Goal: Task Accomplishment & Management: Manage account settings

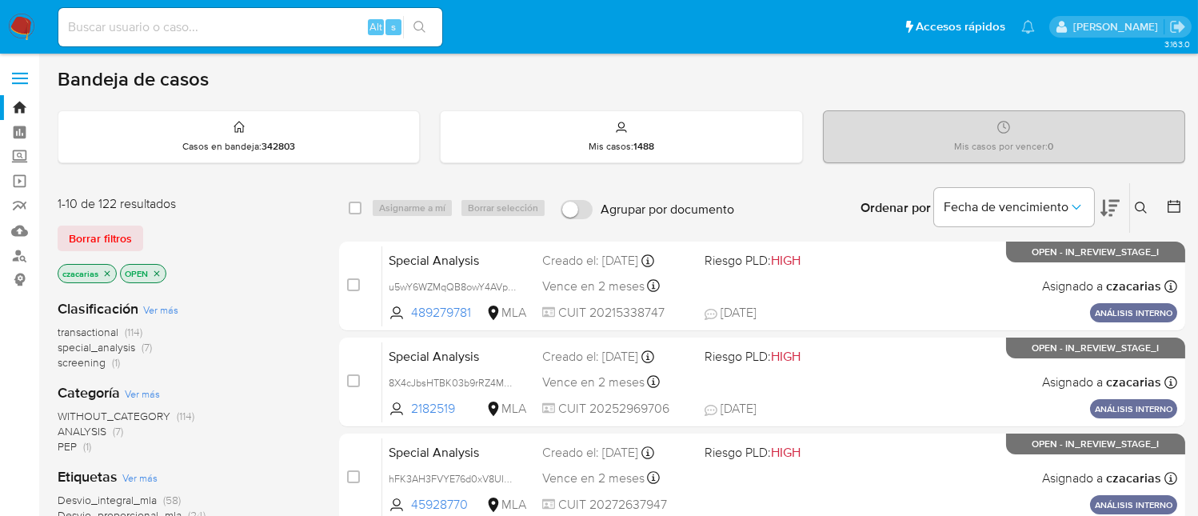
click at [319, 20] on input at bounding box center [250, 27] width 384 height 21
paste input "hEbHa8sZICUPQrshWzhERA42"
click at [410, 38] on div "hEbHa8sZICUPQrshWzhERA42 Alt s" at bounding box center [250, 27] width 384 height 38
drag, startPoint x: 415, startPoint y: 26, endPoint x: 424, endPoint y: 42, distance: 18.3
click at [415, 26] on icon "search-icon" at bounding box center [420, 27] width 13 height 13
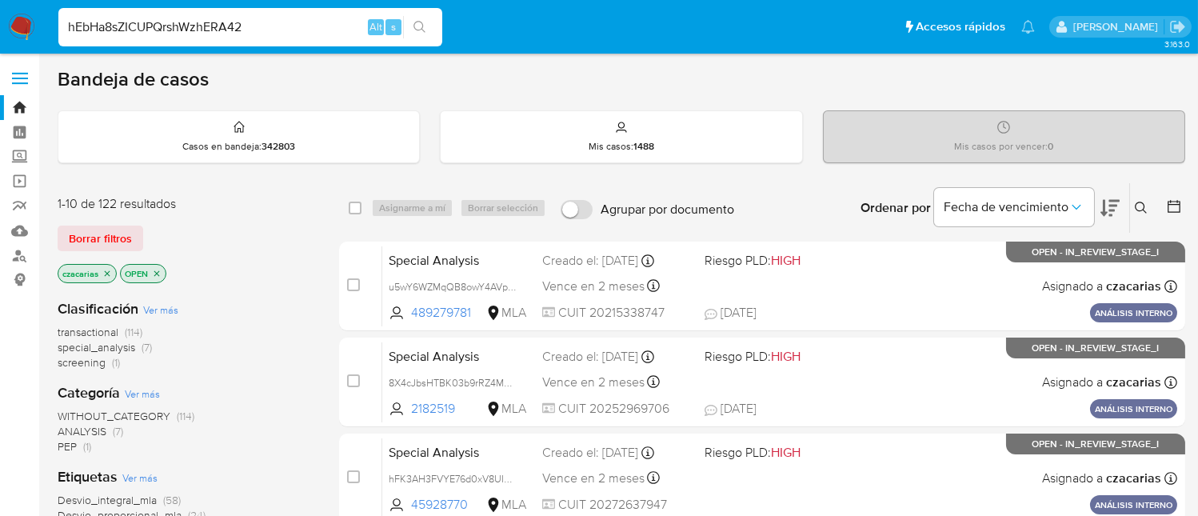
click at [329, 26] on input "hEbHa8sZICUPQrshWzhERA42" at bounding box center [250, 27] width 384 height 21
paste input "hEbHa8sZICUPQrshWzhERA42"
click at [410, 29] on button "search-icon" at bounding box center [419, 27] width 33 height 22
click at [294, 25] on input "hEbHa8sZICUPQrshWzhERA42hEbHa8sZICUPQrshWzhERA42" at bounding box center [250, 27] width 384 height 21
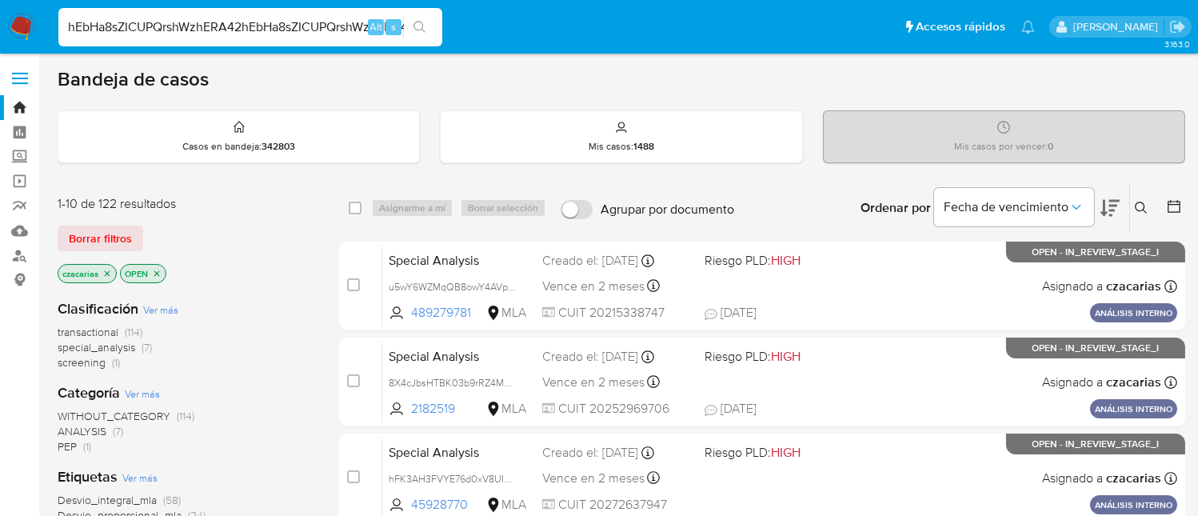
paste input
type input "hEbHa8sZICUPQrshWzhERA42"
click at [407, 34] on button "search-icon" at bounding box center [419, 27] width 33 height 22
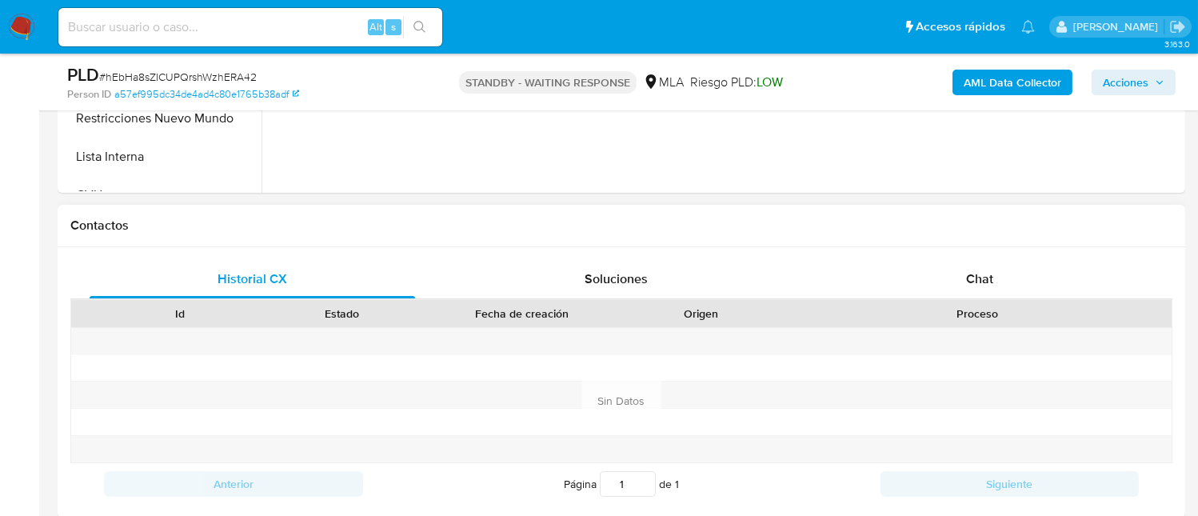
scroll to position [640, 0]
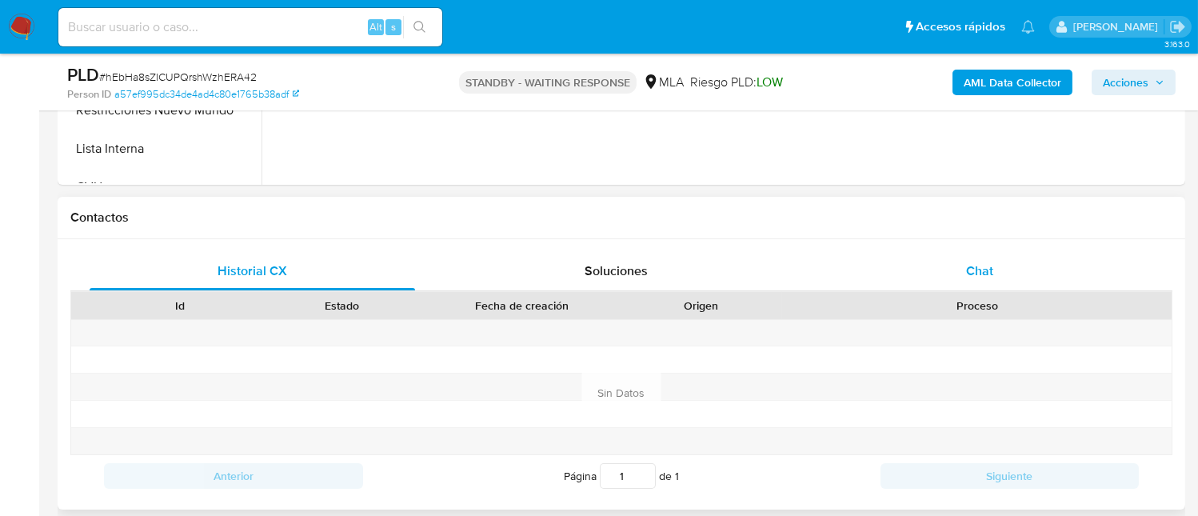
select select "10"
click at [964, 260] on div "Chat" at bounding box center [980, 271] width 326 height 38
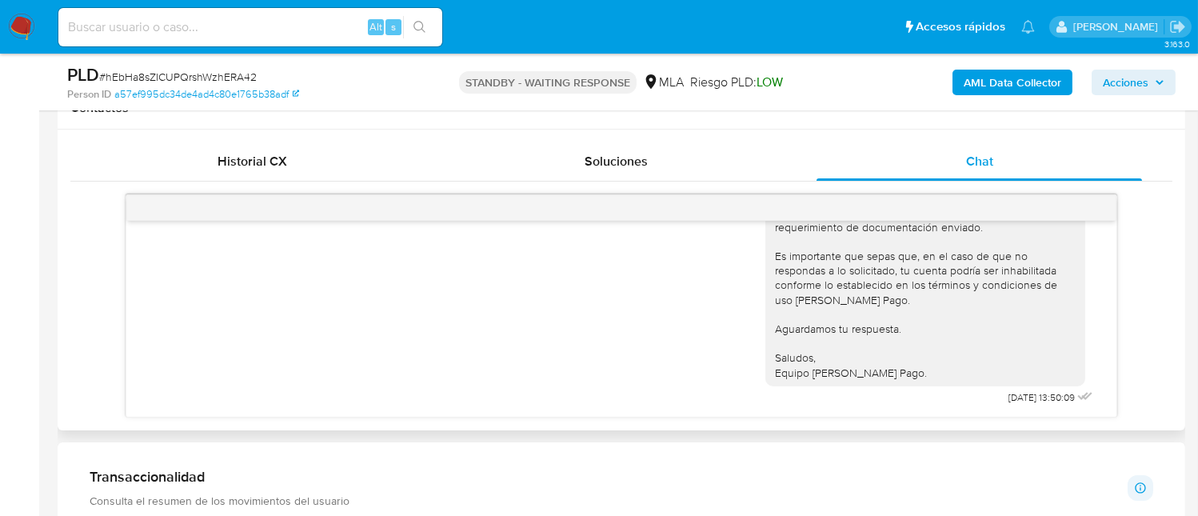
scroll to position [960, 0]
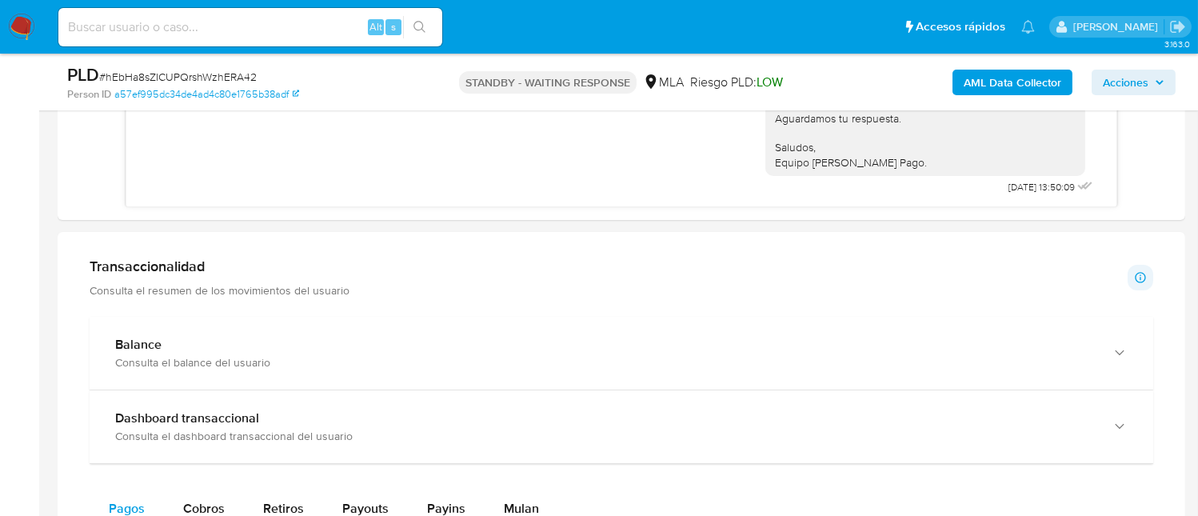
click at [299, 14] on div "Alt s" at bounding box center [250, 27] width 384 height 38
click at [308, 22] on input at bounding box center [250, 27] width 384 height 21
paste input "4jf8TKLKARYXNQVTMGptnU9L"
type input "4jf8TKLKARYXNQVTMGptnU9L"
click at [421, 29] on icon "search-icon" at bounding box center [420, 27] width 12 height 12
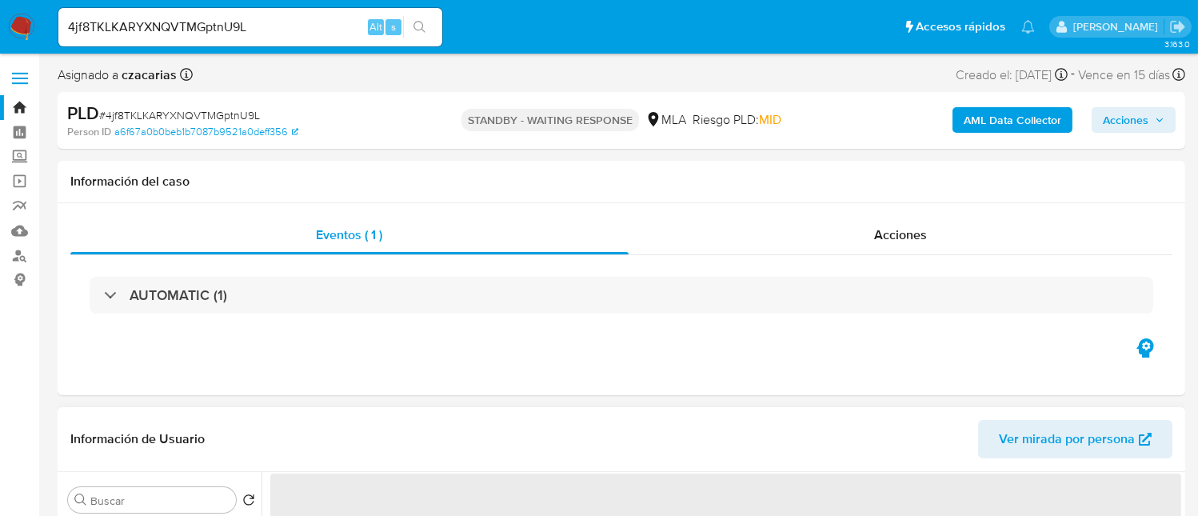
select select "10"
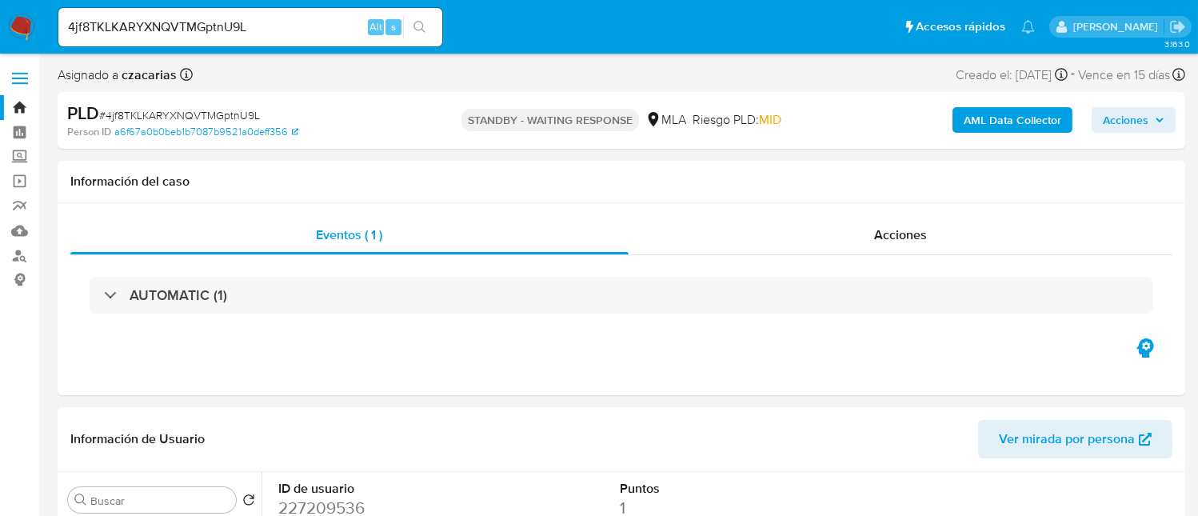
click at [299, 8] on div "4jf8TKLKARYXNQVTMGptnU9L Alt s" at bounding box center [250, 27] width 384 height 38
click at [292, 18] on input "4jf8TKLKARYXNQVTMGptnU9L" at bounding box center [250, 27] width 384 height 21
paste input "8iZqyxhsjm4XTNaUNIRaIIZt"
type input "8iZqyxhsjm4XTNaUNIRaIIZt"
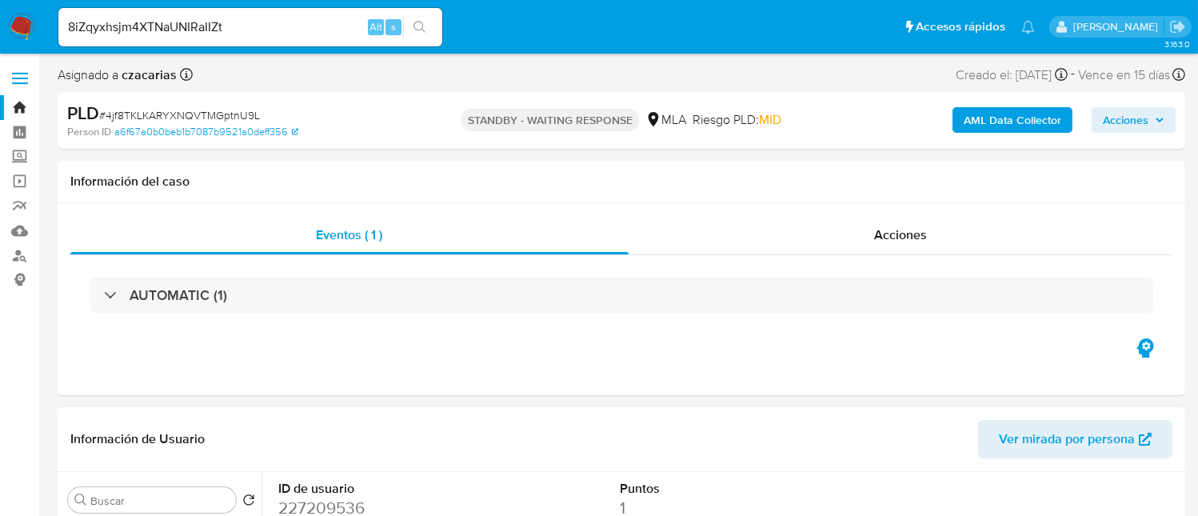
click at [422, 35] on button "search-icon" at bounding box center [419, 27] width 33 height 22
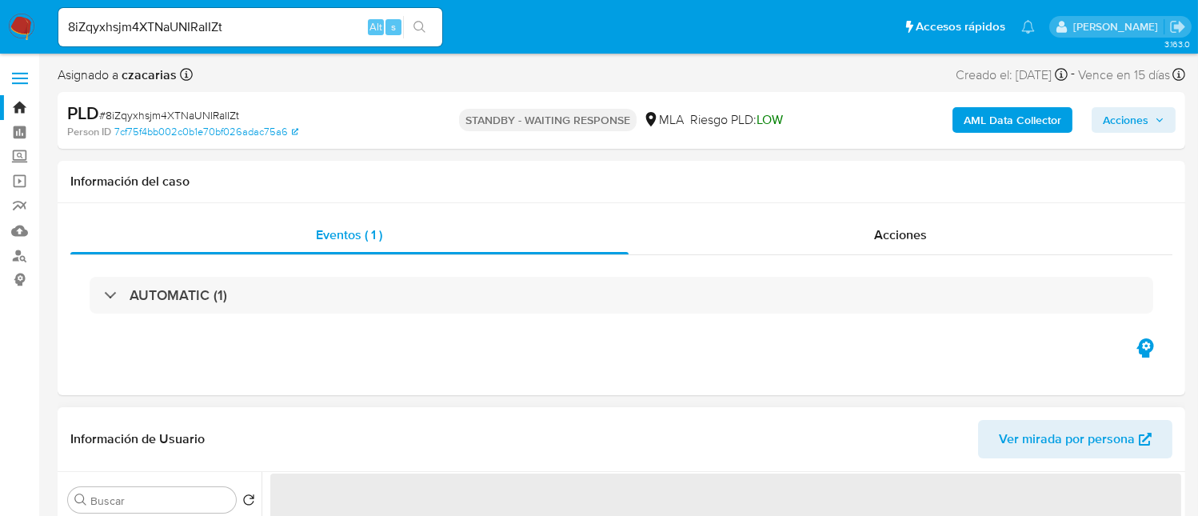
select select "10"
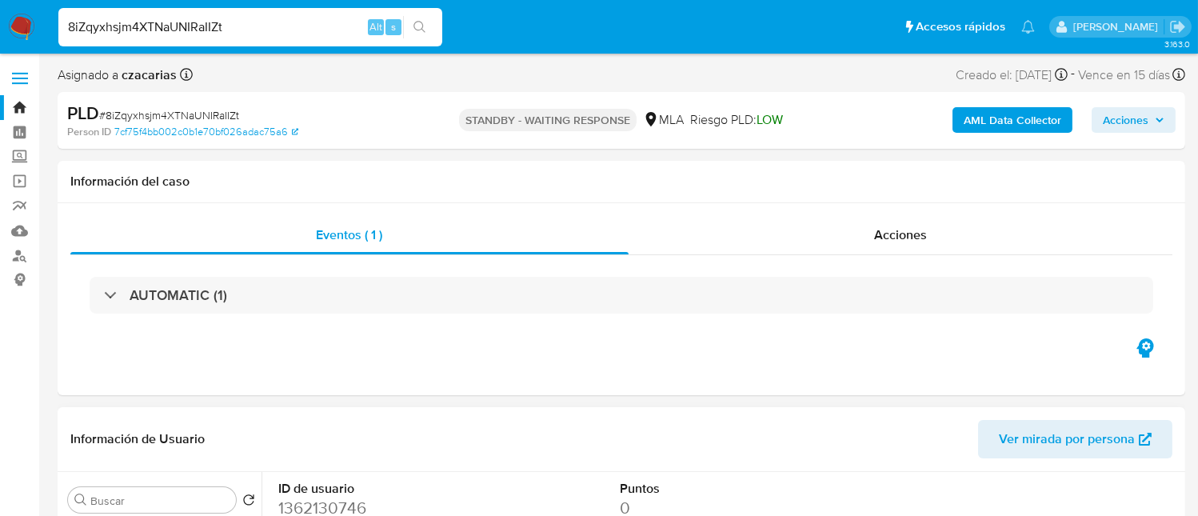
click at [323, 20] on input "8iZqyxhsjm4XTNaUNIRaIIZt" at bounding box center [250, 27] width 384 height 21
paste input "yWyRchzw5t0Ef7kNViIHMSoi"
type input "yWyRchzw5t0Ef7kNViIHMSoi"
click at [411, 18] on button "search-icon" at bounding box center [419, 27] width 33 height 22
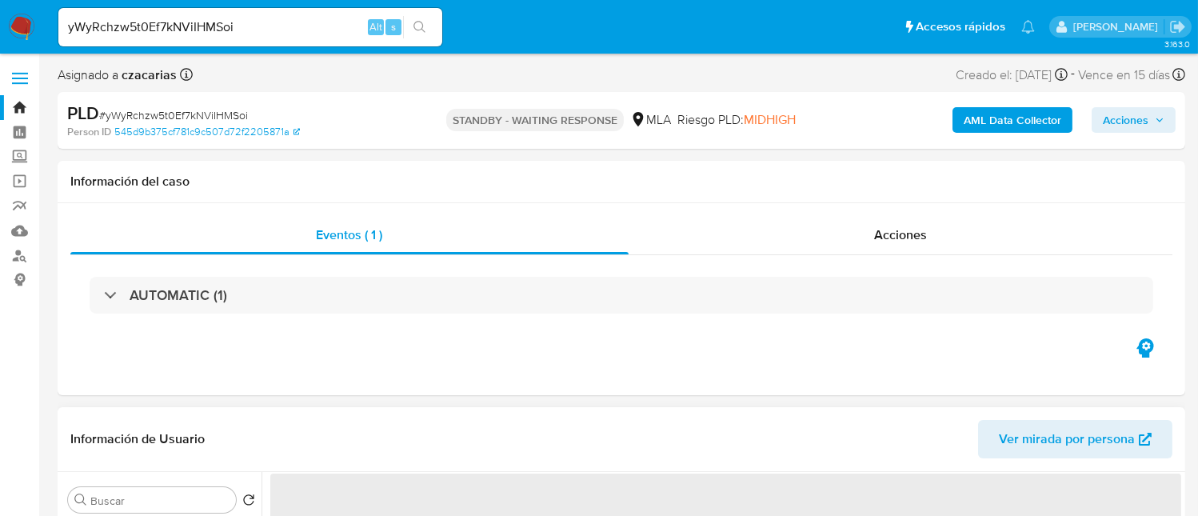
select select "10"
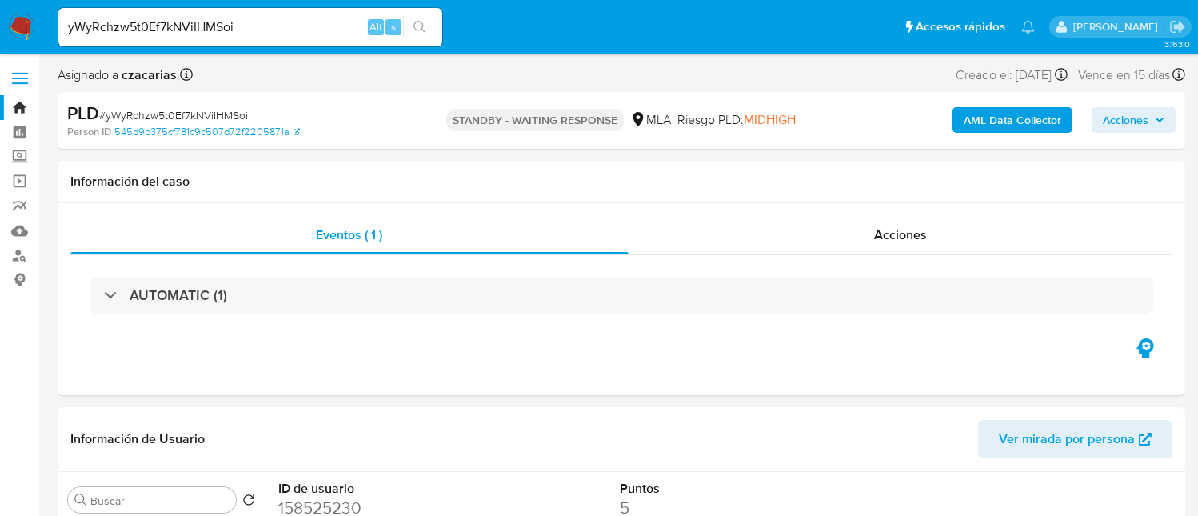
click at [275, 27] on input "yWyRchzw5t0Ef7kNViIHMSoi" at bounding box center [250, 27] width 384 height 21
paste input "Mg1iOHpQv7ryPlNvz2Y3hbpe"
type input "Mg1iOHpQv7ryPlNvz2Y3hbpe"
click at [428, 29] on button "search-icon" at bounding box center [419, 27] width 33 height 22
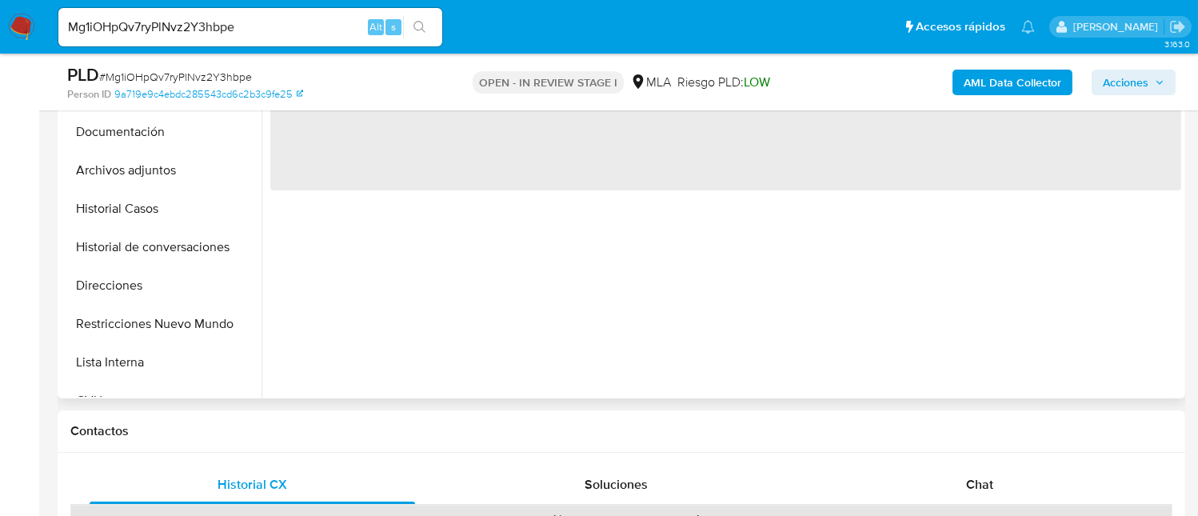
select select "10"
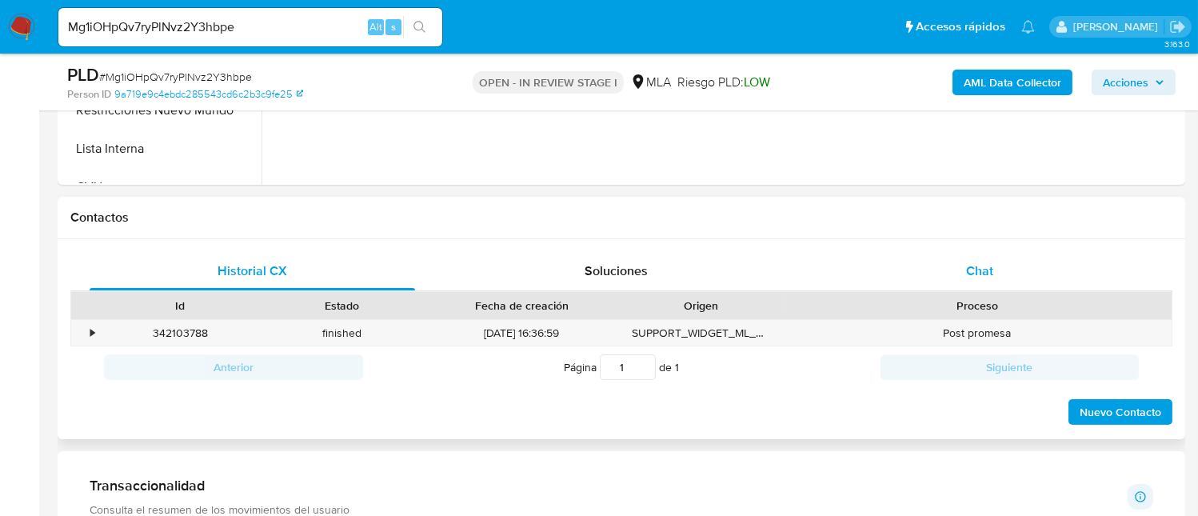
click at [968, 274] on span "Chat" at bounding box center [979, 271] width 27 height 18
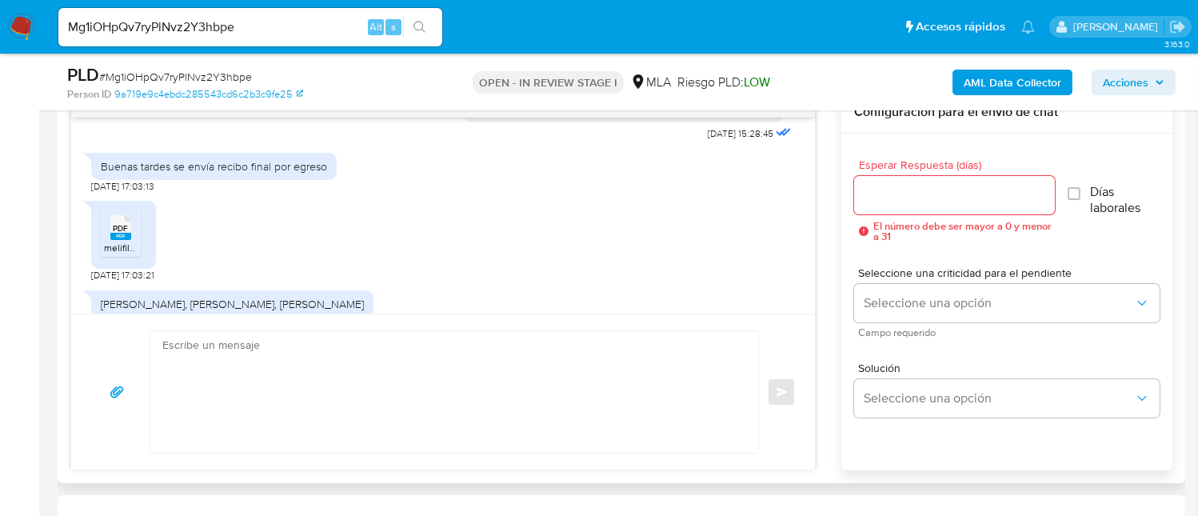
scroll to position [502, 0]
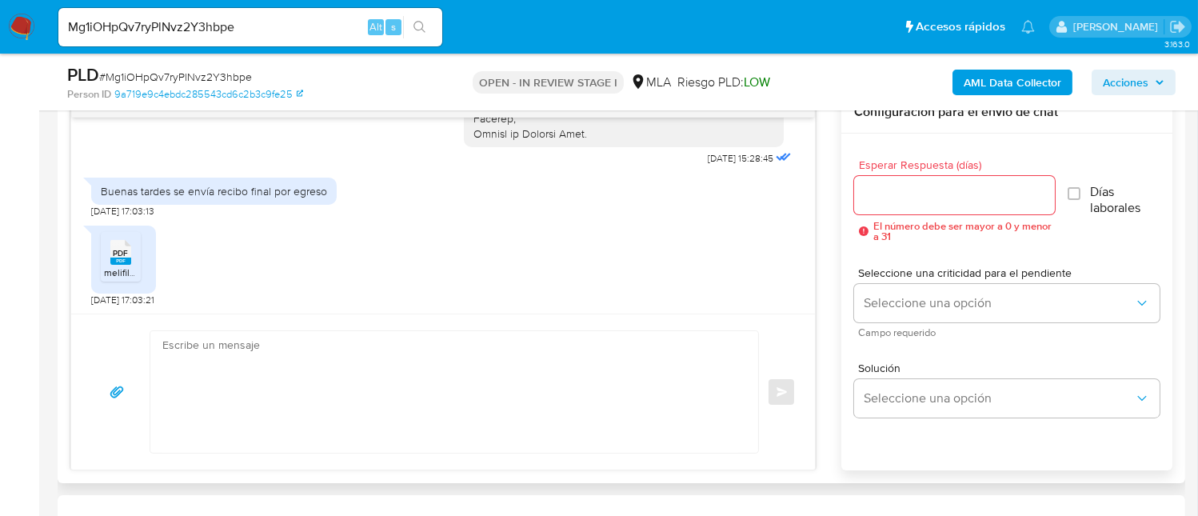
click at [117, 258] on rect at bounding box center [120, 261] width 21 height 7
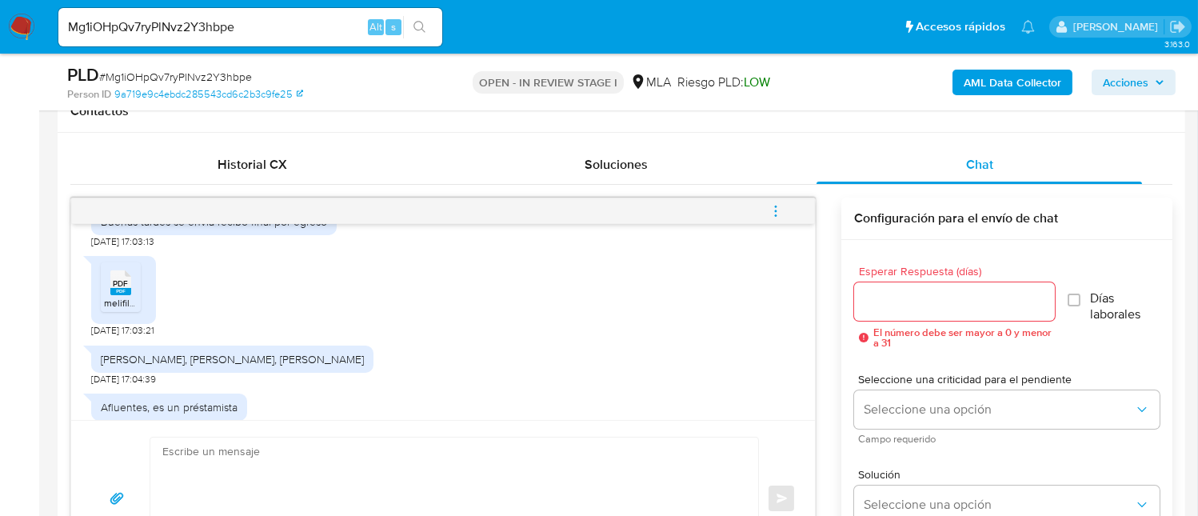
scroll to position [608, 0]
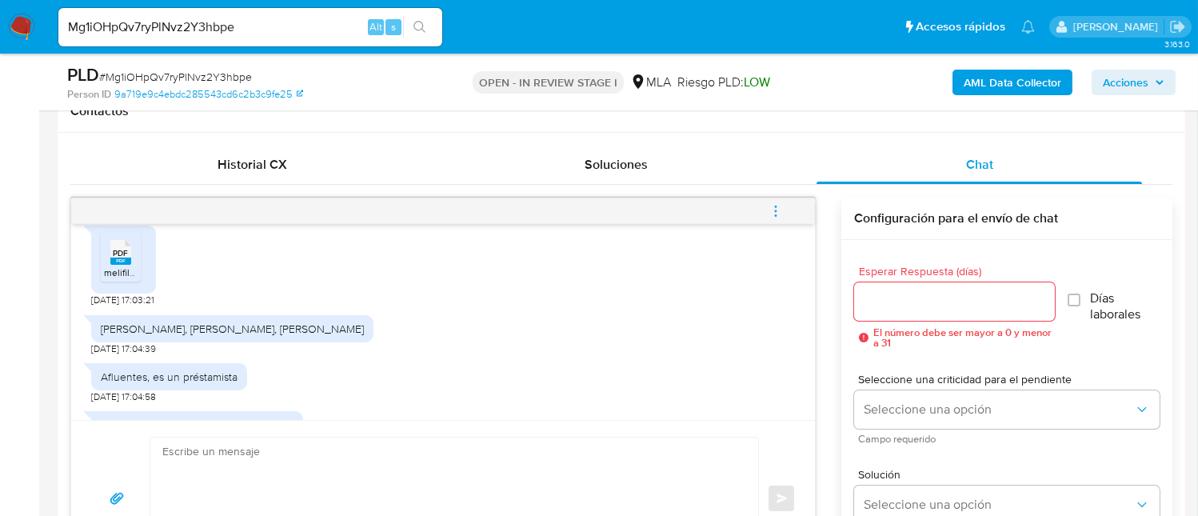
drag, startPoint x: 214, startPoint y: 330, endPoint x: 360, endPoint y: 339, distance: 146.6
click at [360, 339] on div "Daniel Guillen, quilogran Fabia, Gustavo frías Amigo 13/10/2025 17:04:39" at bounding box center [443, 331] width 704 height 48
drag, startPoint x: 123, startPoint y: 367, endPoint x: 263, endPoint y: 373, distance: 140.1
click at [263, 373] on div "Afluentes, es un préstamista 13/10/2025 17:04:58" at bounding box center [443, 379] width 704 height 48
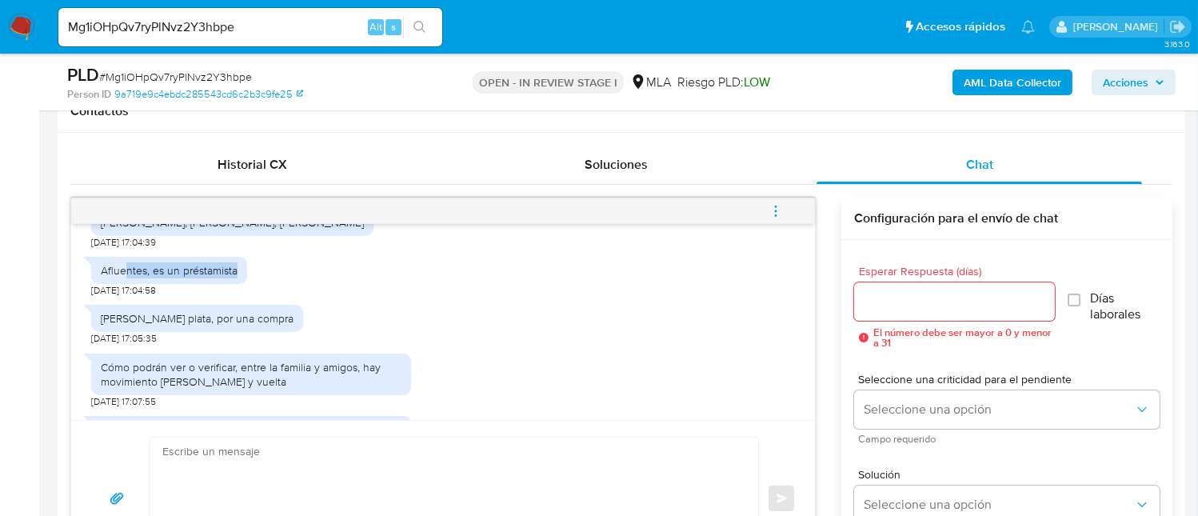
drag, startPoint x: 123, startPoint y: 315, endPoint x: 326, endPoint y: 324, distance: 202.6
click at [326, 324] on div "Rafael David le debia plata, por una compra 13/10/2025 17:05:35" at bounding box center [443, 321] width 704 height 48
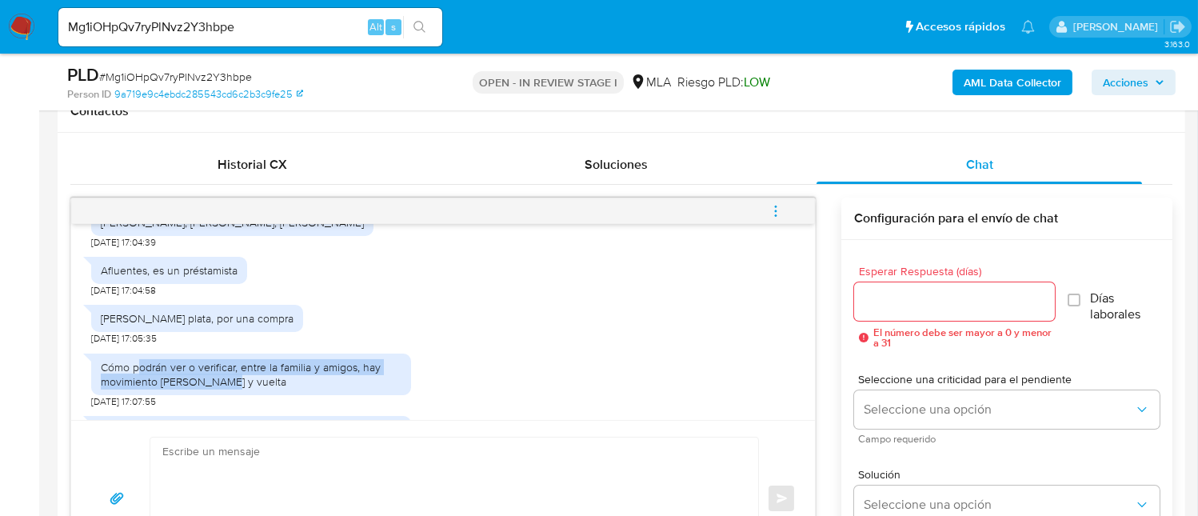
drag, startPoint x: 137, startPoint y: 362, endPoint x: 280, endPoint y: 378, distance: 144.1
click at [280, 378] on div "Cómo podrán ver o verificar, entre la familia y amigos, hay movimiento ida y vu…" at bounding box center [251, 374] width 301 height 29
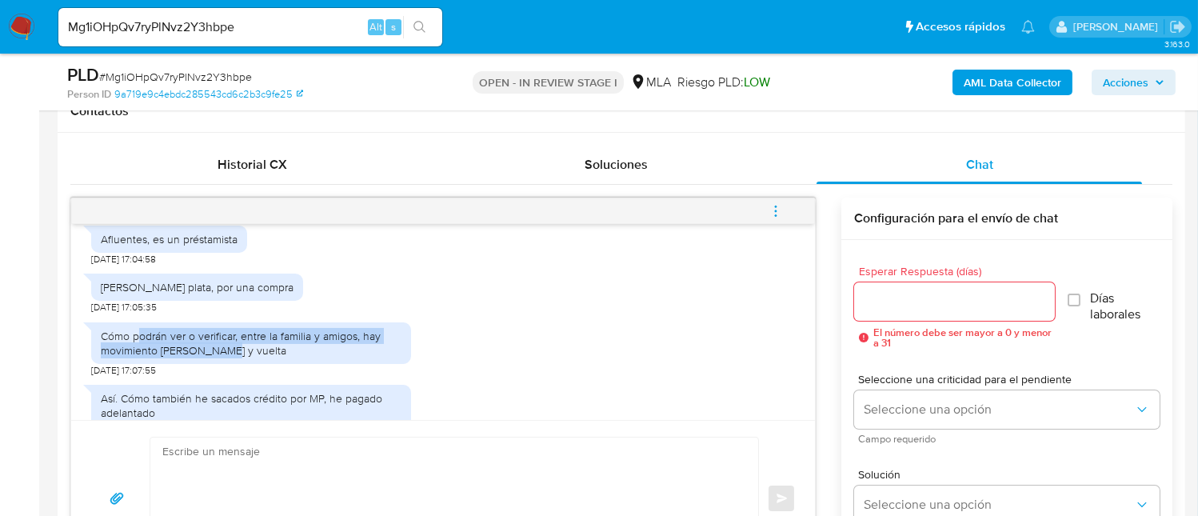
scroll to position [715, 0]
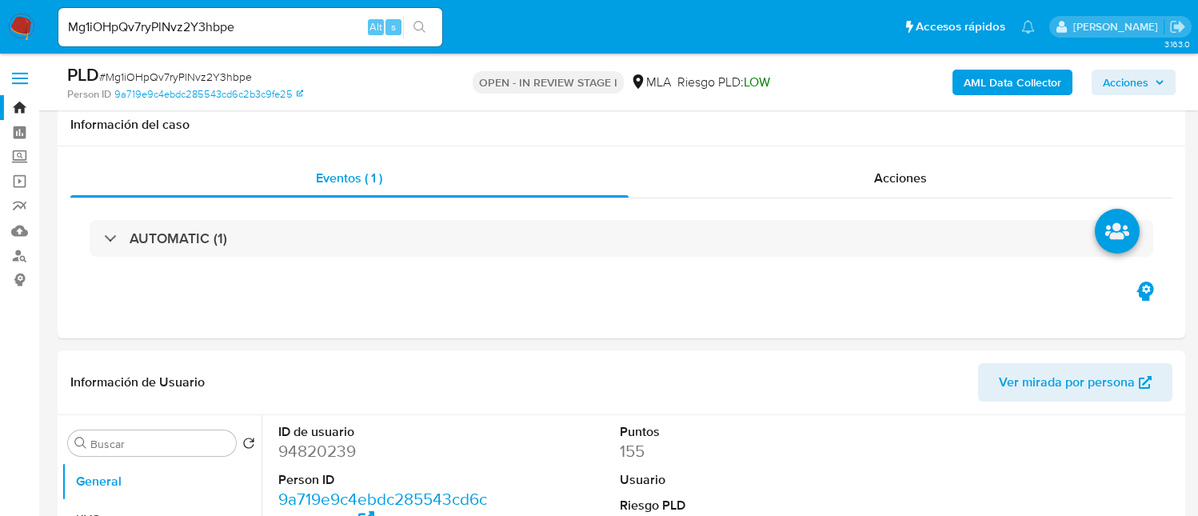
select select "10"
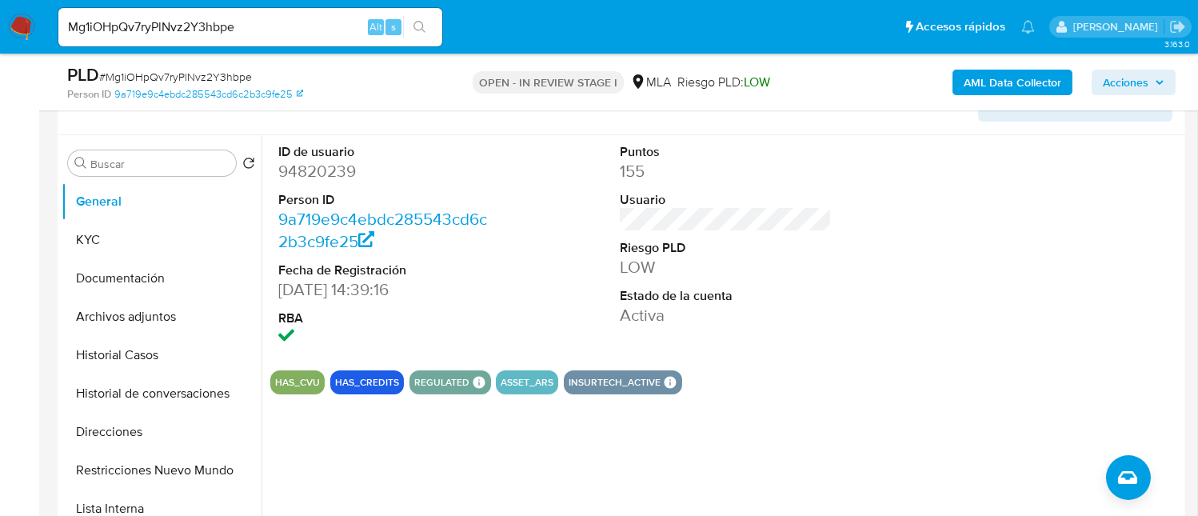
scroll to position [214, 0]
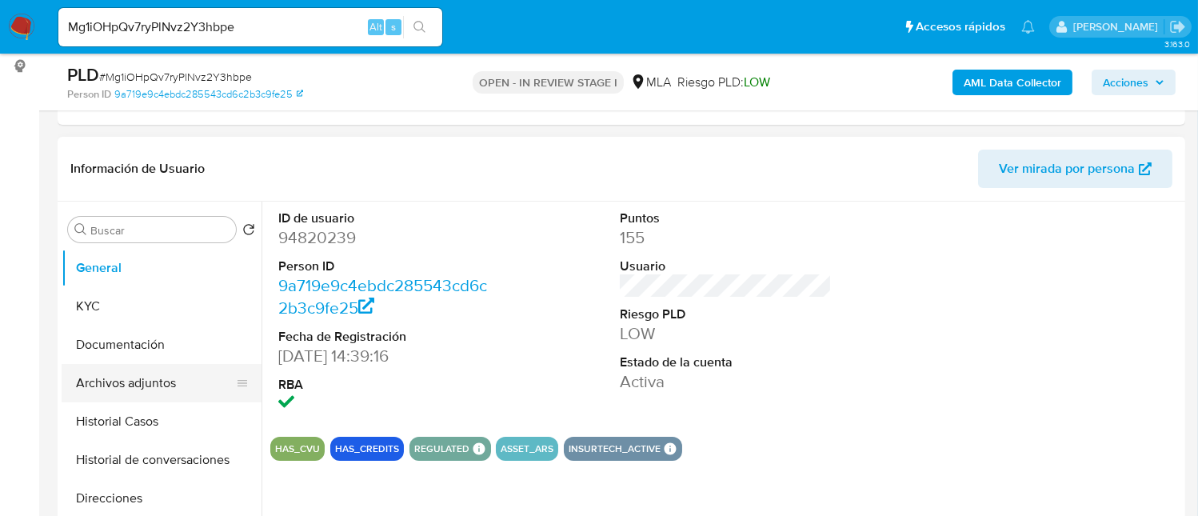
click at [129, 388] on button "Archivos adjuntos" at bounding box center [155, 383] width 187 height 38
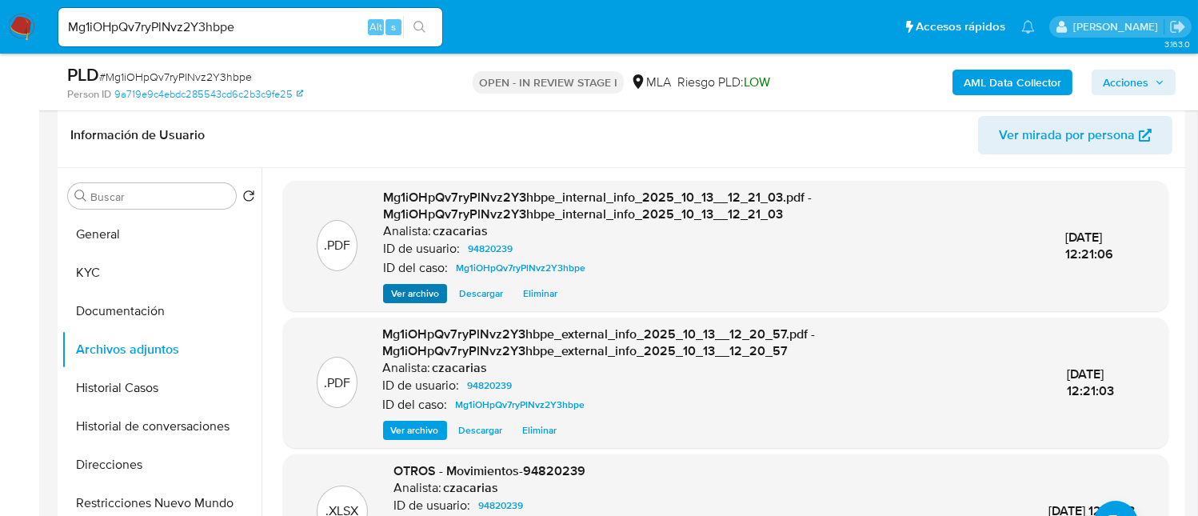
scroll to position [106, 0]
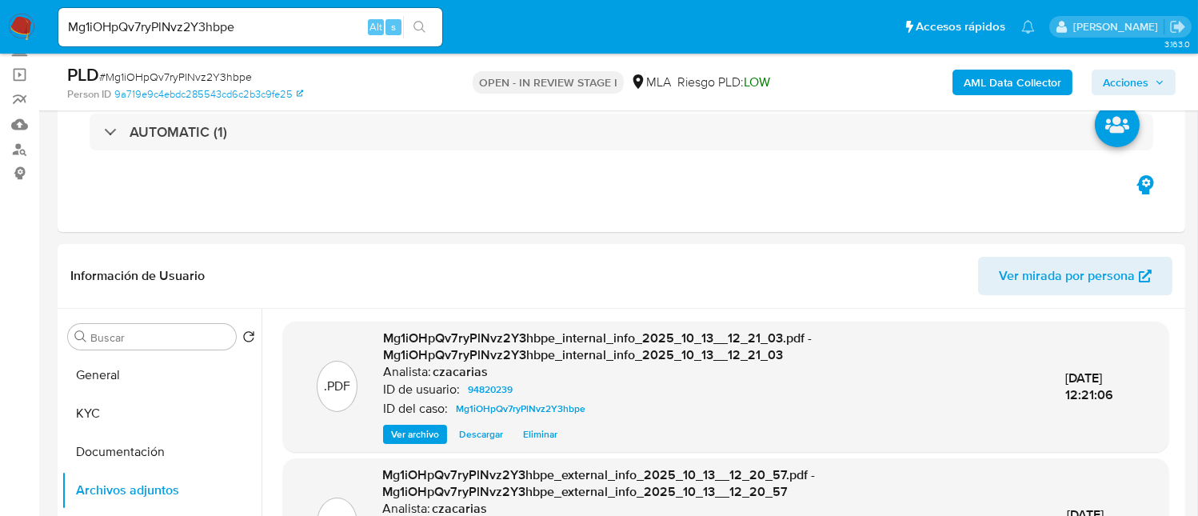
click at [217, 74] on span "# Mg1iOHpQv7ryPlNvz2Y3hbpe" at bounding box center [175, 77] width 153 height 16
copy span "Mg1iOHpQv7ryPlNvz2Y3hbpe"
click at [376, 270] on header "Información de Usuario Ver mirada por persona" at bounding box center [621, 276] width 1102 height 38
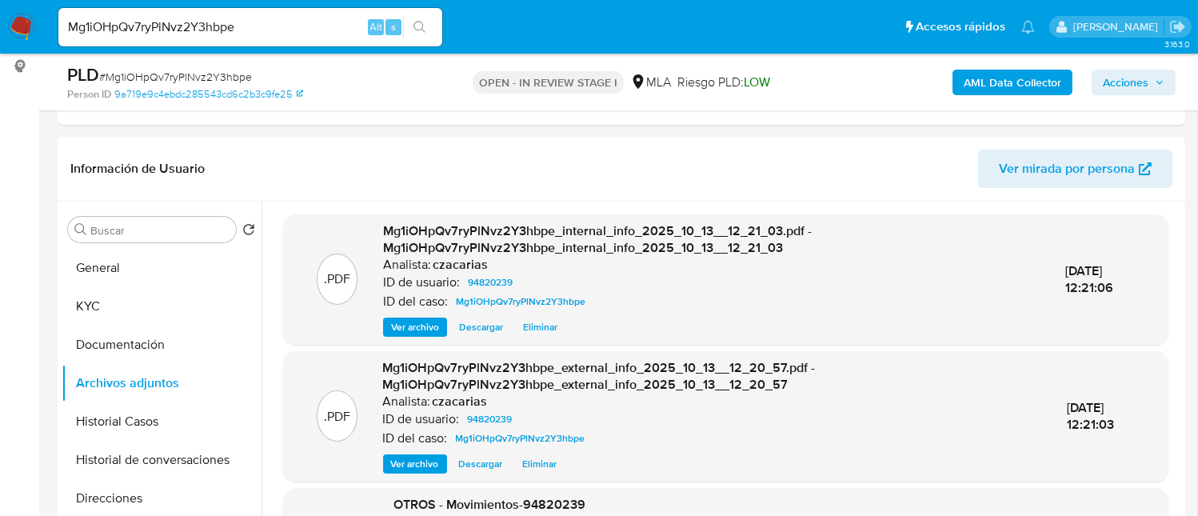
click at [194, 71] on span "# Mg1iOHpQv7ryPlNvz2Y3hbpe" at bounding box center [175, 77] width 153 height 16
copy span "Mg1iOHpQv7ryPlNvz2Y3hbpe"
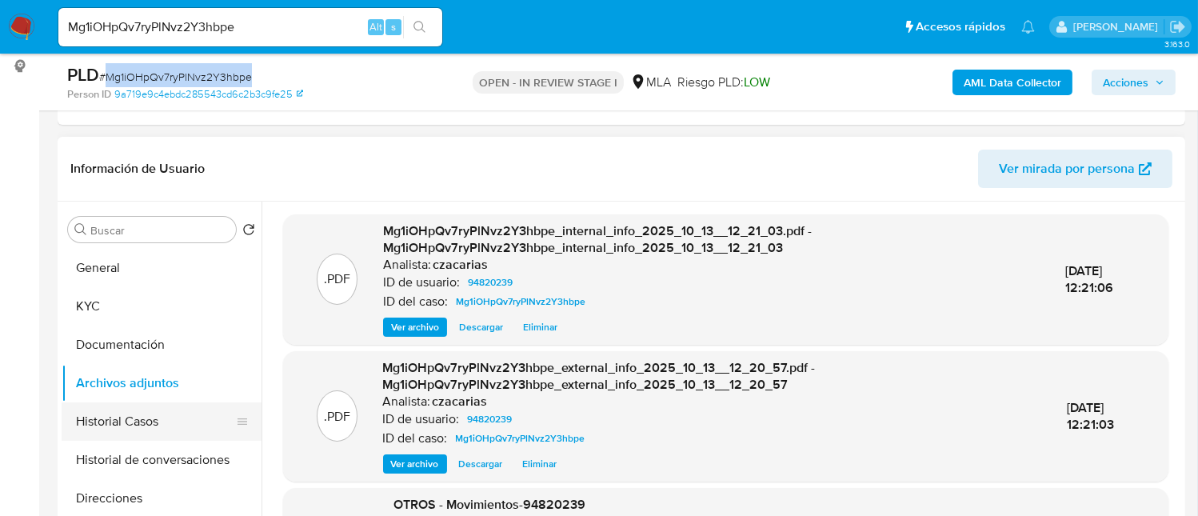
click at [126, 430] on button "Historial Casos" at bounding box center [155, 421] width 187 height 38
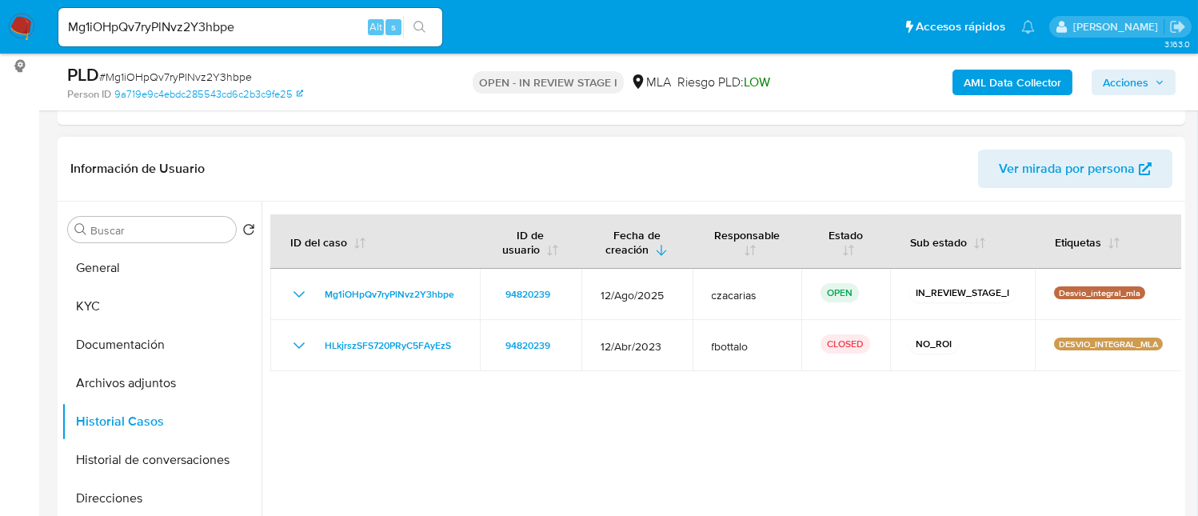
click at [294, 150] on header "Información de Usuario Ver mirada por persona" at bounding box center [621, 169] width 1102 height 38
click at [142, 294] on button "KYC" at bounding box center [155, 306] width 187 height 38
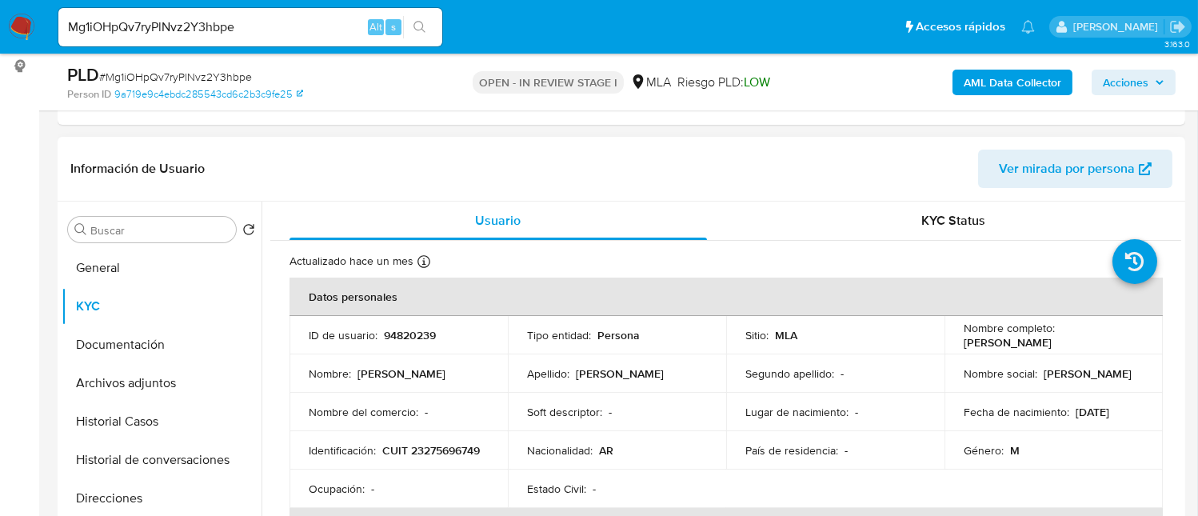
click at [957, 342] on td "Nombre completo : Pablo Sebastian Boutet" at bounding box center [1054, 335] width 218 height 38
drag, startPoint x: 957, startPoint y: 342, endPoint x: 1077, endPoint y: 343, distance: 120.0
click at [1077, 343] on td "Nombre completo : Pablo Sebastian Boutet" at bounding box center [1054, 335] width 218 height 38
copy p "[PERSON_NAME]"
click at [158, 378] on button "Archivos adjuntos" at bounding box center [155, 383] width 187 height 38
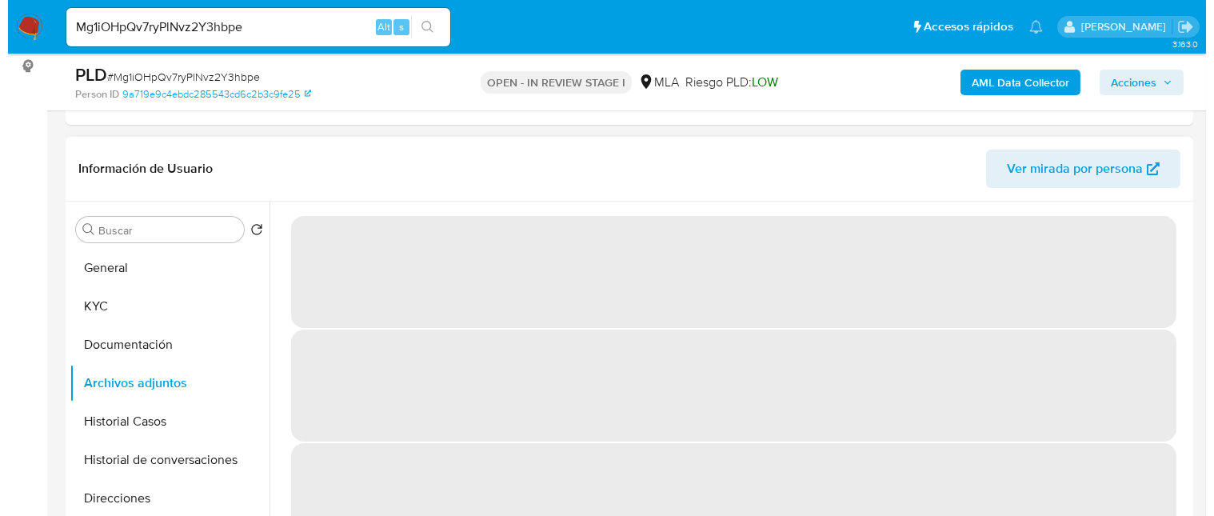
scroll to position [69, 0]
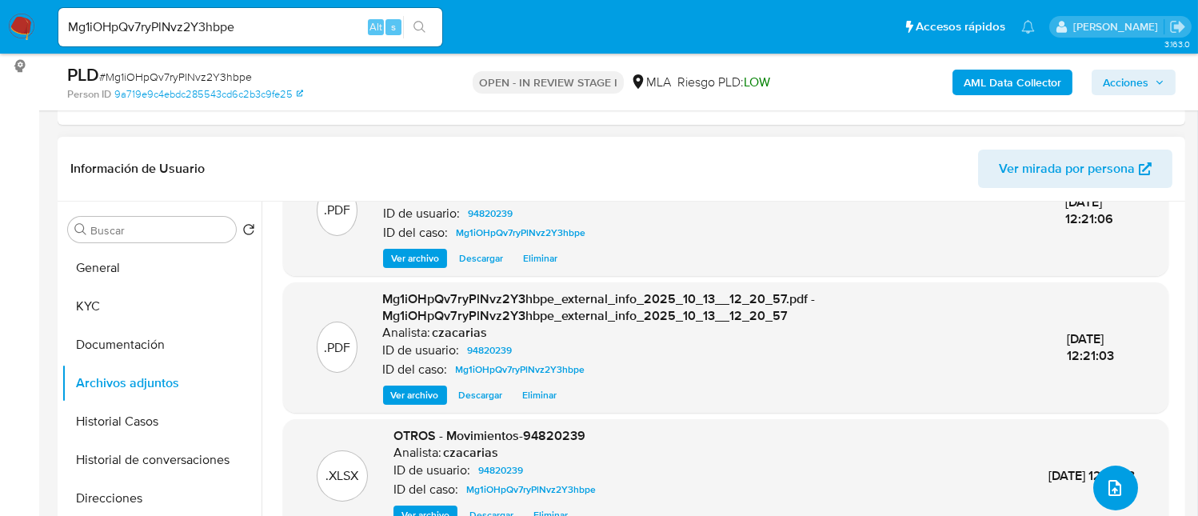
click at [1109, 487] on icon "upload-file" at bounding box center [1115, 488] width 13 height 16
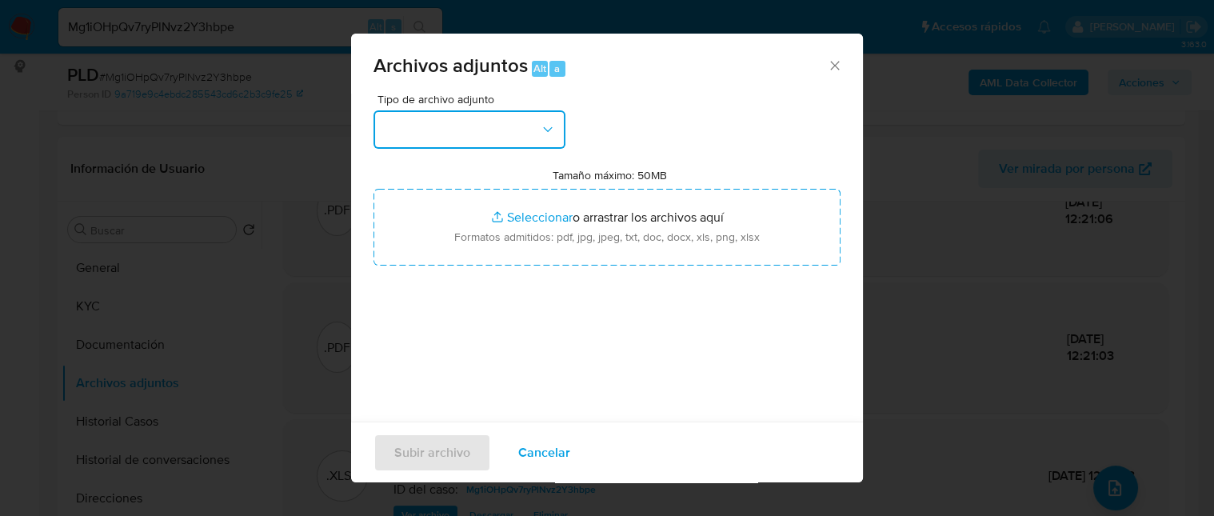
click at [495, 130] on button "button" at bounding box center [470, 129] width 192 height 38
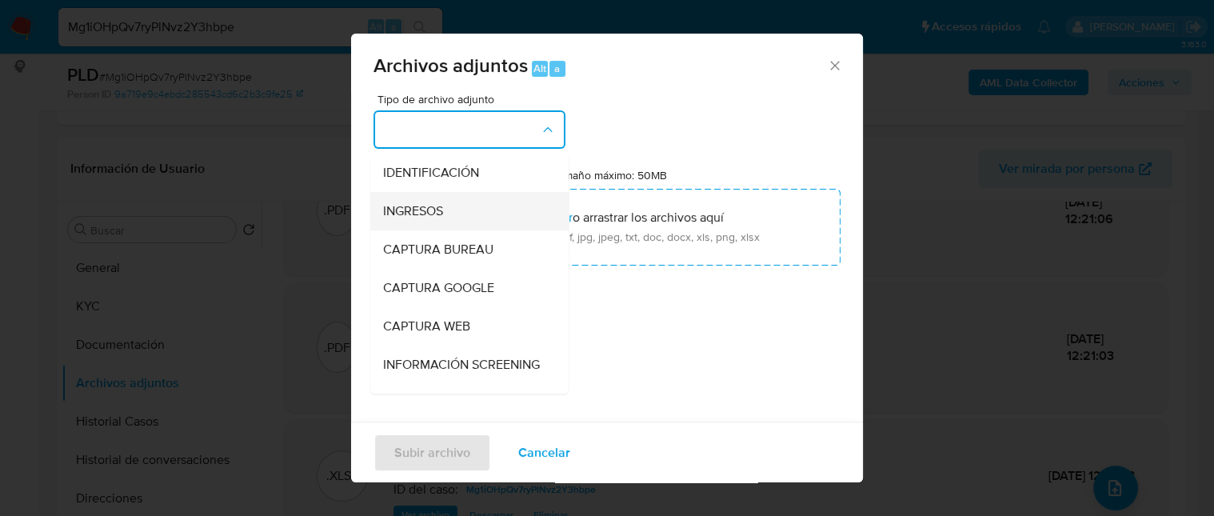
click at [466, 207] on div "INGRESOS" at bounding box center [464, 211] width 163 height 38
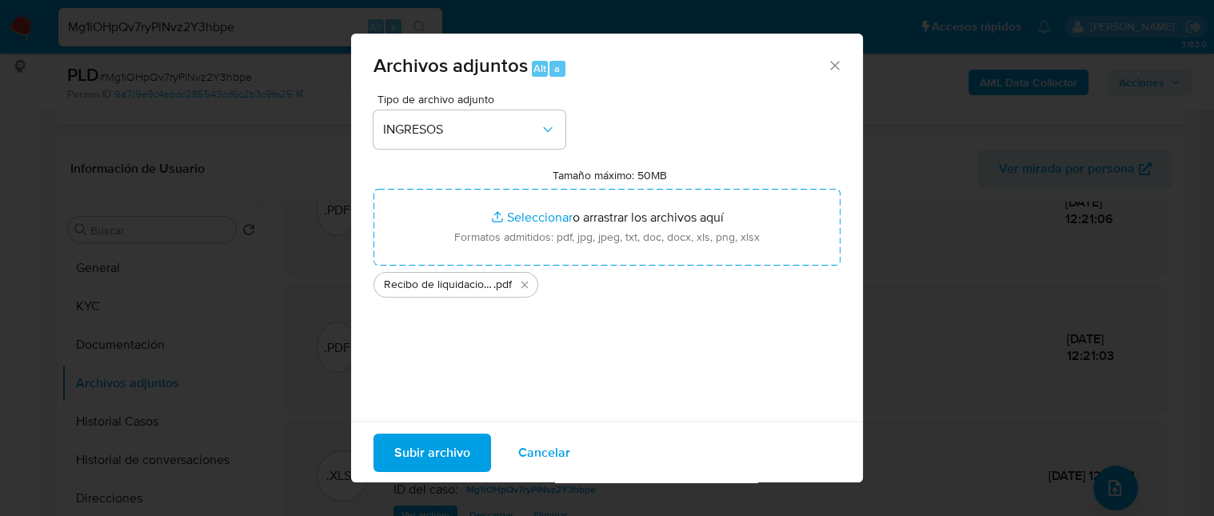
click at [448, 442] on span "Subir archivo" at bounding box center [432, 451] width 76 height 35
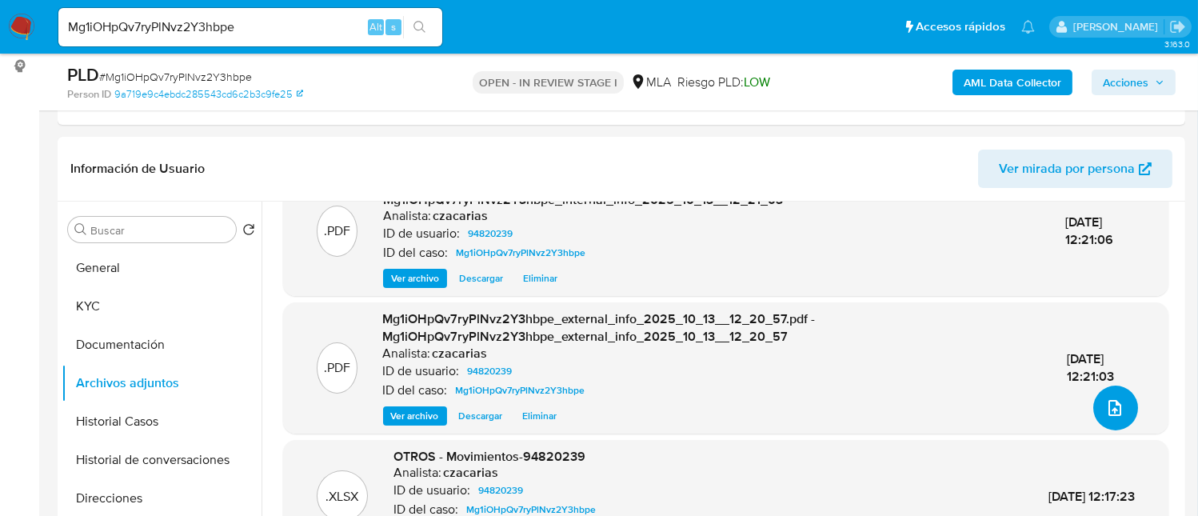
scroll to position [150, 0]
click at [102, 324] on button "KYC" at bounding box center [155, 306] width 187 height 38
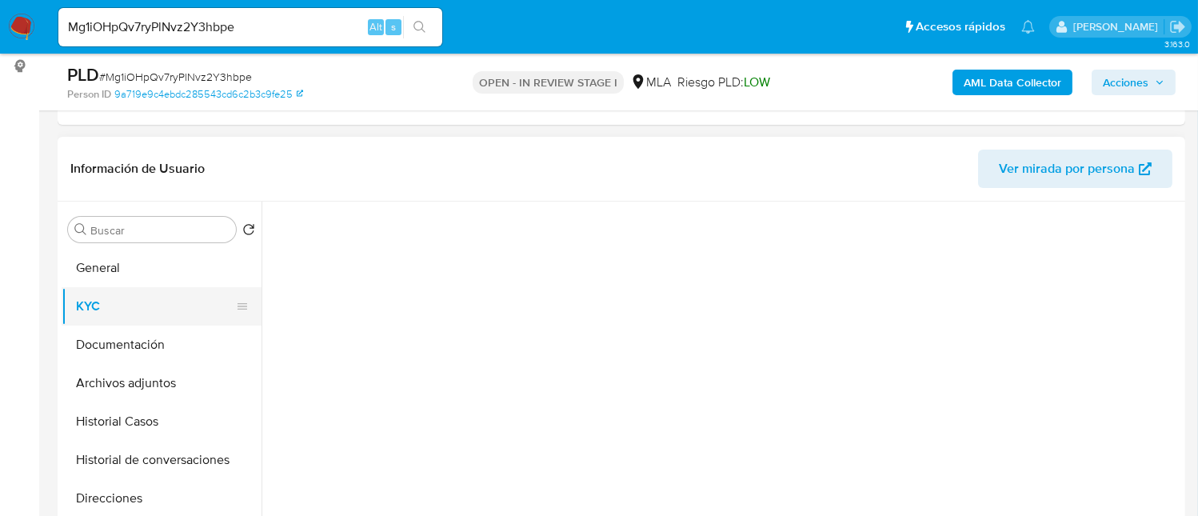
scroll to position [0, 0]
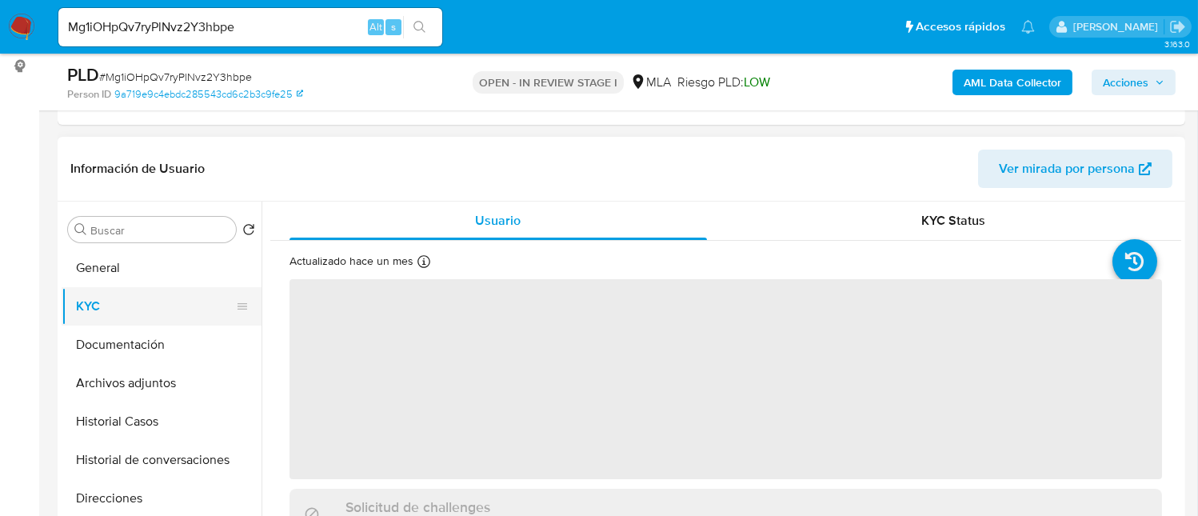
click at [104, 312] on button "KYC" at bounding box center [155, 306] width 187 height 38
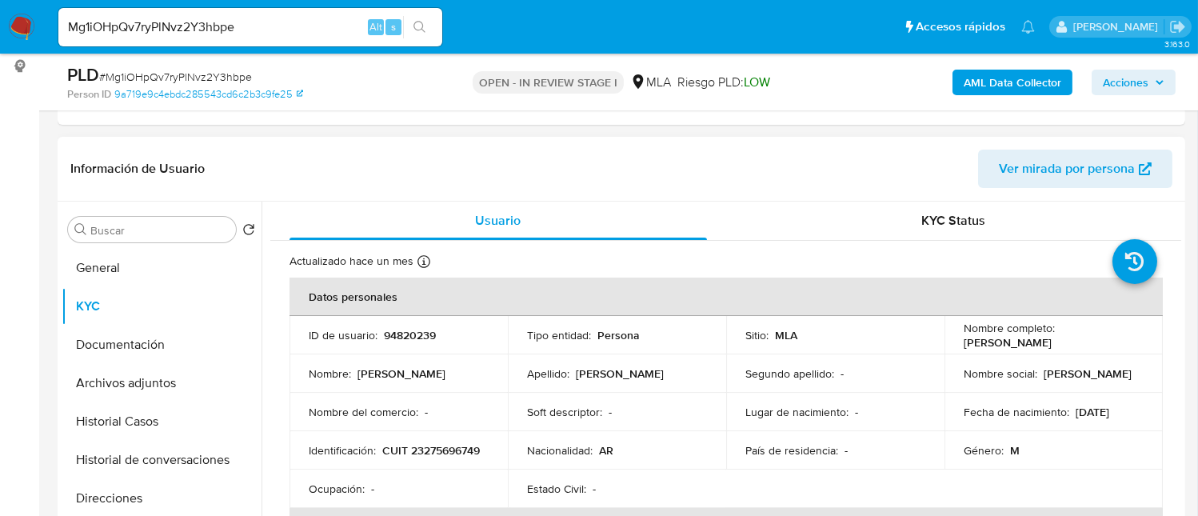
click at [382, 457] on p "CUIT 23275696749" at bounding box center [431, 450] width 98 height 14
copy p "23275696749"
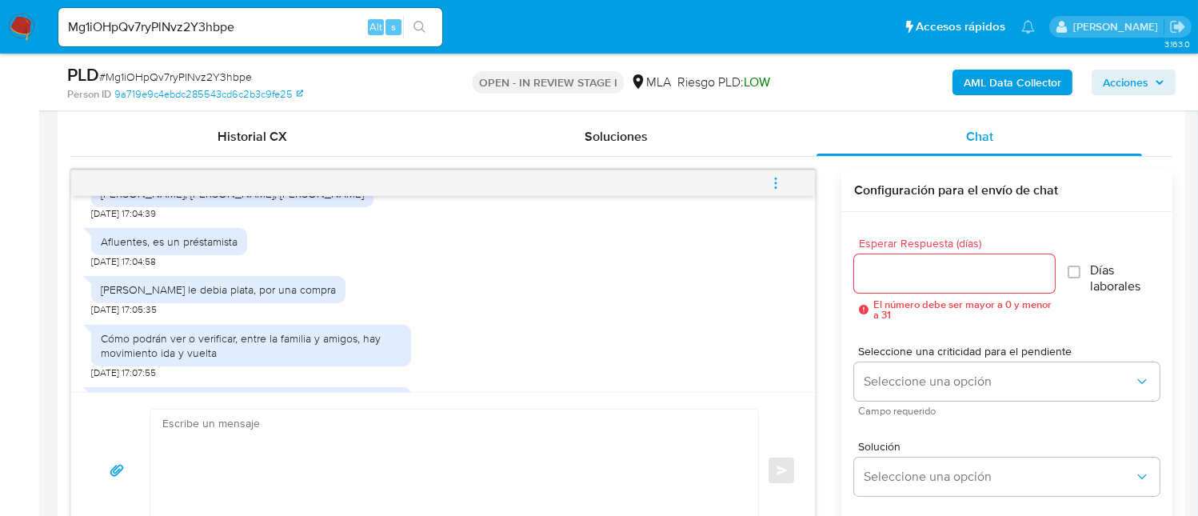
scroll to position [853, 0]
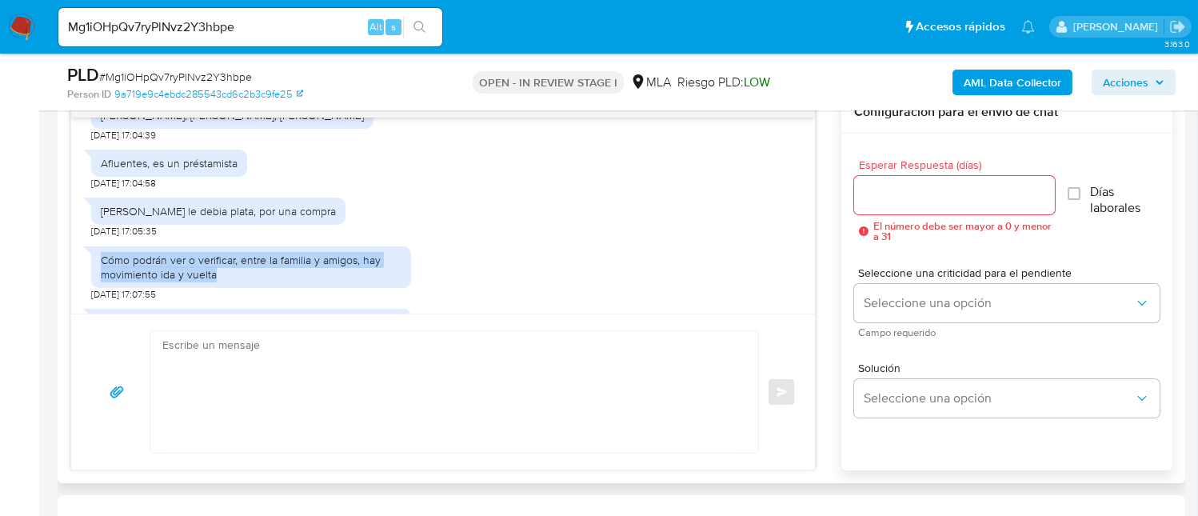
drag, startPoint x: 234, startPoint y: 271, endPoint x: 98, endPoint y: 255, distance: 137.7
click at [98, 255] on div "Cómo podrán ver o verificar, entre la familia y amigos, hay movimiento ida y vu…" at bounding box center [251, 267] width 320 height 42
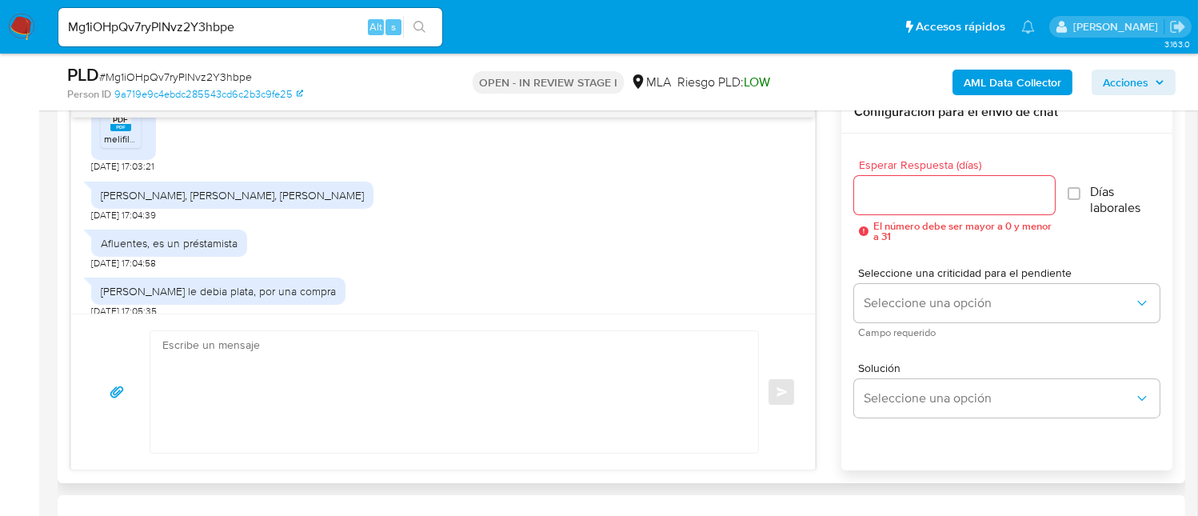
scroll to position [609, 0]
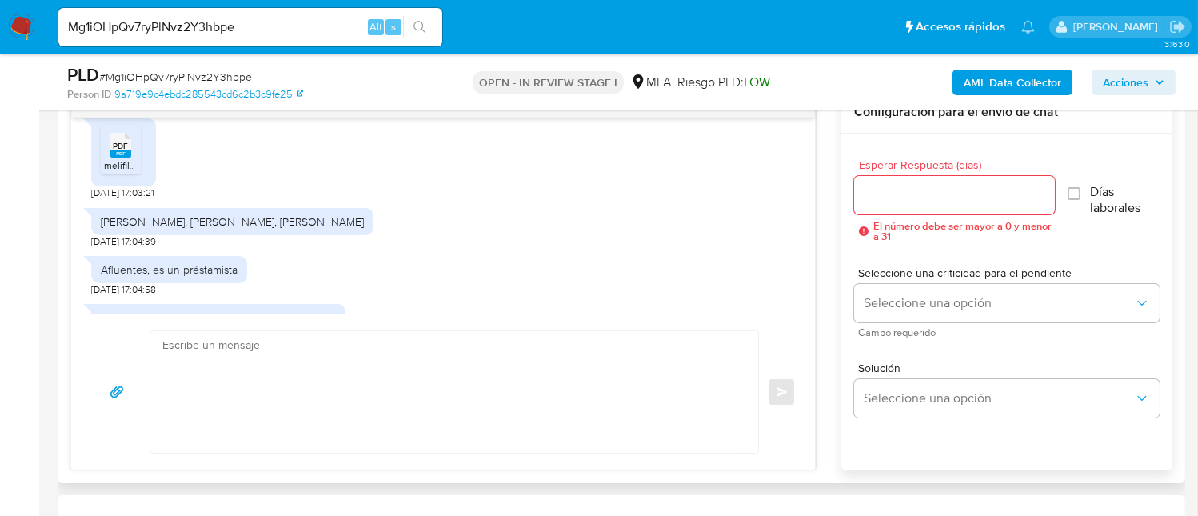
drag, startPoint x: 99, startPoint y: 221, endPoint x: 351, endPoint y: 222, distance: 252.0
click at [351, 222] on div "[PERSON_NAME], [PERSON_NAME], [PERSON_NAME]" at bounding box center [232, 221] width 282 height 27
copy div "[PERSON_NAME], [PERSON_NAME], [PERSON_NAME]"
drag, startPoint x: 105, startPoint y: 270, endPoint x: 118, endPoint y: 270, distance: 12.8
click at [238, 275] on div "Afluentes, es un préstamista" at bounding box center [169, 269] width 156 height 27
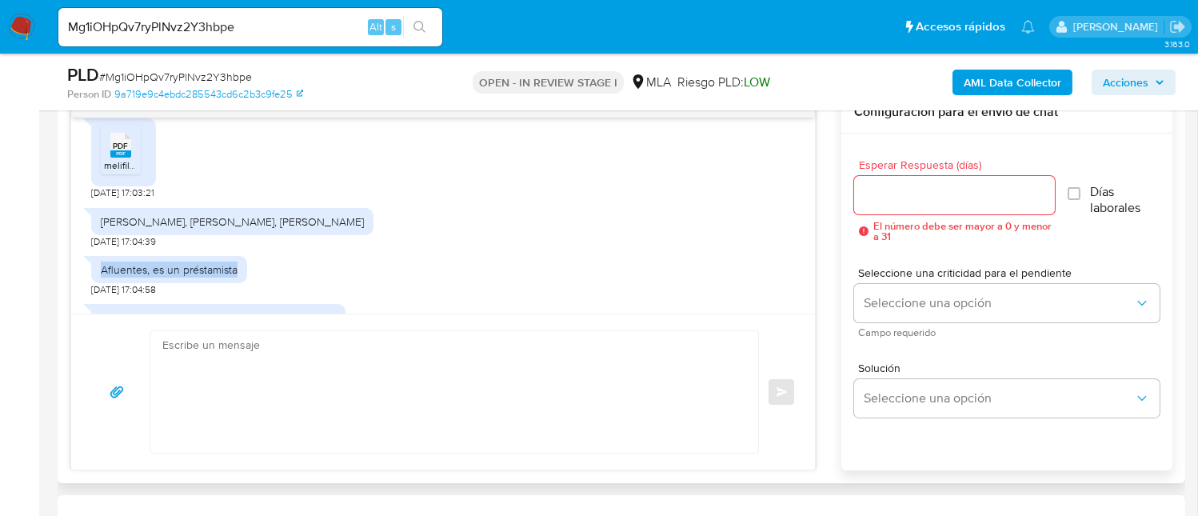
drag, startPoint x: 98, startPoint y: 266, endPoint x: 245, endPoint y: 275, distance: 146.6
click at [245, 275] on div "Afluentes, es un préstamista" at bounding box center [169, 269] width 156 height 27
copy div "Afluentes, es un préstamista"
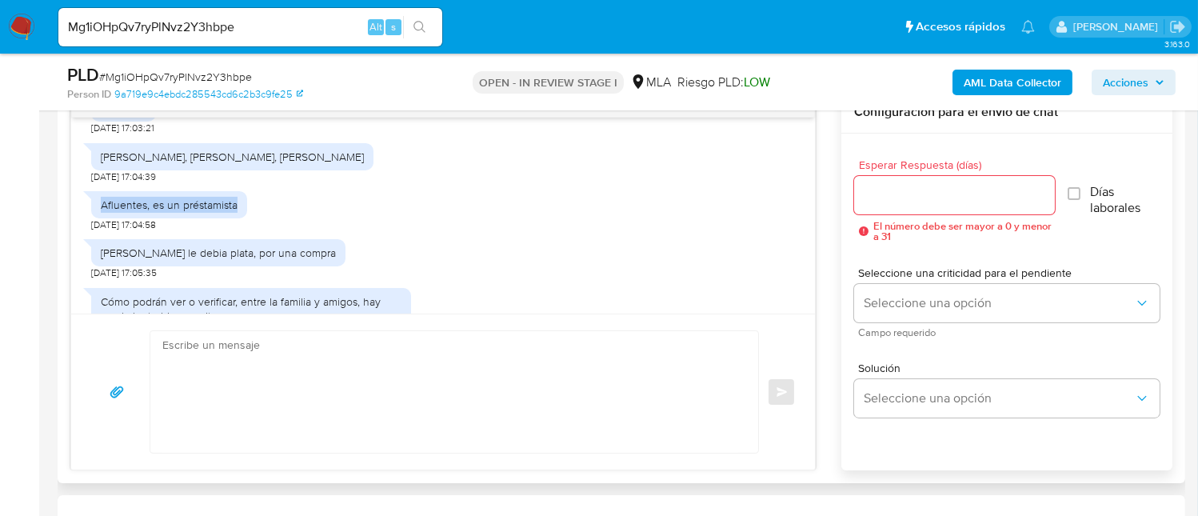
scroll to position [715, 0]
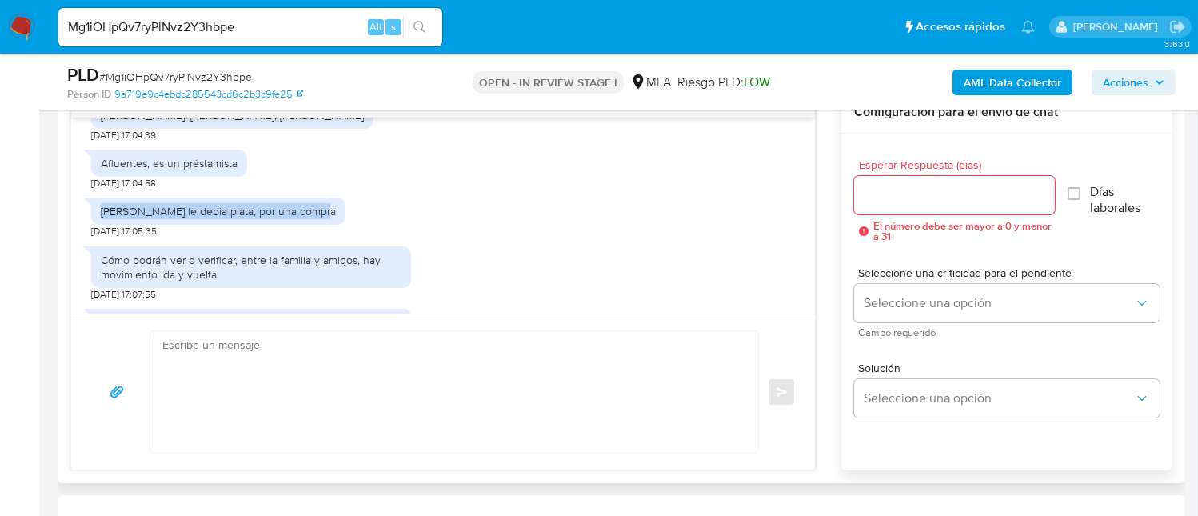
drag, startPoint x: 102, startPoint y: 210, endPoint x: 319, endPoint y: 222, distance: 217.1
click at [319, 222] on div "Rafael David le debia plata, por una compra 13/10/2025 17:05:35" at bounding box center [218, 214] width 254 height 48
copy div "[PERSON_NAME] le debia plata, por una compra"
click at [296, 385] on textarea at bounding box center [450, 392] width 576 height 122
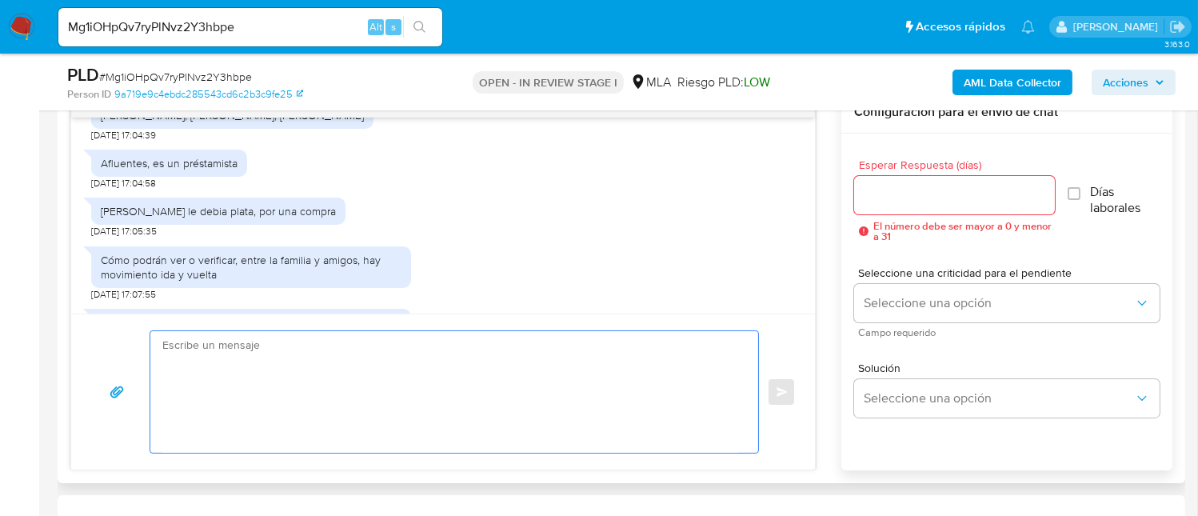
paste textarea "Hola, ¡Muchas gracias por tu respuesta! Confirmamos la recepción de la document…"
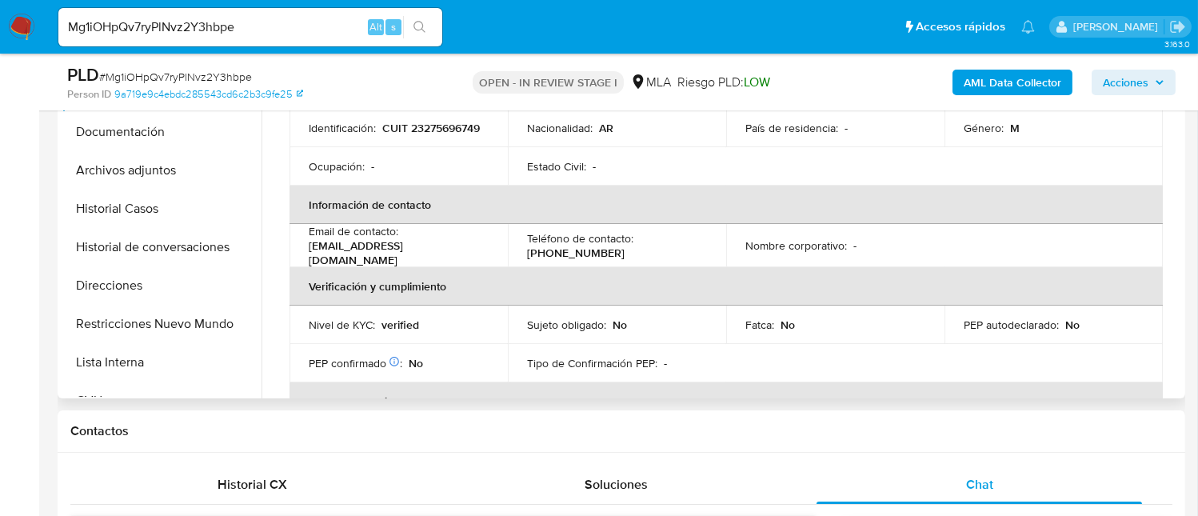
scroll to position [0, 0]
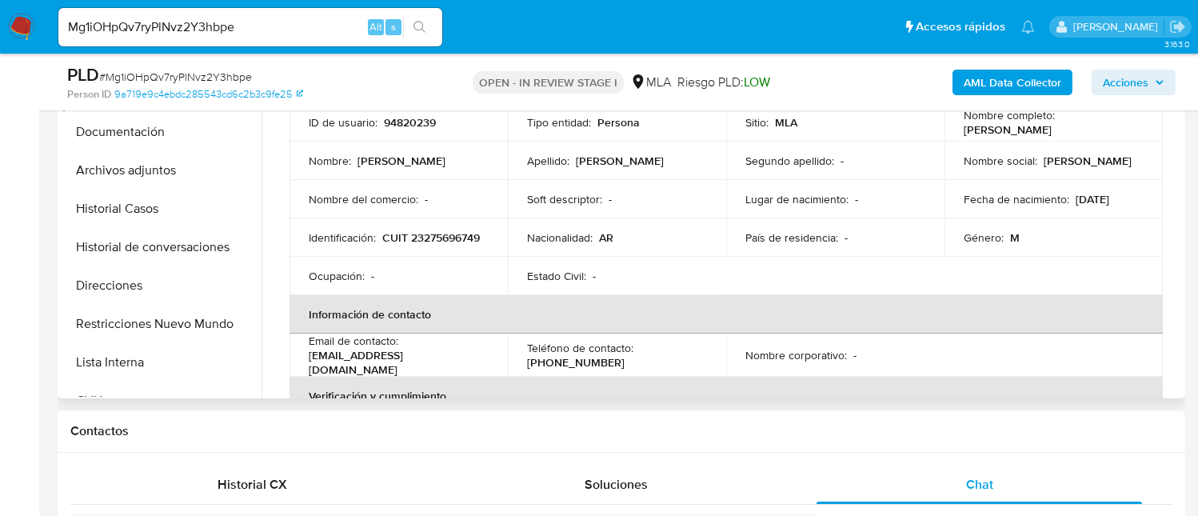
click at [983, 131] on p "[PERSON_NAME]" at bounding box center [1008, 129] width 88 height 14
copy p "Pablo"
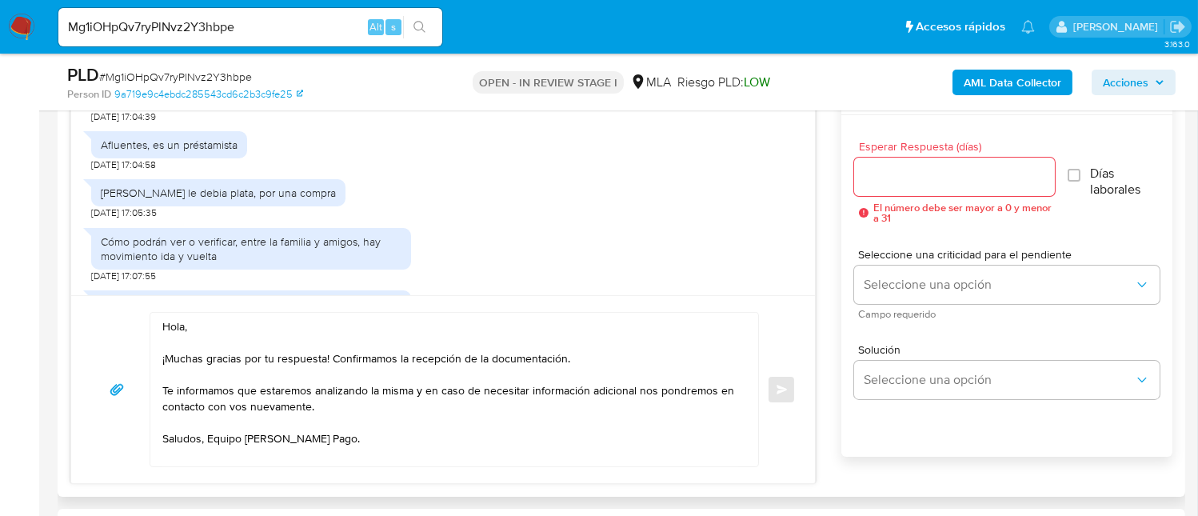
scroll to position [960, 0]
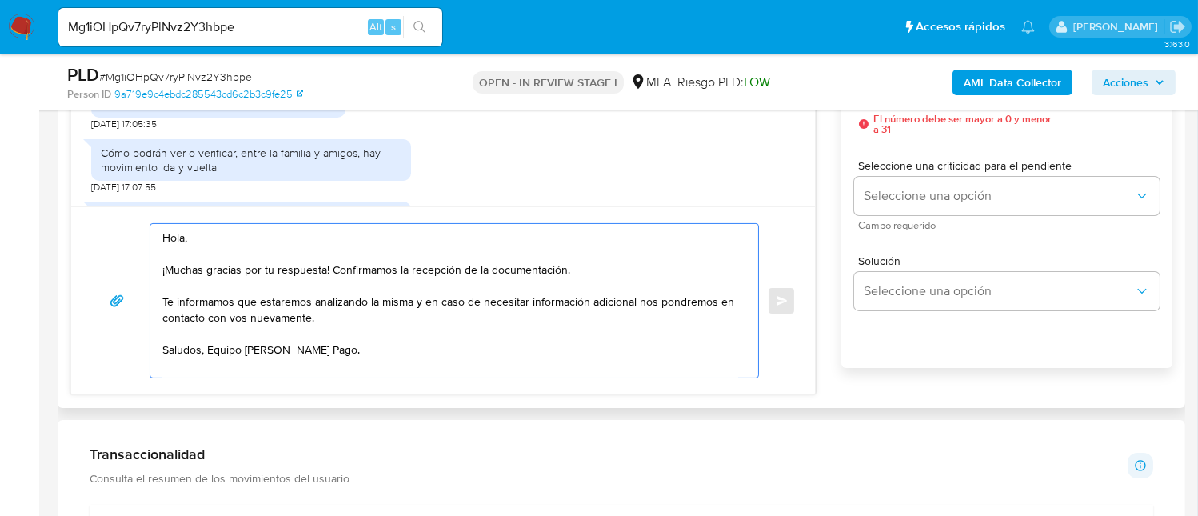
click at [219, 228] on textarea "Hola, ¡Muchas gracias por tu respuesta! Confirmamos la recepción de la document…" at bounding box center [450, 301] width 576 height 154
paste textarea "Pablo"
drag, startPoint x: 599, startPoint y: 274, endPoint x: 157, endPoint y: 231, distance: 444.3
click at [157, 231] on div "[PERSON_NAME] ¡Muchas gracias por tu respuesta! Confirmamos la recepción de la …" at bounding box center [450, 301] width 600 height 154
click at [331, 322] on textarea "[PERSON_NAME] ¡Muchas gracias por tu respuesta! Confirmamos la recepción de la …" at bounding box center [450, 301] width 576 height 154
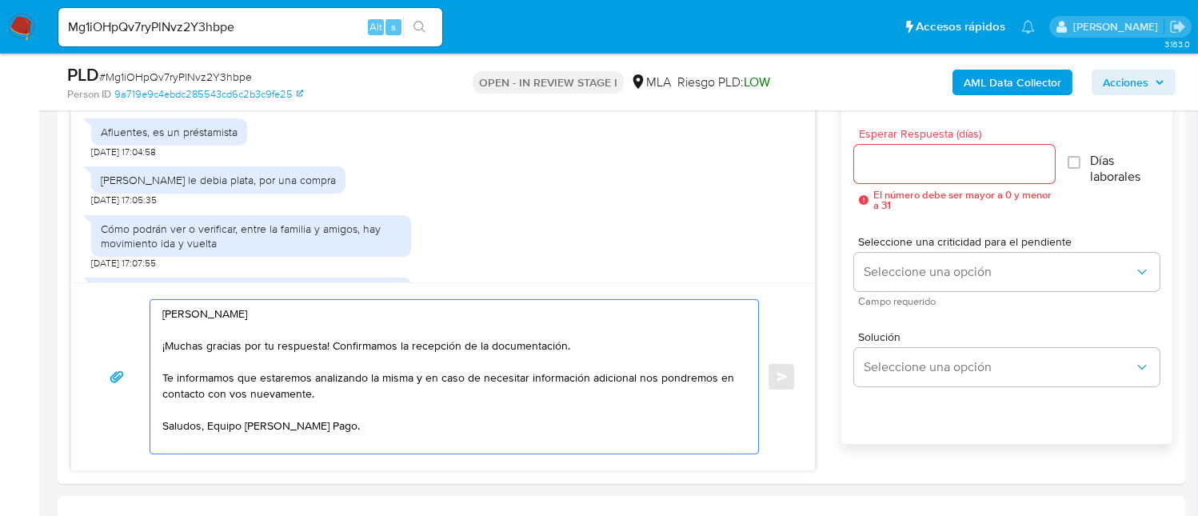
scroll to position [853, 0]
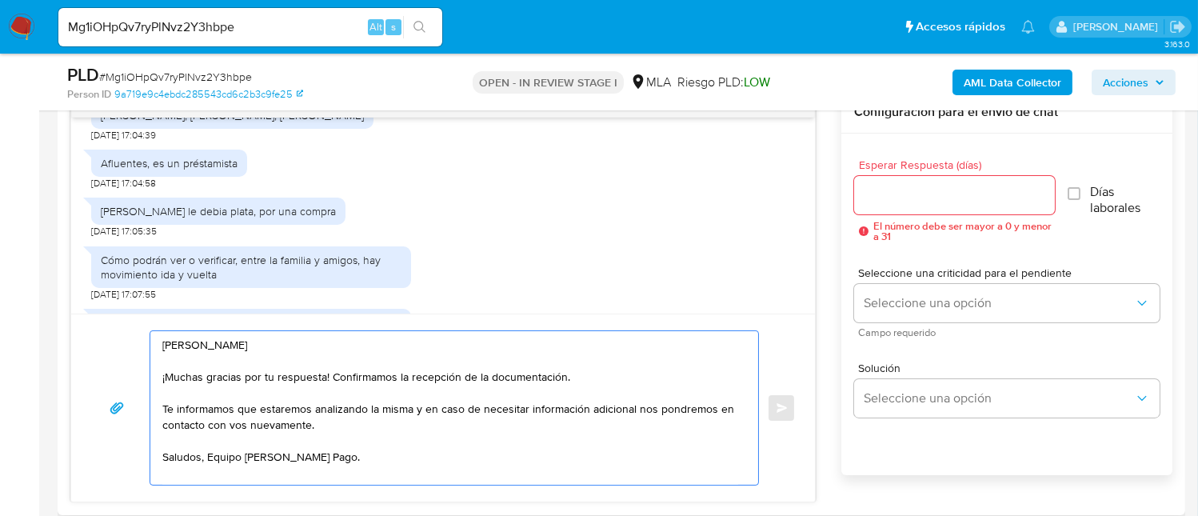
type textarea "Hola Pablo ¡Muchas gracias por tu respuesta! Confirmamos la recepción de la doc…"
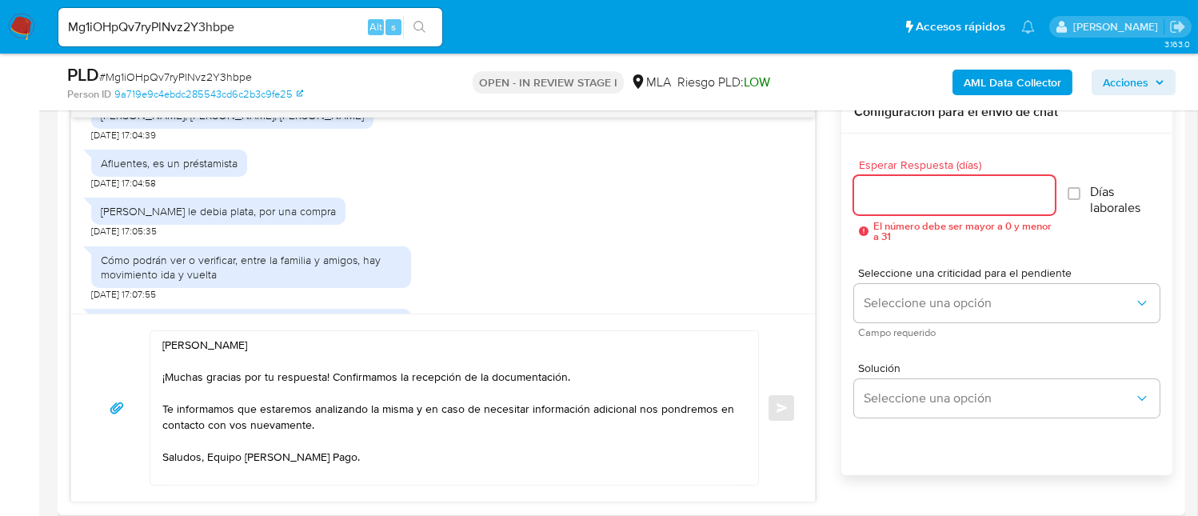
click at [961, 188] on input "Esperar Respuesta (días)" at bounding box center [954, 195] width 201 height 21
type input "9"
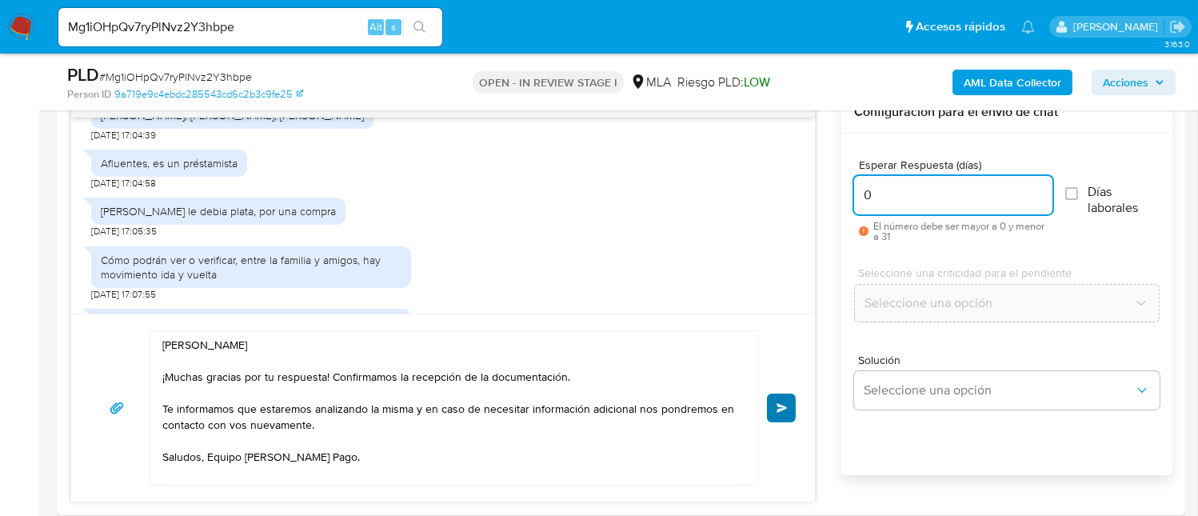
type input "0"
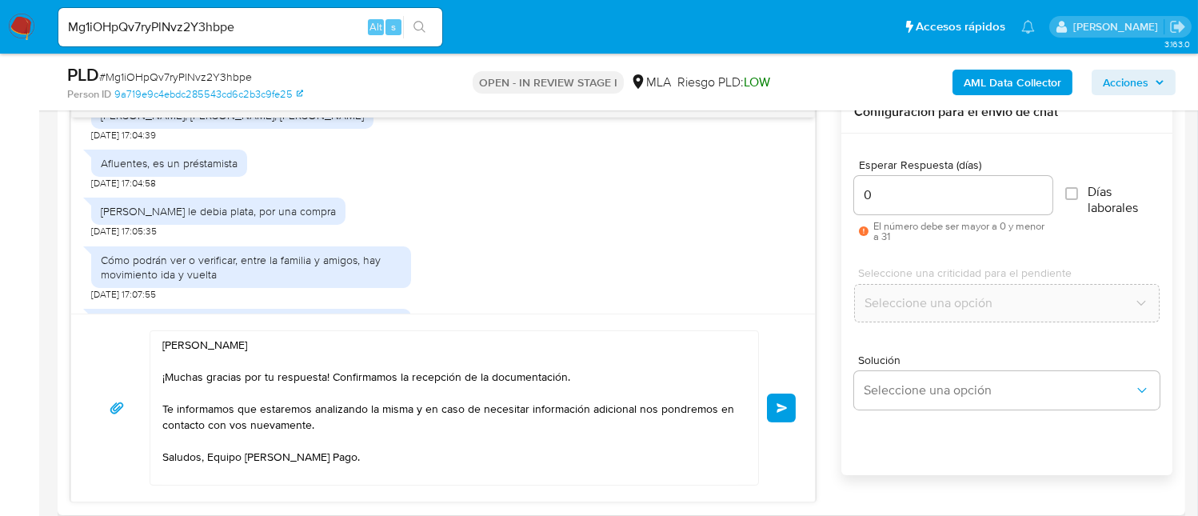
click at [785, 403] on span "Enviar" at bounding box center [782, 408] width 11 height 10
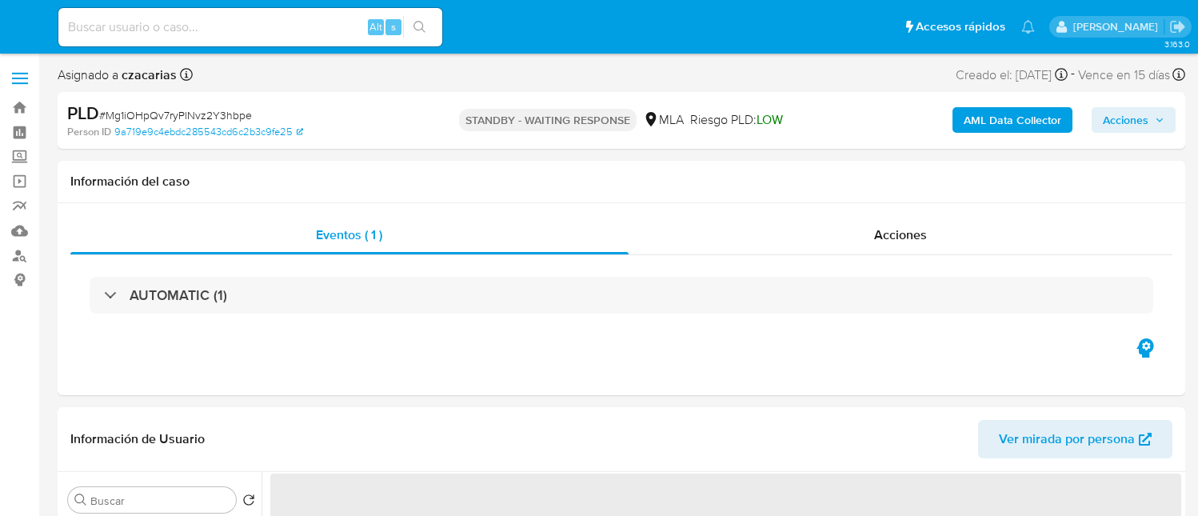
select select "10"
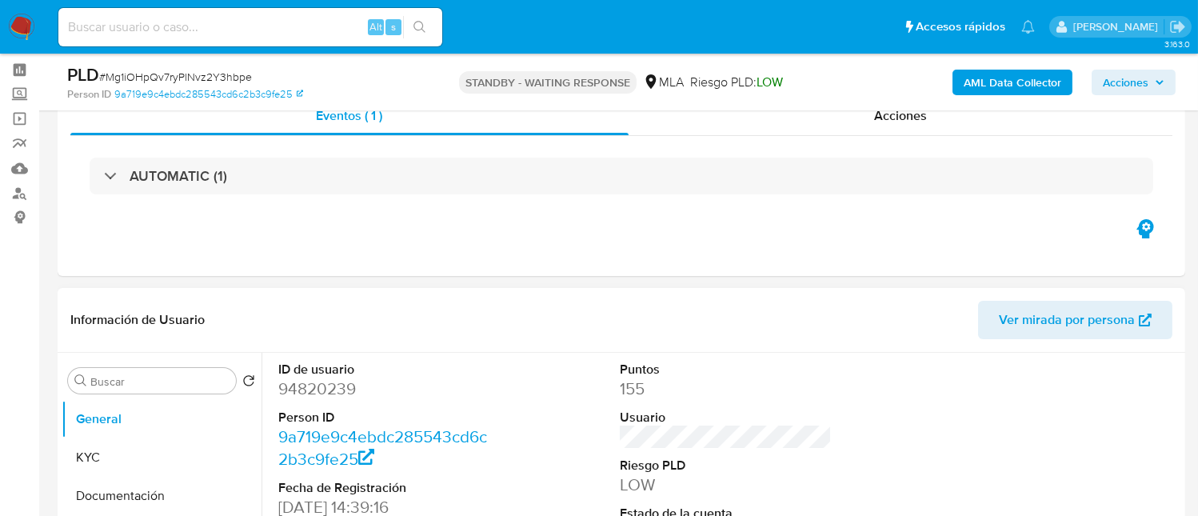
scroll to position [106, 0]
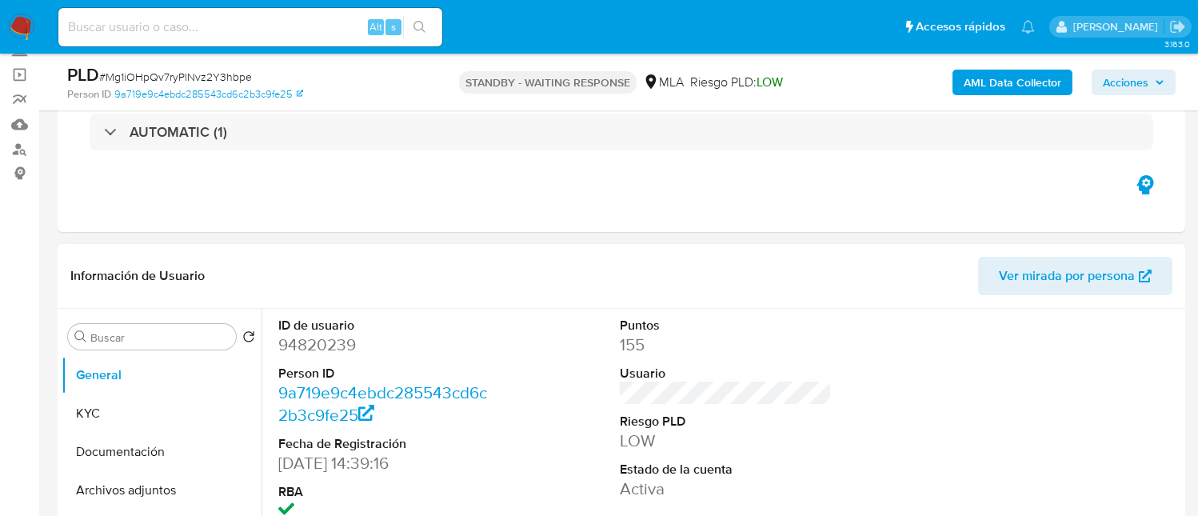
click at [339, 346] on dd "94820239" at bounding box center [384, 345] width 212 height 22
copy dd "94820239"
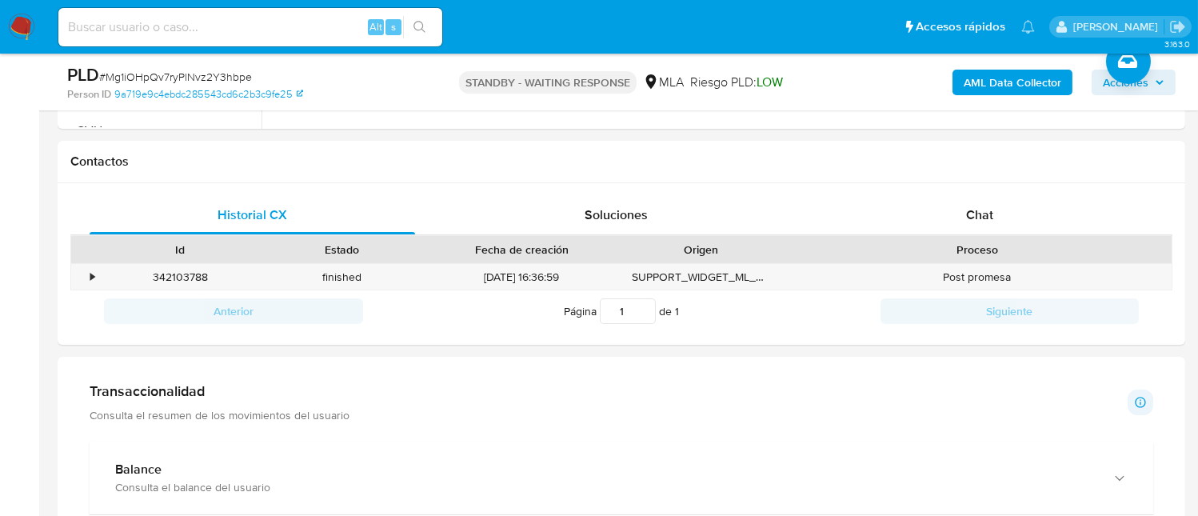
scroll to position [746, 0]
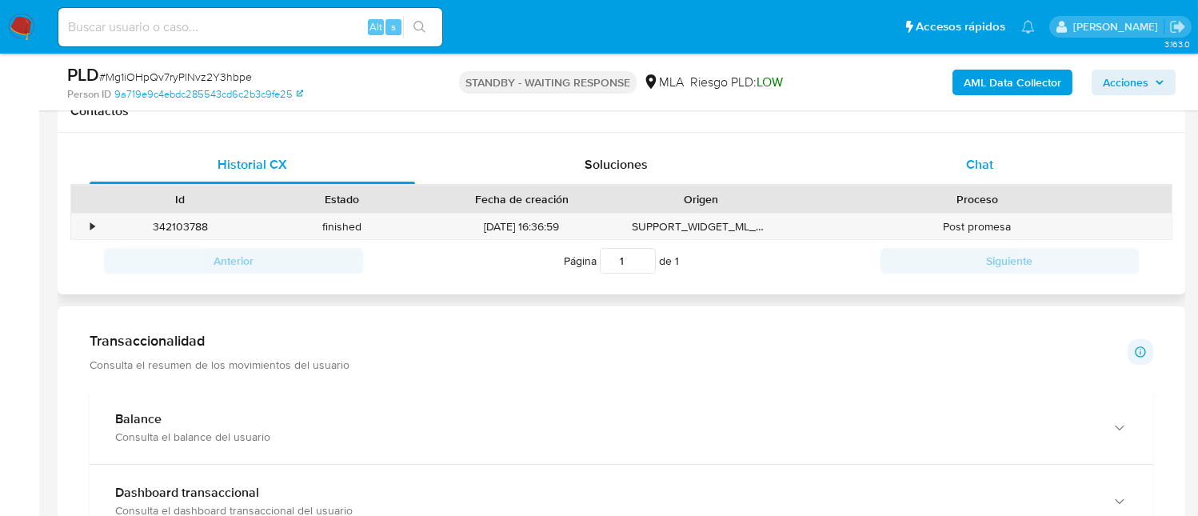
click at [981, 171] on div "Chat" at bounding box center [980, 165] width 326 height 38
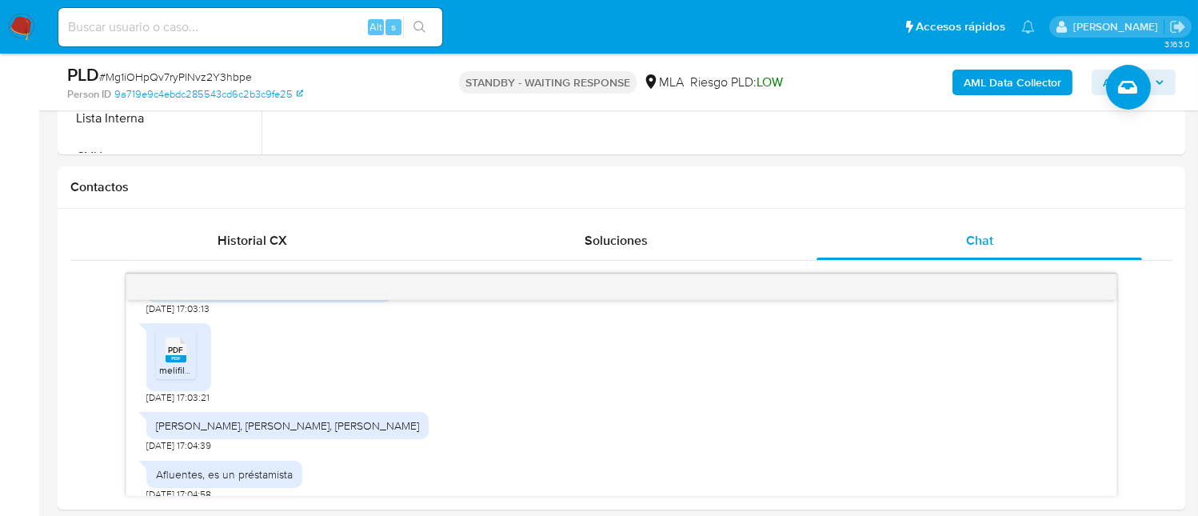
scroll to position [640, 0]
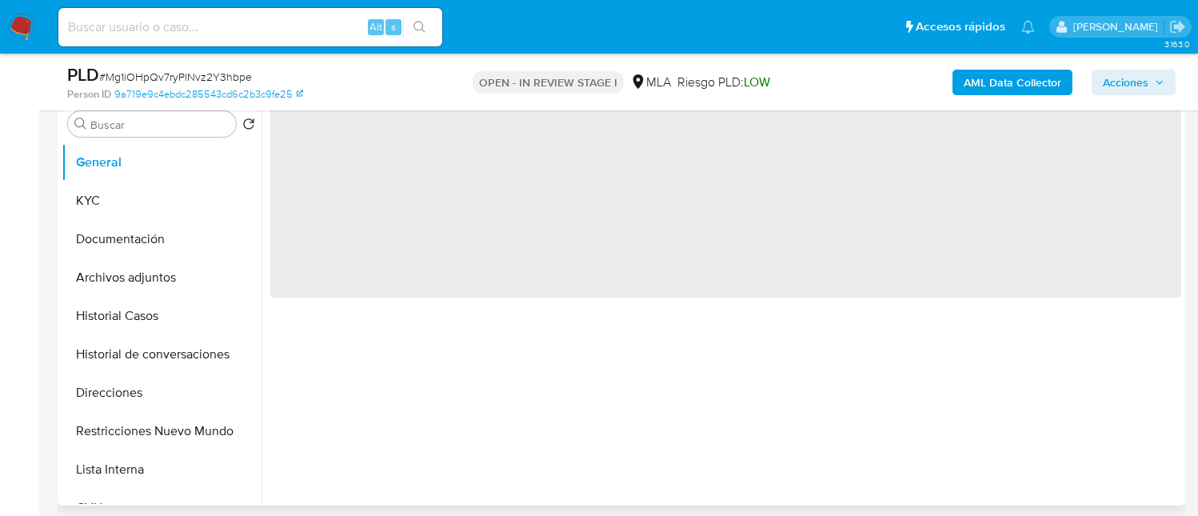
select select "10"
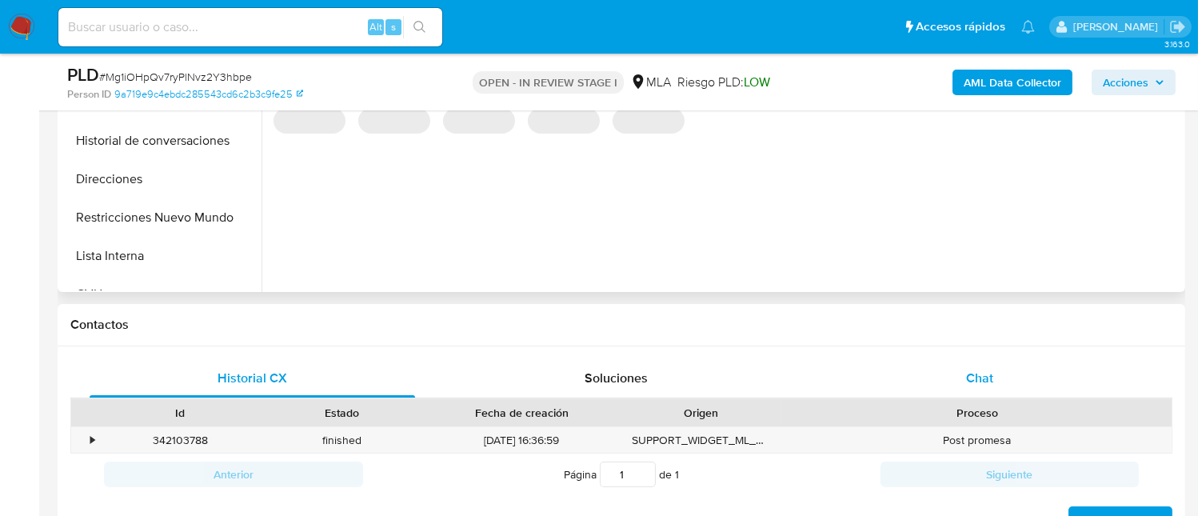
click at [982, 366] on div "Chat" at bounding box center [980, 378] width 326 height 38
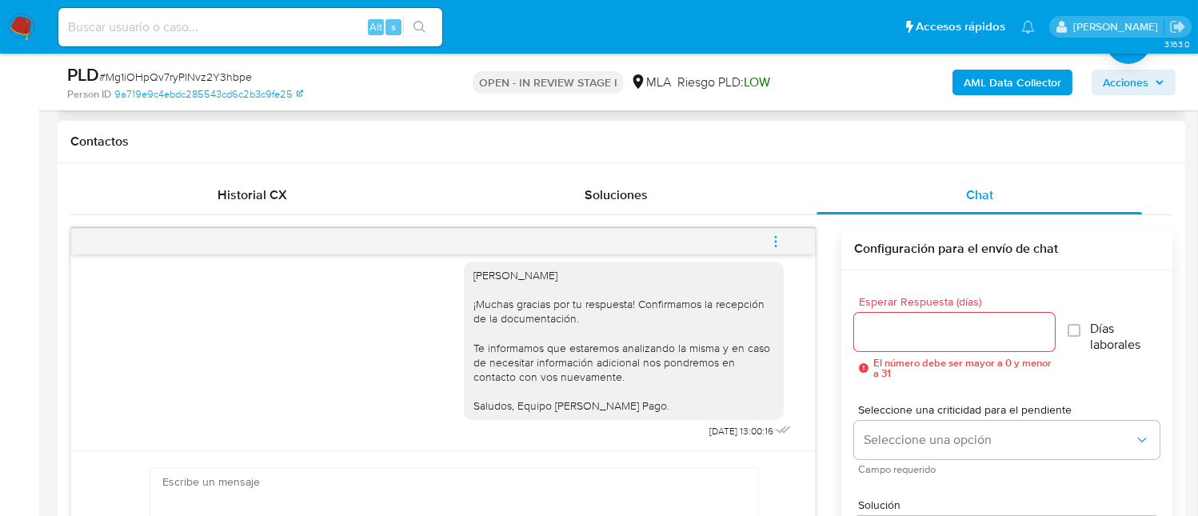
scroll to position [746, 0]
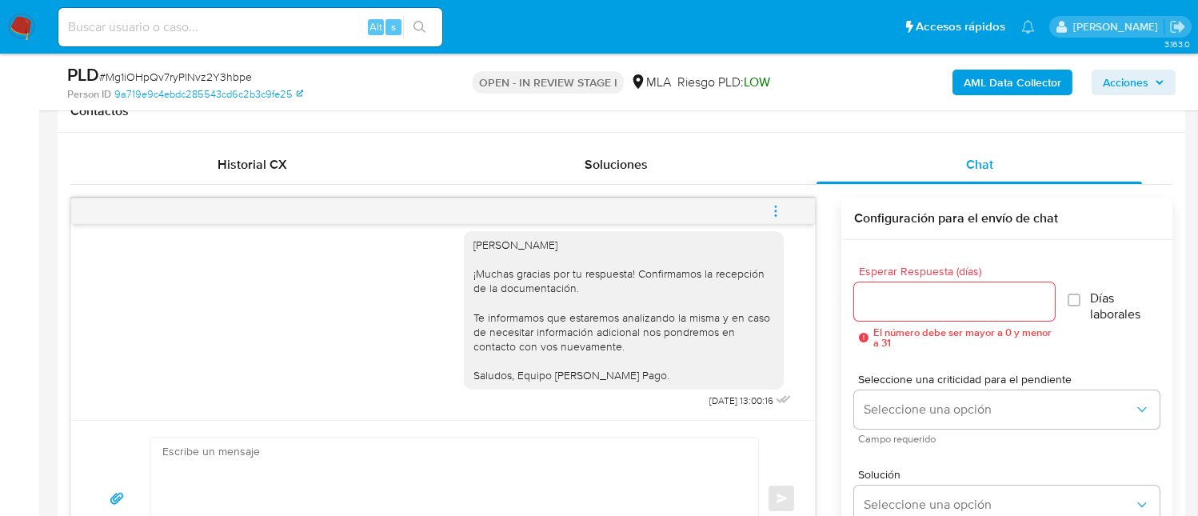
click at [779, 209] on icon "menu-action" at bounding box center [776, 211] width 14 height 14
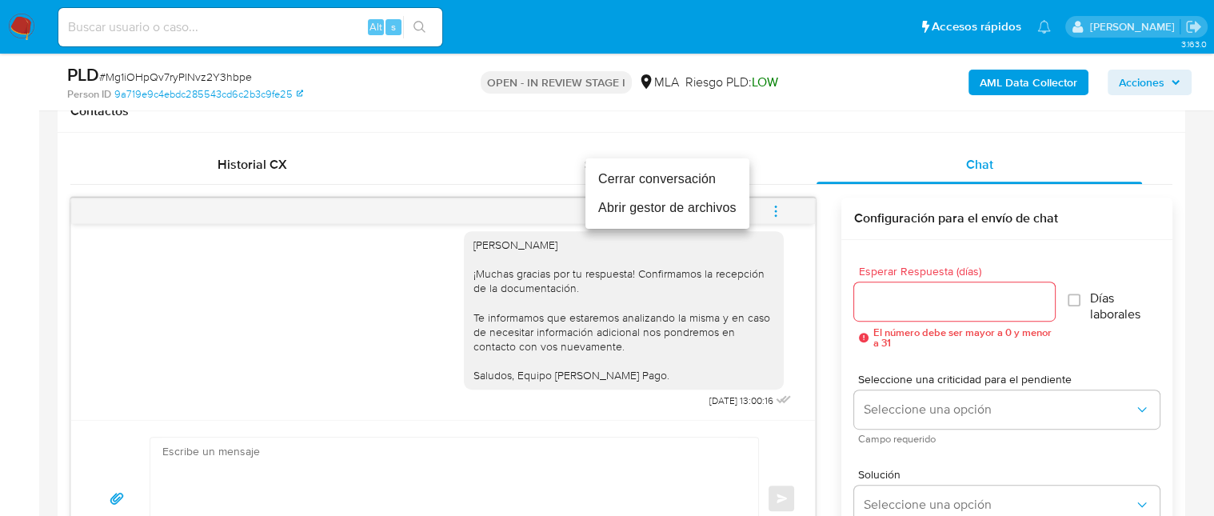
click at [637, 178] on li "Cerrar conversación" at bounding box center [667, 179] width 164 height 29
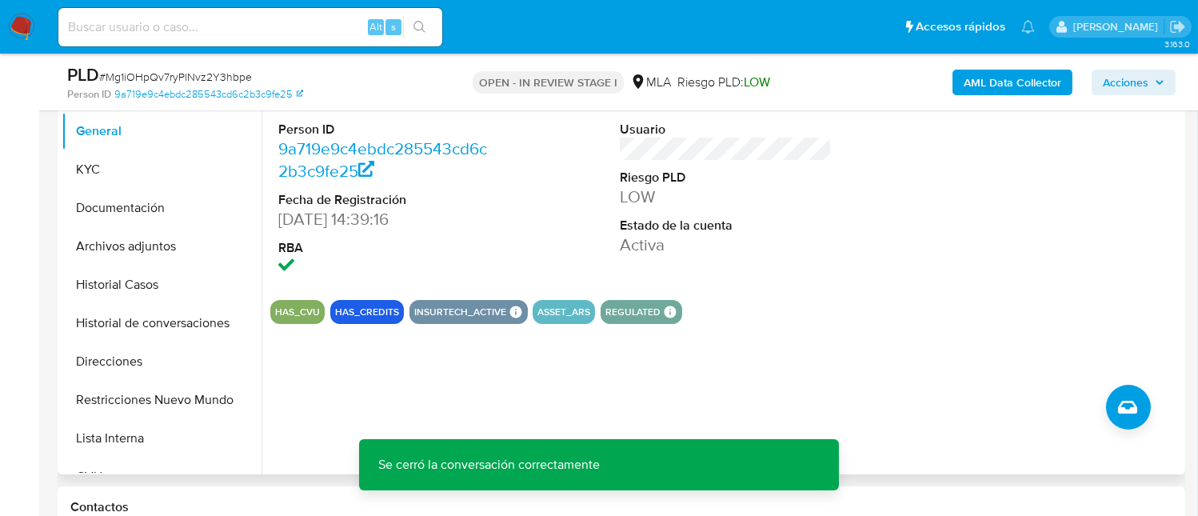
scroll to position [319, 0]
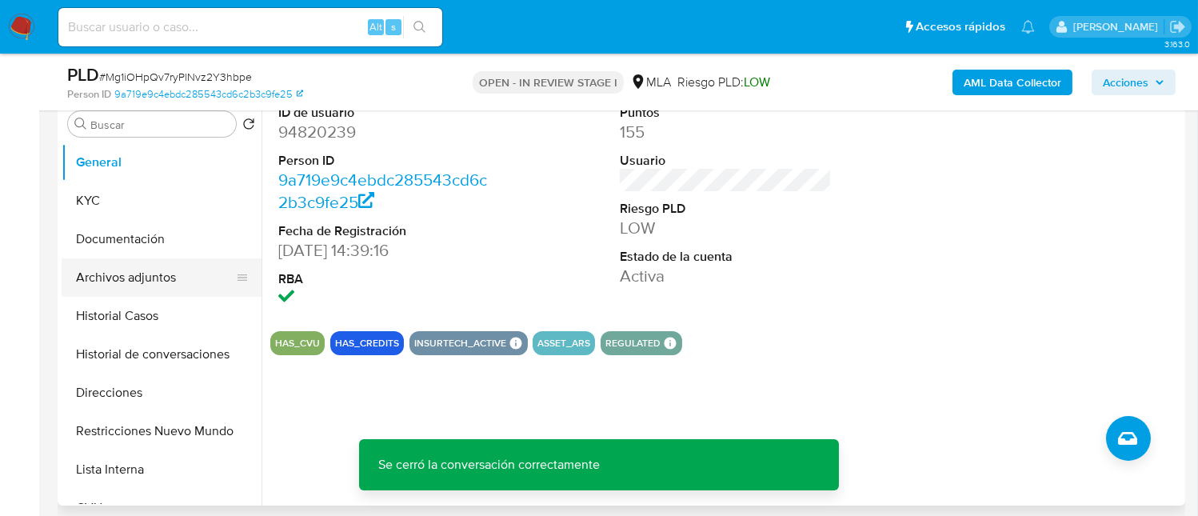
click at [142, 277] on button "Archivos adjuntos" at bounding box center [155, 277] width 187 height 38
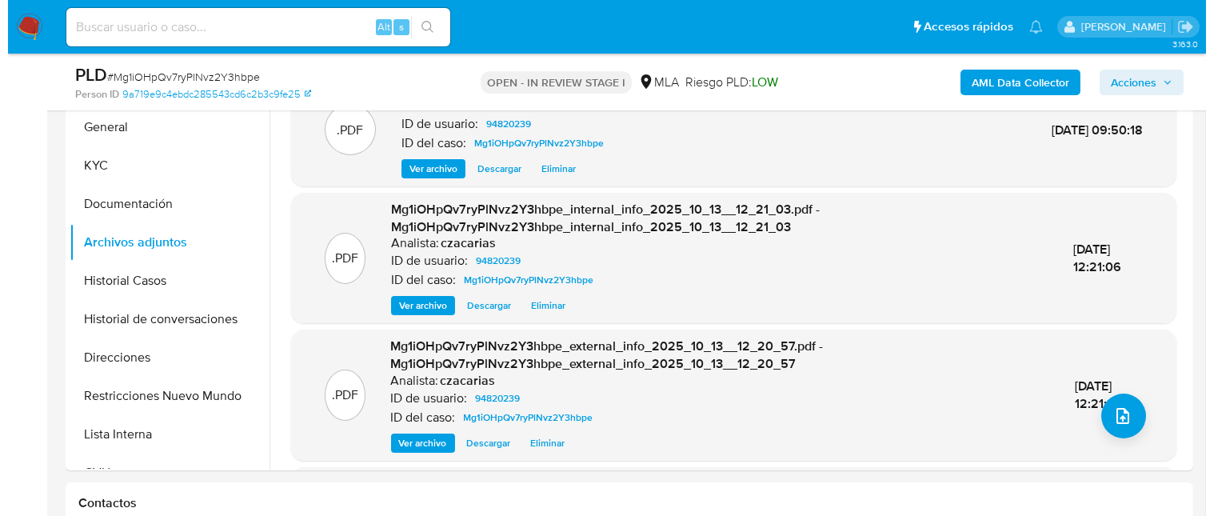
scroll to position [426, 0]
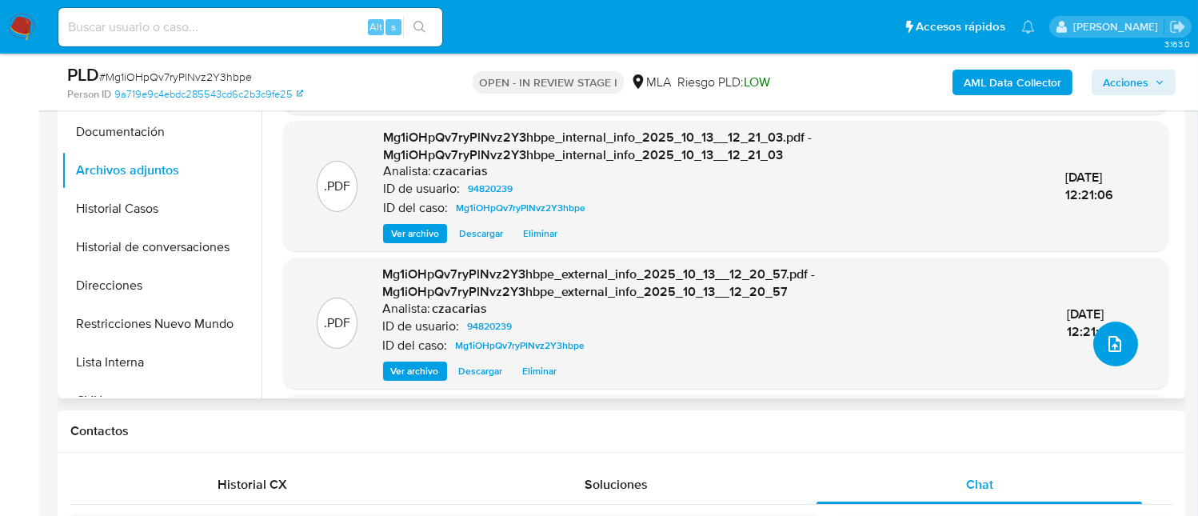
click at [1107, 349] on icon "upload-file" at bounding box center [1114, 343] width 19 height 19
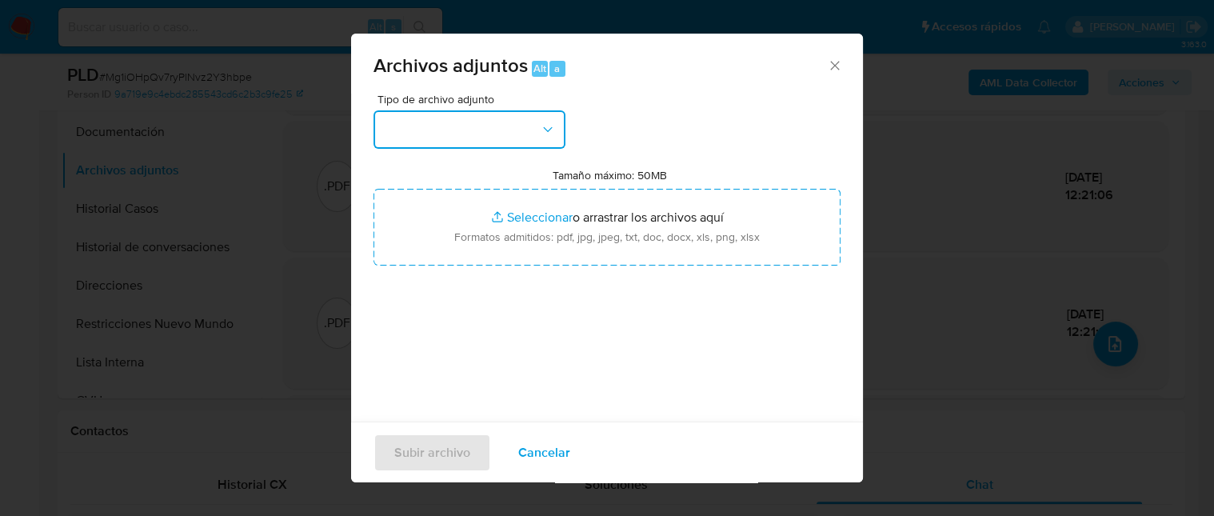
click at [418, 131] on button "button" at bounding box center [470, 129] width 192 height 38
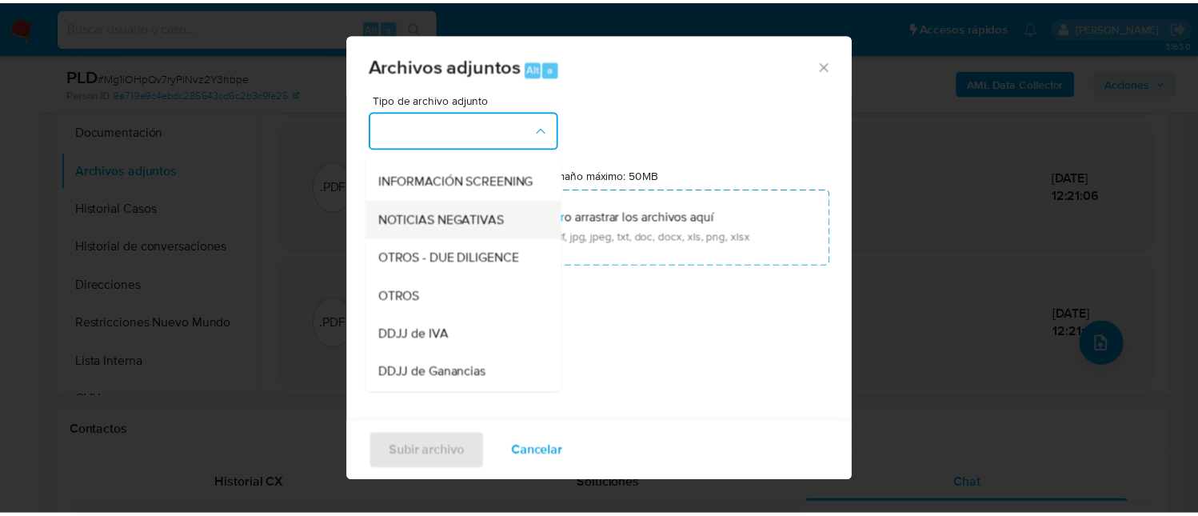
scroll to position [214, 0]
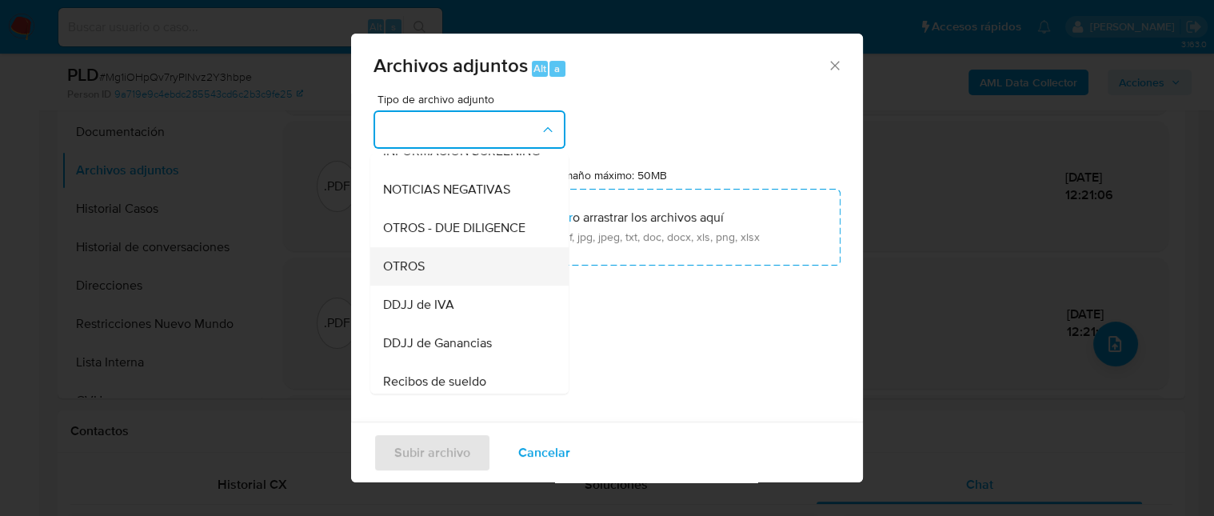
click at [441, 282] on div "OTROS" at bounding box center [464, 266] width 163 height 38
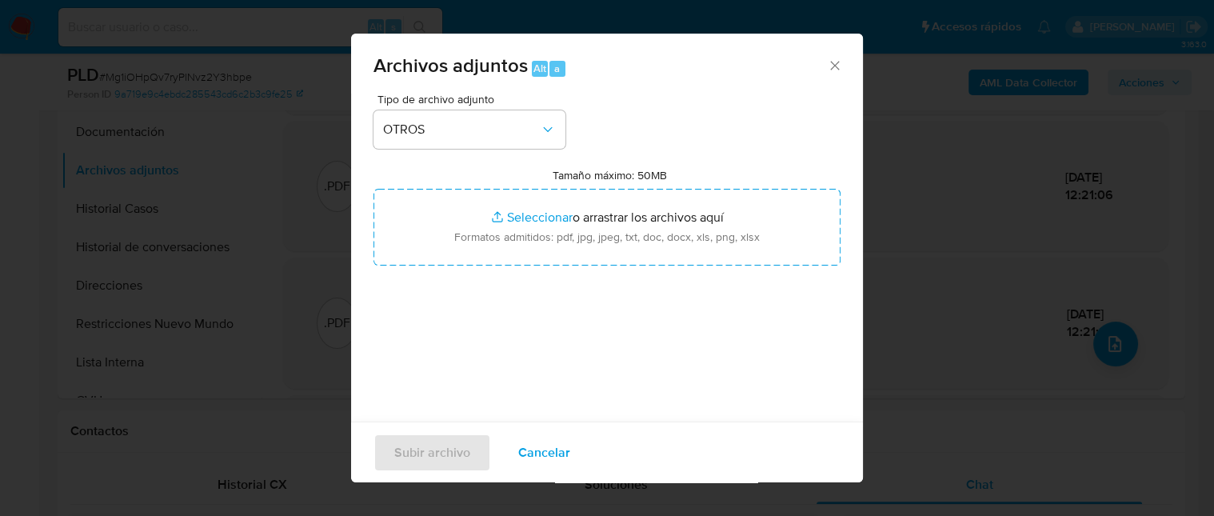
click at [547, 450] on span "Cancelar" at bounding box center [544, 451] width 52 height 35
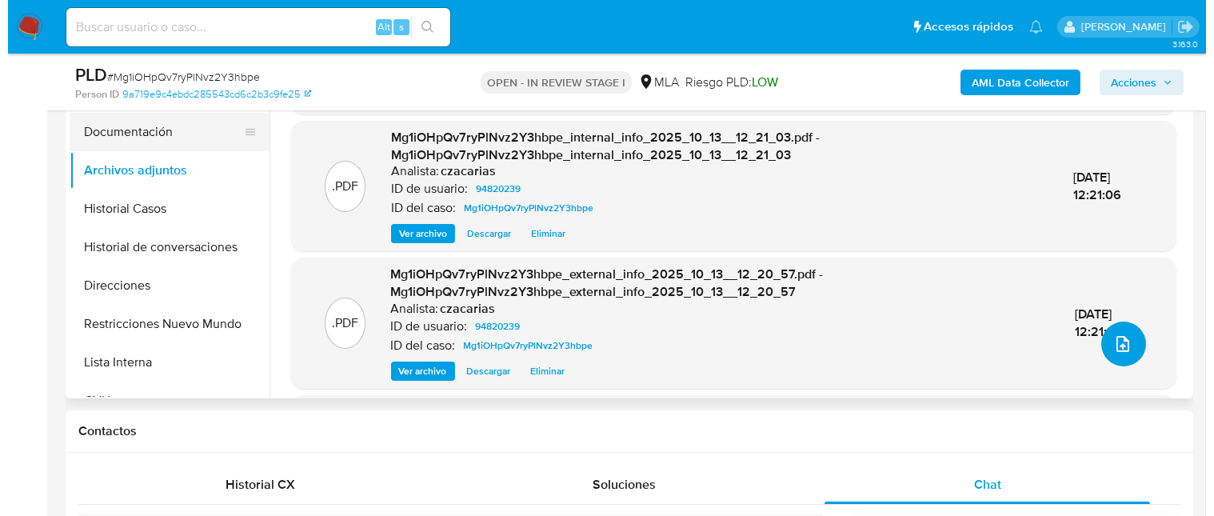
scroll to position [319, 0]
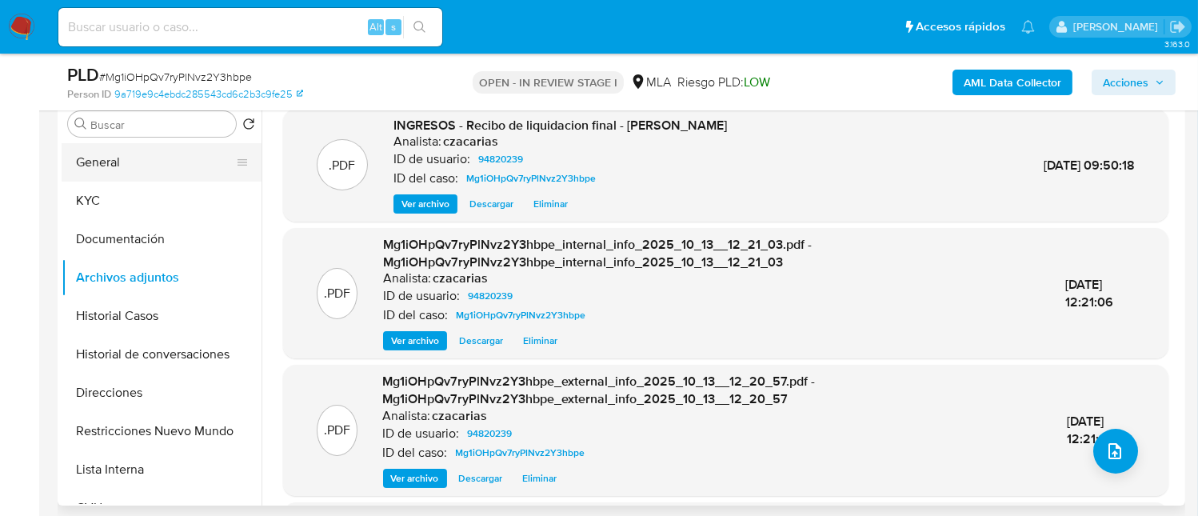
click at [123, 156] on button "General" at bounding box center [155, 162] width 187 height 38
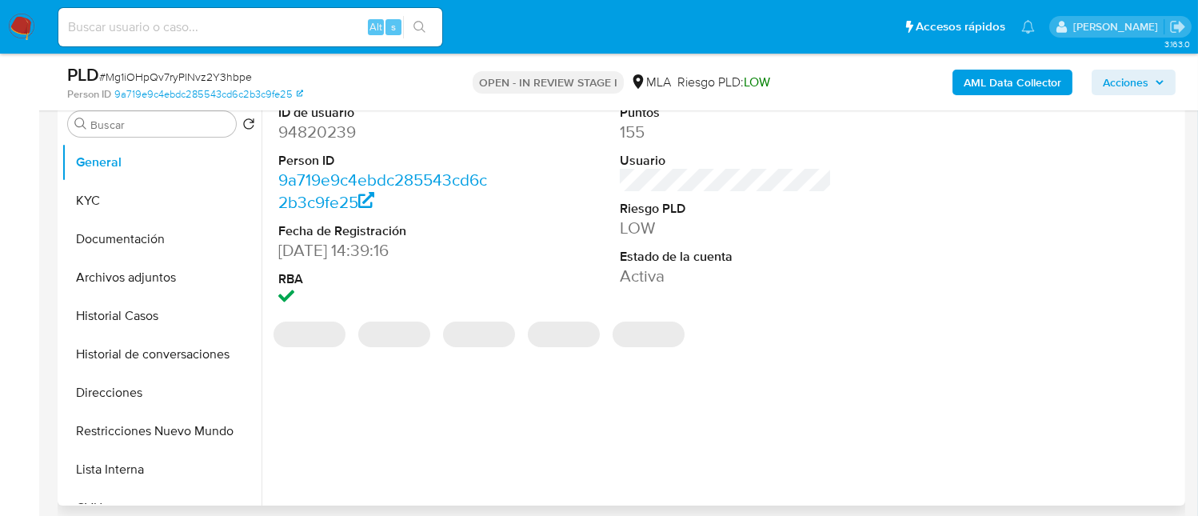
click at [331, 138] on dd "94820239" at bounding box center [384, 132] width 212 height 22
copy dd "94820239"
drag, startPoint x: 164, startPoint y: 269, endPoint x: 174, endPoint y: 264, distance: 10.7
click at [166, 267] on button "Archivos adjuntos" at bounding box center [155, 277] width 187 height 38
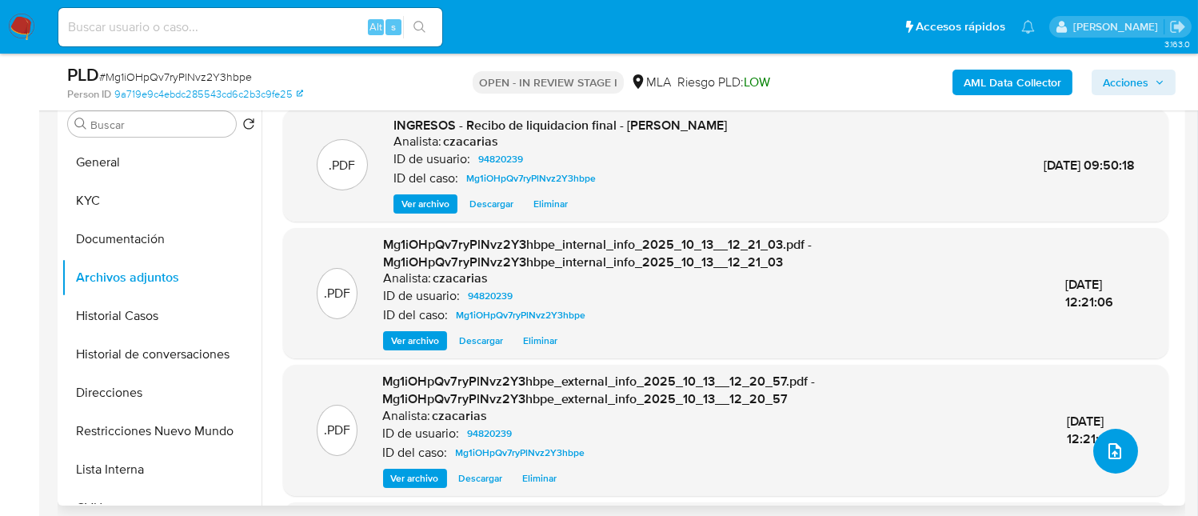
click at [1122, 461] on button "upload-file" at bounding box center [1115, 451] width 45 height 45
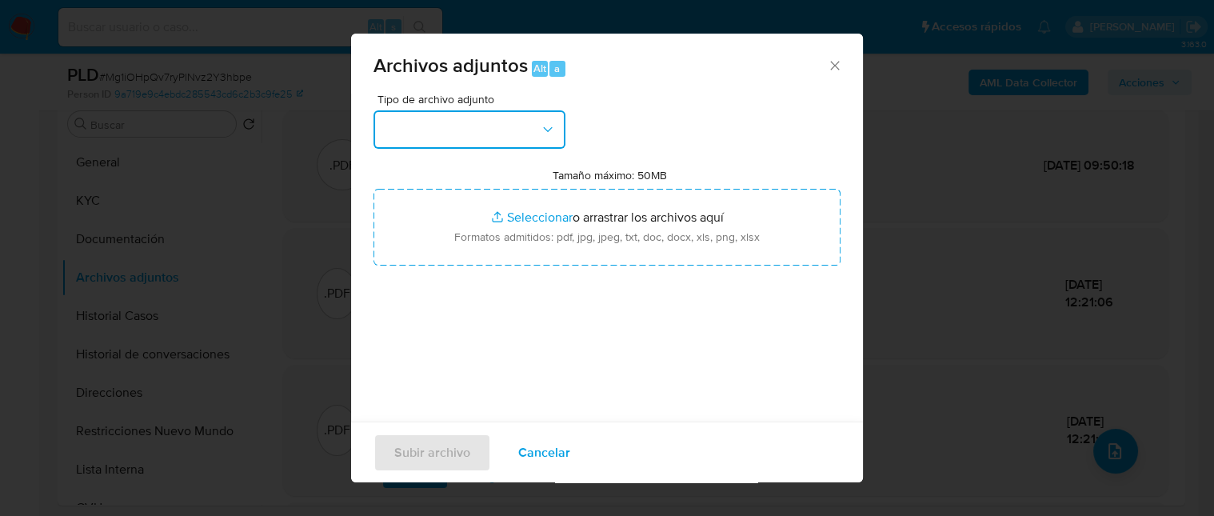
click at [506, 114] on button "button" at bounding box center [470, 129] width 192 height 38
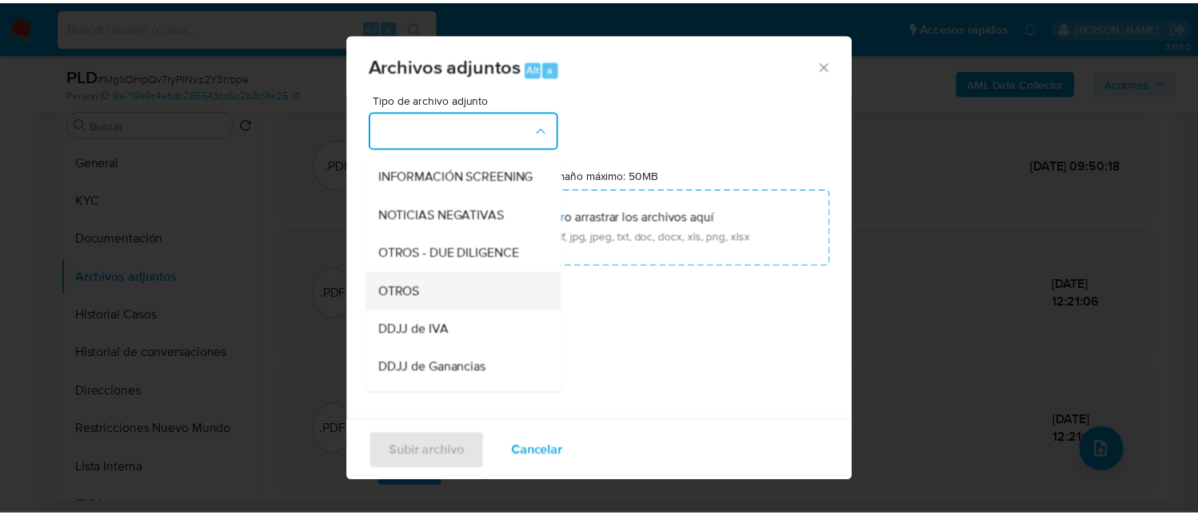
scroll to position [214, 0]
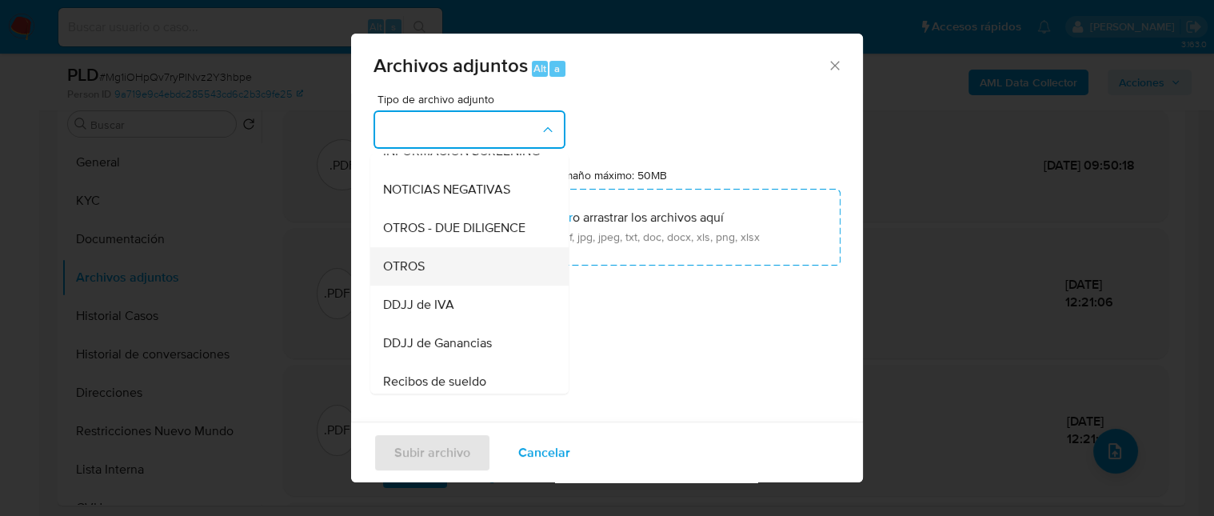
click at [430, 264] on div "OTROS" at bounding box center [464, 266] width 163 height 38
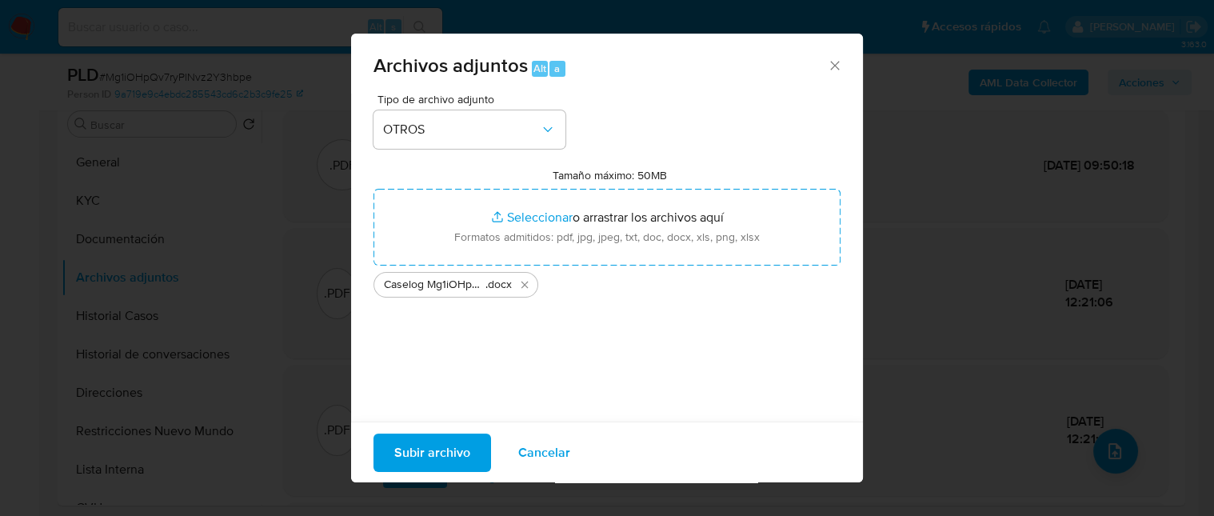
click at [446, 454] on span "Subir archivo" at bounding box center [432, 451] width 76 height 35
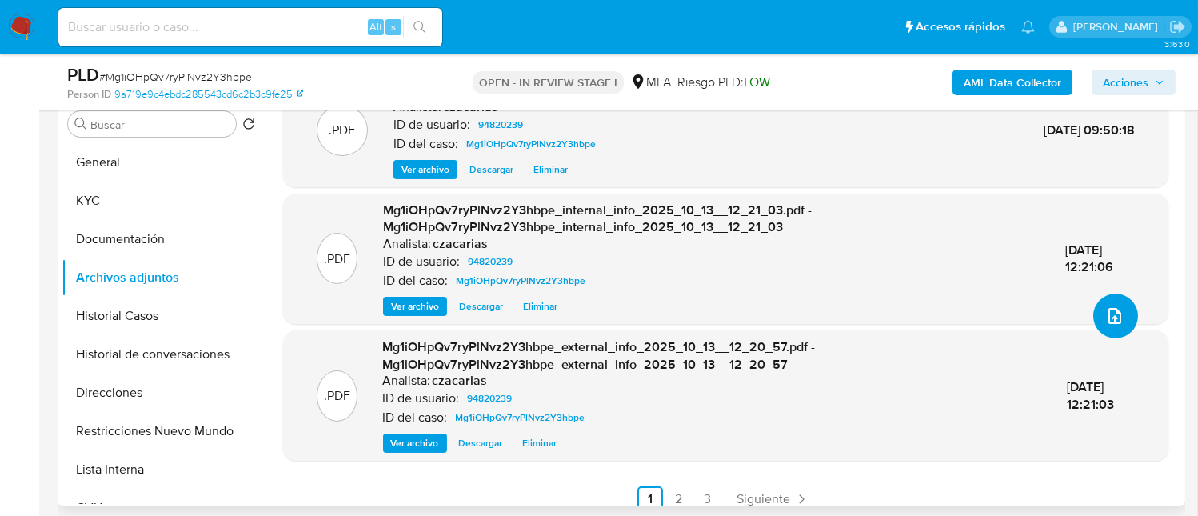
scroll to position [150, 0]
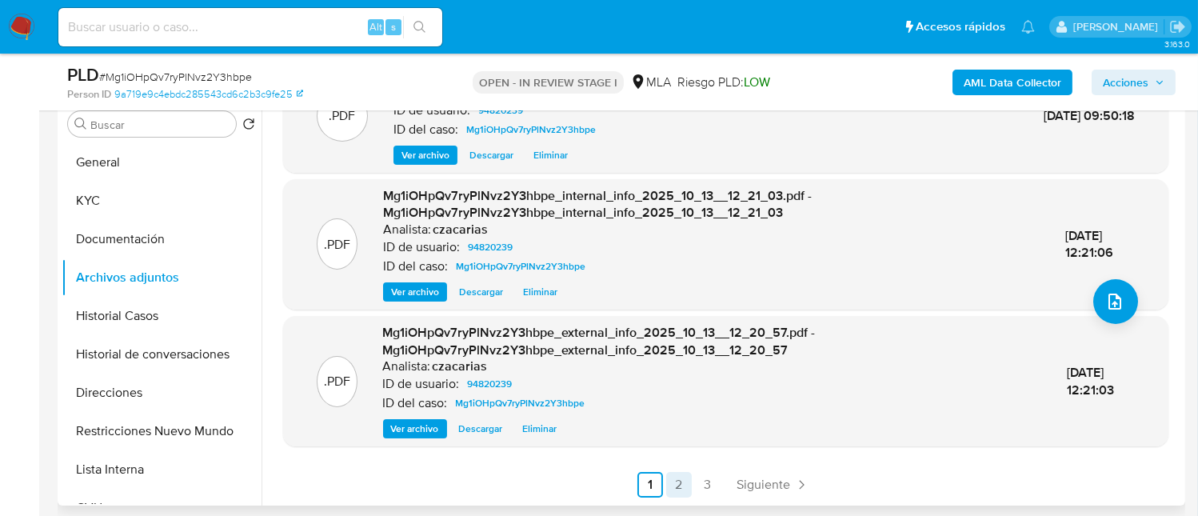
click at [682, 487] on link "2" at bounding box center [679, 485] width 26 height 26
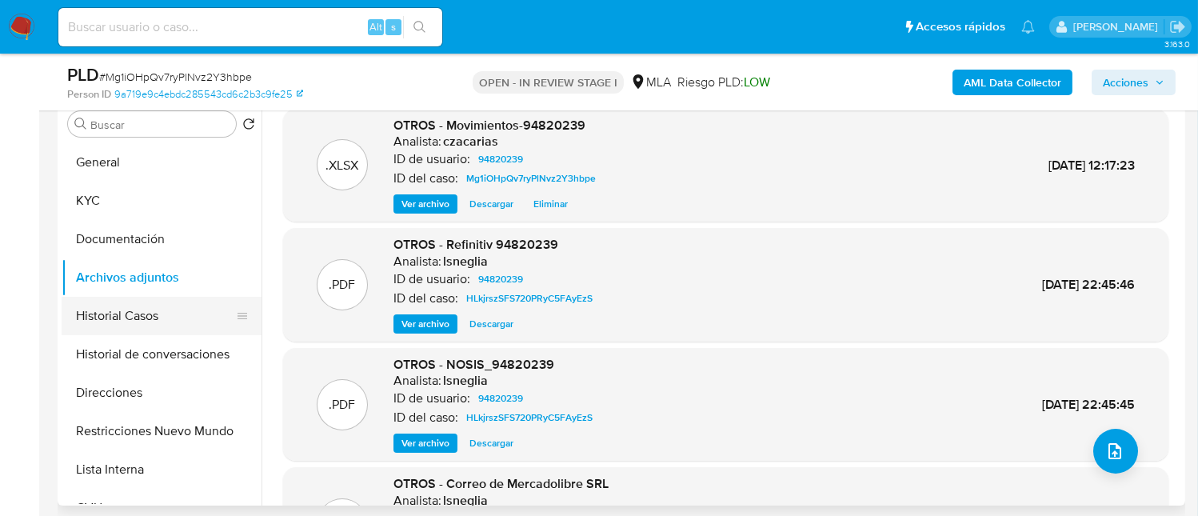
click at [154, 322] on button "Historial Casos" at bounding box center [155, 316] width 187 height 38
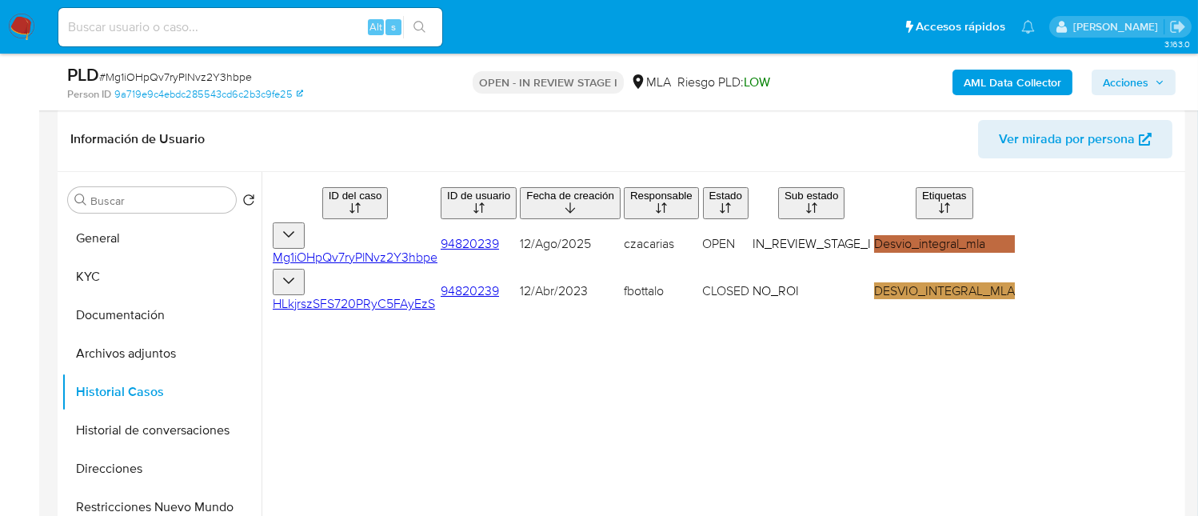
scroll to position [214, 0]
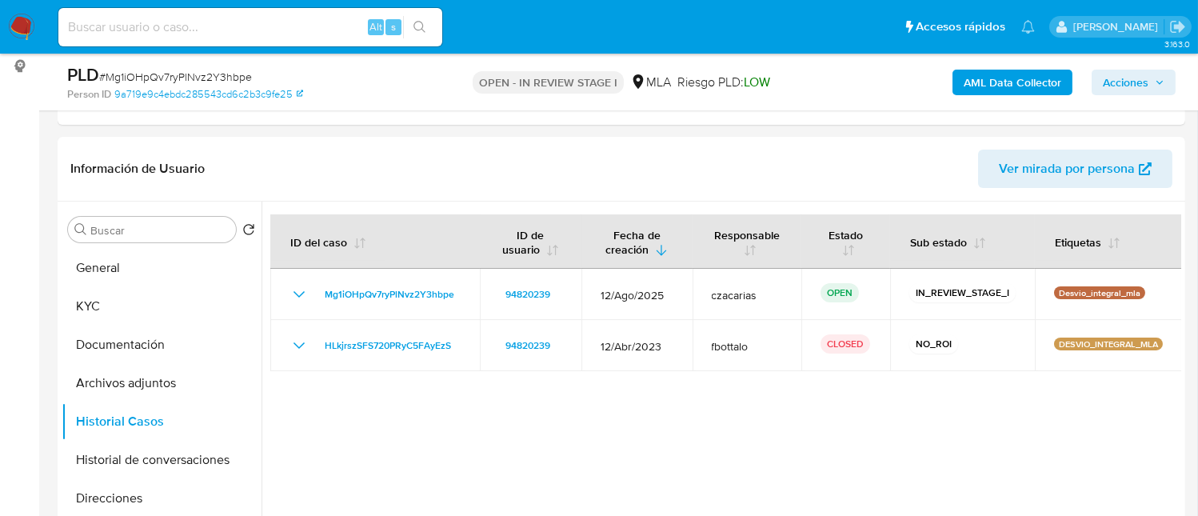
click at [1147, 80] on span "Acciones" at bounding box center [1126, 83] width 46 height 26
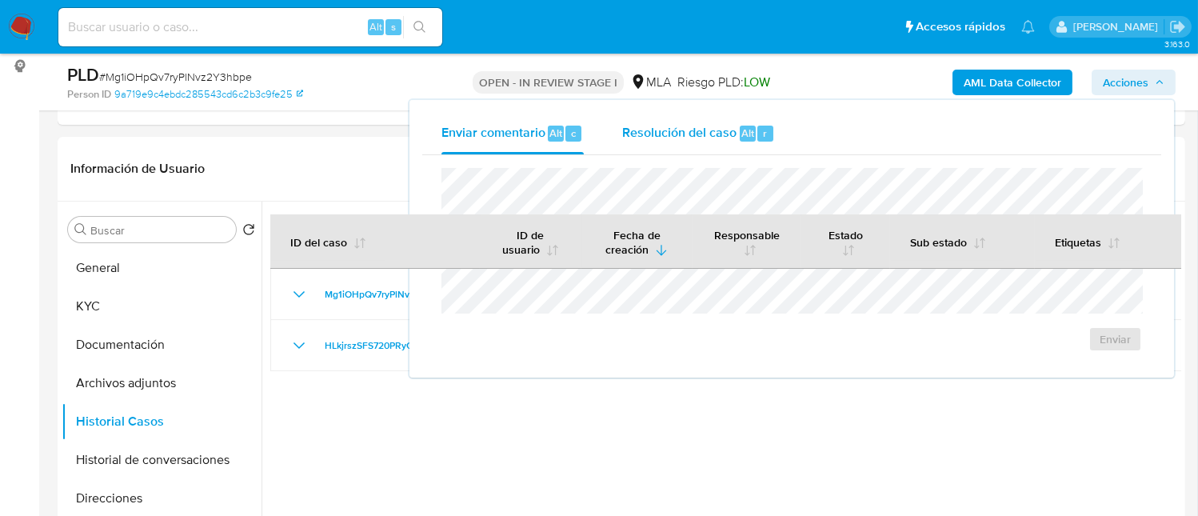
click at [776, 148] on button "Resolución del caso Alt r" at bounding box center [698, 134] width 191 height 42
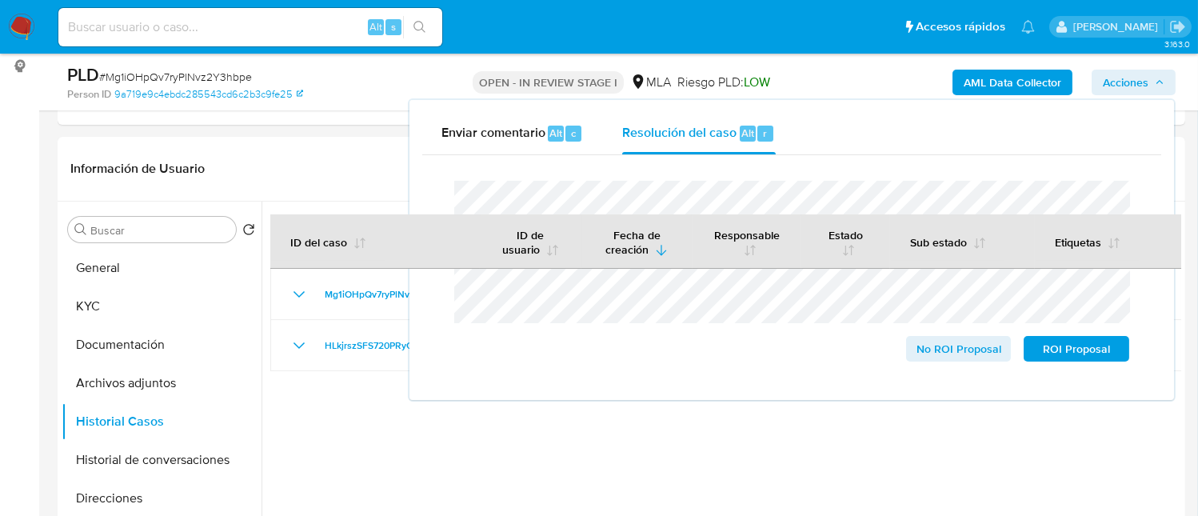
click at [154, 74] on span "# Mg1iOHpQv7ryPlNvz2Y3hbpe" at bounding box center [175, 77] width 153 height 16
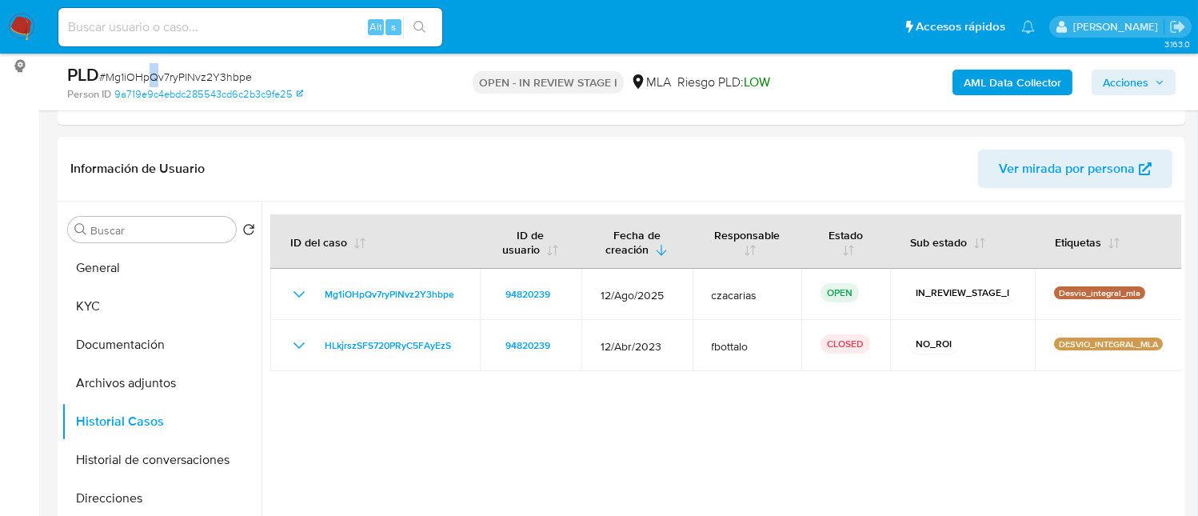
click at [154, 74] on span "# Mg1iOHpQv7ryPlNvz2Y3hbpe" at bounding box center [175, 77] width 153 height 16
copy span "Q"
click at [222, 79] on span "# Mg1iOHpQv7ryPlNvz2Y3hbpe" at bounding box center [175, 77] width 153 height 16
copy span "Mg1iOHpQv7ryPlNvz2Y3hbpe"
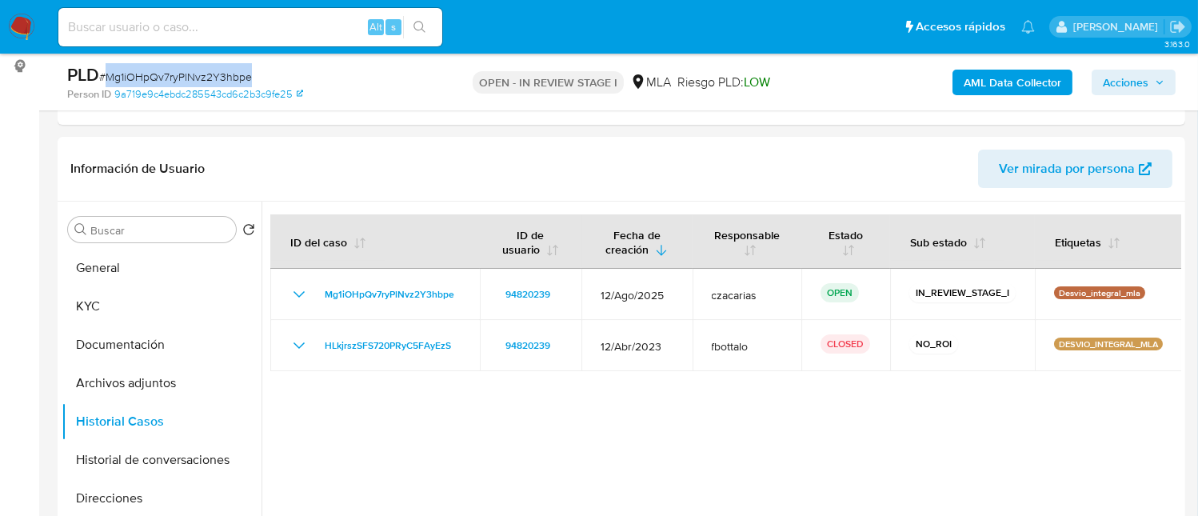
click at [1135, 72] on span "Acciones" at bounding box center [1126, 83] width 46 height 26
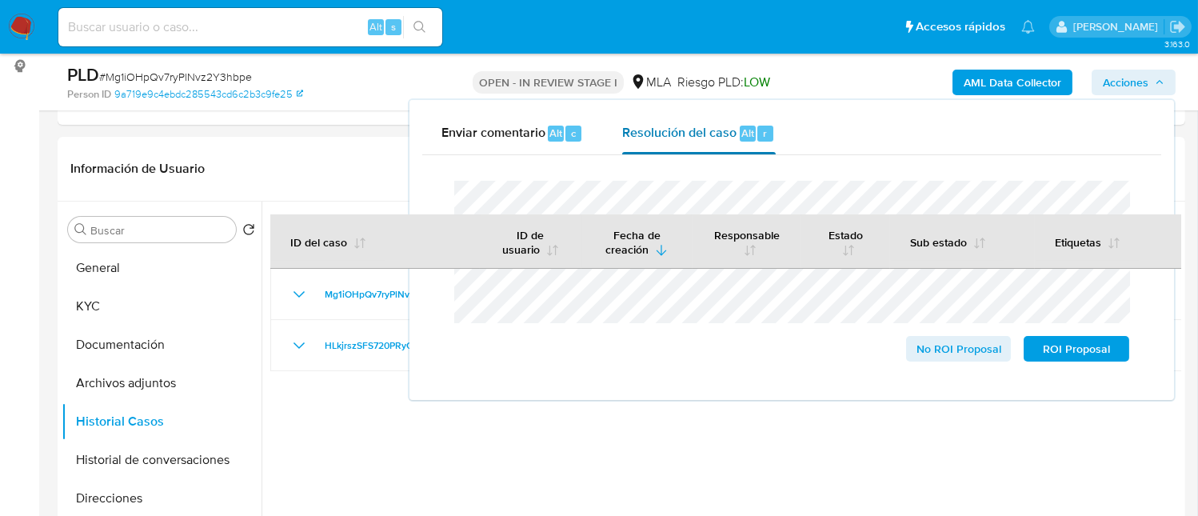
scroll to position [319, 0]
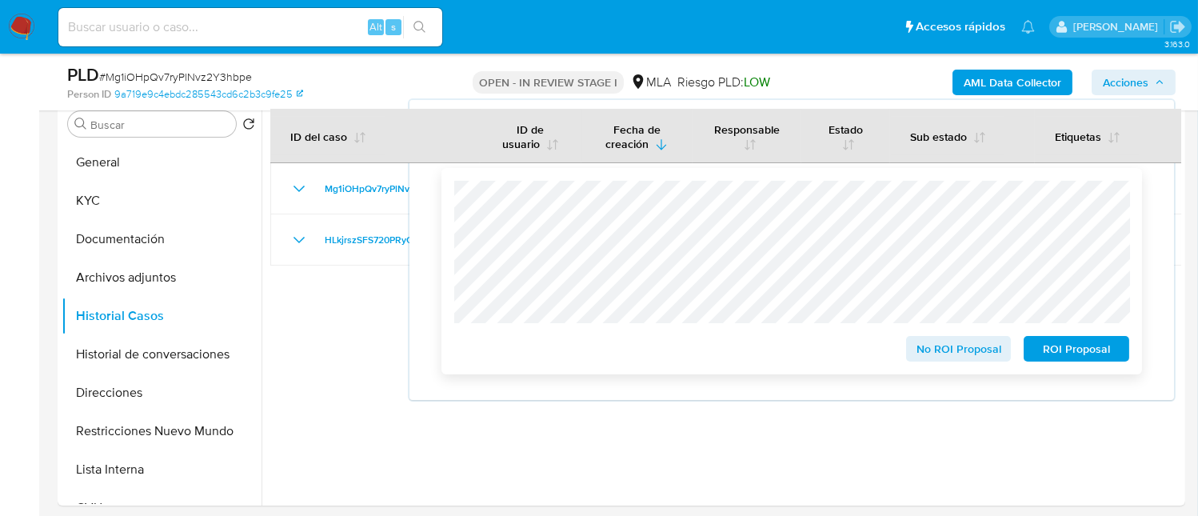
click at [924, 348] on span "No ROI Proposal" at bounding box center [958, 349] width 83 height 22
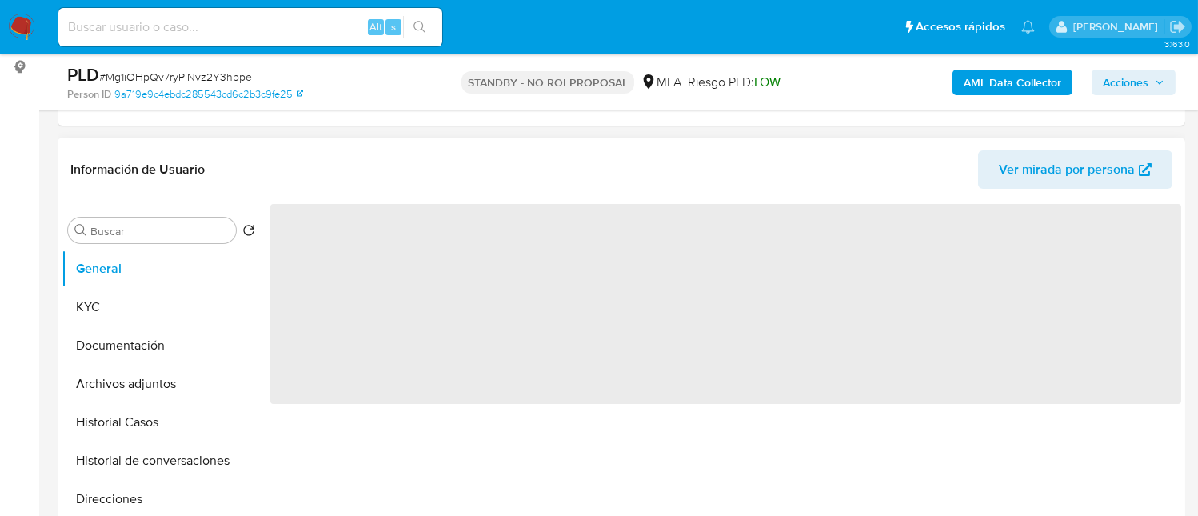
select select "10"
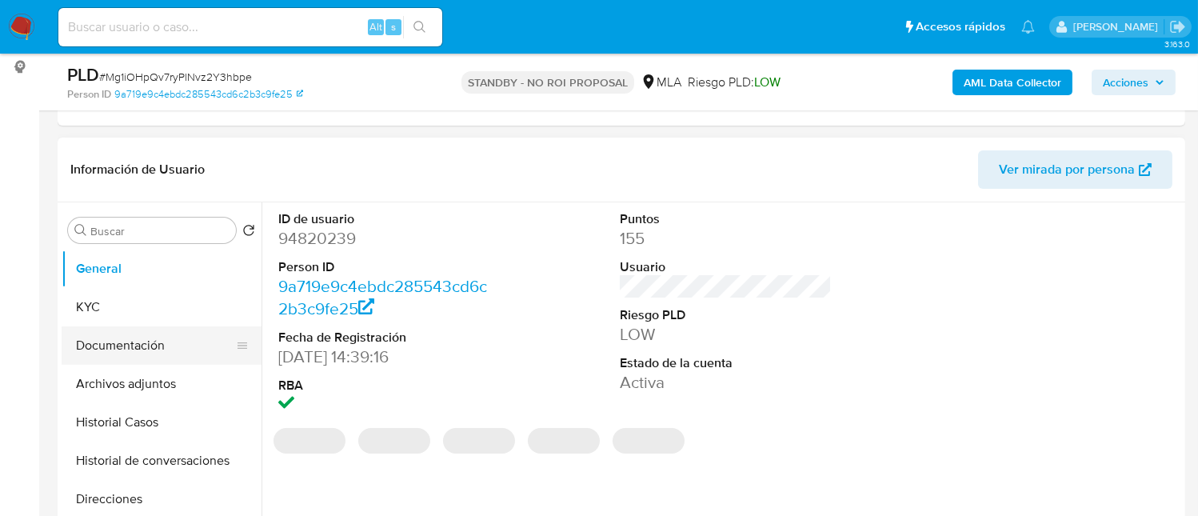
scroll to position [214, 0]
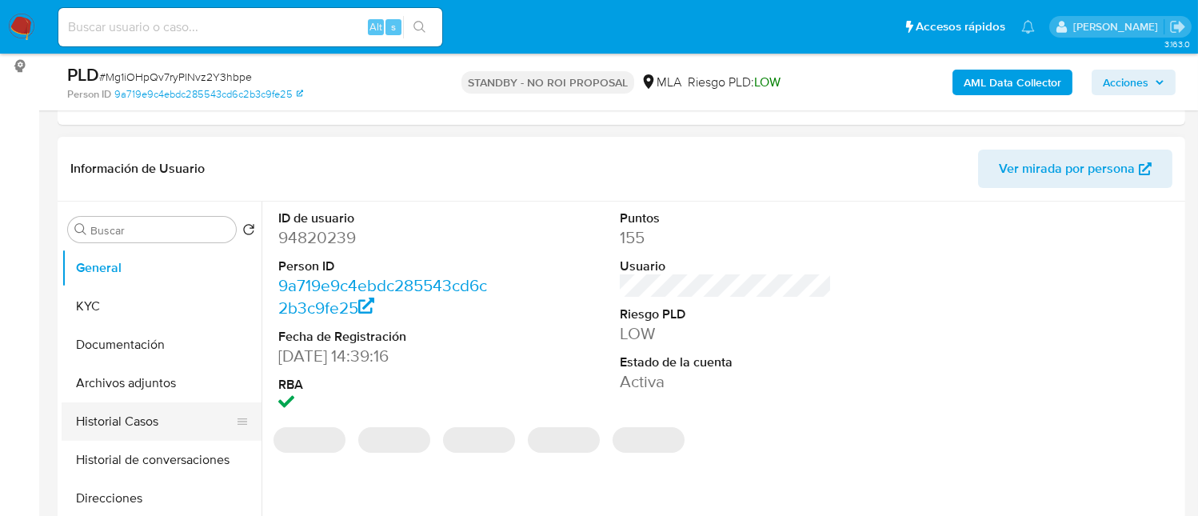
click at [114, 433] on button "Historial Casos" at bounding box center [155, 421] width 187 height 38
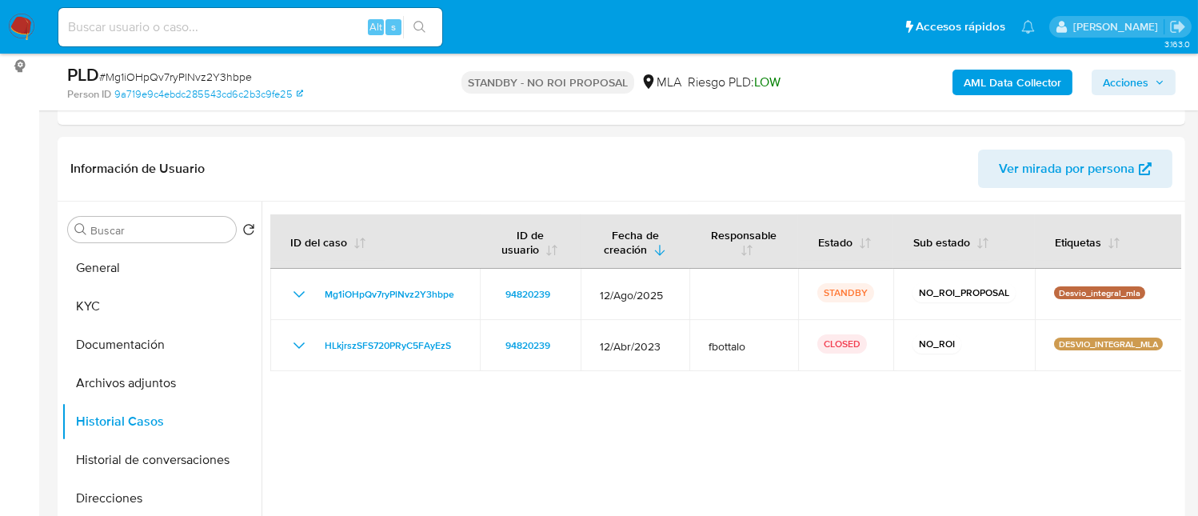
click at [301, 35] on input at bounding box center [250, 27] width 384 height 21
paste input "YMRkZQH6gTDI0xPLZWo7Honi"
type input "YMRkZQH6gTDI0xPLZWo7Honi"
click at [426, 28] on icon "search-icon" at bounding box center [420, 27] width 13 height 13
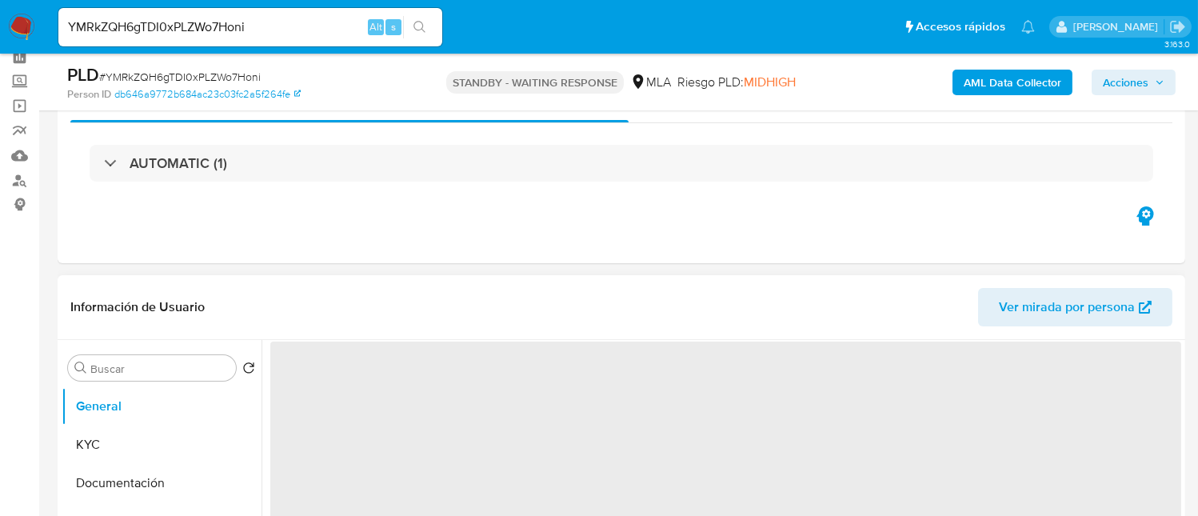
scroll to position [106, 0]
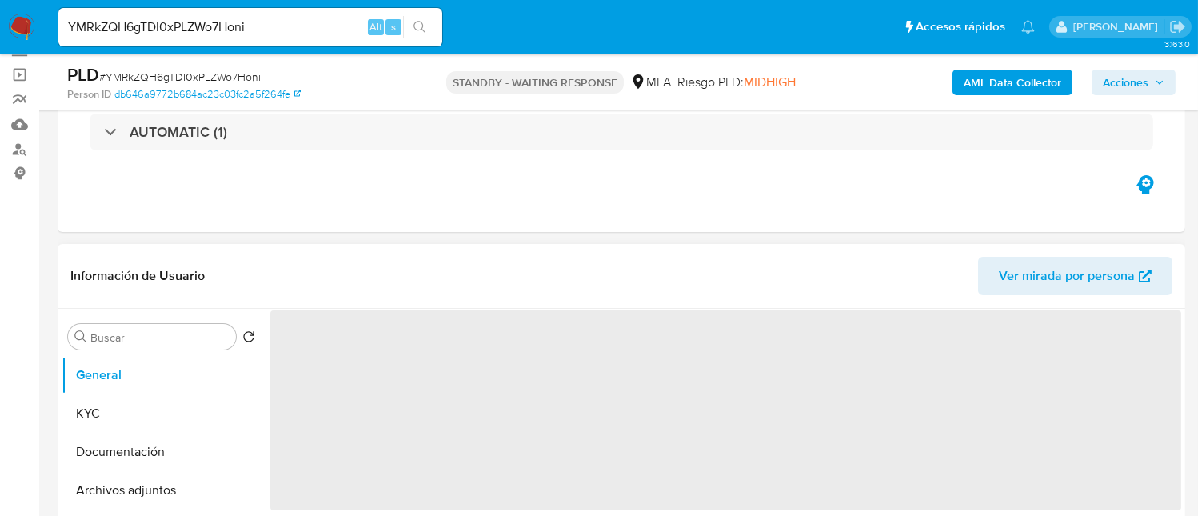
select select "10"
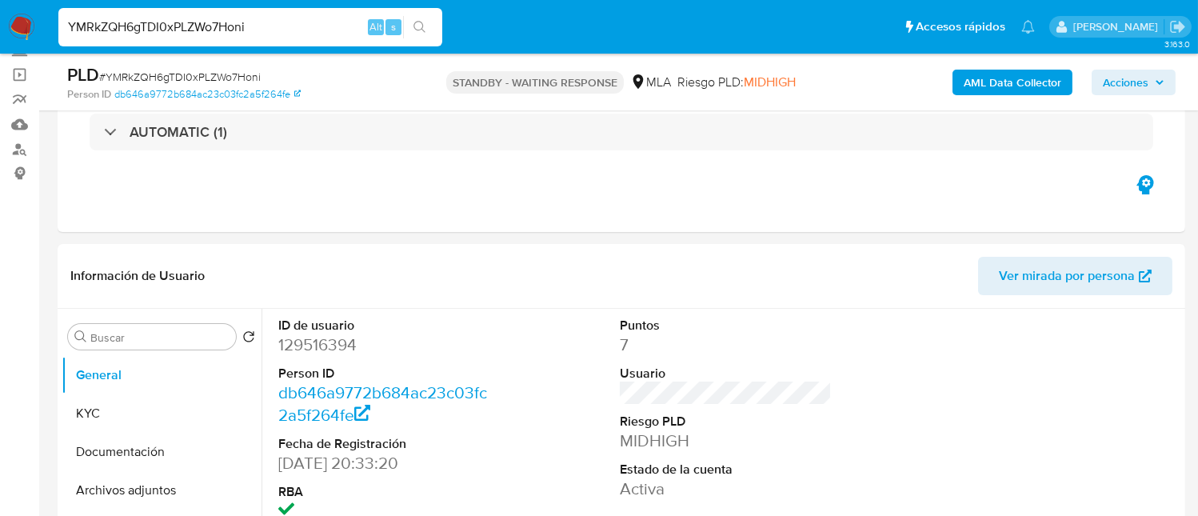
click at [330, 30] on input "YMRkZQH6gTDI0xPLZWo7Honi" at bounding box center [250, 27] width 384 height 21
paste input "Rc1h3Hw1pfVTB9pNaIfCJNhn"
type input "Rc1h3Hw1pfVTB9pNaIfCJNhn"
click at [426, 23] on button "search-icon" at bounding box center [419, 27] width 33 height 22
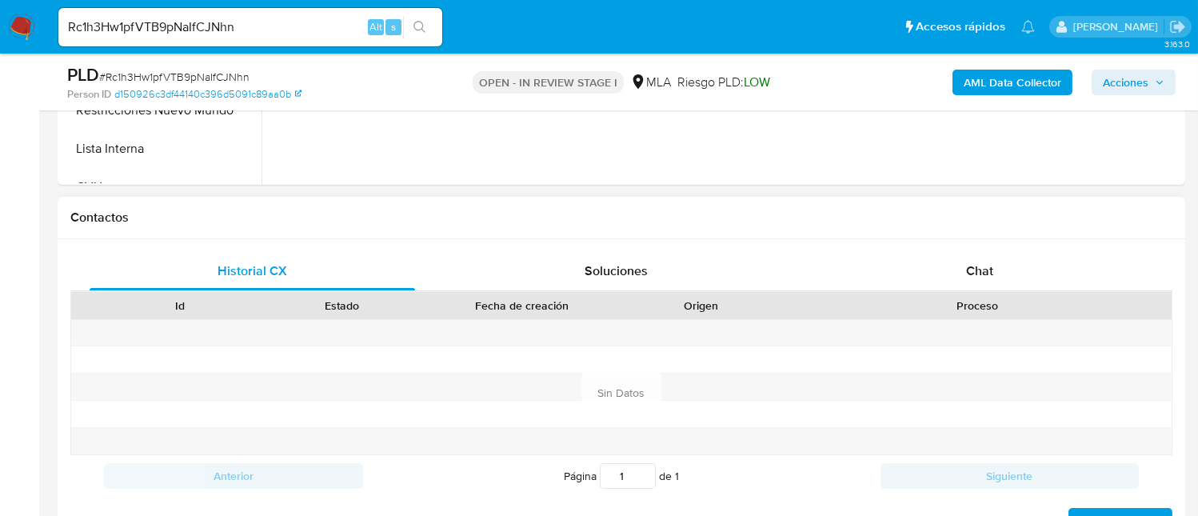
select select "10"
click at [1014, 256] on div "Chat" at bounding box center [980, 271] width 326 height 38
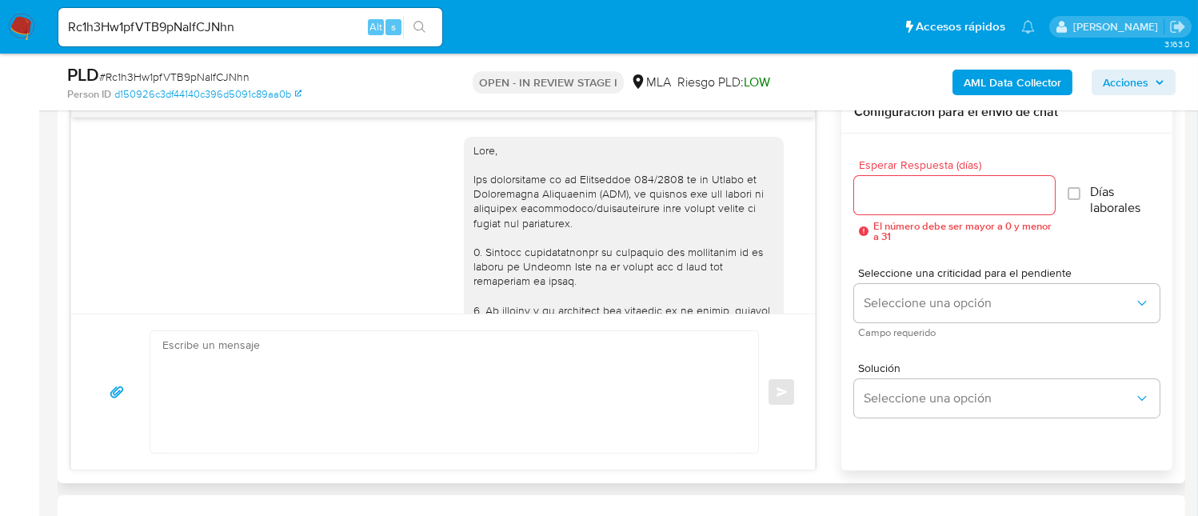
scroll to position [1870, 0]
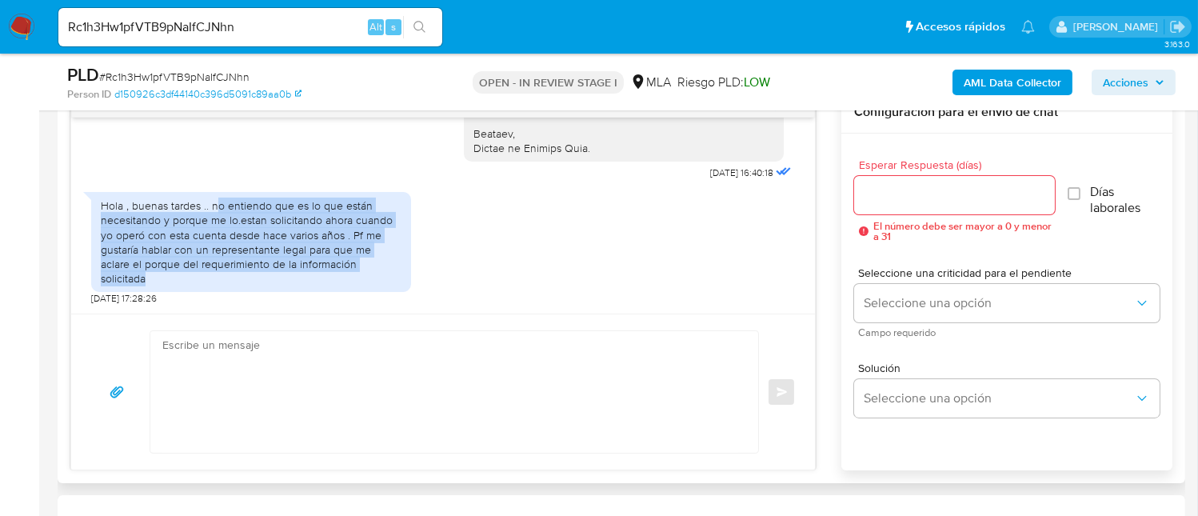
drag, startPoint x: 214, startPoint y: 200, endPoint x: 370, endPoint y: 286, distance: 177.9
click at [370, 286] on div "Hola , buenas tardes .. no entiendo que es lo que están necesitando y porque me…" at bounding box center [251, 242] width 320 height 100
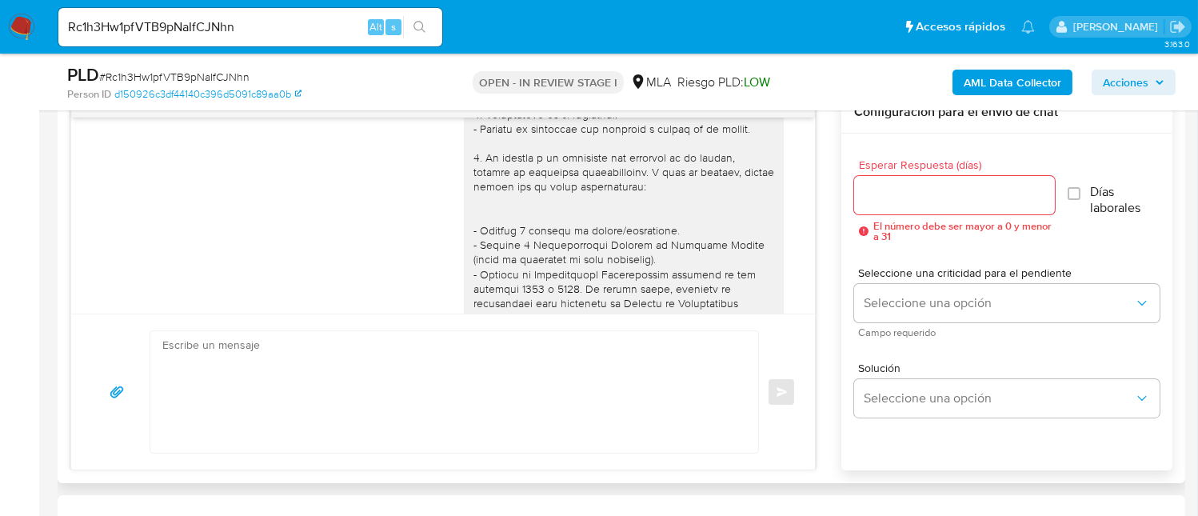
scroll to position [1231, 0]
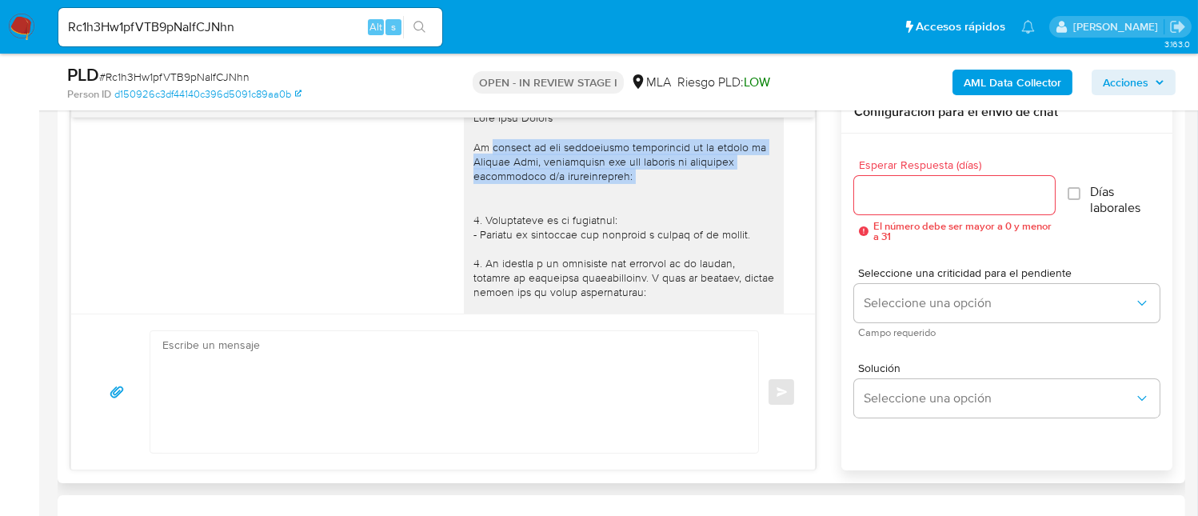
drag, startPoint x: 472, startPoint y: 189, endPoint x: 633, endPoint y: 240, distance: 169.5
click at [633, 240] on div at bounding box center [624, 415] width 301 height 611
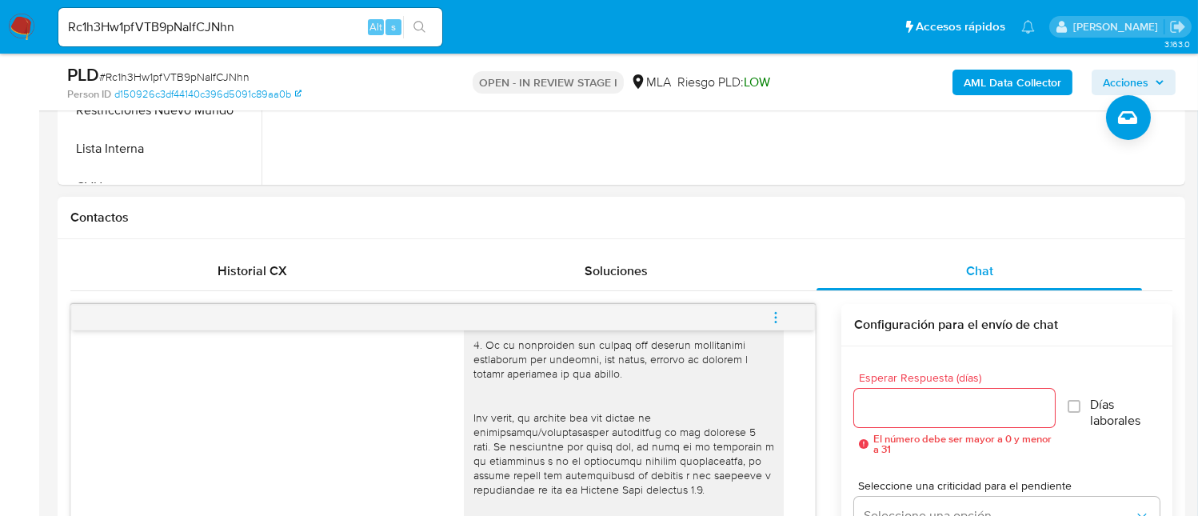
scroll to position [0, 0]
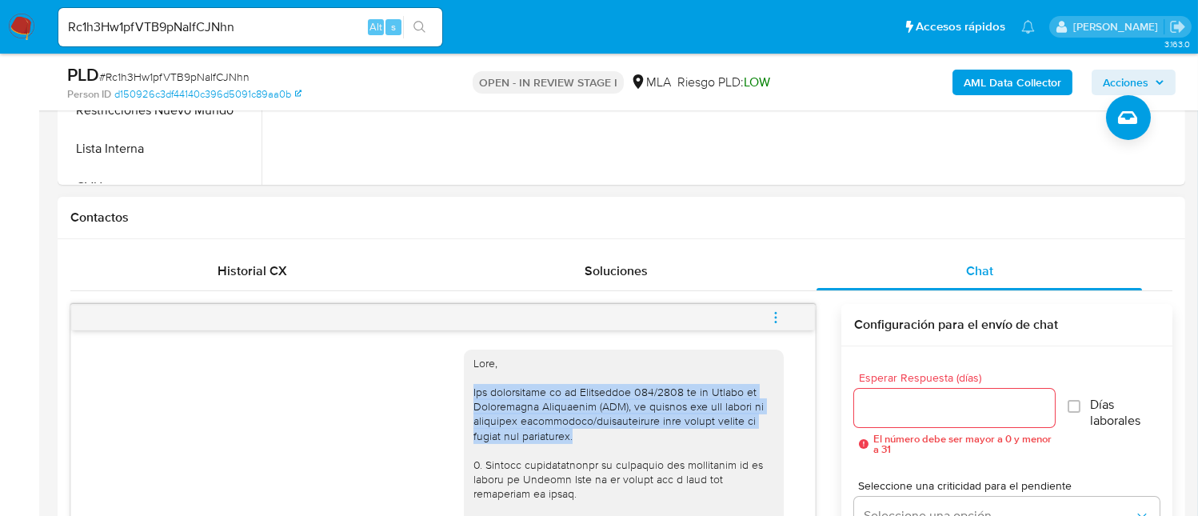
drag, startPoint x: 455, startPoint y: 390, endPoint x: 587, endPoint y: 437, distance: 139.9
copy div "Por disposición de la Resolución 200/2024 de la Unidad de Información Financier…"
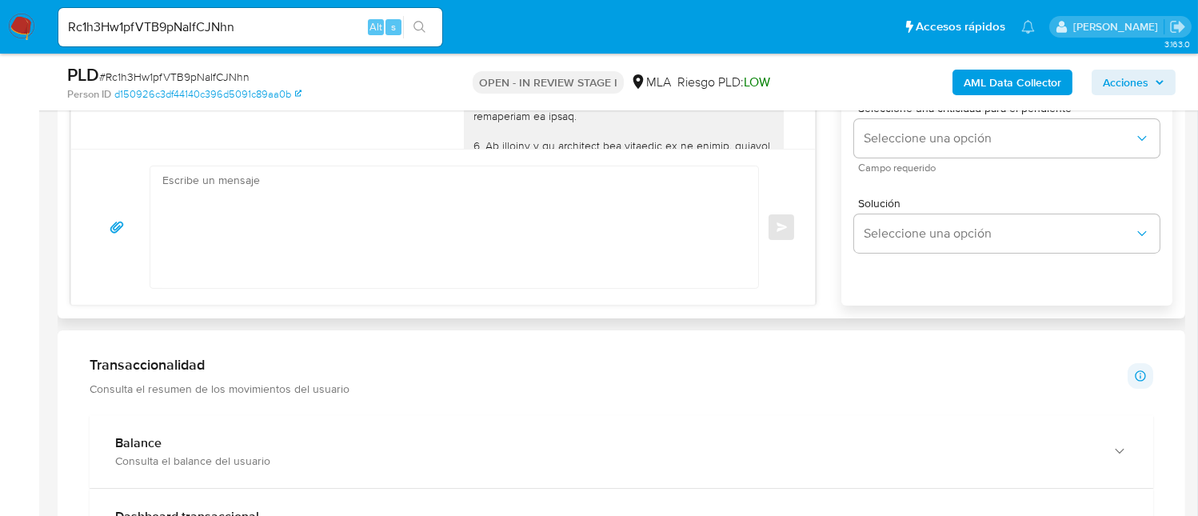
scroll to position [1066, 0]
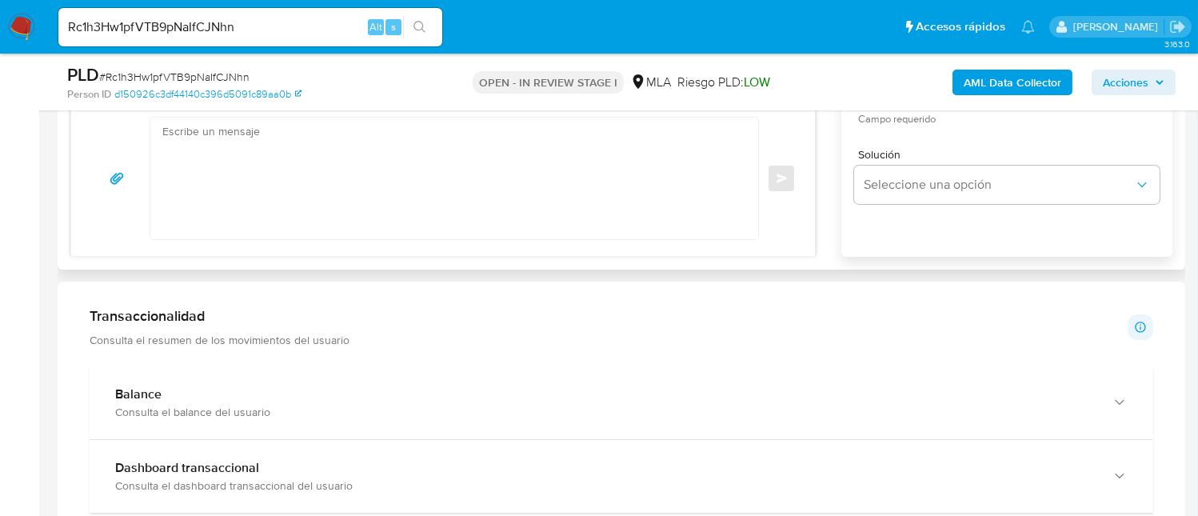
click at [278, 202] on textarea at bounding box center [450, 179] width 576 height 122
type textarea "h"
paste textarea "Por disposición de la Resolución 200/2024 de la Unidad de Información Financier…"
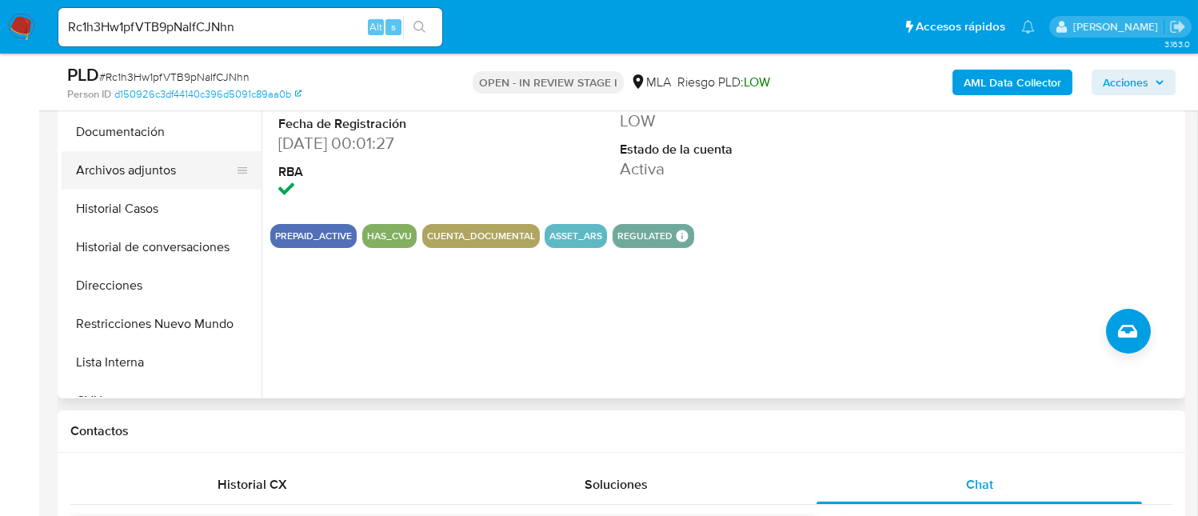
scroll to position [319, 0]
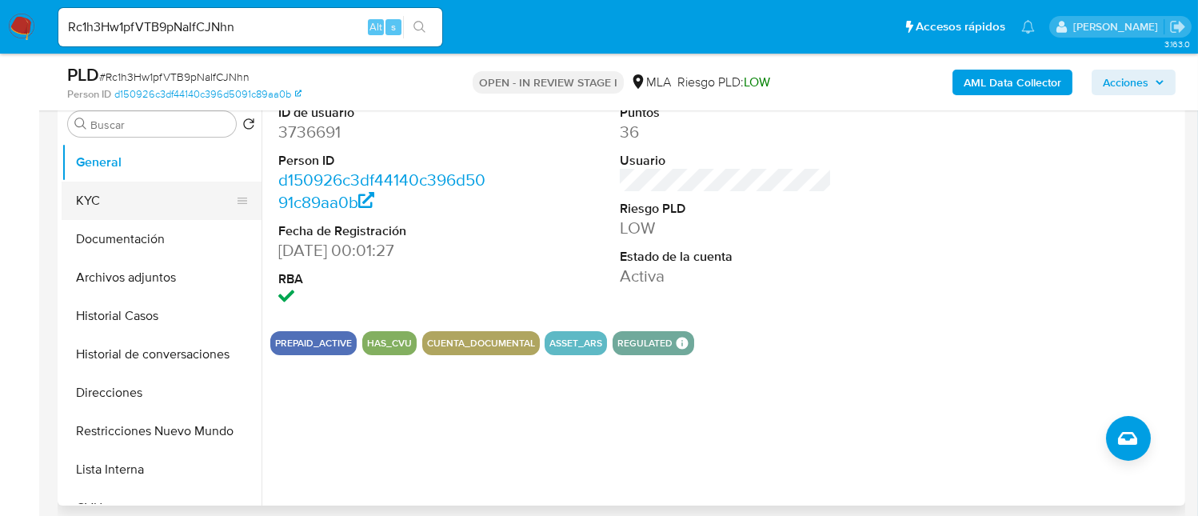
click at [125, 203] on button "KYC" at bounding box center [155, 201] width 187 height 38
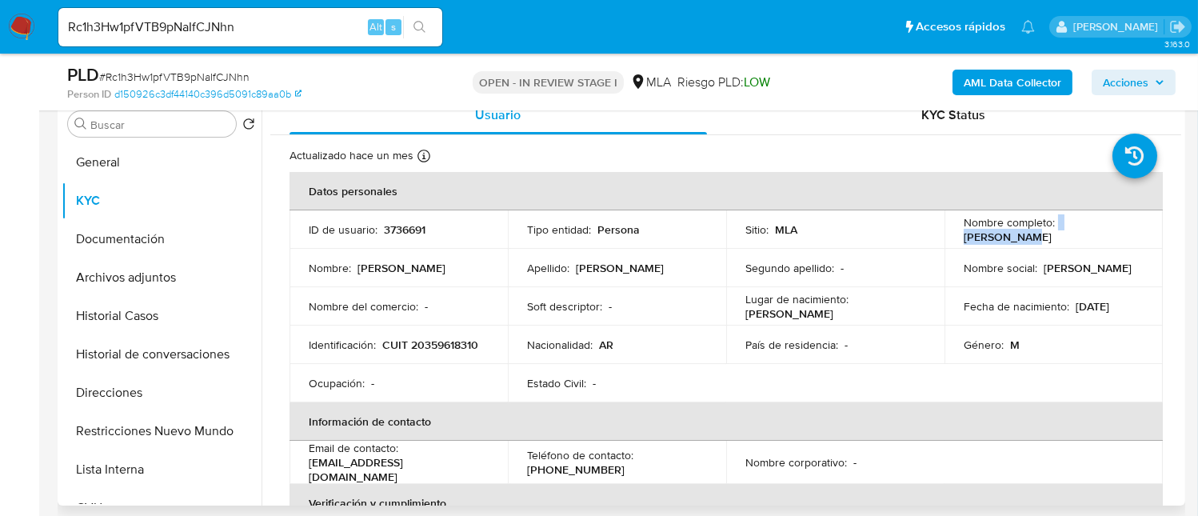
drag, startPoint x: 1061, startPoint y: 230, endPoint x: 637, endPoint y: 276, distance: 426.5
click at [1139, 240] on td "Nombre completo : Ivan Müller" at bounding box center [1054, 229] width 218 height 38
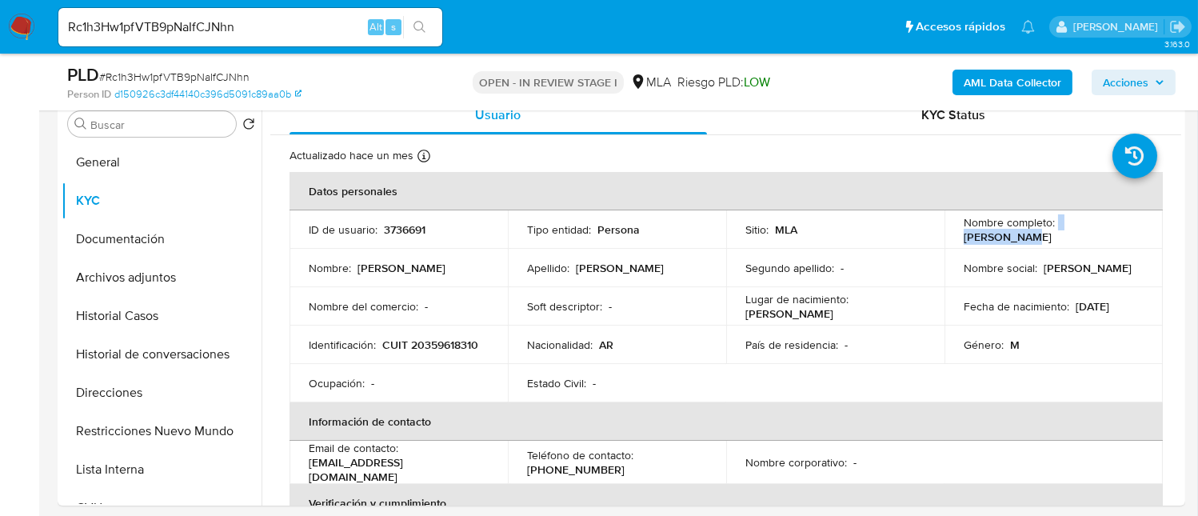
copy div "[PERSON_NAME]"
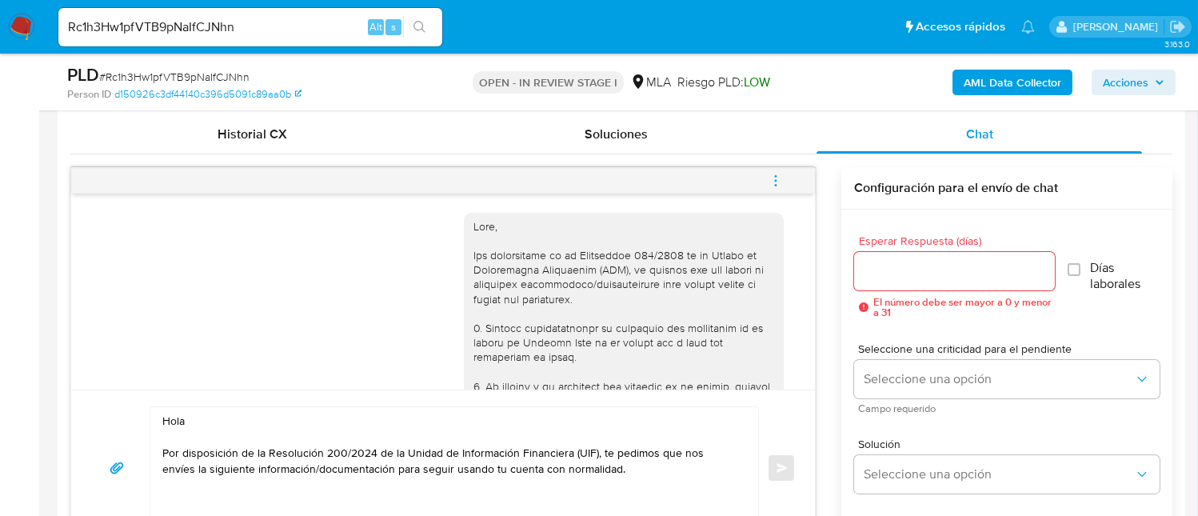
scroll to position [960, 0]
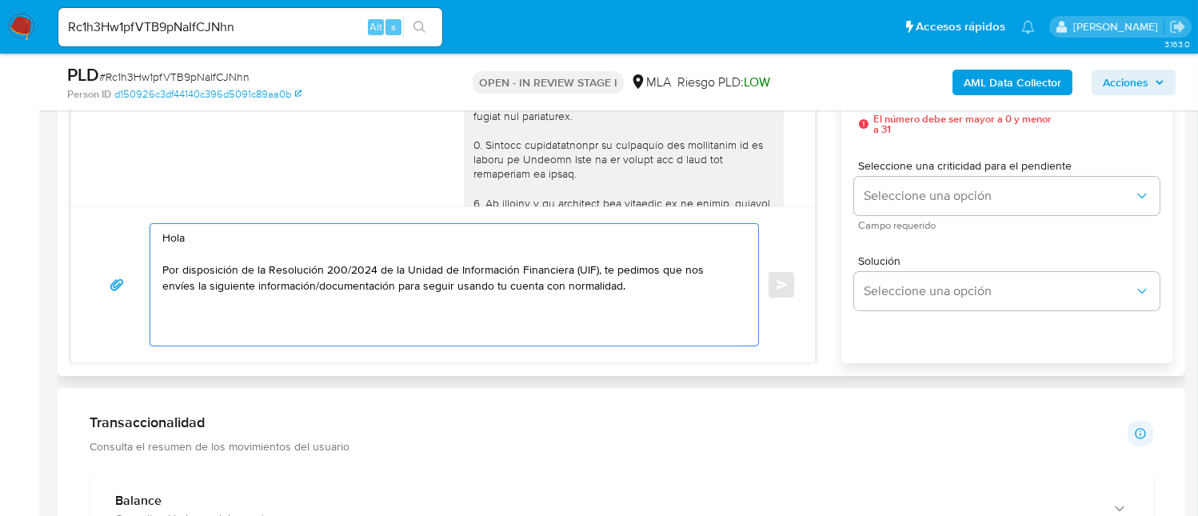
click at [274, 241] on textarea "Hola Por disposición de la Resolución 200/2024 de la Unidad de Información Fina…" at bounding box center [450, 285] width 576 height 122
paste textarea "[PERSON_NAME]"
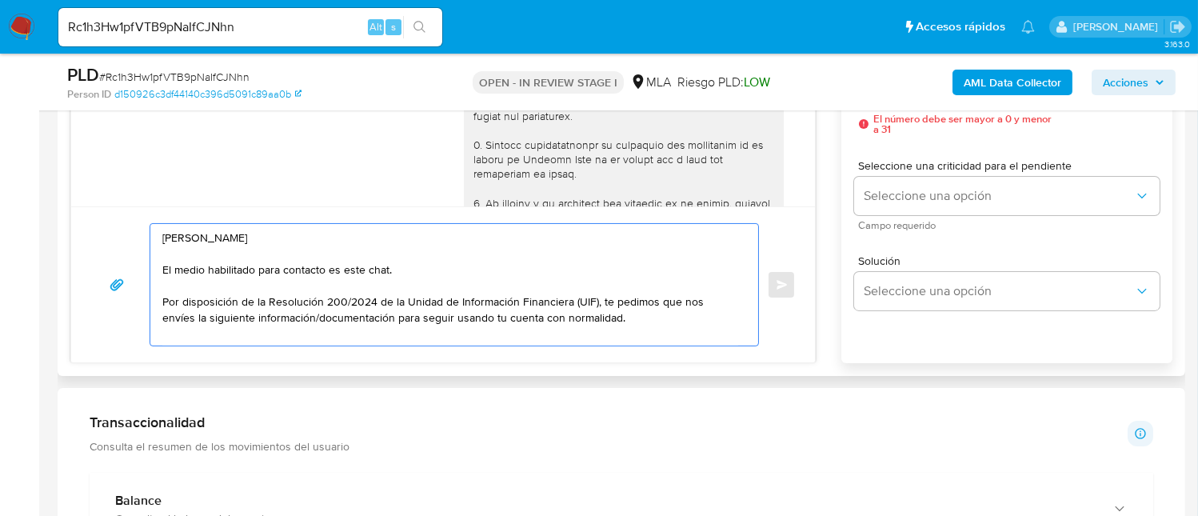
drag, startPoint x: 274, startPoint y: 302, endPoint x: 601, endPoint y: 297, distance: 328.0
click at [601, 297] on textarea "Hola Ivan Müller El medio habilitado para contacto es este chat. Por disposició…" at bounding box center [450, 285] width 576 height 122
click at [599, 303] on textarea "Hola Ivan Müller El medio habilitado para contacto es este chat. Por disposició…" at bounding box center [450, 285] width 576 height 122
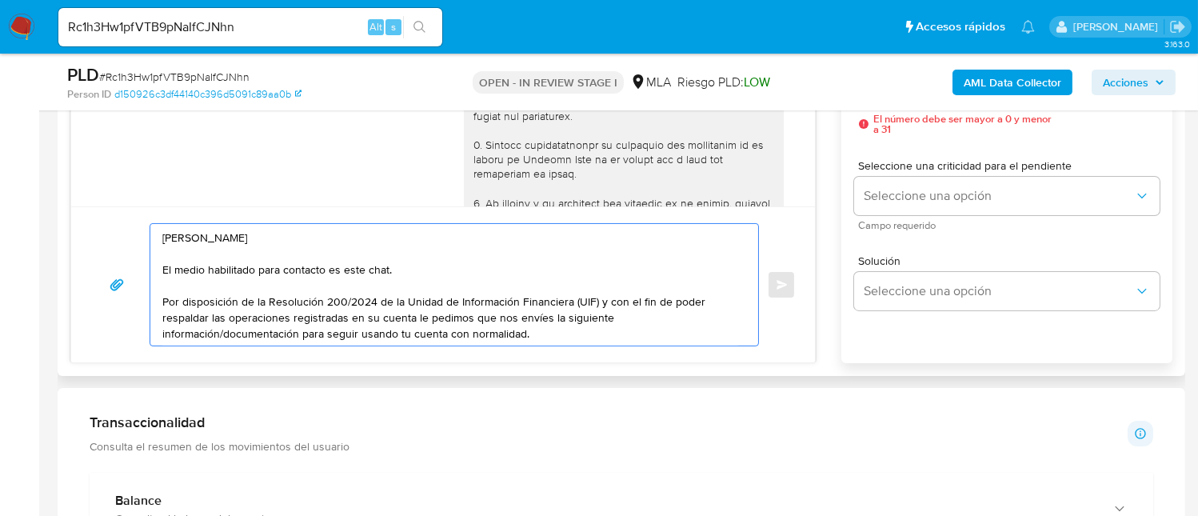
drag, startPoint x: 473, startPoint y: 313, endPoint x: 615, endPoint y: 315, distance: 142.4
click at [615, 315] on textarea "Hola Ivan Müller El medio habilitado para contacto es este chat. Por disposició…" at bounding box center [450, 285] width 576 height 122
drag, startPoint x: 623, startPoint y: 318, endPoint x: 627, endPoint y: 338, distance: 20.4
click at [627, 338] on textarea "Hola Ivan Müller El medio habilitado para contacto es este chat. Por disposició…" at bounding box center [450, 285] width 576 height 122
drag, startPoint x: 205, startPoint y: 267, endPoint x: 210, endPoint y: 228, distance: 39.6
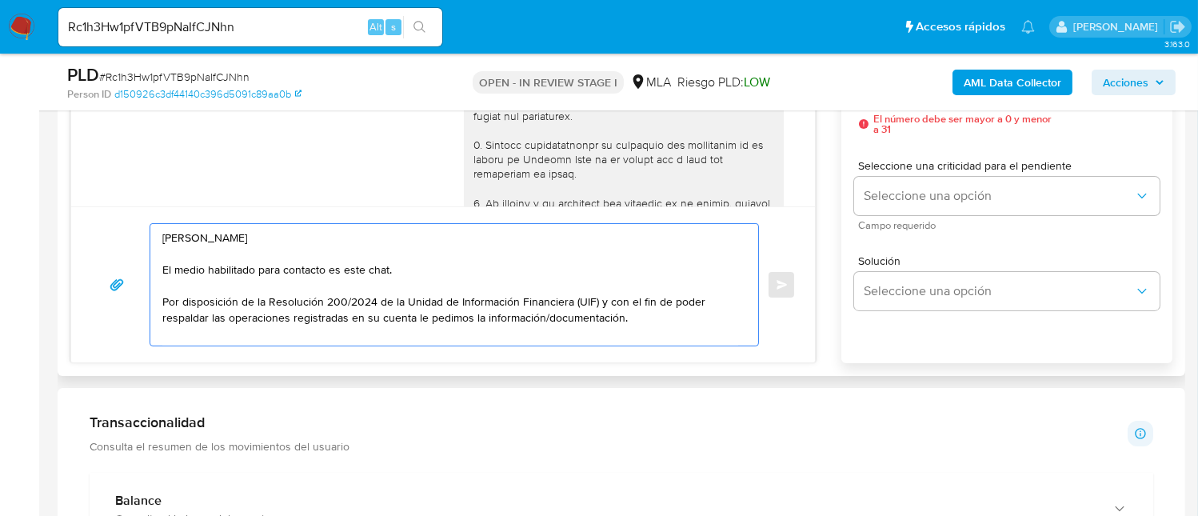
click at [350, 281] on textarea "Hola Ivan Müller El medio habilitado para contacto es este chat. Por disposició…" at bounding box center [450, 285] width 576 height 122
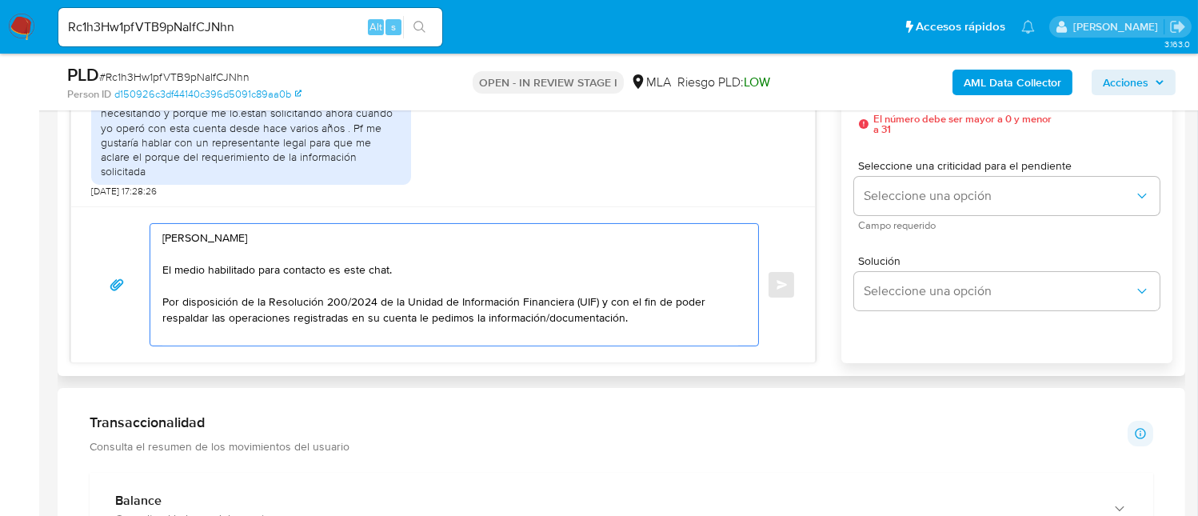
scroll to position [1870, 0]
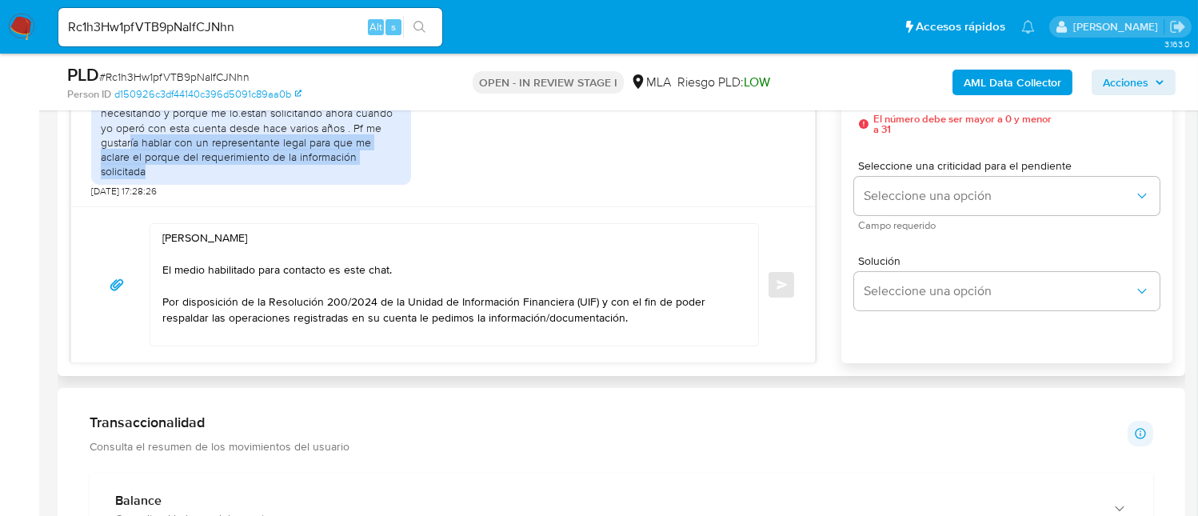
drag, startPoint x: 130, startPoint y: 142, endPoint x: 277, endPoint y: 173, distance: 149.7
click at [277, 173] on div "Hola , buenas tardes .. no entiendo que es lo que están necesitando y porque me…" at bounding box center [251, 134] width 301 height 87
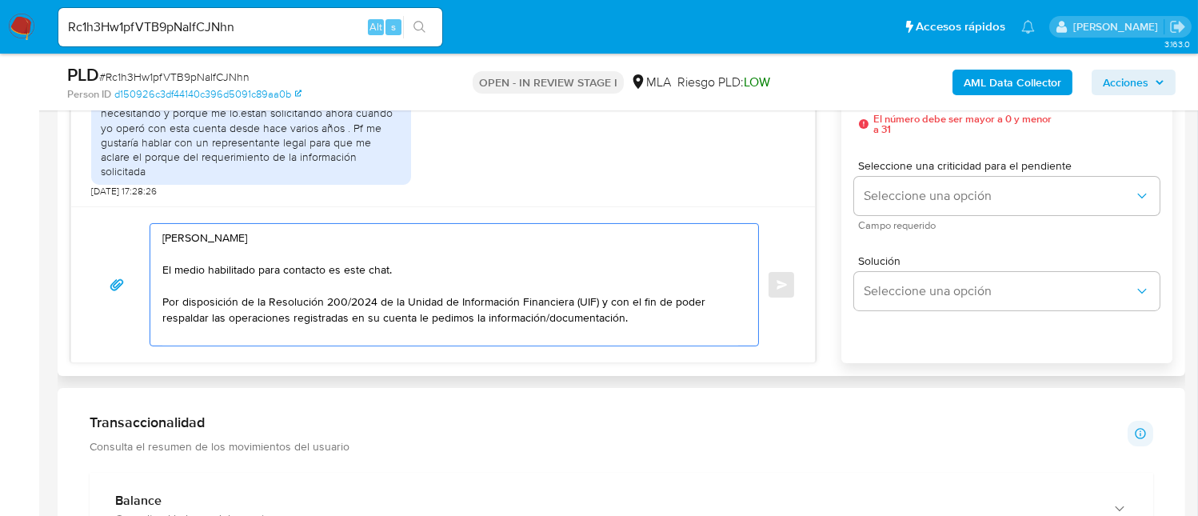
drag, startPoint x: 163, startPoint y: 229, endPoint x: 410, endPoint y: 273, distance: 251.0
click at [410, 273] on textarea "Hola Ivan Müller El medio habilitado para contacto es este chat. Por disposició…" at bounding box center [450, 285] width 576 height 122
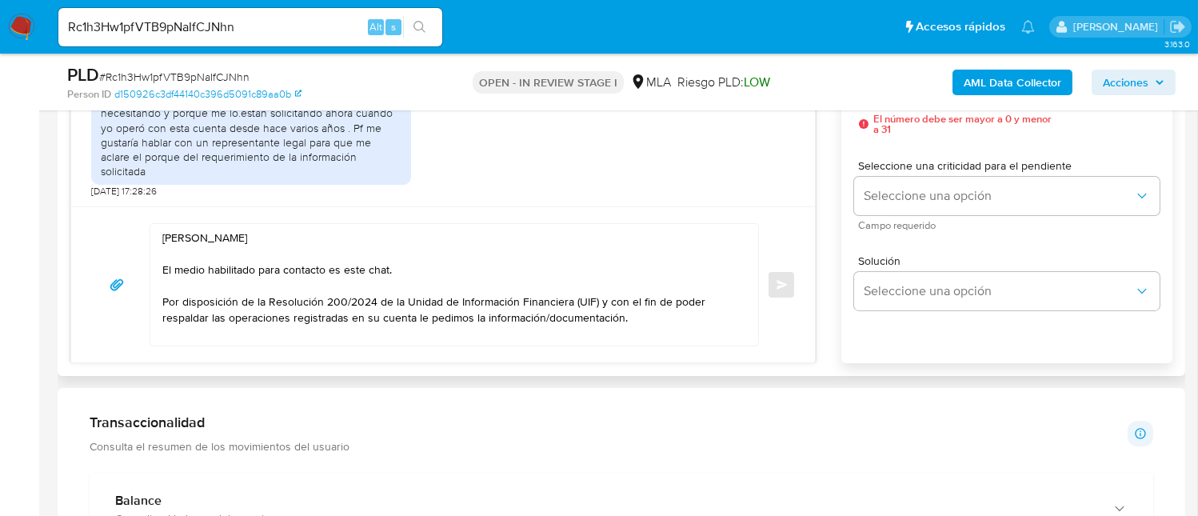
drag, startPoint x: 157, startPoint y: 299, endPoint x: 369, endPoint y: 319, distance: 212.9
click at [360, 329] on div "Hola Ivan Müller El medio habilitado para contacto es este chat. Por disposició…" at bounding box center [450, 285] width 600 height 122
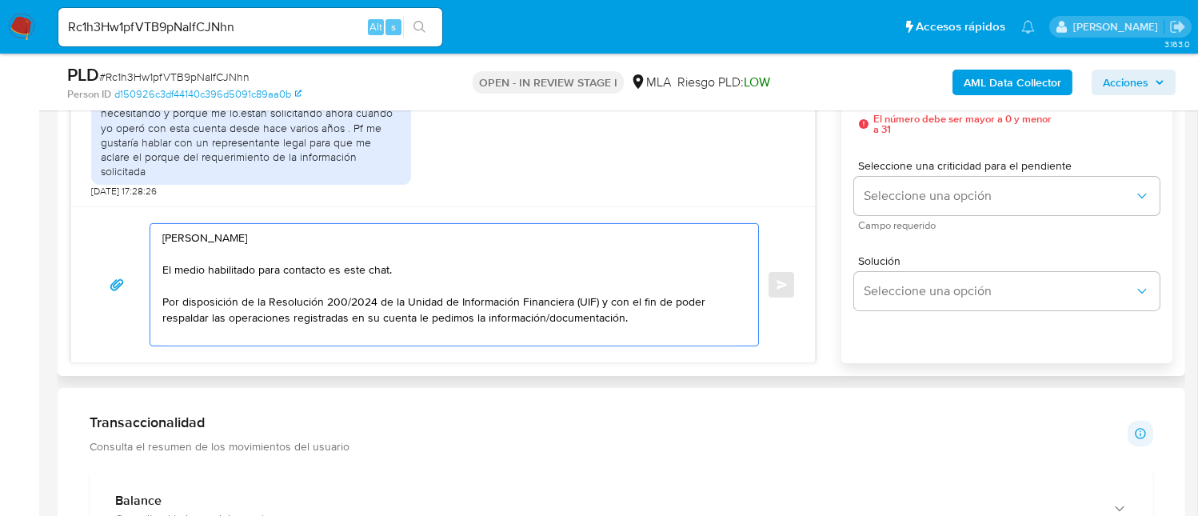
drag, startPoint x: 379, startPoint y: 298, endPoint x: 689, endPoint y: 315, distance: 310.0
click at [689, 315] on textarea "Hola Ivan Müller El medio habilitado para contacto es este chat. Por disposició…" at bounding box center [450, 285] width 576 height 122
click at [442, 318] on textarea "Hola Ivan Müller El medio habilitado para contacto es este chat. Por disposició…" at bounding box center [450, 285] width 576 height 122
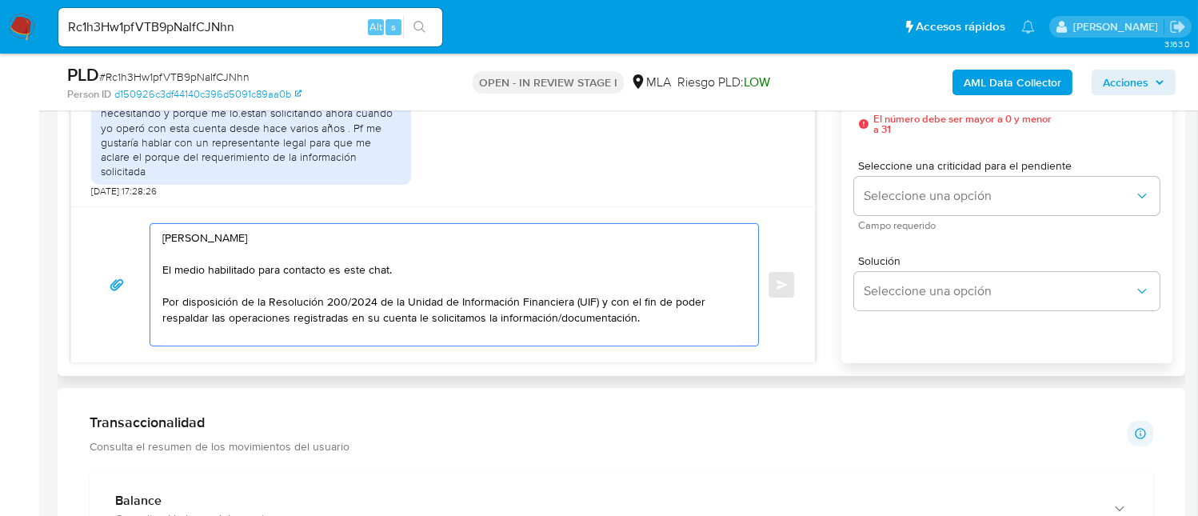
click at [681, 322] on textarea "Hola Ivan Müller El medio habilitado para contacto es este chat. Por disposició…" at bounding box center [450, 285] width 576 height 122
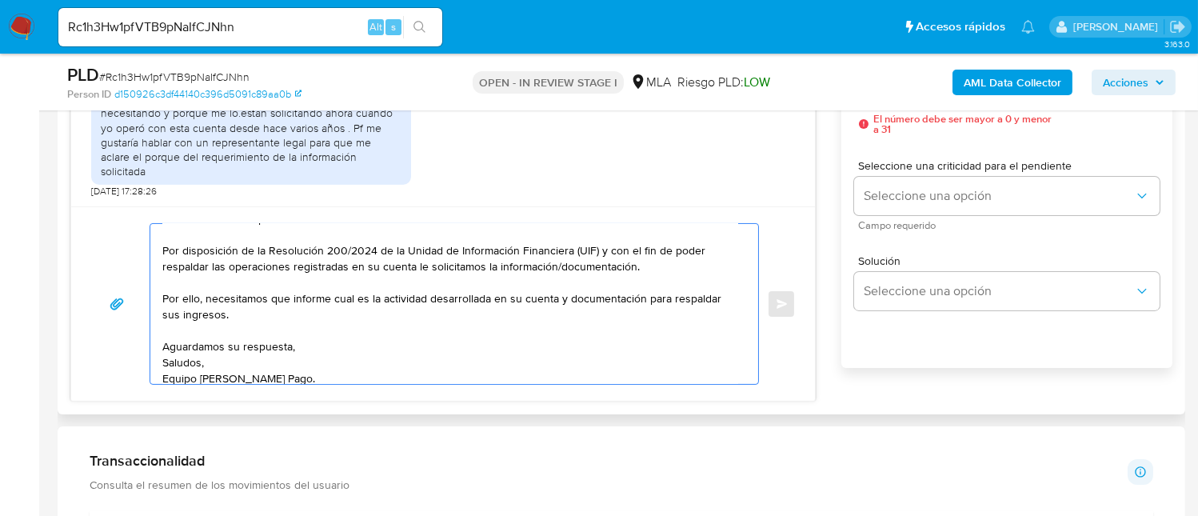
scroll to position [0, 0]
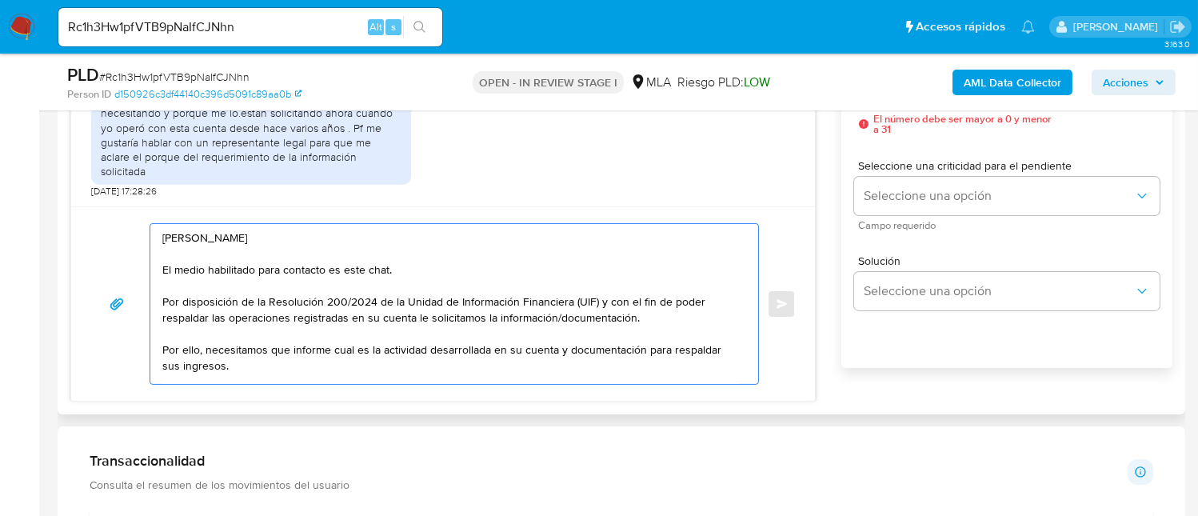
drag, startPoint x: 238, startPoint y: 267, endPoint x: 340, endPoint y: 274, distance: 102.6
click at [340, 274] on textarea "Hola Ivan Müller El medio habilitado para contacto es este chat. Por disposició…" at bounding box center [450, 304] width 576 height 160
click at [205, 269] on textarea "Hola Ivan Müller El medio habilitado para contacto es este chat. Por disposició…" at bounding box center [450, 304] width 576 height 160
drag, startPoint x: 322, startPoint y: 266, endPoint x: 390, endPoint y: 274, distance: 68.4
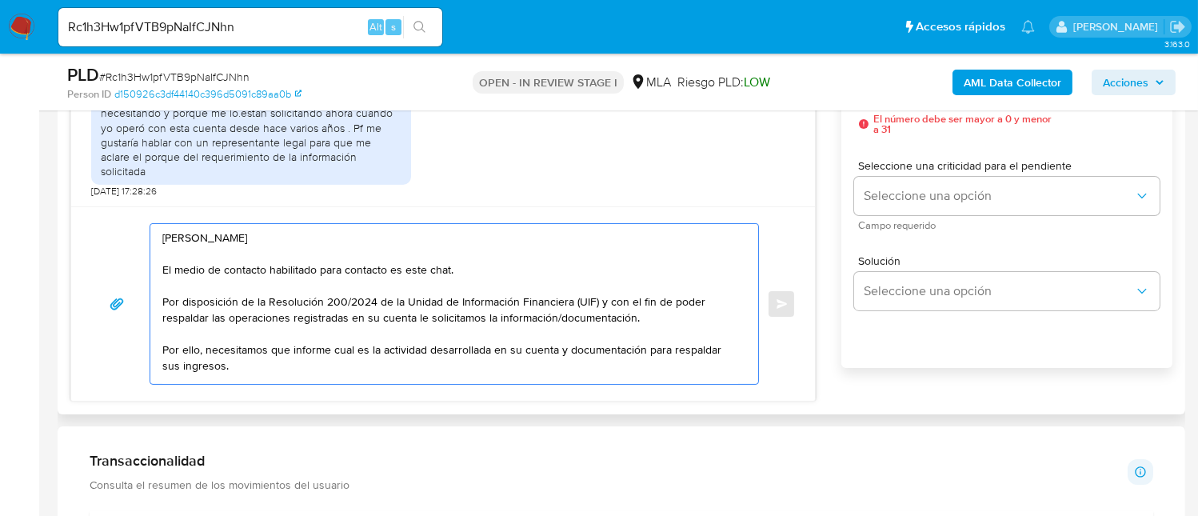
click at [390, 274] on textarea "Hola Ivan Müller El medio de contacto habilitado para contacto es este chat. Po…" at bounding box center [450, 304] width 576 height 160
drag, startPoint x: 162, startPoint y: 300, endPoint x: 593, endPoint y: 294, distance: 431.2
click at [593, 294] on textarea "Hola Ivan Müller El medio de contacto habilitado es este chat. Por disposición …" at bounding box center [450, 304] width 576 height 160
type textarea "Hola Ivan Müller El medio de contacto habilitado es este chat. Por disposición …"
click at [244, 302] on textarea "Hola Ivan Müller El medio de contacto habilitado es este chat. Por disposición …" at bounding box center [450, 304] width 576 height 160
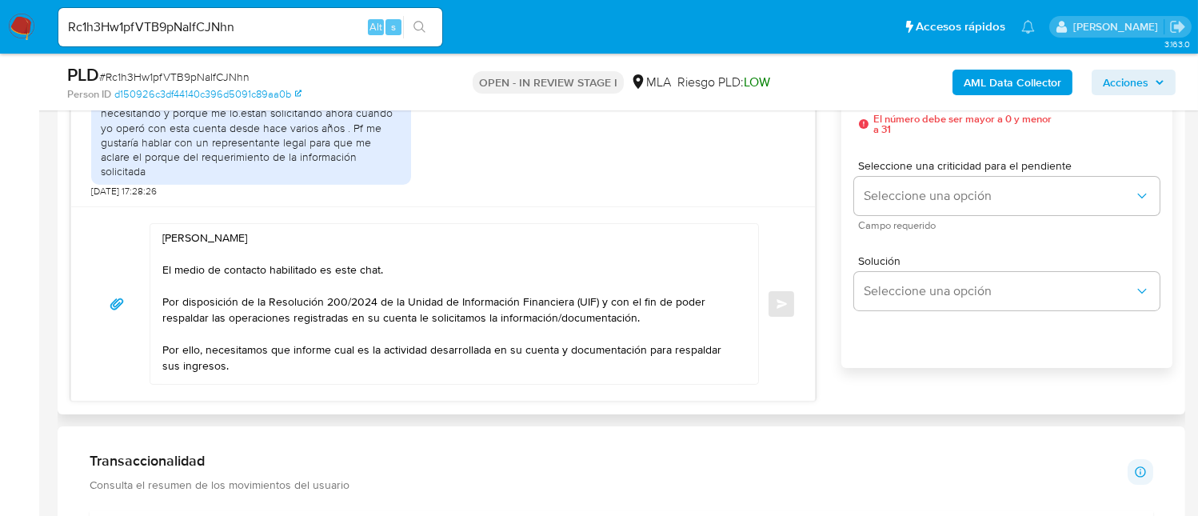
drag, startPoint x: 154, startPoint y: 298, endPoint x: 410, endPoint y: 298, distance: 256.8
click at [410, 298] on div "Hola Ivan Müller El medio de contacto habilitado es este chat. Por disposición …" at bounding box center [450, 304] width 600 height 160
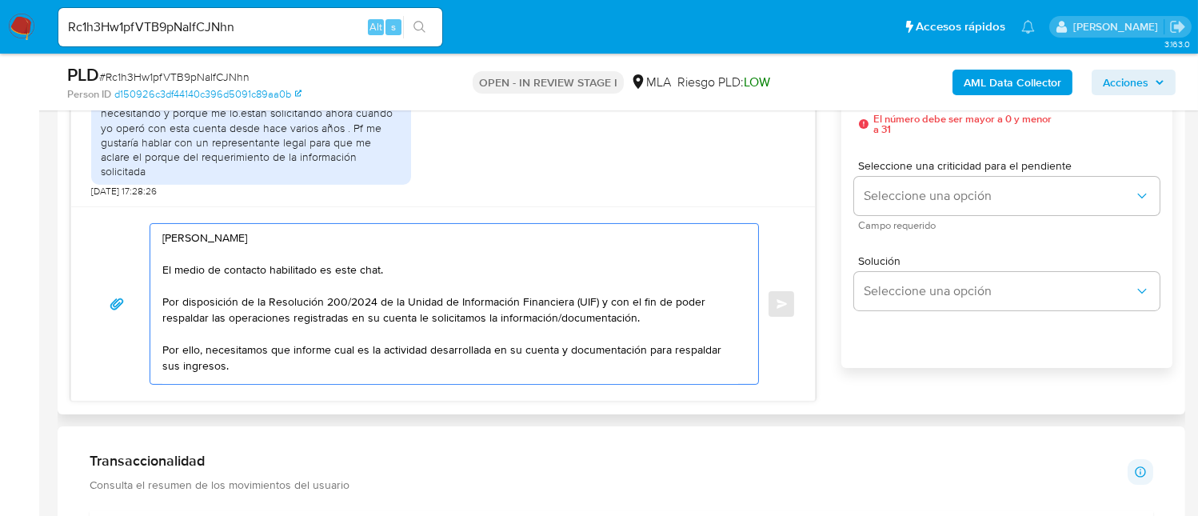
drag, startPoint x: 566, startPoint y: 304, endPoint x: 681, endPoint y: 324, distance: 116.1
click at [681, 324] on textarea "Hola Ivan Müller El medio de contacto habilitado es este chat. Por disposición …" at bounding box center [450, 304] width 576 height 160
click at [681, 315] on textarea "Hola Ivan Müller El medio de contacto habilitado es este chat. Por disposición …" at bounding box center [450, 304] width 576 height 160
drag, startPoint x: 668, startPoint y: 318, endPoint x: 151, endPoint y: 294, distance: 517.3
click at [151, 294] on div "Hola Ivan Müller El medio de contacto habilitado es este chat. Por disposición …" at bounding box center [450, 304] width 600 height 160
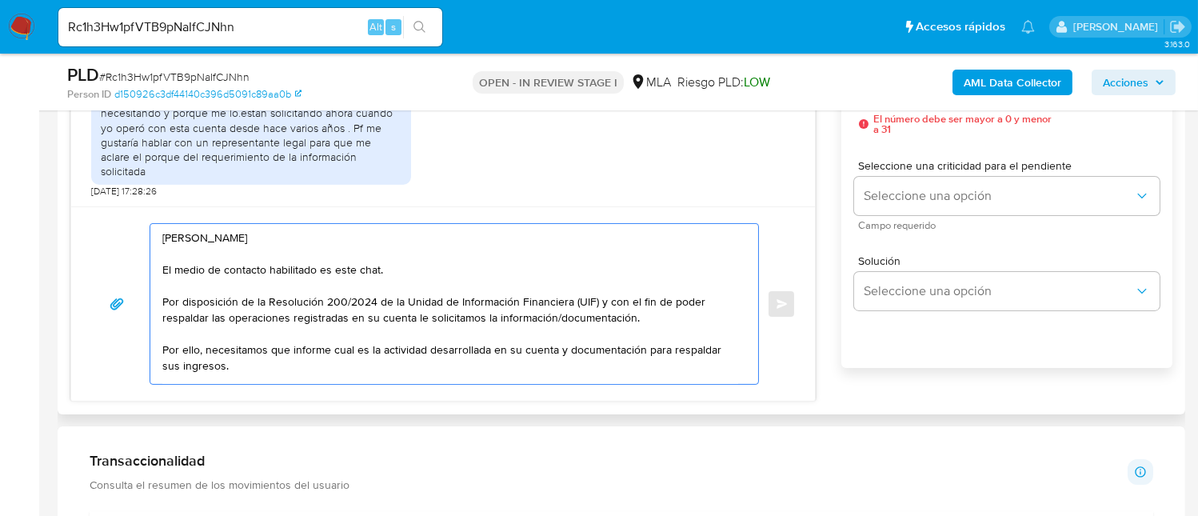
click at [209, 348] on textarea "Hola Ivan Müller El medio de contacto habilitado es este chat. Por disposición …" at bounding box center [450, 304] width 576 height 160
drag, startPoint x: 208, startPoint y: 349, endPoint x: 621, endPoint y: 364, distance: 413.8
click at [621, 364] on textarea "Hola Ivan Müller El medio de contacto habilitado es este chat. Por disposición …" at bounding box center [450, 304] width 576 height 160
click at [622, 364] on textarea "Hola Ivan Müller El medio de contacto habilitado es este chat. Por disposición …" at bounding box center [450, 304] width 576 height 160
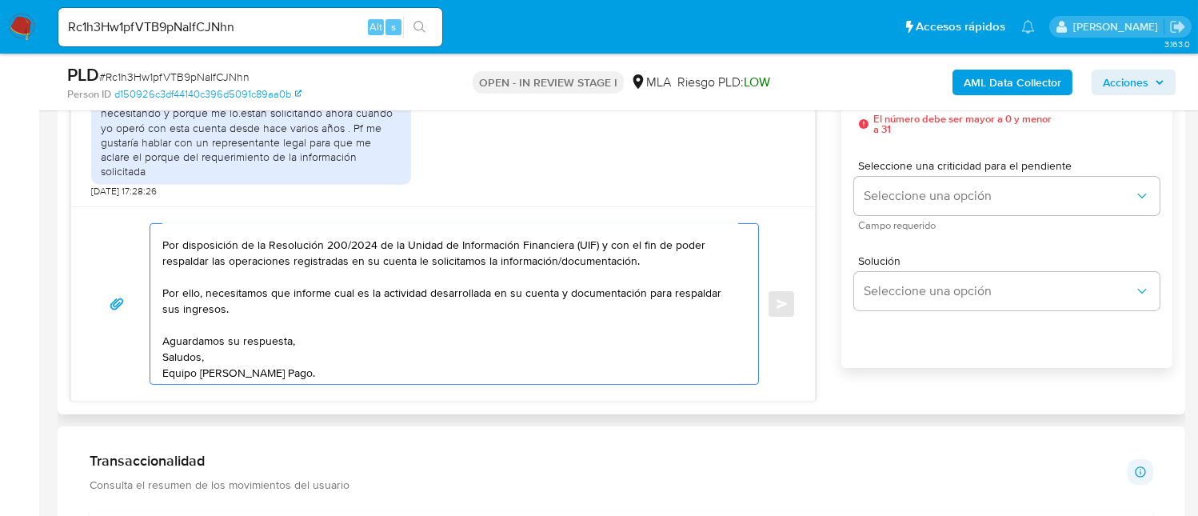
click at [562, 361] on textarea "Hola Ivan Müller El medio de contacto habilitado es este chat. Por disposición …" at bounding box center [450, 304] width 576 height 160
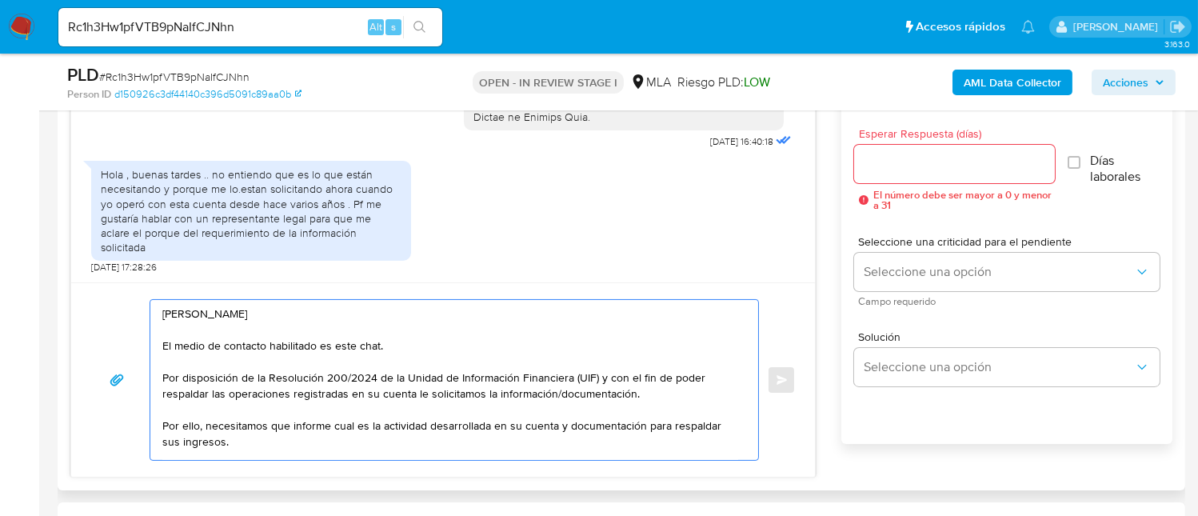
scroll to position [853, 0]
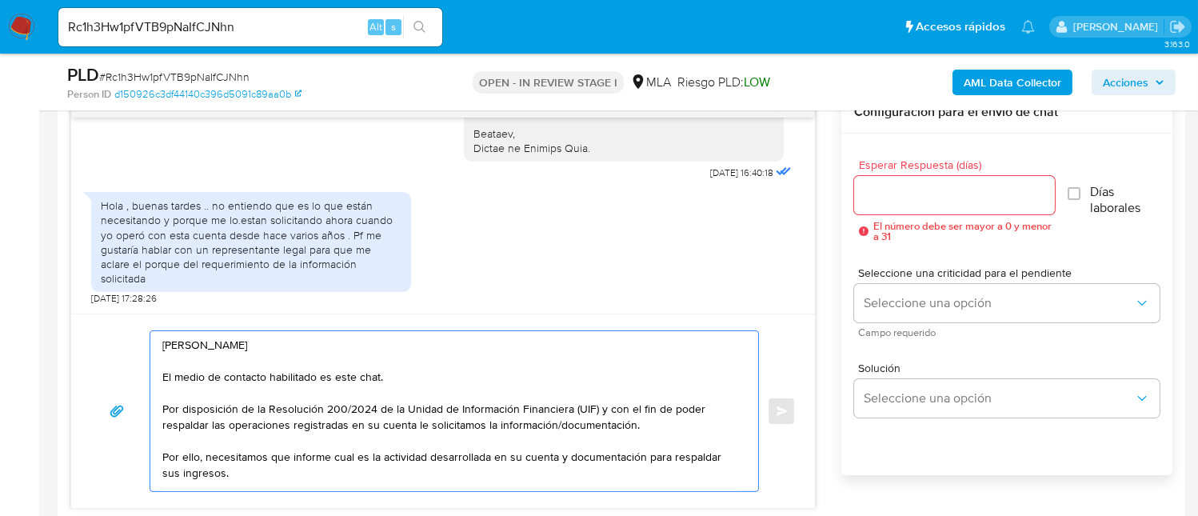
click at [949, 203] on input "Esperar Respuesta (días)" at bounding box center [954, 195] width 201 height 21
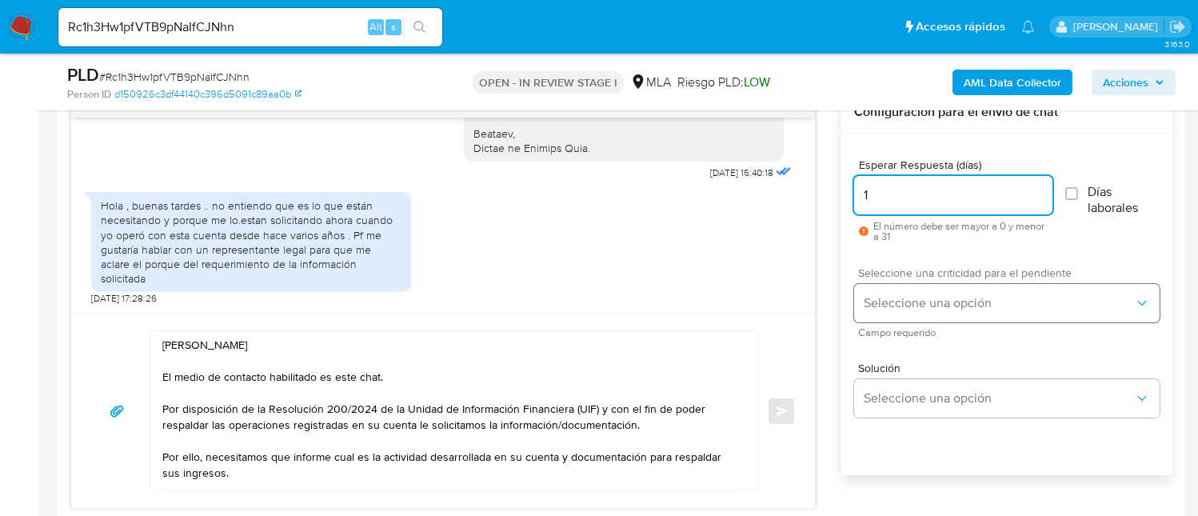
type input "1"
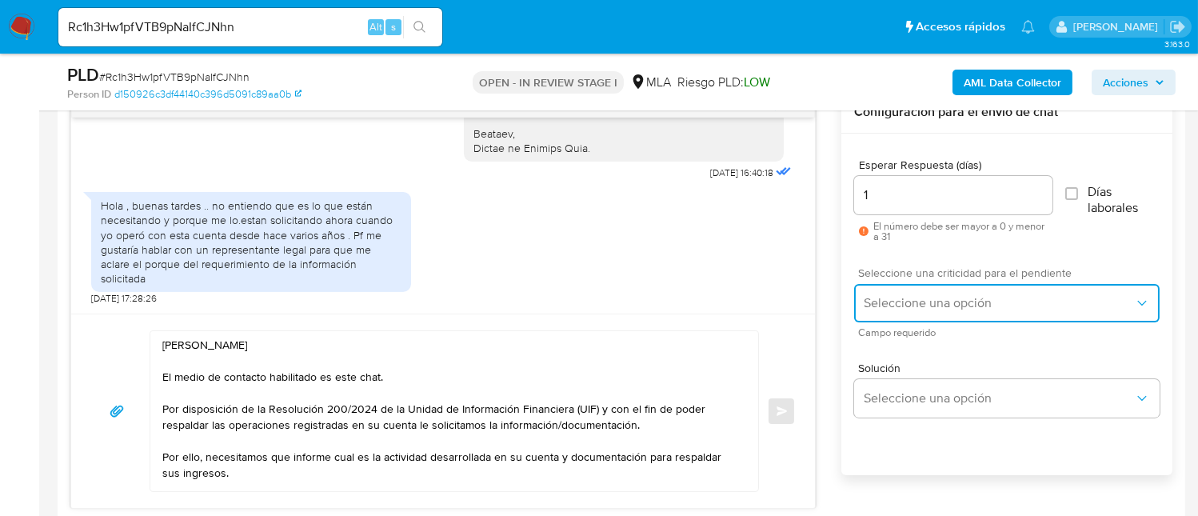
click at [977, 308] on span "Seleccione una opción" at bounding box center [999, 303] width 270 height 16
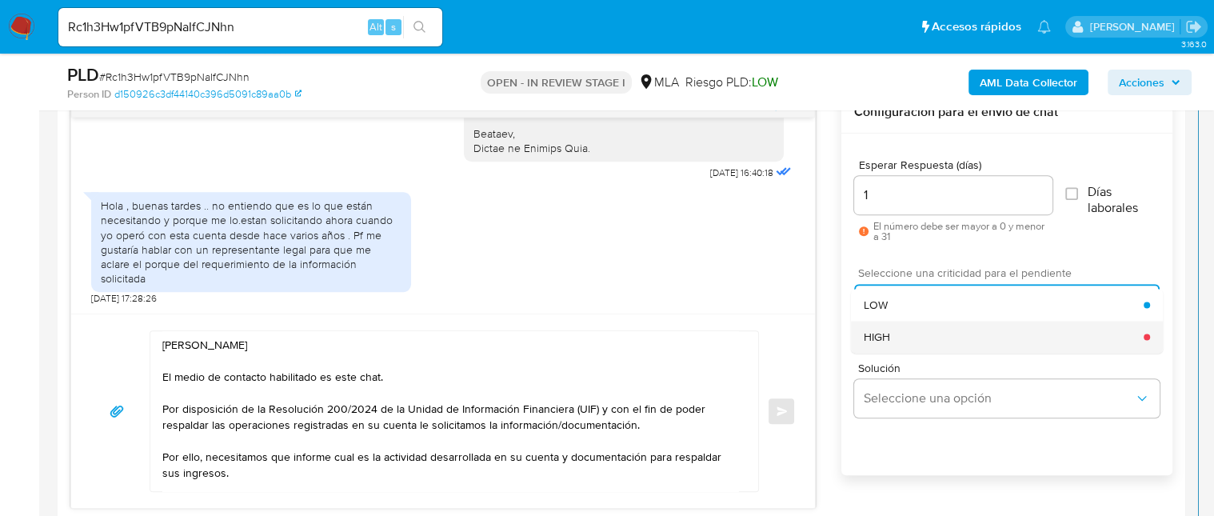
click at [954, 342] on div "HIGH" at bounding box center [1004, 337] width 280 height 32
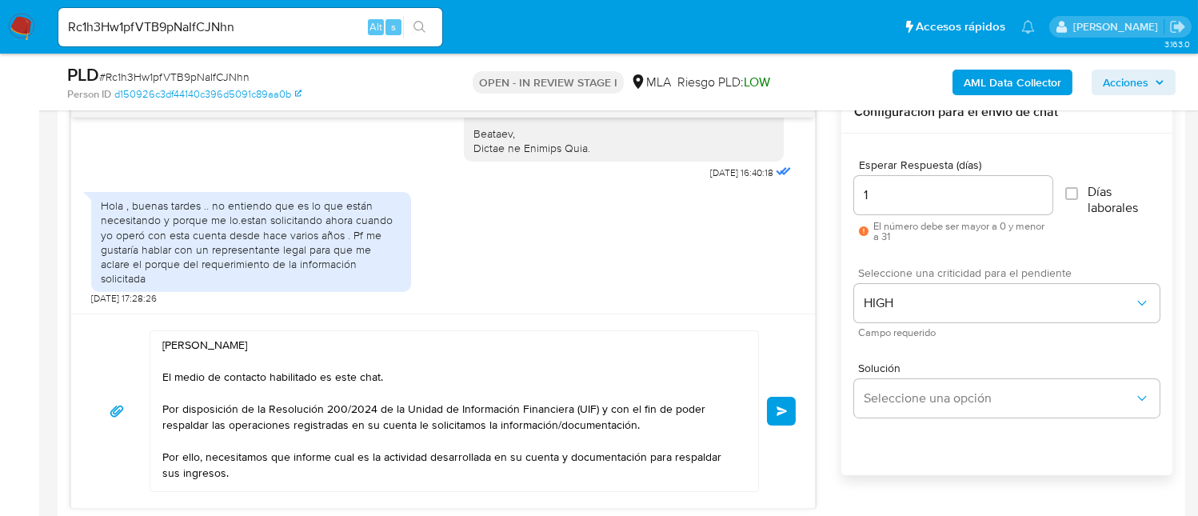
click at [775, 417] on button "Enviar" at bounding box center [781, 411] width 29 height 29
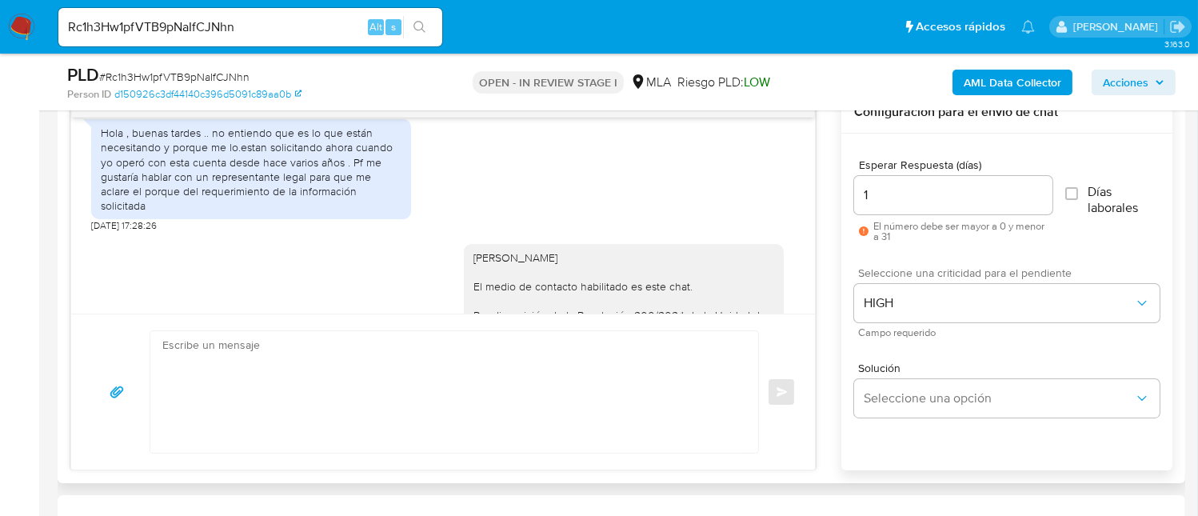
scroll to position [2150, 0]
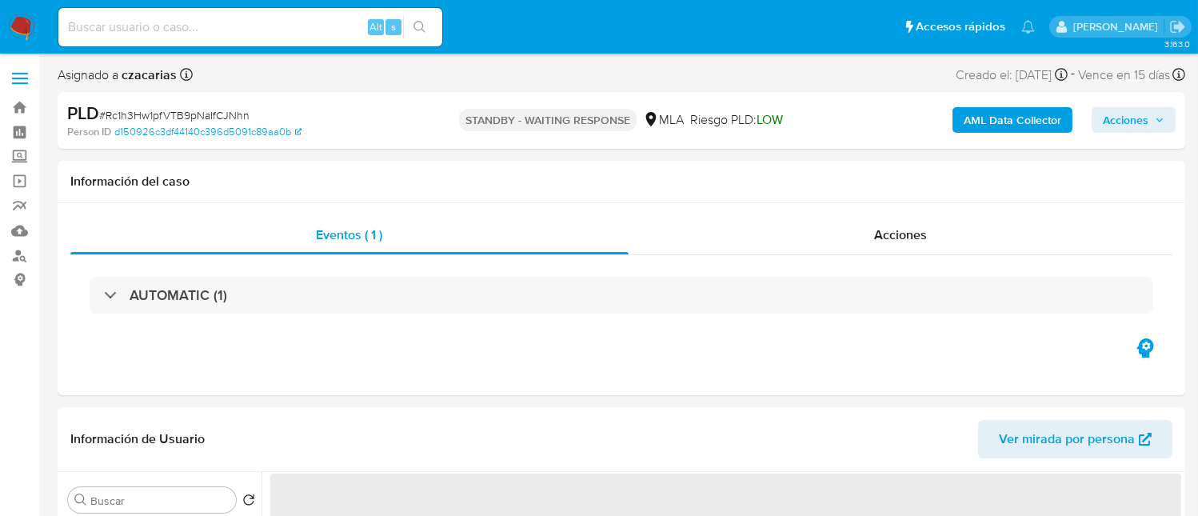
select select "10"
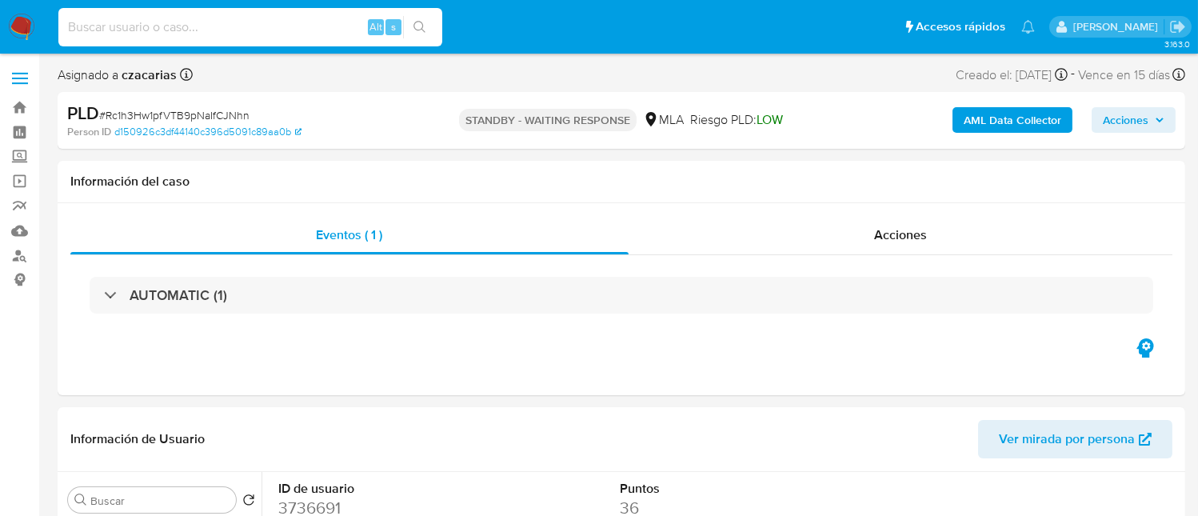
click at [343, 26] on input at bounding box center [250, 27] width 384 height 21
paste input "2qIbb5QFE5APfdaFrLrzUYuF"
type input "2qIbb5QFE5APfdaFrLrzUYuF"
click at [418, 30] on icon "search-icon" at bounding box center [420, 27] width 13 height 13
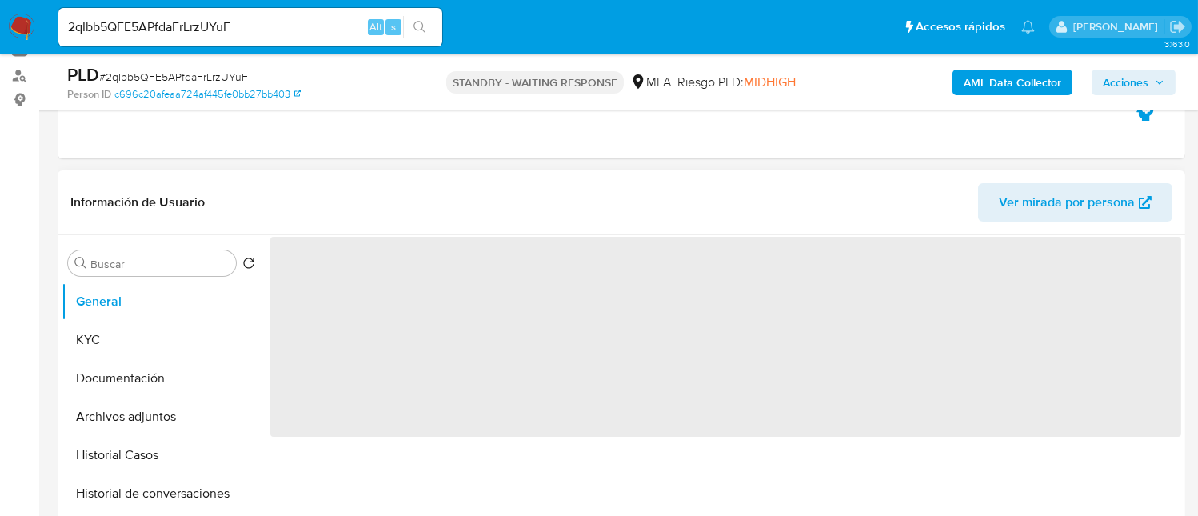
scroll to position [214, 0]
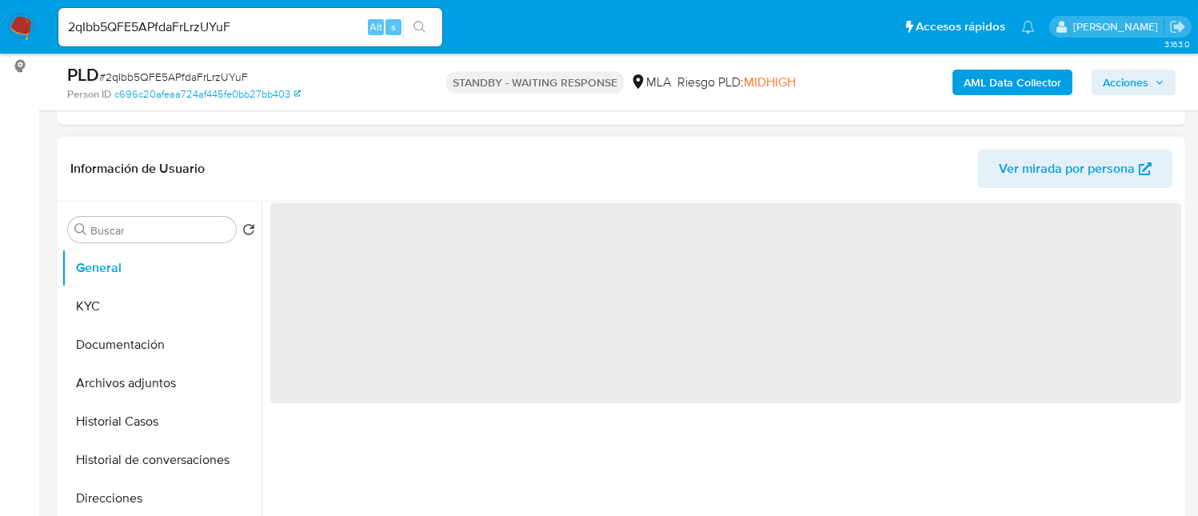
select select "10"
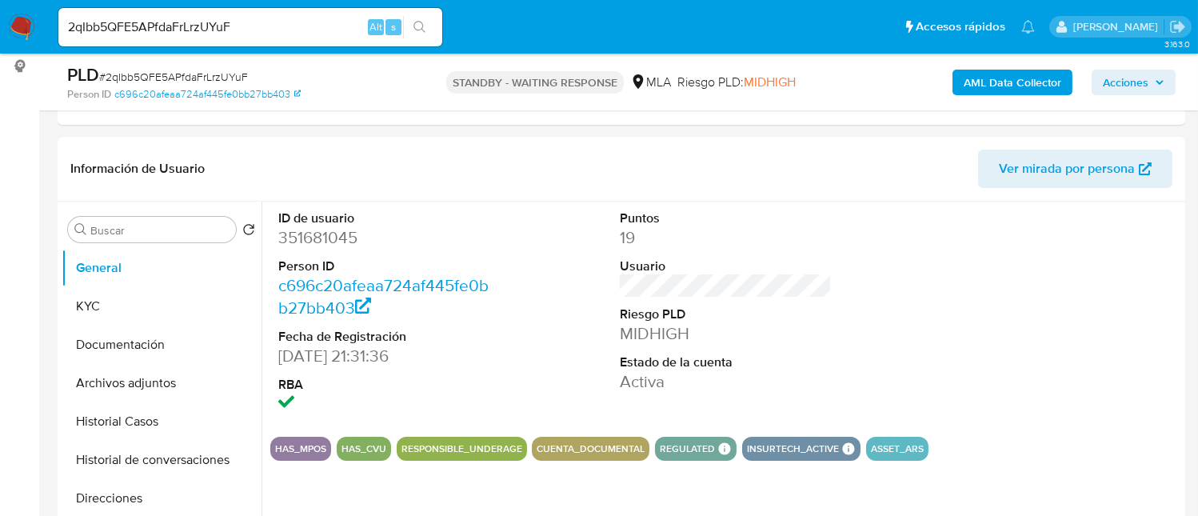
click at [336, 44] on div "2qIbb5QFE5APfdaFrLrzUYuF Alt s" at bounding box center [250, 27] width 384 height 38
click at [322, 33] on input "2qIbb5QFE5APfdaFrLrzUYuF" at bounding box center [250, 27] width 384 height 21
paste input "xJ7rNvnBatdk36W3ptgf1tsm"
type input "xJ7rNvnBatdk36W3ptgf1tsm"
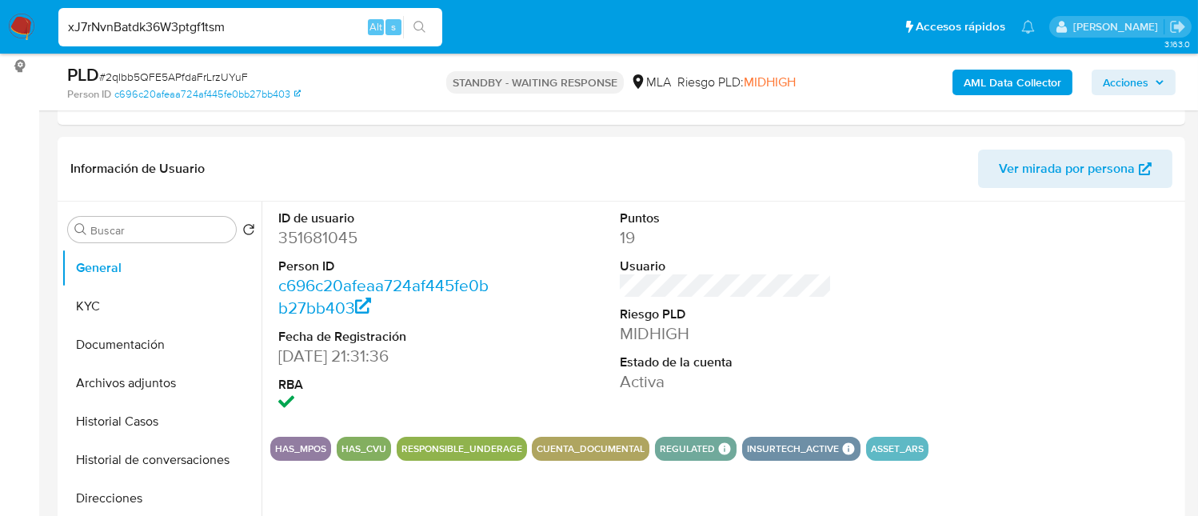
click at [411, 31] on button "search-icon" at bounding box center [419, 27] width 33 height 22
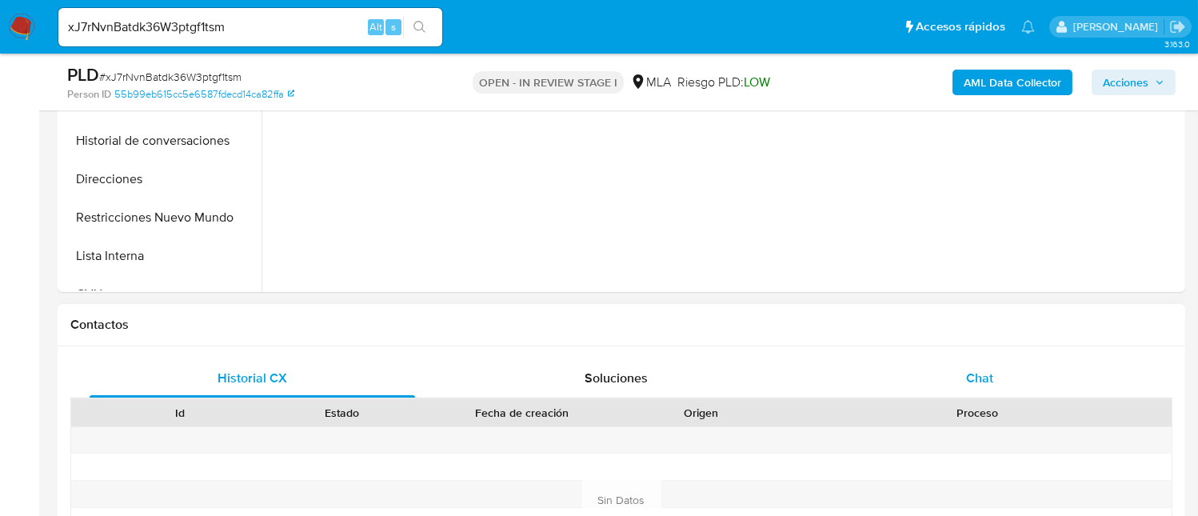
click at [963, 378] on div "Chat" at bounding box center [980, 378] width 326 height 38
select select "10"
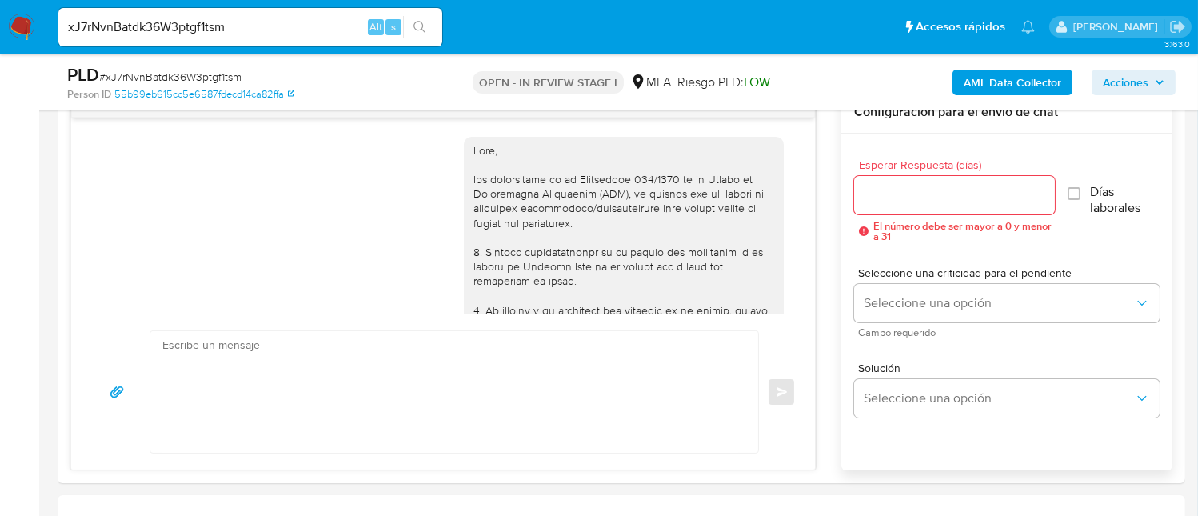
scroll to position [1515, 0]
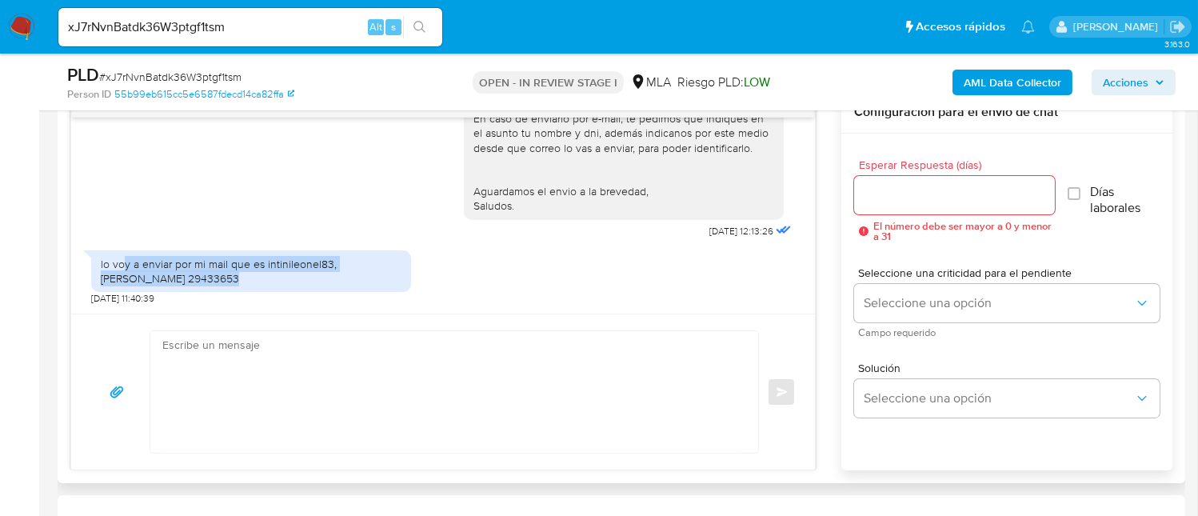
drag, startPoint x: 124, startPoint y: 258, endPoint x: 352, endPoint y: 279, distance: 228.9
click at [352, 279] on div "lo voy a enviar por mi mail que es intinileonel83, [PERSON_NAME] 29433653" at bounding box center [251, 271] width 301 height 29
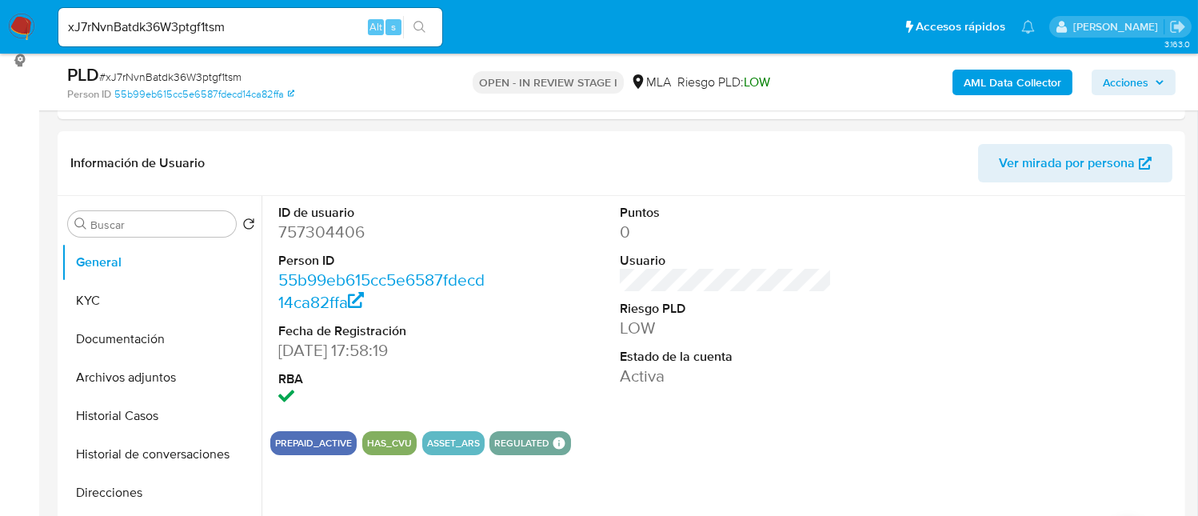
scroll to position [214, 0]
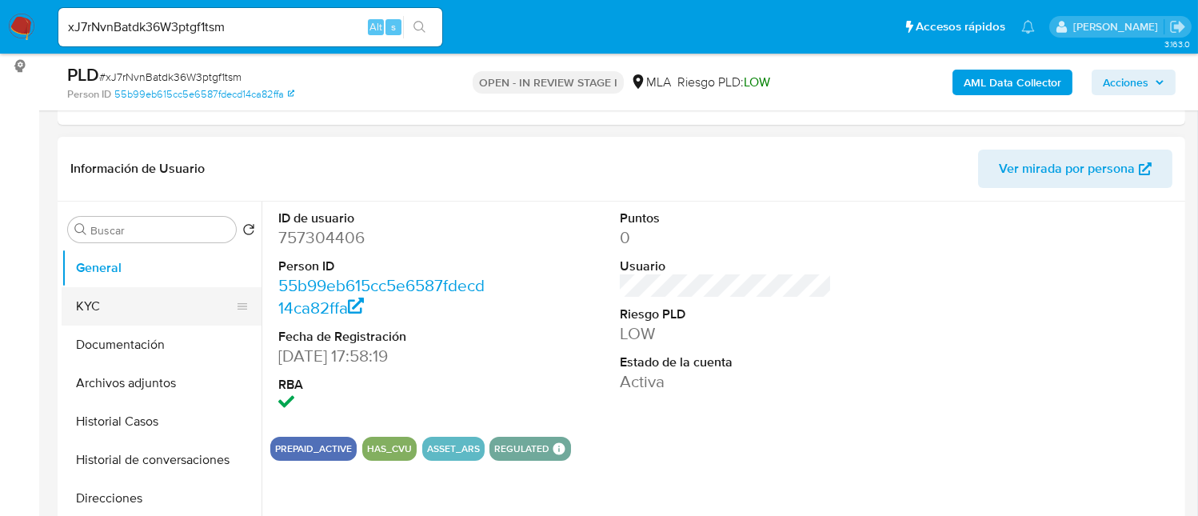
click at [129, 315] on button "KYC" at bounding box center [155, 306] width 187 height 38
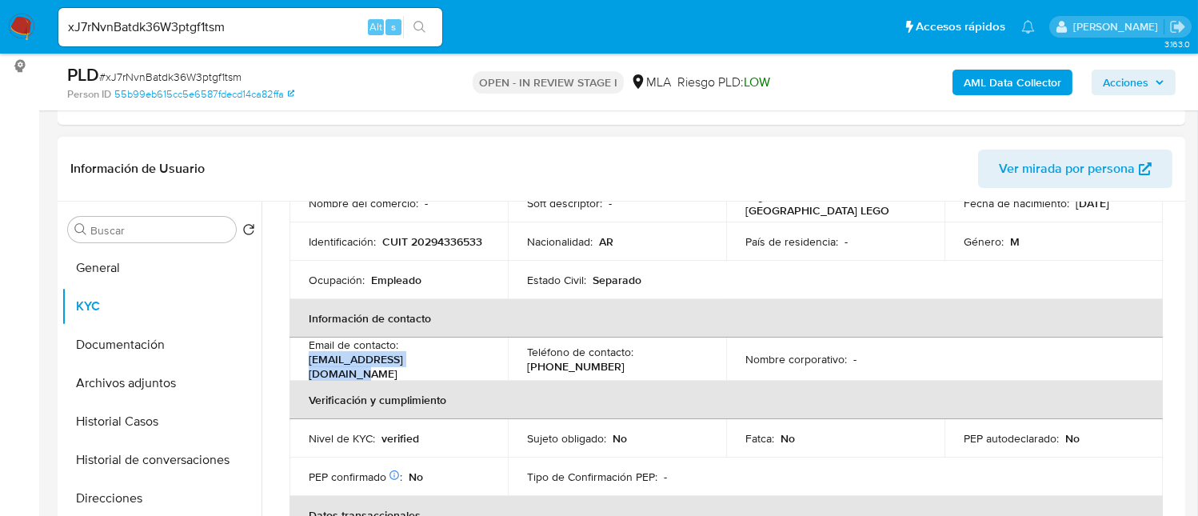
drag, startPoint x: 308, startPoint y: 356, endPoint x: 458, endPoint y: 361, distance: 149.7
click at [458, 361] on div "Email de contacto : [EMAIL_ADDRESS][DOMAIN_NAME]" at bounding box center [399, 359] width 180 height 43
copy p "[EMAIL_ADDRESS][DOMAIN_NAME]"
click at [274, 28] on input "xJ7rNvnBatdk36W3ptgf1tsm" at bounding box center [250, 27] width 384 height 21
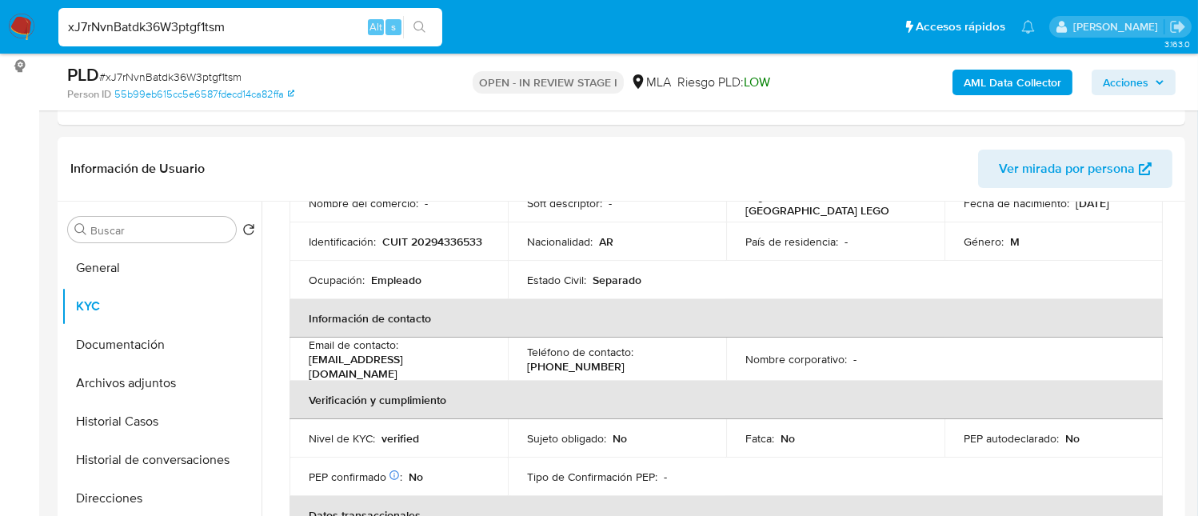
paste input "L8uDgdSefLVrz9r0Bok2brIW"
type input "L8uDgdSefLVrz9r0Bok2brIW"
click at [426, 32] on button "search-icon" at bounding box center [419, 27] width 33 height 22
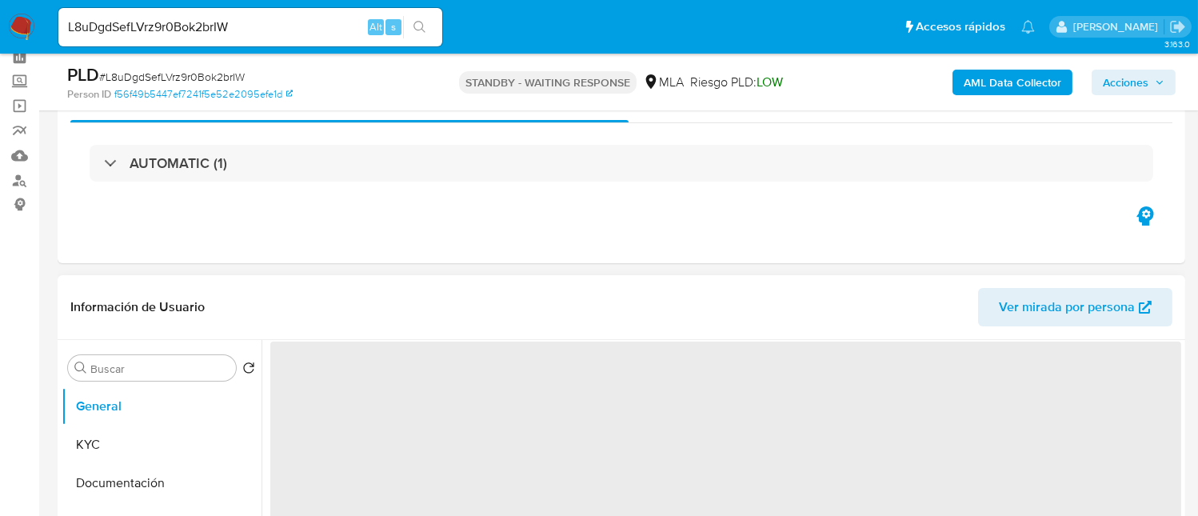
scroll to position [106, 0]
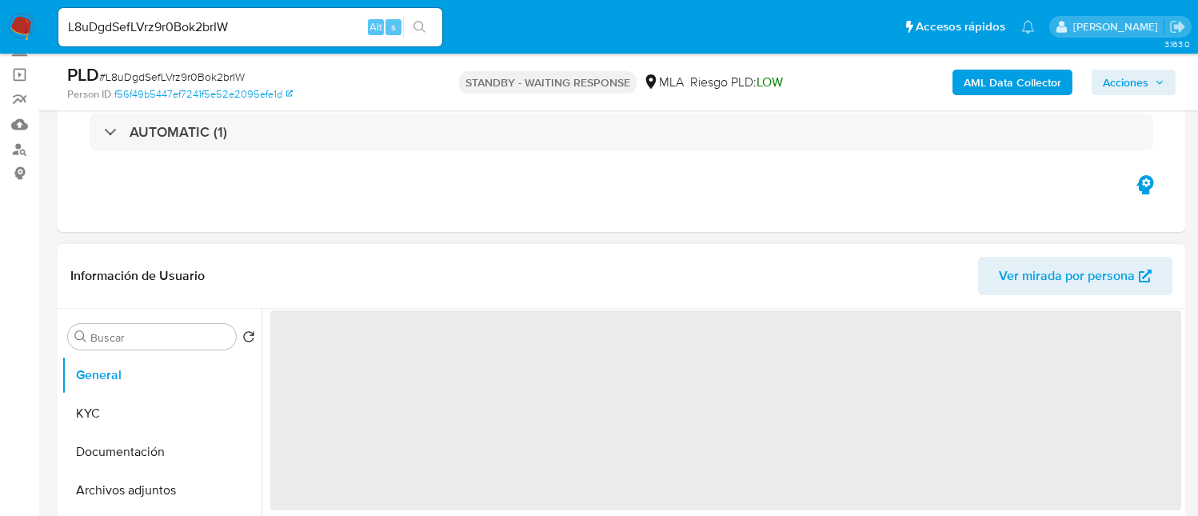
select select "10"
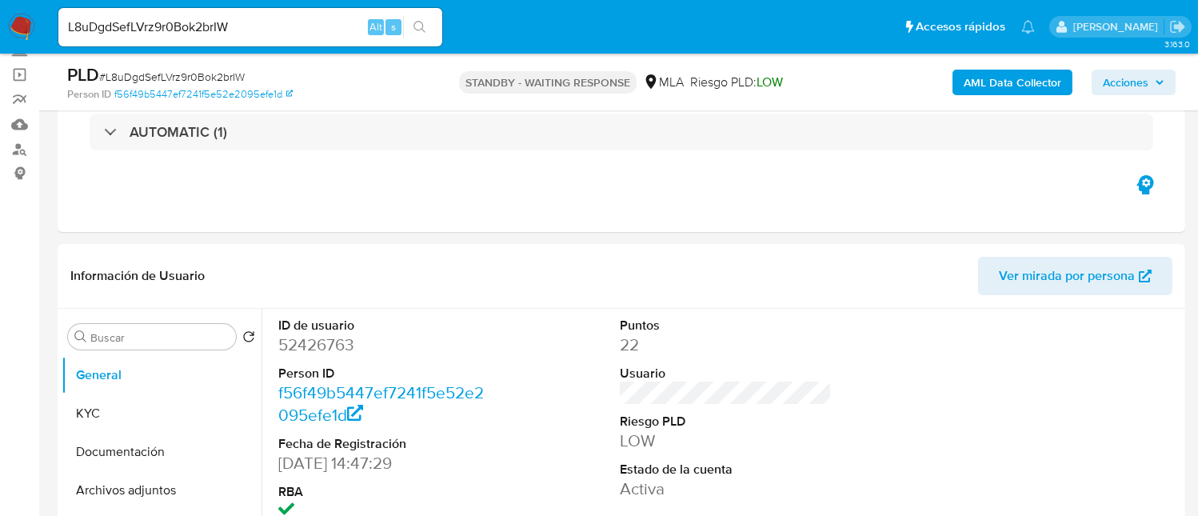
click at [318, 27] on input "L8uDgdSefLVrz9r0Bok2brIW" at bounding box center [250, 27] width 384 height 21
paste input "in9ttxvdnBjtBDazte3p6Y8h"
type input "in9ttxvdnBjtBDazte3p6Y8h"
click at [418, 19] on button "search-icon" at bounding box center [419, 27] width 33 height 22
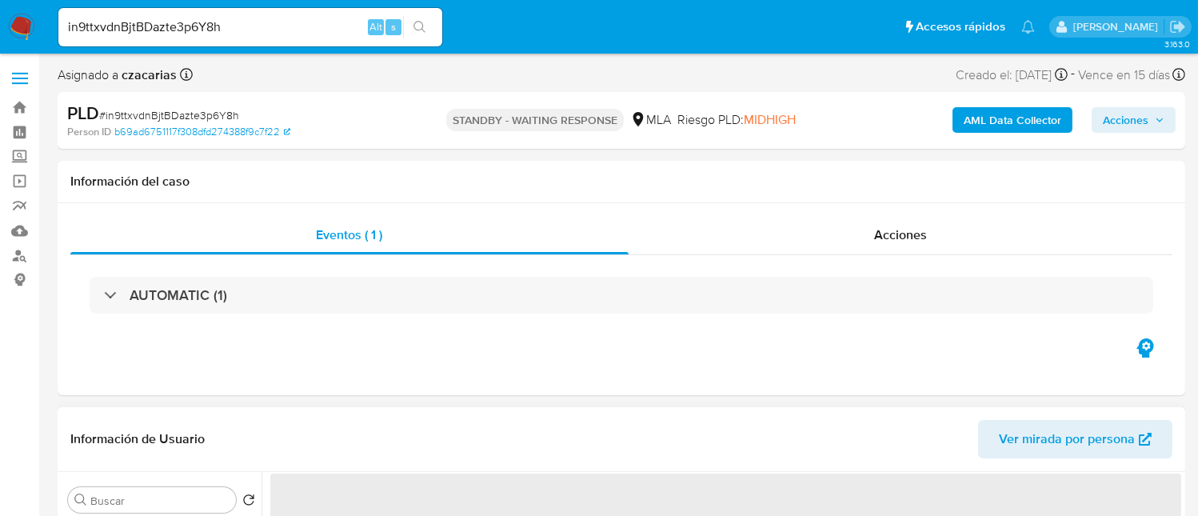
select select "10"
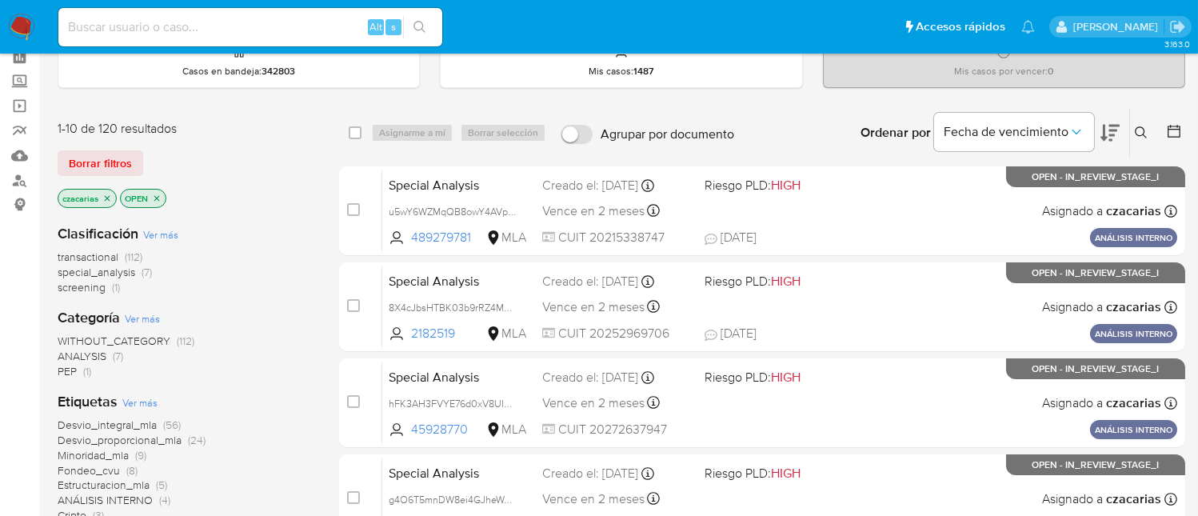
scroll to position [106, 0]
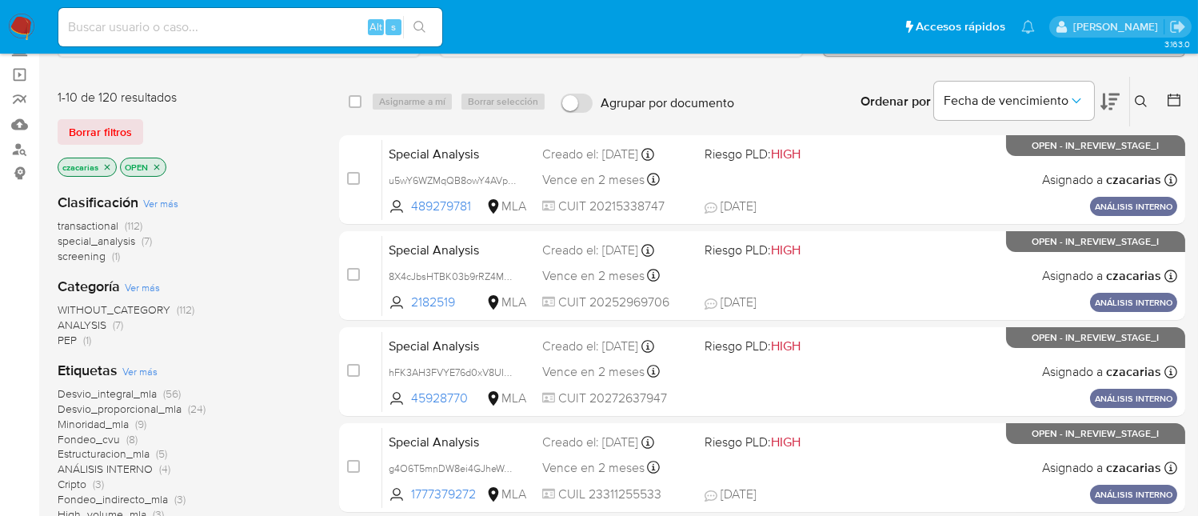
click at [278, 22] on input at bounding box center [250, 27] width 384 height 21
paste input "3eOIDueakWBje2Q4VZepY1i4"
type input "3eOIDueakWBje2Q4VZepY1i4"
click at [421, 27] on icon "search-icon" at bounding box center [420, 27] width 13 height 13
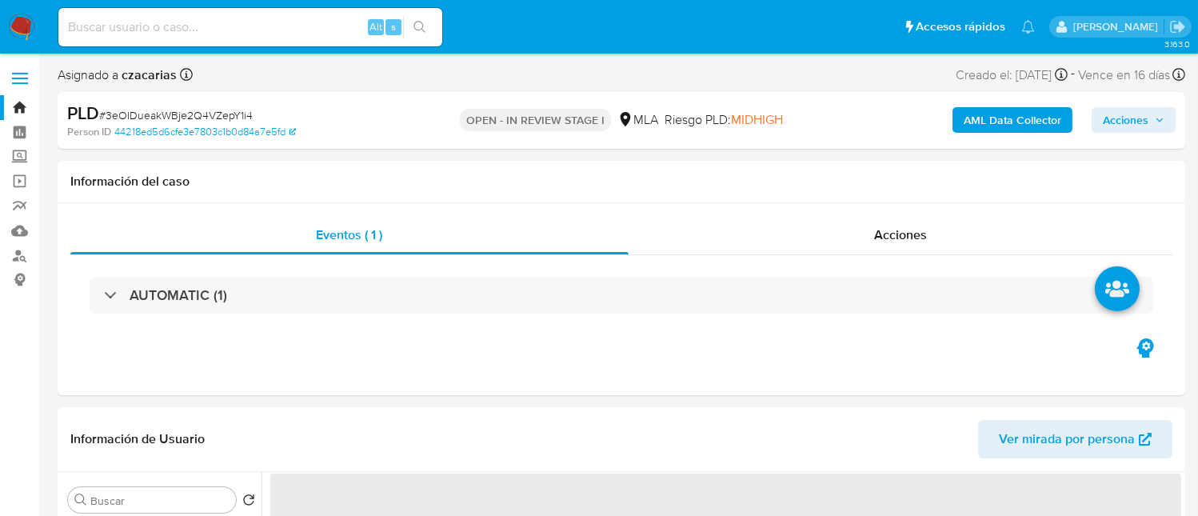
select select "10"
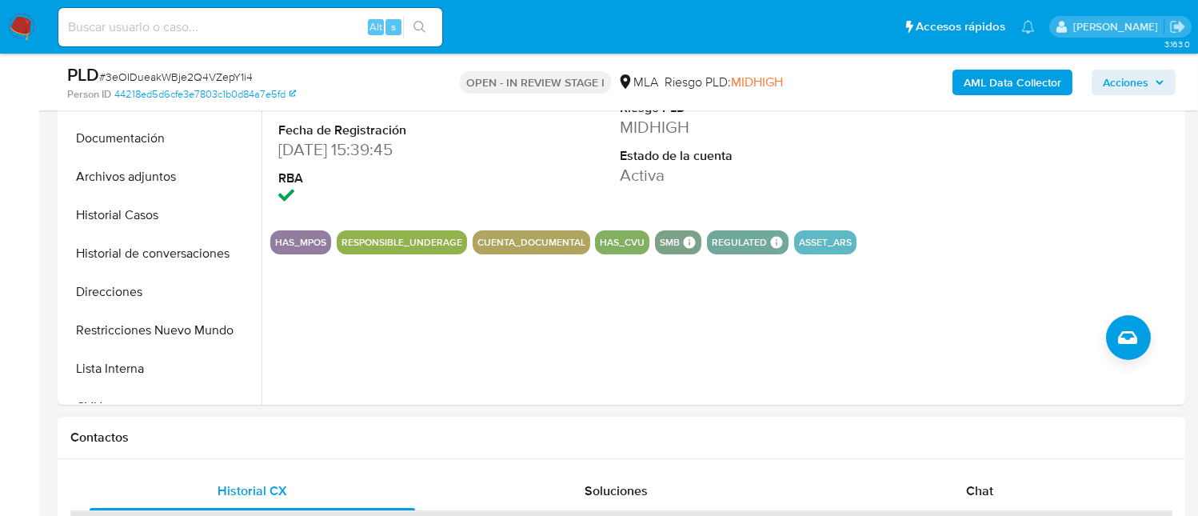
scroll to position [533, 0]
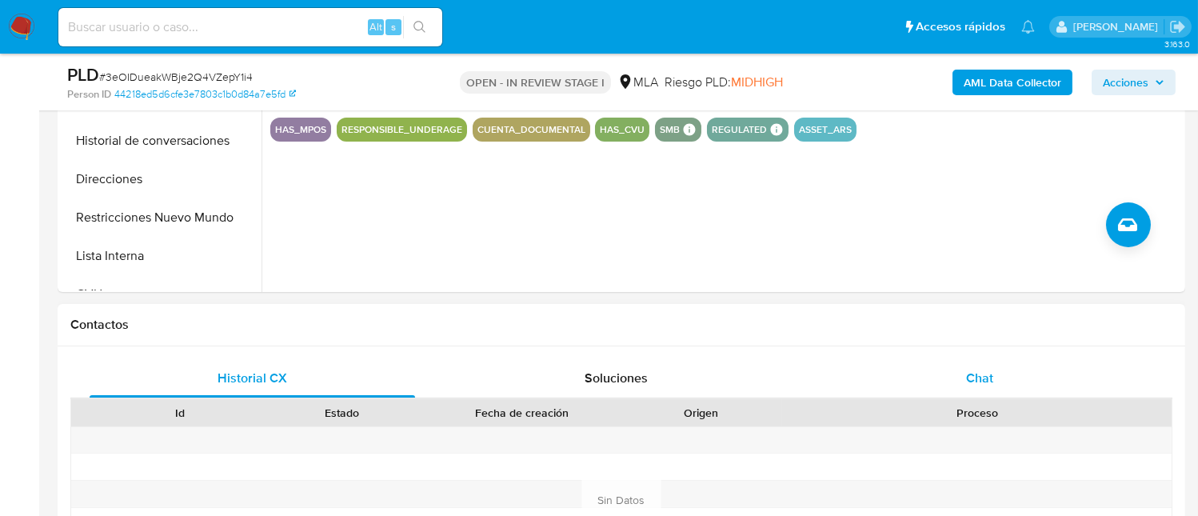
click at [1041, 387] on div "Chat" at bounding box center [980, 378] width 326 height 38
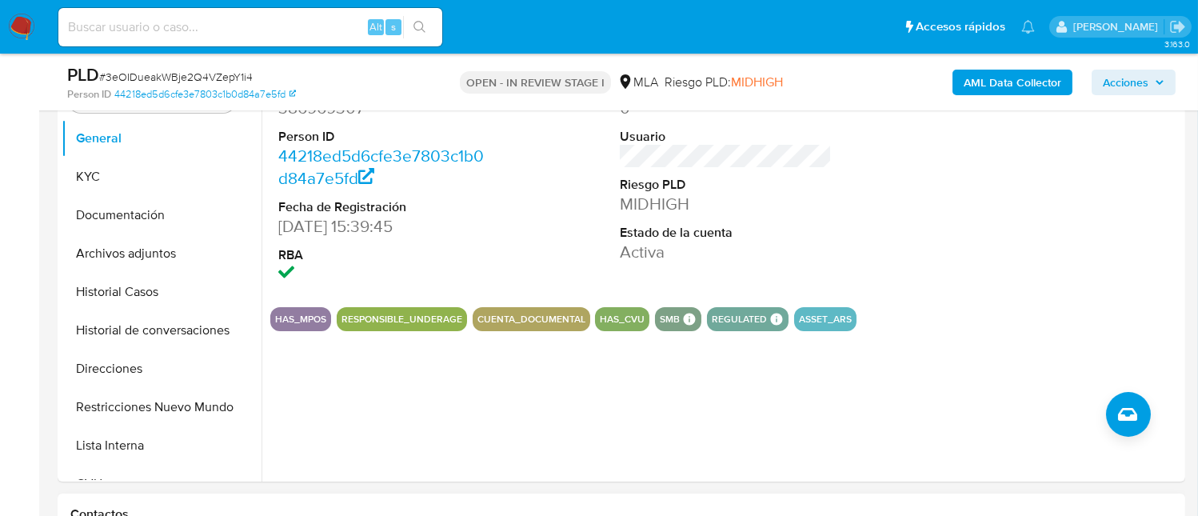
scroll to position [319, 0]
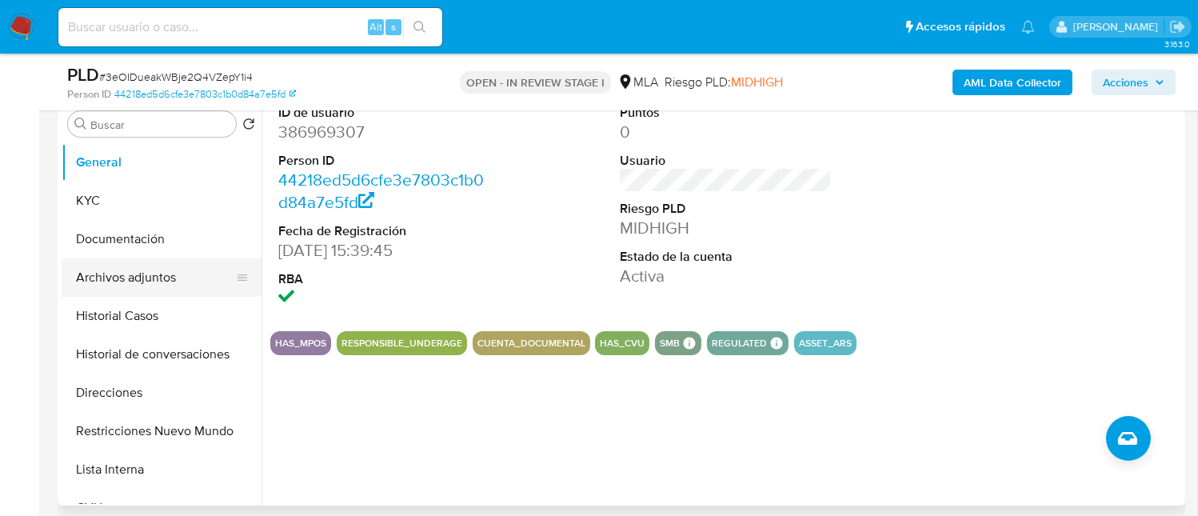
click at [130, 282] on button "Archivos adjuntos" at bounding box center [155, 277] width 187 height 38
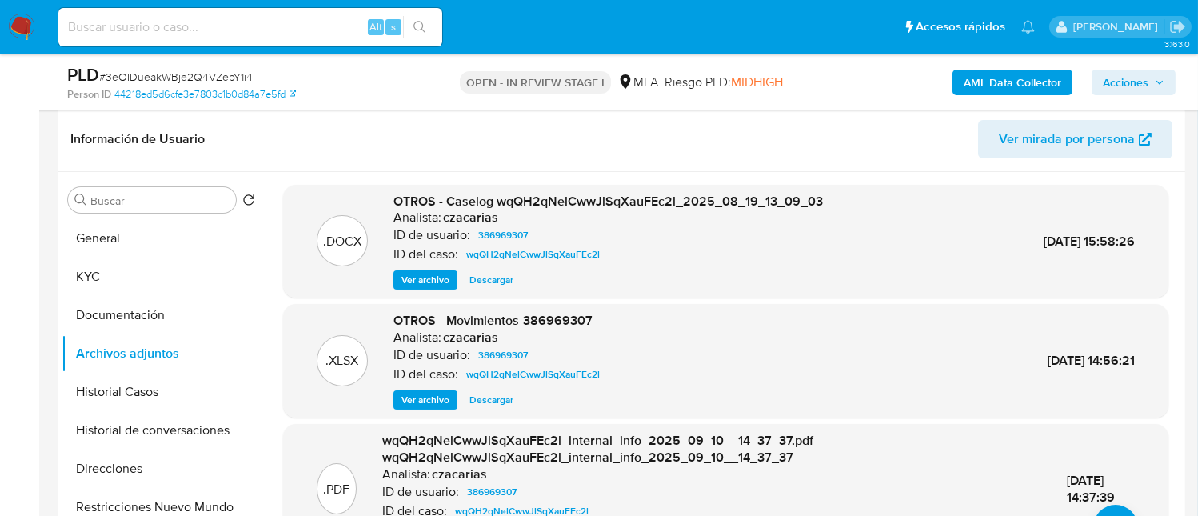
scroll to position [214, 0]
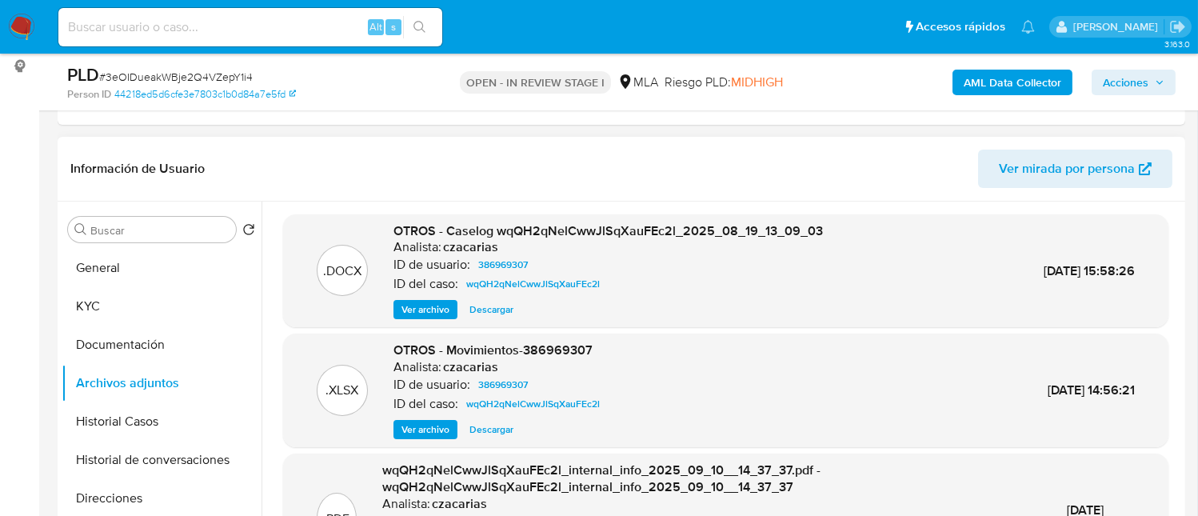
click at [407, 309] on span "Ver archivo" at bounding box center [426, 310] width 48 height 16
click at [141, 263] on button "General" at bounding box center [155, 268] width 187 height 38
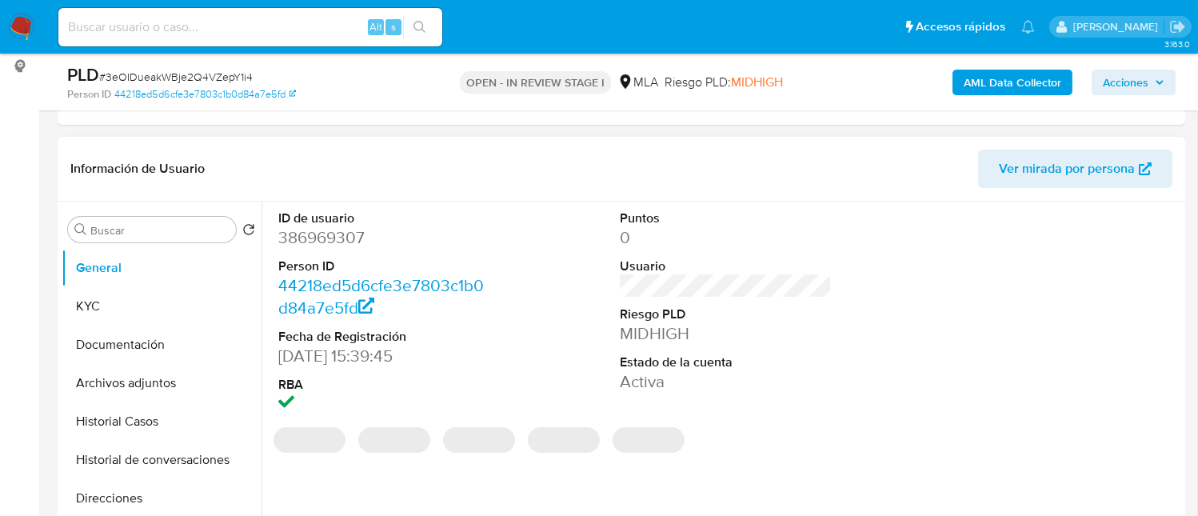
click at [326, 227] on dd "386969307" at bounding box center [384, 237] width 212 height 22
copy dd "386969307"
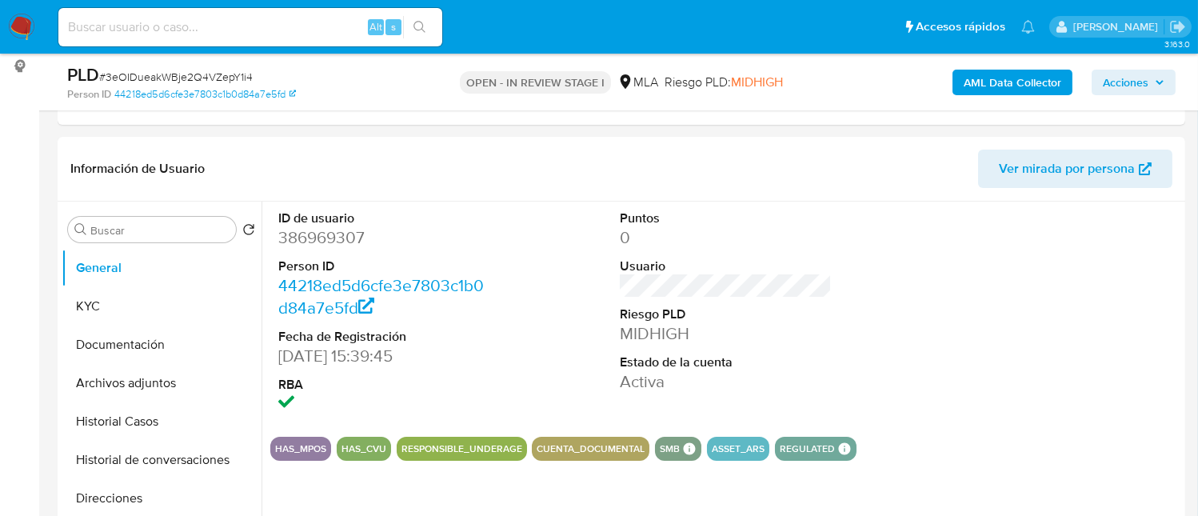
click at [238, 78] on span "# 3eOIDueakWBje2Q4VZepY1i4" at bounding box center [176, 77] width 154 height 16
copy span "3eOIDueakWBje2Q4VZepY1i4"
click at [348, 234] on dd "386969307" at bounding box center [384, 237] width 212 height 22
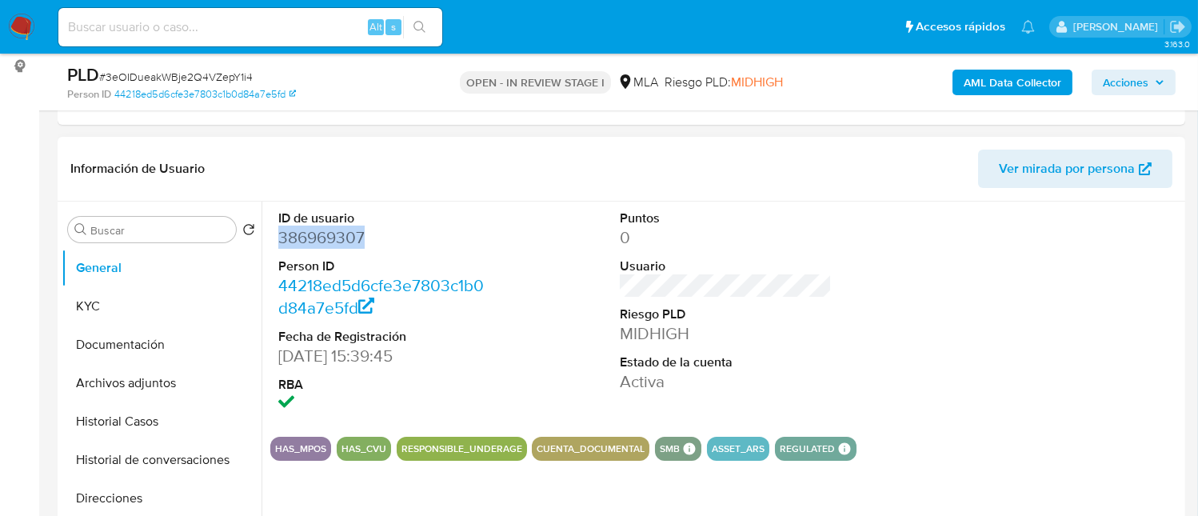
copy dd "386969307"
click at [88, 294] on button "KYC" at bounding box center [155, 306] width 187 height 38
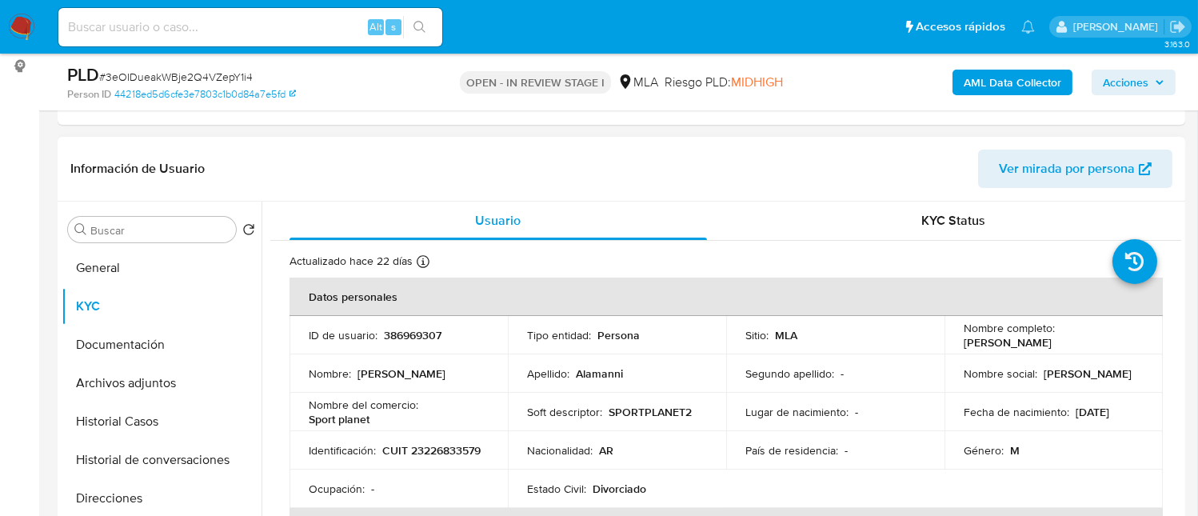
click at [383, 457] on p "CUIT 23226833579" at bounding box center [431, 450] width 98 height 14
copy p "23226833579"
click at [174, 394] on button "Archivos adjuntos" at bounding box center [155, 383] width 187 height 38
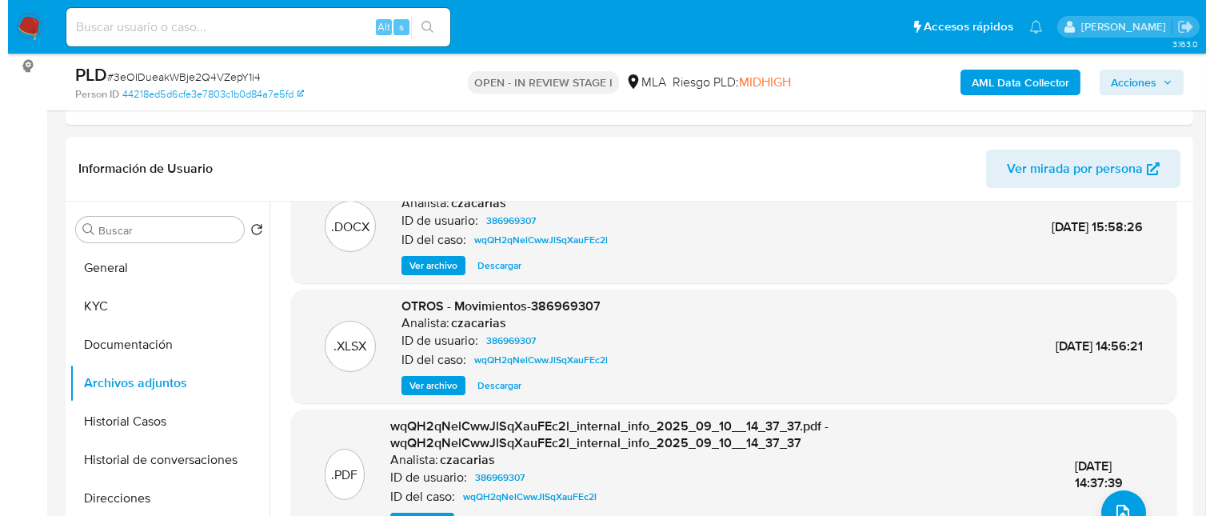
scroll to position [69, 0]
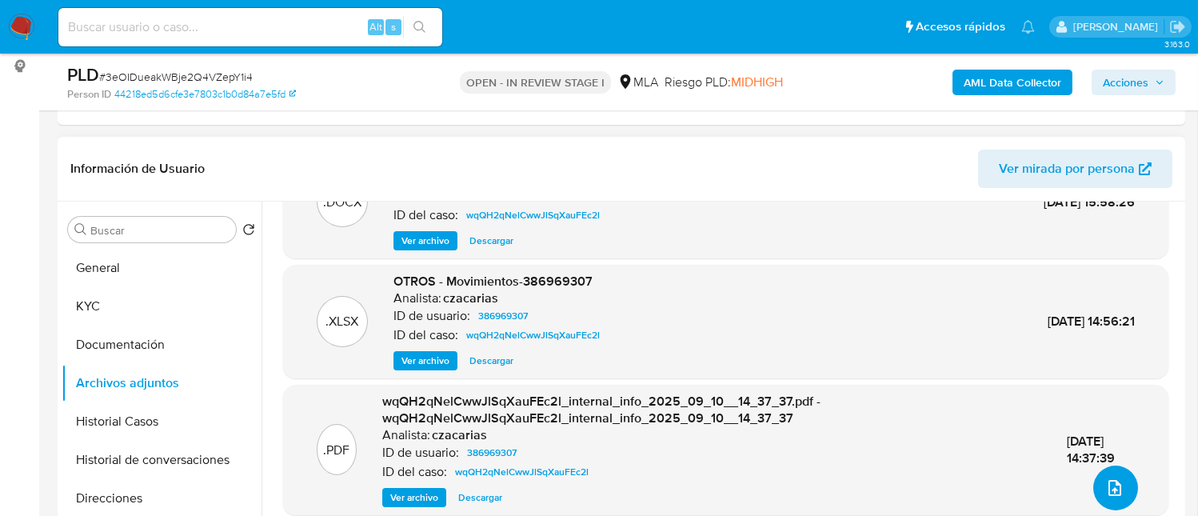
click at [1106, 486] on icon "upload-file" at bounding box center [1114, 487] width 19 height 19
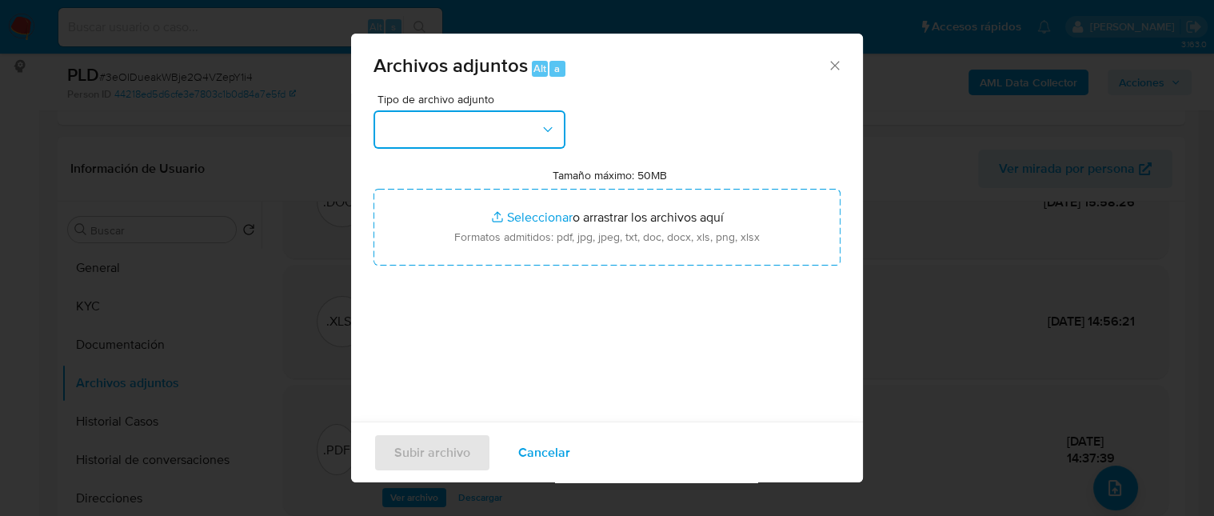
click at [485, 129] on button "button" at bounding box center [470, 129] width 192 height 38
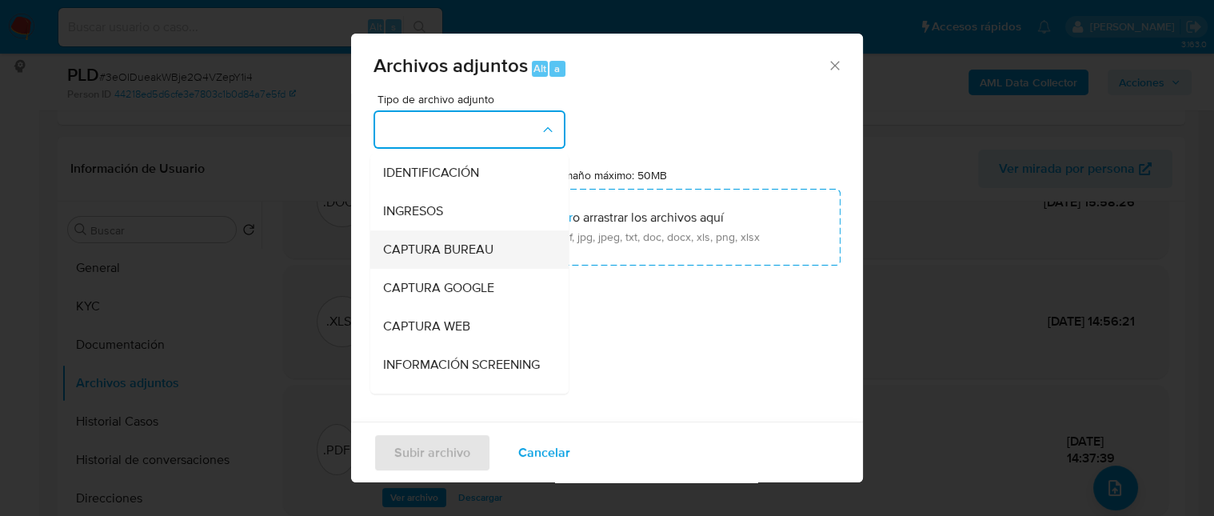
scroll to position [106, 0]
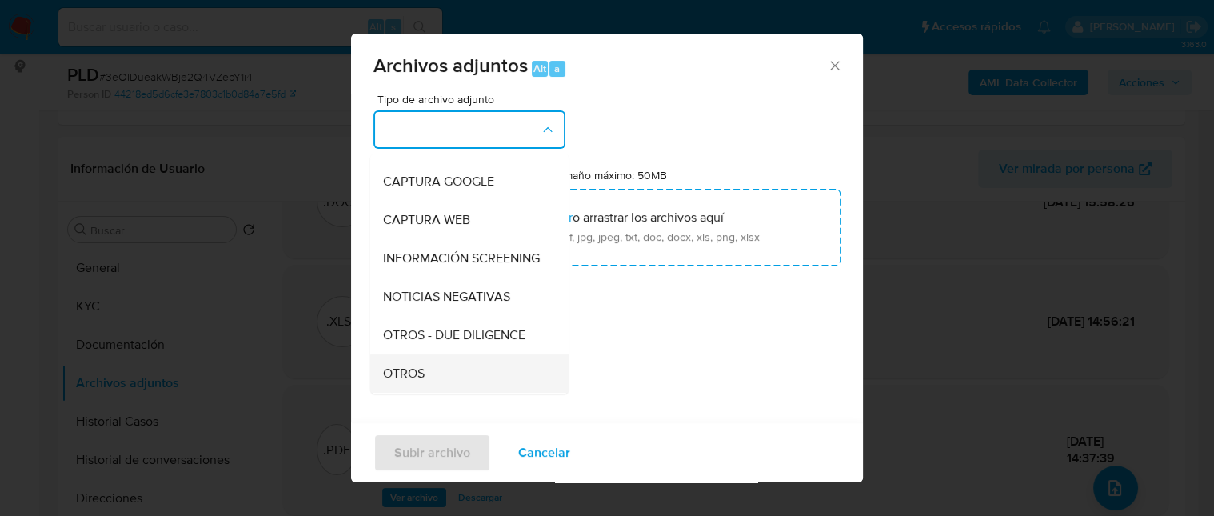
click at [436, 385] on div "OTROS" at bounding box center [464, 373] width 163 height 38
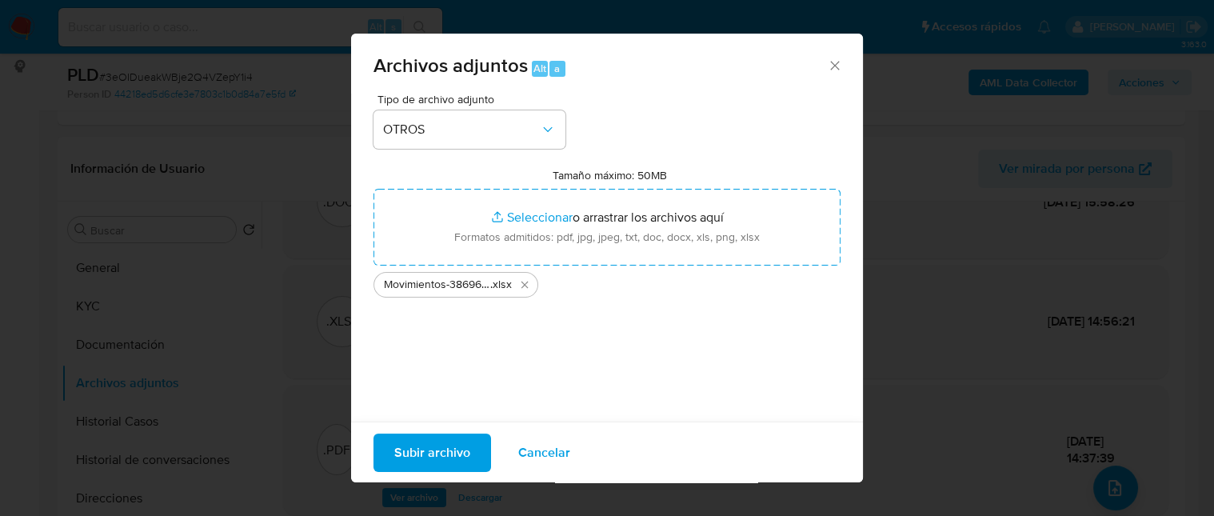
click at [455, 444] on span "Subir archivo" at bounding box center [432, 451] width 76 height 35
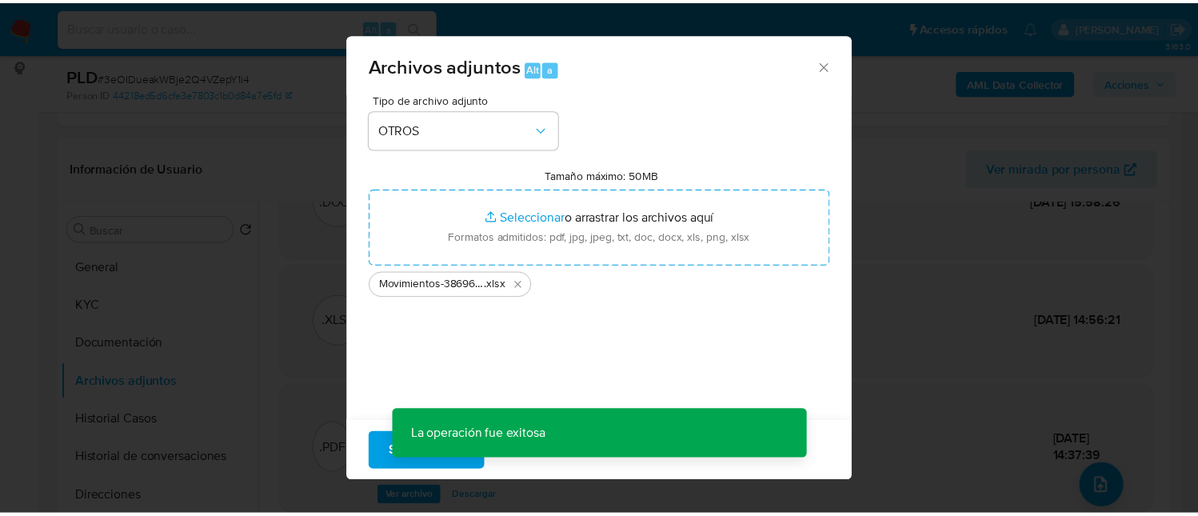
scroll to position [0, 0]
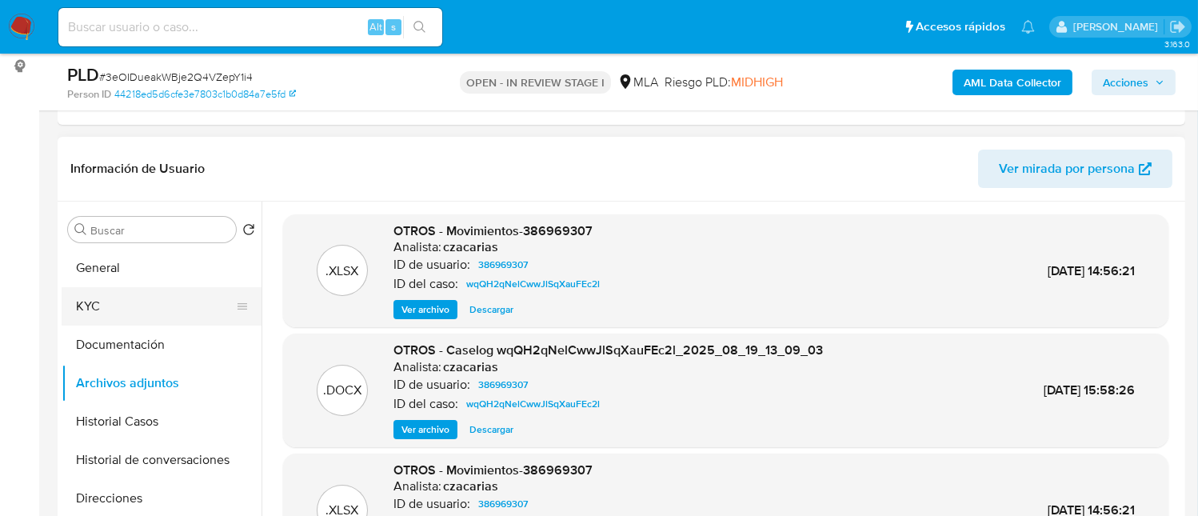
click at [130, 312] on button "KYC" at bounding box center [155, 306] width 187 height 38
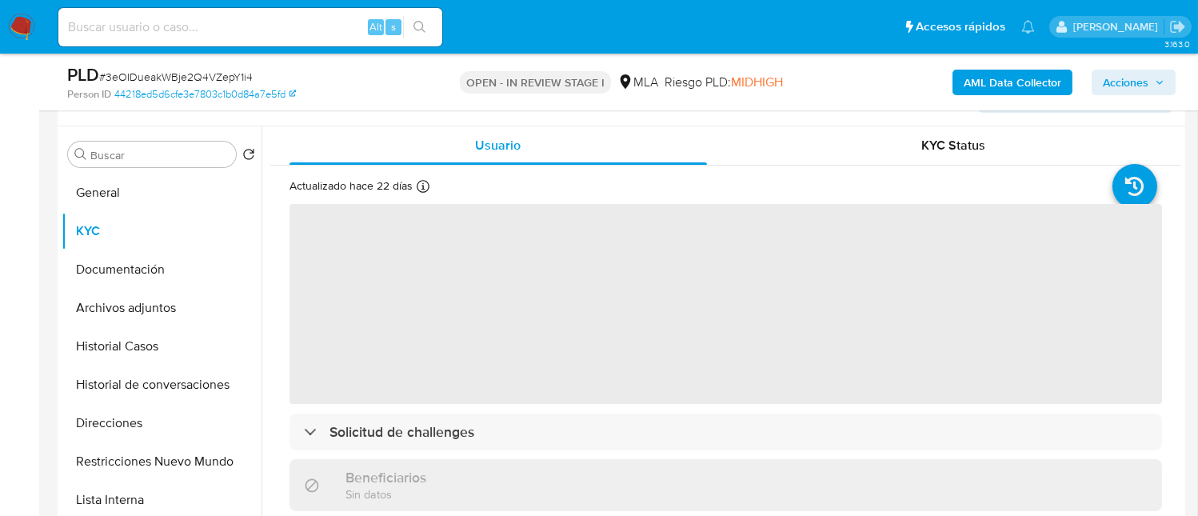
scroll to position [319, 0]
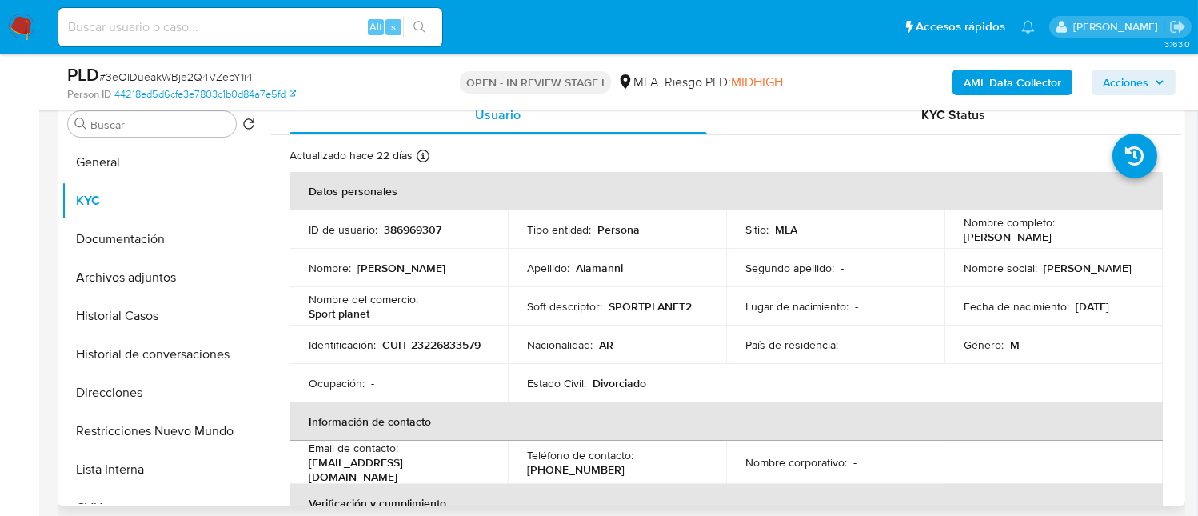
click at [388, 350] on p "CUIT 23226833579" at bounding box center [431, 345] width 98 height 14
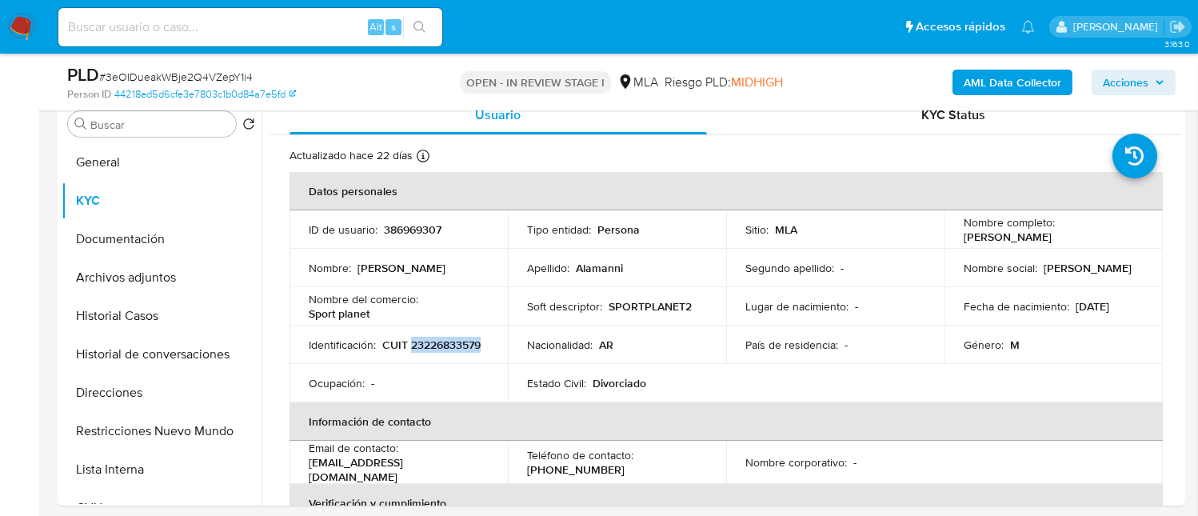
copy p "23226833579"
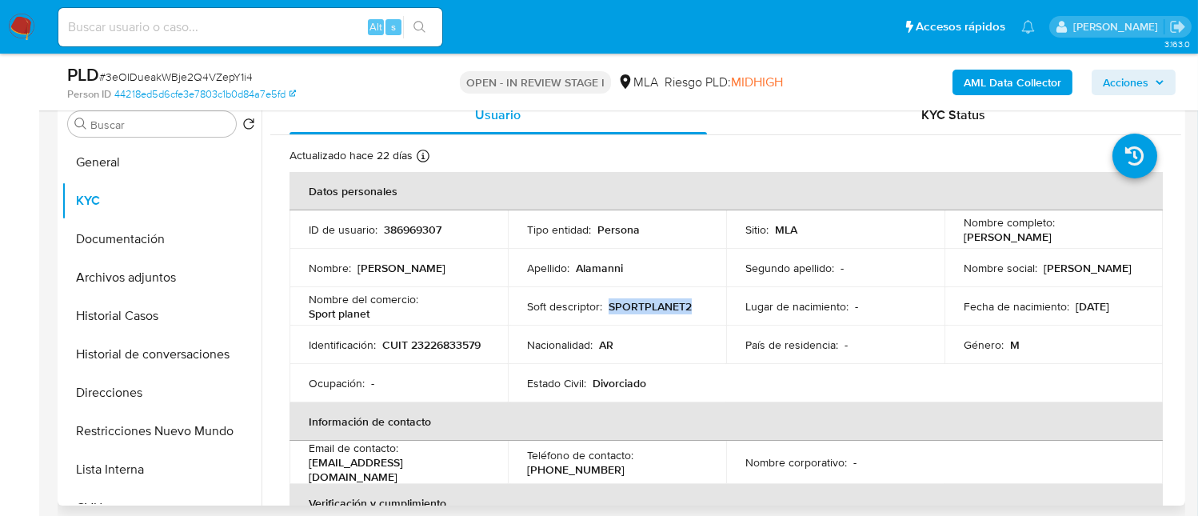
drag, startPoint x: 607, startPoint y: 305, endPoint x: 722, endPoint y: 311, distance: 115.4
click at [722, 311] on tr "Nombre del comercio : Sport planet Soft descriptor : SPORTPLANET2 Lugar de naci…" at bounding box center [726, 306] width 873 height 38
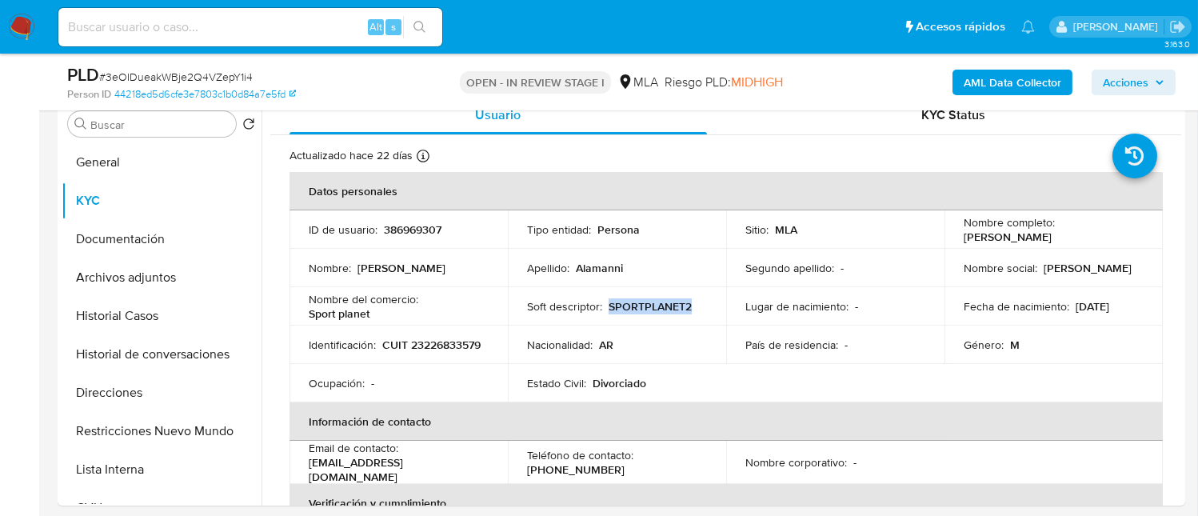
copy p "SPORTPLANET2"
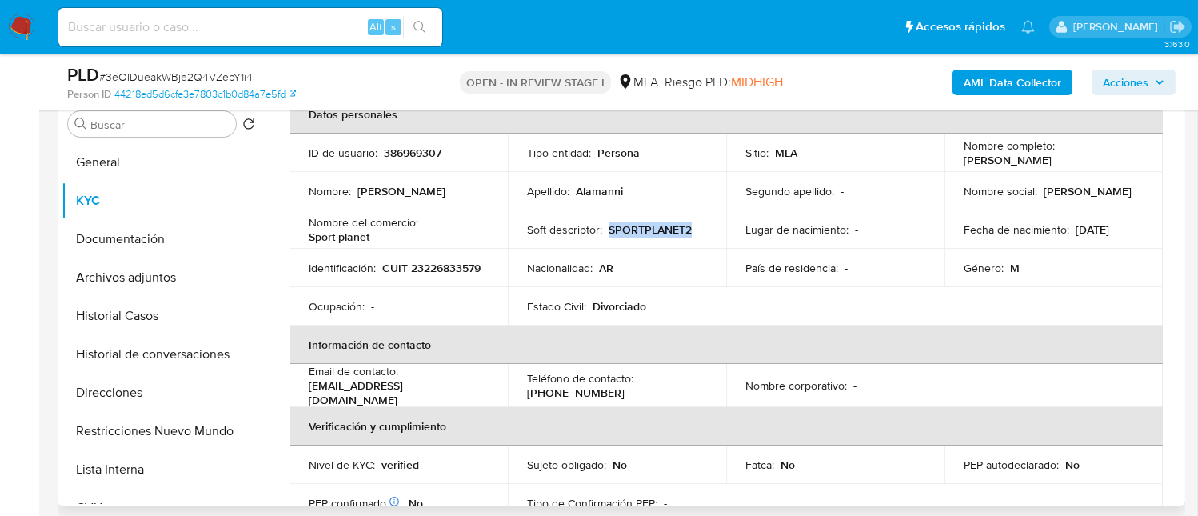
scroll to position [106, 0]
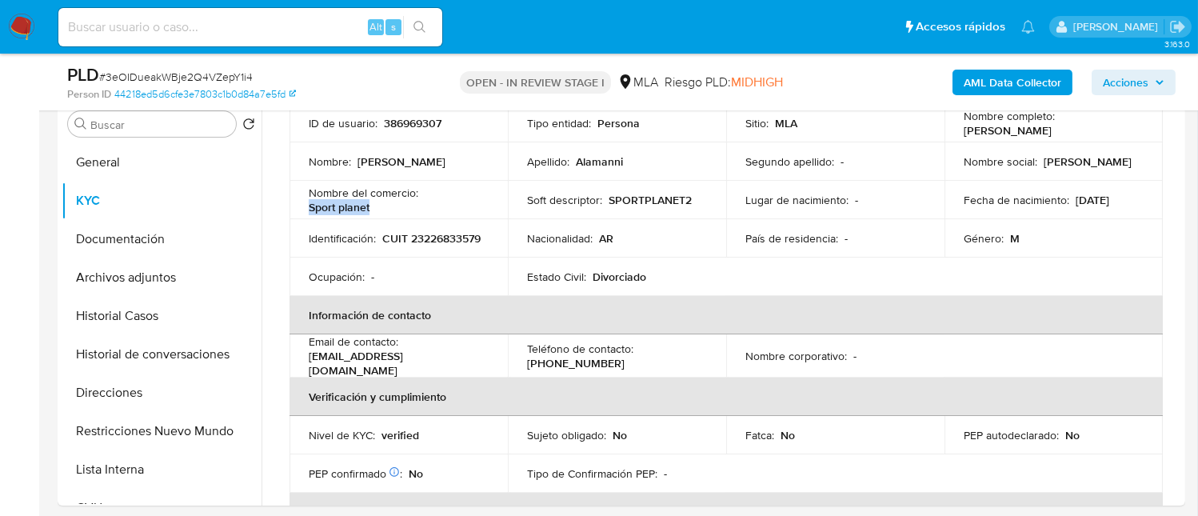
drag, startPoint x: 334, startPoint y: 204, endPoint x: 530, endPoint y: 98, distance: 223.7
click at [381, 199] on div "Nombre del comercio : Sport planet" at bounding box center [399, 200] width 180 height 29
copy p "Sport planet"
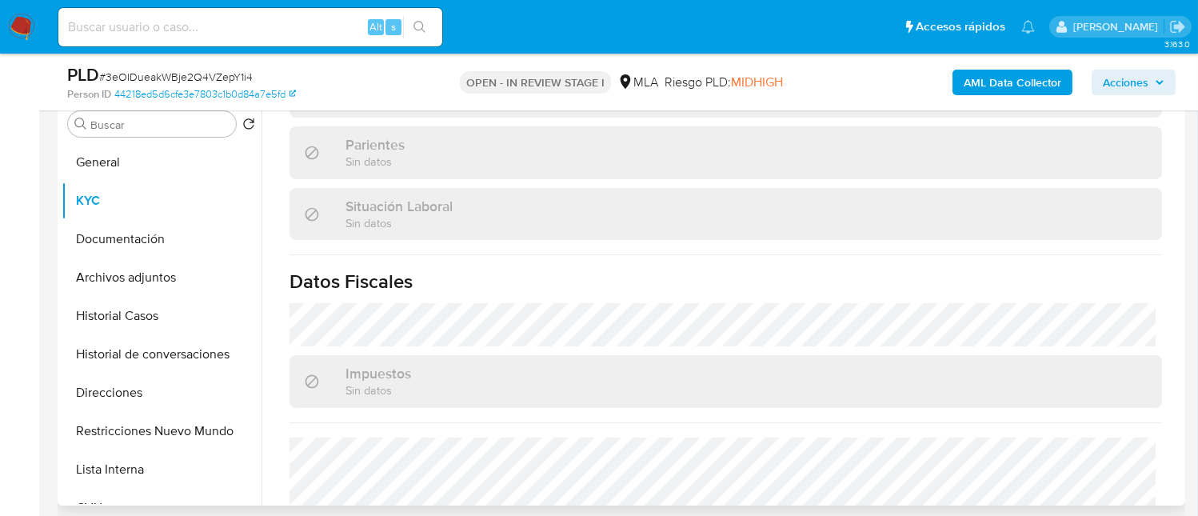
scroll to position [841, 0]
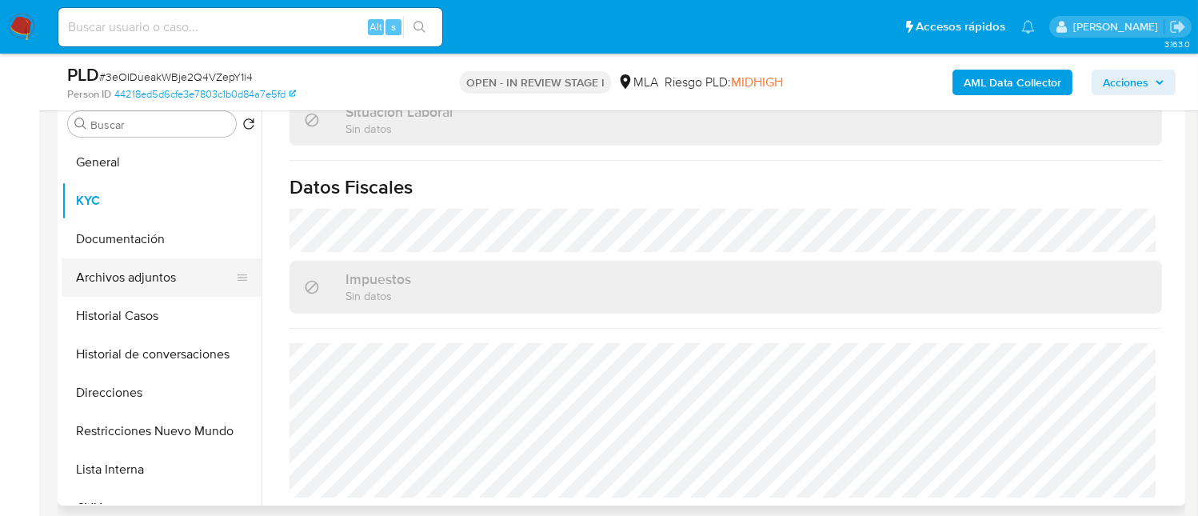
click at [180, 293] on button "Archivos adjuntos" at bounding box center [155, 277] width 187 height 38
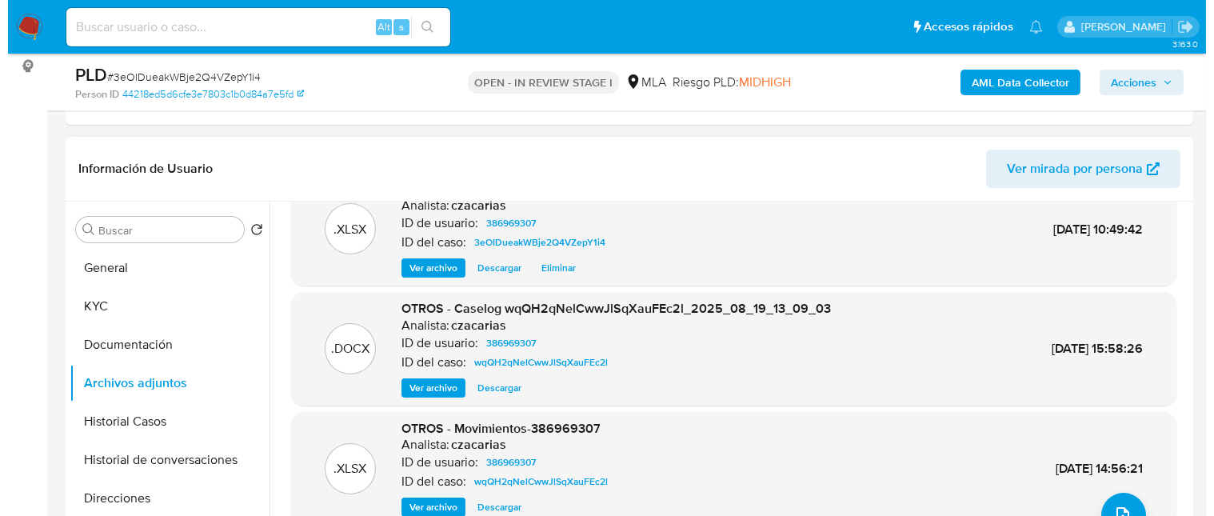
scroll to position [0, 0]
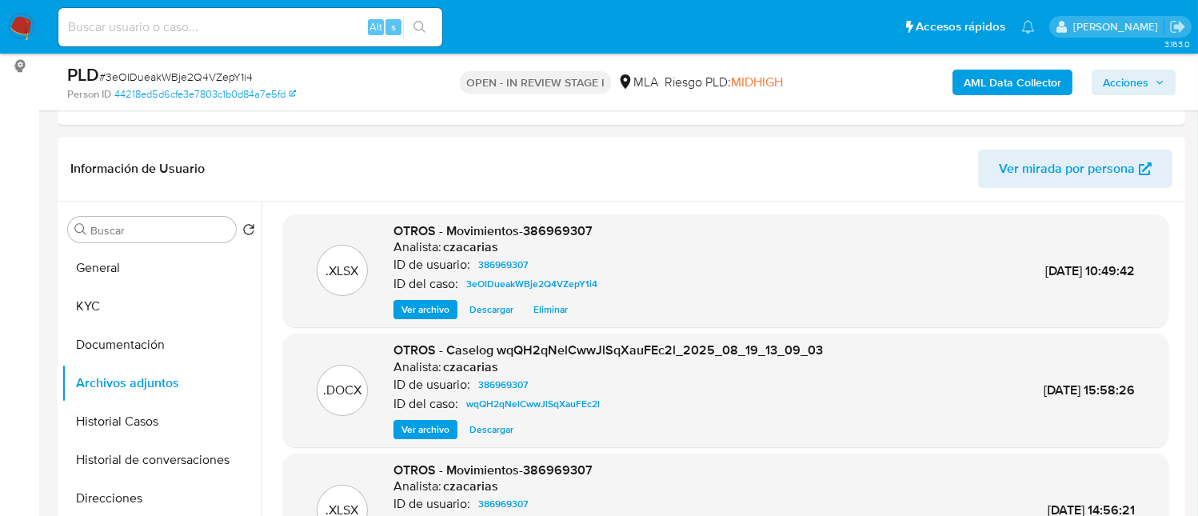
click at [1021, 71] on b "AML Data Collector" at bounding box center [1013, 83] width 98 height 26
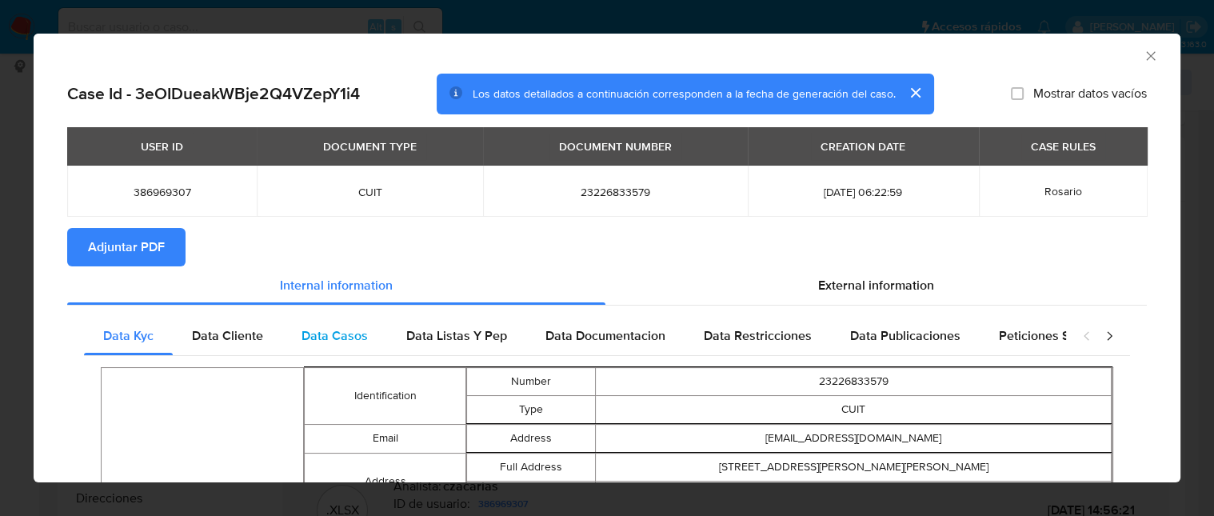
drag, startPoint x: 888, startPoint y: 286, endPoint x: 650, endPoint y: 325, distance: 240.6
click at [887, 285] on span "External information" at bounding box center [876, 285] width 116 height 18
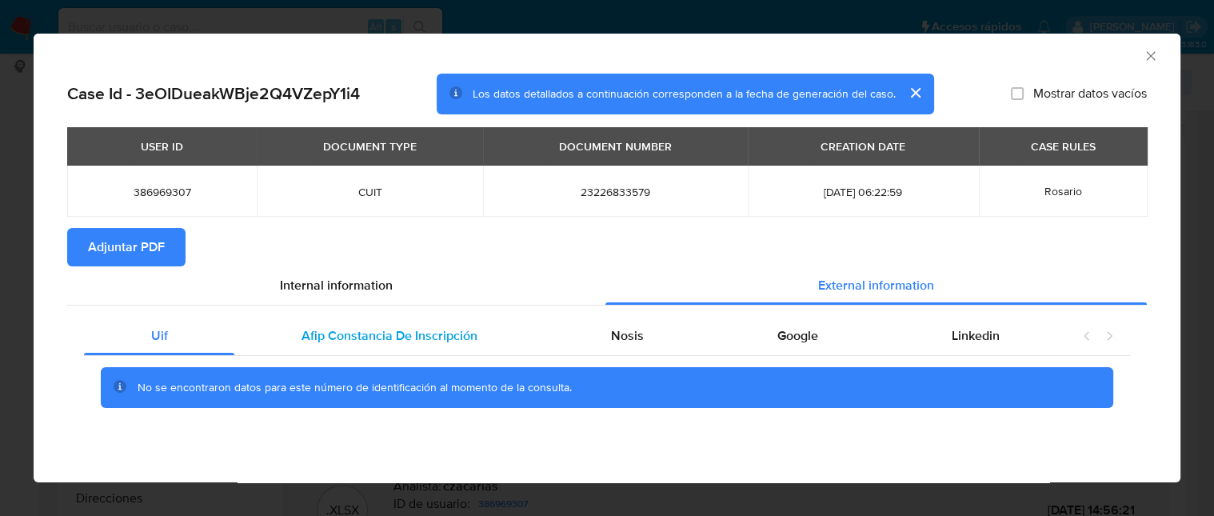
drag, startPoint x: 342, startPoint y: 349, endPoint x: 352, endPoint y: 339, distance: 14.2
click at [343, 349] on div "Afip Constancia De Inscripción" at bounding box center [389, 336] width 310 height 38
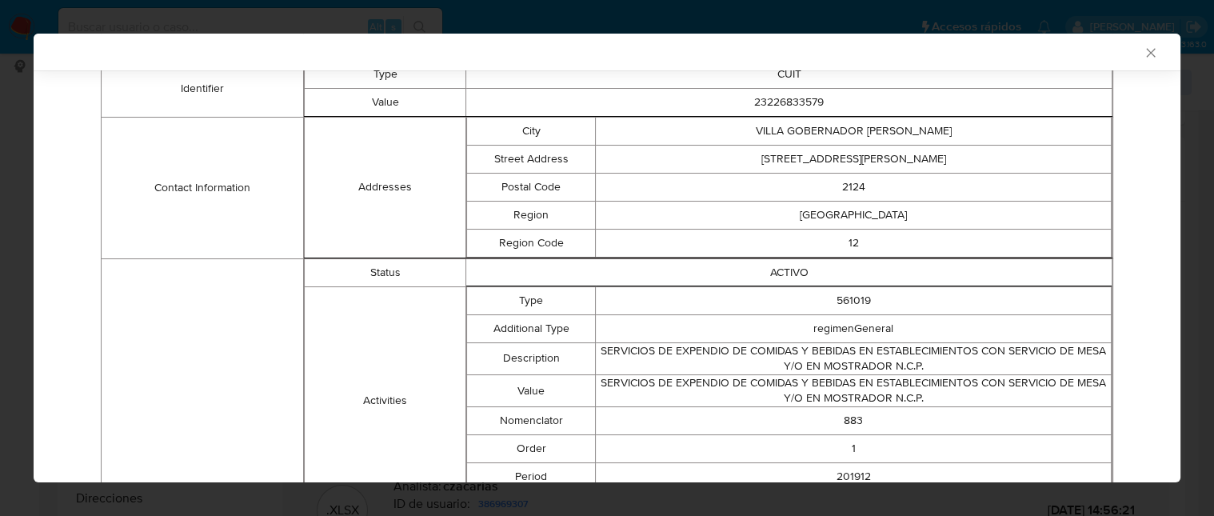
scroll to position [103, 0]
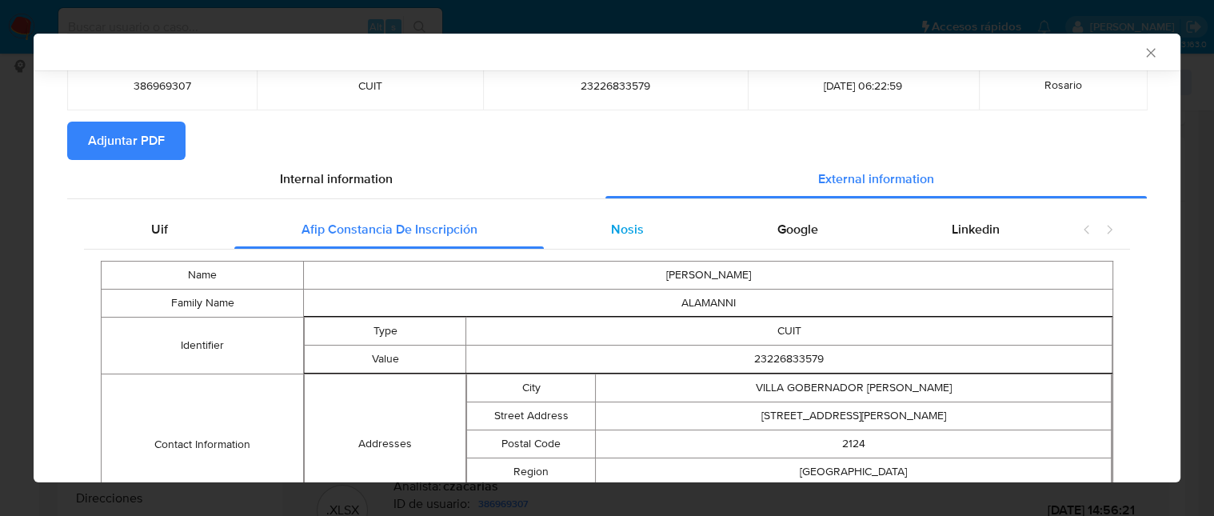
click at [629, 222] on span "Nosis" at bounding box center [627, 229] width 33 height 18
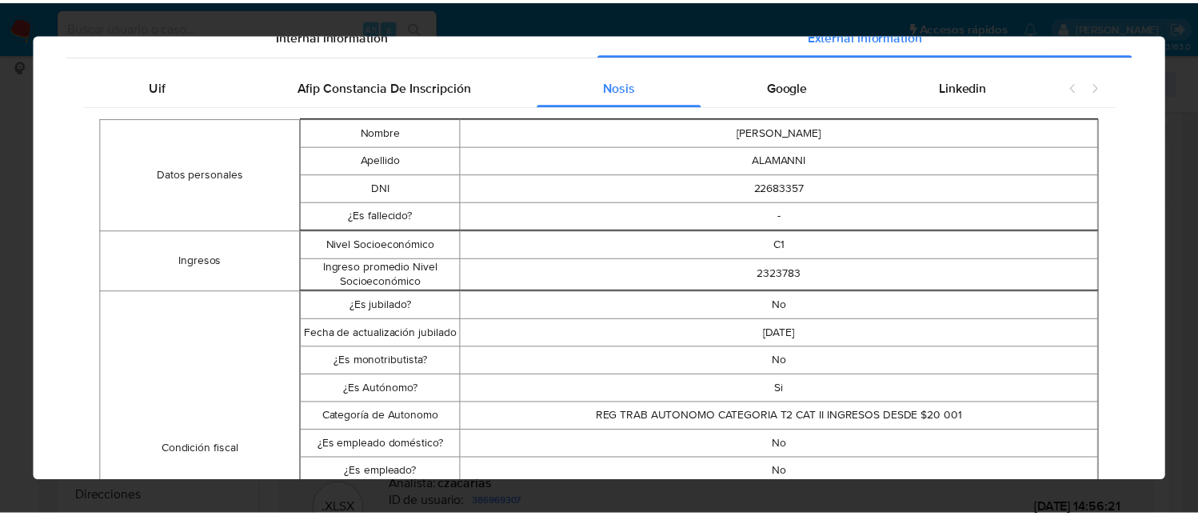
scroll to position [0, 0]
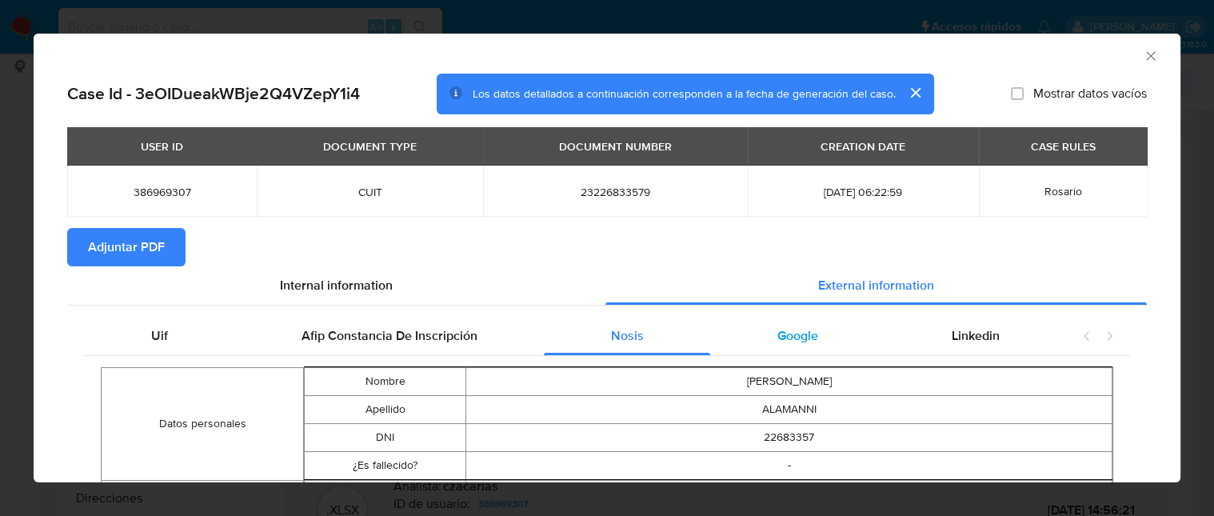
click at [811, 339] on div "Google" at bounding box center [797, 336] width 174 height 38
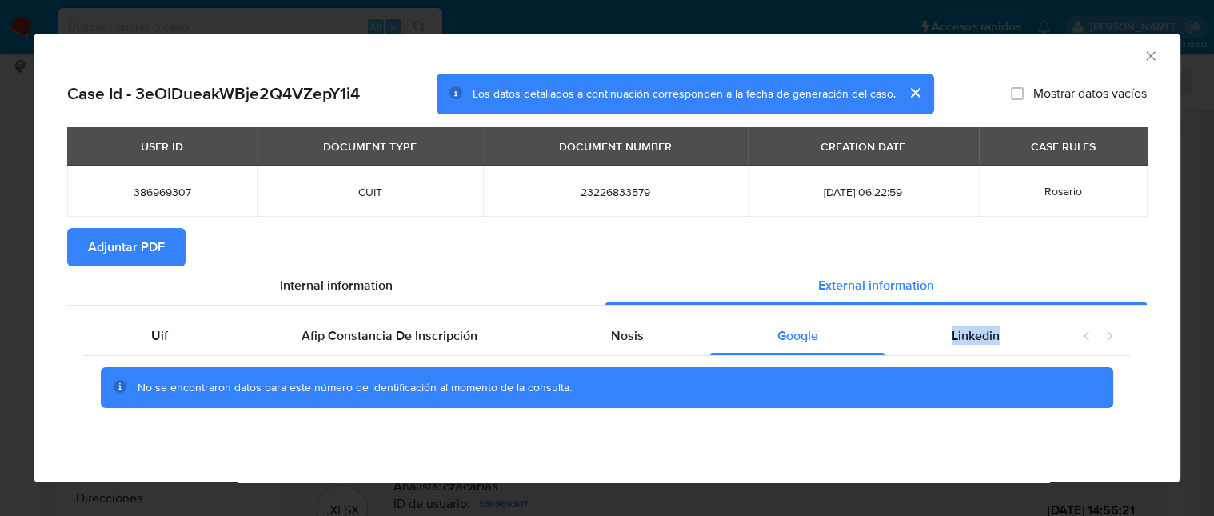
click at [1001, 312] on div "Uif Afip Constancia De Inscripción Nosis Google Linkedin No se encontraron dato…" at bounding box center [607, 369] width 1080 height 126
click at [995, 339] on span "Linkedin" at bounding box center [976, 335] width 48 height 18
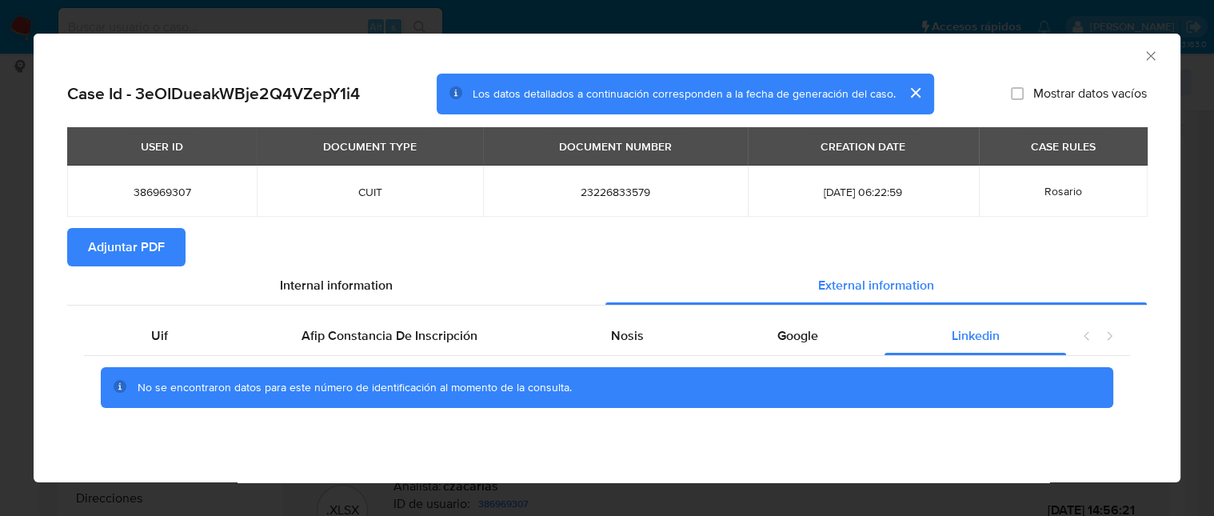
click at [142, 235] on span "Adjuntar PDF" at bounding box center [126, 247] width 77 height 35
click at [1149, 54] on icon "Cerrar ventana" at bounding box center [1150, 55] width 9 height 9
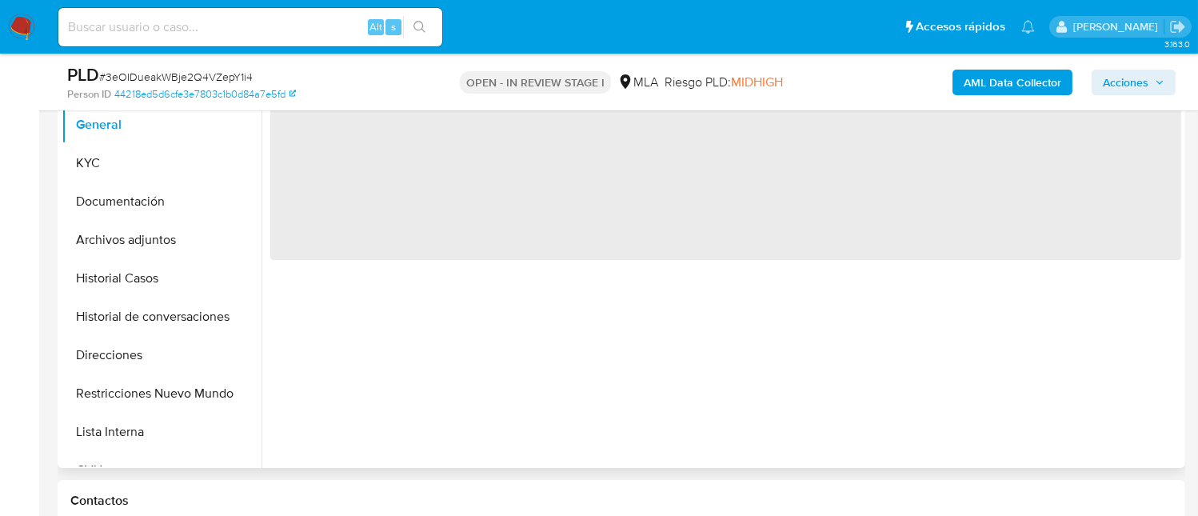
select select "10"
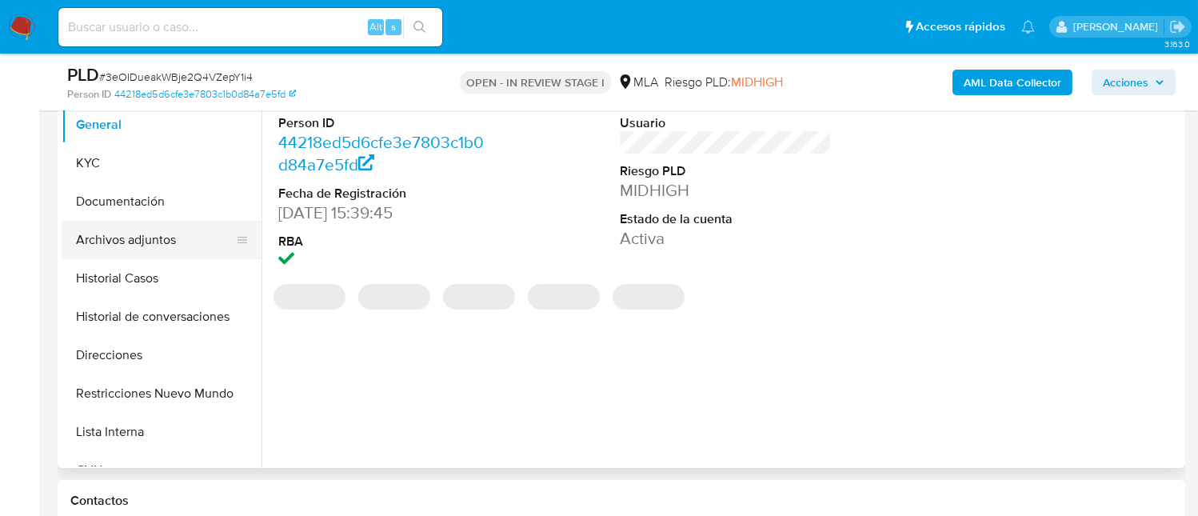
scroll to position [426, 0]
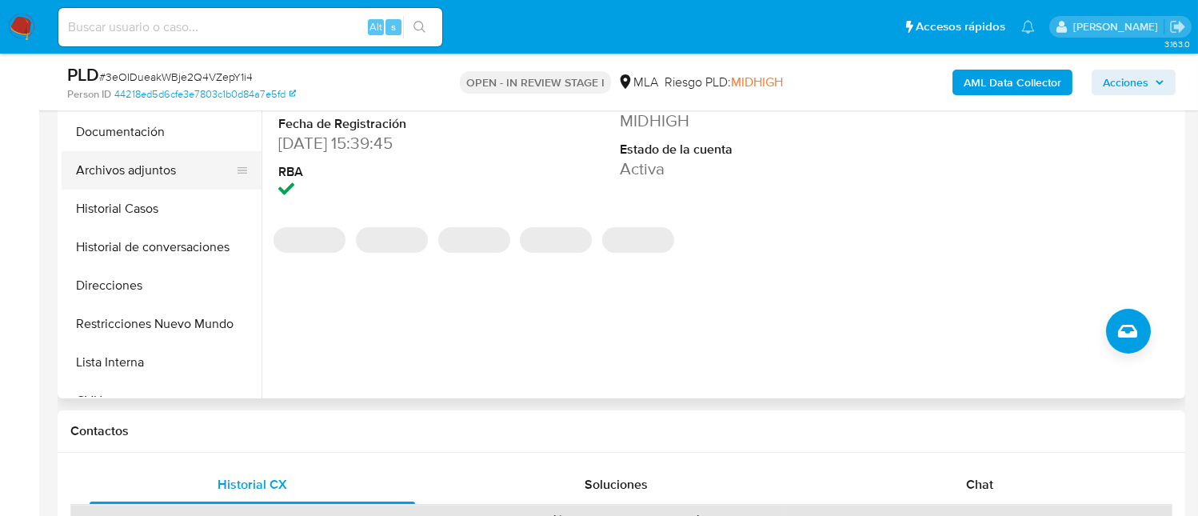
click at [163, 173] on button "Archivos adjuntos" at bounding box center [155, 170] width 187 height 38
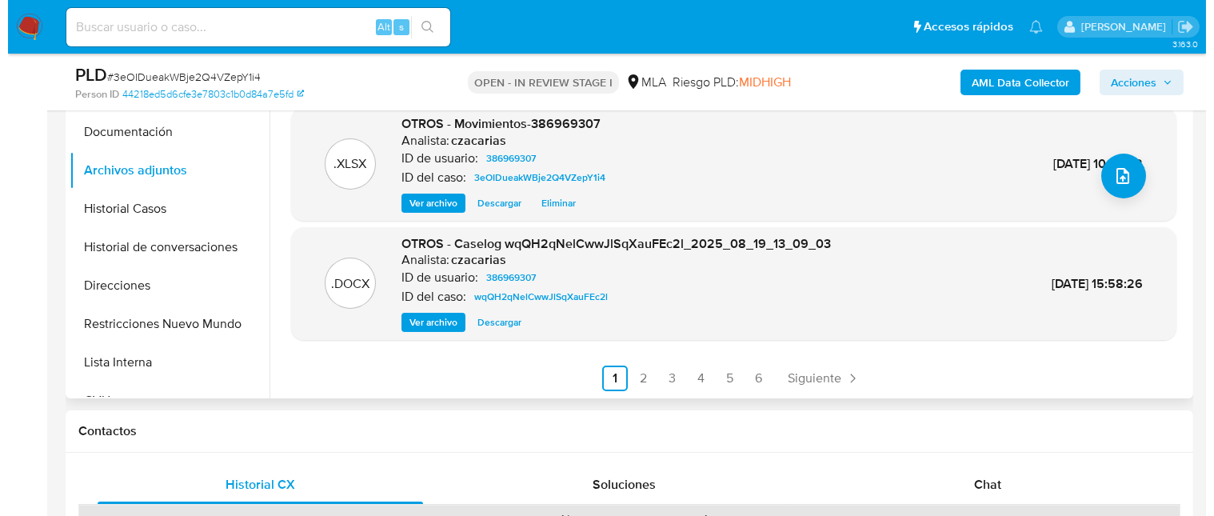
scroll to position [169, 0]
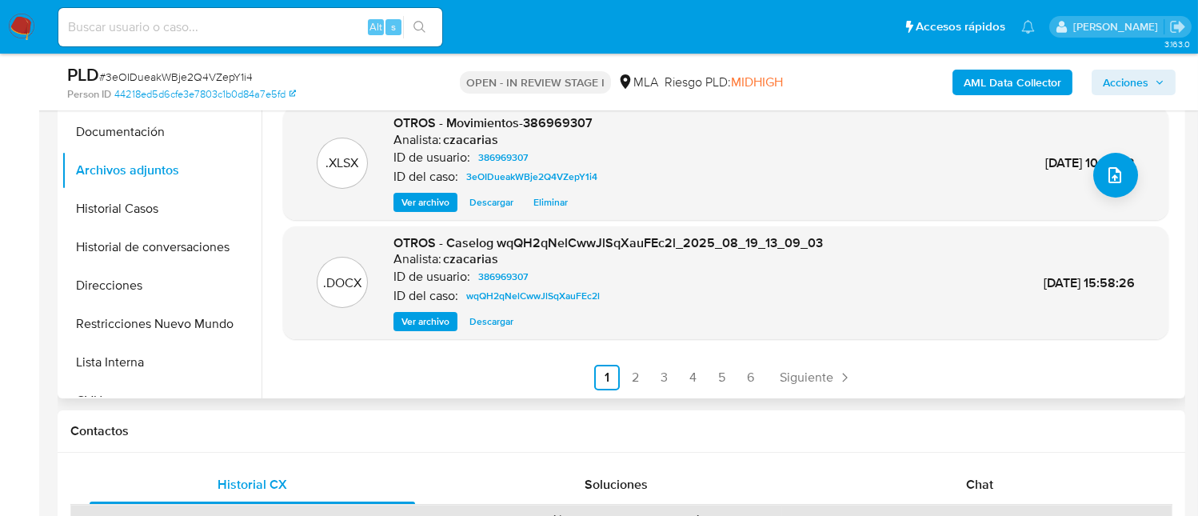
click at [439, 321] on span "Ver archivo" at bounding box center [426, 322] width 48 height 16
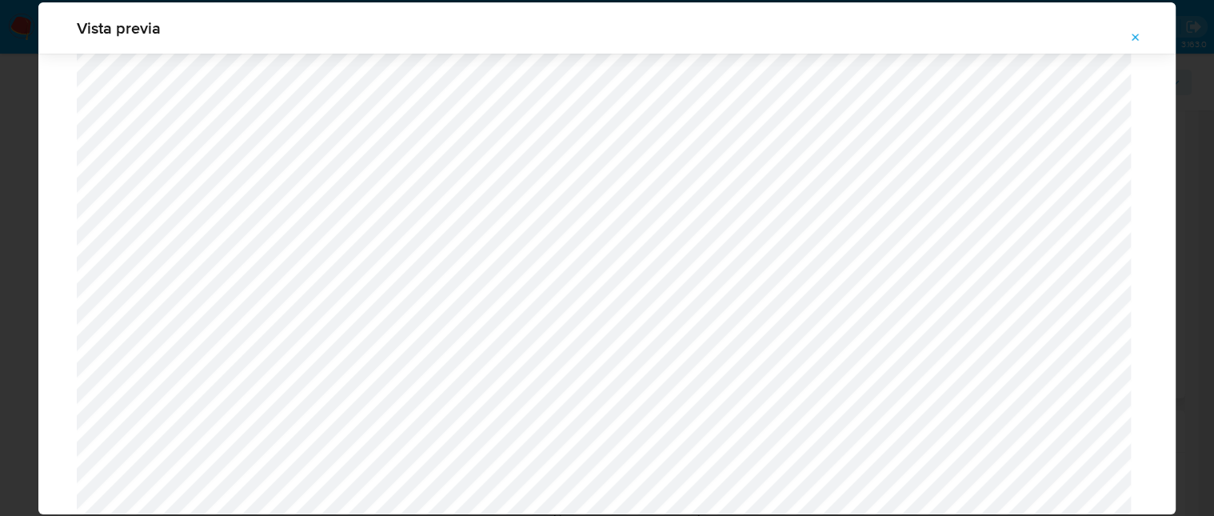
scroll to position [1780, 0]
click at [1141, 38] on icon "Attachment preview" at bounding box center [1135, 37] width 13 height 13
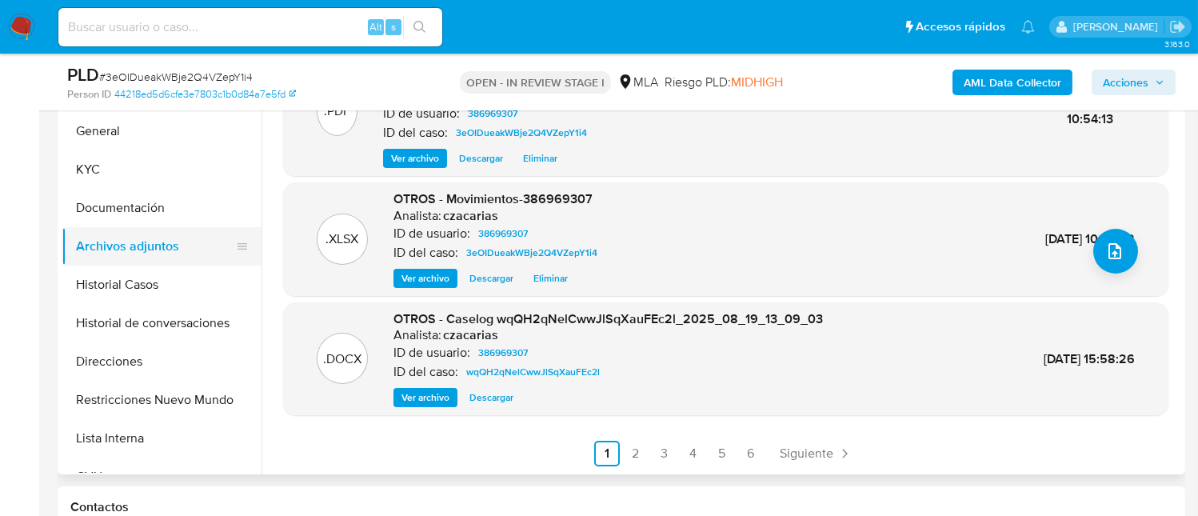
scroll to position [319, 0]
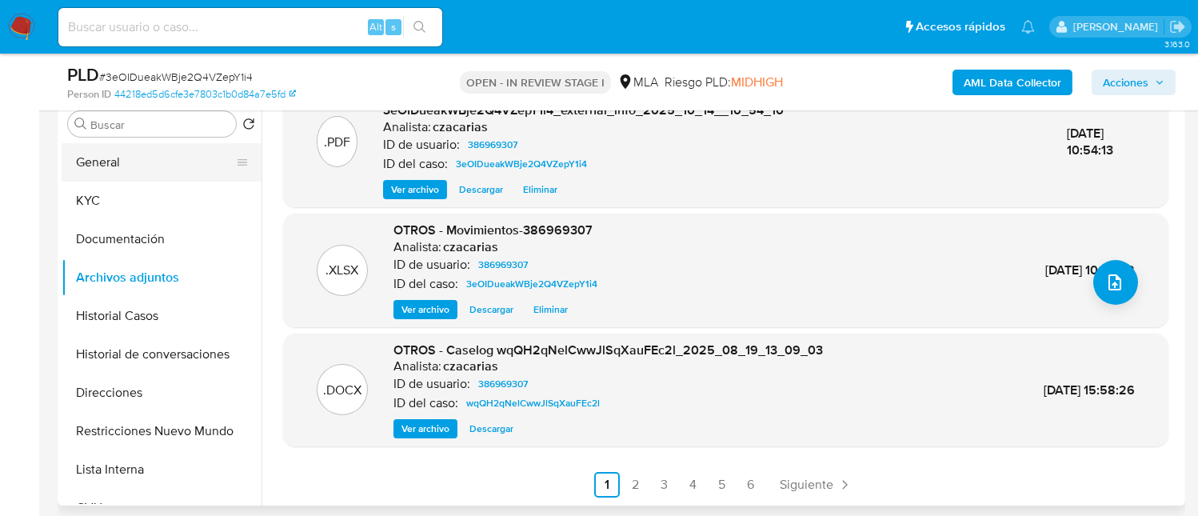
click at [110, 162] on button "General" at bounding box center [155, 162] width 187 height 38
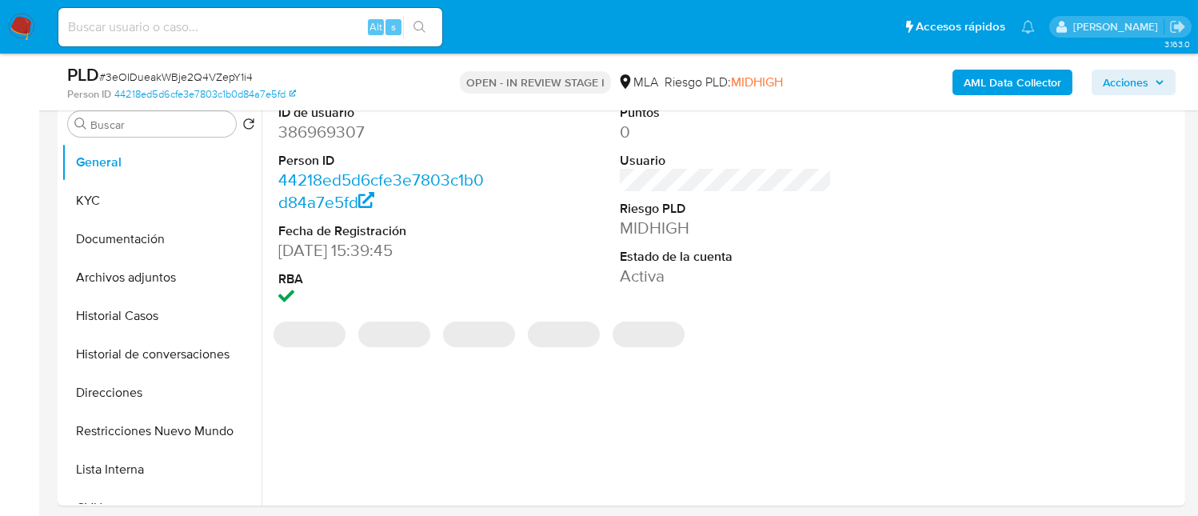
click at [339, 131] on dd "386969307" at bounding box center [384, 132] width 212 height 22
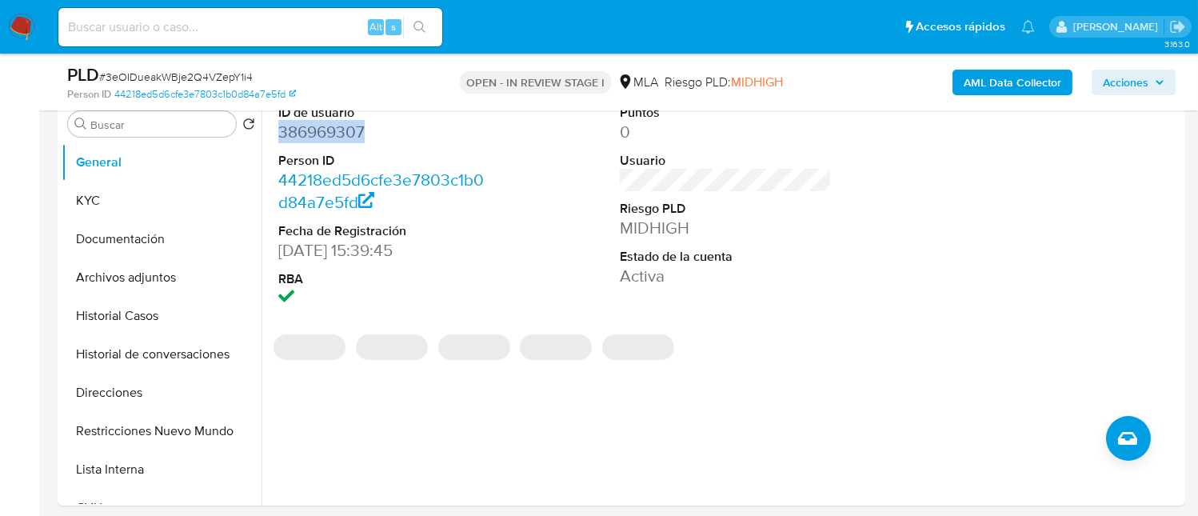
copy dd "386969307"
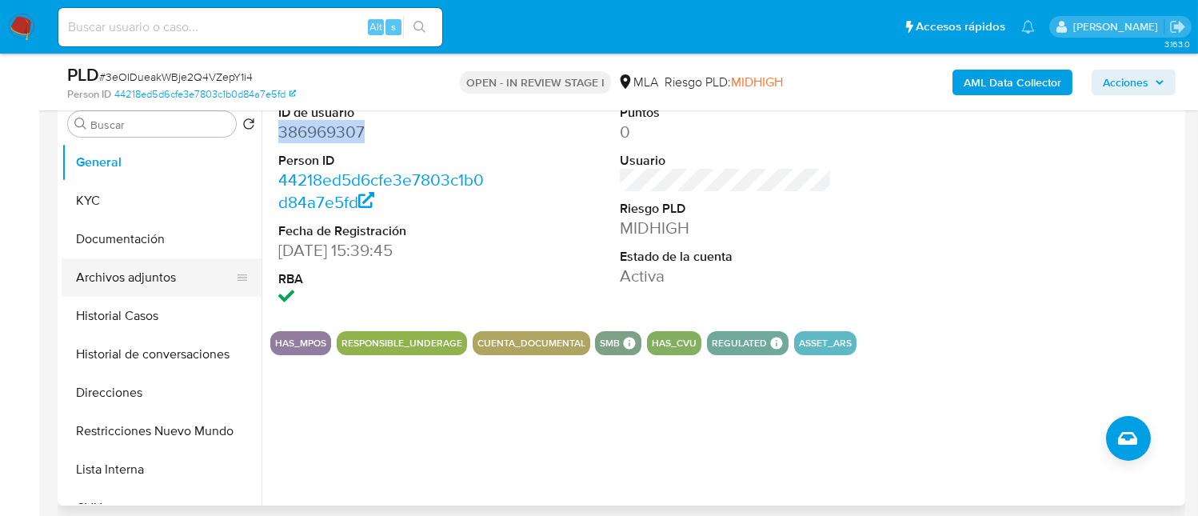
click at [174, 286] on button "Archivos adjuntos" at bounding box center [155, 277] width 187 height 38
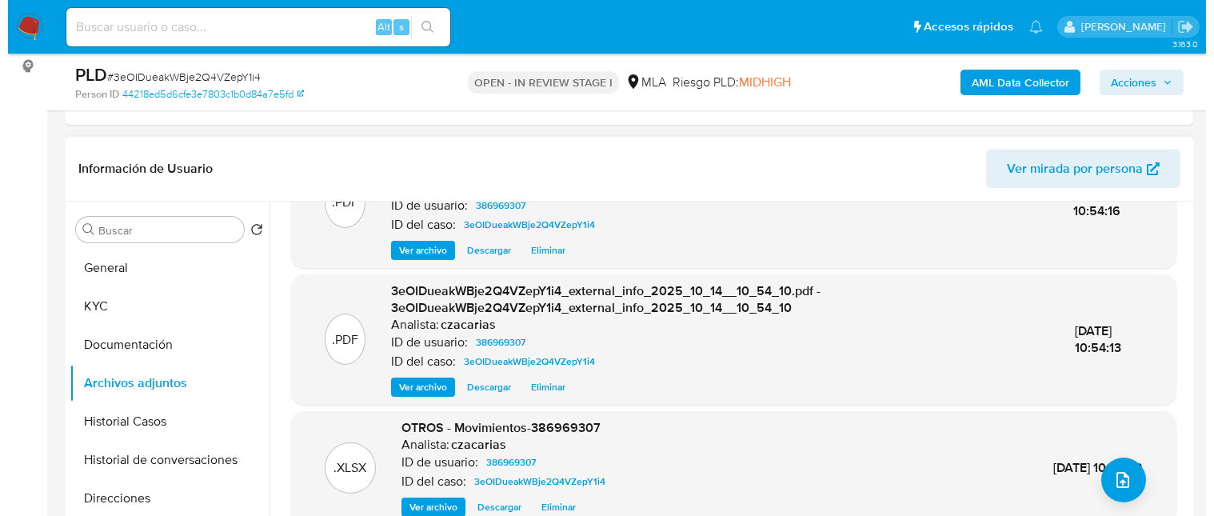
scroll to position [169, 0]
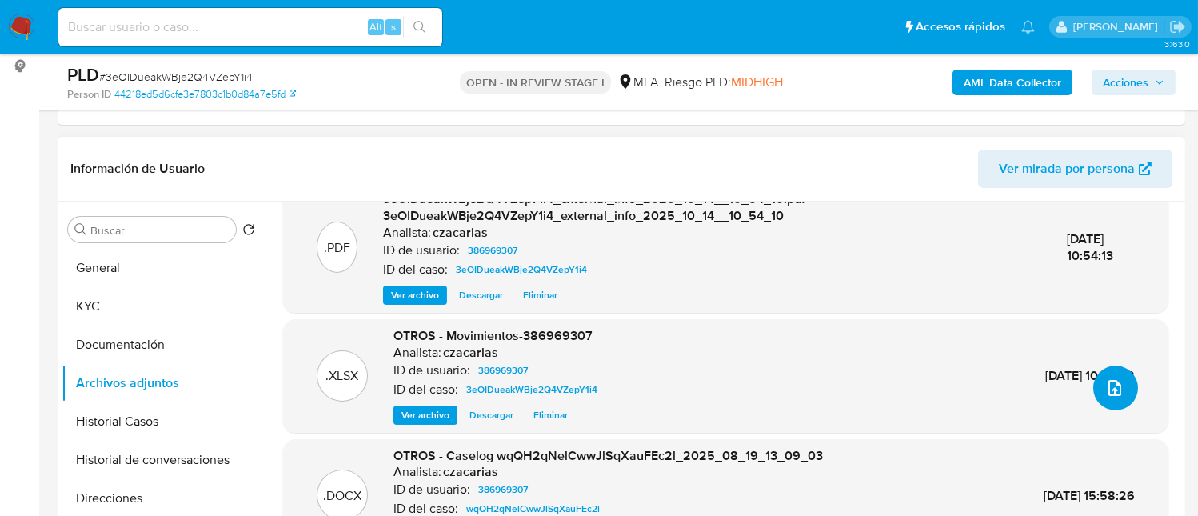
click at [1126, 390] on button "upload-file" at bounding box center [1115, 388] width 45 height 45
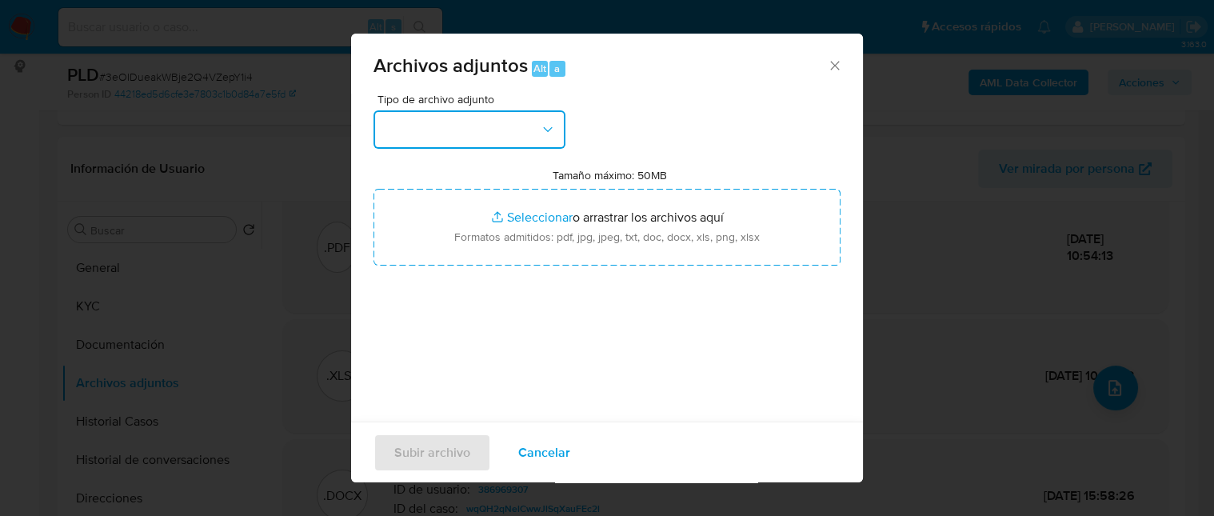
click at [437, 138] on button "button" at bounding box center [470, 129] width 192 height 38
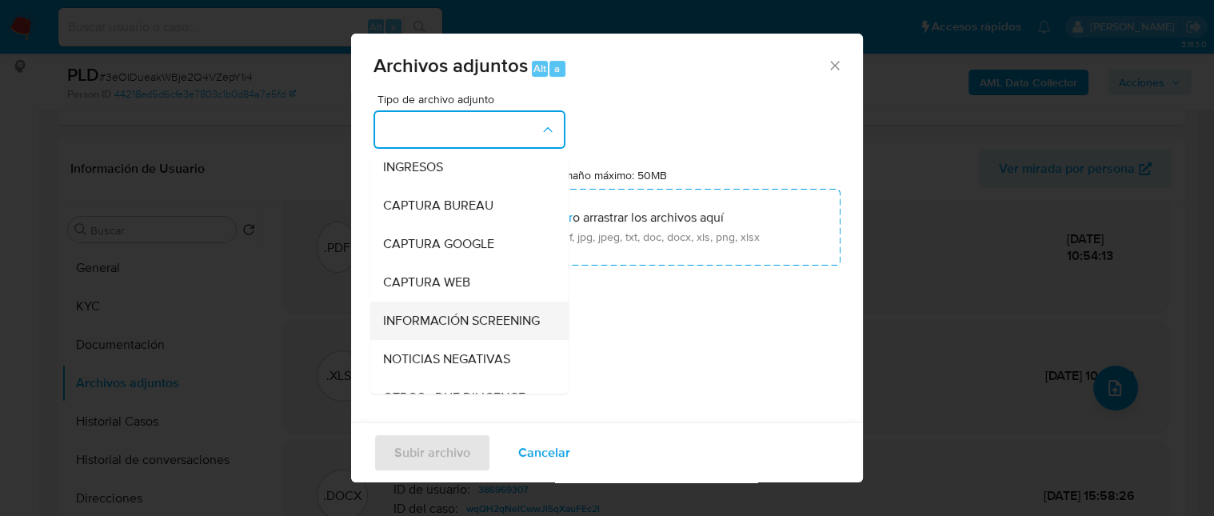
scroll to position [106, 0]
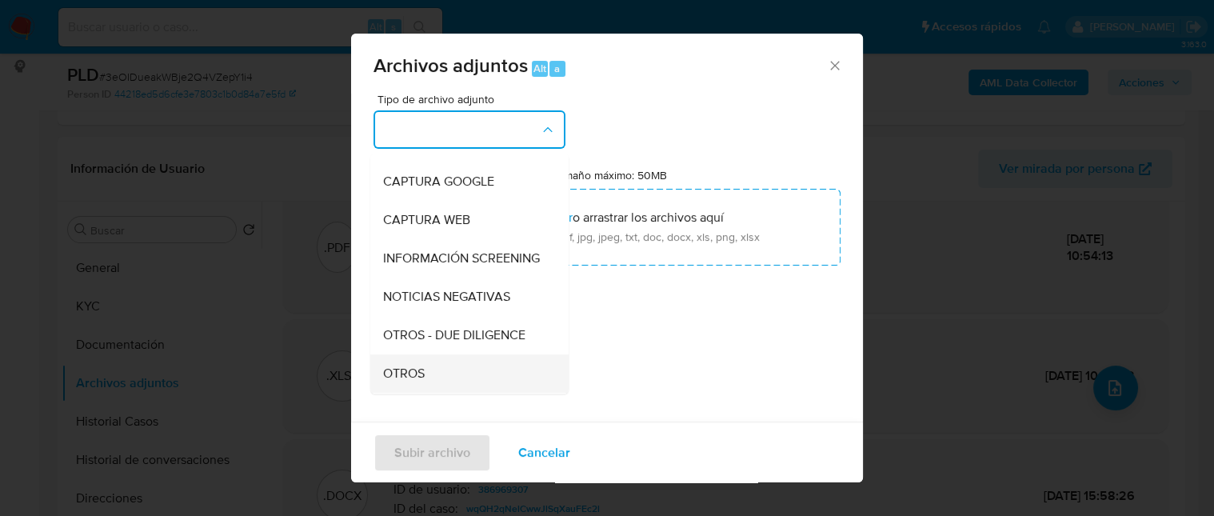
click at [415, 382] on span "OTROS" at bounding box center [404, 374] width 42 height 16
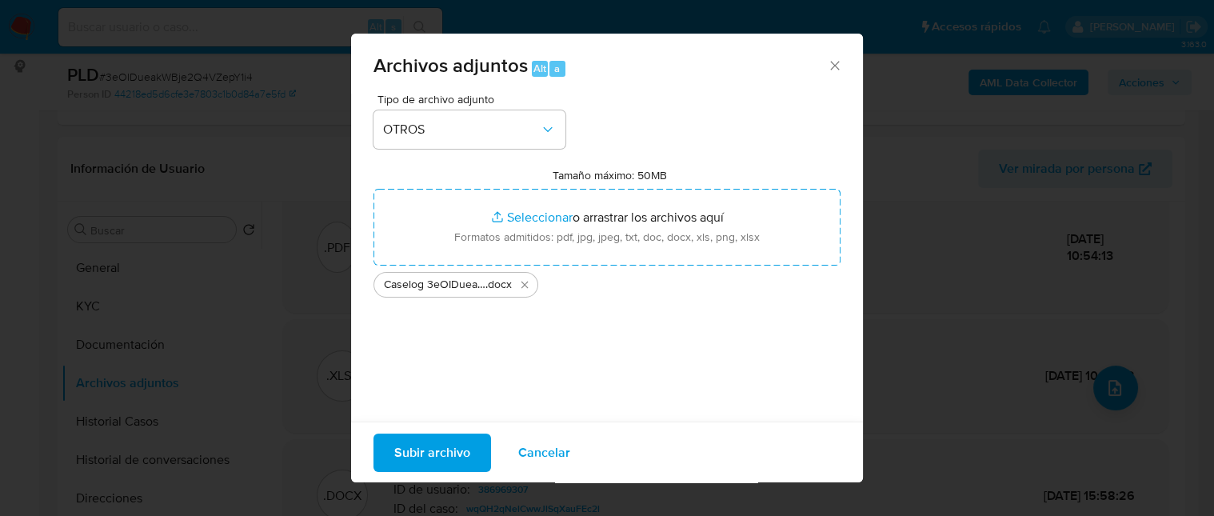
click at [463, 451] on span "Subir archivo" at bounding box center [432, 451] width 76 height 35
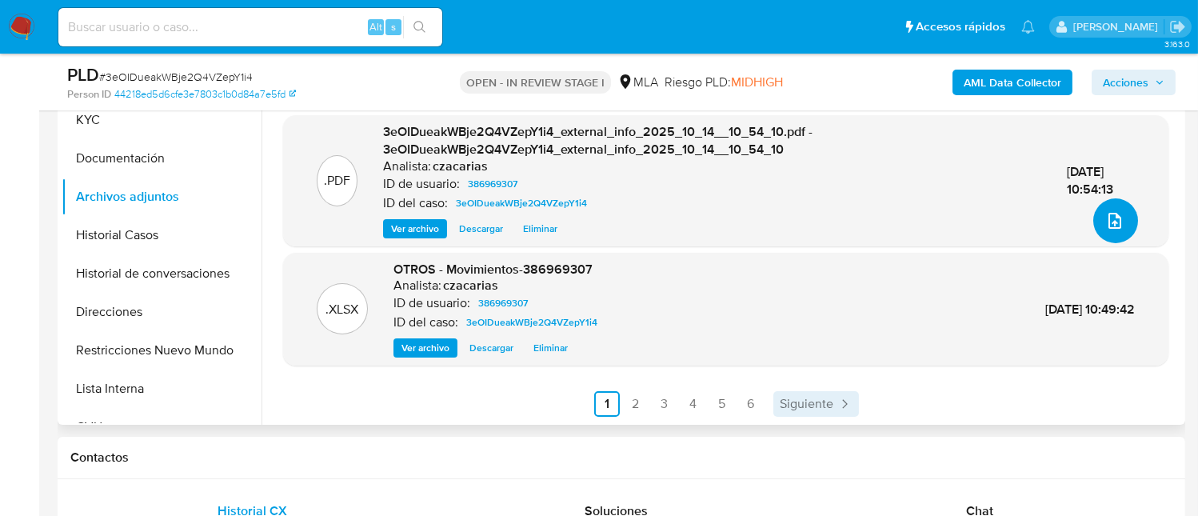
scroll to position [426, 0]
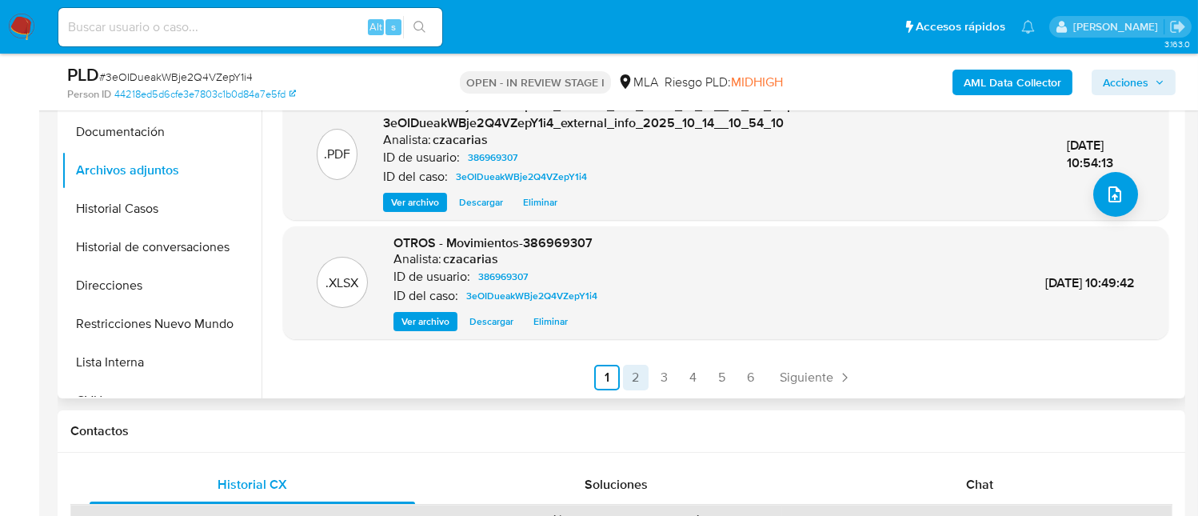
click at [629, 372] on link "2" at bounding box center [636, 378] width 26 height 26
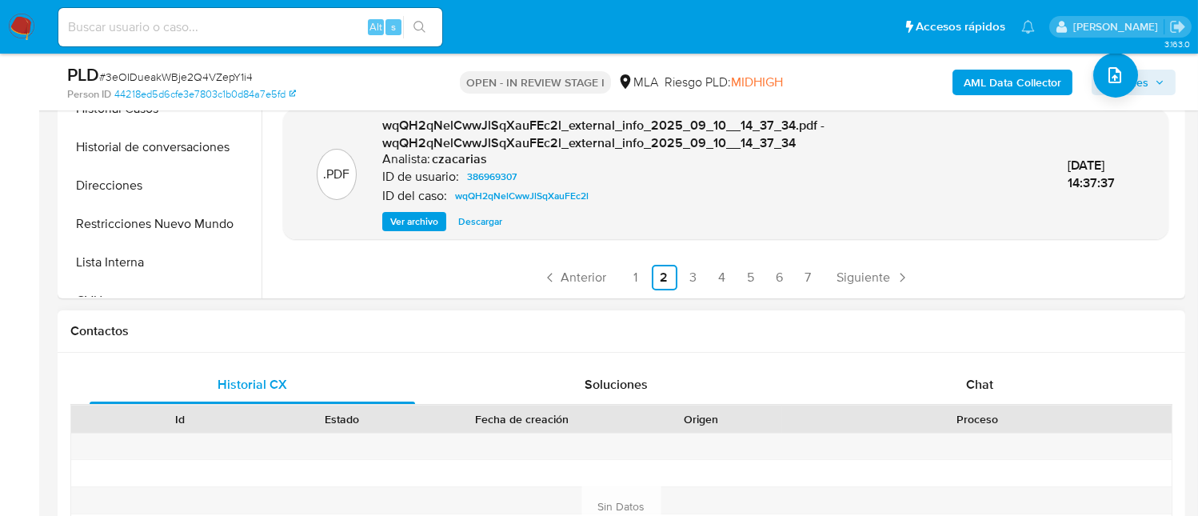
scroll to position [533, 0]
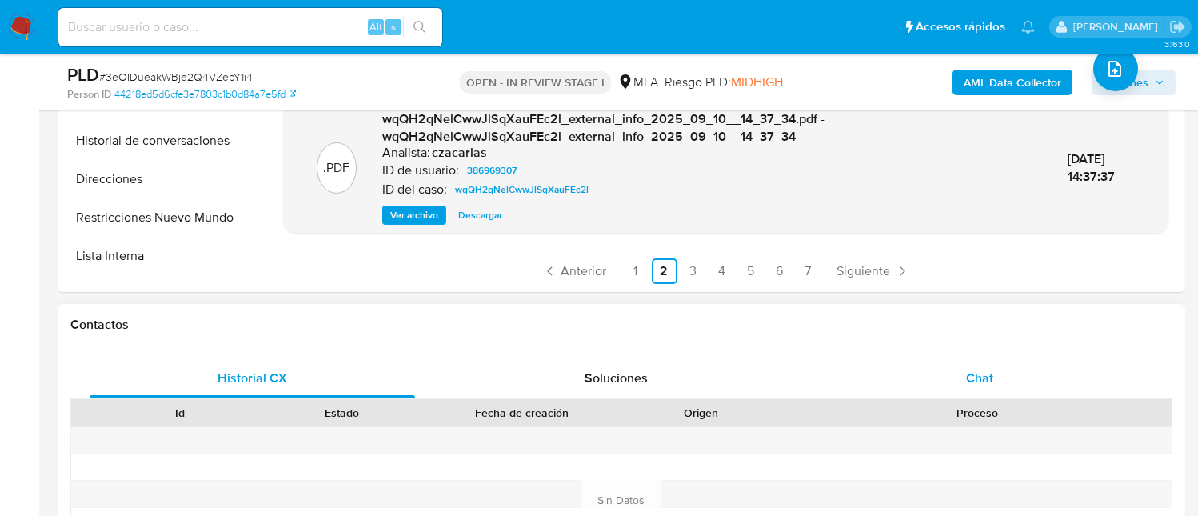
click at [990, 377] on span "Chat" at bounding box center [979, 378] width 27 height 18
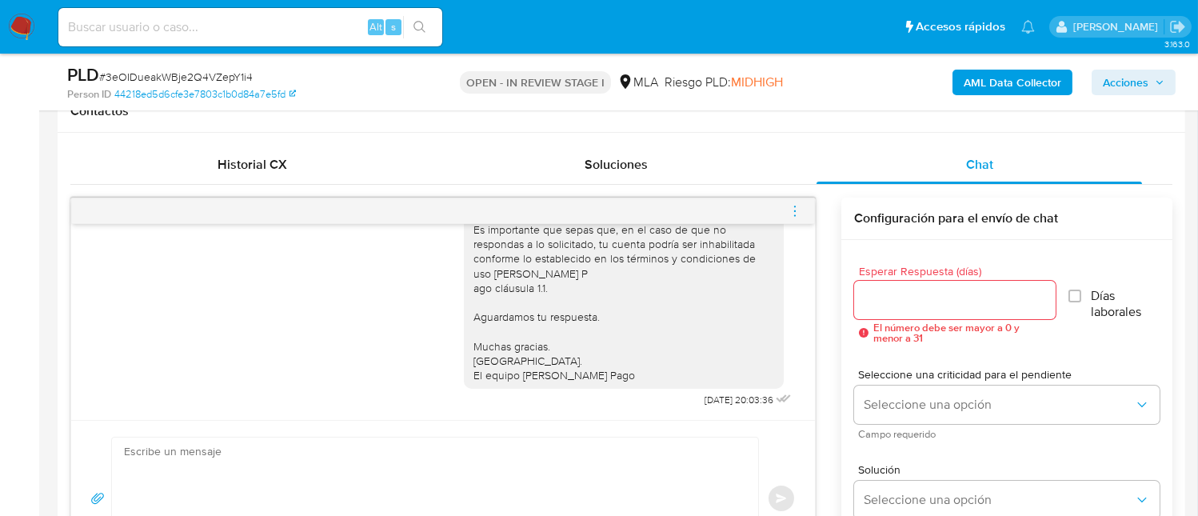
scroll to position [157, 0]
click at [796, 210] on icon "menu-action" at bounding box center [795, 211] width 14 height 14
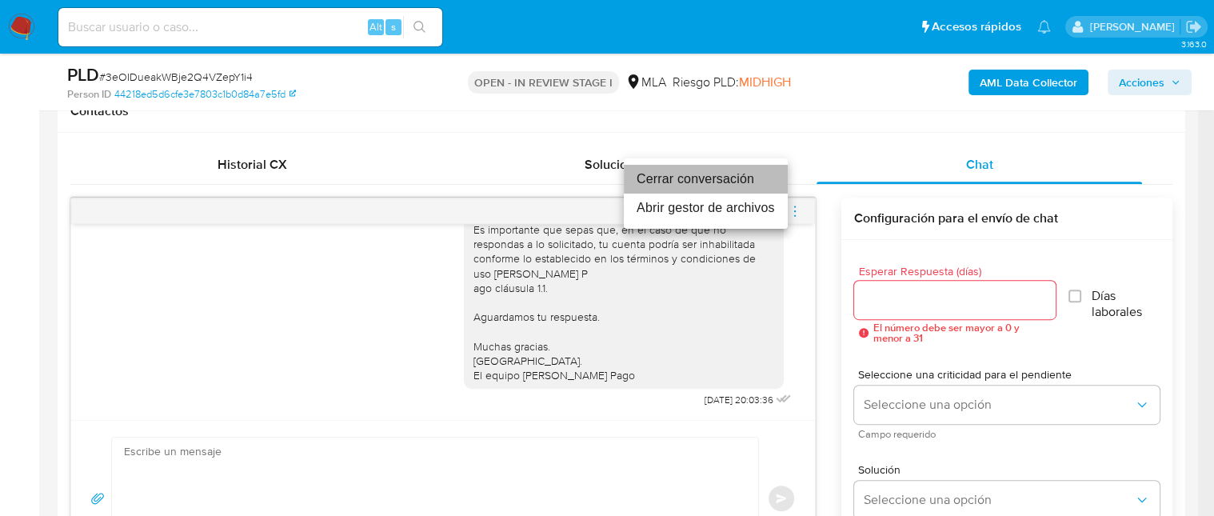
click at [700, 180] on li "Cerrar conversación" at bounding box center [706, 179] width 164 height 29
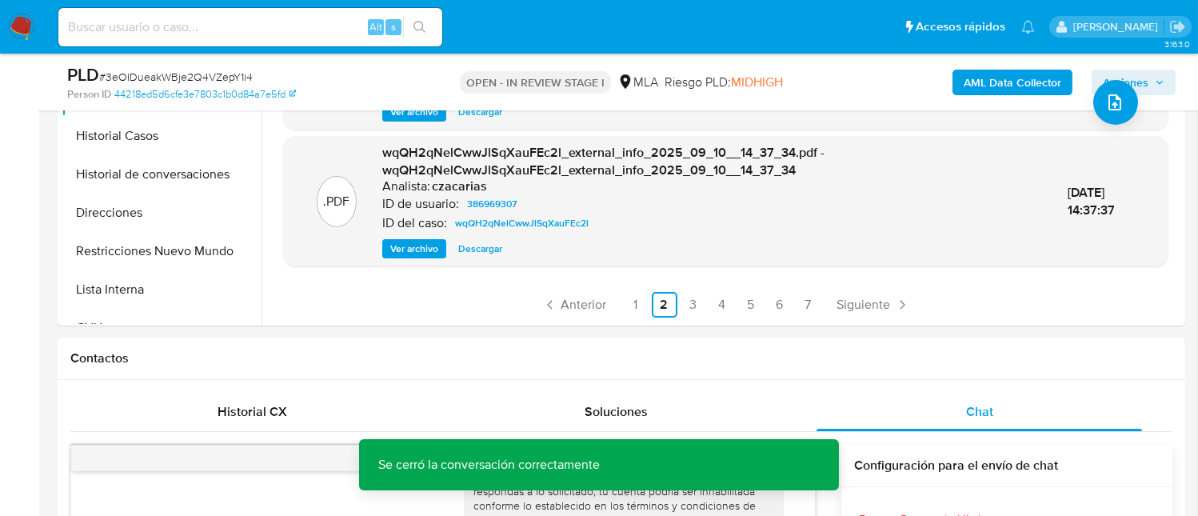
scroll to position [426, 0]
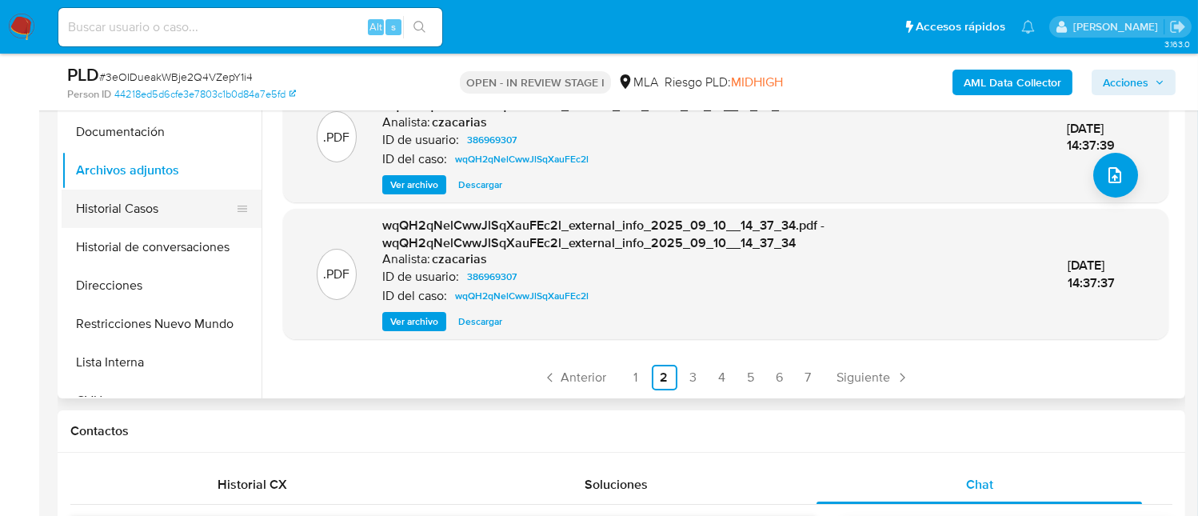
click at [146, 210] on button "Historial Casos" at bounding box center [155, 209] width 187 height 38
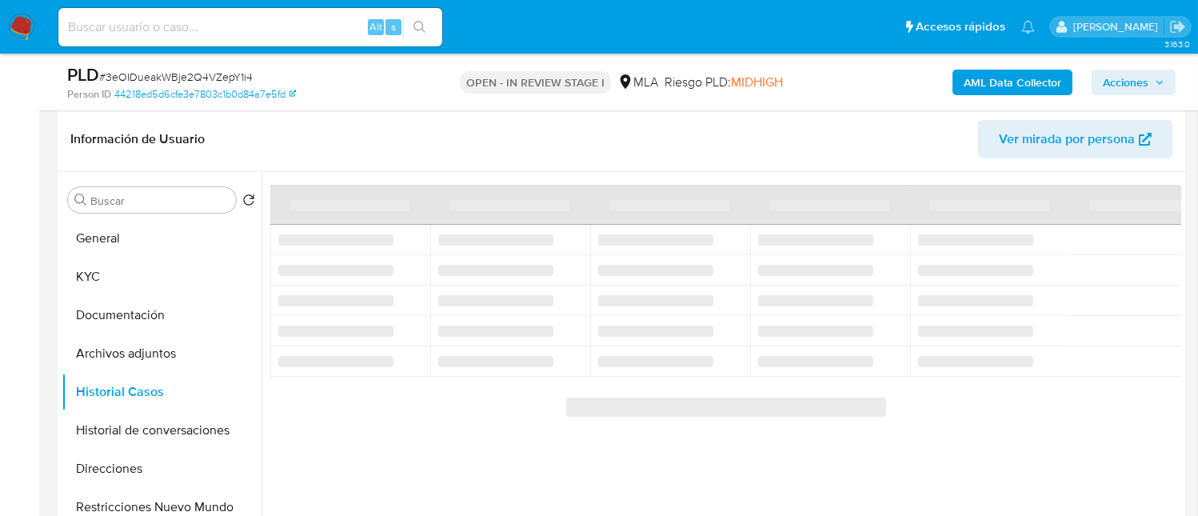
scroll to position [214, 0]
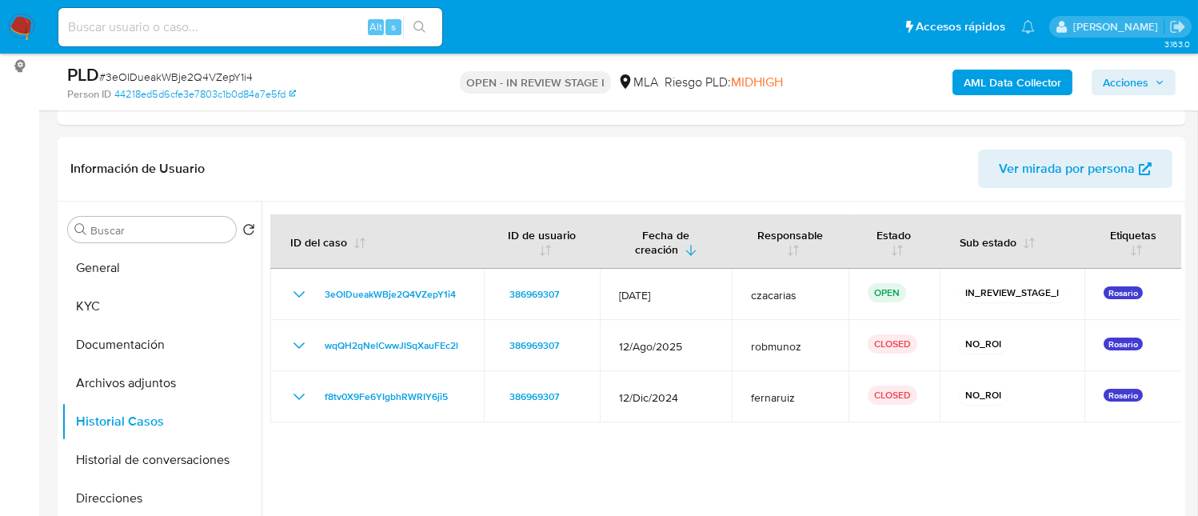
click at [1140, 86] on span "Acciones" at bounding box center [1126, 83] width 46 height 26
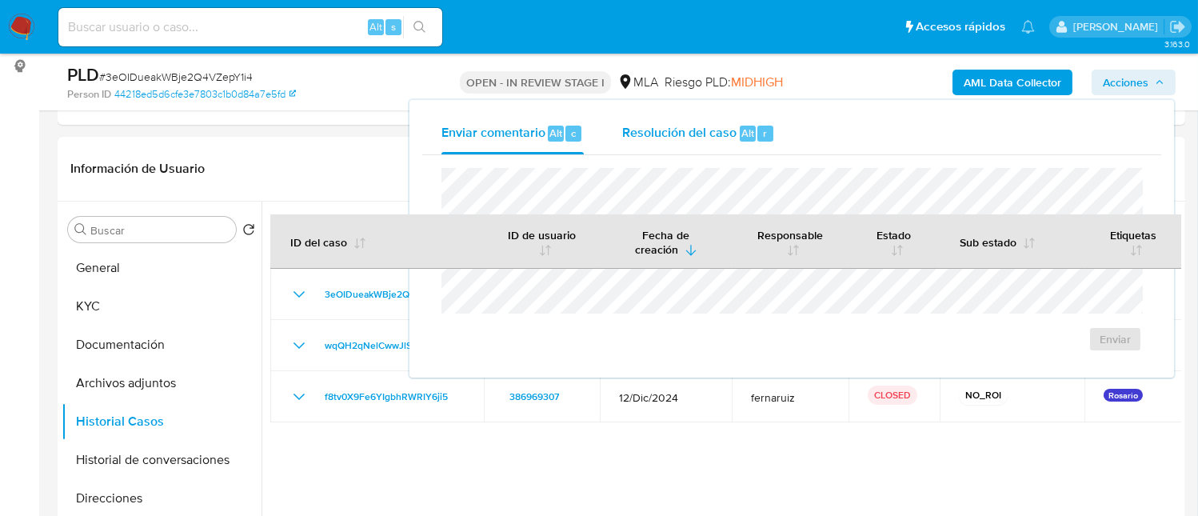
click at [732, 121] on div "Resolución del caso Alt r" at bounding box center [698, 134] width 153 height 42
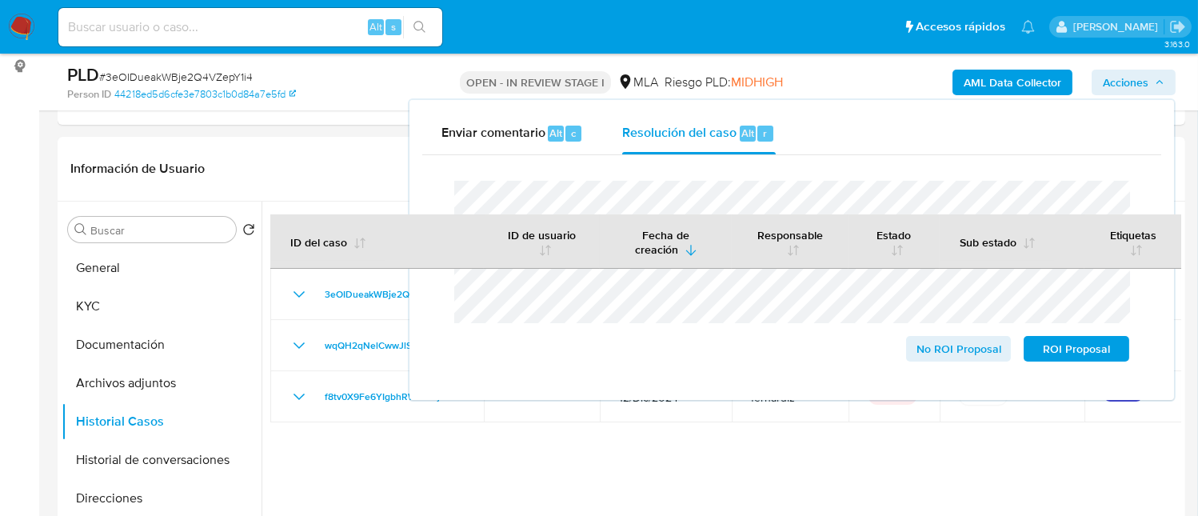
click at [209, 73] on span "# 3eOIDueakWBje2Q4VZepY1i4" at bounding box center [176, 77] width 154 height 16
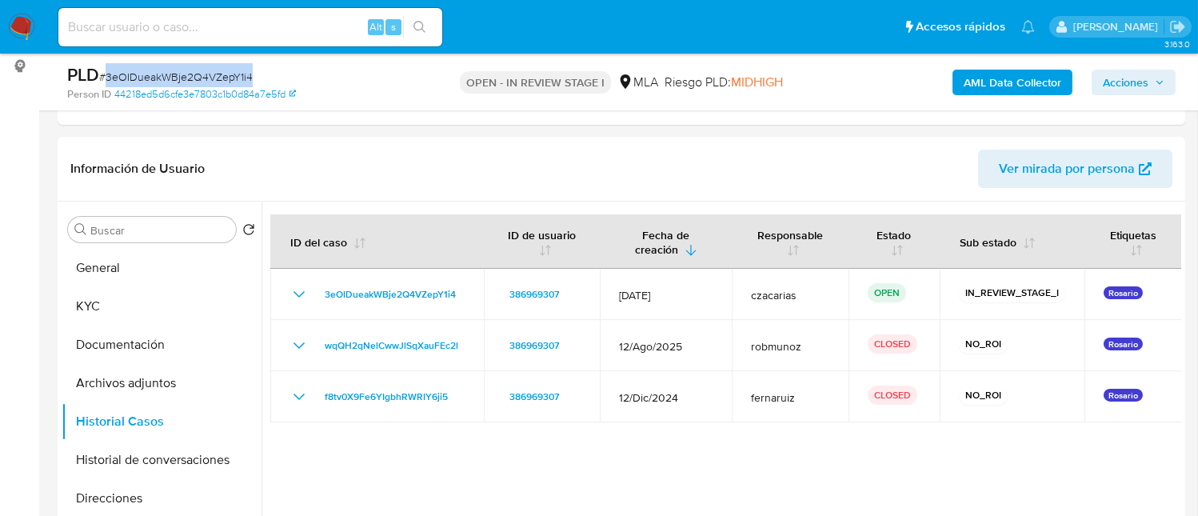
click at [209, 73] on span "# 3eOIDueakWBje2Q4VZepY1i4" at bounding box center [176, 77] width 154 height 16
copy span "3eOIDueakWBje2Q4VZepY1i4"
click at [1152, 84] on span "Acciones" at bounding box center [1134, 82] width 62 height 22
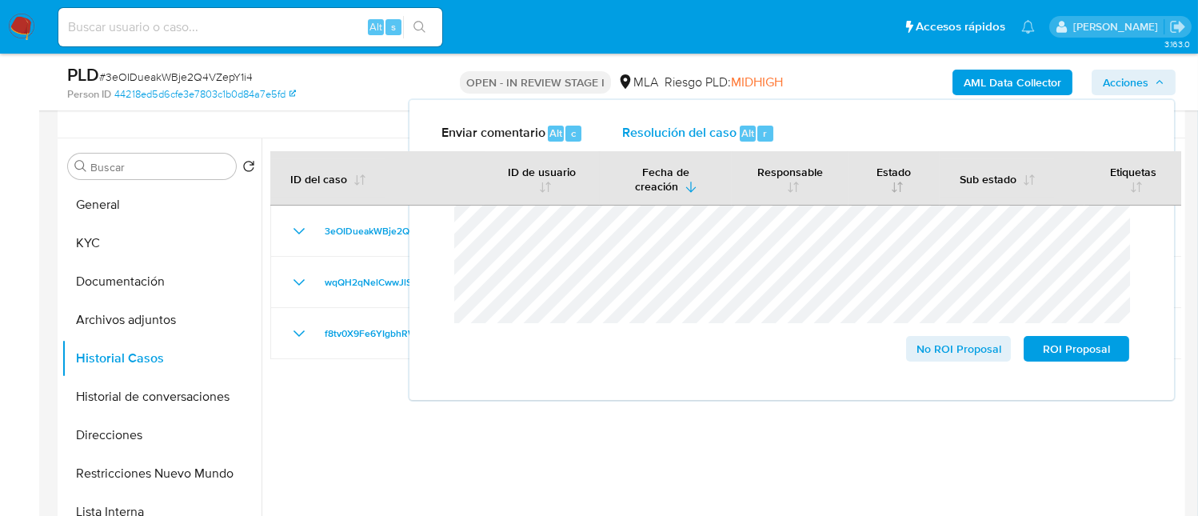
scroll to position [319, 0]
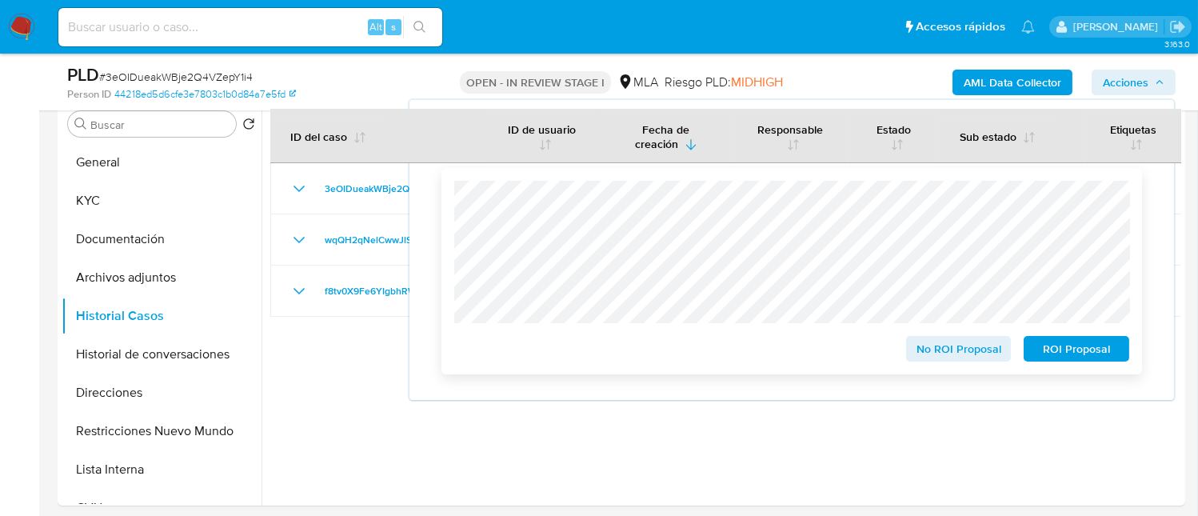
click at [971, 356] on span "No ROI Proposal" at bounding box center [958, 349] width 83 height 22
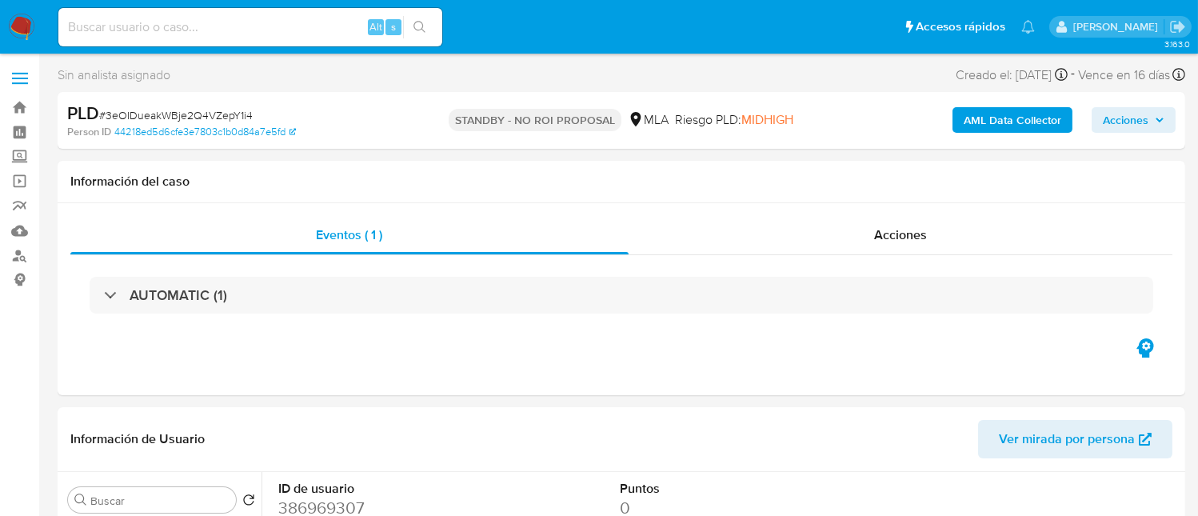
select select "10"
click at [331, 26] on input at bounding box center [250, 27] width 384 height 21
paste input "fOXUd2ZGp2OLUZ7ZYhJr6vPA"
type input "fOXUd2ZGp2OLUZ7ZYhJr6vPA"
click at [426, 30] on icon "search-icon" at bounding box center [420, 27] width 13 height 13
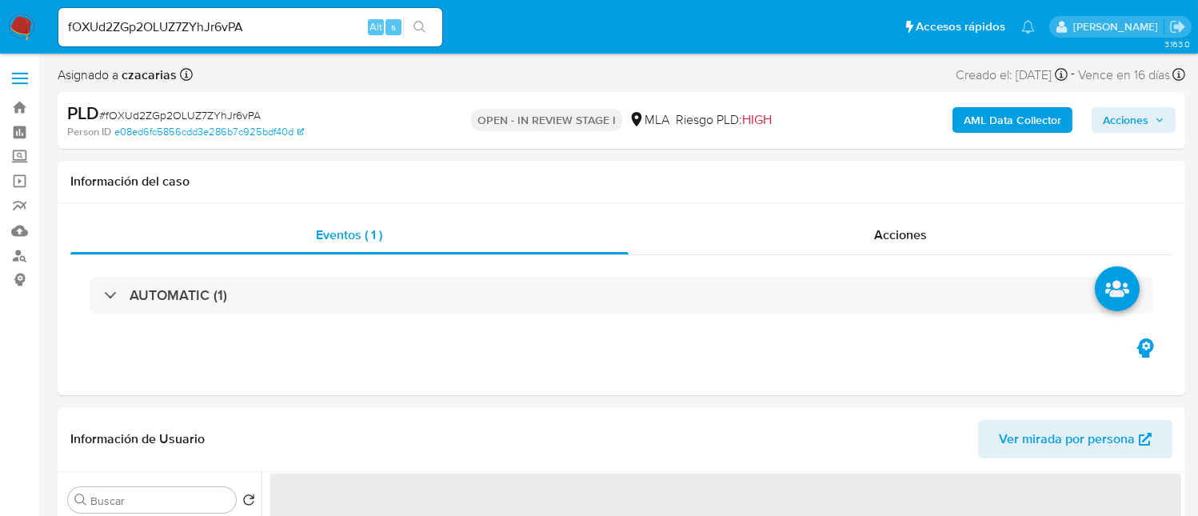
select select "10"
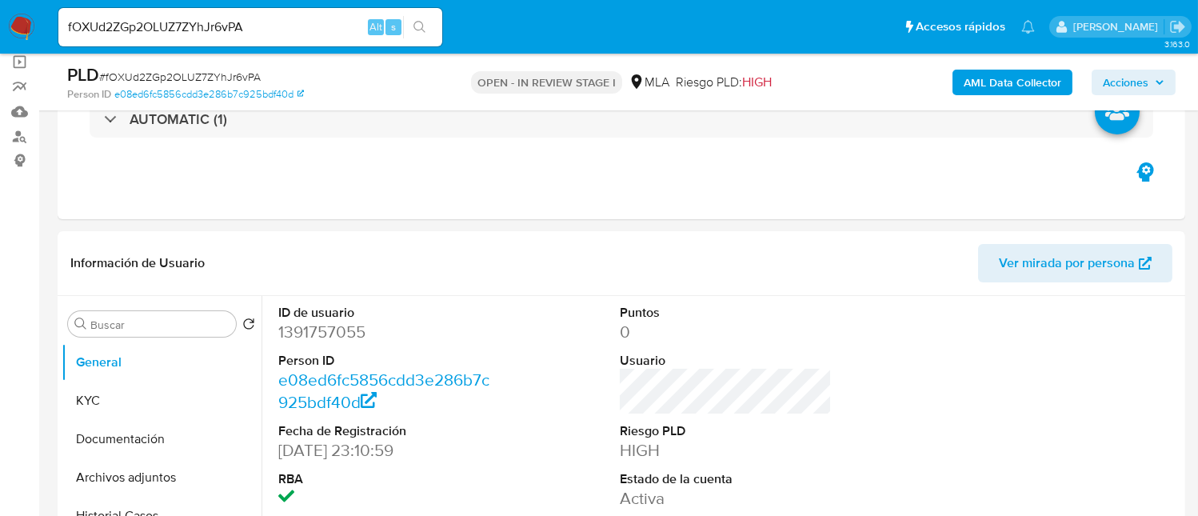
scroll to position [214, 0]
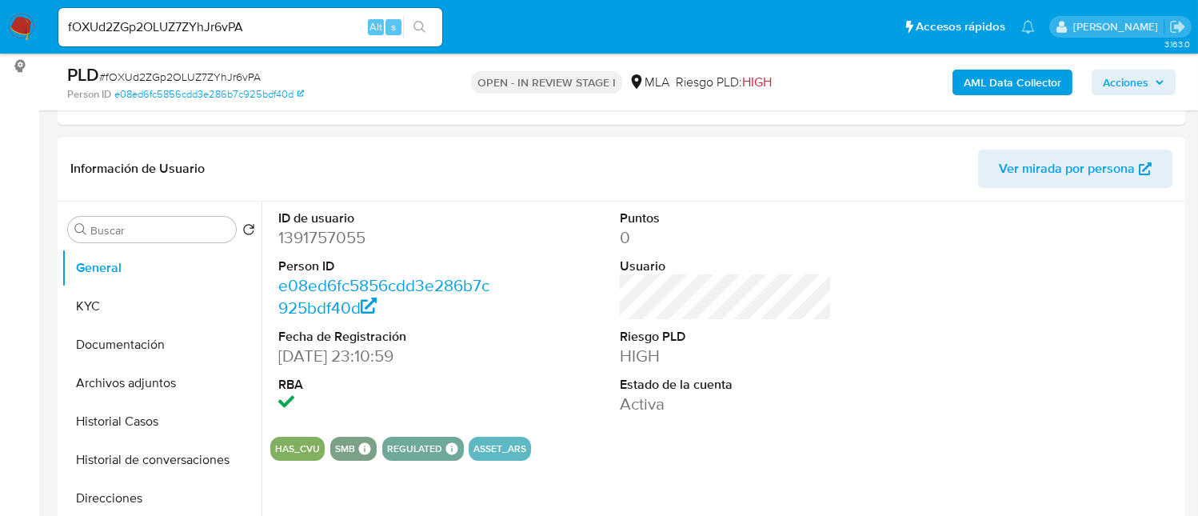
click at [322, 240] on dd "1391757055" at bounding box center [384, 237] width 212 height 22
copy dd "1391757055"
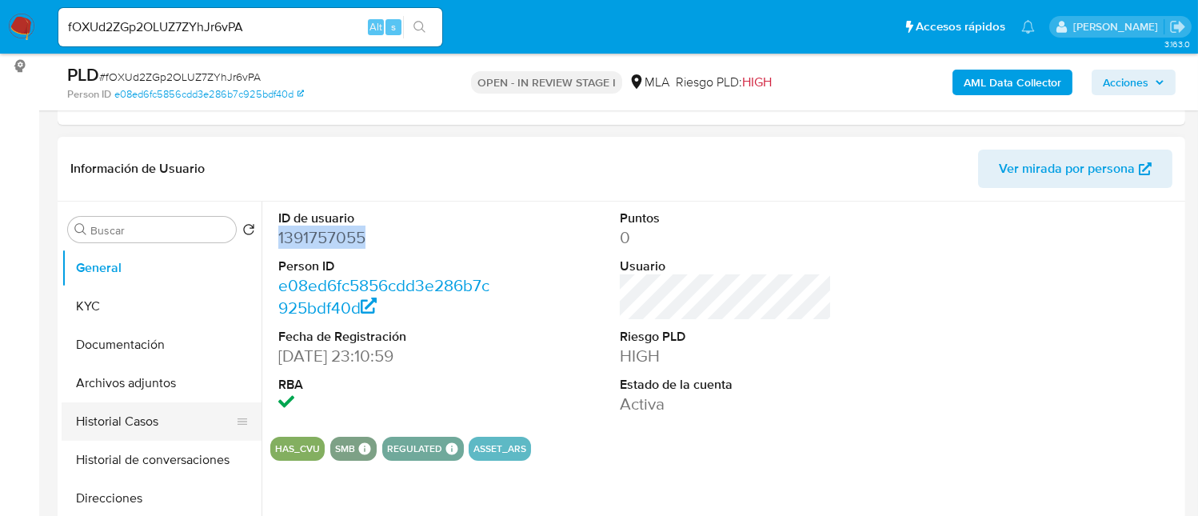
click at [146, 409] on button "Historial Casos" at bounding box center [155, 421] width 187 height 38
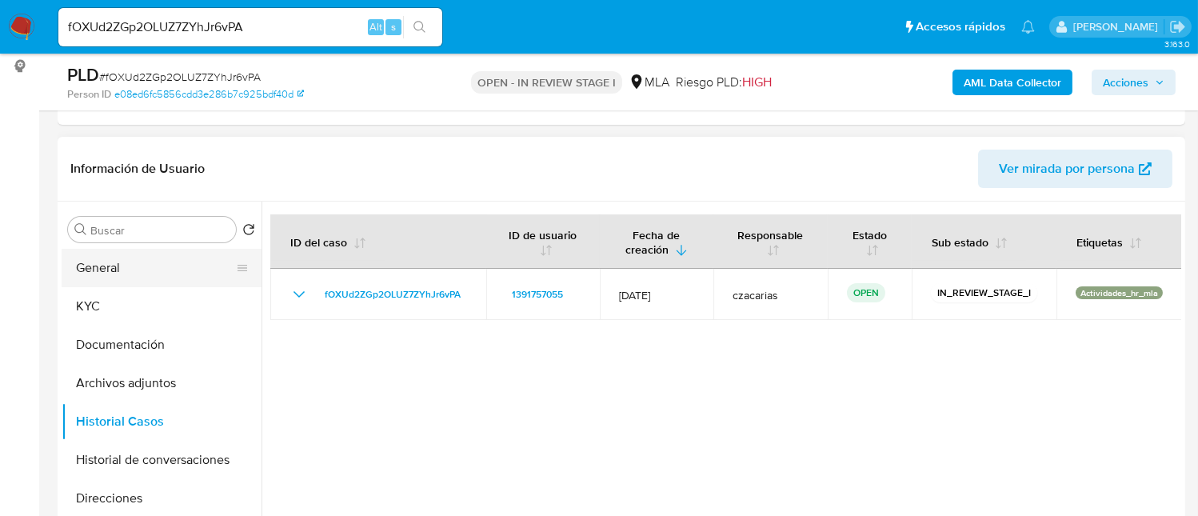
click at [141, 273] on button "General" at bounding box center [155, 268] width 187 height 38
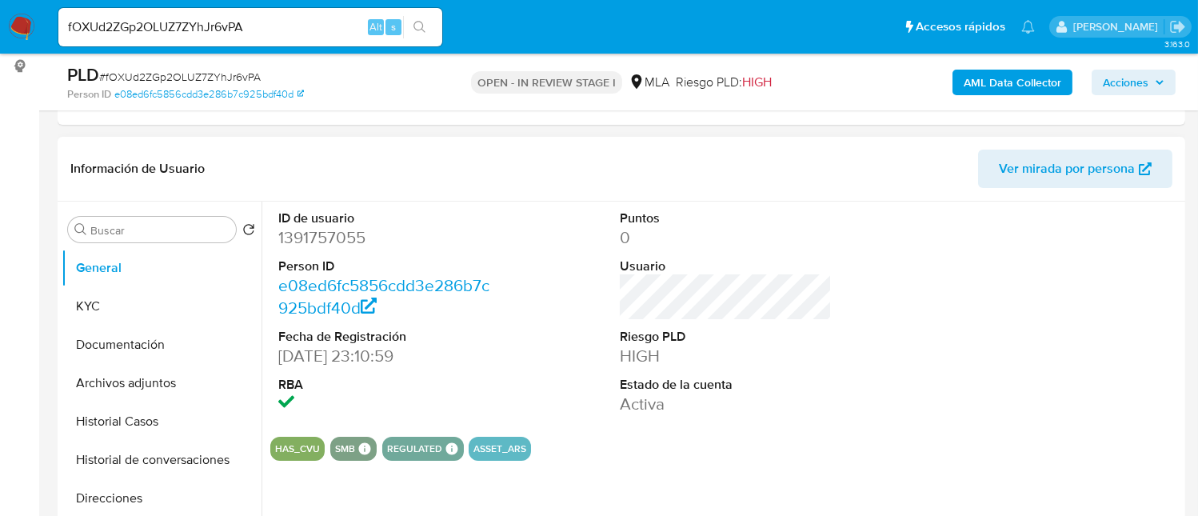
click at [354, 226] on dd "1391757055" at bounding box center [384, 237] width 212 height 22
copy dd "1391757055"
click at [135, 298] on button "KYC" at bounding box center [155, 306] width 187 height 38
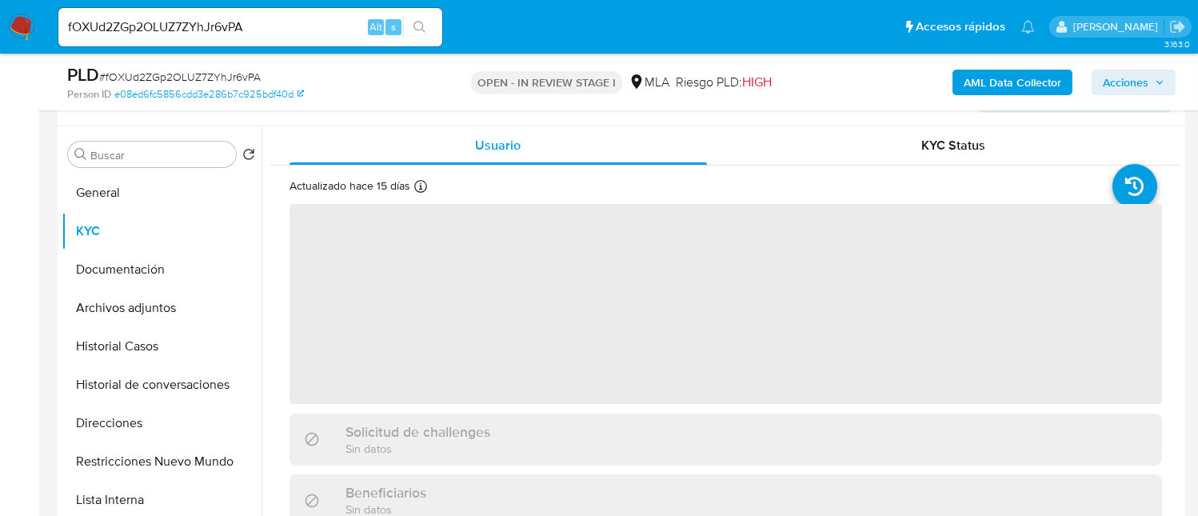
scroll to position [319, 0]
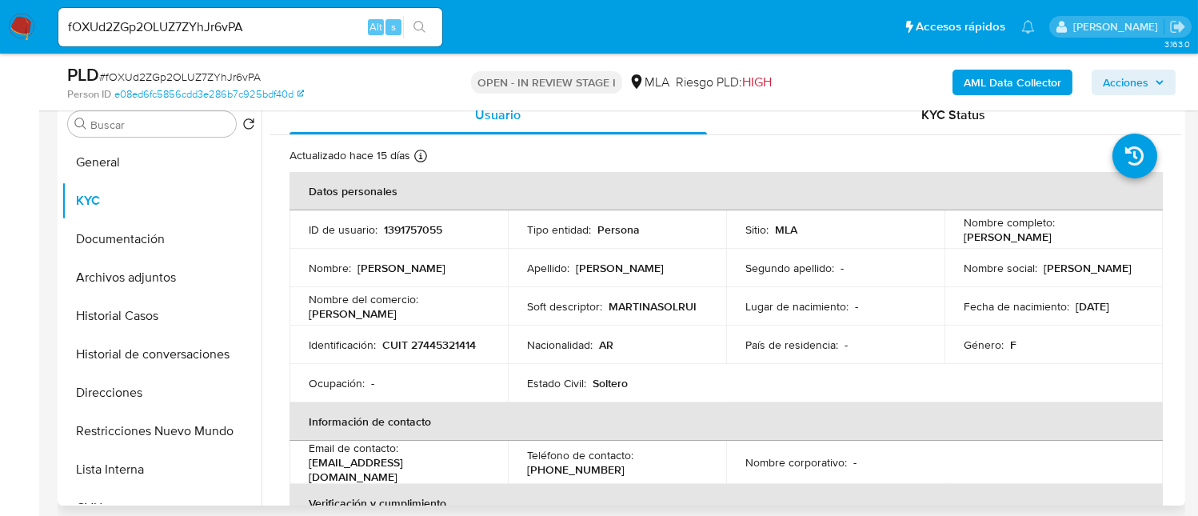
click at [434, 350] on p "CUIT 27445321414" at bounding box center [429, 345] width 94 height 14
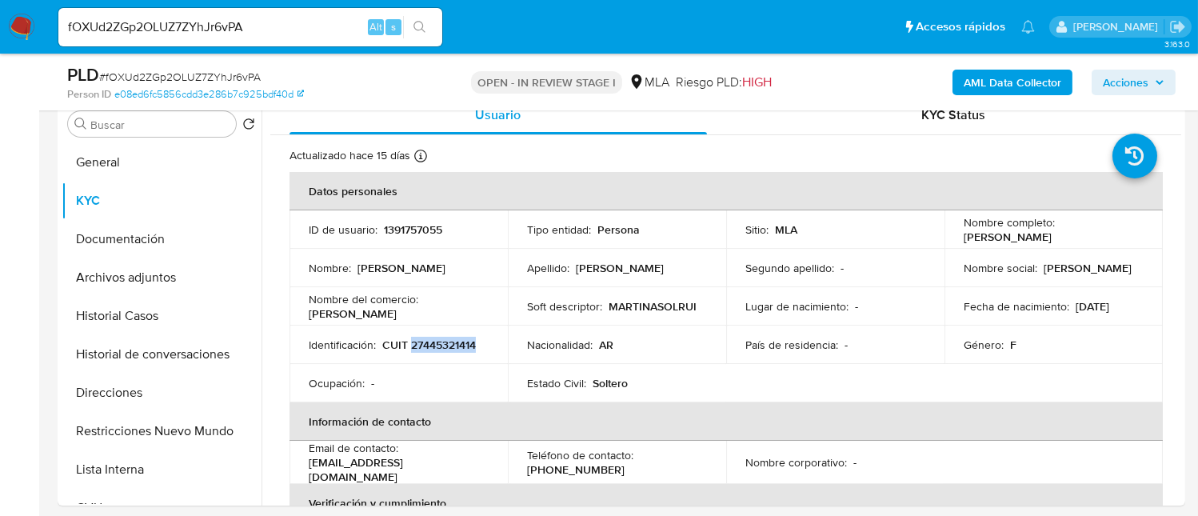
copy p "27445321414"
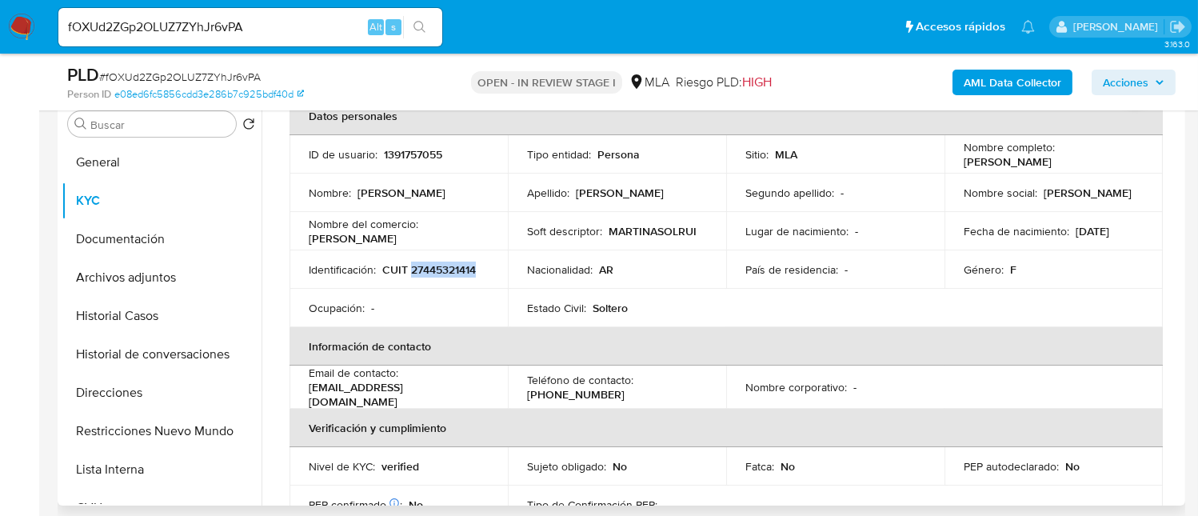
scroll to position [106, 0]
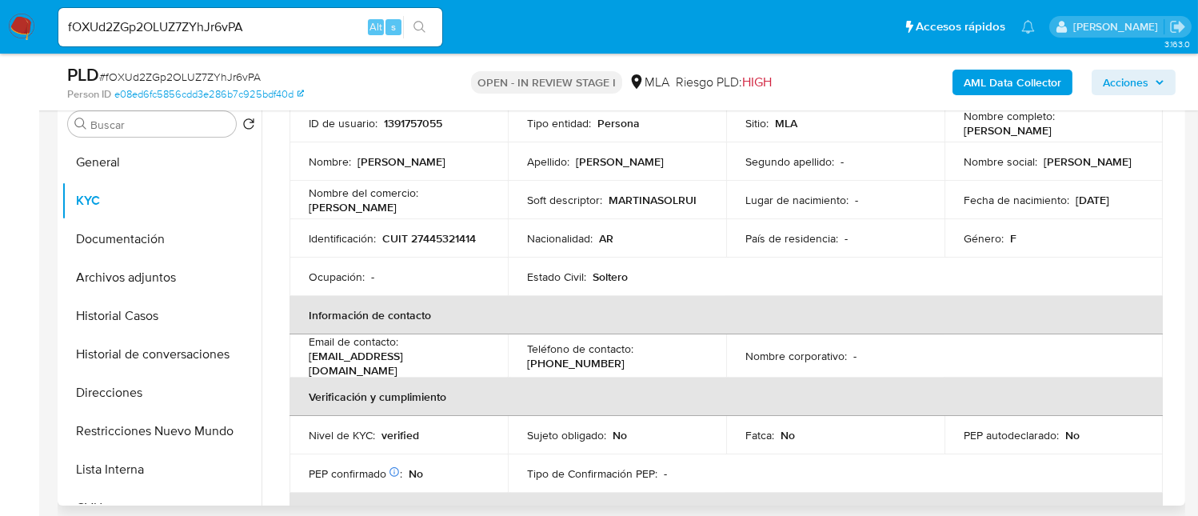
click at [306, 358] on td "Email de contacto : martinasoll@icloud.com" at bounding box center [399, 355] width 218 height 43
drag, startPoint x: 307, startPoint y: 358, endPoint x: 434, endPoint y: 362, distance: 126.4
click at [434, 362] on td "Email de contacto : martinasoll@icloud.com" at bounding box center [399, 355] width 218 height 43
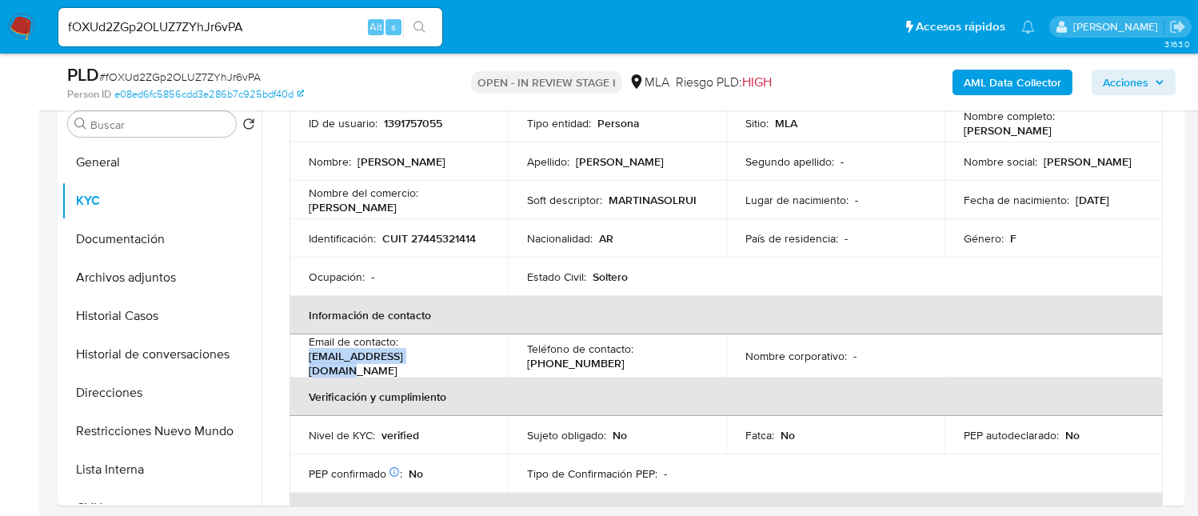
copy p "[EMAIL_ADDRESS][DOMAIN_NAME]"
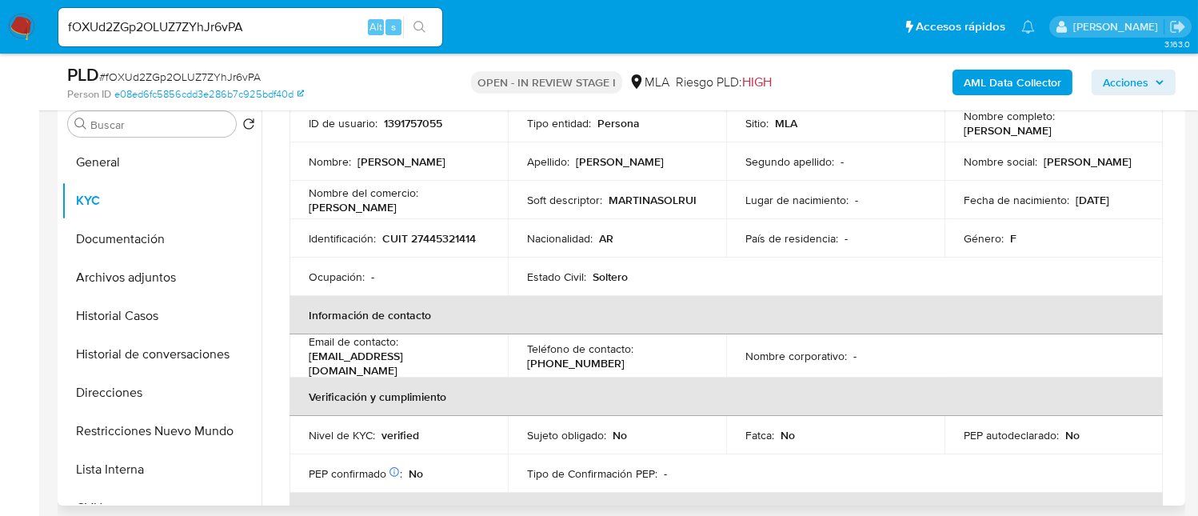
click at [564, 360] on p "[PHONE_NUMBER]" at bounding box center [576, 363] width 98 height 14
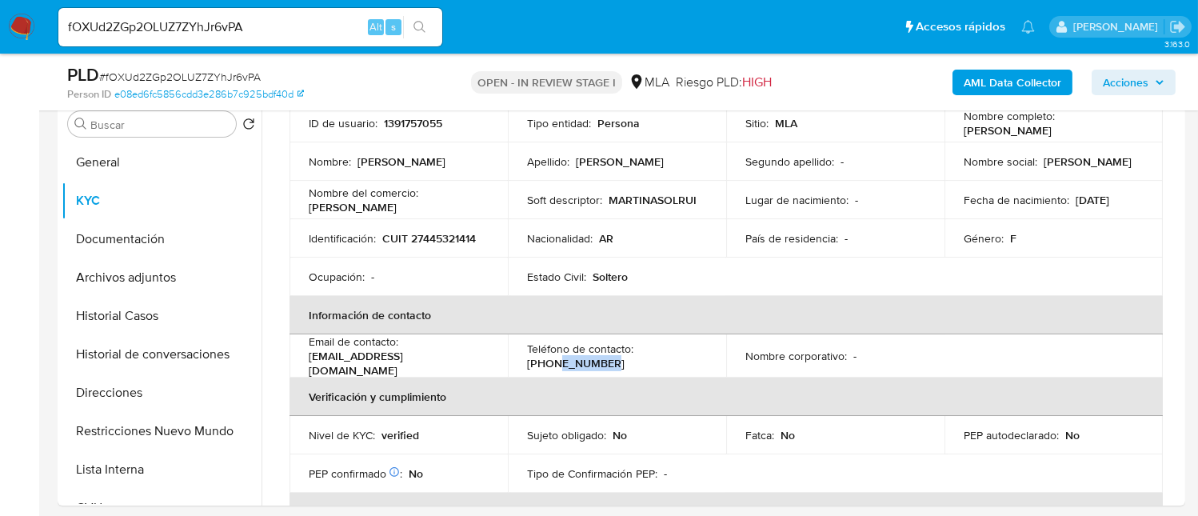
copy p "44101254"
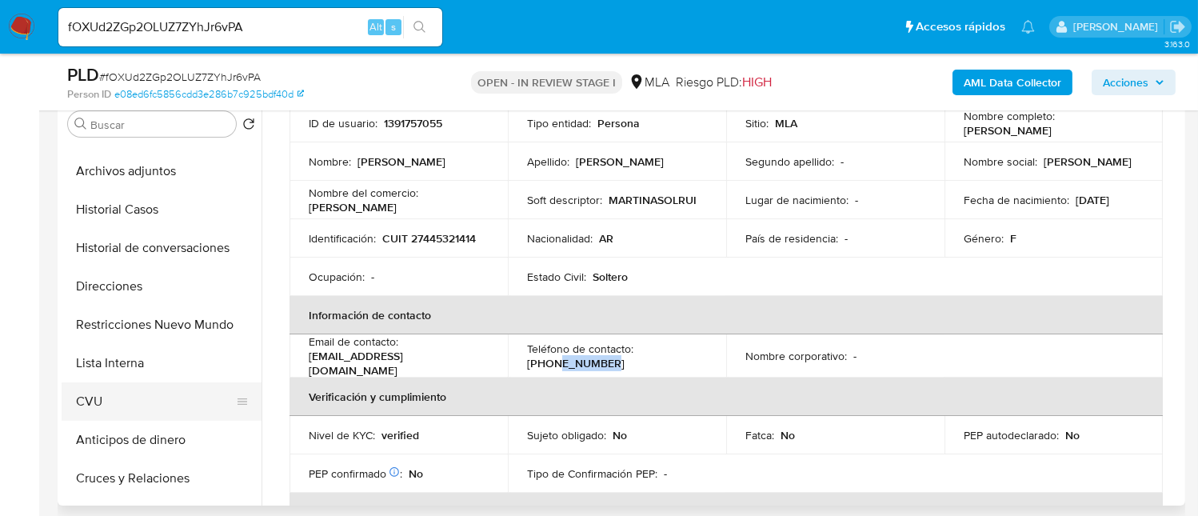
click at [148, 407] on button "CVU" at bounding box center [155, 401] width 187 height 38
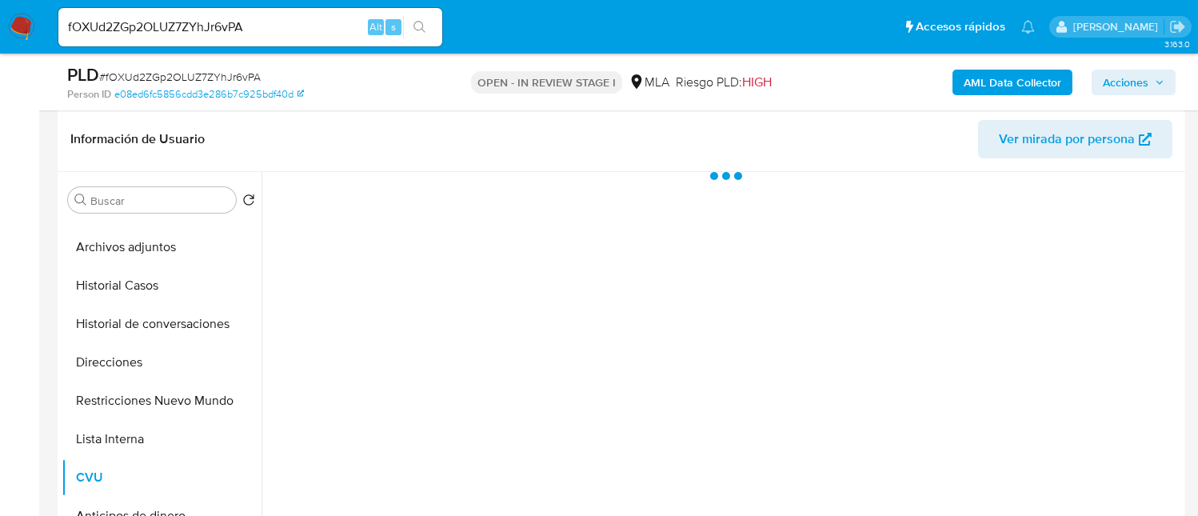
scroll to position [214, 0]
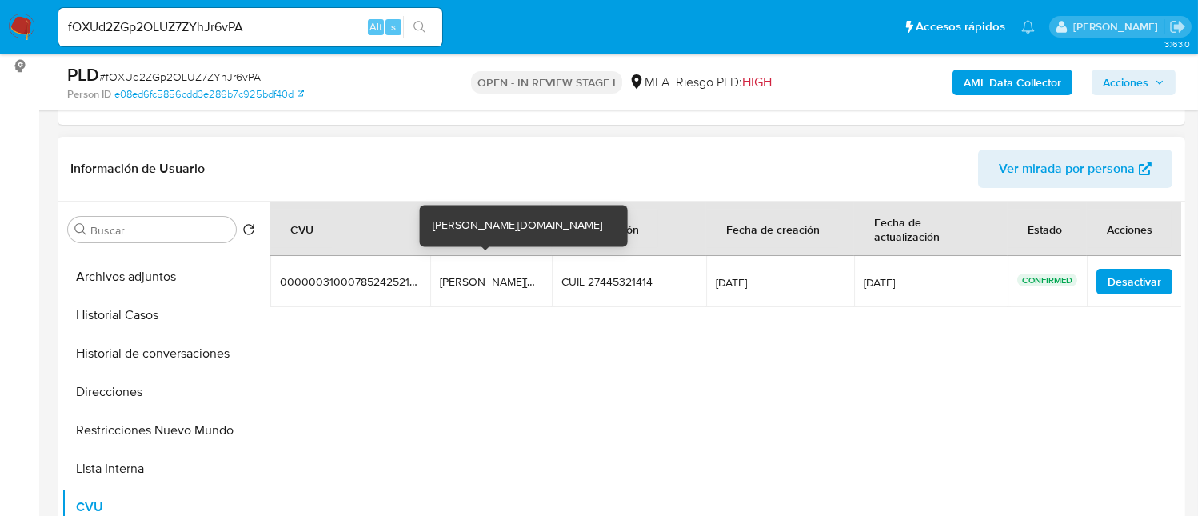
click at [474, 274] on div "martina.141.caja.mp" at bounding box center [491, 281] width 102 height 14
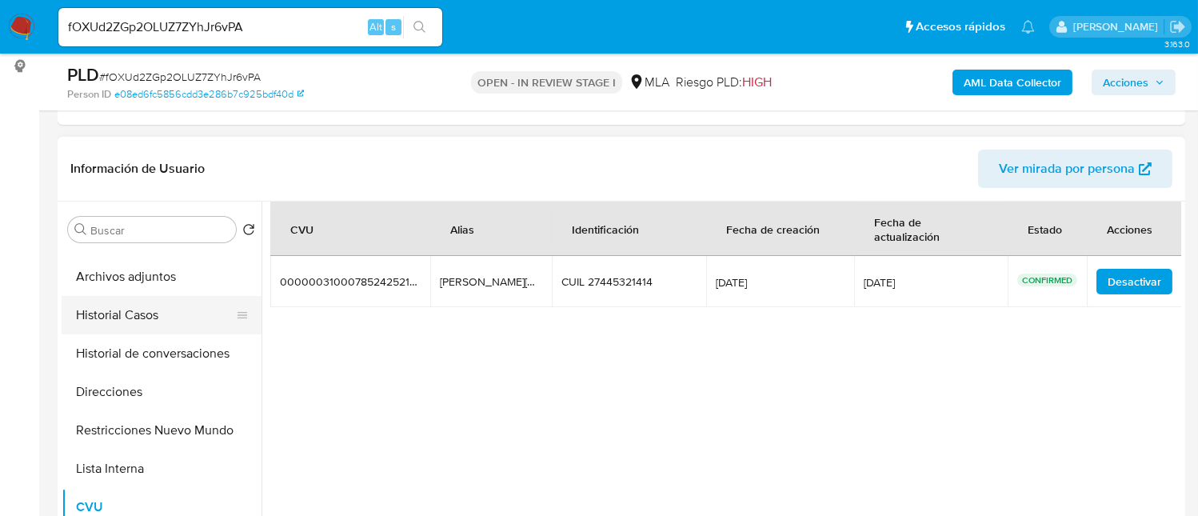
scroll to position [0, 0]
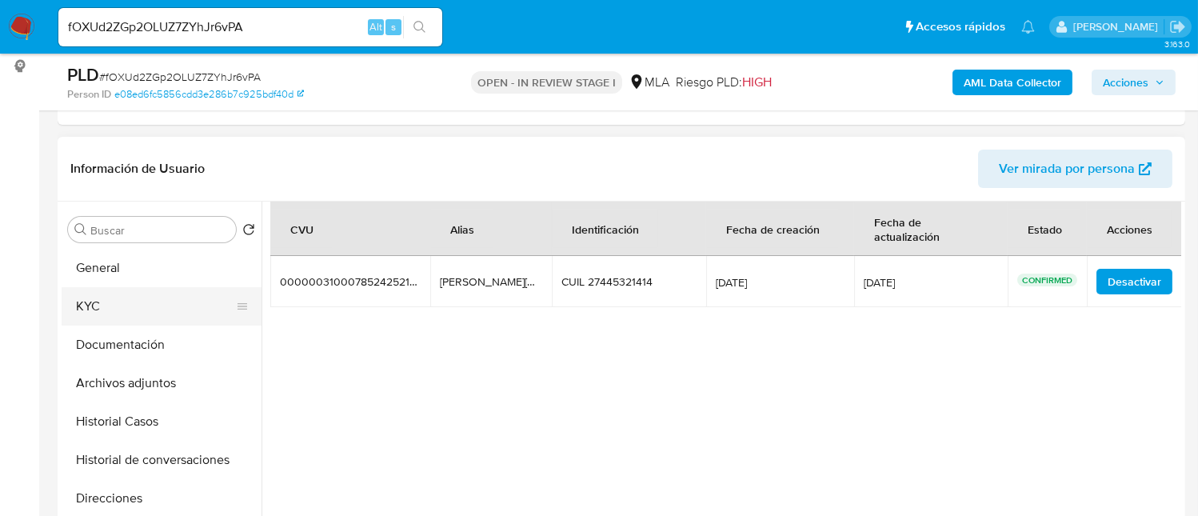
click at [150, 309] on button "KYC" at bounding box center [155, 306] width 187 height 38
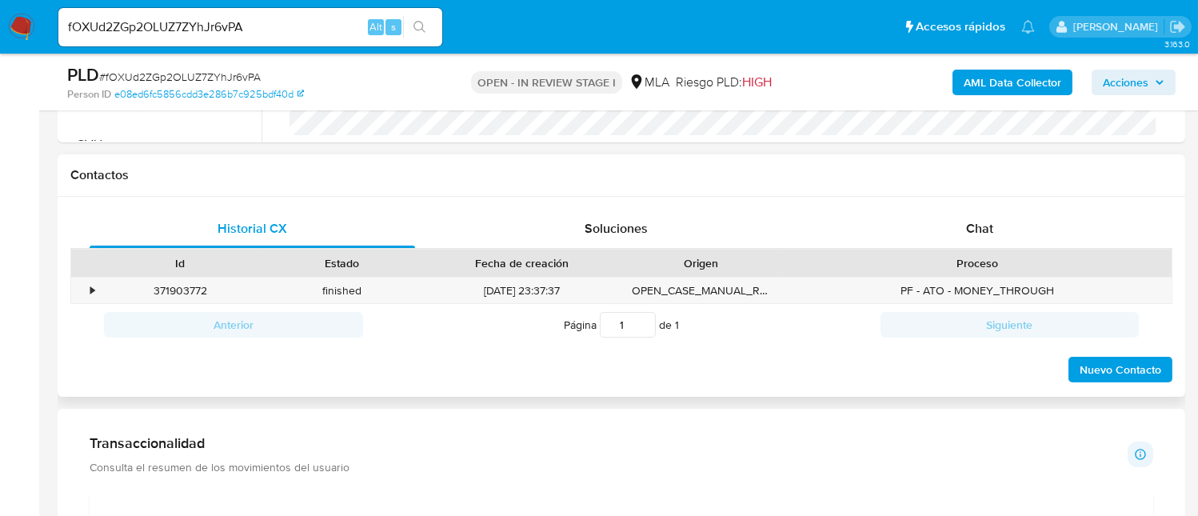
scroll to position [746, 0]
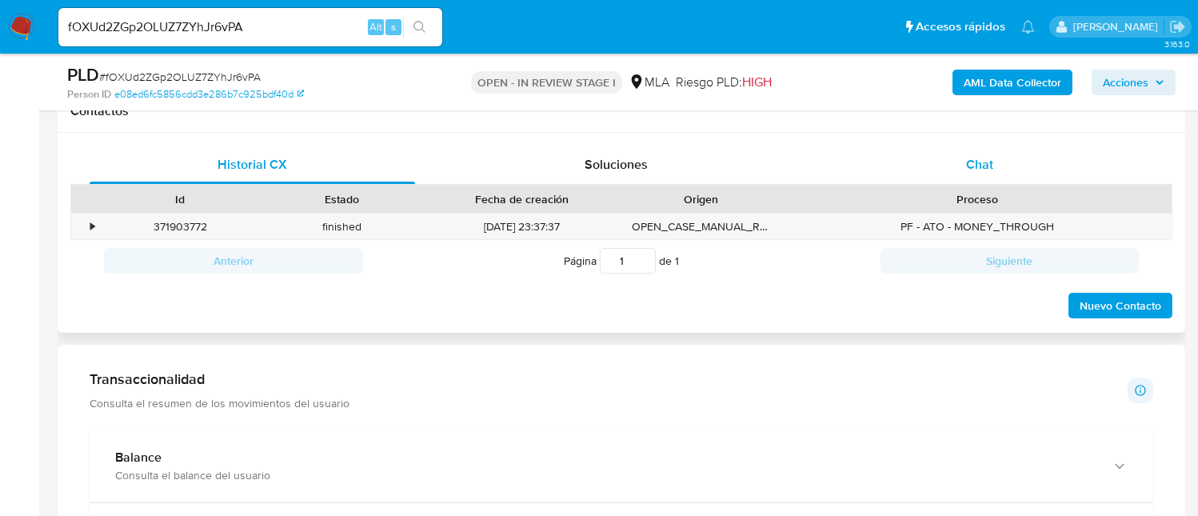
click at [969, 174] on div "Chat" at bounding box center [980, 165] width 326 height 38
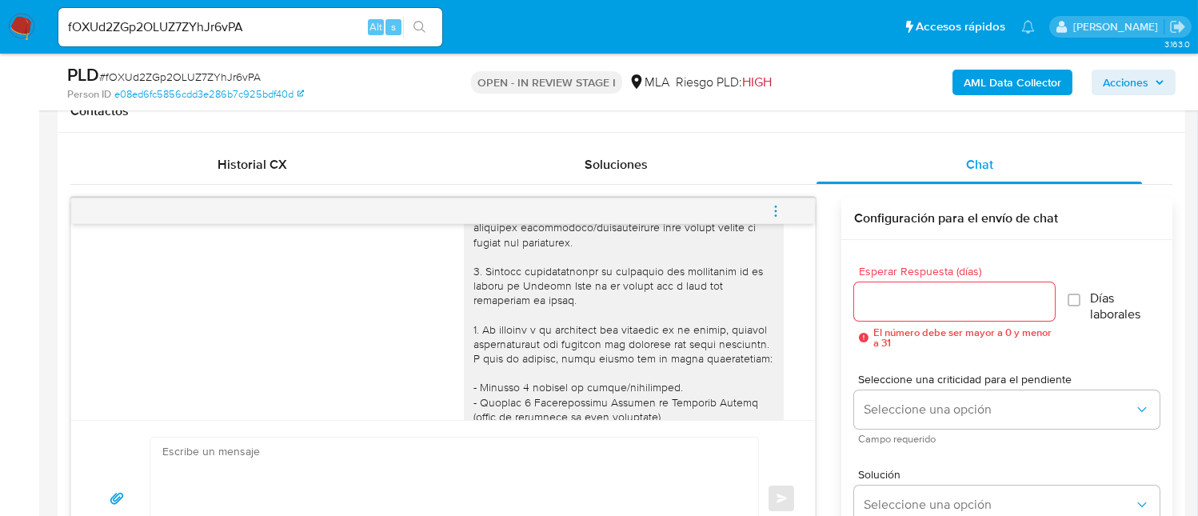
scroll to position [0, 0]
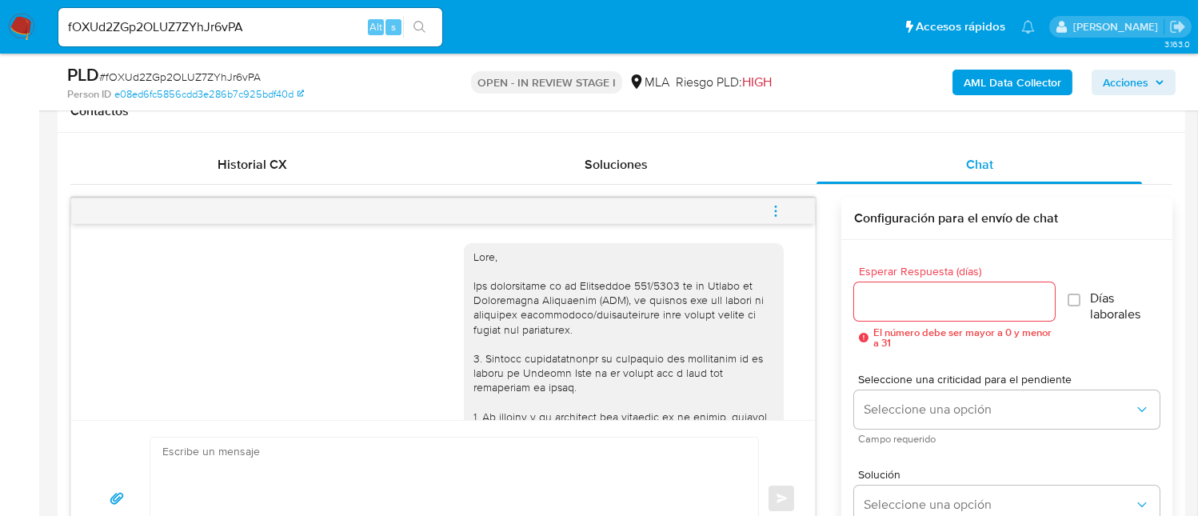
click at [778, 214] on icon "menu-action" at bounding box center [776, 211] width 14 height 14
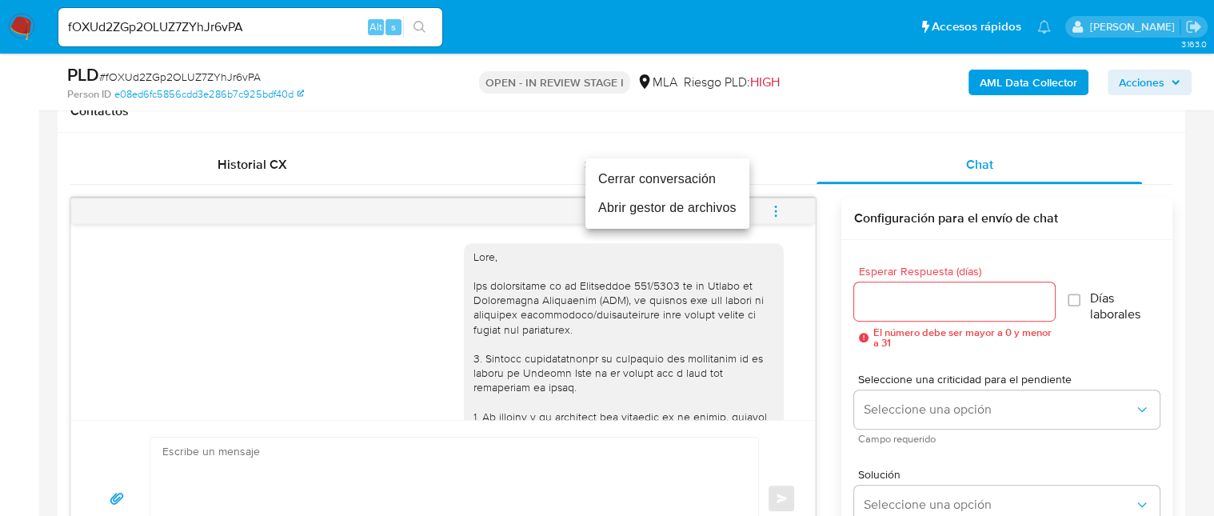
click at [667, 183] on li "Cerrar conversación" at bounding box center [667, 179] width 164 height 29
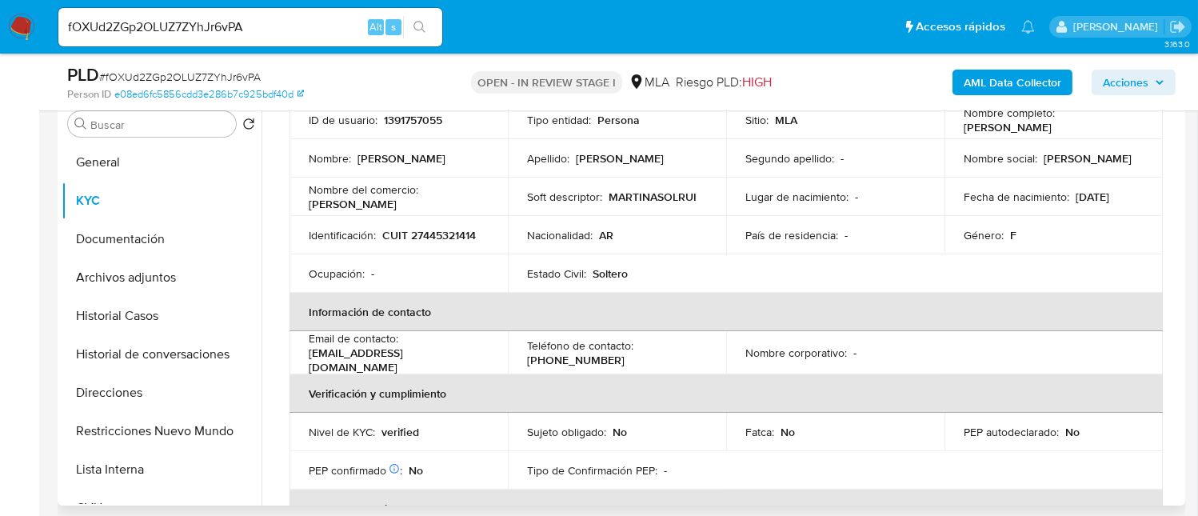
scroll to position [2, 0]
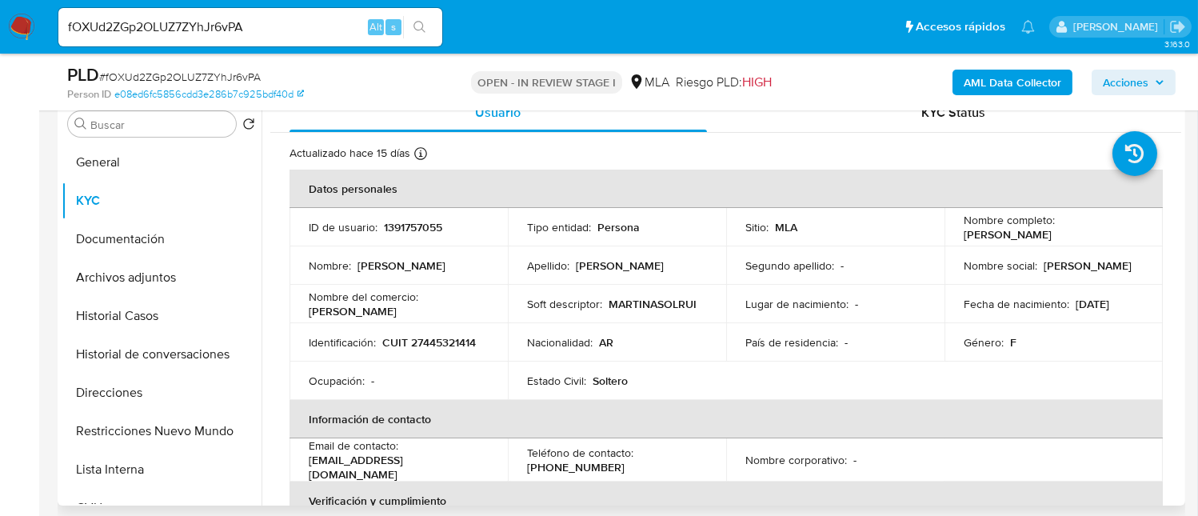
click at [461, 338] on p "CUIT 27445321414" at bounding box center [429, 342] width 94 height 14
copy p "27445321414"
click at [123, 282] on button "Archivos adjuntos" at bounding box center [155, 277] width 187 height 38
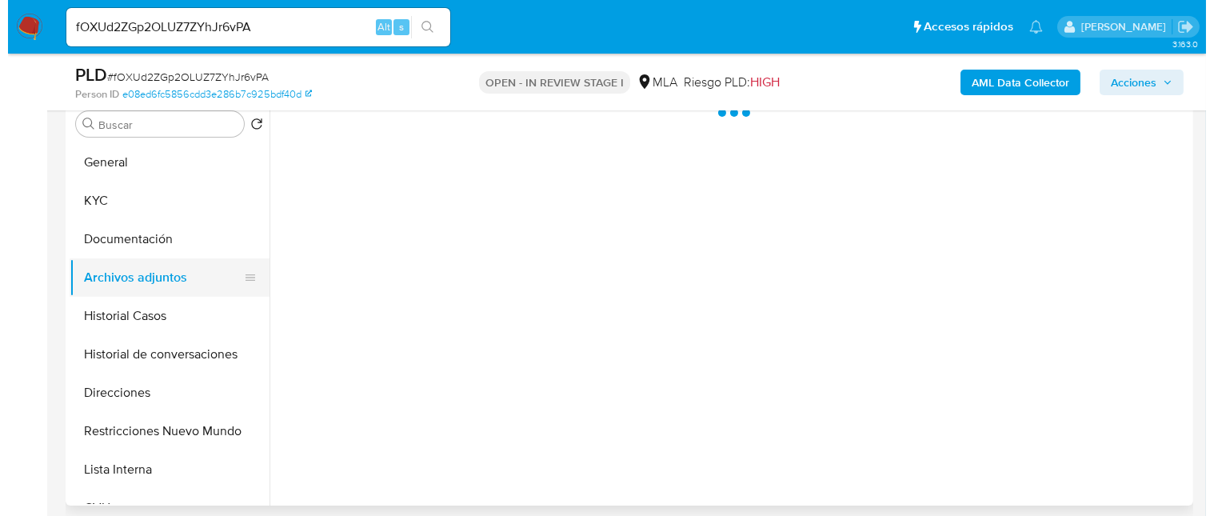
scroll to position [0, 0]
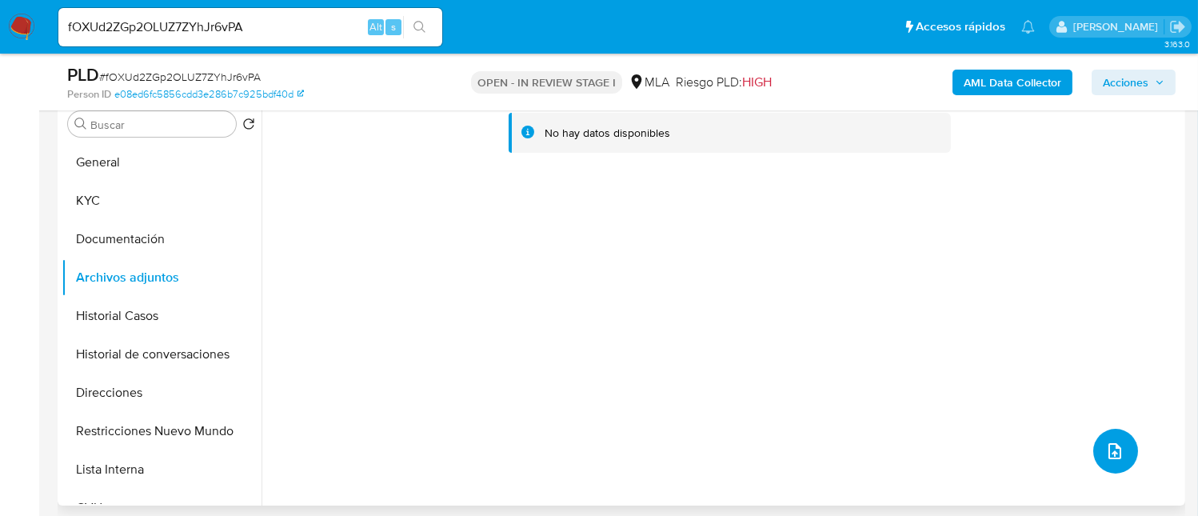
click at [1109, 454] on icon "upload-file" at bounding box center [1114, 451] width 19 height 19
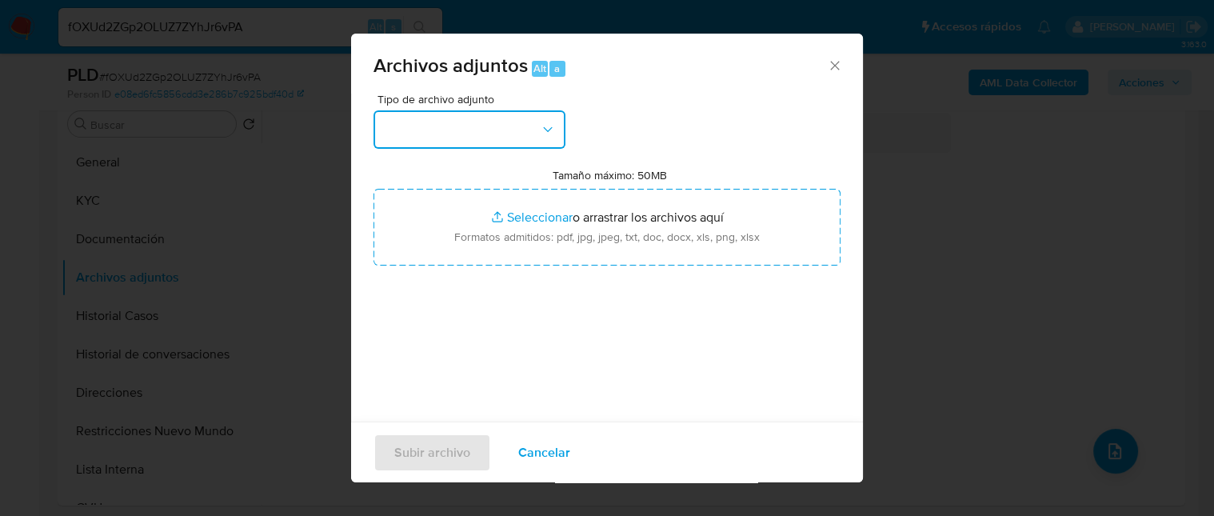
click at [402, 126] on button "button" at bounding box center [470, 129] width 192 height 38
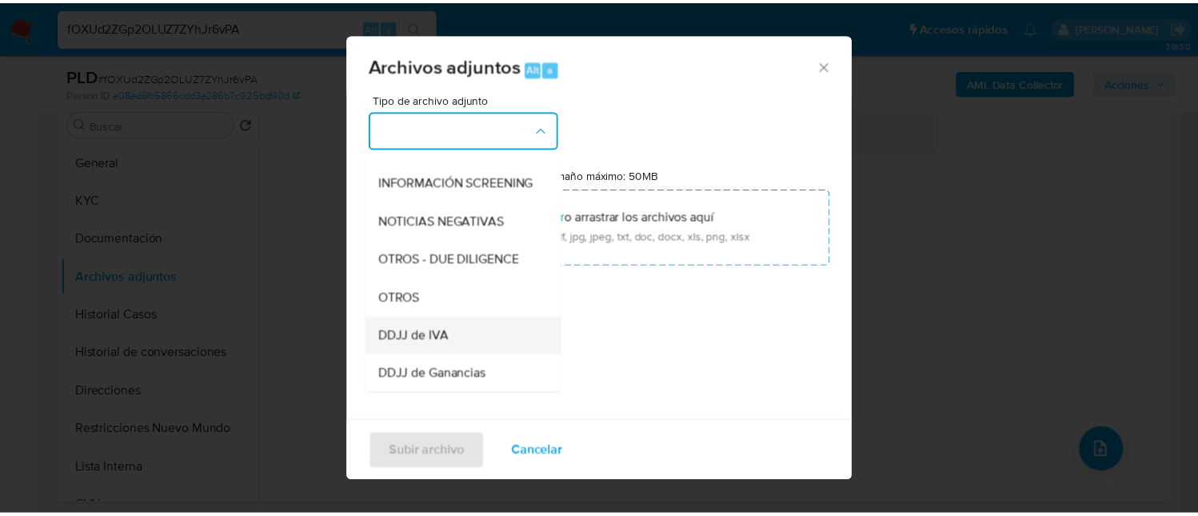
scroll to position [214, 0]
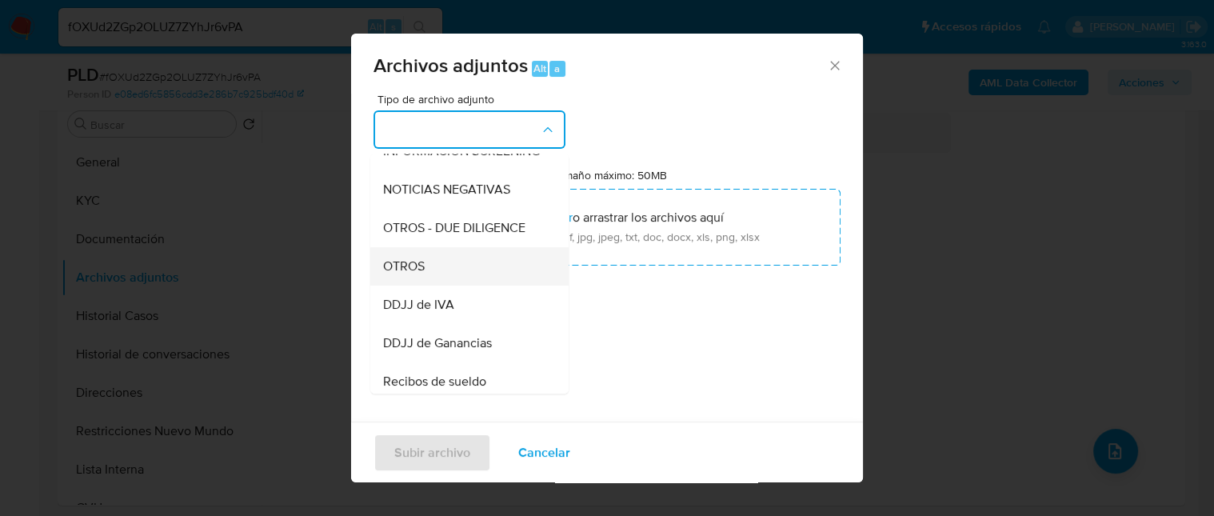
click at [446, 279] on div "OTROS" at bounding box center [464, 266] width 163 height 38
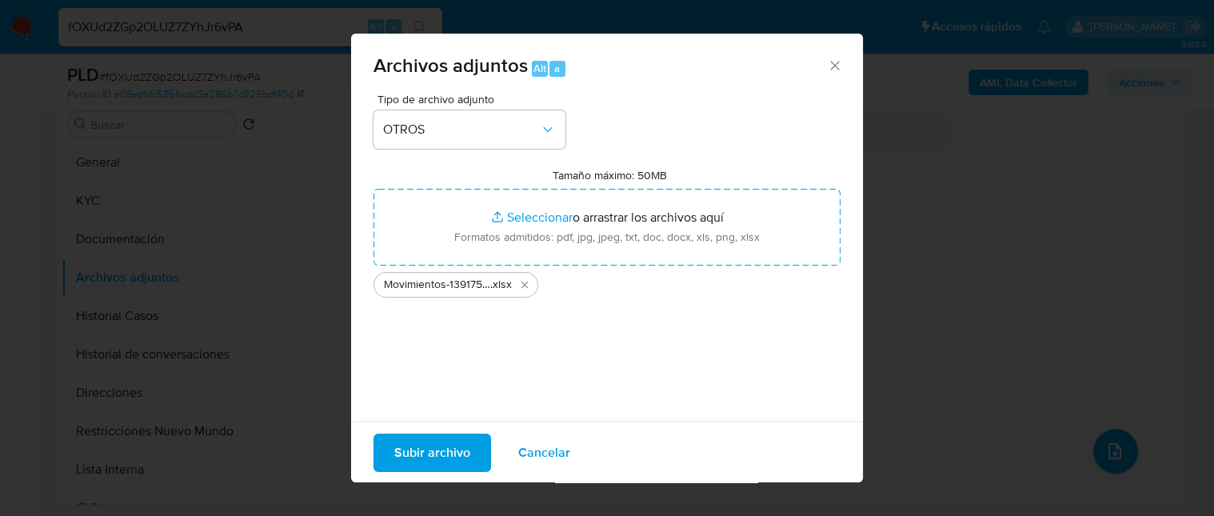
click at [437, 446] on span "Subir archivo" at bounding box center [432, 451] width 76 height 35
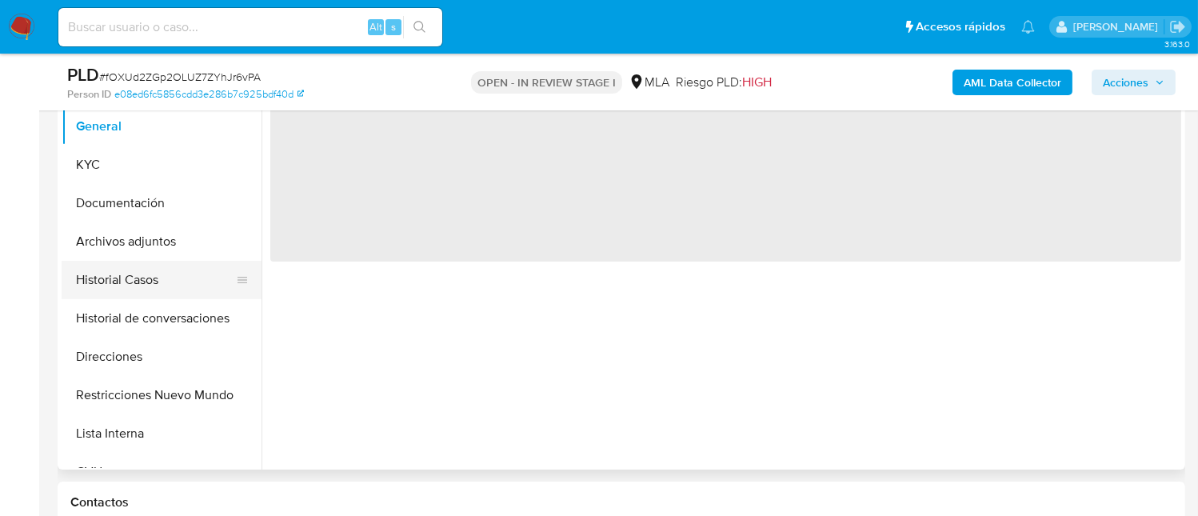
select select "10"
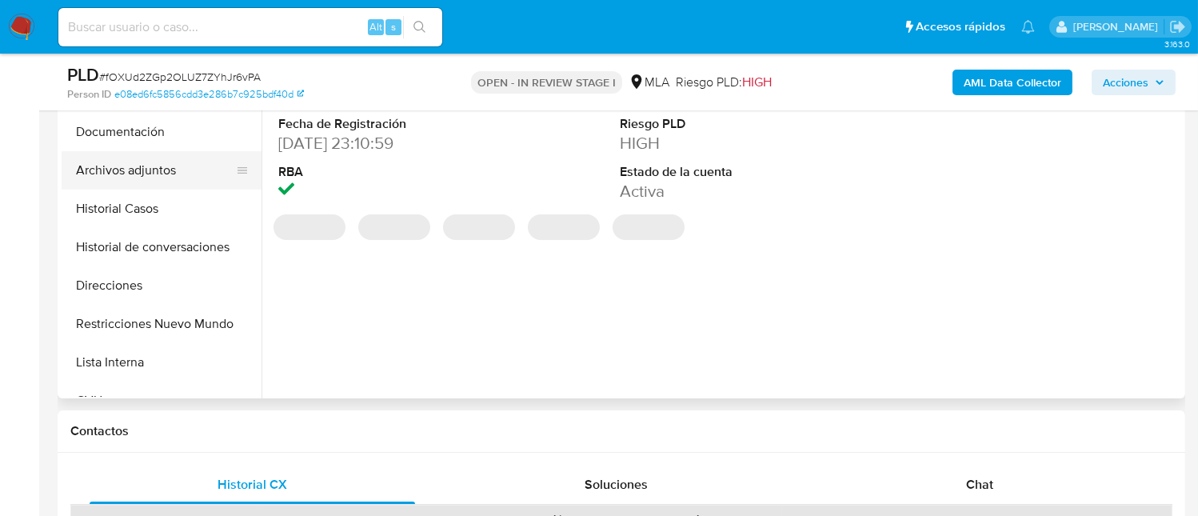
click at [169, 173] on button "Archivos adjuntos" at bounding box center [155, 170] width 187 height 38
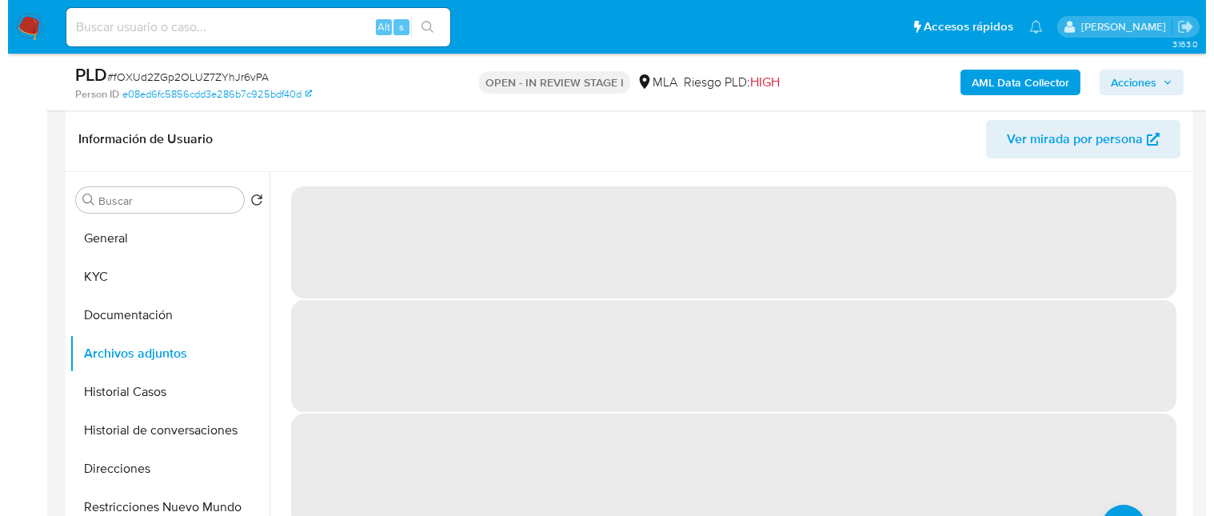
scroll to position [214, 0]
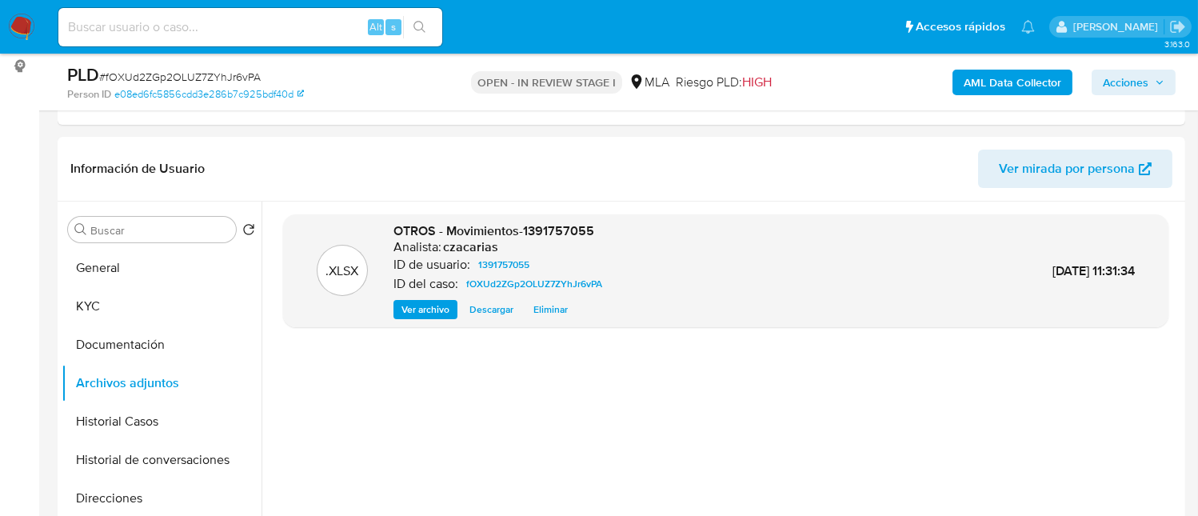
click at [1061, 76] on b "AML Data Collector" at bounding box center [1013, 83] width 98 height 26
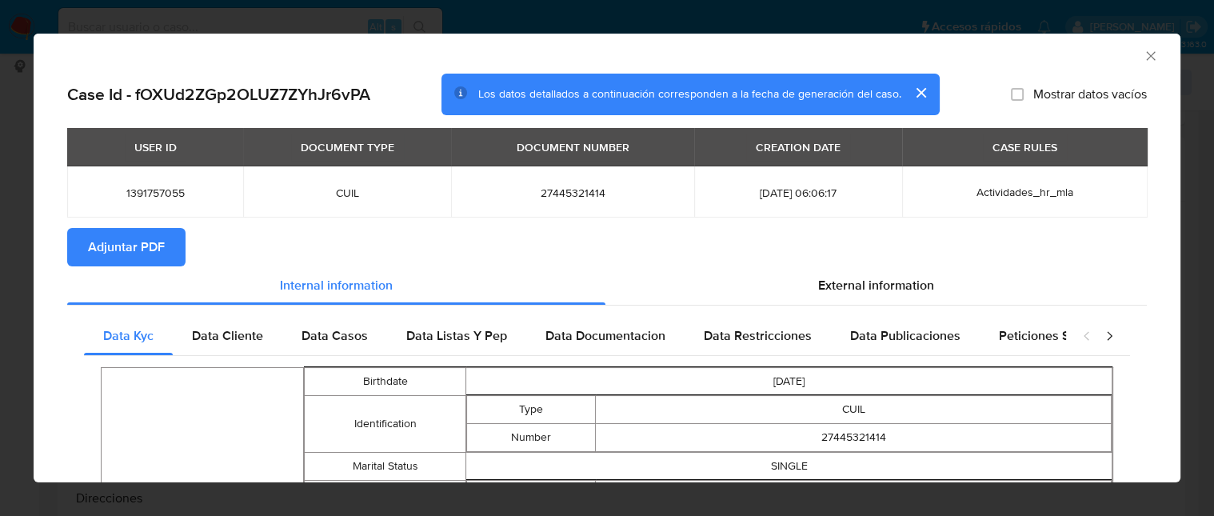
click at [105, 242] on span "Adjuntar PDF" at bounding box center [126, 247] width 77 height 35
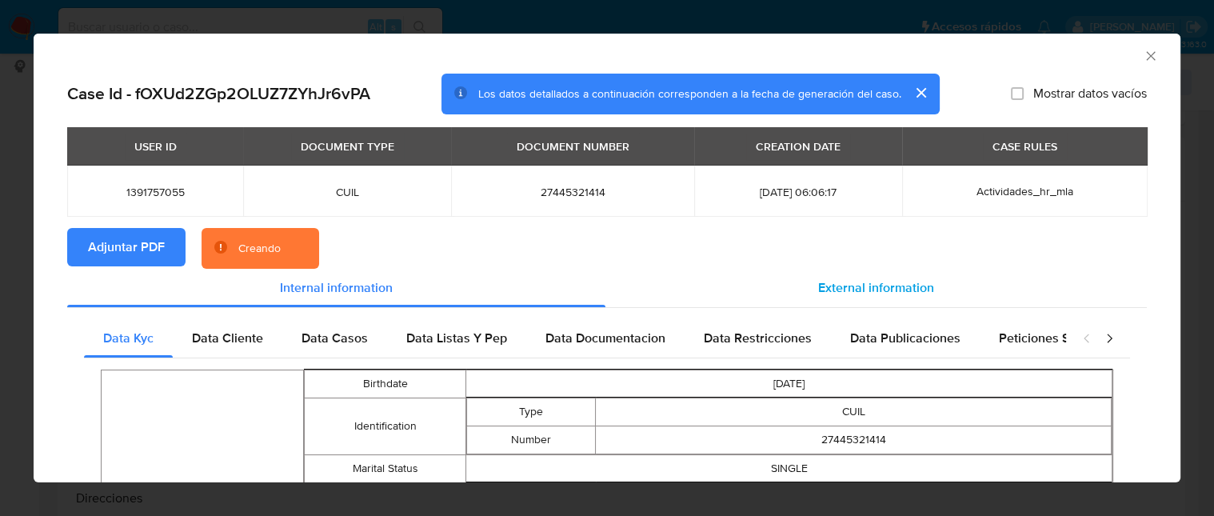
click at [849, 283] on span "External information" at bounding box center [876, 287] width 116 height 18
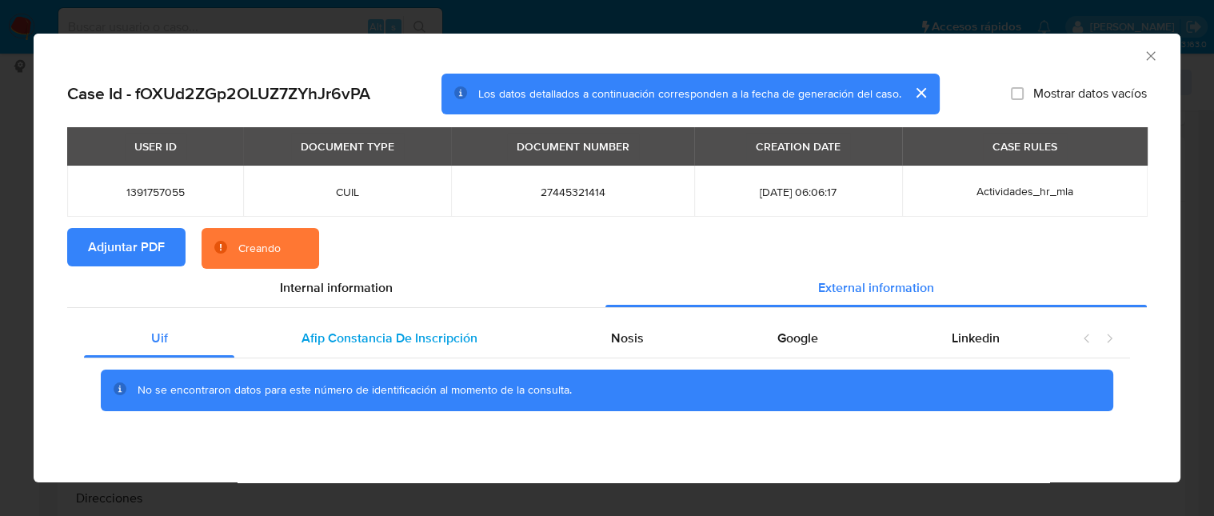
click at [364, 324] on div "Afip Constancia De Inscripción" at bounding box center [389, 338] width 310 height 38
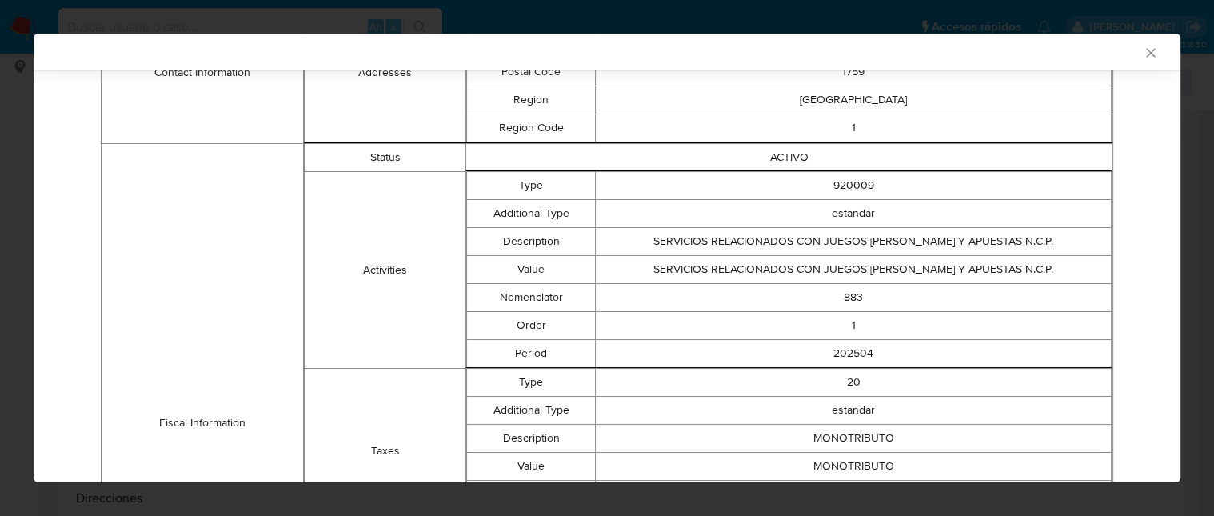
scroll to position [223, 0]
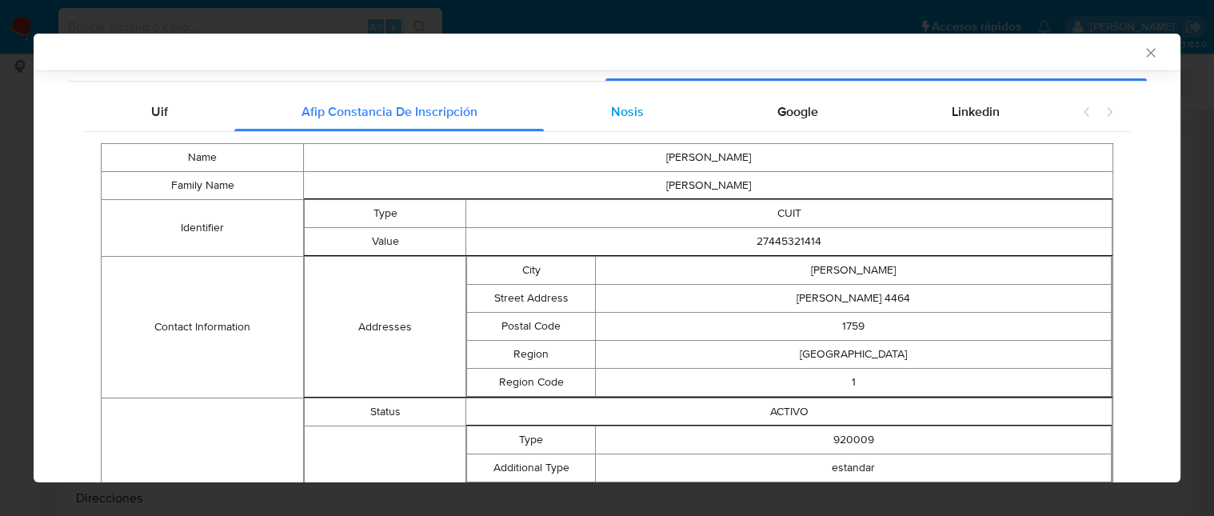
click at [659, 114] on div "Nosis" at bounding box center [627, 112] width 166 height 38
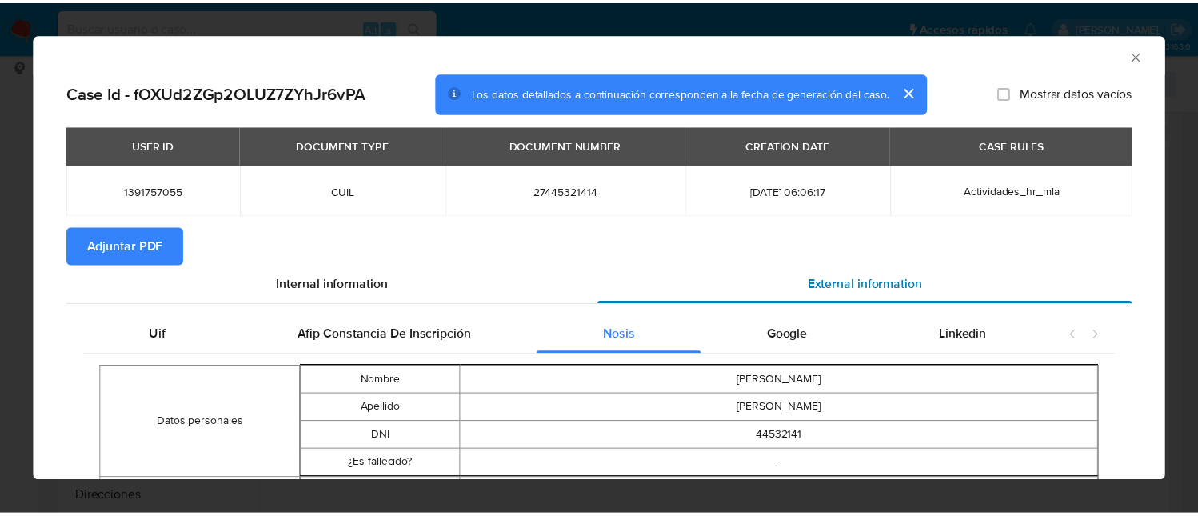
scroll to position [0, 0]
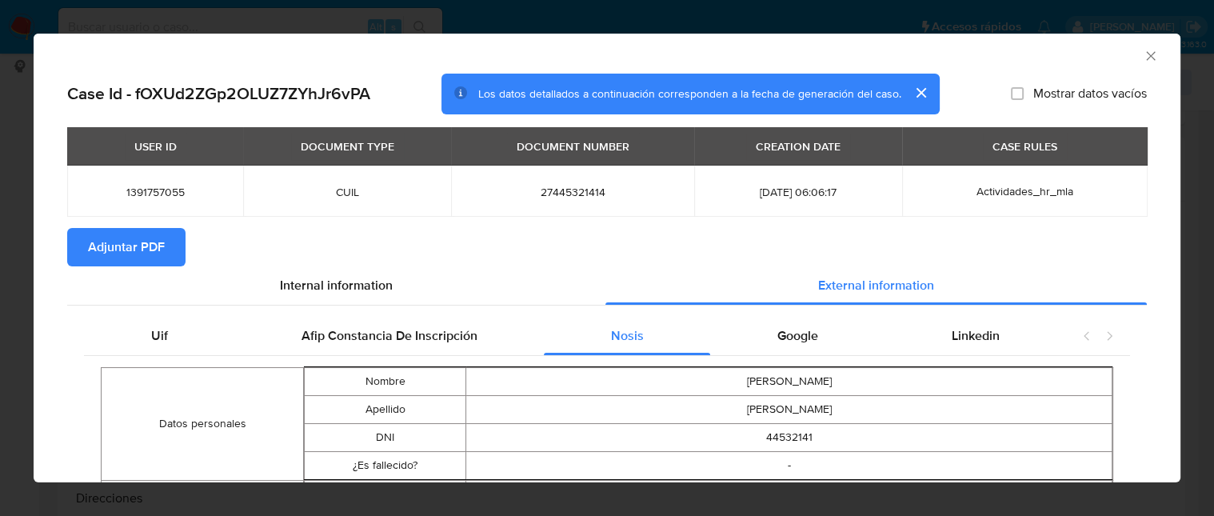
click at [1143, 56] on icon "Cerrar ventana" at bounding box center [1151, 56] width 16 height 16
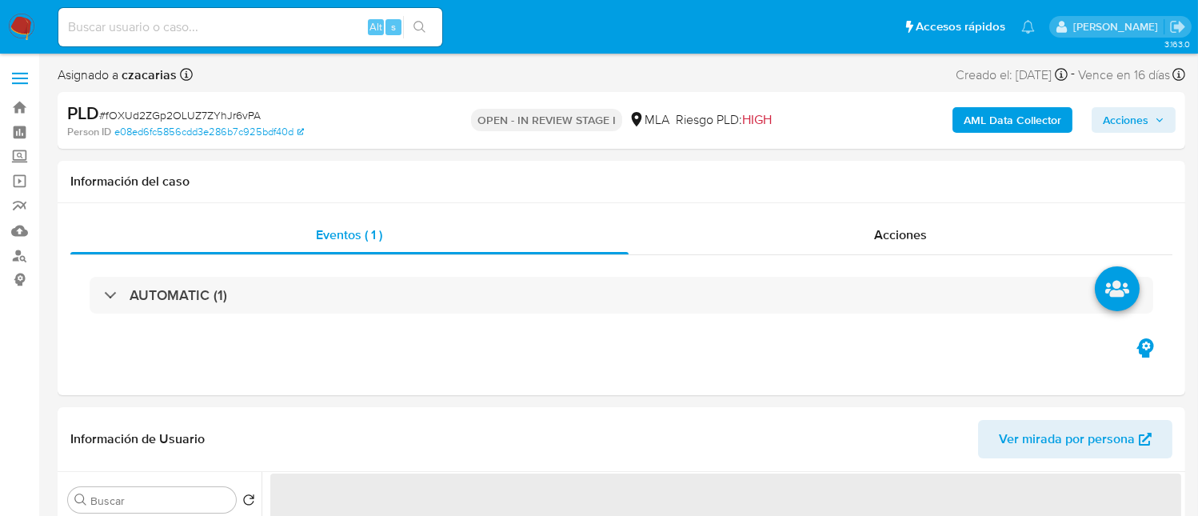
select select "10"
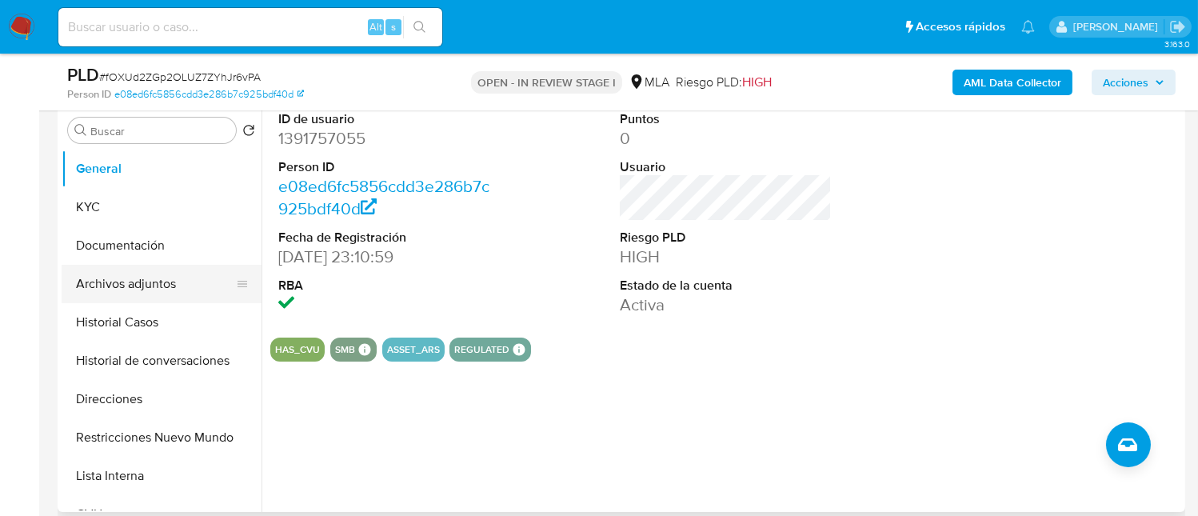
scroll to position [319, 0]
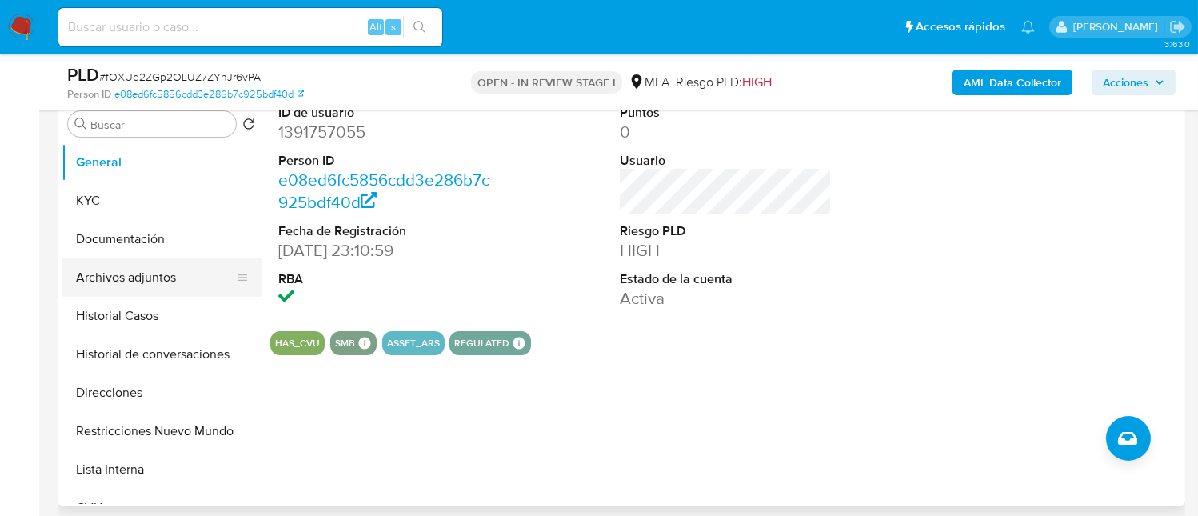
click at [158, 259] on button "Archivos adjuntos" at bounding box center [155, 277] width 187 height 38
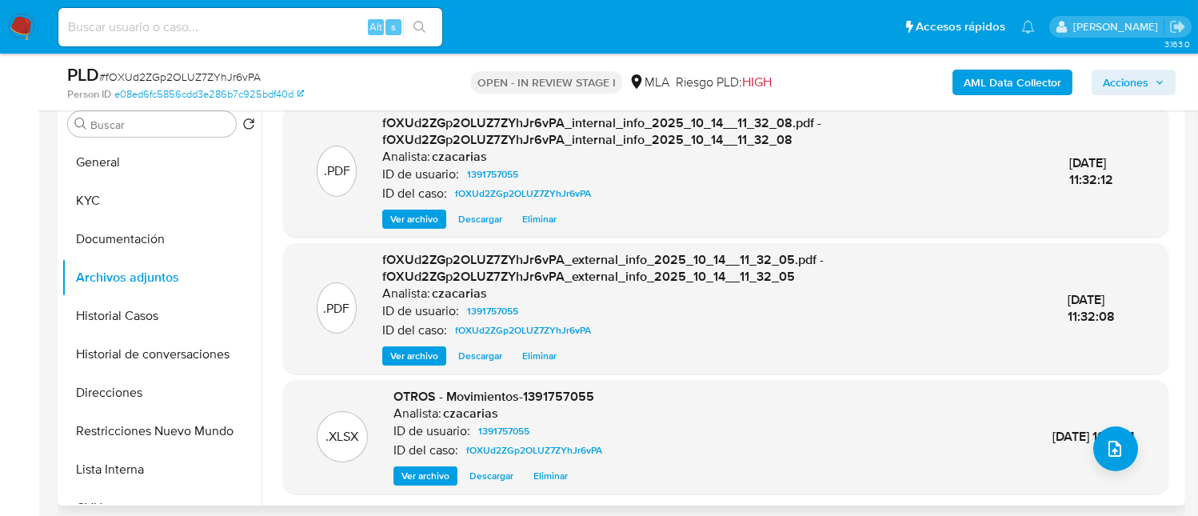
scroll to position [4, 0]
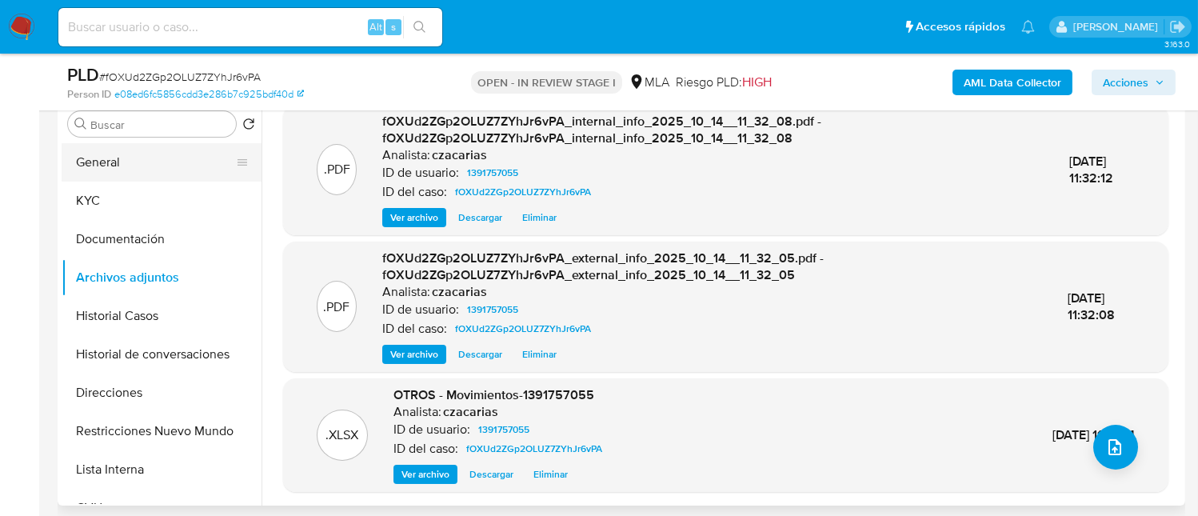
click at [147, 171] on button "General" at bounding box center [155, 162] width 187 height 38
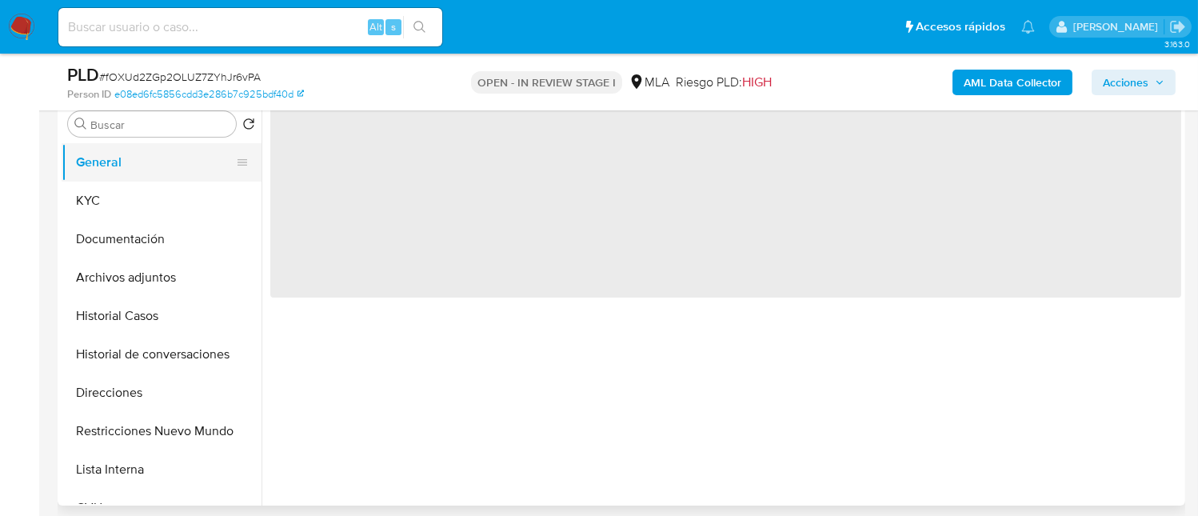
scroll to position [0, 0]
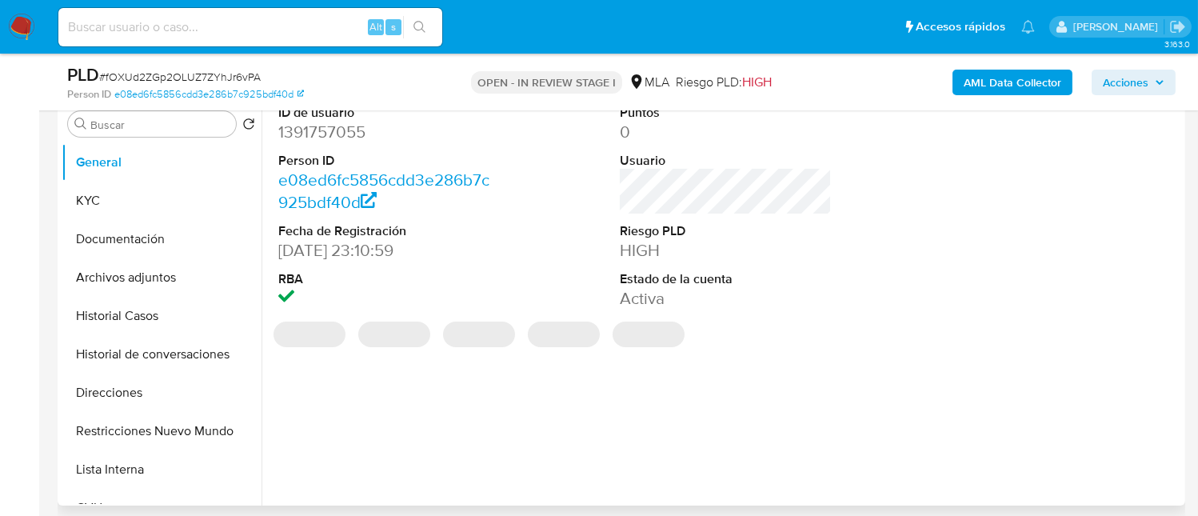
click at [331, 152] on dt "Person ID" at bounding box center [384, 161] width 212 height 18
click at [330, 126] on dd "1391757055" at bounding box center [384, 132] width 212 height 22
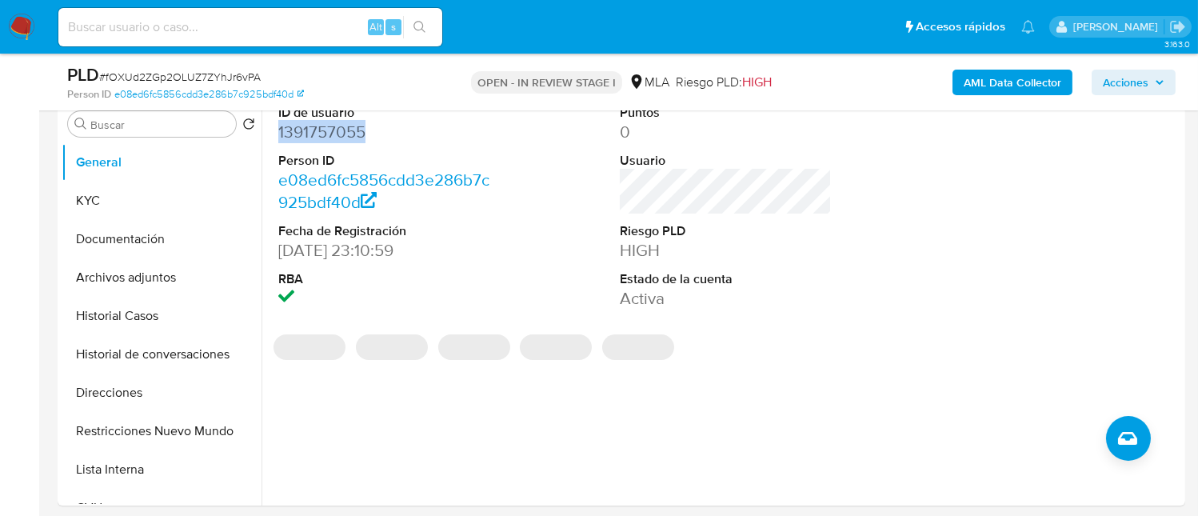
copy dd "1391757055"
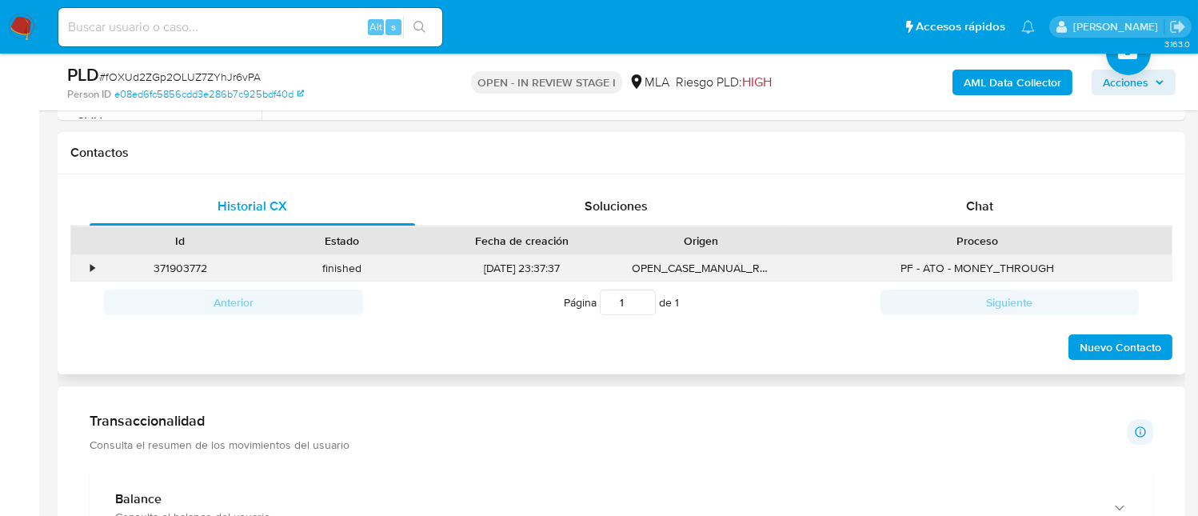
scroll to position [640, 0]
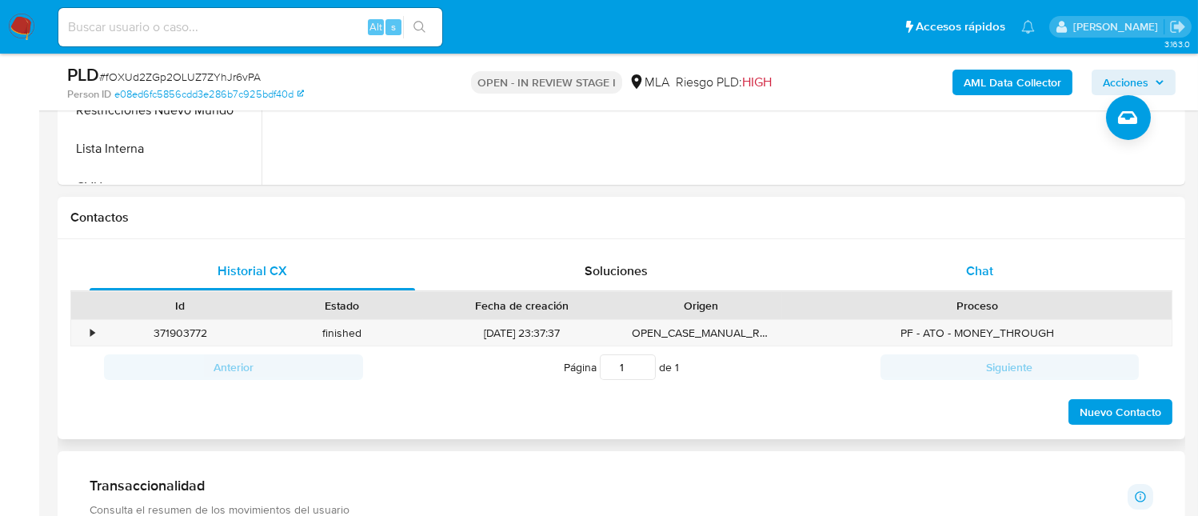
click at [993, 282] on div "Chat" at bounding box center [980, 271] width 326 height 38
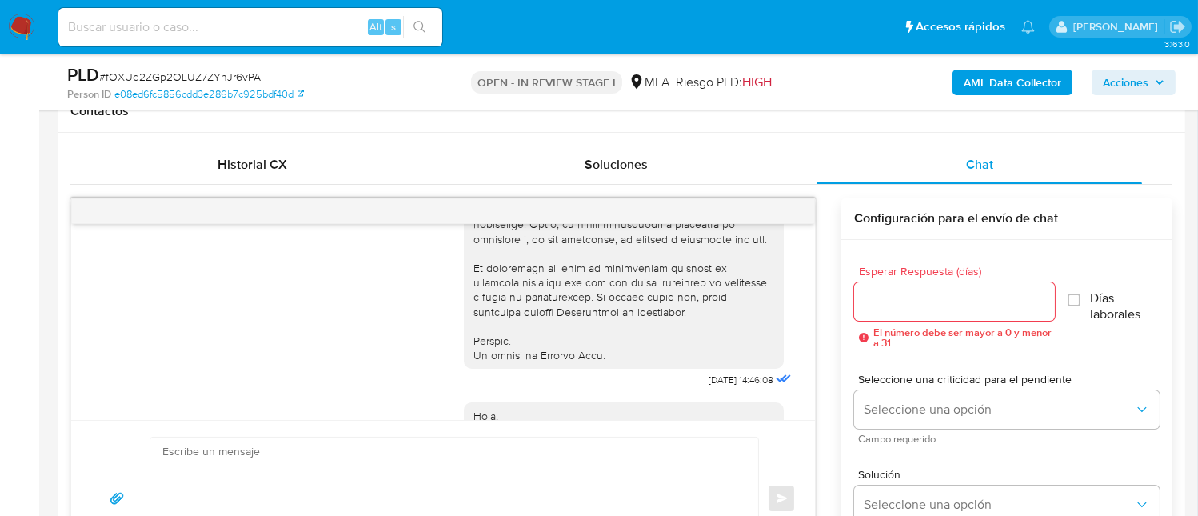
scroll to position [742, 0]
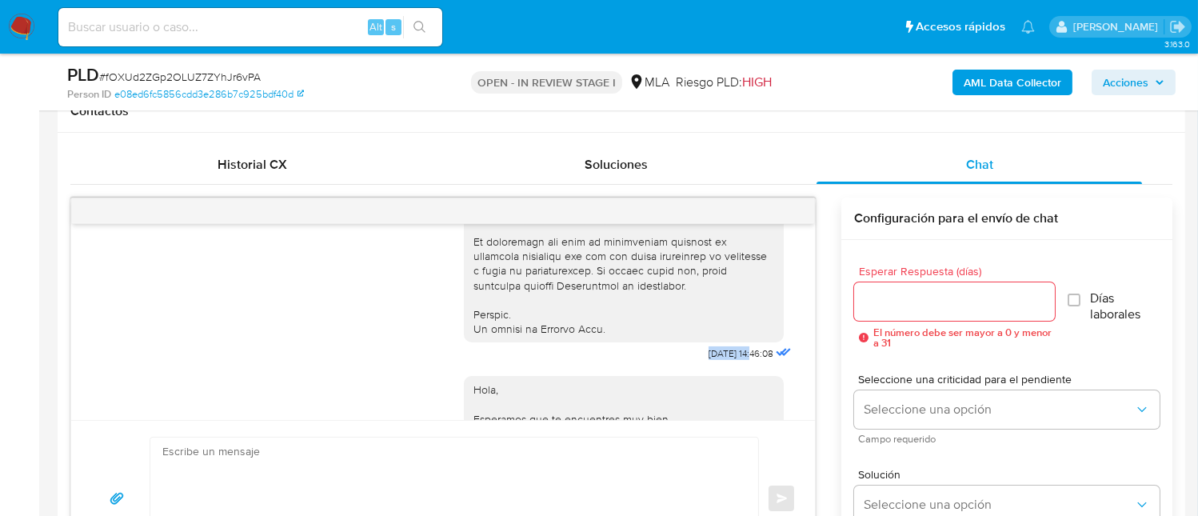
drag, startPoint x: 677, startPoint y: 386, endPoint x: 719, endPoint y: 378, distance: 42.5
copy span "[DATE]"
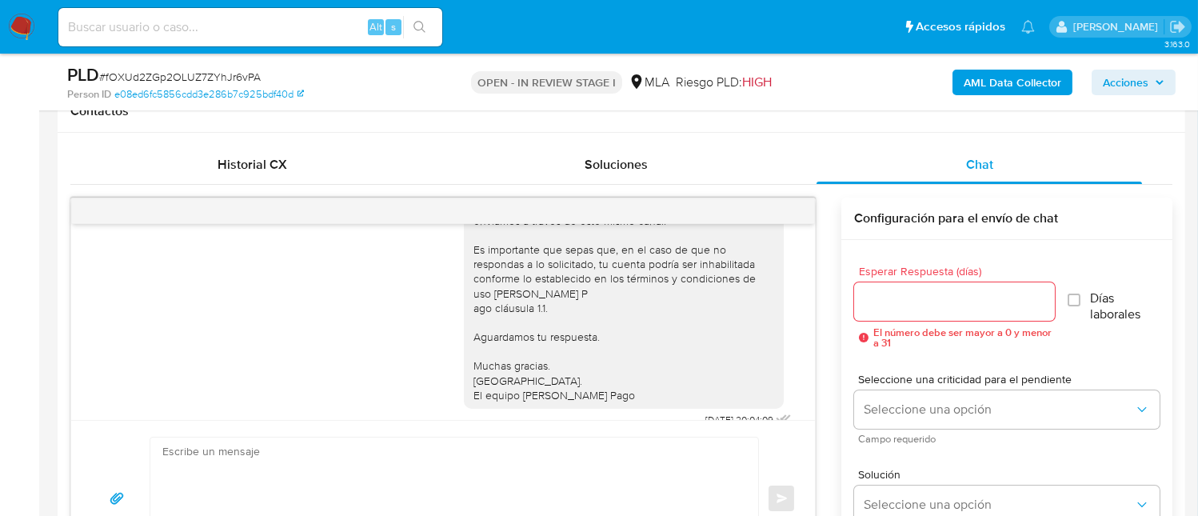
scroll to position [1062, 0]
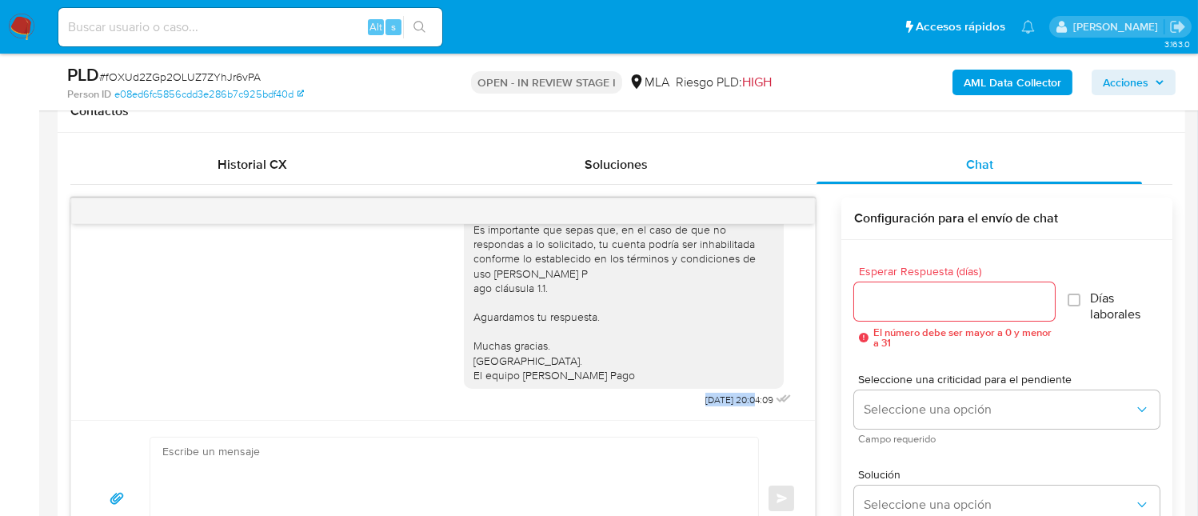
drag, startPoint x: 665, startPoint y: 403, endPoint x: 721, endPoint y: 402, distance: 56.0
click at [721, 402] on span "[DATE] 20:04:09" at bounding box center [739, 400] width 68 height 13
copy span "[DATE]"
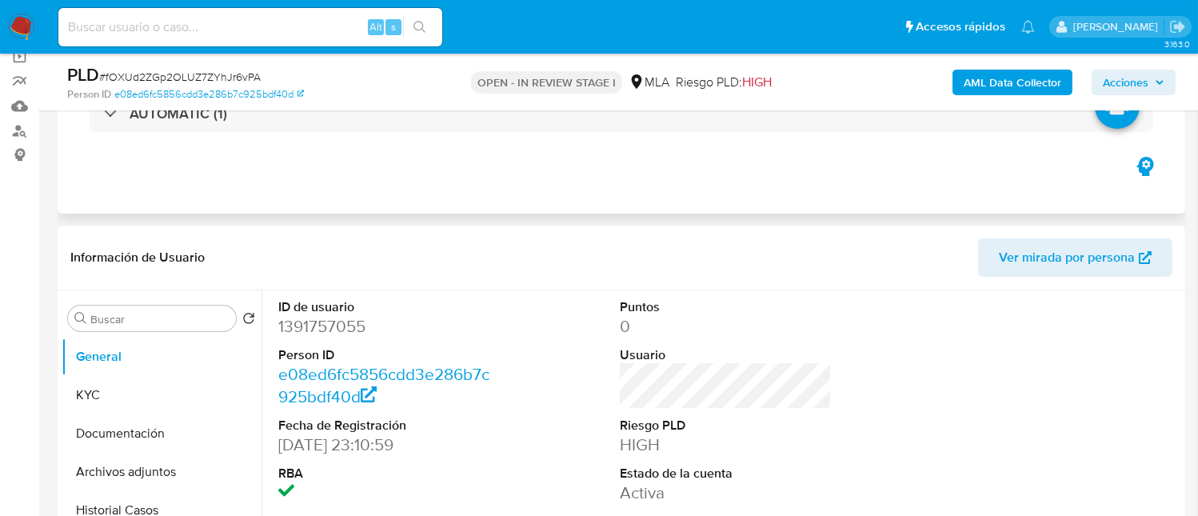
scroll to position [0, 0]
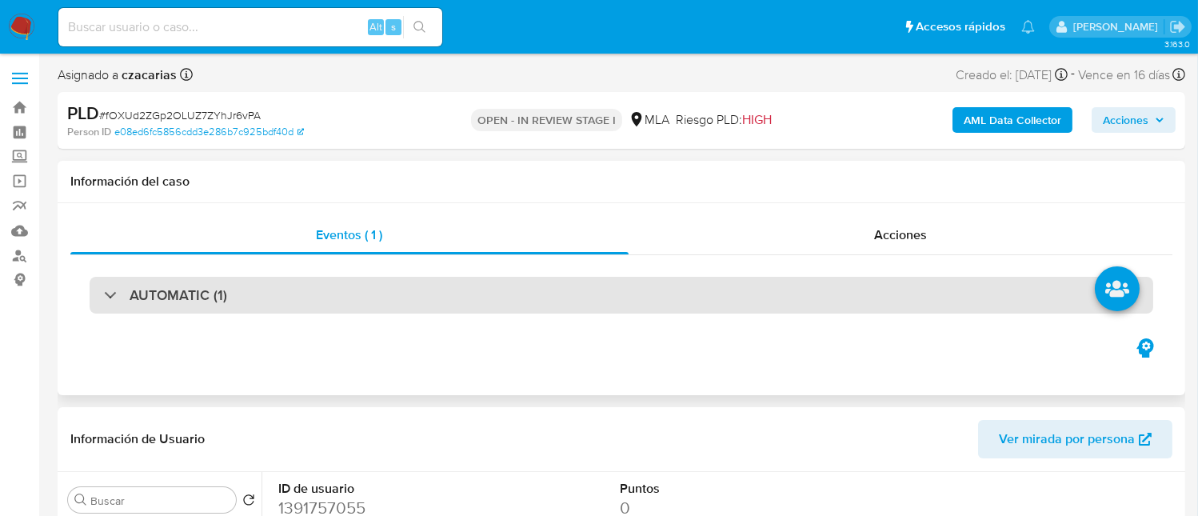
click at [326, 279] on div "AUTOMATIC (1)" at bounding box center [622, 295] width 1064 height 37
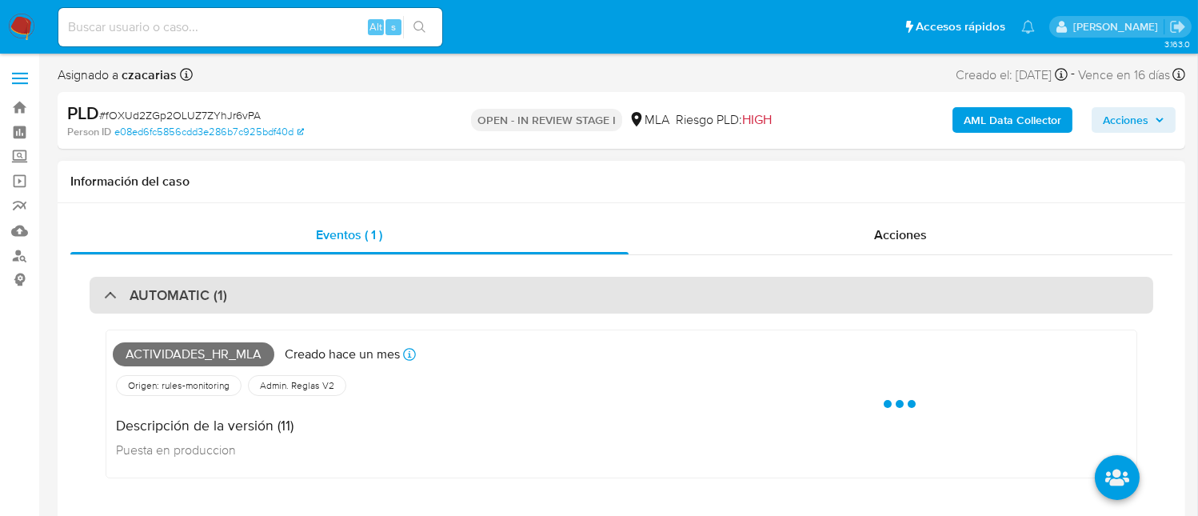
click at [333, 287] on div "AUTOMATIC (1)" at bounding box center [622, 295] width 1064 height 37
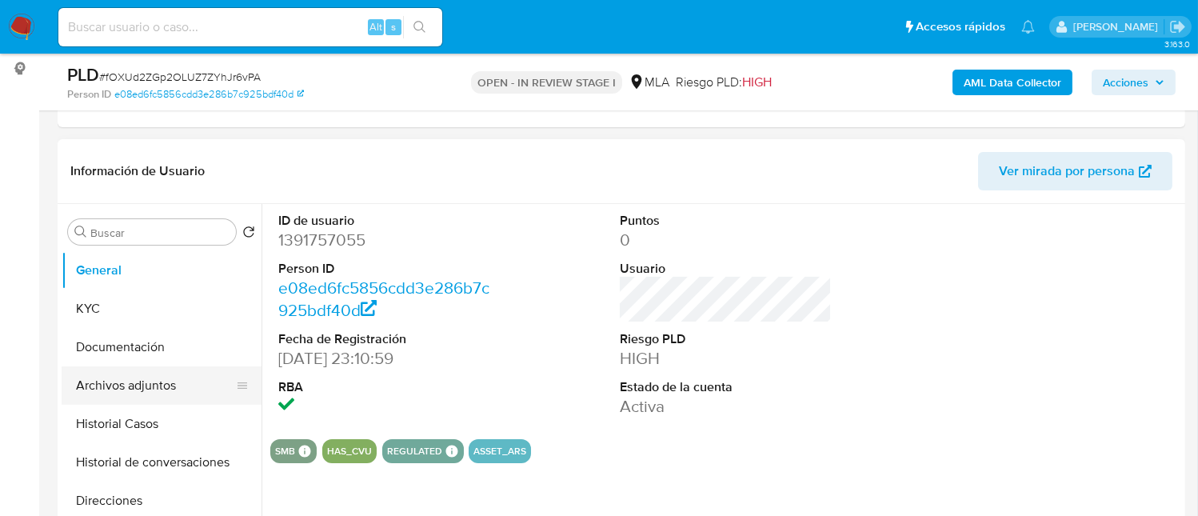
scroll to position [319, 0]
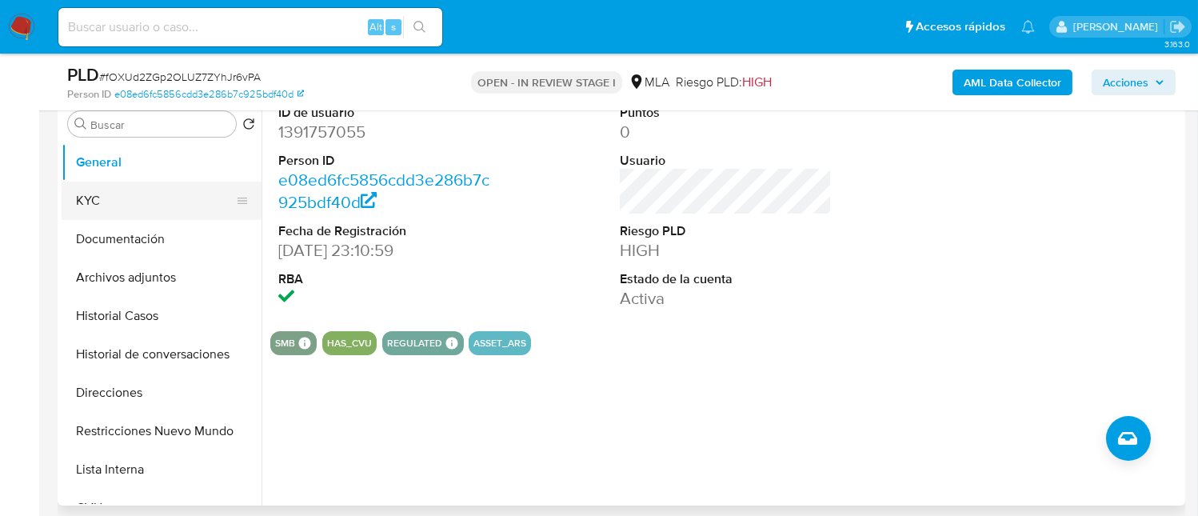
click at [114, 204] on button "KYC" at bounding box center [155, 201] width 187 height 38
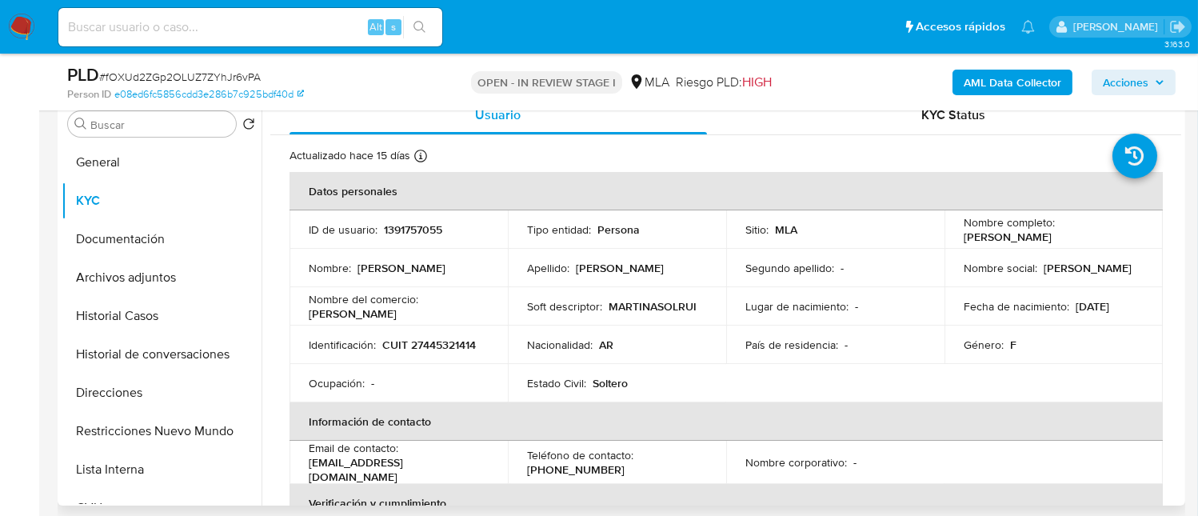
click at [436, 338] on p "CUIT 27445321414" at bounding box center [429, 345] width 94 height 14
click at [440, 342] on p "CUIT 27445321414" at bounding box center [429, 345] width 94 height 14
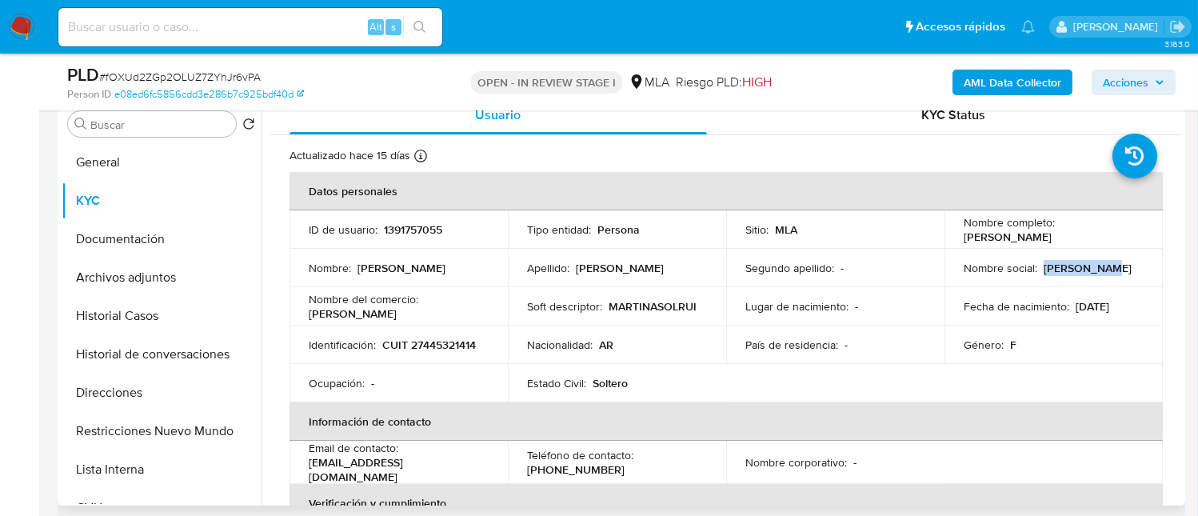
drag, startPoint x: 1038, startPoint y: 268, endPoint x: 1097, endPoint y: 269, distance: 58.4
click at [1097, 269] on div "Nombre social : Martina Sol" at bounding box center [1054, 268] width 180 height 14
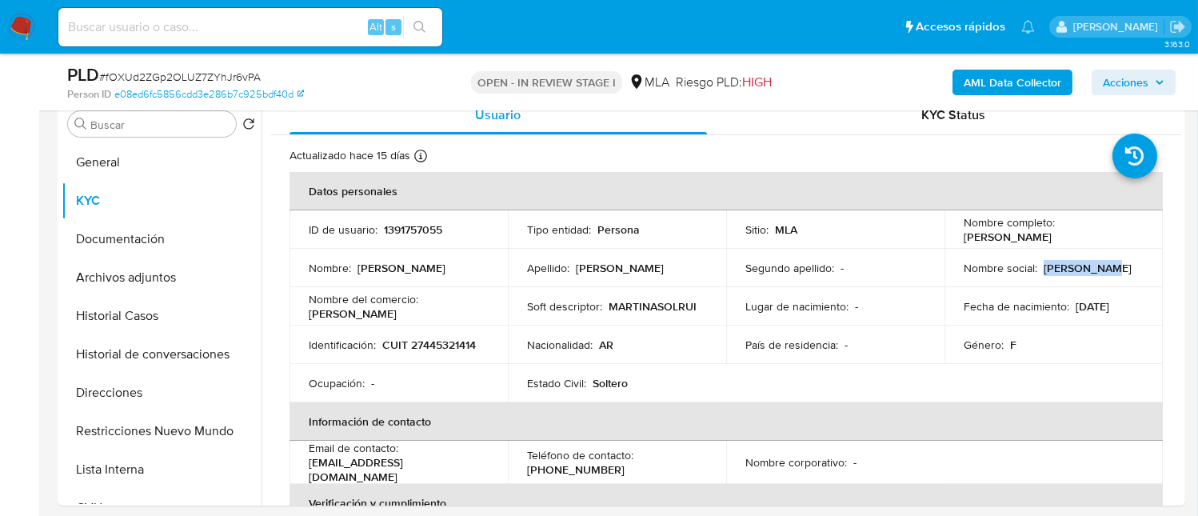
copy p "Martina Sol"
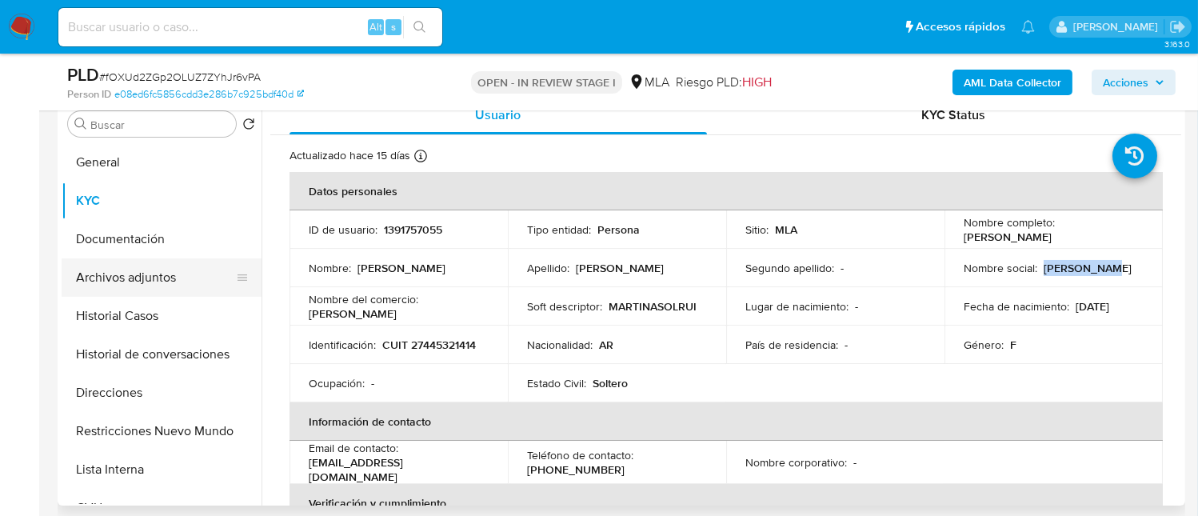
click at [157, 270] on button "Archivos adjuntos" at bounding box center [155, 277] width 187 height 38
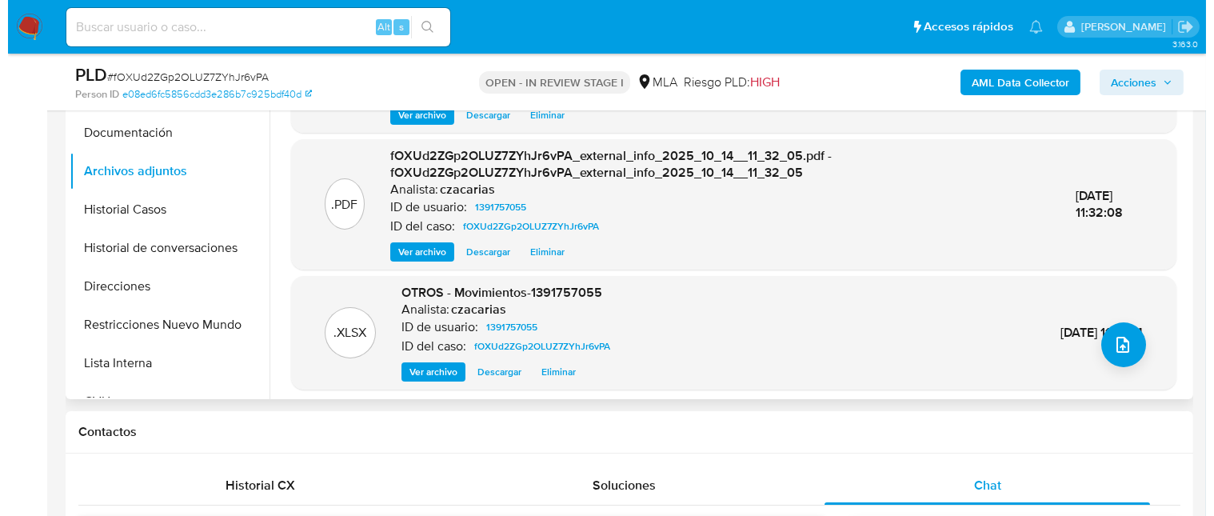
scroll to position [426, 0]
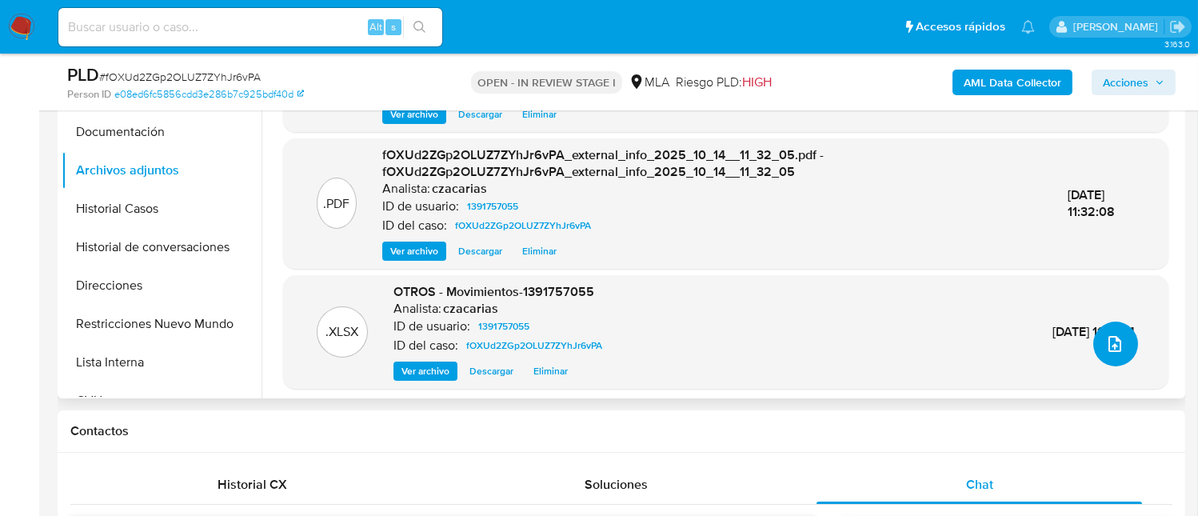
click at [1108, 342] on icon "upload-file" at bounding box center [1114, 343] width 19 height 19
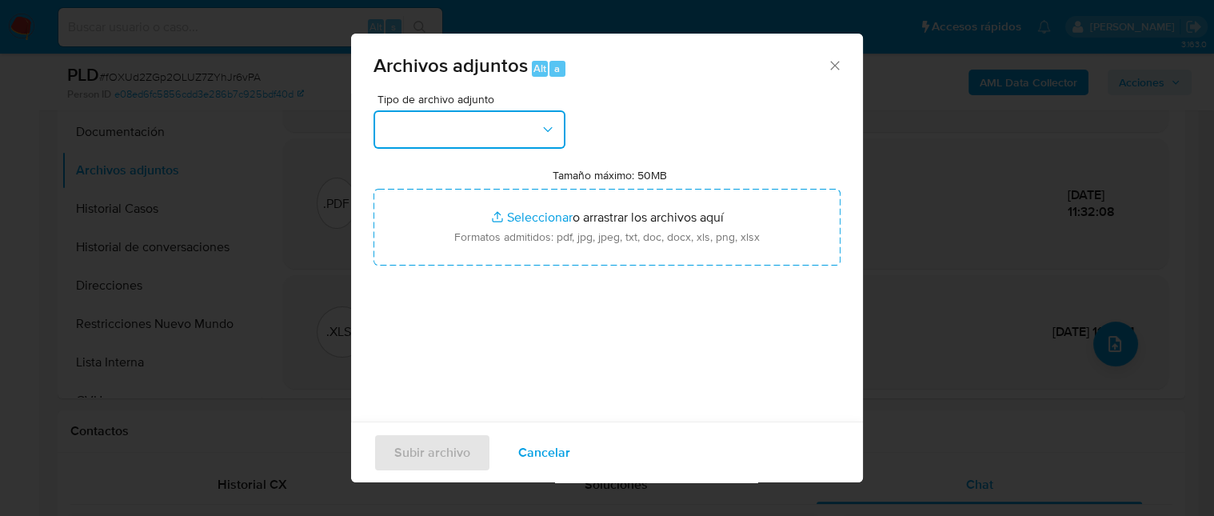
click at [478, 138] on button "button" at bounding box center [470, 129] width 192 height 38
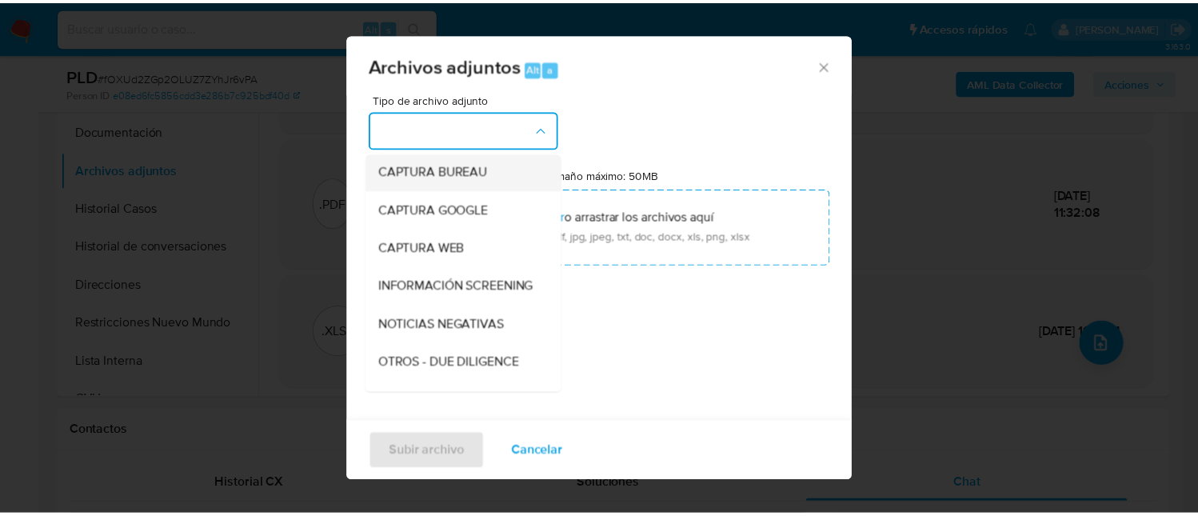
scroll to position [106, 0]
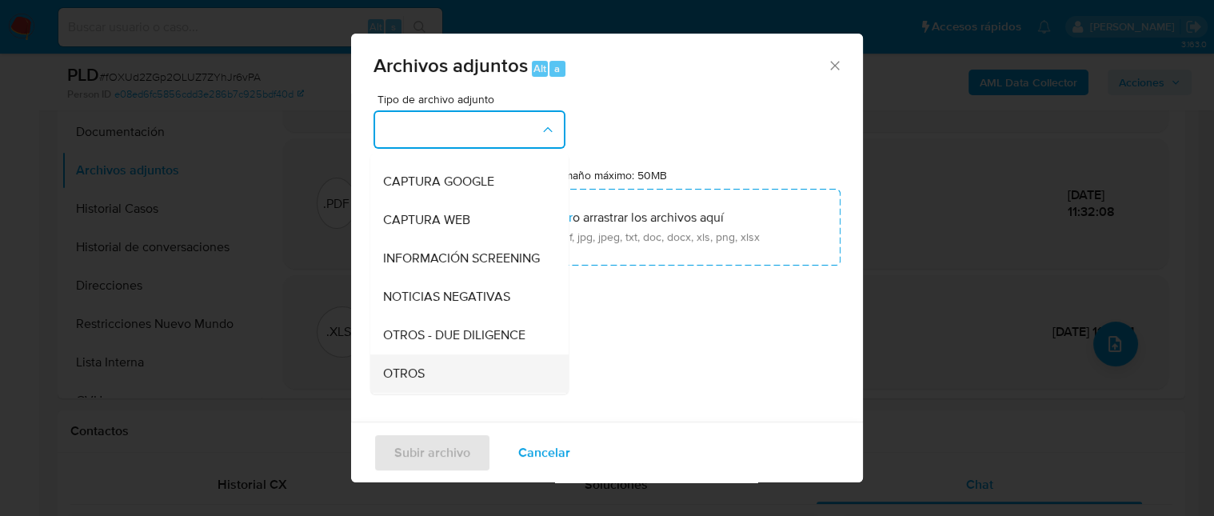
click at [461, 388] on div "OTROS" at bounding box center [464, 373] width 163 height 38
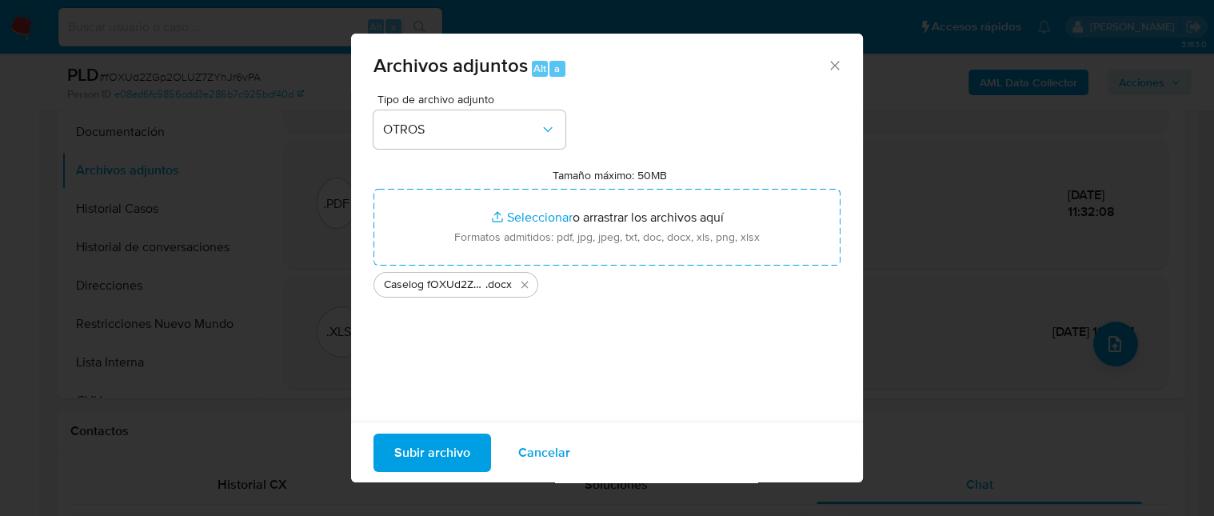
click at [400, 366] on div "Tipo de archivo adjunto OTROS Tamaño máximo: 50MB Seleccionar archivos Seleccio…" at bounding box center [607, 283] width 467 height 378
click at [416, 456] on span "Subir archivo" at bounding box center [432, 451] width 76 height 35
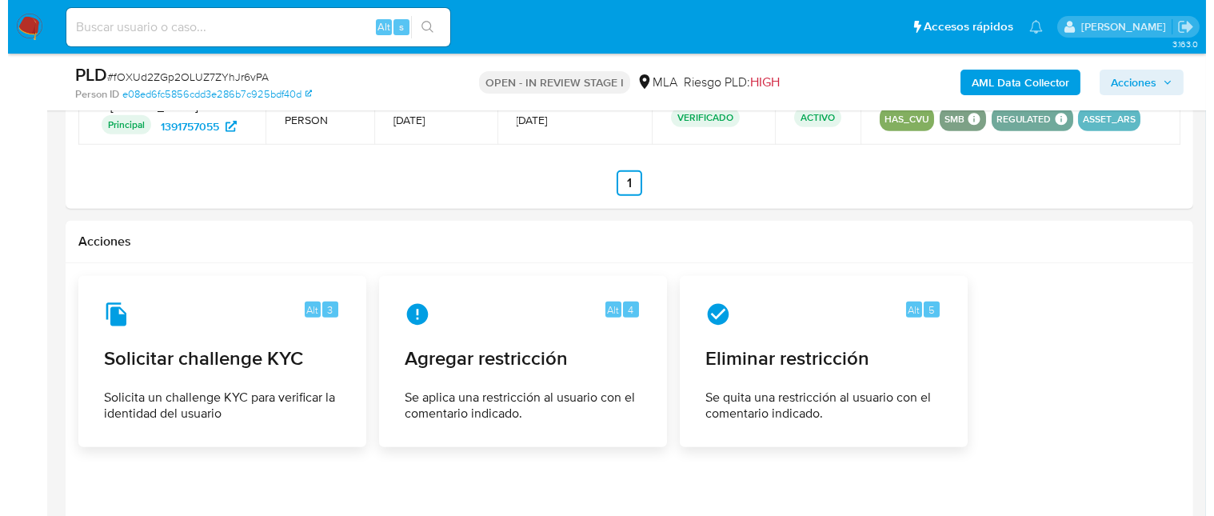
scroll to position [2346, 0]
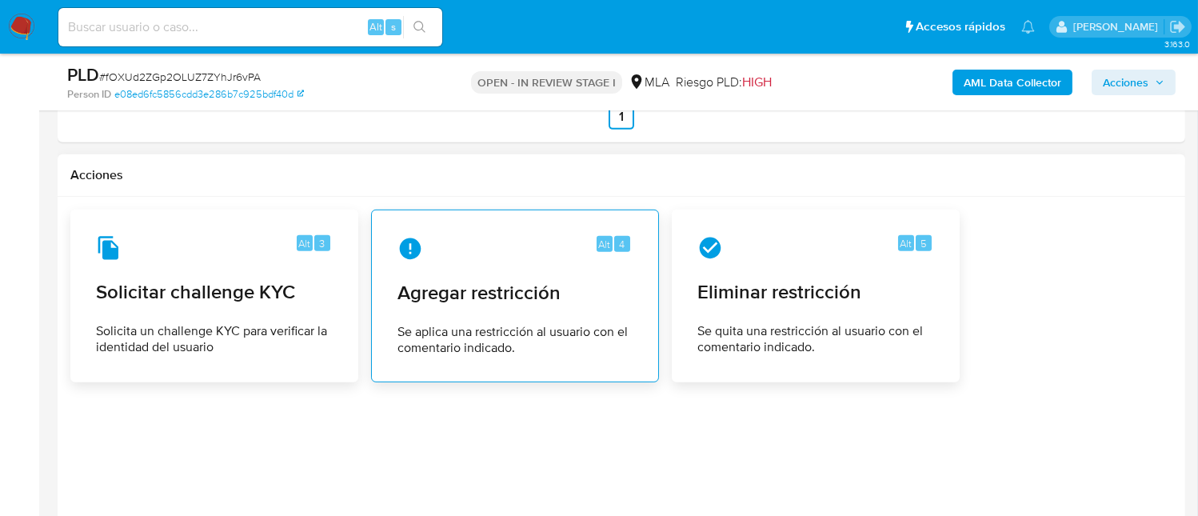
click at [558, 291] on span "Agregar restricción" at bounding box center [515, 293] width 235 height 24
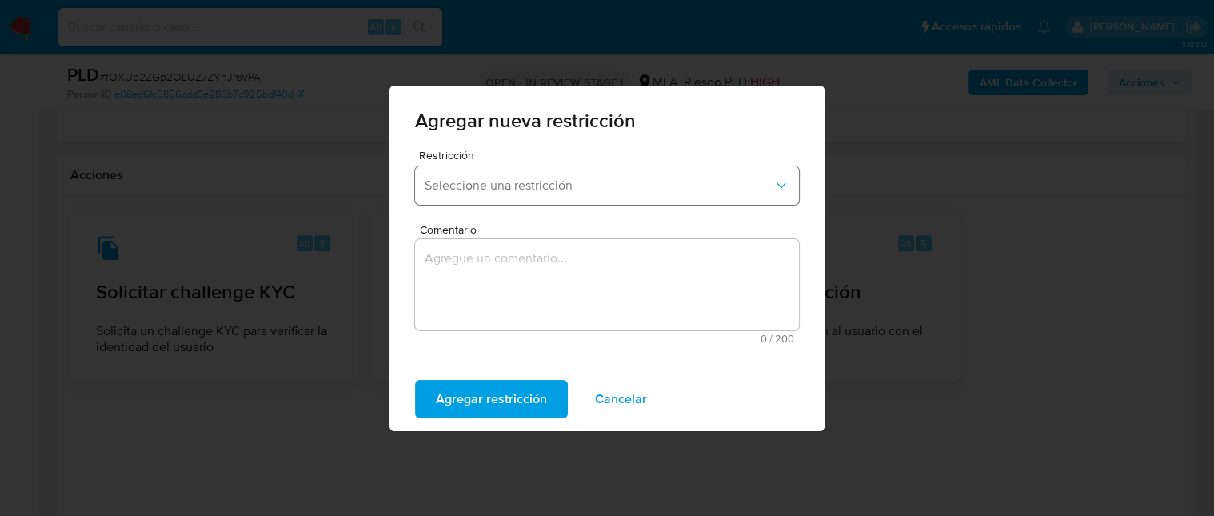
click at [626, 191] on span "Seleccione una restricción" at bounding box center [599, 186] width 349 height 16
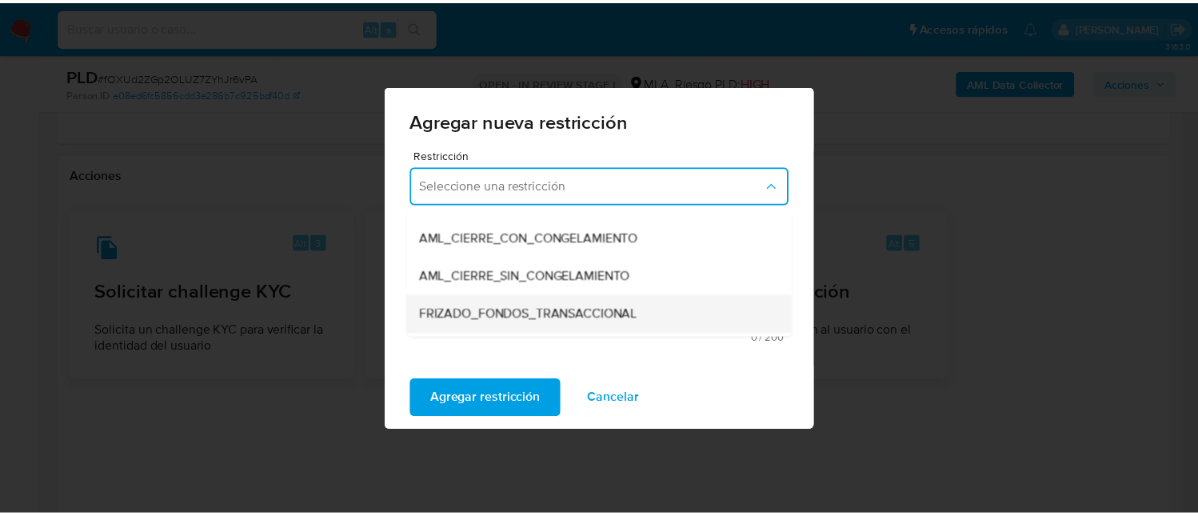
scroll to position [214, 0]
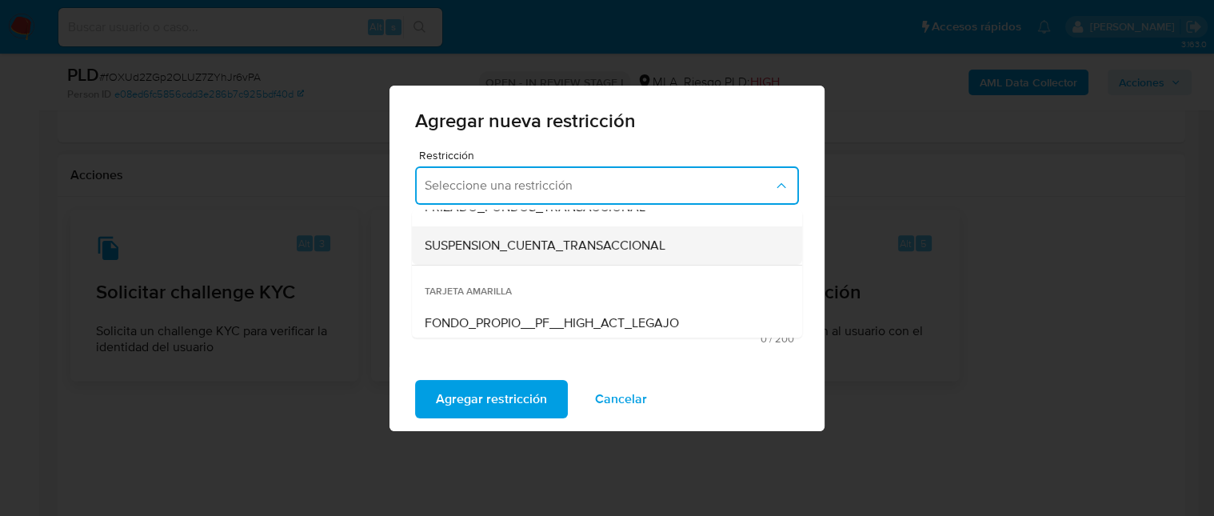
click at [608, 255] on div "SUSPENSION_CUENTA_TRANSACCIONAL" at bounding box center [602, 245] width 355 height 38
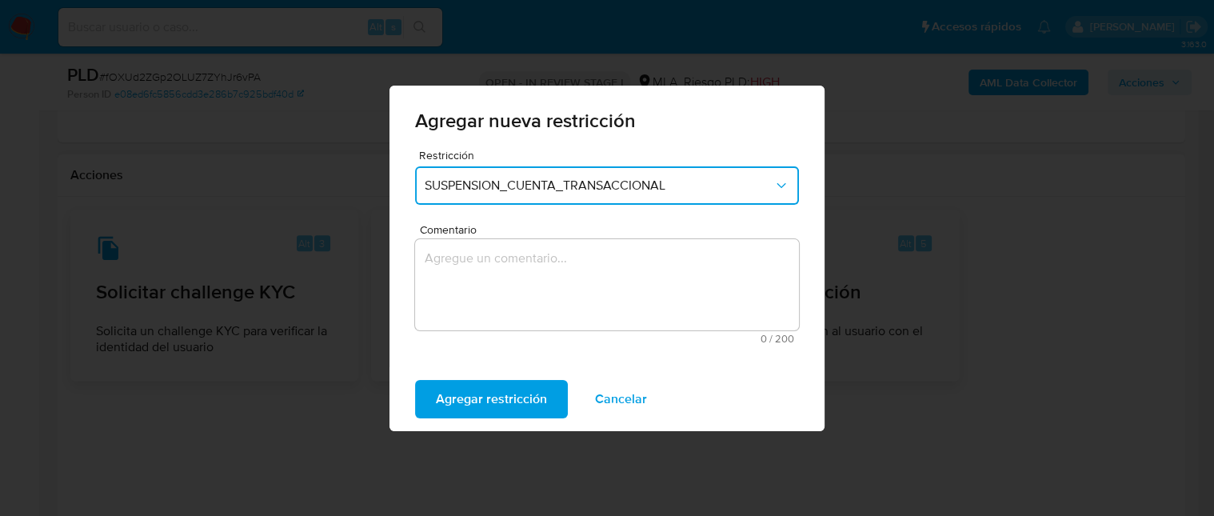
click at [595, 270] on textarea "Comentario" at bounding box center [607, 284] width 384 height 91
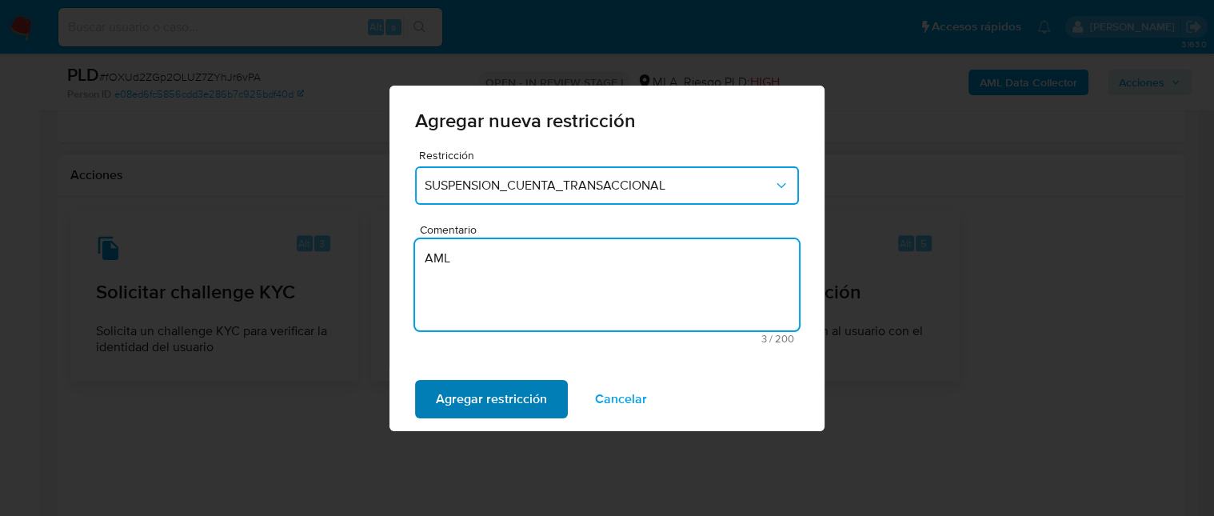
type textarea "AML"
click at [454, 398] on span "Agregar restricción" at bounding box center [491, 399] width 111 height 35
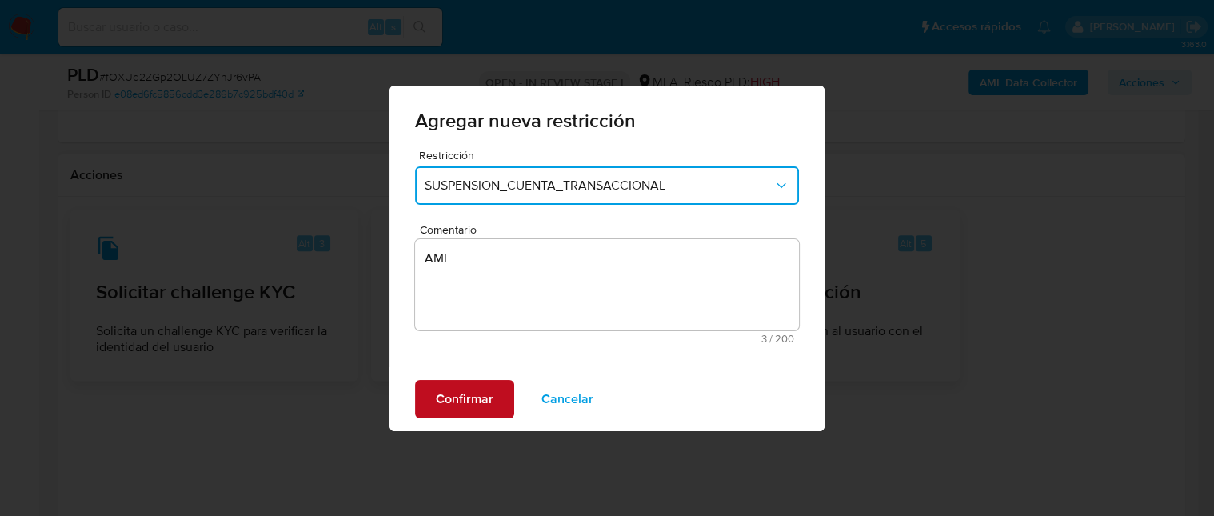
click at [470, 394] on span "Confirmar" at bounding box center [465, 399] width 58 height 35
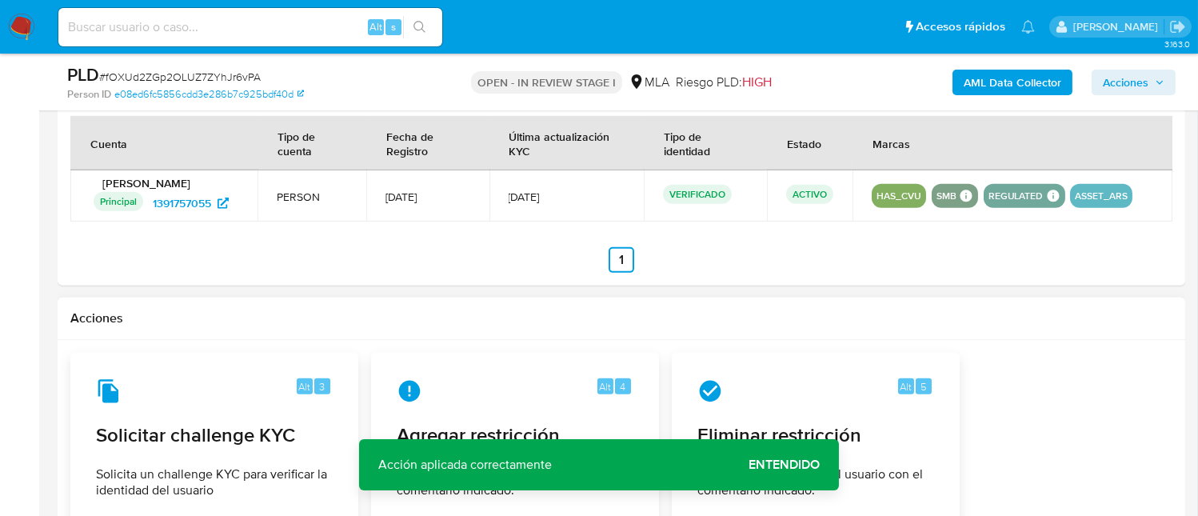
scroll to position [2132, 0]
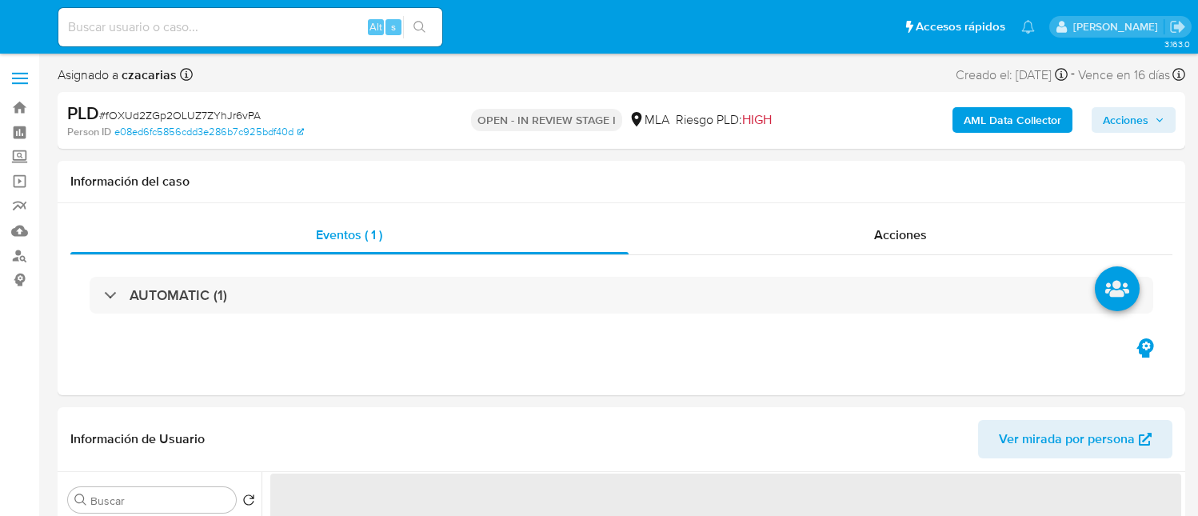
select select "10"
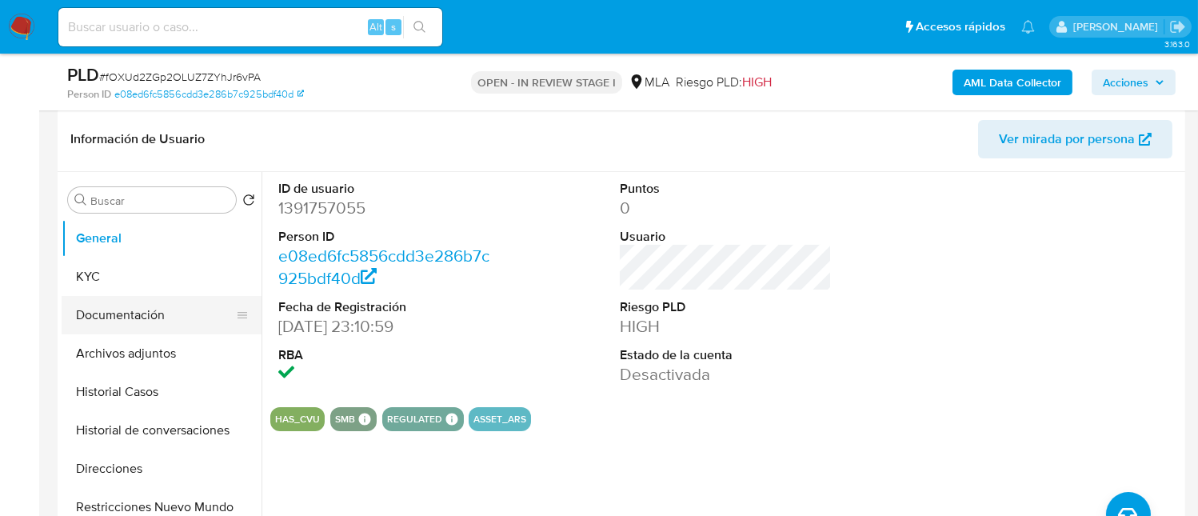
scroll to position [319, 0]
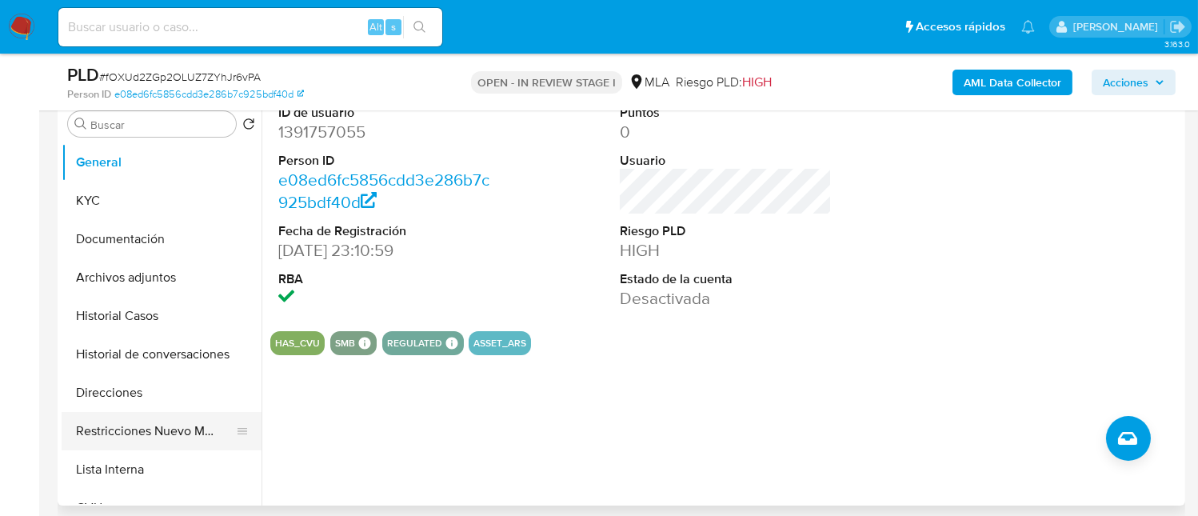
click at [155, 446] on button "Restricciones Nuevo Mundo" at bounding box center [155, 431] width 187 height 38
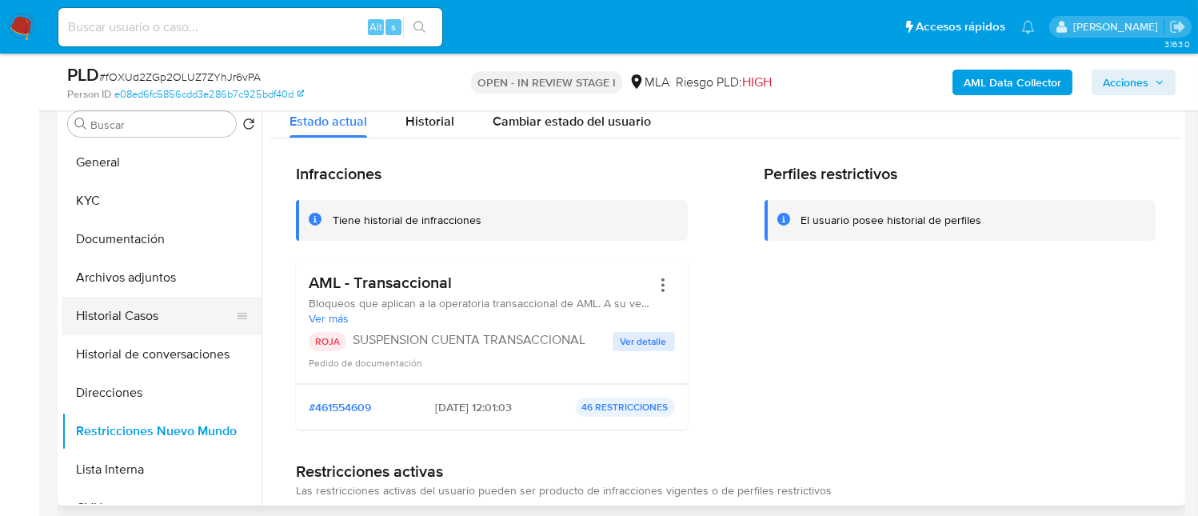
click at [158, 324] on button "Historial Casos" at bounding box center [155, 316] width 187 height 38
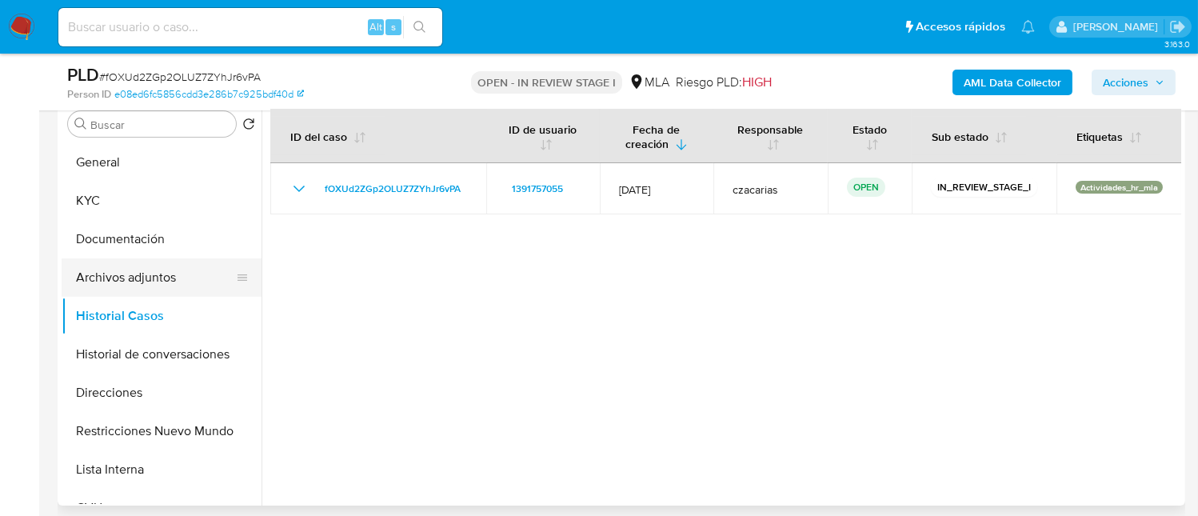
click at [154, 273] on button "Archivos adjuntos" at bounding box center [155, 277] width 187 height 38
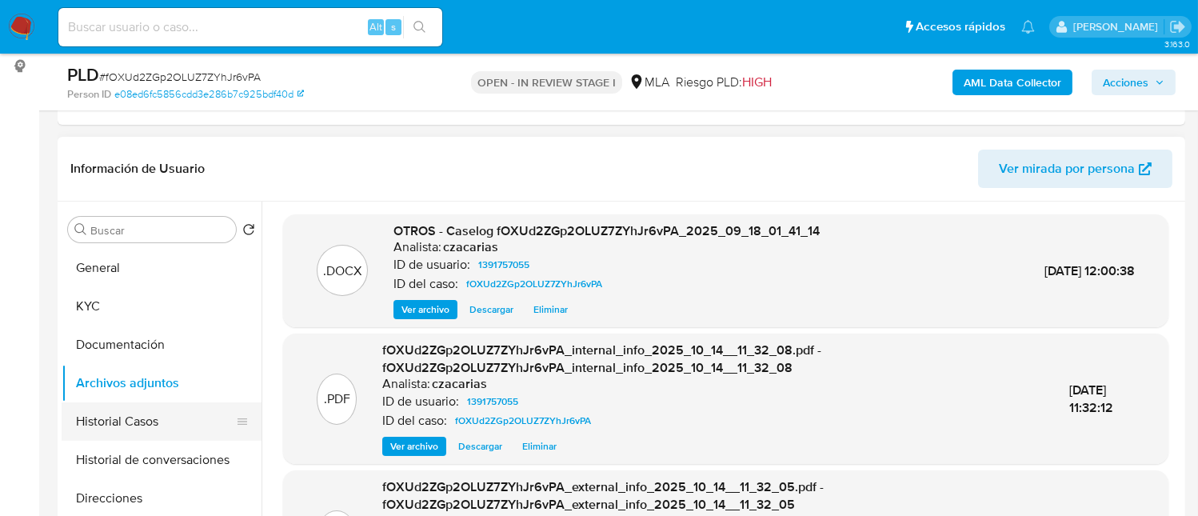
scroll to position [106, 0]
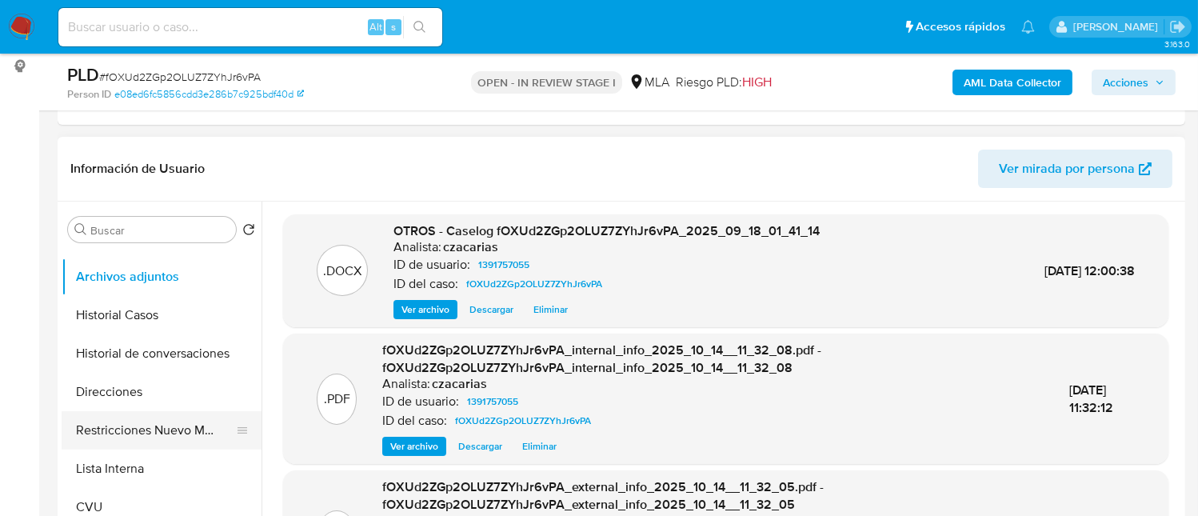
click at [136, 433] on button "Restricciones Nuevo Mundo" at bounding box center [155, 430] width 187 height 38
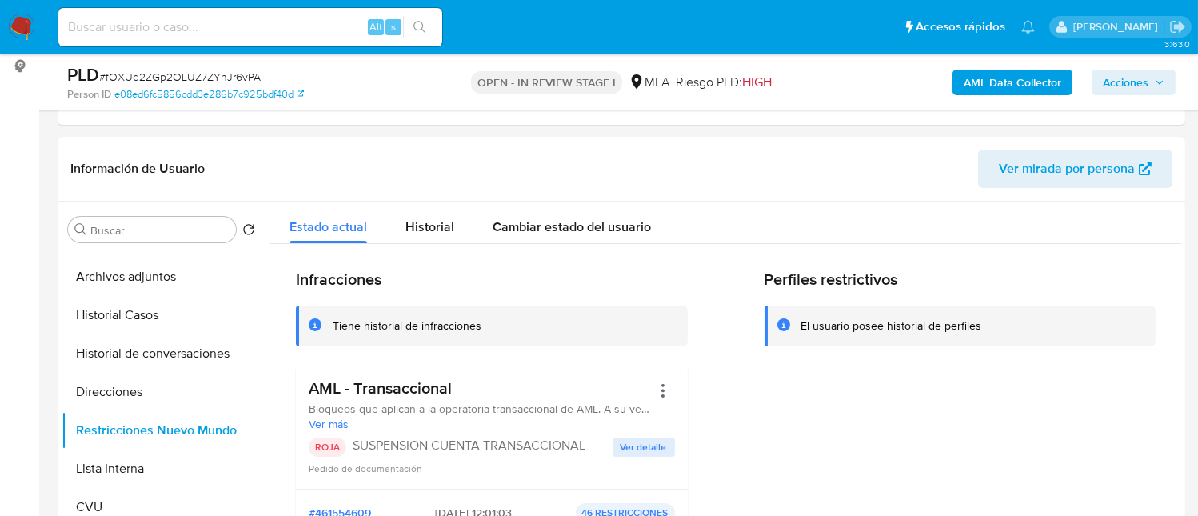
click at [1141, 77] on span "Acciones" at bounding box center [1126, 83] width 46 height 26
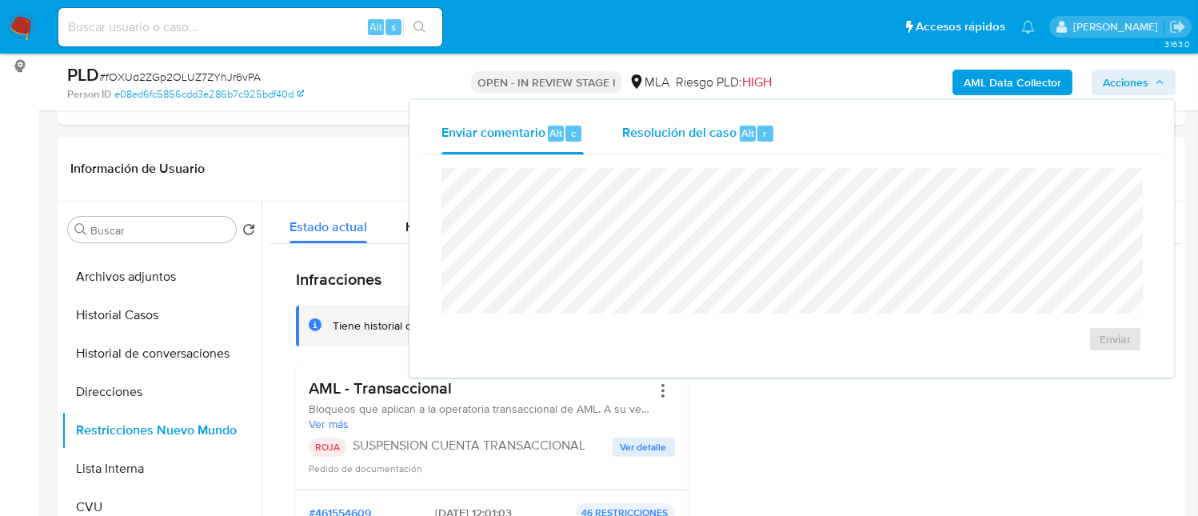
click at [740, 134] on div "Alt" at bounding box center [748, 134] width 16 height 16
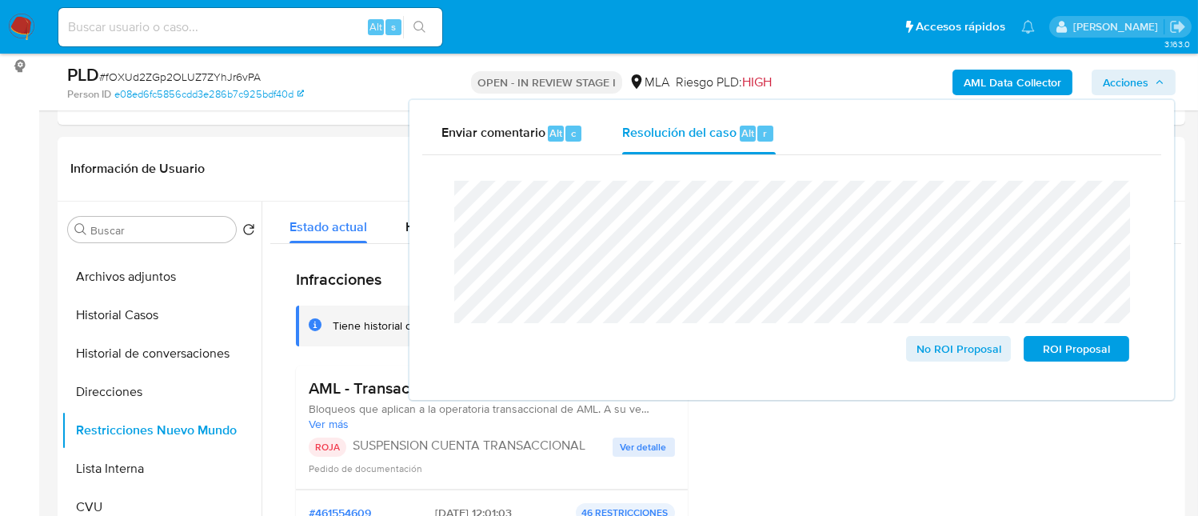
click at [231, 78] on span "# fOXUd2ZGp2OLUZ7ZYhJr6vPA" at bounding box center [180, 77] width 162 height 16
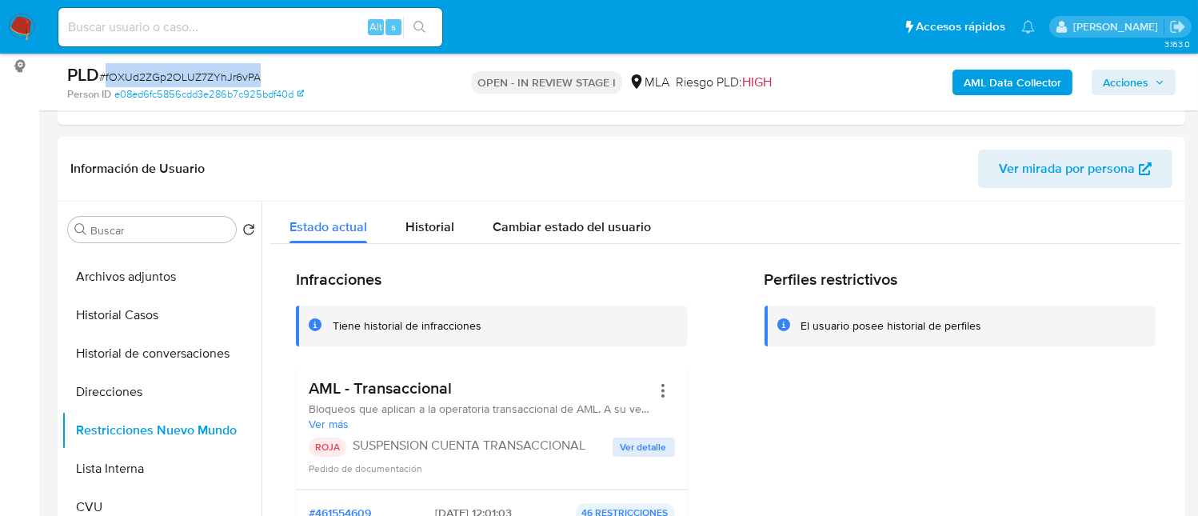
click at [231, 78] on span "# fOXUd2ZGp2OLUZ7ZYhJr6vPA" at bounding box center [180, 77] width 162 height 16
copy span "fOXUd2ZGp2OLUZ7ZYhJr6vPA"
click at [1115, 76] on span "Acciones" at bounding box center [1126, 83] width 46 height 26
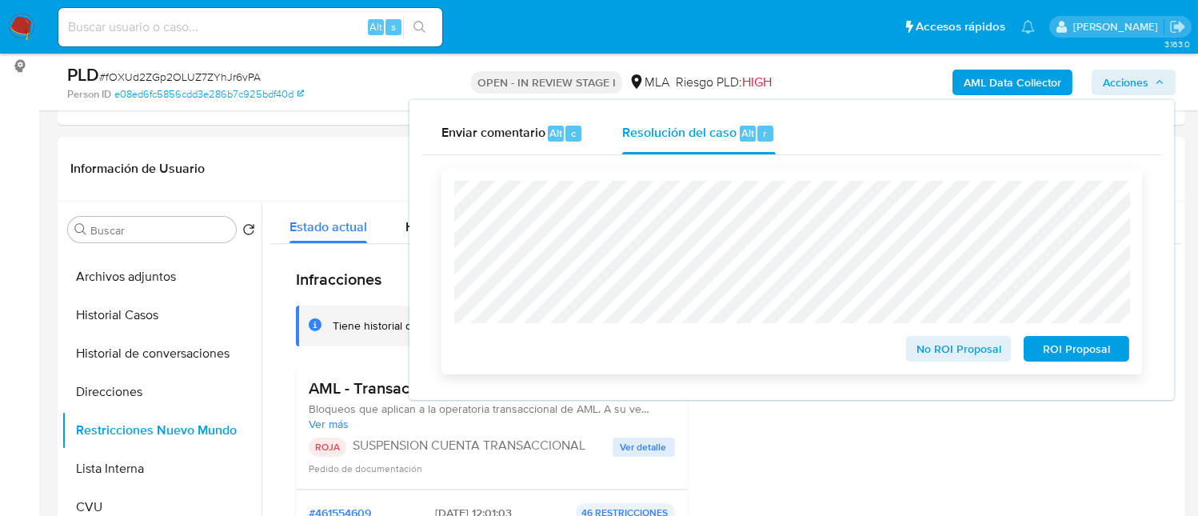
click at [1067, 347] on span "ROI Proposal" at bounding box center [1076, 349] width 83 height 22
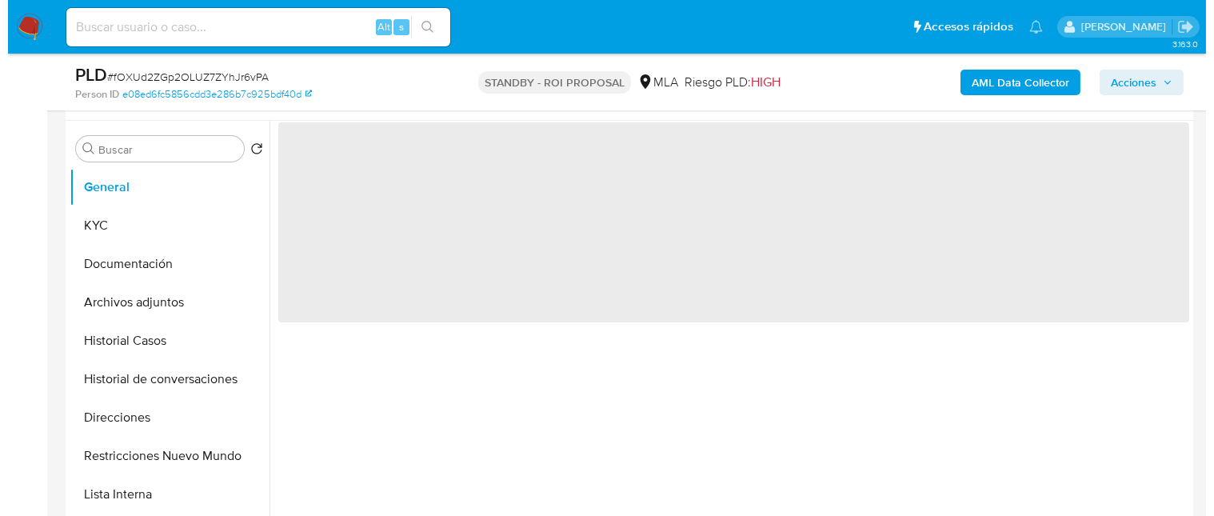
scroll to position [319, 0]
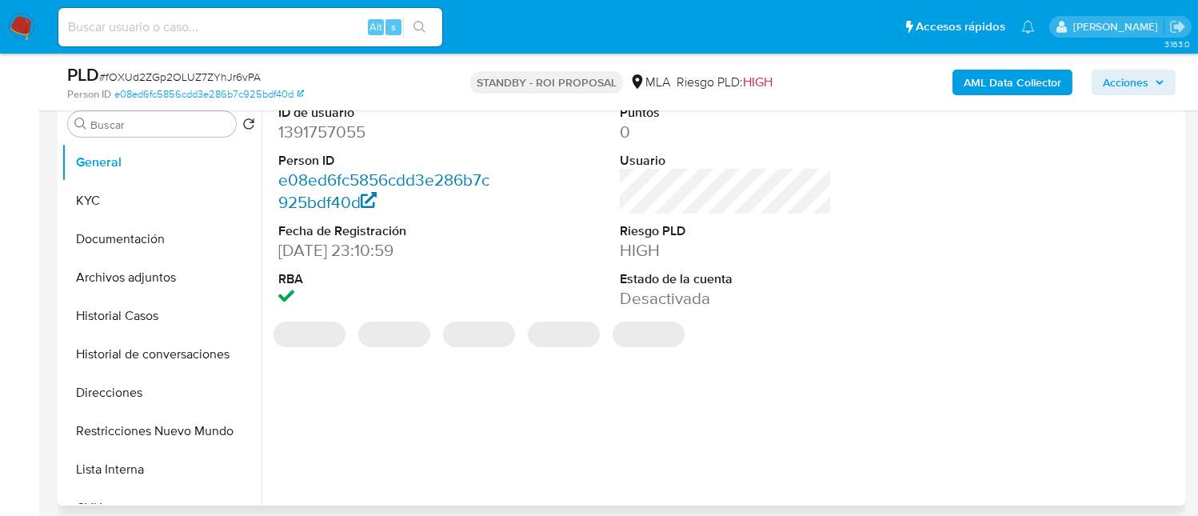
select select "10"
click at [313, 134] on dd "1391757055" at bounding box center [384, 132] width 212 height 22
click at [313, 133] on dd "1391757055" at bounding box center [384, 132] width 212 height 22
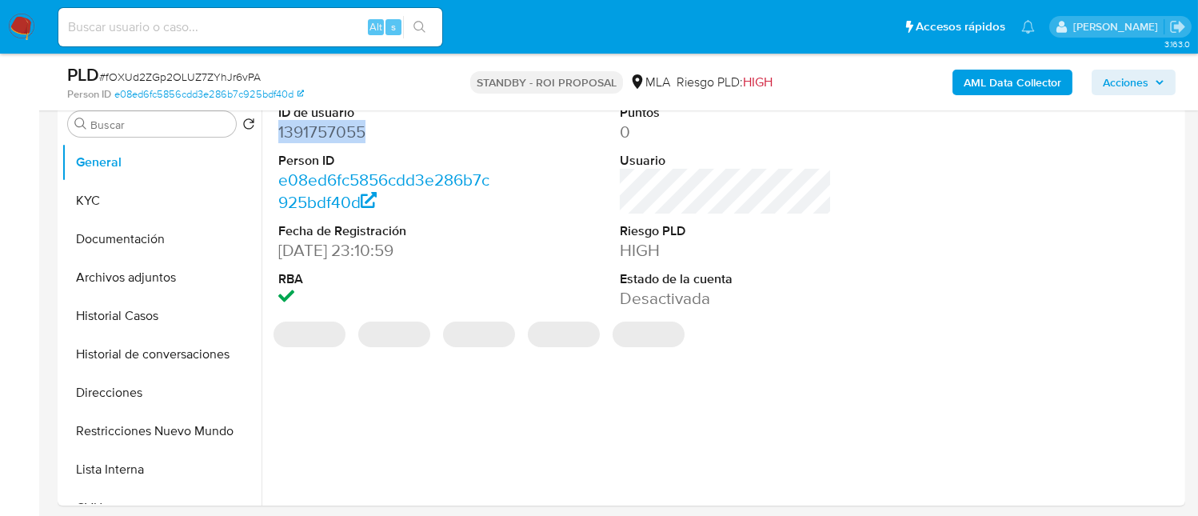
copy dd "1391757055"
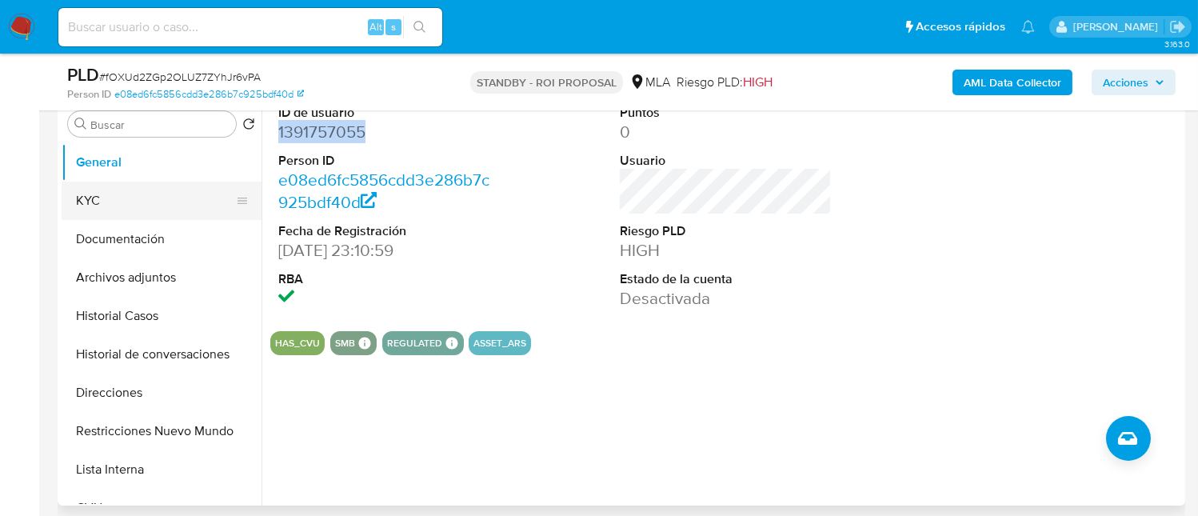
click at [134, 210] on button "KYC" at bounding box center [155, 201] width 187 height 38
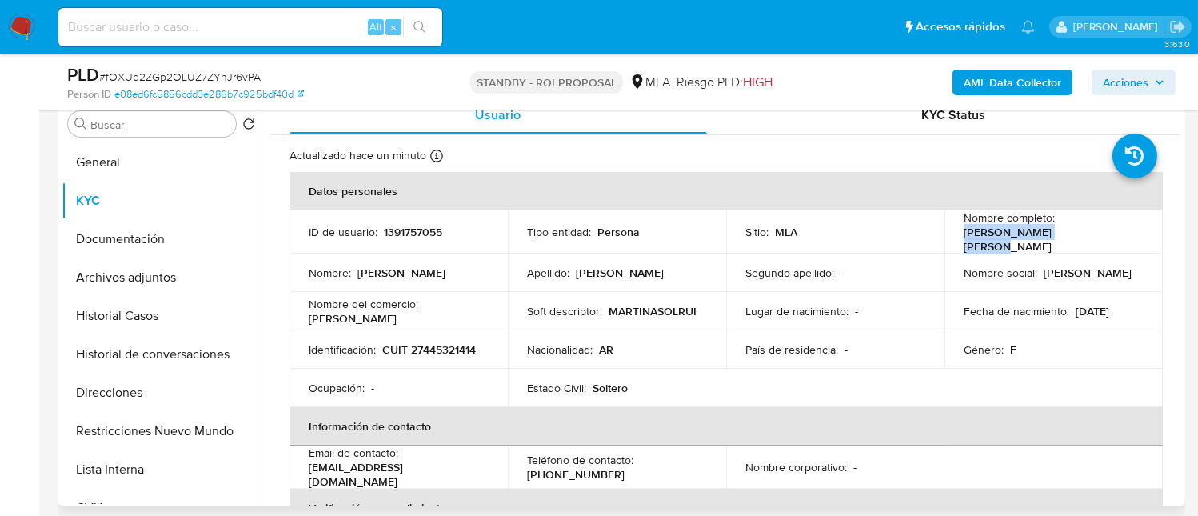
drag, startPoint x: 961, startPoint y: 236, endPoint x: 1087, endPoint y: 234, distance: 125.6
click at [1087, 234] on div "Nombre completo : [PERSON_NAME] [PERSON_NAME]" at bounding box center [1054, 231] width 180 height 43
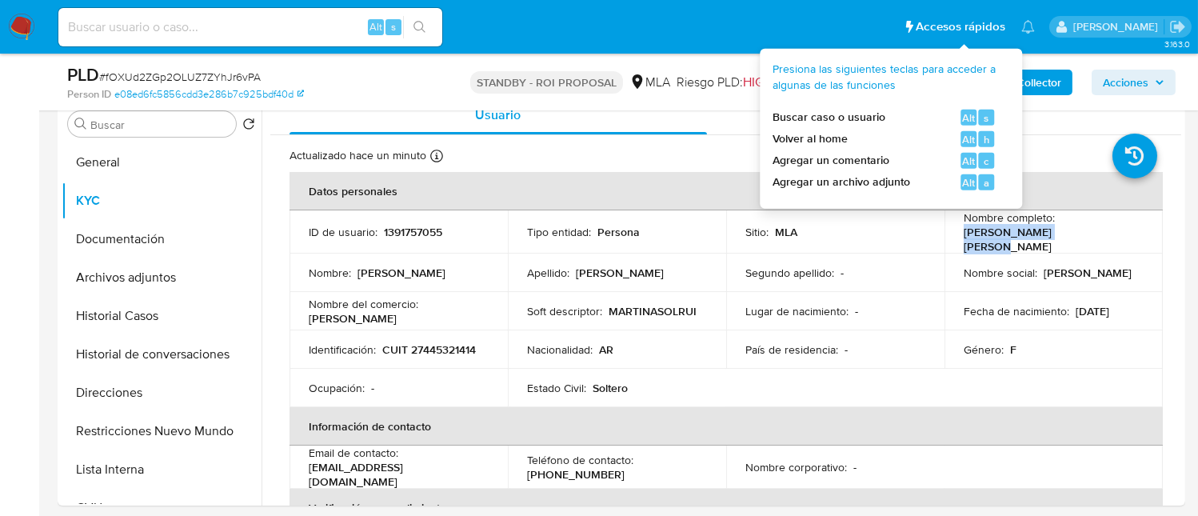
copy p "[PERSON_NAME] [PERSON_NAME]"
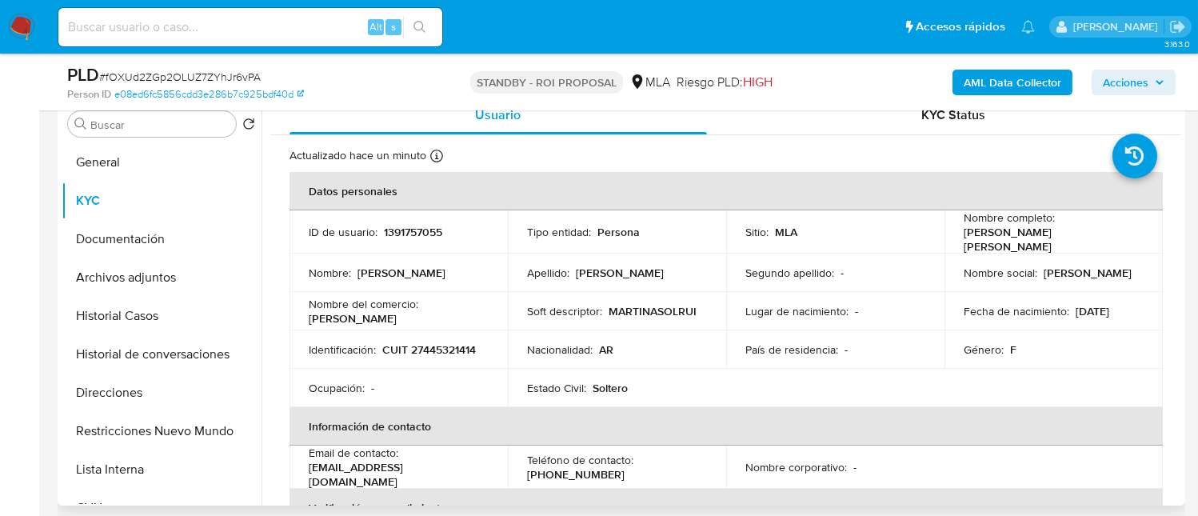
click at [439, 342] on p "CUIT 27445321414" at bounding box center [429, 349] width 94 height 14
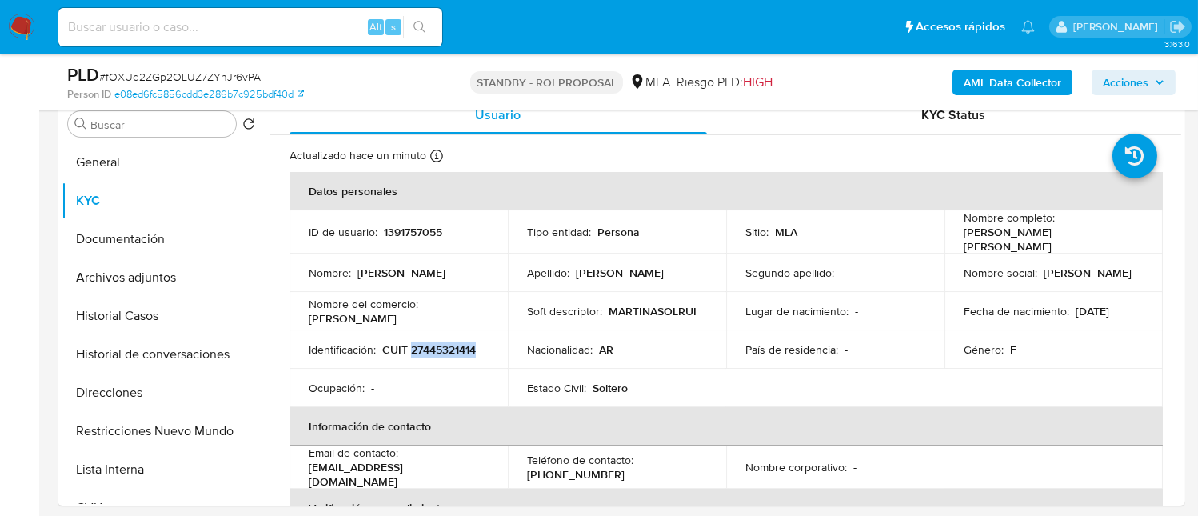
copy p "27445321414"
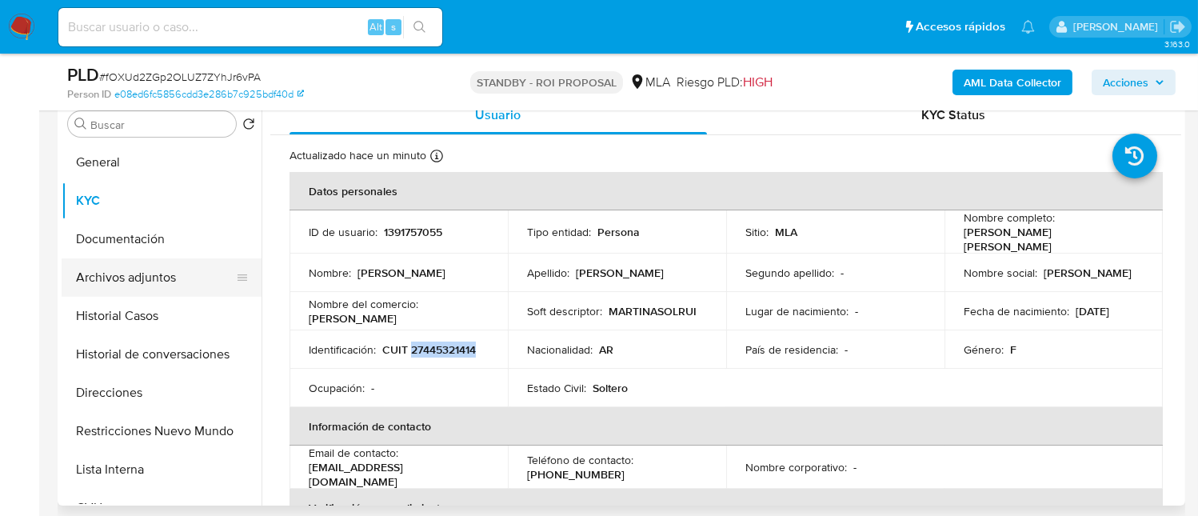
click at [182, 290] on button "Archivos adjuntos" at bounding box center [155, 277] width 187 height 38
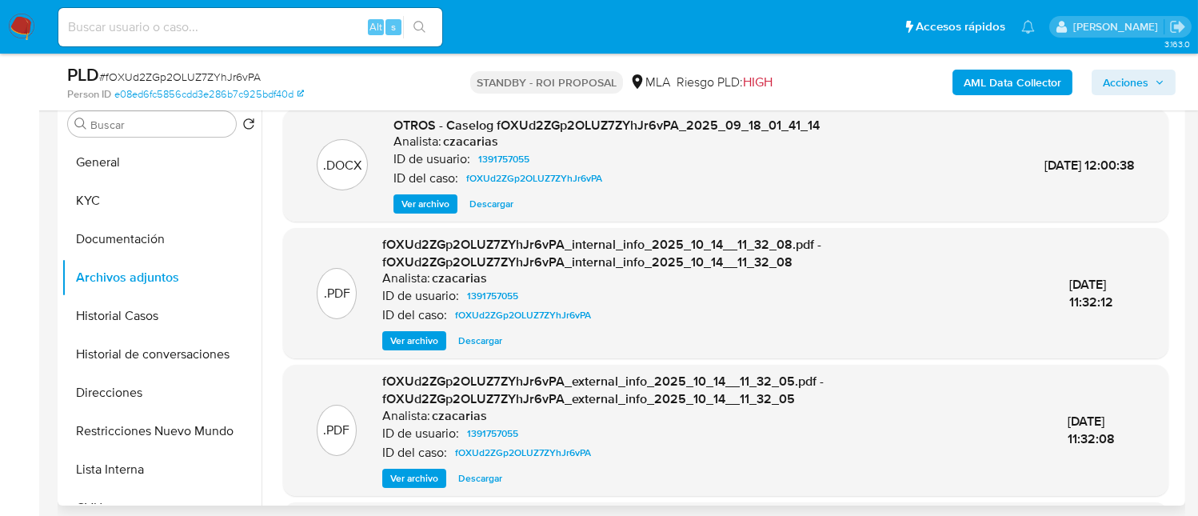
click at [426, 203] on span "Ver archivo" at bounding box center [426, 204] width 48 height 16
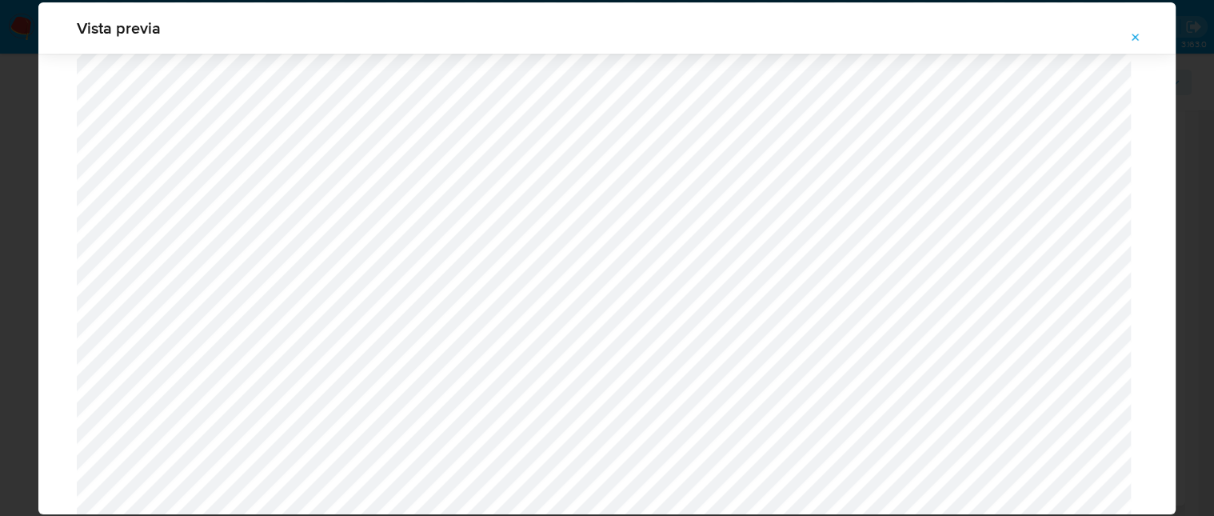
scroll to position [3050, 0]
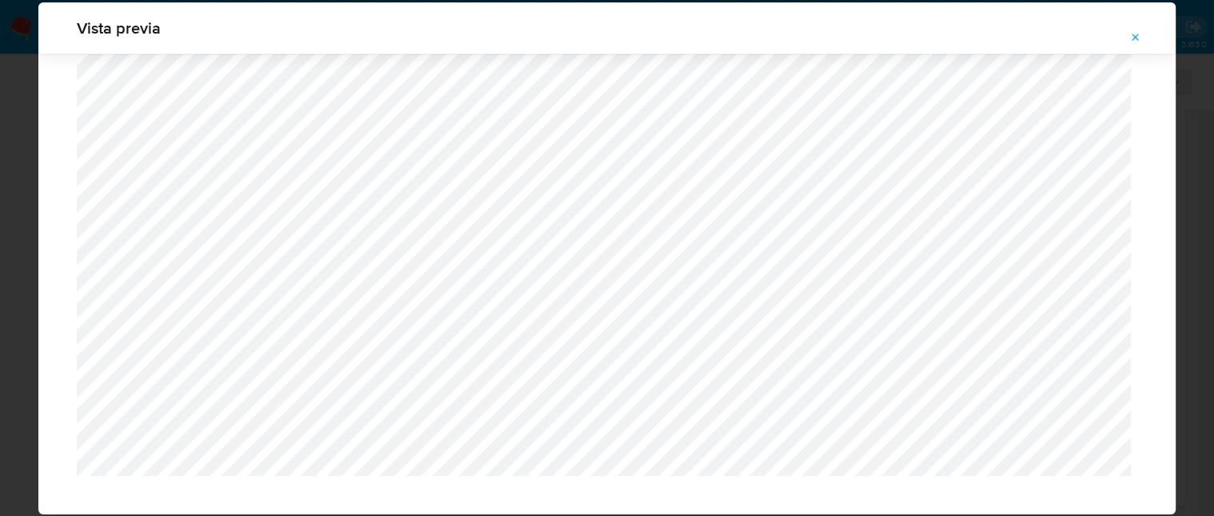
click at [1135, 47] on span "Attachment preview" at bounding box center [1135, 37] width 13 height 22
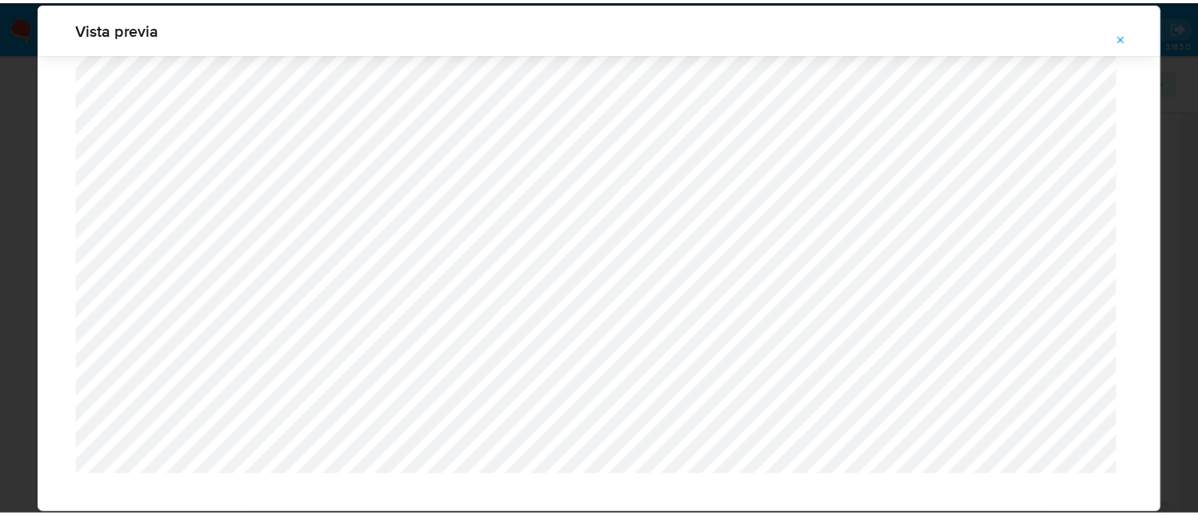
scroll to position [51, 0]
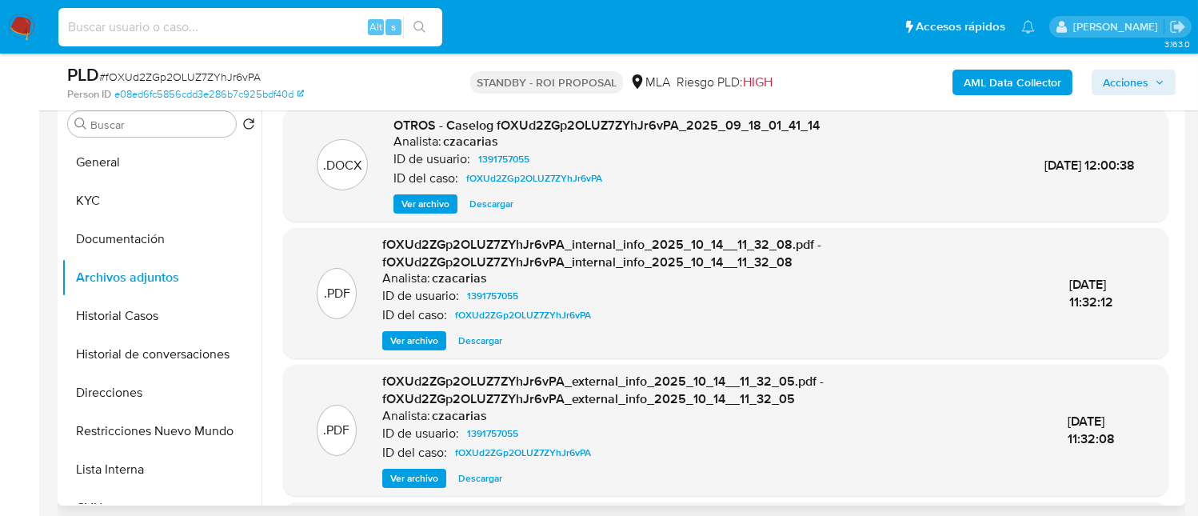
drag, startPoint x: 300, startPoint y: 27, endPoint x: 392, endPoint y: 26, distance: 92.0
click at [301, 27] on input at bounding box center [250, 27] width 384 height 21
paste input "odiTr558GvI0WoBFziMoAjn4"
type input "odiTr558GvI0WoBFziMoAjn4"
click at [418, 30] on icon "search-icon" at bounding box center [420, 27] width 13 height 13
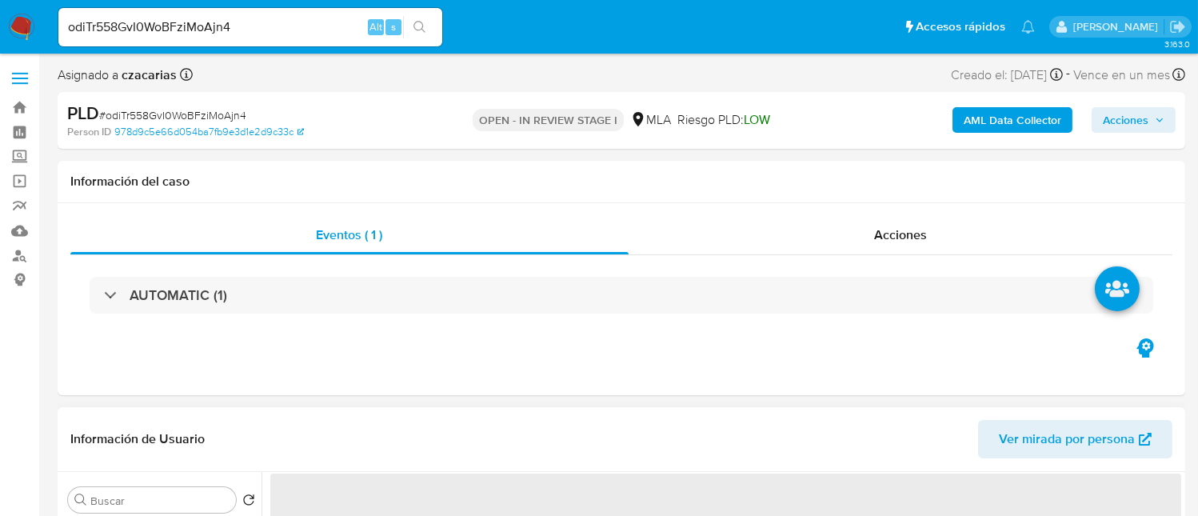
select select "10"
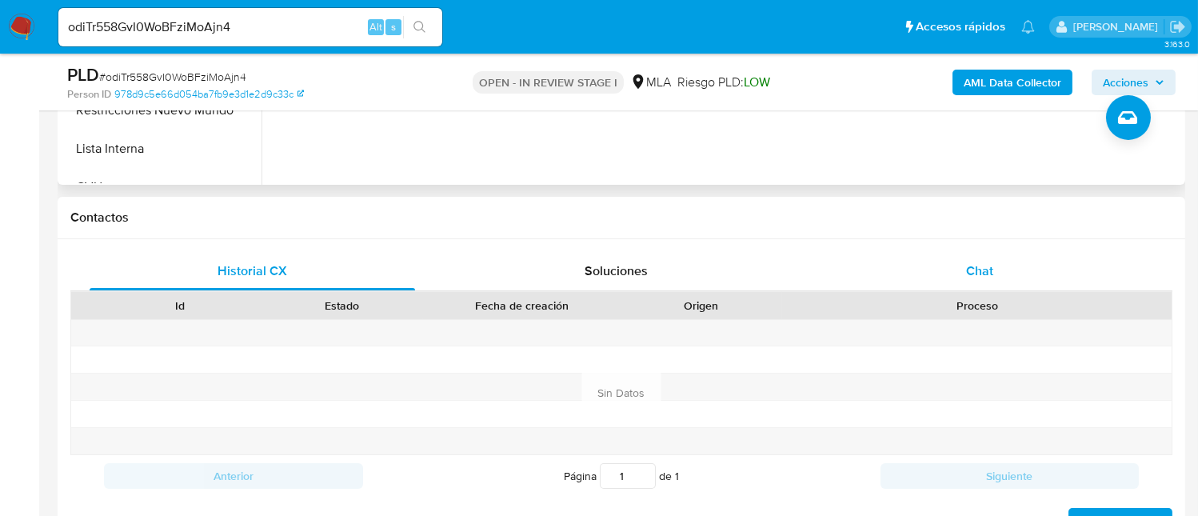
click at [1010, 267] on div "Chat" at bounding box center [980, 271] width 326 height 38
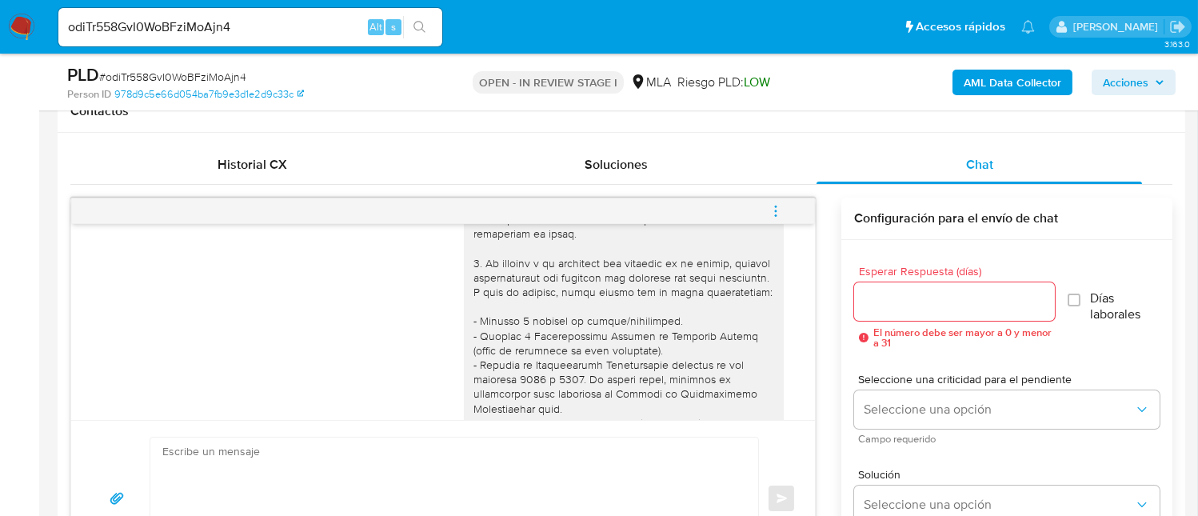
scroll to position [102, 0]
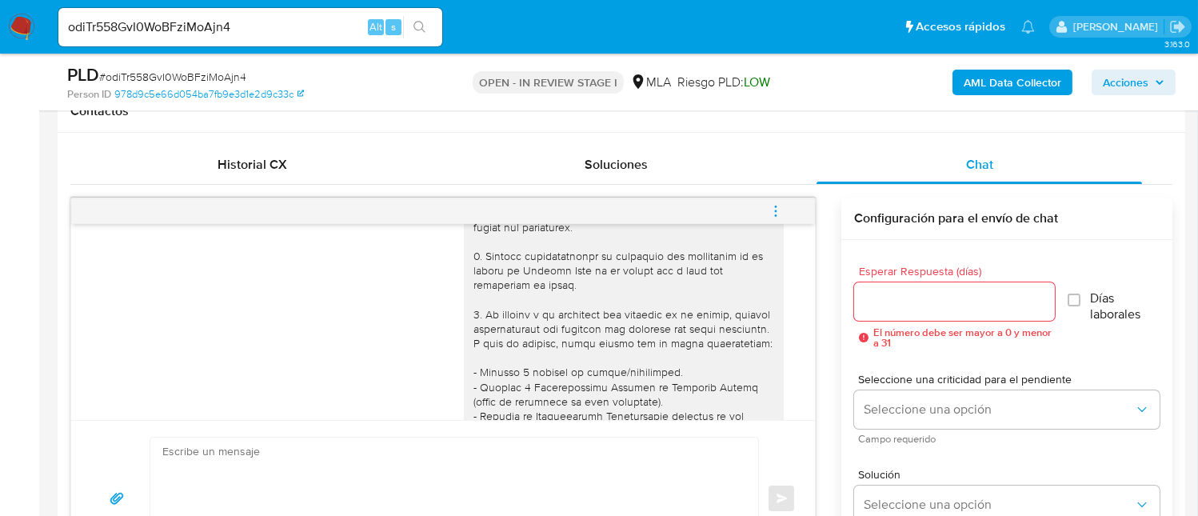
drag, startPoint x: 241, startPoint y: 41, endPoint x: 247, endPoint y: 33, distance: 10.2
click at [243, 39] on div "odiTr558GvI0WoBFziMoAjn4 Alt s" at bounding box center [250, 27] width 384 height 38
click at [251, 26] on input "odiTr558GvI0WoBFziMoAjn4" at bounding box center [250, 27] width 384 height 21
paste input "kqaKVvxeAQes4LgVaeEmpGg8"
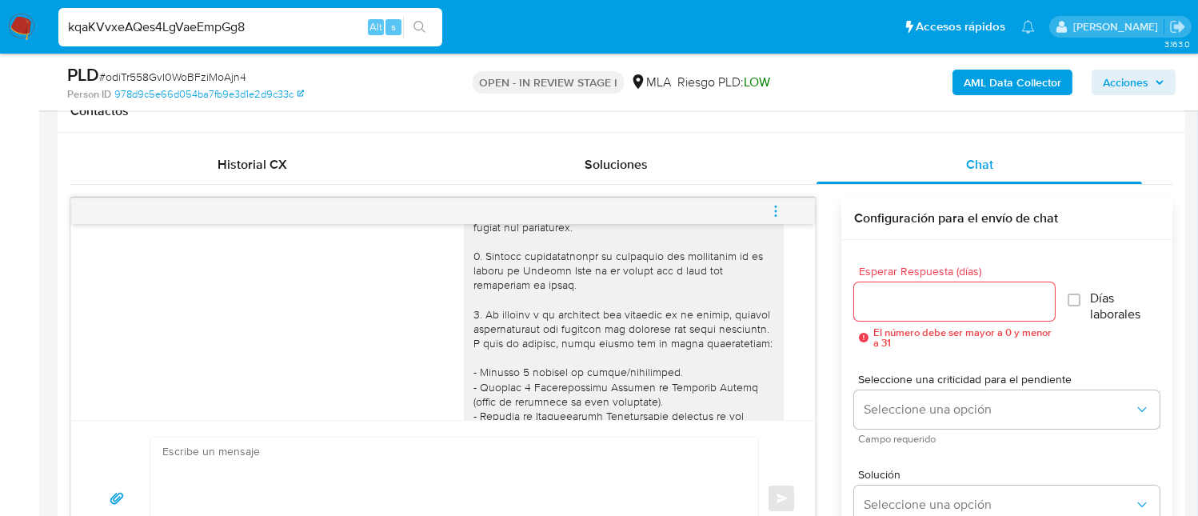
type input "kqaKVvxeAQes4LgVaeEmpGg8"
click at [429, 34] on button "search-icon" at bounding box center [419, 27] width 33 height 22
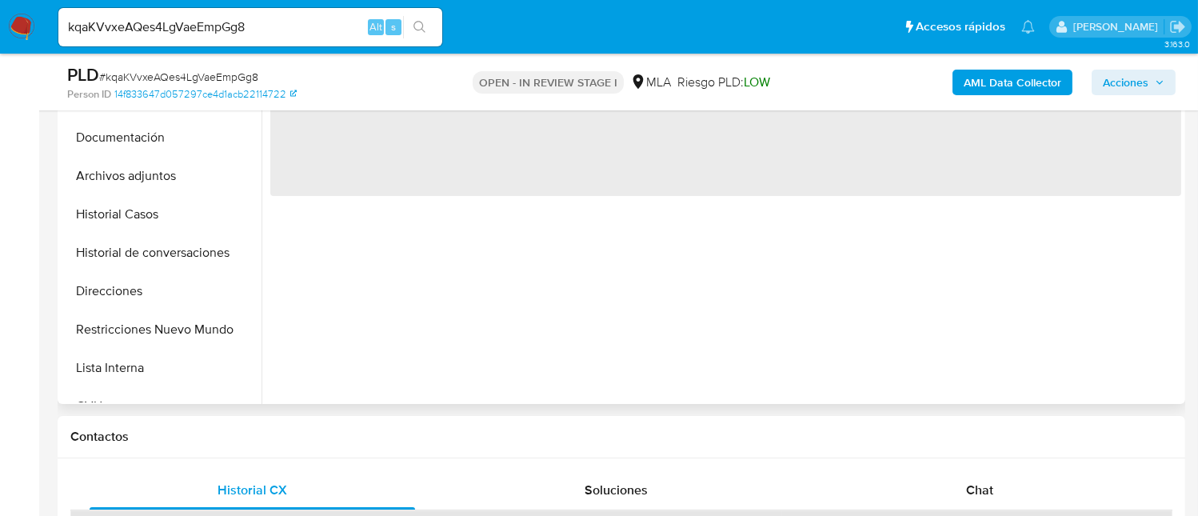
scroll to position [426, 0]
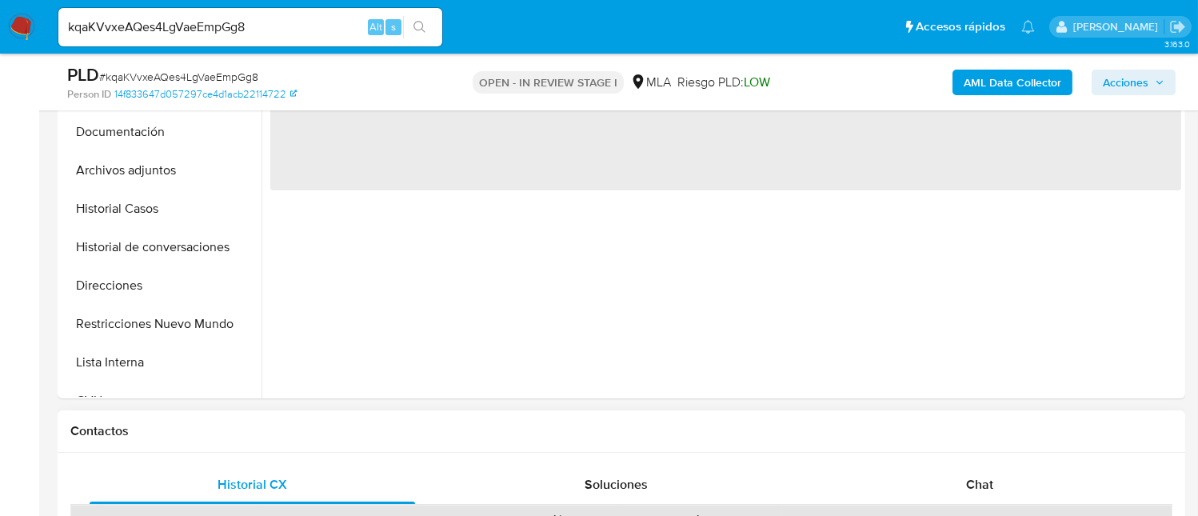
select select "10"
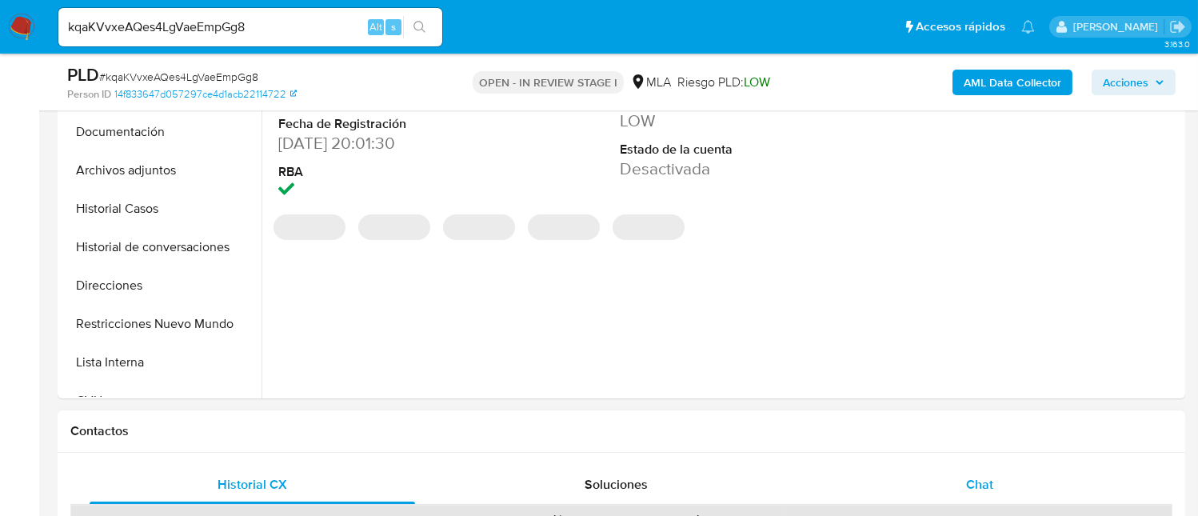
drag, startPoint x: 986, startPoint y: 449, endPoint x: 989, endPoint y: 473, distance: 24.1
click at [990, 476] on span "Chat" at bounding box center [979, 484] width 27 height 18
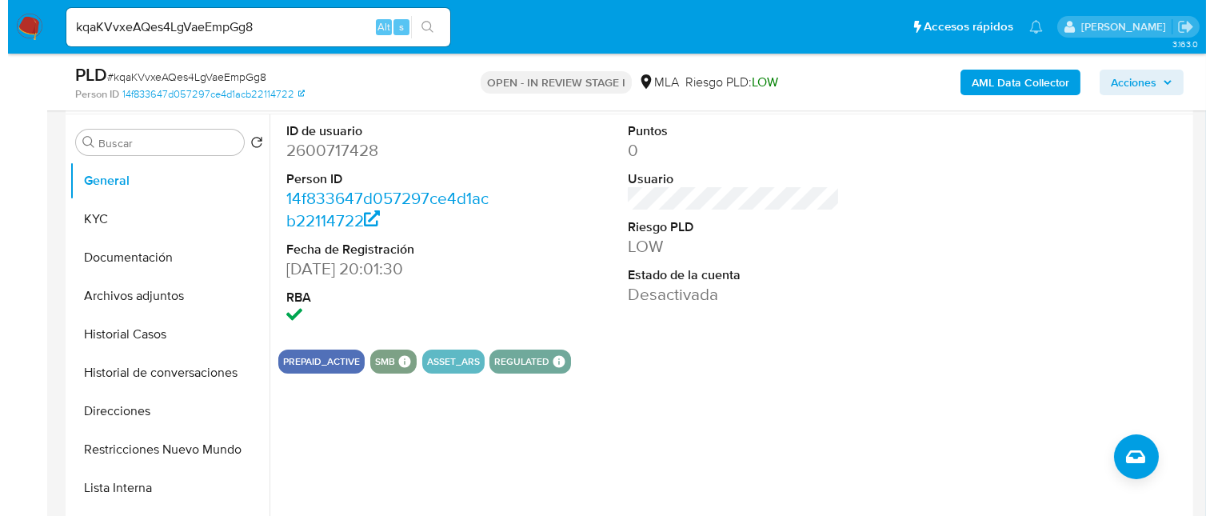
scroll to position [319, 0]
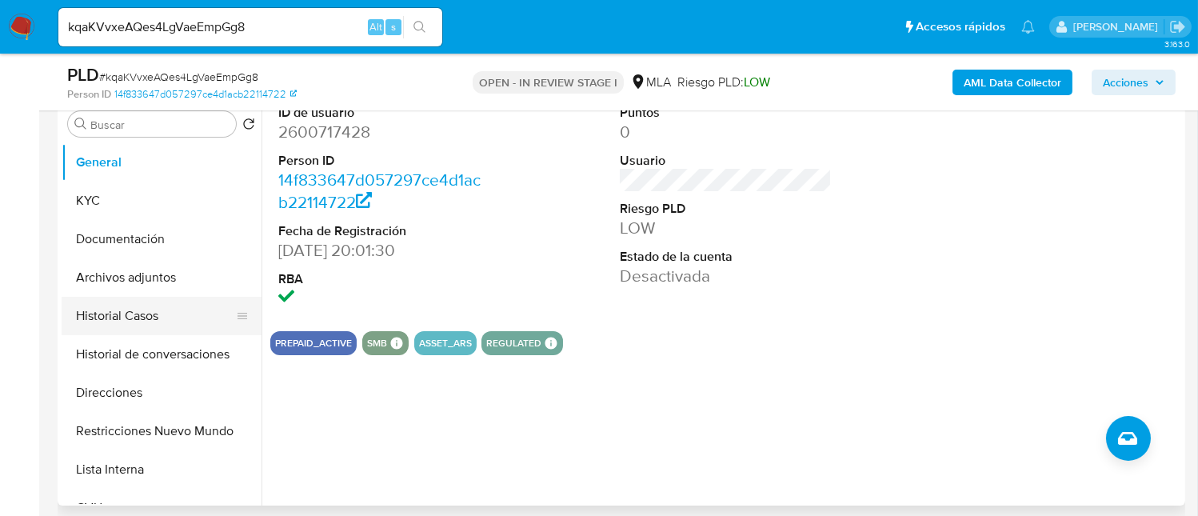
click at [141, 311] on button "Historial Casos" at bounding box center [155, 316] width 187 height 38
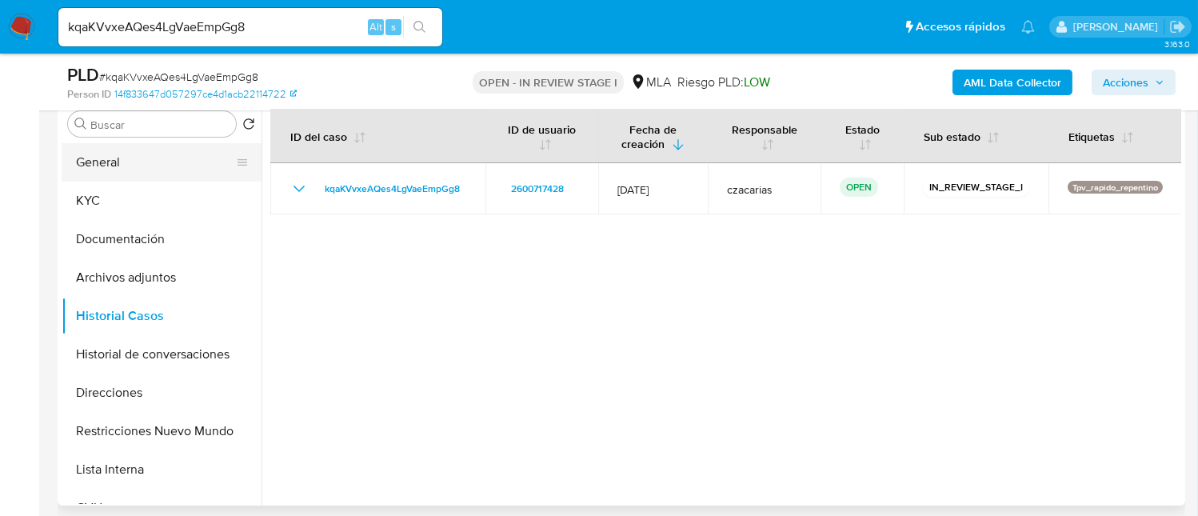
click at [138, 155] on button "General" at bounding box center [155, 162] width 187 height 38
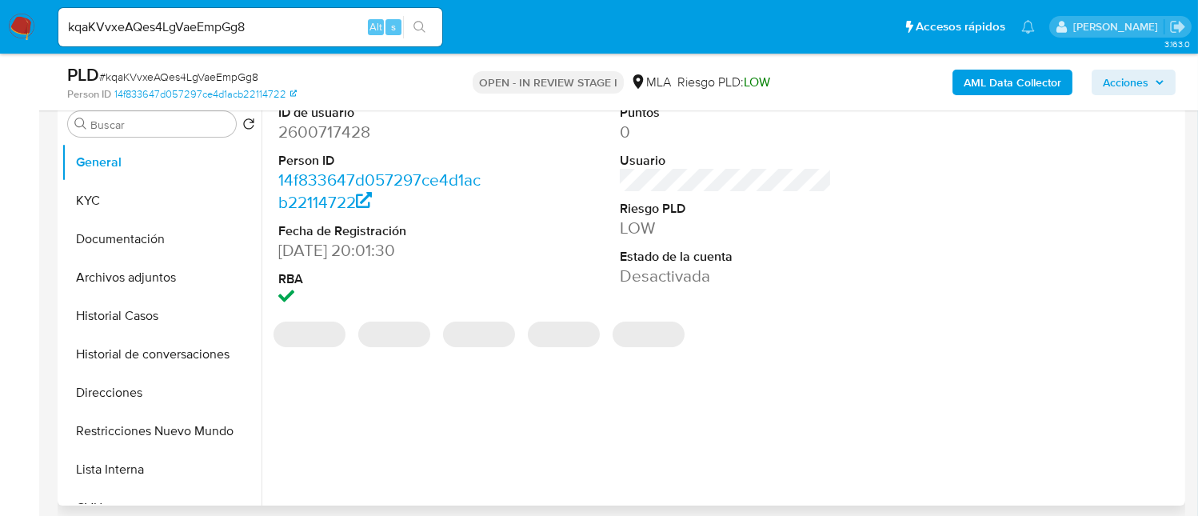
click at [331, 137] on dd "2600717428" at bounding box center [384, 132] width 212 height 22
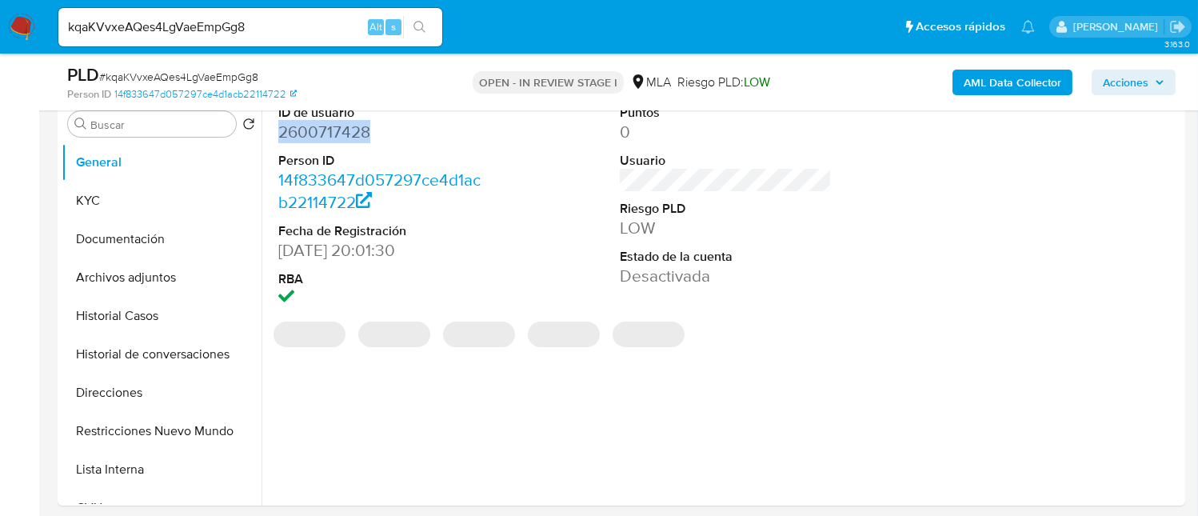
copy dd "2600717428"
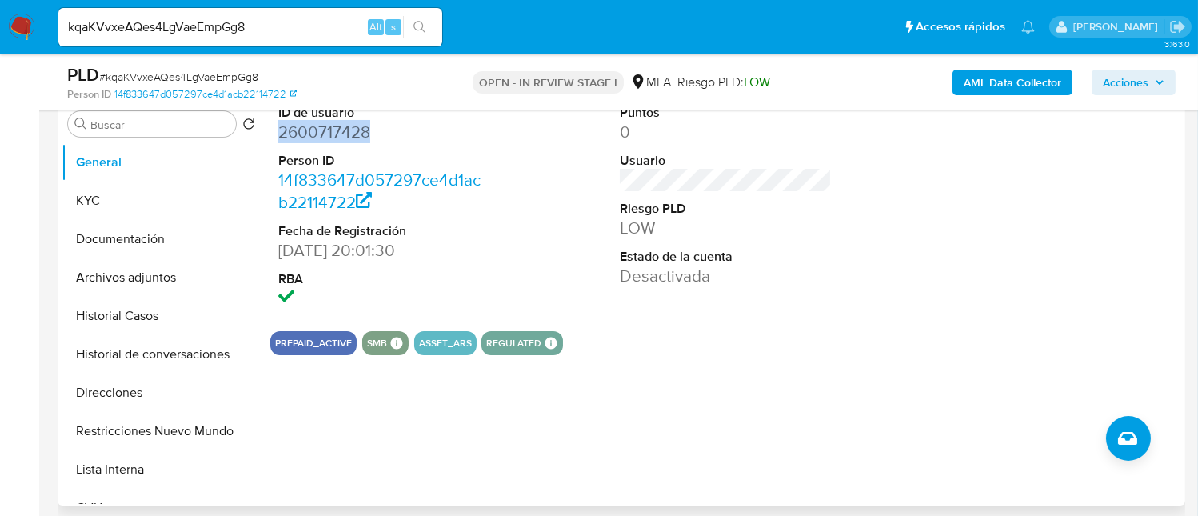
click at [350, 138] on dd "2600717428" at bounding box center [384, 132] width 212 height 22
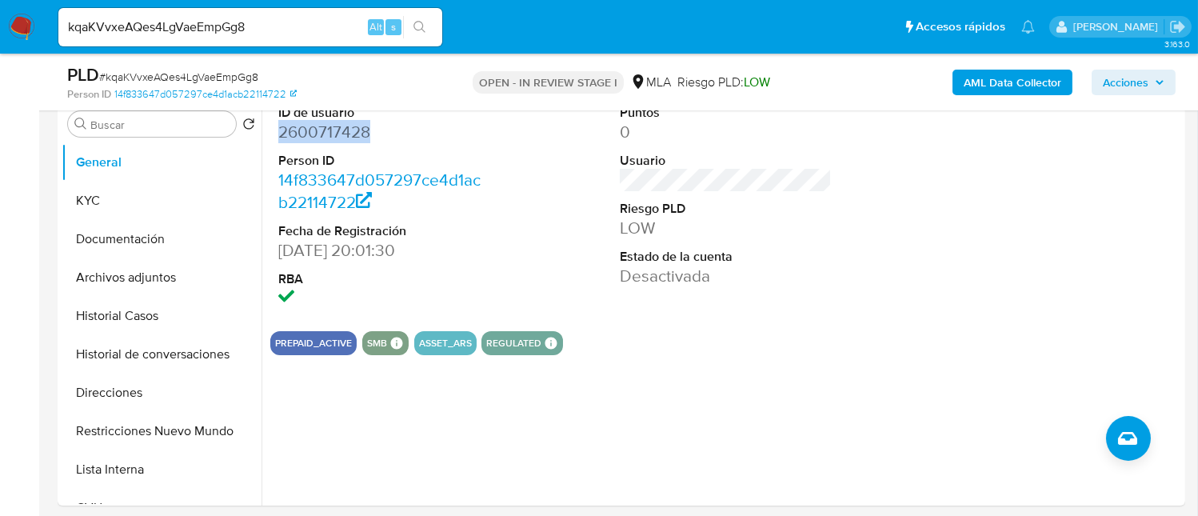
click at [1011, 86] on b "AML Data Collector" at bounding box center [1013, 83] width 98 height 26
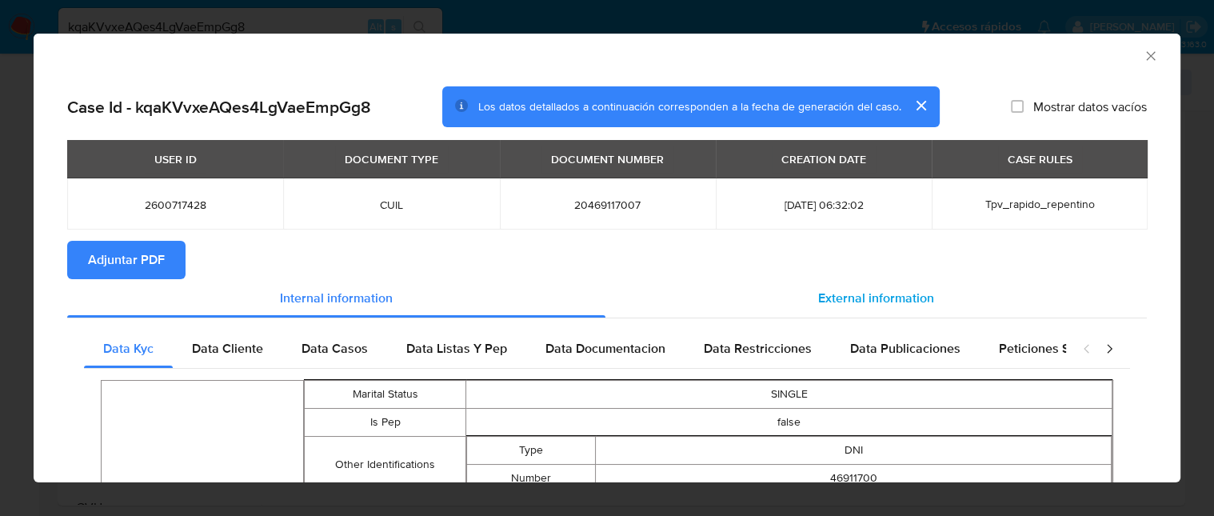
drag, startPoint x: 831, startPoint y: 304, endPoint x: 792, endPoint y: 302, distance: 39.3
click at [831, 303] on span "External information" at bounding box center [876, 298] width 116 height 18
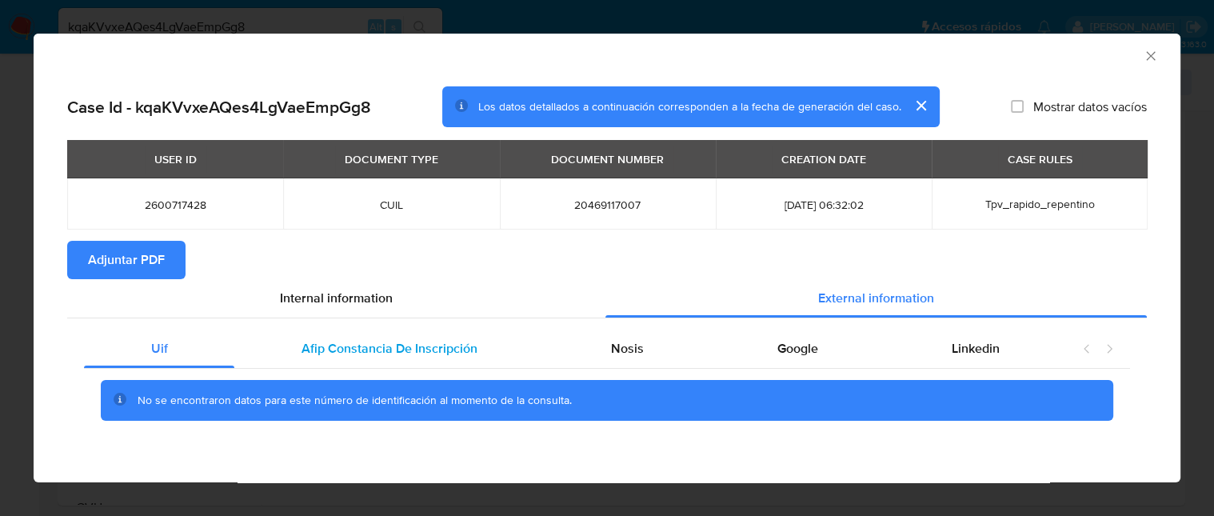
click at [420, 358] on span "Afip Constancia De Inscripción" at bounding box center [390, 348] width 176 height 18
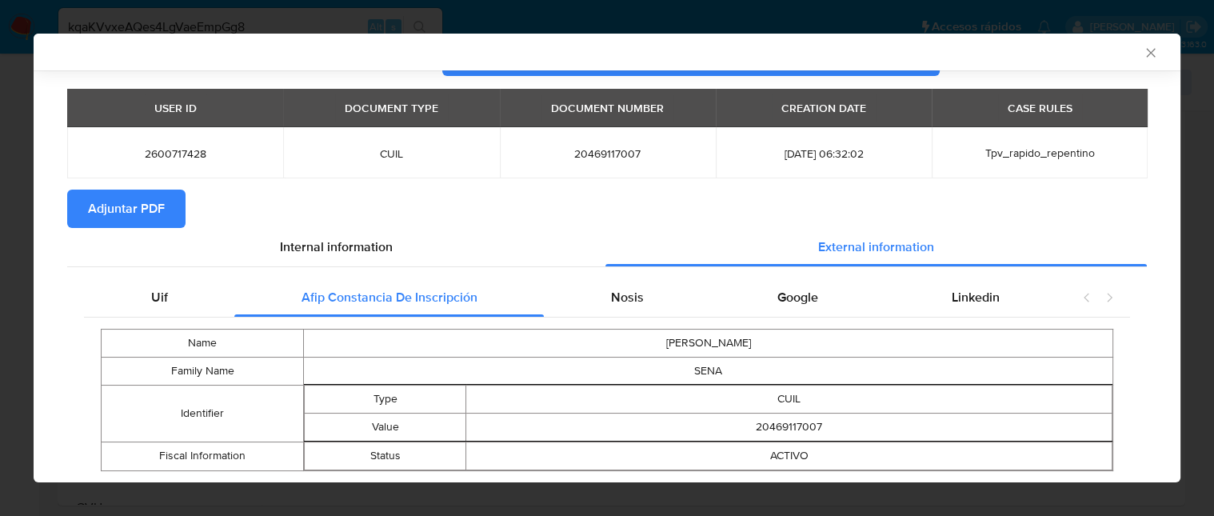
scroll to position [92, 0]
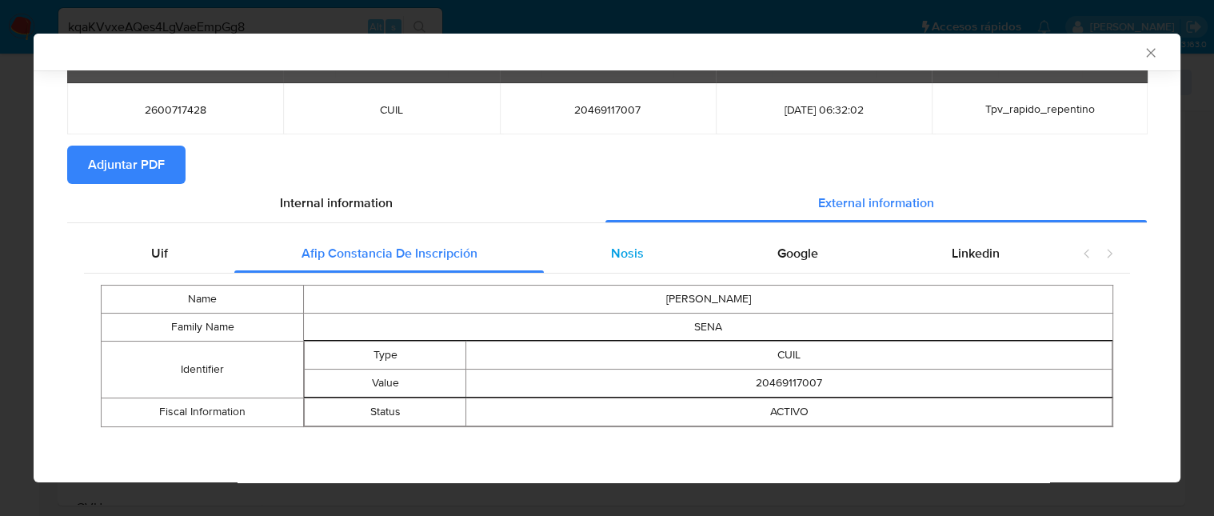
click at [635, 250] on div "Nosis" at bounding box center [627, 253] width 166 height 38
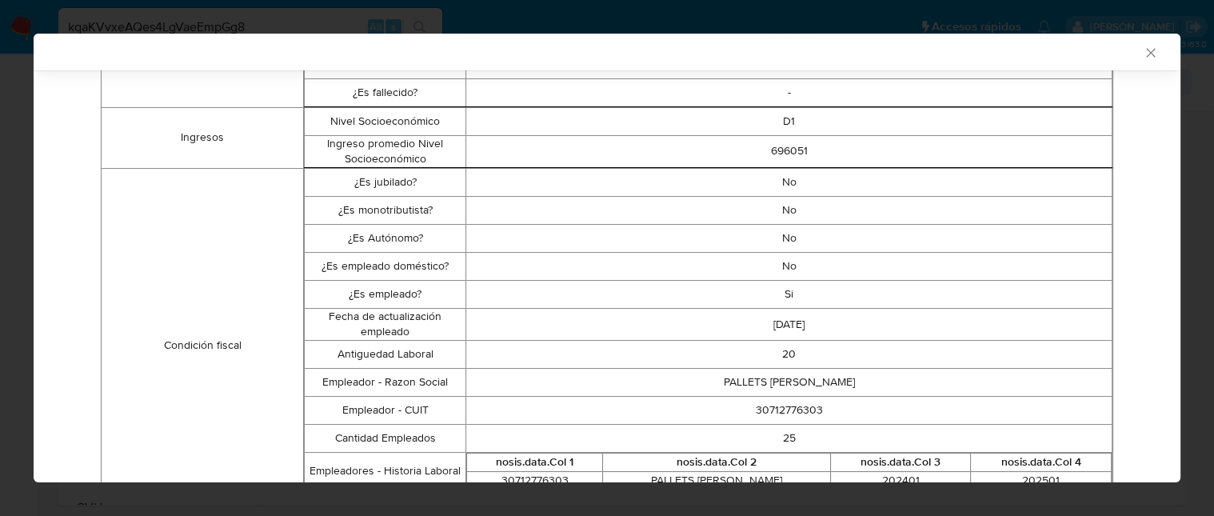
scroll to position [412, 0]
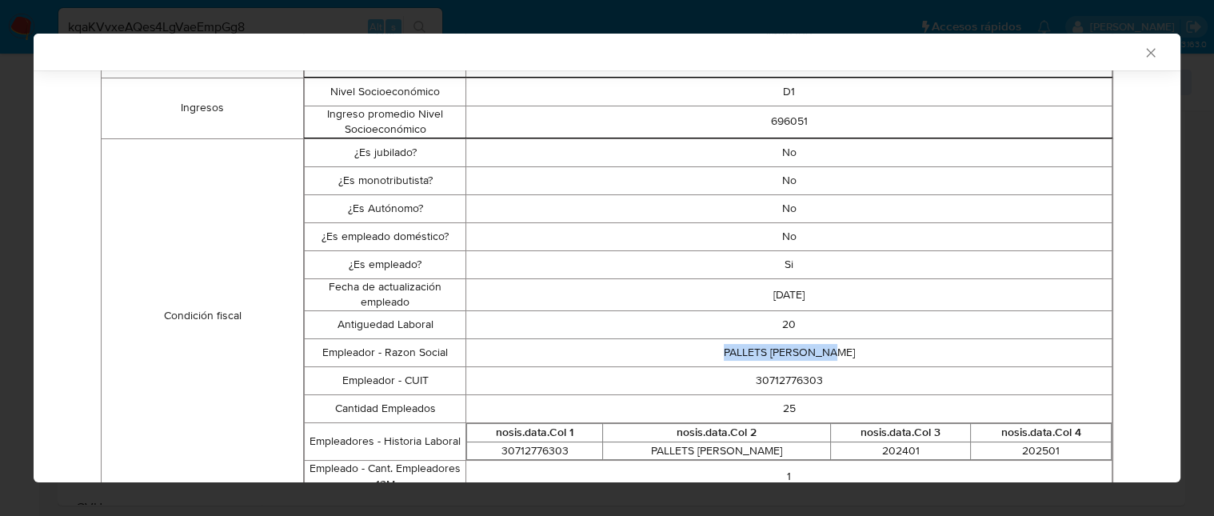
drag, startPoint x: 701, startPoint y: 362, endPoint x: 849, endPoint y: 357, distance: 148.1
click at [849, 357] on td "PALLETS MARCEL SRL" at bounding box center [789, 352] width 646 height 28
drag, startPoint x: 816, startPoint y: 274, endPoint x: 737, endPoint y: 285, distance: 79.9
click at [737, 285] on tbody "¿Es jubilado? No ¿Es monotributista? No ¿Es Autónomo? No ¿Es empleado doméstico…" at bounding box center [709, 315] width 808 height 354
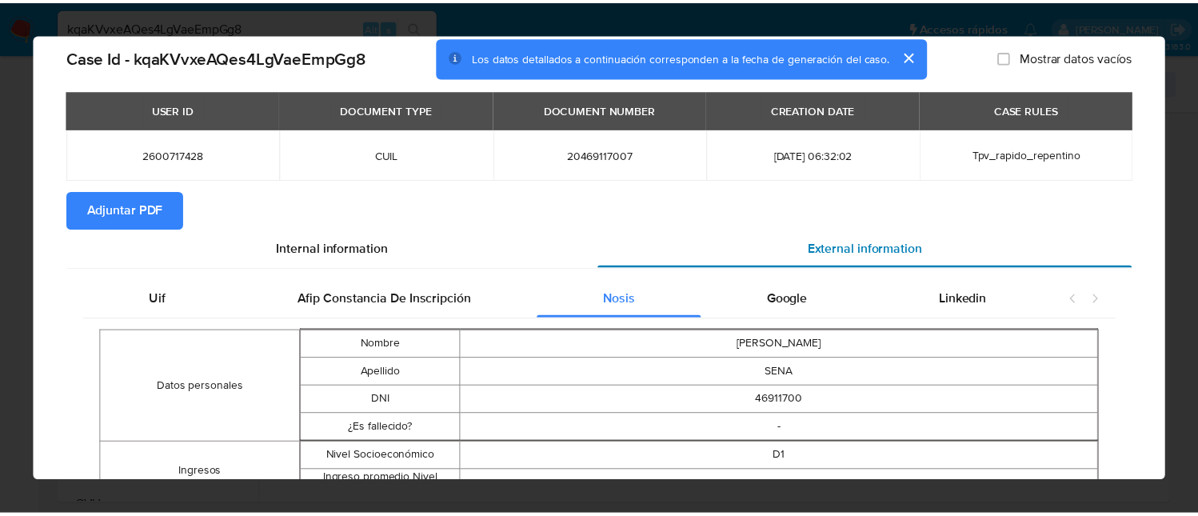
scroll to position [0, 0]
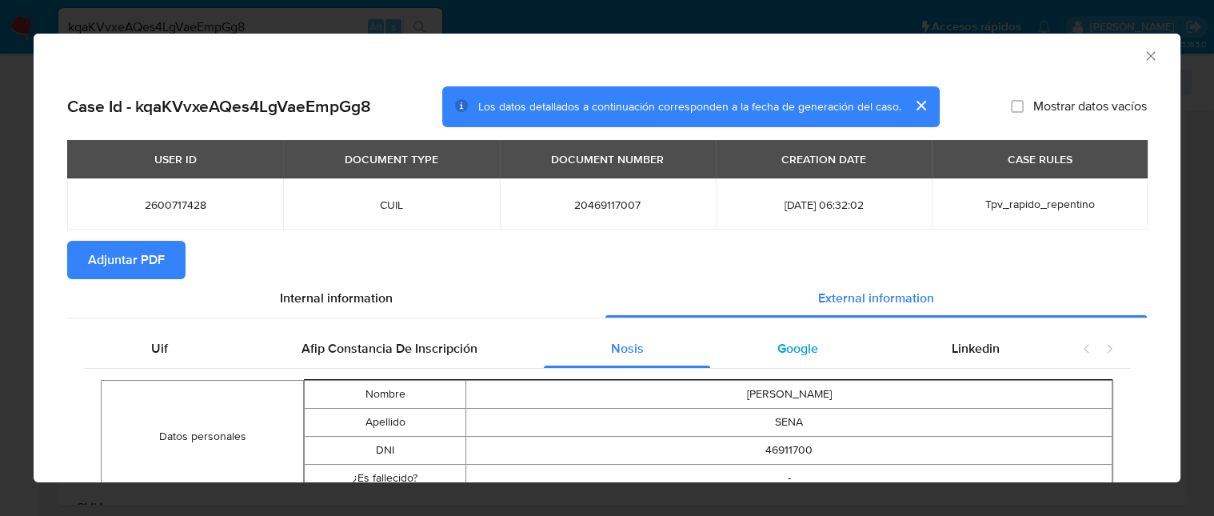
click at [798, 348] on span "Google" at bounding box center [797, 348] width 41 height 18
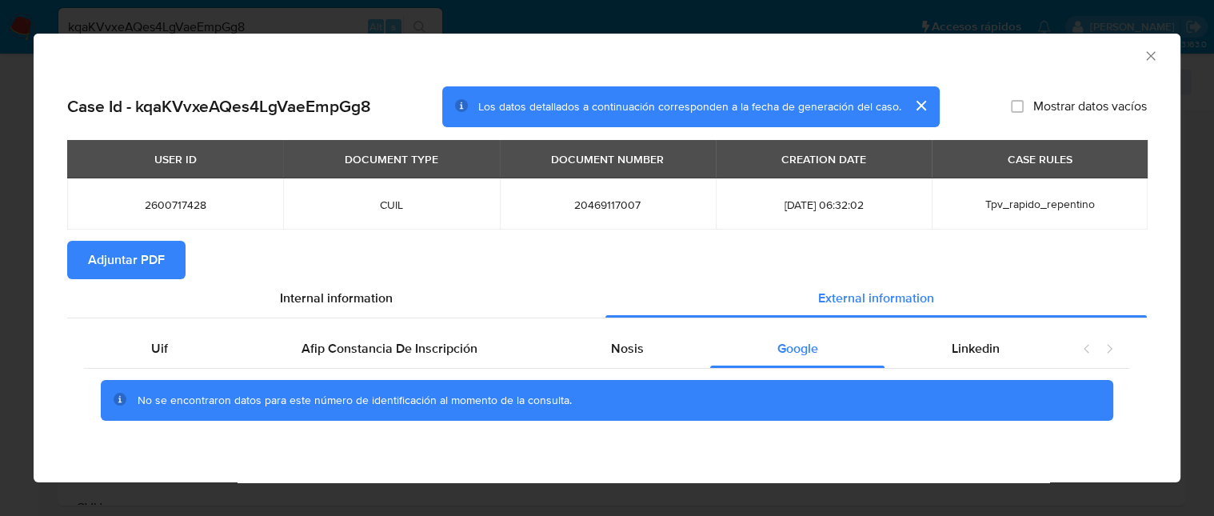
click at [951, 318] on div "Uif Afip Constancia De Inscripción Nosis Google Linkedin No se encontraron dato…" at bounding box center [607, 381] width 1080 height 126
click at [958, 330] on div "Linkedin" at bounding box center [976, 349] width 182 height 38
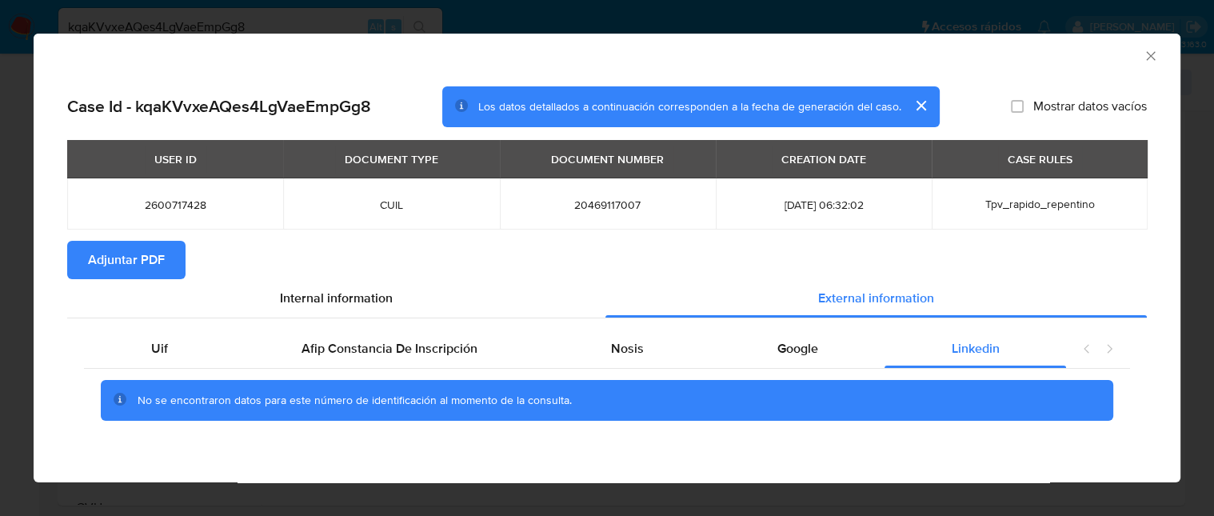
click at [150, 255] on span "Adjuntar PDF" at bounding box center [126, 259] width 77 height 35
click at [1161, 59] on div "AML Data Collector" at bounding box center [607, 54] width 1147 height 40
click at [1156, 56] on icon "Cerrar ventana" at bounding box center [1151, 56] width 16 height 16
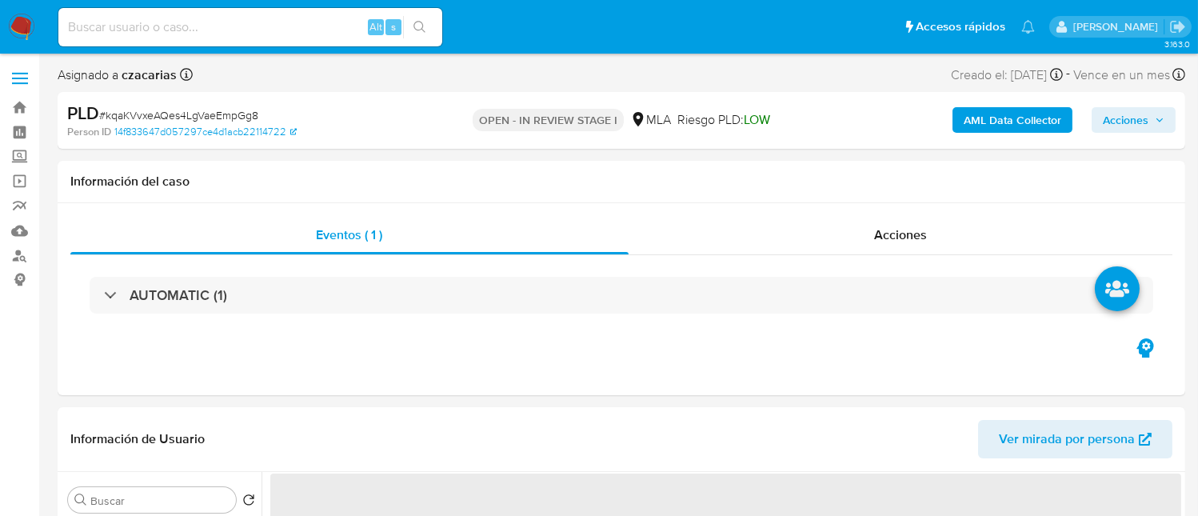
select select "10"
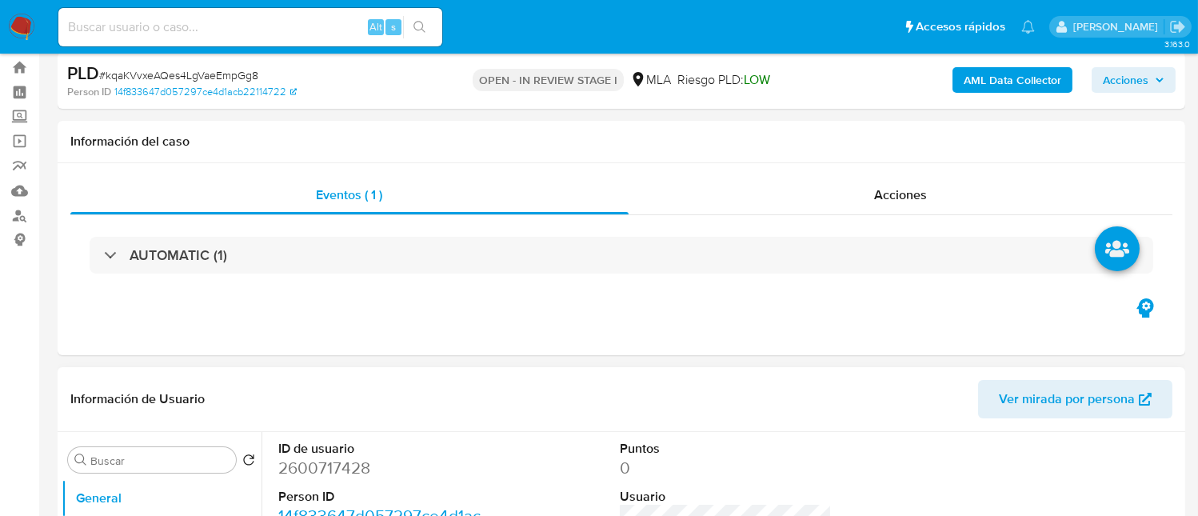
scroll to position [214, 0]
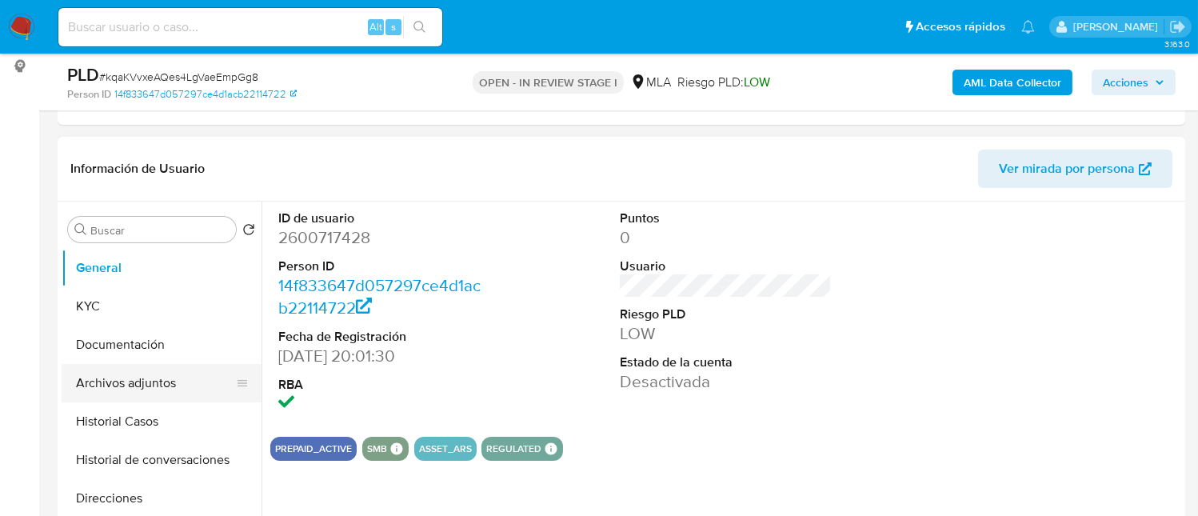
click at [181, 384] on button "Archivos adjuntos" at bounding box center [155, 383] width 187 height 38
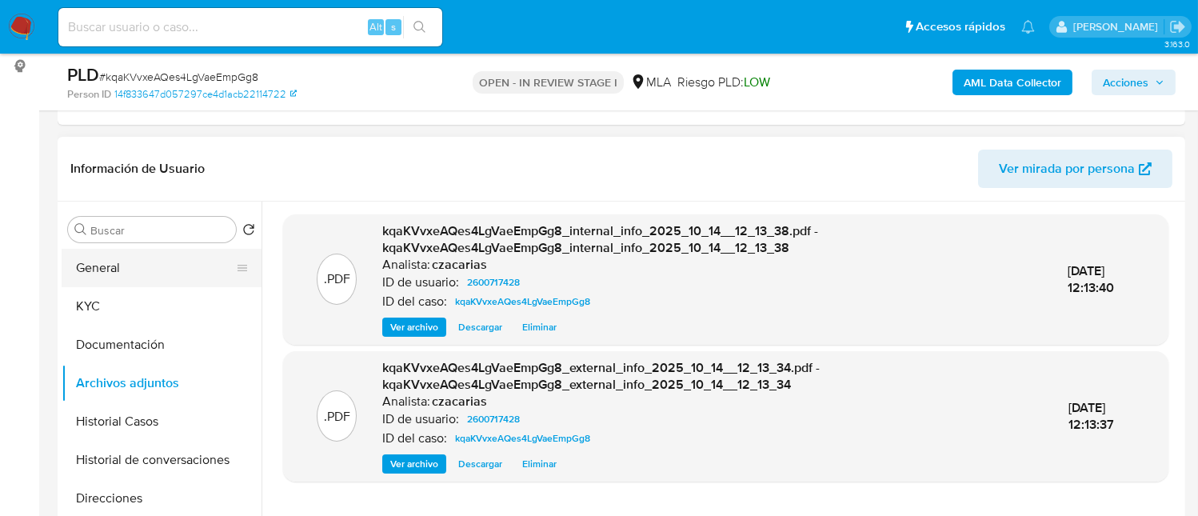
click at [149, 274] on button "General" at bounding box center [155, 268] width 187 height 38
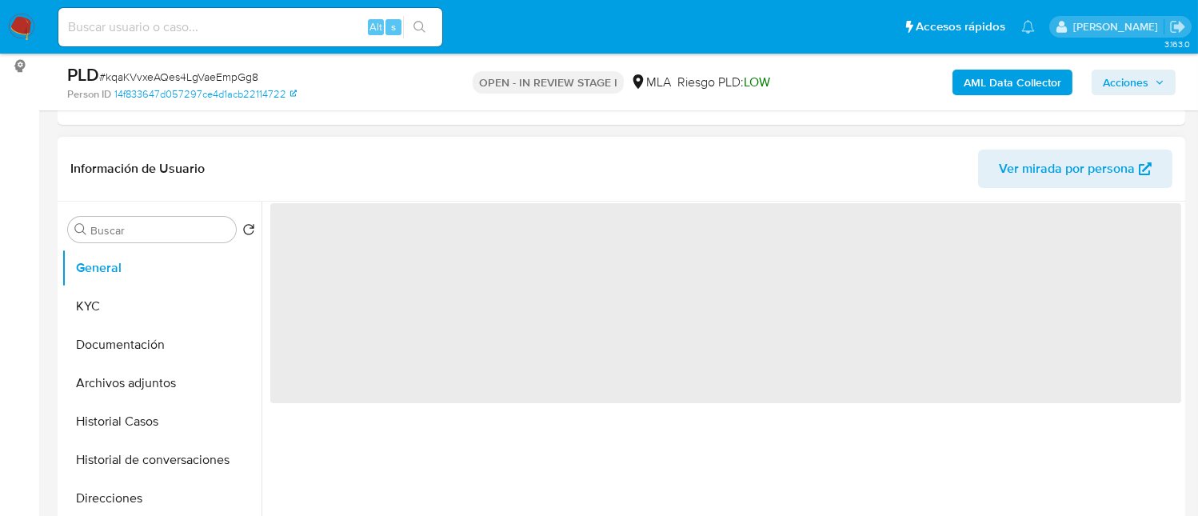
click at [334, 235] on span "‌" at bounding box center [725, 303] width 911 height 200
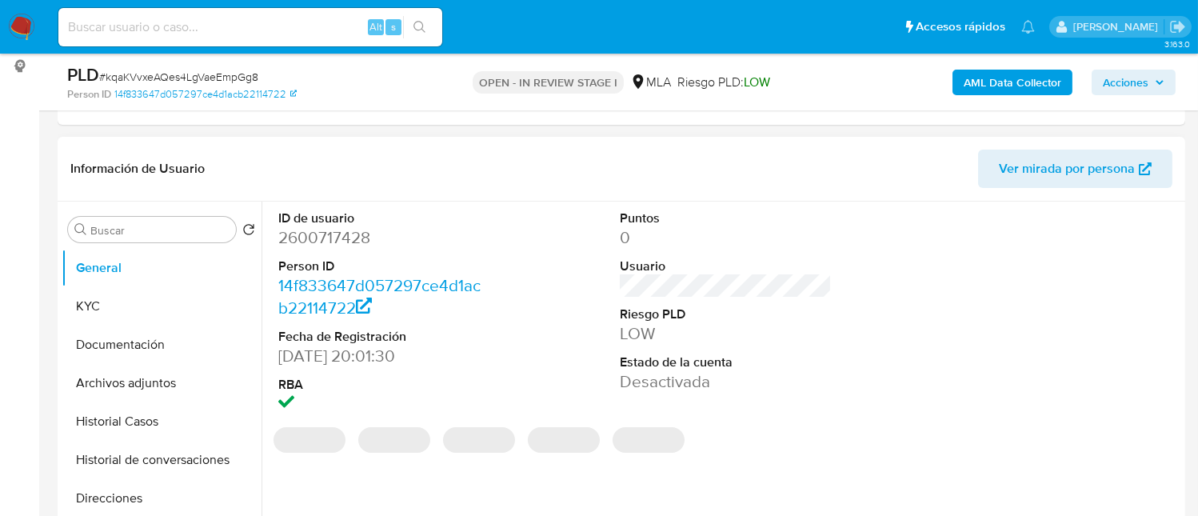
click at [326, 236] on dd "2600717428" at bounding box center [384, 237] width 212 height 22
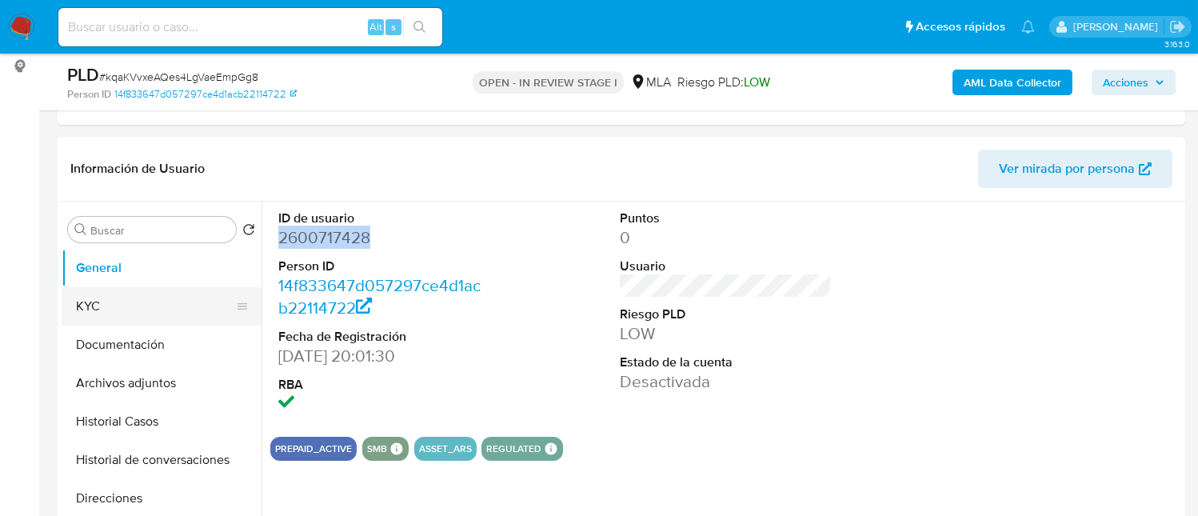
click at [62, 303] on button "KYC" at bounding box center [155, 306] width 187 height 38
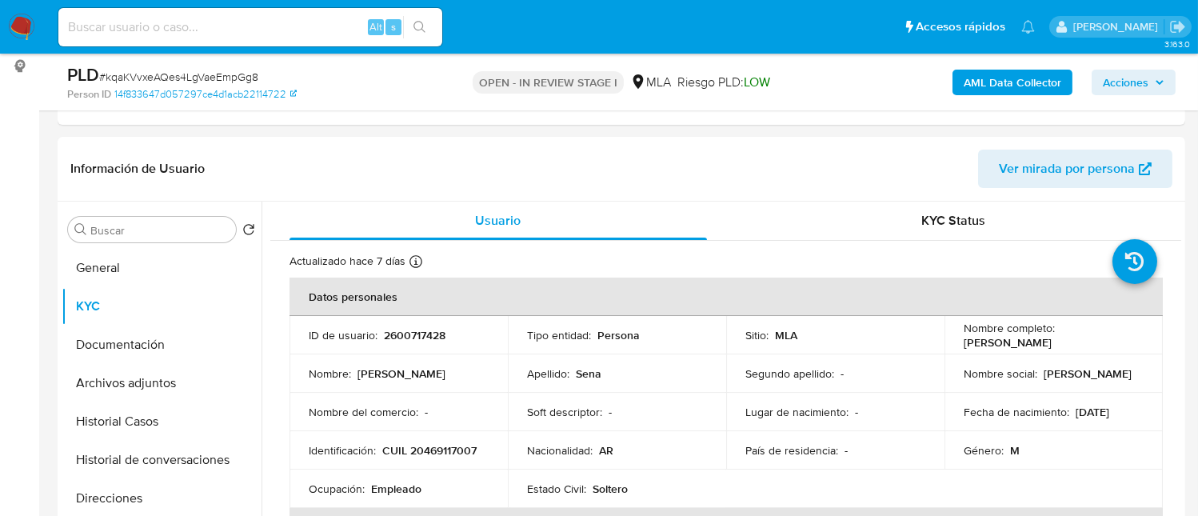
click at [439, 445] on p "CUIL 20469117007" at bounding box center [429, 450] width 94 height 14
click at [443, 453] on p "CUIL 20469117007" at bounding box center [429, 450] width 94 height 14
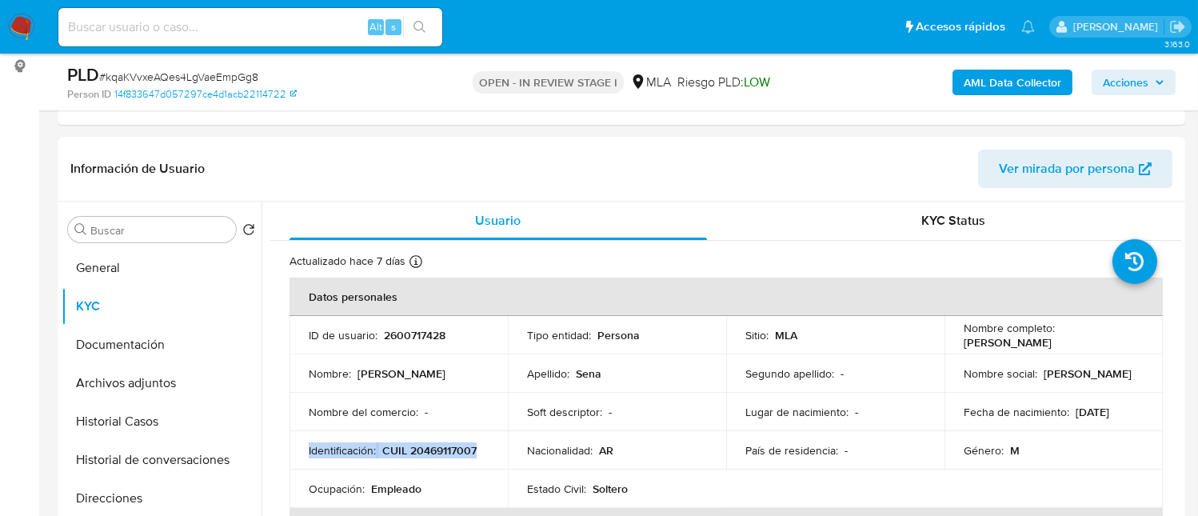
click at [441, 469] on td "Identificación : CUIL 20469117007" at bounding box center [399, 450] width 218 height 38
click at [446, 448] on p "CUIL 20469117007" at bounding box center [429, 450] width 94 height 14
copy p "20469117007"
click at [170, 376] on button "Archivos adjuntos" at bounding box center [155, 383] width 187 height 38
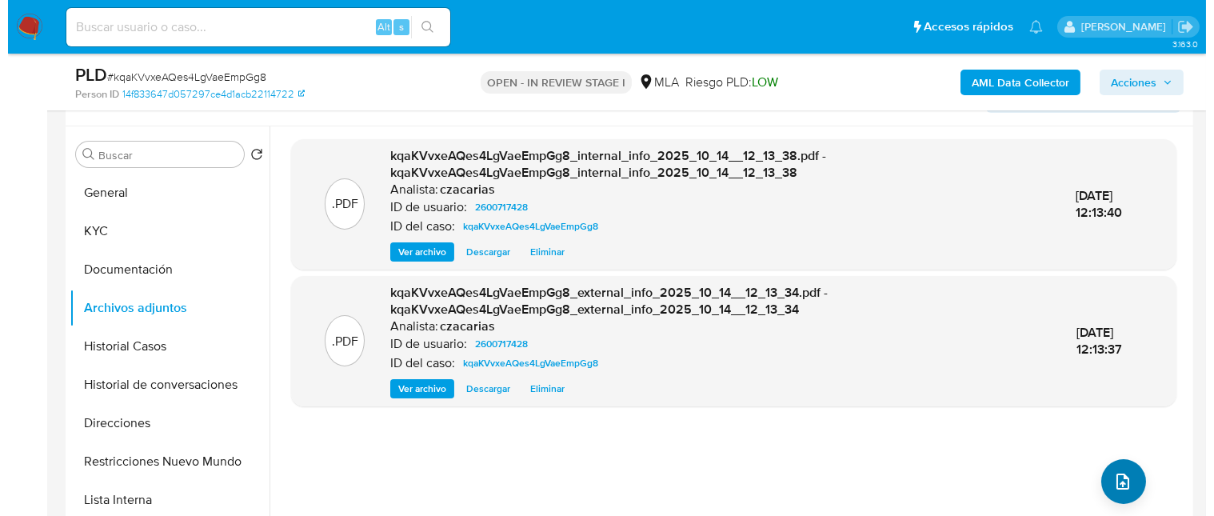
scroll to position [319, 0]
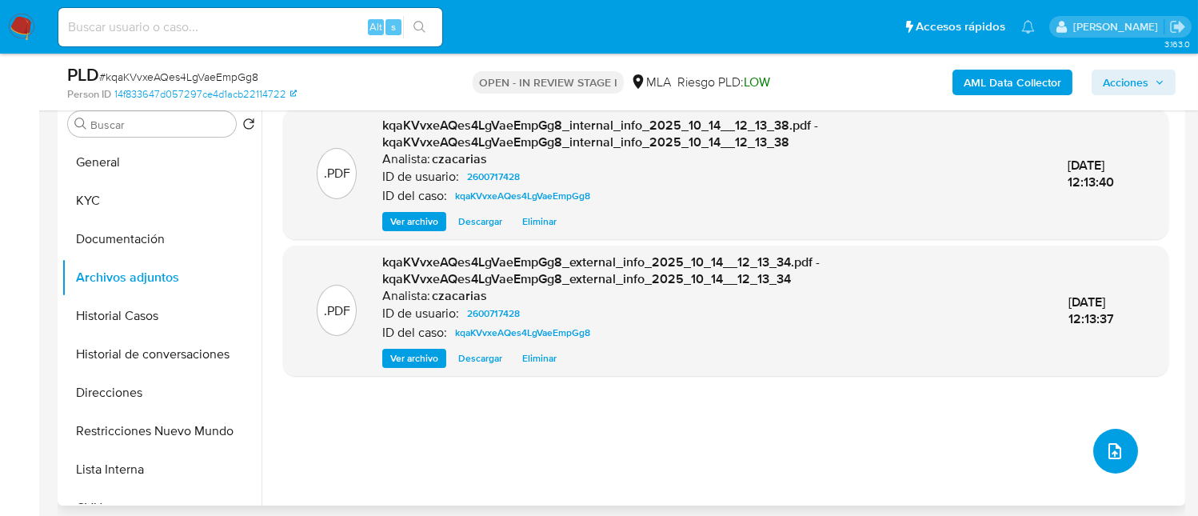
click at [1111, 442] on icon "upload-file" at bounding box center [1114, 451] width 19 height 19
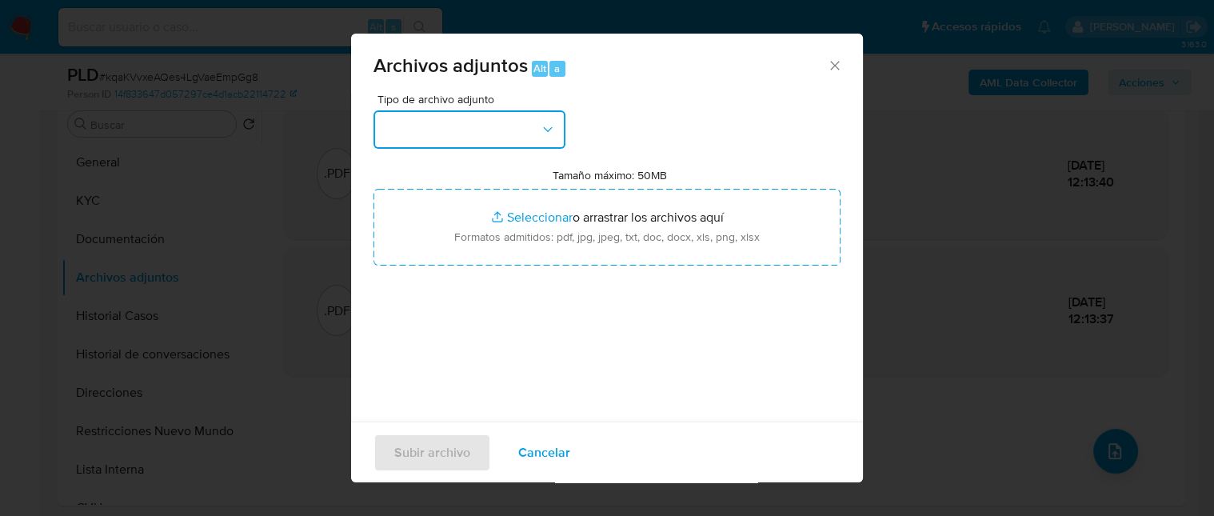
click at [397, 135] on button "button" at bounding box center [470, 129] width 192 height 38
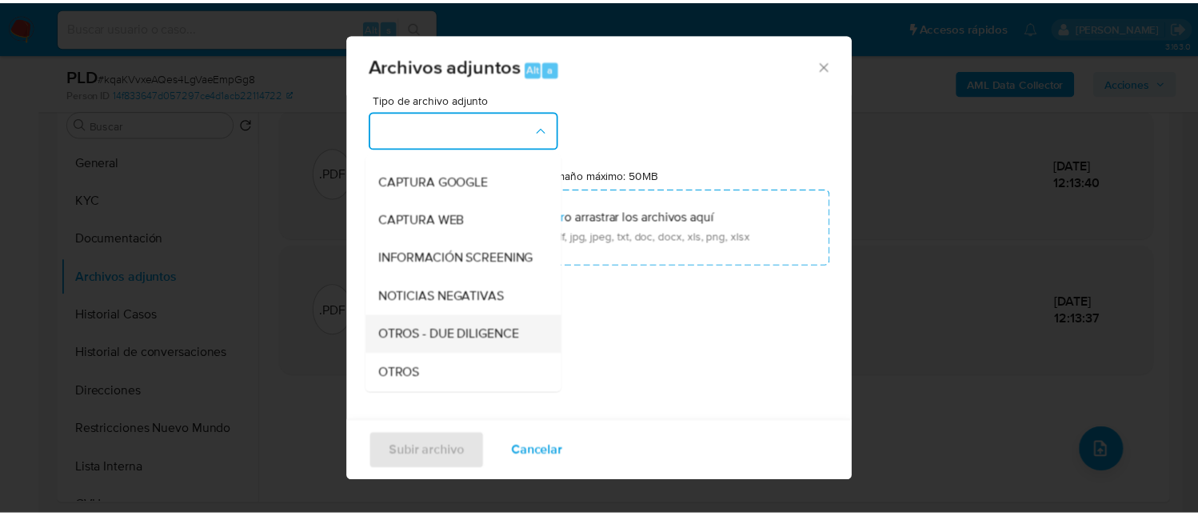
scroll to position [214, 0]
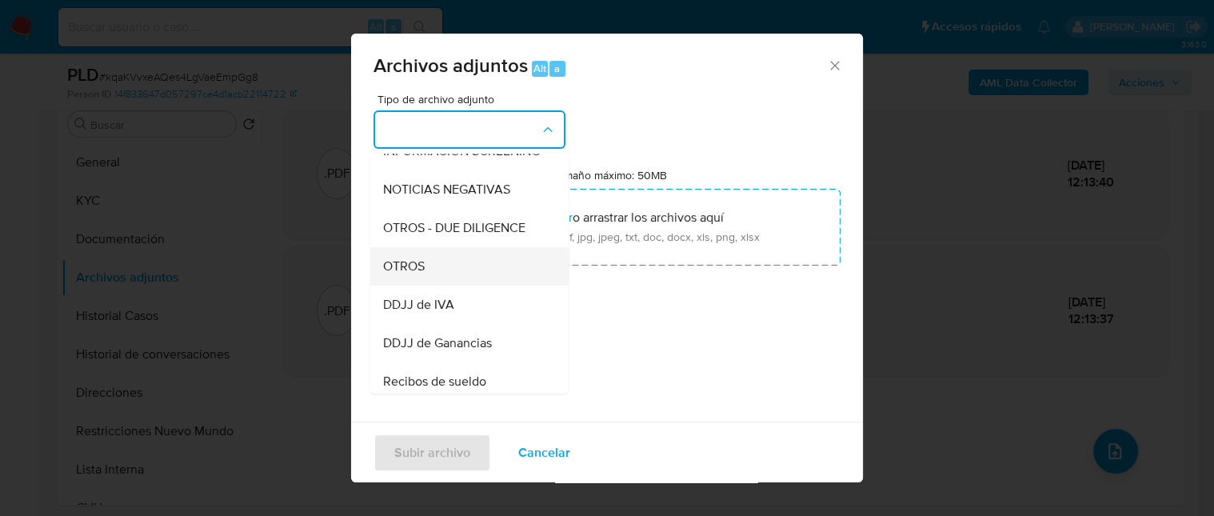
click at [422, 274] on span "OTROS" at bounding box center [404, 266] width 42 height 16
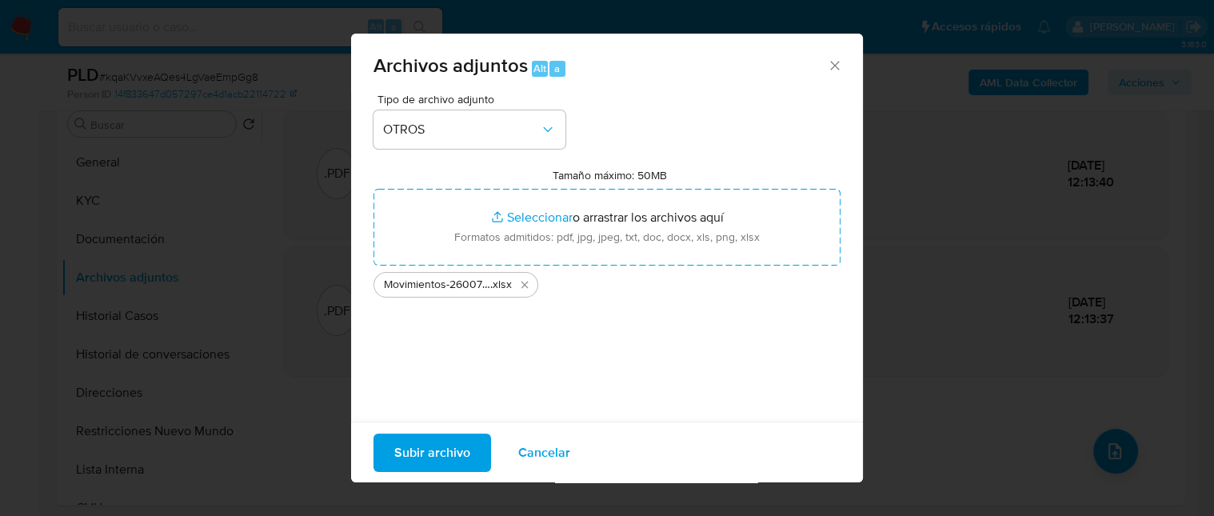
click at [397, 444] on span "Subir archivo" at bounding box center [432, 451] width 76 height 35
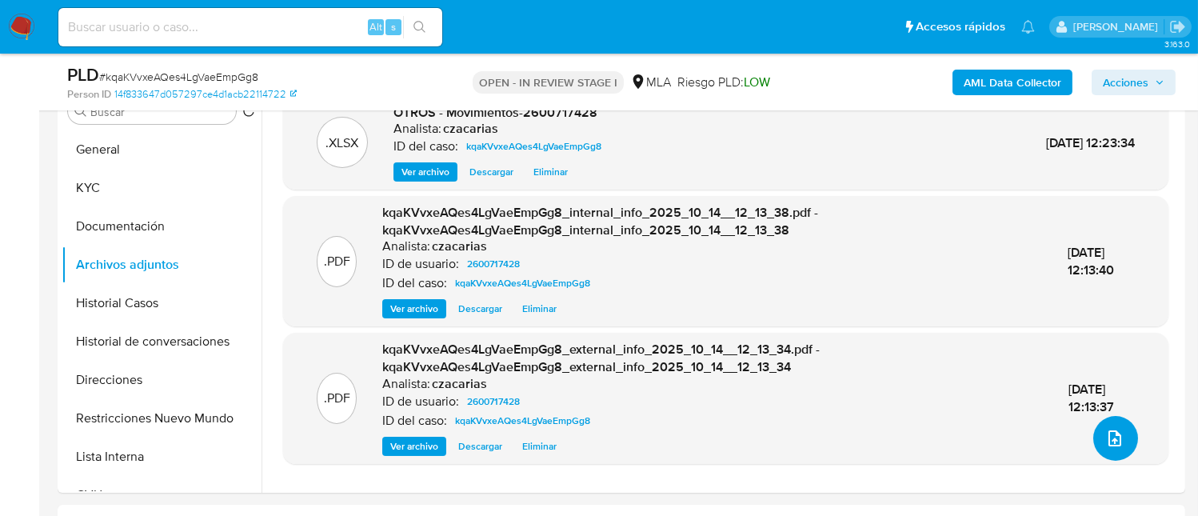
scroll to position [319, 0]
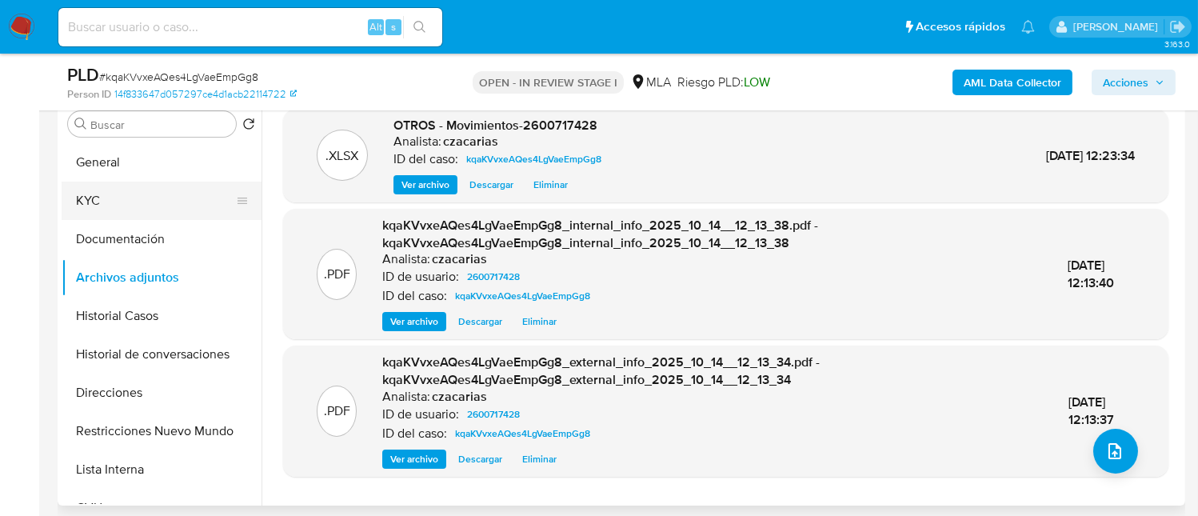
click at [109, 207] on button "KYC" at bounding box center [155, 201] width 187 height 38
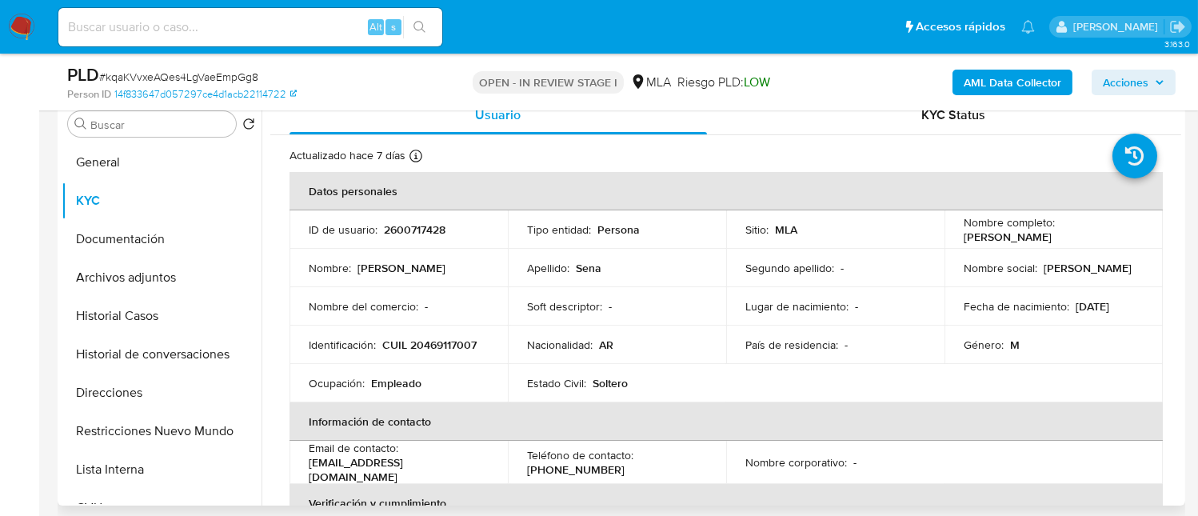
click at [439, 351] on p "CUIL 20469117007" at bounding box center [429, 345] width 94 height 14
click at [444, 346] on p "CUIL 20469117007" at bounding box center [429, 345] width 94 height 14
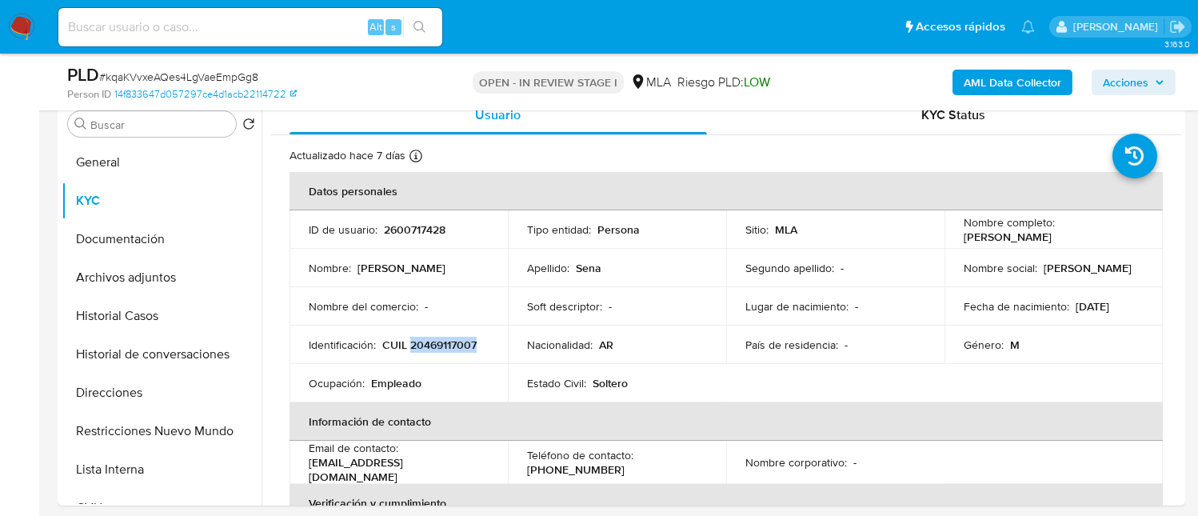
copy p "20469117007"
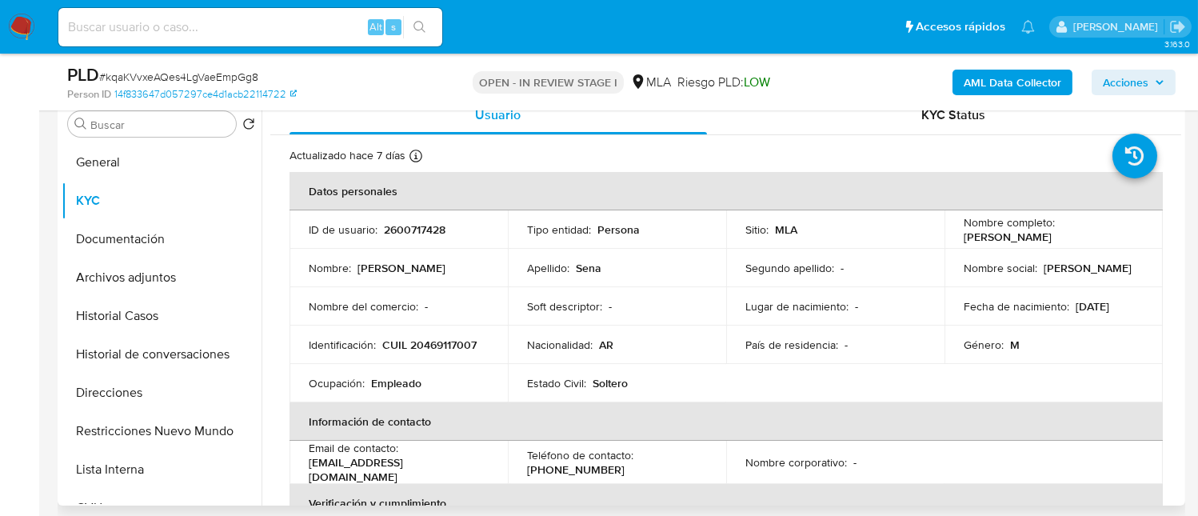
click at [537, 353] on td "Nacionalidad : AR" at bounding box center [617, 345] width 218 height 38
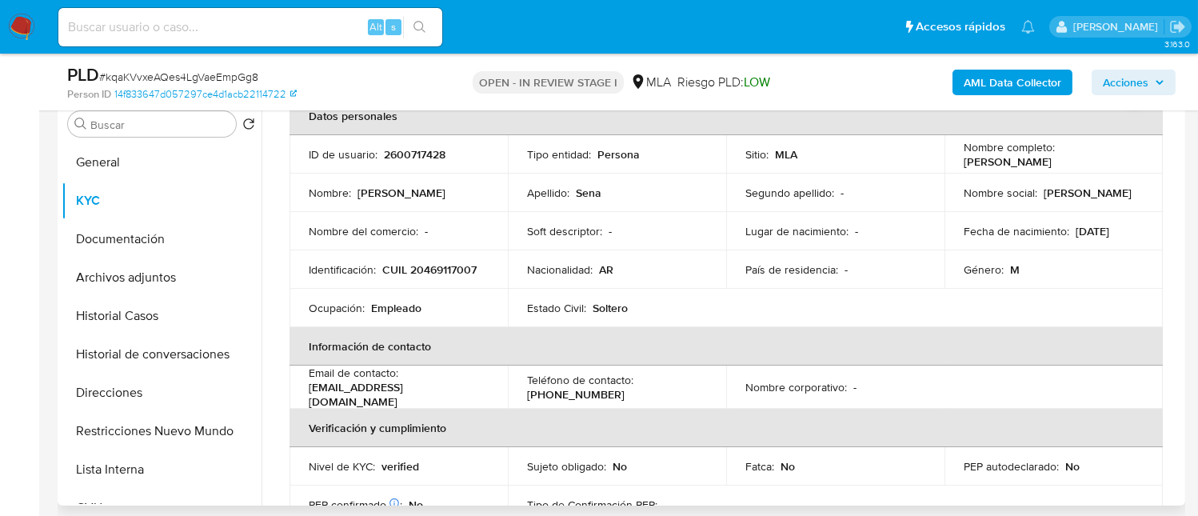
scroll to position [106, 0]
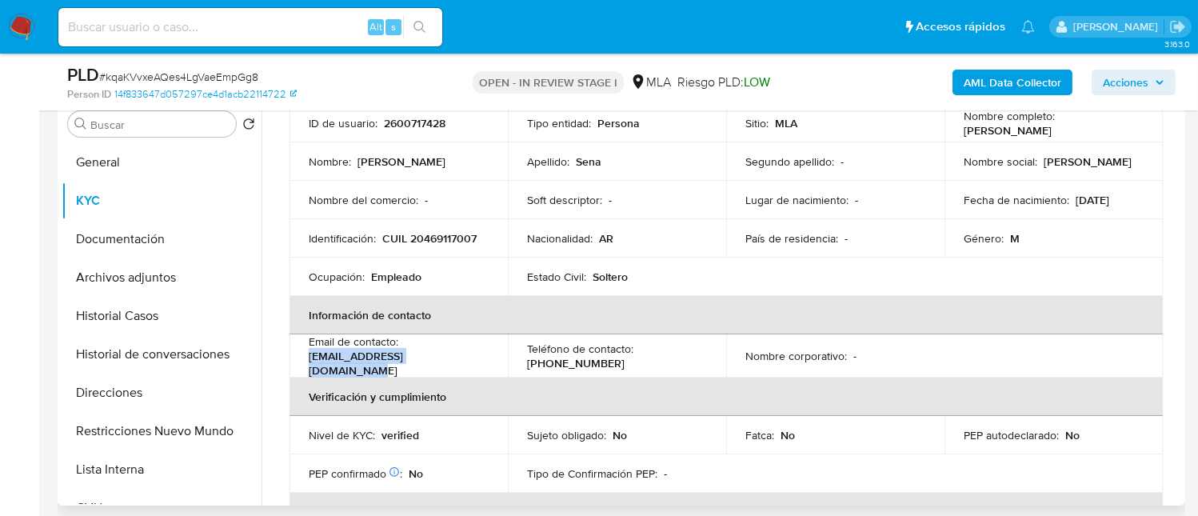
drag, startPoint x: 401, startPoint y: 358, endPoint x: 307, endPoint y: 361, distance: 93.6
click at [307, 361] on td "Email de contacto : senaalejandro146@gmail.com" at bounding box center [399, 355] width 218 height 43
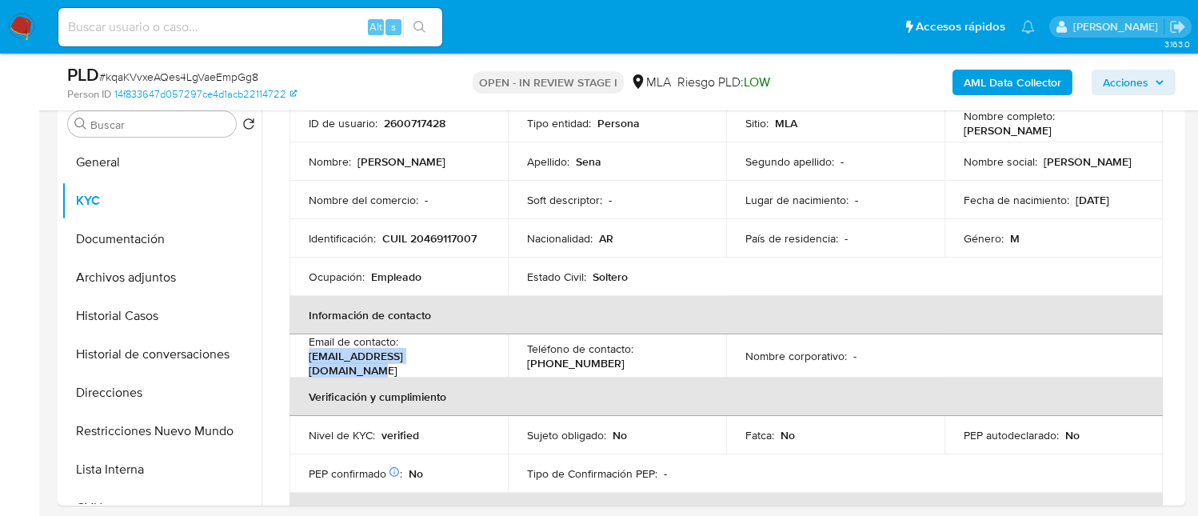
copy p "senaalejandro146@gmail.com"
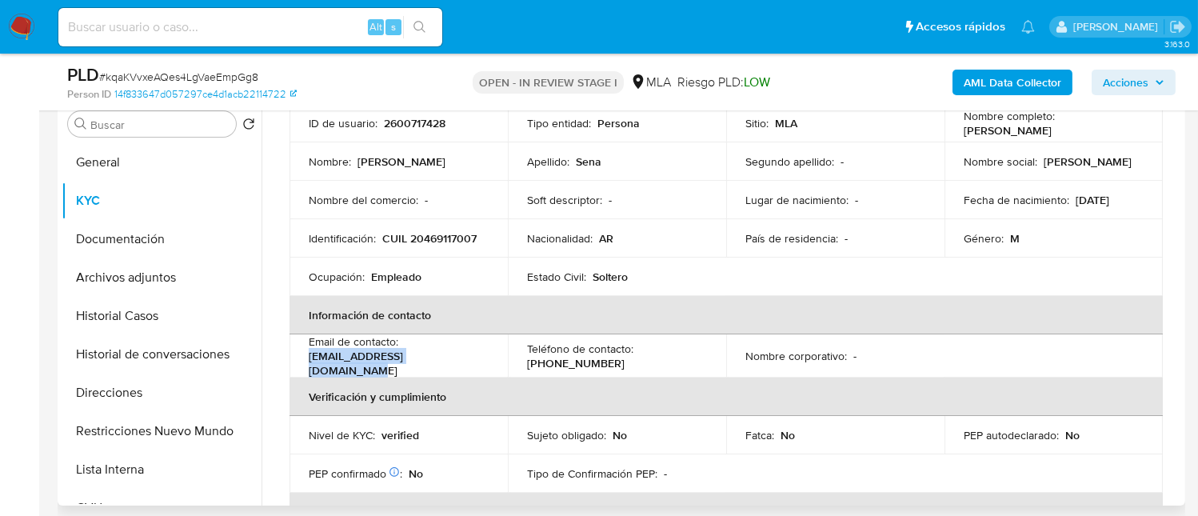
drag, startPoint x: 960, startPoint y: 131, endPoint x: 1118, endPoint y: 135, distance: 158.4
click at [1118, 135] on div "Nombre completo : Alejandro Javier Sena" at bounding box center [1054, 123] width 180 height 29
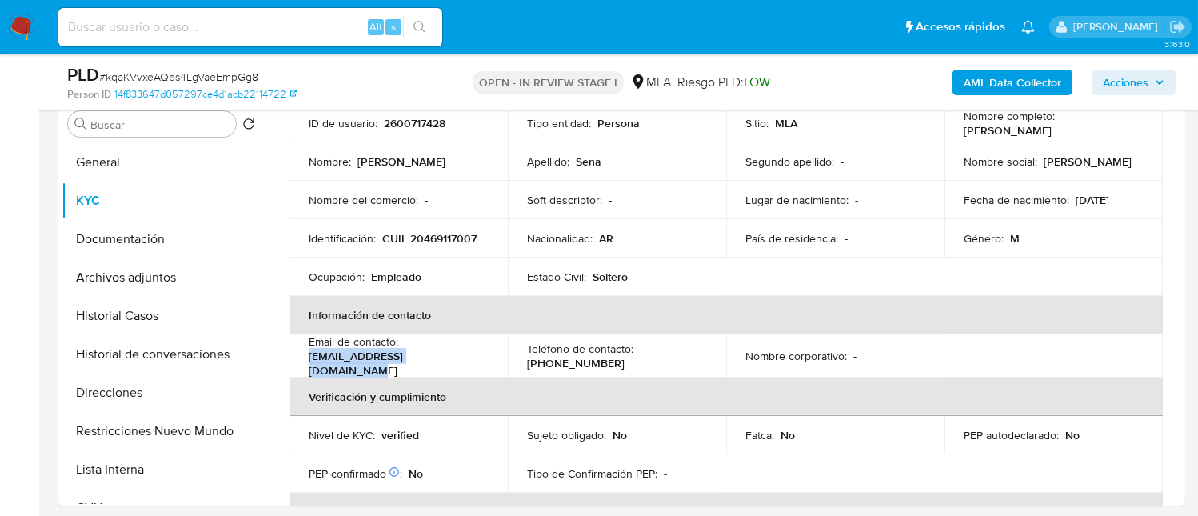
copy p "Alejandro Javier Sena"
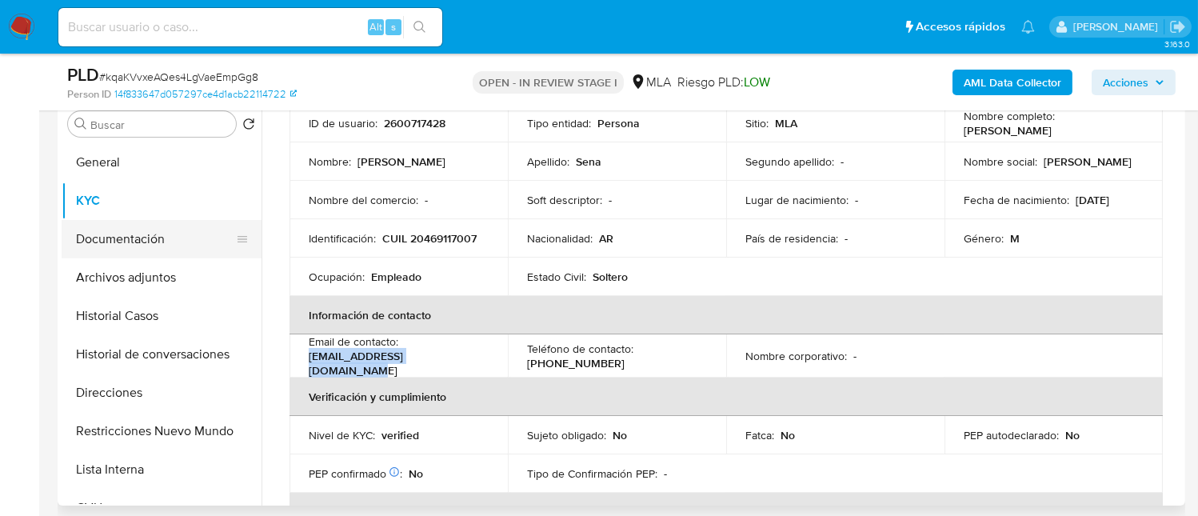
click at [154, 235] on button "Documentación" at bounding box center [155, 239] width 187 height 38
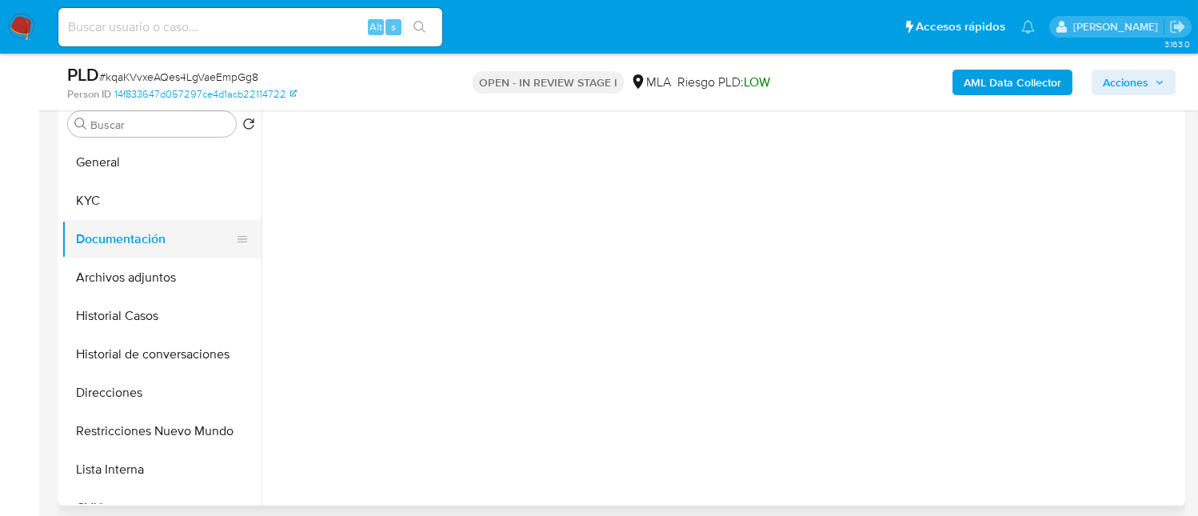
scroll to position [0, 0]
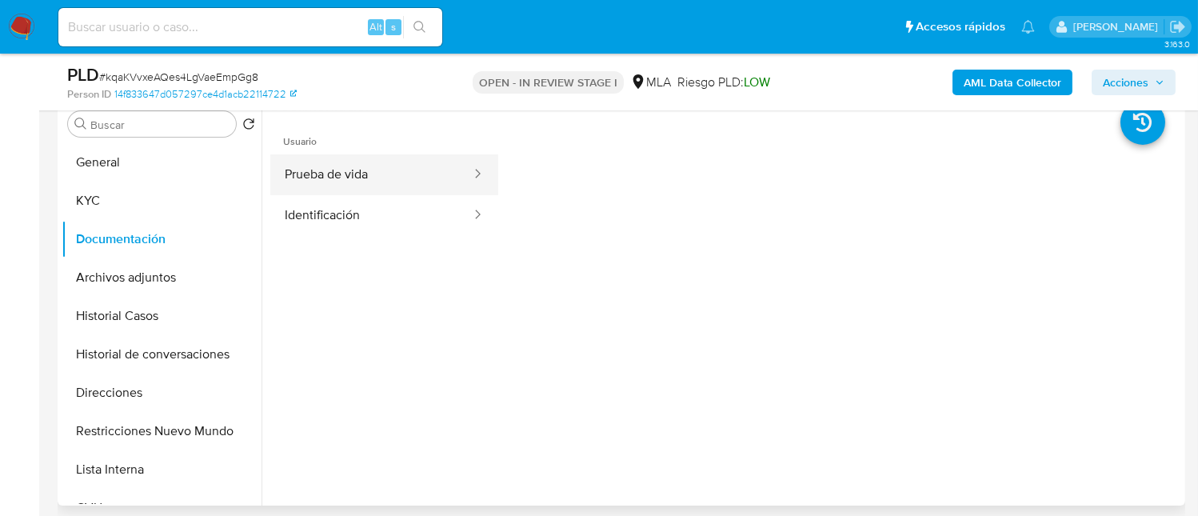
click at [335, 184] on button "Prueba de vida" at bounding box center [371, 174] width 202 height 41
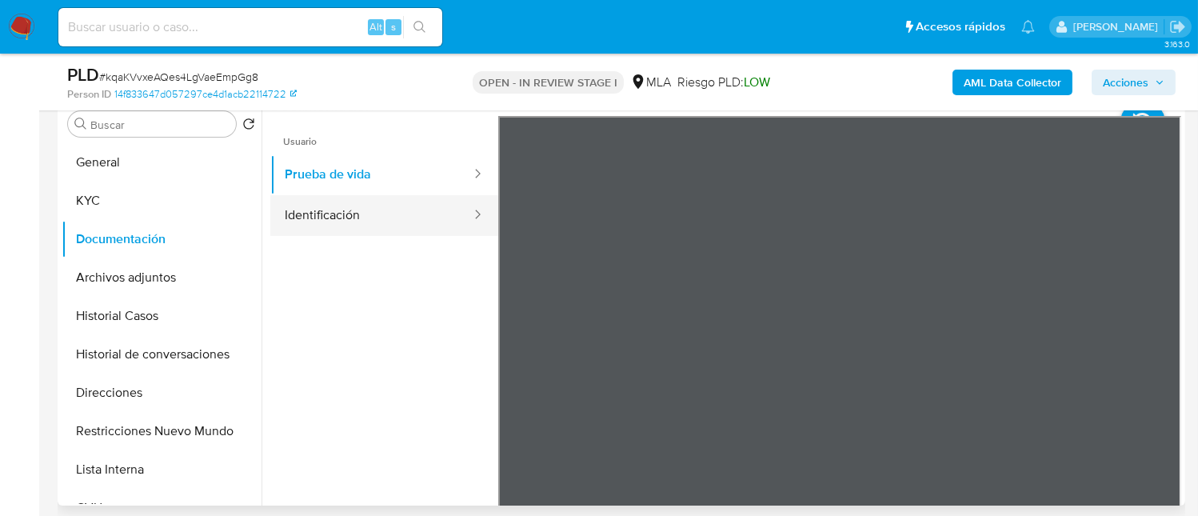
click at [416, 222] on button "Identificación" at bounding box center [371, 215] width 202 height 41
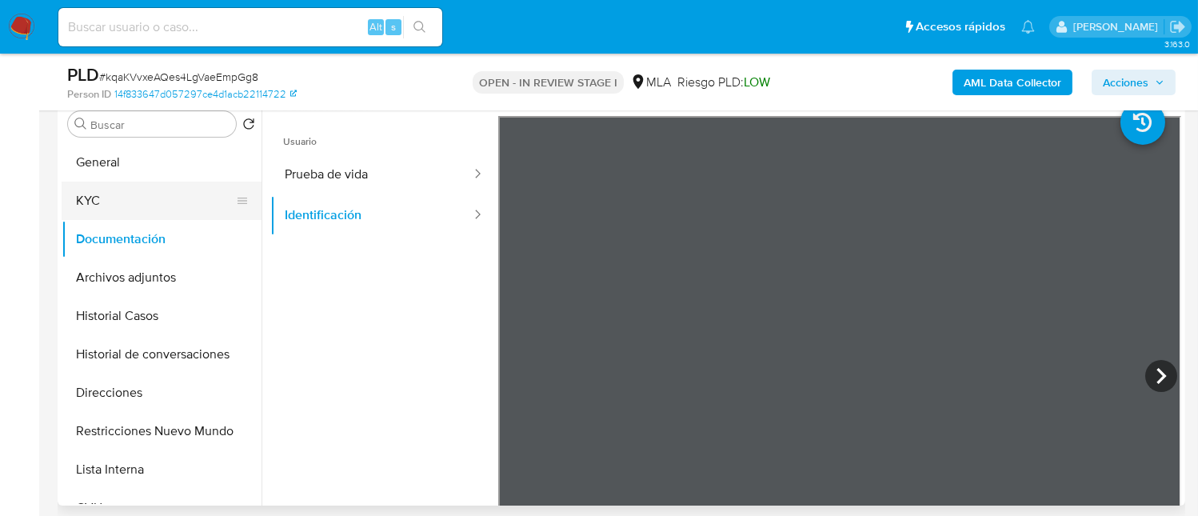
click at [162, 195] on button "KYC" at bounding box center [155, 201] width 187 height 38
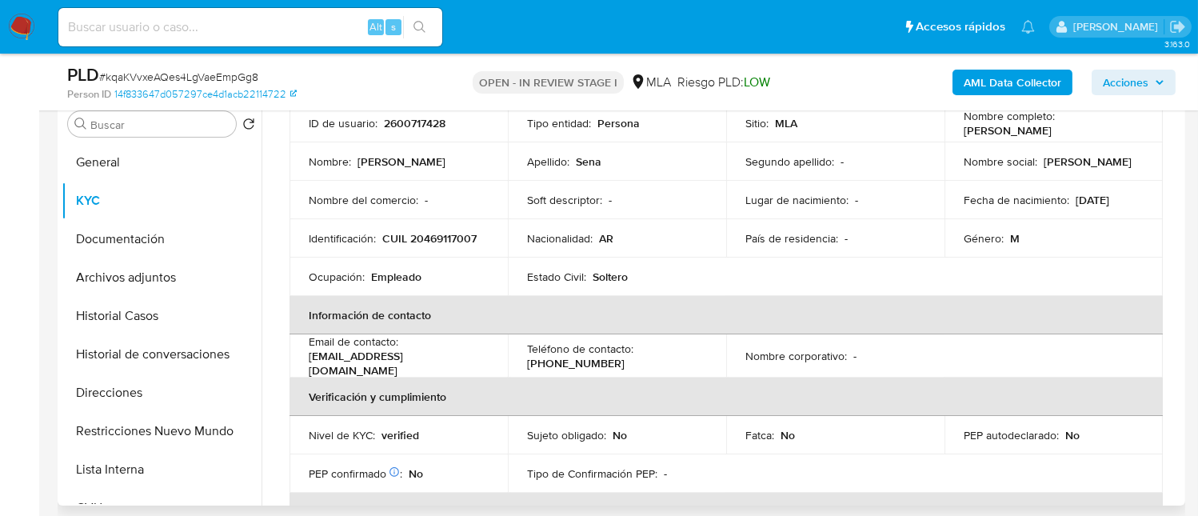
scroll to position [214, 0]
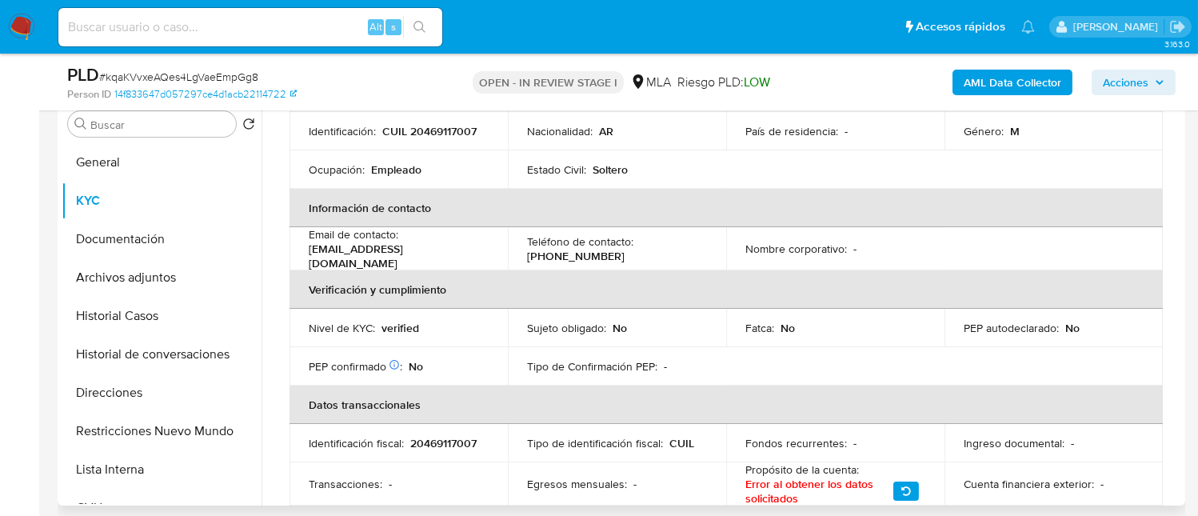
click at [576, 249] on p "(11) 30602563" at bounding box center [576, 256] width 98 height 14
copy p "30602563"
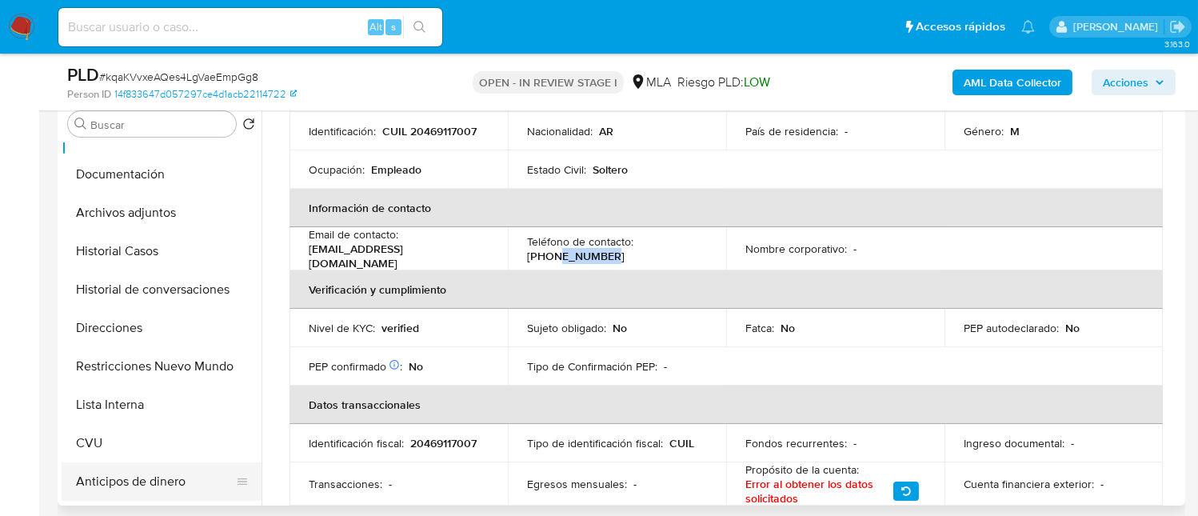
scroll to position [106, 0]
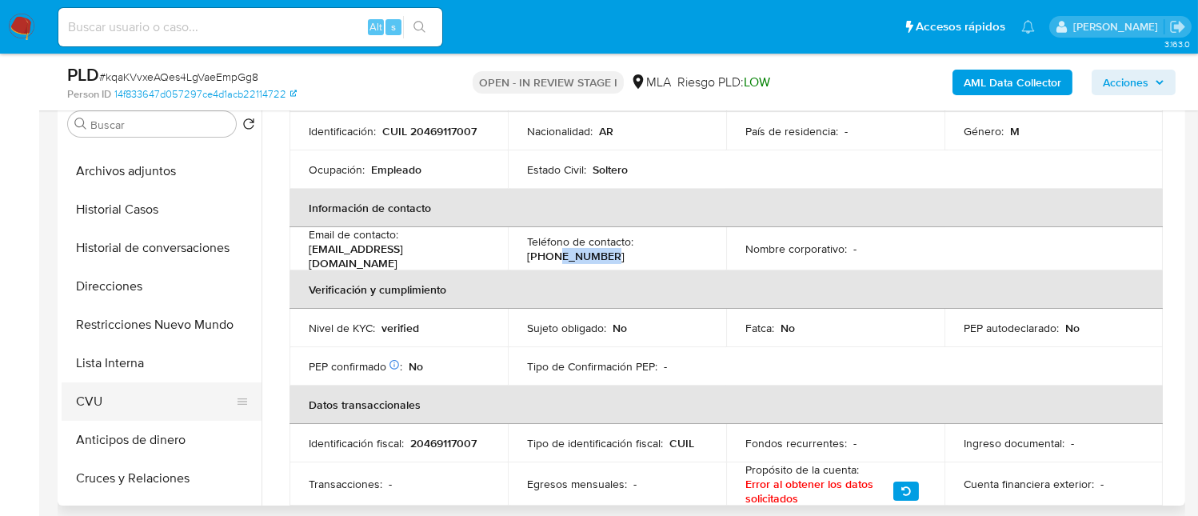
click at [159, 407] on button "CVU" at bounding box center [155, 401] width 187 height 38
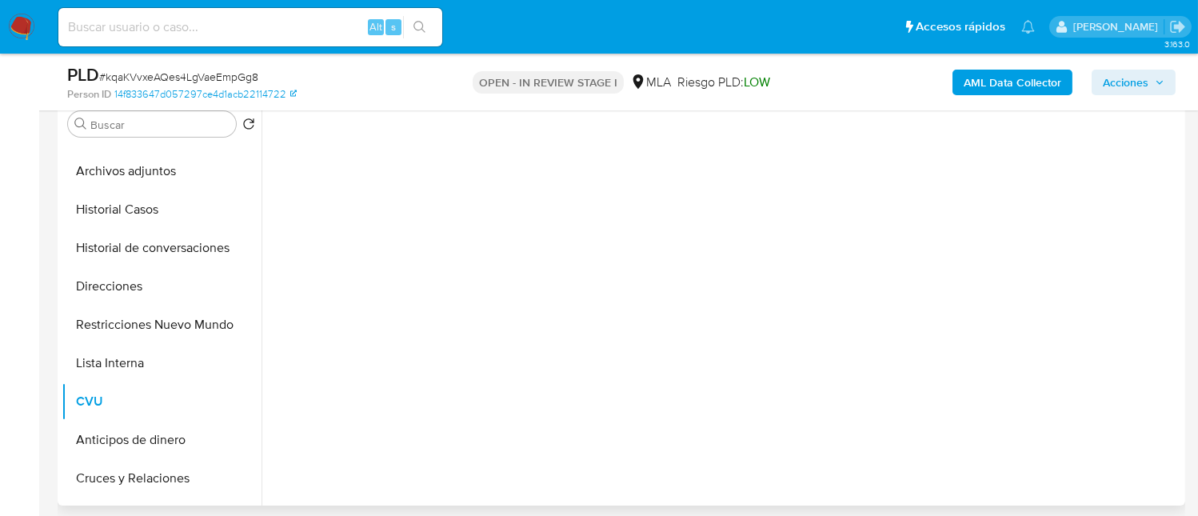
scroll to position [214, 0]
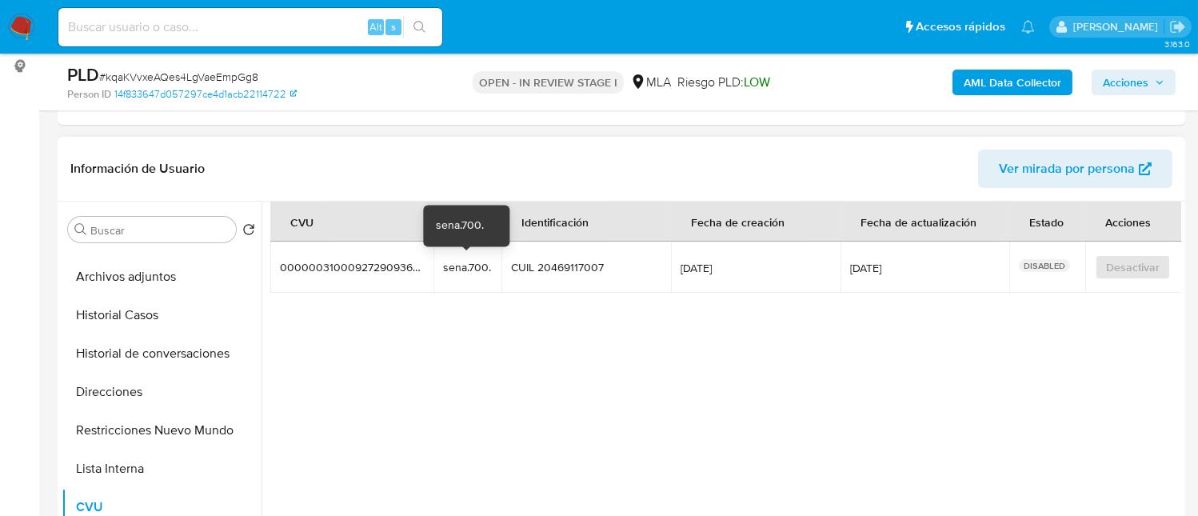
drag, startPoint x: 444, startPoint y: 264, endPoint x: 490, endPoint y: 272, distance: 47.1
click at [490, 272] on td "sena.700. sena.700." at bounding box center [468, 267] width 69 height 51
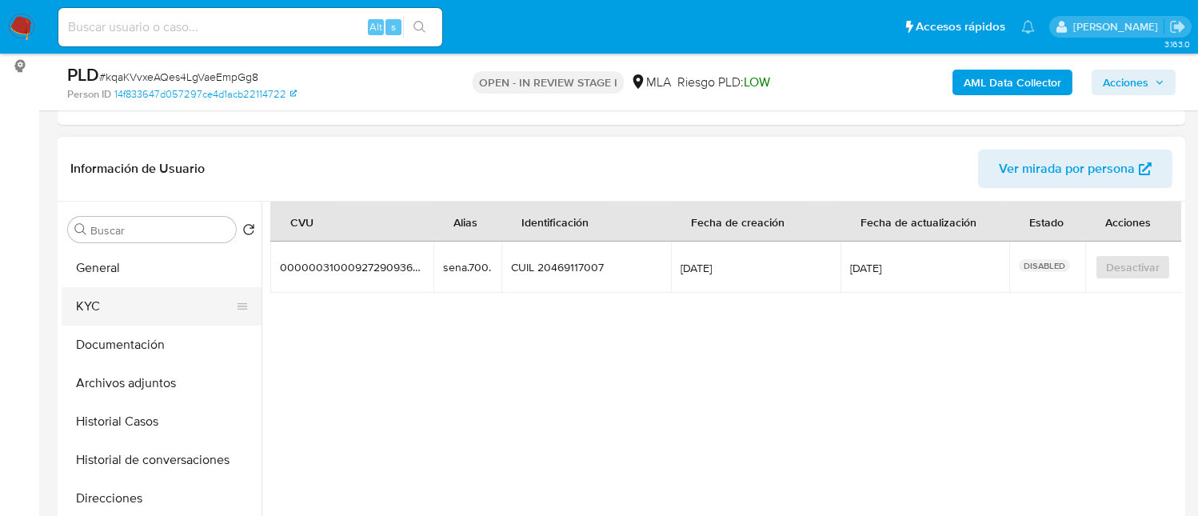
click at [118, 299] on button "KYC" at bounding box center [155, 306] width 187 height 38
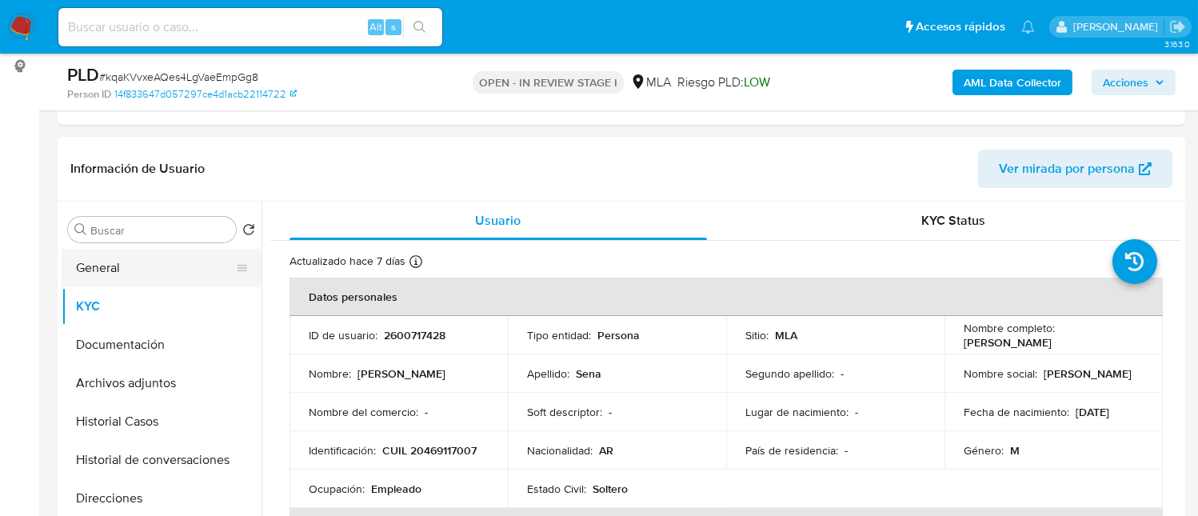
click at [132, 266] on button "General" at bounding box center [155, 268] width 187 height 38
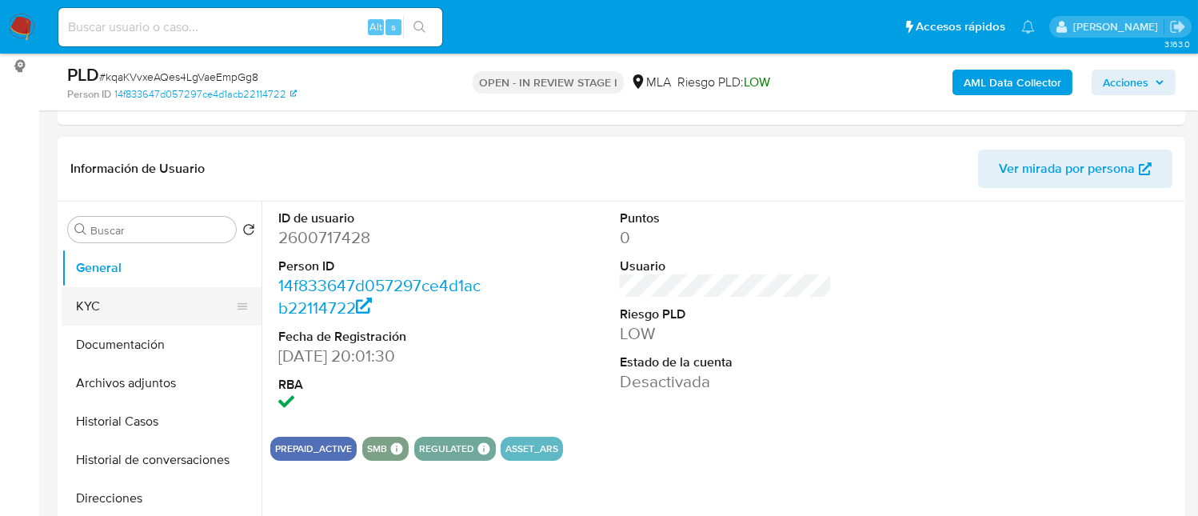
click at [121, 316] on button "KYC" at bounding box center [155, 306] width 187 height 38
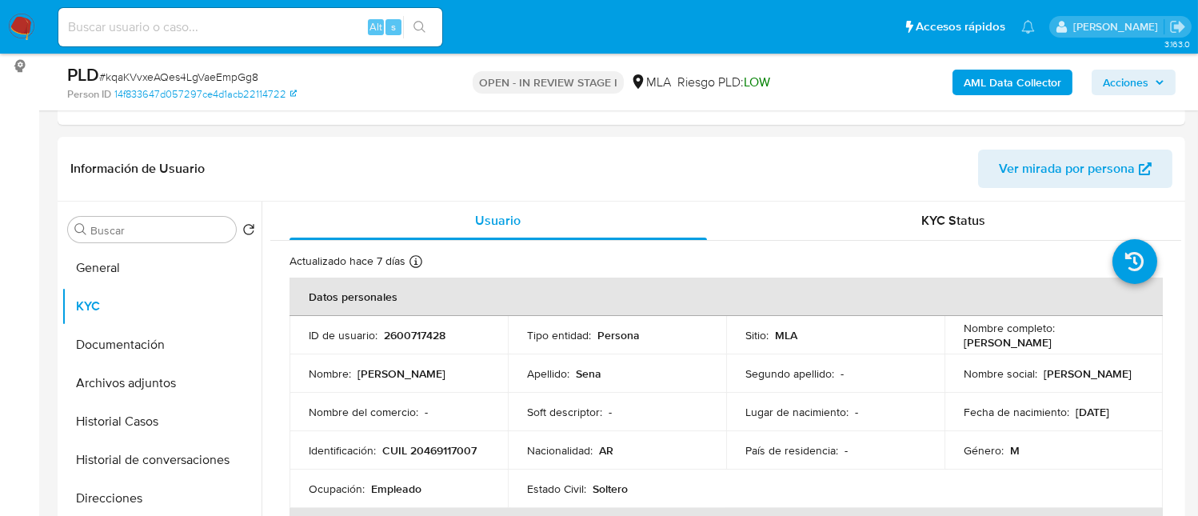
click at [22, 22] on img at bounding box center [21, 27] width 27 height 27
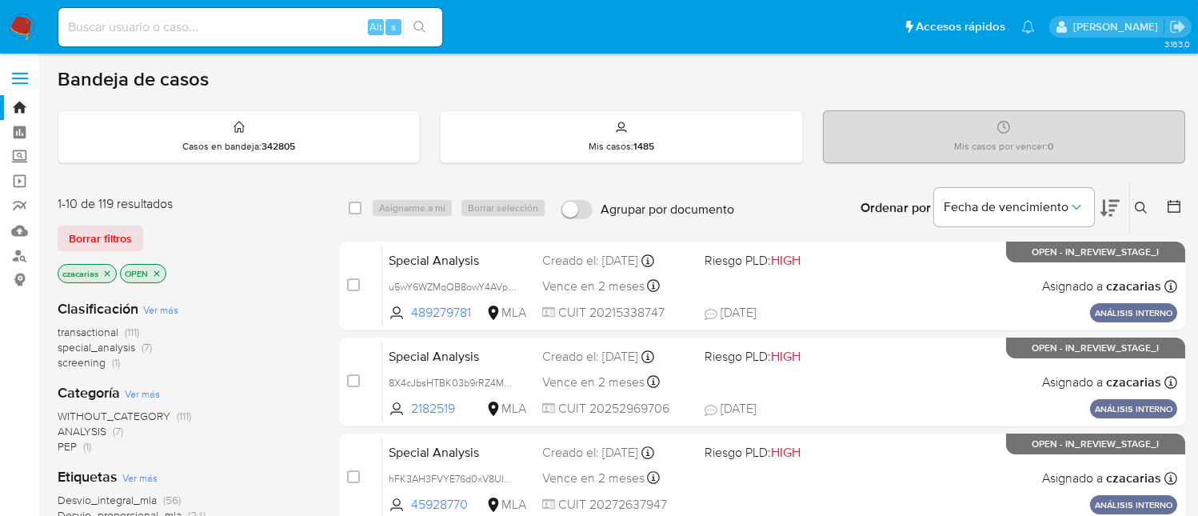
click at [203, 30] on input at bounding box center [250, 27] width 384 height 21
paste input "TsZtbpSRyjy5sJIVKlJZmlmY"
type input "TsZtbpSRyjy5sJIVKlJZmlmY"
click at [431, 29] on button "search-icon" at bounding box center [419, 27] width 33 height 22
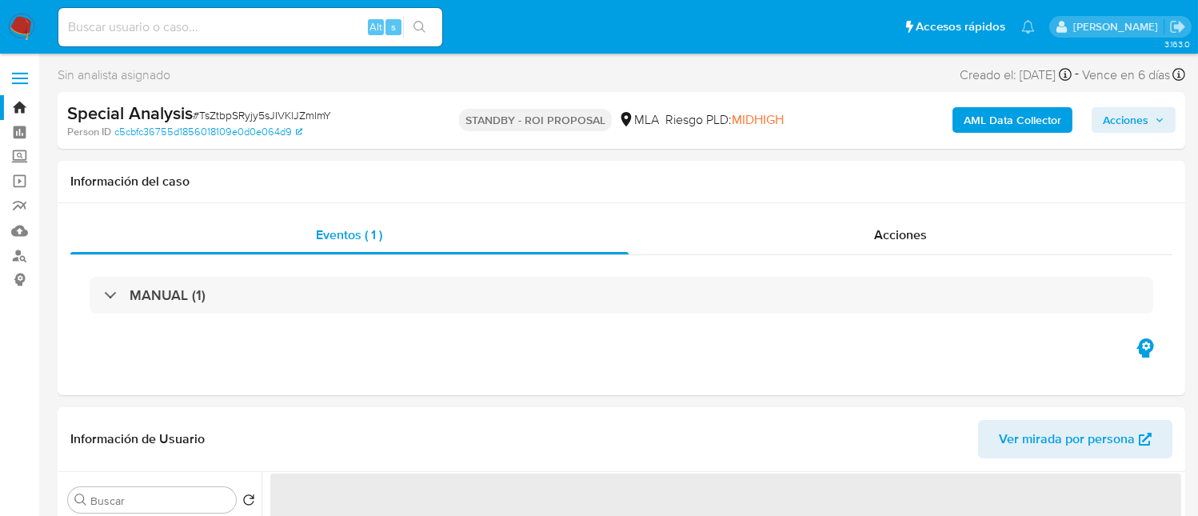
select select "10"
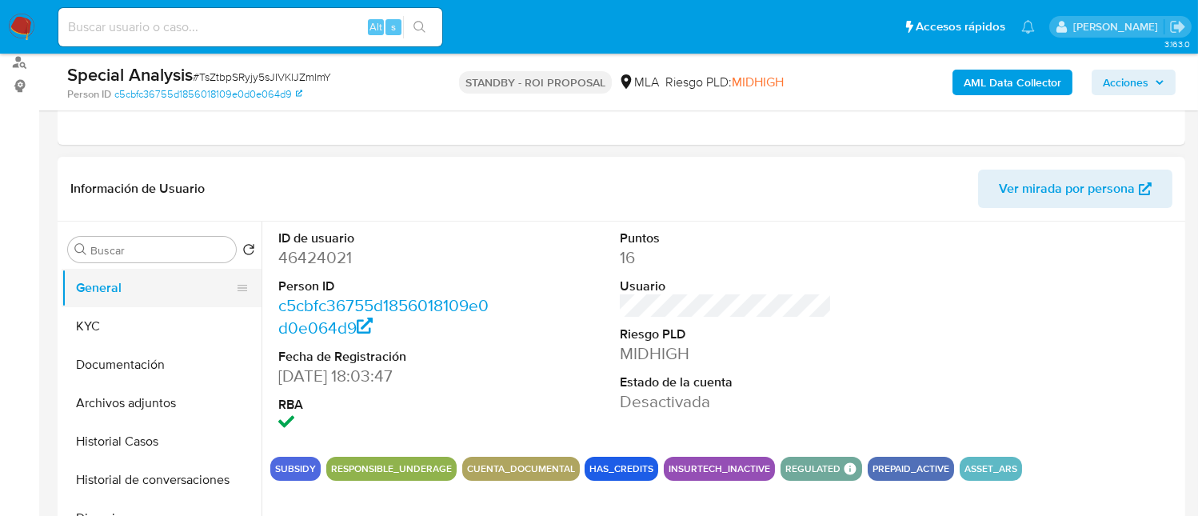
scroll to position [214, 0]
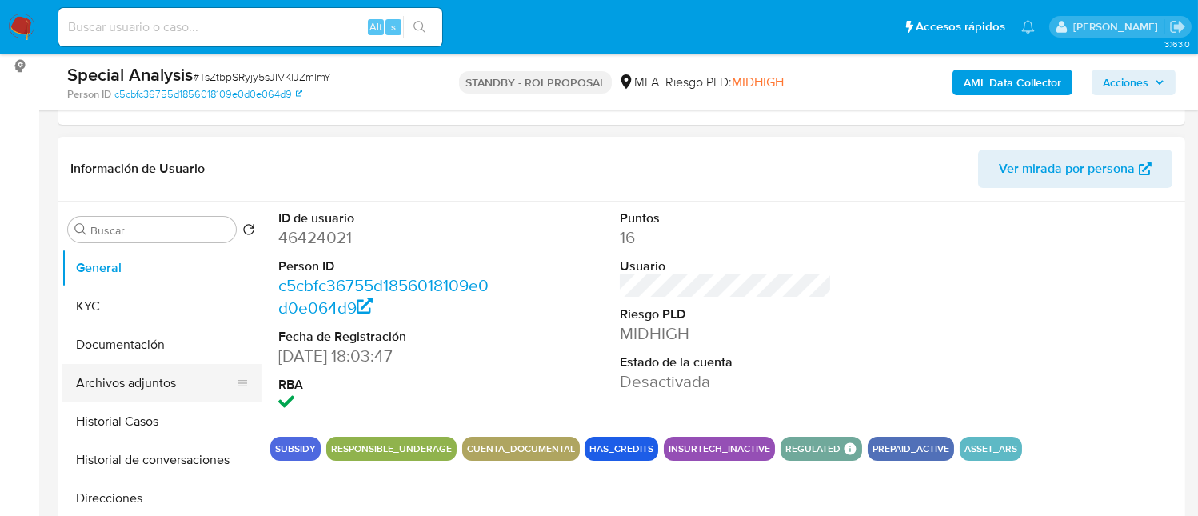
click at [192, 389] on button "Archivos adjuntos" at bounding box center [155, 383] width 187 height 38
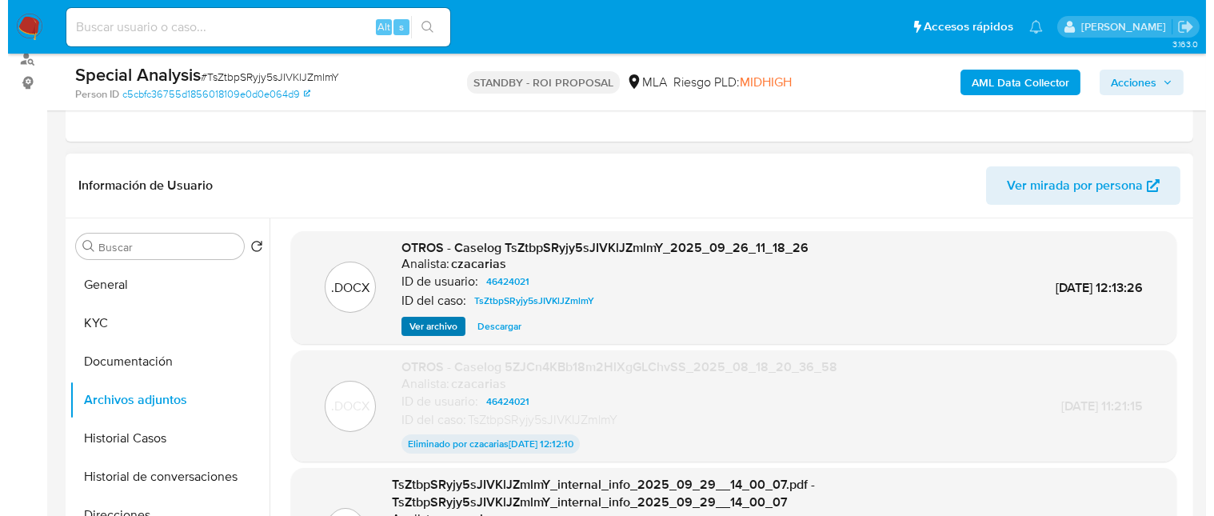
scroll to position [106, 0]
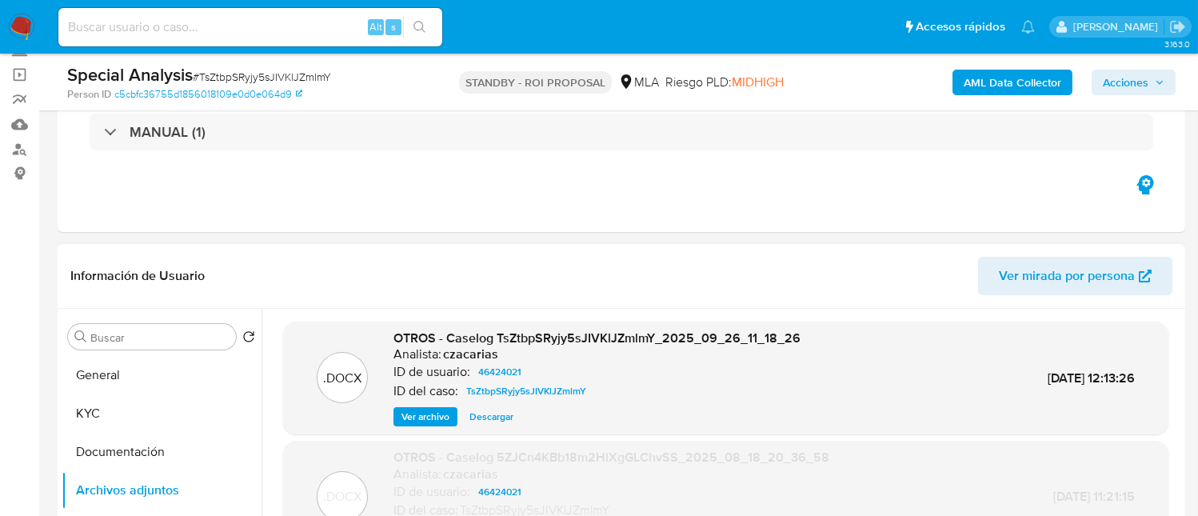
click at [438, 417] on span "Ver archivo" at bounding box center [426, 417] width 48 height 16
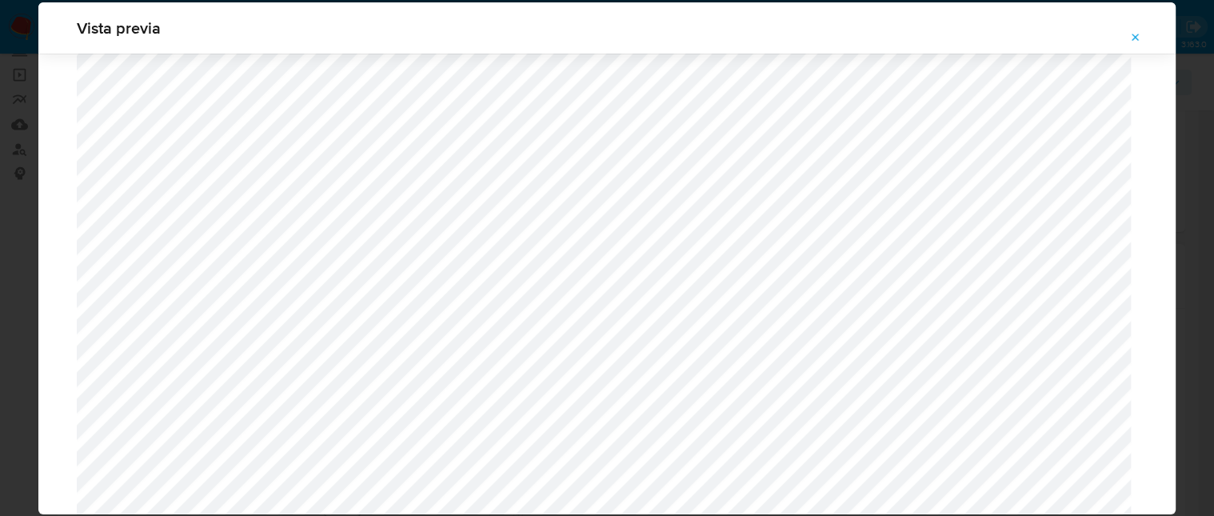
scroll to position [608, 0]
click at [1144, 42] on button "Attachment preview" at bounding box center [1135, 38] width 35 height 26
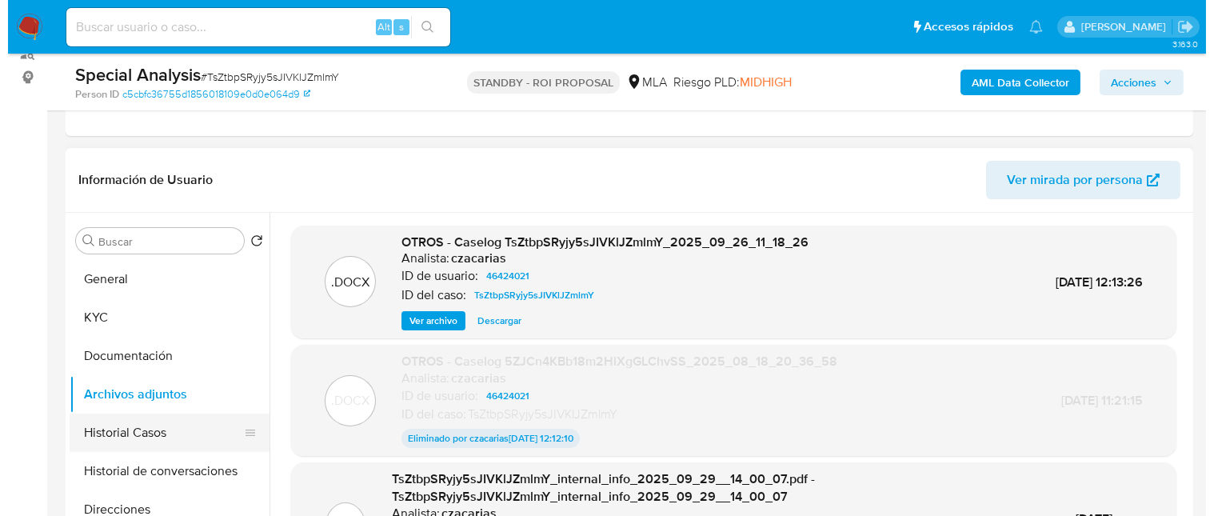
scroll to position [319, 0]
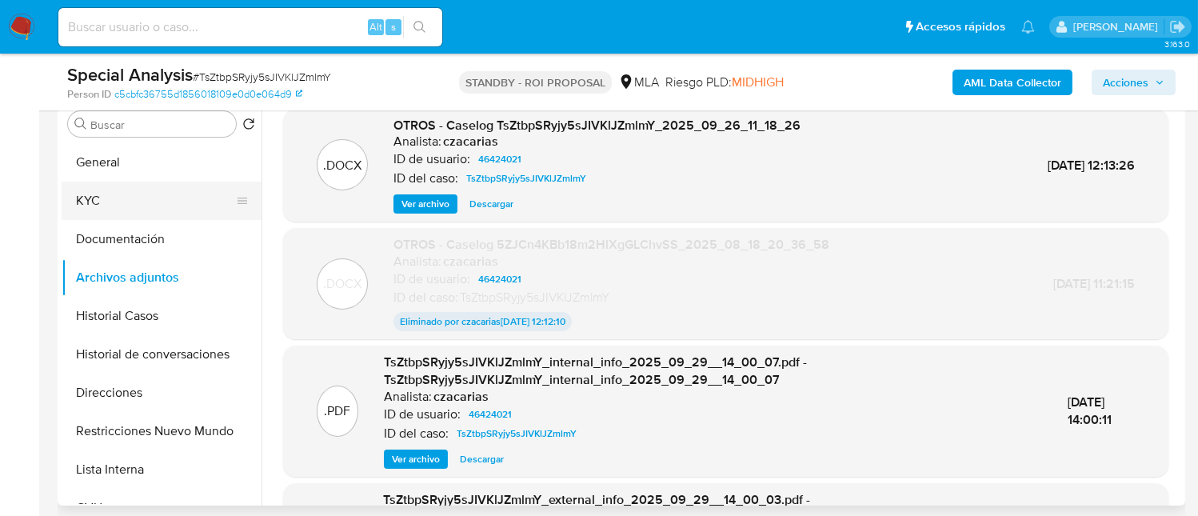
click at [107, 205] on button "KYC" at bounding box center [155, 201] width 187 height 38
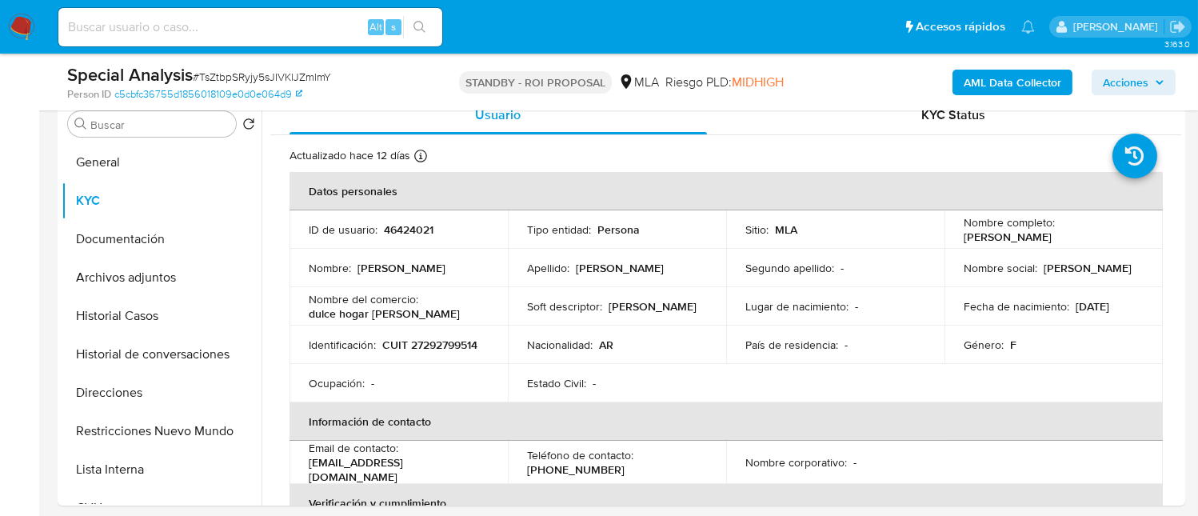
drag, startPoint x: 960, startPoint y: 234, endPoint x: 1076, endPoint y: 240, distance: 116.2
click at [1076, 240] on div "Nombre completo : [PERSON_NAME]" at bounding box center [1054, 229] width 180 height 29
click at [1073, 235] on div "Nombre completo : [PERSON_NAME]" at bounding box center [1054, 229] width 180 height 29
drag, startPoint x: 960, startPoint y: 234, endPoint x: 1075, endPoint y: 234, distance: 115.2
click at [1075, 234] on div "Nombre completo : [PERSON_NAME]" at bounding box center [1054, 229] width 180 height 29
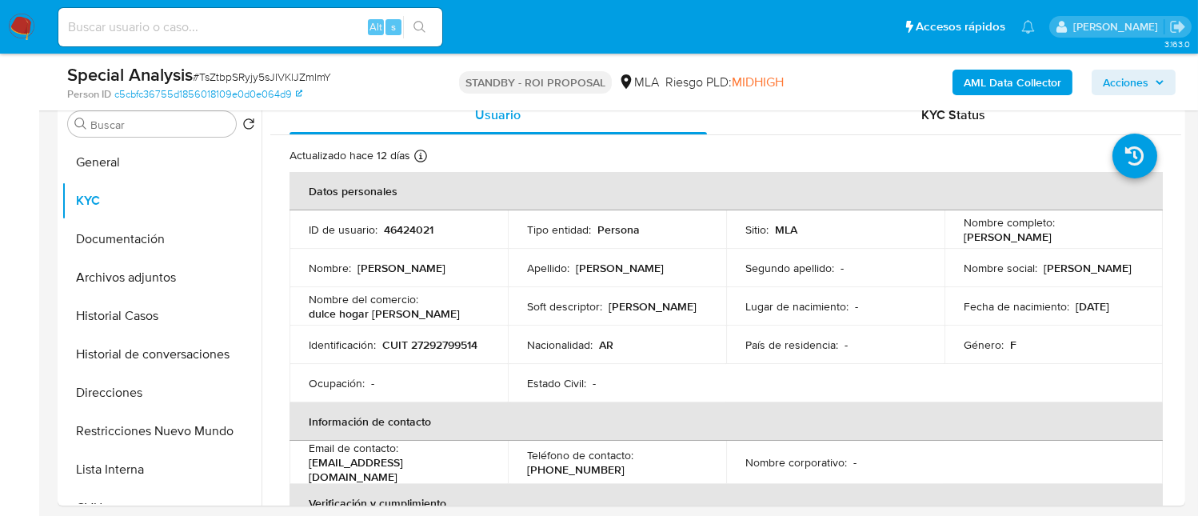
copy p "[PERSON_NAME]"
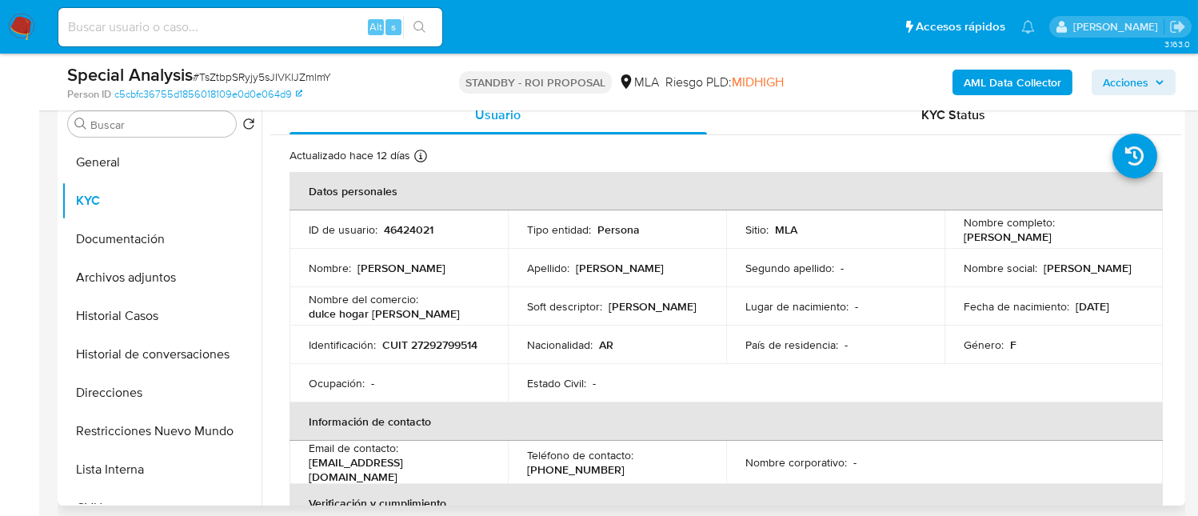
click at [439, 338] on p "CUIT 27292799514" at bounding box center [429, 345] width 95 height 14
click at [434, 346] on p "CUIT 27292799514" at bounding box center [429, 345] width 95 height 14
click at [114, 267] on button "Archivos adjuntos" at bounding box center [155, 277] width 187 height 38
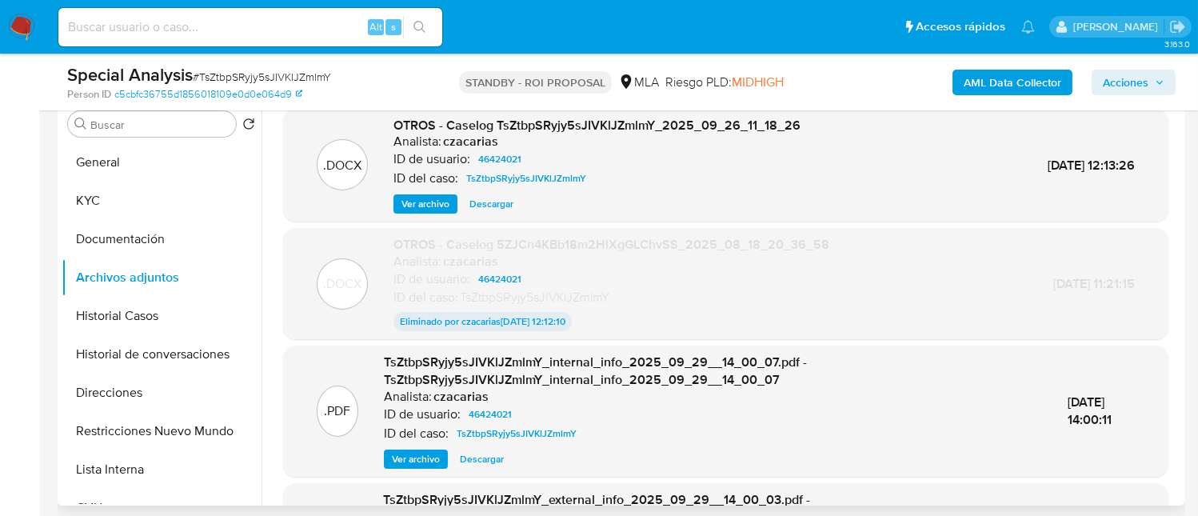
click at [414, 196] on span "Ver archivo" at bounding box center [426, 204] width 48 height 16
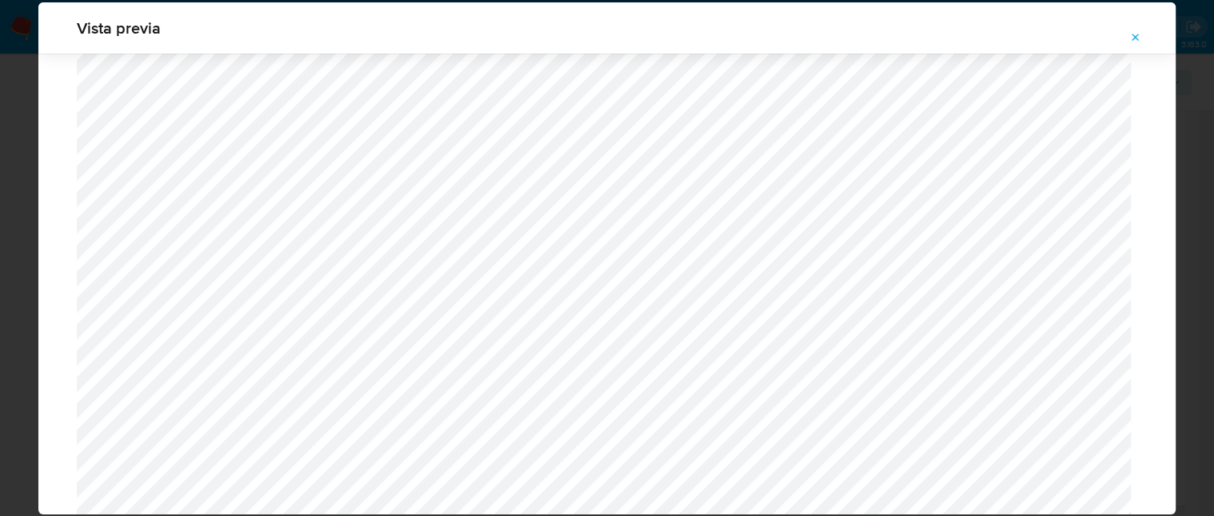
scroll to position [608, 0]
click at [1133, 39] on icon "Attachment preview" at bounding box center [1136, 37] width 7 height 7
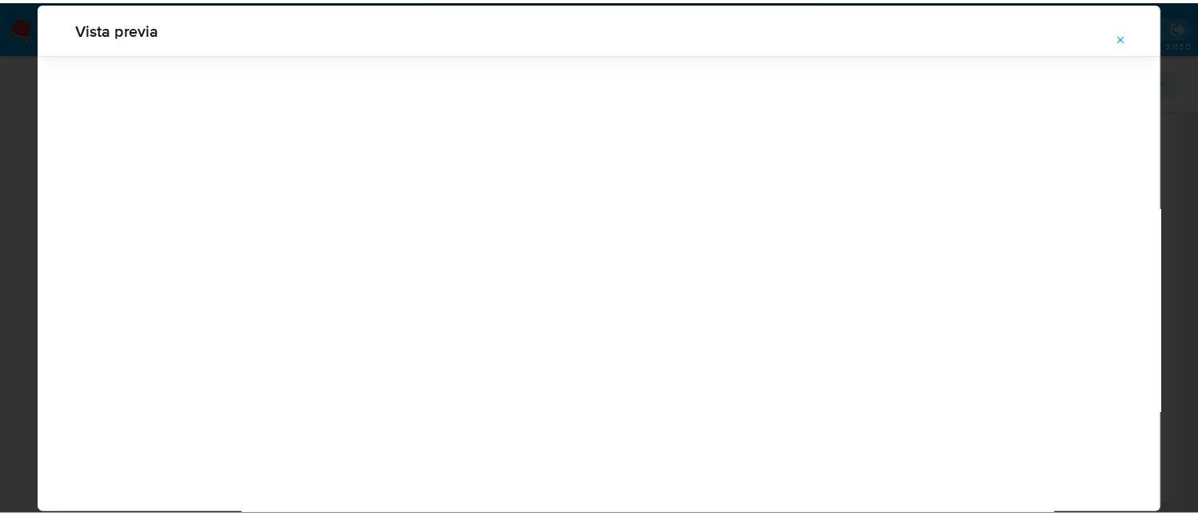
scroll to position [51, 0]
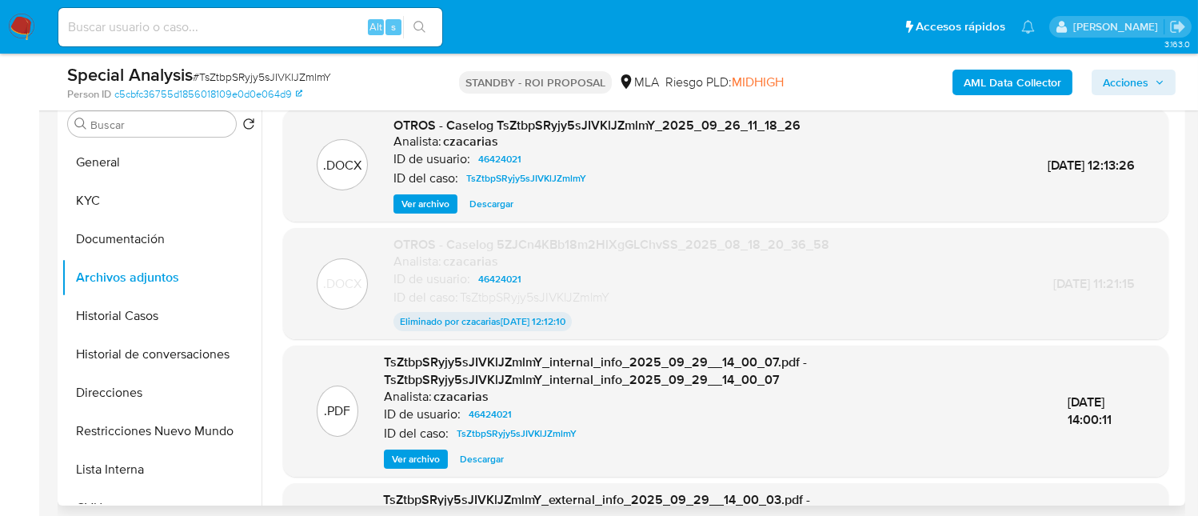
drag, startPoint x: 288, startPoint y: 38, endPoint x: 357, endPoint y: 38, distance: 68.8
click at [291, 36] on div "Alt s" at bounding box center [250, 27] width 384 height 38
click at [308, 22] on input at bounding box center [250, 27] width 384 height 21
paste input "EoK5nFacAjSKWBlyWPmTZaad"
type input "EoK5nFacAjSKWBlyWPmTZaad"
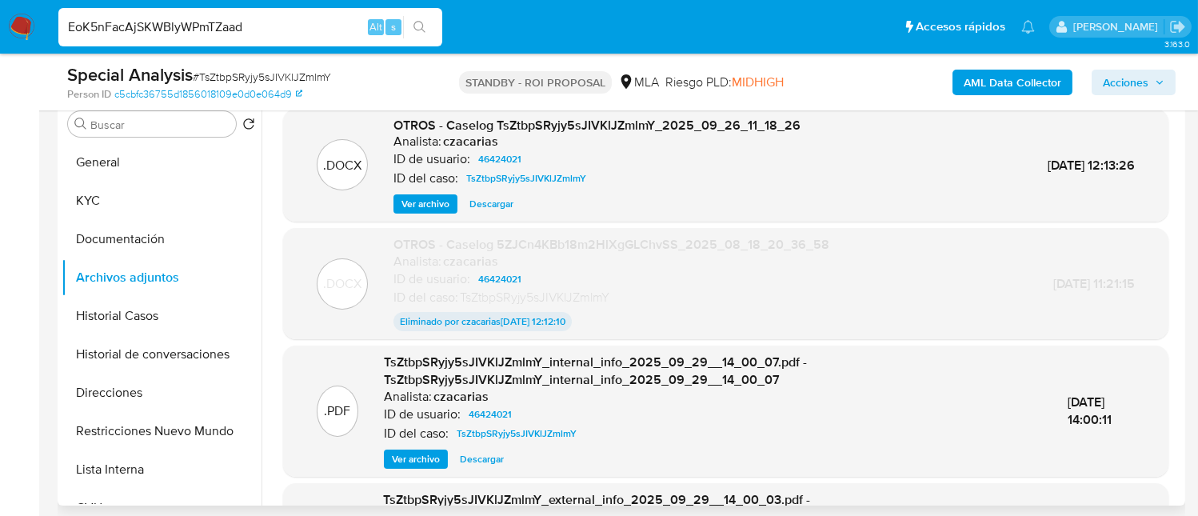
click at [412, 25] on button "search-icon" at bounding box center [419, 27] width 33 height 22
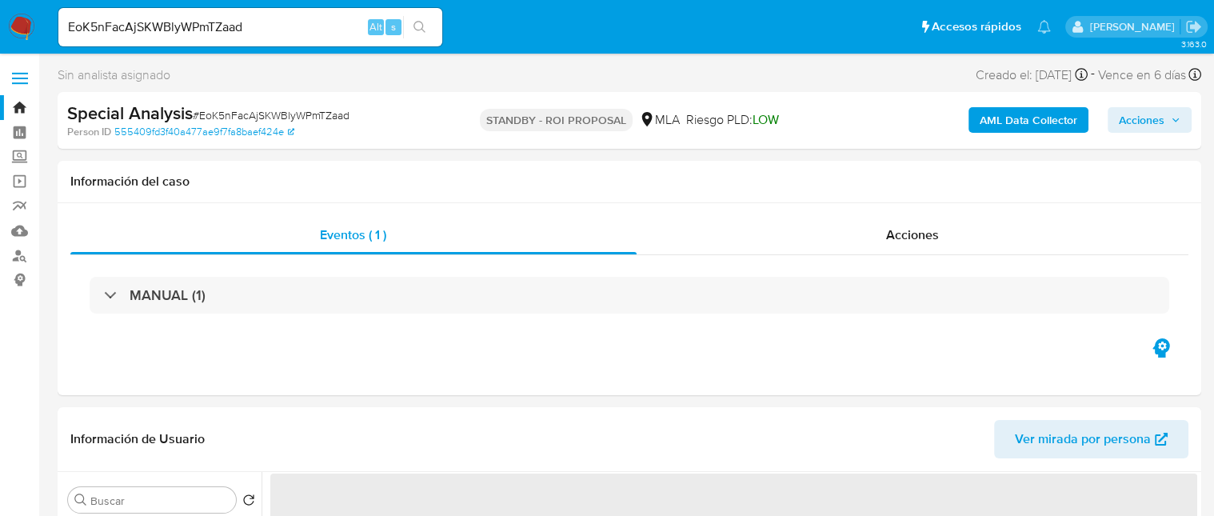
select select "10"
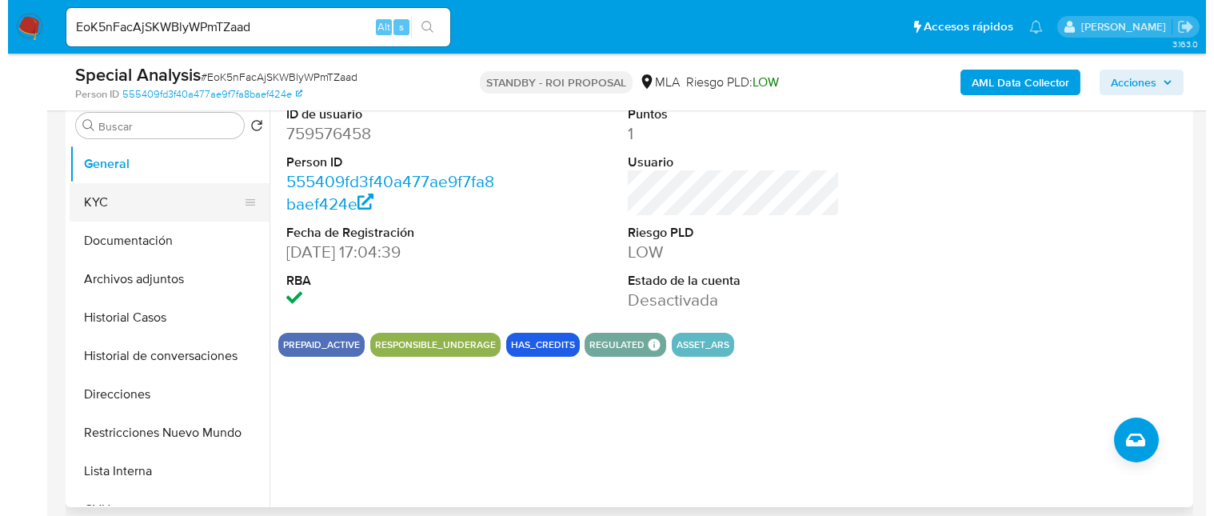
scroll to position [319, 0]
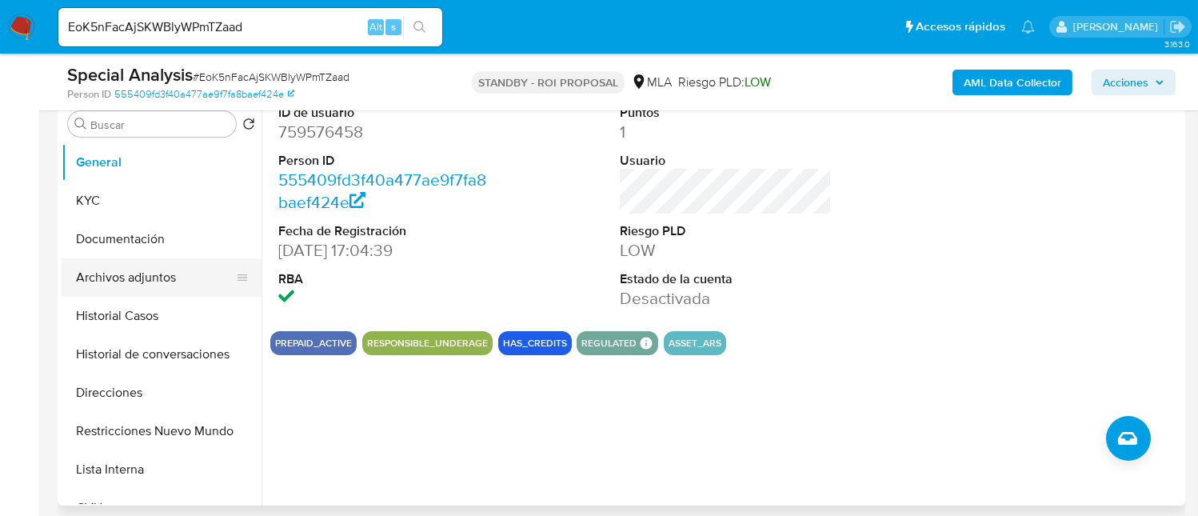
click at [136, 277] on button "Archivos adjuntos" at bounding box center [155, 277] width 187 height 38
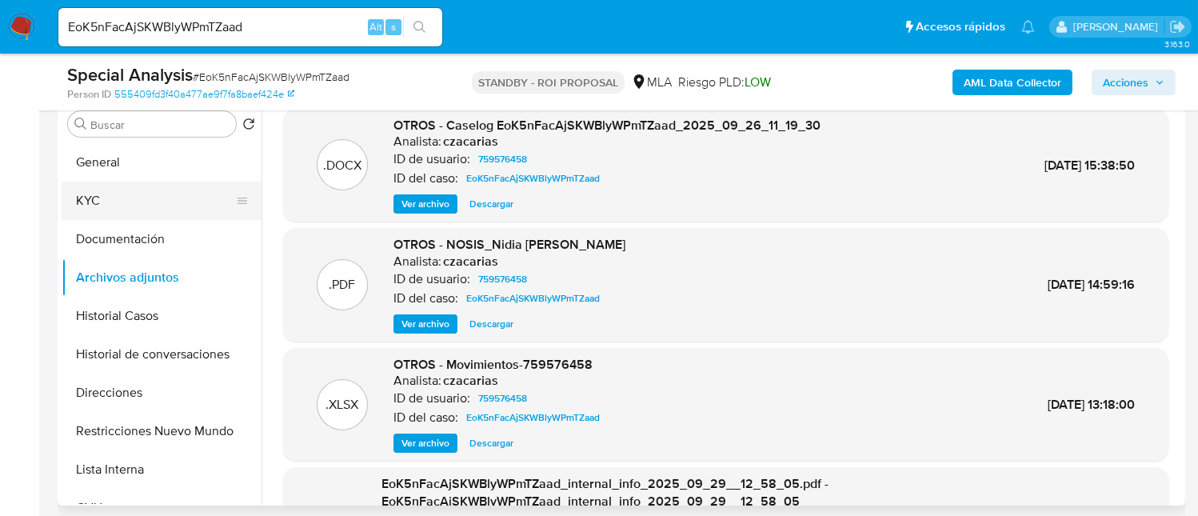
click at [102, 205] on button "KYC" at bounding box center [155, 201] width 187 height 38
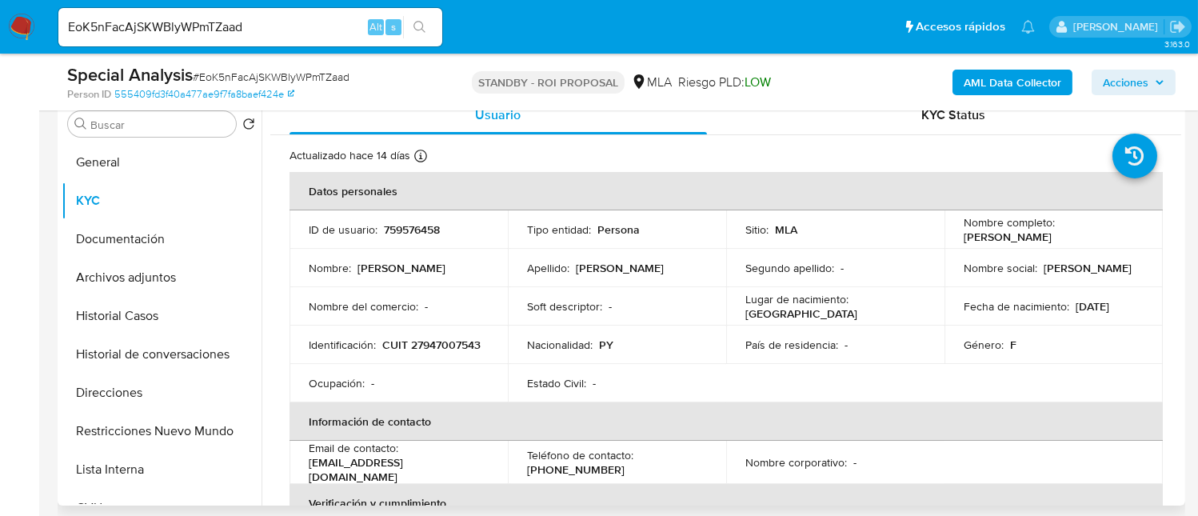
drag, startPoint x: 958, startPoint y: 234, endPoint x: 1111, endPoint y: 234, distance: 152.8
click at [1111, 234] on div "Nombre completo : Nidia Emilce Acosta Romero" at bounding box center [1054, 229] width 180 height 29
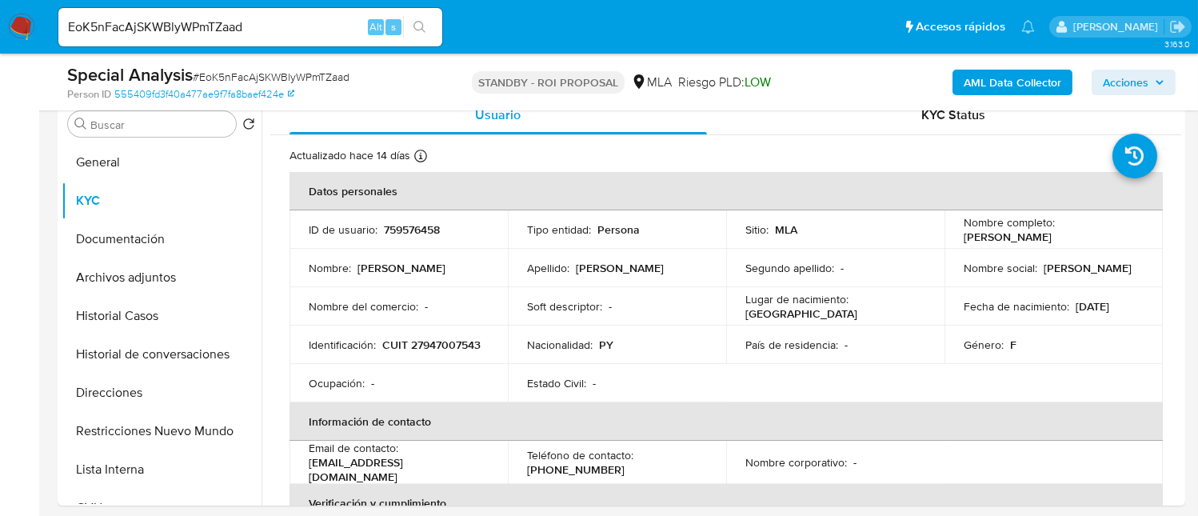
copy p "Nidia Emilce Acosta Romero"
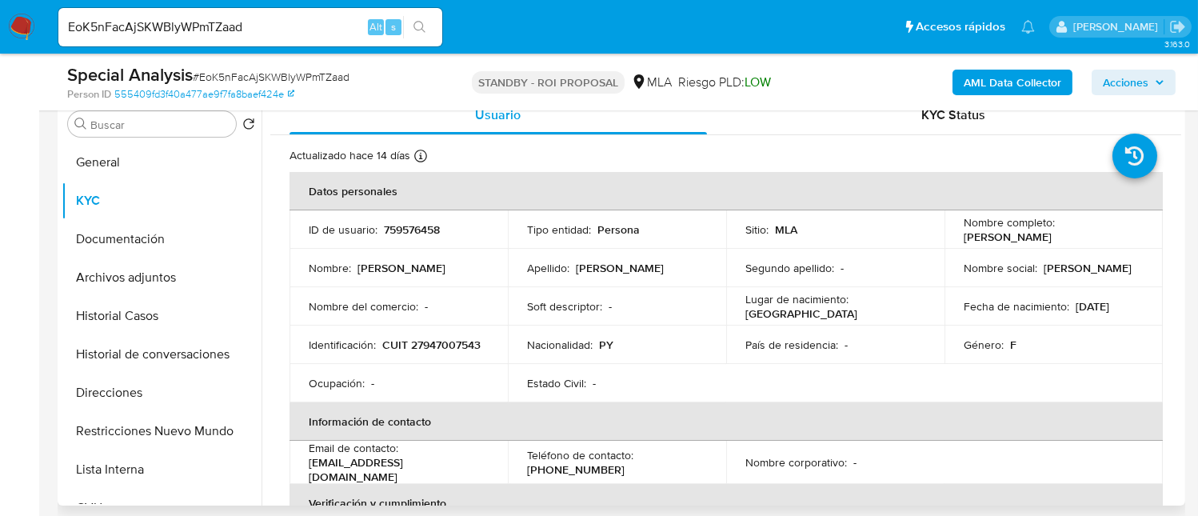
click at [382, 352] on p "CUIT 27947007543" at bounding box center [431, 345] width 98 height 14
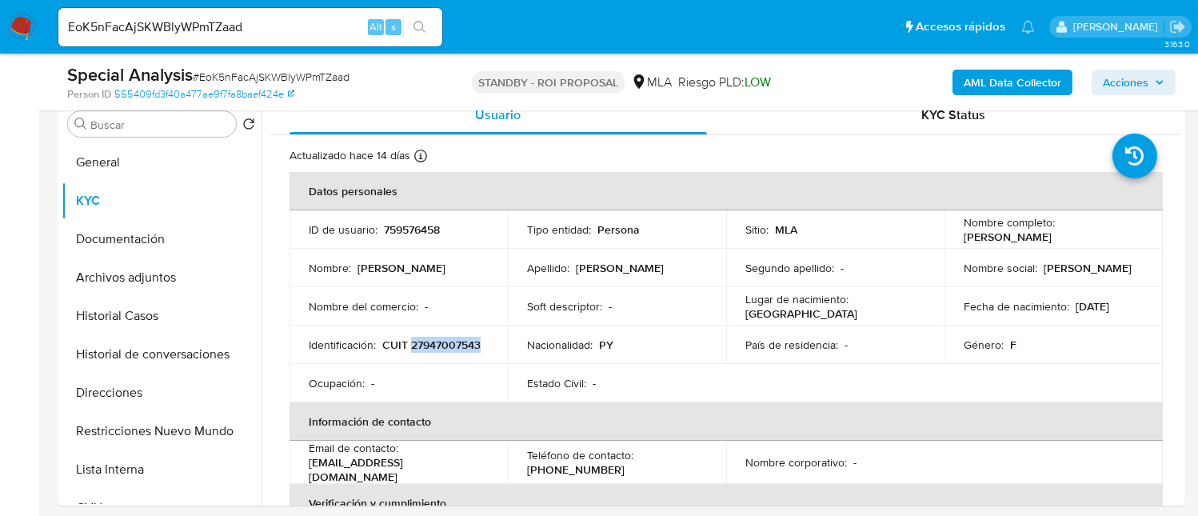
copy p "27947007543"
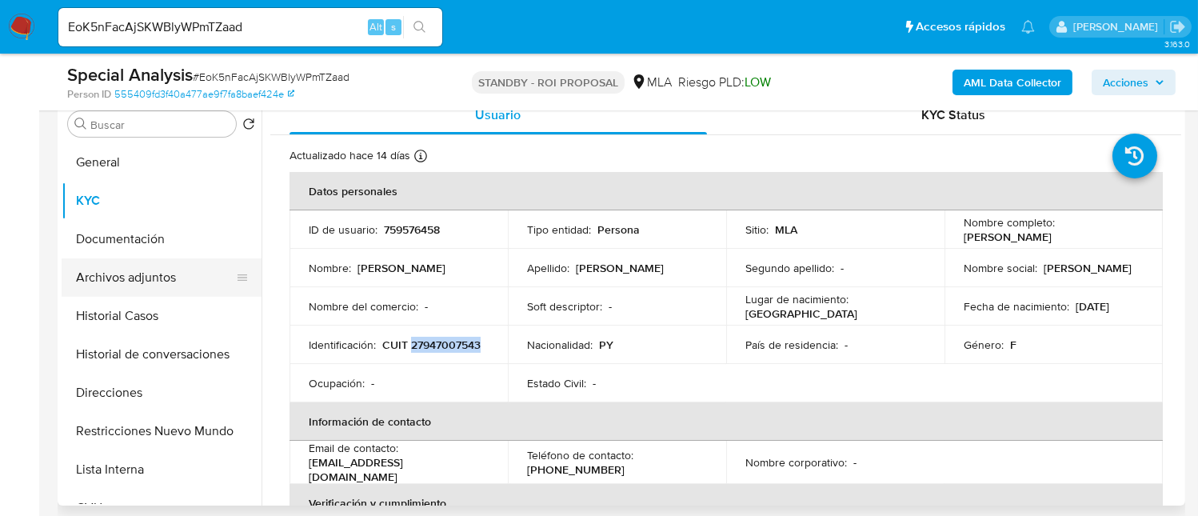
click at [147, 272] on button "Archivos adjuntos" at bounding box center [155, 277] width 187 height 38
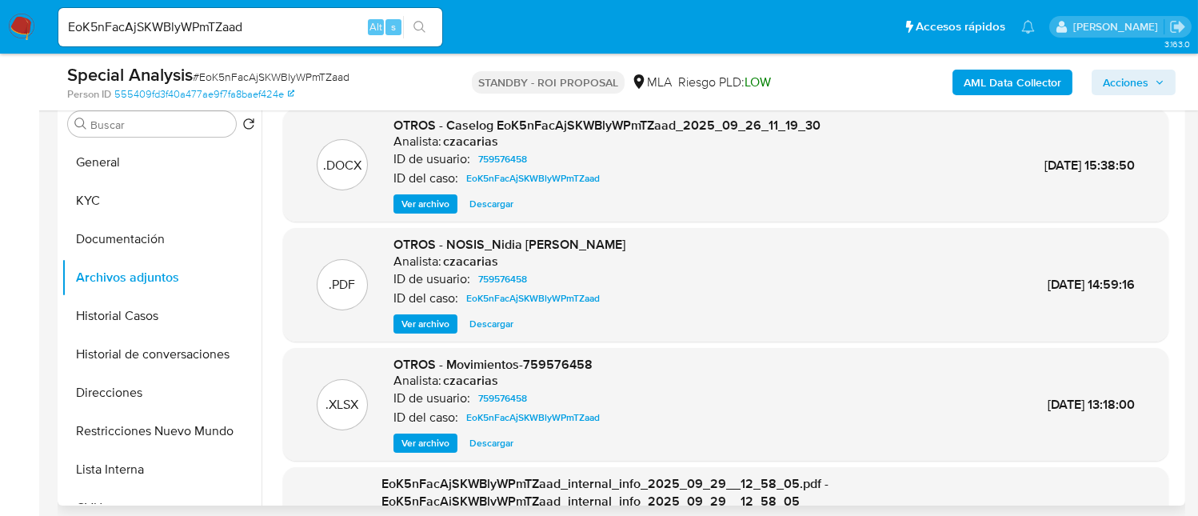
click at [406, 199] on span "Ver archivo" at bounding box center [426, 204] width 48 height 16
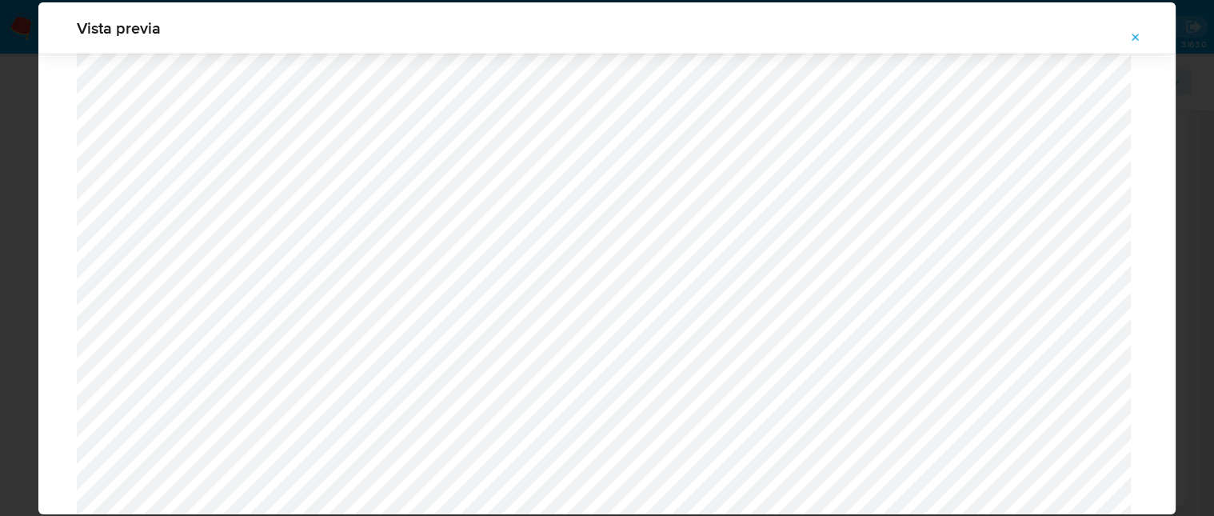
scroll to position [713, 0]
click at [1135, 40] on icon "Attachment preview" at bounding box center [1135, 37] width 13 height 13
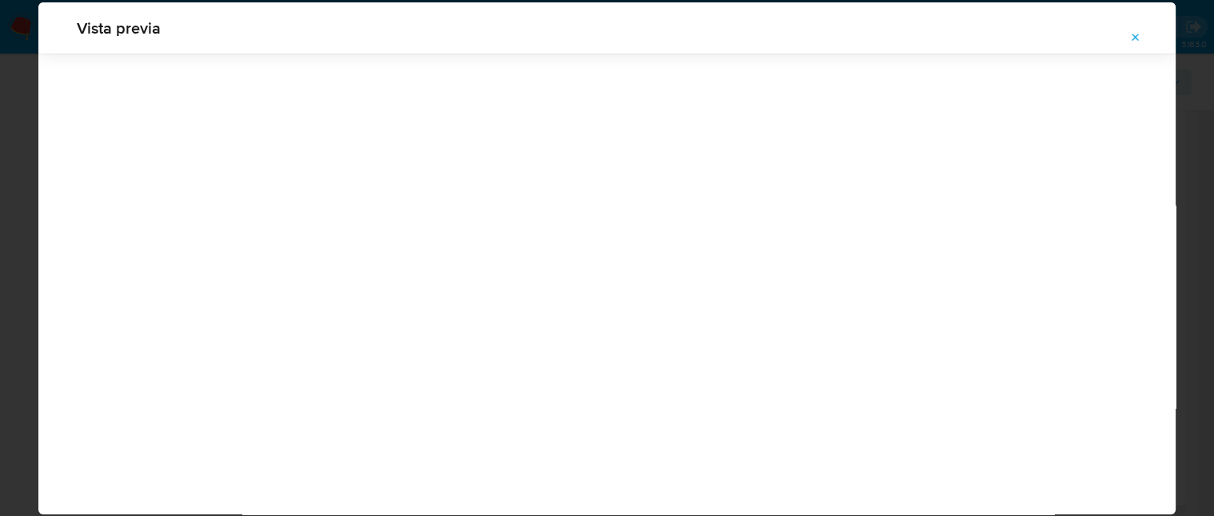
scroll to position [51, 0]
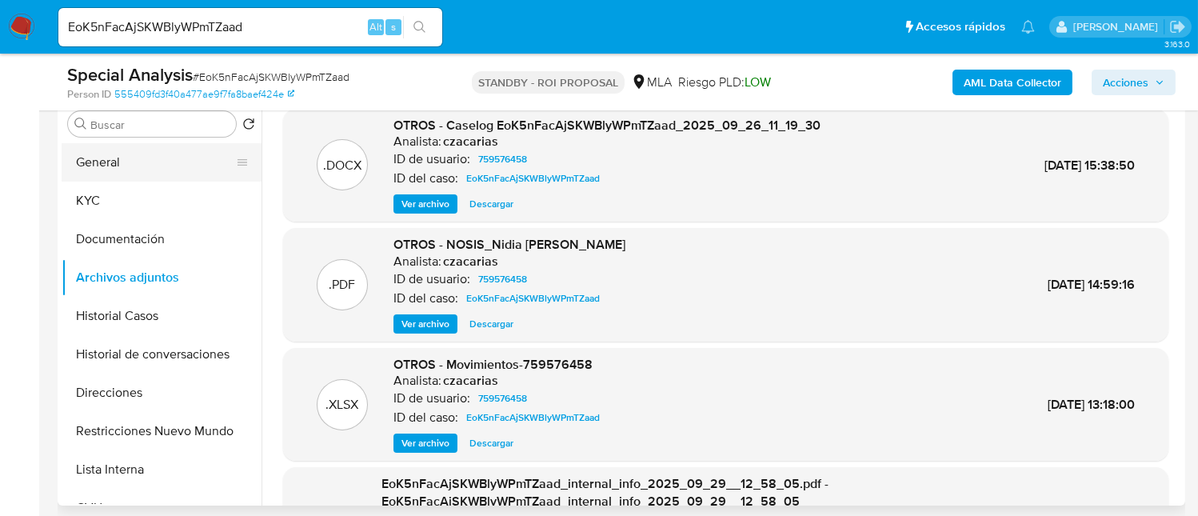
click at [126, 156] on button "General" at bounding box center [155, 162] width 187 height 38
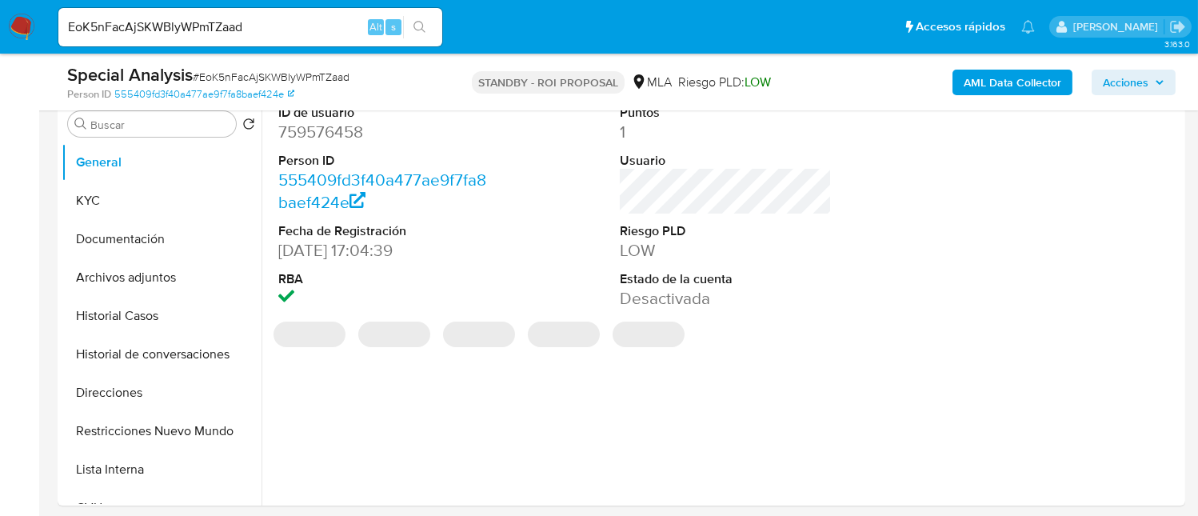
click at [318, 124] on dd "759576458" at bounding box center [384, 132] width 212 height 22
copy dd "759576458"
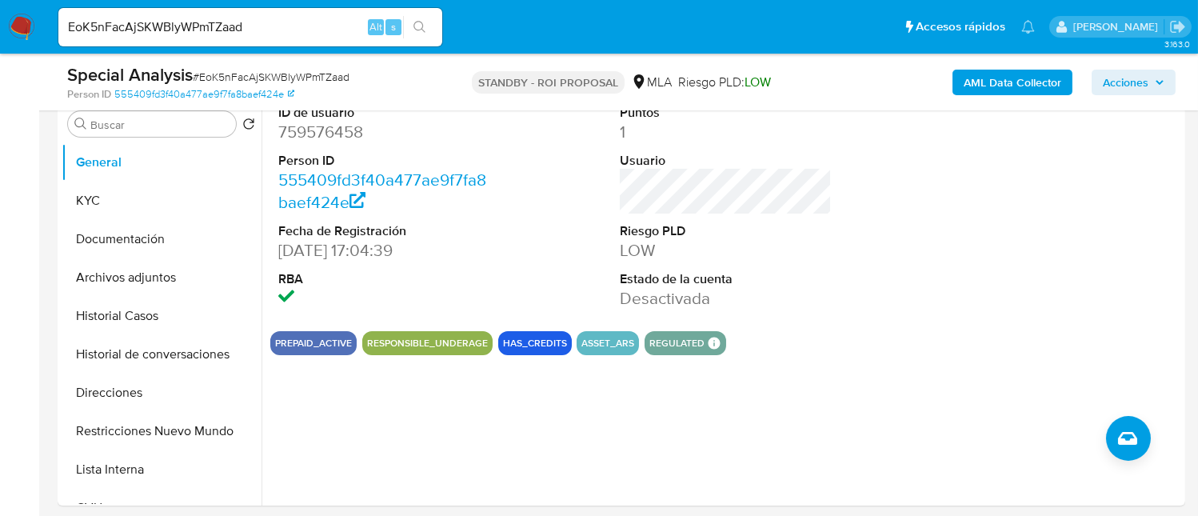
click at [380, 158] on dt "Person ID" at bounding box center [384, 161] width 212 height 18
click at [166, 266] on button "Archivos adjuntos" at bounding box center [155, 277] width 187 height 38
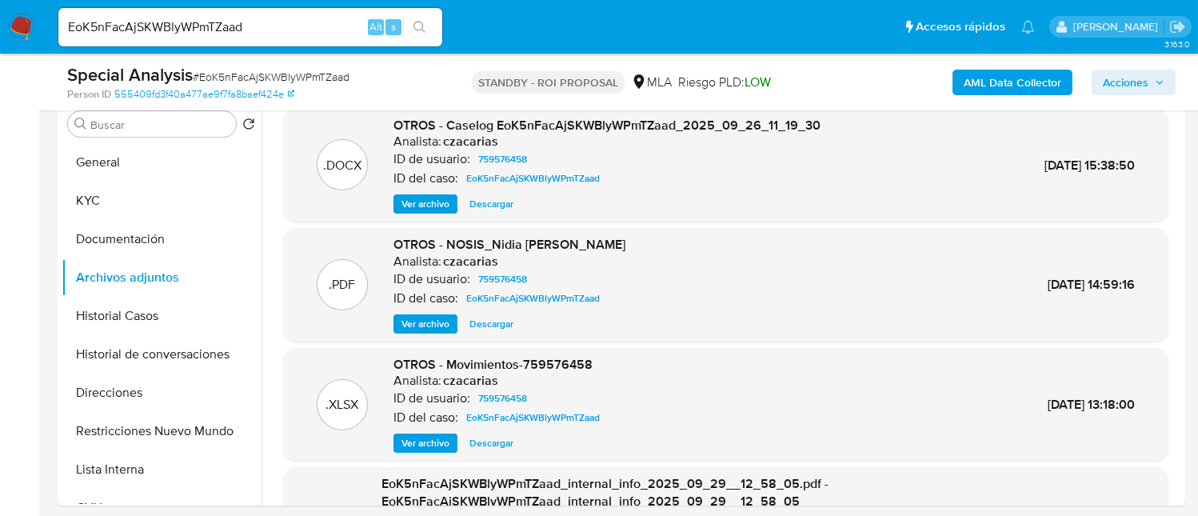
click at [416, 201] on span "Ver archivo" at bounding box center [426, 204] width 48 height 16
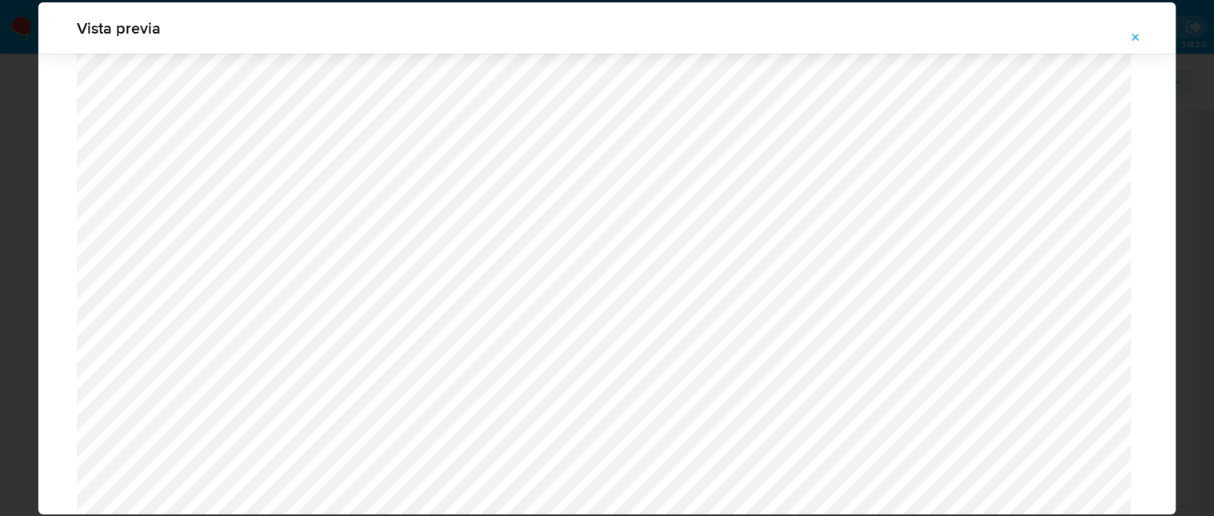
scroll to position [713, 0]
click at [1141, 33] on icon "Attachment preview" at bounding box center [1135, 37] width 13 height 13
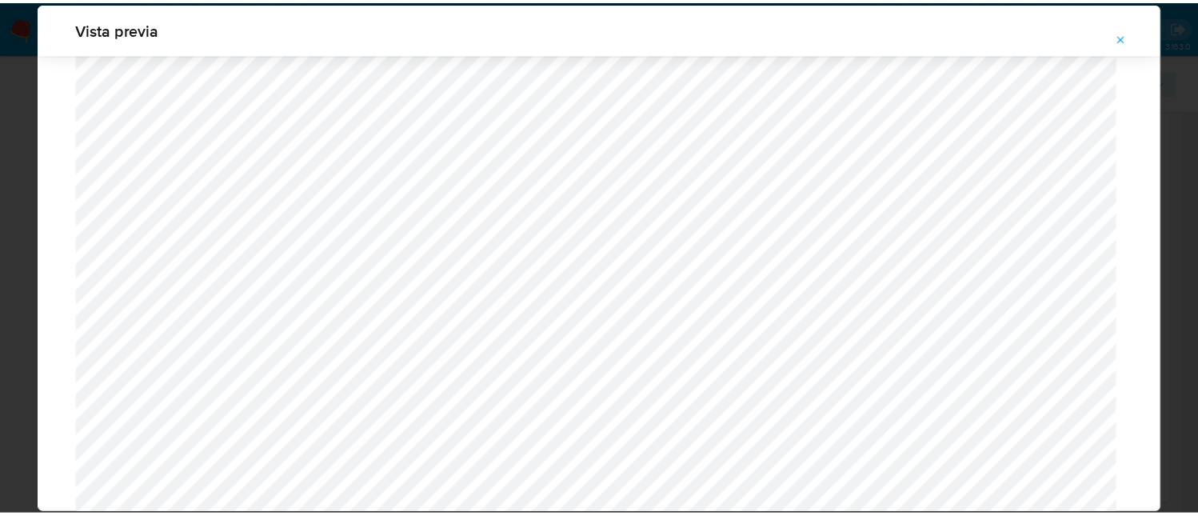
scroll to position [51, 0]
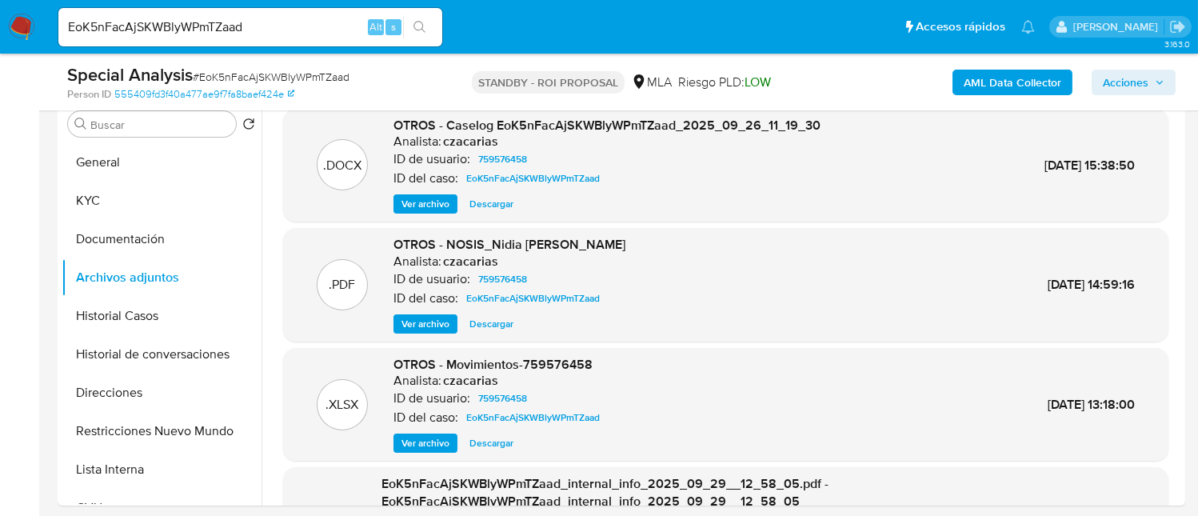
drag, startPoint x: 27, startPoint y: 20, endPoint x: 34, endPoint y: 5, distance: 16.5
click at [27, 20] on img at bounding box center [21, 27] width 27 height 27
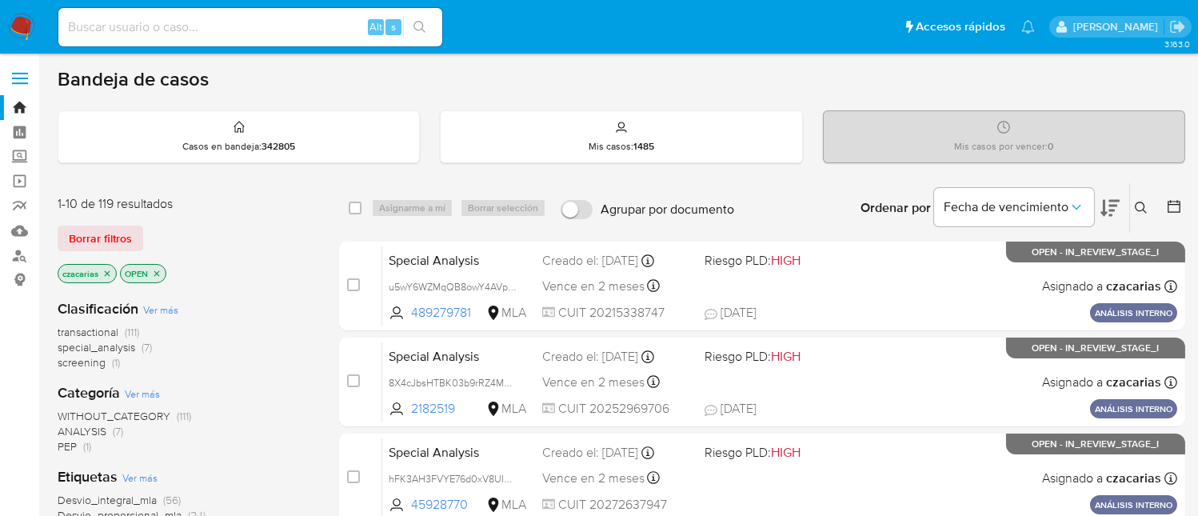
drag, startPoint x: 334, startPoint y: 19, endPoint x: 385, endPoint y: 19, distance: 50.4
click at [334, 20] on input at bounding box center [250, 27] width 384 height 21
paste input "kqaKVvxeAQes4LgVaeEmpGg8"
type input "kqaKVvxeAQes4LgVaeEmpGg8"
click at [424, 21] on icon "search-icon" at bounding box center [420, 27] width 13 height 13
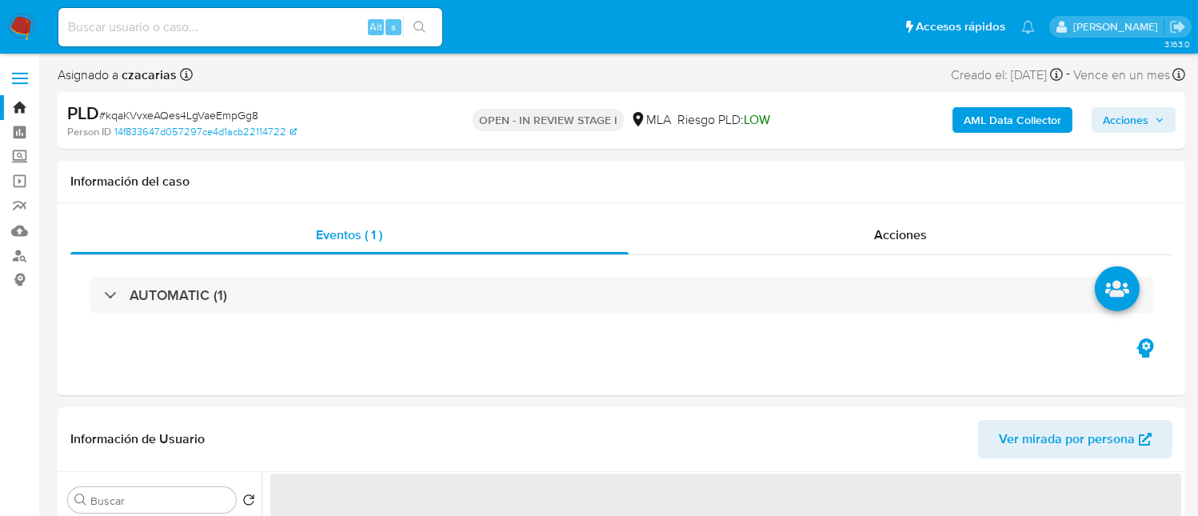
select select "10"
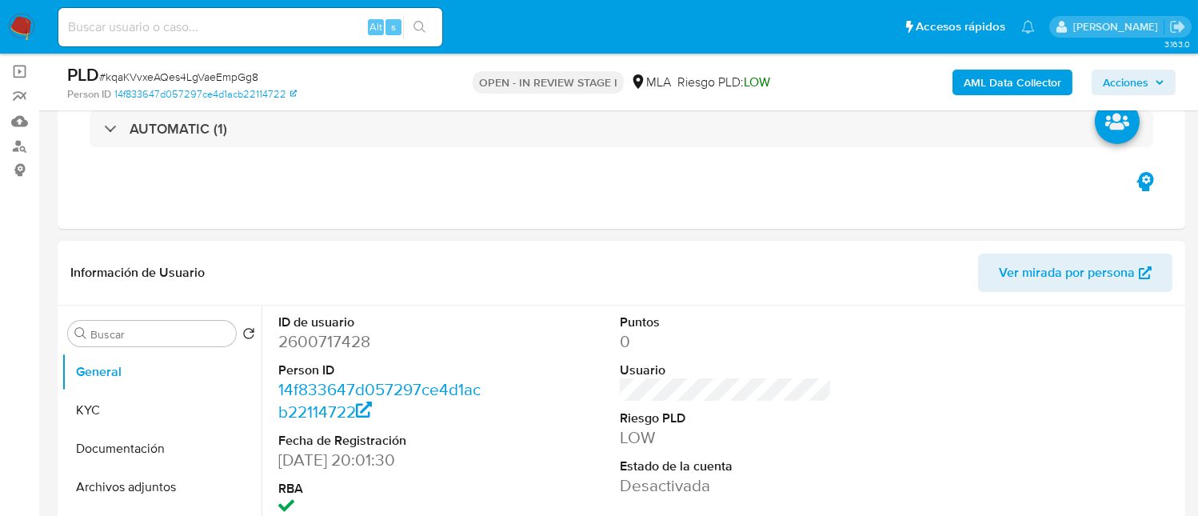
scroll to position [214, 0]
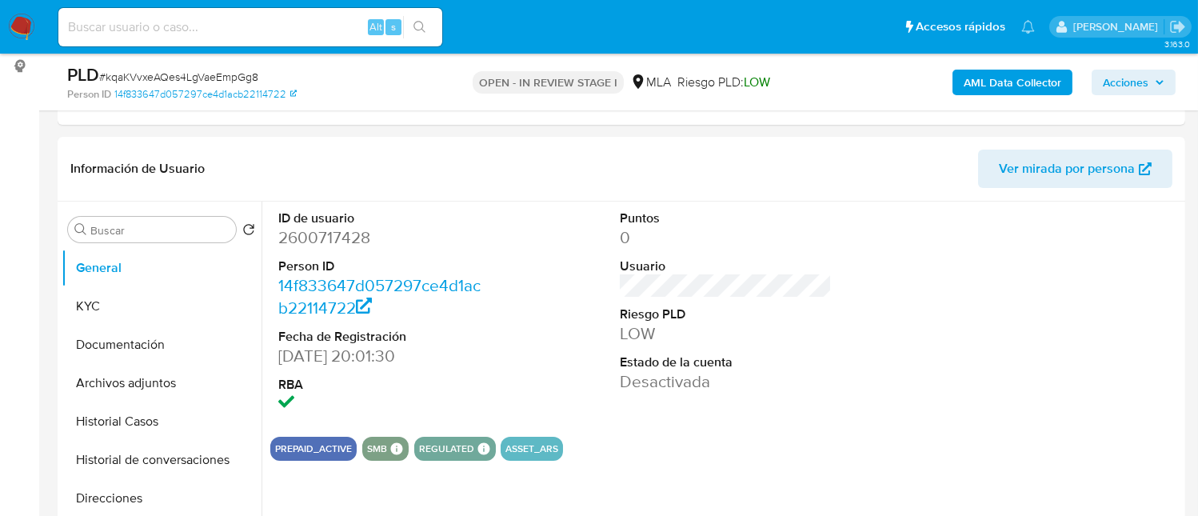
click at [254, 78] on span "# kqaKVvxeAQes4LgVaeEmpGg8" at bounding box center [178, 77] width 159 height 16
copy span "kqaKVvxeAQes4LgVaeEmpGg8"
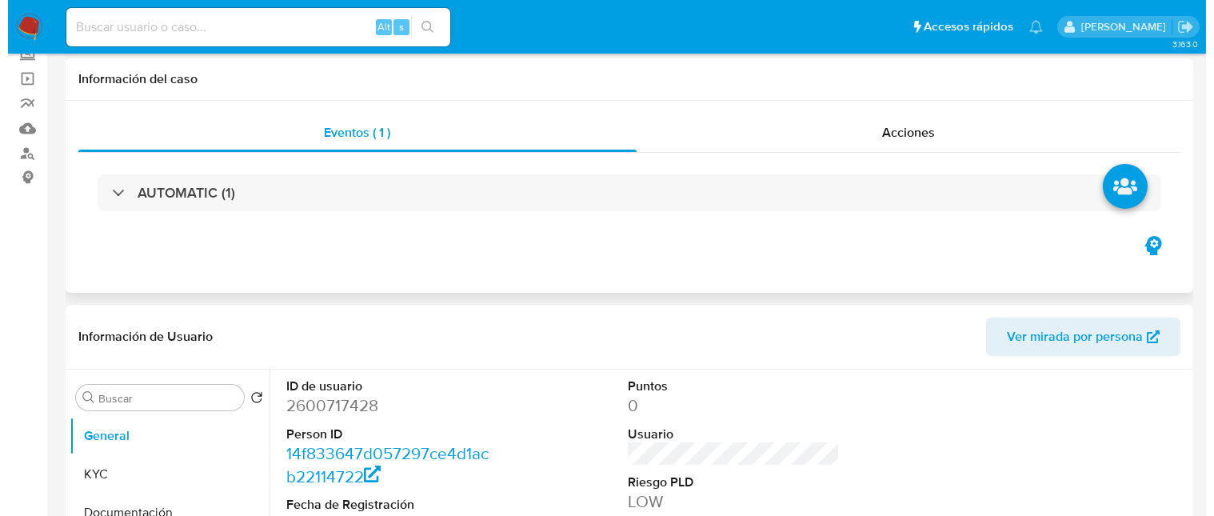
scroll to position [0, 0]
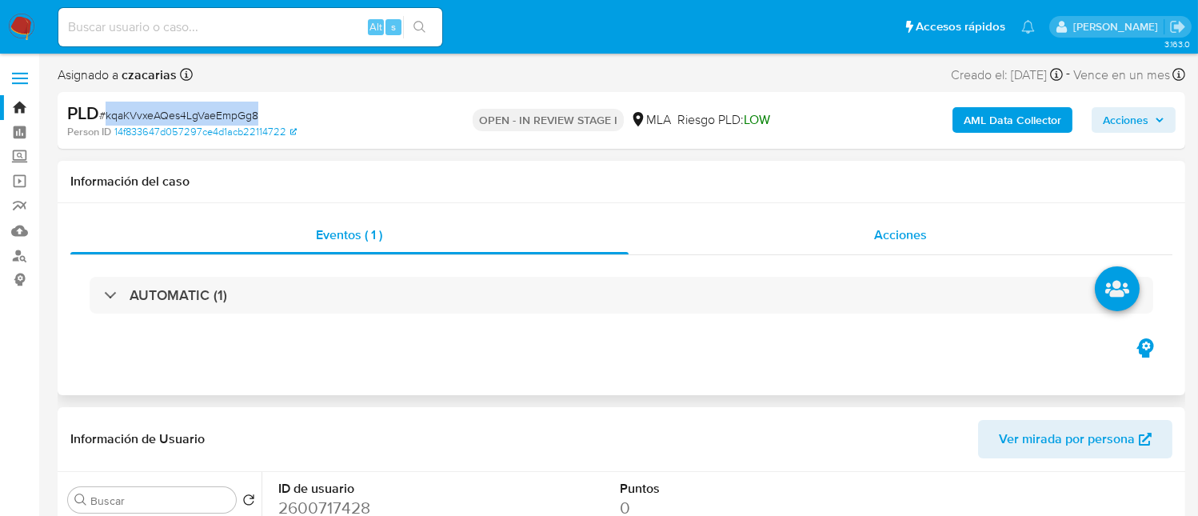
click at [921, 244] on div "Acciones" at bounding box center [901, 235] width 545 height 38
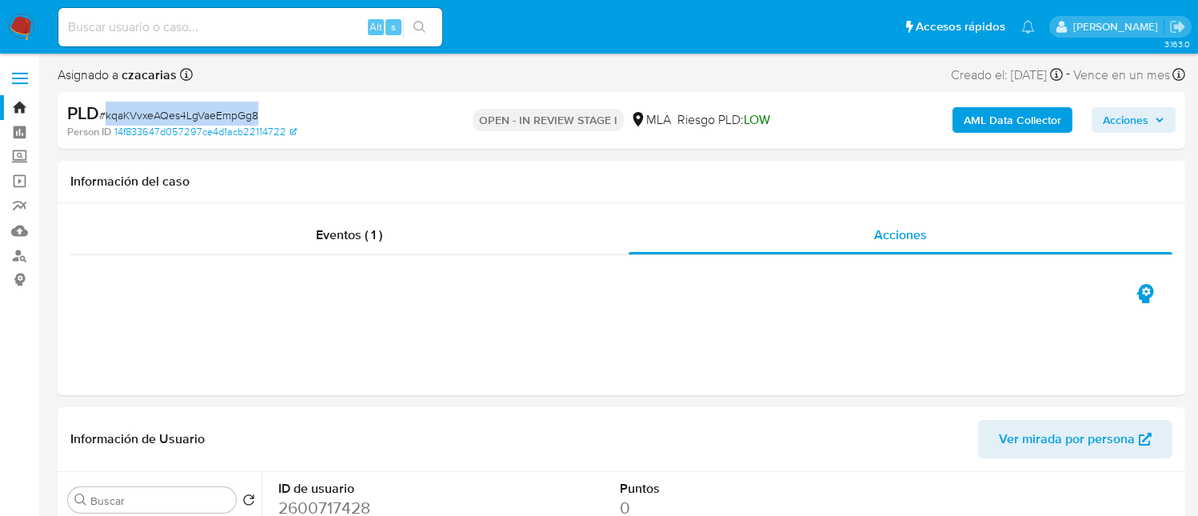
click at [973, 129] on b "AML Data Collector" at bounding box center [1013, 120] width 98 height 26
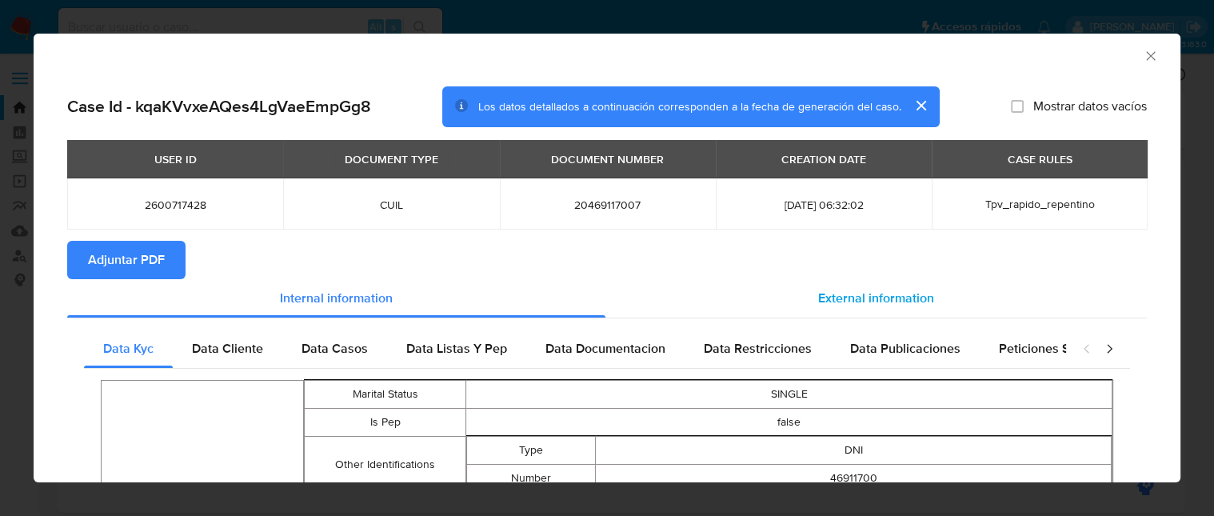
click at [818, 291] on span "External information" at bounding box center [876, 298] width 116 height 18
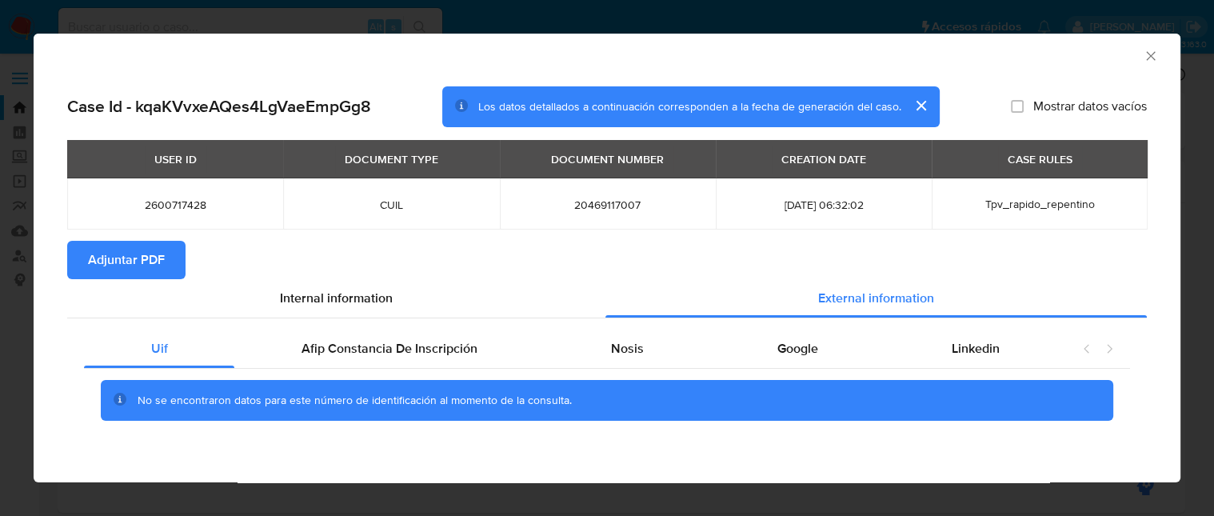
drag, startPoint x: 626, startPoint y: 339, endPoint x: 669, endPoint y: 276, distance: 76.1
click at [626, 339] on span "Nosis" at bounding box center [627, 348] width 33 height 18
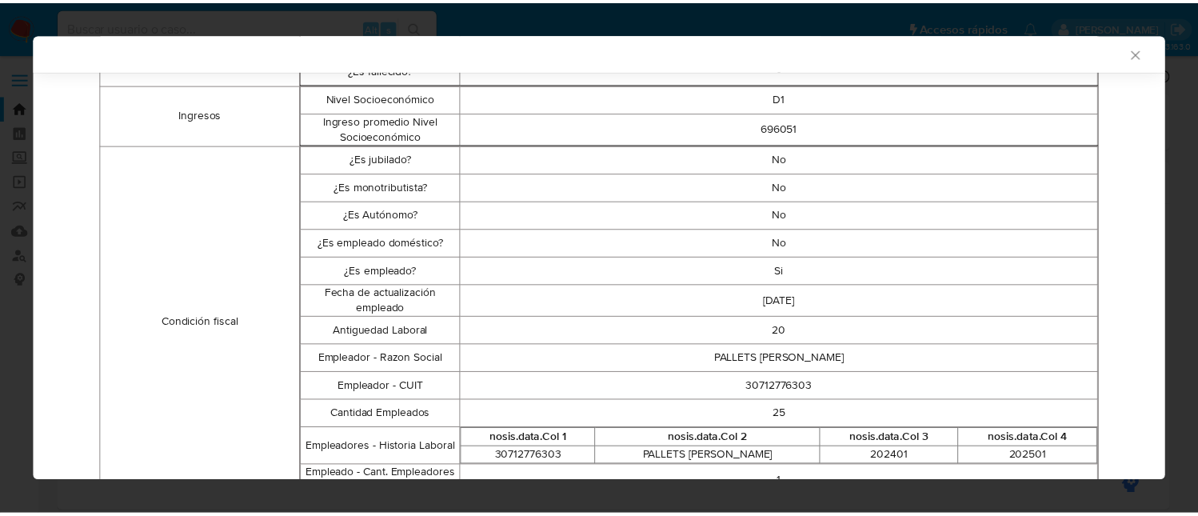
scroll to position [423, 0]
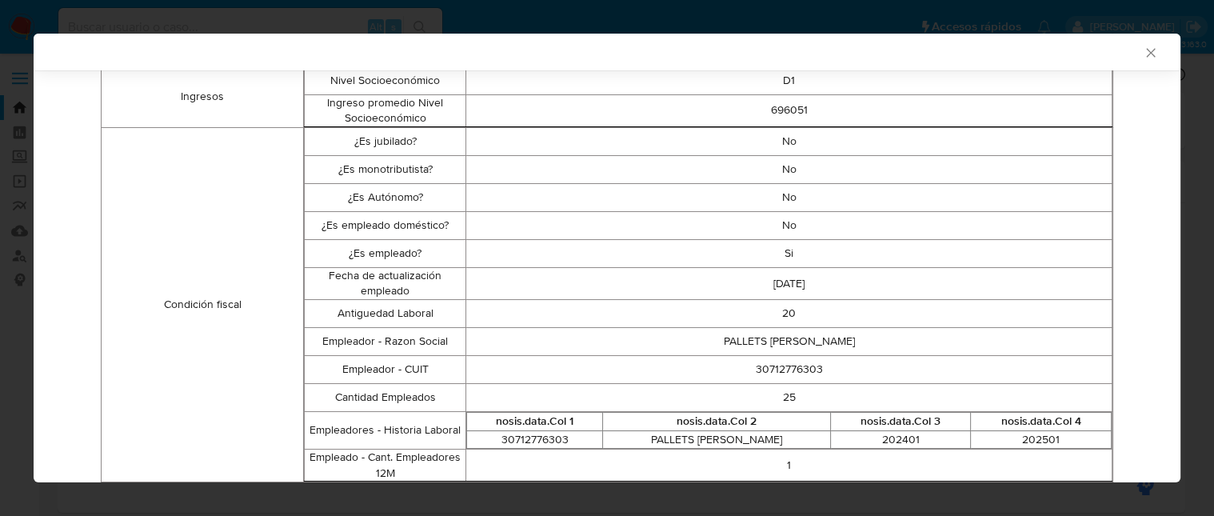
click at [784, 373] on td "30712776303" at bounding box center [789, 369] width 646 height 28
copy td "30712776303"
click at [1146, 55] on icon "Cerrar ventana" at bounding box center [1150, 52] width 9 height 9
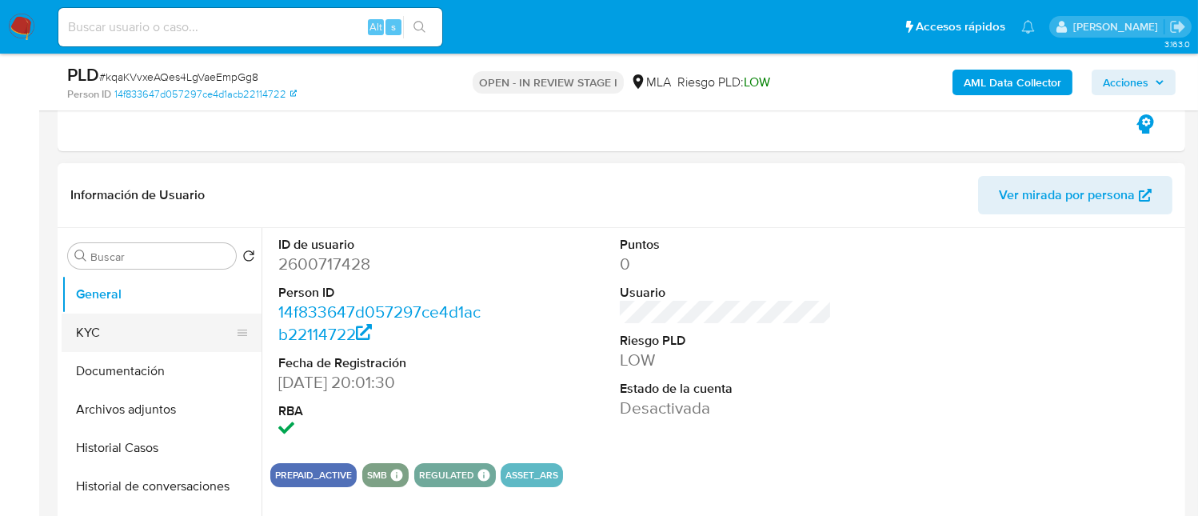
scroll to position [319, 0]
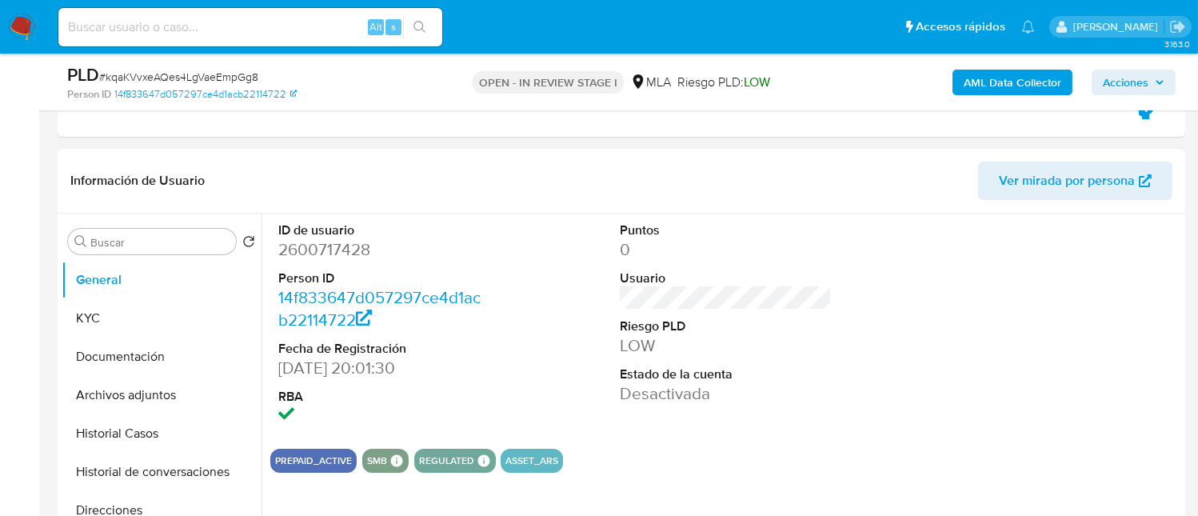
click at [325, 246] on dd "2600717428" at bounding box center [384, 249] width 212 height 22
copy dd "2600717428"
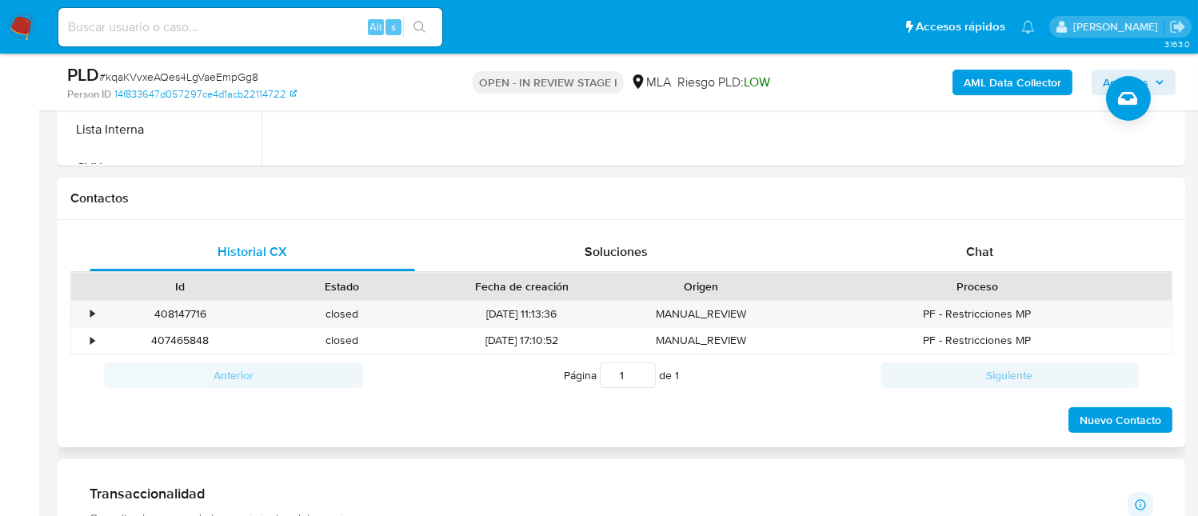
scroll to position [853, 0]
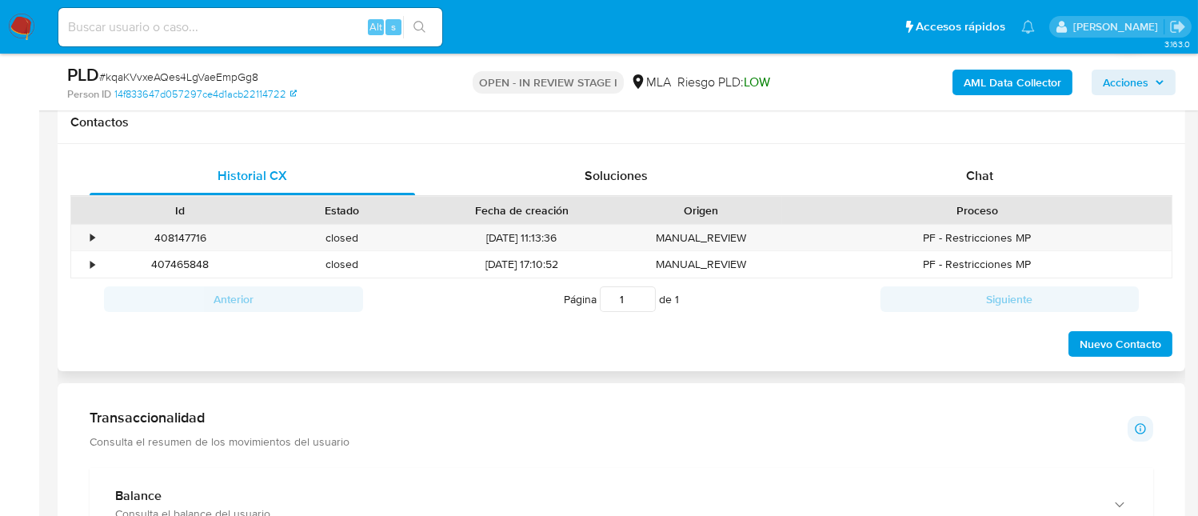
click at [1013, 149] on div "Historial CX Soluciones Chat Id Estado Fecha de creación Origen Proceso • 40814…" at bounding box center [622, 258] width 1128 height 228
click at [1014, 158] on div "Chat" at bounding box center [980, 176] width 326 height 38
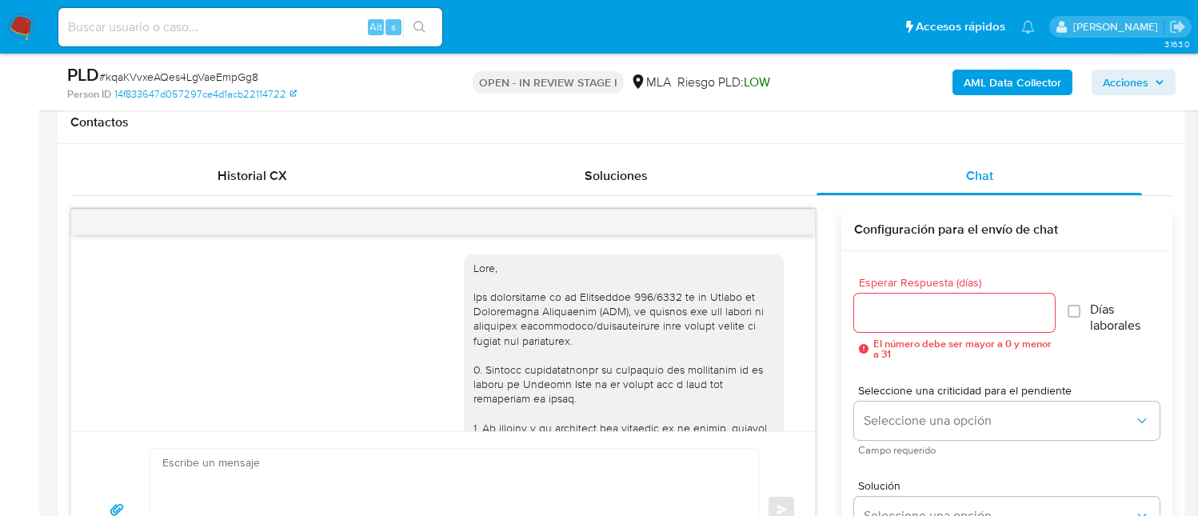
scroll to position [1062, 0]
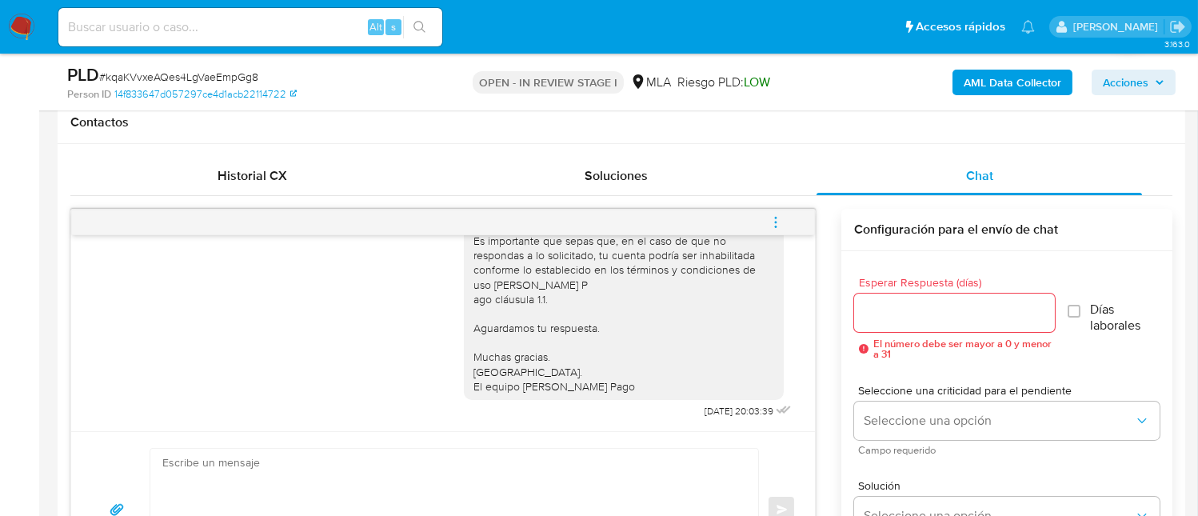
click at [784, 228] on button "menu-action" at bounding box center [775, 222] width 53 height 38
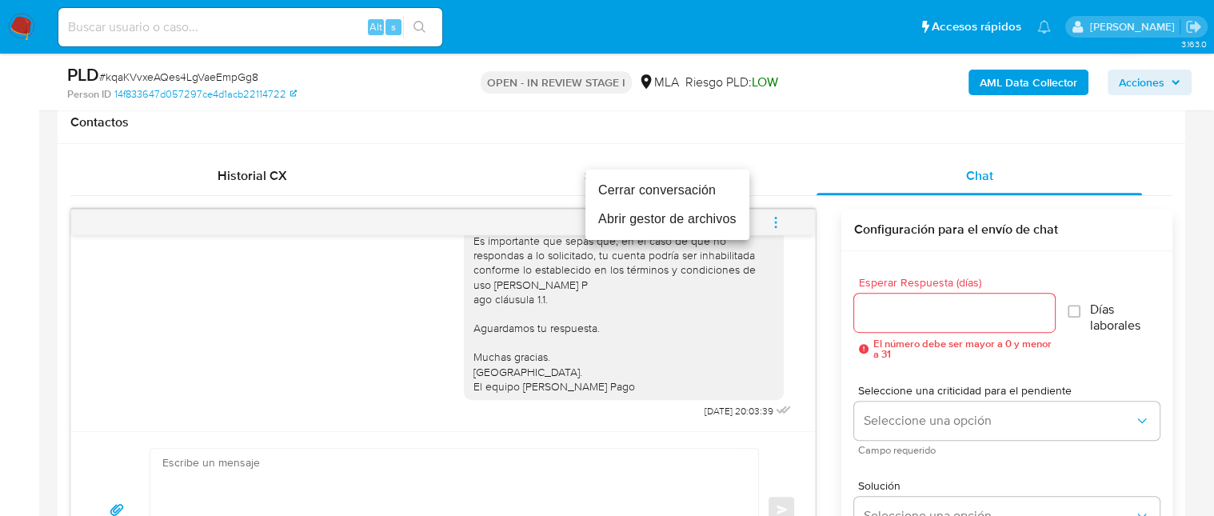
click at [674, 189] on li "Cerrar conversación" at bounding box center [667, 190] width 164 height 29
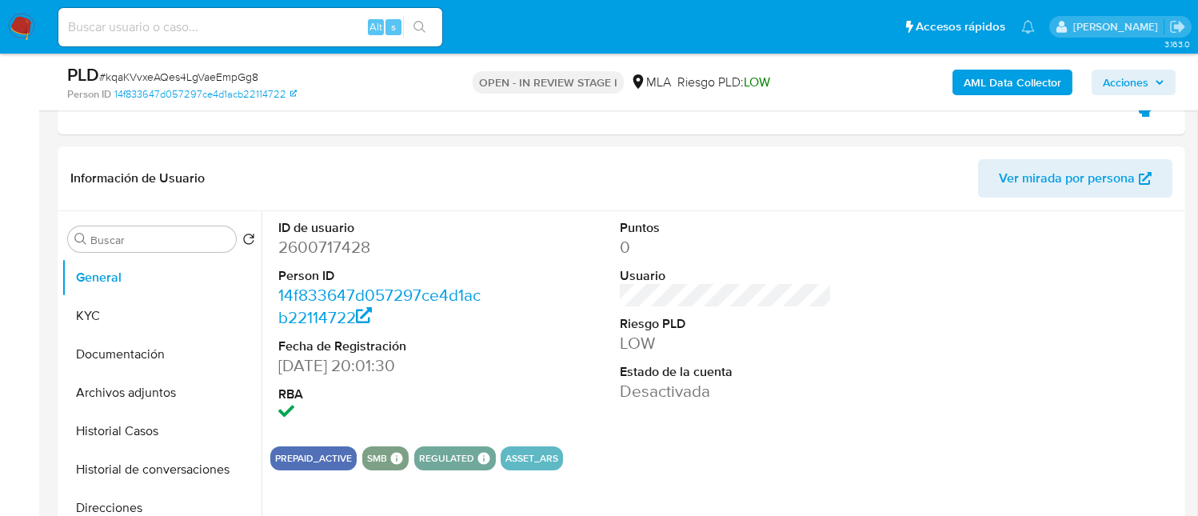
scroll to position [319, 0]
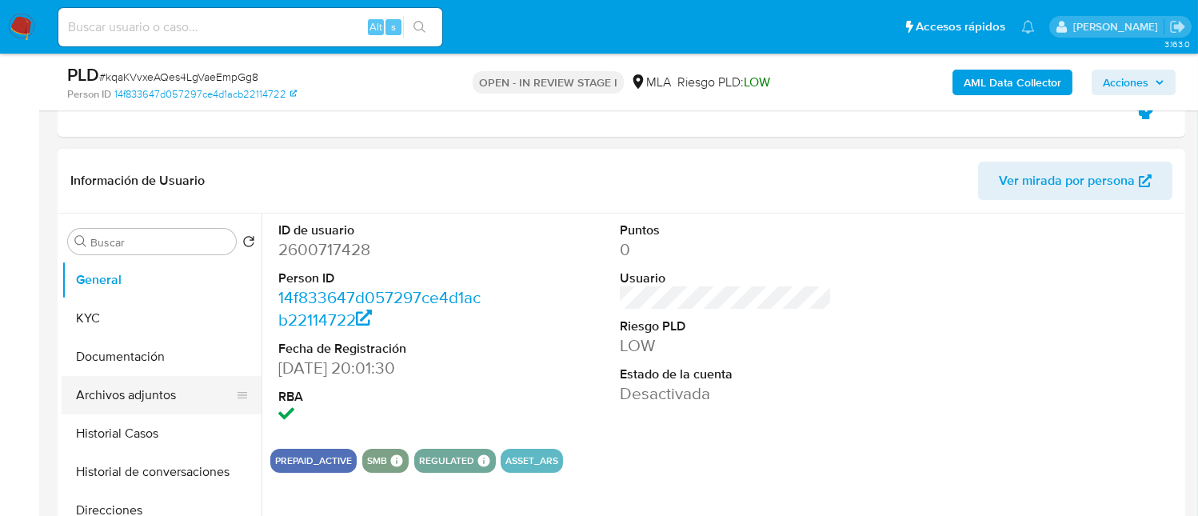
click at [162, 394] on button "Archivos adjuntos" at bounding box center [155, 395] width 187 height 38
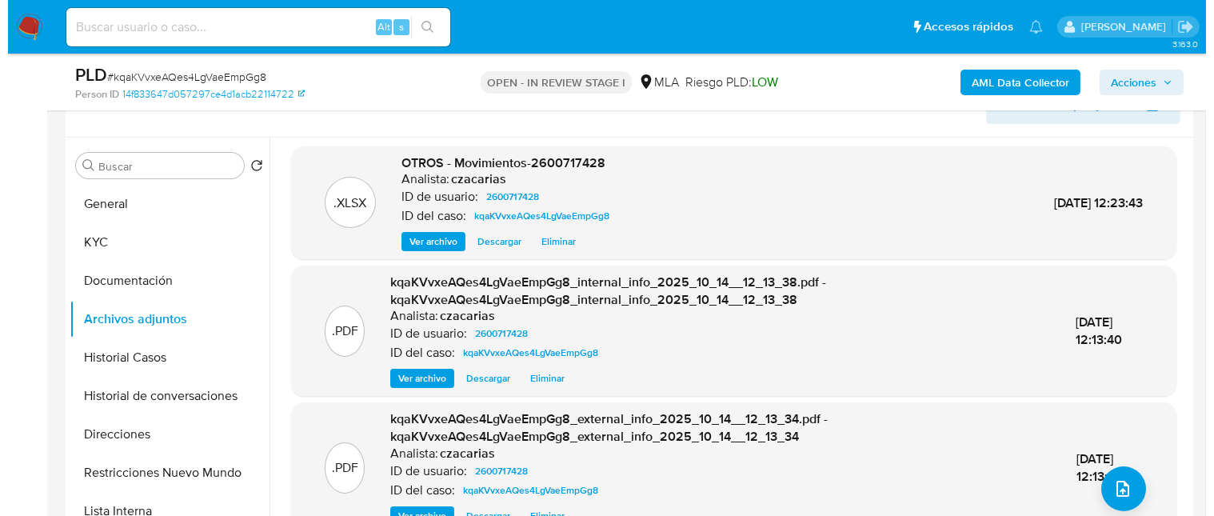
scroll to position [426, 0]
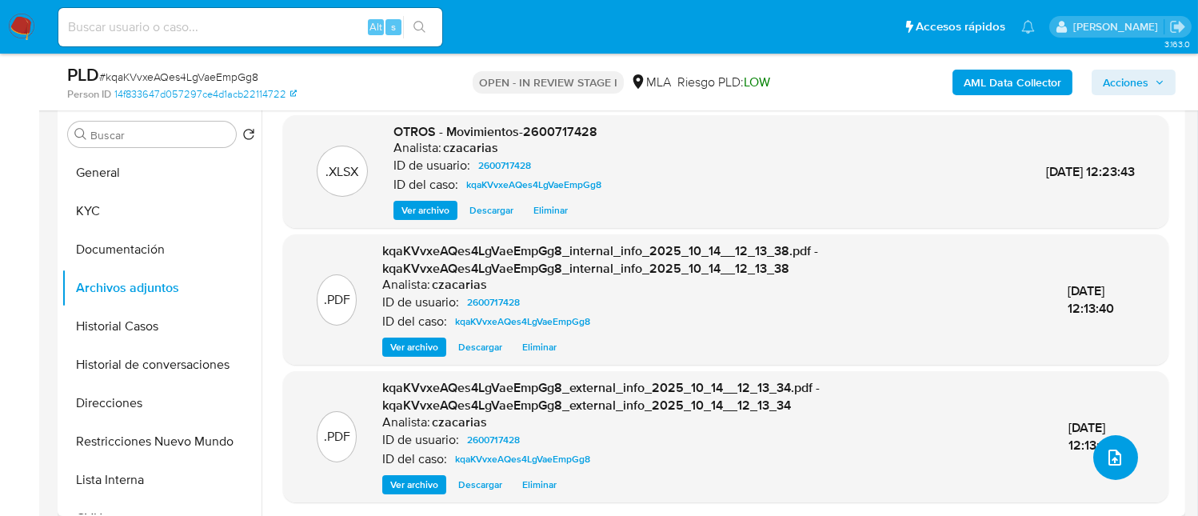
click at [1113, 466] on button "upload-file" at bounding box center [1115, 457] width 45 height 45
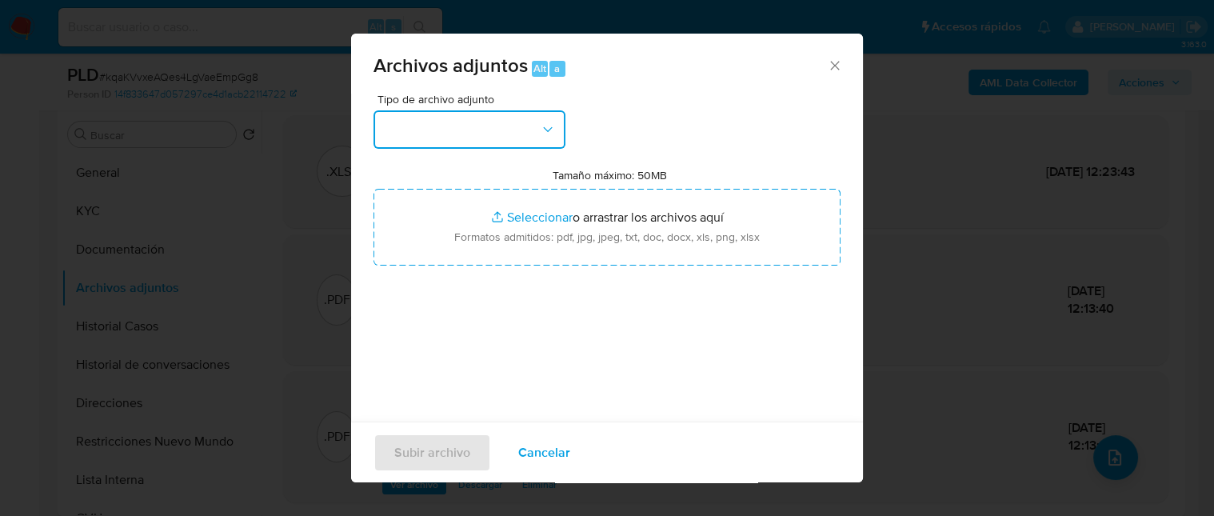
click at [549, 131] on icon "button" at bounding box center [548, 130] width 16 height 16
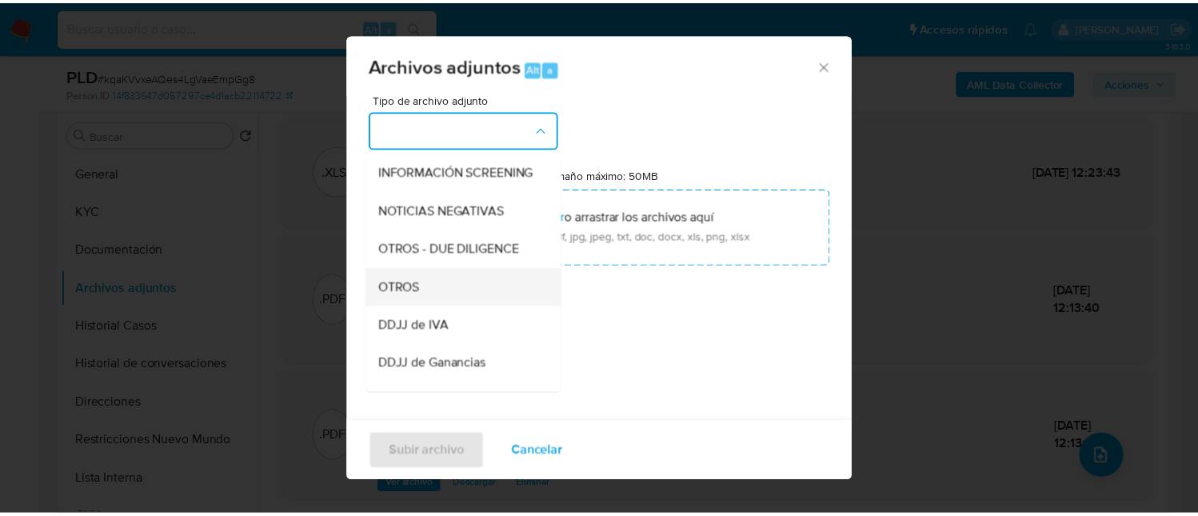
scroll to position [214, 0]
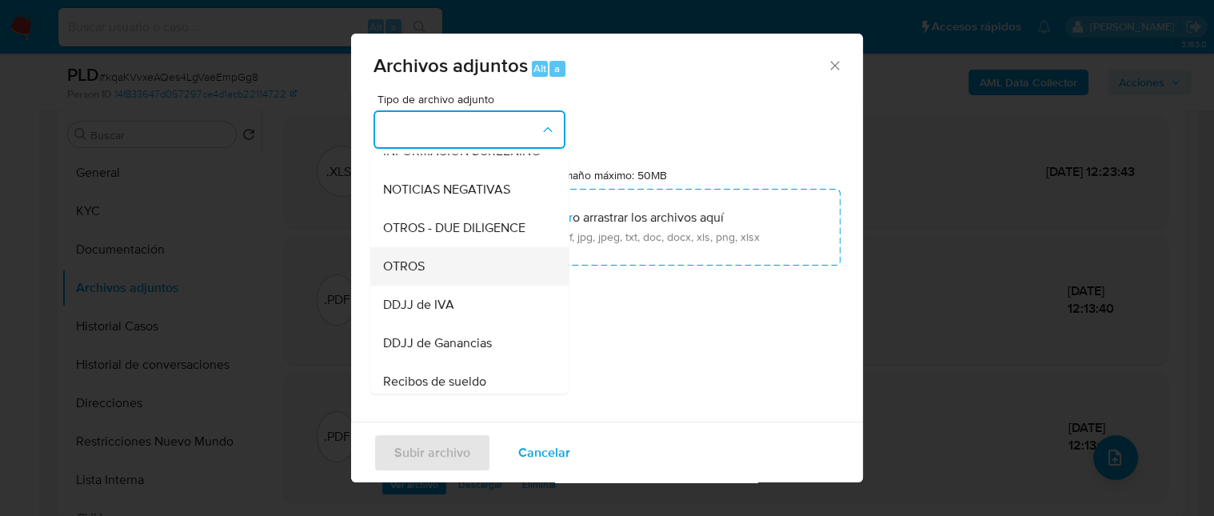
click at [450, 286] on div "OTROS" at bounding box center [464, 266] width 163 height 38
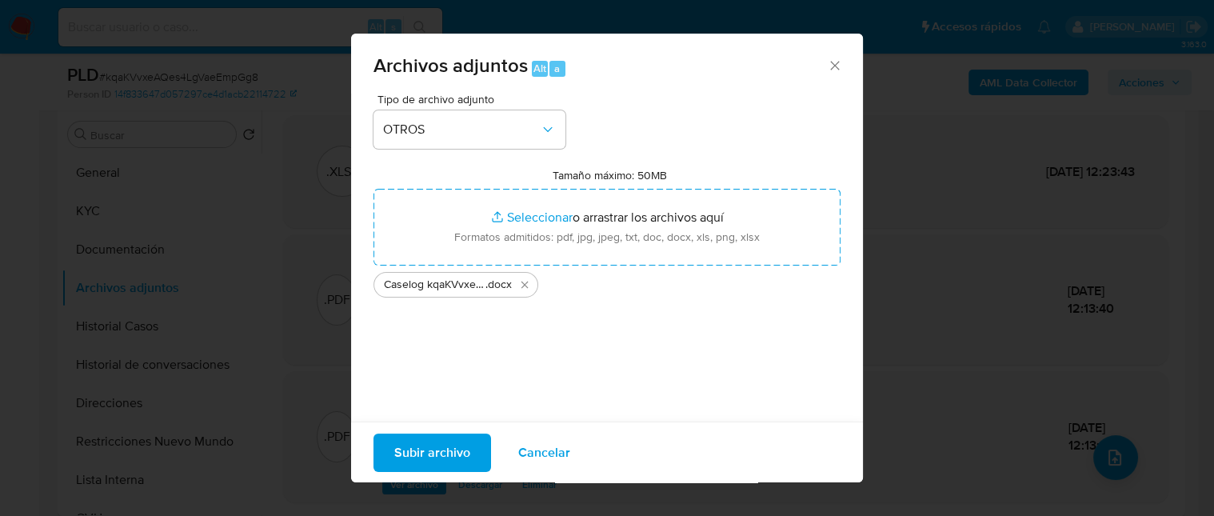
click at [445, 457] on span "Subir archivo" at bounding box center [432, 451] width 76 height 35
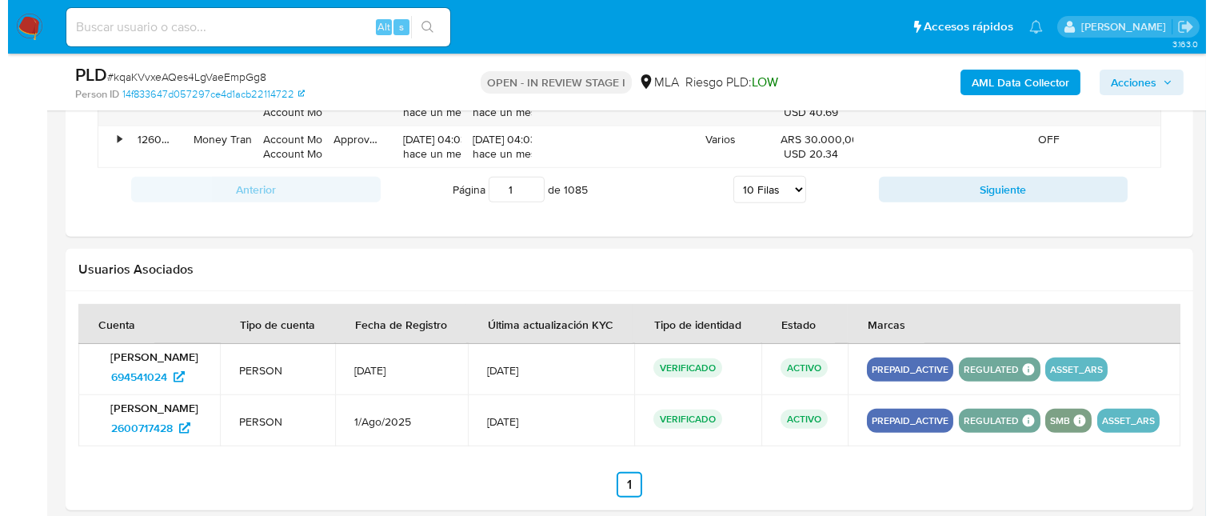
scroll to position [2647, 0]
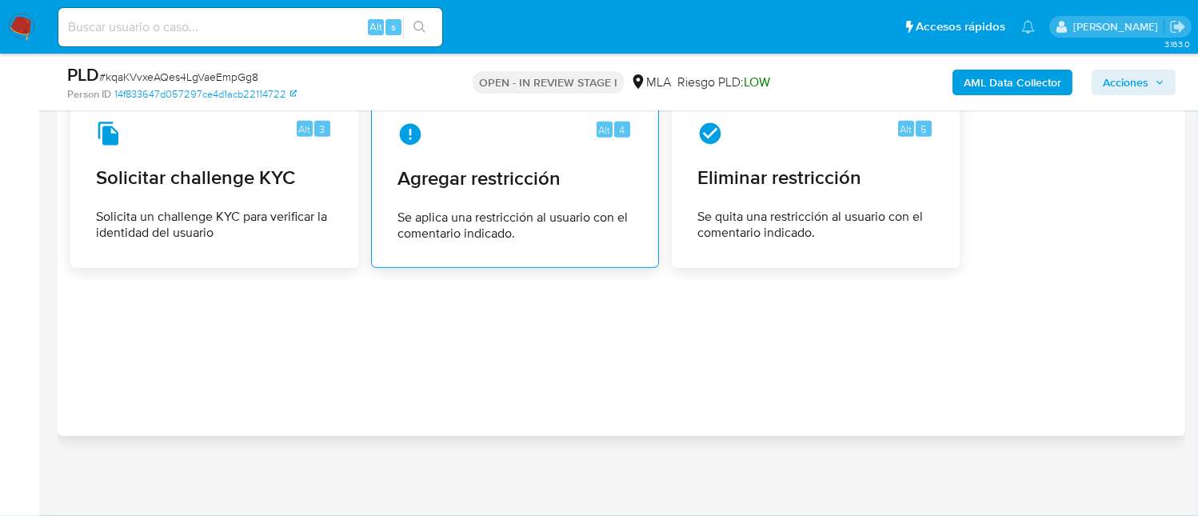
click at [575, 201] on div "Alt 4 Agregar restricción Se aplica una restricción al usuario con el comentari…" at bounding box center [515, 182] width 261 height 146
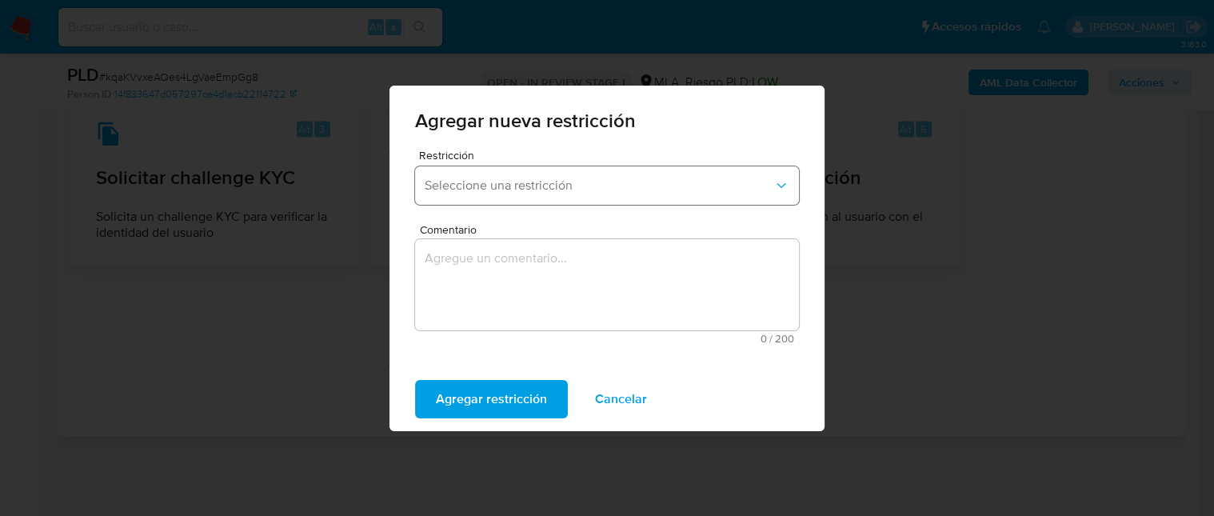
click at [578, 173] on button "Seleccione una restricción" at bounding box center [607, 185] width 384 height 38
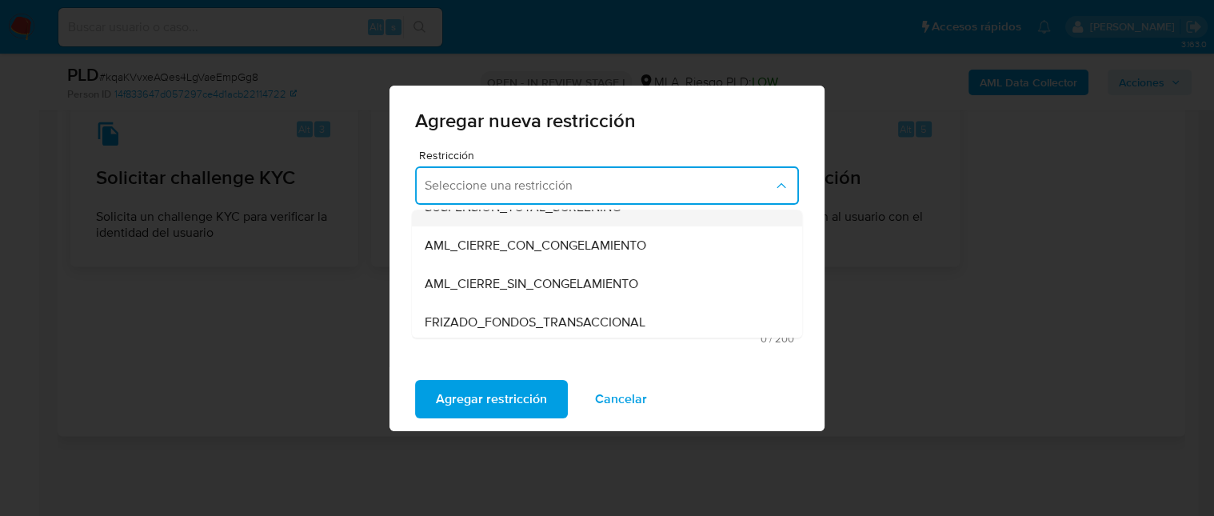
scroll to position [214, 0]
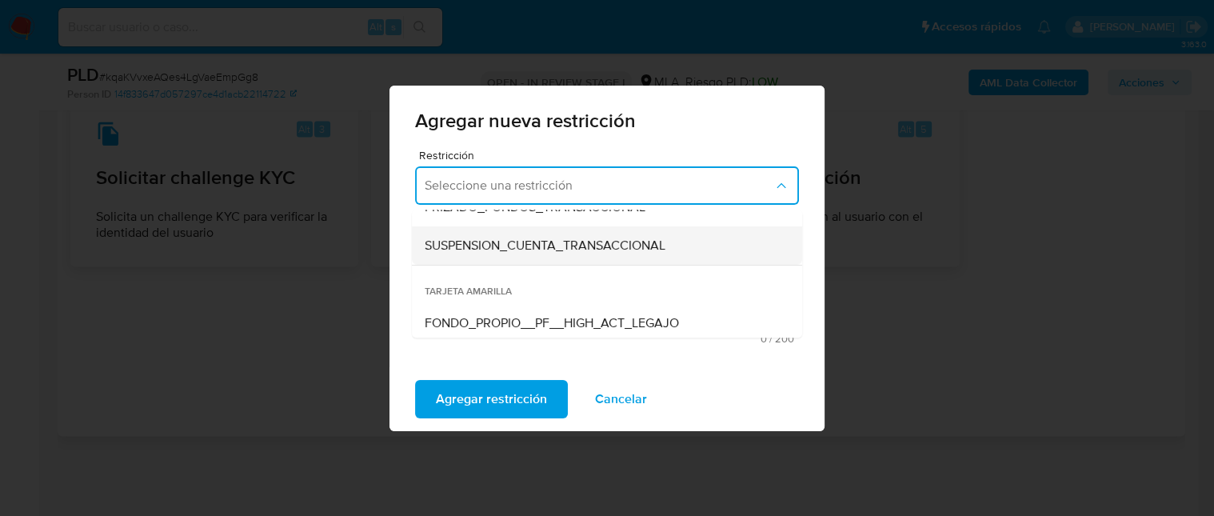
click at [625, 255] on div "SUSPENSION_CUENTA_TRANSACCIONAL" at bounding box center [602, 245] width 355 height 38
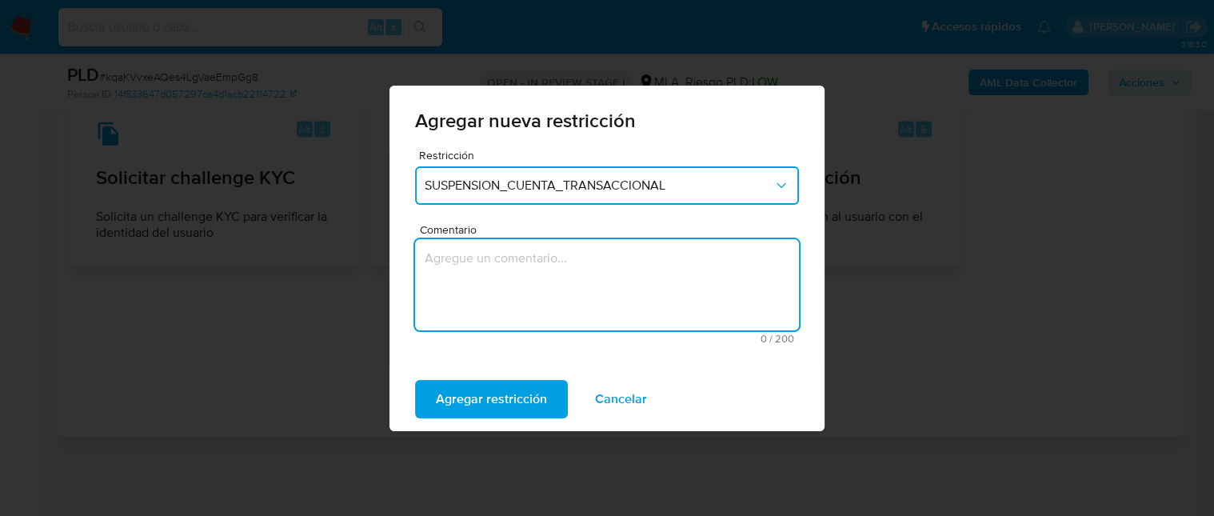
click at [629, 258] on textarea "Comentario" at bounding box center [607, 284] width 384 height 91
type textarea "AML"
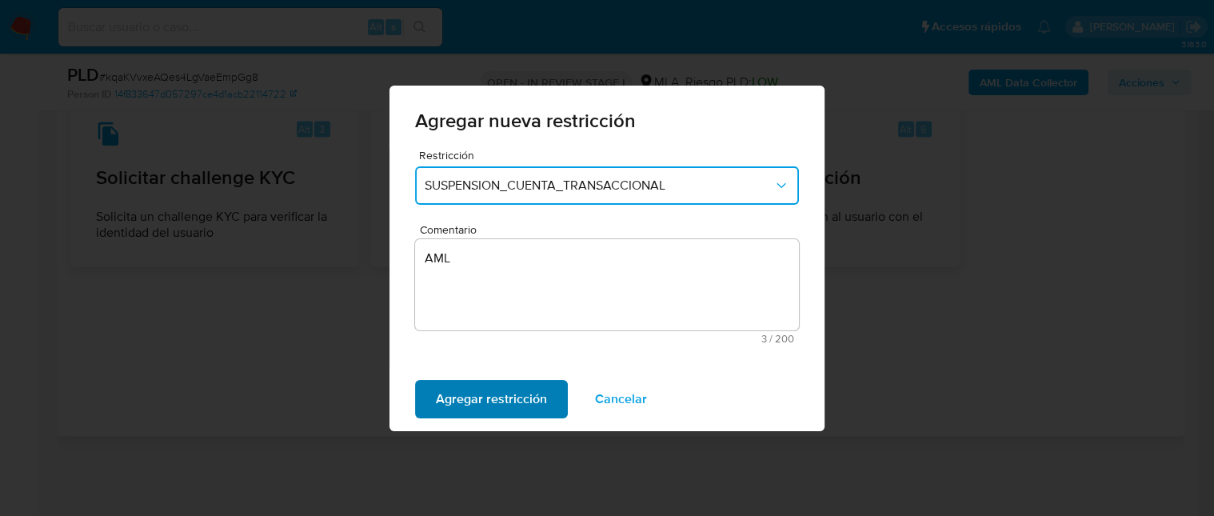
click at [514, 408] on span "Agregar restricción" at bounding box center [491, 399] width 111 height 35
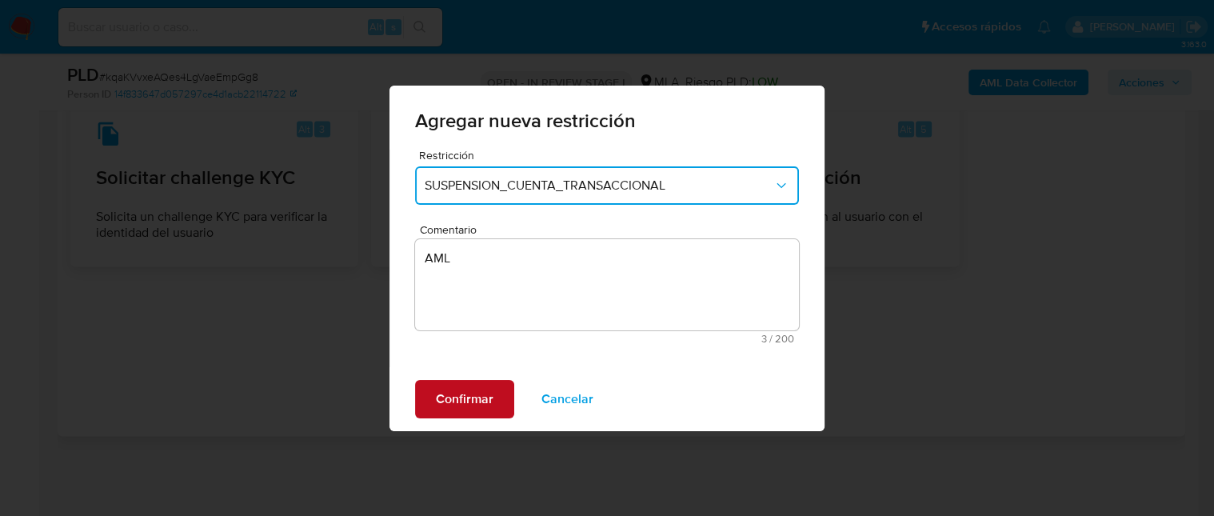
click at [456, 402] on span "Confirmar" at bounding box center [465, 399] width 58 height 35
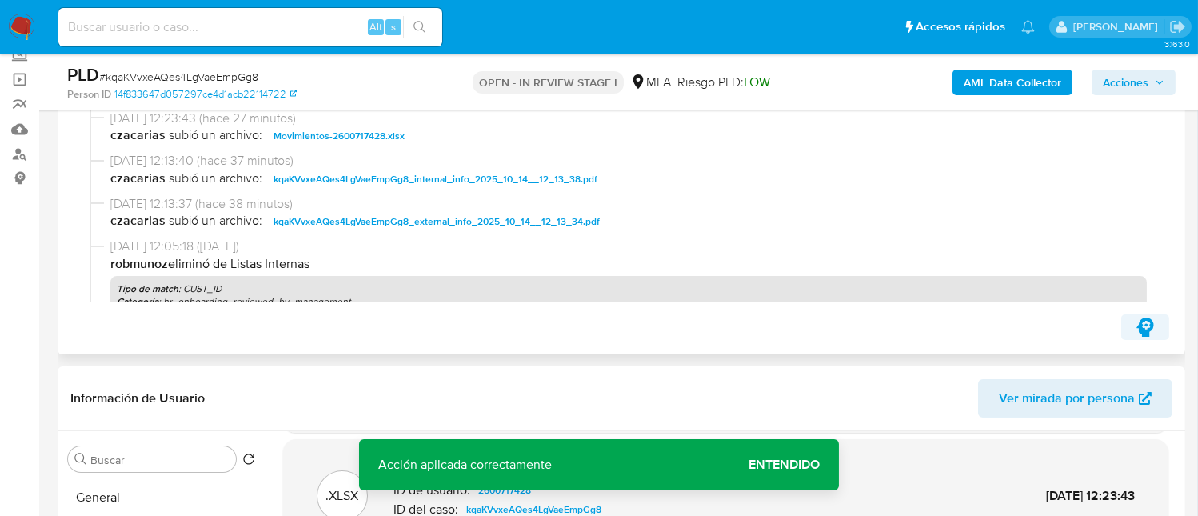
scroll to position [0, 0]
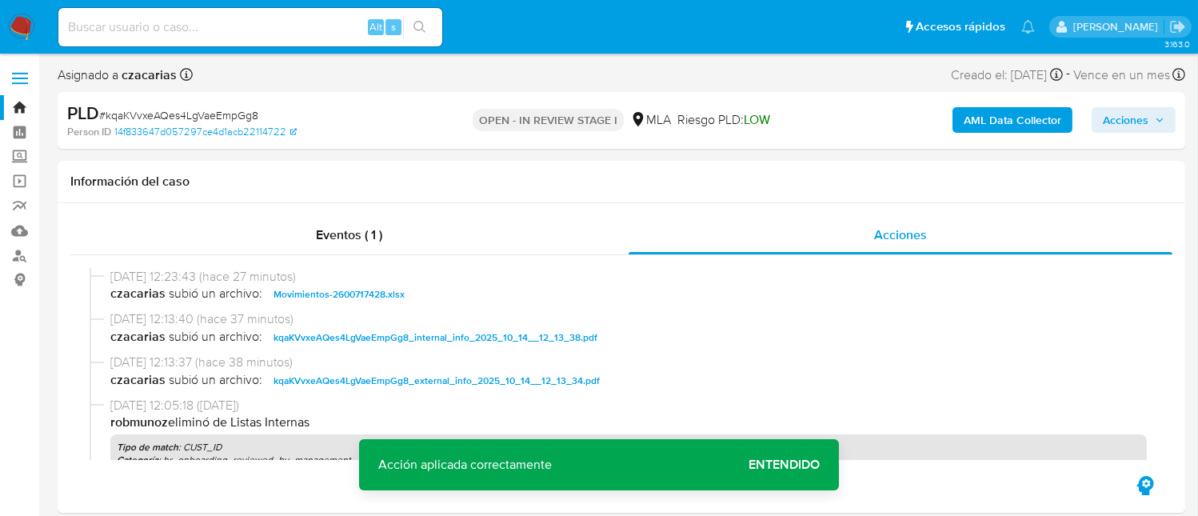
click at [1116, 117] on span "Acciones" at bounding box center [1126, 120] width 46 height 26
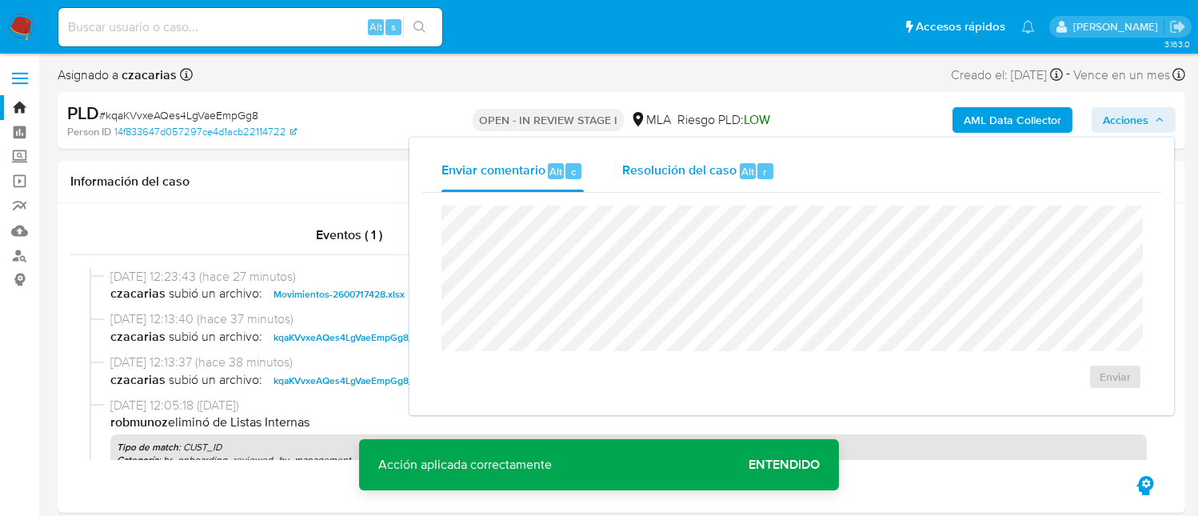
click at [656, 190] on div "Resolución del caso Alt r" at bounding box center [698, 171] width 153 height 42
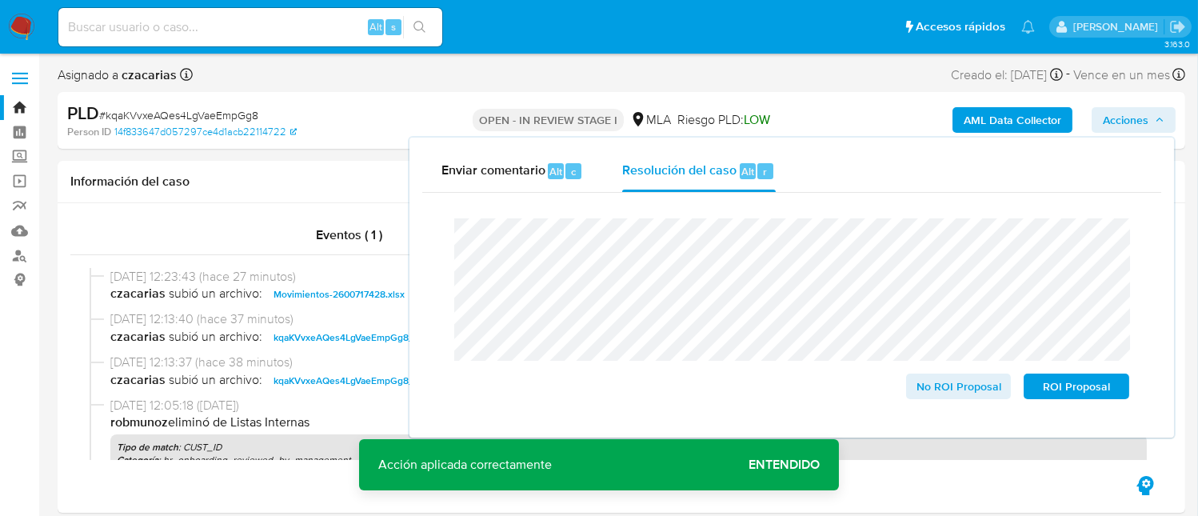
click at [234, 107] on span "# kqaKVvxeAQes4LgVaeEmpGg8" at bounding box center [178, 115] width 159 height 16
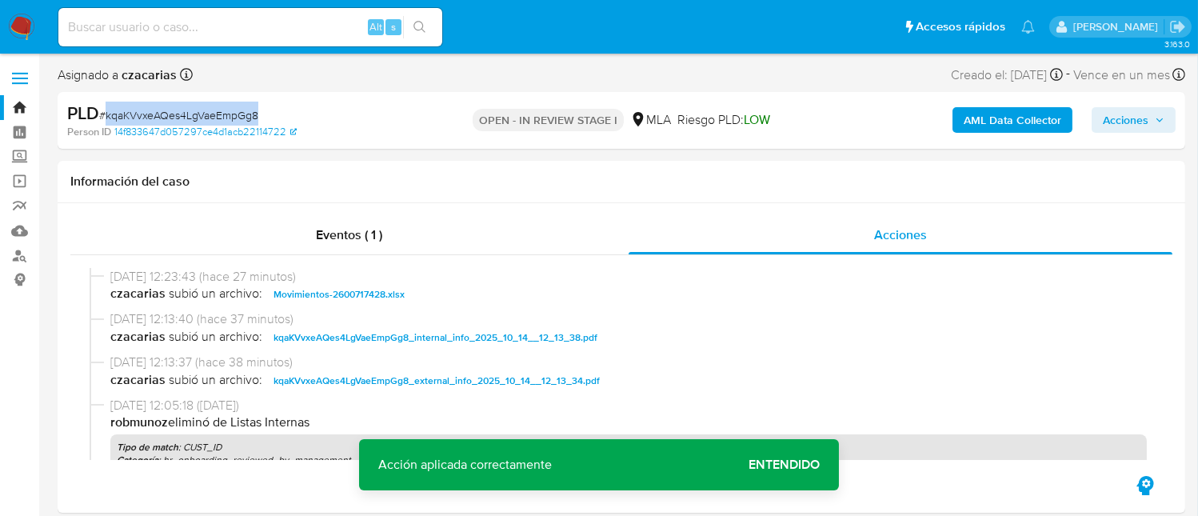
click at [234, 107] on span "# kqaKVvxeAQes4LgVaeEmpGg8" at bounding box center [178, 115] width 159 height 16
copy span "kqaKVvxeAQes4LgVaeEmpGg8"
click at [1159, 107] on button "Acciones" at bounding box center [1134, 120] width 84 height 26
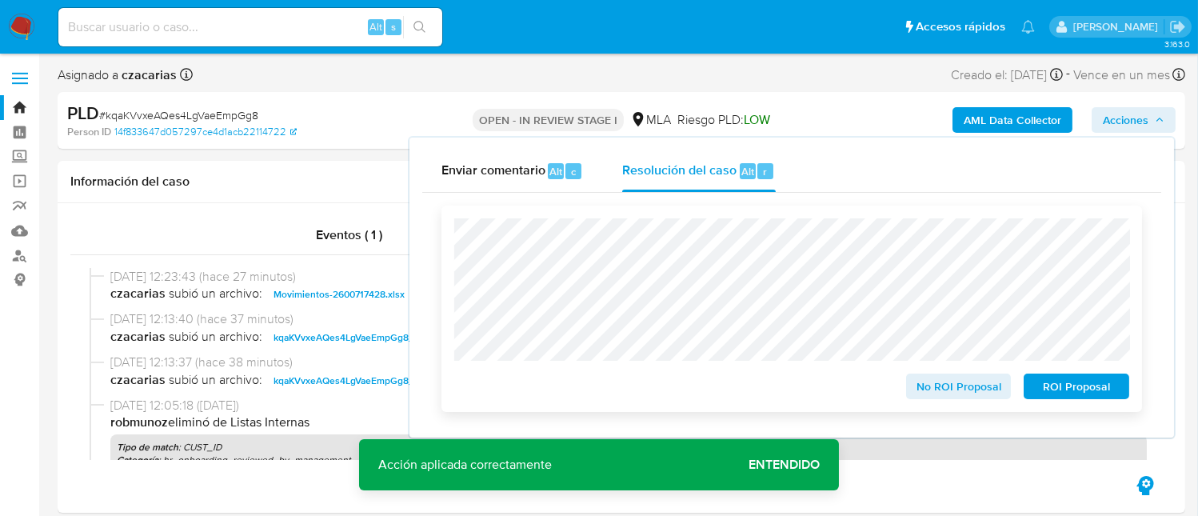
click at [1046, 387] on span "ROI Proposal" at bounding box center [1076, 386] width 83 height 22
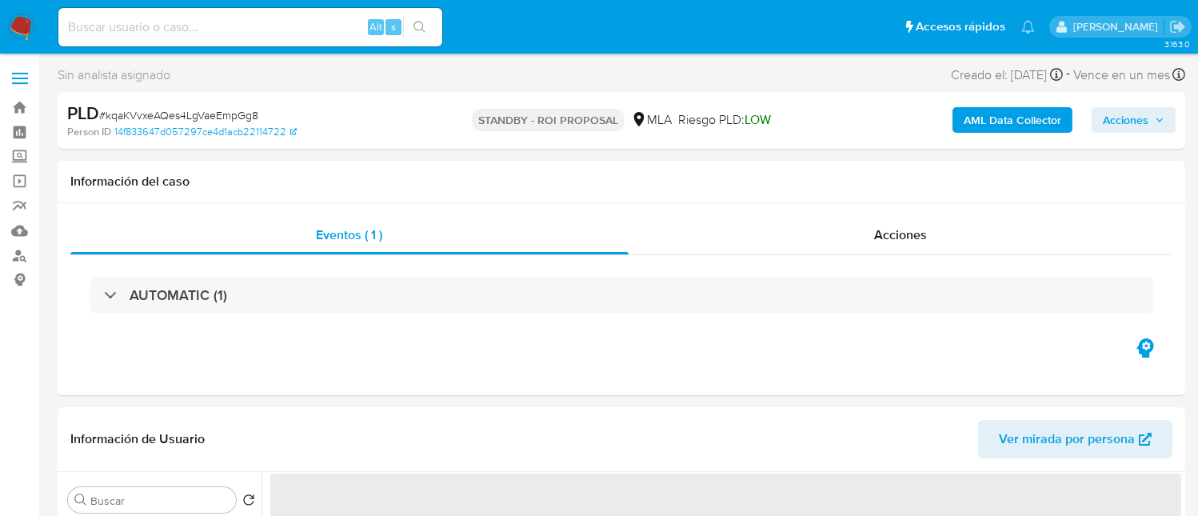
select select "10"
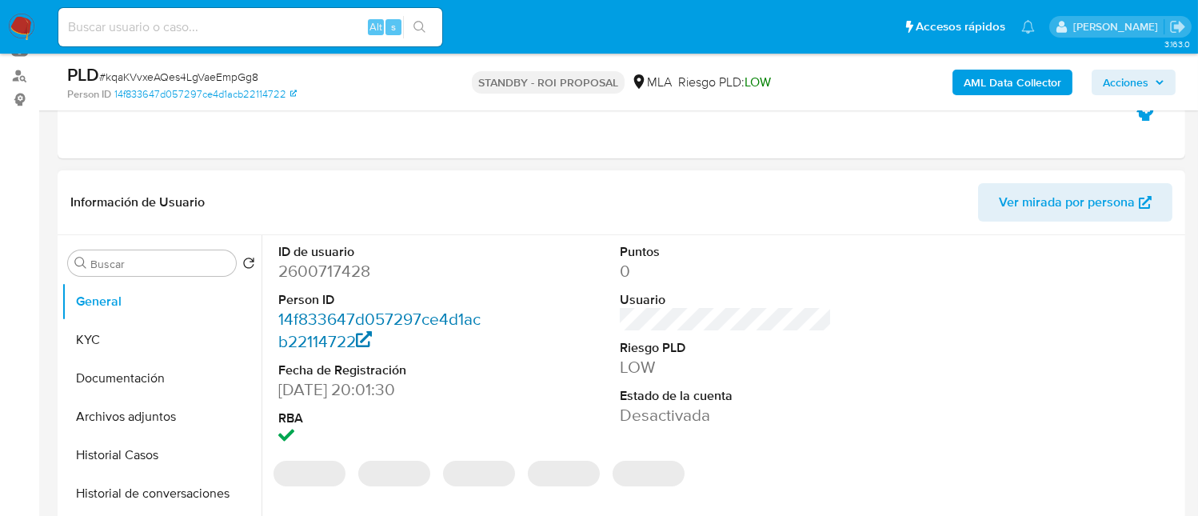
scroll to position [214, 0]
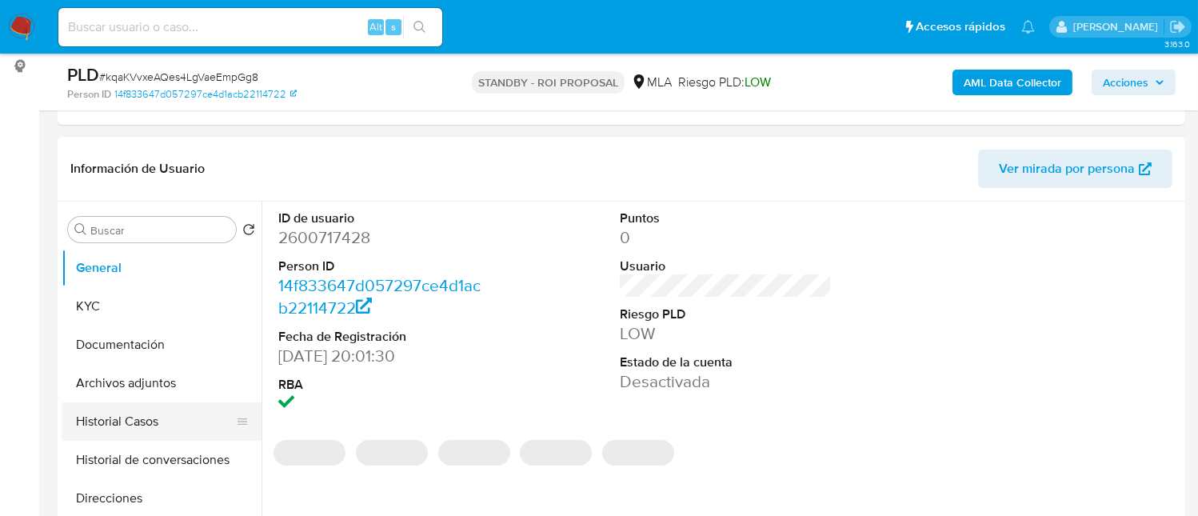
click at [185, 418] on button "Historial Casos" at bounding box center [155, 421] width 187 height 38
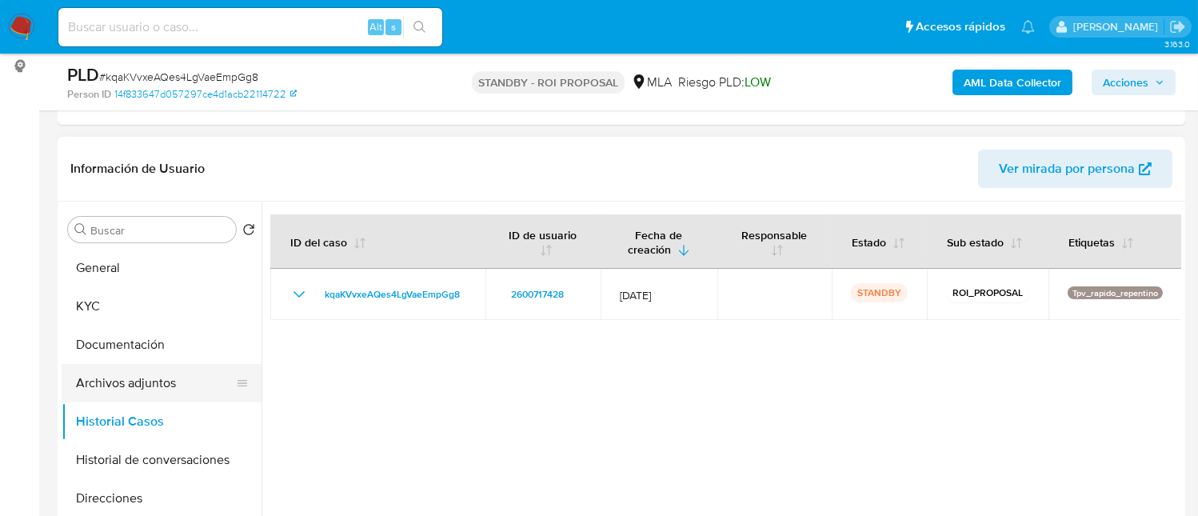
click at [154, 378] on button "Archivos adjuntos" at bounding box center [155, 383] width 187 height 38
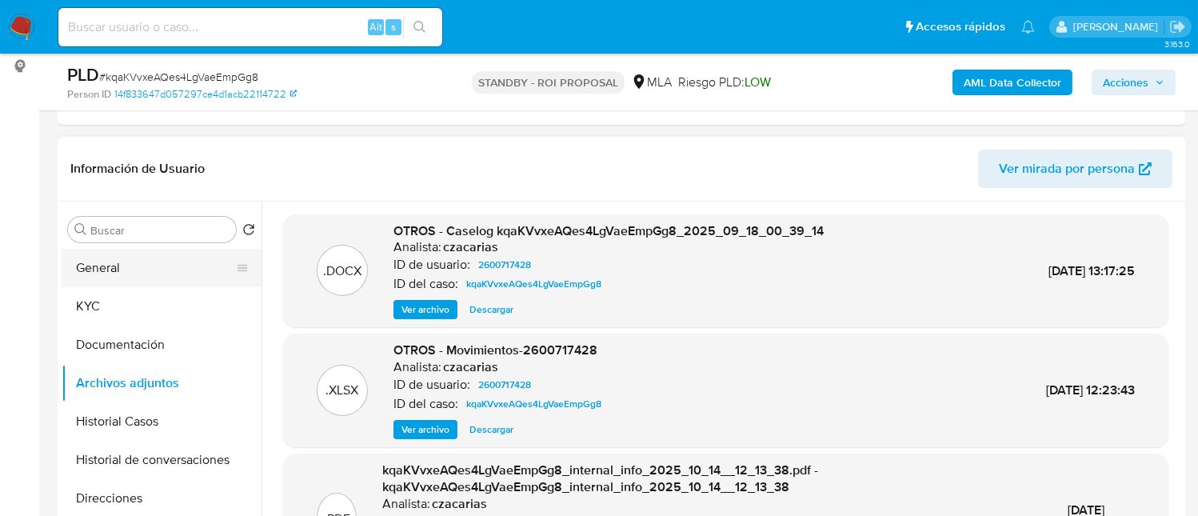
click at [145, 273] on button "General" at bounding box center [155, 268] width 187 height 38
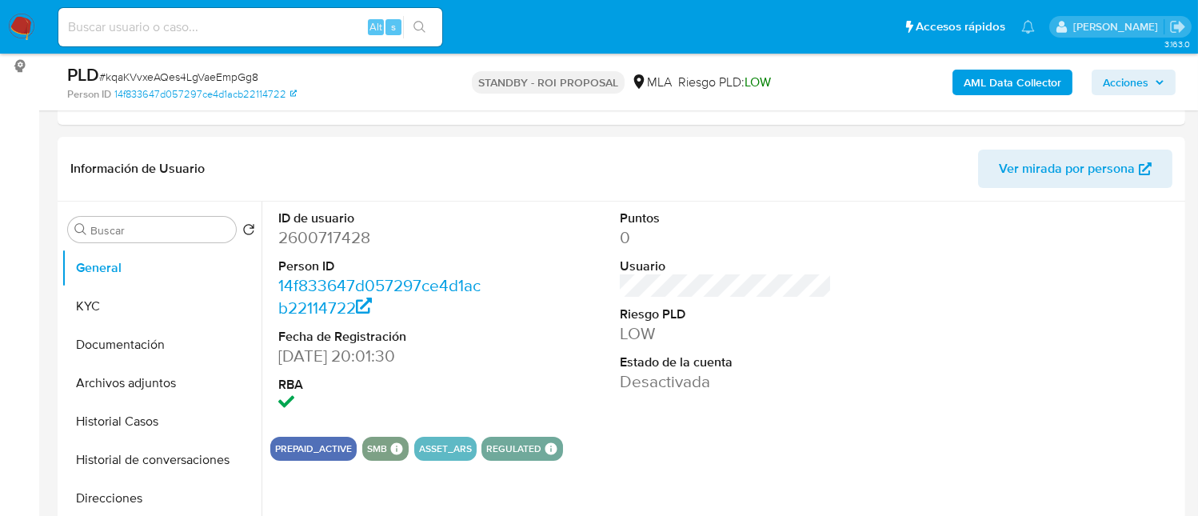
click at [304, 24] on input at bounding box center [250, 27] width 384 height 21
paste input "odiTr558GvI0WoBFziMoAjn4"
type input "odiTr558GvI0WoBFziMoAjn4"
click at [424, 25] on icon "search-icon" at bounding box center [420, 27] width 13 height 13
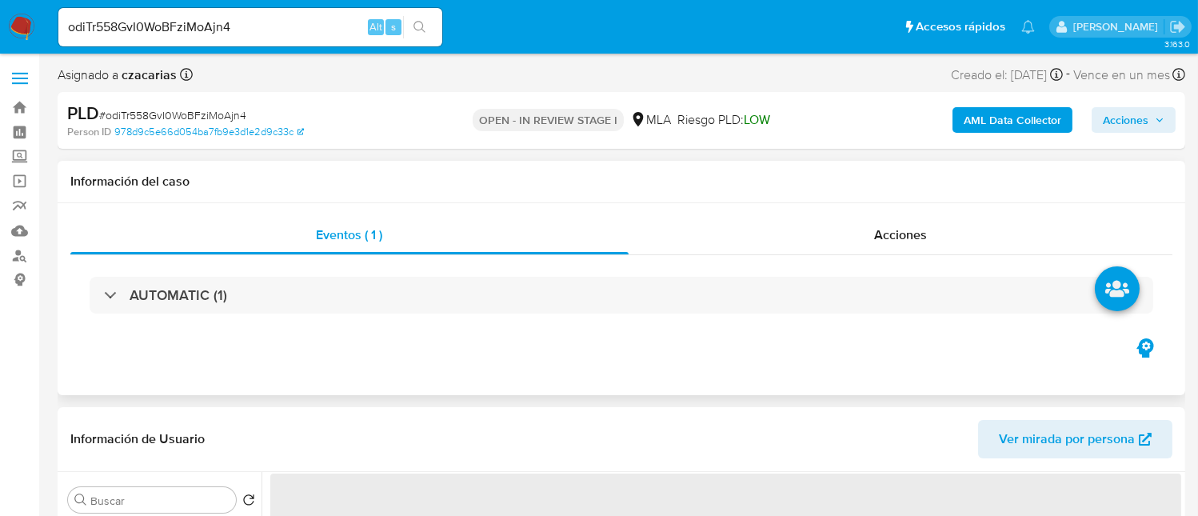
select select "10"
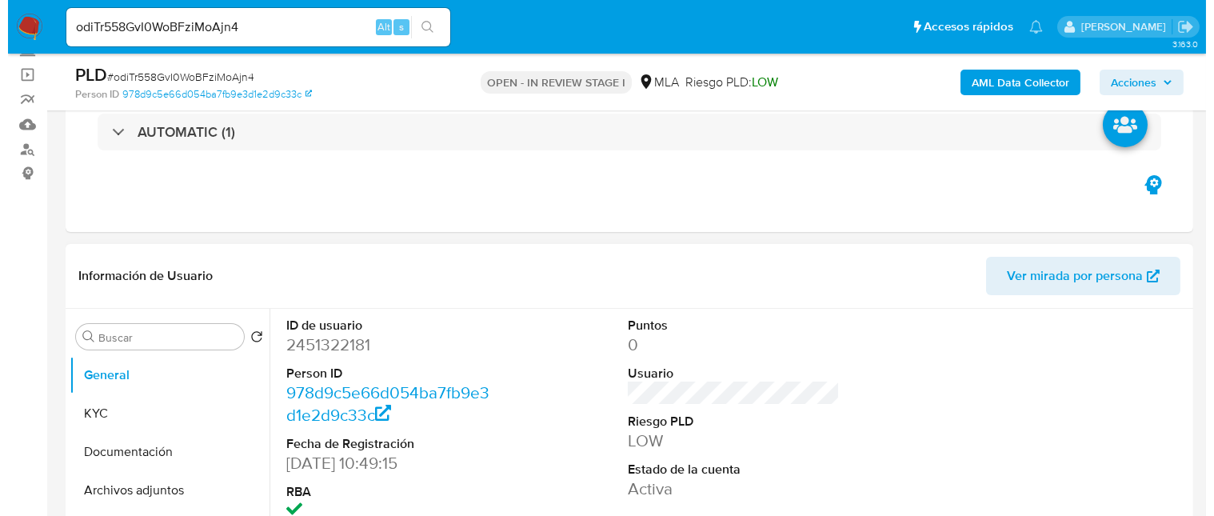
scroll to position [214, 0]
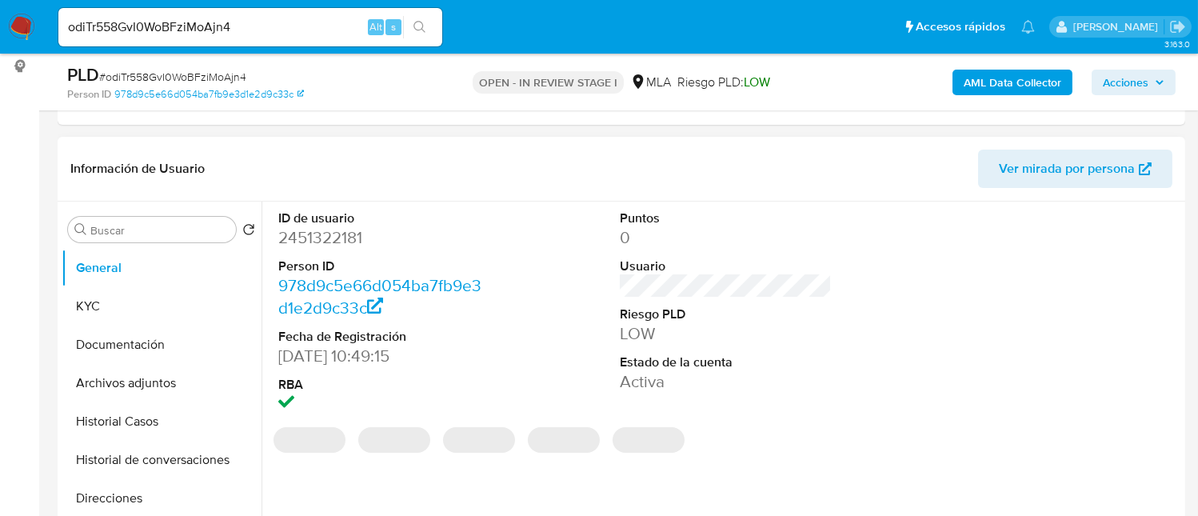
click at [313, 230] on dd "2451322181" at bounding box center [384, 237] width 212 height 22
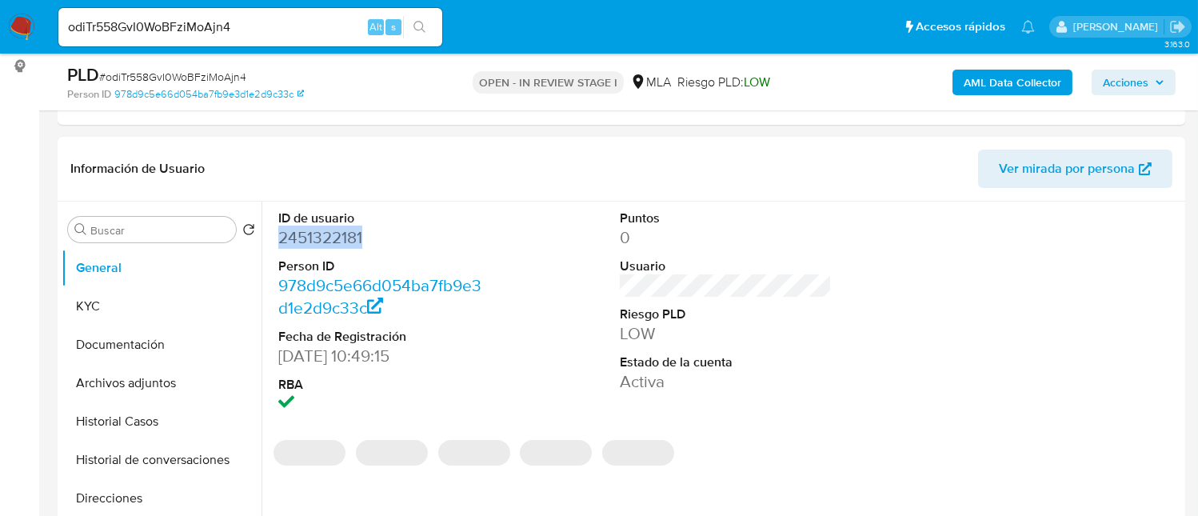
copy dd "2451322181"
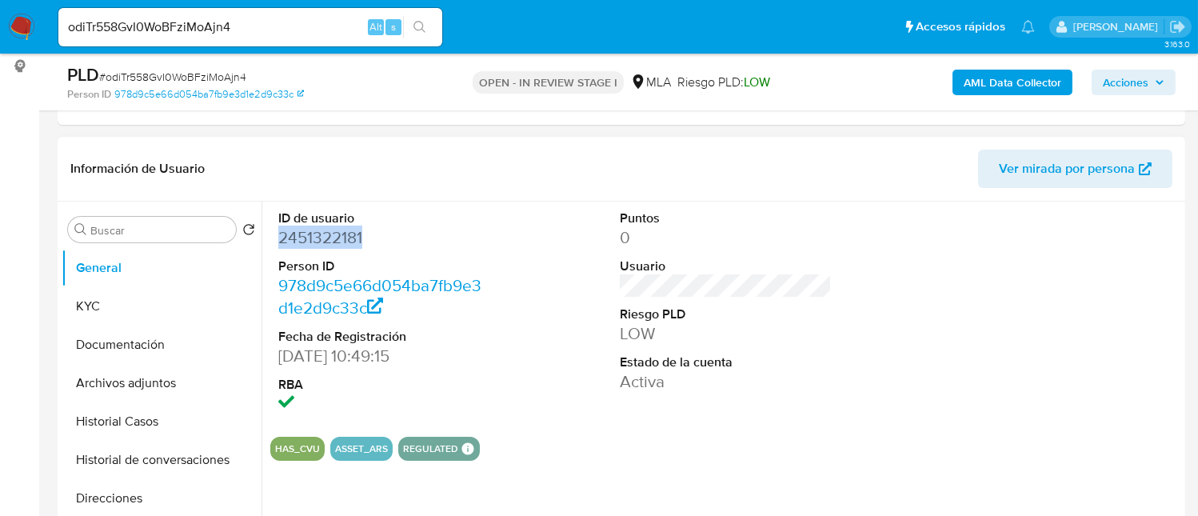
click at [306, 226] on dd "2451322181" at bounding box center [384, 237] width 212 height 22
copy dd "2451322181"
click at [131, 294] on button "KYC" at bounding box center [155, 306] width 187 height 38
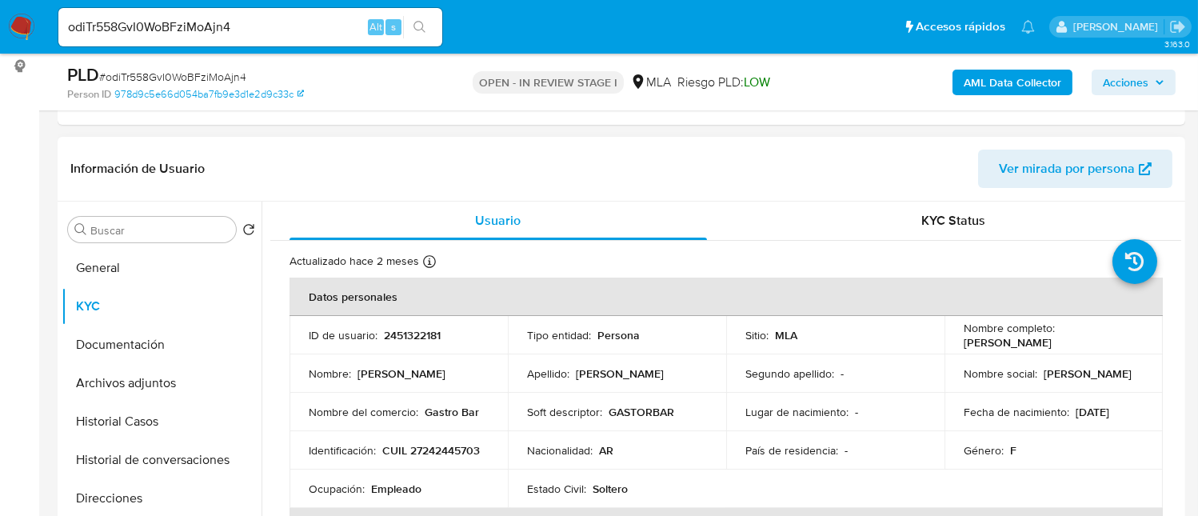
click at [391, 453] on p "CUIL 27242445703" at bounding box center [431, 450] width 98 height 14
copy p "27242445703"
click at [985, 87] on b "AML Data Collector" at bounding box center [1013, 83] width 98 height 26
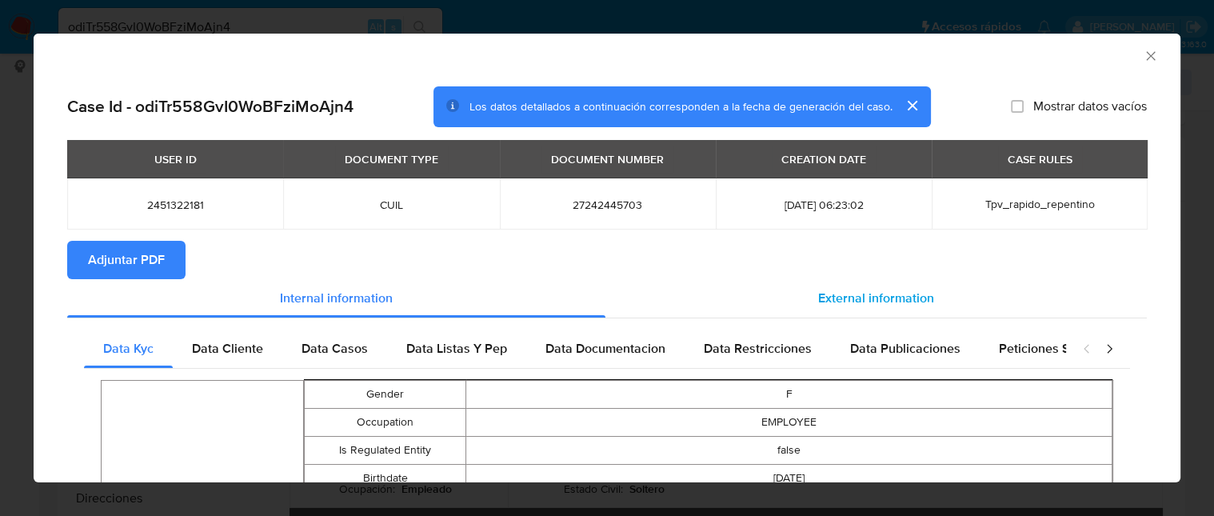
click at [859, 282] on div "External information" at bounding box center [876, 298] width 542 height 38
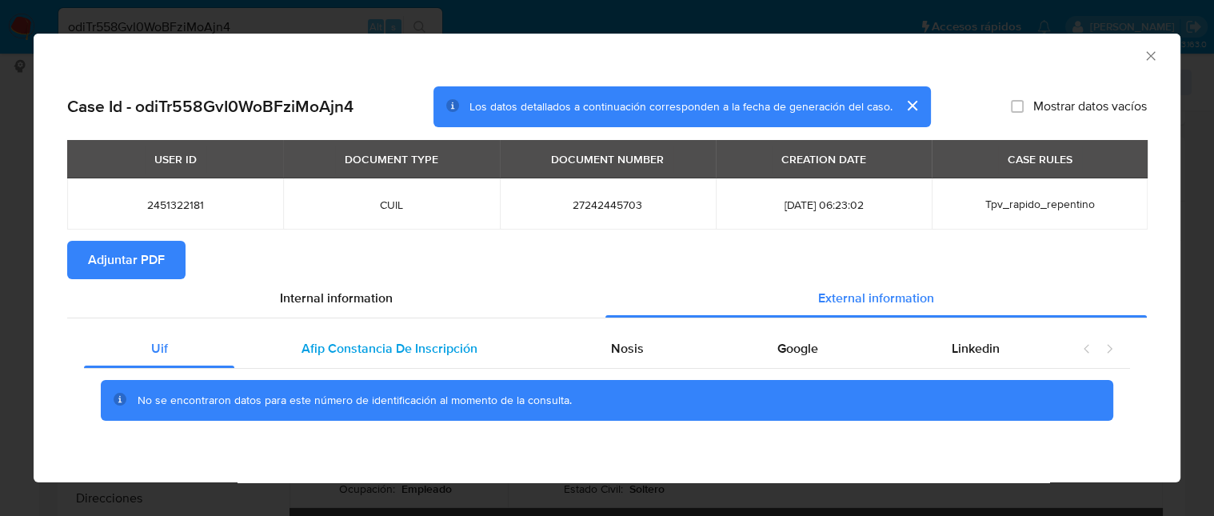
click at [438, 358] on div "Afip Constancia De Inscripción" at bounding box center [389, 349] width 310 height 38
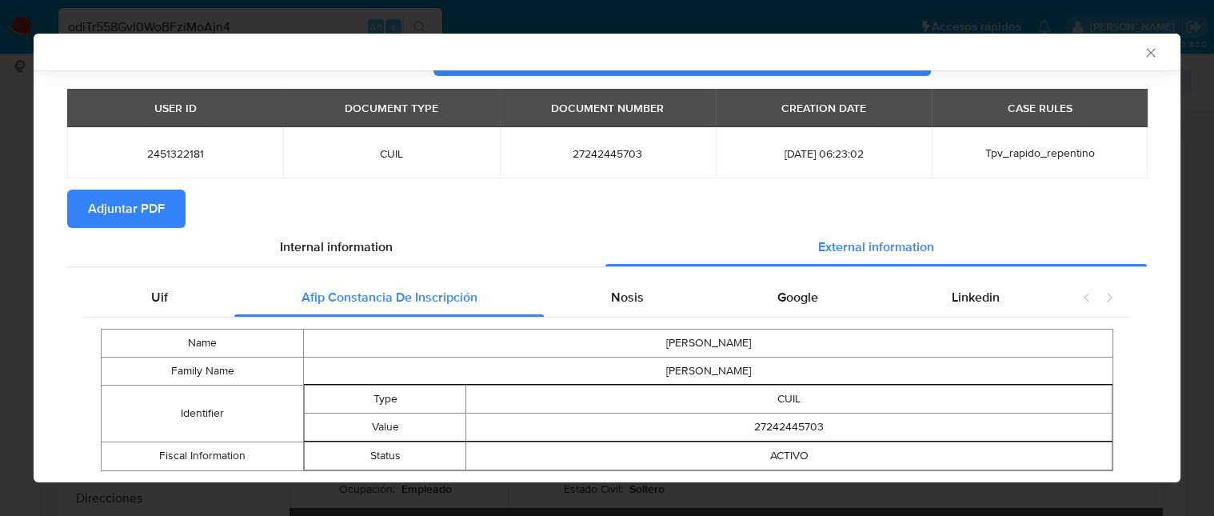
scroll to position [92, 0]
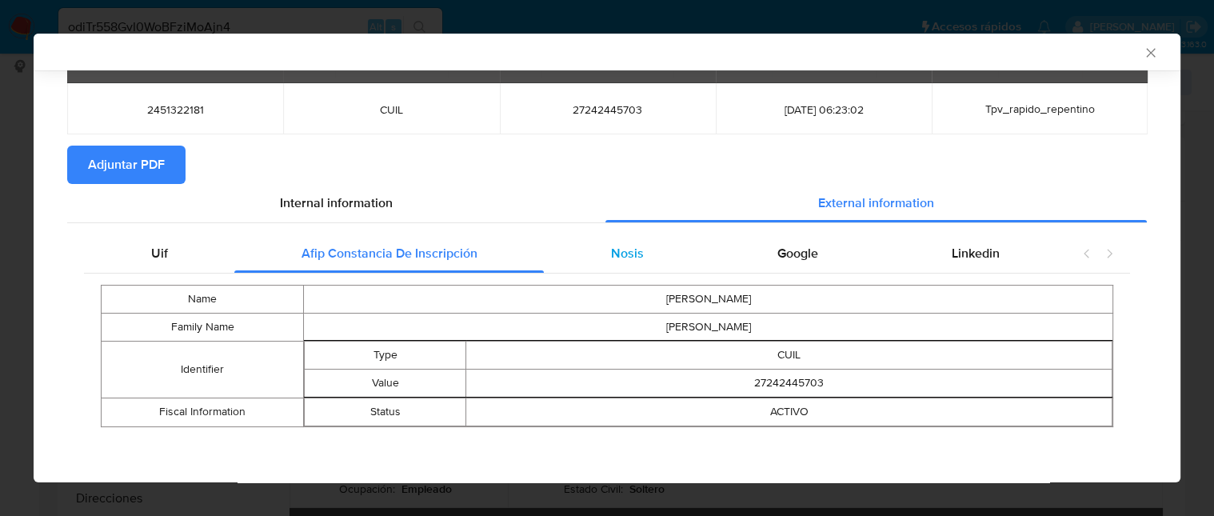
click at [644, 263] on div "Nosis" at bounding box center [627, 253] width 166 height 38
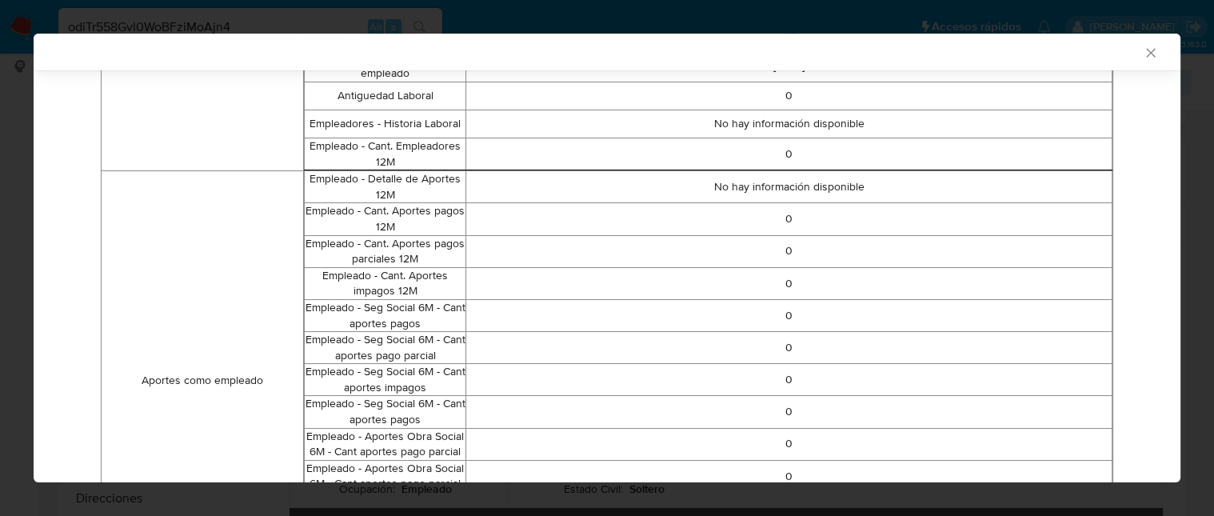
scroll to position [1, 0]
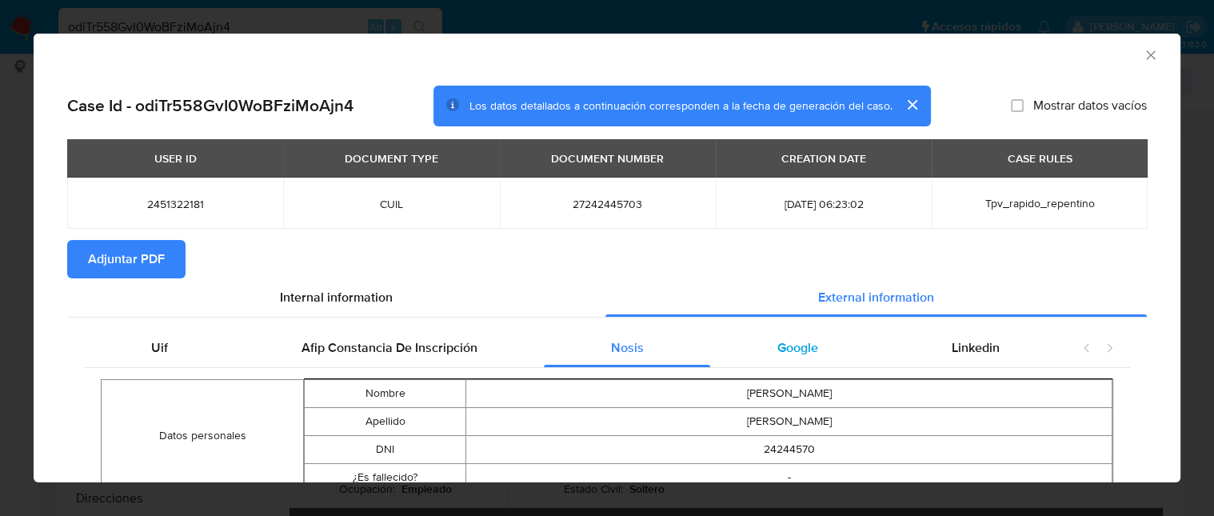
click at [797, 355] on span "Google" at bounding box center [797, 347] width 41 height 18
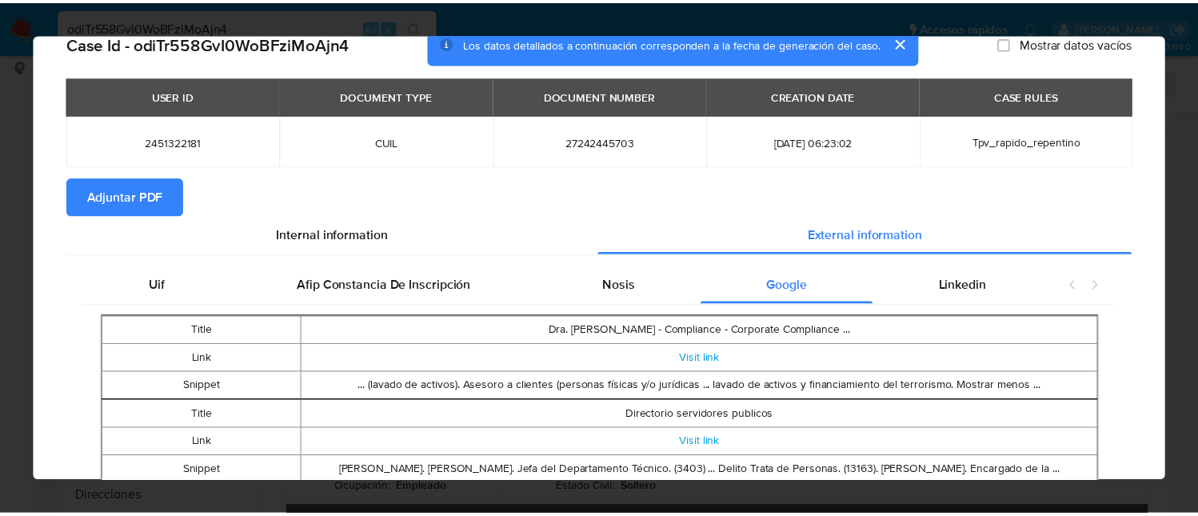
scroll to position [0, 0]
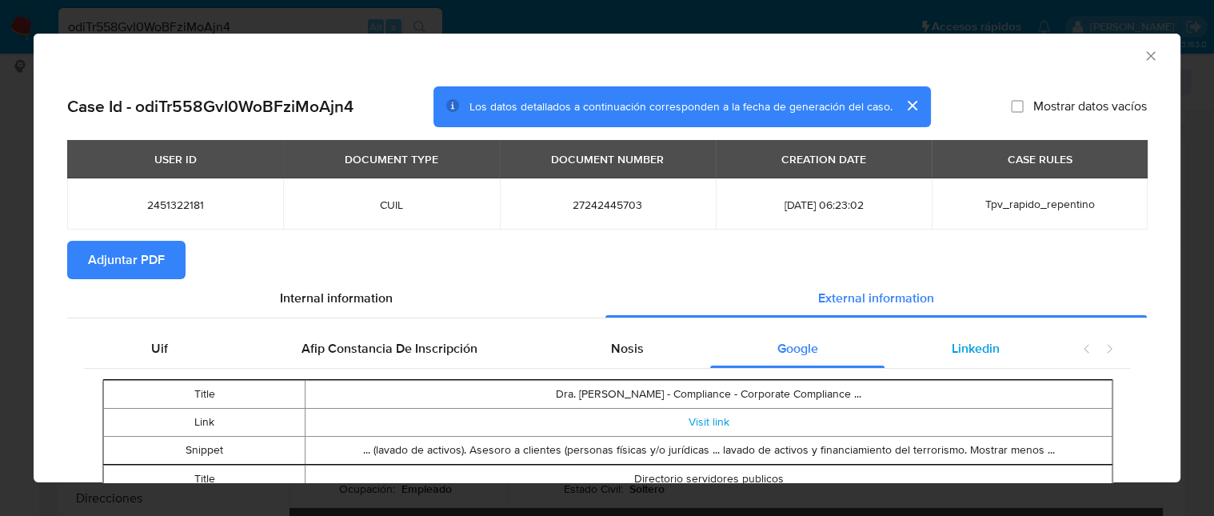
click at [976, 335] on div "Linkedin" at bounding box center [976, 349] width 182 height 38
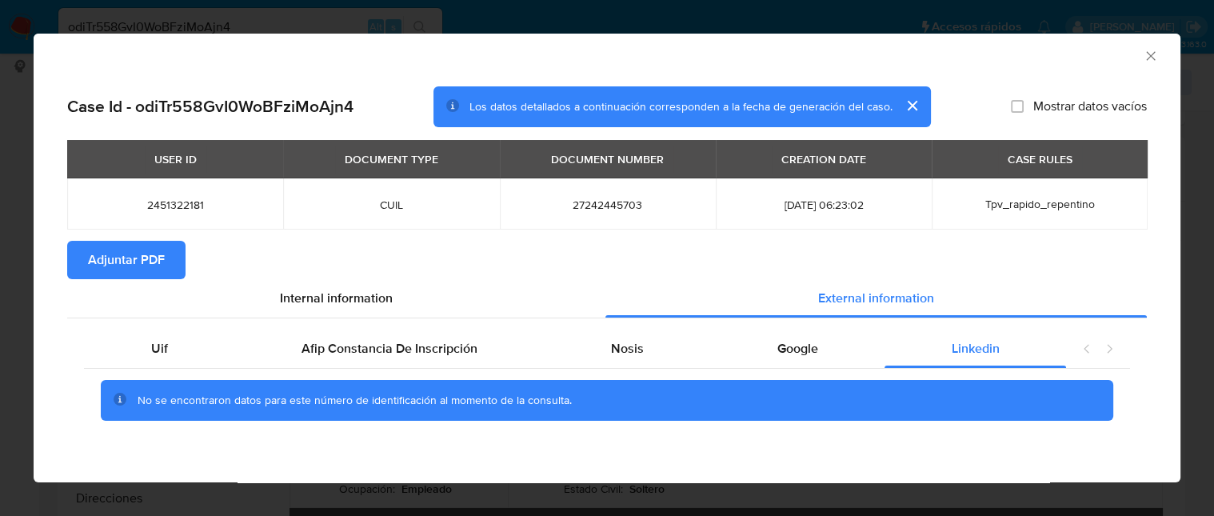
click at [150, 248] on span "Adjuntar PDF" at bounding box center [126, 259] width 77 height 35
click at [1143, 50] on icon "Cerrar ventana" at bounding box center [1151, 56] width 16 height 16
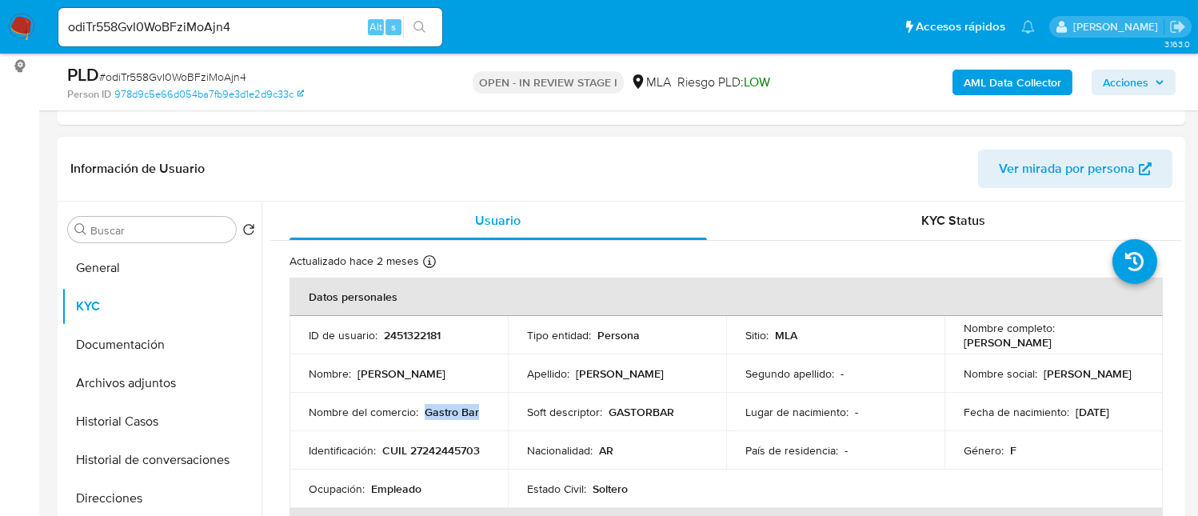
drag, startPoint x: 424, startPoint y: 412, endPoint x: 490, endPoint y: 409, distance: 66.5
click at [490, 409] on td "Nombre del comercio : Gastro Bar" at bounding box center [399, 412] width 218 height 38
copy p "Gastro Bar"
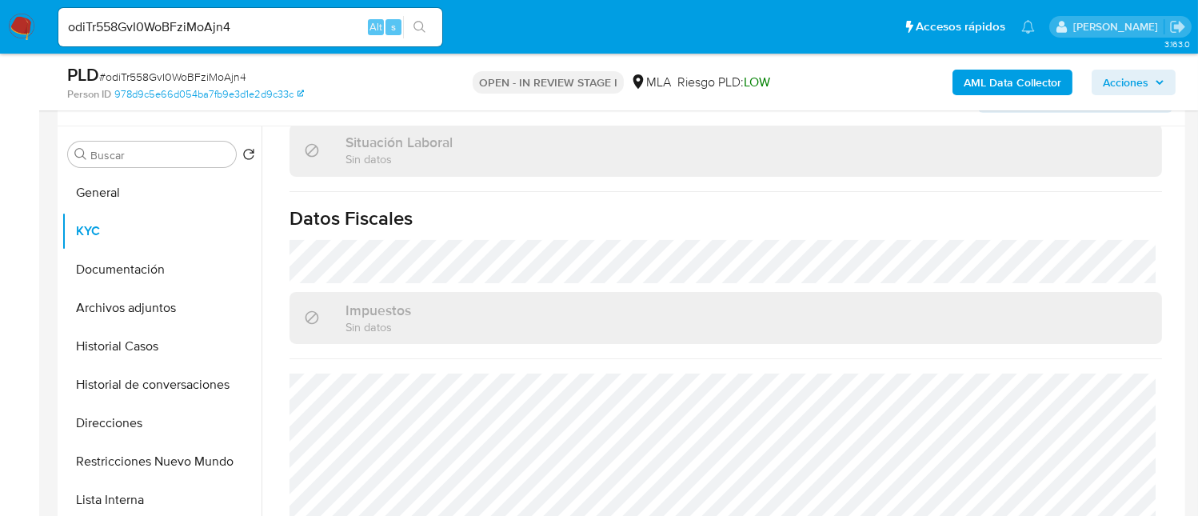
scroll to position [319, 0]
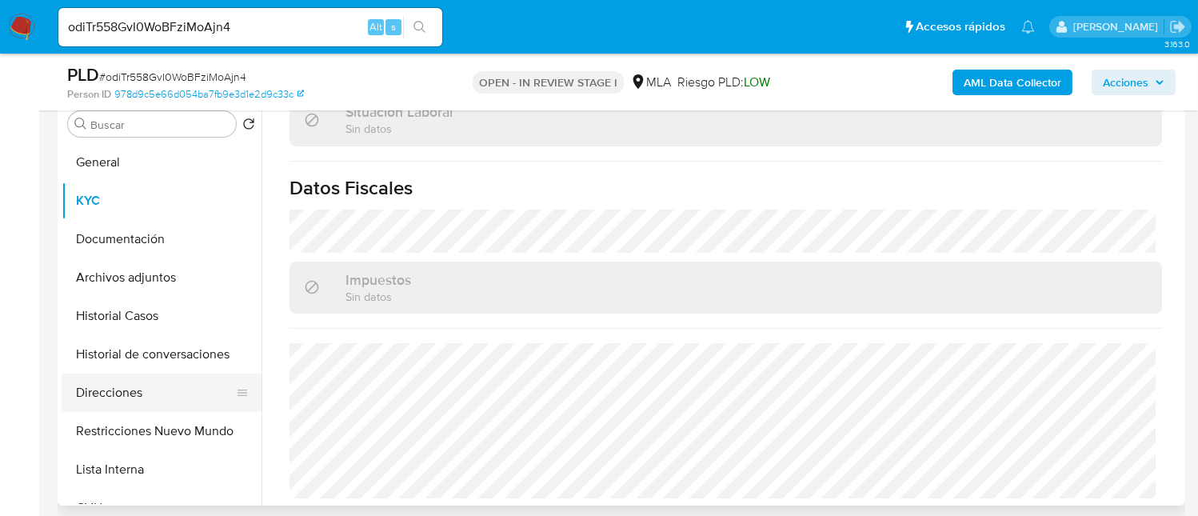
click at [151, 402] on button "Direcciones" at bounding box center [155, 393] width 187 height 38
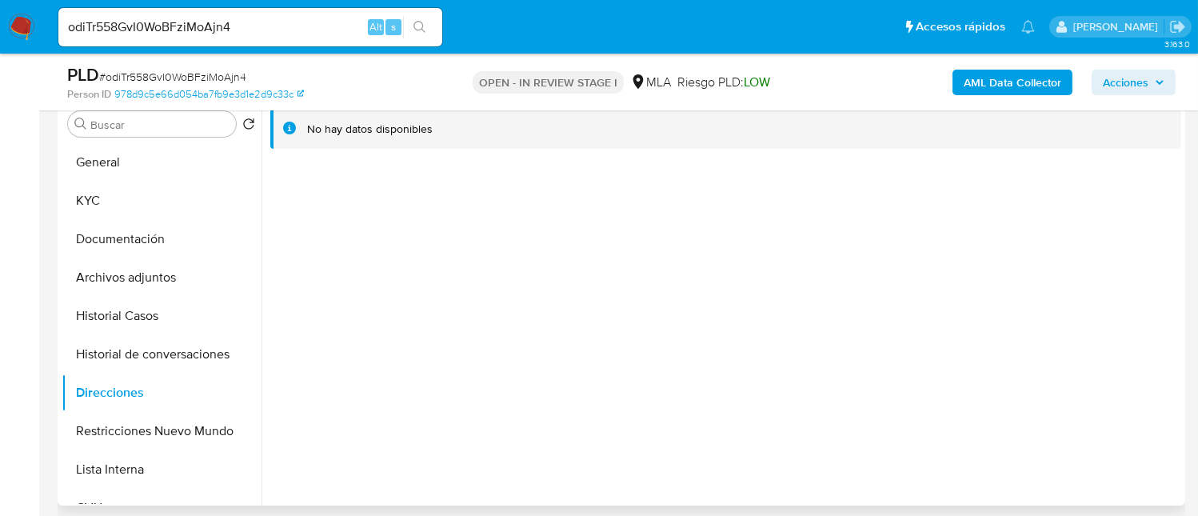
scroll to position [214, 0]
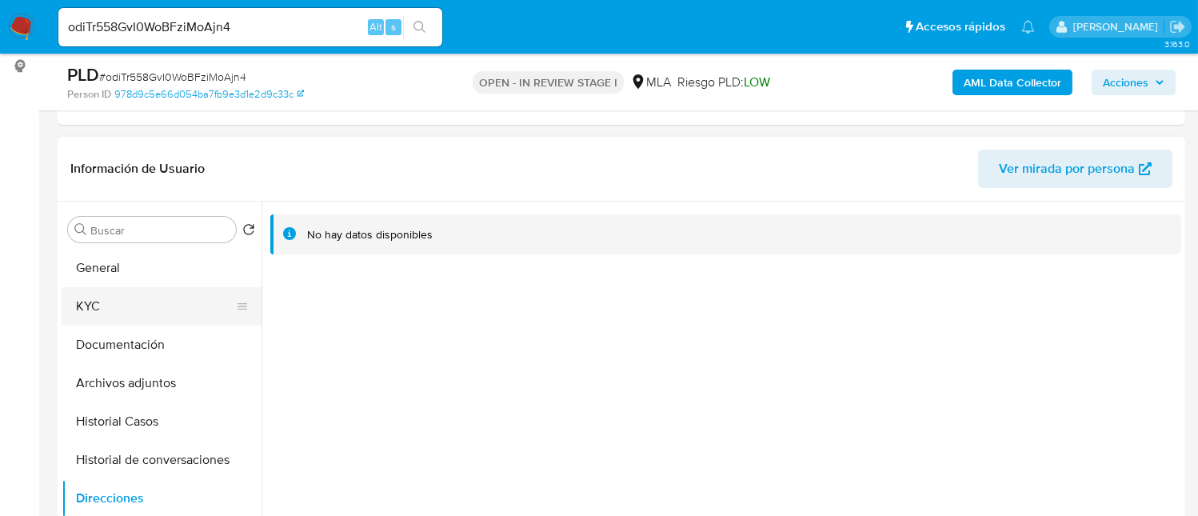
click at [85, 294] on button "KYC" at bounding box center [155, 306] width 187 height 38
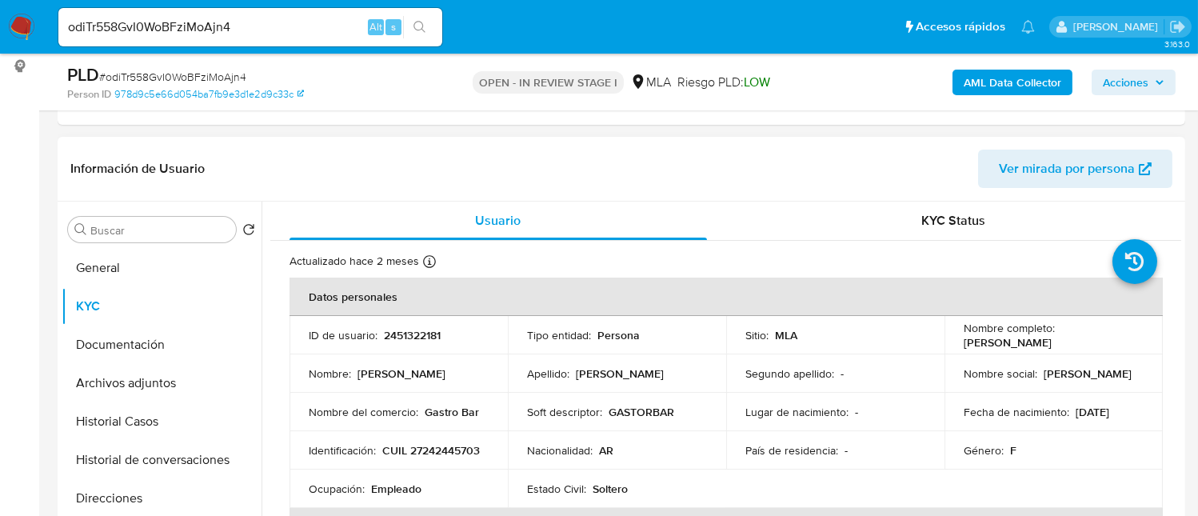
click at [386, 458] on p "CUIL 27242445703" at bounding box center [431, 450] width 98 height 14
copy p "27242445703"
click at [382, 458] on p "CUIL 27242445703" at bounding box center [431, 450] width 98 height 14
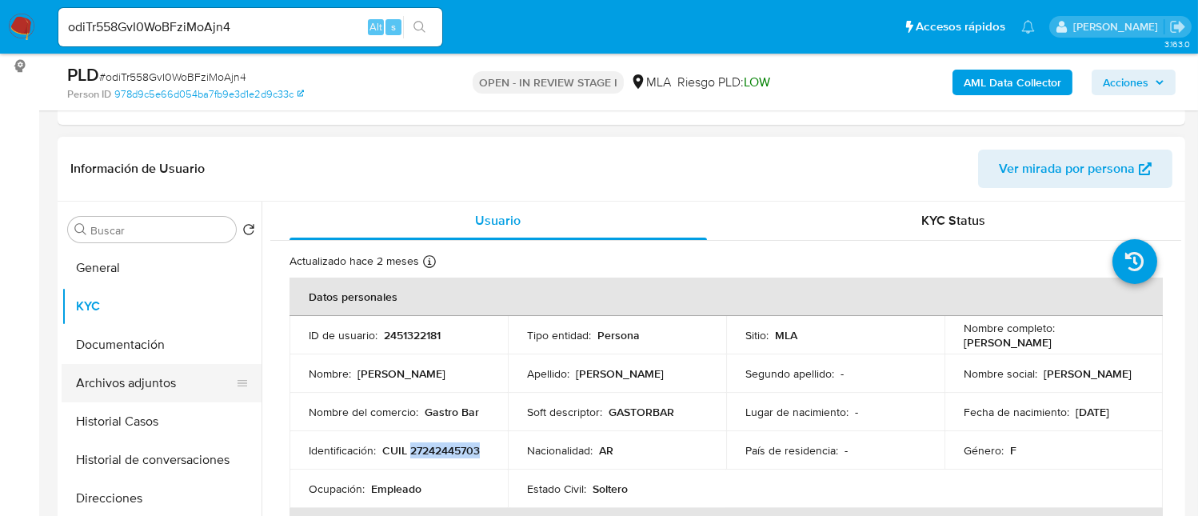
click at [190, 394] on button "Archivos adjuntos" at bounding box center [155, 383] width 187 height 38
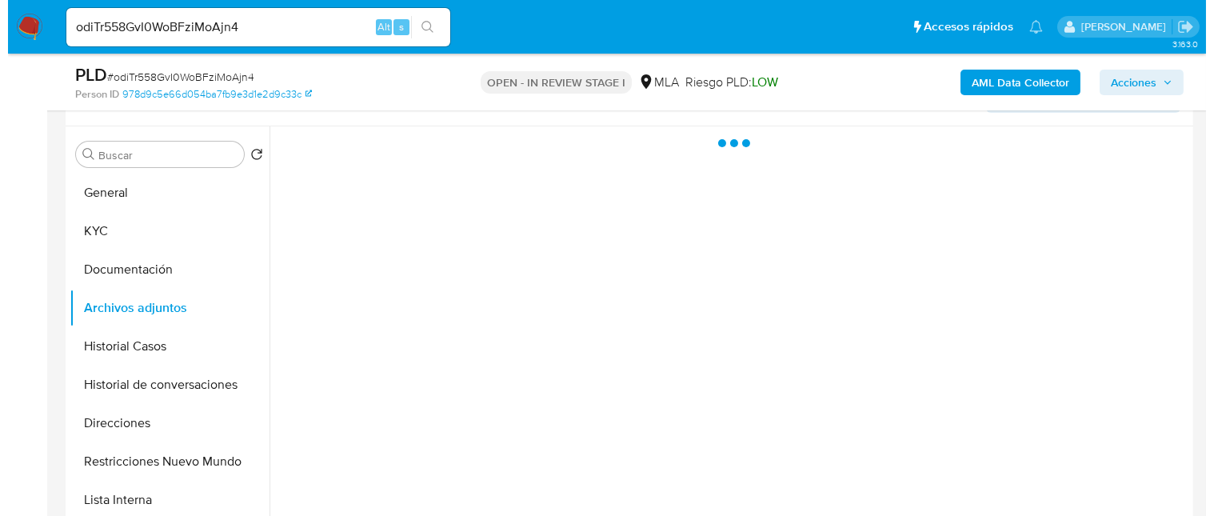
scroll to position [319, 0]
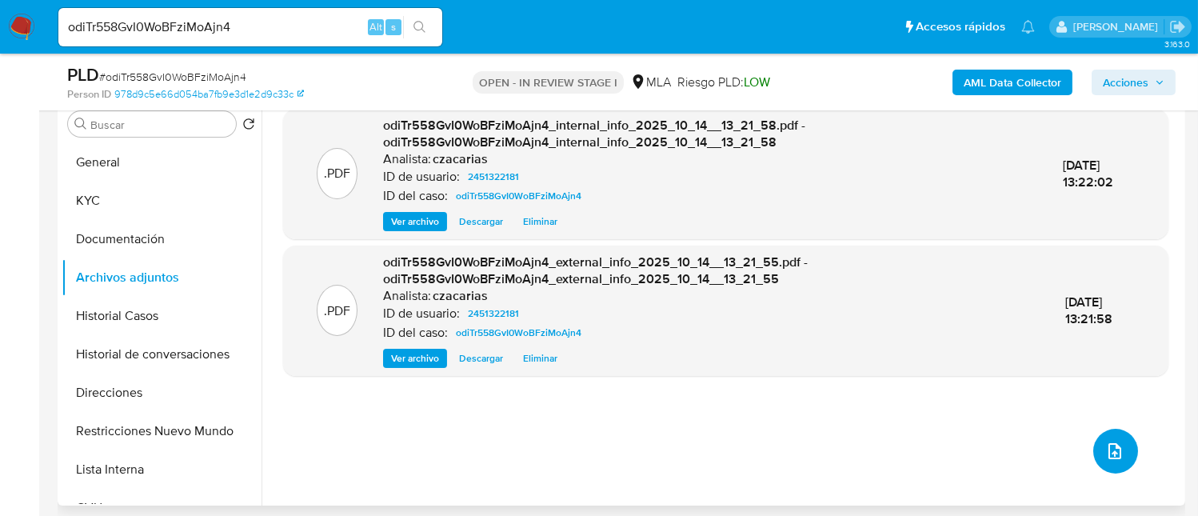
click at [1121, 455] on button "upload-file" at bounding box center [1115, 451] width 45 height 45
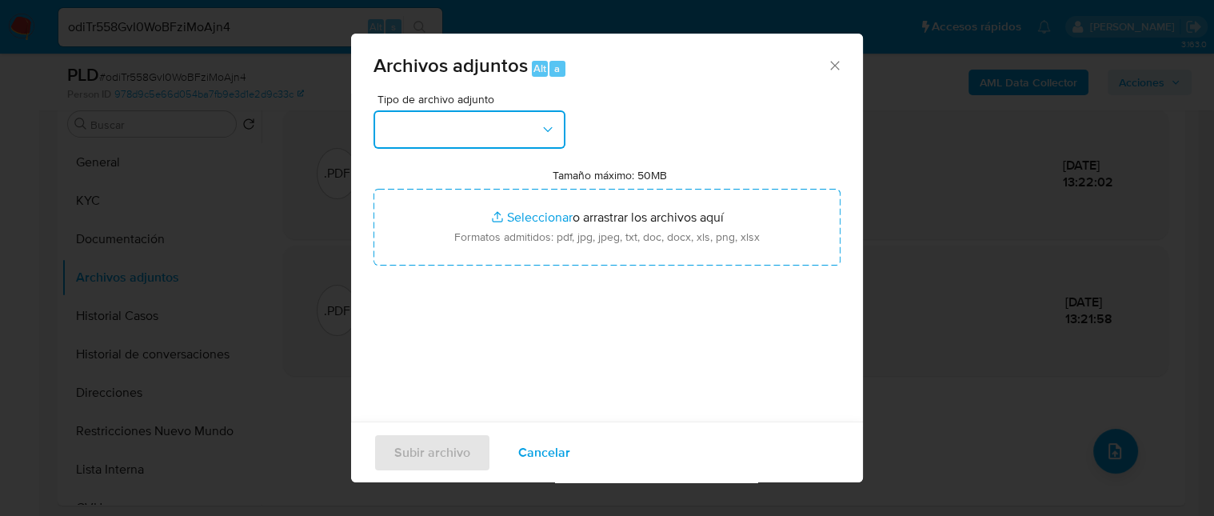
click at [443, 138] on button "button" at bounding box center [470, 129] width 192 height 38
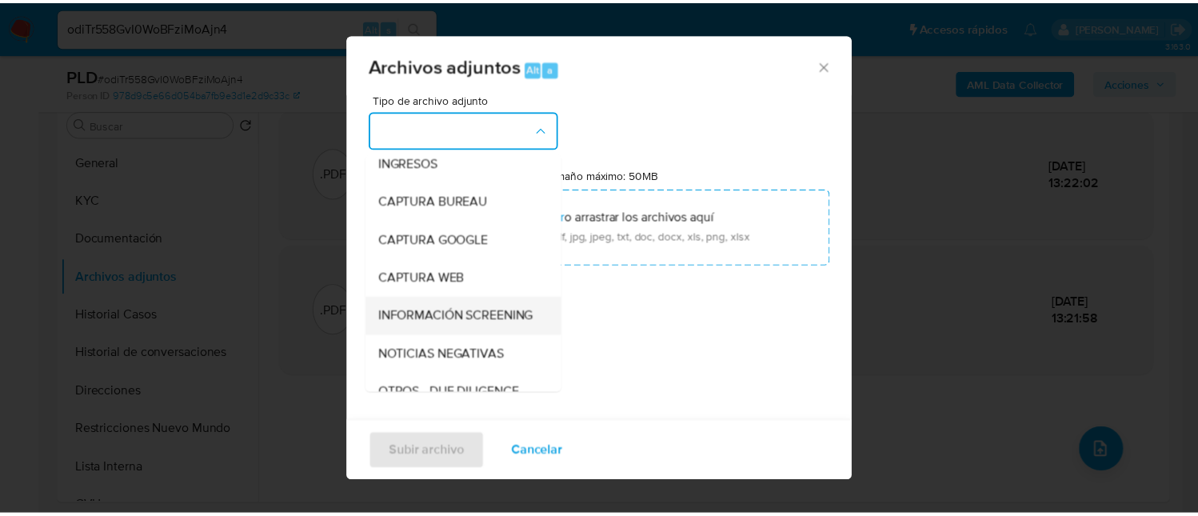
scroll to position [106, 0]
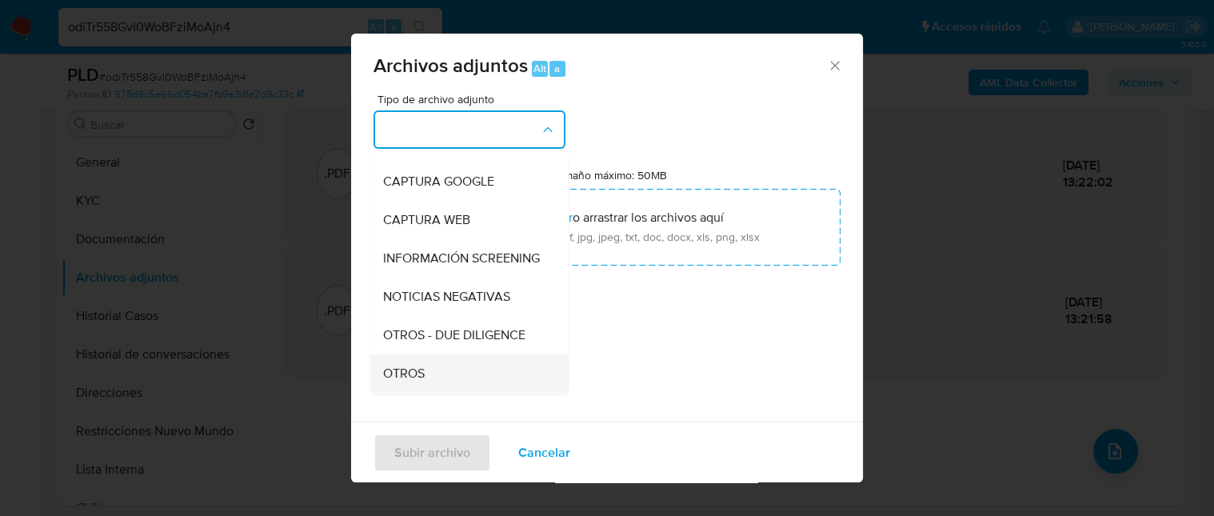
click at [450, 374] on div "OTROS" at bounding box center [464, 373] width 163 height 38
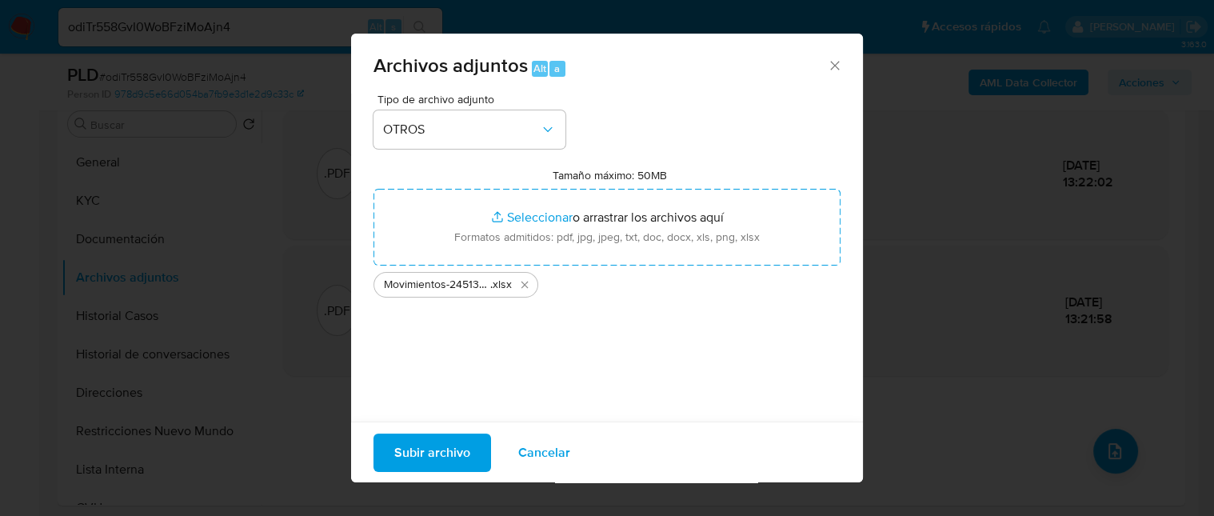
click at [416, 466] on span "Subir archivo" at bounding box center [432, 451] width 76 height 35
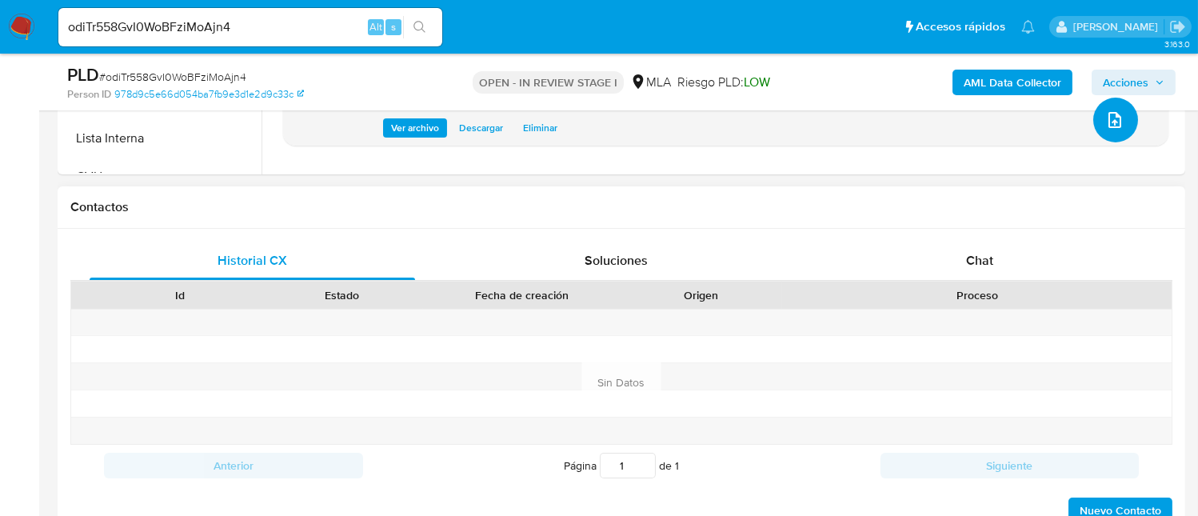
scroll to position [746, 0]
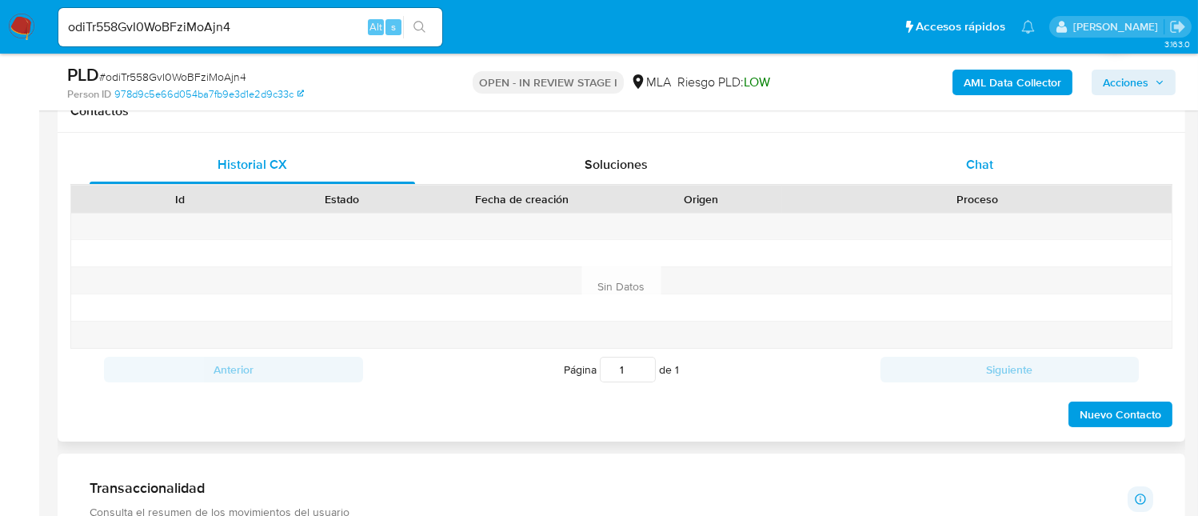
click at [999, 158] on div "Chat" at bounding box center [980, 165] width 326 height 38
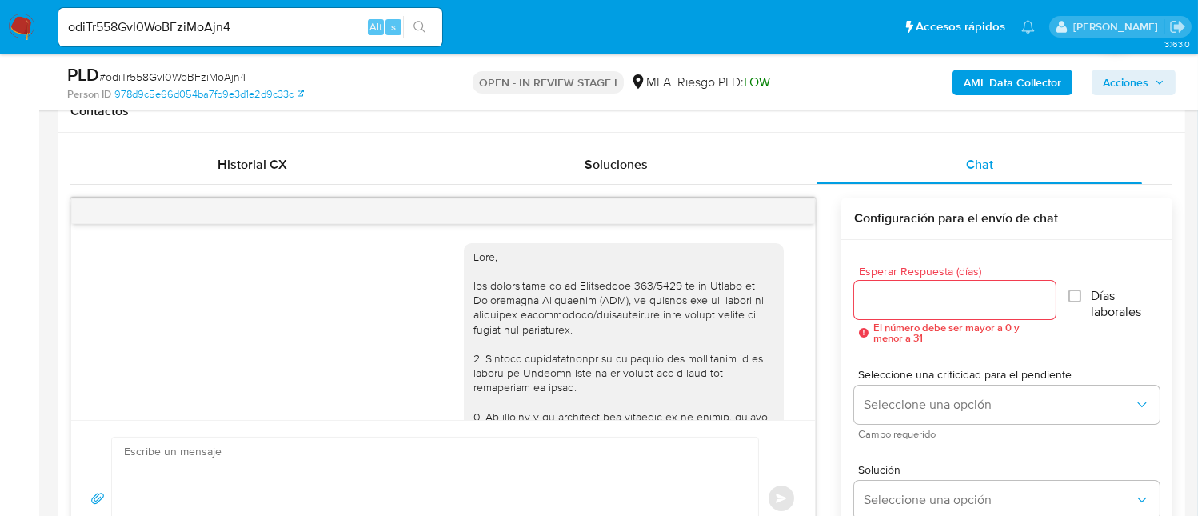
scroll to position [1062, 0]
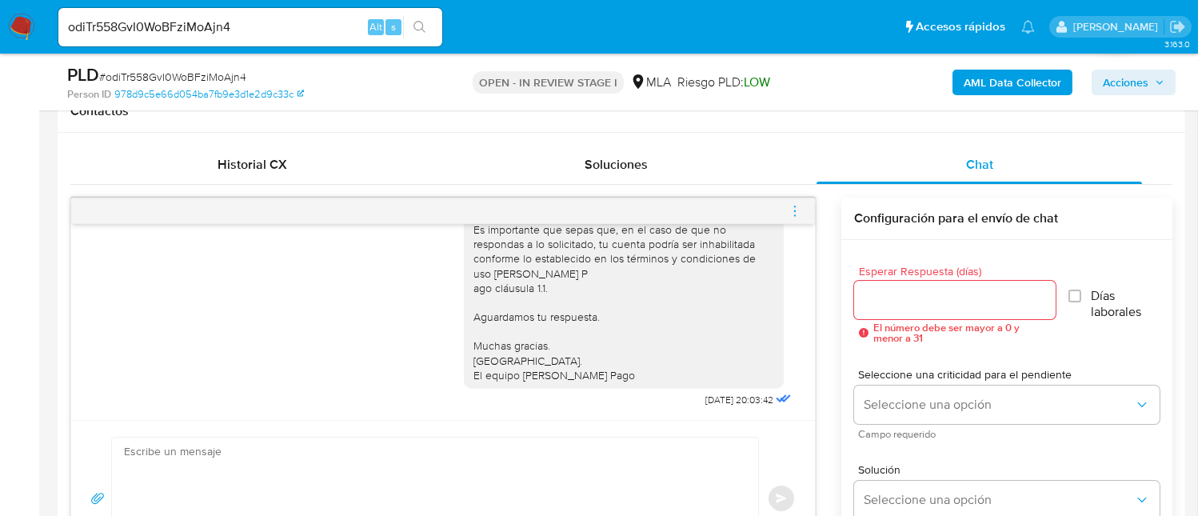
click at [792, 214] on icon "menu-action" at bounding box center [795, 211] width 14 height 14
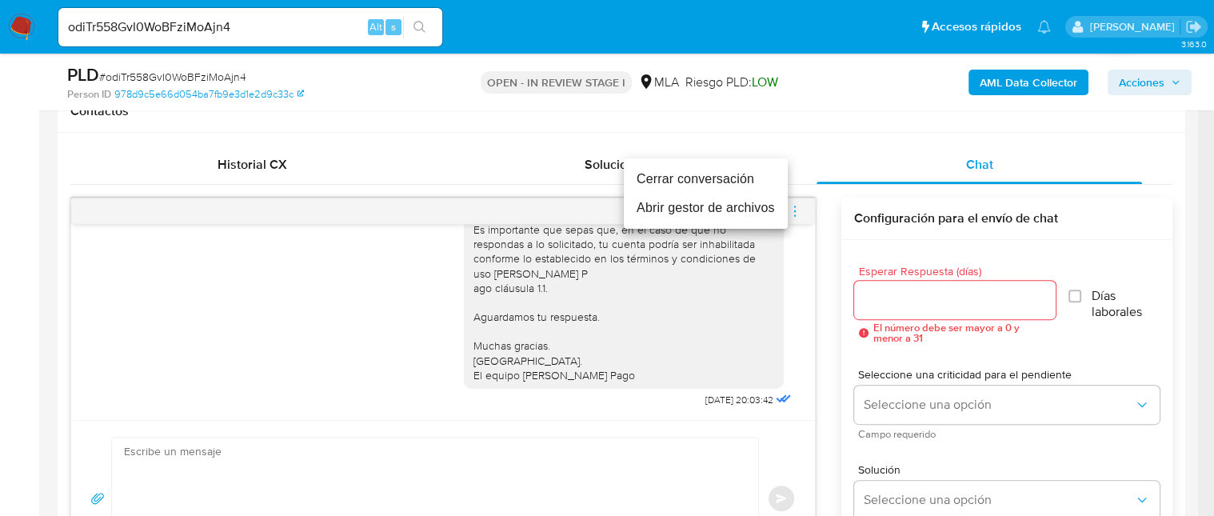
click at [649, 177] on li "Cerrar conversación" at bounding box center [706, 179] width 164 height 29
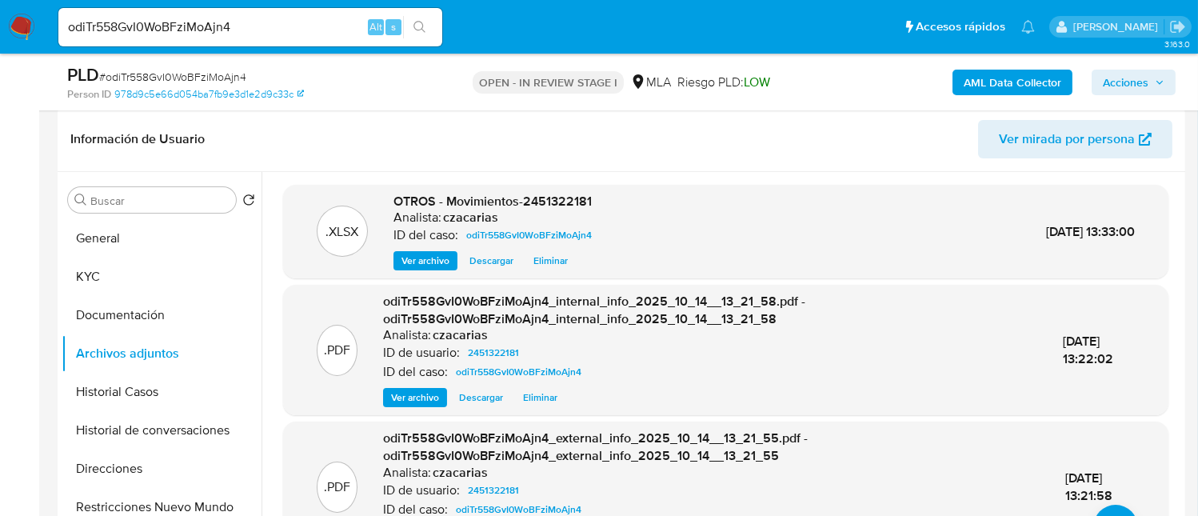
scroll to position [214, 0]
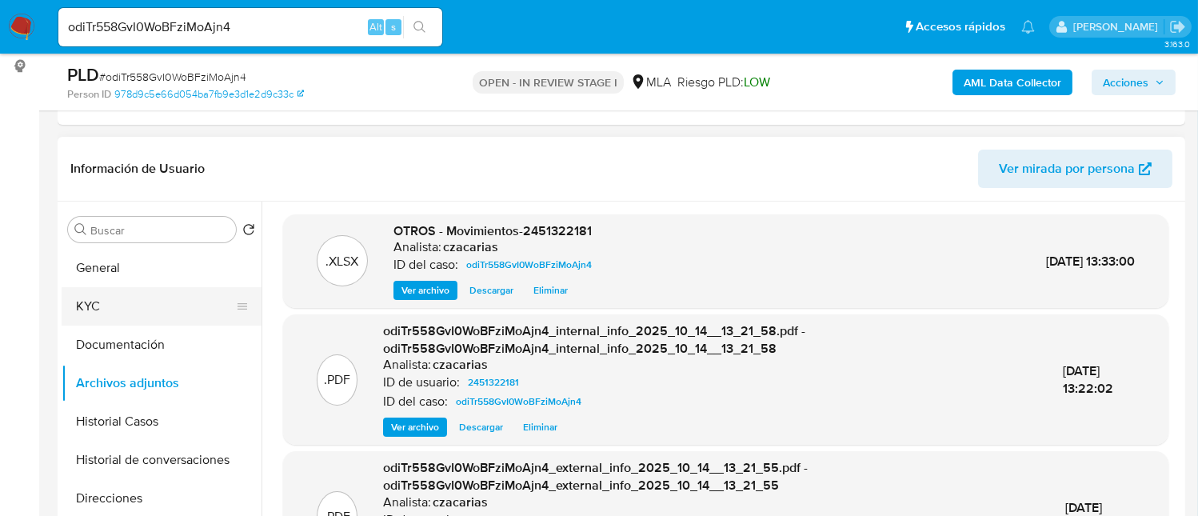
click at [90, 303] on button "KYC" at bounding box center [155, 306] width 187 height 38
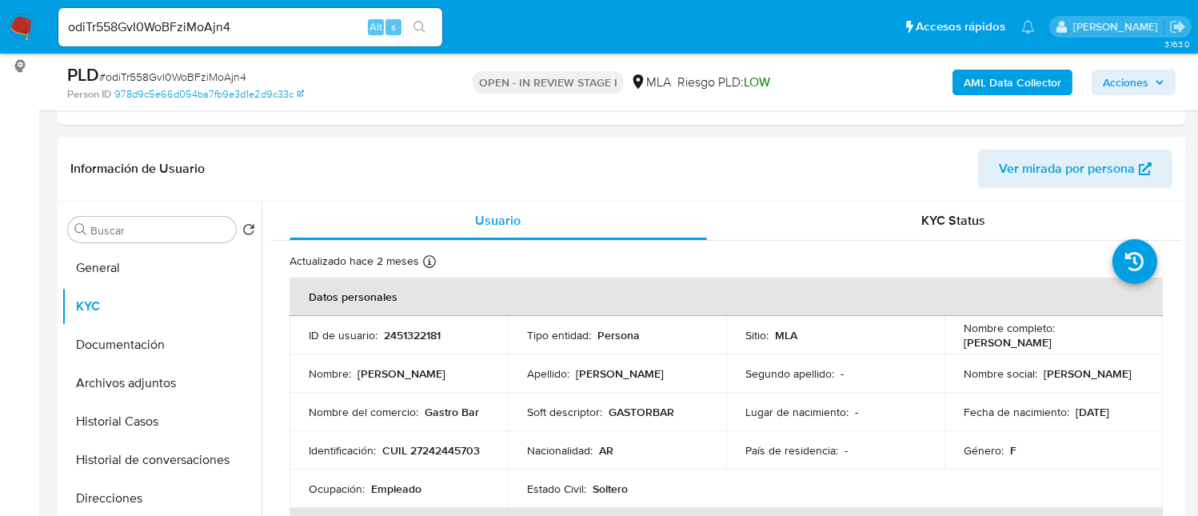
click at [390, 343] on td "ID de usuario : 2451322181" at bounding box center [399, 335] width 218 height 38
click at [397, 336] on p "2451322181" at bounding box center [412, 335] width 57 height 14
copy p "2451322181"
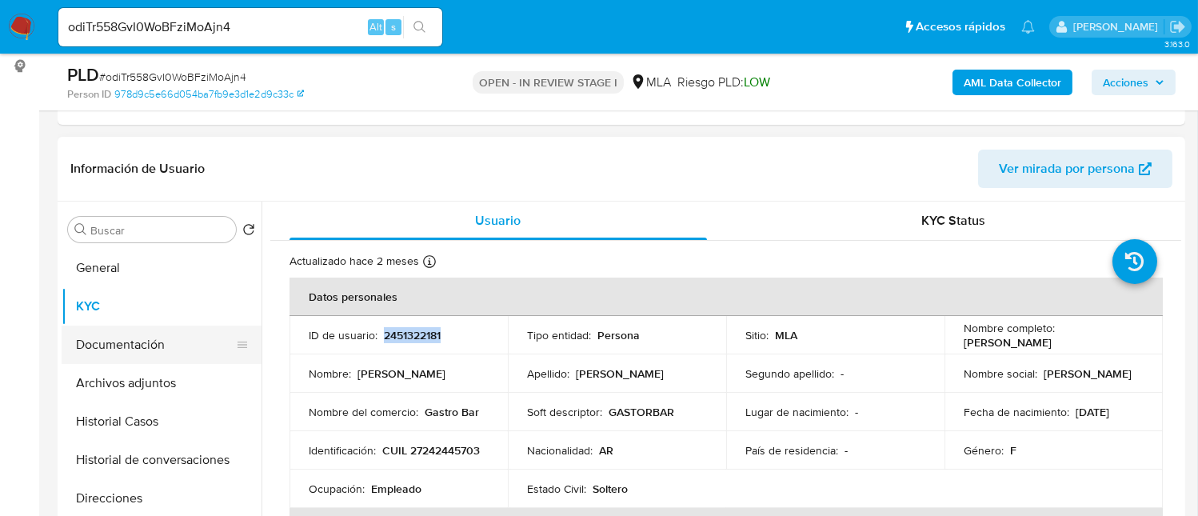
click at [171, 358] on button "Documentación" at bounding box center [155, 345] width 187 height 38
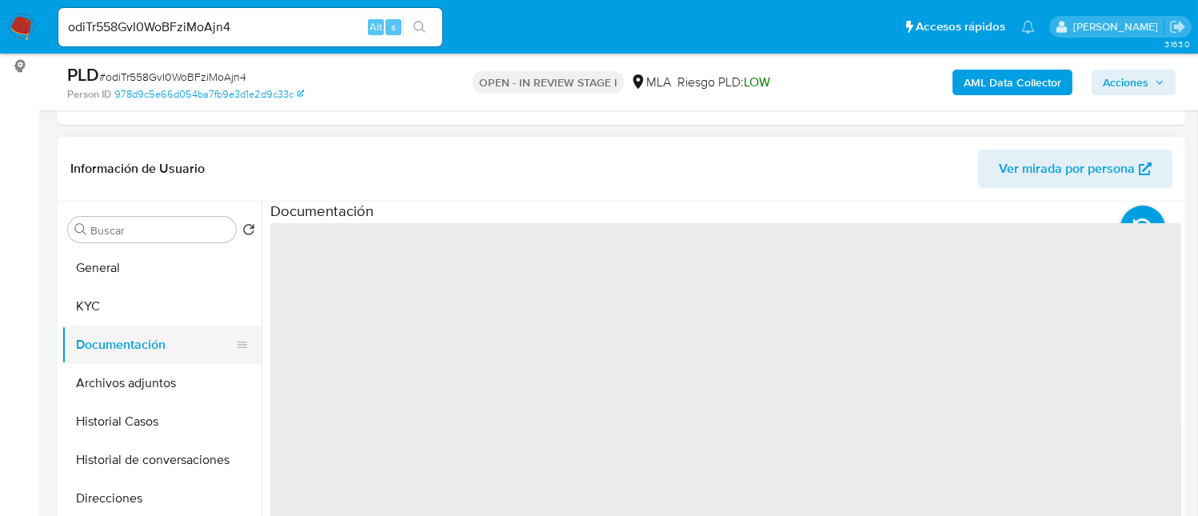
click at [170, 361] on button "Documentación" at bounding box center [155, 345] width 187 height 38
click at [177, 374] on button "Archivos adjuntos" at bounding box center [155, 383] width 187 height 38
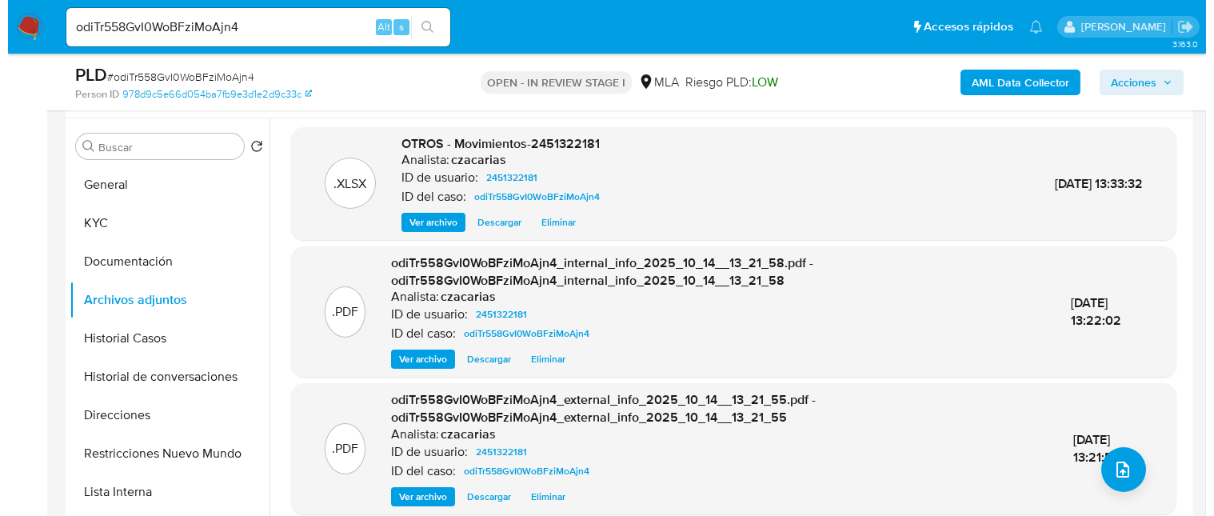
scroll to position [426, 0]
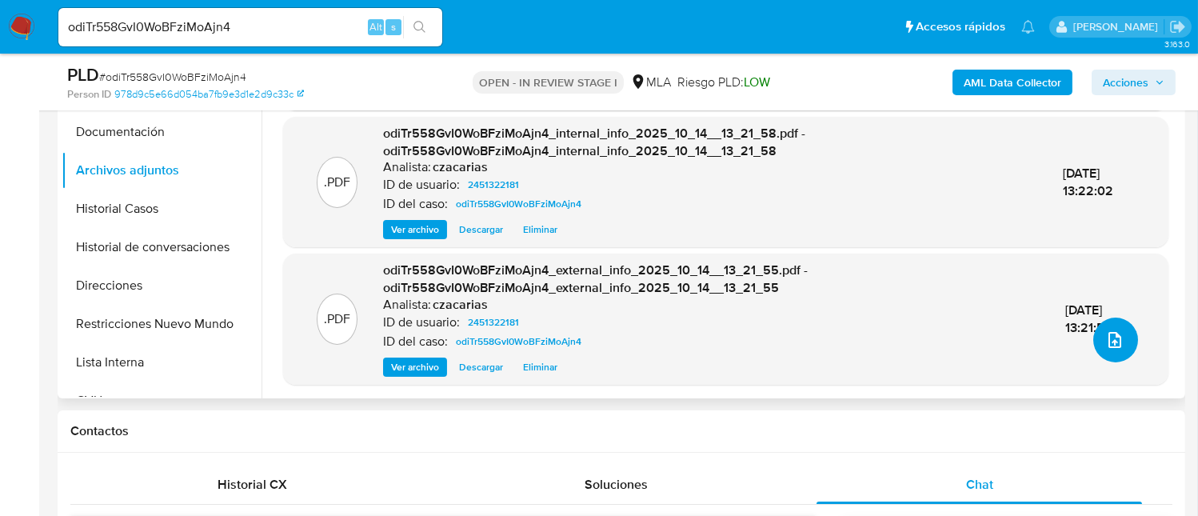
click at [1109, 341] on icon "upload-file" at bounding box center [1115, 340] width 13 height 16
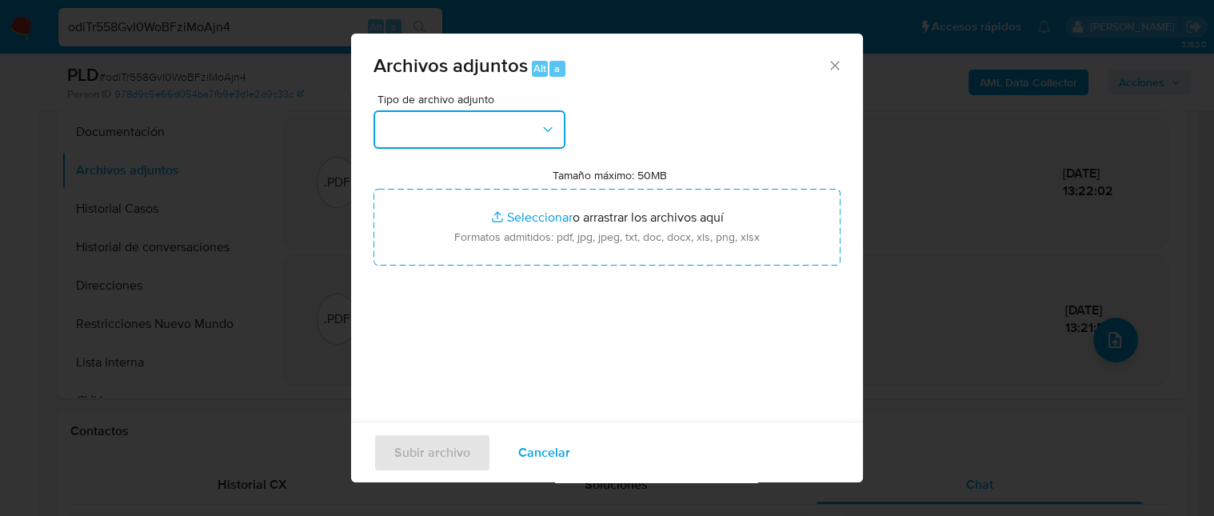
click at [486, 134] on button "button" at bounding box center [470, 129] width 192 height 38
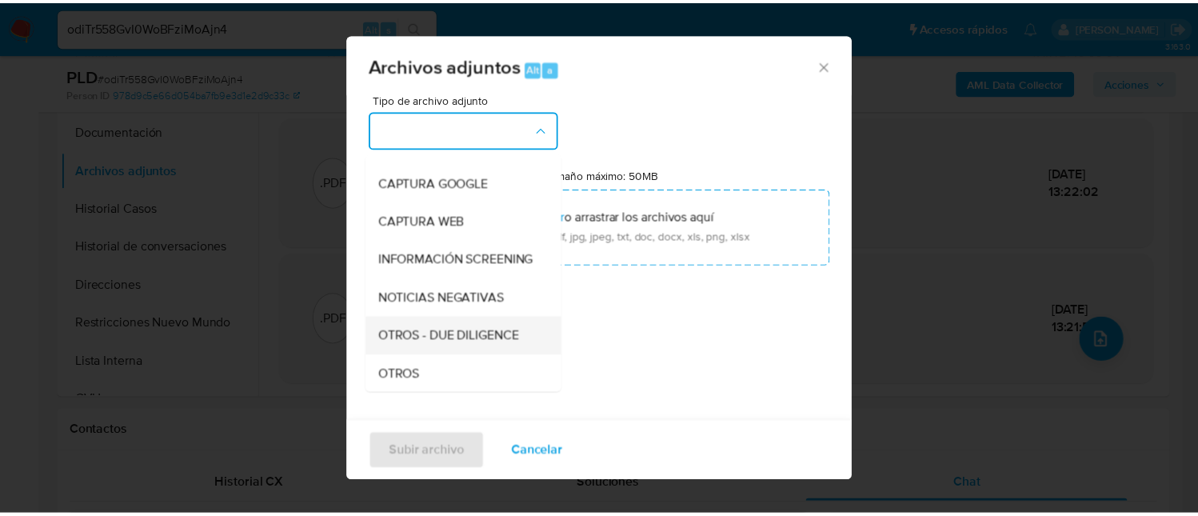
scroll to position [214, 0]
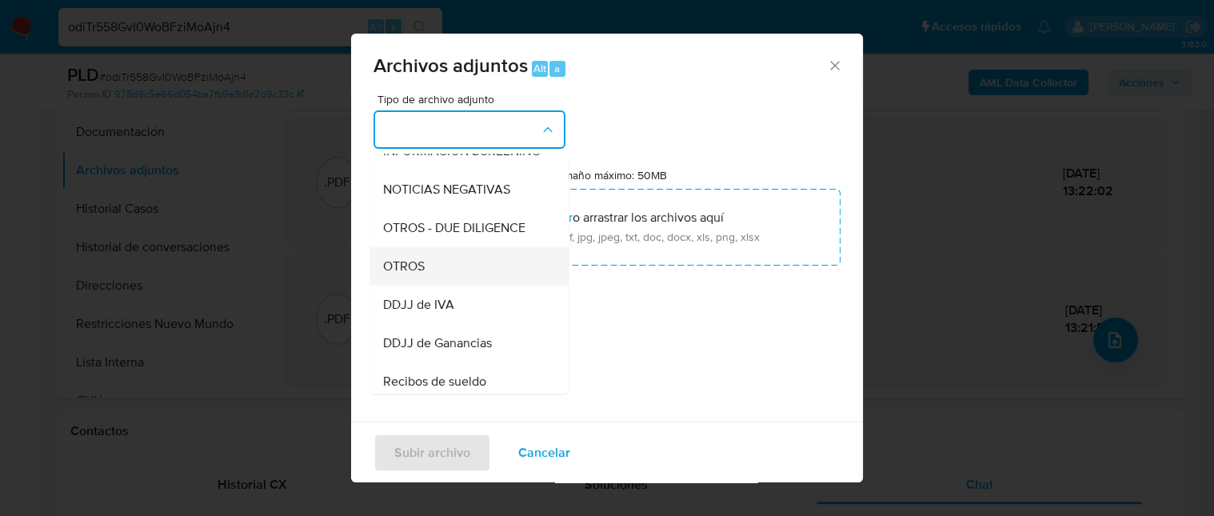
click at [439, 286] on div "OTROS" at bounding box center [464, 266] width 163 height 38
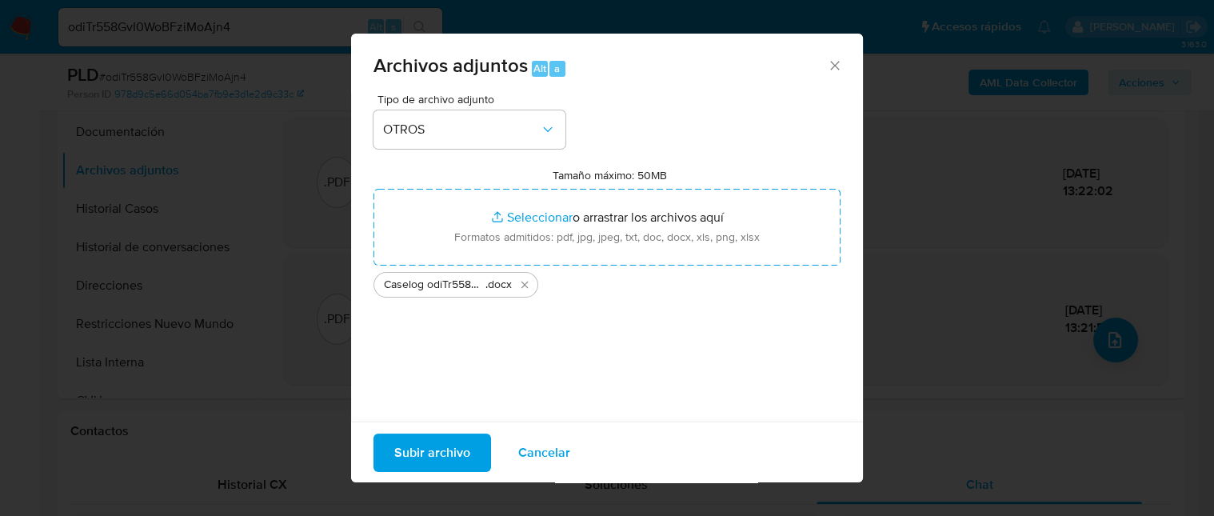
click at [430, 449] on span "Subir archivo" at bounding box center [432, 451] width 76 height 35
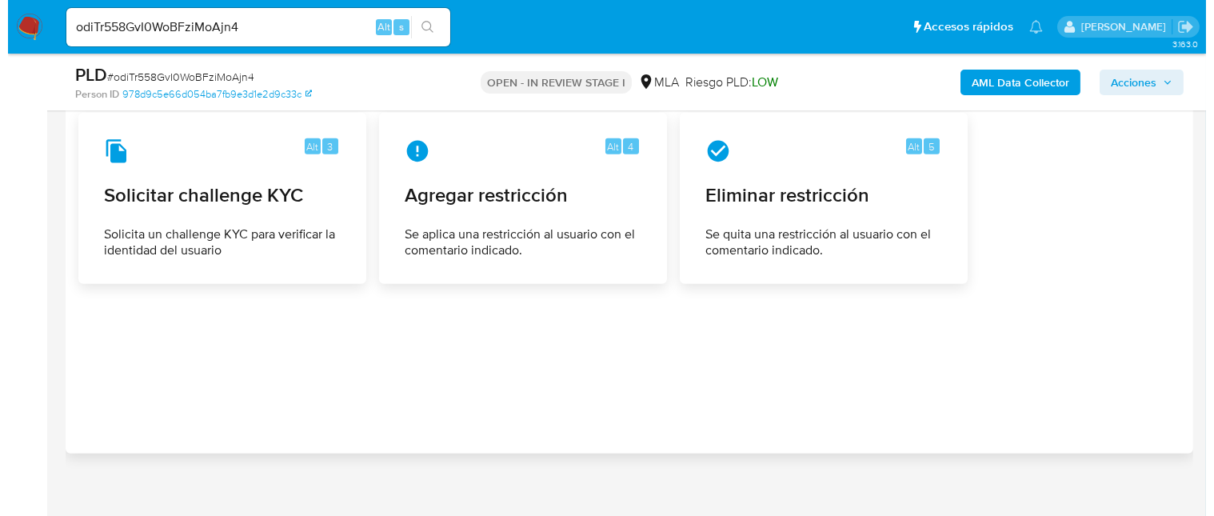
scroll to position [2653, 0]
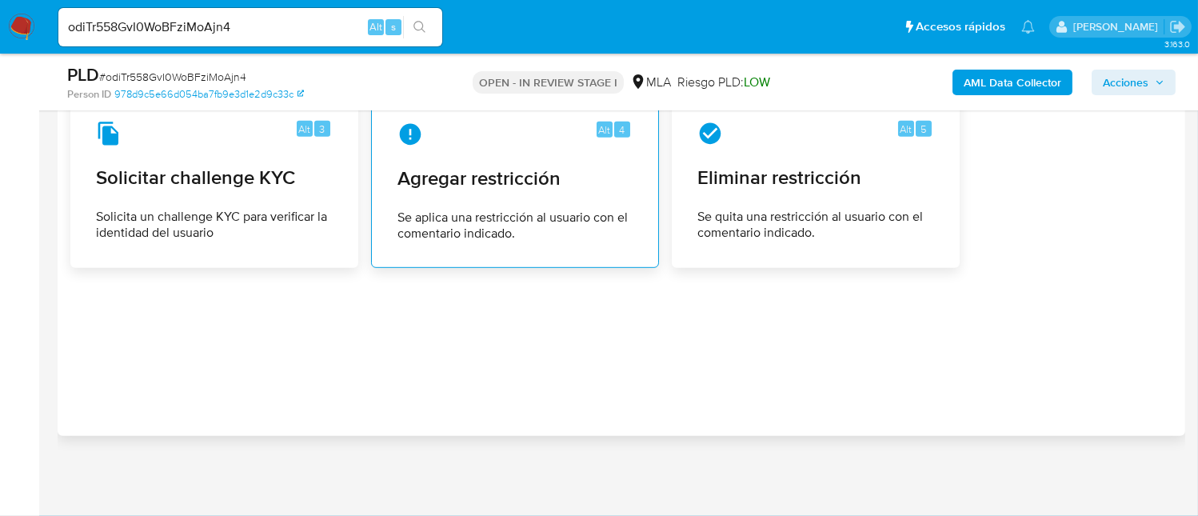
click at [484, 192] on div "Alt 4 Agregar restricción Se aplica una restricción al usuario con el comentari…" at bounding box center [515, 182] width 261 height 146
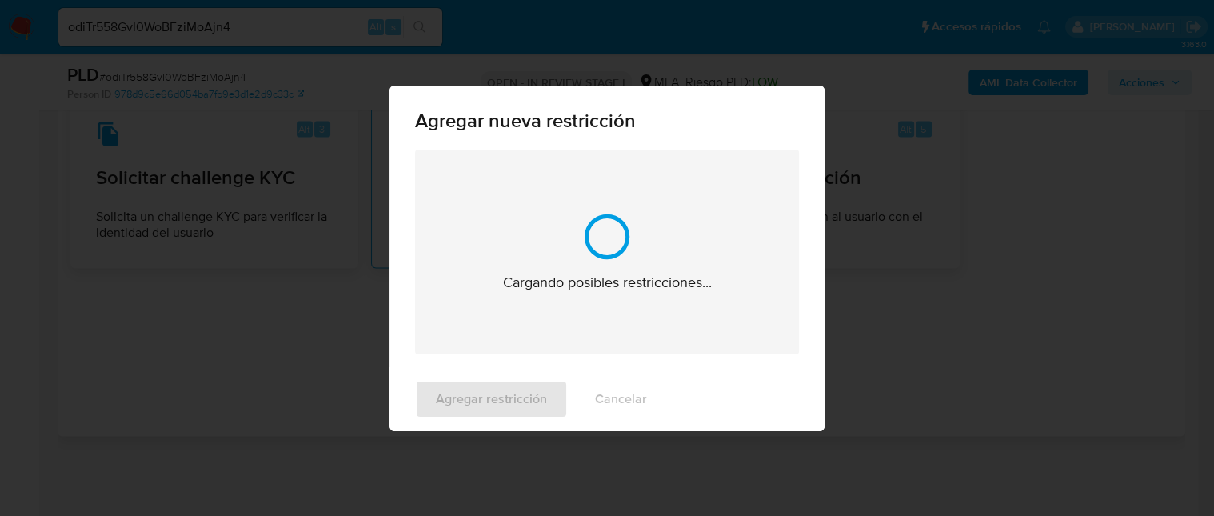
click at [484, 192] on div "Agregar nueva restricción Cargando posibles restricciones... Agregar restricció…" at bounding box center [607, 258] width 1214 height 516
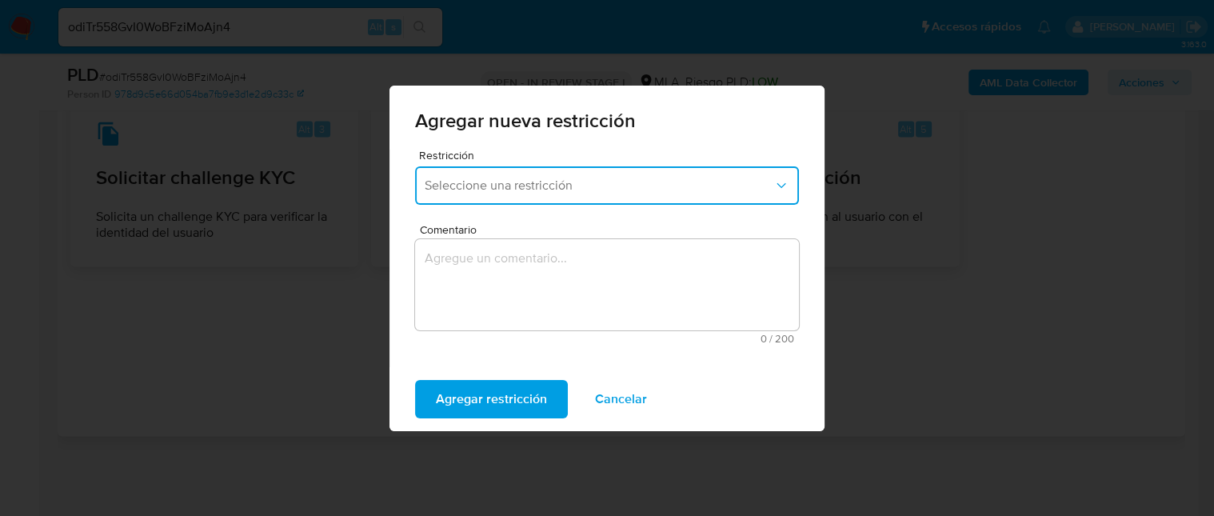
click at [490, 188] on span "Seleccione una restricción" at bounding box center [599, 186] width 349 height 16
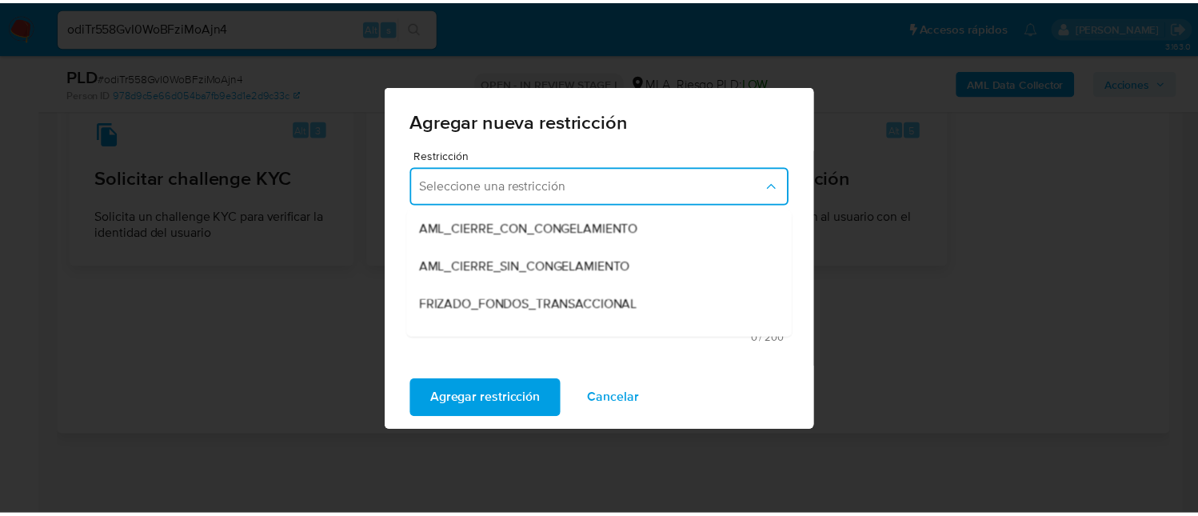
scroll to position [214, 0]
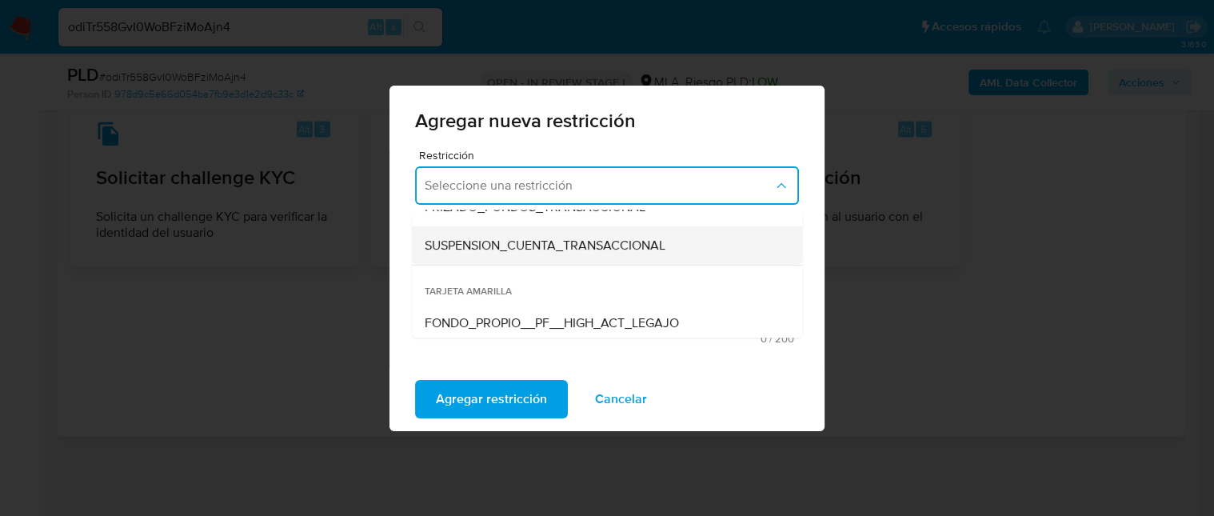
click at [541, 241] on span "SUSPENSION_CUENTA_TRANSACCIONAL" at bounding box center [545, 246] width 241 height 16
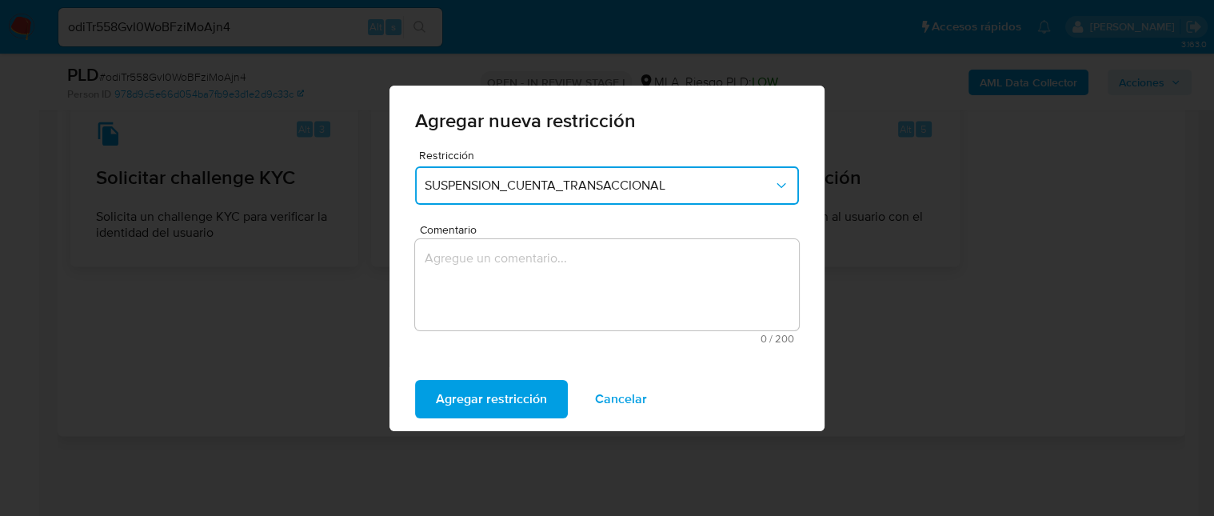
click at [548, 267] on textarea "Comentario" at bounding box center [607, 284] width 384 height 91
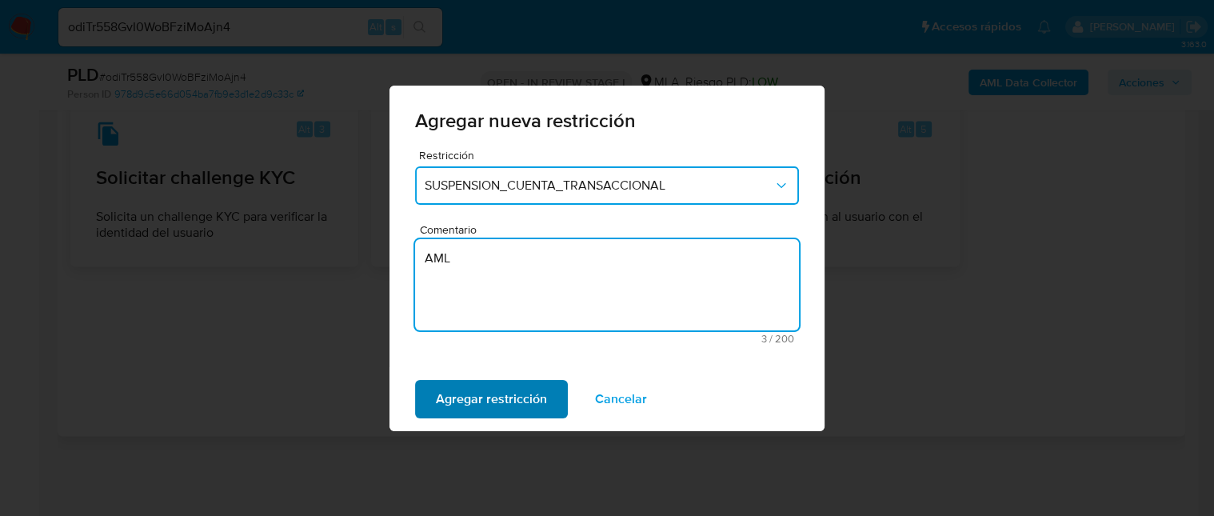
type textarea "AML"
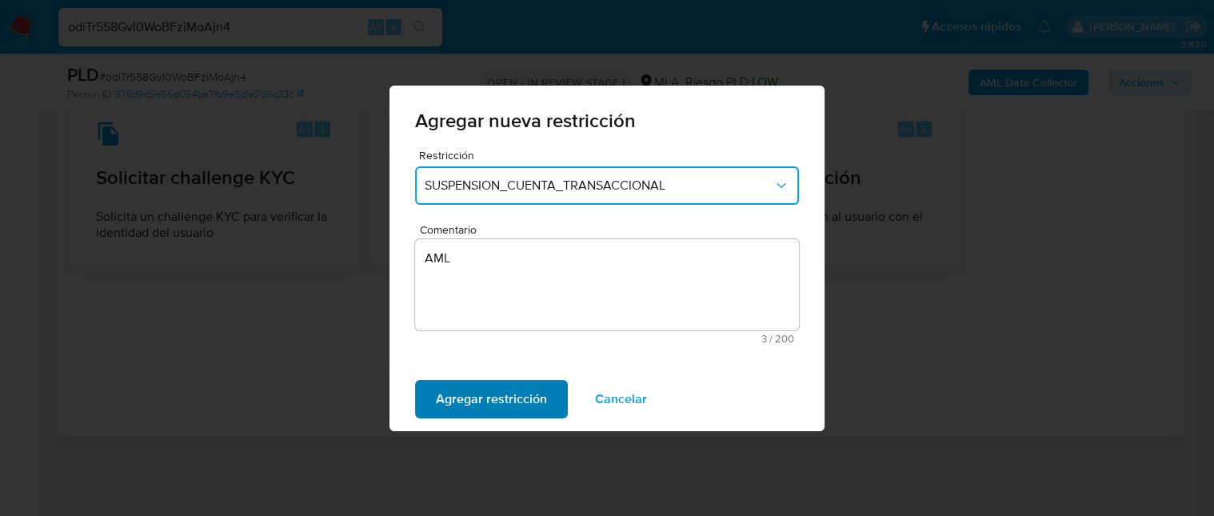
click at [517, 405] on span "Agregar restricción" at bounding box center [491, 399] width 111 height 35
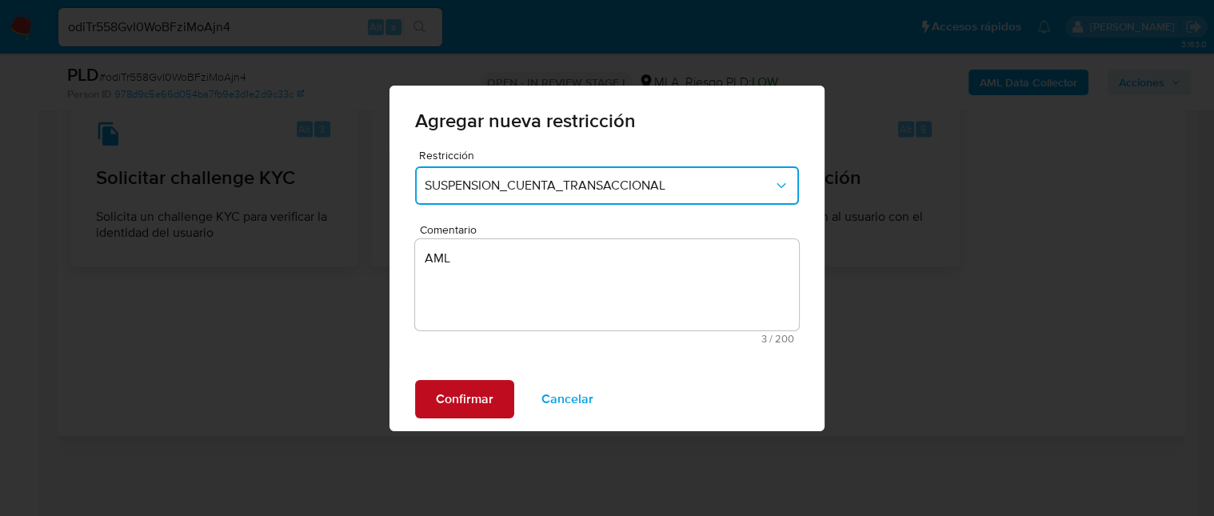
click at [466, 398] on span "Confirmar" at bounding box center [465, 399] width 58 height 35
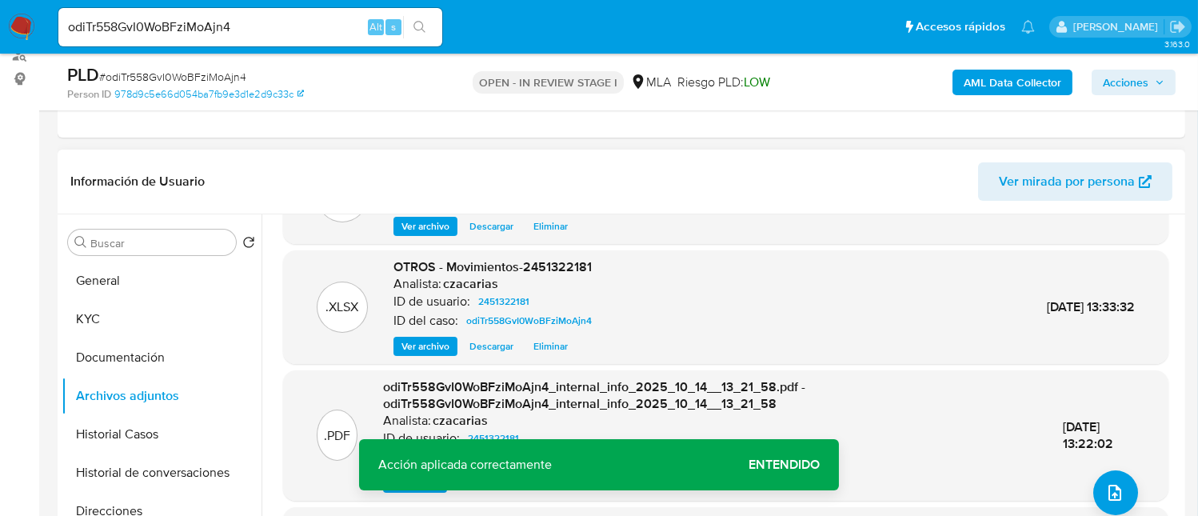
scroll to position [0, 0]
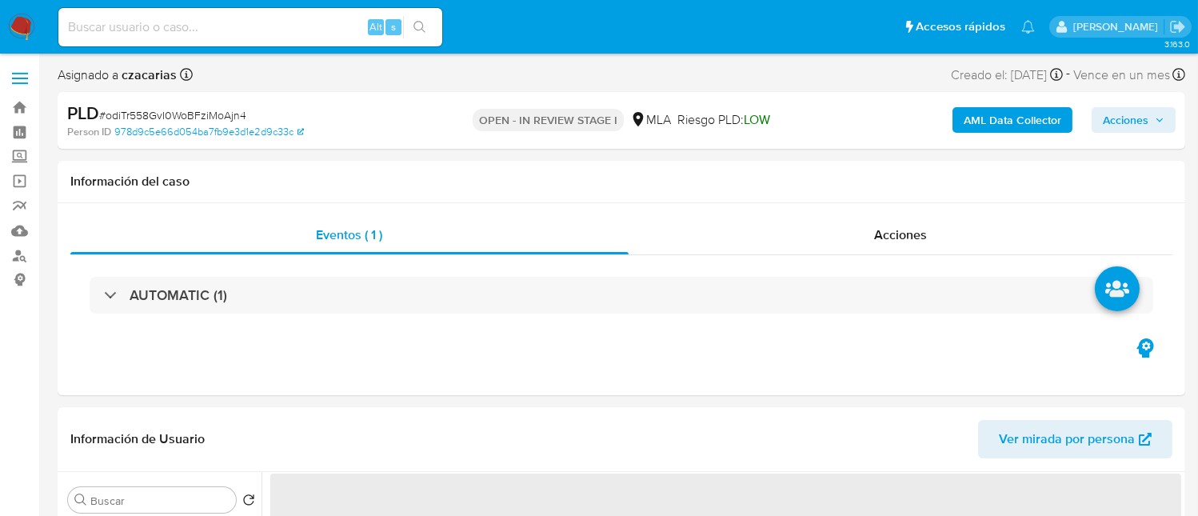
select select "10"
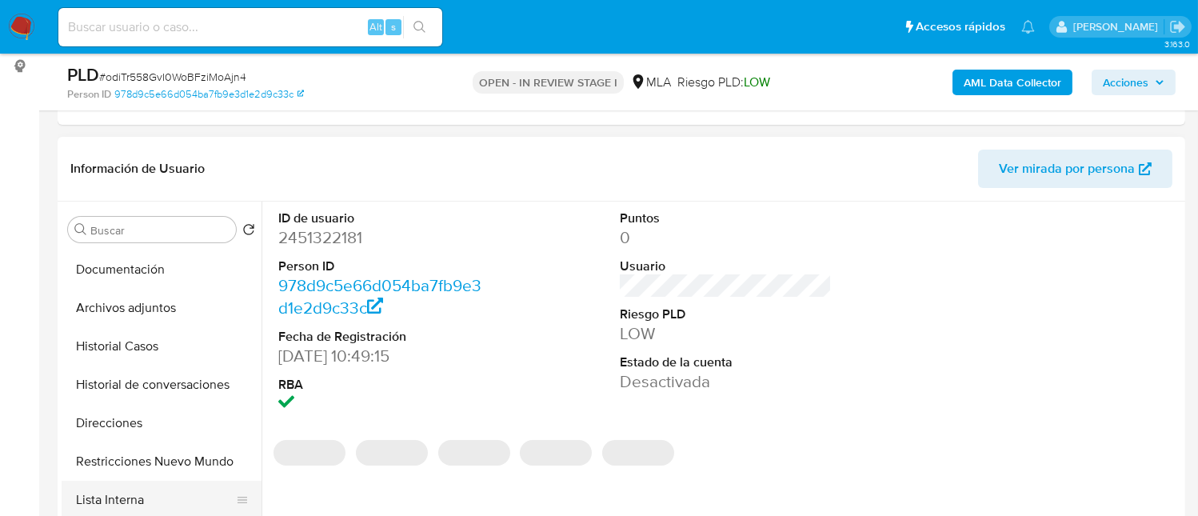
scroll to position [106, 0]
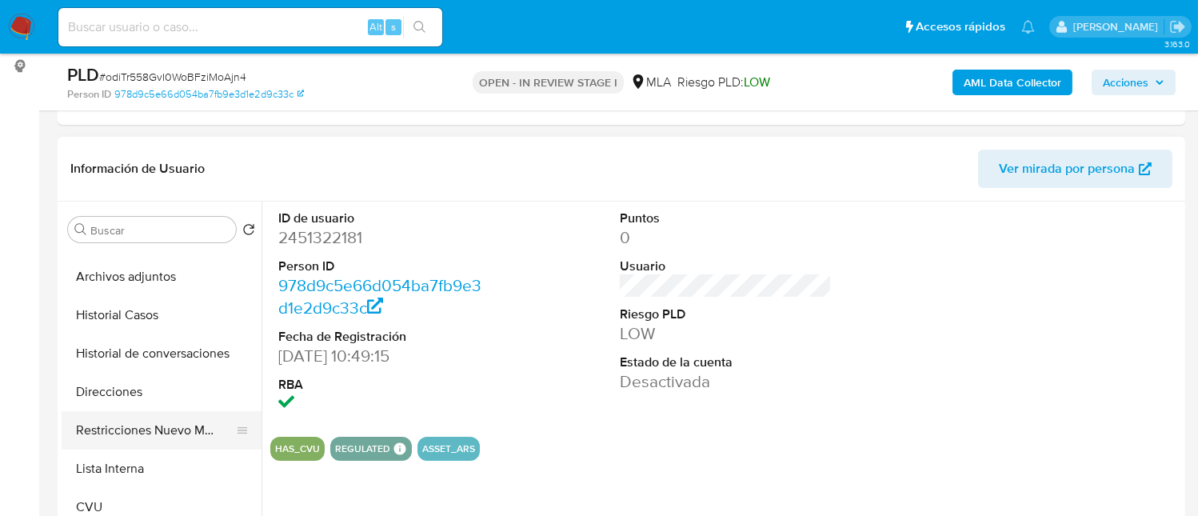
click at [142, 431] on button "Restricciones Nuevo Mundo" at bounding box center [155, 430] width 187 height 38
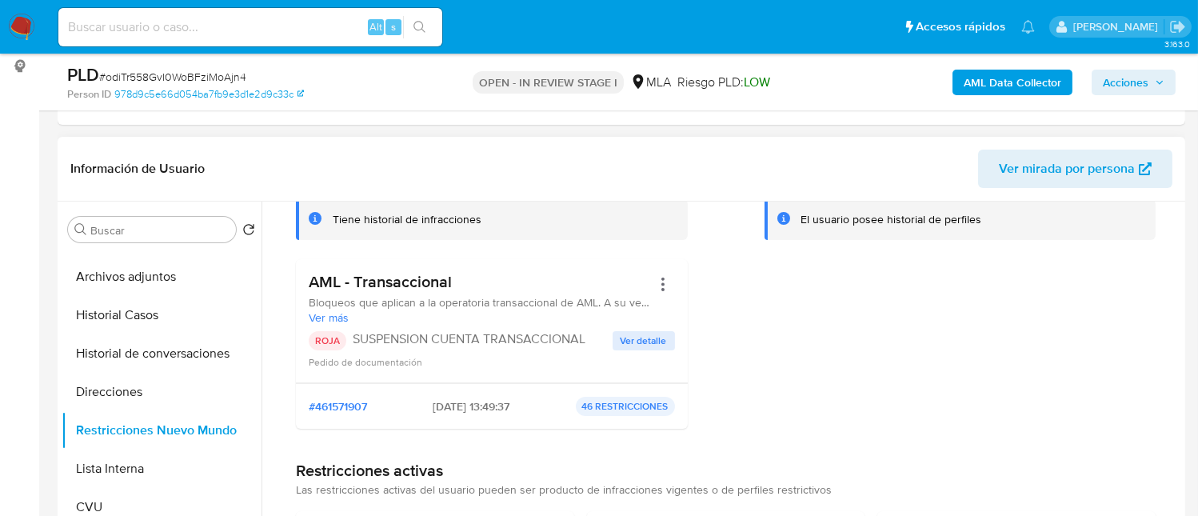
scroll to position [0, 0]
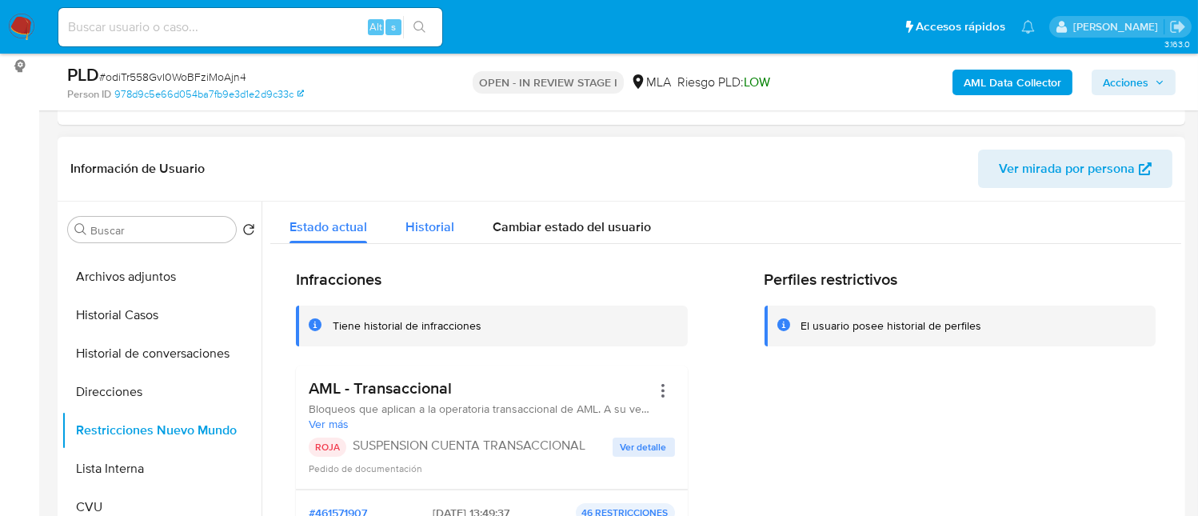
click at [436, 226] on span "Historial" at bounding box center [430, 227] width 49 height 18
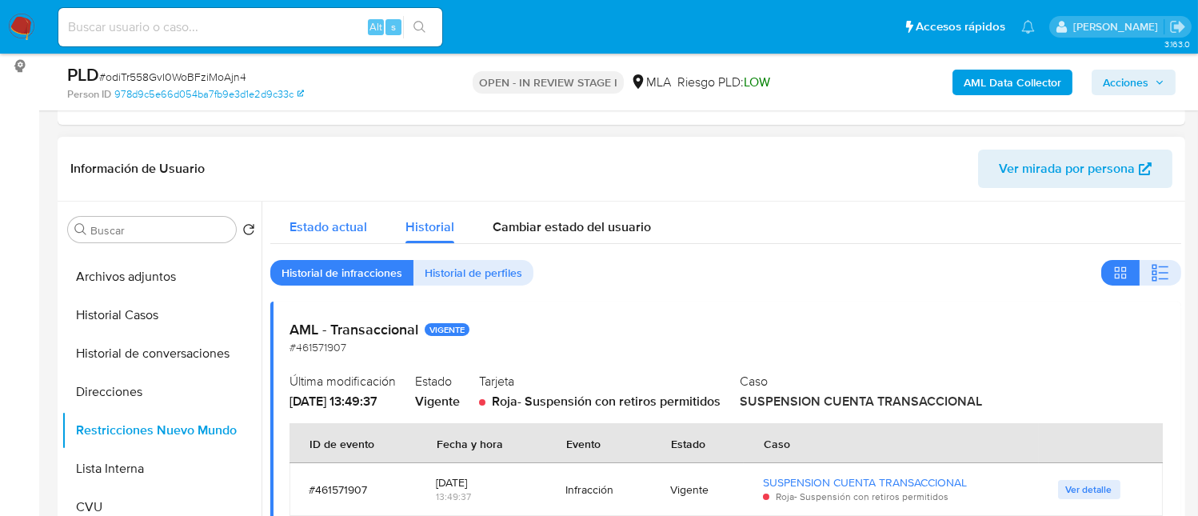
click at [329, 225] on span "Estado actual" at bounding box center [329, 227] width 78 height 18
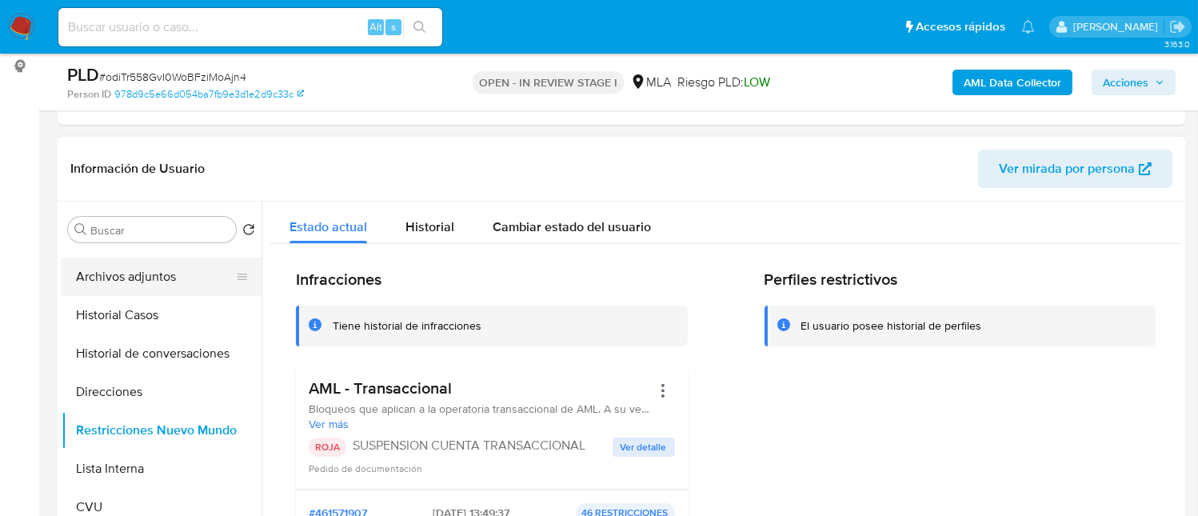
click at [165, 280] on button "Archivos adjuntos" at bounding box center [155, 277] width 187 height 38
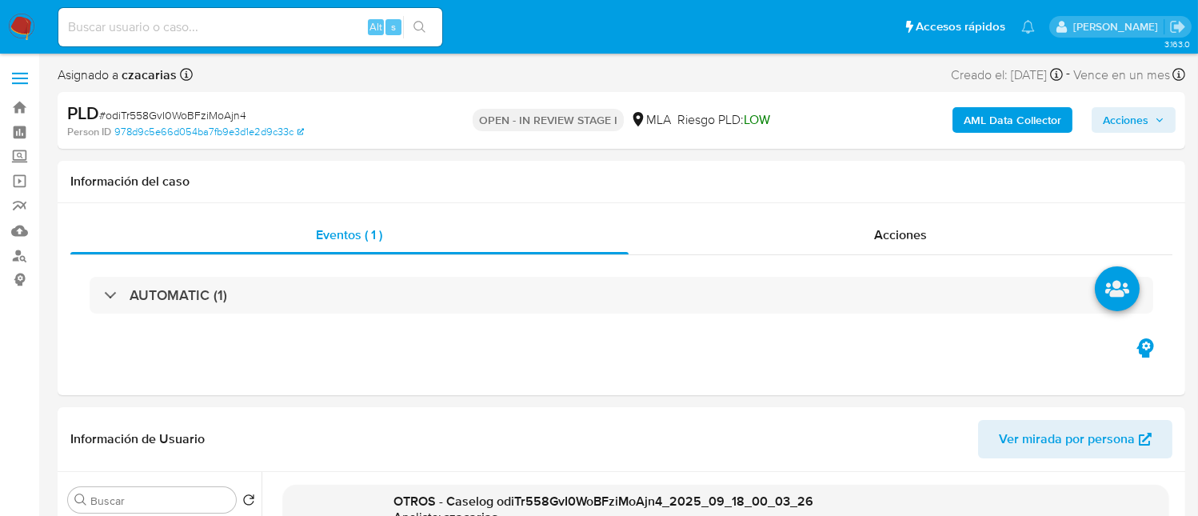
click at [1166, 114] on button "Acciones" at bounding box center [1134, 120] width 84 height 26
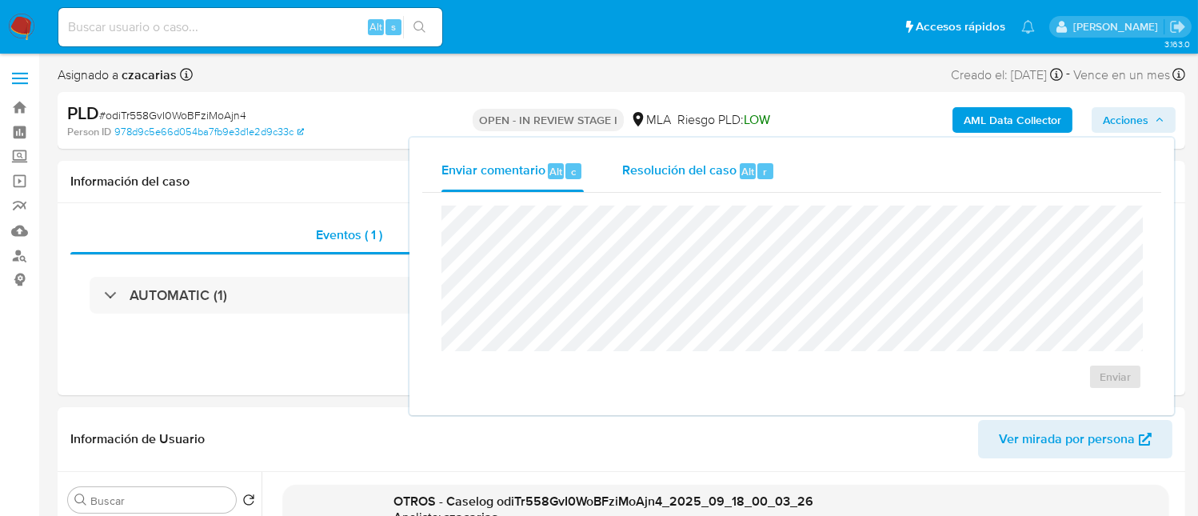
click at [741, 182] on div "Resolución del caso Alt r" at bounding box center [698, 171] width 153 height 42
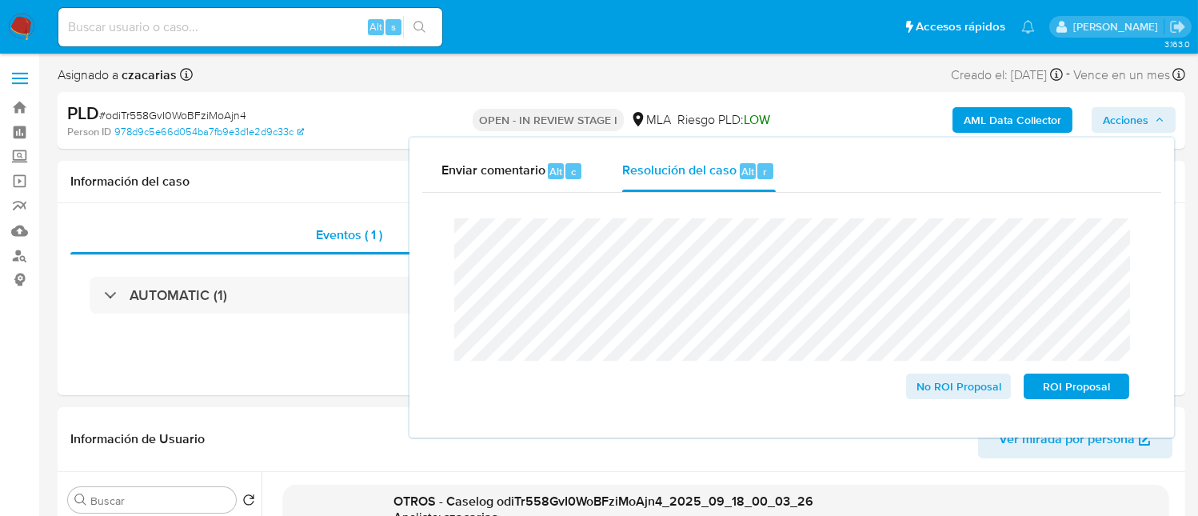
click at [202, 102] on div "PLD # odiTr558GvI0WoBFziMoAjn4" at bounding box center [249, 114] width 364 height 24
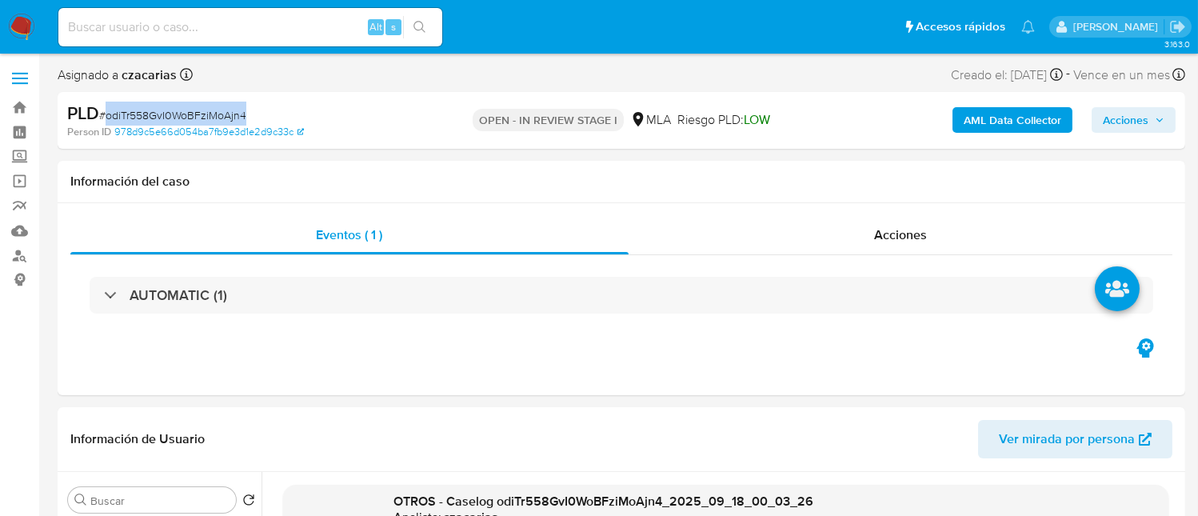
click at [202, 102] on div "PLD # odiTr558GvI0WoBFziMoAjn4" at bounding box center [249, 114] width 364 height 24
copy span "odiTr558GvI0WoBFziMoAjn4"
click at [1129, 117] on span "Acciones" at bounding box center [1126, 120] width 46 height 26
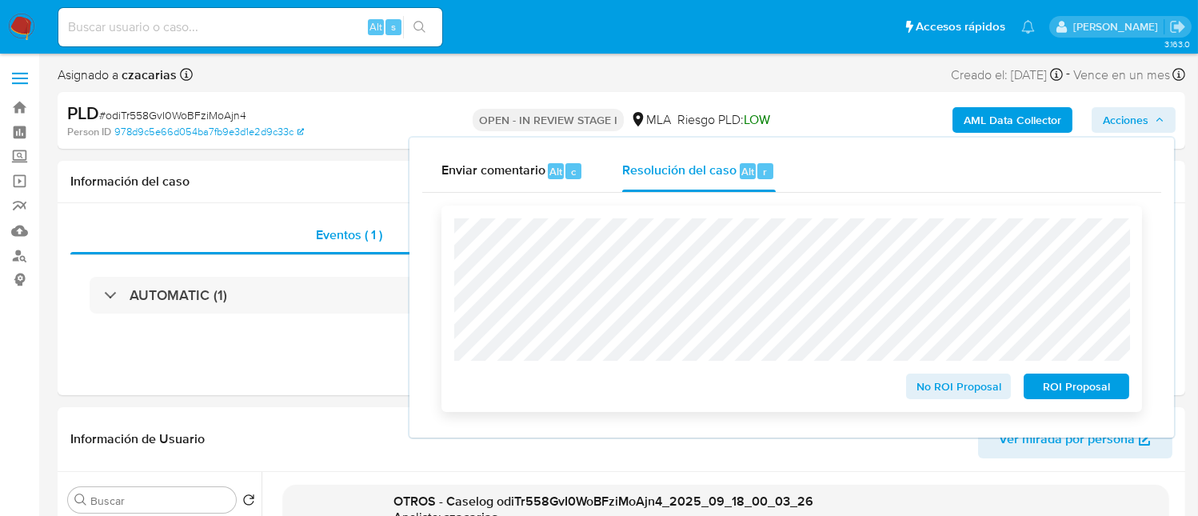
click at [1103, 387] on span "ROI Proposal" at bounding box center [1076, 386] width 83 height 22
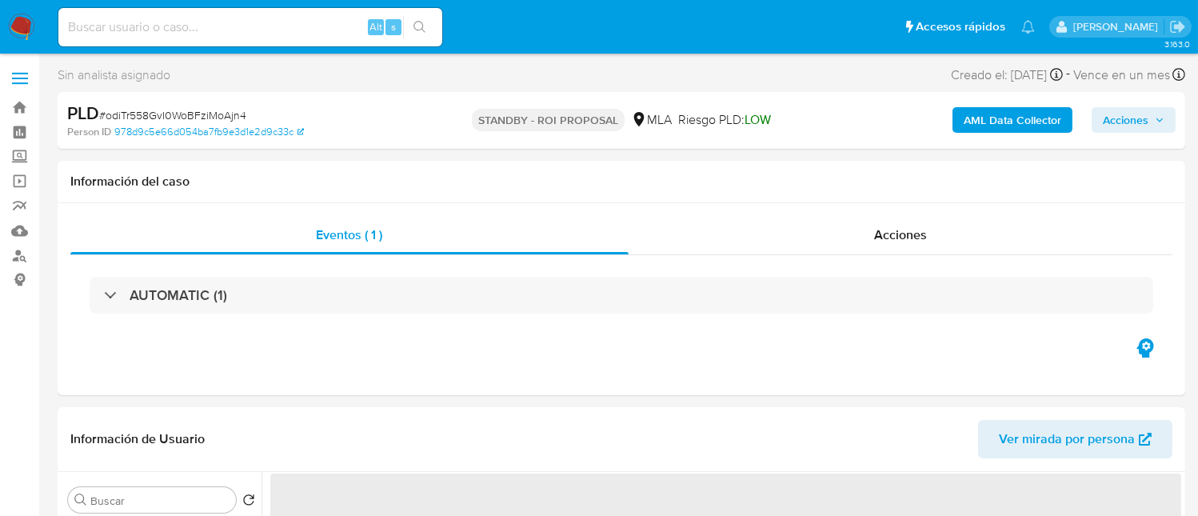
select select "10"
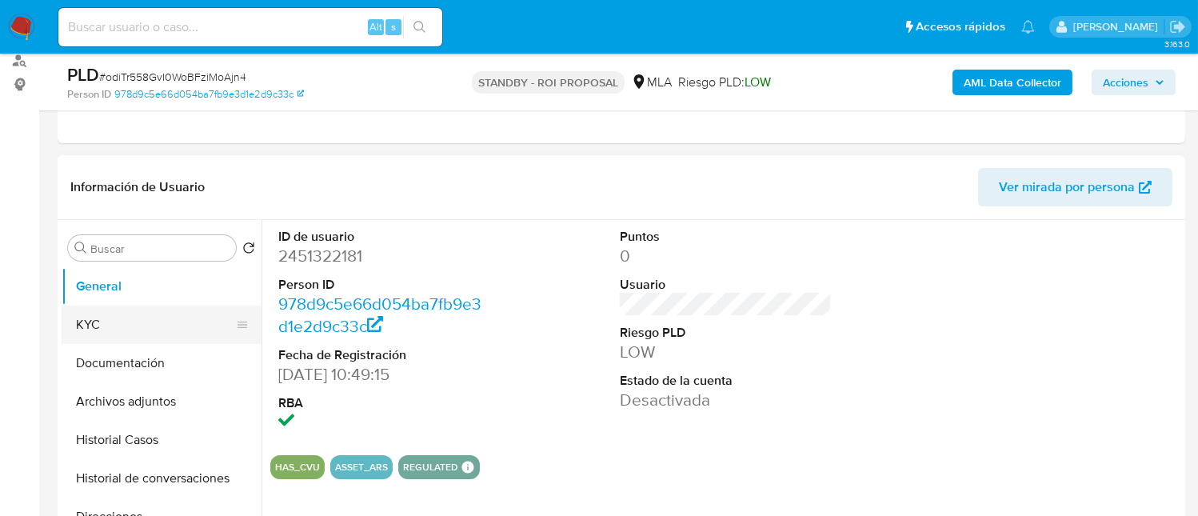
scroll to position [214, 0]
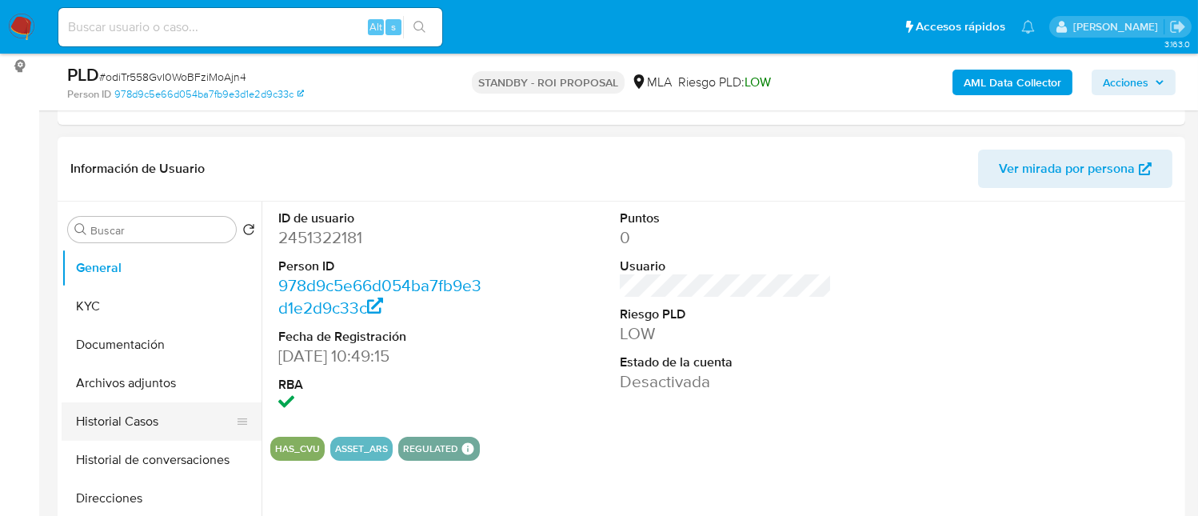
click at [151, 426] on button "Historial Casos" at bounding box center [155, 421] width 187 height 38
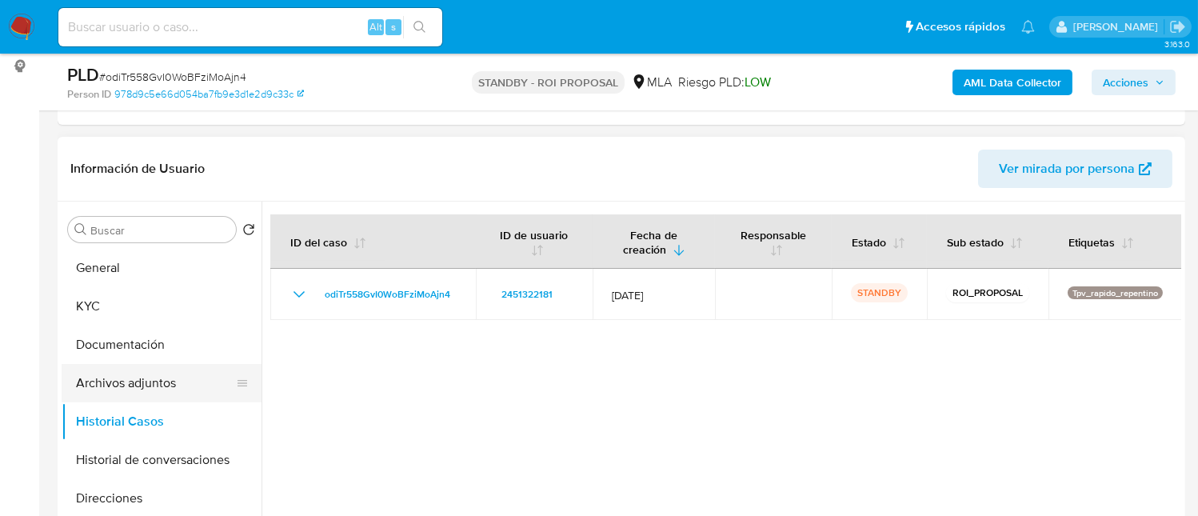
click at [108, 374] on button "Archivos adjuntos" at bounding box center [155, 383] width 187 height 38
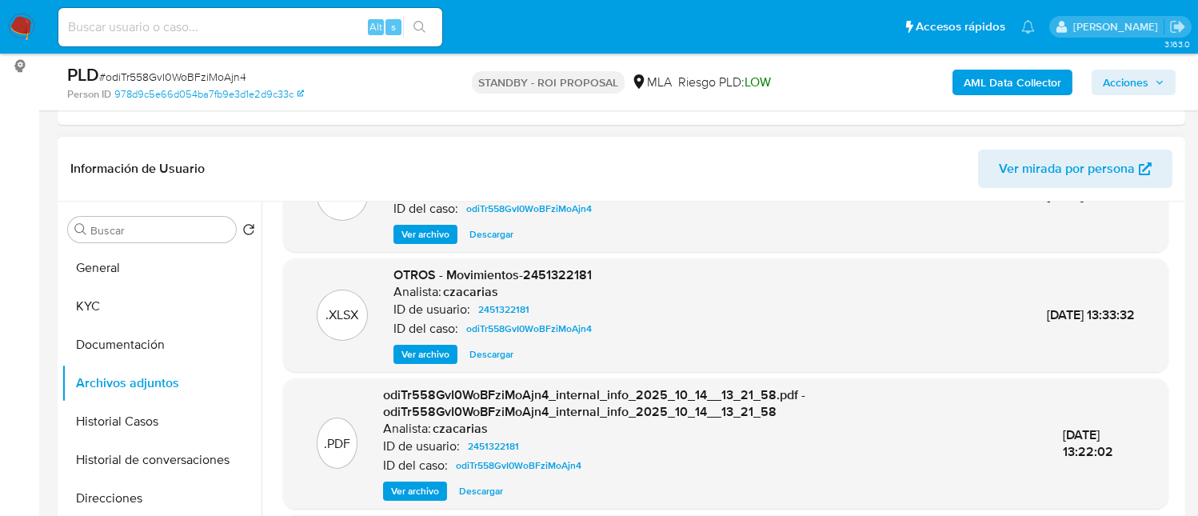
scroll to position [106, 0]
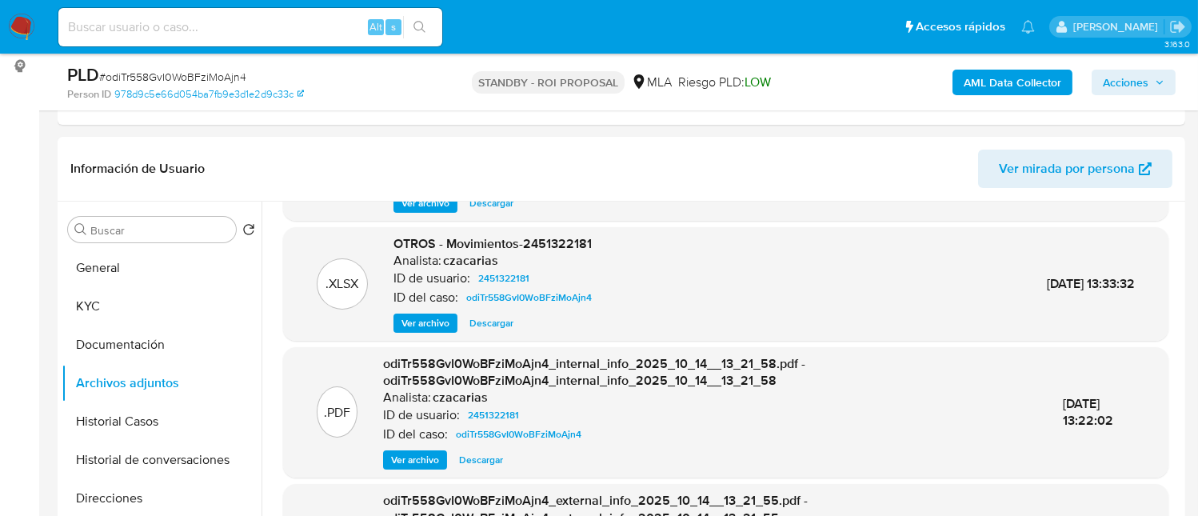
click at [237, 36] on div "Alt s" at bounding box center [250, 27] width 384 height 38
click at [310, 32] on input at bounding box center [250, 27] width 384 height 21
drag, startPoint x: 321, startPoint y: 34, endPoint x: 20, endPoint y: 23, distance: 301.0
click at [20, 23] on nav "Pausado Ver notificaciones V Alt s Accesos rápidos Presiona las siguientes tecl…" at bounding box center [599, 27] width 1198 height 54
paste input "xPJVSaKAaxbIjFxn7FwFBLI"
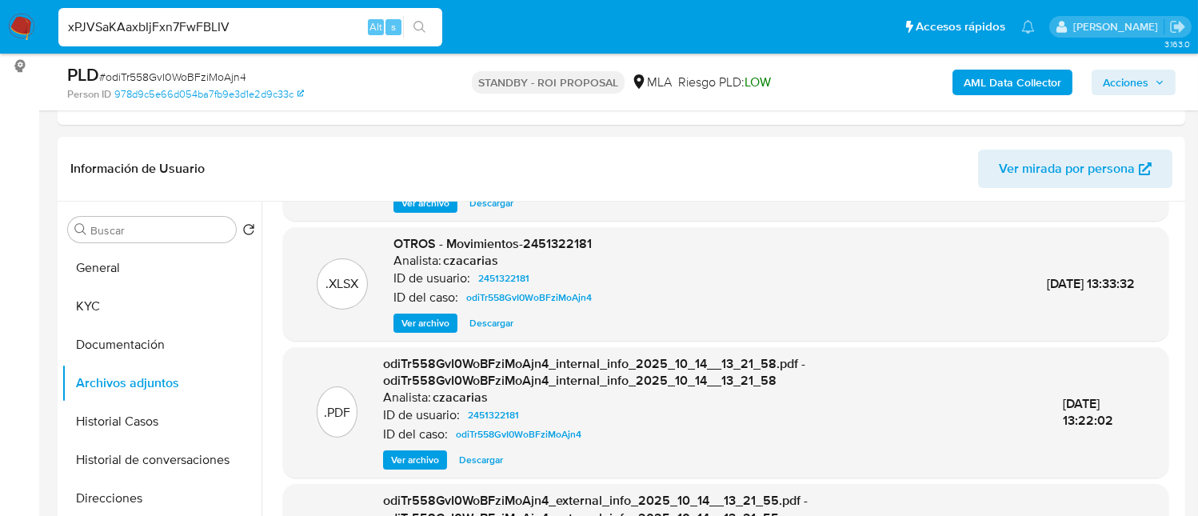
type input "xPJVSaKAaxbIjFxn7FwFBLIV"
click at [414, 21] on icon "search-icon" at bounding box center [420, 27] width 13 height 13
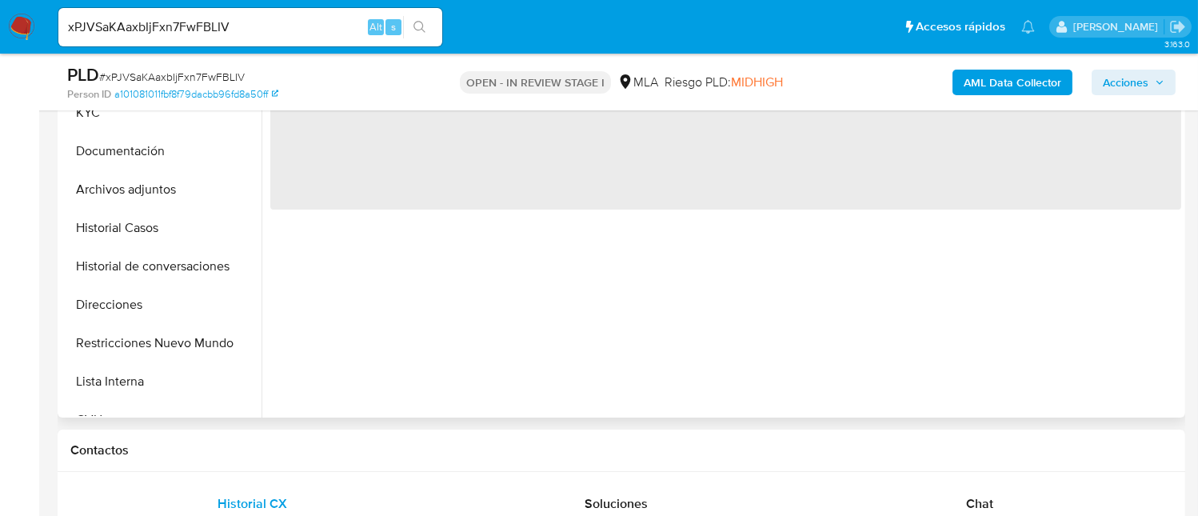
select select "10"
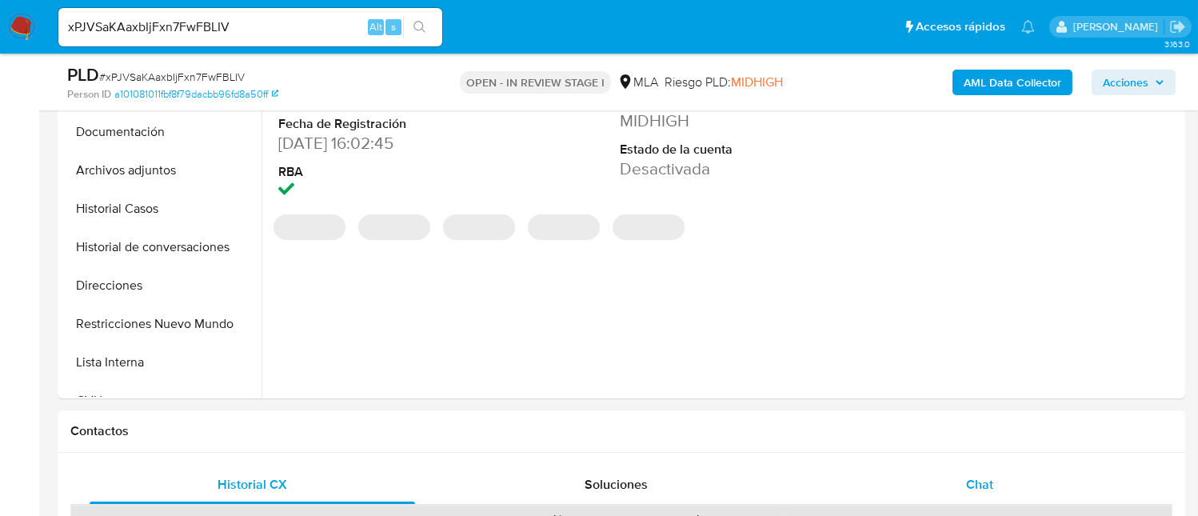
drag, startPoint x: 1005, startPoint y: 458, endPoint x: 1001, endPoint y: 470, distance: 13.7
click at [1001, 470] on div "Chat" at bounding box center [980, 485] width 326 height 38
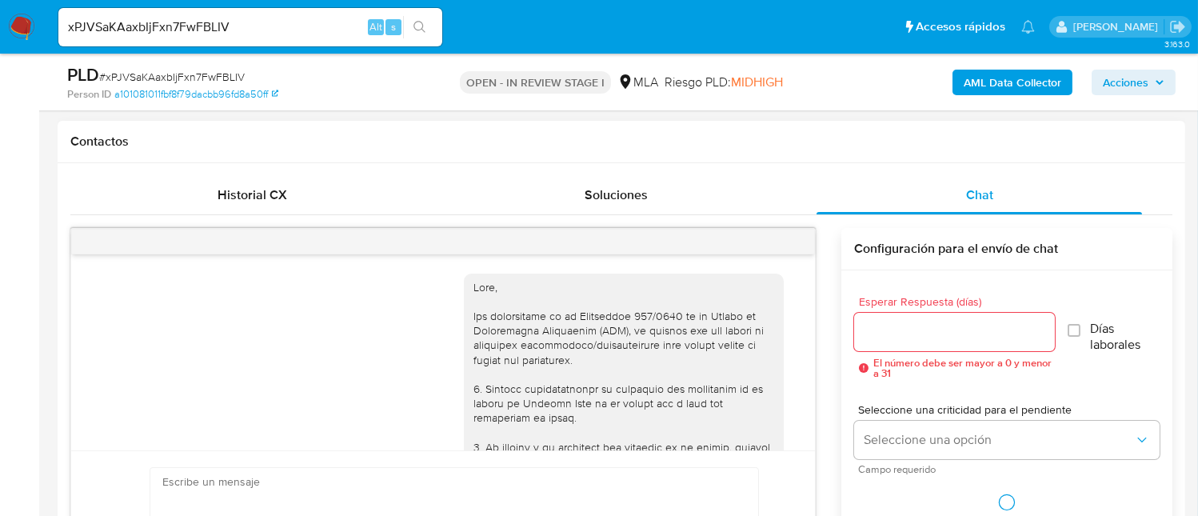
scroll to position [746, 0]
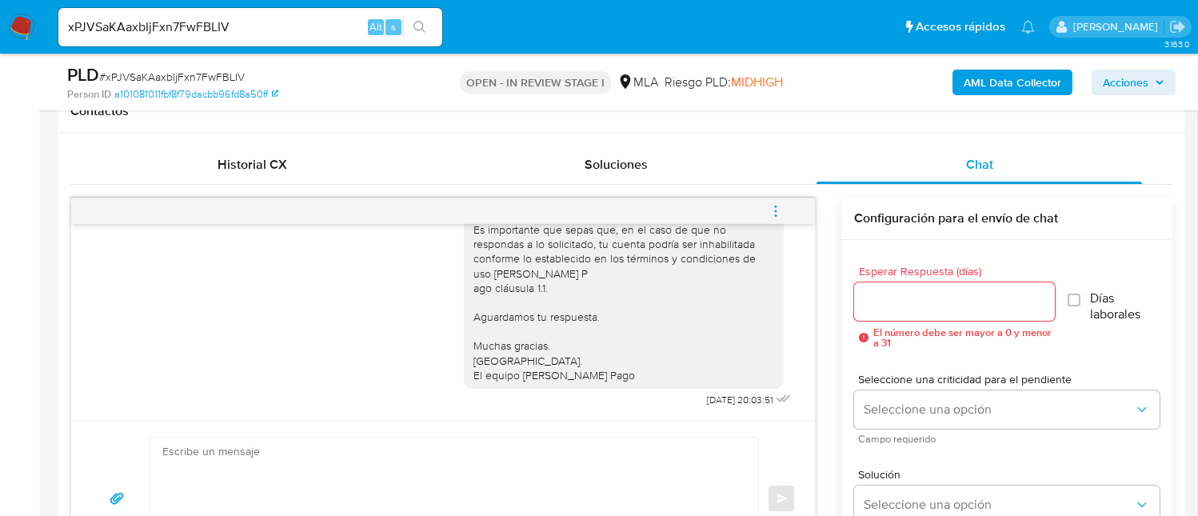
click at [298, 26] on input "xPJVSaKAaxbIjFxn7FwFBLIV" at bounding box center [250, 27] width 384 height 21
paste input
click at [333, 31] on input at bounding box center [250, 27] width 384 height 21
click at [336, 25] on input at bounding box center [250, 27] width 384 height 21
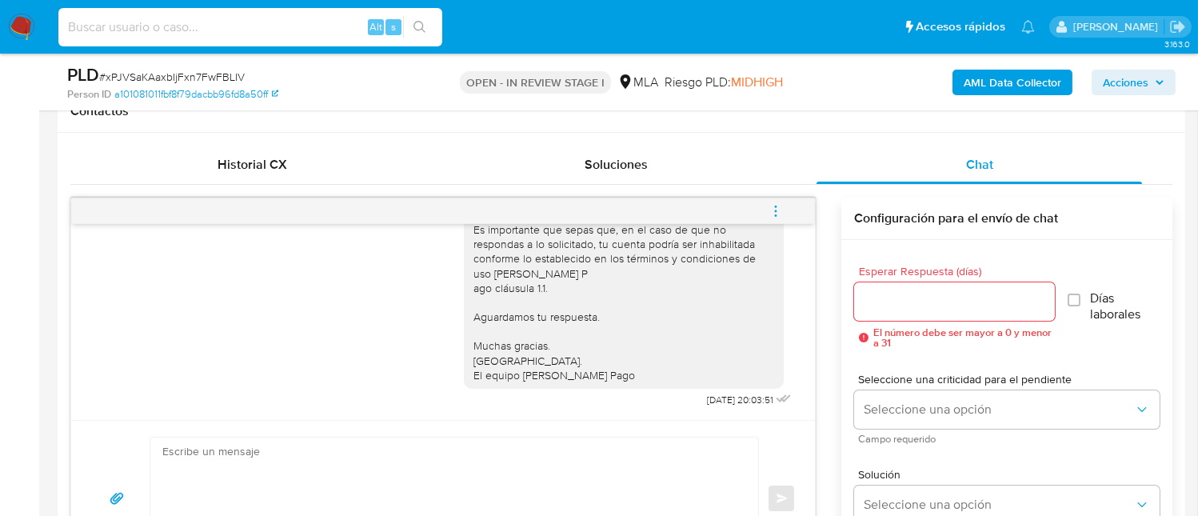
paste input
drag, startPoint x: 265, startPoint y: 20, endPoint x: 422, endPoint y: 43, distance: 158.5
click at [266, 20] on input at bounding box center [250, 27] width 384 height 21
paste input "ud3xjJh9314Bmqq3XYRzEkDh"
type input "ud3xjJh9314Bmqq3XYRzEkDh"
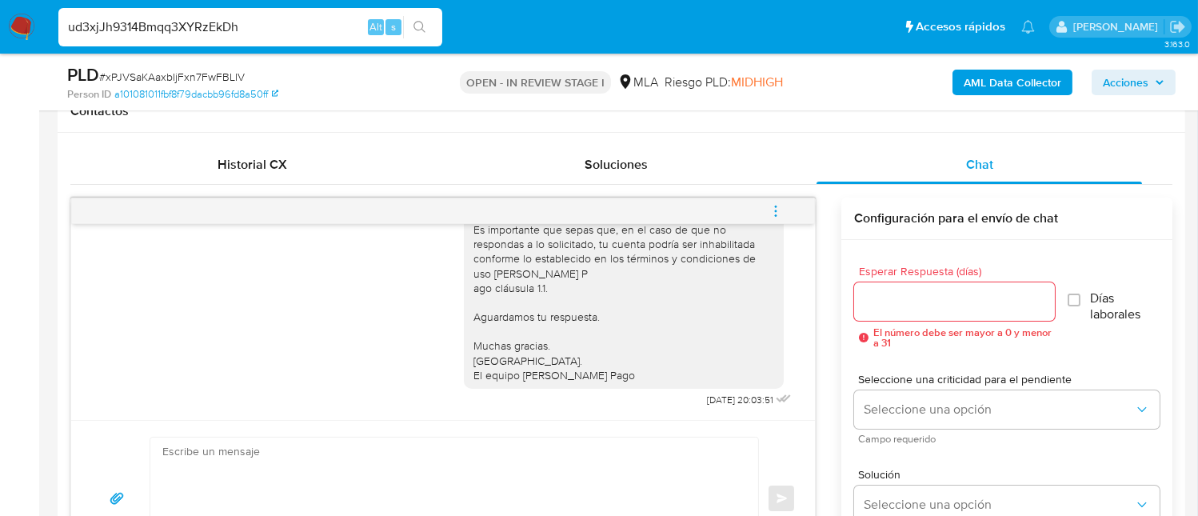
click at [422, 31] on icon "search-icon" at bounding box center [420, 27] width 13 height 13
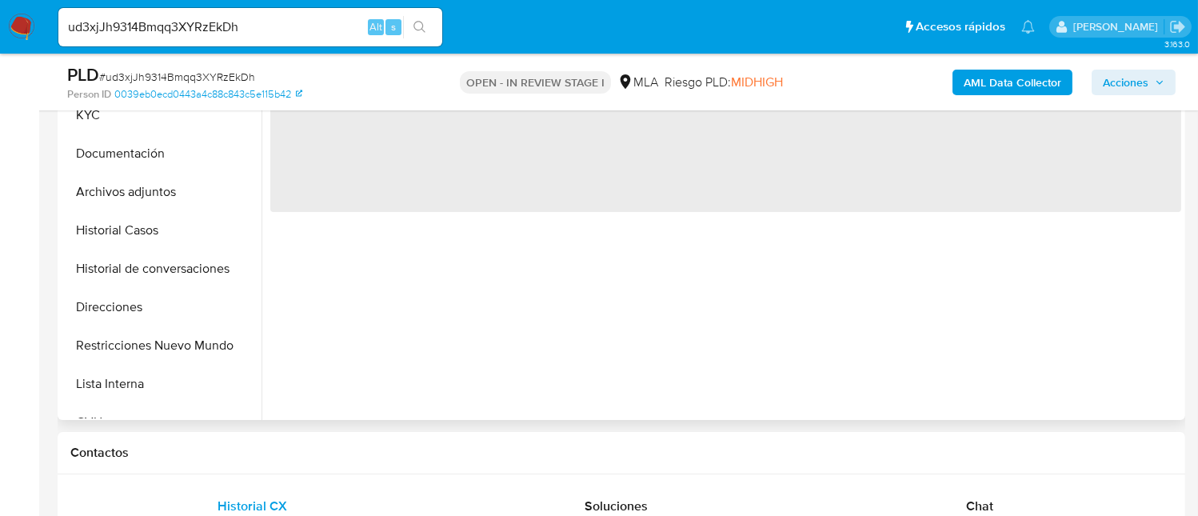
select select "10"
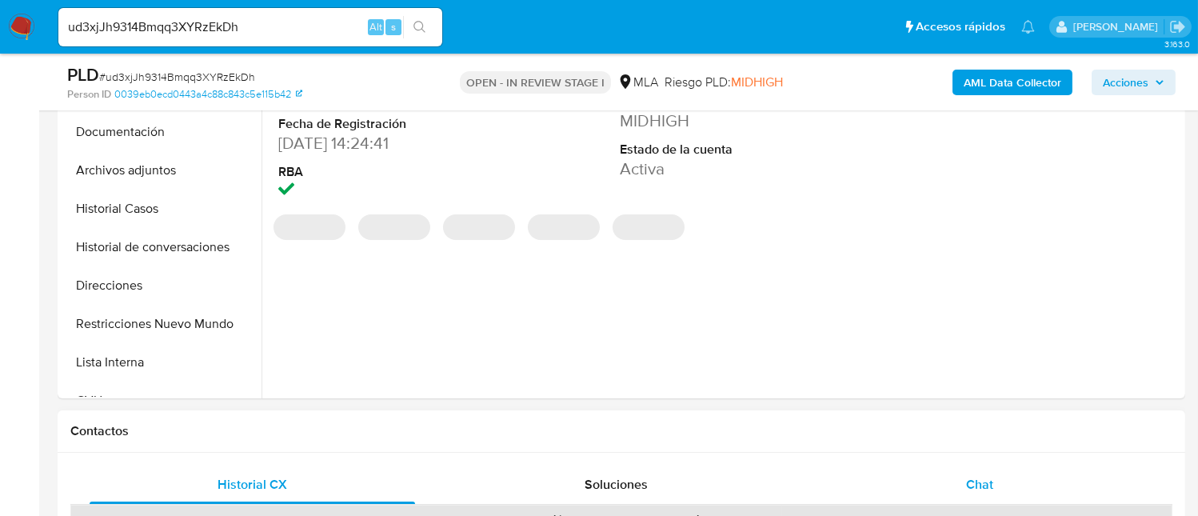
click at [979, 478] on span "Chat" at bounding box center [979, 484] width 27 height 18
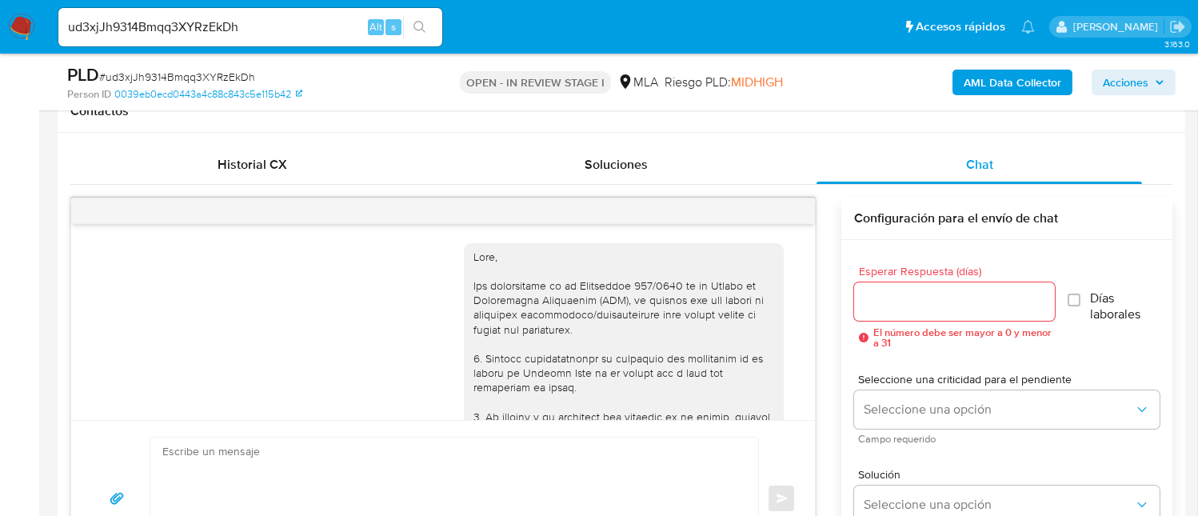
scroll to position [1062, 0]
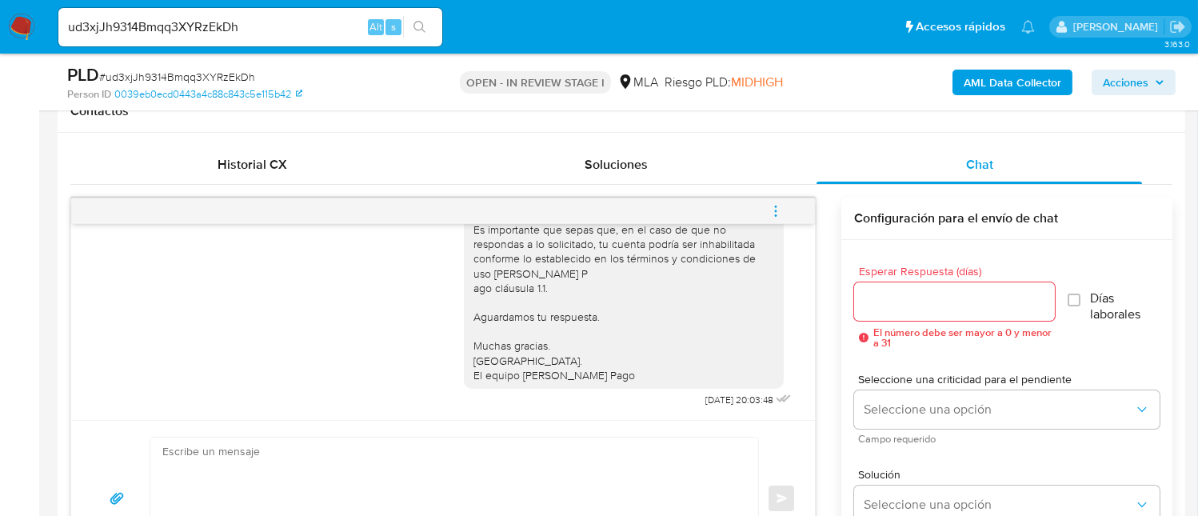
click at [283, 26] on input "ud3xjJh9314Bmqq3XYRzEkDh" at bounding box center [250, 27] width 384 height 21
paste input "cPF3jzmMyY1YJFp3FvLURFbR"
type input "cPF3jzmMyY1YJFp3FvLURFbR"
click at [426, 34] on button "search-icon" at bounding box center [419, 27] width 33 height 22
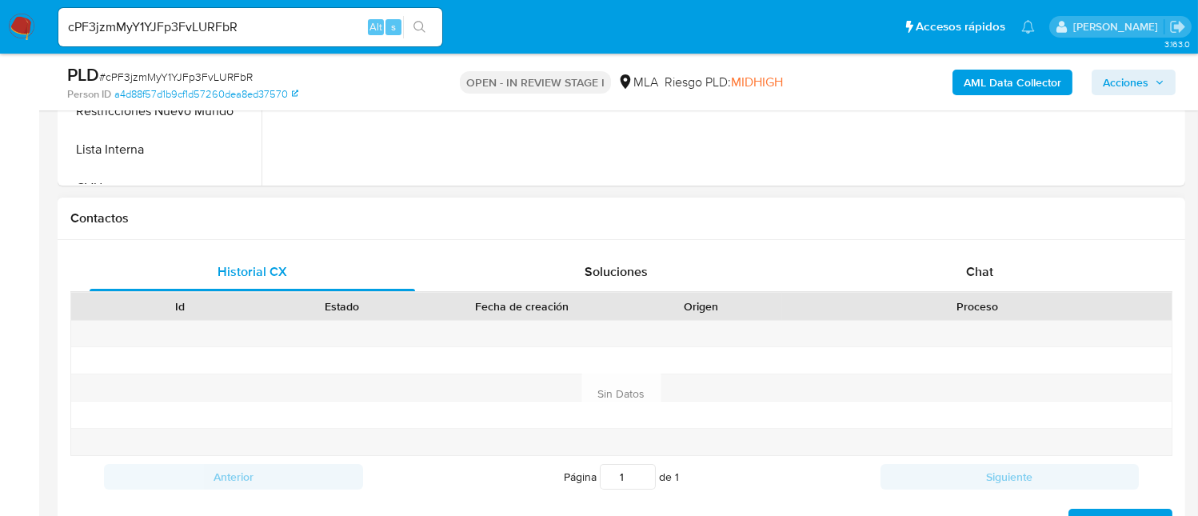
scroll to position [640, 0]
click at [989, 292] on div "Proceso" at bounding box center [977, 305] width 390 height 27
select select "10"
click at [997, 279] on div "Chat" at bounding box center [980, 271] width 326 height 38
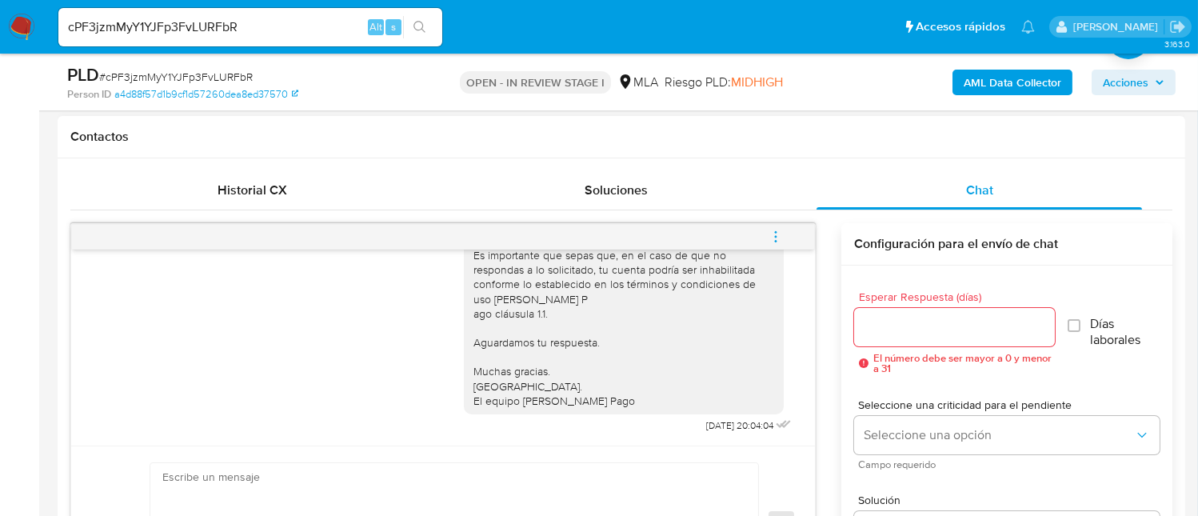
scroll to position [711, 0]
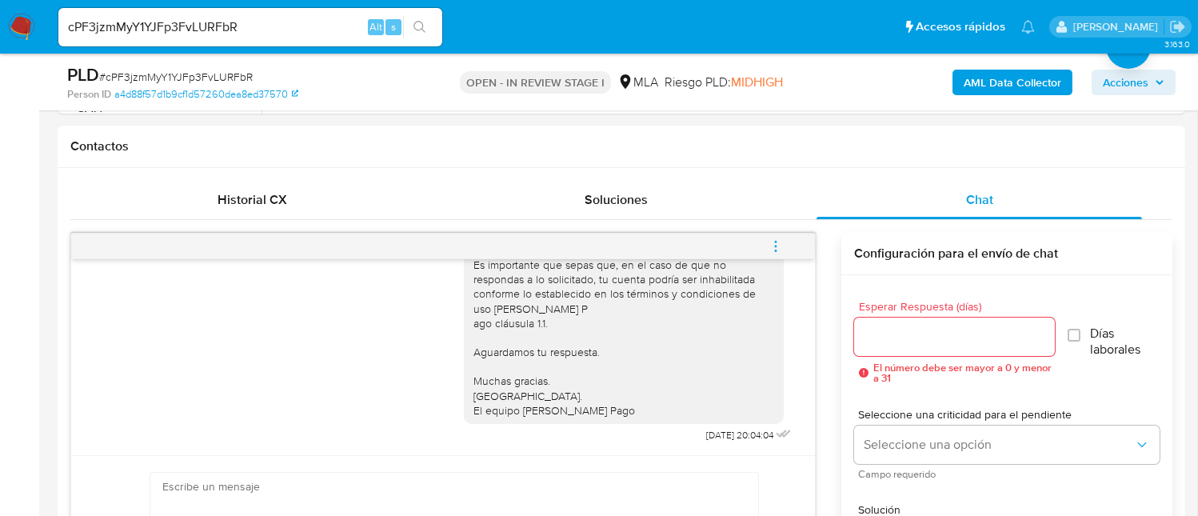
click at [227, 32] on input "cPF3jzmMyY1YJFp3FvLURFbR" at bounding box center [250, 27] width 384 height 21
paste input "xPJVSaKAaxbIjFxn7FwFBLIV"
click at [358, 24] on input "xPJVSaKAaxbIjFxn7FwFBLIV" at bounding box center [250, 27] width 384 height 21
type input "xPJVSaKAaxbIjFxn7FwFBLIV"
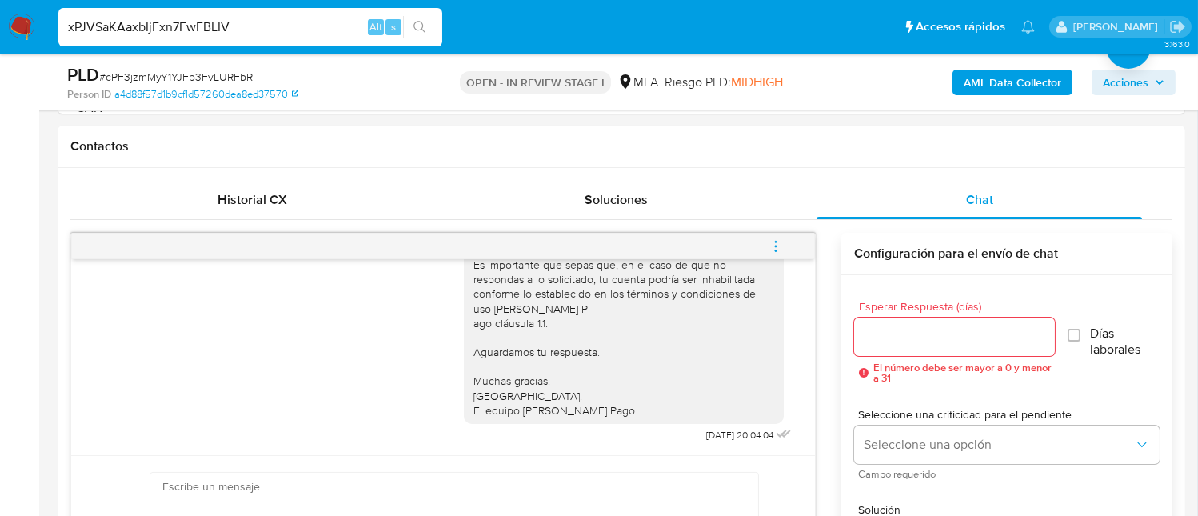
click at [416, 28] on icon "search-icon" at bounding box center [420, 27] width 13 height 13
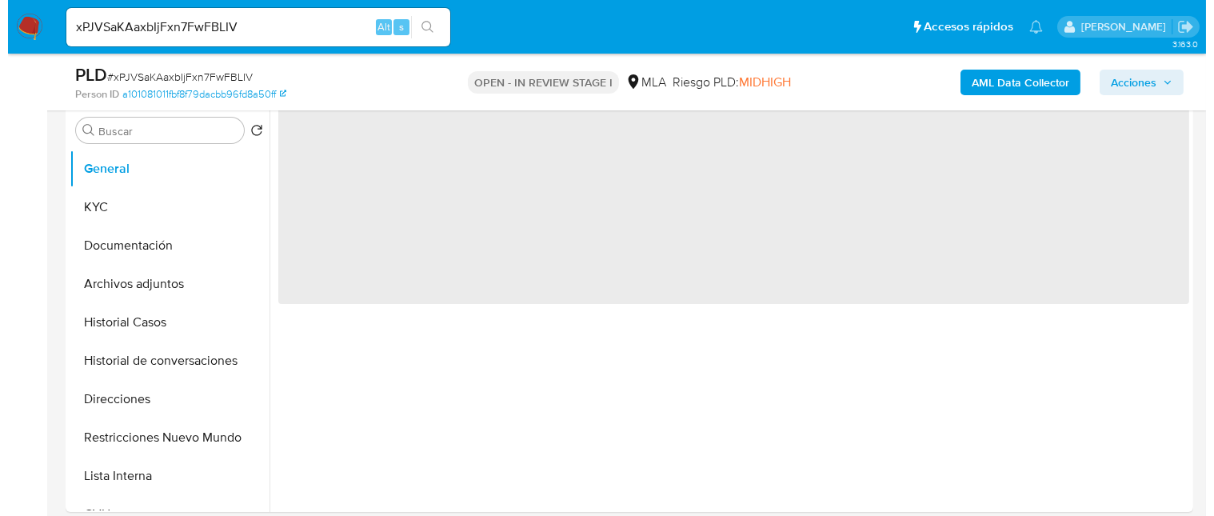
scroll to position [319, 0]
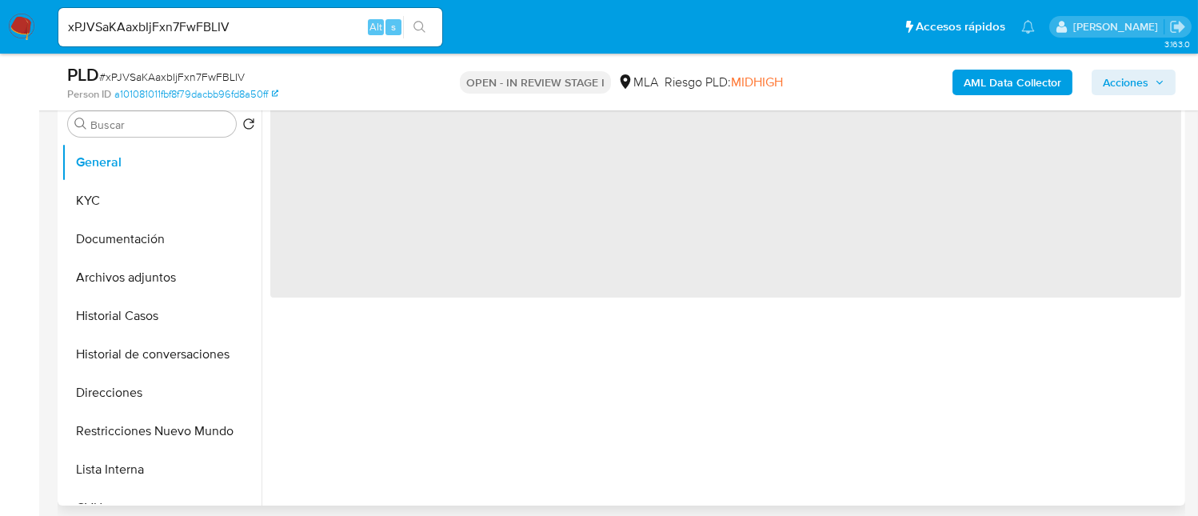
select select "10"
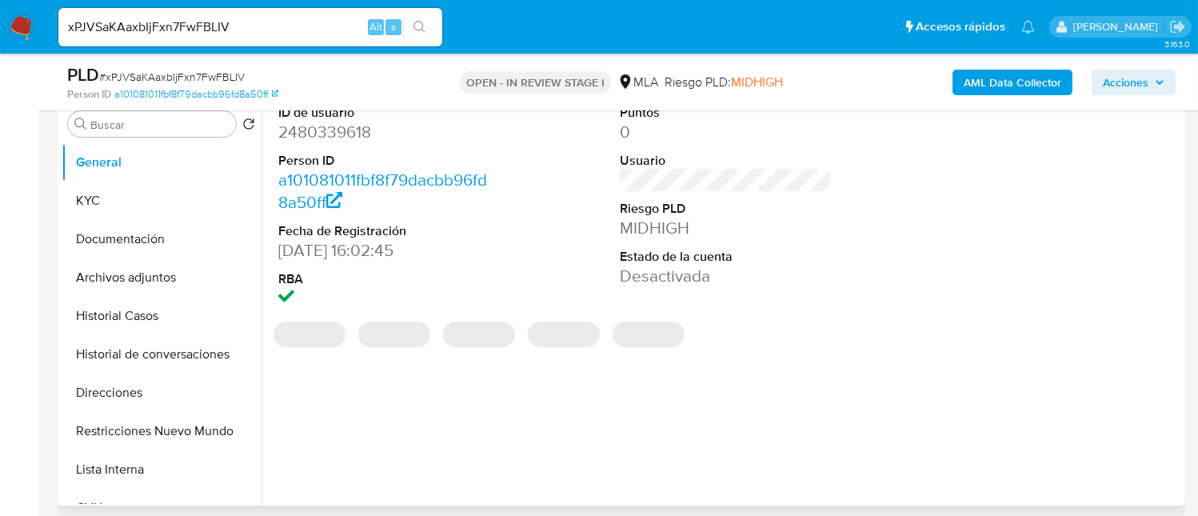
click at [1019, 84] on b "AML Data Collector" at bounding box center [1013, 83] width 98 height 26
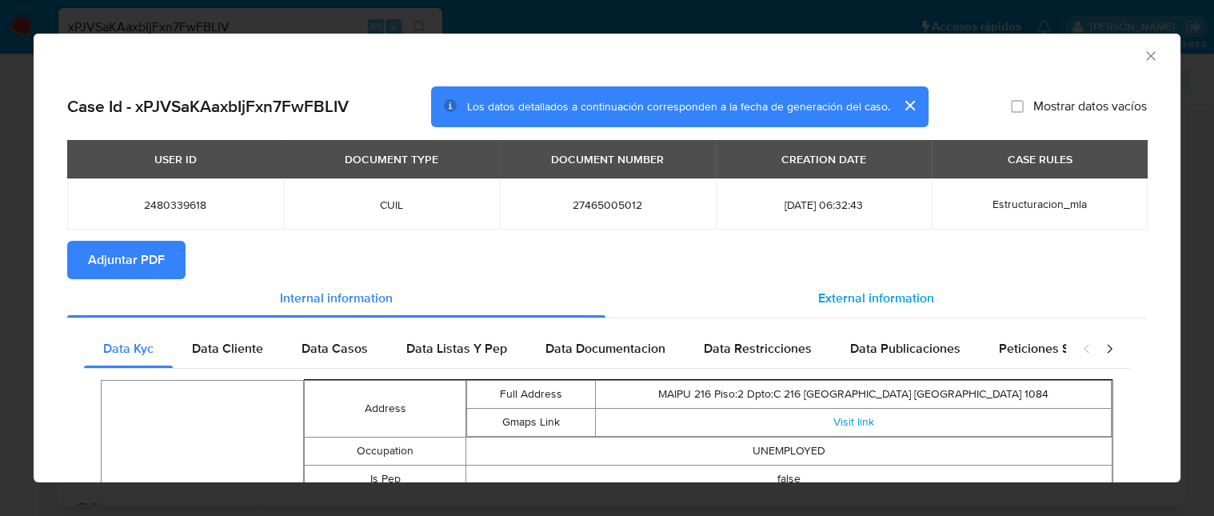
click at [880, 303] on span "External information" at bounding box center [876, 298] width 116 height 18
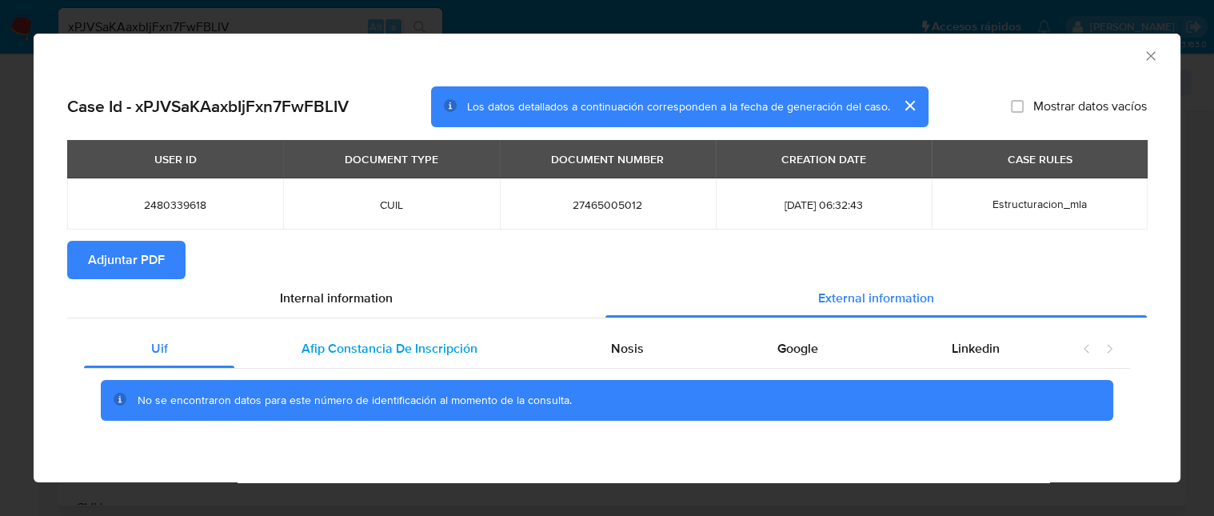
click at [331, 370] on div "No se encontraron datos para este número de identificación al momento de la con…" at bounding box center [607, 401] width 1046 height 64
click at [346, 354] on span "Afip Constancia De Inscripción" at bounding box center [390, 348] width 176 height 18
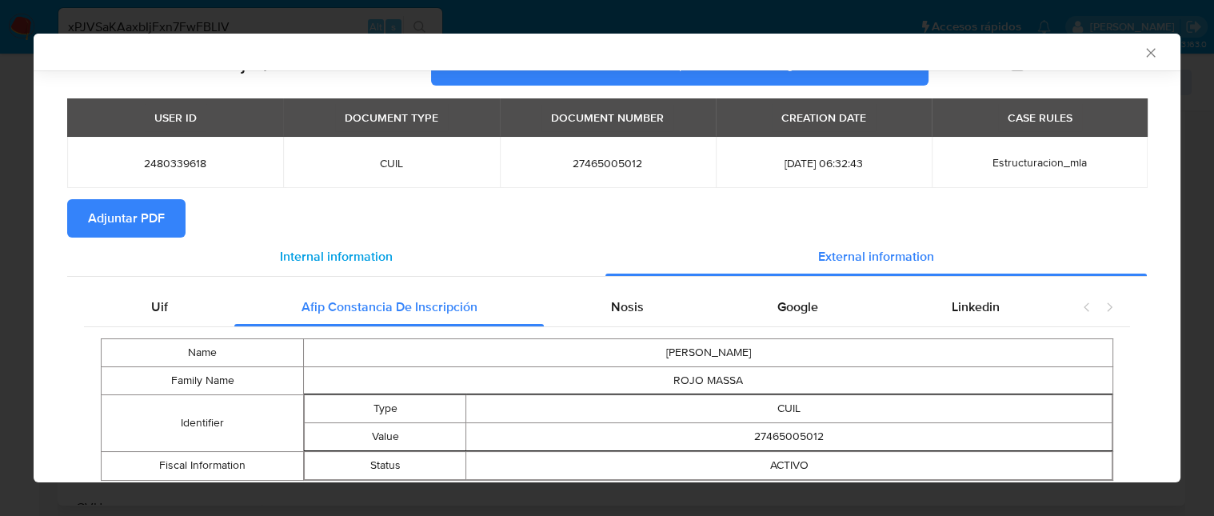
scroll to position [92, 0]
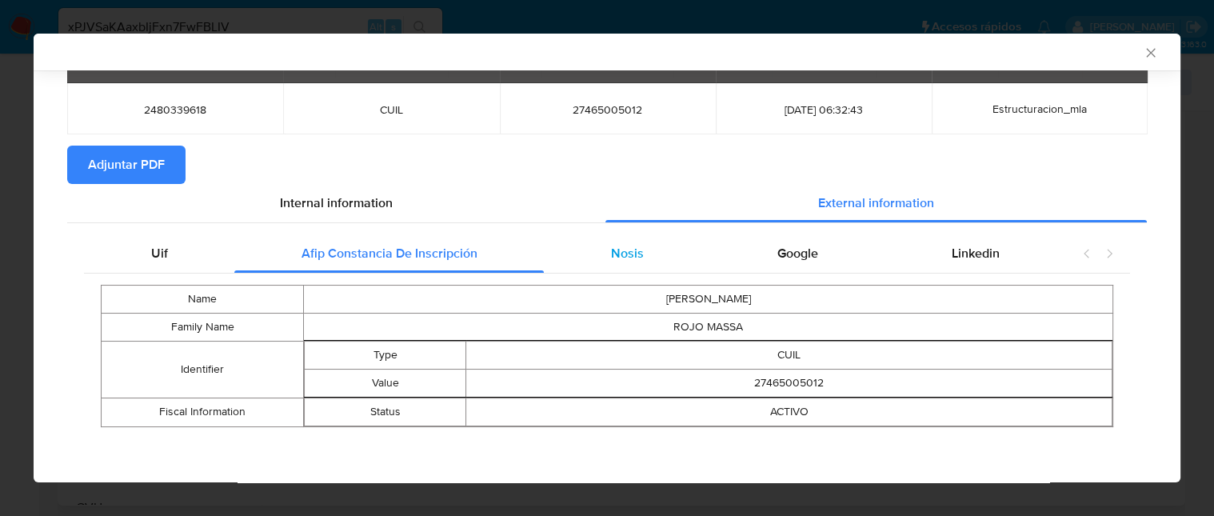
drag, startPoint x: 634, startPoint y: 258, endPoint x: 666, endPoint y: 255, distance: 32.2
click at [635, 258] on div "Nosis" at bounding box center [627, 253] width 166 height 38
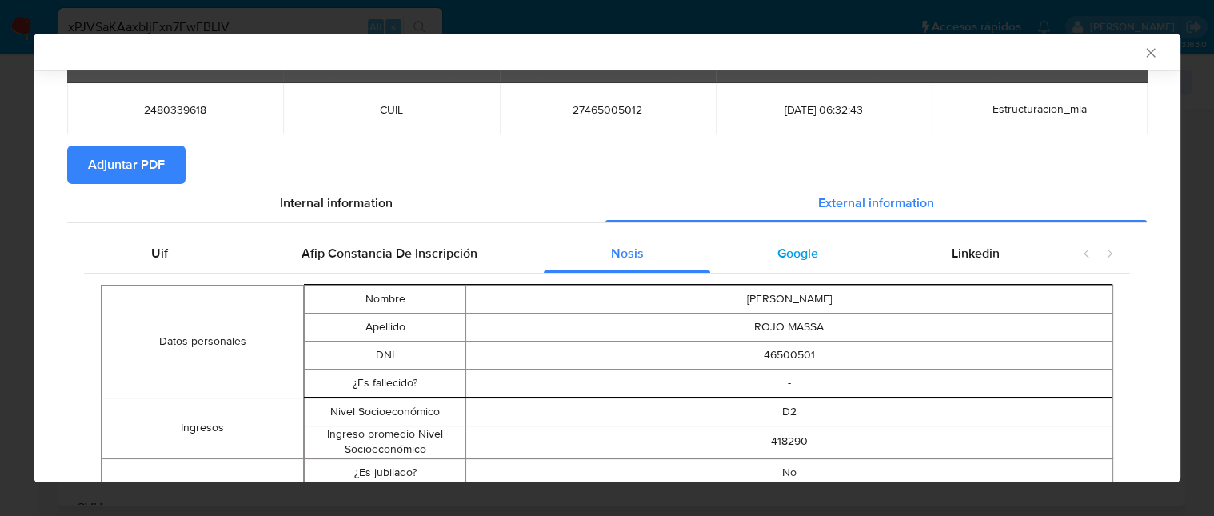
click at [801, 258] on span "Google" at bounding box center [797, 253] width 41 height 18
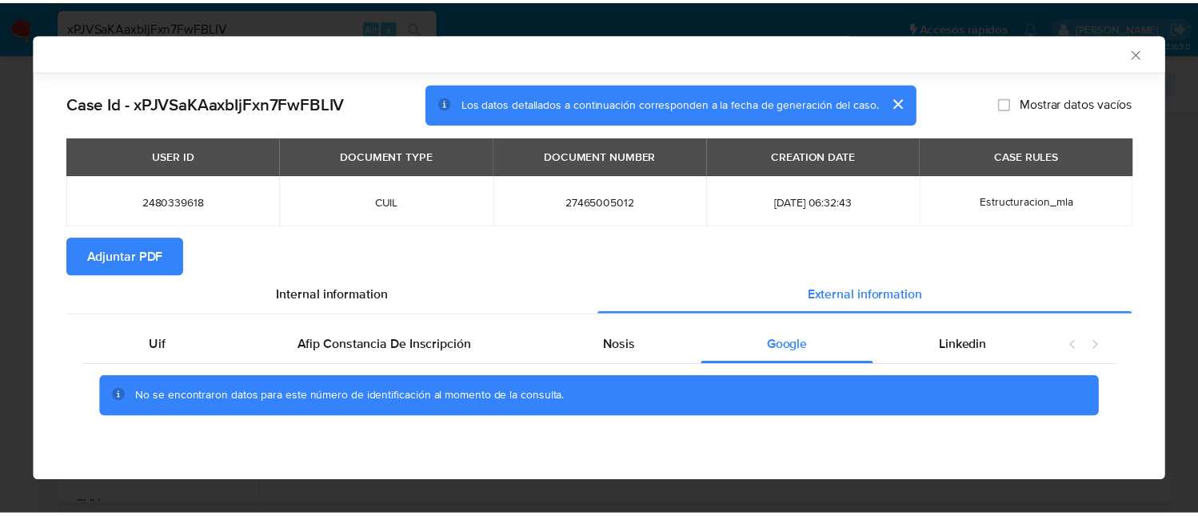
scroll to position [0, 0]
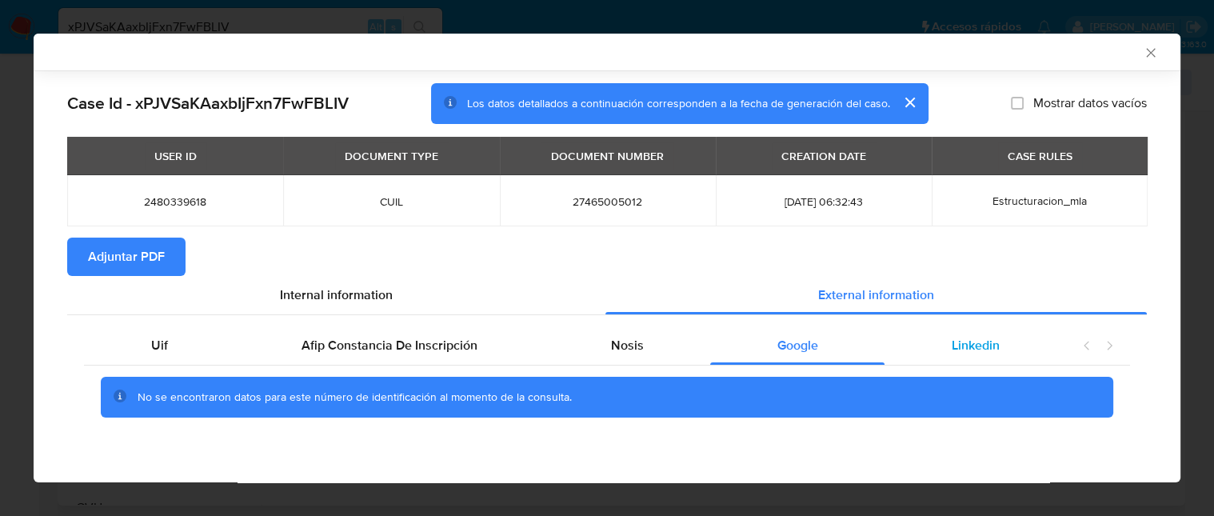
click at [985, 336] on span "Linkedin" at bounding box center [976, 345] width 48 height 18
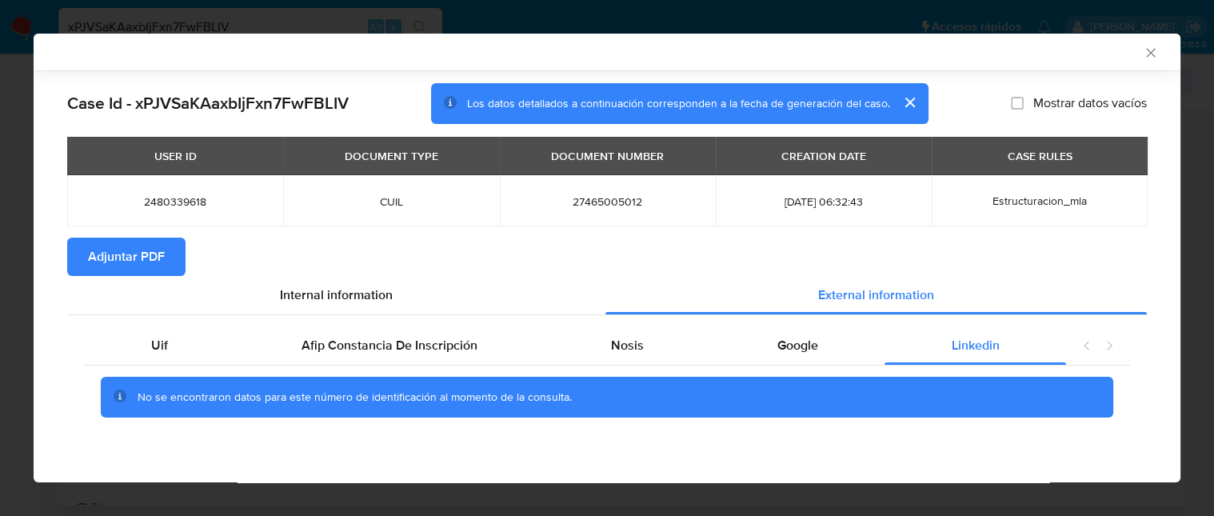
click at [128, 264] on span "Adjuntar PDF" at bounding box center [126, 256] width 77 height 35
click at [1156, 46] on div "AML Data Collector" at bounding box center [607, 52] width 1147 height 37
click at [1152, 50] on icon "Cerrar ventana" at bounding box center [1151, 53] width 16 height 16
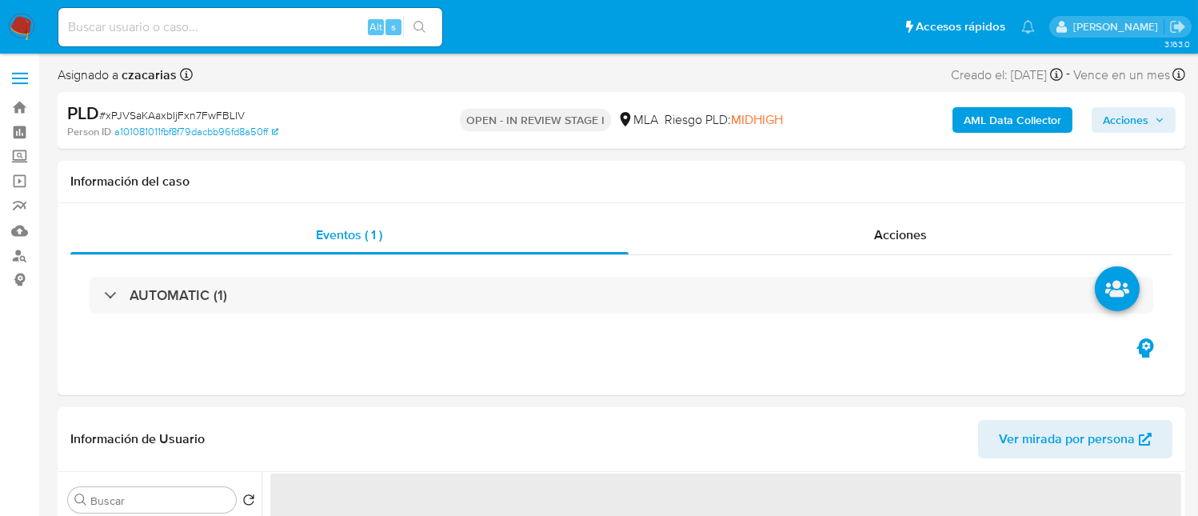
select select "10"
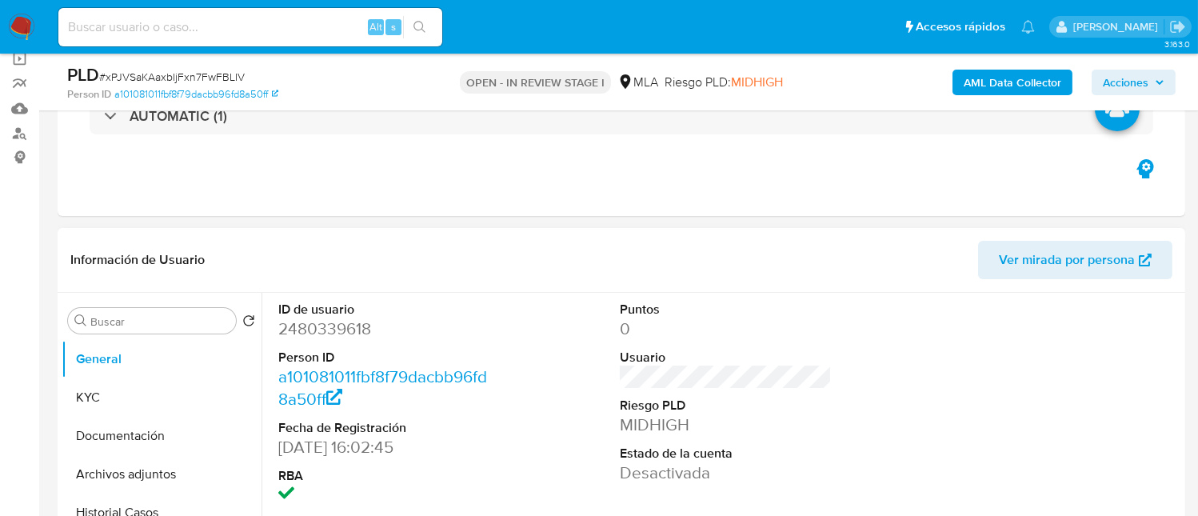
scroll to position [319, 0]
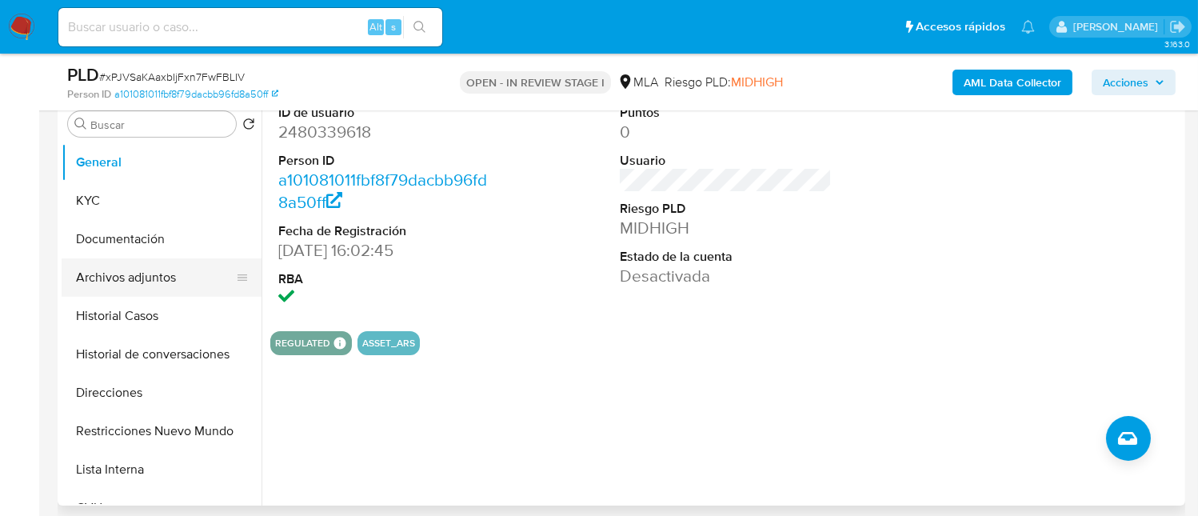
click at [142, 278] on button "Archivos adjuntos" at bounding box center [155, 277] width 187 height 38
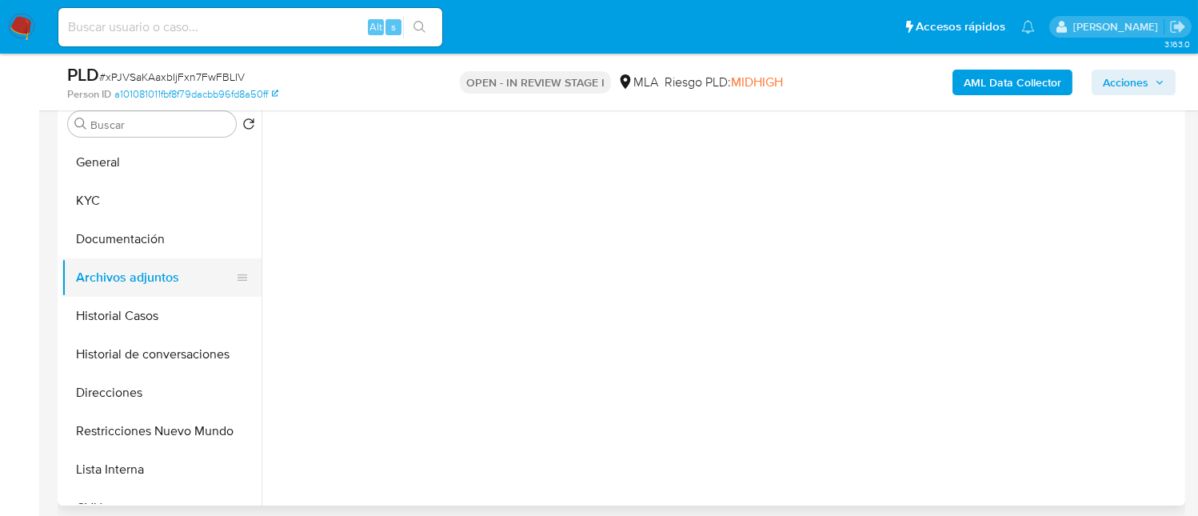
click at [141, 278] on button "Archivos adjuntos" at bounding box center [155, 277] width 187 height 38
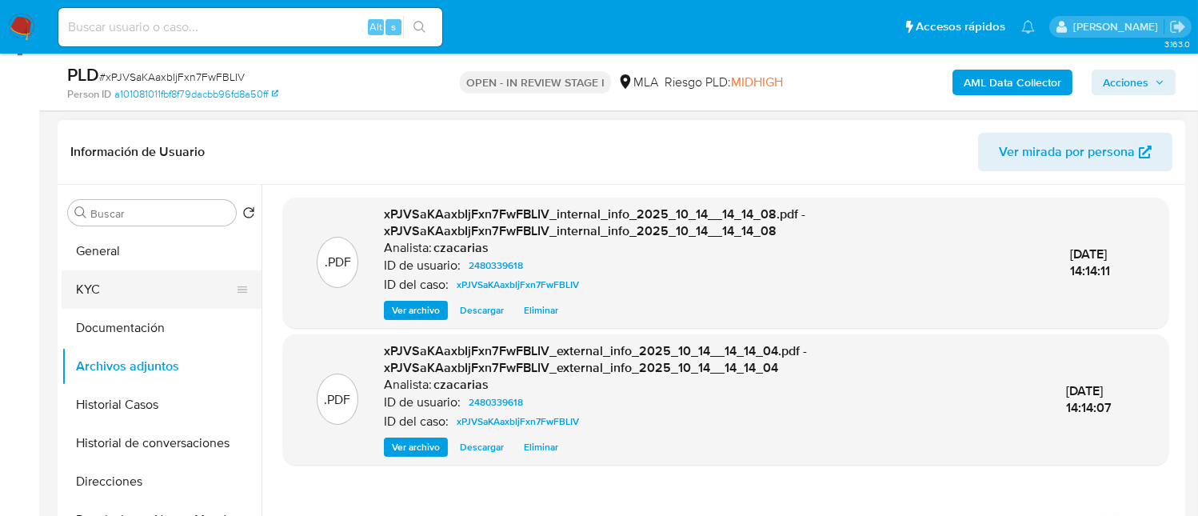
scroll to position [214, 0]
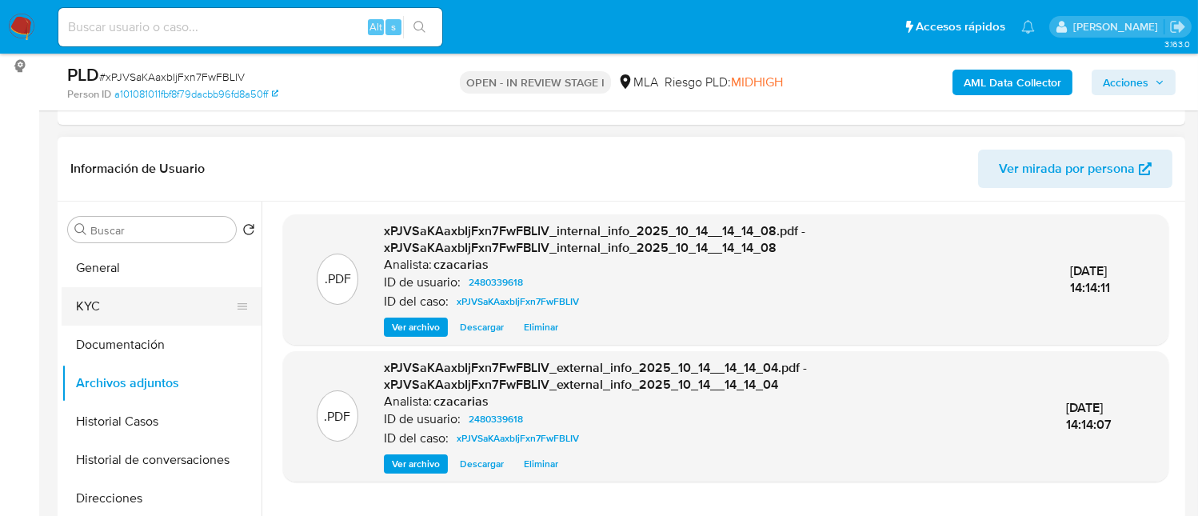
click at [101, 311] on button "KYC" at bounding box center [155, 306] width 187 height 38
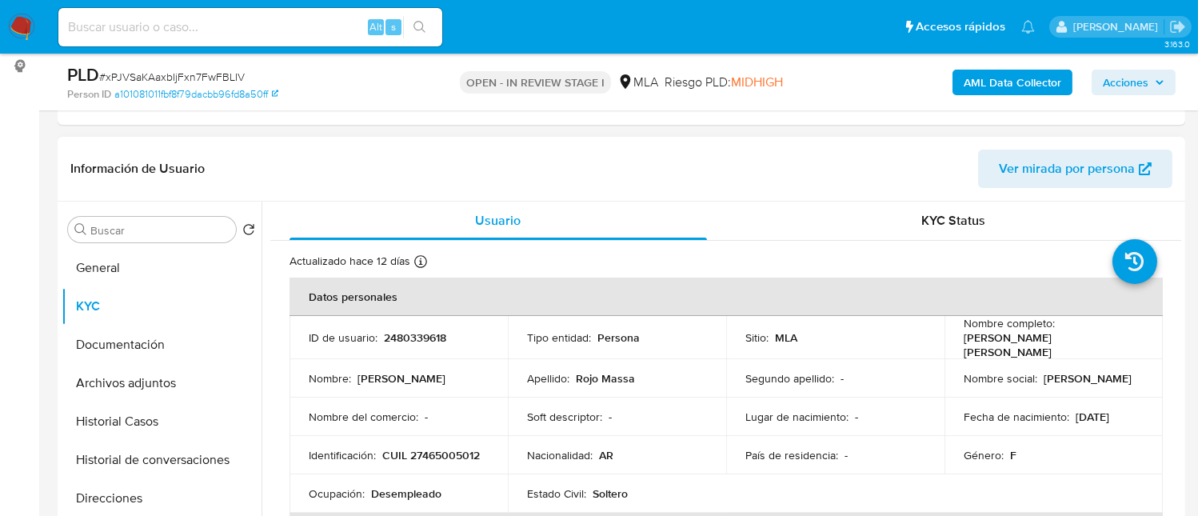
click at [426, 459] on td "Identificación : CUIL 27465005012" at bounding box center [399, 455] width 218 height 38
click at [430, 448] on p "CUIL 27465005012" at bounding box center [431, 455] width 98 height 14
copy p "27465005012"
click at [422, 332] on p "2480339618" at bounding box center [415, 337] width 62 height 14
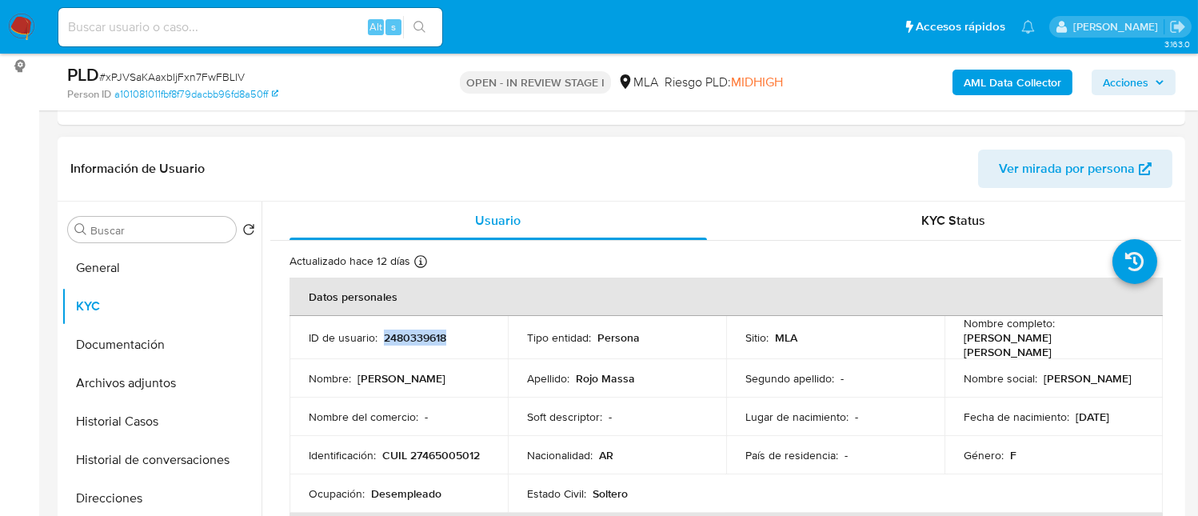
click at [422, 332] on p "2480339618" at bounding box center [415, 337] width 62 height 14
copy p "2480339618"
click at [424, 330] on p "2480339618" at bounding box center [415, 337] width 62 height 14
click at [413, 314] on th "Datos personales" at bounding box center [726, 297] width 873 height 38
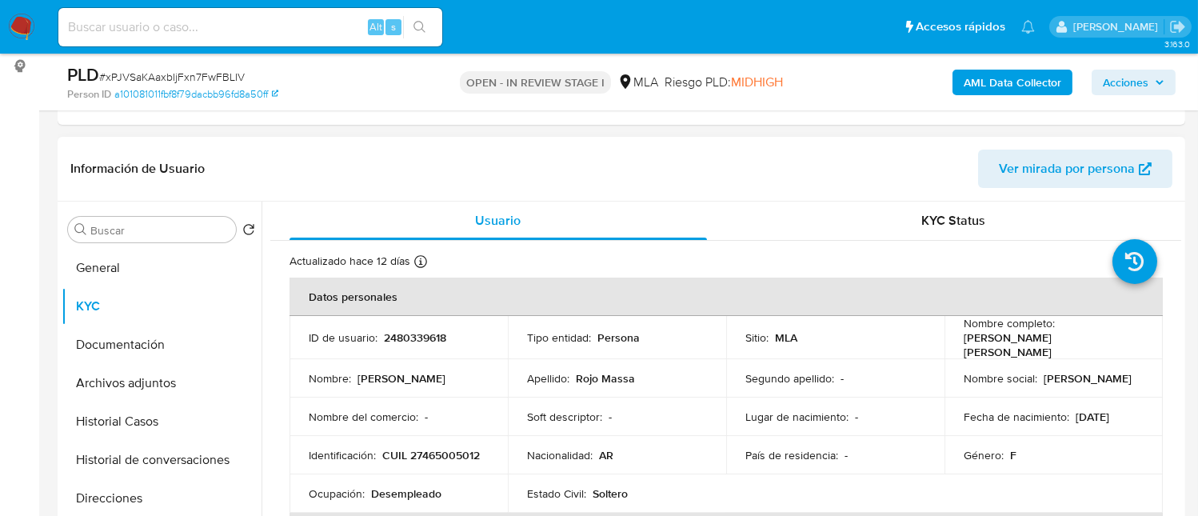
click at [406, 345] on td "ID de usuario : 2480339618" at bounding box center [399, 337] width 218 height 43
click at [408, 337] on p "2480339618" at bounding box center [415, 337] width 62 height 14
copy p "2480339618"
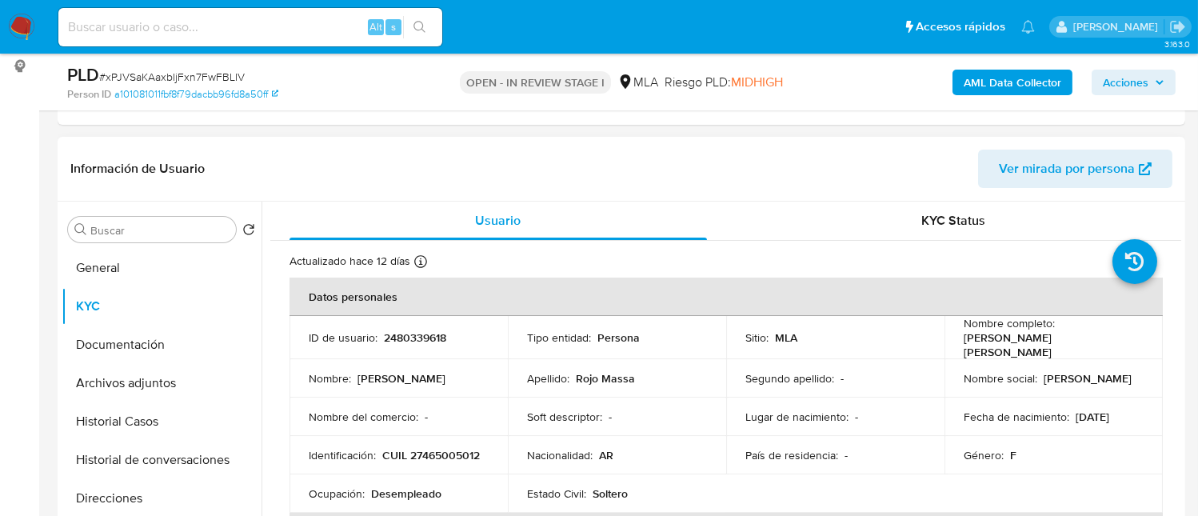
click at [448, 450] on p "CUIL 27465005012" at bounding box center [431, 455] width 98 height 14
copy p "27465005012"
click at [127, 402] on button "Historial Casos" at bounding box center [155, 421] width 187 height 38
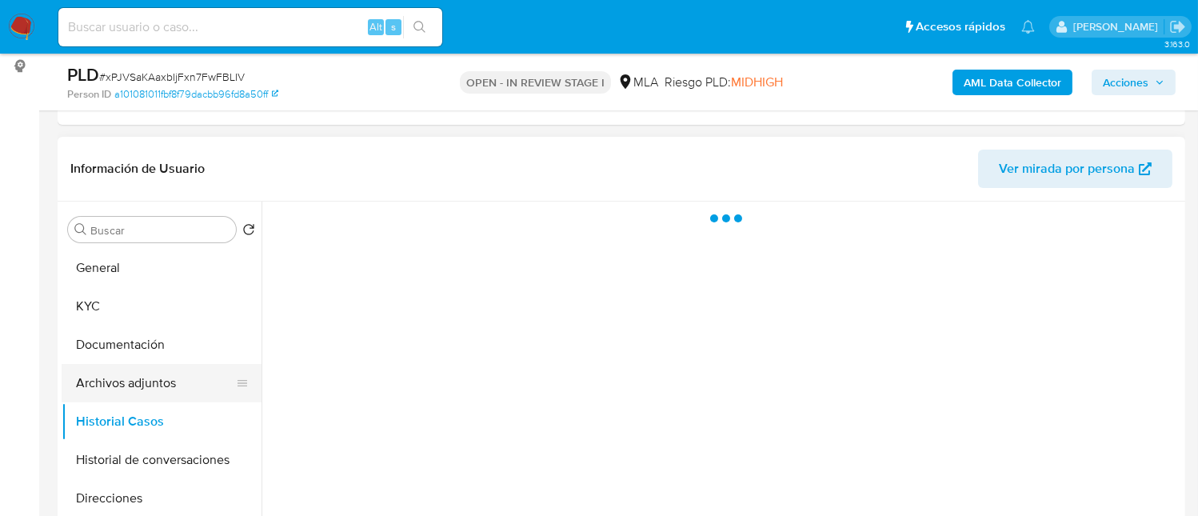
click at [134, 387] on button "Archivos adjuntos" at bounding box center [155, 383] width 187 height 38
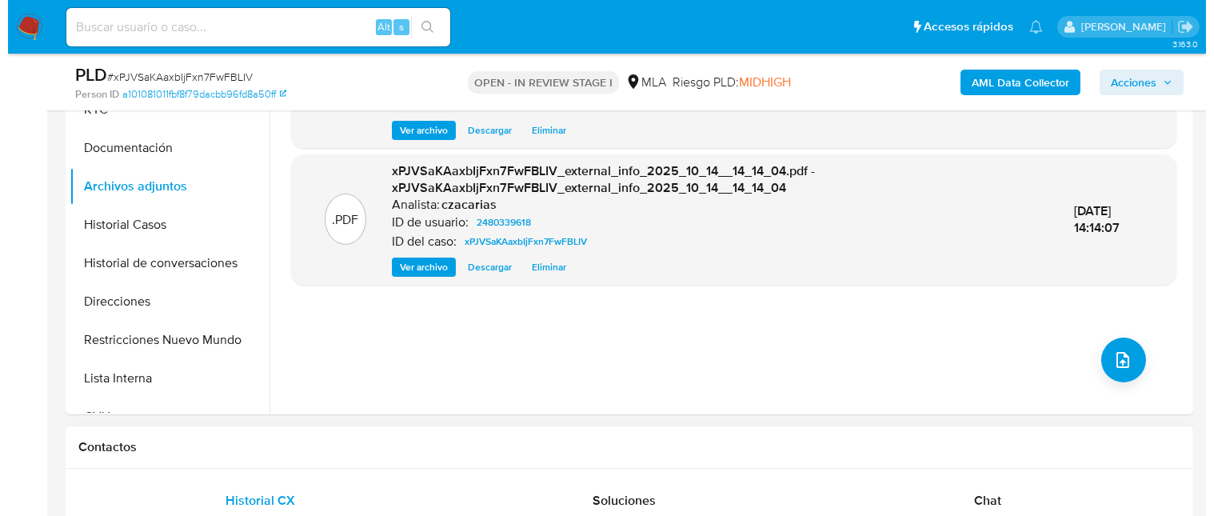
scroll to position [426, 0]
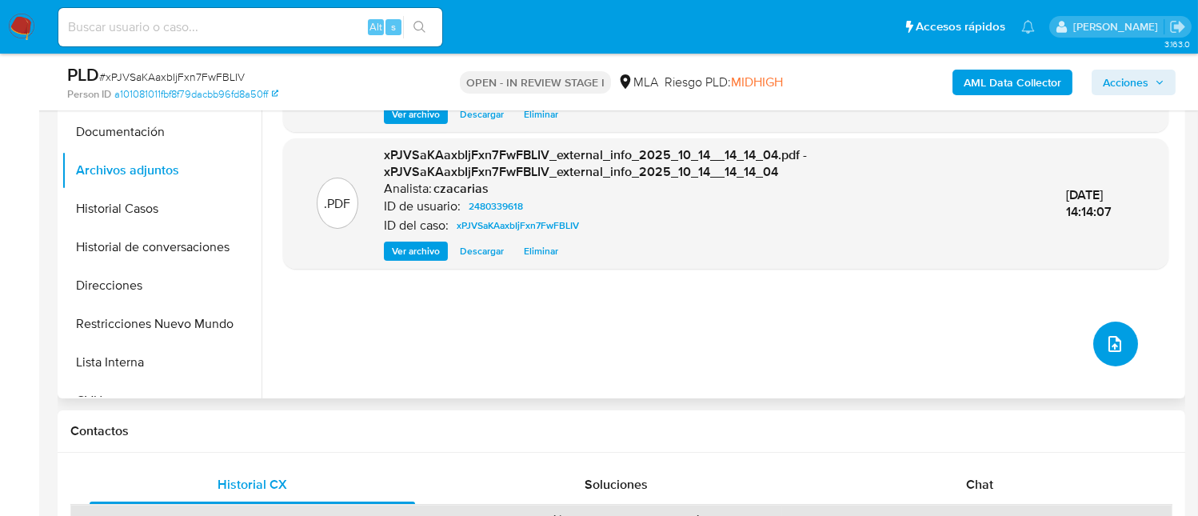
click at [1121, 338] on button "upload-file" at bounding box center [1115, 344] width 45 height 45
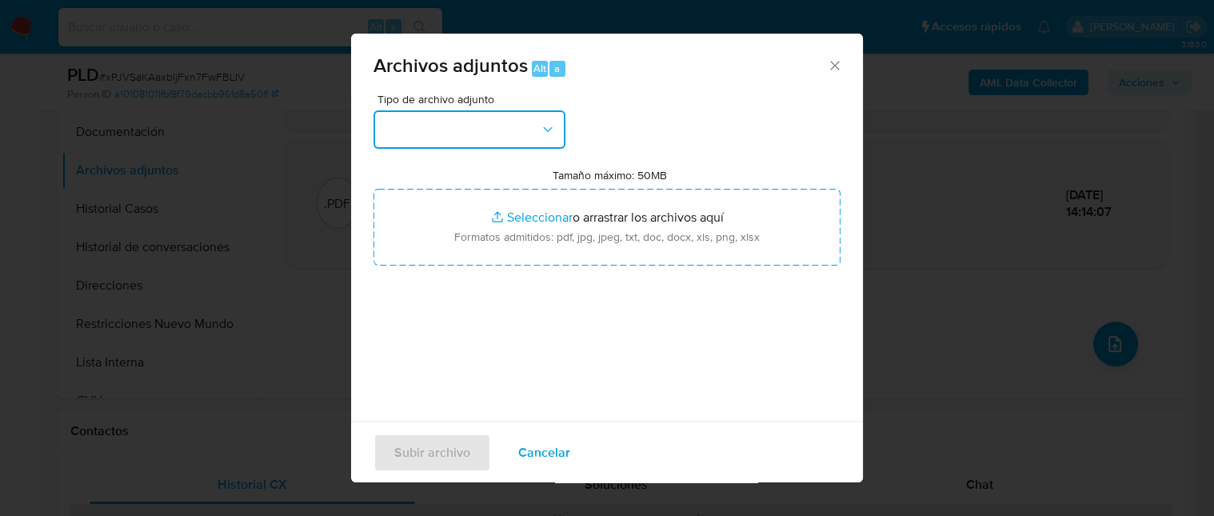
click at [416, 130] on button "button" at bounding box center [470, 129] width 192 height 38
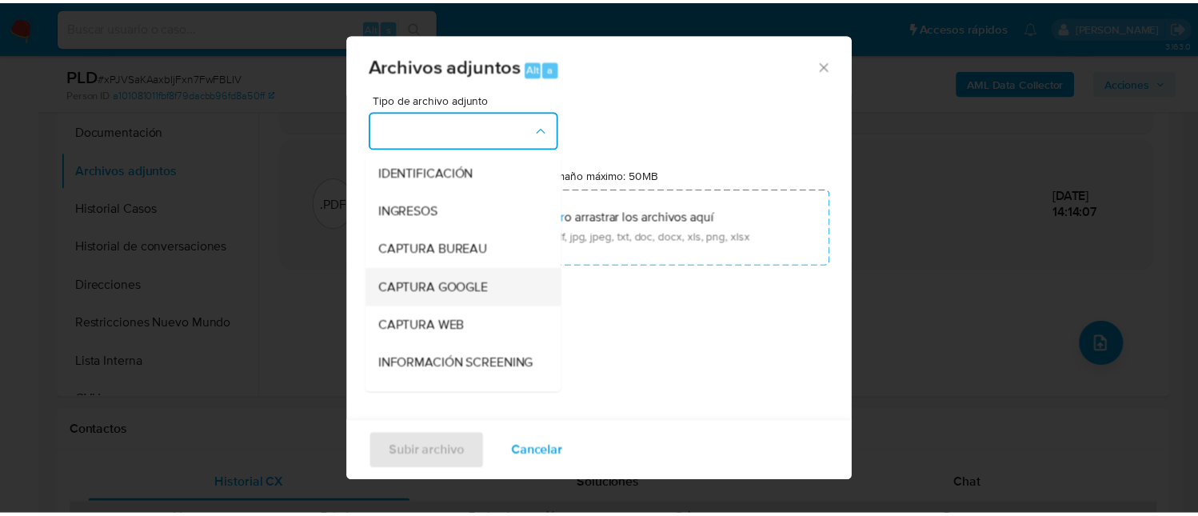
scroll to position [106, 0]
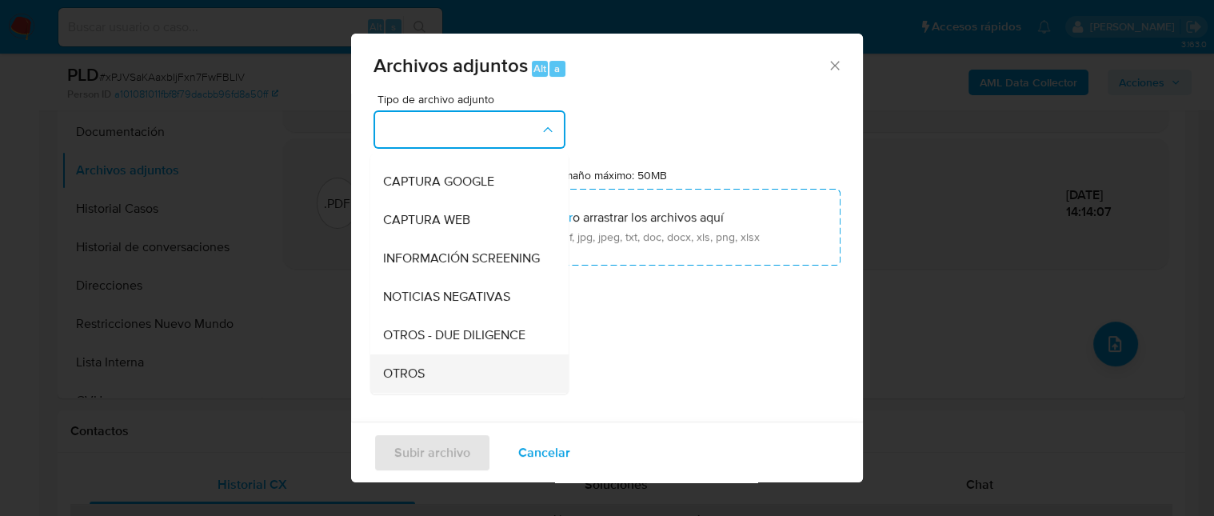
click at [414, 380] on span "OTROS" at bounding box center [404, 374] width 42 height 16
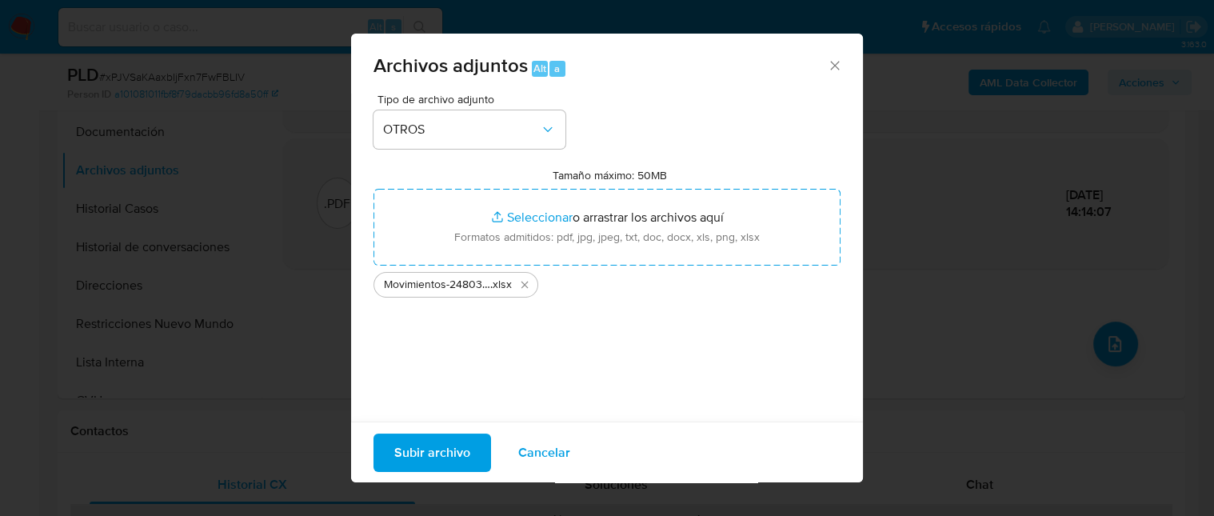
click at [482, 438] on button "Subir archivo" at bounding box center [433, 452] width 118 height 38
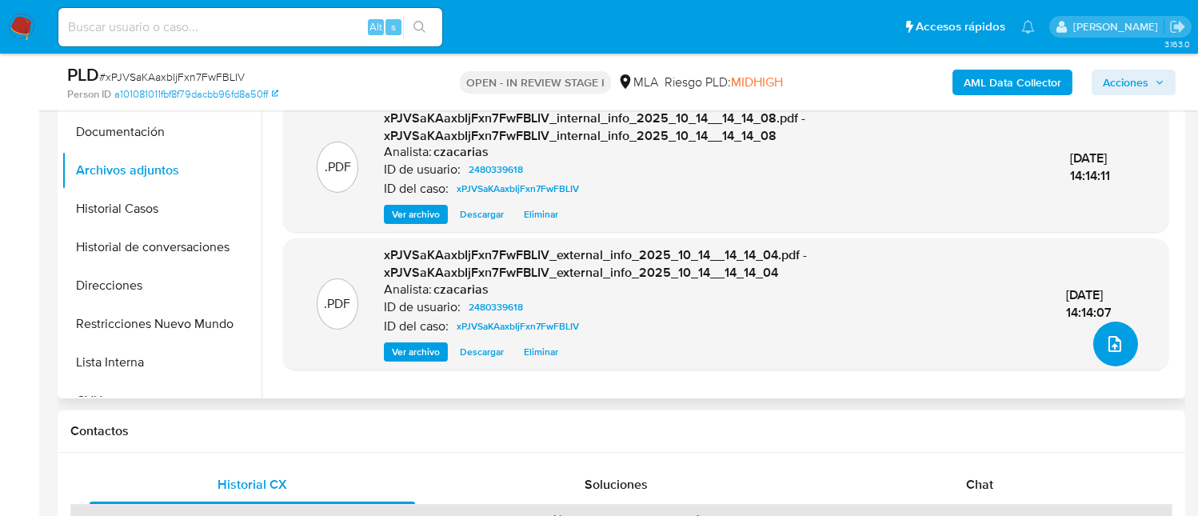
scroll to position [533, 0]
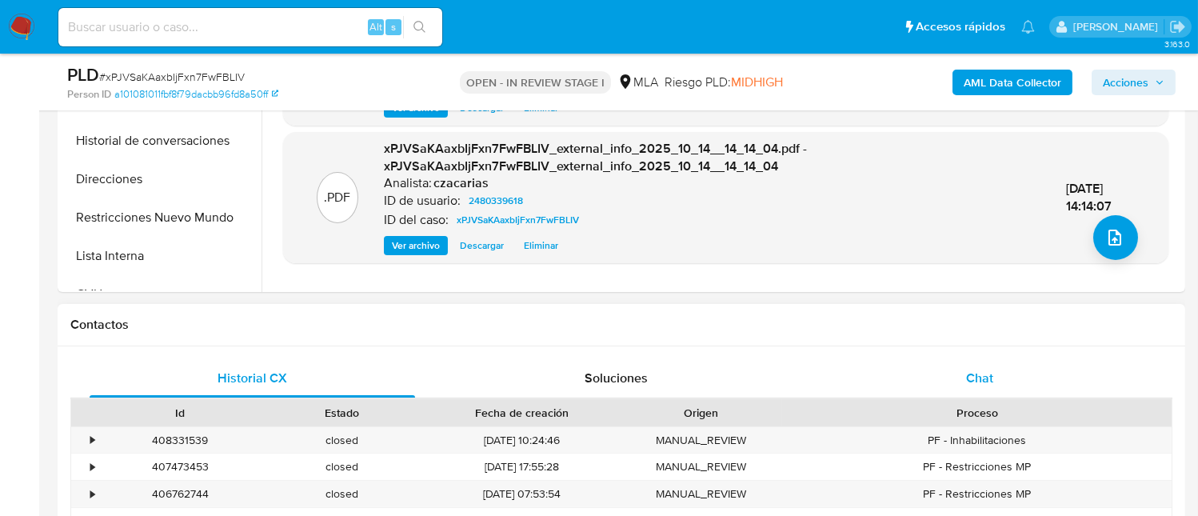
click at [990, 382] on span "Chat" at bounding box center [979, 378] width 27 height 18
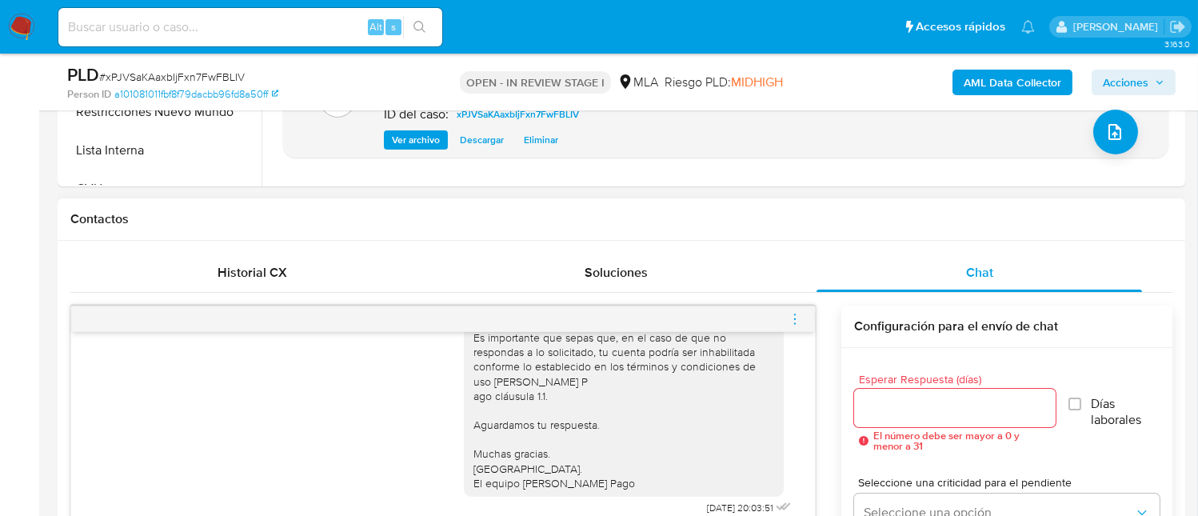
scroll to position [746, 0]
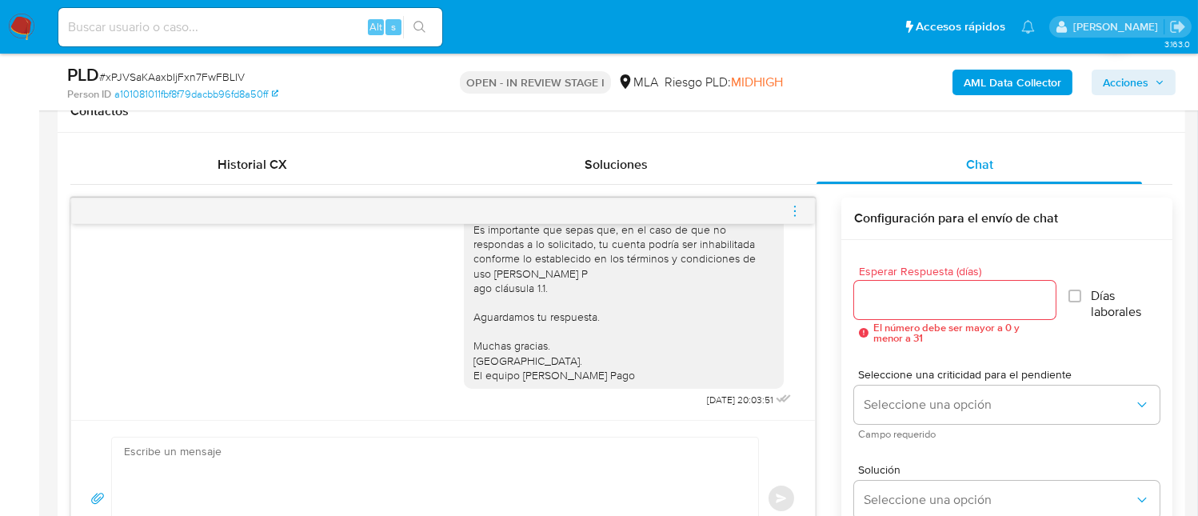
click at [794, 214] on icon "menu-action" at bounding box center [795, 211] width 14 height 14
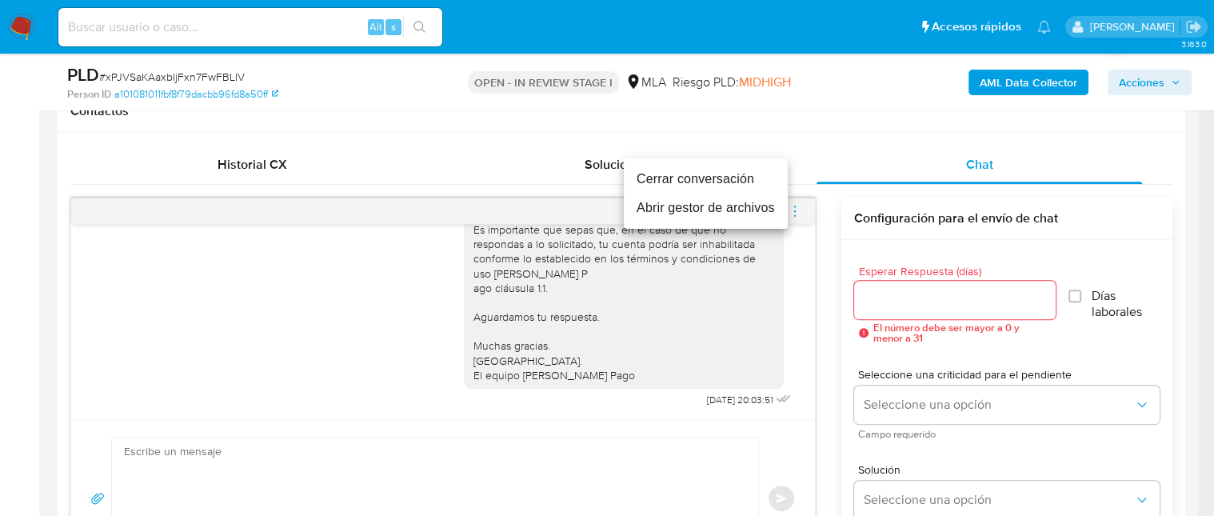
click at [720, 172] on li "Cerrar conversación" at bounding box center [706, 179] width 164 height 29
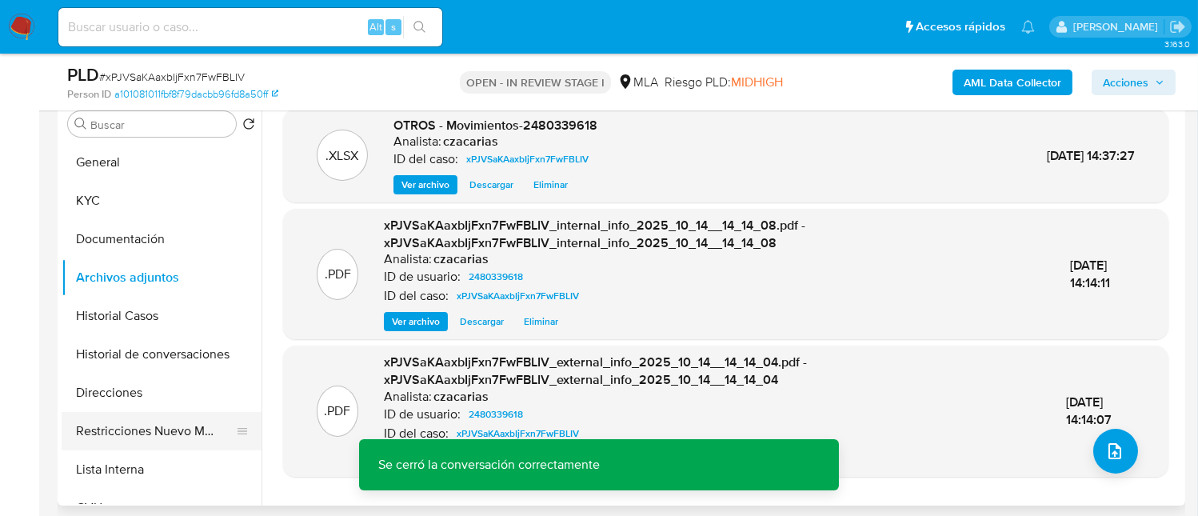
scroll to position [106, 0]
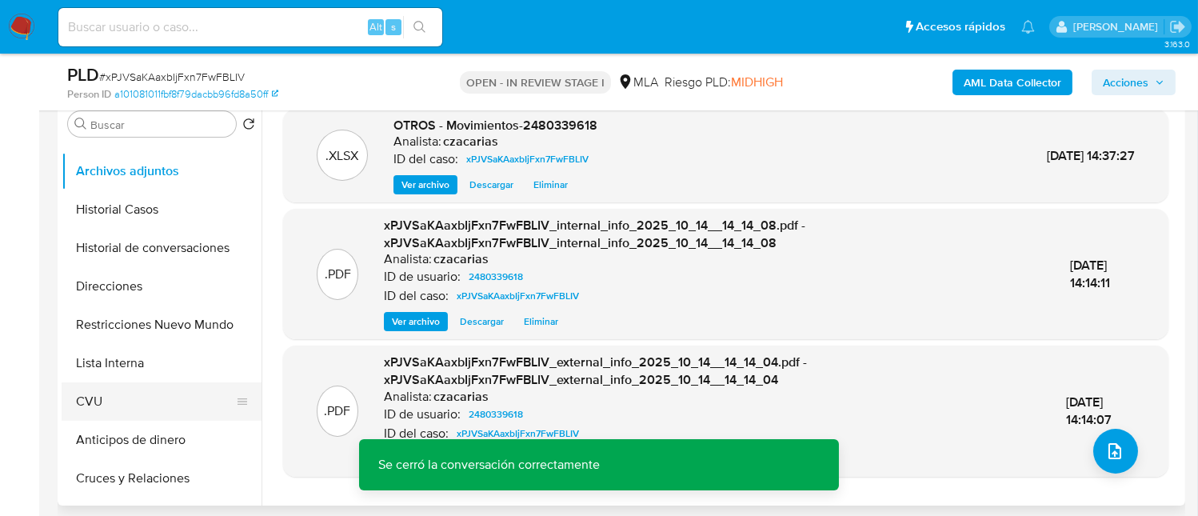
click at [135, 401] on button "CVU" at bounding box center [155, 401] width 187 height 38
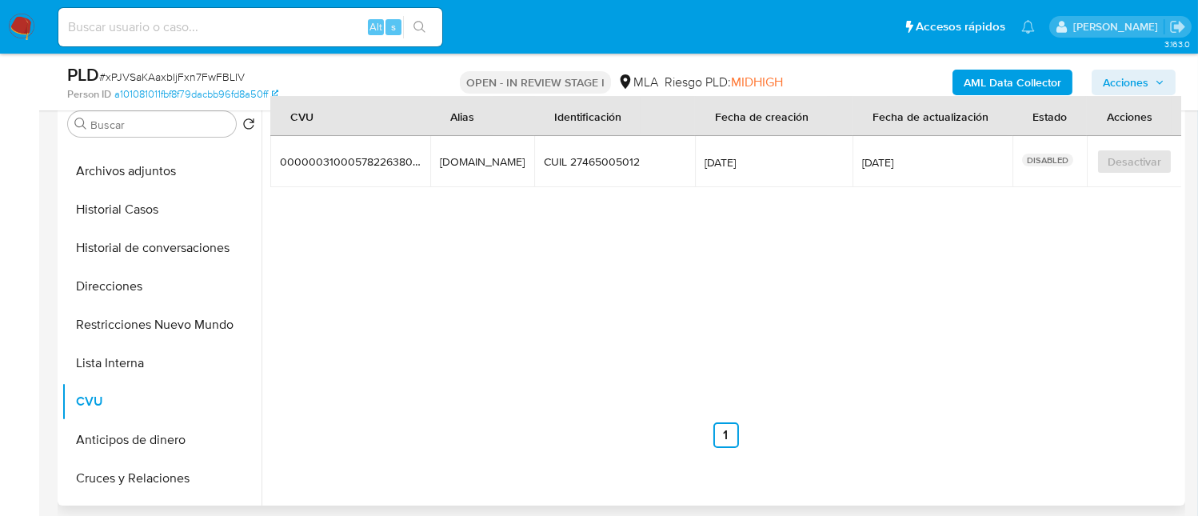
click at [473, 168] on td "massaroyal.mp massaroyal.mp" at bounding box center [482, 161] width 104 height 51
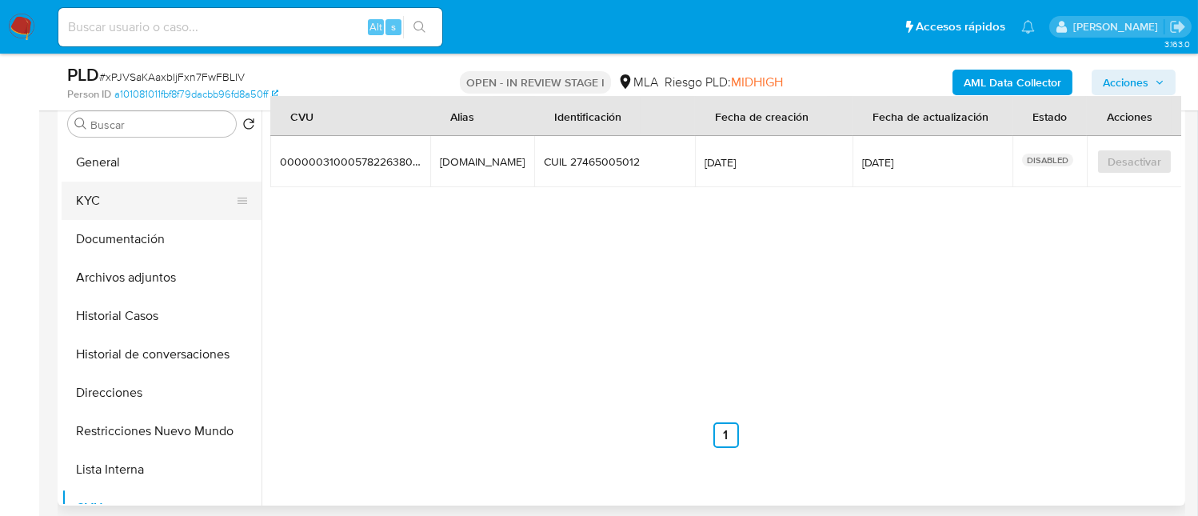
click at [118, 209] on button "KYC" at bounding box center [155, 201] width 187 height 38
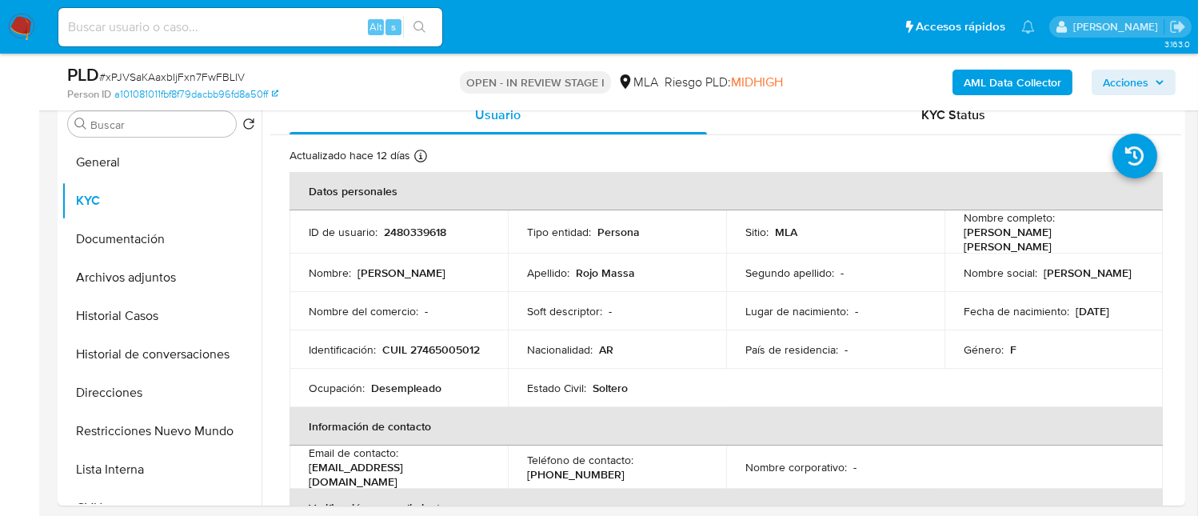
scroll to position [106, 0]
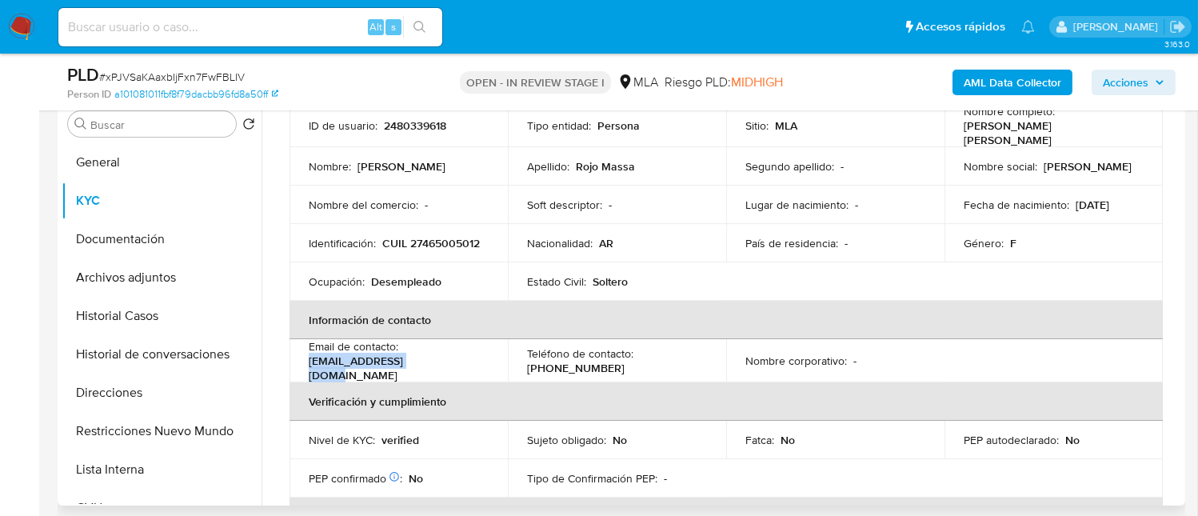
drag, startPoint x: 300, startPoint y: 361, endPoint x: 453, endPoint y: 366, distance: 152.9
click at [453, 366] on td "Email de contacto : tutupac198@gmail.com" at bounding box center [399, 360] width 218 height 43
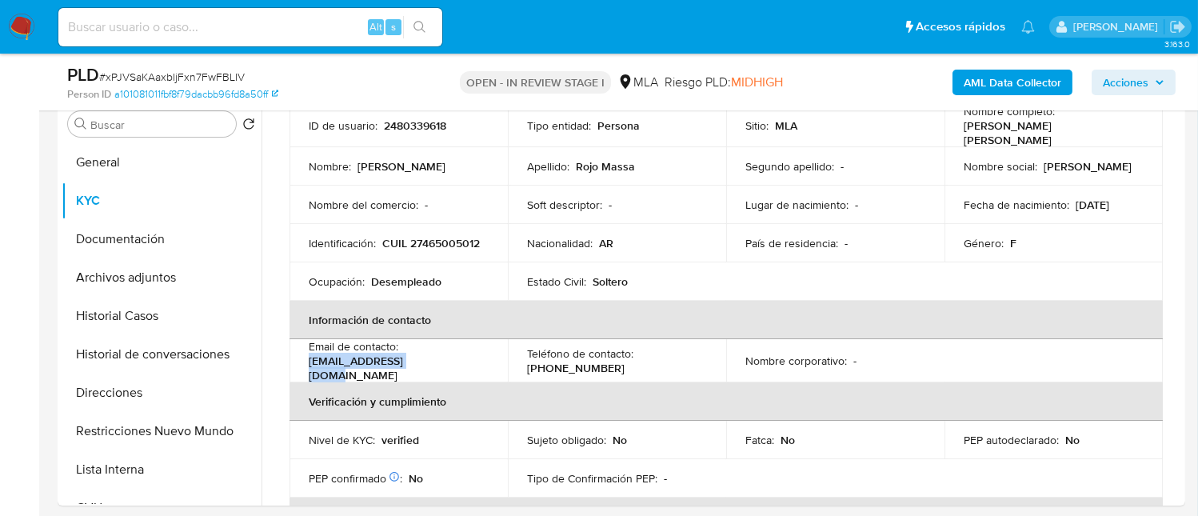
copy p "tutupac198@gmail.com"
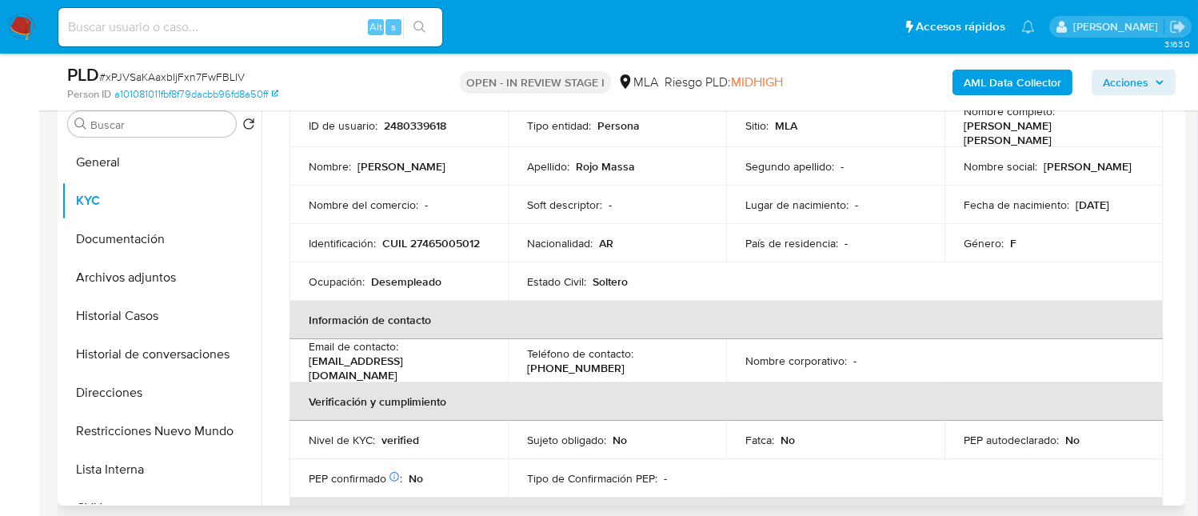
click at [562, 362] on p "(11) 35765578" at bounding box center [576, 368] width 98 height 14
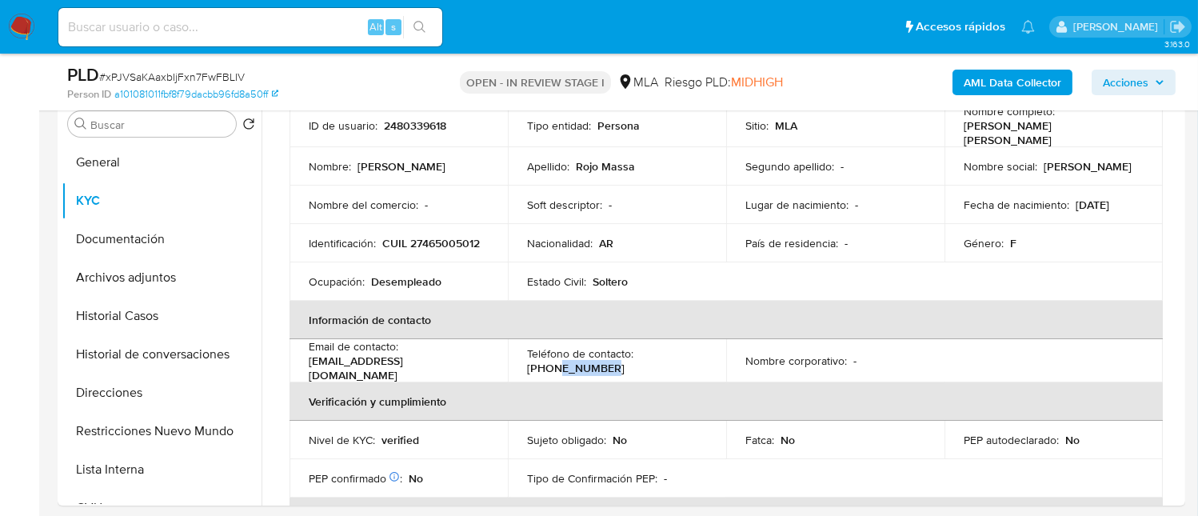
copy p "35765578"
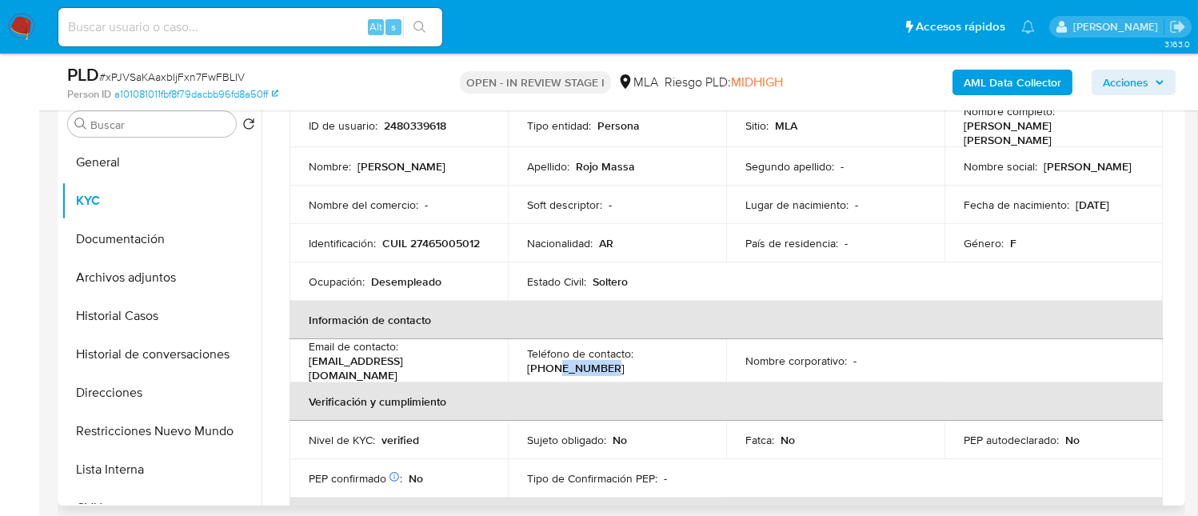
scroll to position [0, 0]
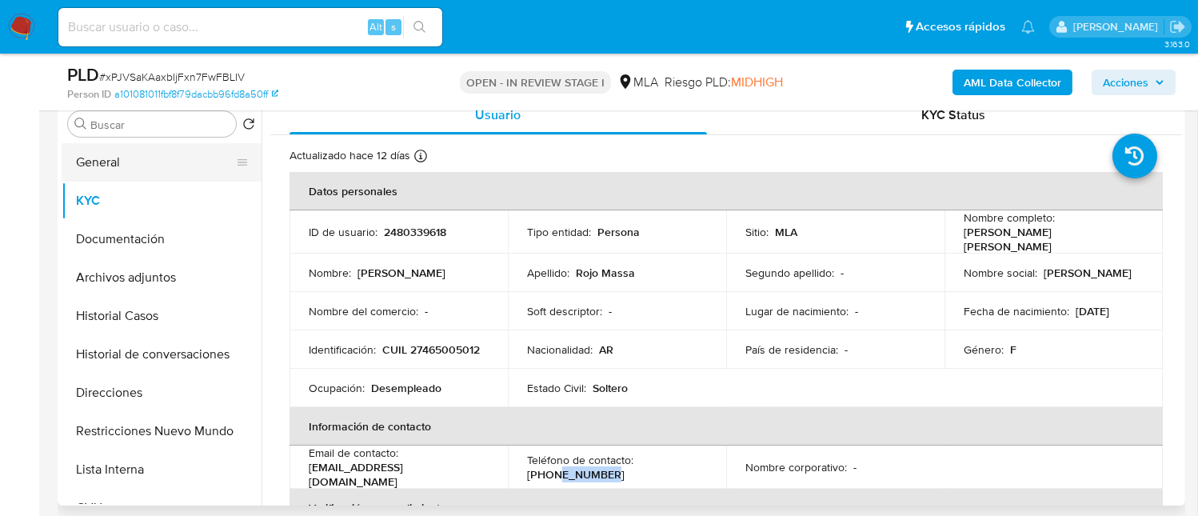
click at [85, 173] on button "General" at bounding box center [155, 162] width 187 height 38
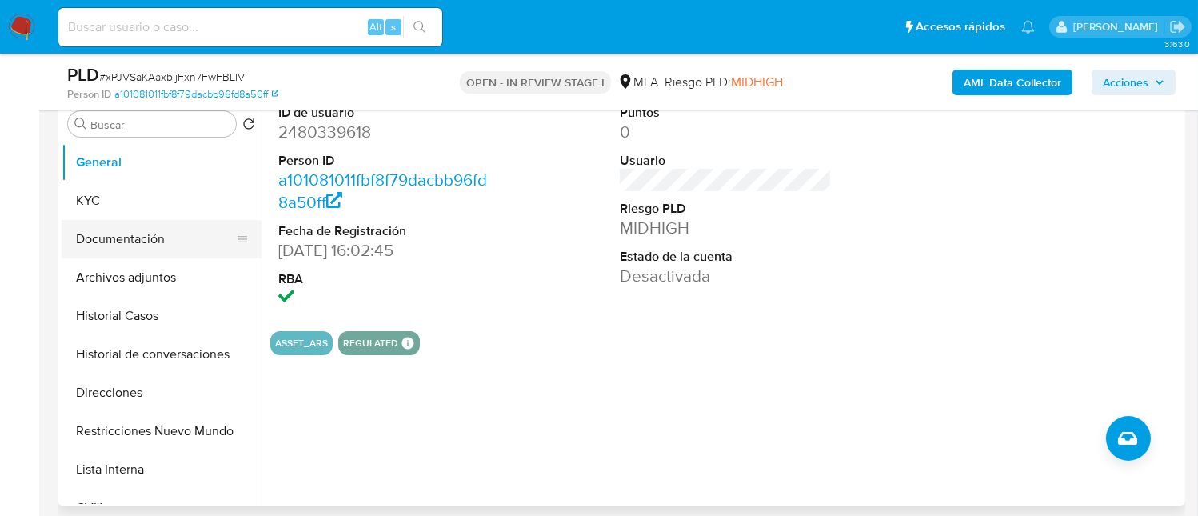
click at [101, 220] on button "Documentación" at bounding box center [155, 239] width 187 height 38
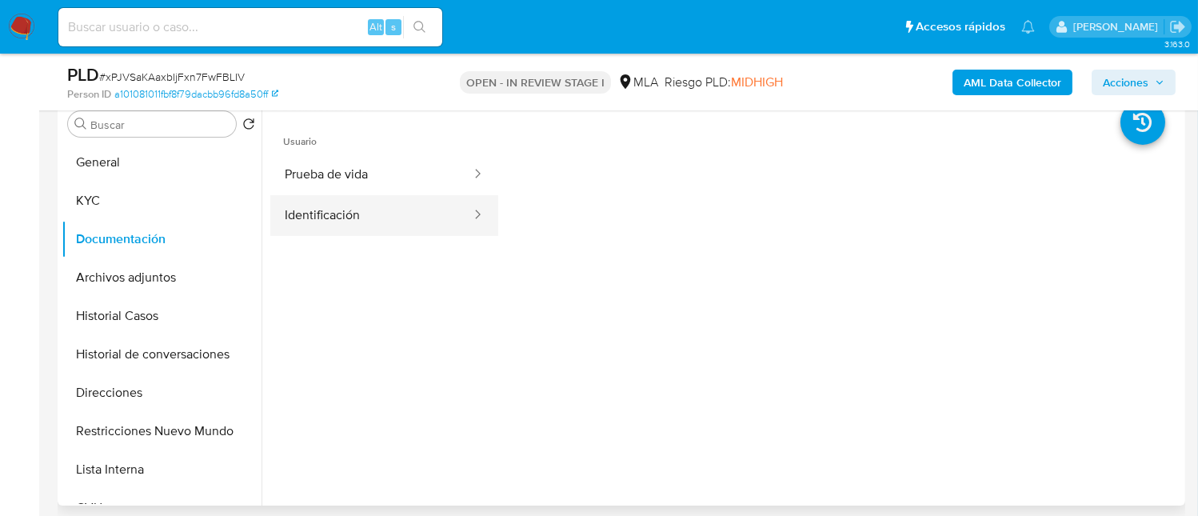
click at [339, 216] on button "Identificación" at bounding box center [371, 215] width 202 height 41
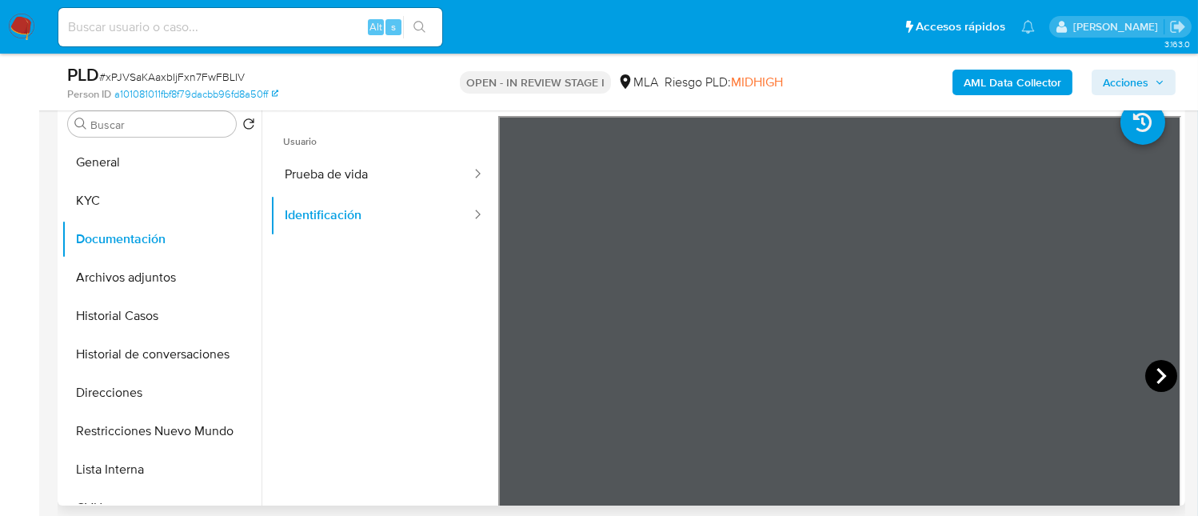
click at [1162, 377] on icon at bounding box center [1161, 376] width 32 height 32
click at [359, 182] on button "Prueba de vida" at bounding box center [371, 174] width 202 height 41
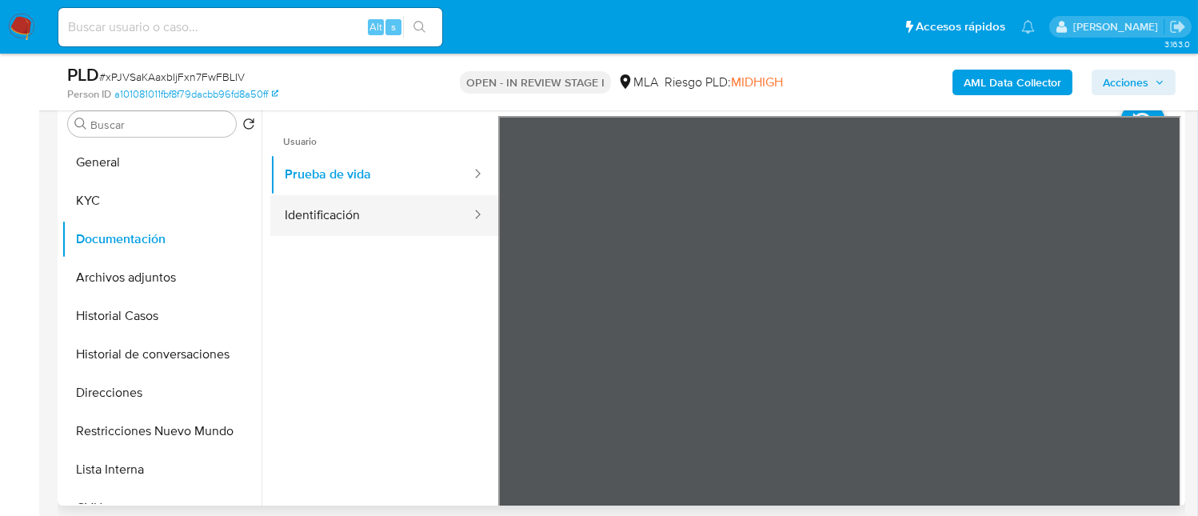
click at [344, 218] on button "Identificación" at bounding box center [371, 215] width 202 height 41
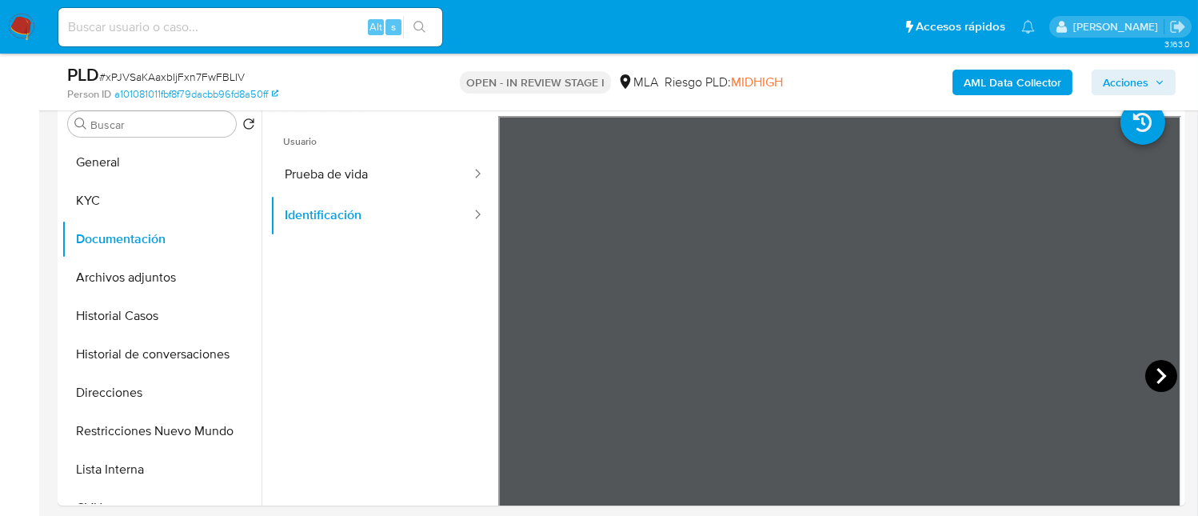
scroll to position [352, 0]
click at [1157, 379] on icon at bounding box center [1161, 376] width 32 height 32
click at [148, 210] on button "KYC" at bounding box center [155, 201] width 187 height 38
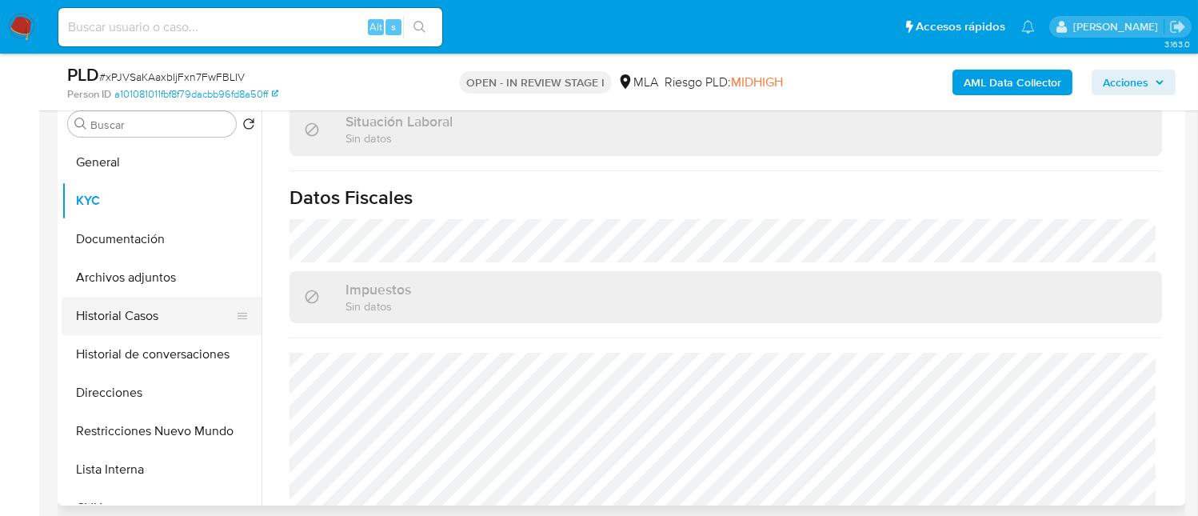
scroll to position [861, 0]
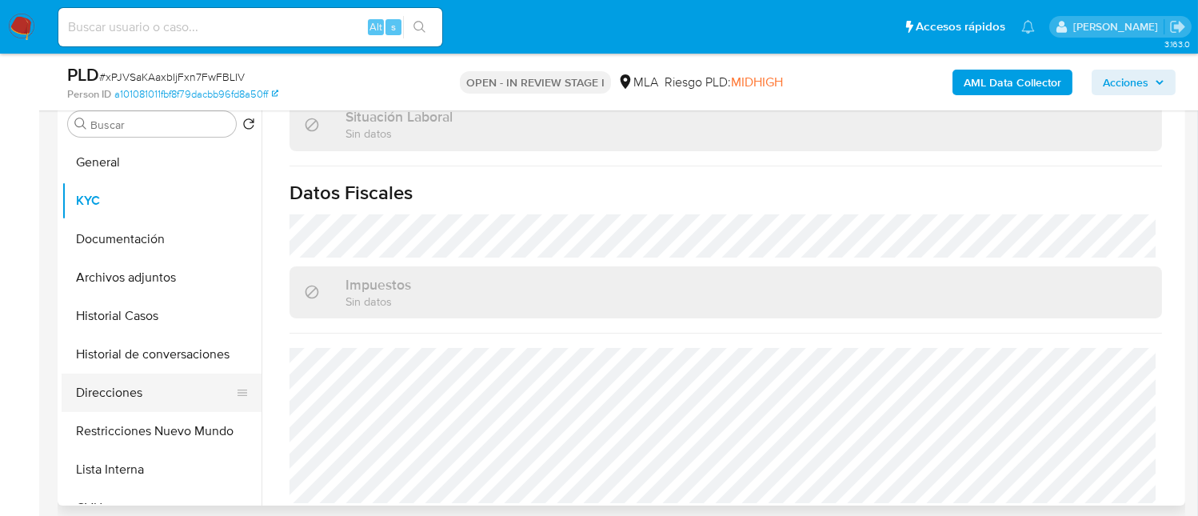
click at [136, 392] on button "Direcciones" at bounding box center [155, 393] width 187 height 38
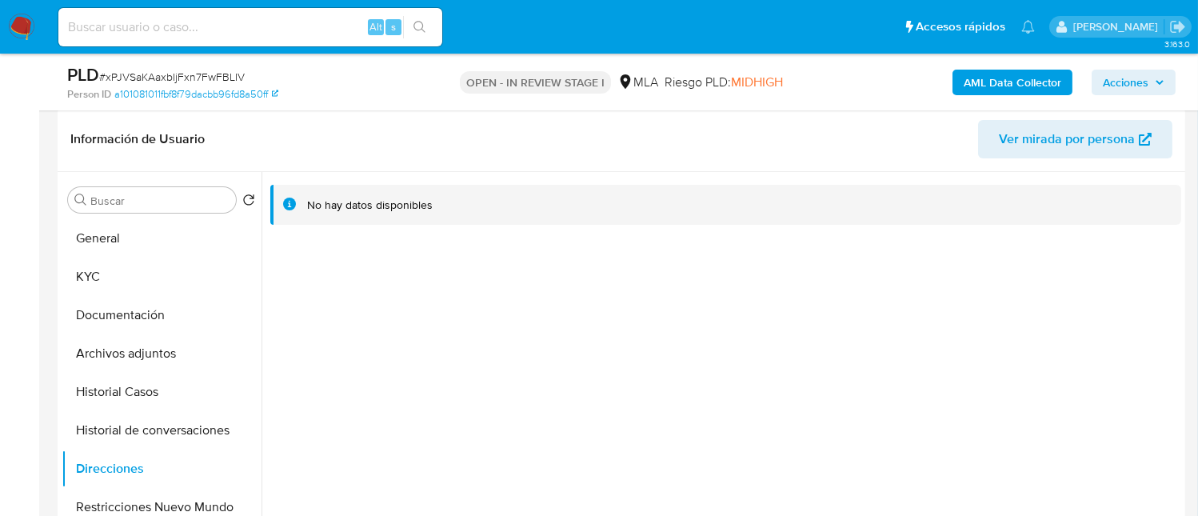
scroll to position [214, 0]
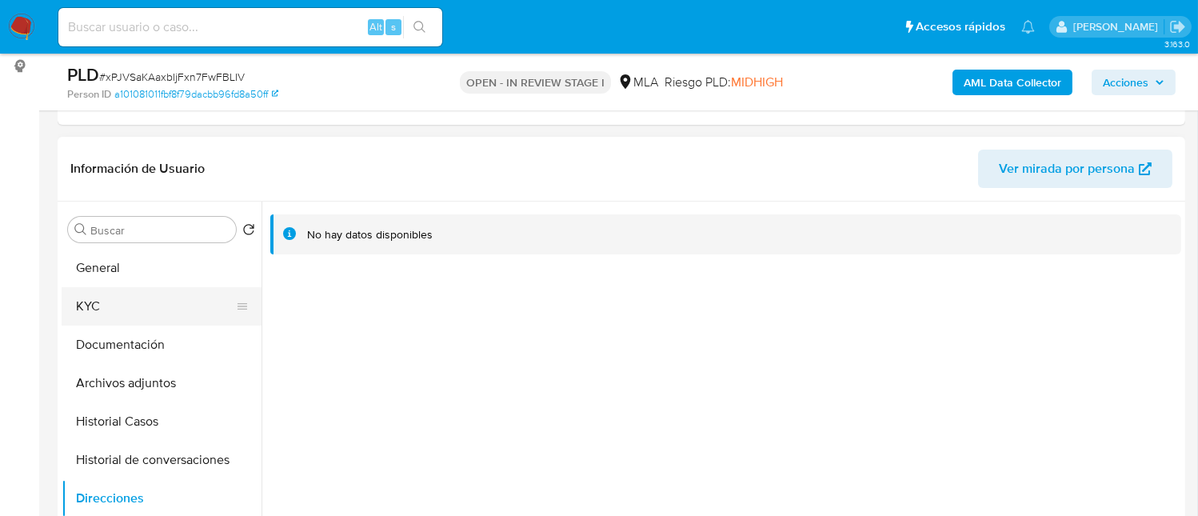
click at [119, 306] on button "KYC" at bounding box center [155, 306] width 187 height 38
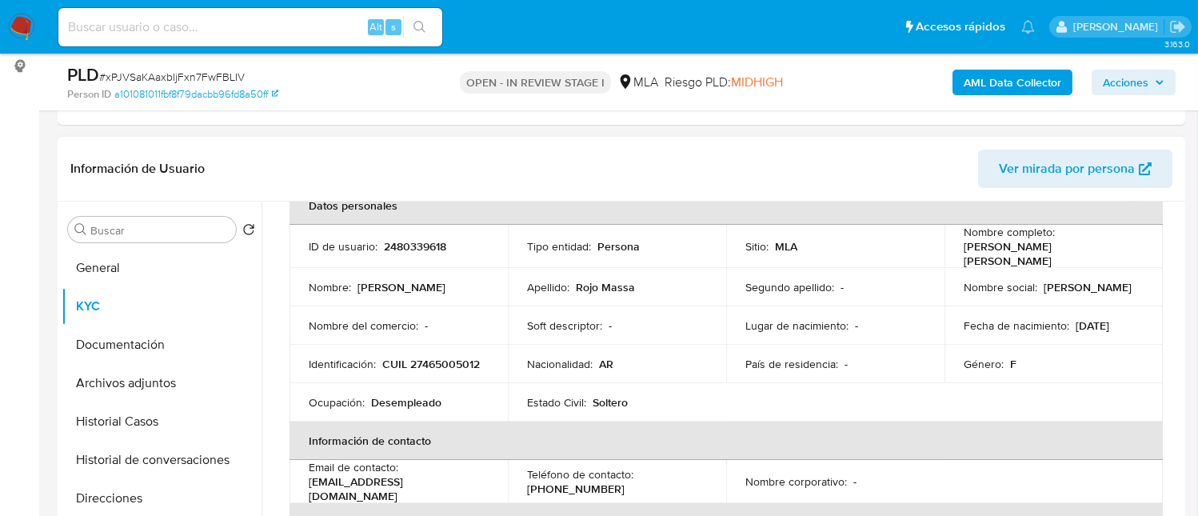
scroll to position [0, 0]
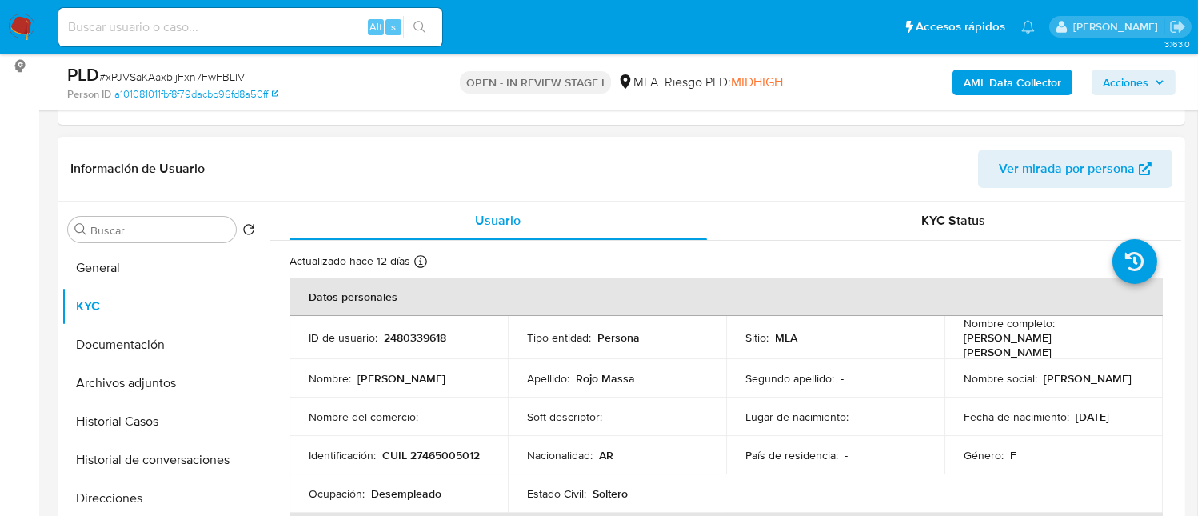
click at [965, 339] on p "Agustina Rojo Massa" at bounding box center [1051, 344] width 174 height 29
drag, startPoint x: 961, startPoint y: 342, endPoint x: 1087, endPoint y: 346, distance: 125.6
click at [1087, 346] on div "Nombre completo : Agustina Rojo Massa" at bounding box center [1054, 337] width 180 height 43
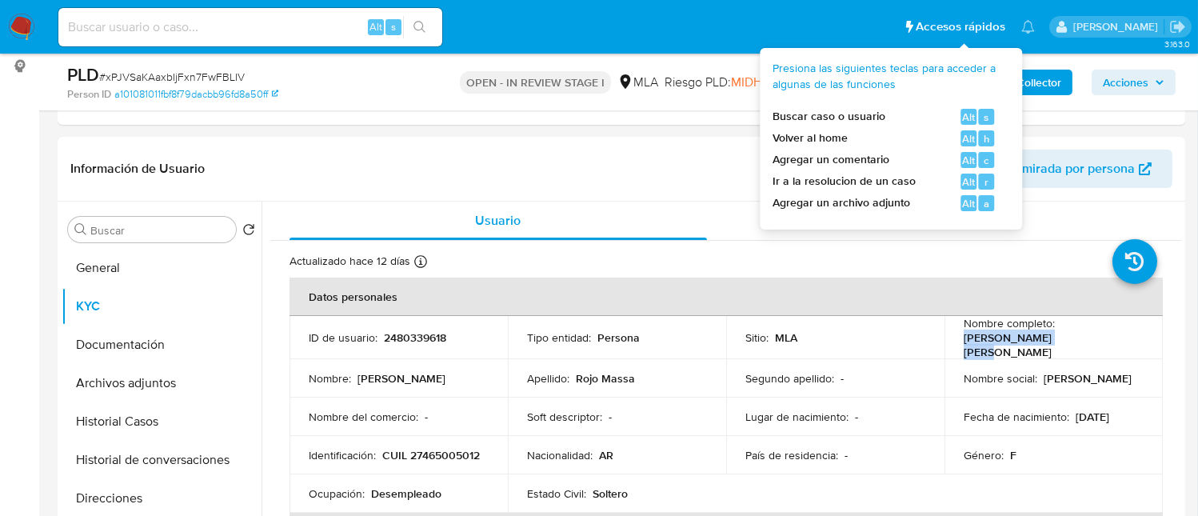
copy p "Agustina Rojo Massa"
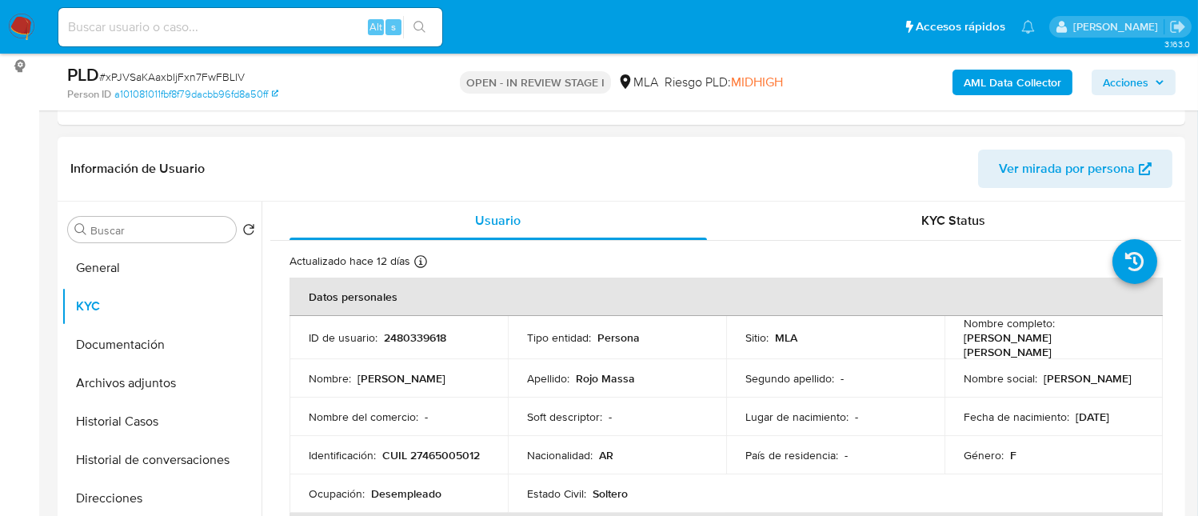
click at [401, 337] on p "2480339618" at bounding box center [415, 337] width 62 height 14
copy p "2480339618"
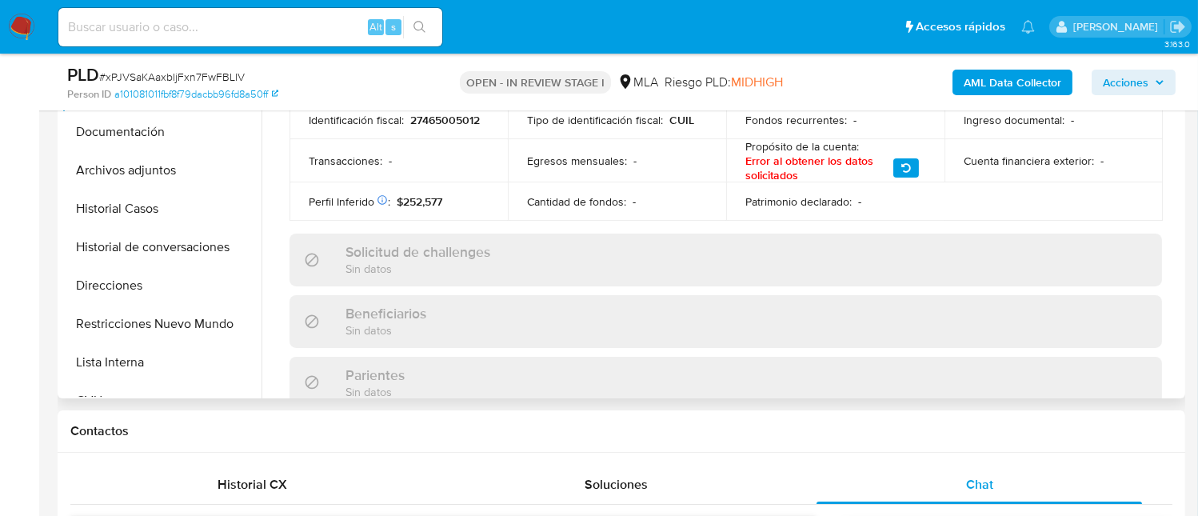
scroll to position [222, 0]
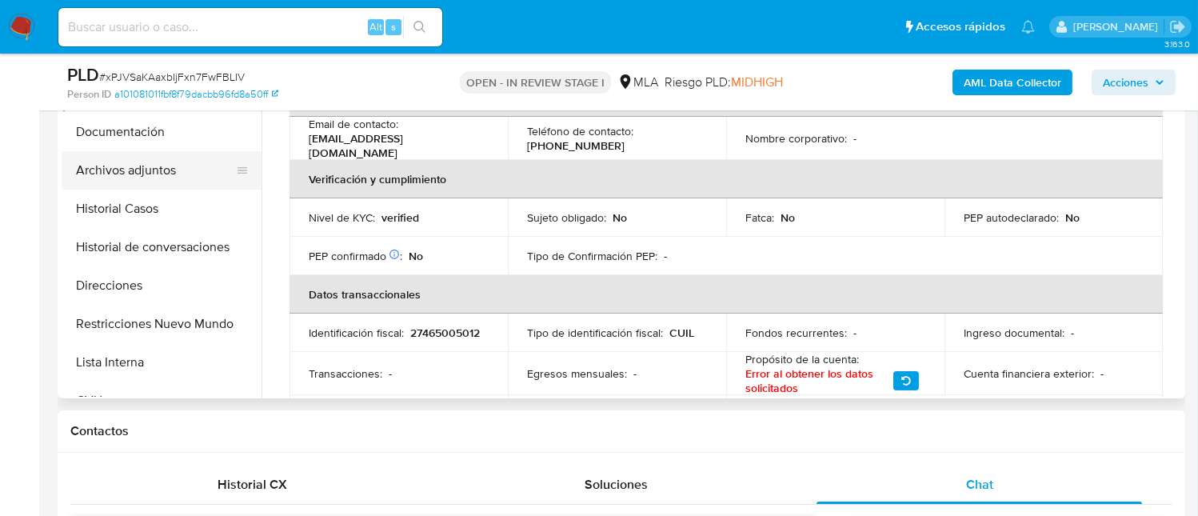
click at [154, 174] on button "Archivos adjuntos" at bounding box center [155, 170] width 187 height 38
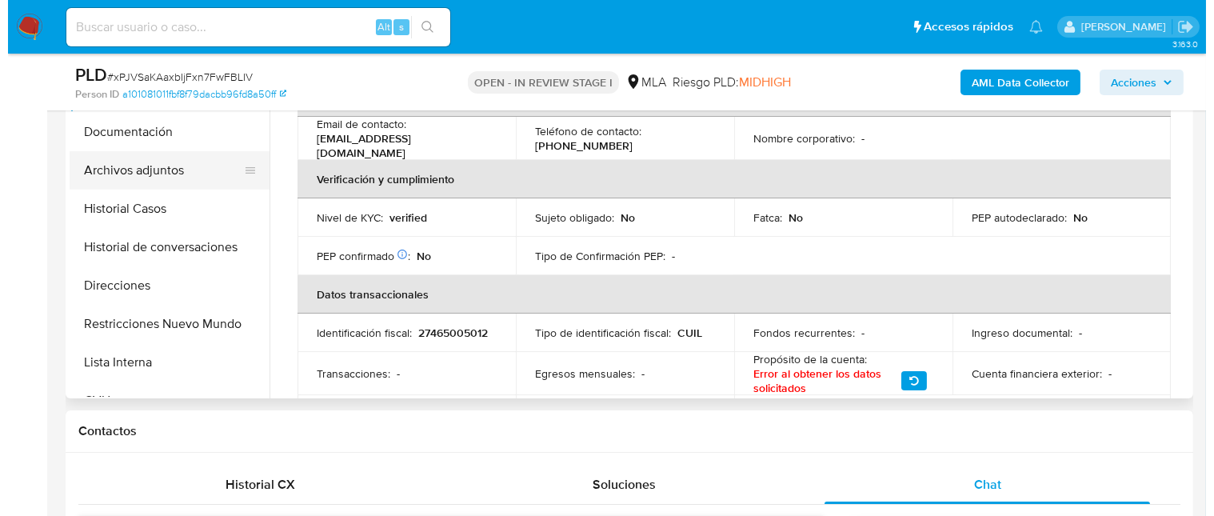
scroll to position [0, 0]
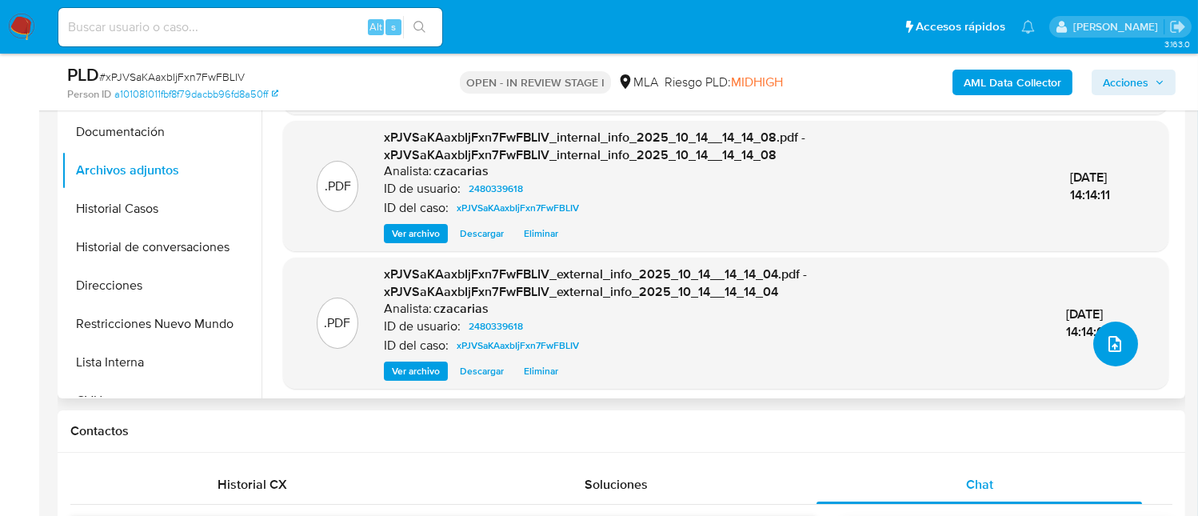
click at [1117, 351] on span "upload-file" at bounding box center [1114, 343] width 19 height 19
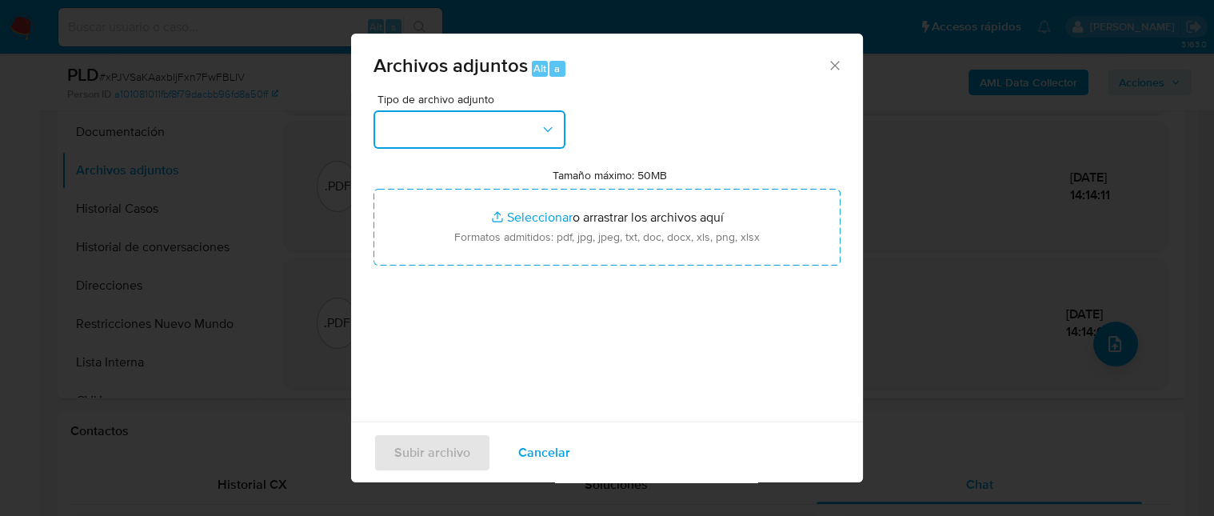
click at [462, 138] on button "button" at bounding box center [470, 129] width 192 height 38
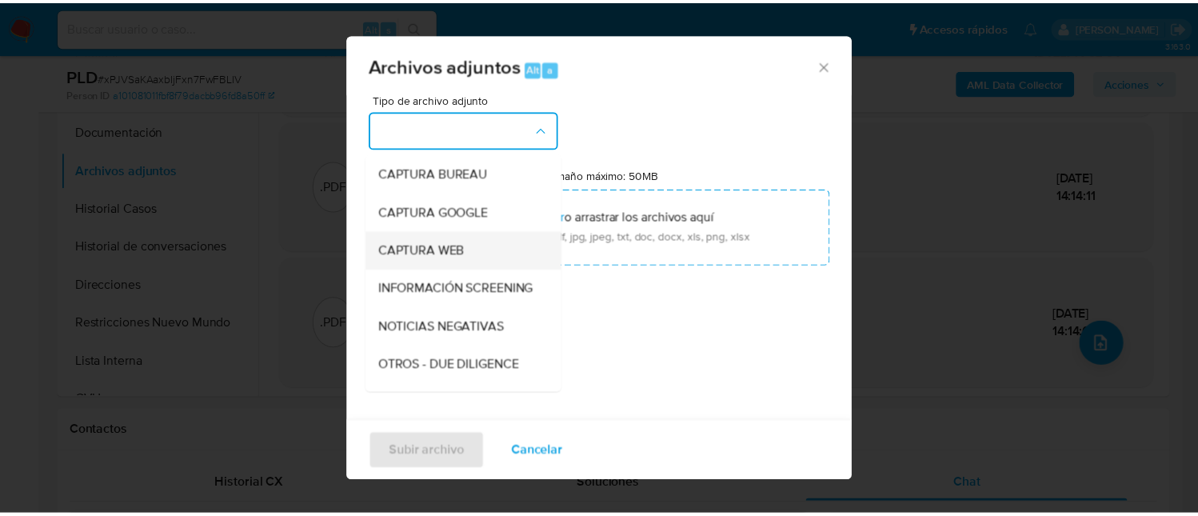
scroll to position [106, 0]
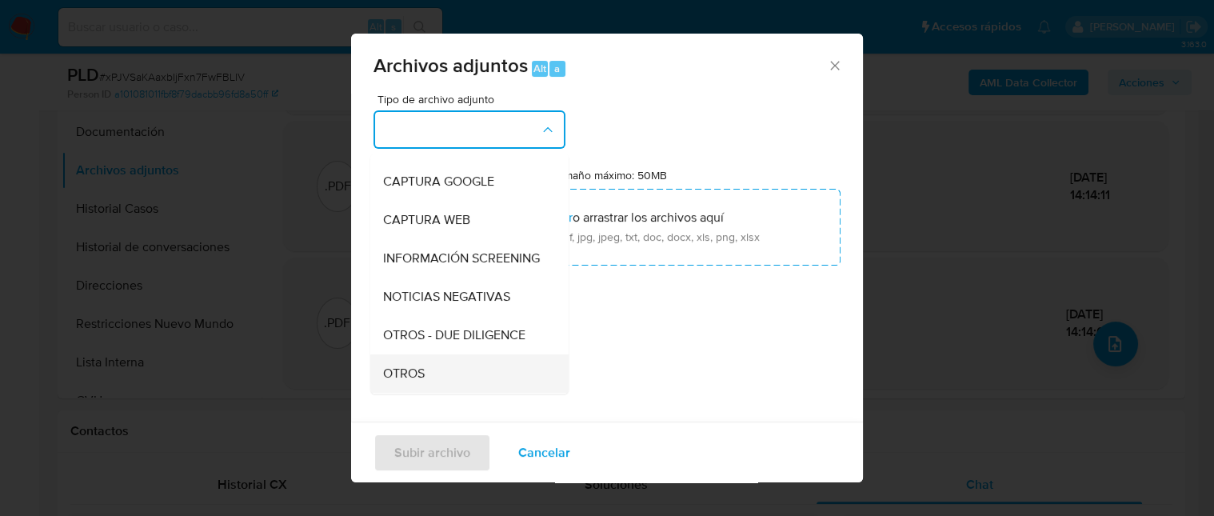
click at [463, 385] on div "OTROS" at bounding box center [464, 373] width 163 height 38
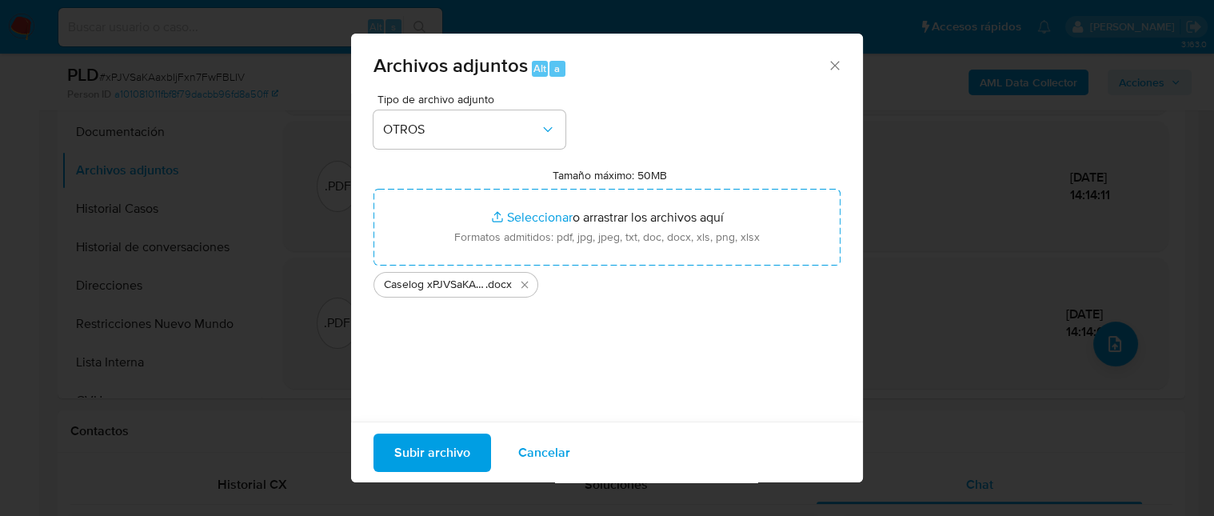
click at [444, 454] on span "Subir archivo" at bounding box center [432, 451] width 76 height 35
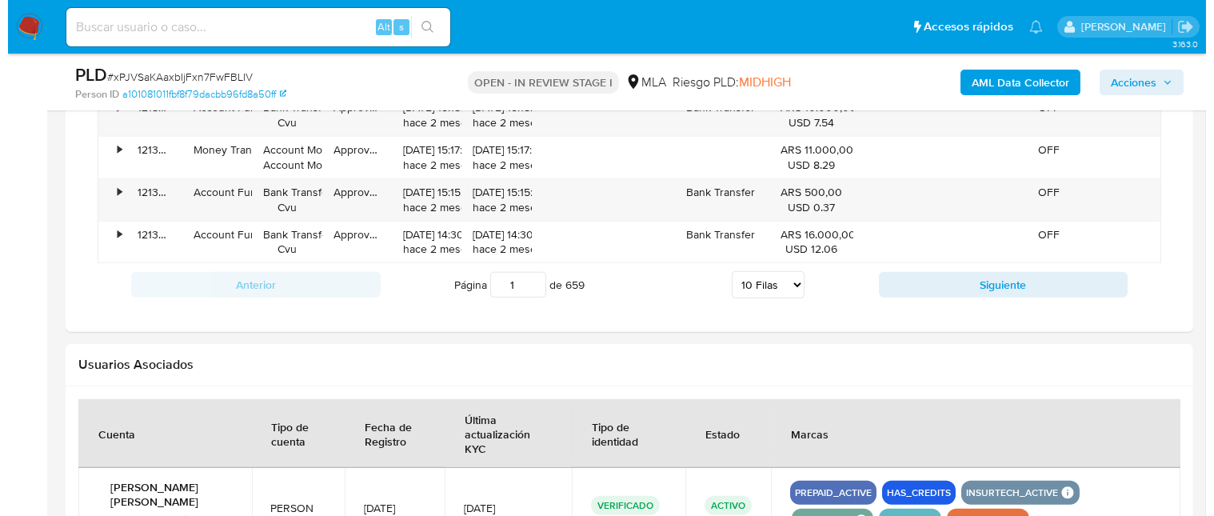
scroll to position [2544, 0]
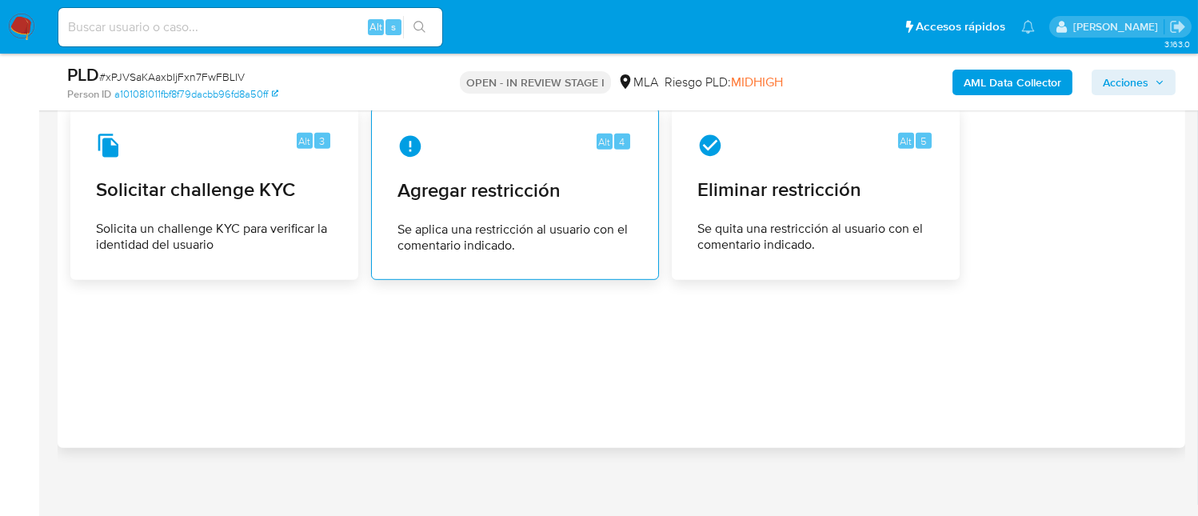
click at [606, 232] on span "Se aplica una restricción al usuario con el comentario indicado." at bounding box center [515, 238] width 235 height 32
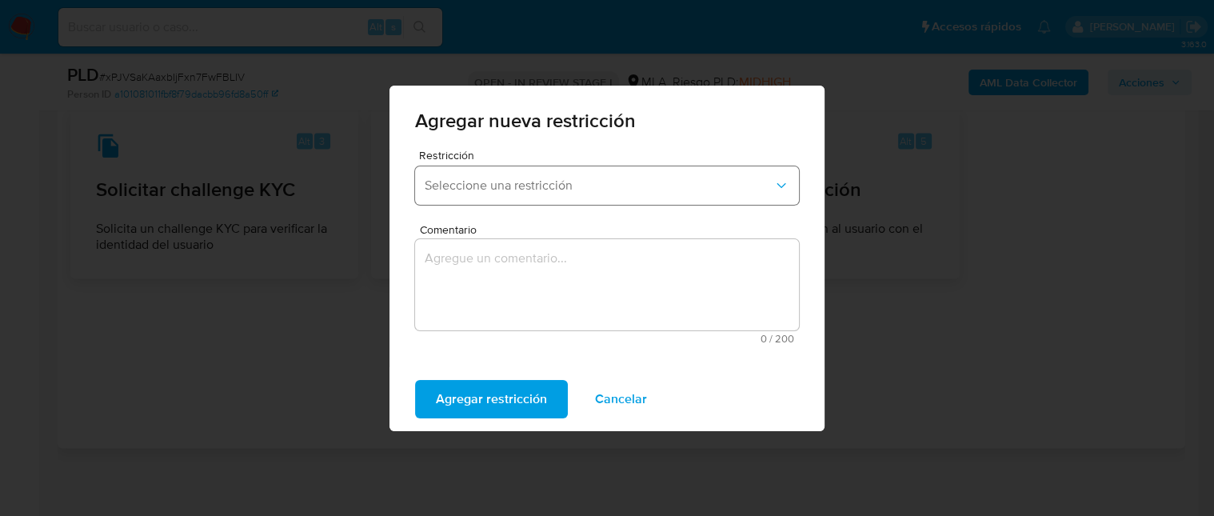
click at [593, 178] on span "Seleccione una restricción" at bounding box center [599, 186] width 349 height 16
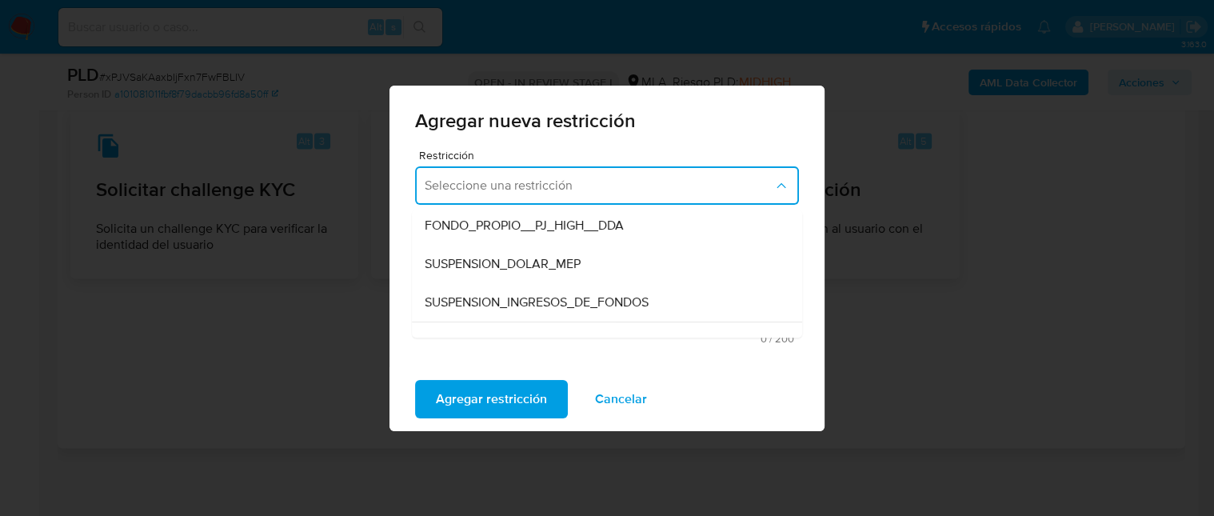
scroll to position [214, 0]
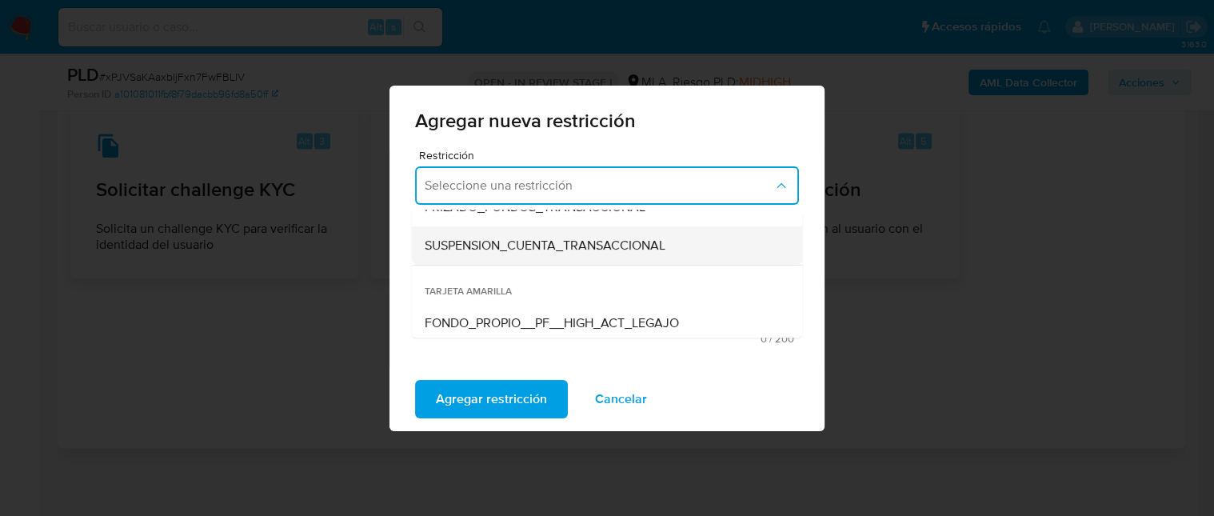
click at [608, 231] on div "SUSPENSION_CUENTA_TRANSACCIONAL" at bounding box center [602, 245] width 355 height 38
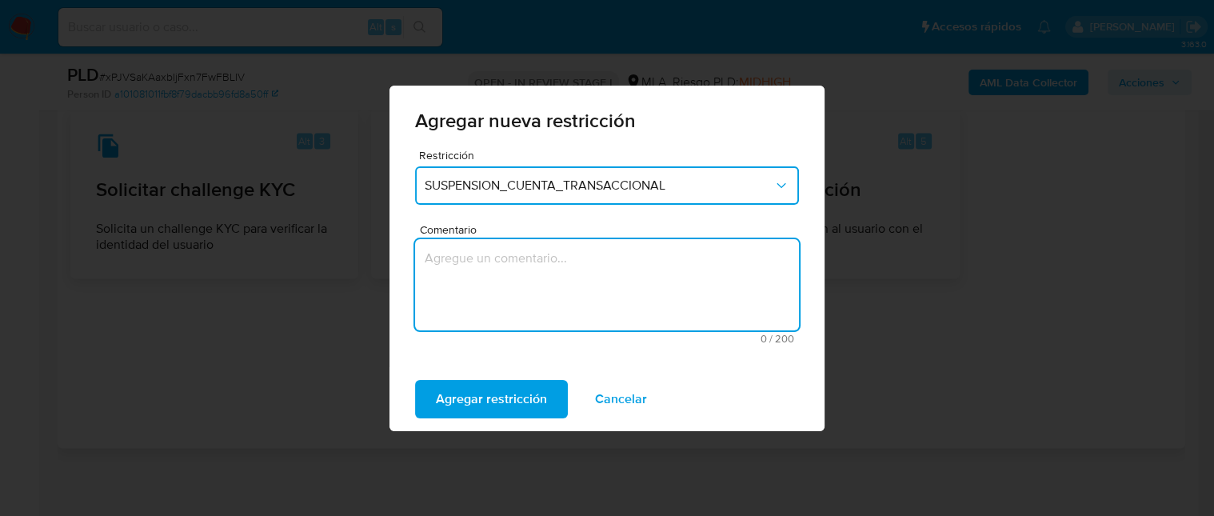
click at [625, 262] on textarea "Comentario" at bounding box center [607, 284] width 384 height 91
type textarea "AML"
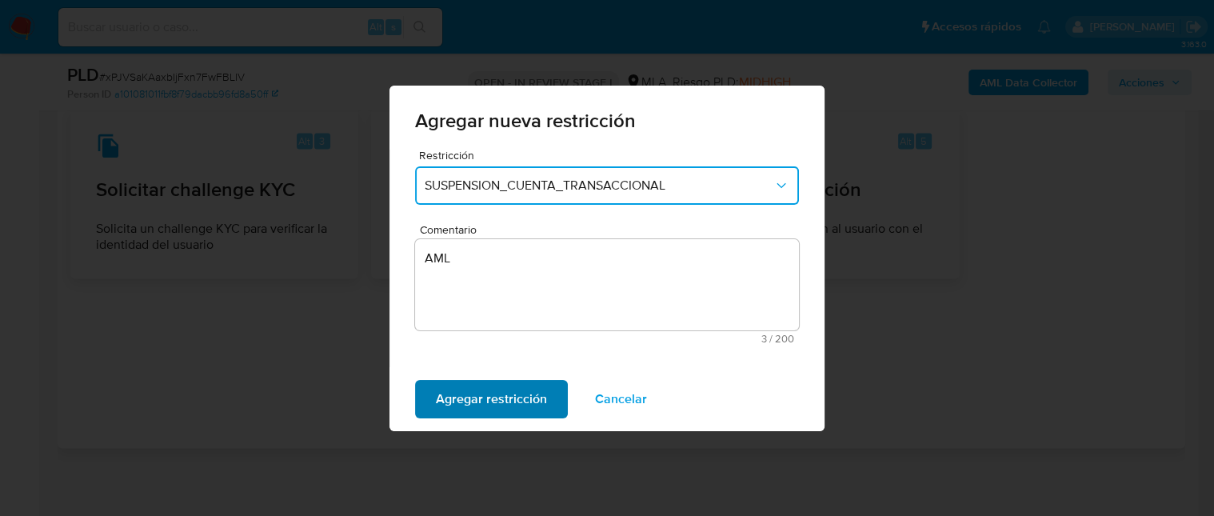
click at [483, 394] on span "Agregar restricción" at bounding box center [491, 399] width 111 height 35
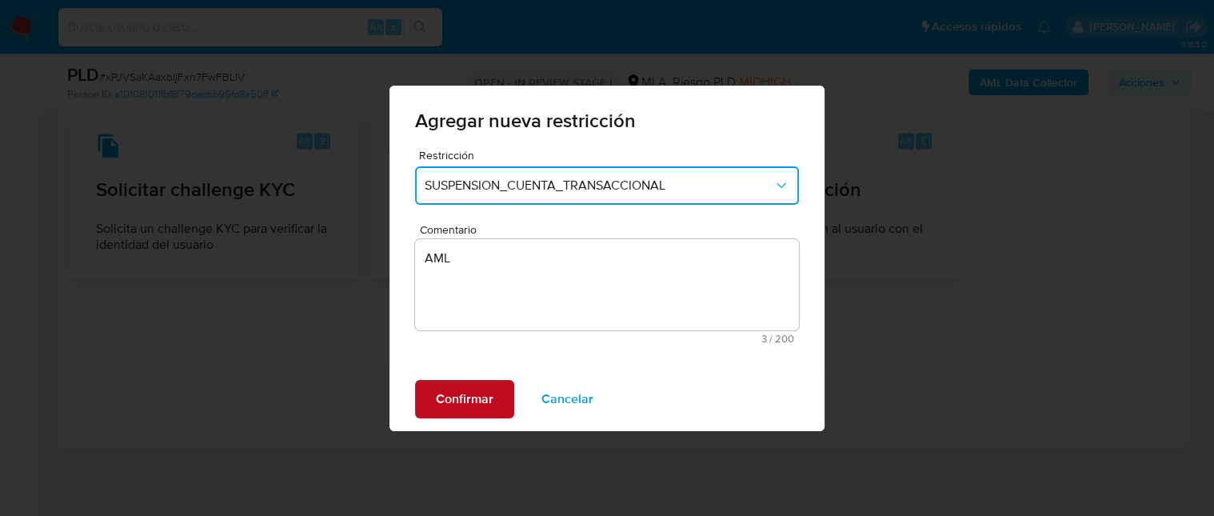
click at [489, 394] on span "Confirmar" at bounding box center [465, 399] width 58 height 35
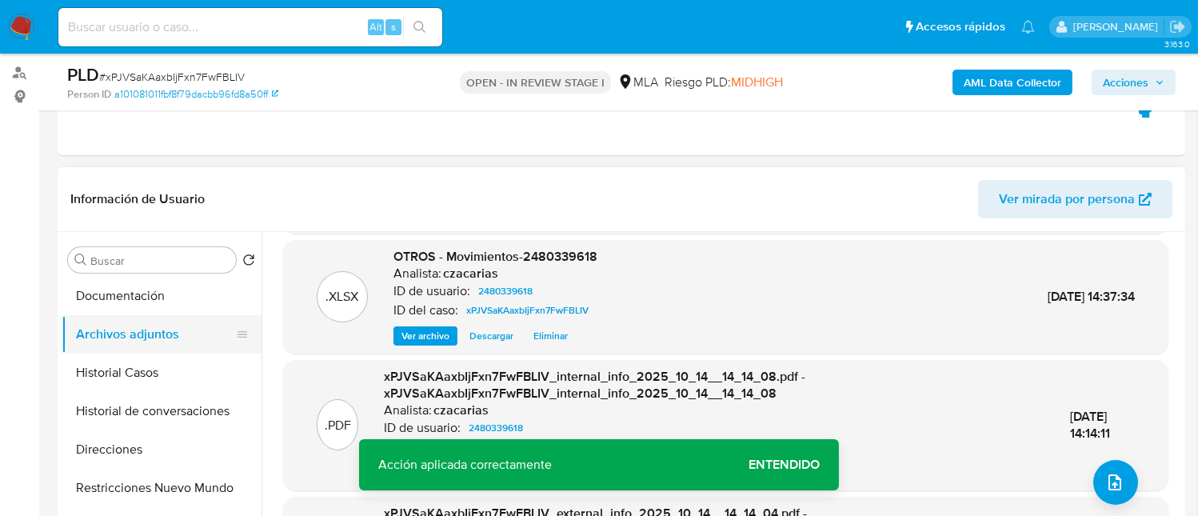
scroll to position [106, 0]
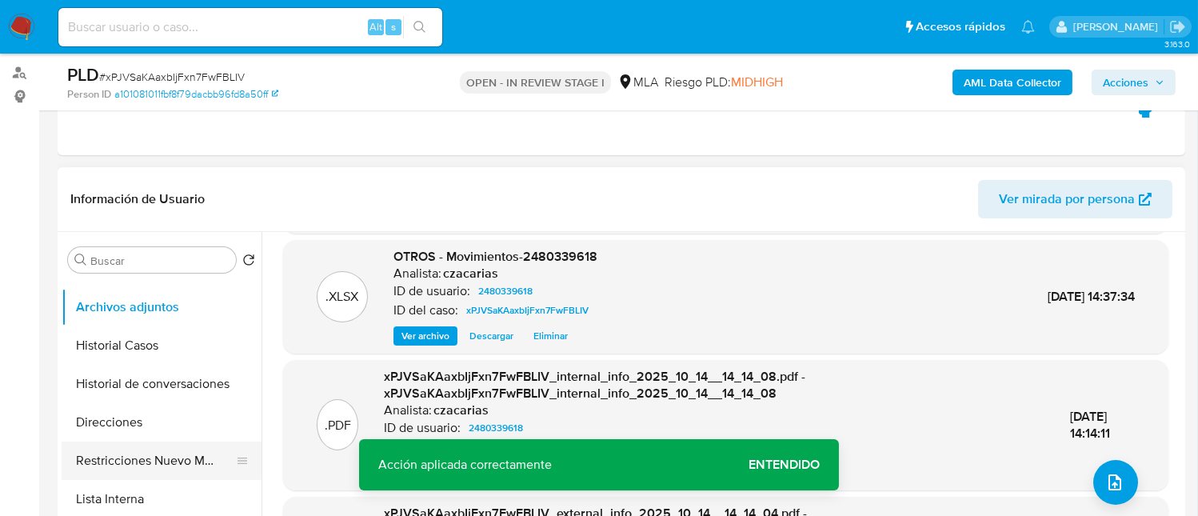
click at [159, 457] on button "Restricciones Nuevo Mundo" at bounding box center [155, 461] width 187 height 38
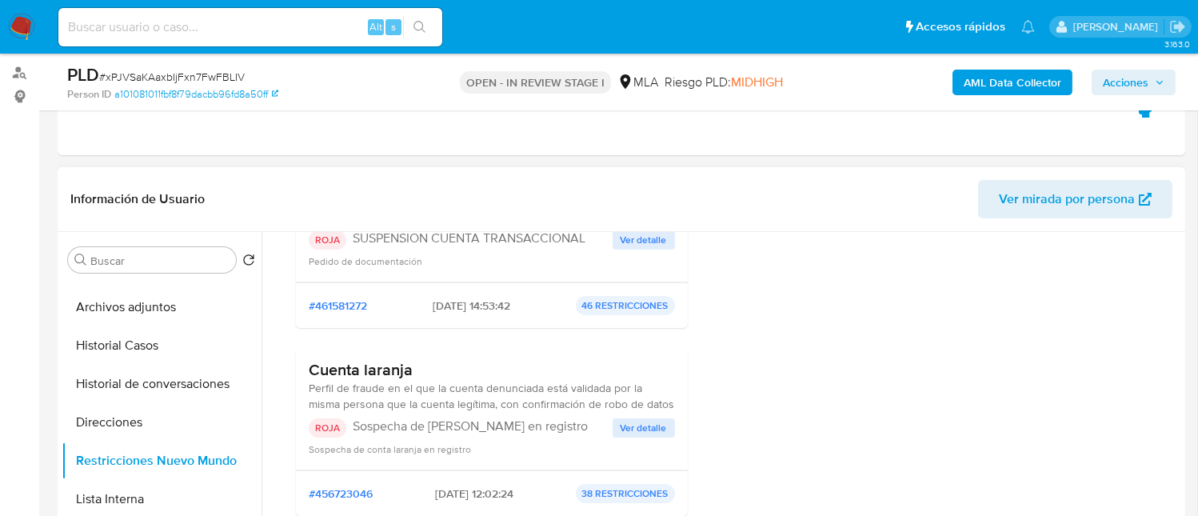
scroll to position [533, 0]
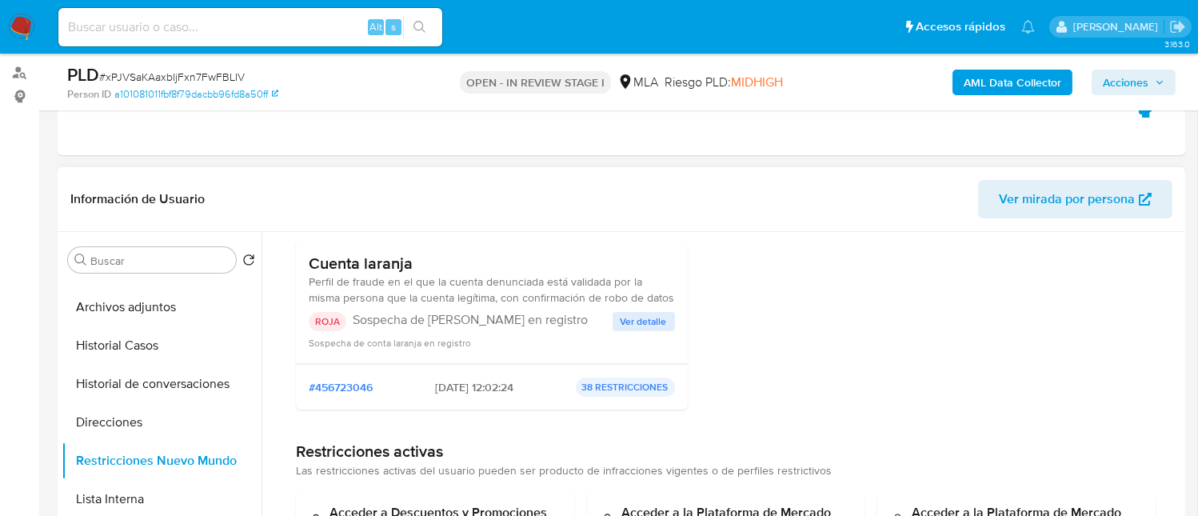
drag, startPoint x: 469, startPoint y: 289, endPoint x: 667, endPoint y: 296, distance: 198.5
click at [667, 296] on span "Perfil de fraude en el que la cuenta denunciada está validada por la misma pers…" at bounding box center [492, 290] width 366 height 32
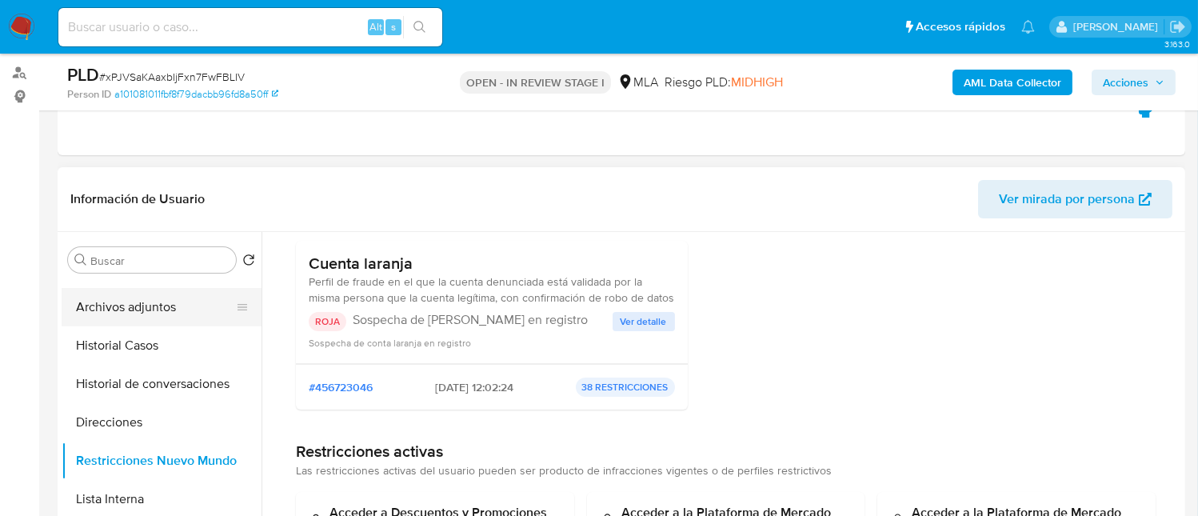
click at [181, 307] on button "Archivos adjuntos" at bounding box center [155, 307] width 187 height 38
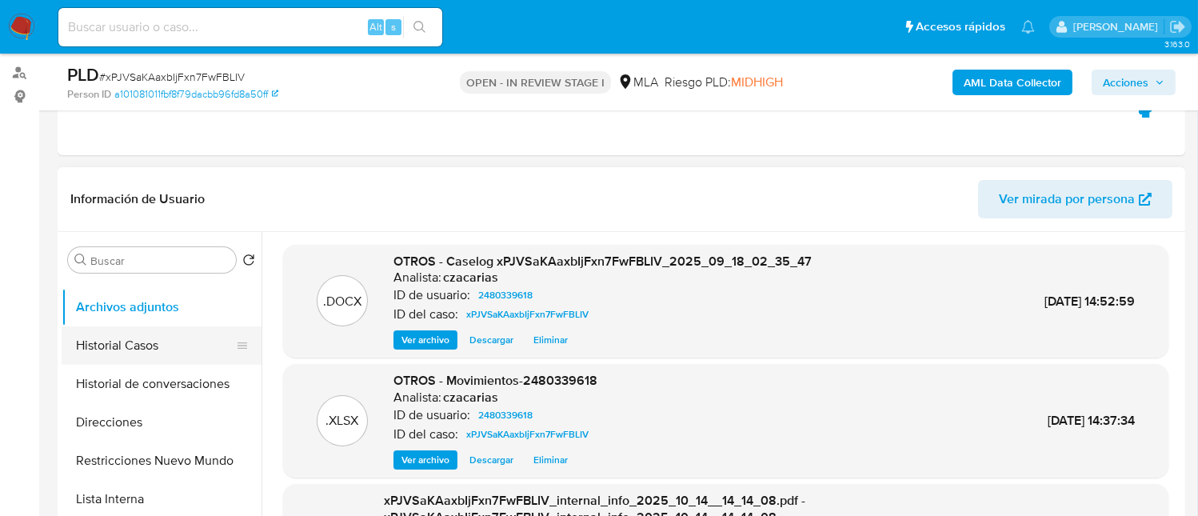
scroll to position [0, 0]
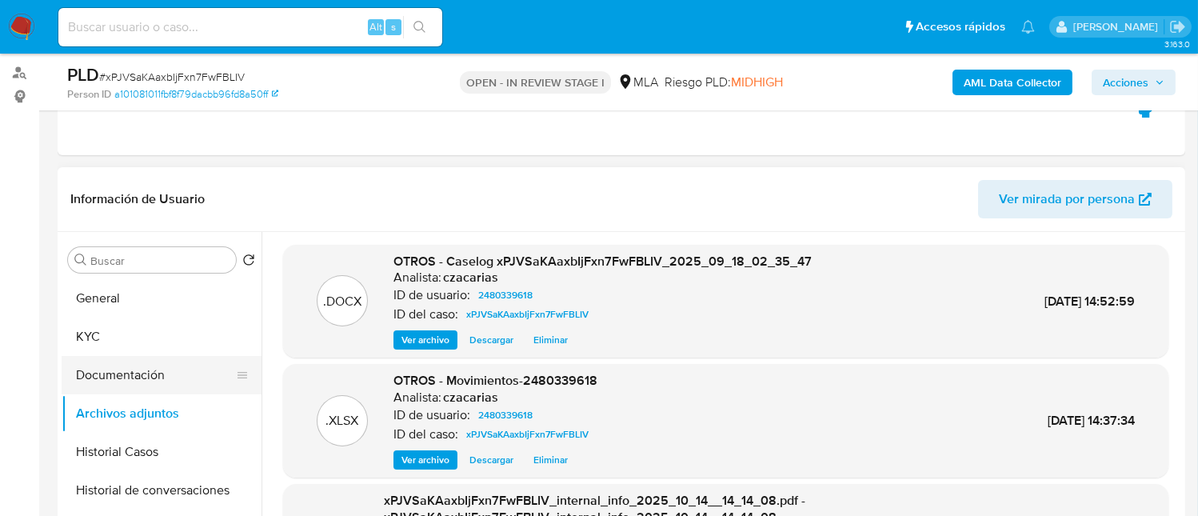
click at [173, 383] on button "Documentación" at bounding box center [155, 375] width 187 height 38
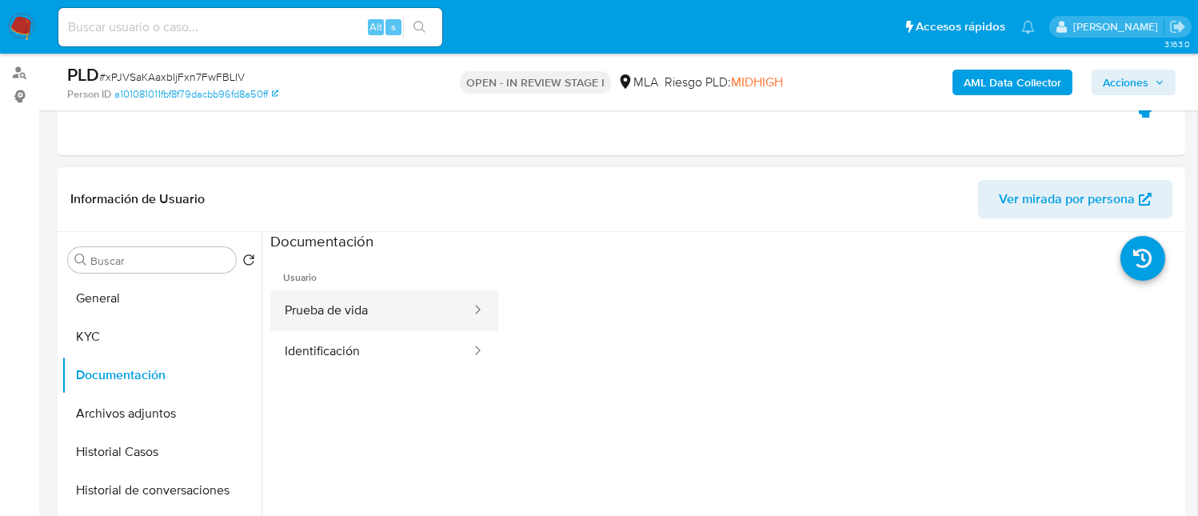
drag, startPoint x: 418, startPoint y: 313, endPoint x: 458, endPoint y: 312, distance: 39.2
click at [418, 313] on button "Prueba de vida" at bounding box center [371, 310] width 202 height 41
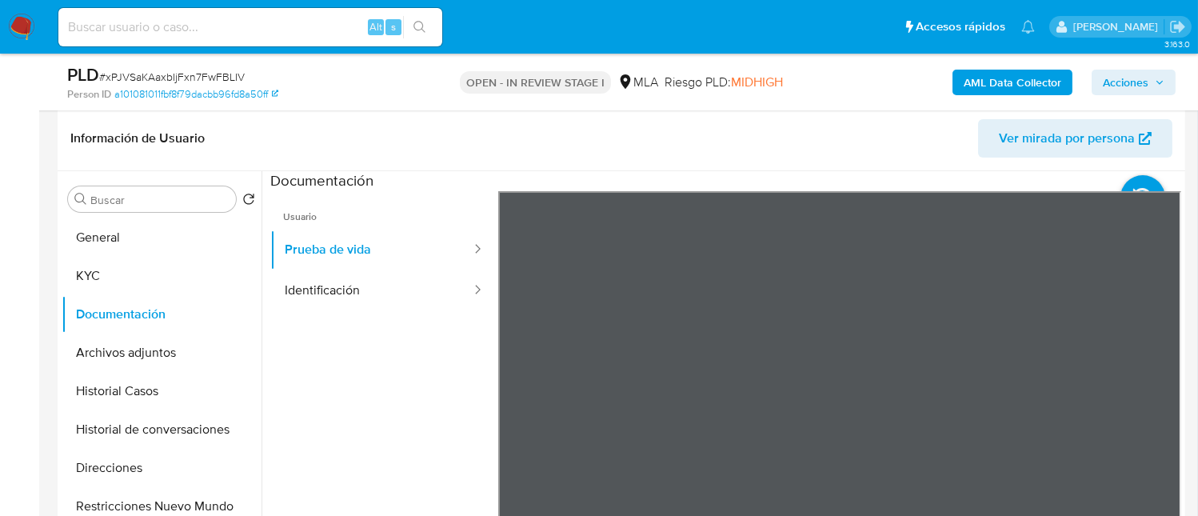
scroll to position [290, 0]
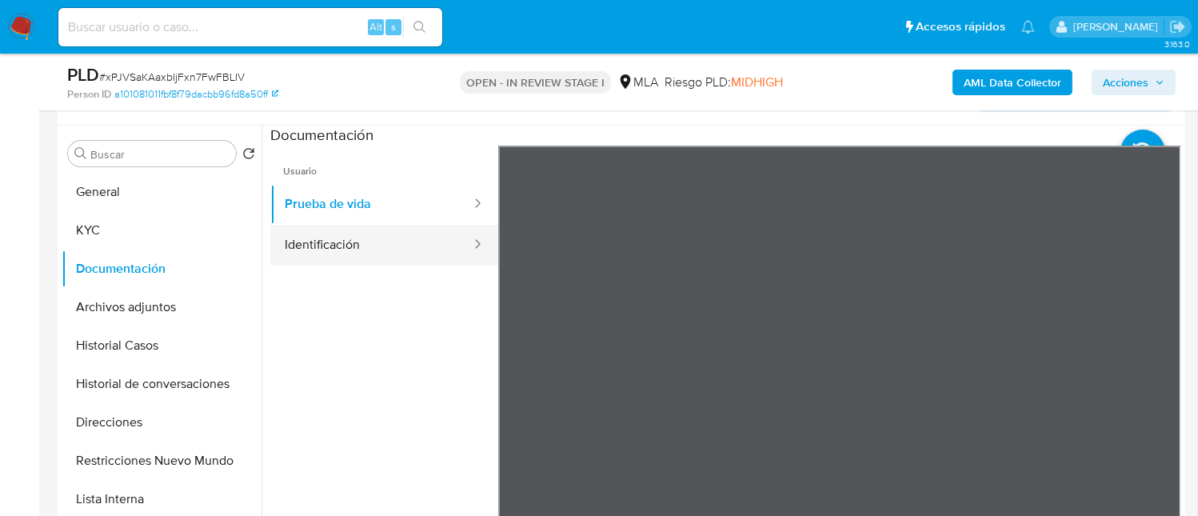
click at [374, 245] on button "Identificación" at bounding box center [371, 245] width 202 height 41
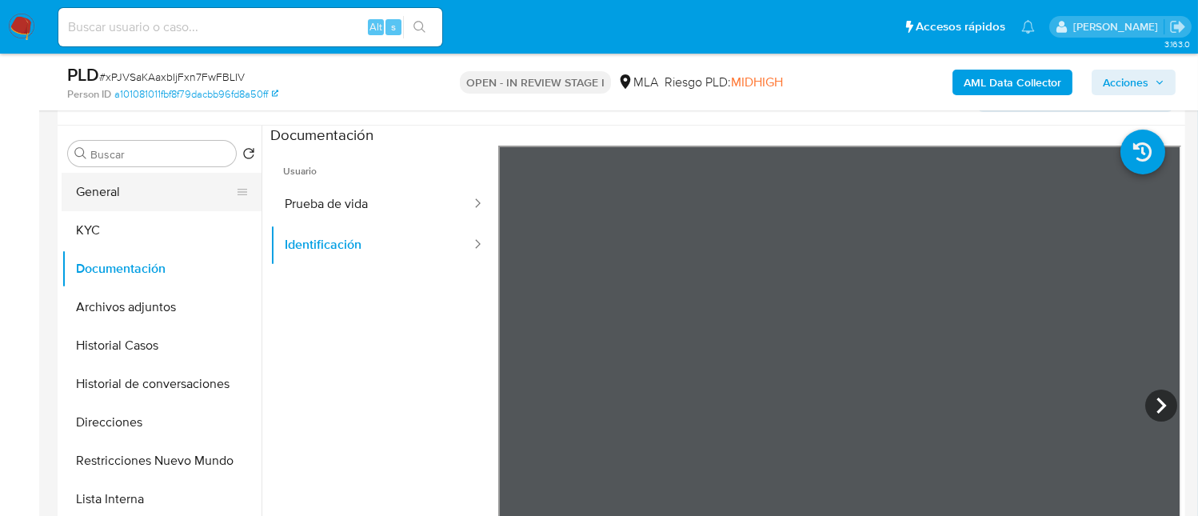
click at [118, 192] on button "General" at bounding box center [155, 192] width 187 height 38
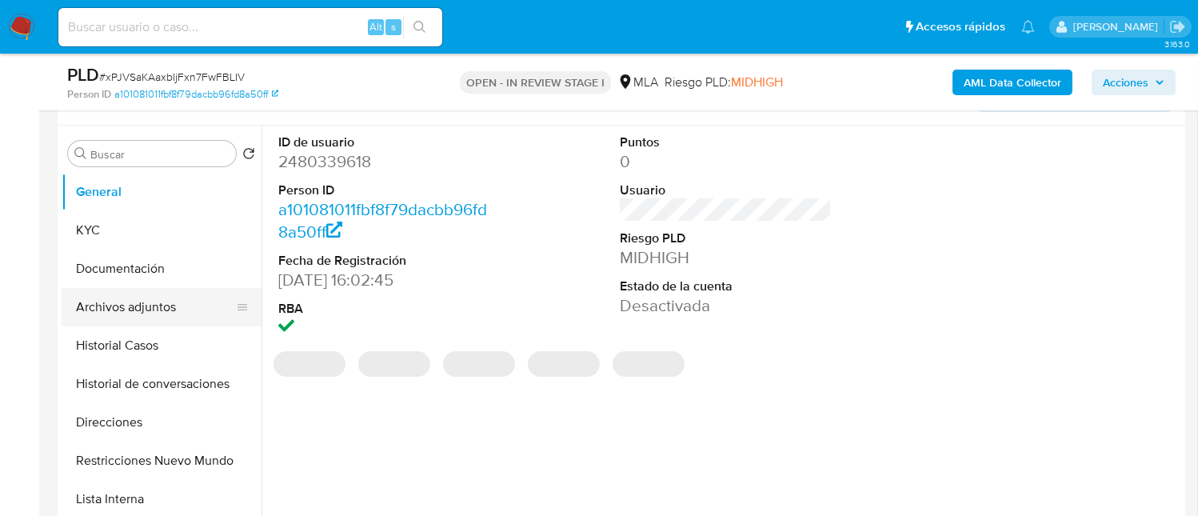
click at [173, 316] on button "Archivos adjuntos" at bounding box center [155, 307] width 187 height 38
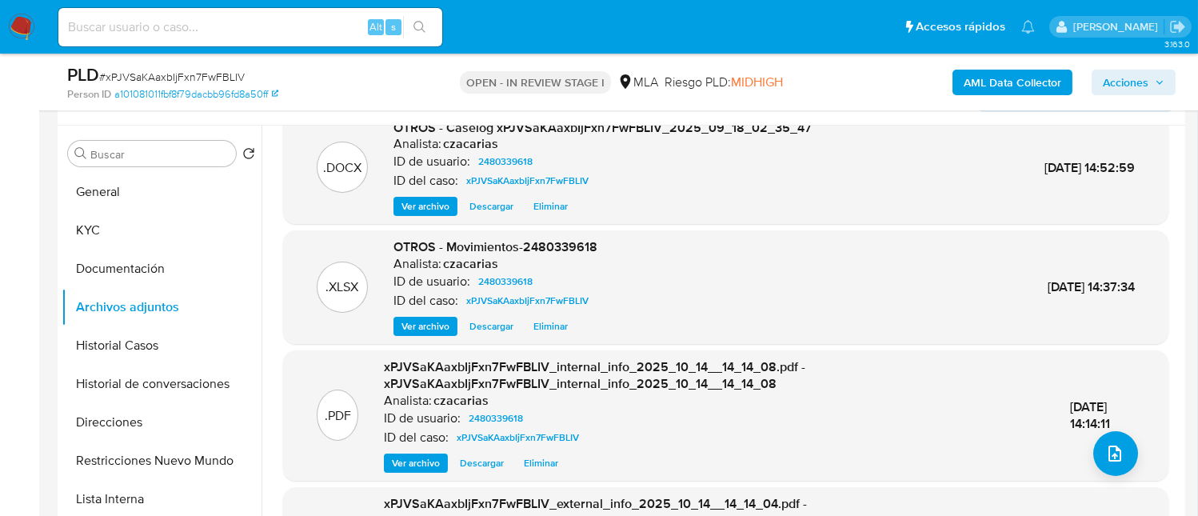
scroll to position [0, 0]
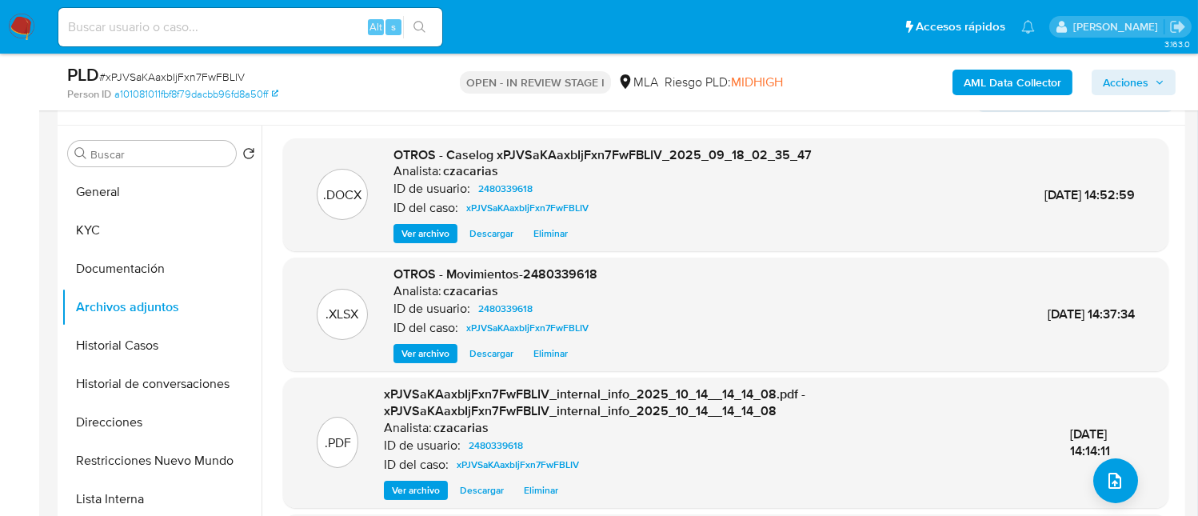
click at [1149, 93] on span "Acciones" at bounding box center [1126, 83] width 46 height 26
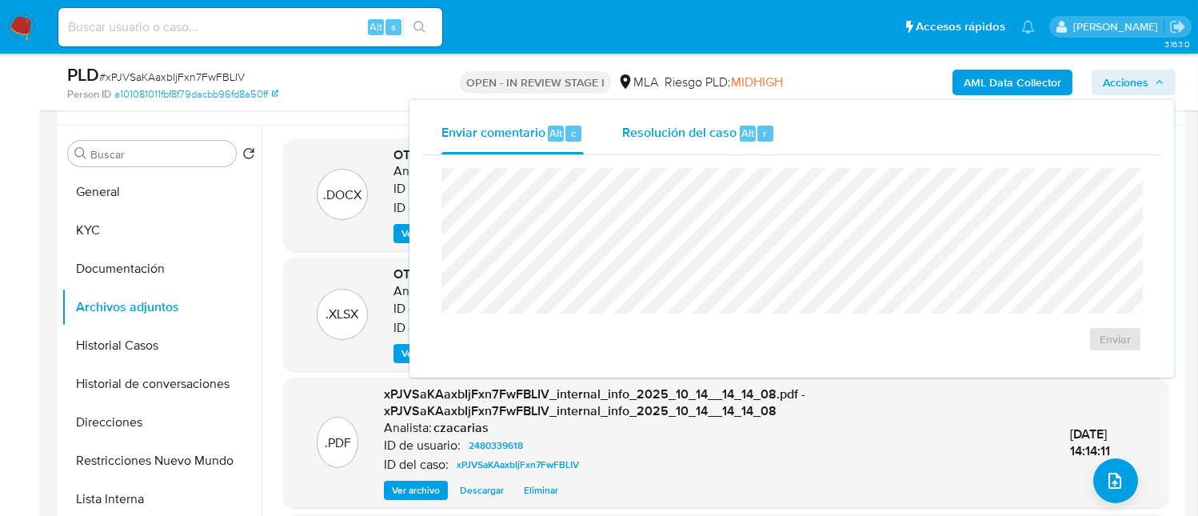
click at [688, 145] on div "Resolución del caso Alt r" at bounding box center [698, 134] width 153 height 42
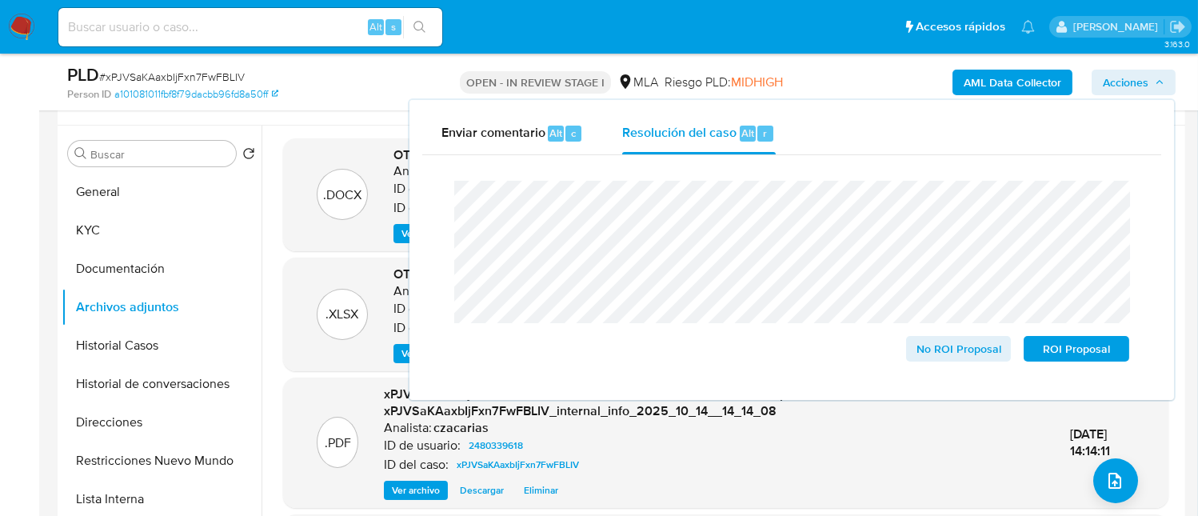
click at [183, 71] on span "# xPJVSaKAaxbIjFxn7FwFBLIV" at bounding box center [172, 77] width 146 height 16
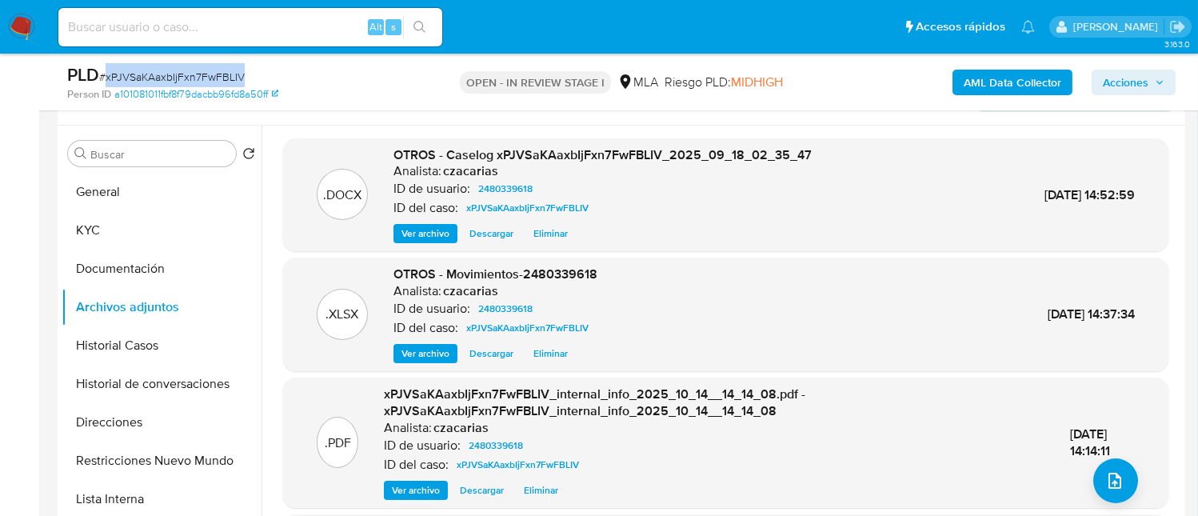
click at [183, 71] on span "# xPJVSaKAaxbIjFxn7FwFBLIV" at bounding box center [172, 77] width 146 height 16
copy span "xPJVSaKAaxbIjFxn7FwFBLIV"
click at [1141, 85] on span "Acciones" at bounding box center [1126, 83] width 46 height 26
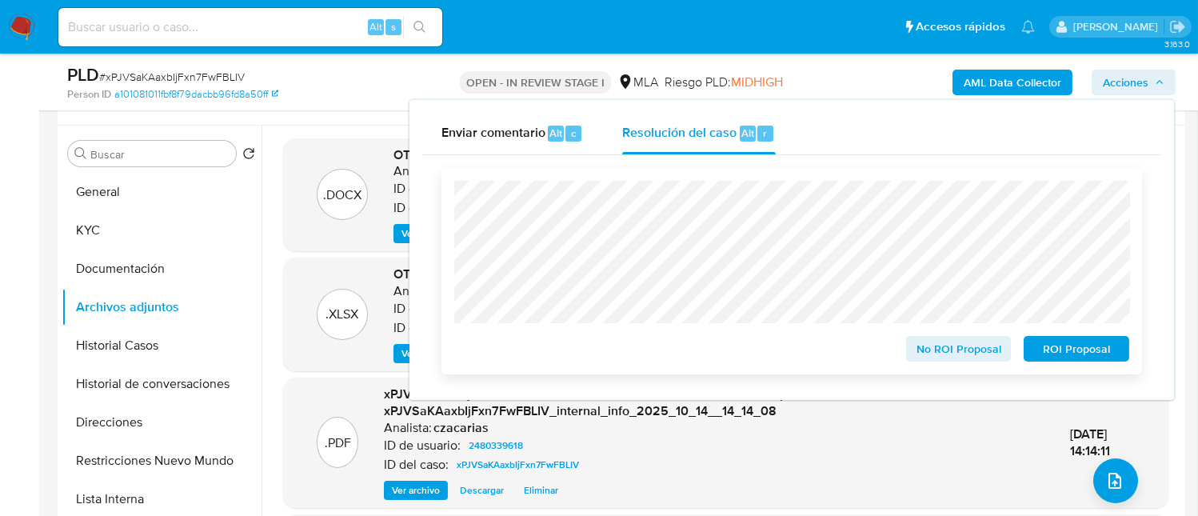
click at [1095, 358] on span "ROI Proposal" at bounding box center [1076, 349] width 83 height 22
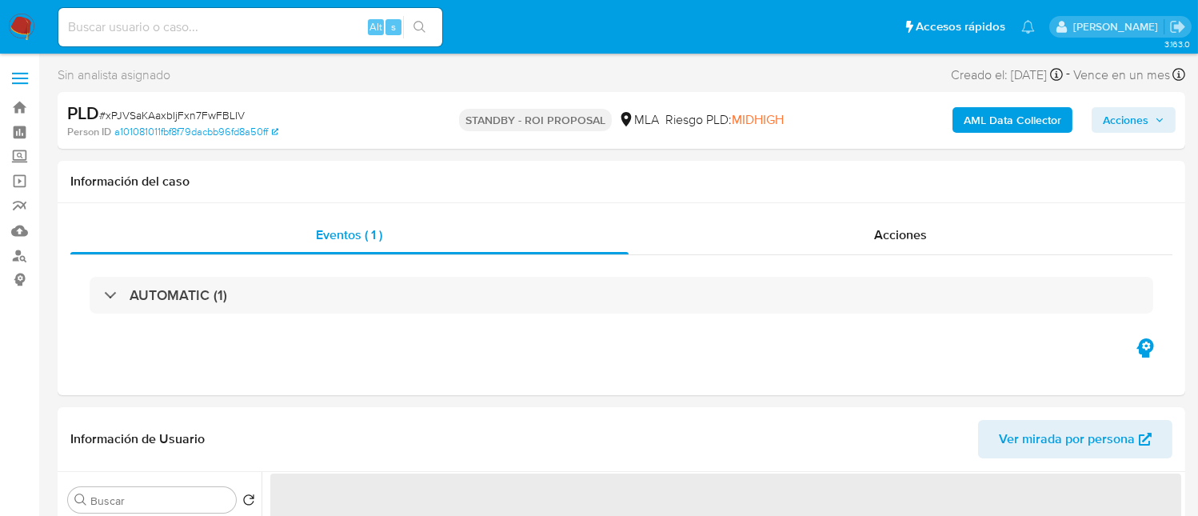
select select "10"
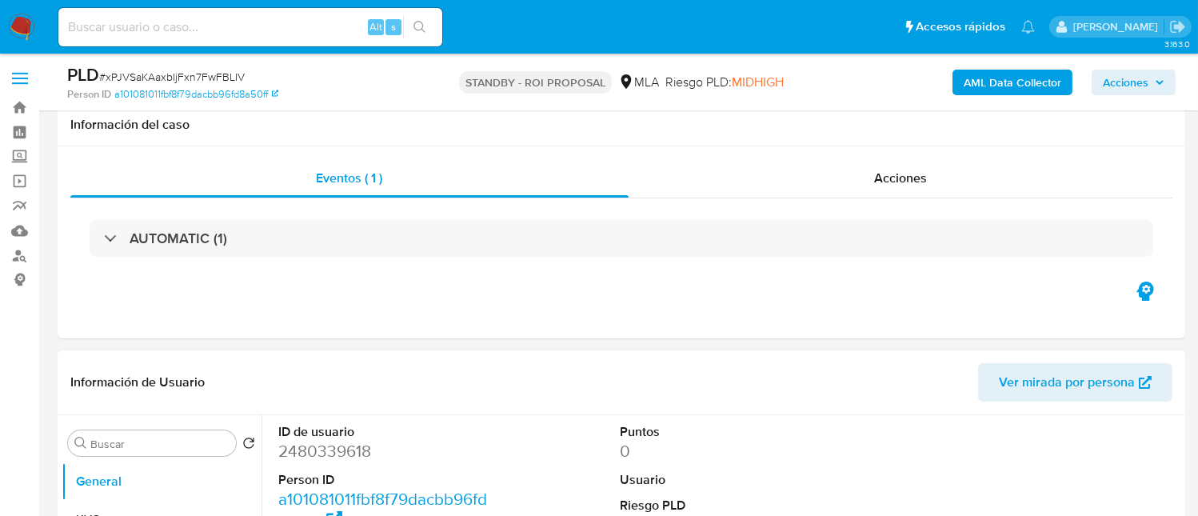
scroll to position [319, 0]
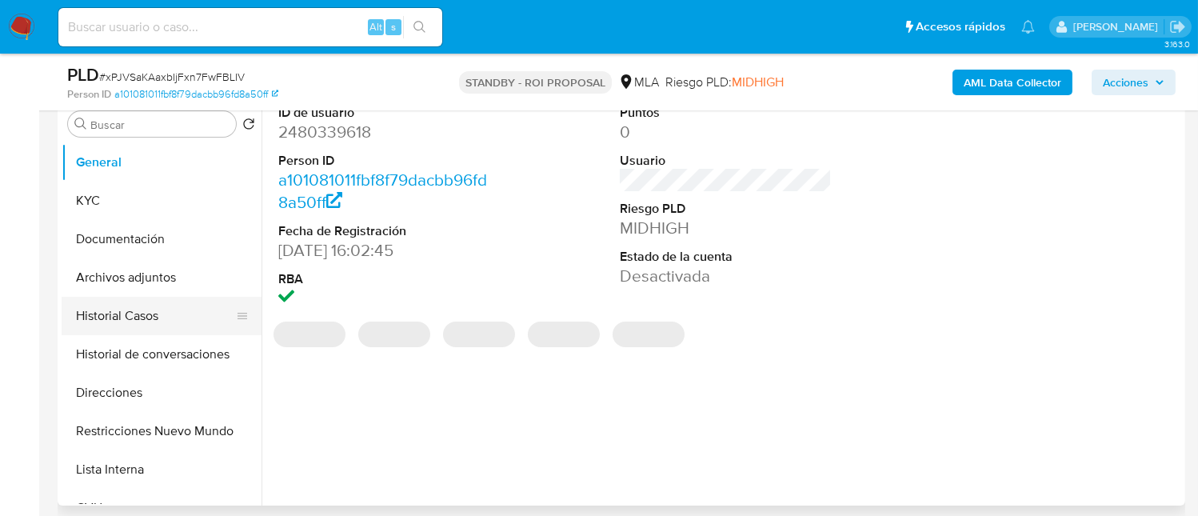
click at [151, 303] on button "Historial Casos" at bounding box center [155, 316] width 187 height 38
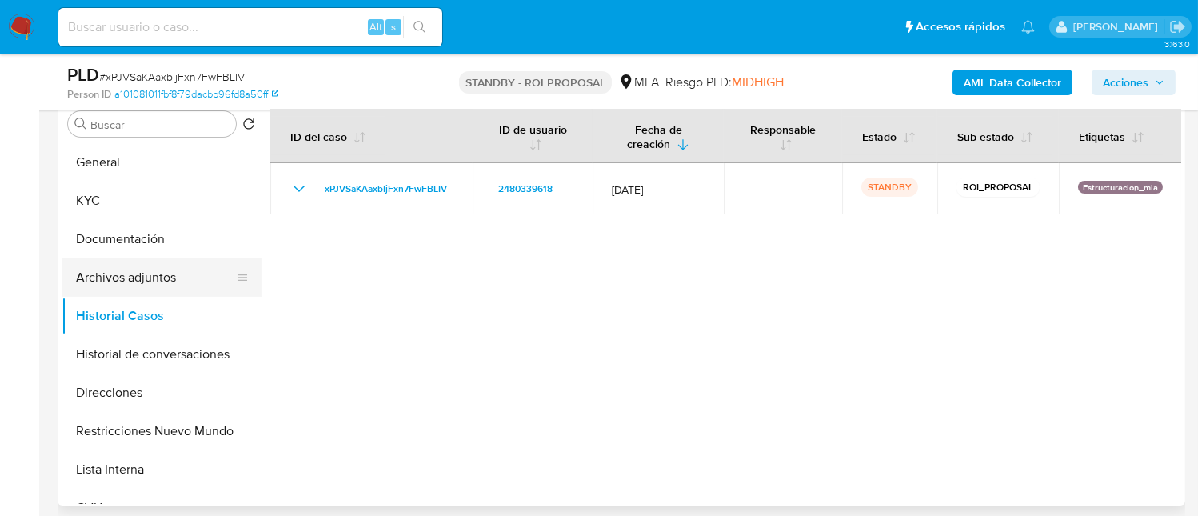
click at [174, 264] on button "Archivos adjuntos" at bounding box center [155, 277] width 187 height 38
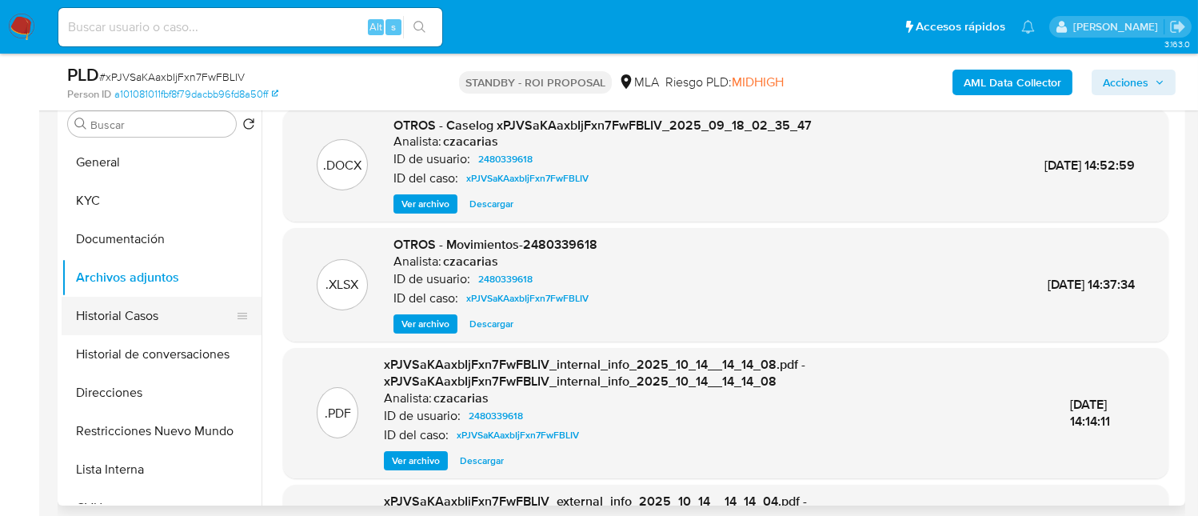
click at [150, 324] on button "Historial Casos" at bounding box center [155, 316] width 187 height 38
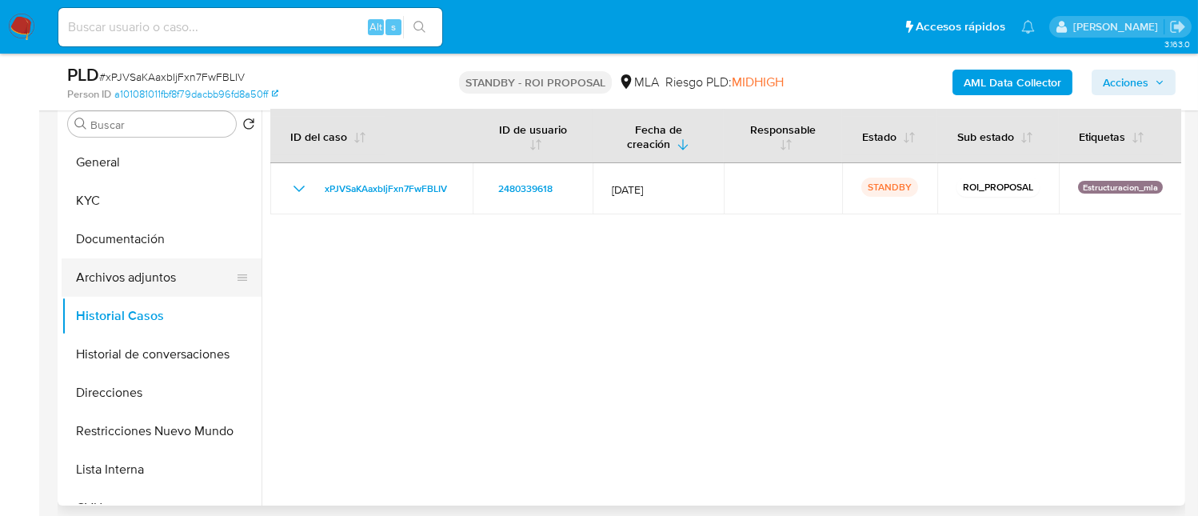
click at [162, 277] on button "Archivos adjuntos" at bounding box center [155, 277] width 187 height 38
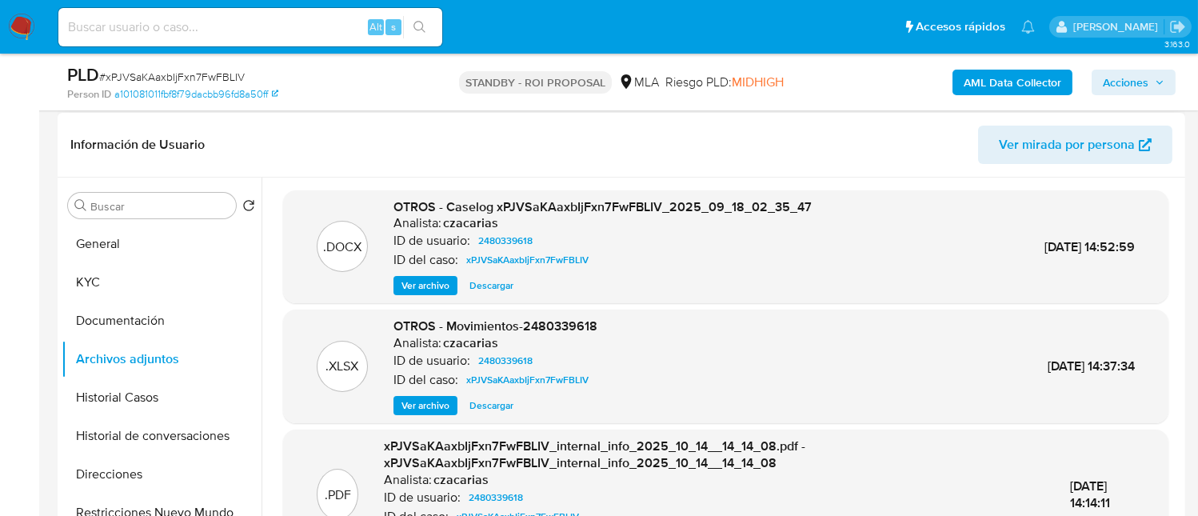
scroll to position [214, 0]
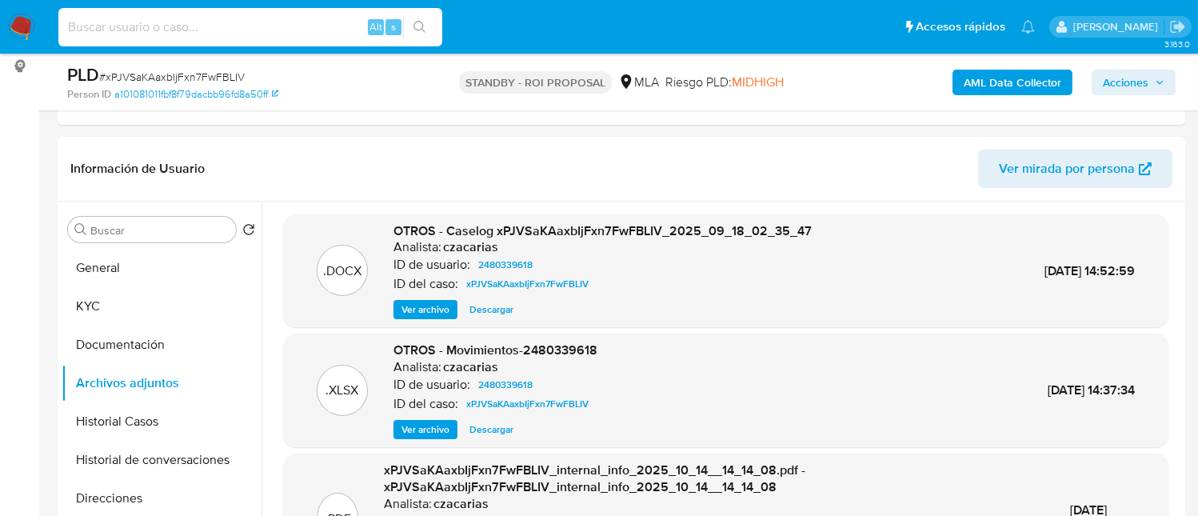
click at [263, 28] on input at bounding box center [250, 27] width 384 height 21
paste input "ud3xjJh9314Bmqq3XYRzEkDh"
type input "ud3xjJh9314Bmqq3XYRzEkDh"
click at [426, 29] on button "search-icon" at bounding box center [419, 27] width 33 height 22
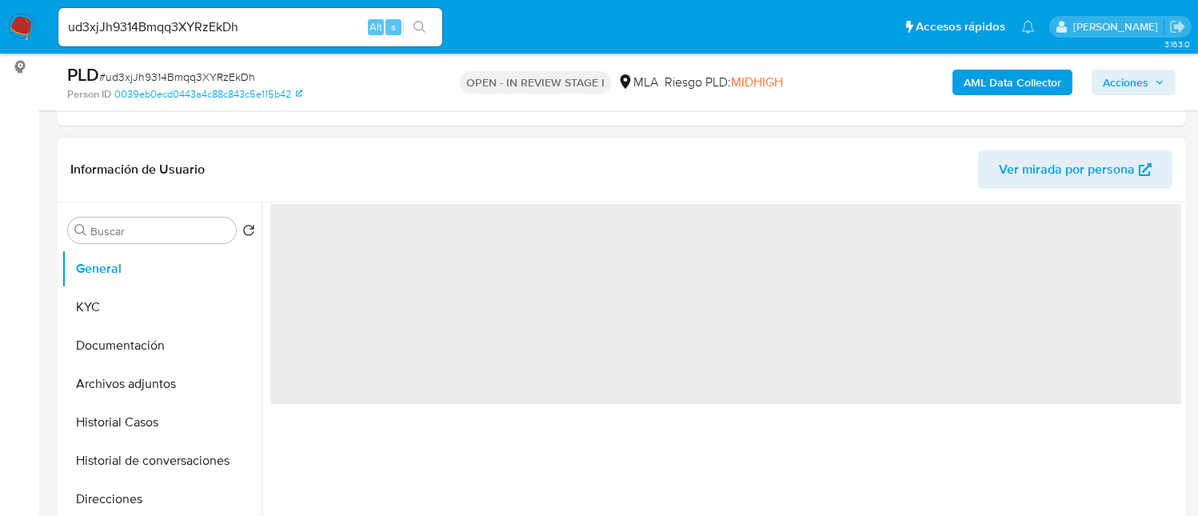
select select "10"
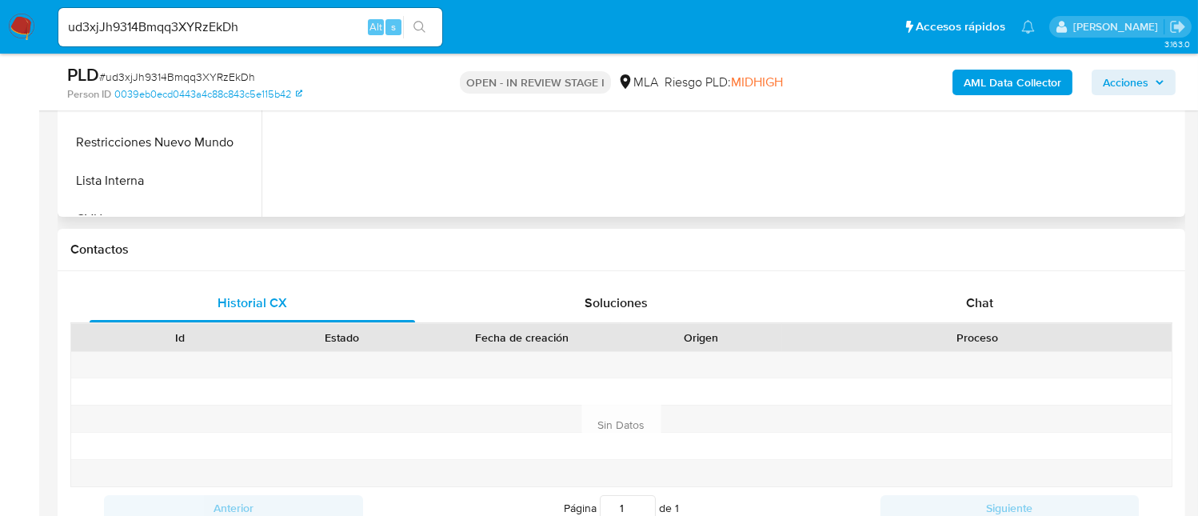
scroll to position [640, 0]
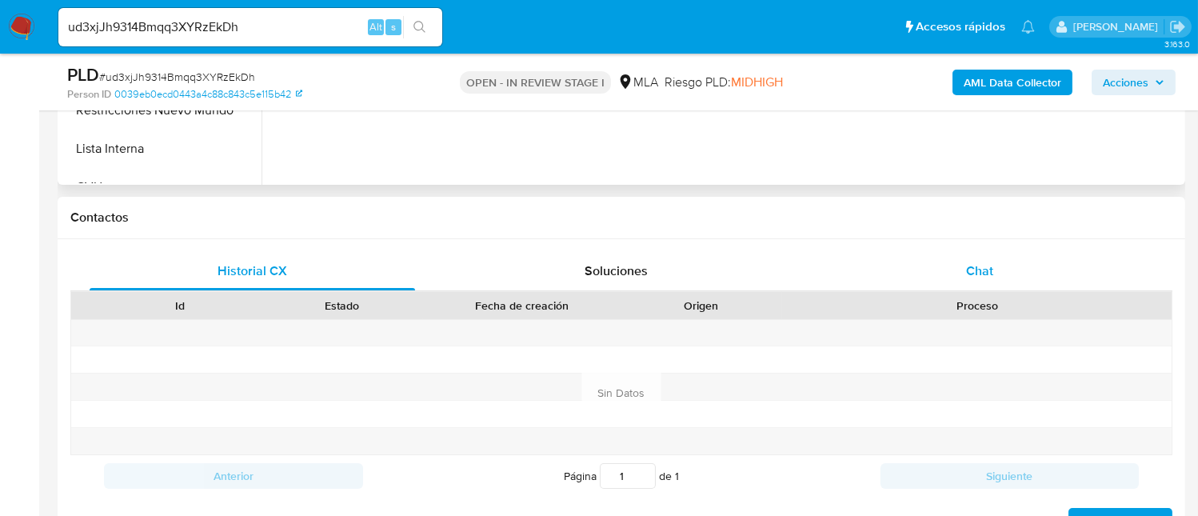
click at [957, 282] on div "Chat" at bounding box center [980, 271] width 326 height 38
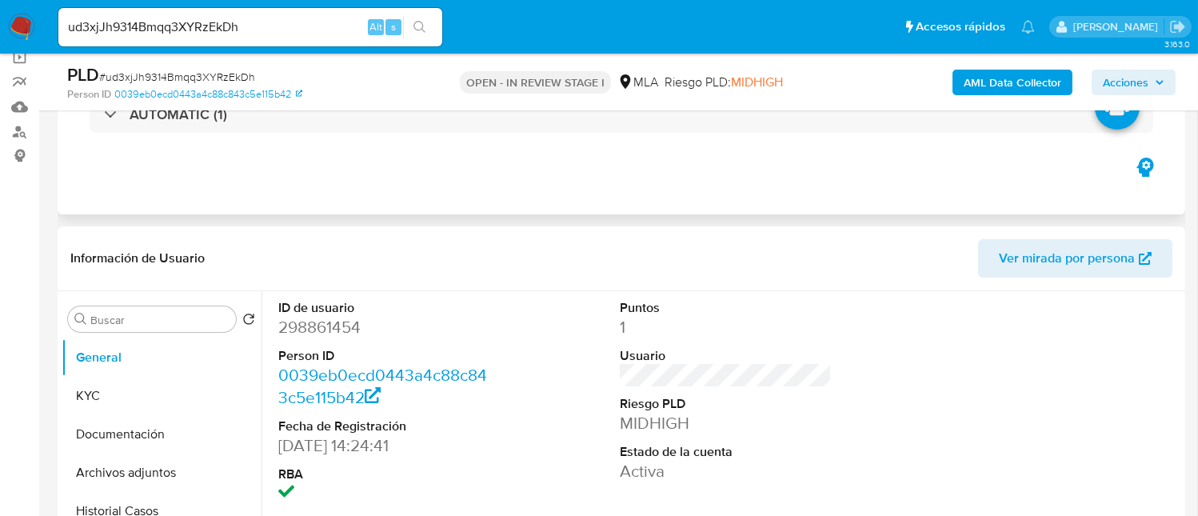
scroll to position [106, 0]
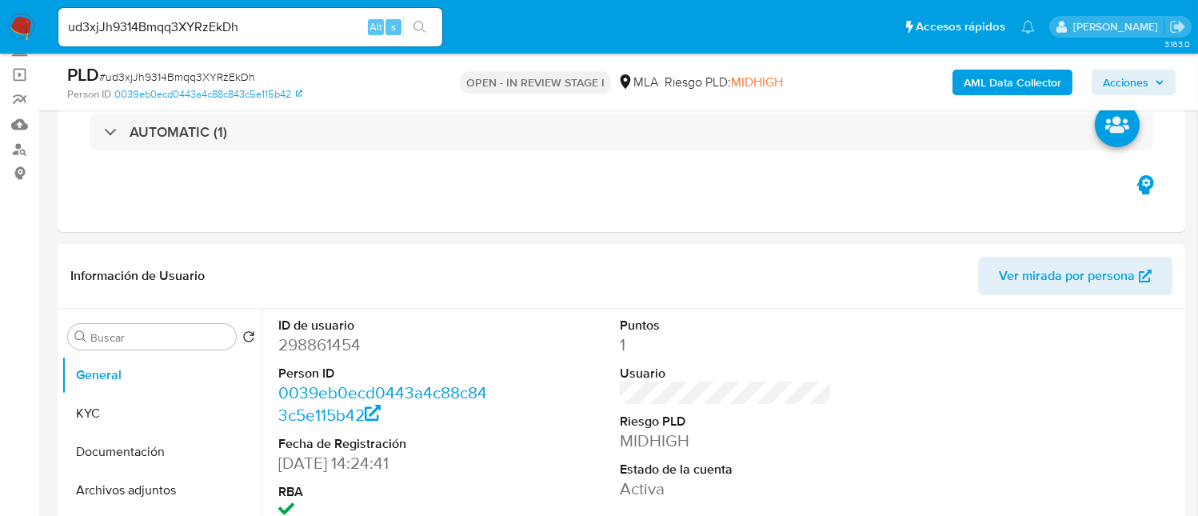
click at [304, 347] on dd "298861454" at bounding box center [384, 345] width 212 height 22
copy dd "298861454"
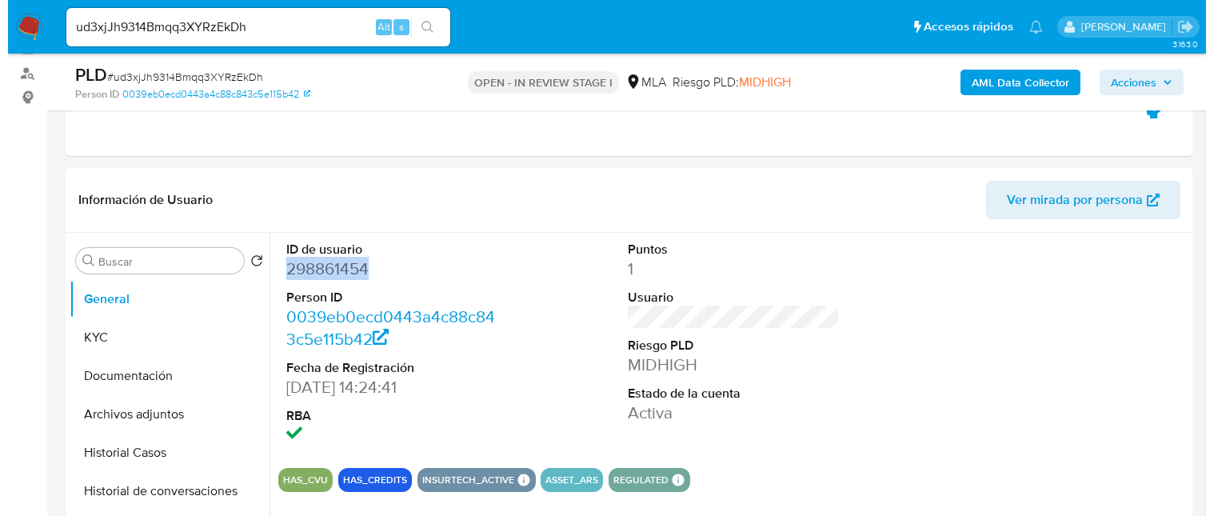
scroll to position [214, 0]
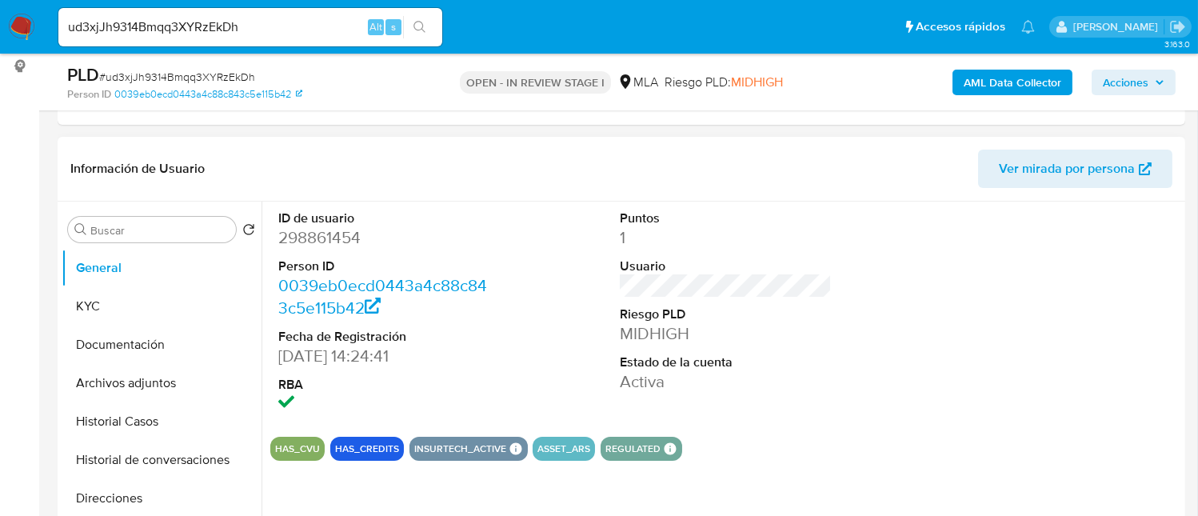
click at [299, 224] on dt "ID de usuario" at bounding box center [384, 219] width 212 height 18
click at [298, 232] on dd "298861454" at bounding box center [384, 237] width 212 height 22
copy dd "298861454"
click at [319, 237] on dd "298861454" at bounding box center [384, 237] width 212 height 22
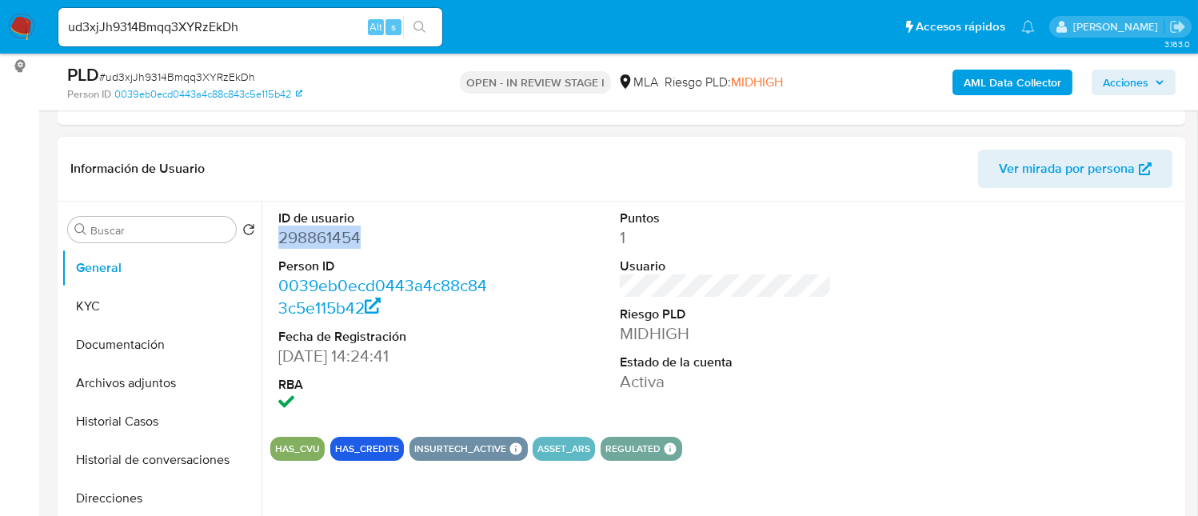
click at [319, 237] on dd "298861454" at bounding box center [384, 237] width 212 height 22
click at [418, 241] on dd "298861454" at bounding box center [384, 237] width 212 height 22
click at [1045, 77] on b "AML Data Collector" at bounding box center [1013, 83] width 98 height 26
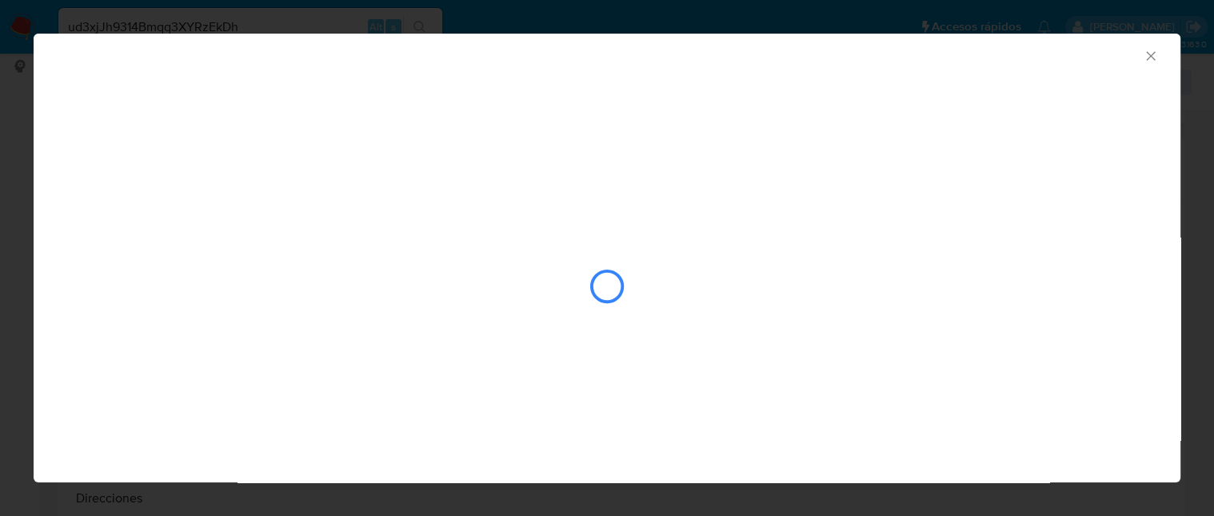
click at [1156, 54] on icon "Cerrar ventana" at bounding box center [1151, 56] width 16 height 16
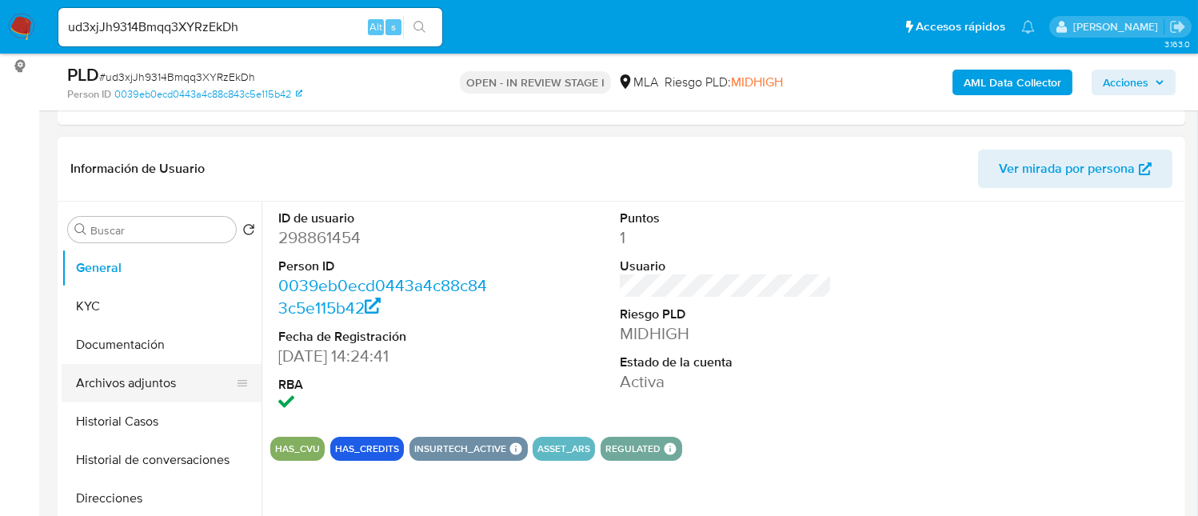
click at [148, 369] on button "Archivos adjuntos" at bounding box center [155, 383] width 187 height 38
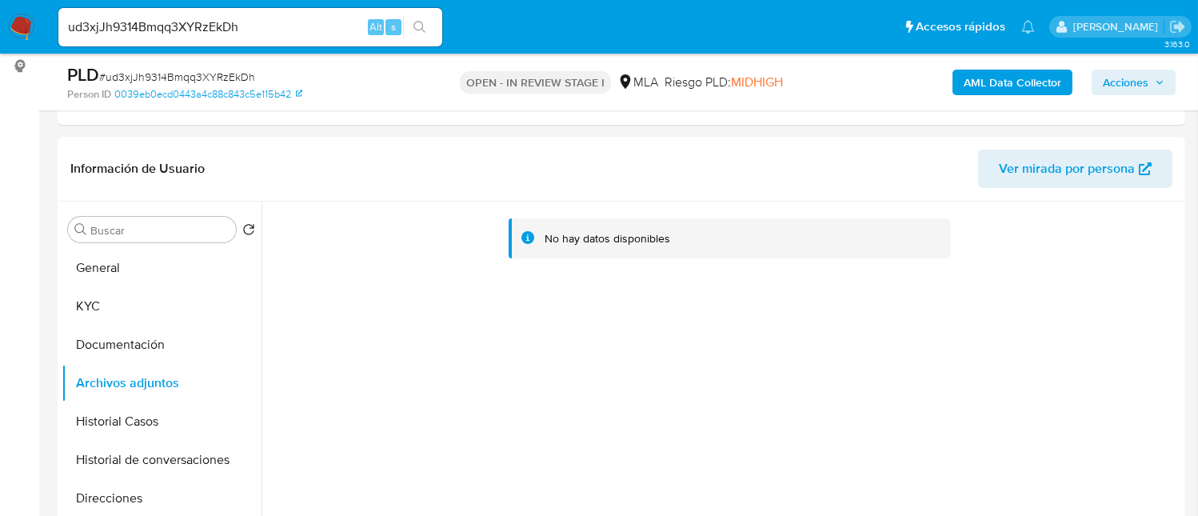
click at [1020, 78] on b "AML Data Collector" at bounding box center [1013, 83] width 98 height 26
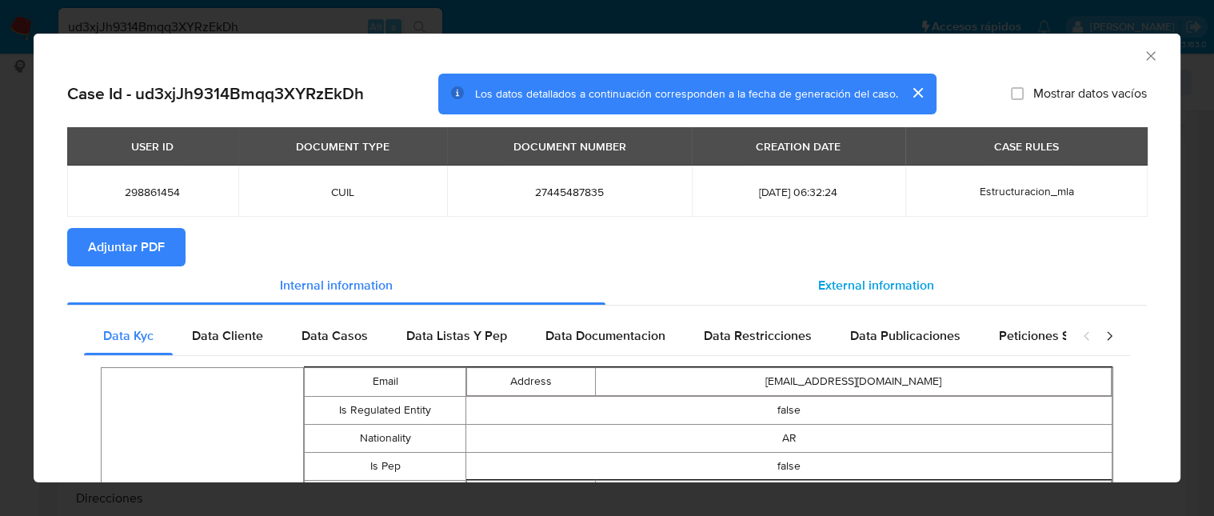
click at [906, 273] on div "External information" at bounding box center [876, 285] width 542 height 38
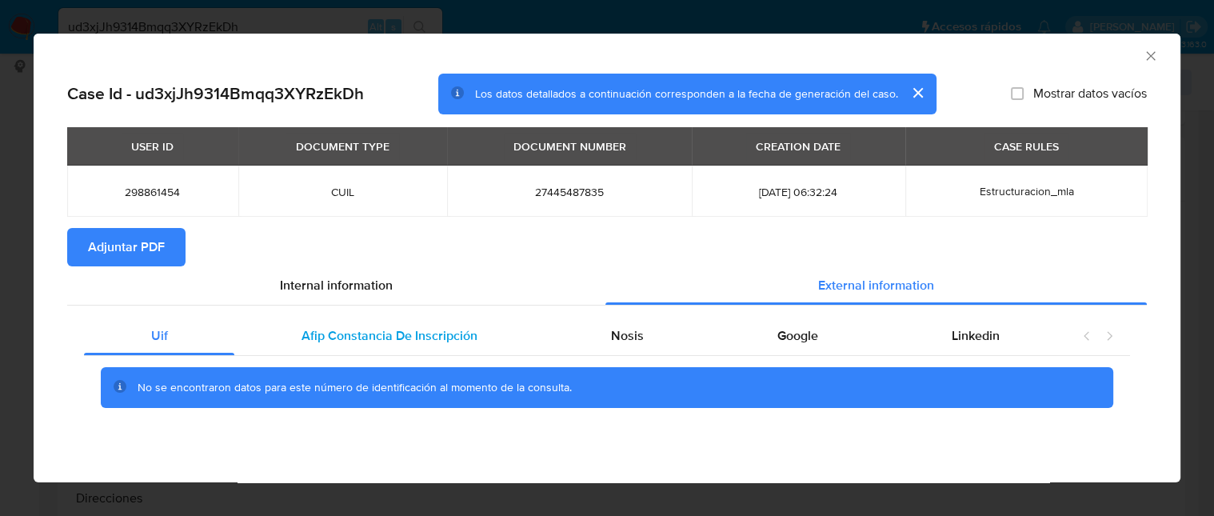
click at [494, 330] on div "Afip Constancia De Inscripción" at bounding box center [389, 336] width 310 height 38
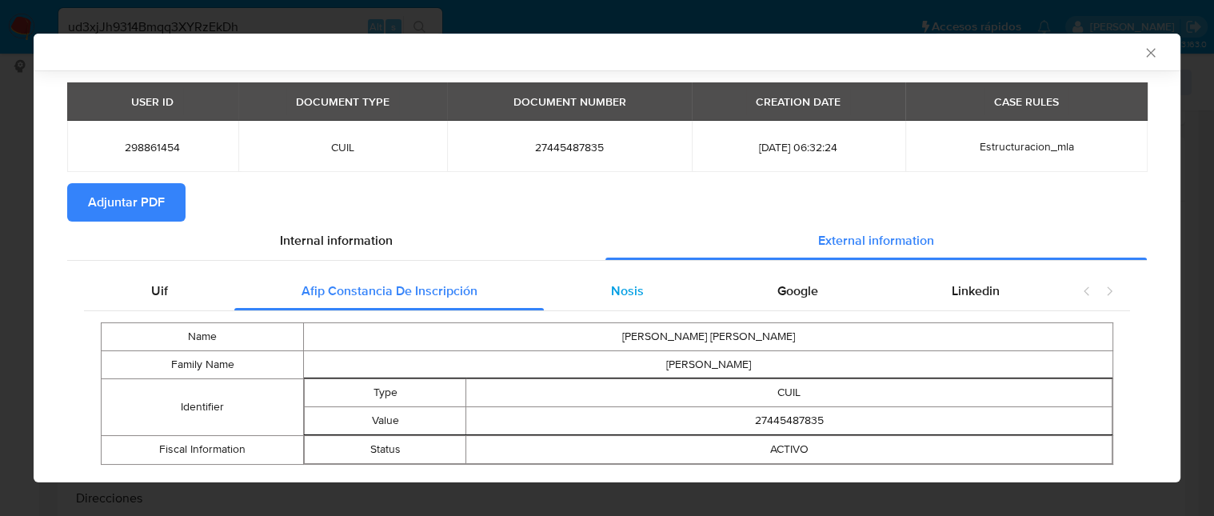
scroll to position [79, 0]
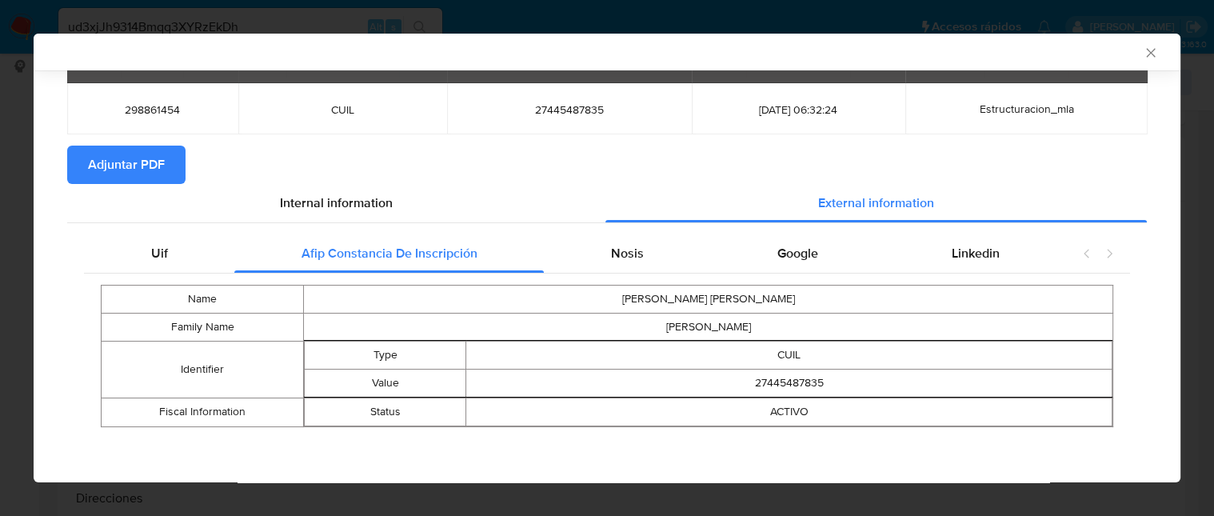
click at [677, 274] on div "Name SABRINA JAEL Family Name RODRIGUEZ Identifier Type CUIL Value 27445487835 …" at bounding box center [607, 356] width 1046 height 165
click at [681, 258] on div "Nosis" at bounding box center [627, 253] width 166 height 38
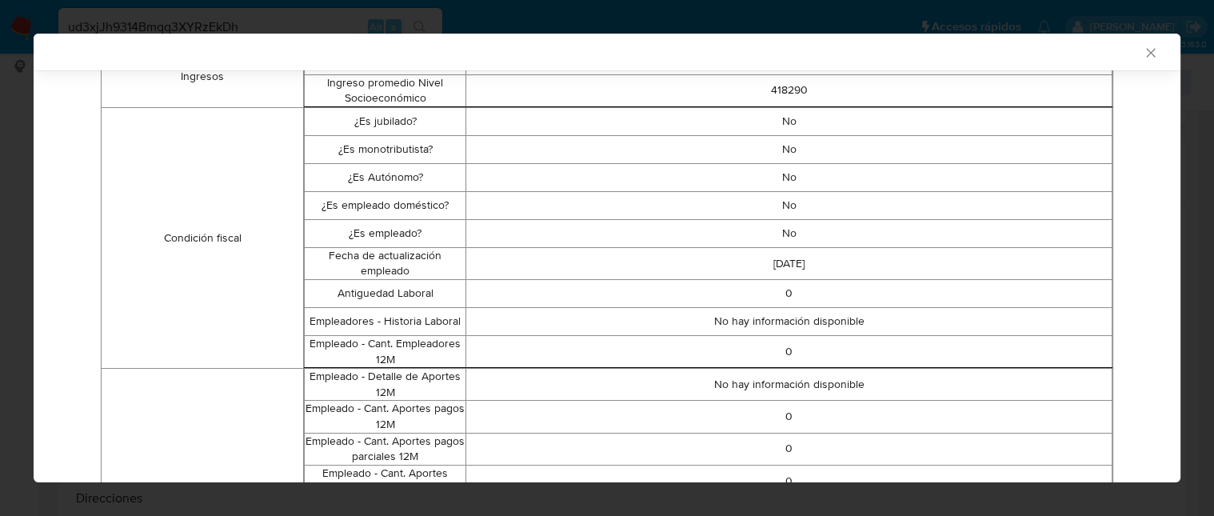
scroll to position [3, 0]
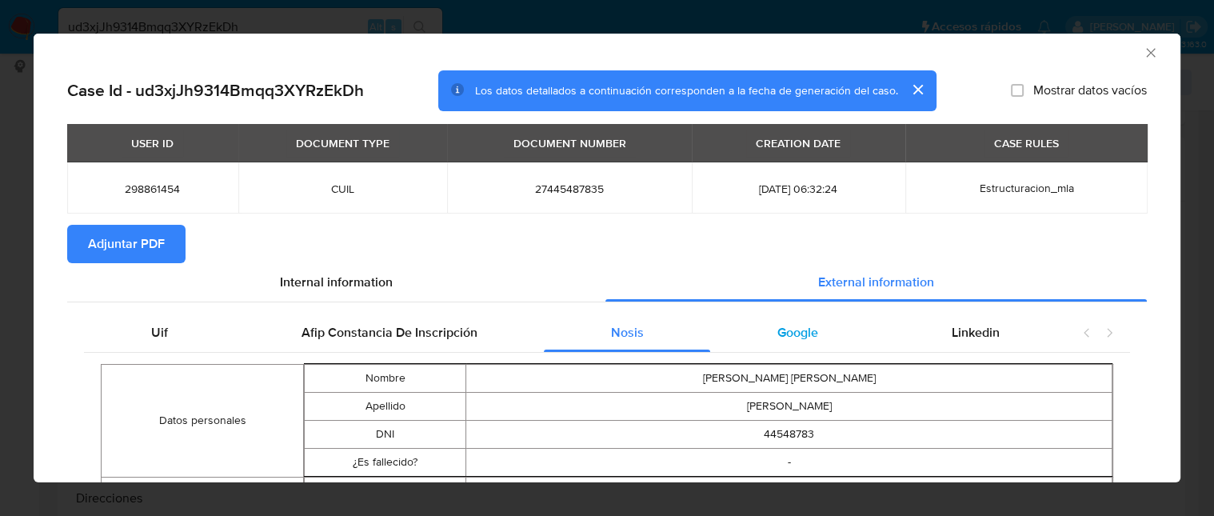
click at [836, 337] on div "Google" at bounding box center [797, 333] width 174 height 38
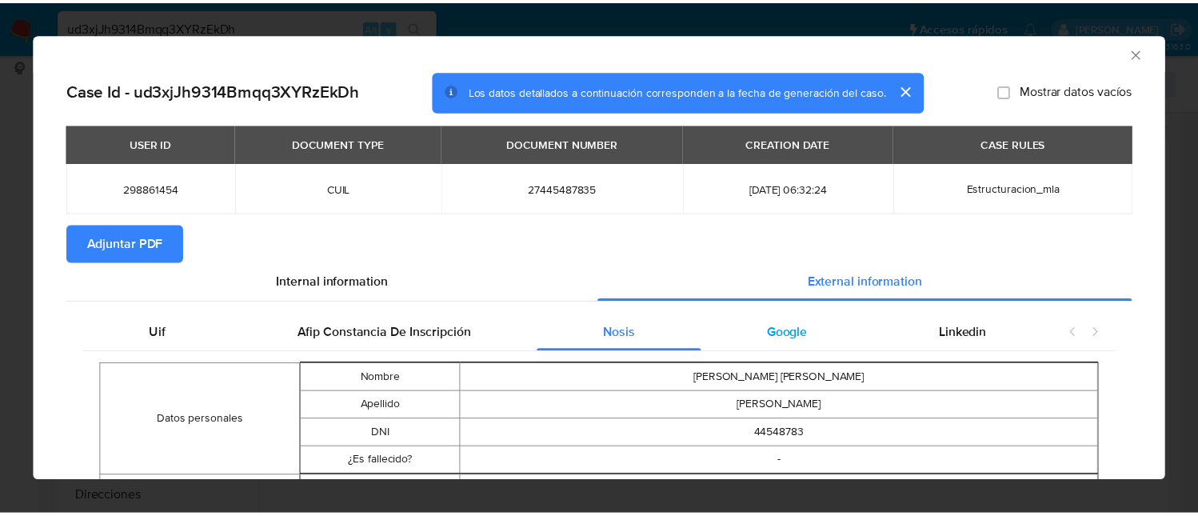
scroll to position [0, 0]
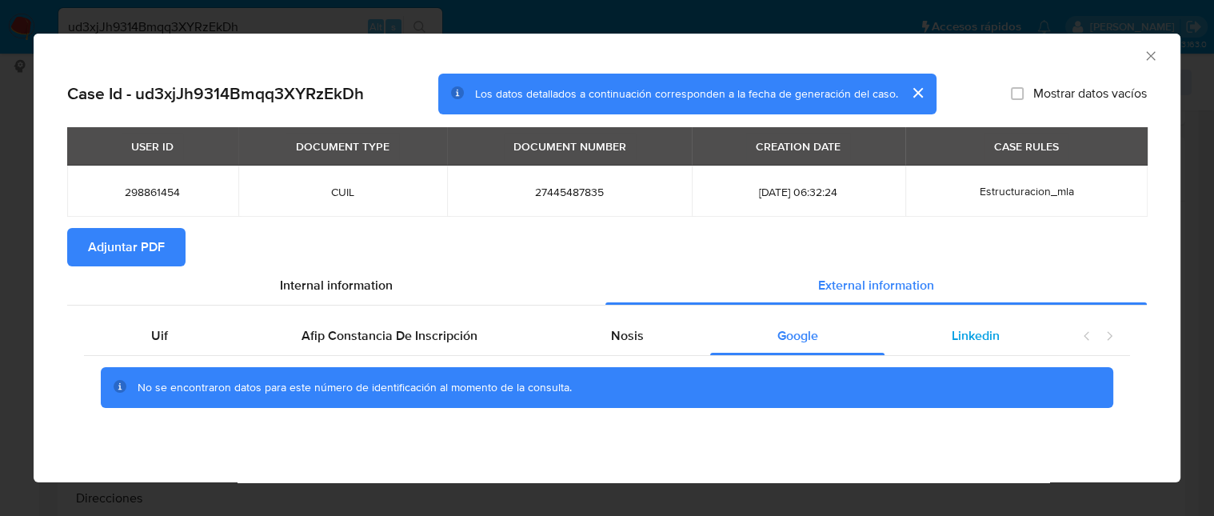
click at [933, 338] on div "Linkedin" at bounding box center [976, 336] width 182 height 38
click at [141, 247] on span "Adjuntar PDF" at bounding box center [126, 247] width 77 height 35
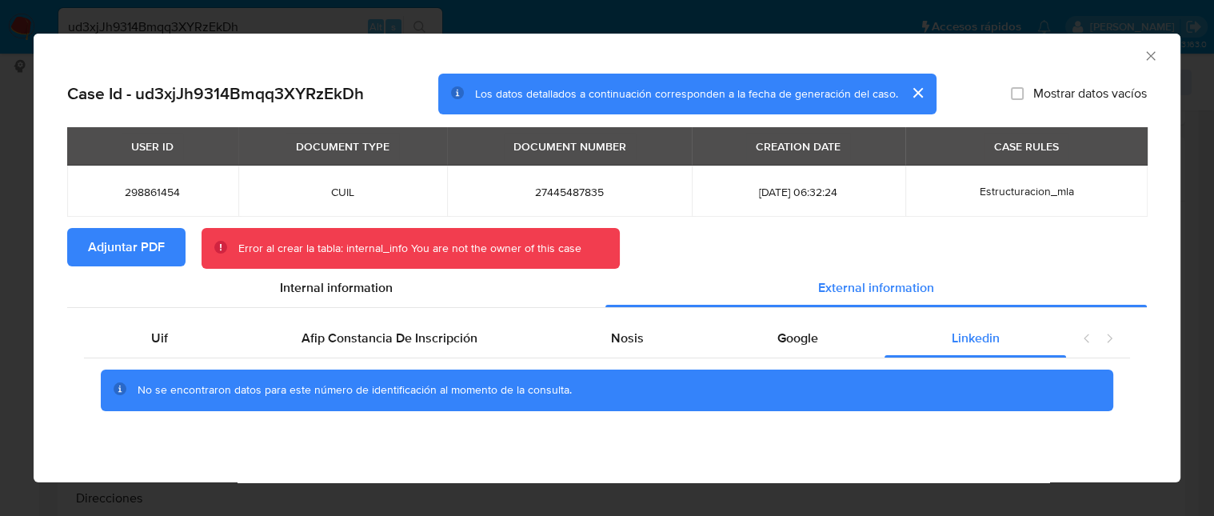
drag, startPoint x: 1142, startPoint y: 55, endPoint x: 1087, endPoint y: 54, distance: 55.2
click at [1143, 56] on icon "Cerrar ventana" at bounding box center [1151, 56] width 16 height 16
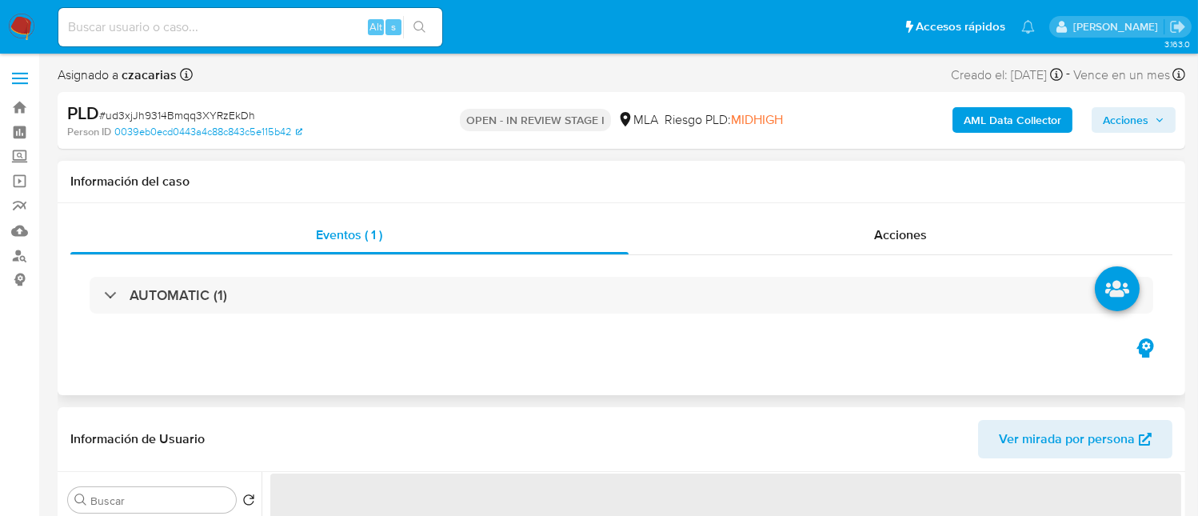
select select "10"
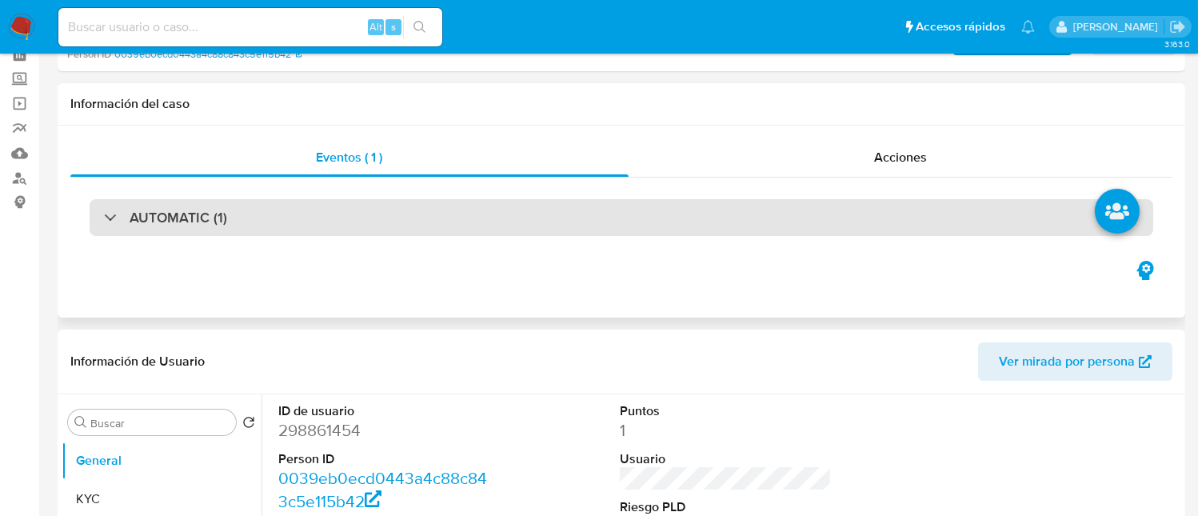
scroll to position [214, 0]
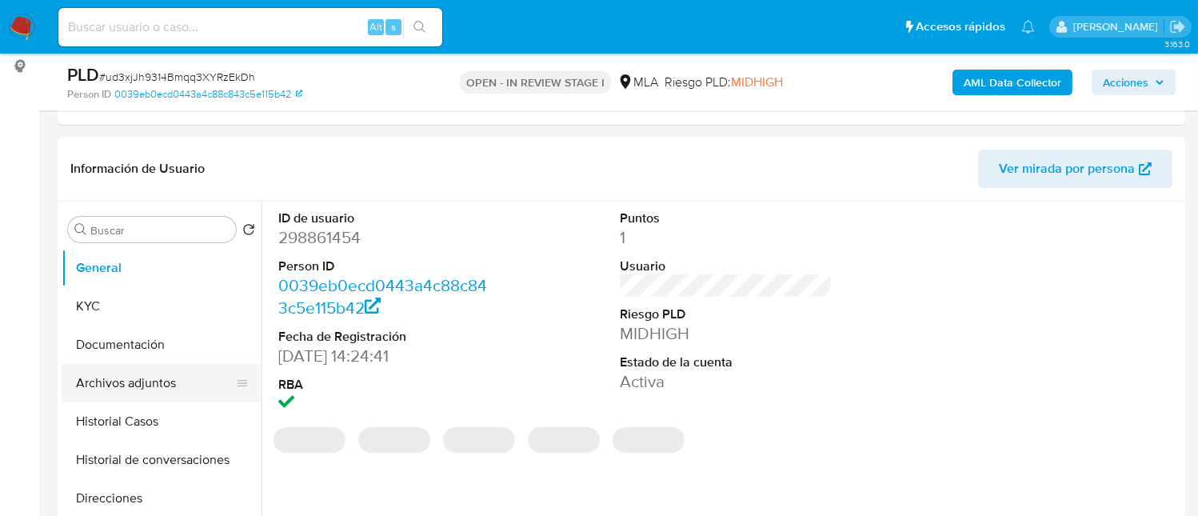
click at [151, 386] on button "Archivos adjuntos" at bounding box center [155, 383] width 187 height 38
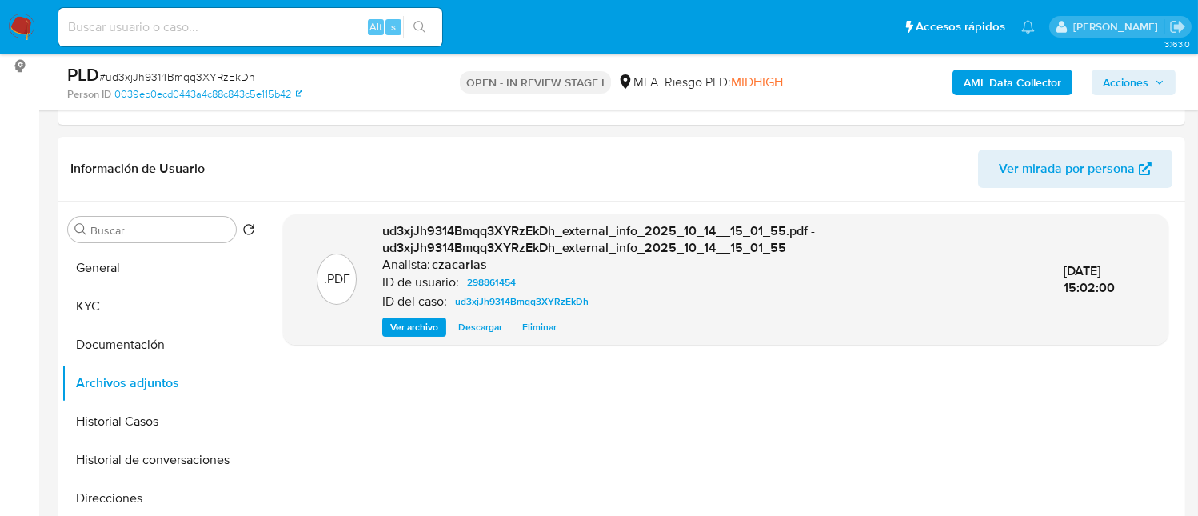
click at [1034, 78] on b "AML Data Collector" at bounding box center [1013, 83] width 98 height 26
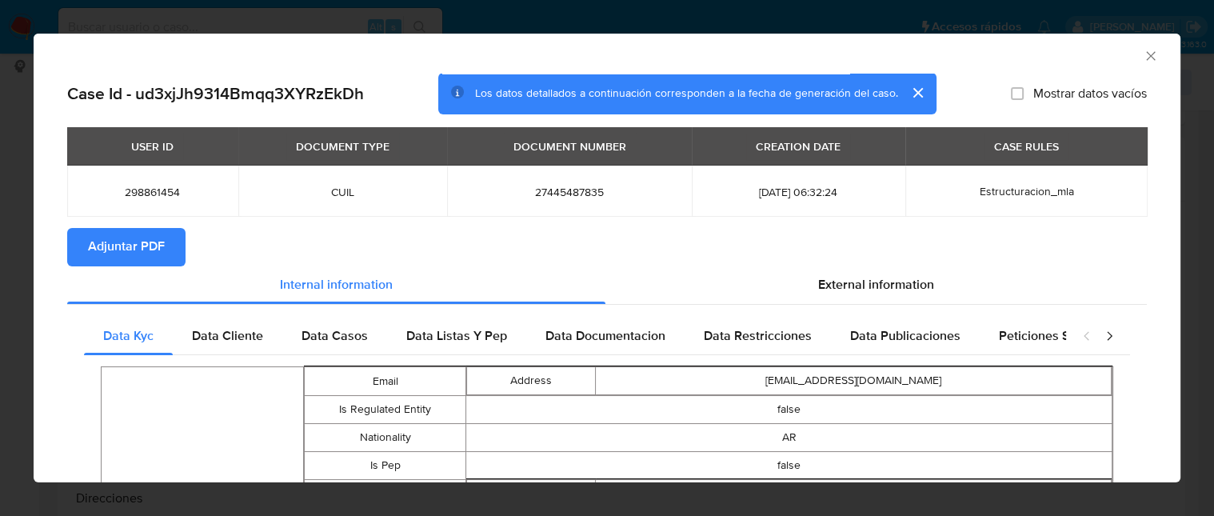
click at [171, 250] on button "Adjuntar PDF" at bounding box center [126, 247] width 118 height 38
click at [1146, 56] on icon "Cerrar ventana" at bounding box center [1150, 55] width 9 height 9
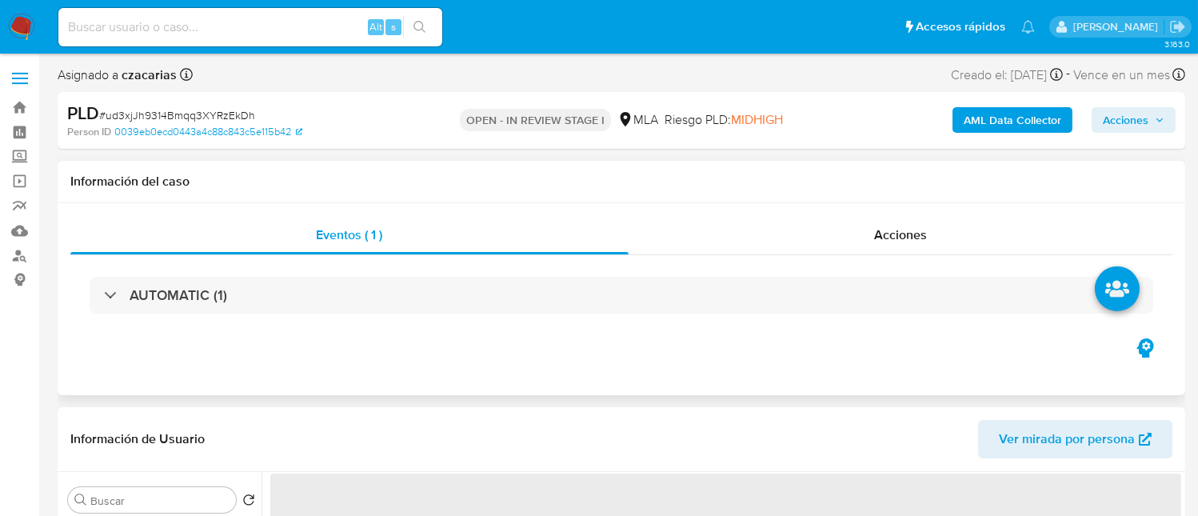
select select "10"
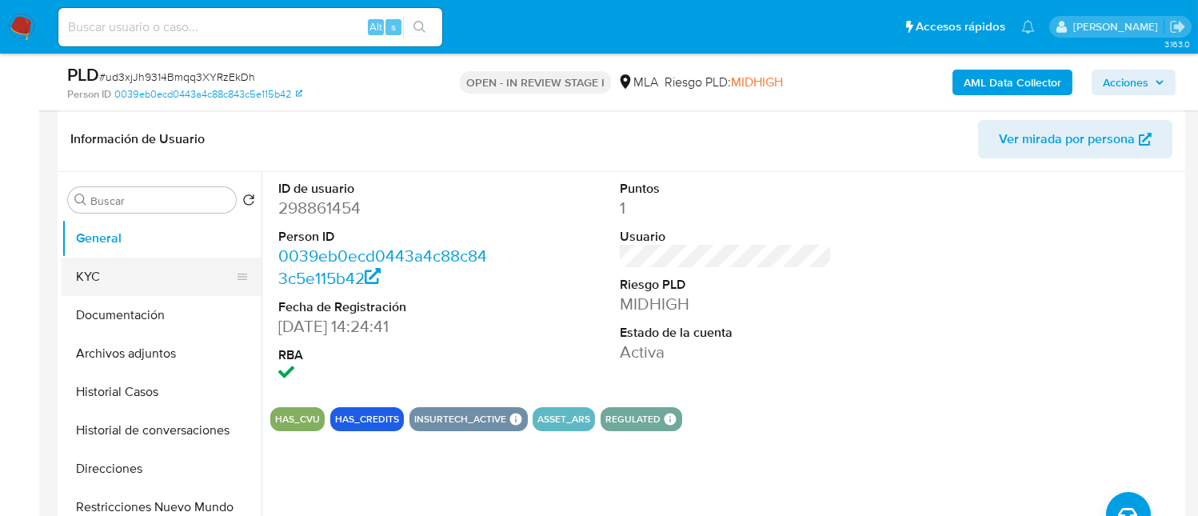
scroll to position [319, 0]
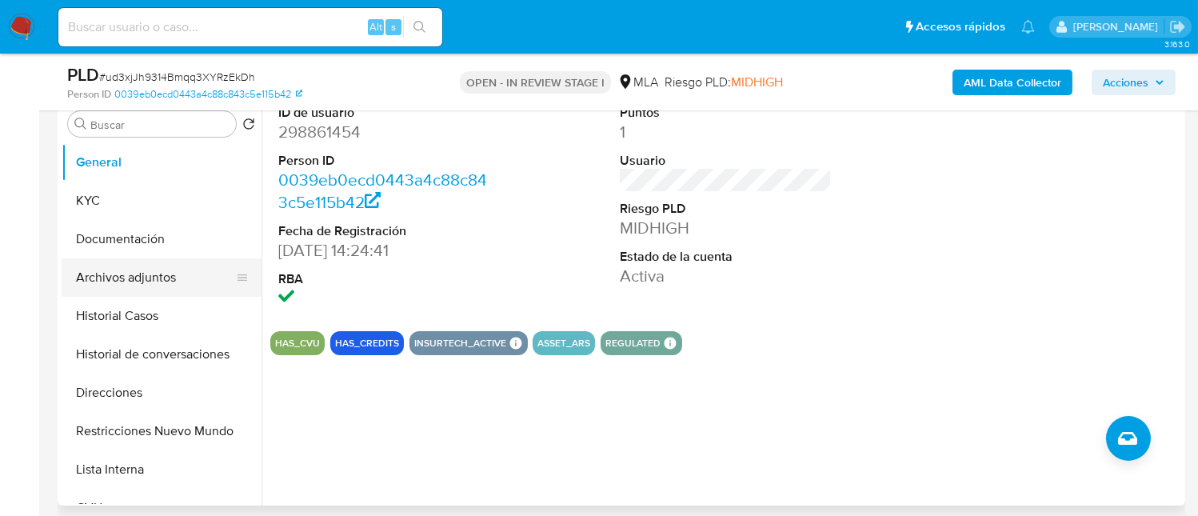
click at [94, 294] on button "Archivos adjuntos" at bounding box center [155, 277] width 187 height 38
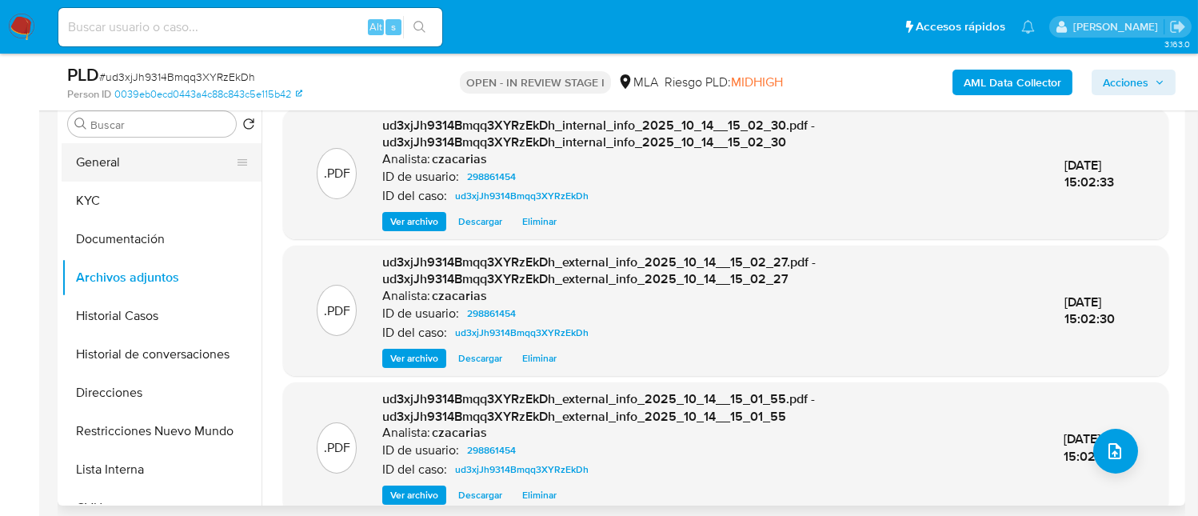
click at [120, 162] on button "General" at bounding box center [155, 162] width 187 height 38
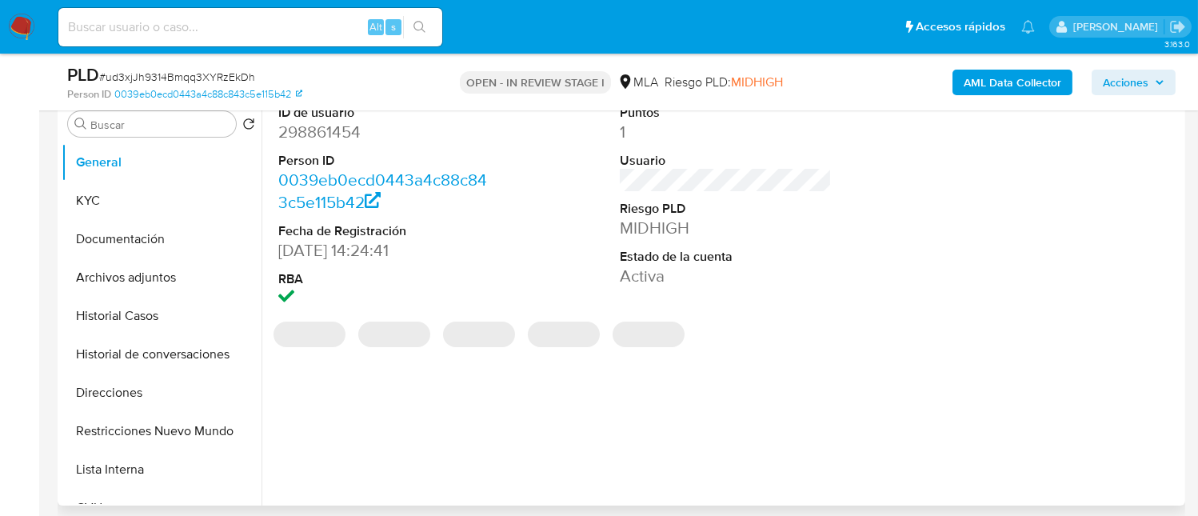
click at [346, 122] on dd "298861454" at bounding box center [384, 132] width 212 height 22
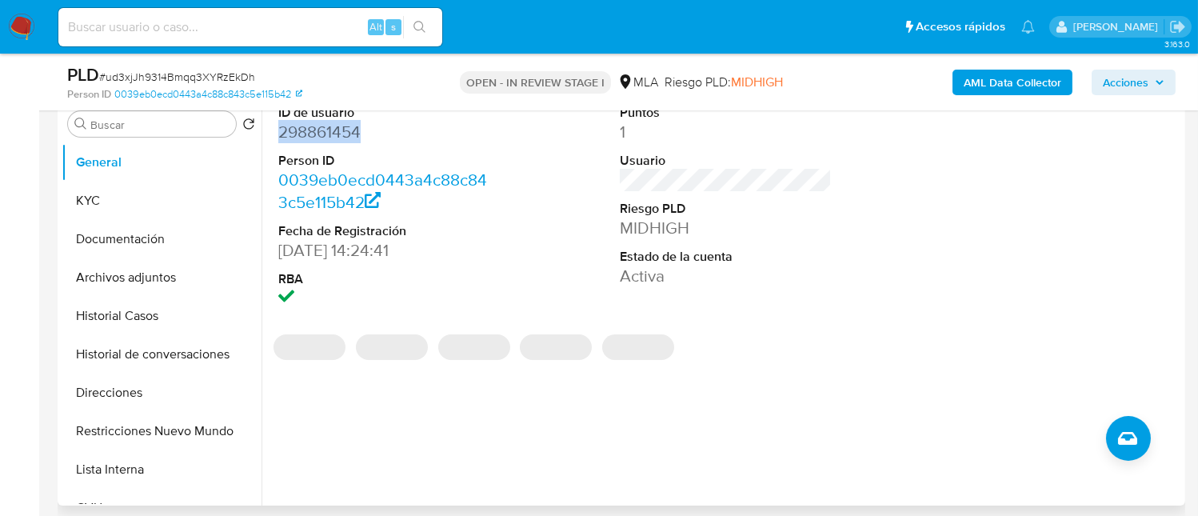
click at [346, 122] on dd "298861454" at bounding box center [384, 132] width 212 height 22
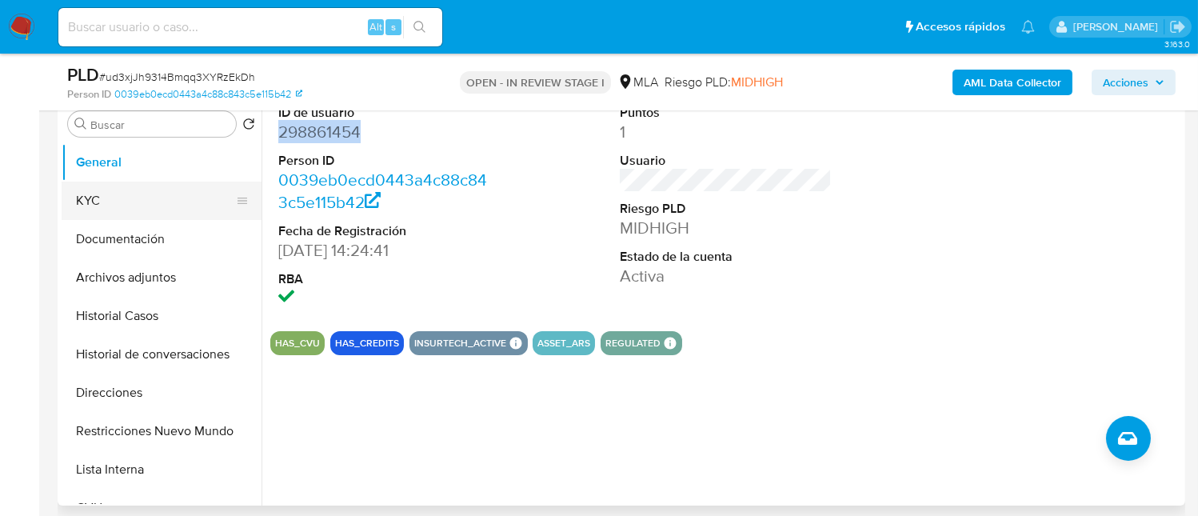
click at [106, 198] on button "KYC" at bounding box center [155, 201] width 187 height 38
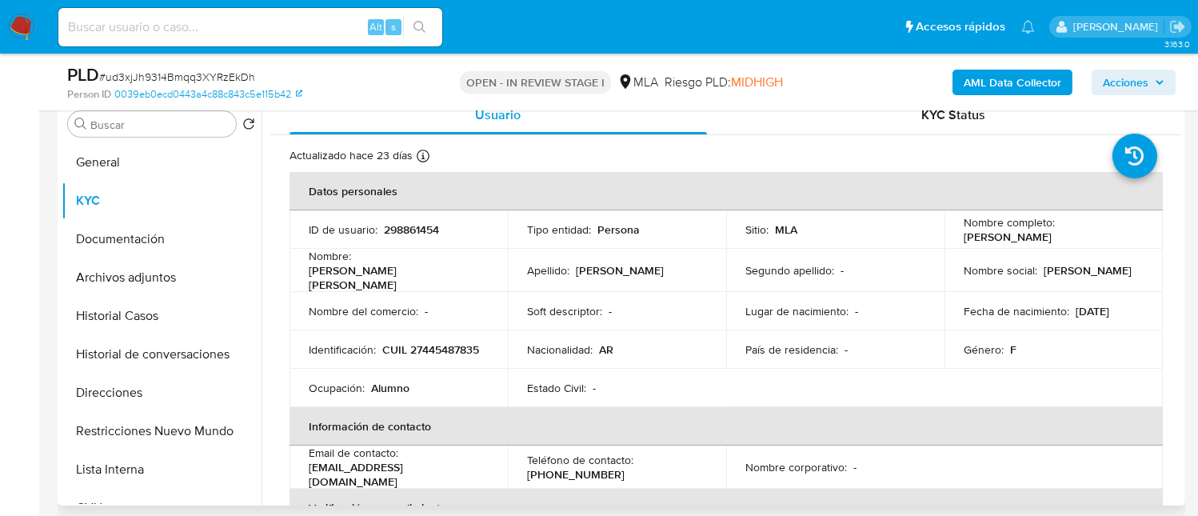
click at [429, 342] on p "CUIL 27445487835" at bounding box center [430, 349] width 97 height 14
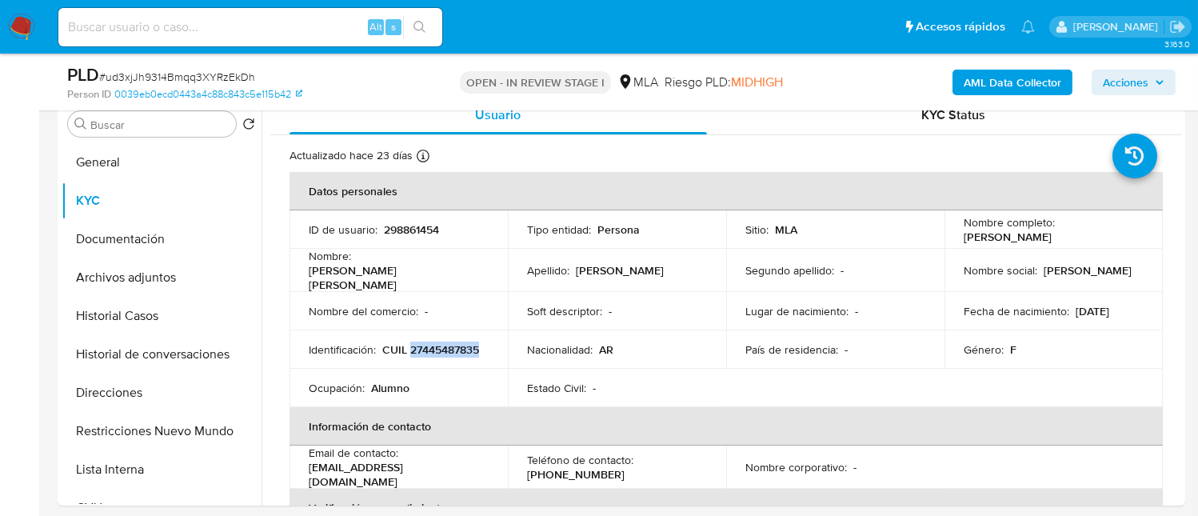
copy p "27445487835"
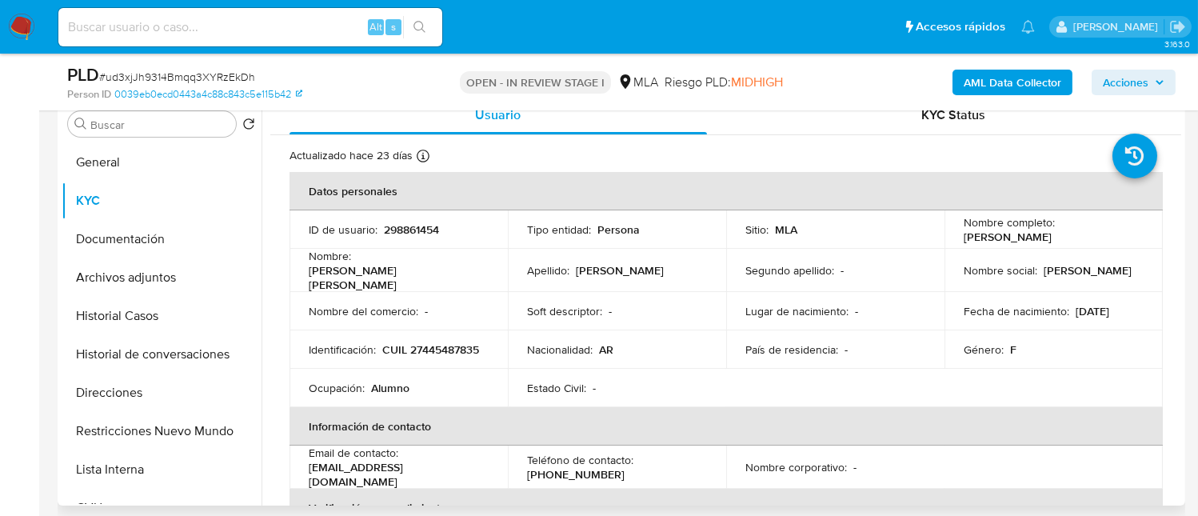
click at [414, 222] on p "298861454" at bounding box center [411, 229] width 55 height 14
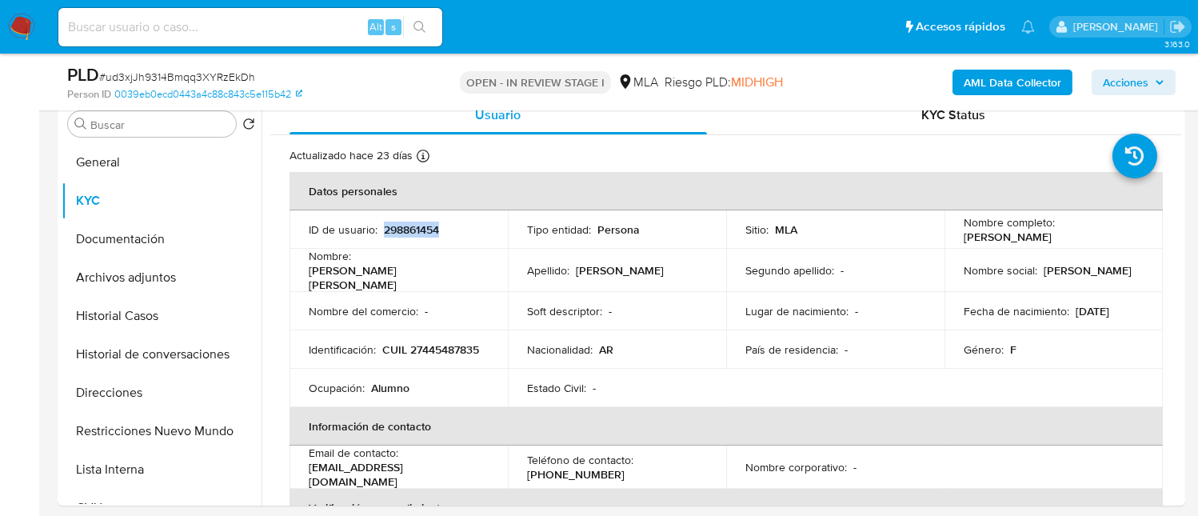
copy p "298861454"
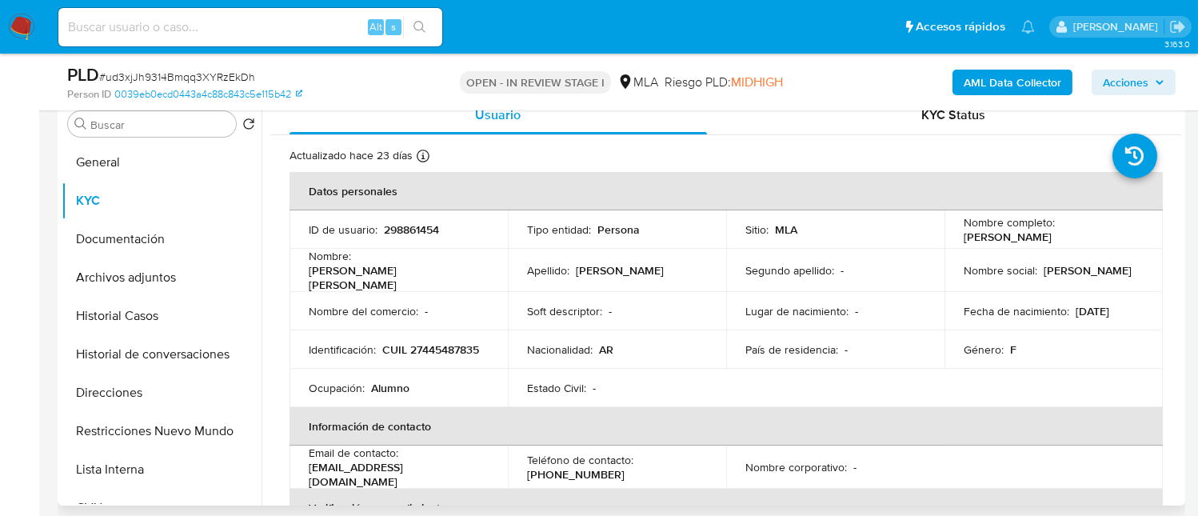
click at [453, 345] on p "CUIL 27445487835" at bounding box center [430, 349] width 97 height 14
copy p "27445487835"
click at [173, 222] on button "Documentación" at bounding box center [155, 239] width 187 height 38
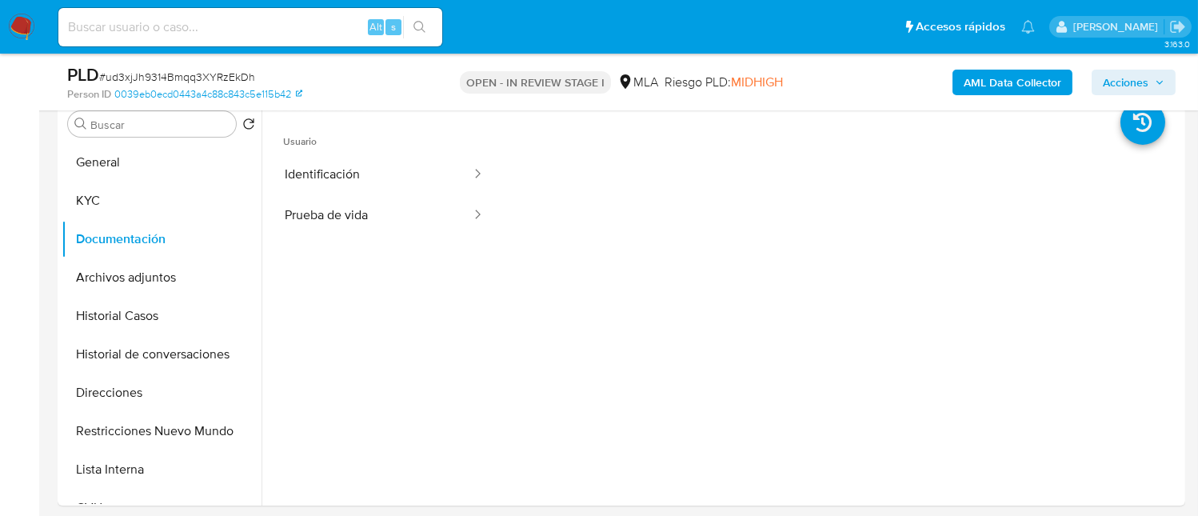
click at [361, 172] on button "Identificación" at bounding box center [371, 174] width 202 height 41
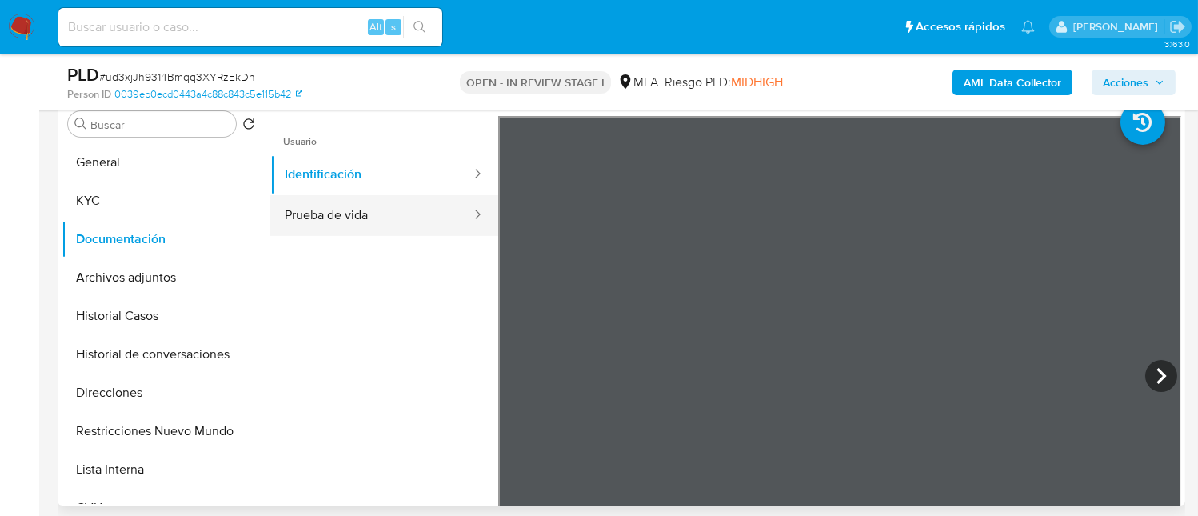
click at [439, 209] on button "Prueba de vida" at bounding box center [371, 215] width 202 height 41
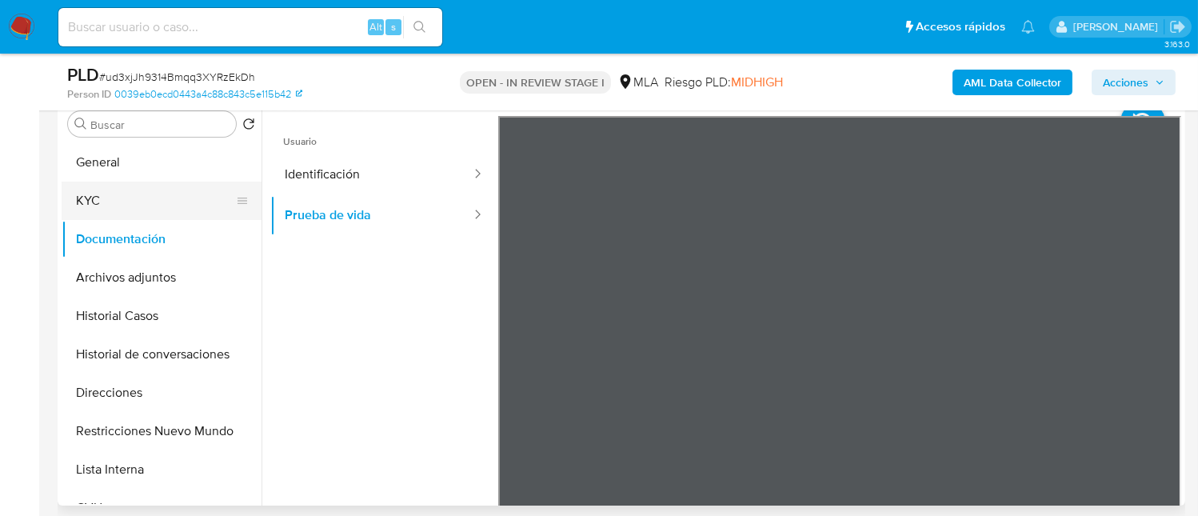
click at [188, 187] on button "KYC" at bounding box center [155, 201] width 187 height 38
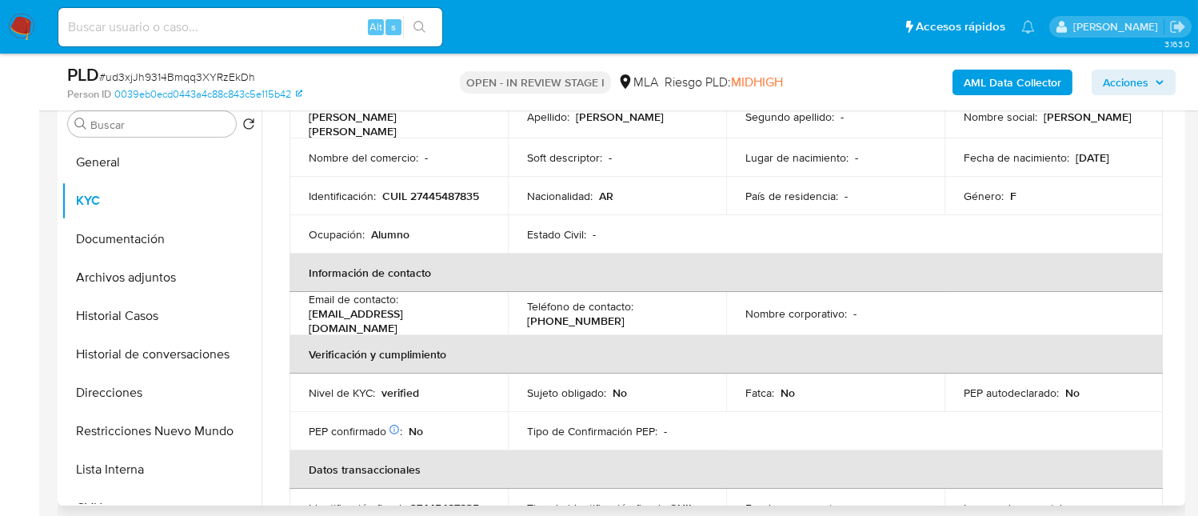
scroll to position [214, 0]
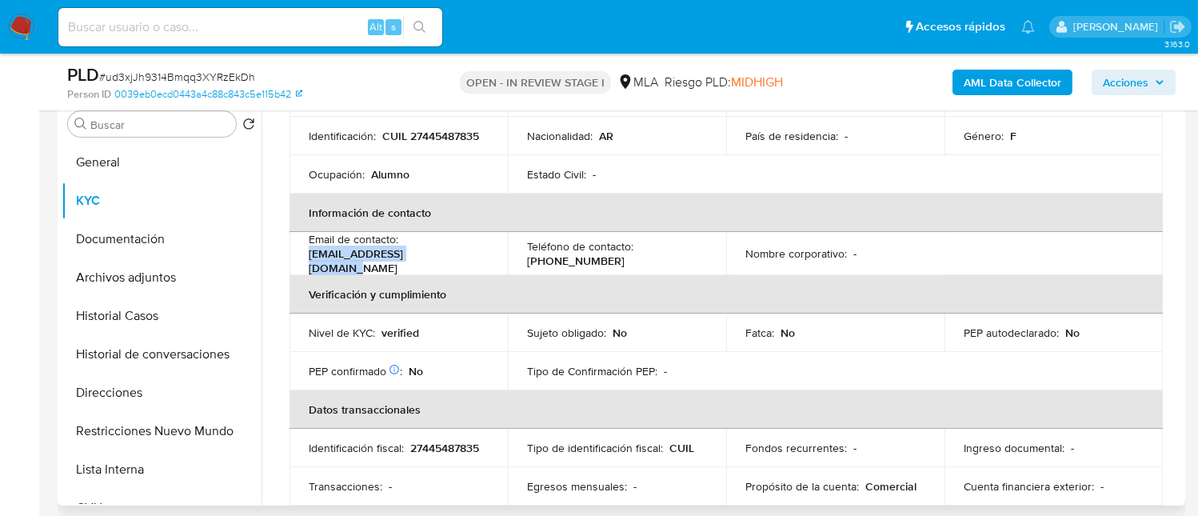
drag, startPoint x: 310, startPoint y: 258, endPoint x: 438, endPoint y: 249, distance: 128.3
click at [438, 249] on div "Email de contacto : [PERSON_NAME][EMAIL_ADDRESS][DOMAIN_NAME]" at bounding box center [399, 253] width 180 height 43
copy p "[EMAIL_ADDRESS][DOMAIN_NAME]"
click at [587, 254] on p "[PHONE_NUMBER]" at bounding box center [576, 261] width 98 height 14
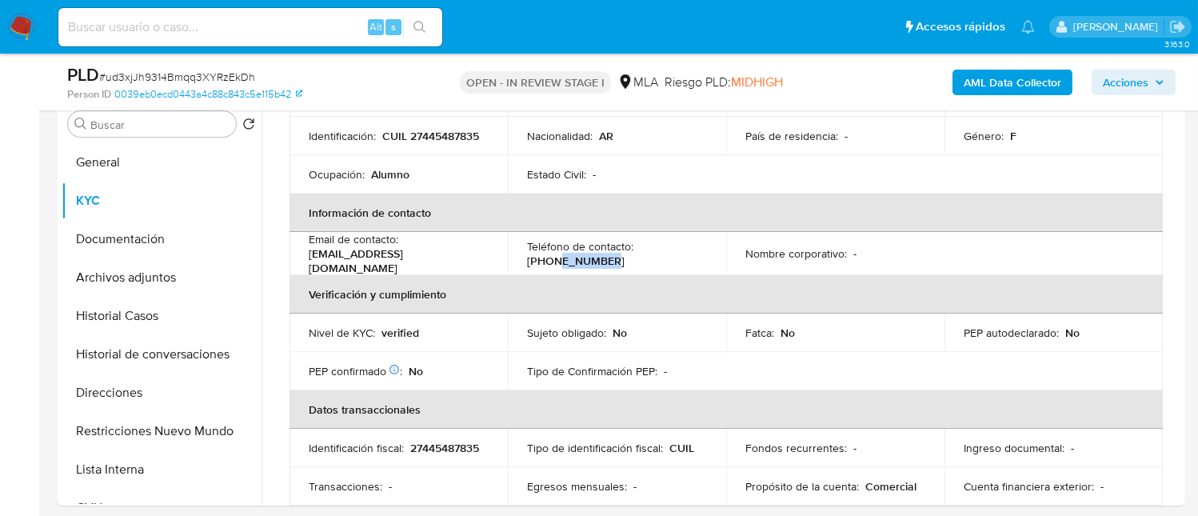
copy p "69950836"
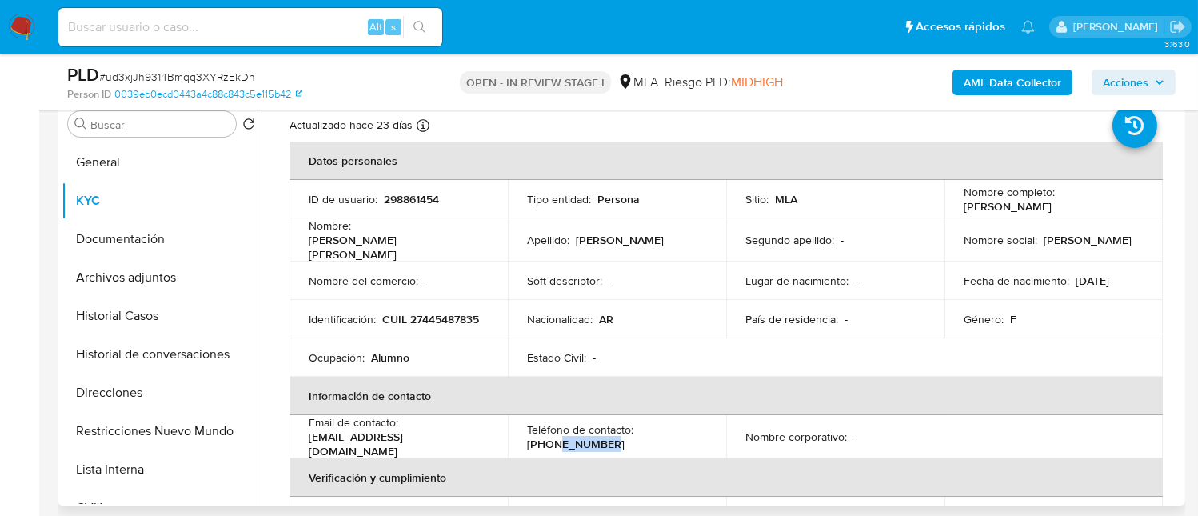
scroll to position [0, 0]
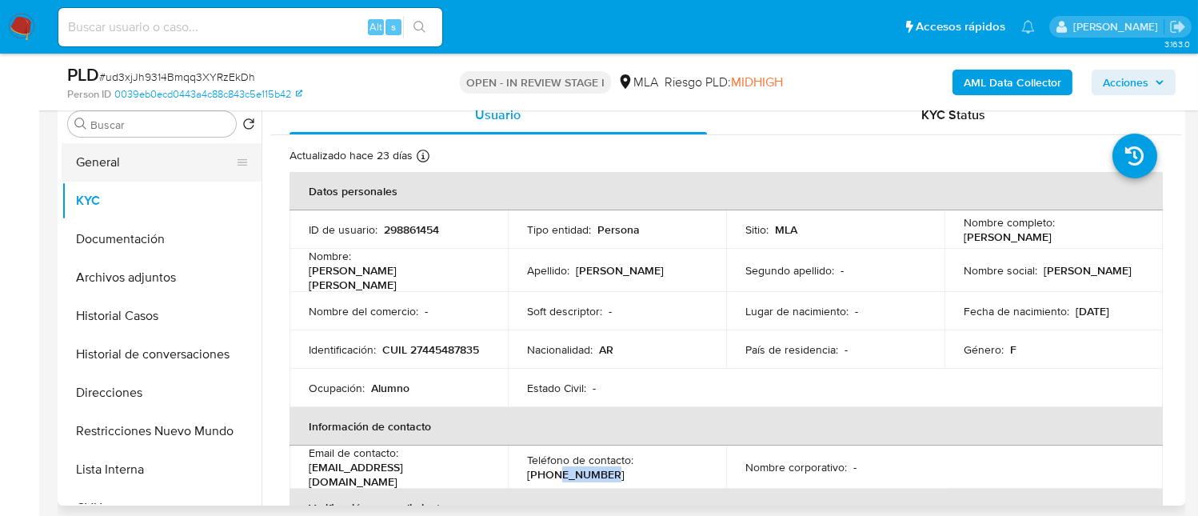
click at [170, 168] on button "General" at bounding box center [155, 162] width 187 height 38
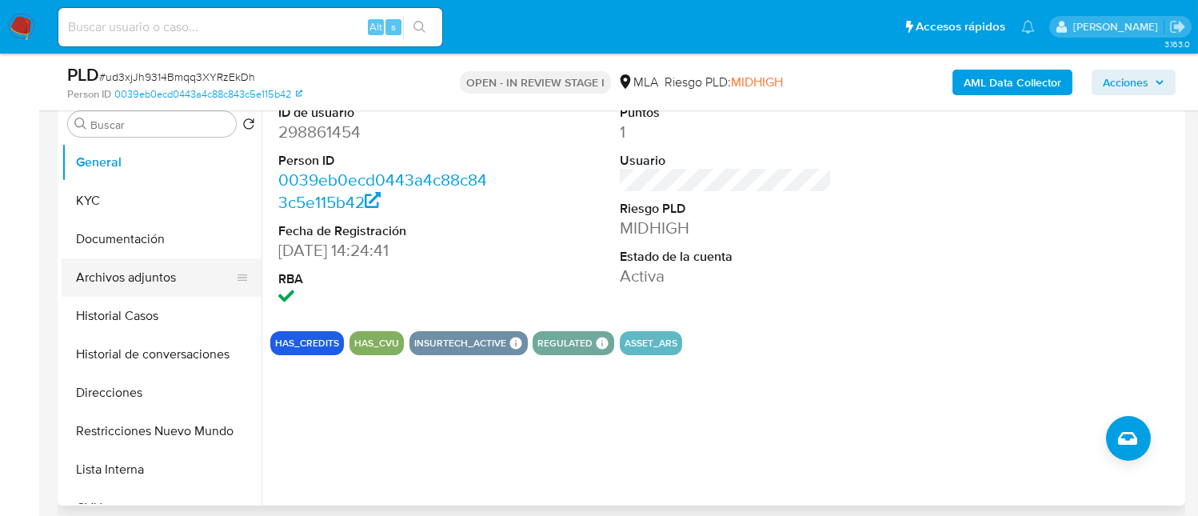
click at [146, 285] on button "Archivos adjuntos" at bounding box center [155, 277] width 187 height 38
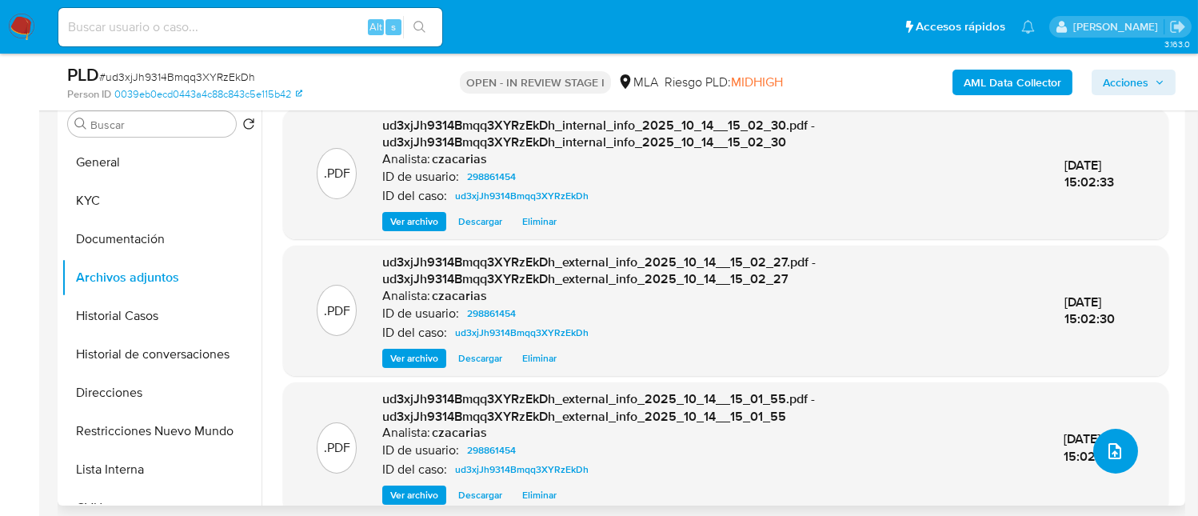
click at [1121, 450] on button "upload-file" at bounding box center [1115, 451] width 45 height 45
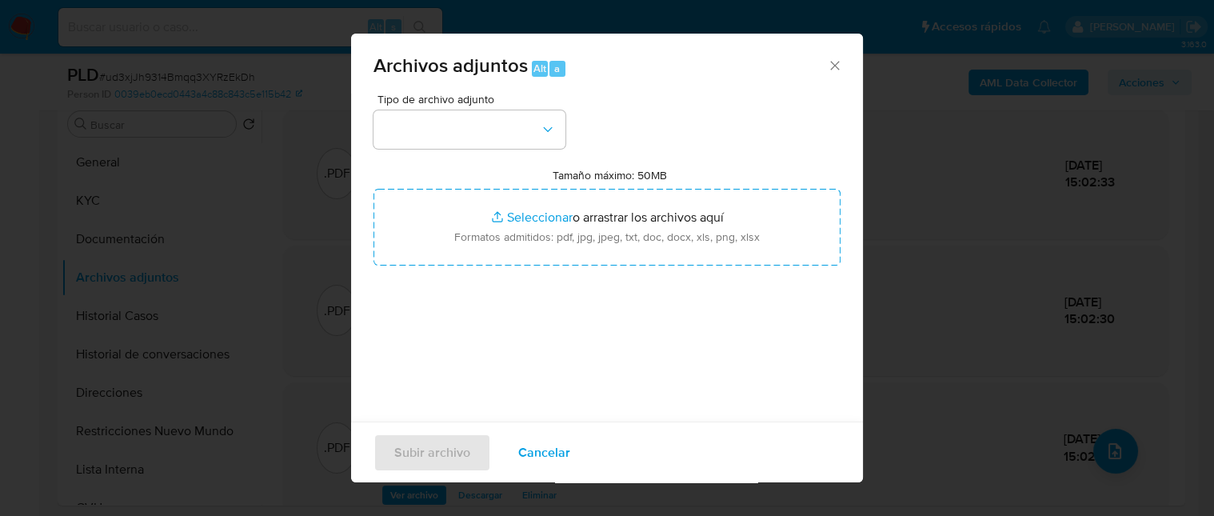
click at [829, 83] on div "Archivos adjuntos Alt a" at bounding box center [607, 64] width 512 height 60
click at [827, 71] on icon "Cerrar" at bounding box center [835, 66] width 16 height 16
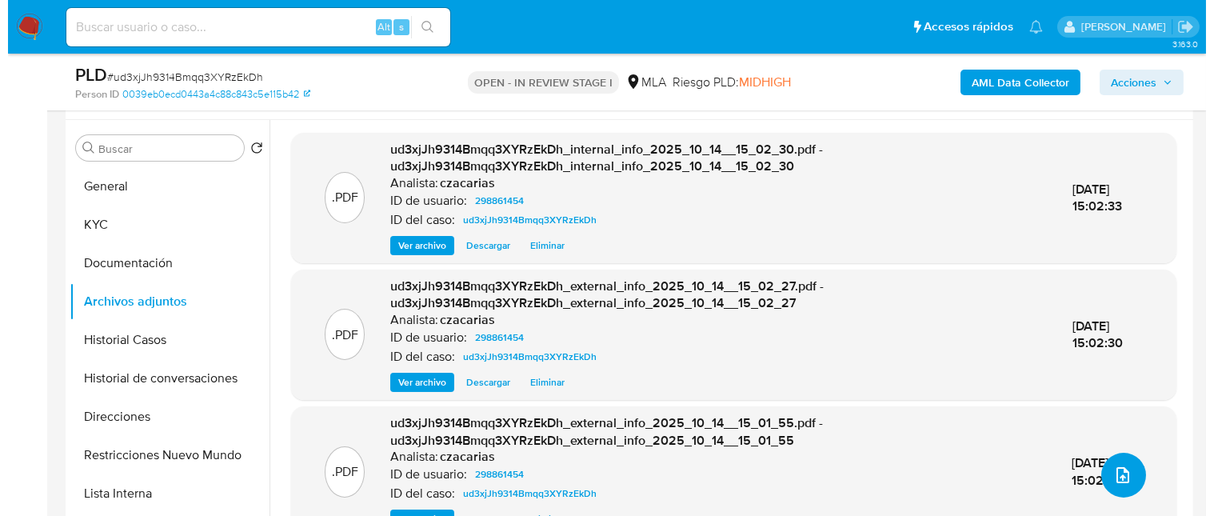
scroll to position [533, 0]
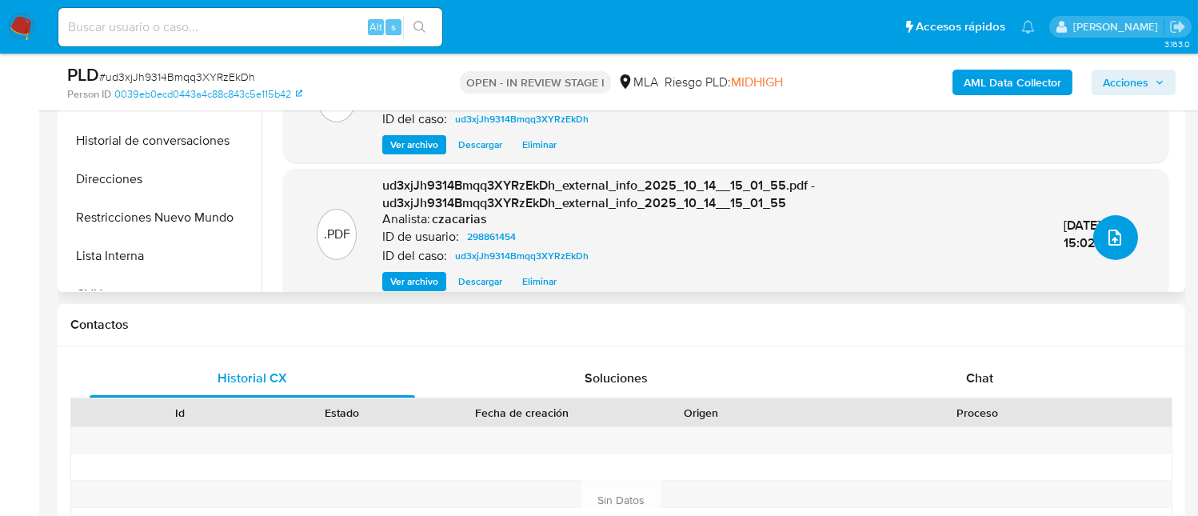
click at [1113, 234] on icon "upload-file" at bounding box center [1115, 238] width 13 height 16
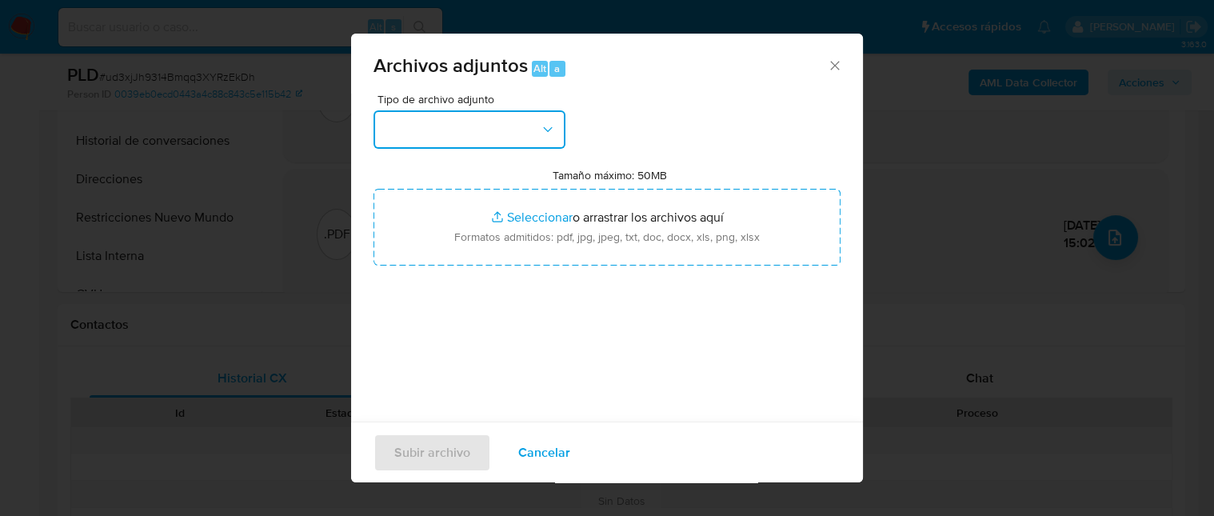
click at [498, 126] on button "button" at bounding box center [470, 129] width 192 height 38
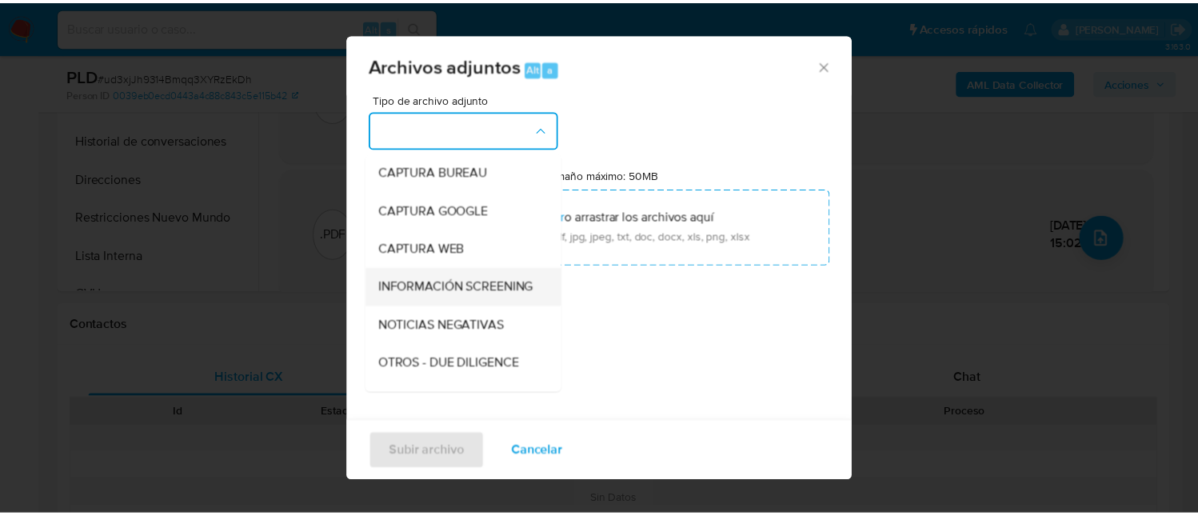
scroll to position [106, 0]
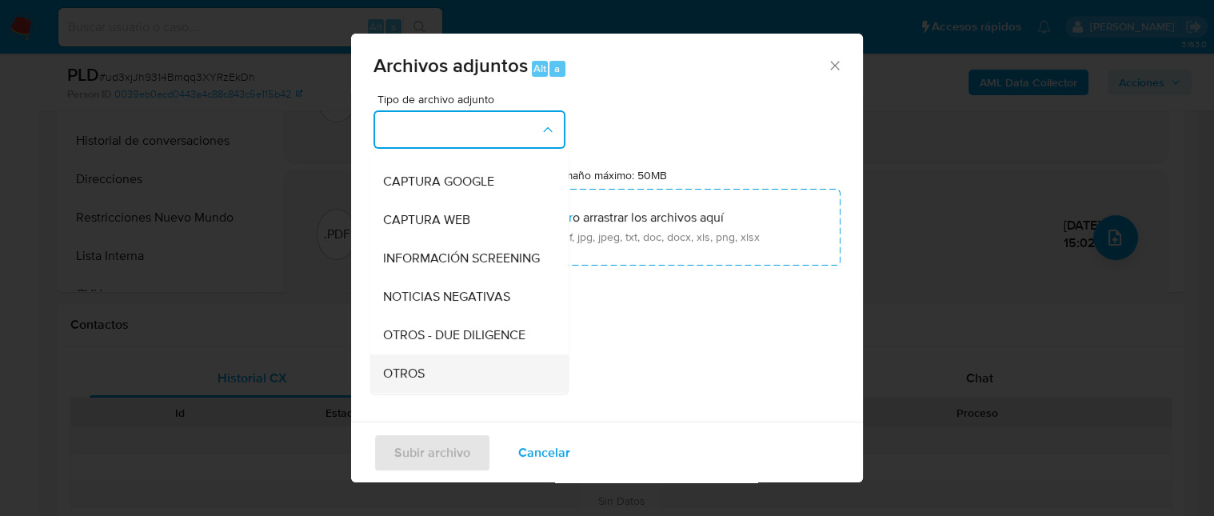
click at [433, 382] on div "OTROS" at bounding box center [464, 373] width 163 height 38
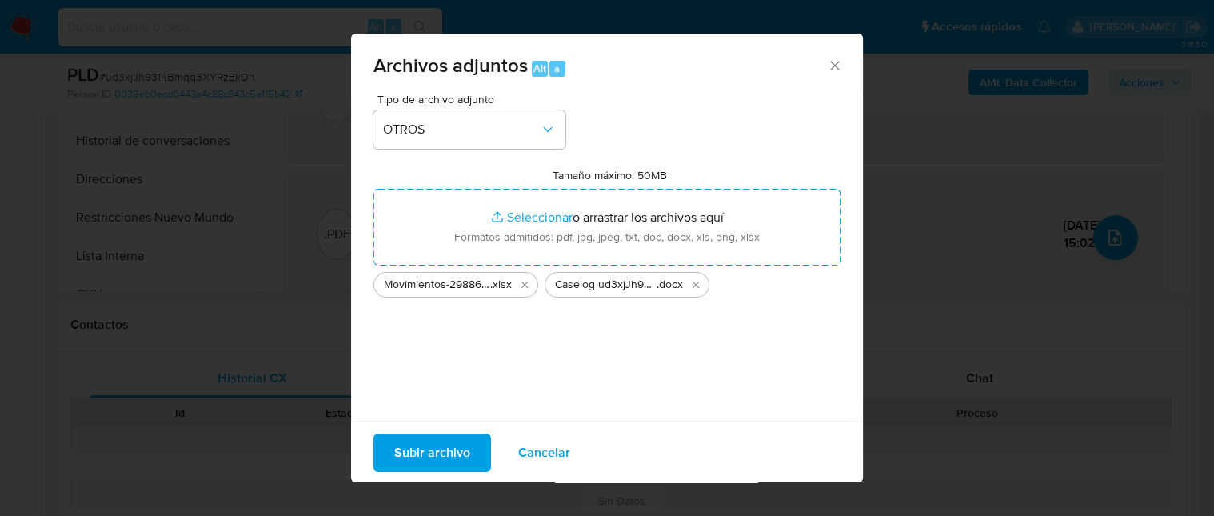
click at [450, 458] on span "Subir archivo" at bounding box center [432, 451] width 76 height 35
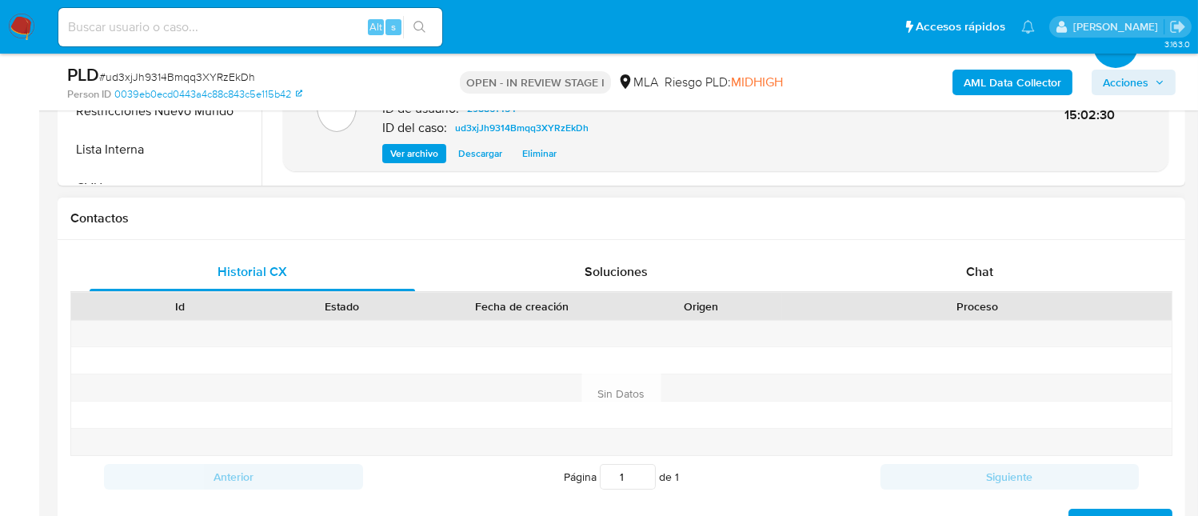
scroll to position [640, 0]
click at [1043, 279] on div "Chat" at bounding box center [980, 271] width 326 height 38
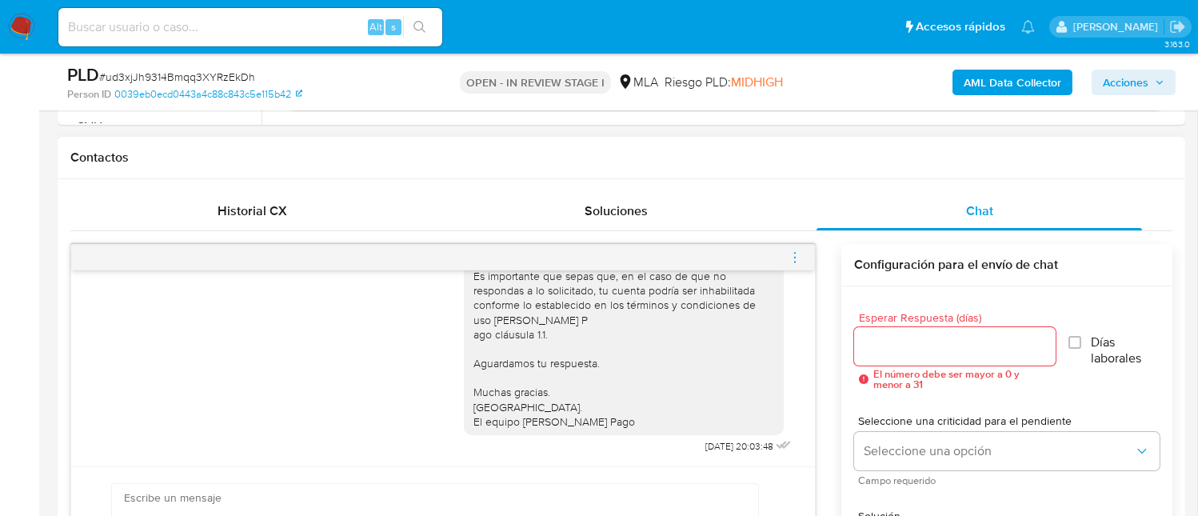
scroll to position [746, 0]
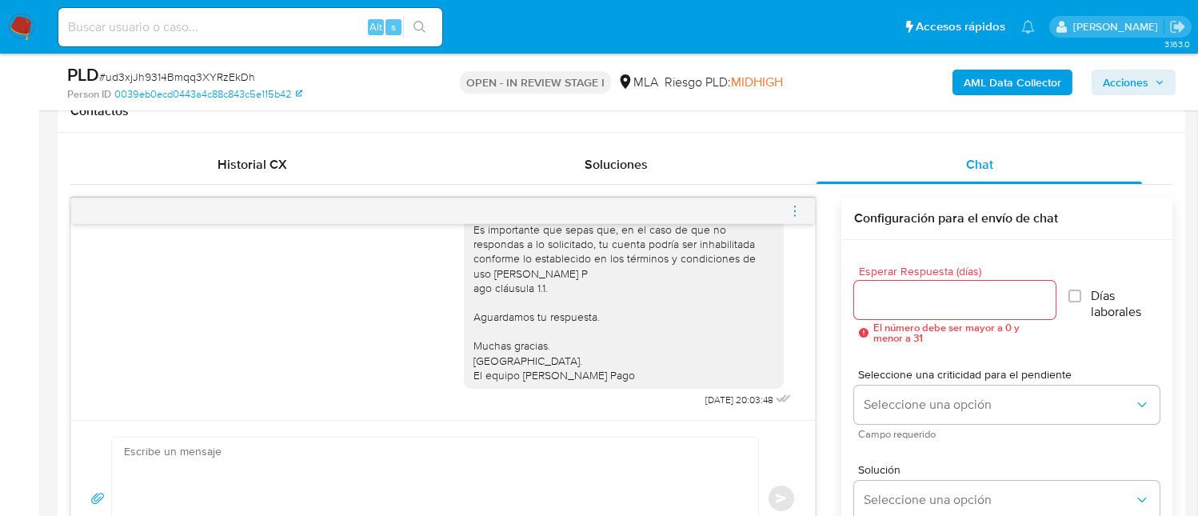
click at [791, 201] on span "menu-action" at bounding box center [795, 211] width 14 height 38
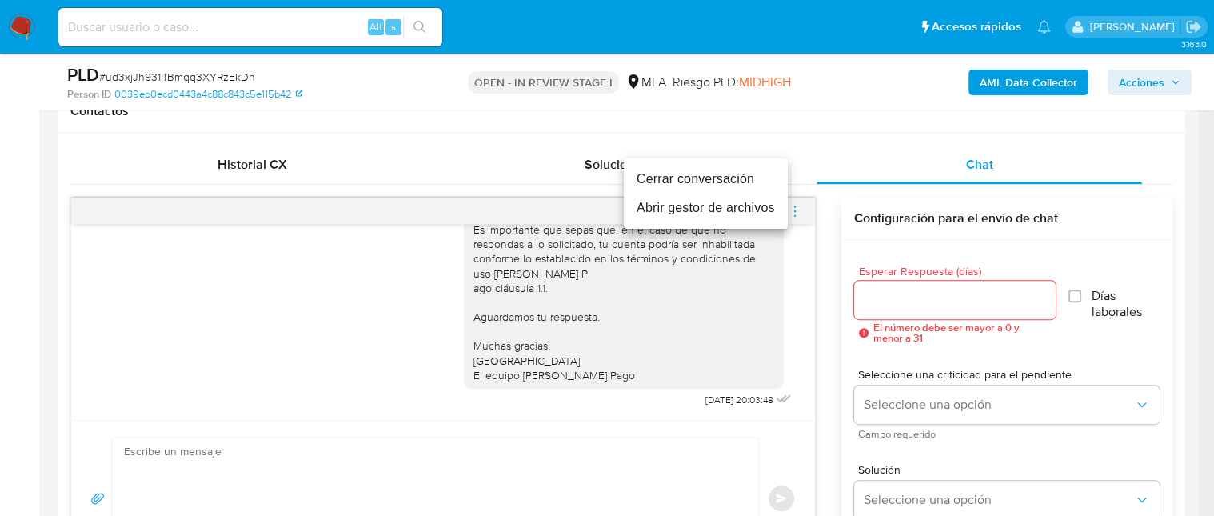
click at [703, 176] on li "Cerrar conversación" at bounding box center [706, 179] width 164 height 29
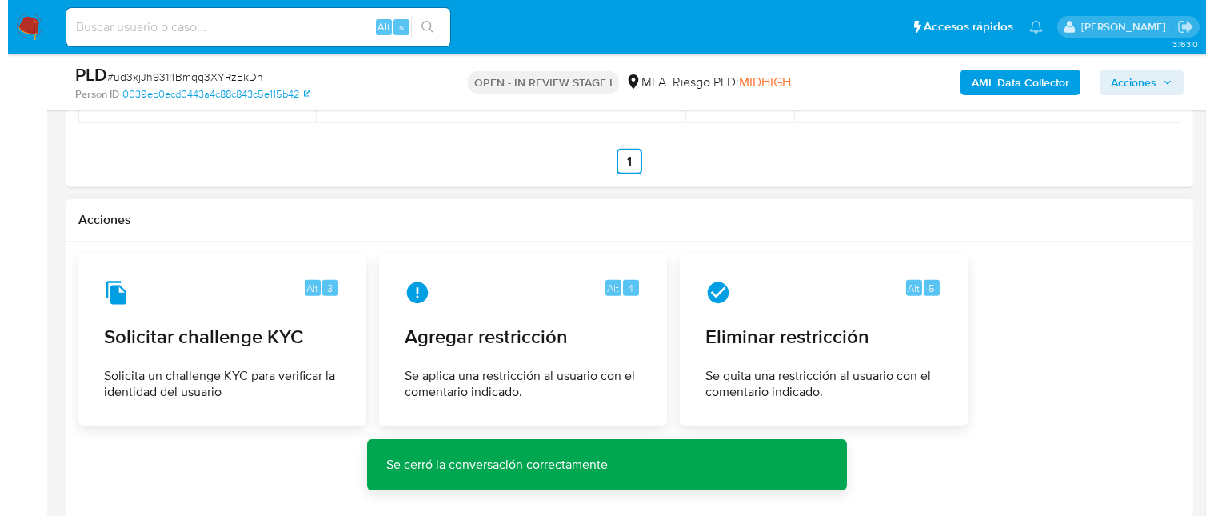
scroll to position [2452, 0]
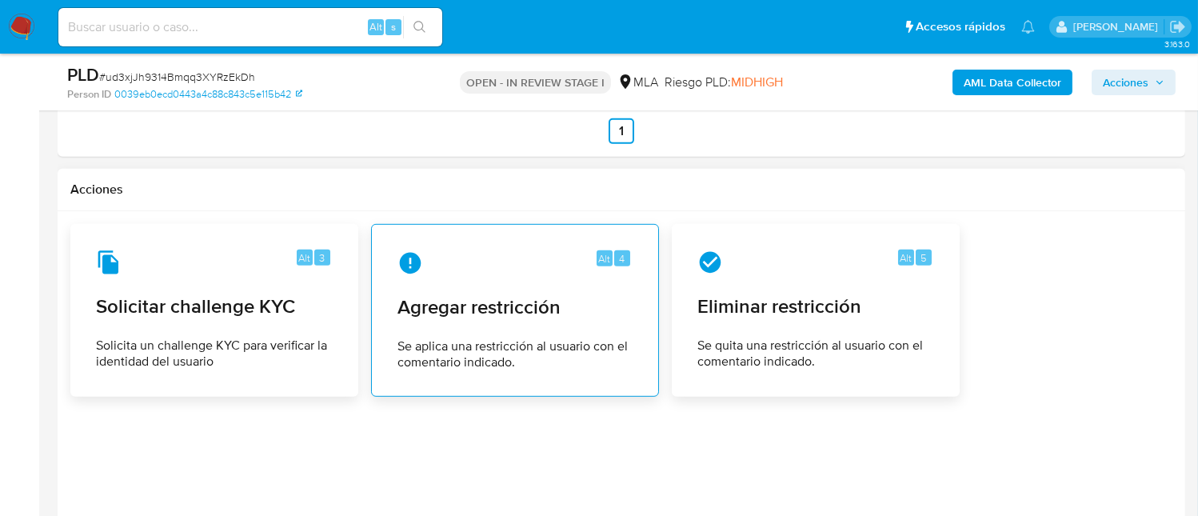
click at [555, 288] on div "Alt 4 Agregar restricción Se aplica una restricción al usuario con el comentari…" at bounding box center [515, 311] width 261 height 146
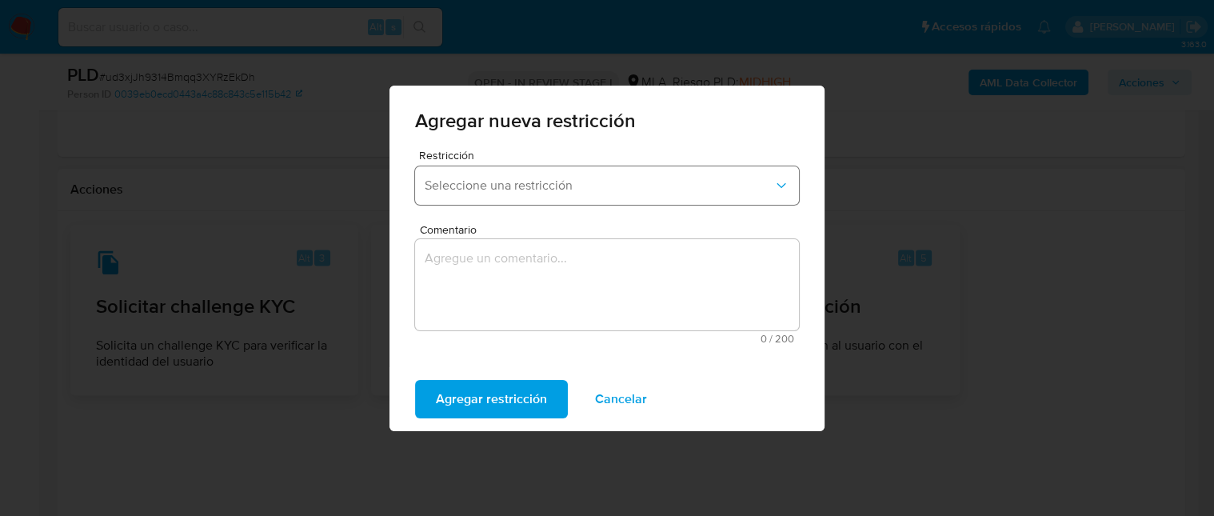
click at [583, 199] on button "Seleccione una restricción" at bounding box center [607, 185] width 384 height 38
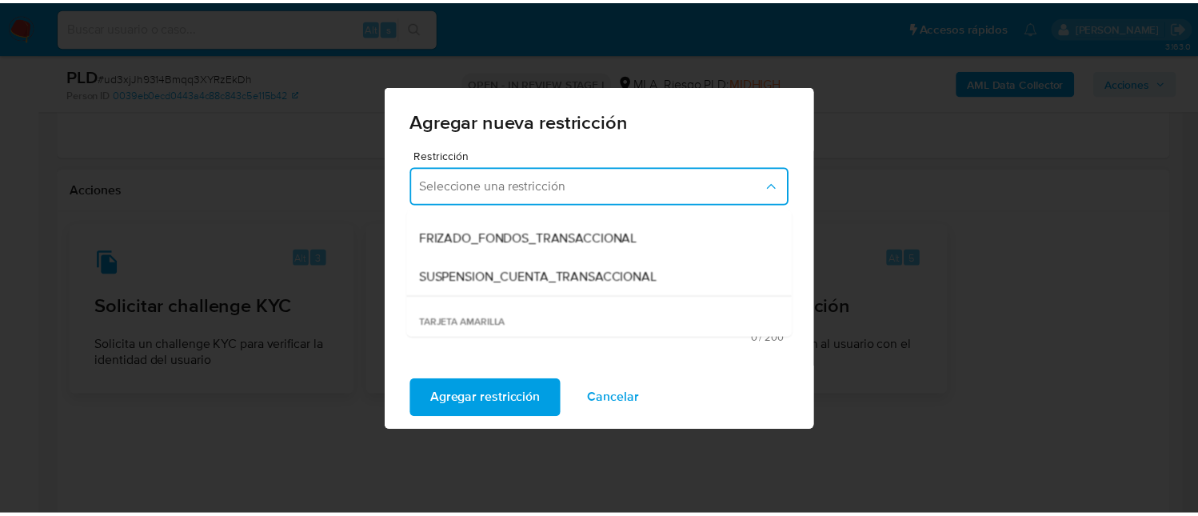
scroll to position [214, 0]
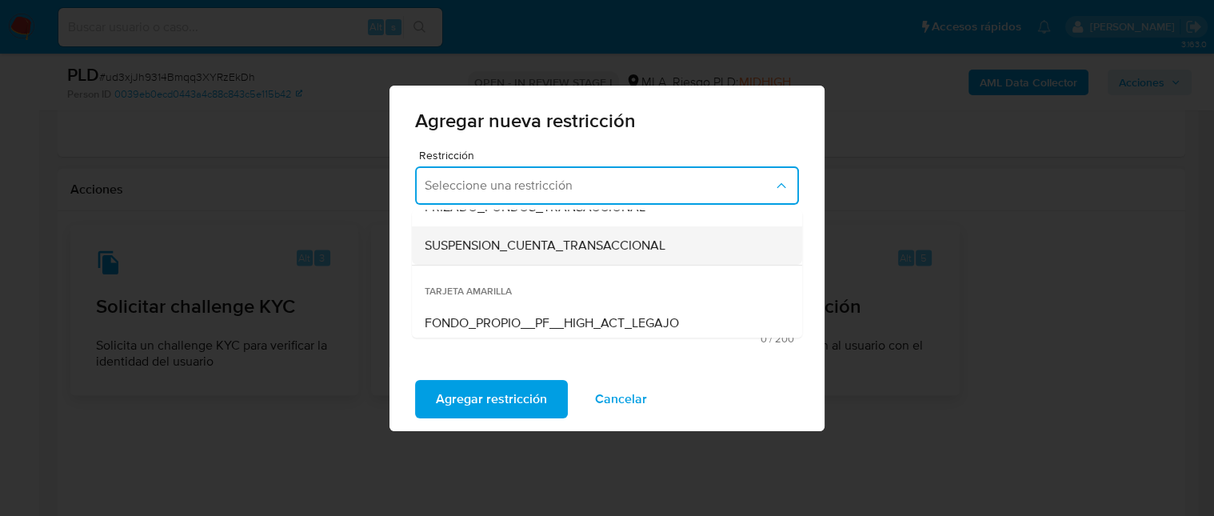
click at [581, 247] on span "SUSPENSION_CUENTA_TRANSACCIONAL" at bounding box center [545, 246] width 241 height 16
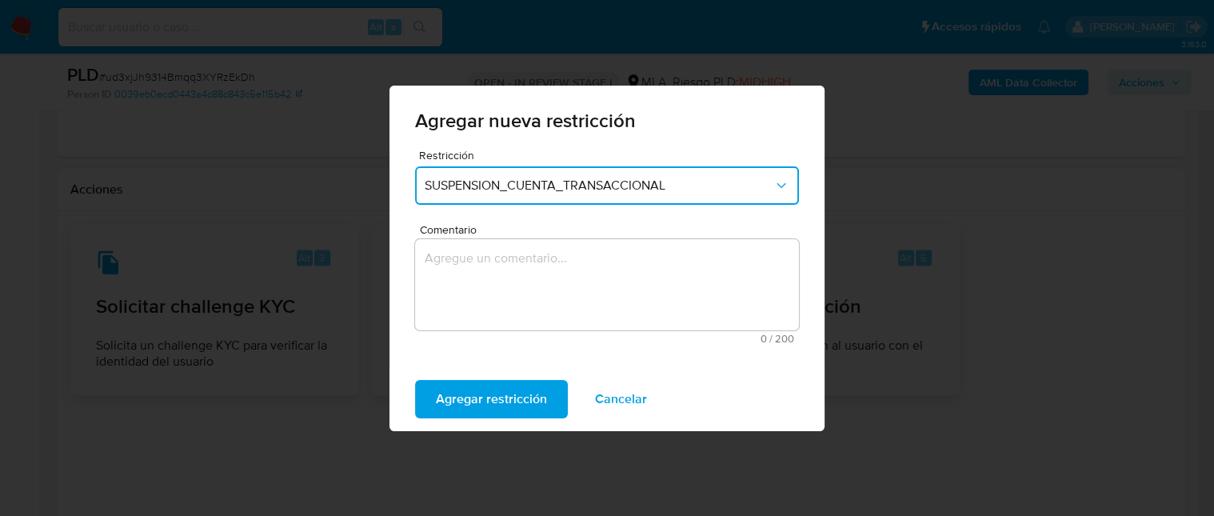
click at [589, 272] on textarea "Comentario" at bounding box center [607, 284] width 384 height 91
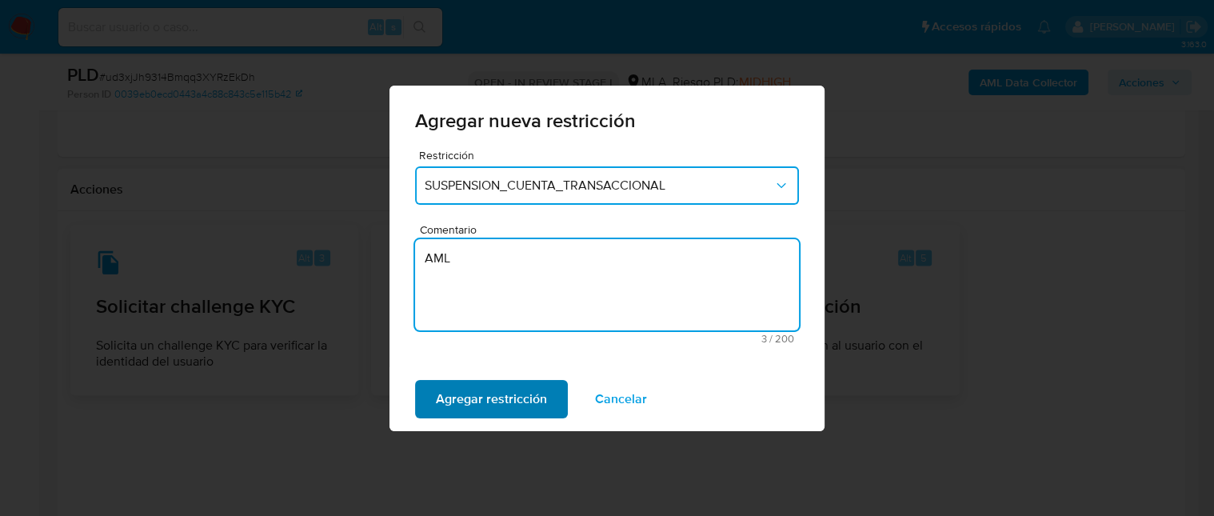
type textarea "AML"
click at [523, 406] on span "Agregar restricción" at bounding box center [491, 399] width 111 height 35
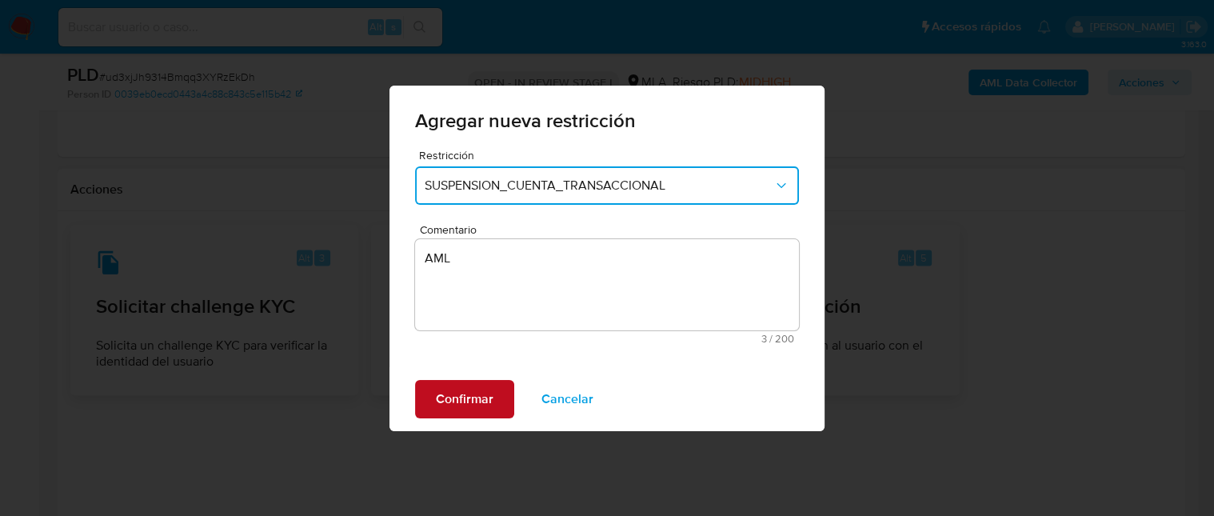
click at [466, 390] on span "Confirmar" at bounding box center [465, 399] width 58 height 35
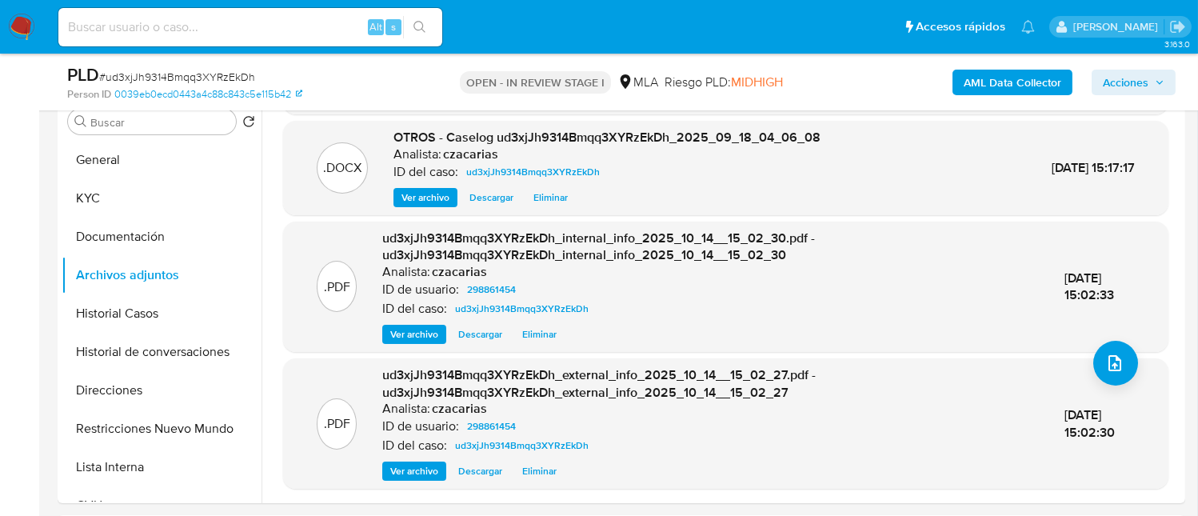
scroll to position [319, 0]
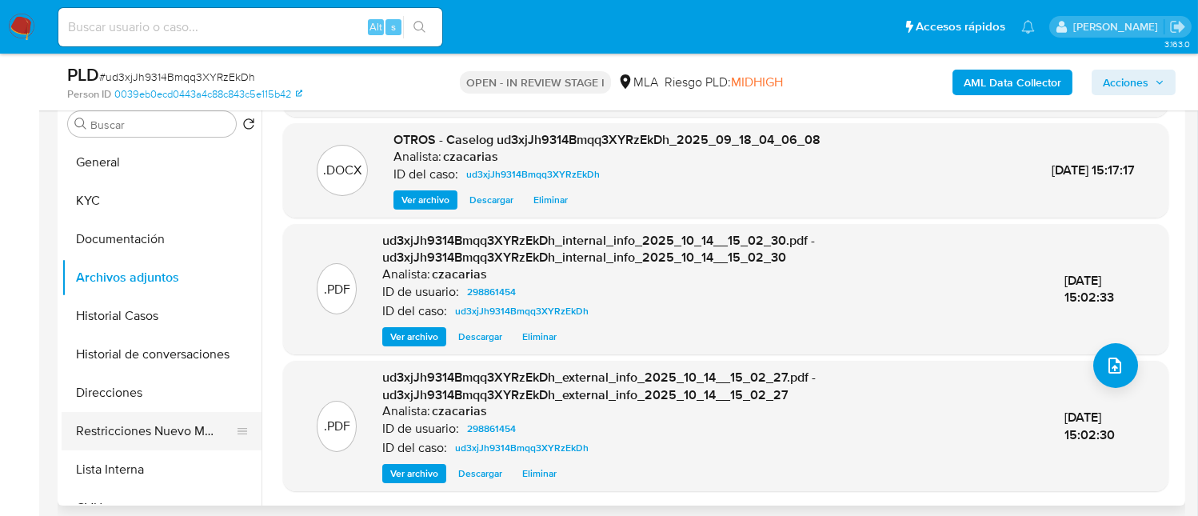
click at [154, 430] on button "Restricciones Nuevo Mundo" at bounding box center [155, 431] width 187 height 38
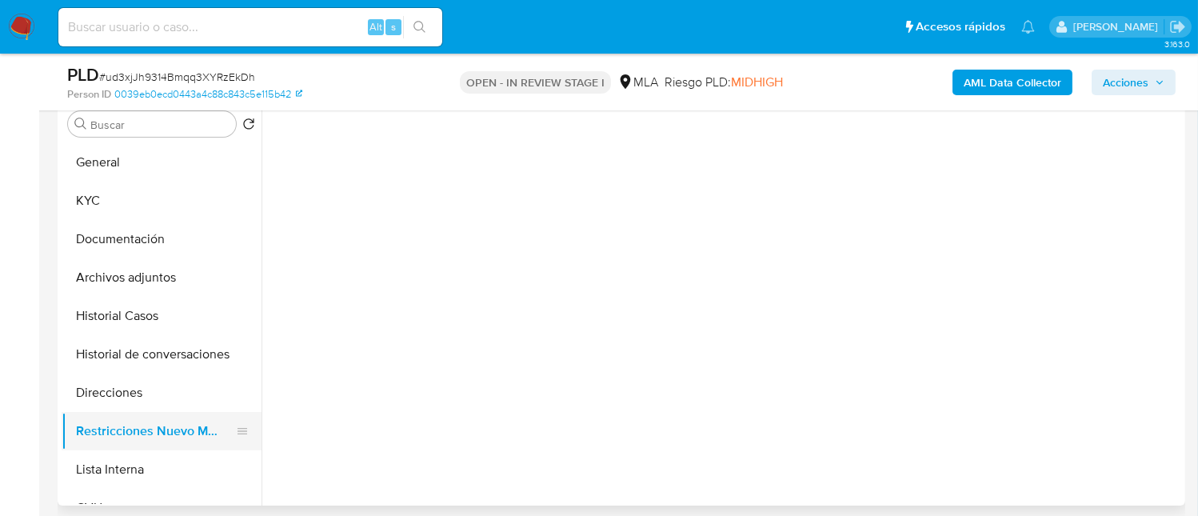
scroll to position [0, 0]
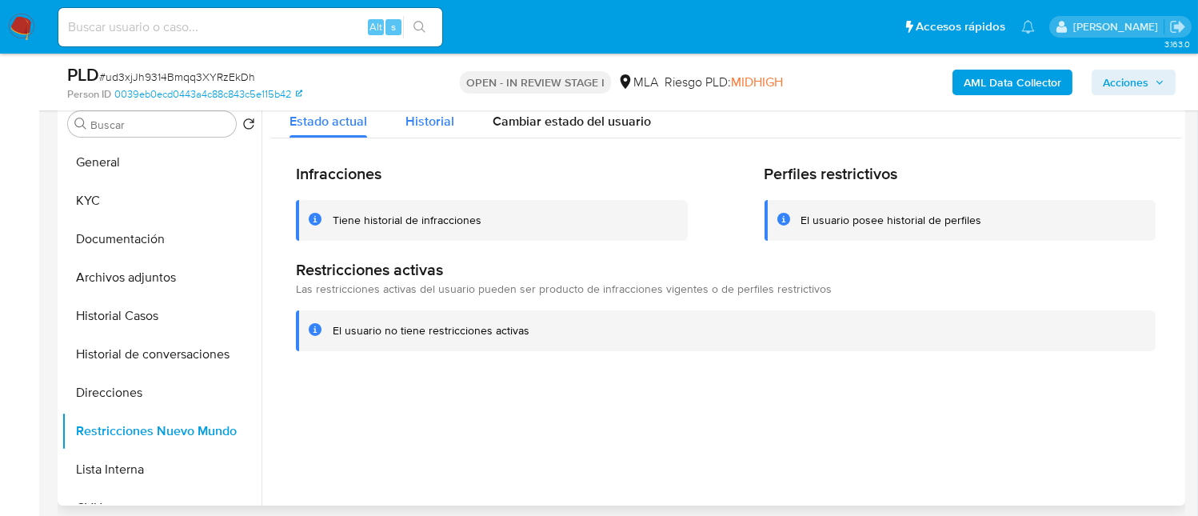
click at [448, 120] on span "Historial" at bounding box center [430, 121] width 49 height 18
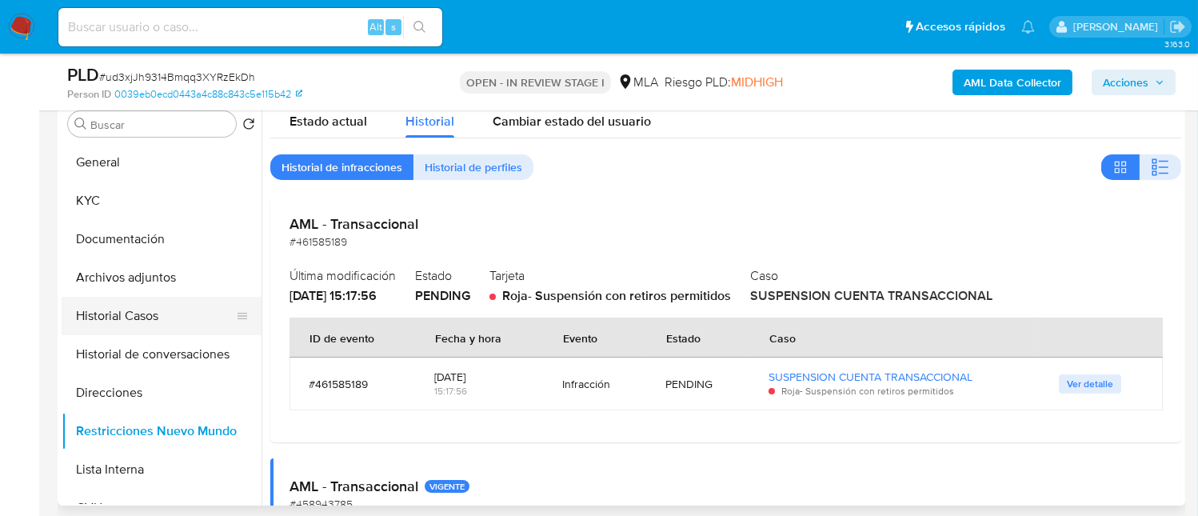
click at [188, 304] on button "Historial Casos" at bounding box center [155, 316] width 187 height 38
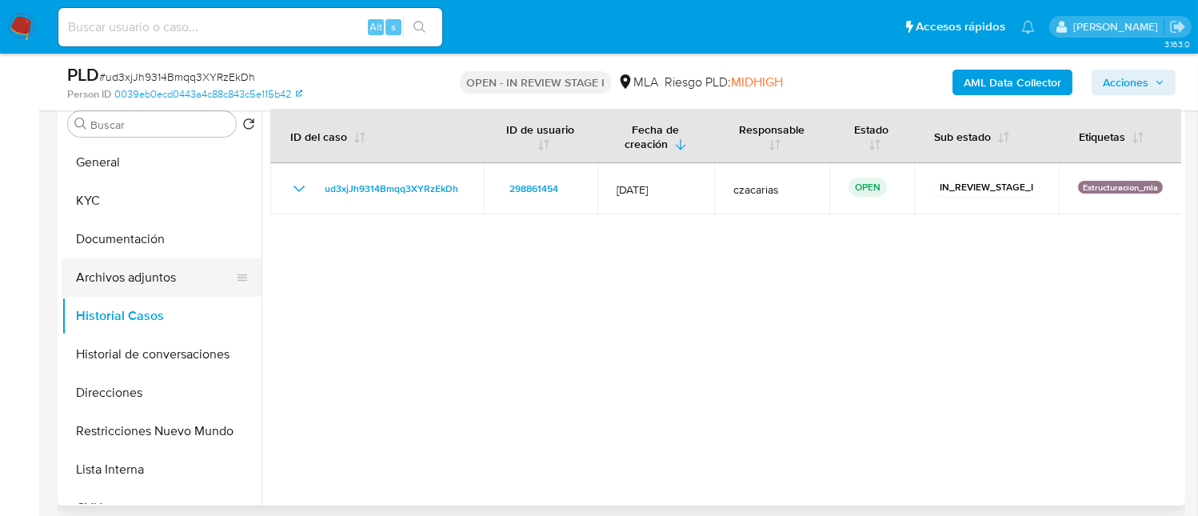
click at [184, 263] on button "Archivos adjuntos" at bounding box center [155, 277] width 187 height 38
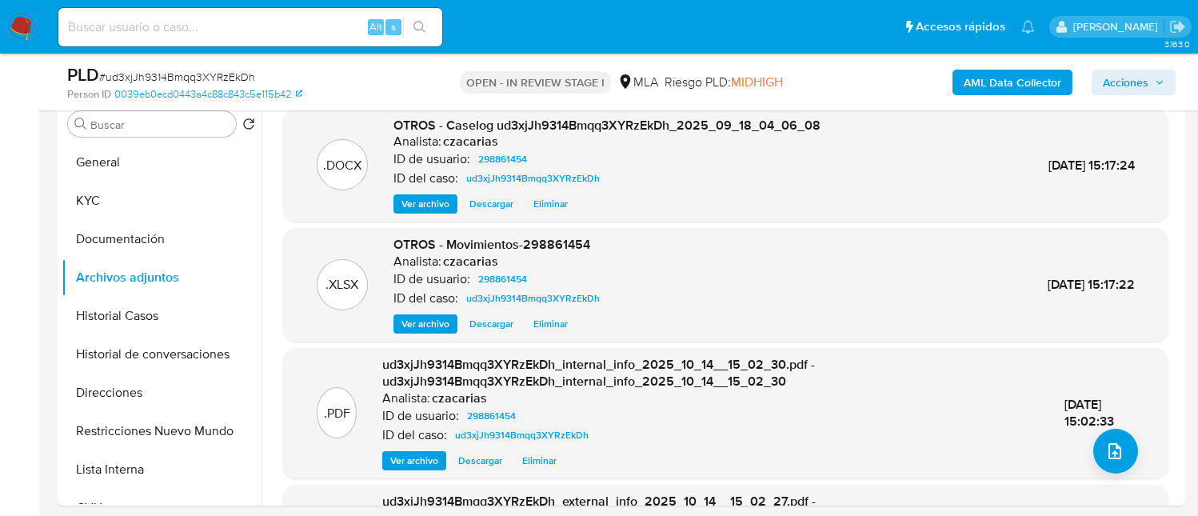
click at [1139, 74] on span "Acciones" at bounding box center [1126, 83] width 46 height 26
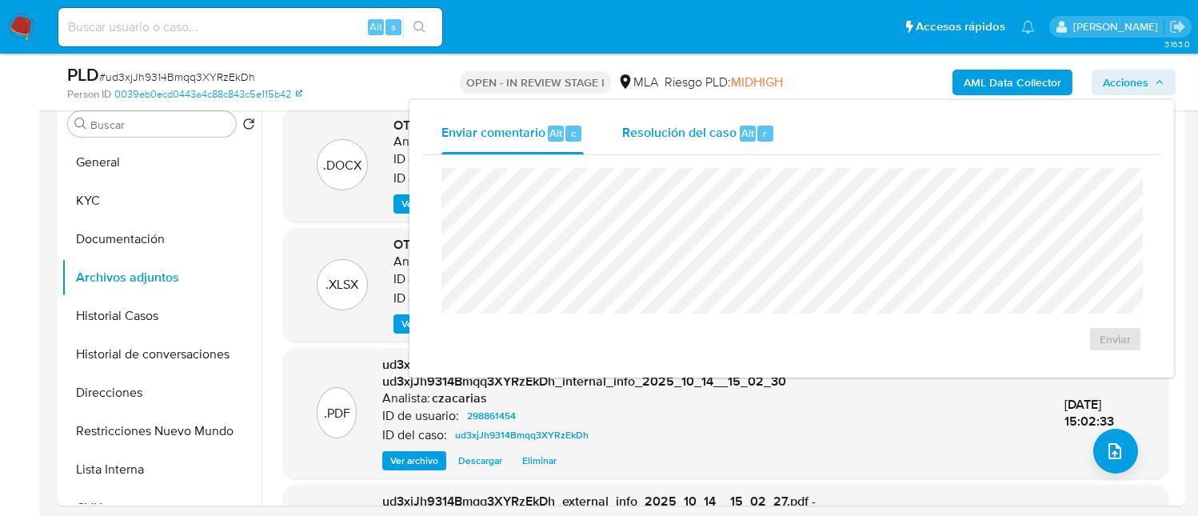
click at [667, 135] on span "Resolución del caso" at bounding box center [679, 132] width 114 height 18
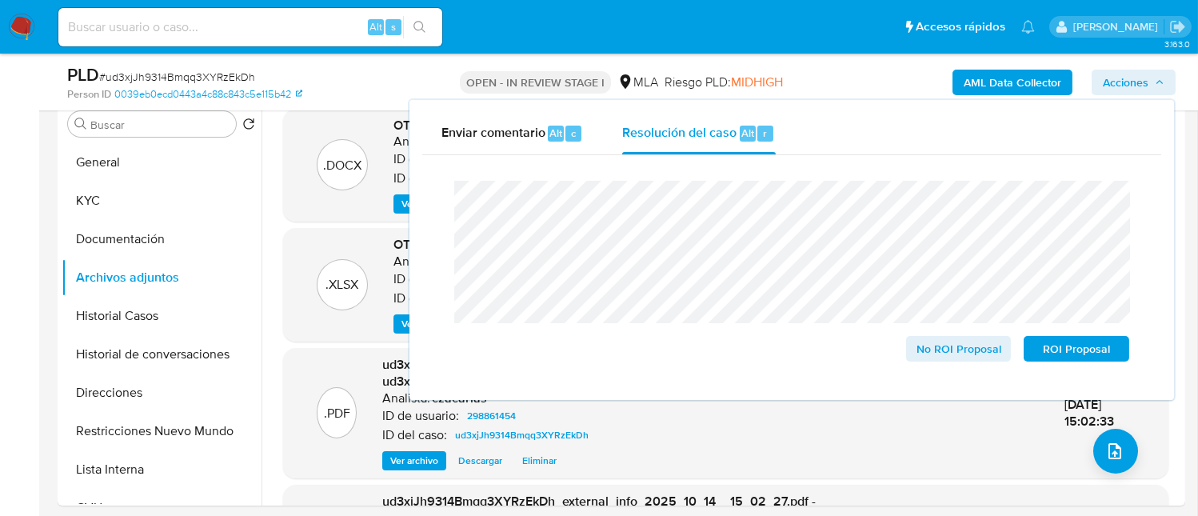
click at [210, 73] on span "# ud3xjJh9314Bmqq3XYRzEkDh" at bounding box center [177, 77] width 156 height 16
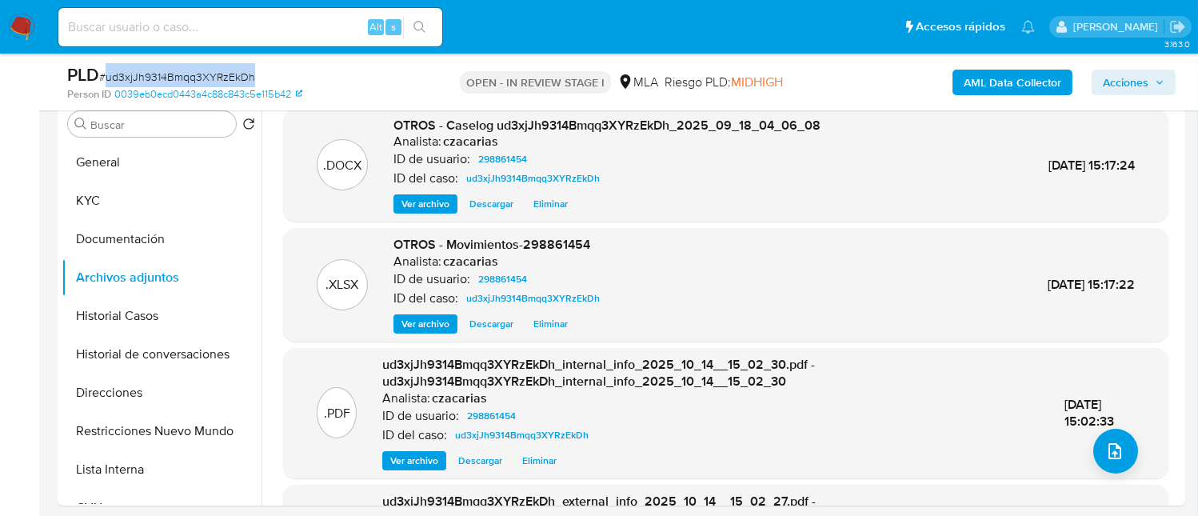
click at [210, 73] on span "# ud3xjJh9314Bmqq3XYRzEkDh" at bounding box center [177, 77] width 156 height 16
copy span "ud3xjJh9314Bmqq3XYRzEkDh"
click at [1111, 85] on span "Acciones" at bounding box center [1126, 83] width 46 height 26
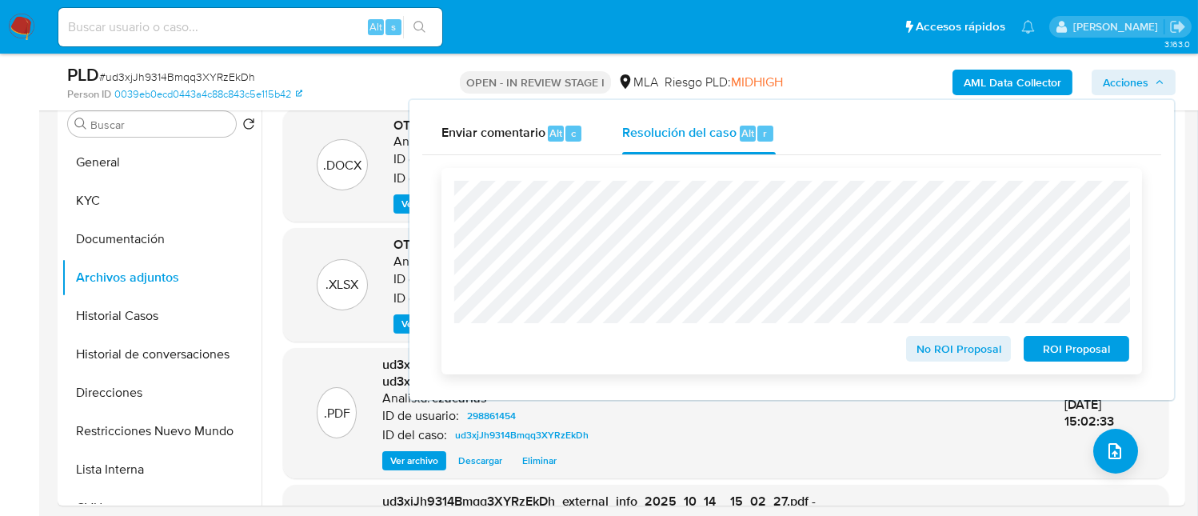
click at [1086, 355] on span "ROI Proposal" at bounding box center [1076, 349] width 83 height 22
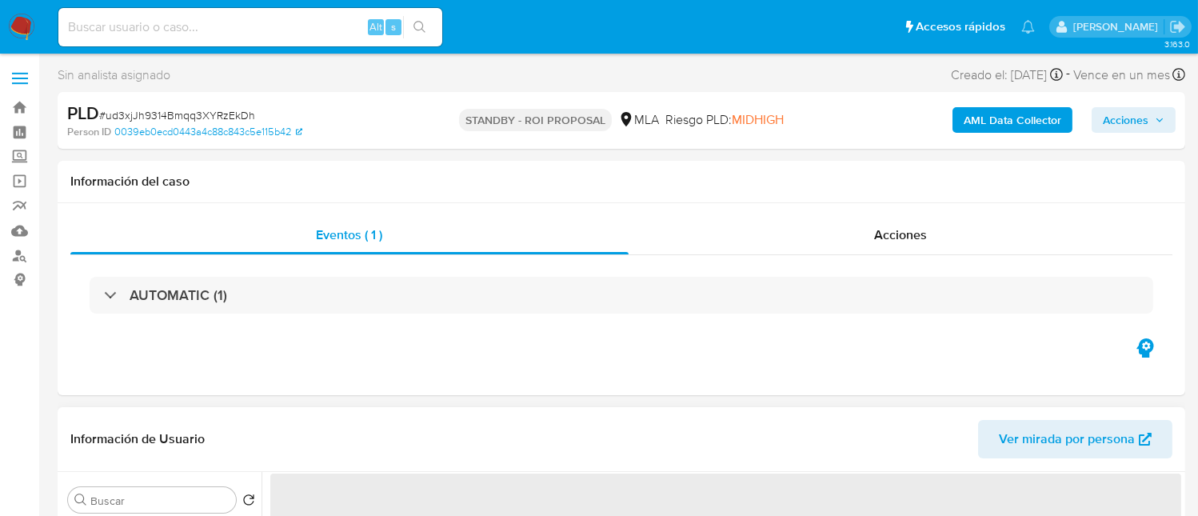
select select "10"
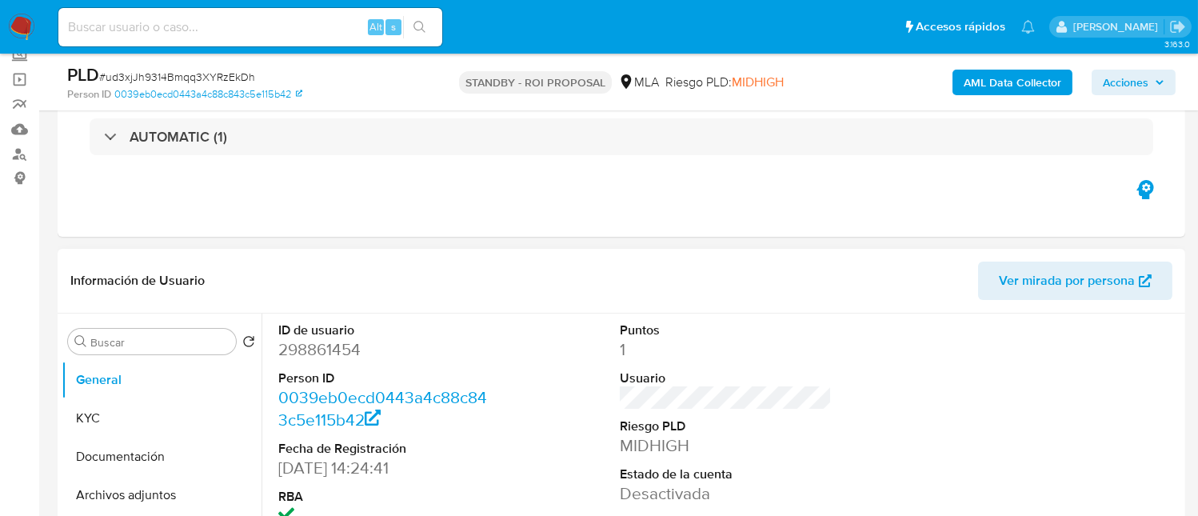
scroll to position [214, 0]
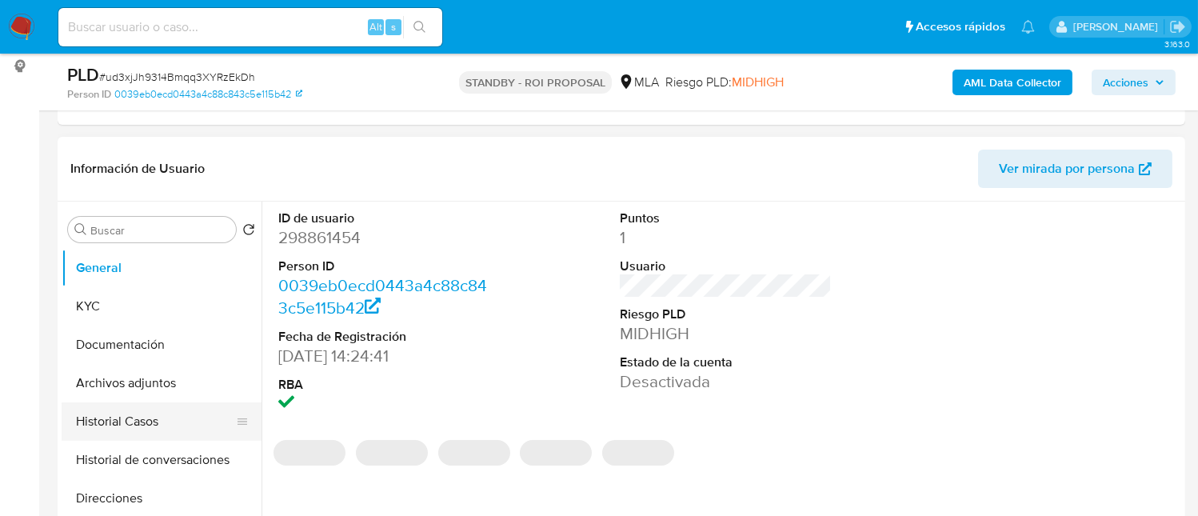
click at [104, 419] on button "Historial Casos" at bounding box center [155, 421] width 187 height 38
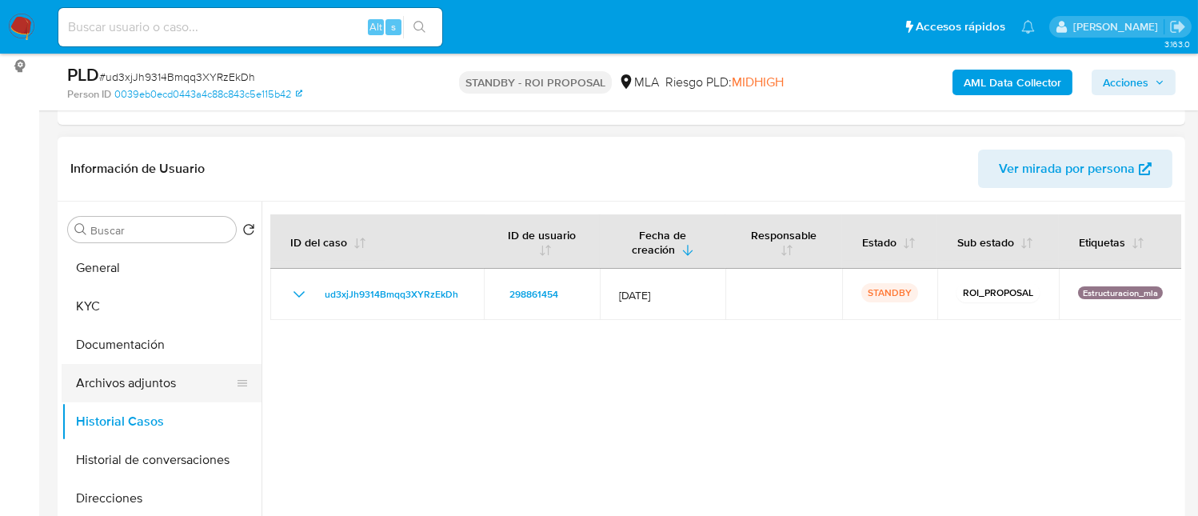
click at [102, 377] on button "Archivos adjuntos" at bounding box center [155, 383] width 187 height 38
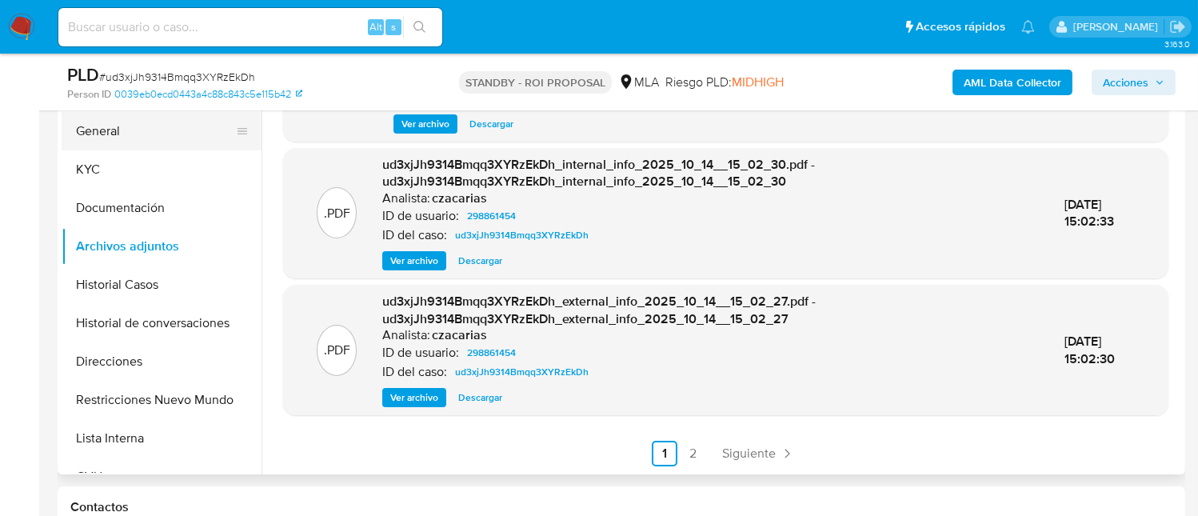
scroll to position [319, 0]
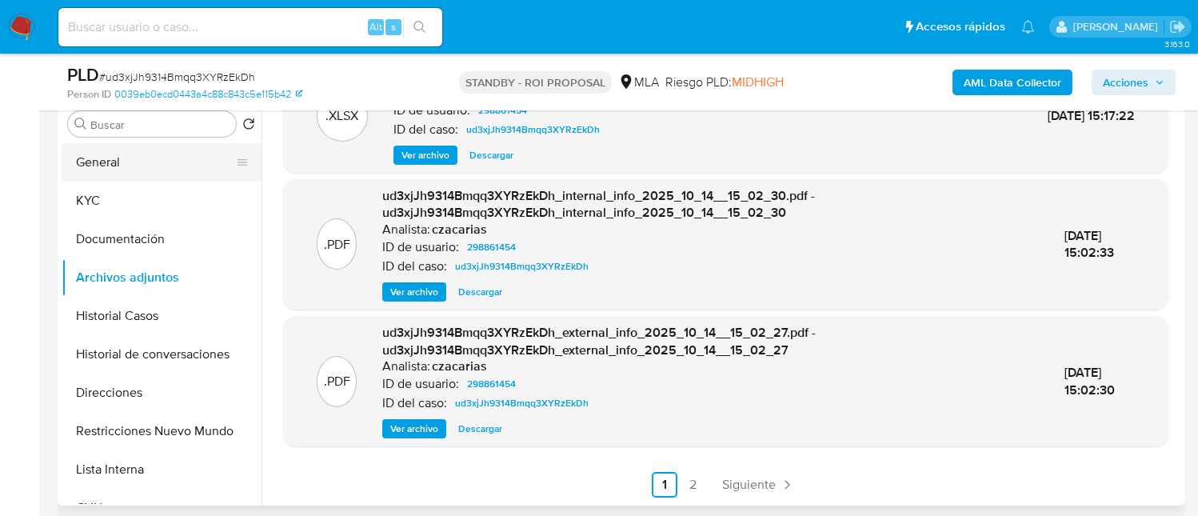
click at [154, 160] on button "General" at bounding box center [155, 162] width 187 height 38
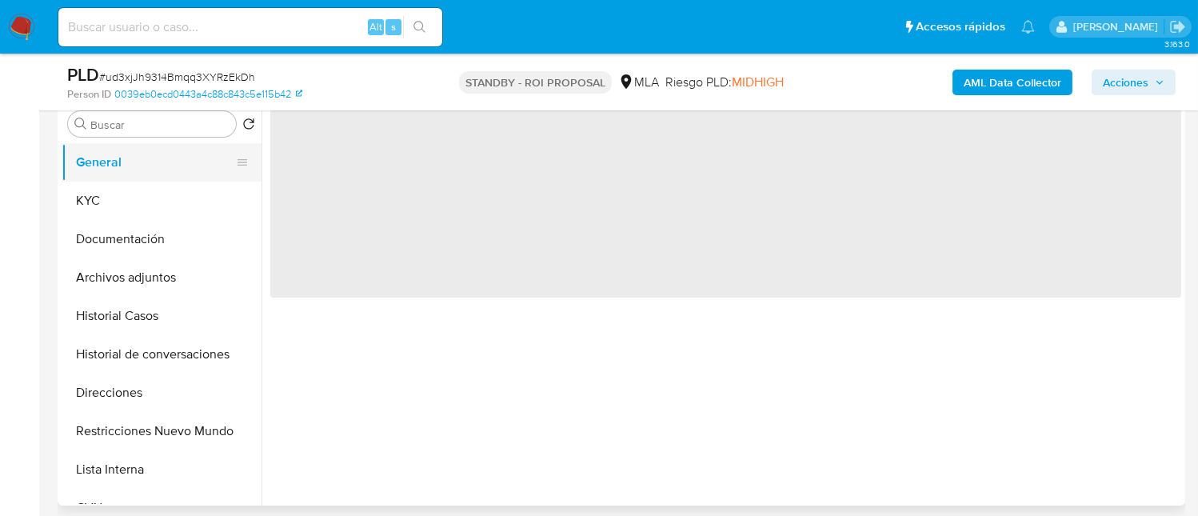
scroll to position [0, 0]
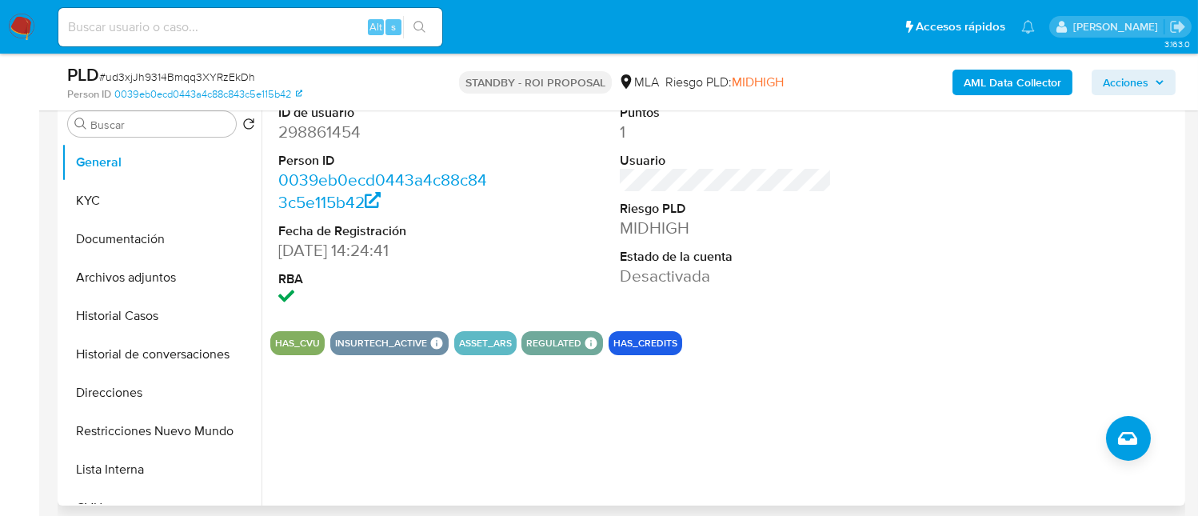
click at [328, 132] on dd "298861454" at bounding box center [384, 132] width 212 height 22
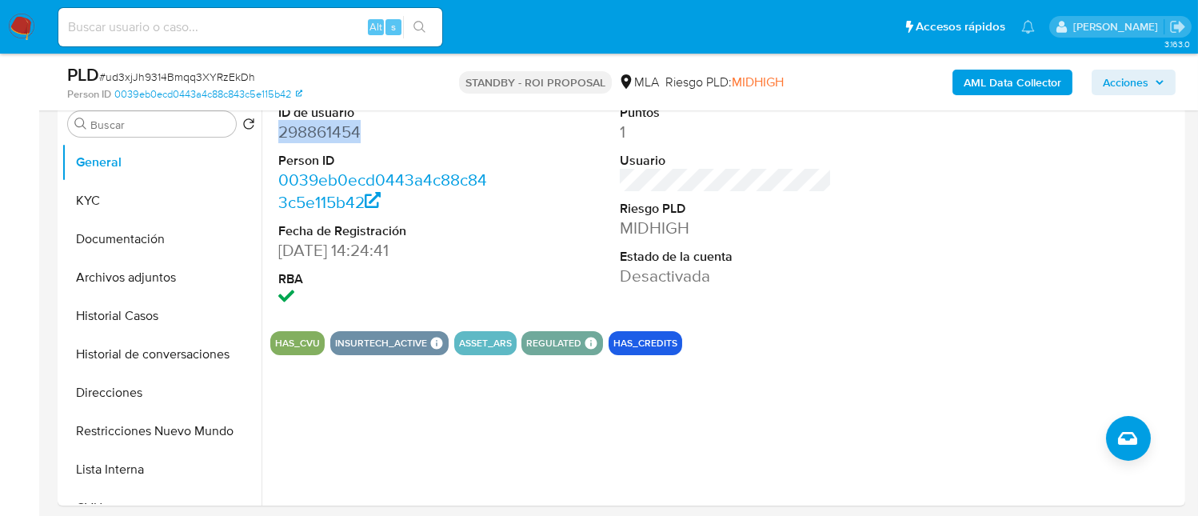
copy dd "298861454"
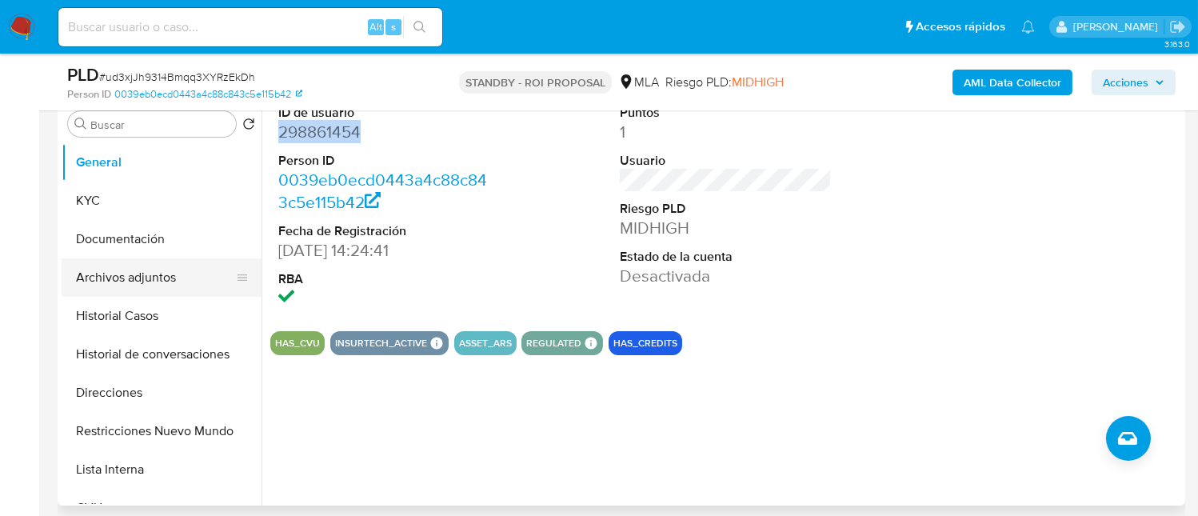
click at [134, 270] on button "Archivos adjuntos" at bounding box center [155, 277] width 187 height 38
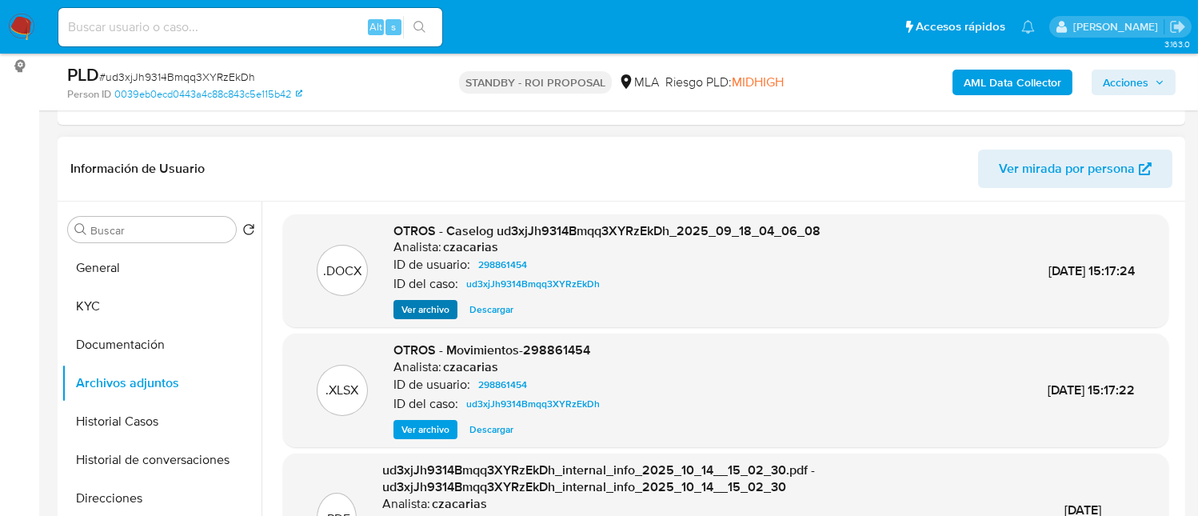
click at [439, 299] on div "OTROS - Caselog ud3xjJh9314Bmqq3XYRzEkDh_2025_09_18_04_06_08 Analista: czacaria…" at bounding box center [607, 271] width 427 height 98
click at [431, 310] on span "Ver archivo" at bounding box center [426, 310] width 48 height 16
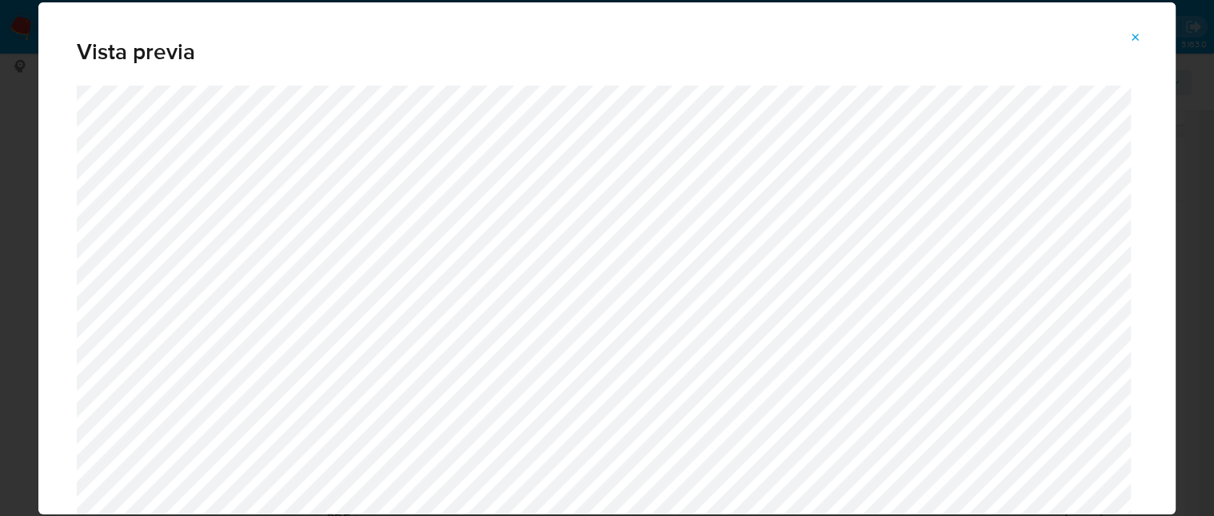
click at [1136, 39] on icon "Attachment preview" at bounding box center [1135, 37] width 13 height 13
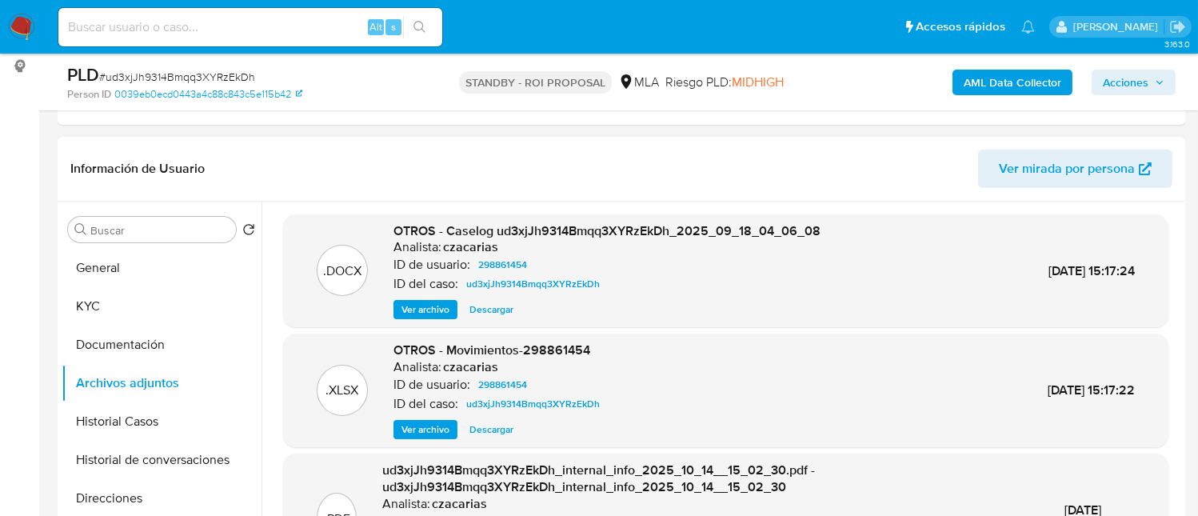
click at [272, 14] on div "Alt s" at bounding box center [250, 27] width 384 height 38
drag, startPoint x: 274, startPoint y: 23, endPoint x: 385, endPoint y: 34, distance: 111.7
click at [275, 24] on input at bounding box center [250, 27] width 384 height 21
paste input "cPF3jzmMyY1YJFp3FvLURFbR"
type input "cPF3jzmMyY1YJFp3FvLURFbR"
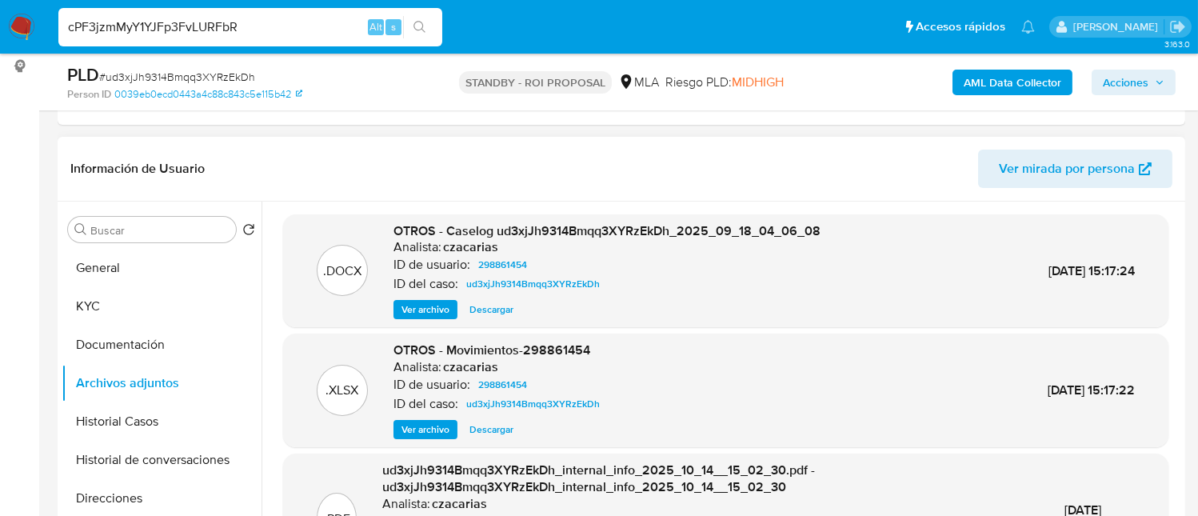
click at [412, 26] on button "search-icon" at bounding box center [419, 27] width 33 height 22
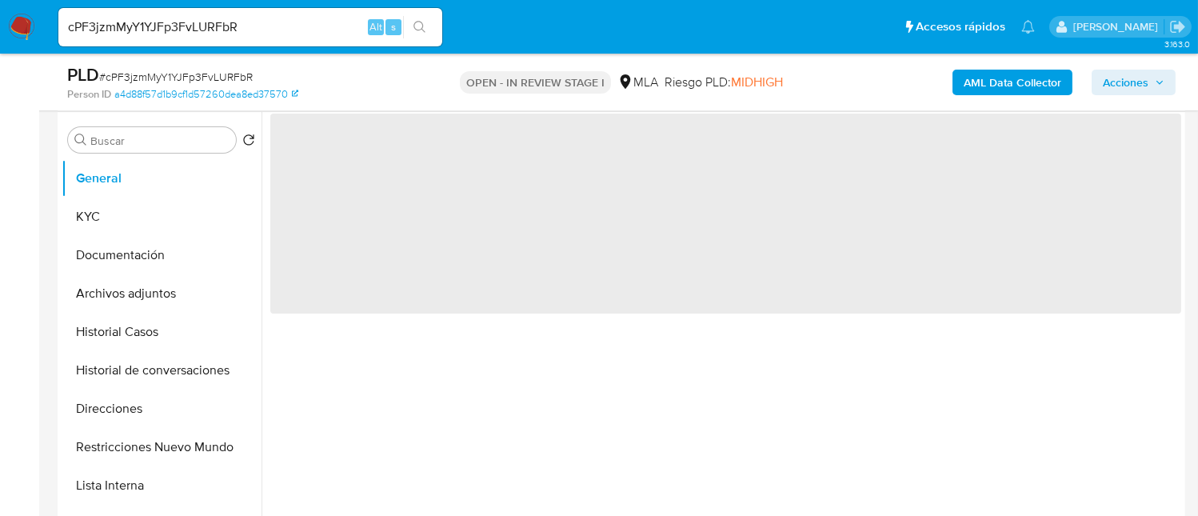
select select "10"
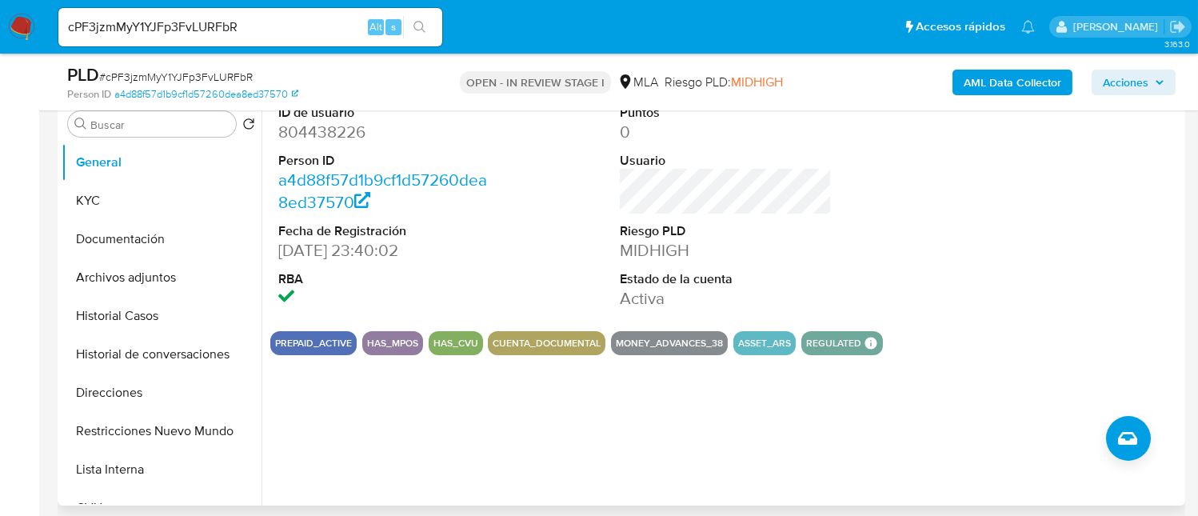
click at [340, 138] on dd "804438226" at bounding box center [384, 132] width 212 height 22
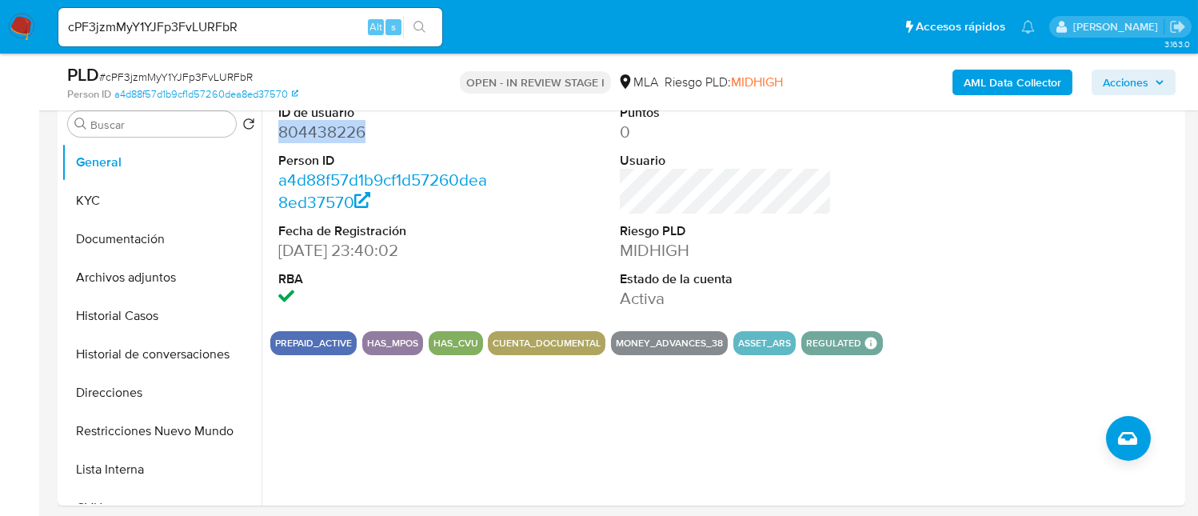
copy dd "804438226"
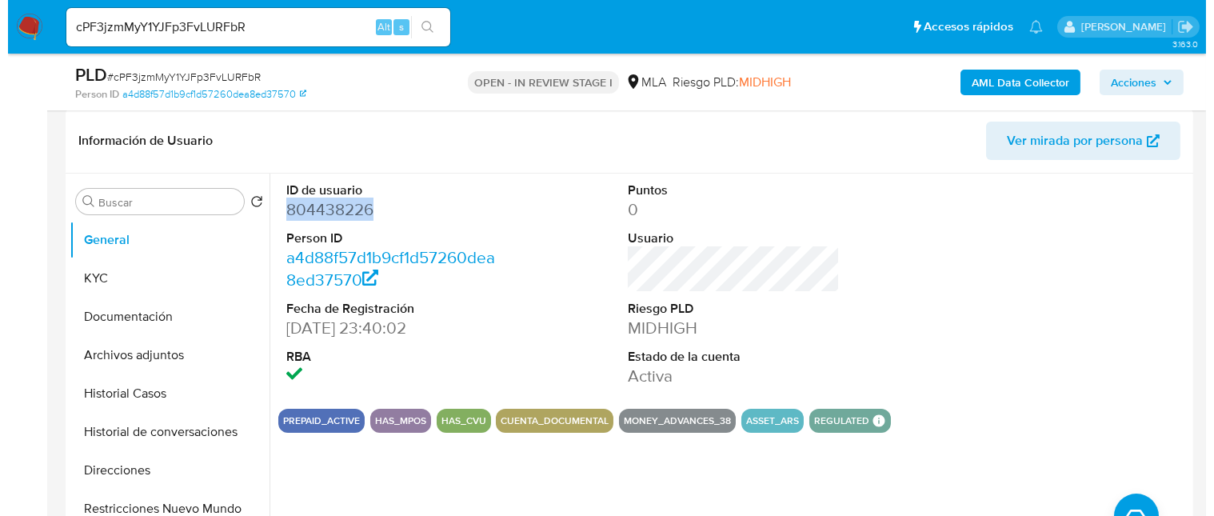
scroll to position [214, 0]
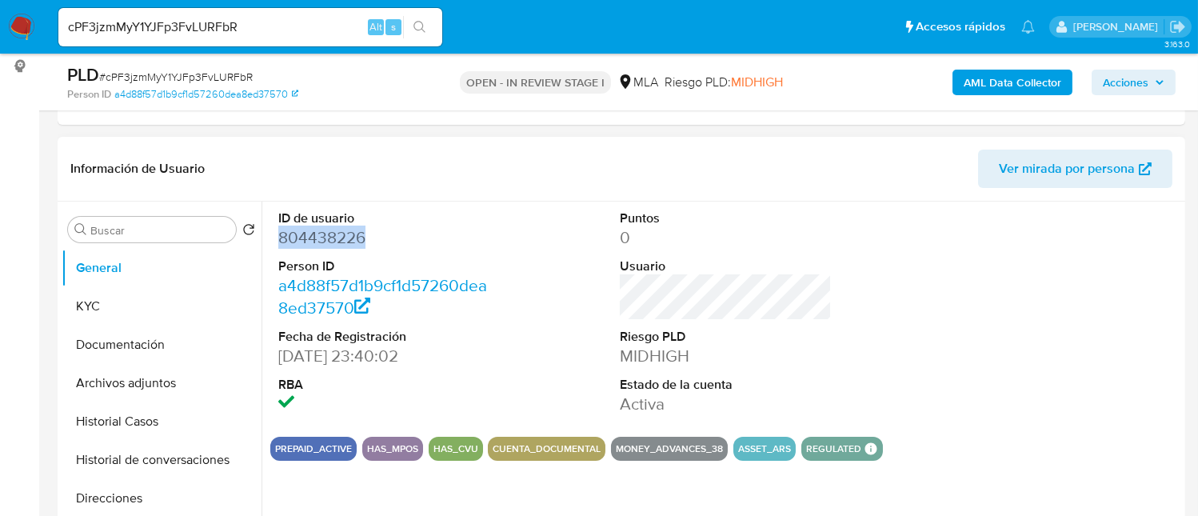
click at [324, 238] on dd "804438226" at bounding box center [384, 237] width 212 height 22
click at [331, 249] on dl "ID de usuario 804438226 Person ID a4d88f57d1b9cf1d57260dea8ed37570 Fecha de Reg…" at bounding box center [384, 313] width 212 height 206
click at [328, 238] on dd "804438226" at bounding box center [384, 237] width 212 height 22
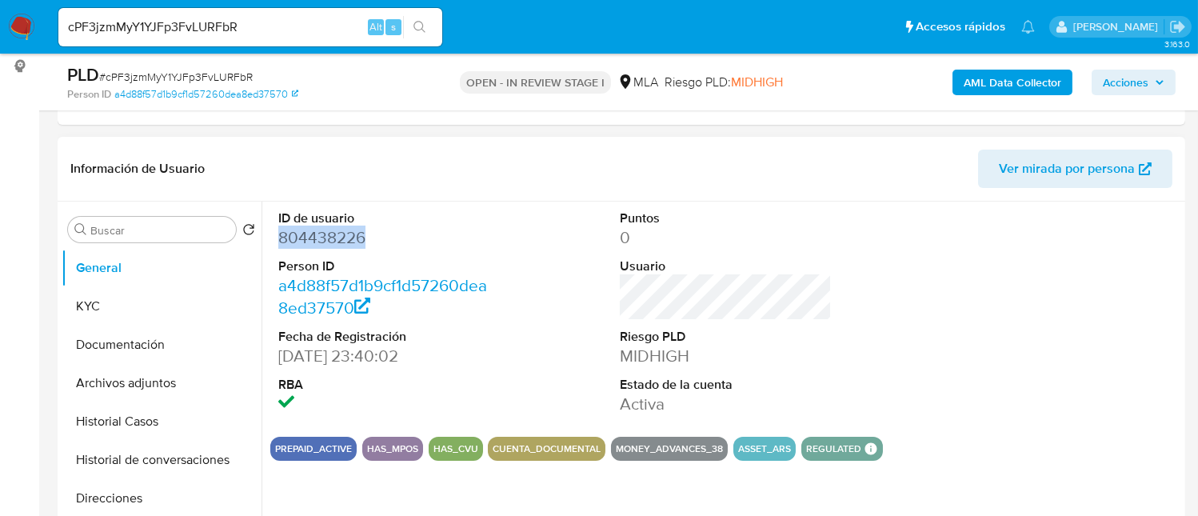
copy dd "804438226"
click at [155, 392] on button "Archivos adjuntos" at bounding box center [155, 383] width 187 height 38
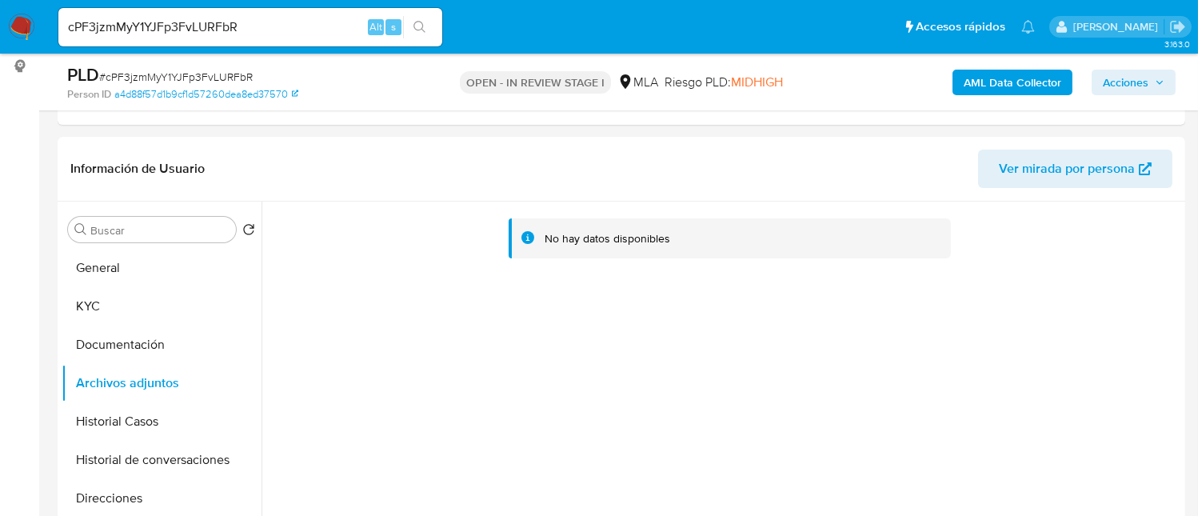
click at [1014, 78] on b "AML Data Collector" at bounding box center [1013, 83] width 98 height 26
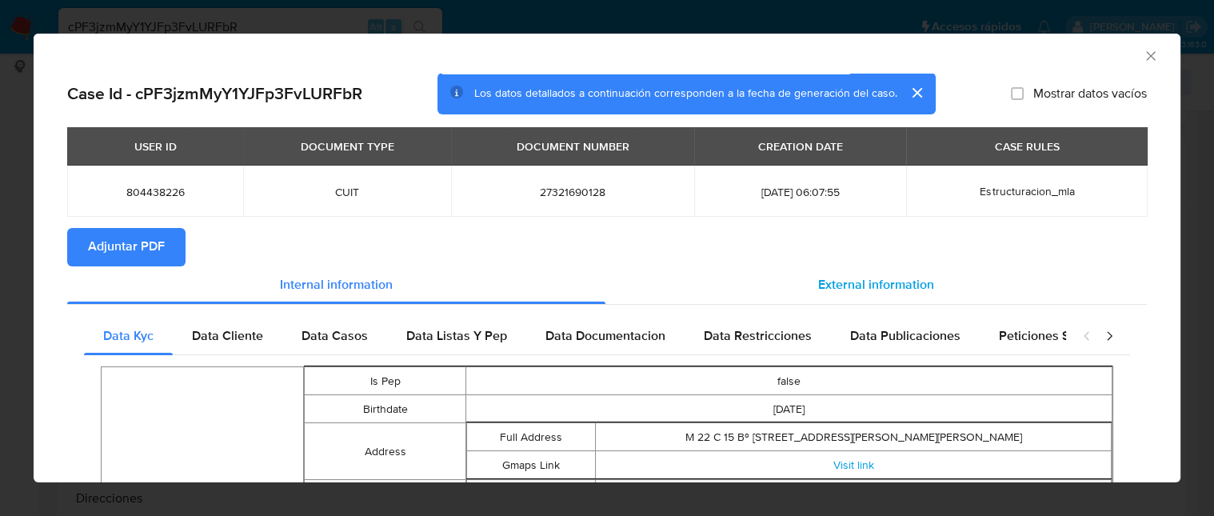
click at [937, 274] on div "External information" at bounding box center [876, 285] width 542 height 38
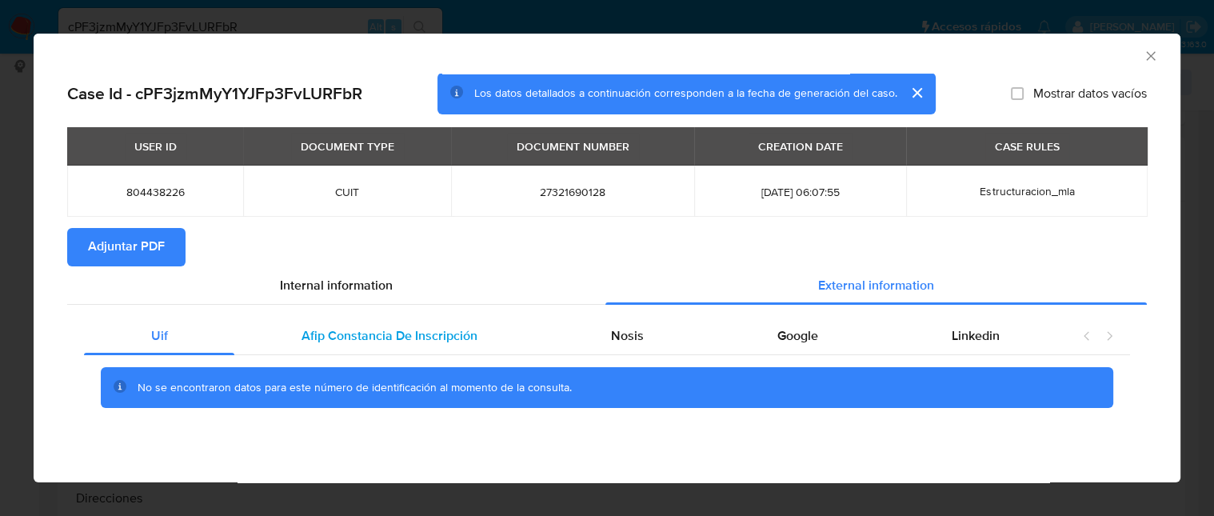
click at [437, 324] on div "Afip Constancia De Inscripción" at bounding box center [389, 336] width 310 height 38
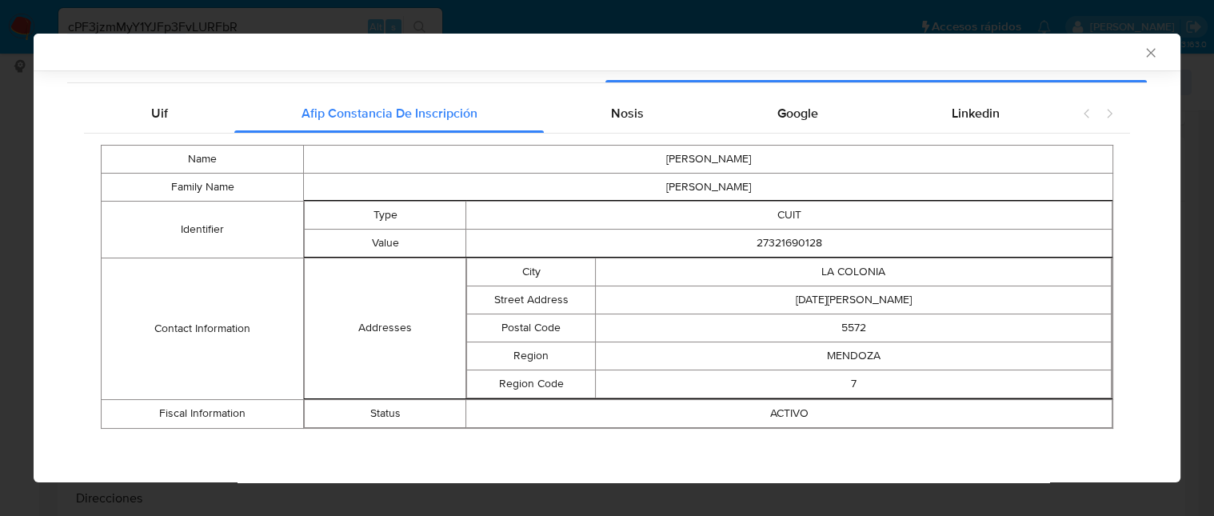
scroll to position [222, 0]
click at [617, 89] on div "Uif Afip Constancia De Inscripción Nosis Google Linkedin Name MARIA DEL VALLE F…" at bounding box center [607, 265] width 1080 height 368
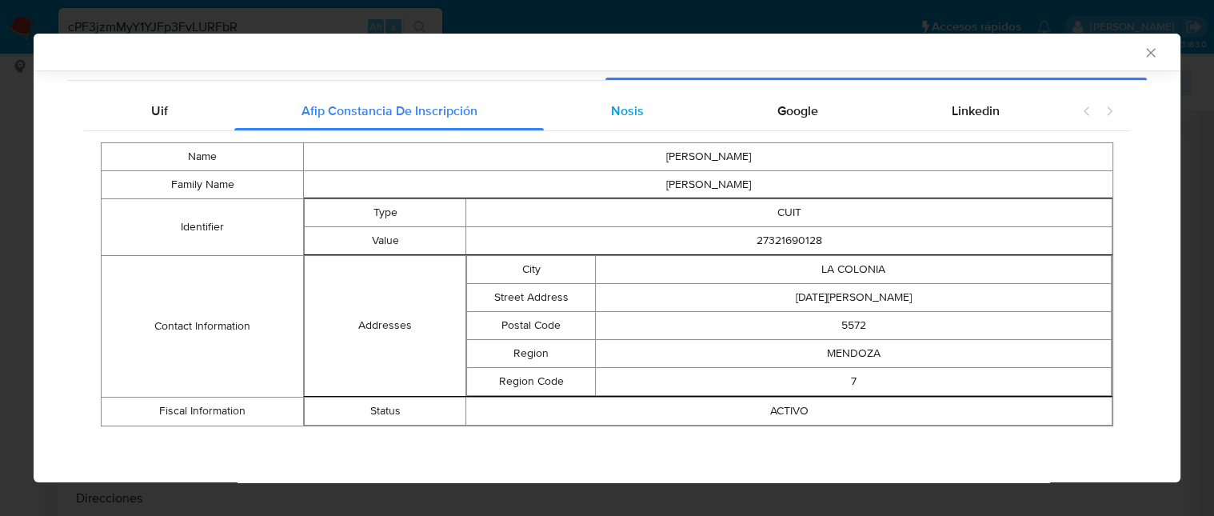
click at [628, 110] on span "Nosis" at bounding box center [627, 111] width 33 height 18
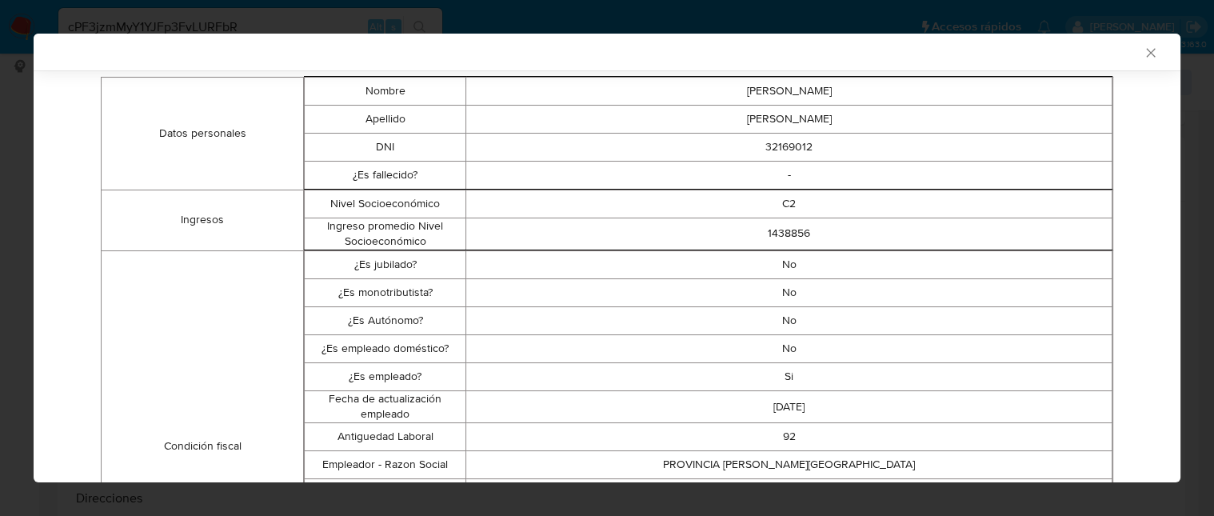
scroll to position [329, 0]
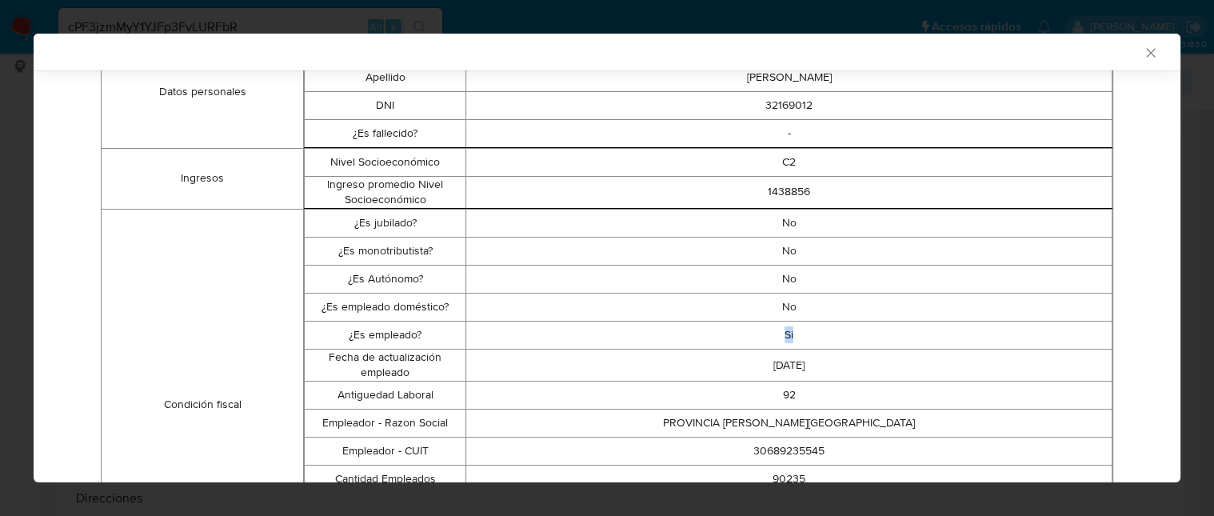
drag, startPoint x: 821, startPoint y: 336, endPoint x: 577, endPoint y: 336, distance: 244.8
click at [577, 336] on td "Si" at bounding box center [789, 335] width 646 height 28
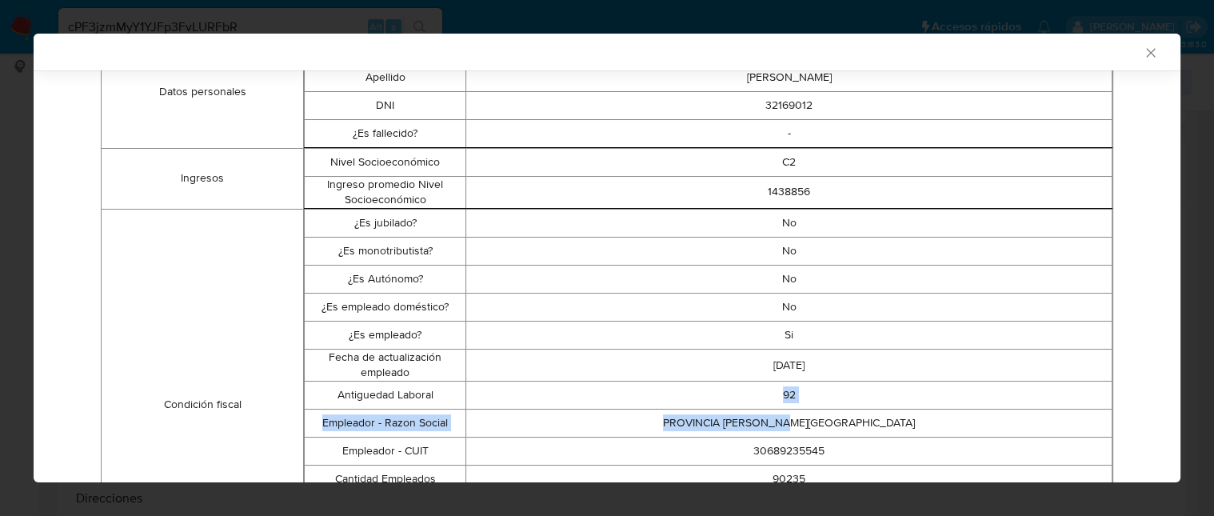
drag, startPoint x: 599, startPoint y: 388, endPoint x: 909, endPoint y: 429, distance: 312.2
click at [909, 429] on tbody "¿Es jubilado? No ¿Es monotributista? No ¿Es Autónomo? No ¿Es empleado doméstico…" at bounding box center [709, 404] width 808 height 390
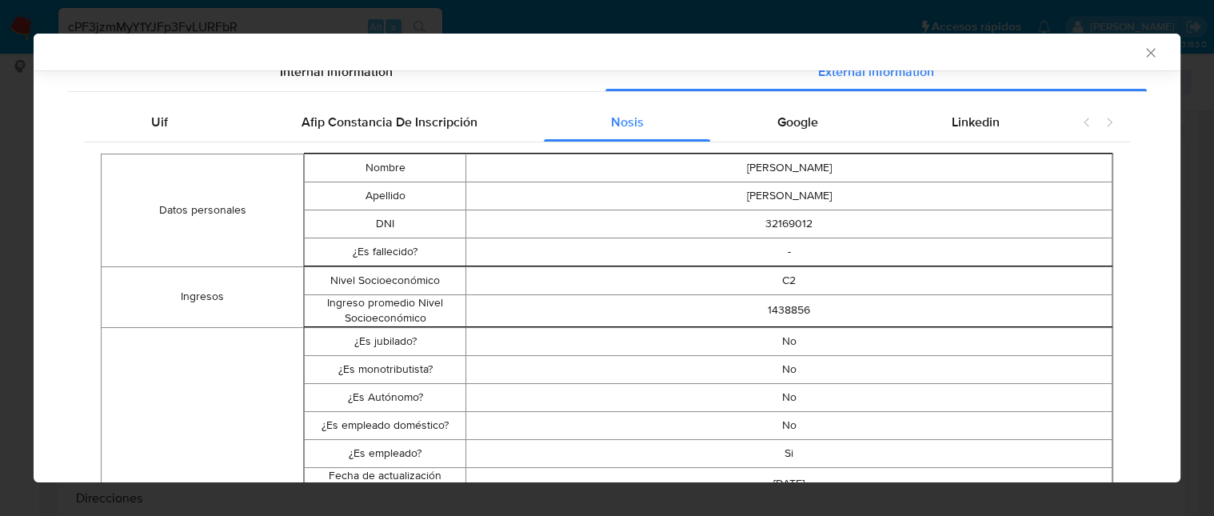
scroll to position [423, 0]
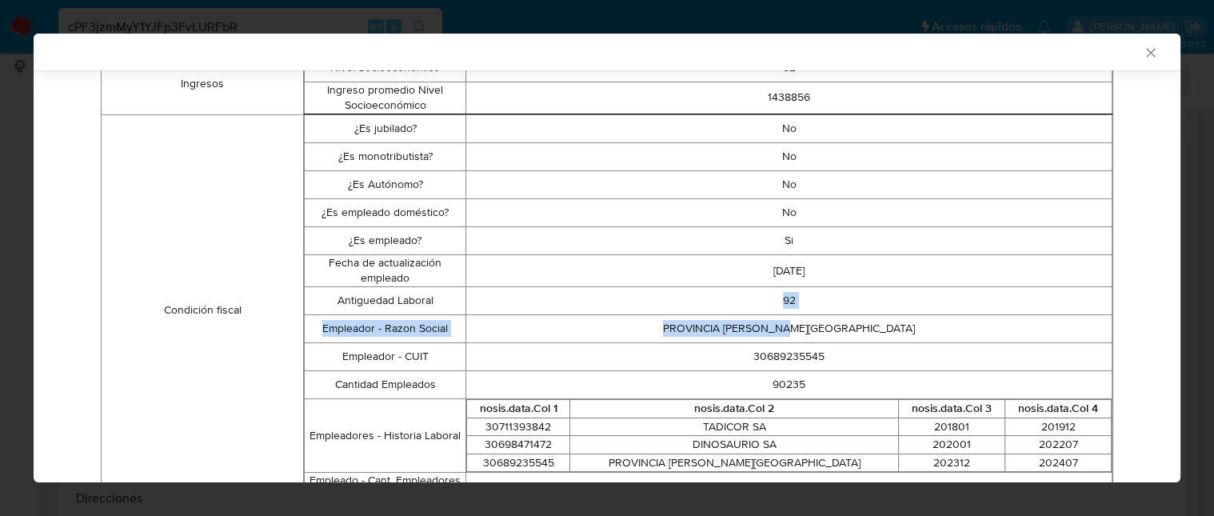
click at [797, 310] on td "92" at bounding box center [789, 300] width 646 height 28
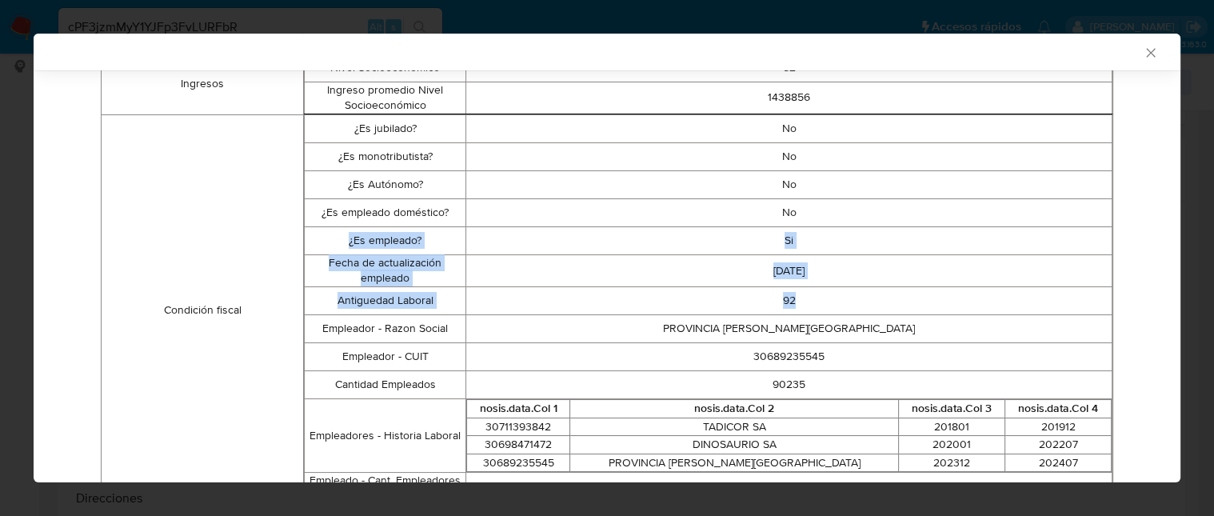
drag, startPoint x: 798, startPoint y: 304, endPoint x: 328, endPoint y: 246, distance: 473.8
click at [328, 246] on tbody "¿Es jubilado? No ¿Es monotributista? No ¿Es Autónomo? No ¿Es empleado doméstico…" at bounding box center [709, 309] width 808 height 390
click at [328, 246] on td "¿Es empleado?" at bounding box center [386, 240] width 162 height 28
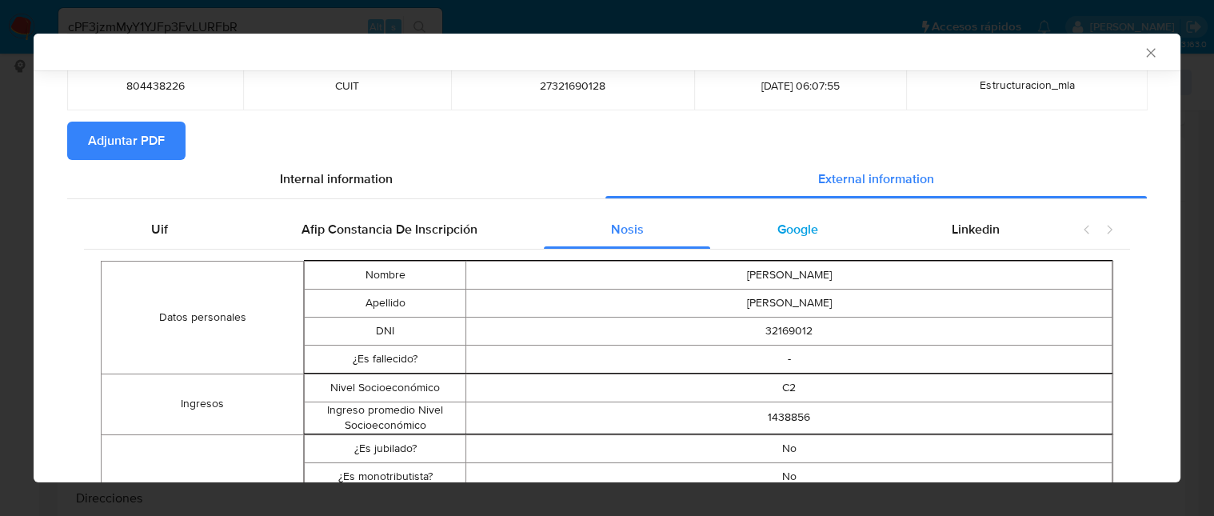
click at [800, 238] on div "Google" at bounding box center [797, 229] width 174 height 38
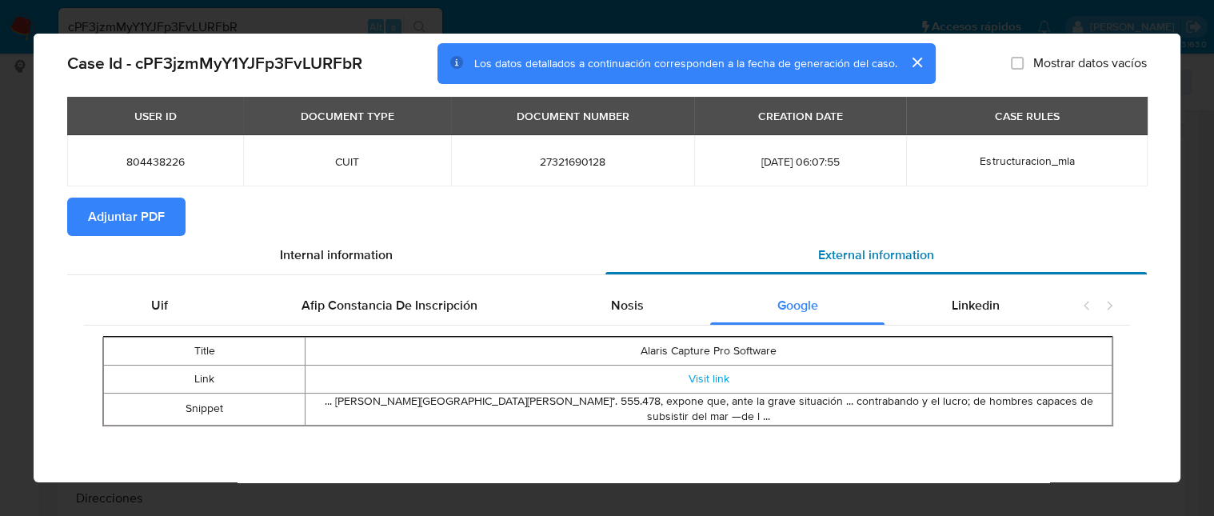
scroll to position [25, 0]
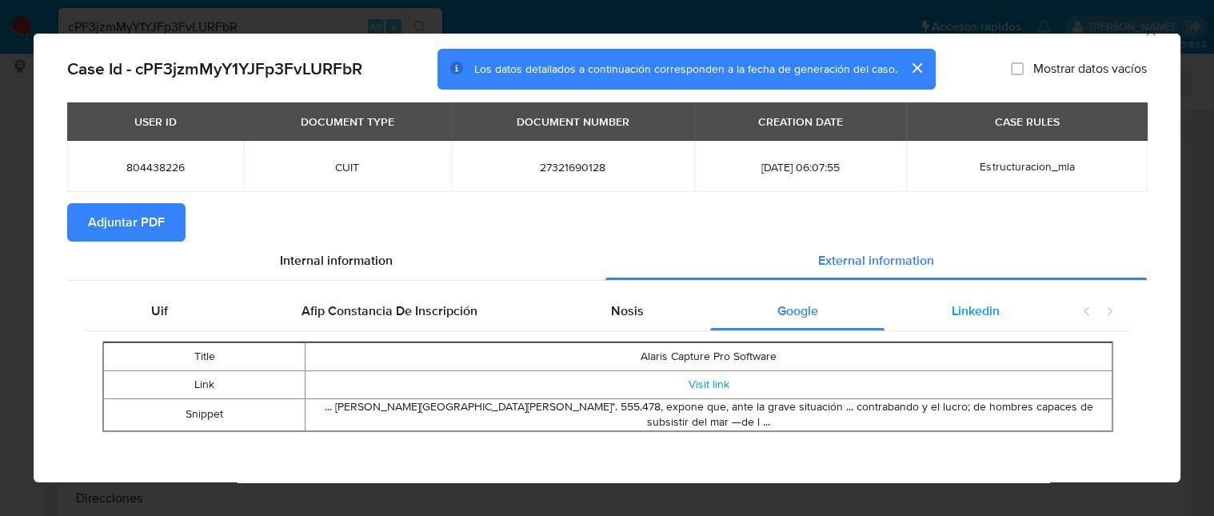
click at [953, 310] on span "Linkedin" at bounding box center [976, 311] width 48 height 18
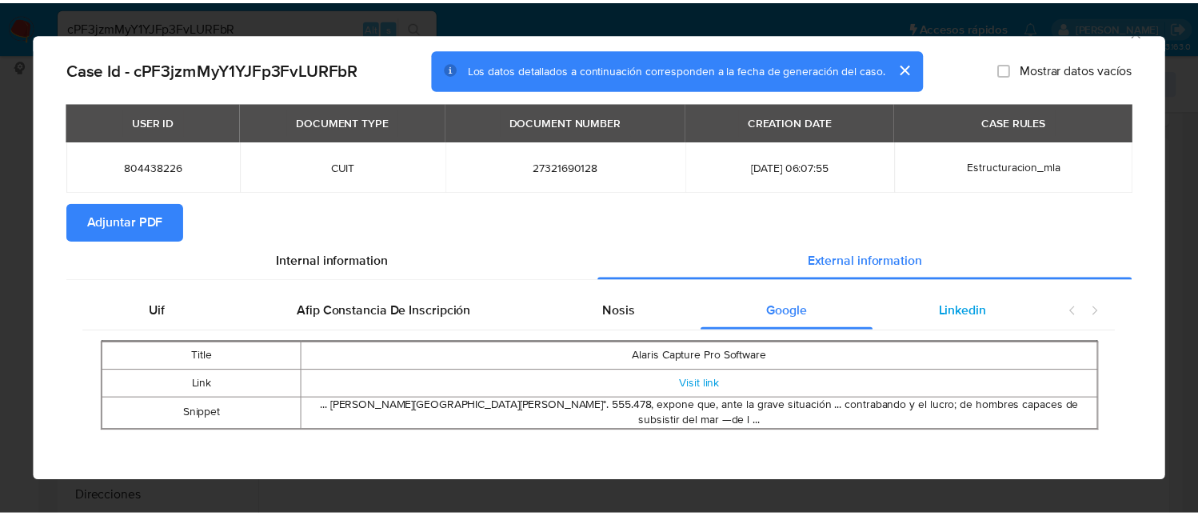
scroll to position [0, 0]
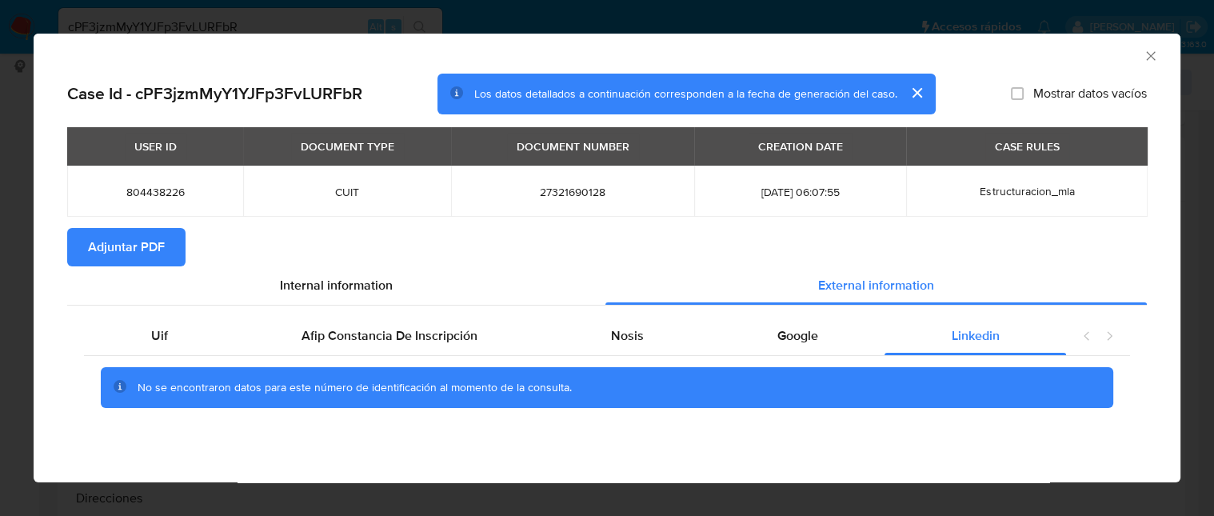
click at [1147, 59] on icon "Cerrar ventana" at bounding box center [1150, 55] width 9 height 9
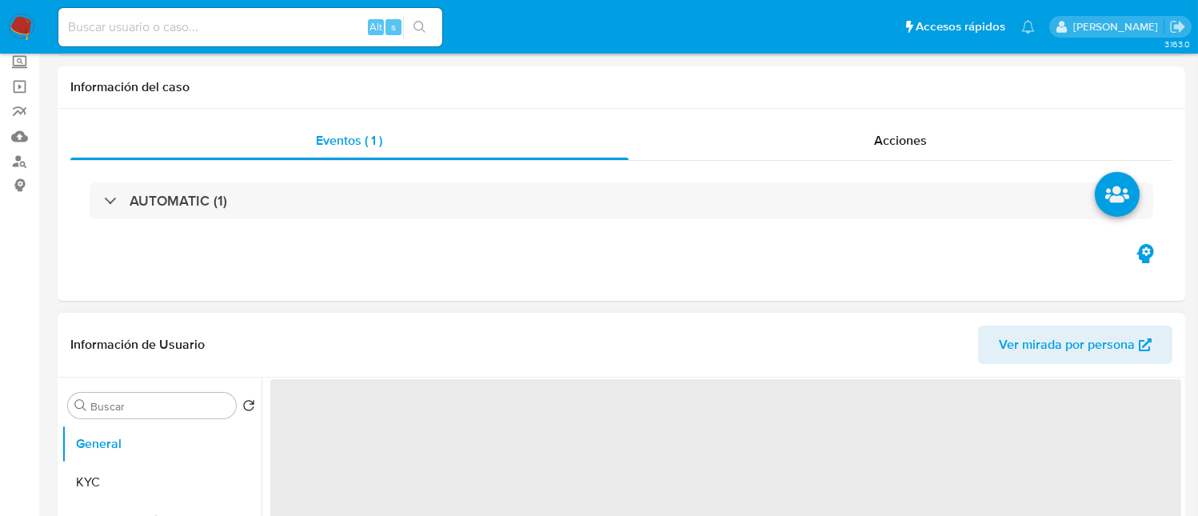
scroll to position [214, 0]
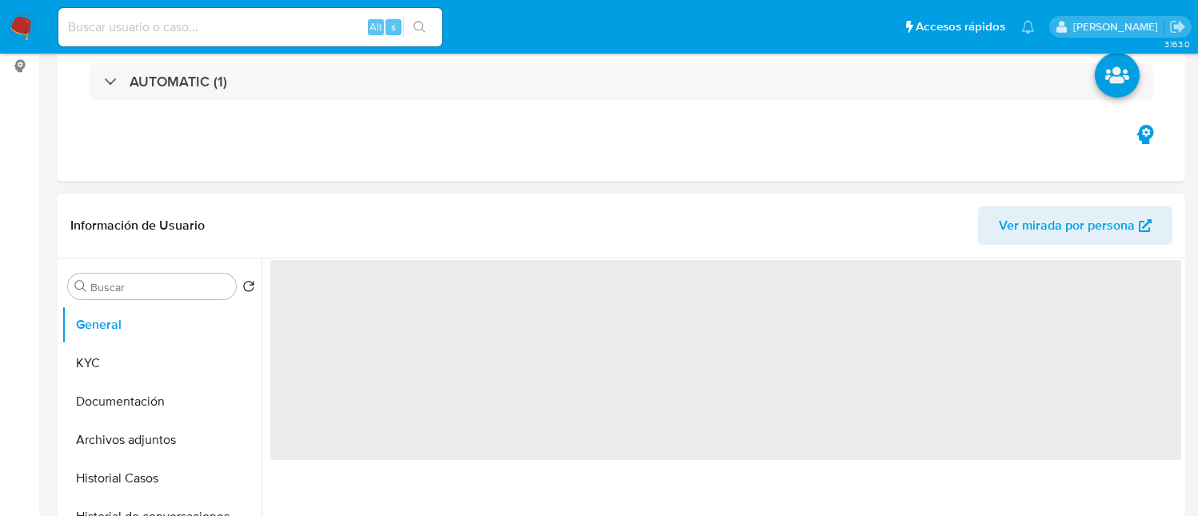
select select "10"
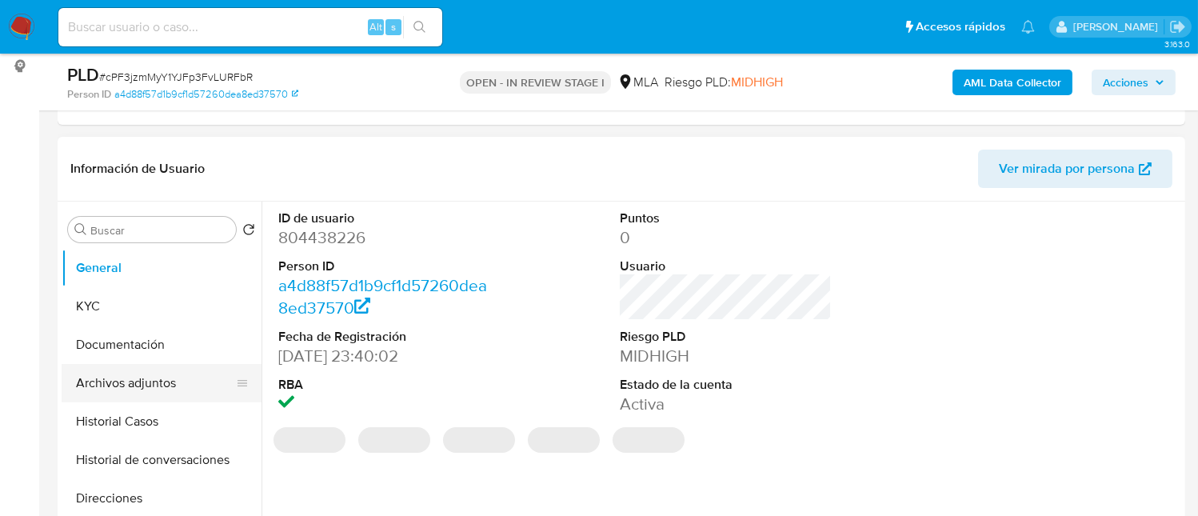
click at [181, 390] on button "Archivos adjuntos" at bounding box center [155, 383] width 187 height 38
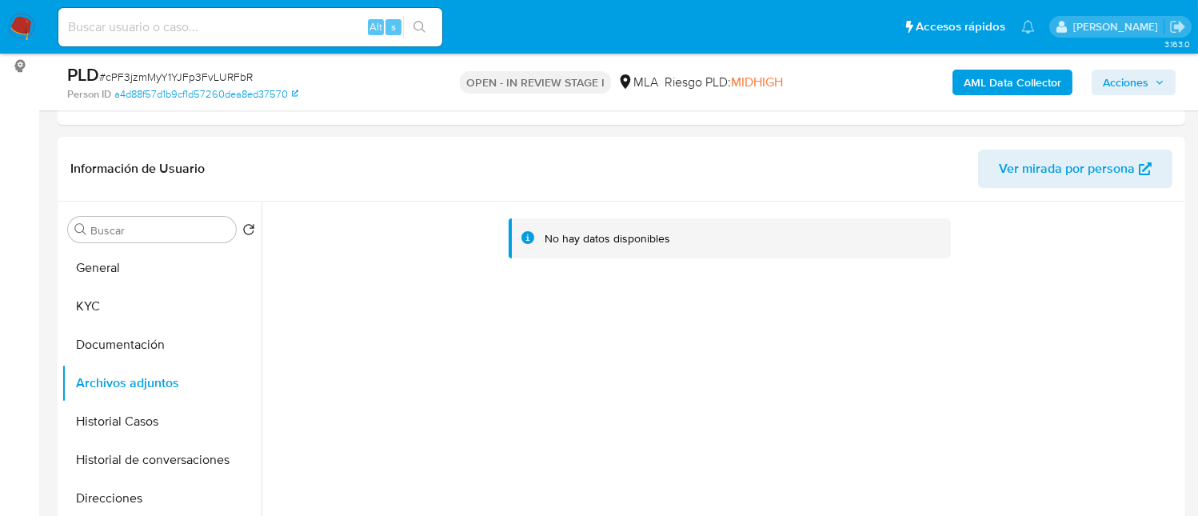
click at [1015, 76] on b "AML Data Collector" at bounding box center [1013, 83] width 98 height 26
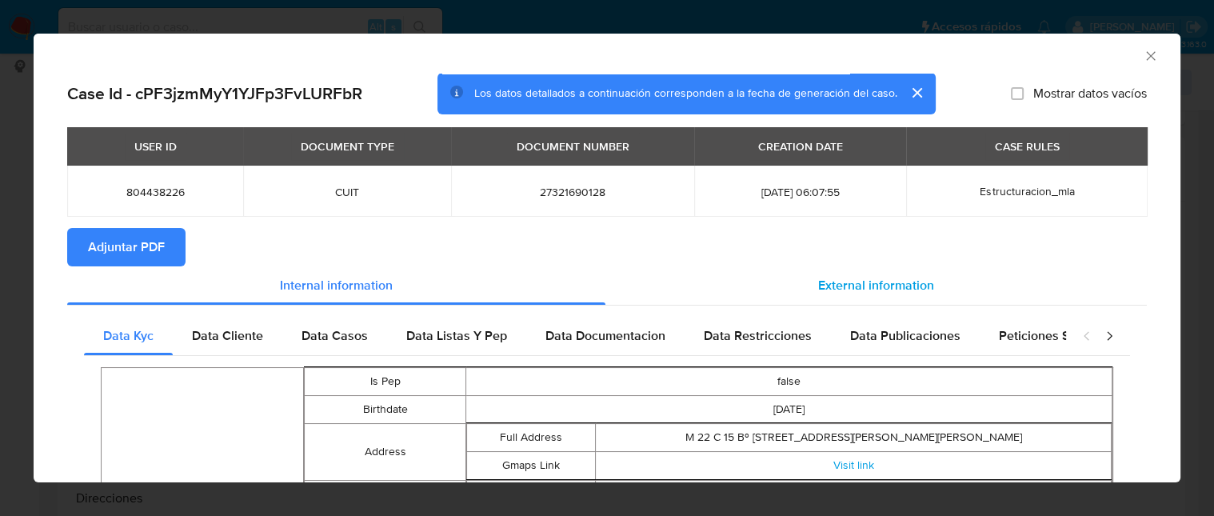
click at [857, 303] on div "External information" at bounding box center [876, 285] width 542 height 38
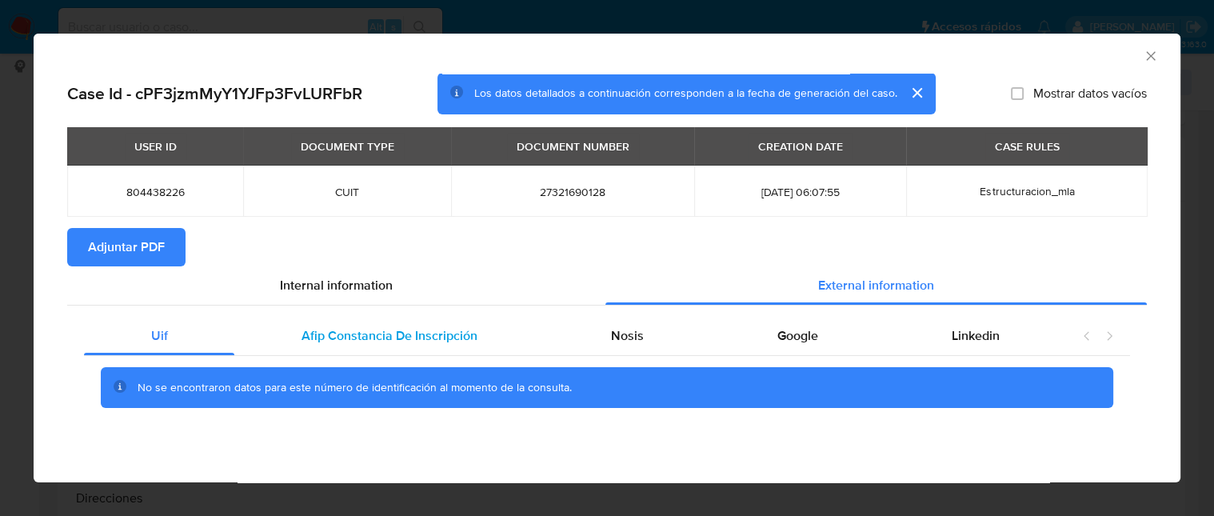
click at [290, 338] on div "Afip Constancia De Inscripción" at bounding box center [389, 336] width 310 height 38
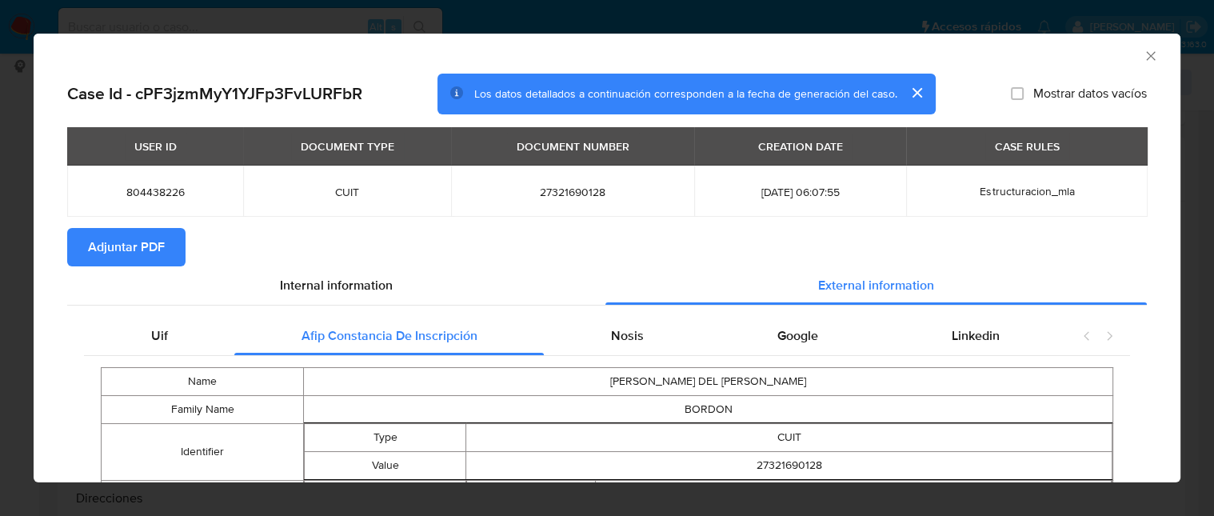
click at [1143, 53] on icon "Cerrar ventana" at bounding box center [1151, 56] width 16 height 16
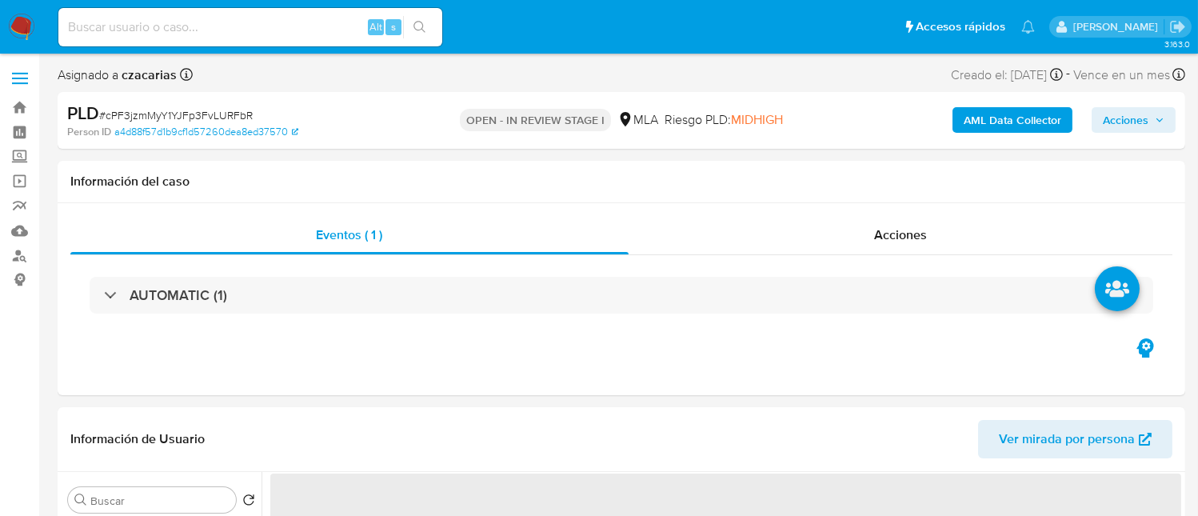
select select "10"
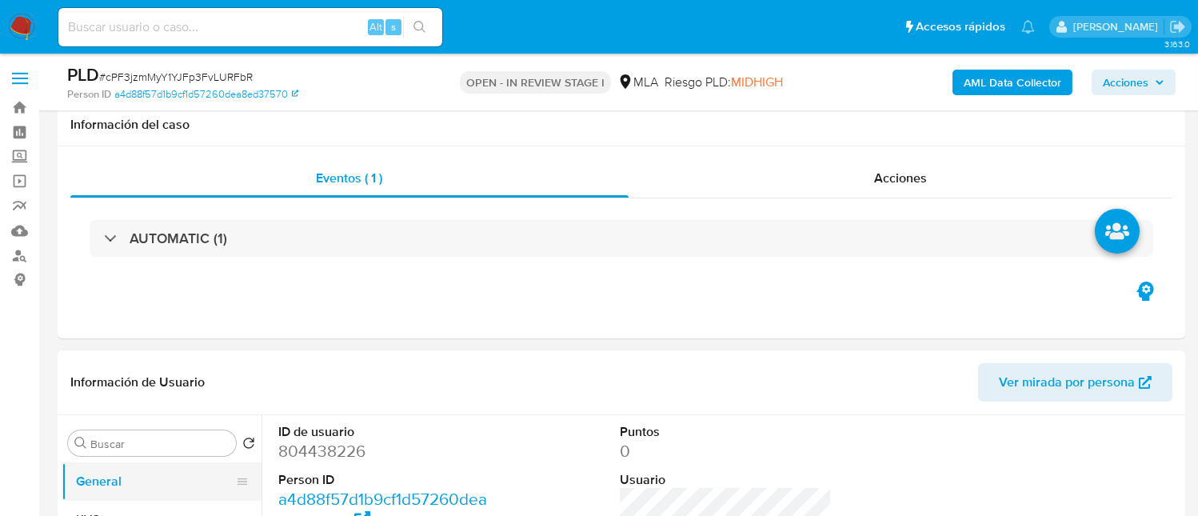
scroll to position [214, 0]
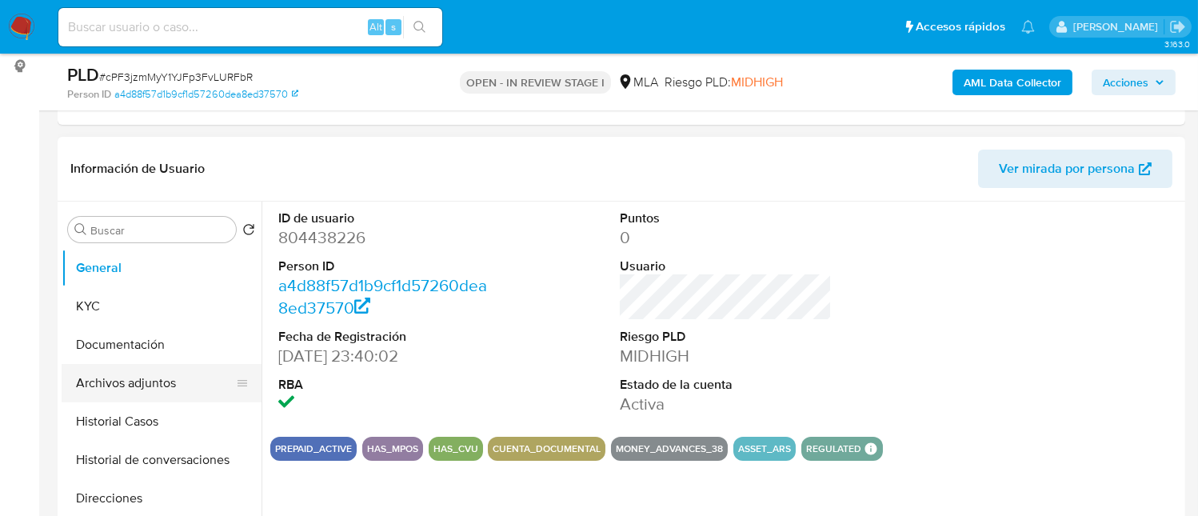
click at [160, 374] on button "Archivos adjuntos" at bounding box center [155, 383] width 187 height 38
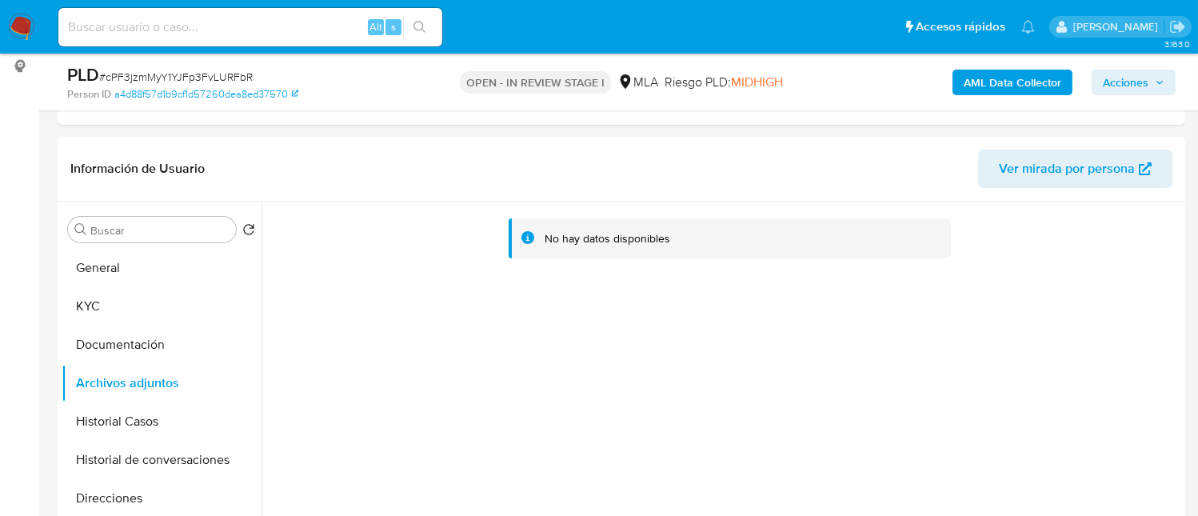
click at [981, 82] on b "AML Data Collector" at bounding box center [1013, 83] width 98 height 26
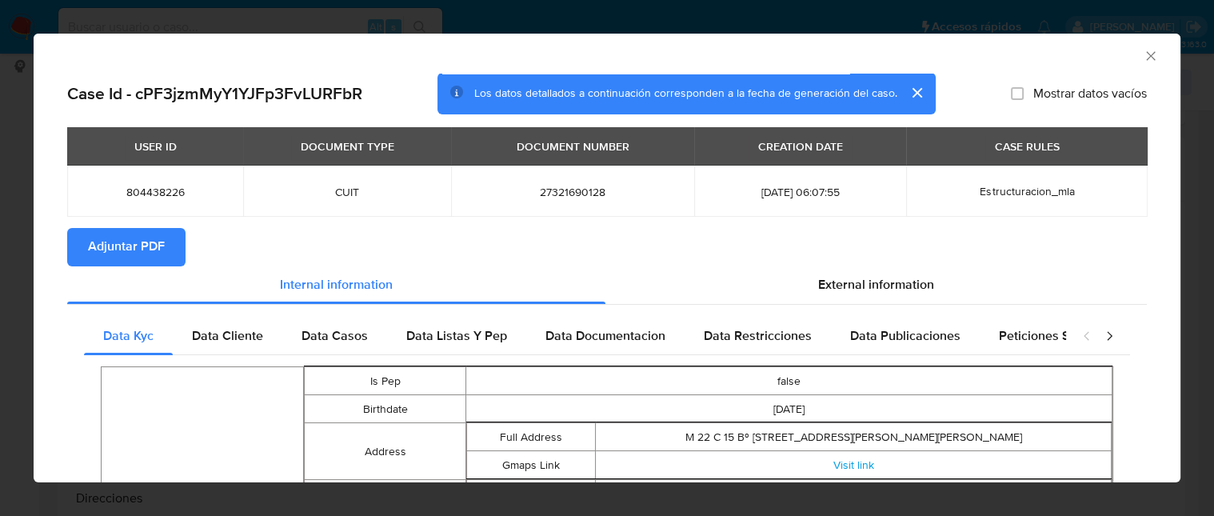
click at [1143, 54] on icon "Cerrar ventana" at bounding box center [1151, 56] width 16 height 16
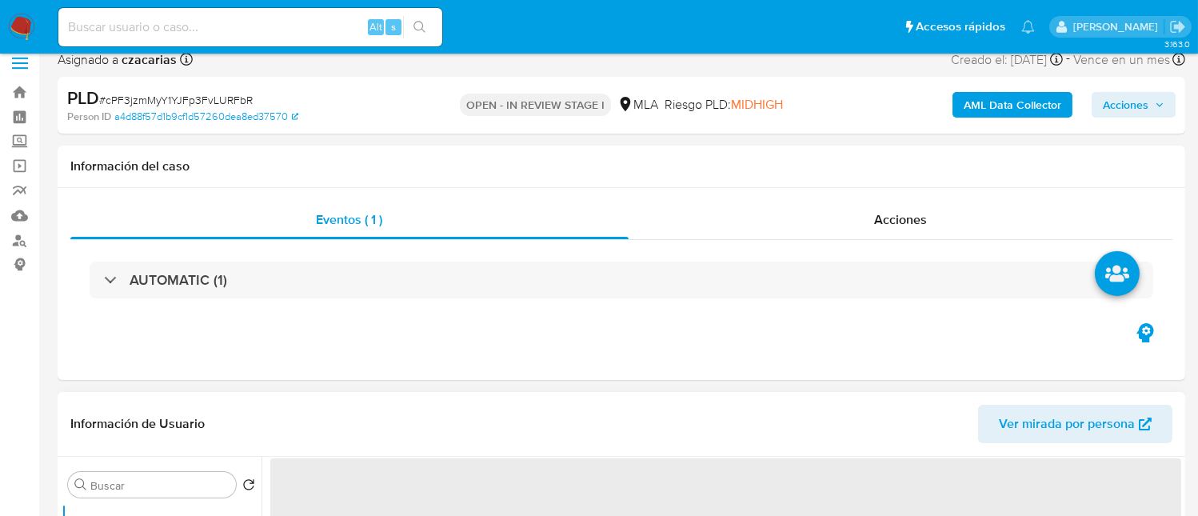
select select "10"
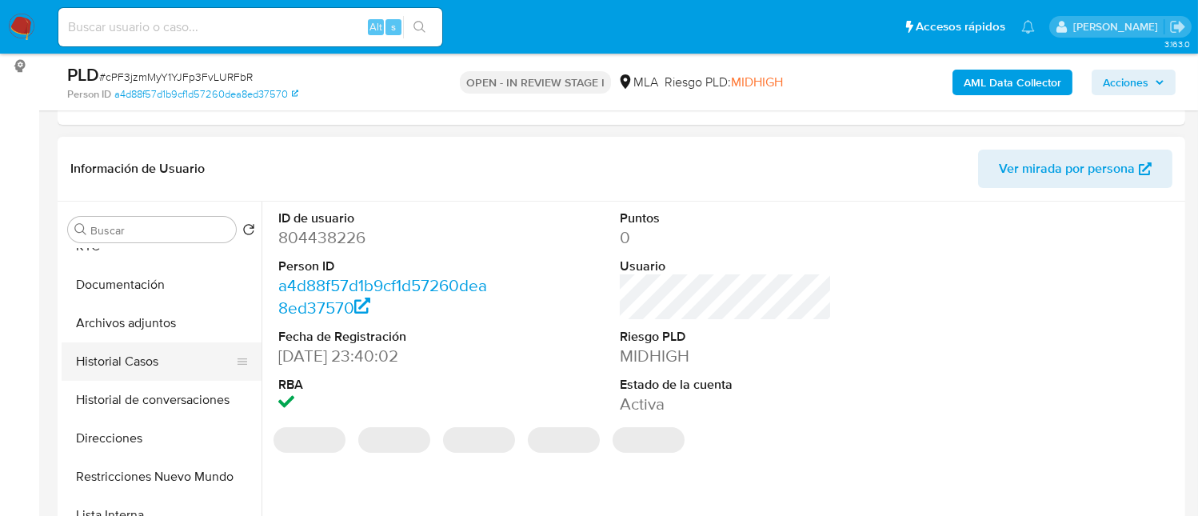
scroll to position [106, 0]
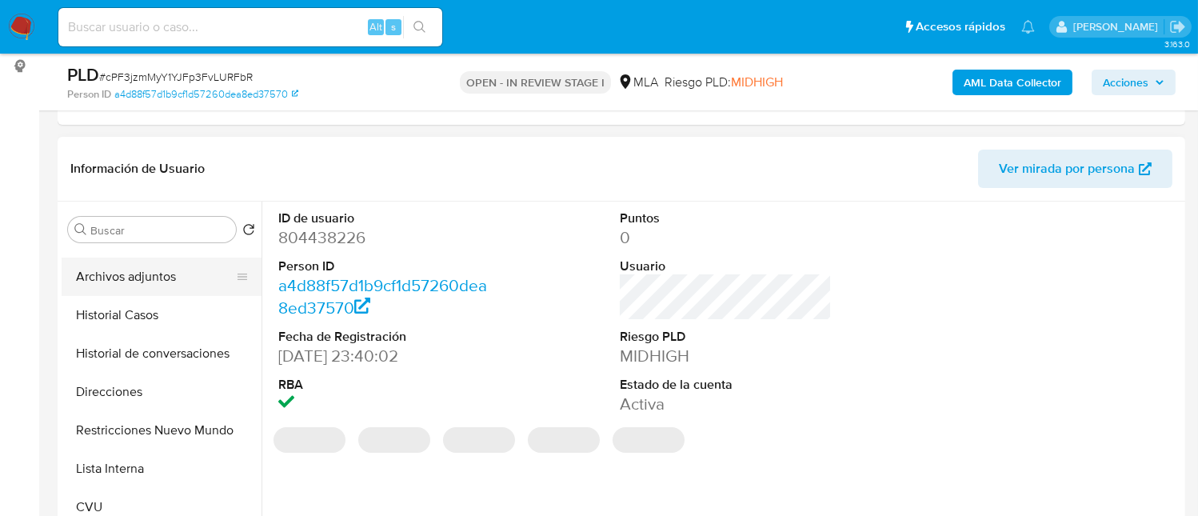
click at [176, 275] on button "Archivos adjuntos" at bounding box center [155, 277] width 187 height 38
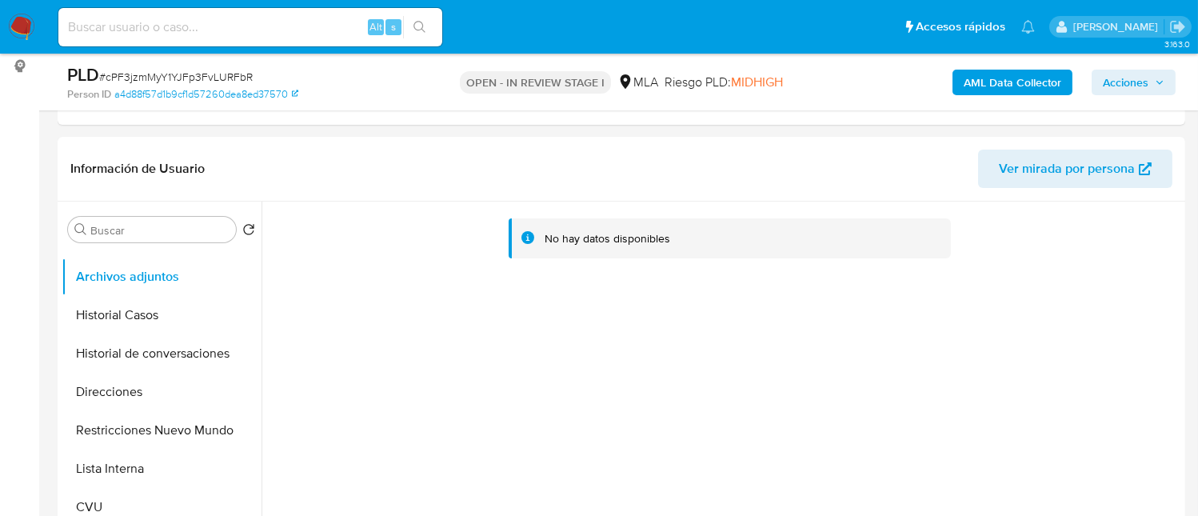
click at [1049, 77] on b "AML Data Collector" at bounding box center [1013, 83] width 98 height 26
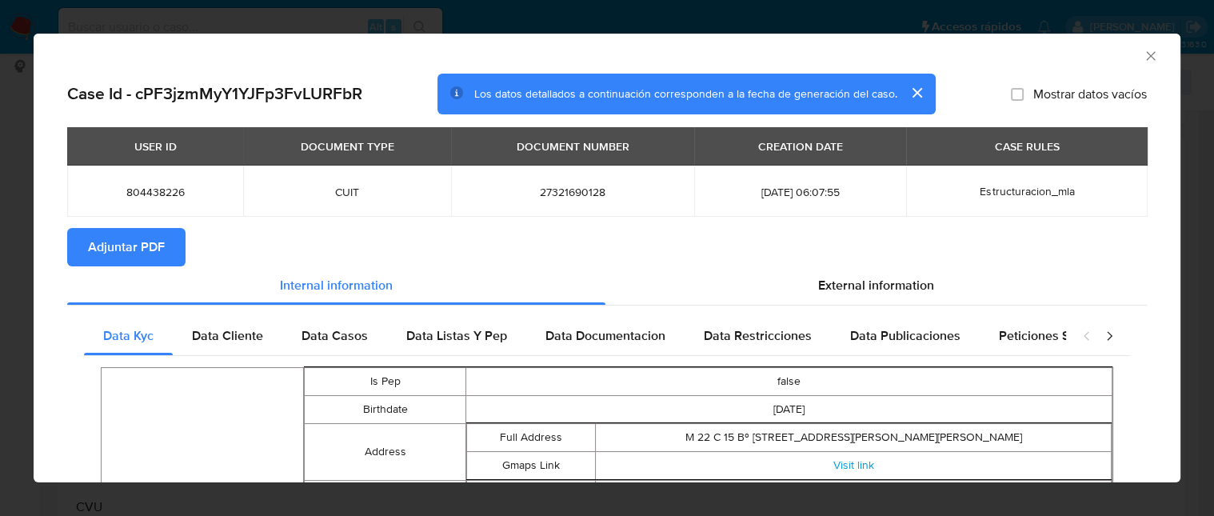
click at [122, 234] on span "Adjuntar PDF" at bounding box center [126, 247] width 77 height 35
click at [1143, 52] on icon "Cerrar ventana" at bounding box center [1151, 56] width 16 height 16
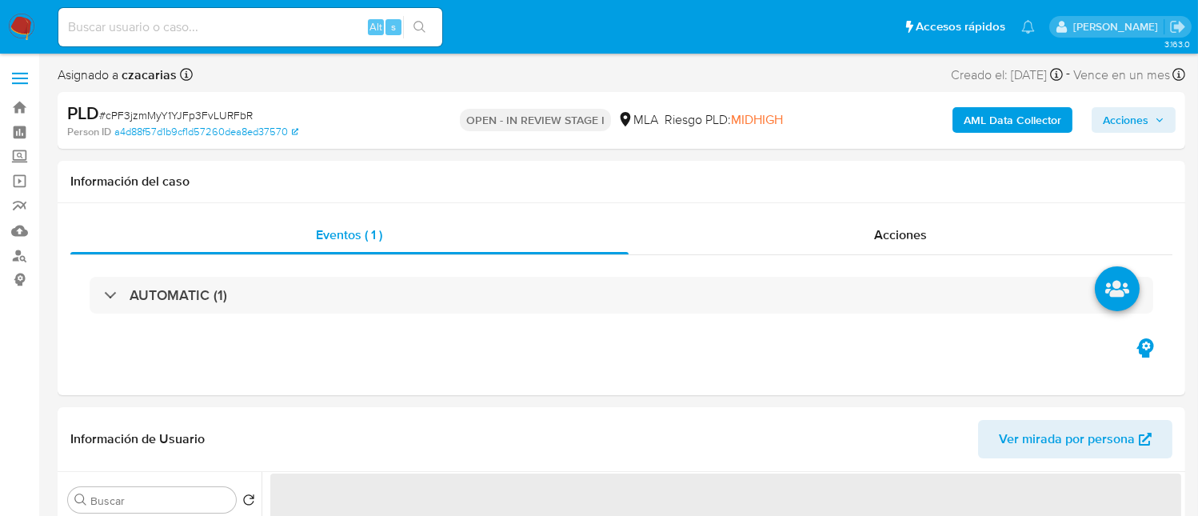
select select "10"
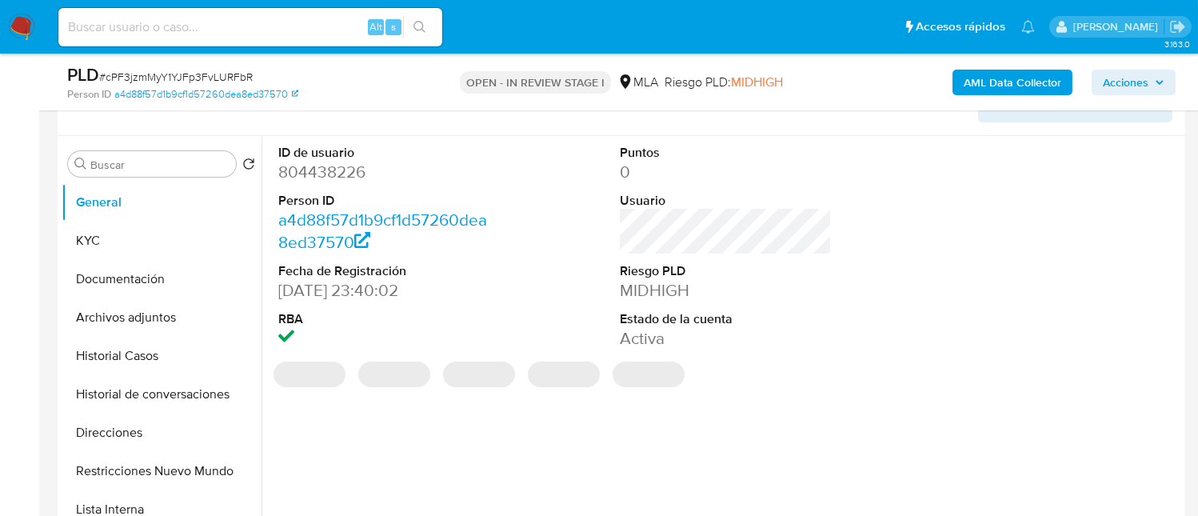
scroll to position [533, 0]
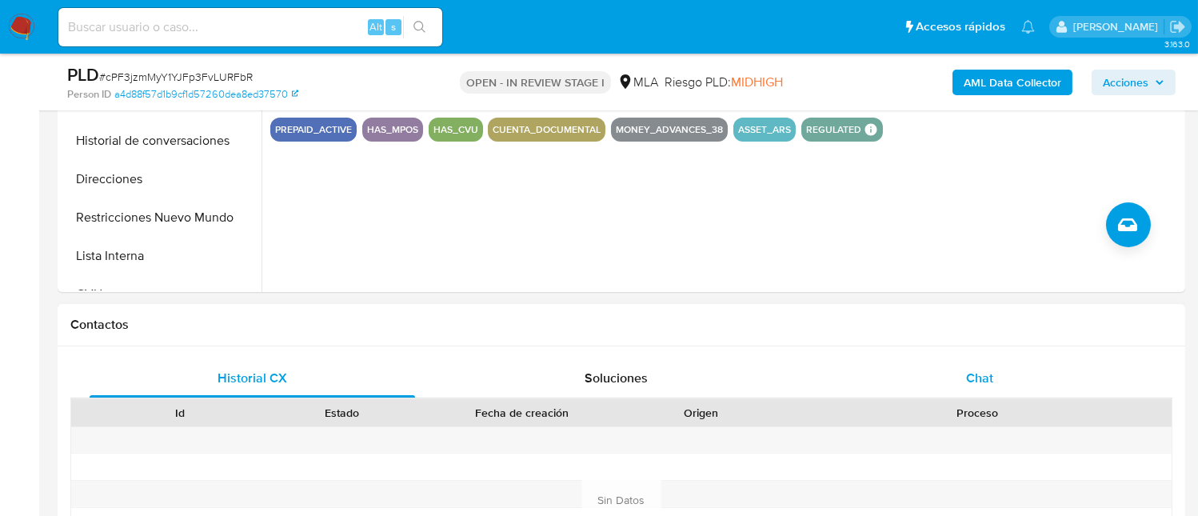
click at [997, 379] on div "Chat" at bounding box center [980, 378] width 326 height 38
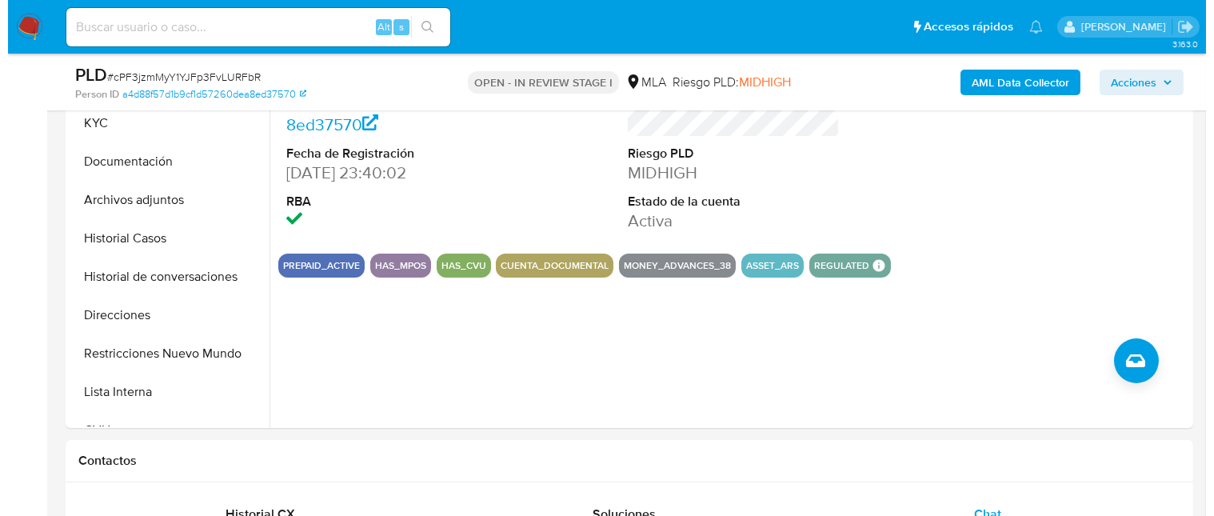
scroll to position [319, 0]
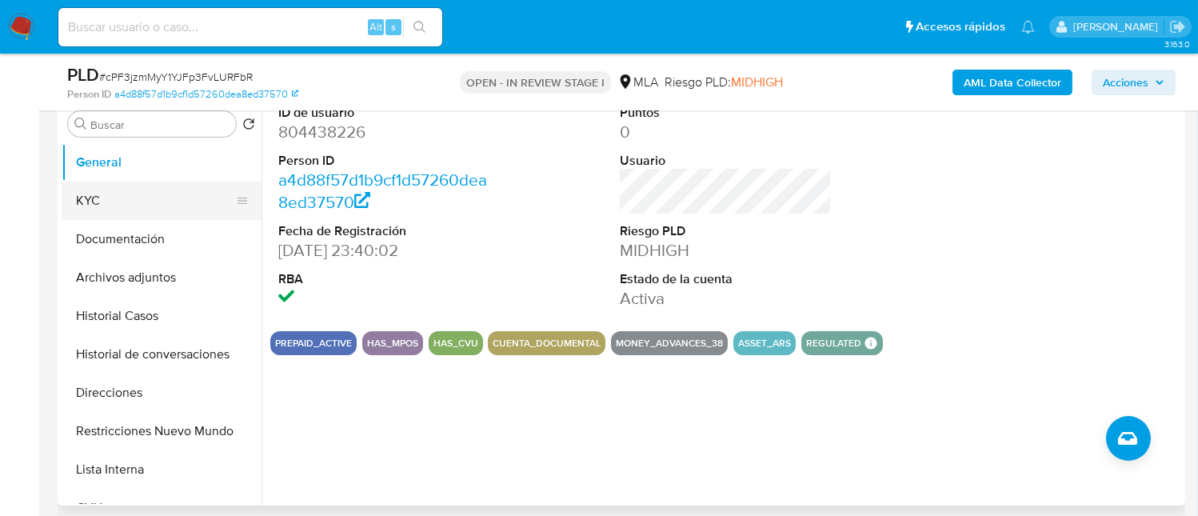
click at [108, 206] on button "KYC" at bounding box center [155, 201] width 187 height 38
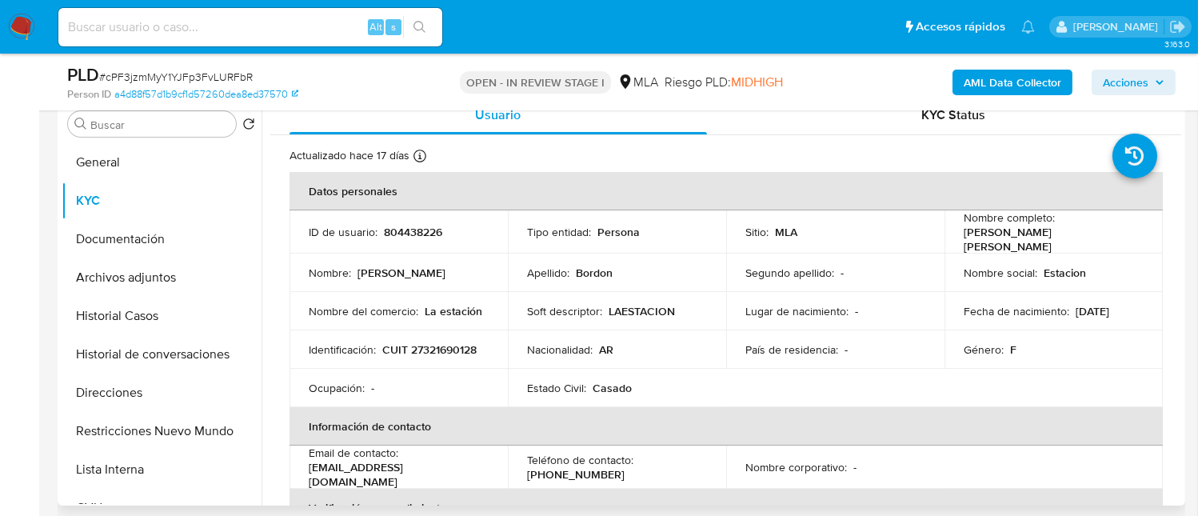
click at [456, 344] on p "CUIT 27321690128" at bounding box center [429, 349] width 94 height 14
copy p "27321690128"
click at [154, 279] on button "Archivos adjuntos" at bounding box center [155, 277] width 187 height 38
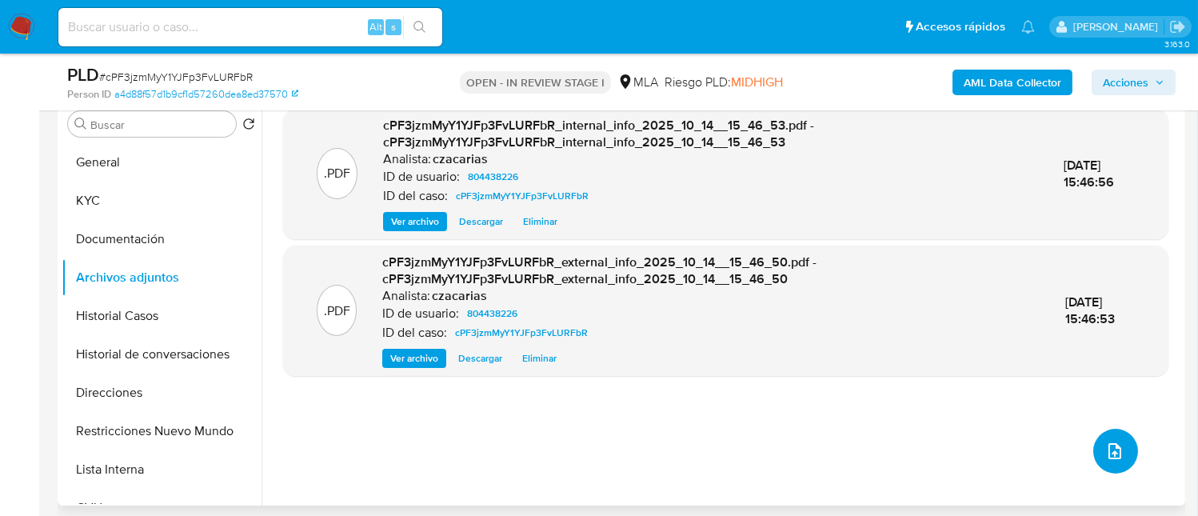
click at [1105, 450] on icon "upload-file" at bounding box center [1114, 451] width 19 height 19
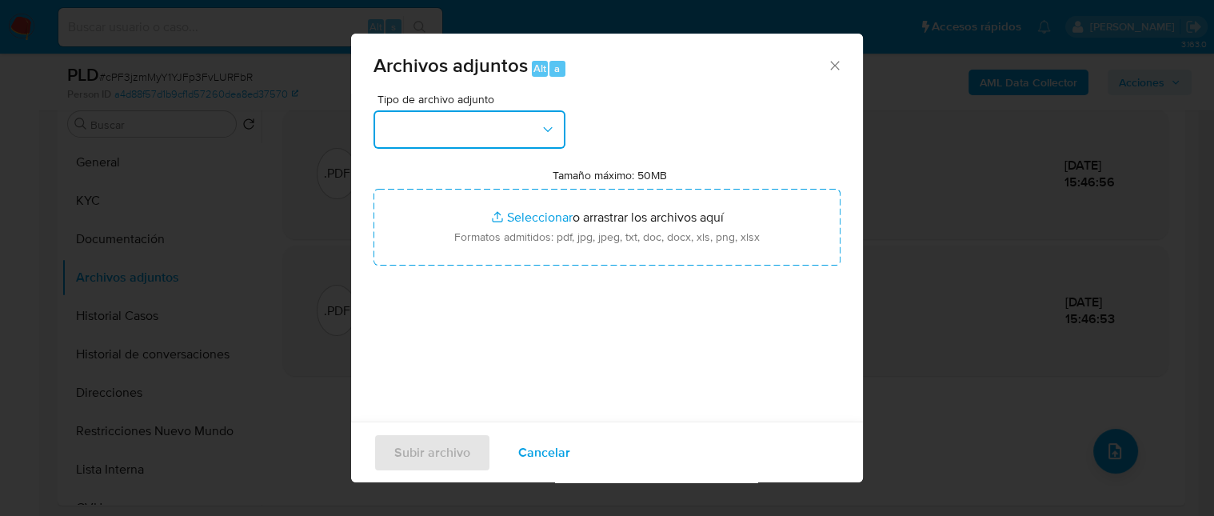
click at [450, 138] on button "button" at bounding box center [470, 129] width 192 height 38
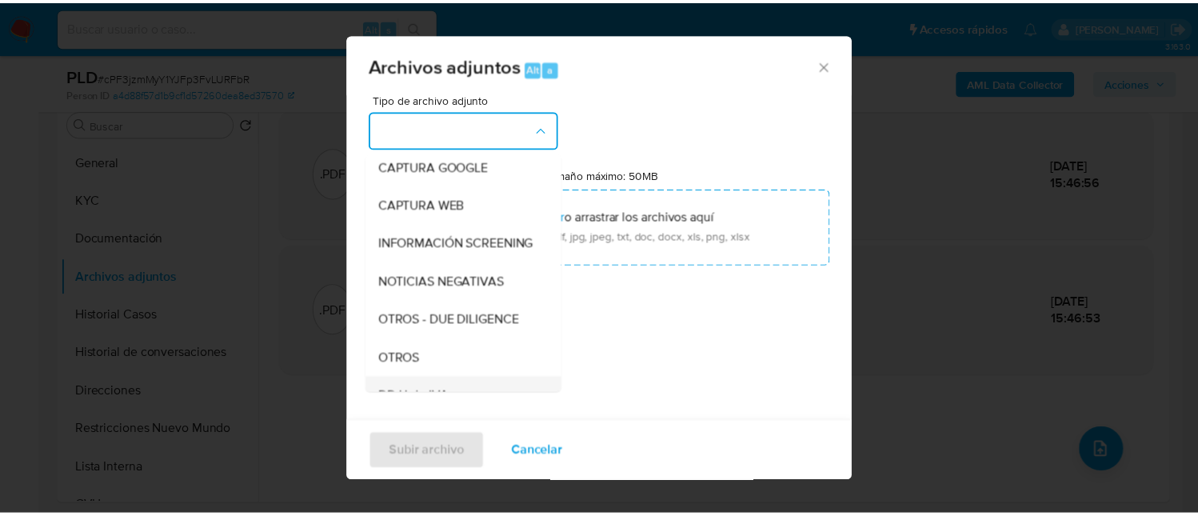
scroll to position [214, 0]
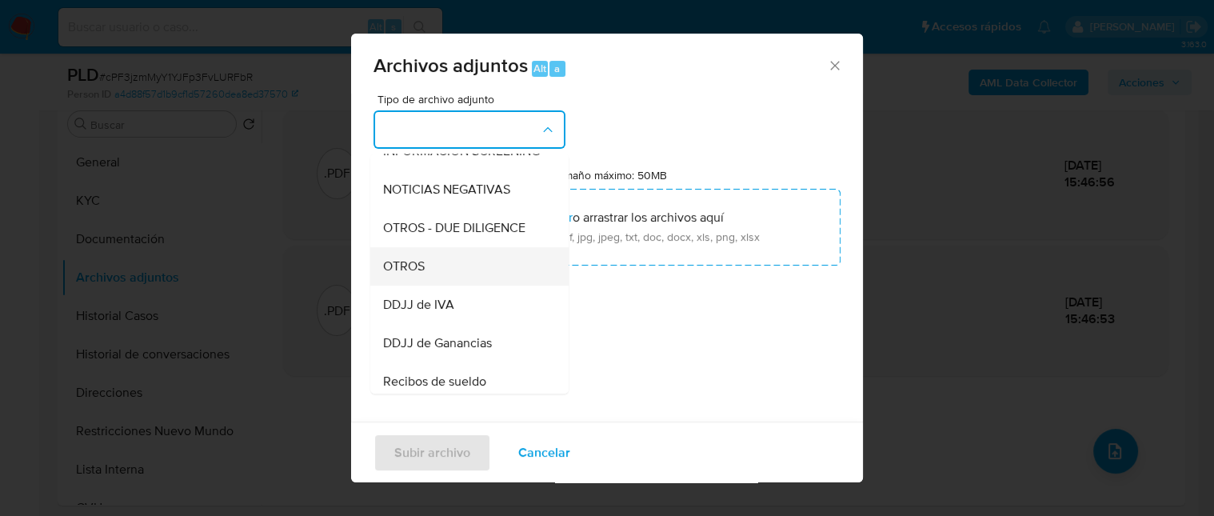
click at [428, 272] on div "OTROS" at bounding box center [464, 266] width 163 height 38
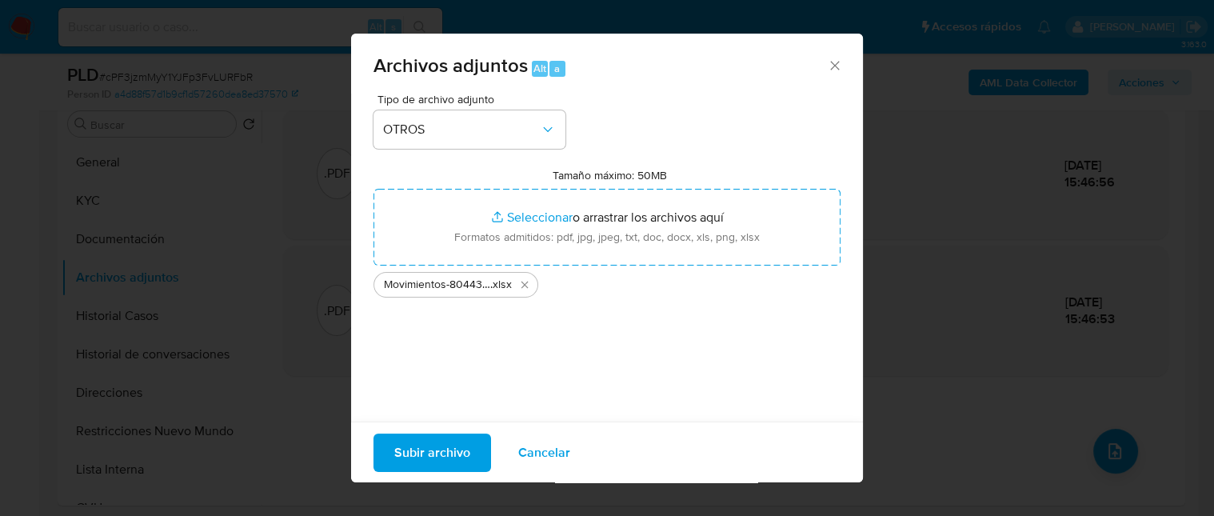
click at [475, 445] on button "Subir archivo" at bounding box center [433, 452] width 118 height 38
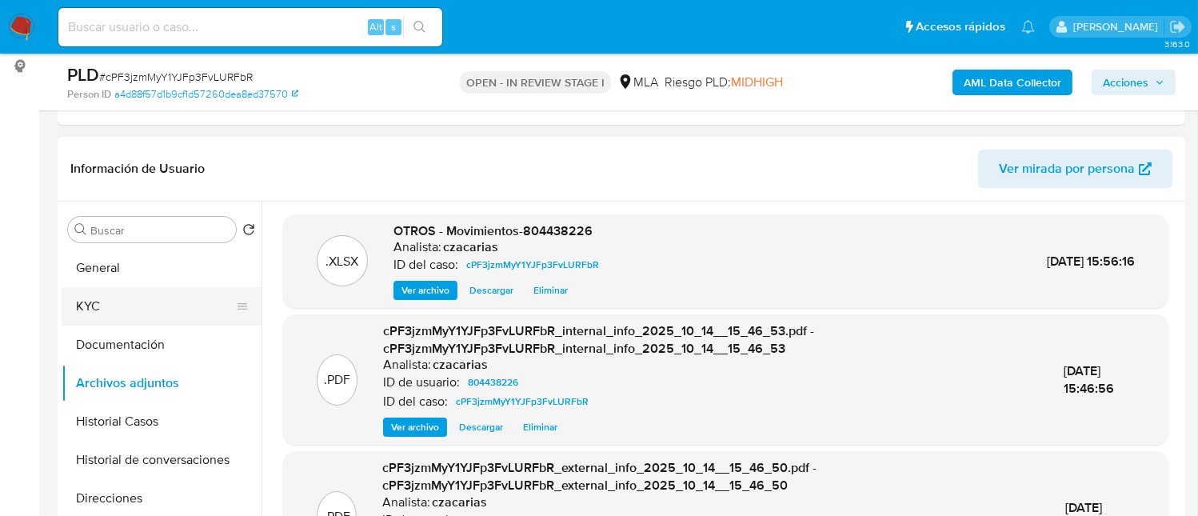
click at [90, 315] on button "KYC" at bounding box center [155, 306] width 187 height 38
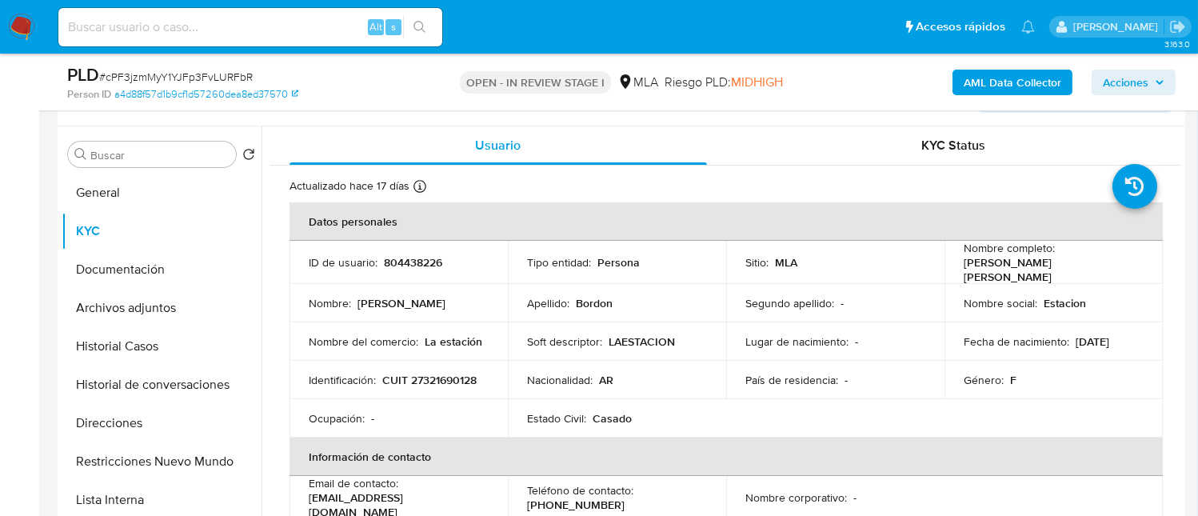
scroll to position [319, 0]
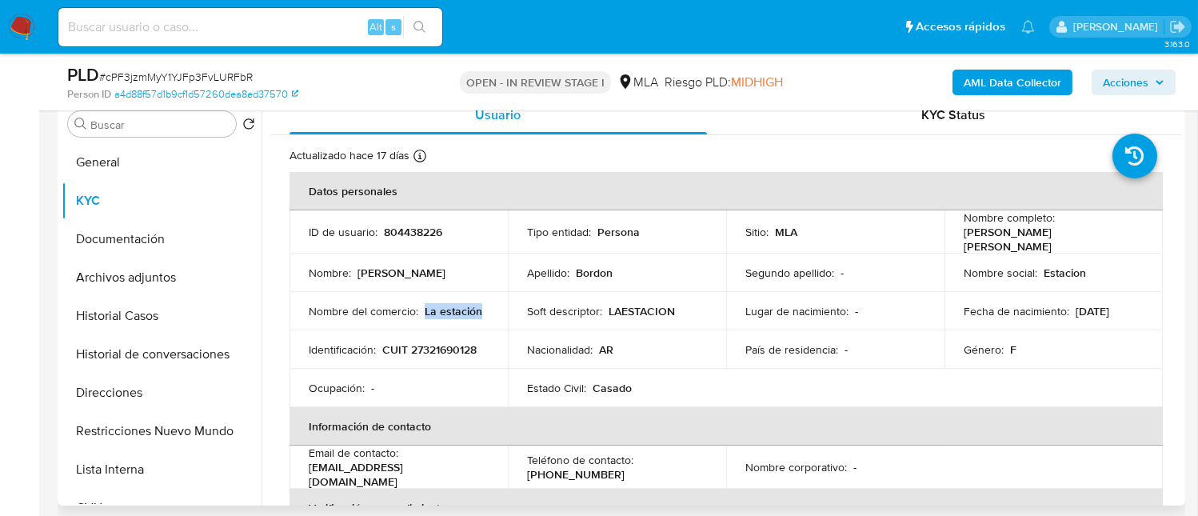
drag, startPoint x: 423, startPoint y: 301, endPoint x: 490, endPoint y: 300, distance: 66.4
click at [490, 300] on td "Nombre del comercio : La estación" at bounding box center [399, 311] width 218 height 38
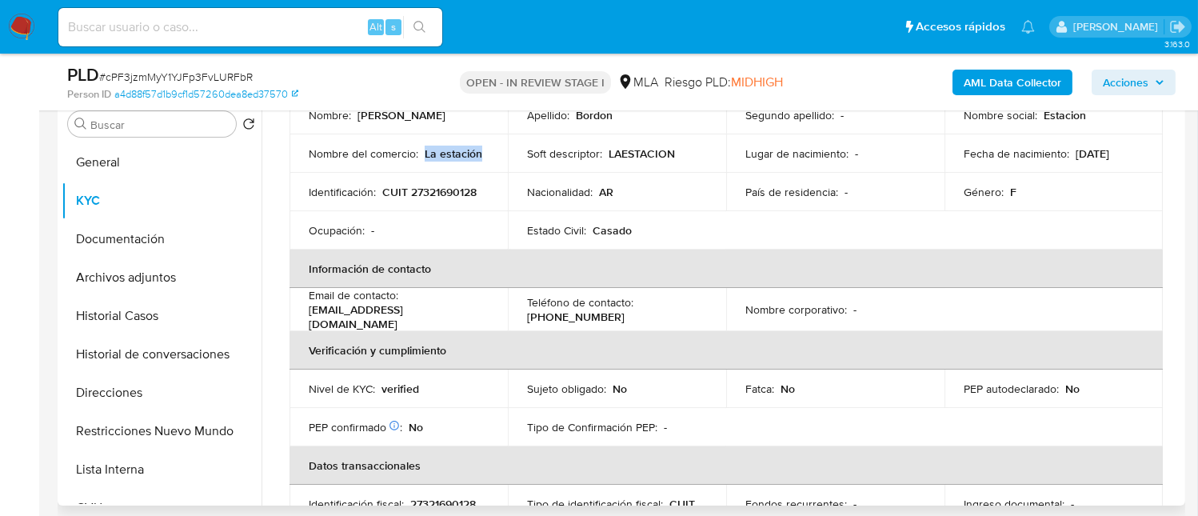
scroll to position [214, 0]
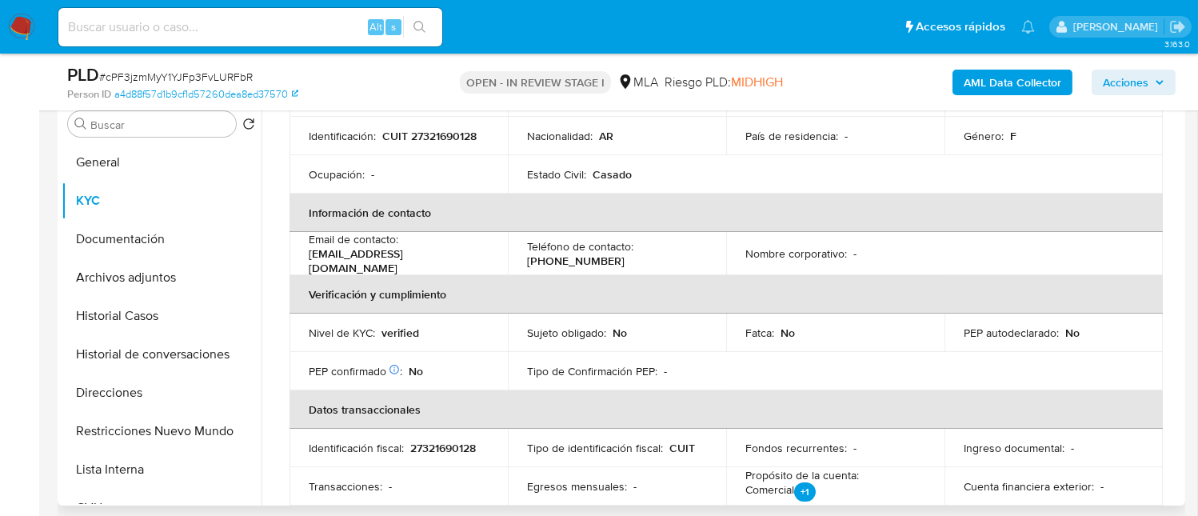
drag, startPoint x: 306, startPoint y: 252, endPoint x: 470, endPoint y: 258, distance: 163.3
click at [470, 258] on td "Email de contacto : laestacionbuffet.55@gmail.com" at bounding box center [399, 253] width 218 height 43
copy p "laestacionbuffet.55@gmail.com"
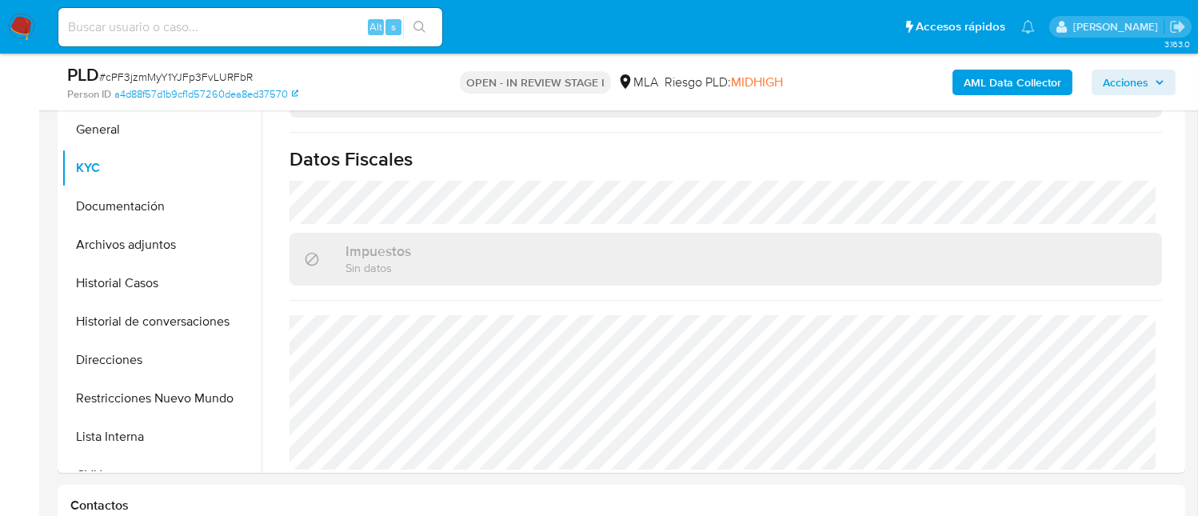
scroll to position [319, 0]
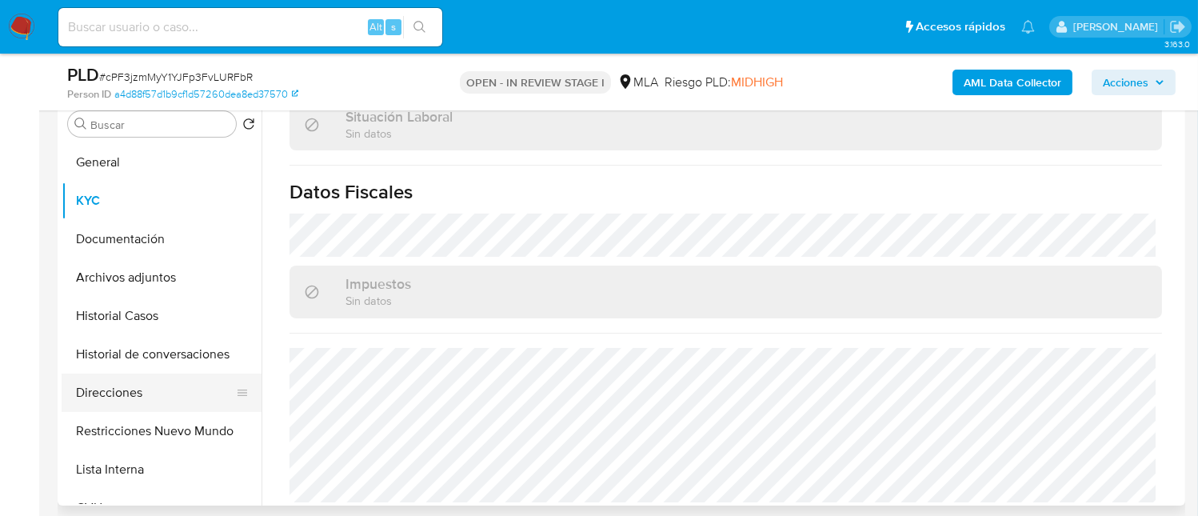
click at [122, 398] on button "Direcciones" at bounding box center [155, 393] width 187 height 38
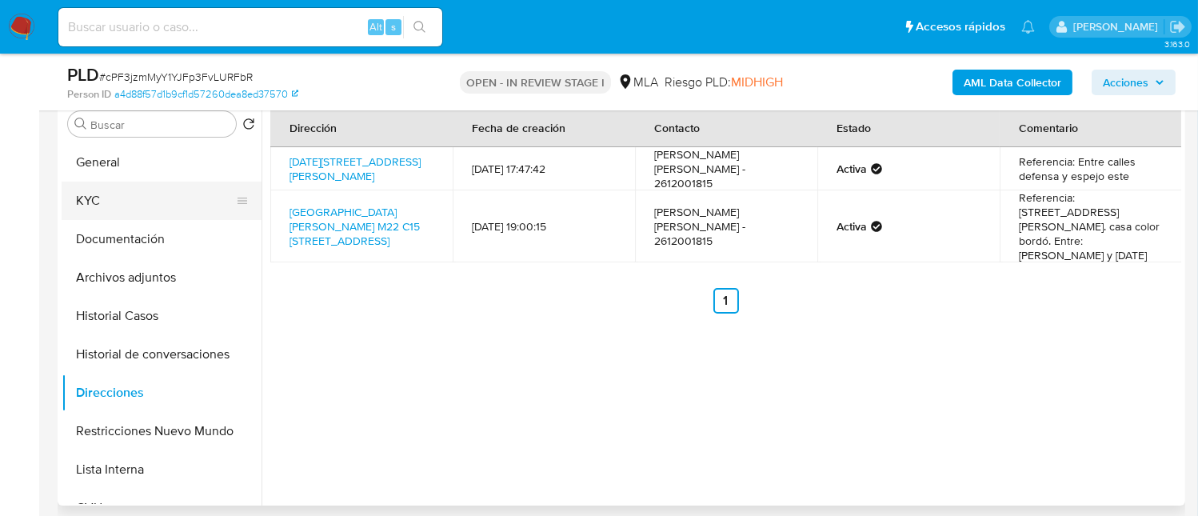
click at [145, 195] on button "KYC" at bounding box center [155, 201] width 187 height 38
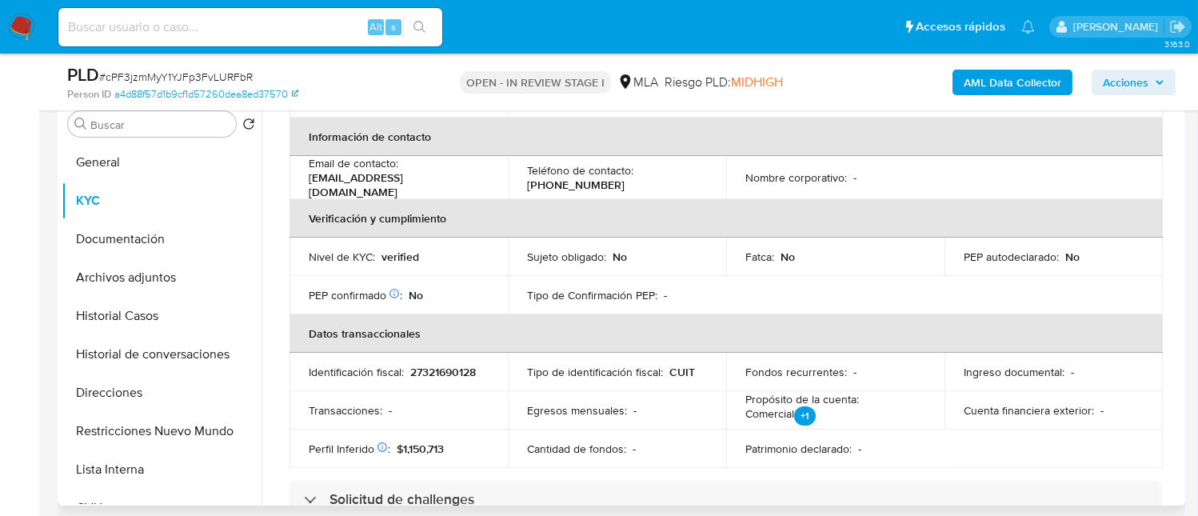
scroll to position [319, 0]
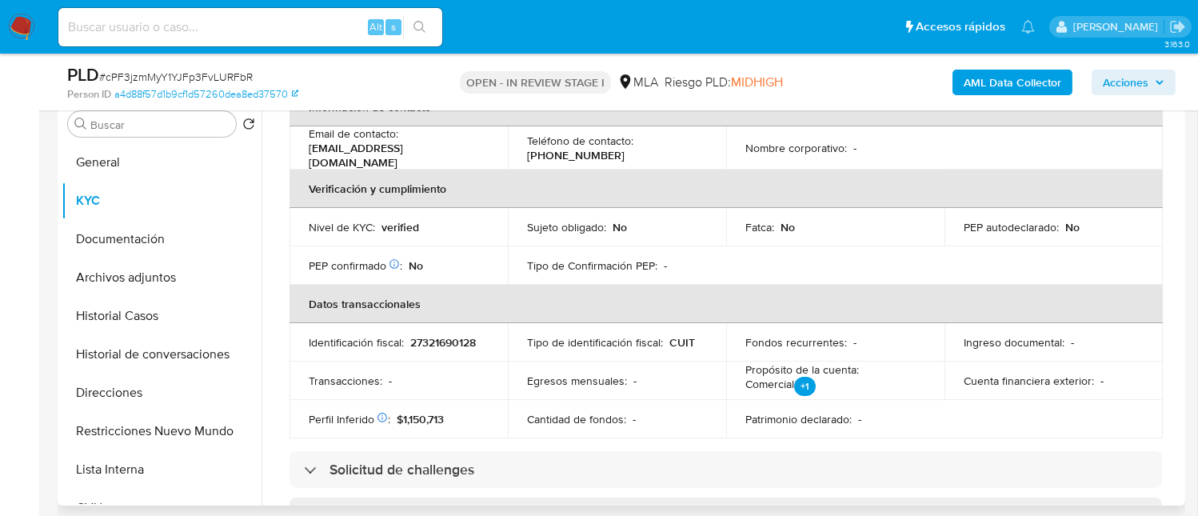
click at [461, 336] on p "27321690128" at bounding box center [443, 342] width 66 height 14
copy p "27321690128"
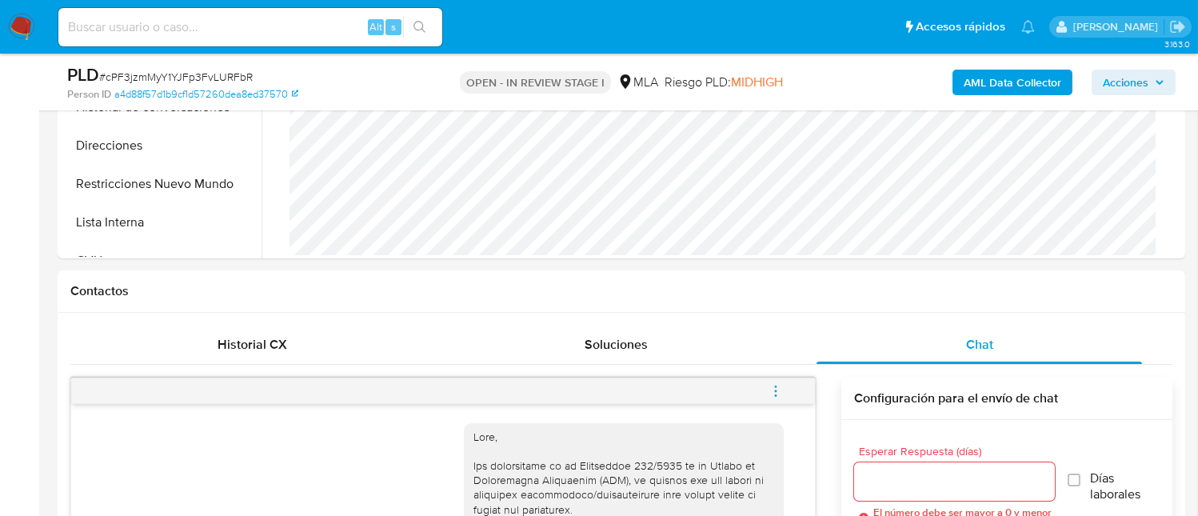
scroll to position [746, 0]
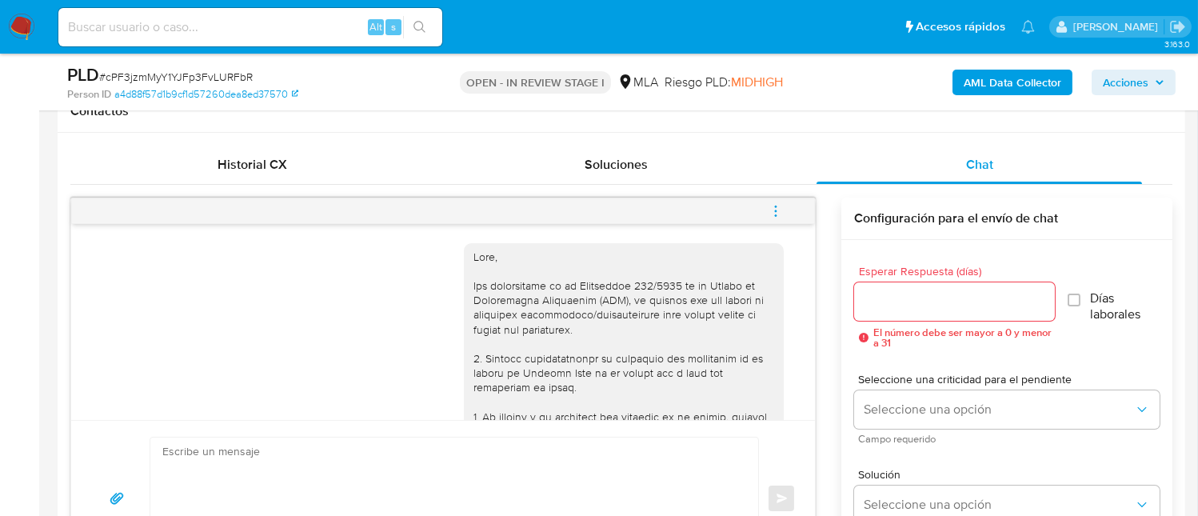
click at [781, 218] on span "menu-action" at bounding box center [776, 211] width 14 height 38
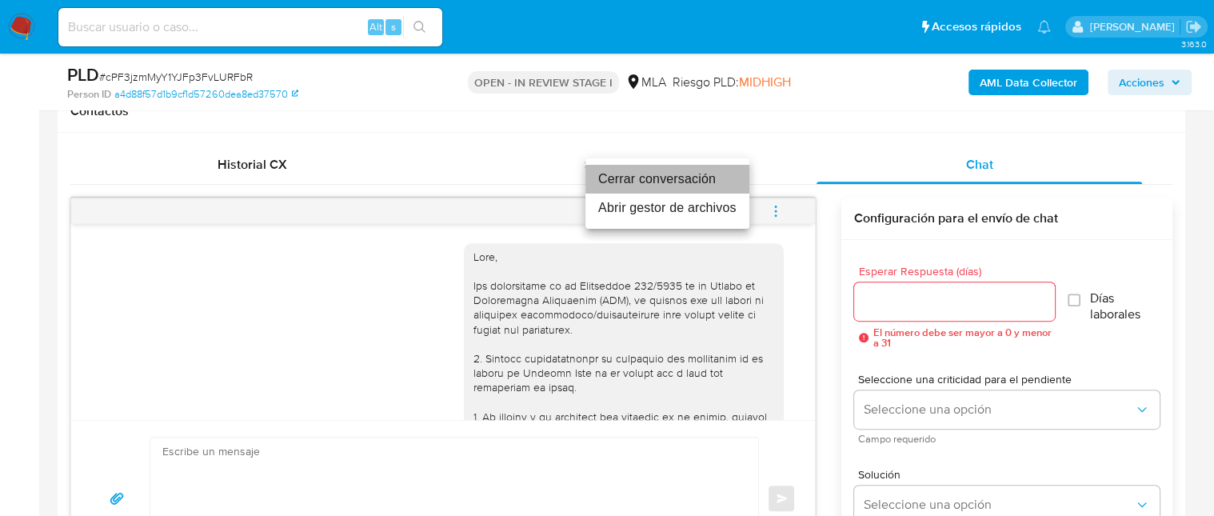
click at [659, 182] on li "Cerrar conversación" at bounding box center [667, 179] width 164 height 29
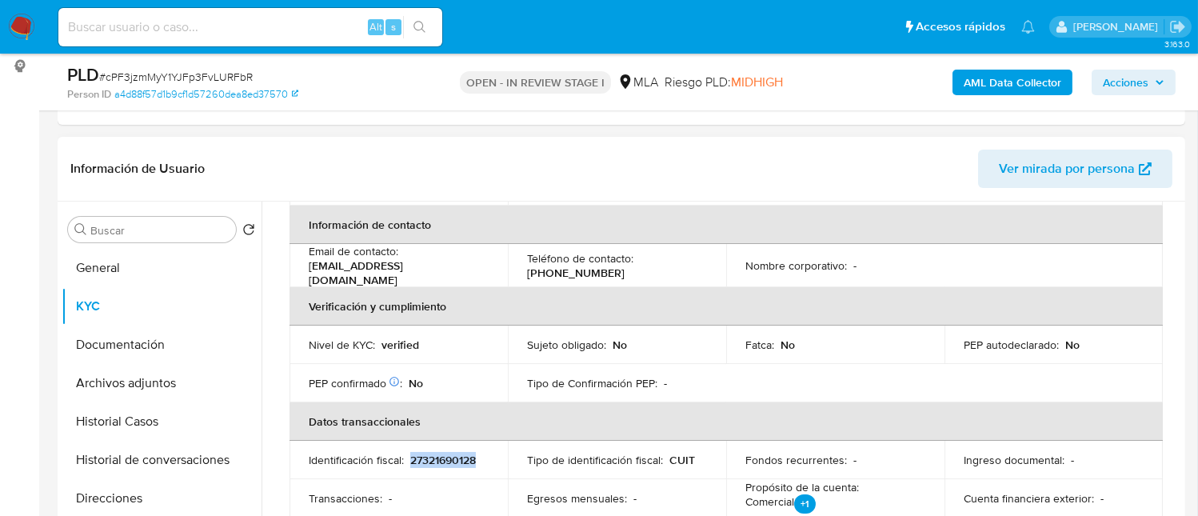
scroll to position [0, 0]
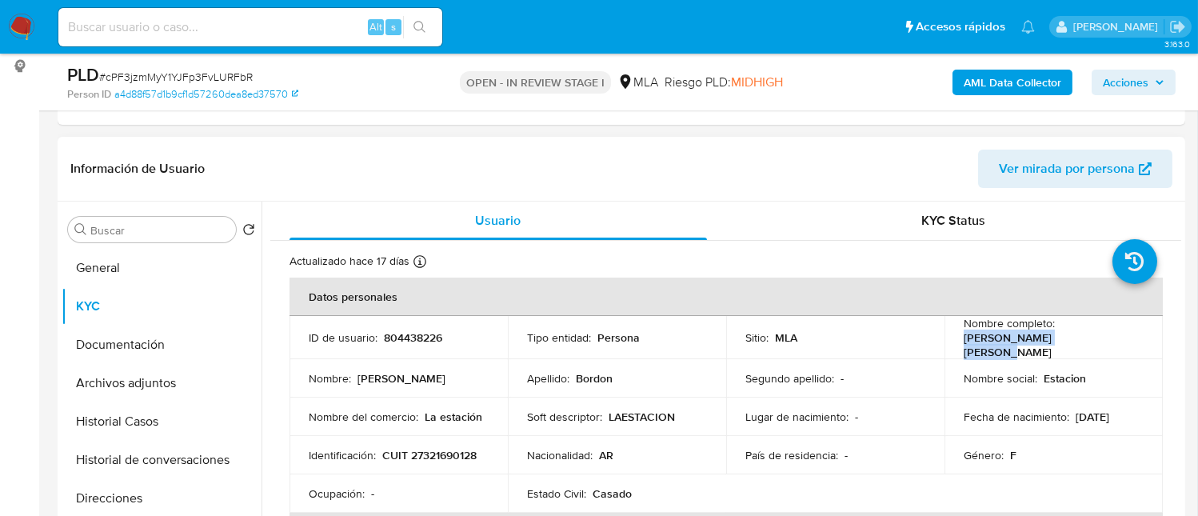
drag, startPoint x: 961, startPoint y: 342, endPoint x: 1077, endPoint y: 350, distance: 117.1
click at [1077, 350] on td "Nombre completo : Maria del Valle Bordon" at bounding box center [1054, 337] width 218 height 43
copy p "Maria del Valle Bordon"
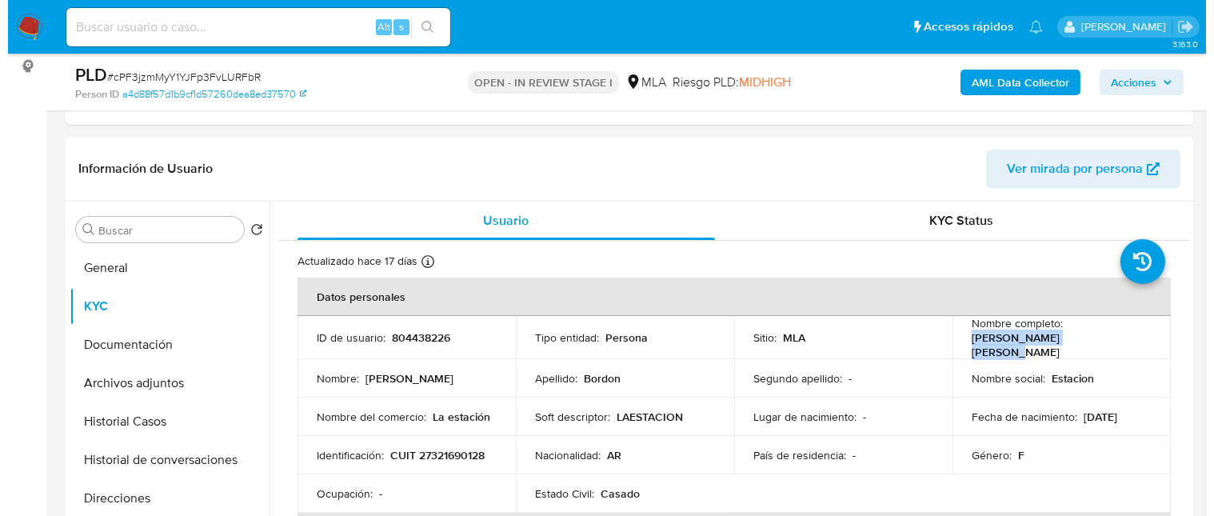
scroll to position [106, 0]
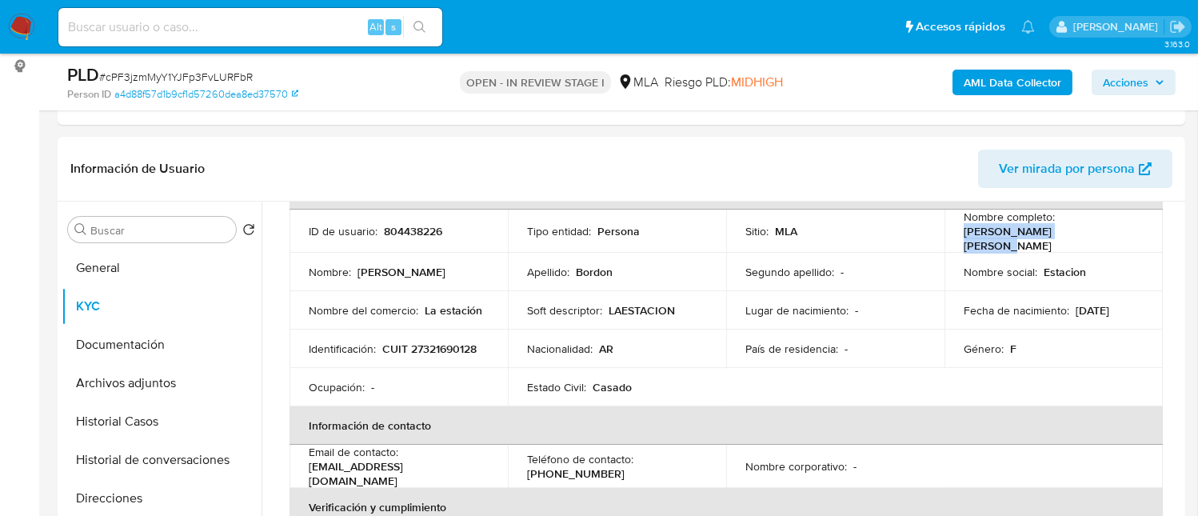
click at [985, 83] on b "AML Data Collector" at bounding box center [1013, 83] width 98 height 26
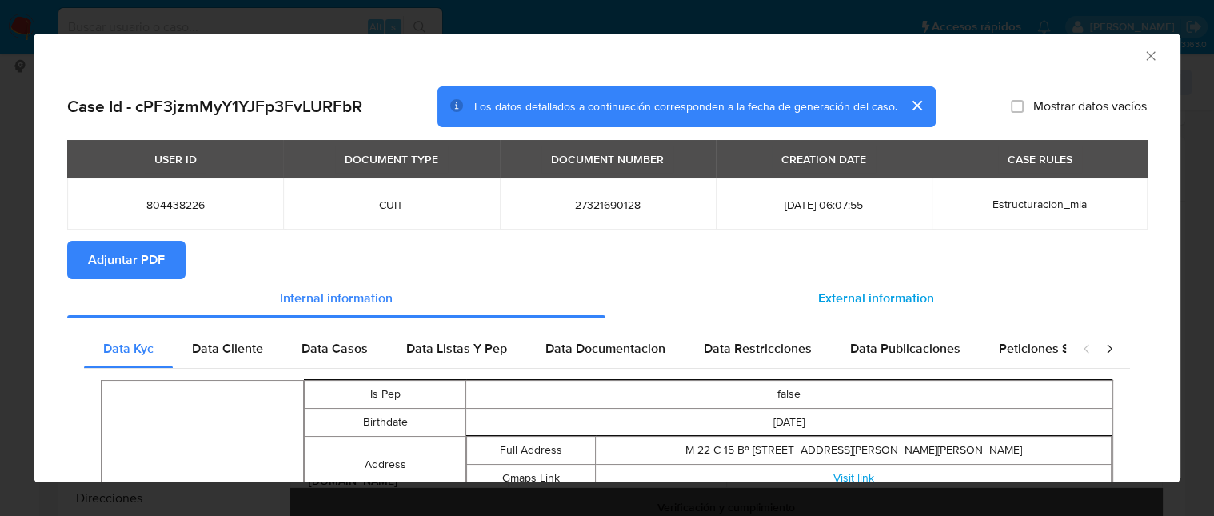
click at [831, 279] on div "External information" at bounding box center [876, 298] width 542 height 38
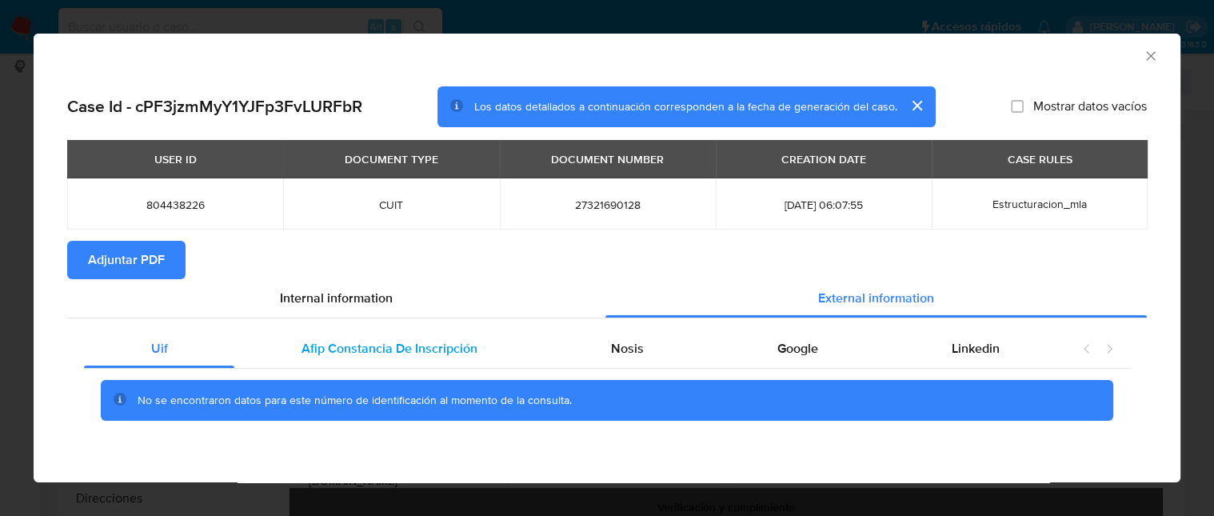
click at [406, 346] on span "Afip Constancia De Inscripción" at bounding box center [390, 348] width 176 height 18
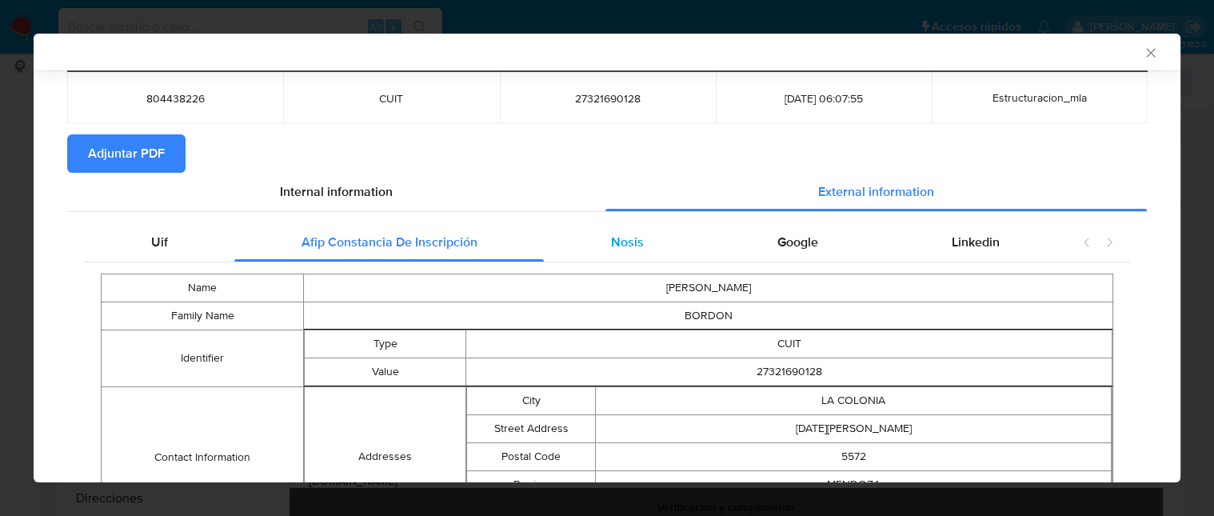
click at [654, 250] on div "Nosis" at bounding box center [627, 242] width 166 height 38
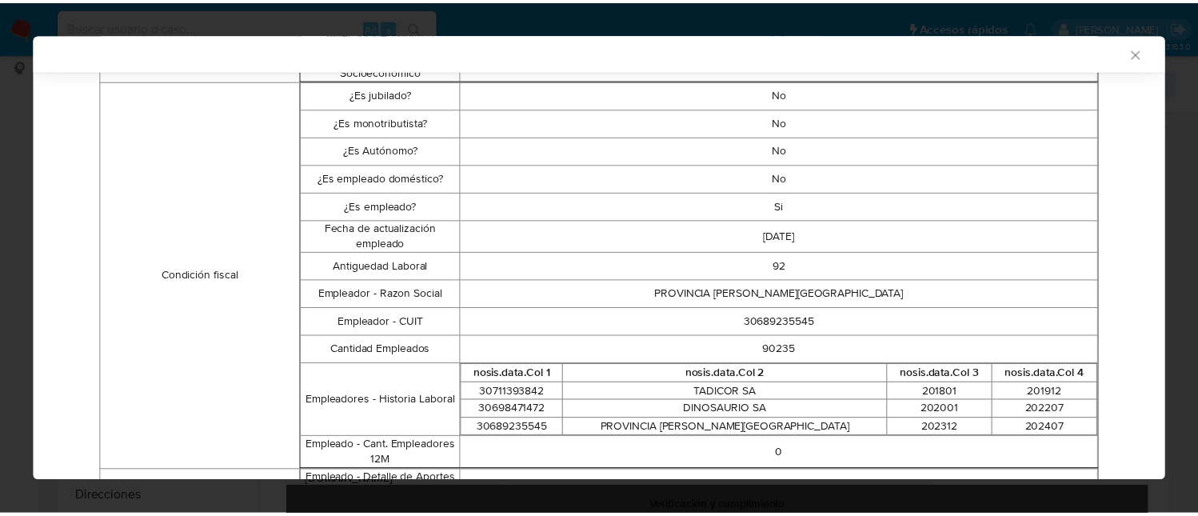
scroll to position [530, 0]
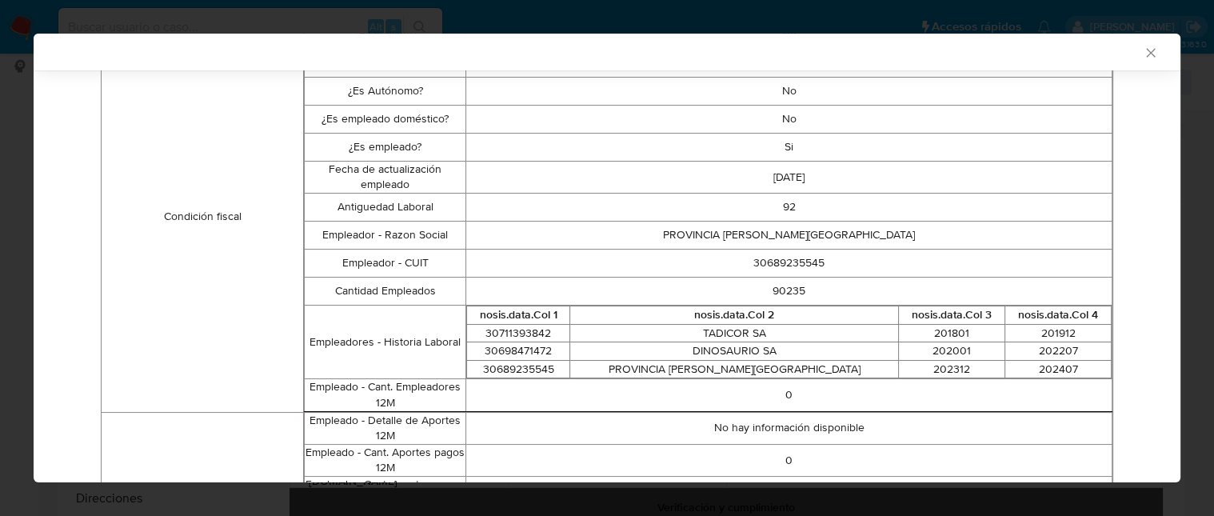
click at [787, 267] on td "30689235545" at bounding box center [789, 263] width 646 height 28
click at [787, 266] on td "30689235545" at bounding box center [789, 263] width 646 height 28
copy td "30689235545"
click at [1143, 51] on icon "Cerrar ventana" at bounding box center [1151, 53] width 16 height 16
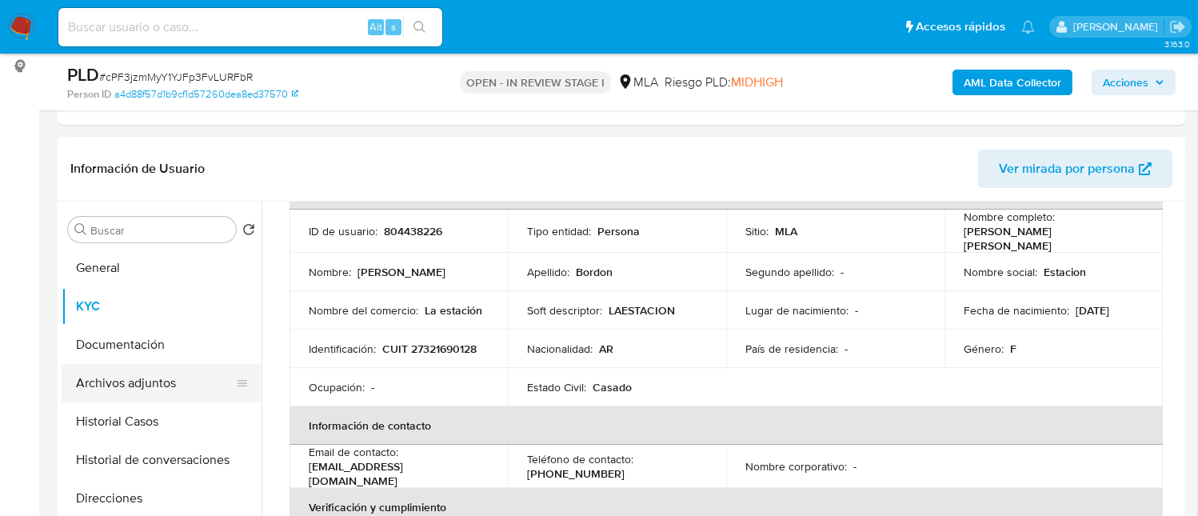
click at [148, 383] on button "Archivos adjuntos" at bounding box center [155, 383] width 187 height 38
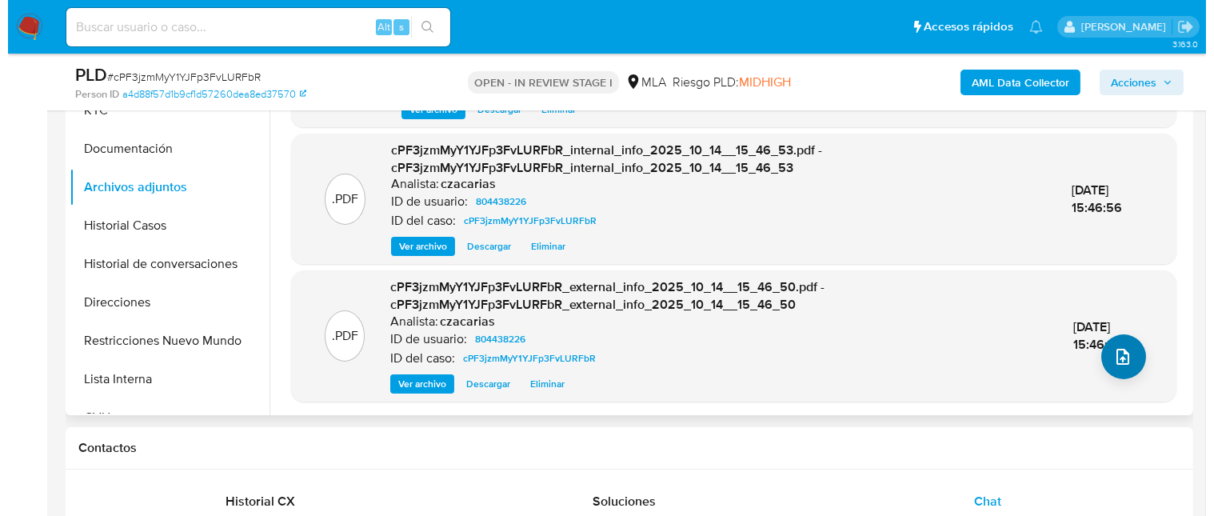
scroll to position [426, 0]
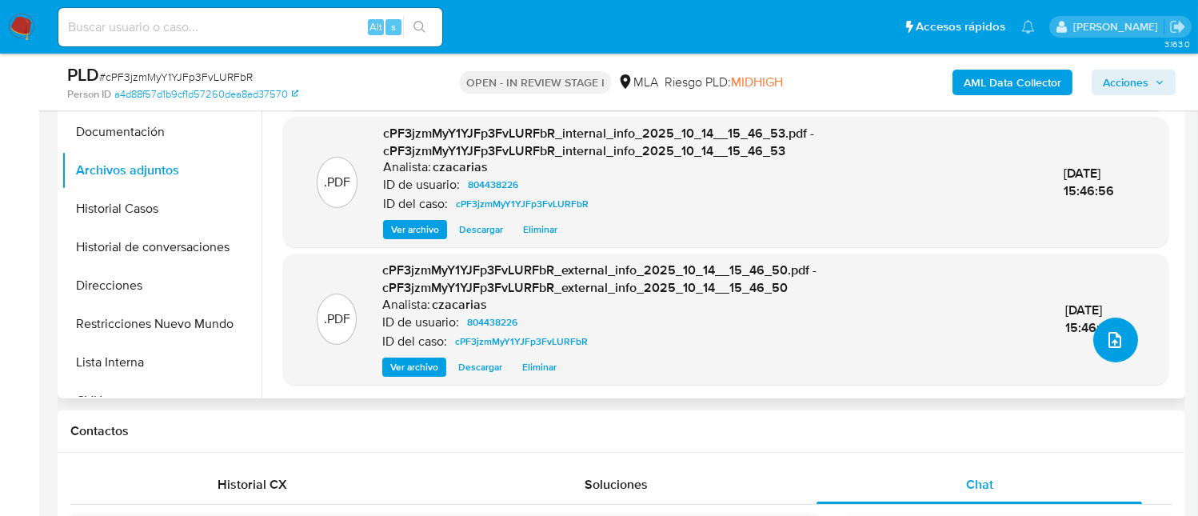
click at [1109, 332] on icon "upload-file" at bounding box center [1114, 339] width 19 height 19
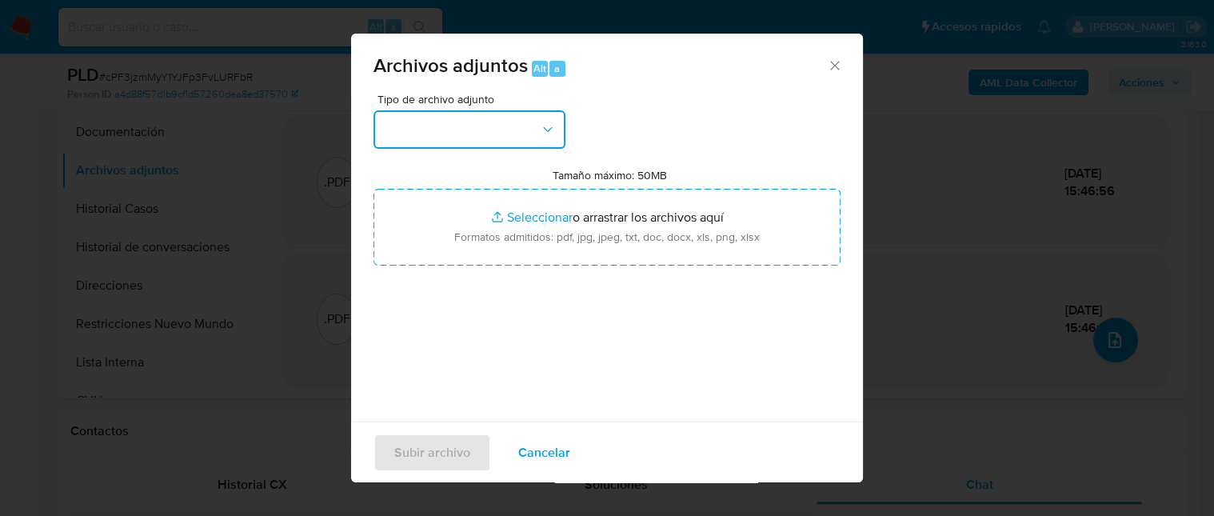
click at [451, 141] on button "button" at bounding box center [470, 129] width 192 height 38
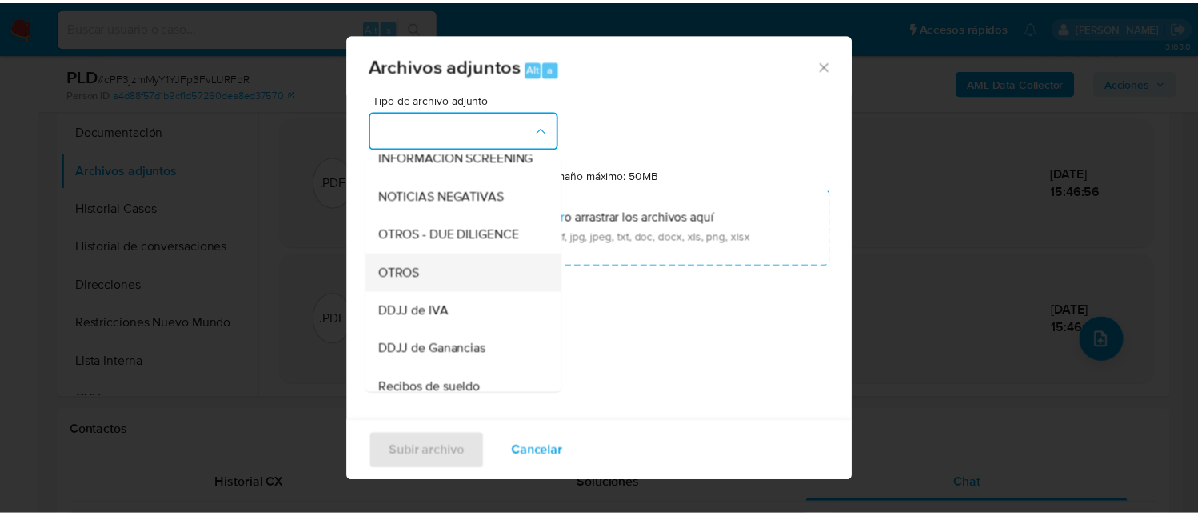
scroll to position [214, 0]
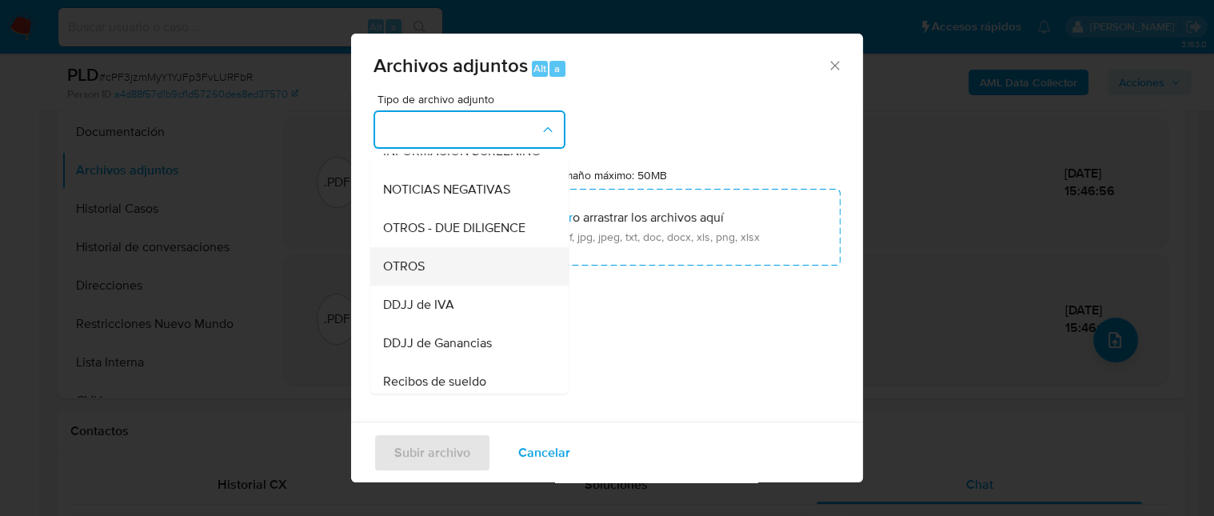
click at [446, 286] on div "OTROS" at bounding box center [464, 266] width 163 height 38
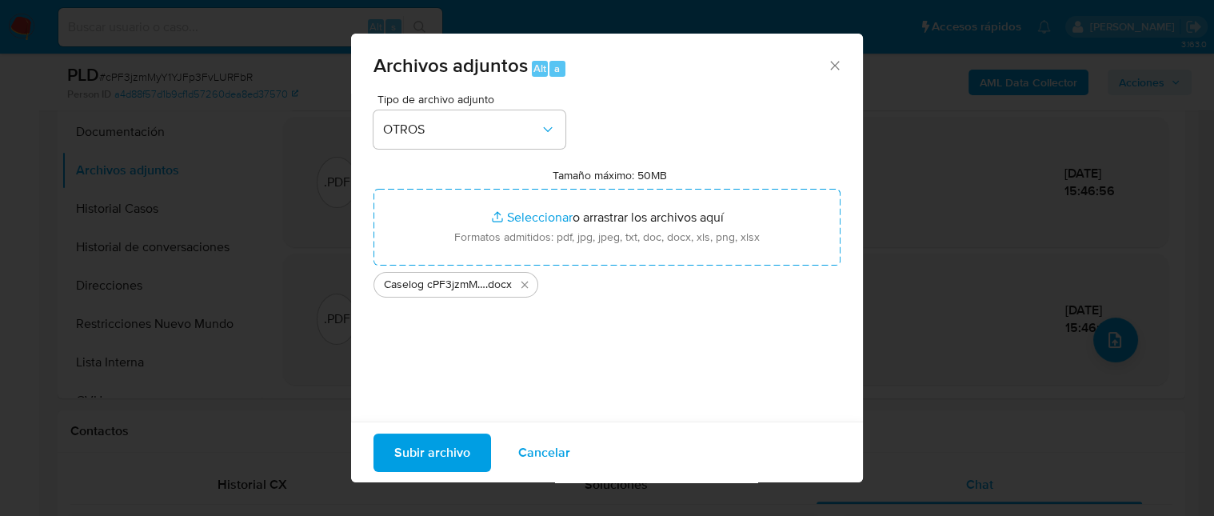
click at [461, 448] on span "Subir archivo" at bounding box center [432, 451] width 76 height 35
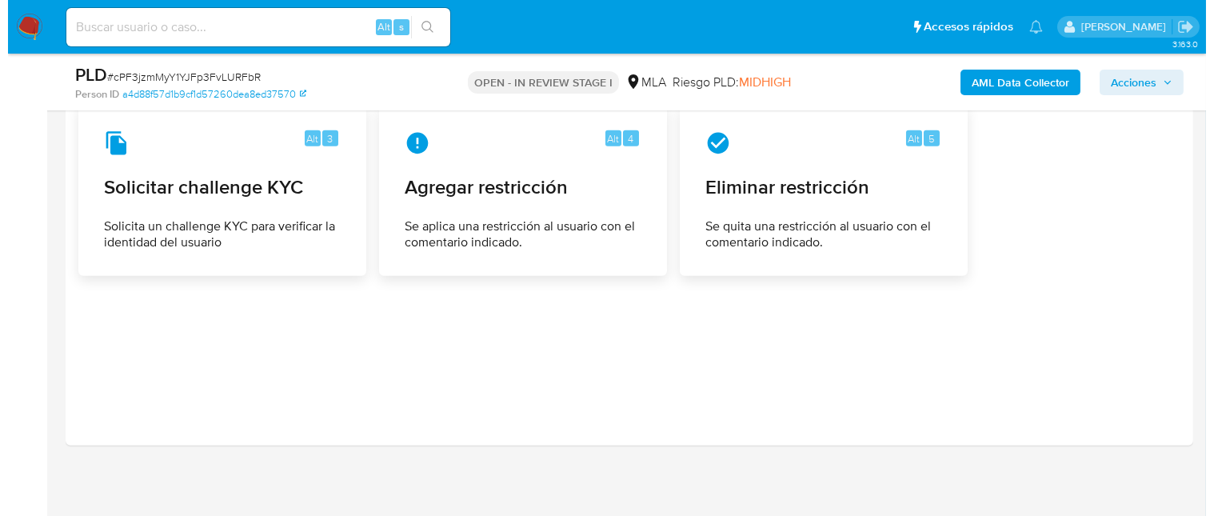
scroll to position [2646, 0]
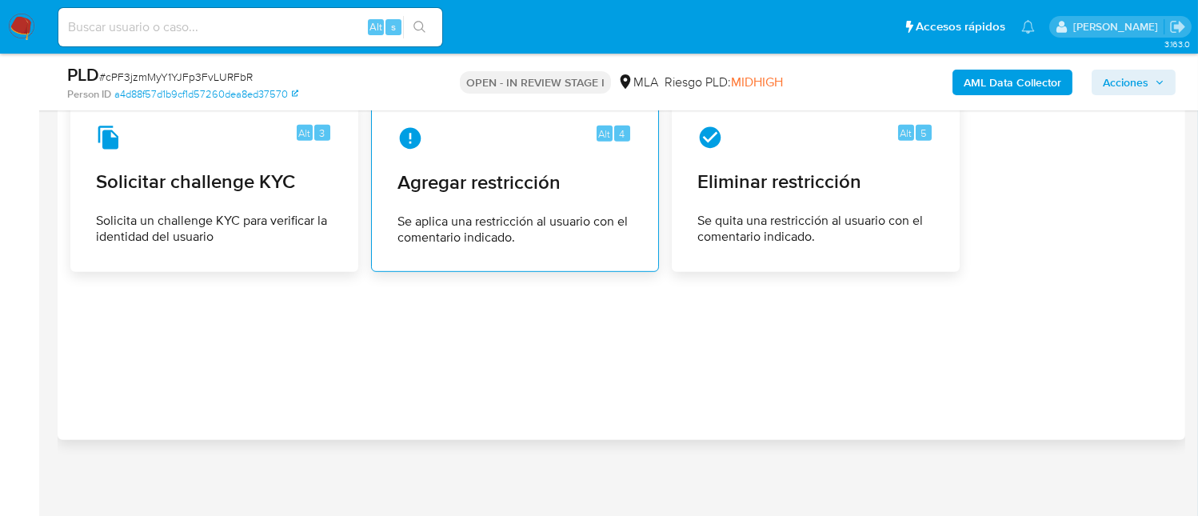
click at [452, 181] on span "Agregar restricción" at bounding box center [515, 182] width 235 height 24
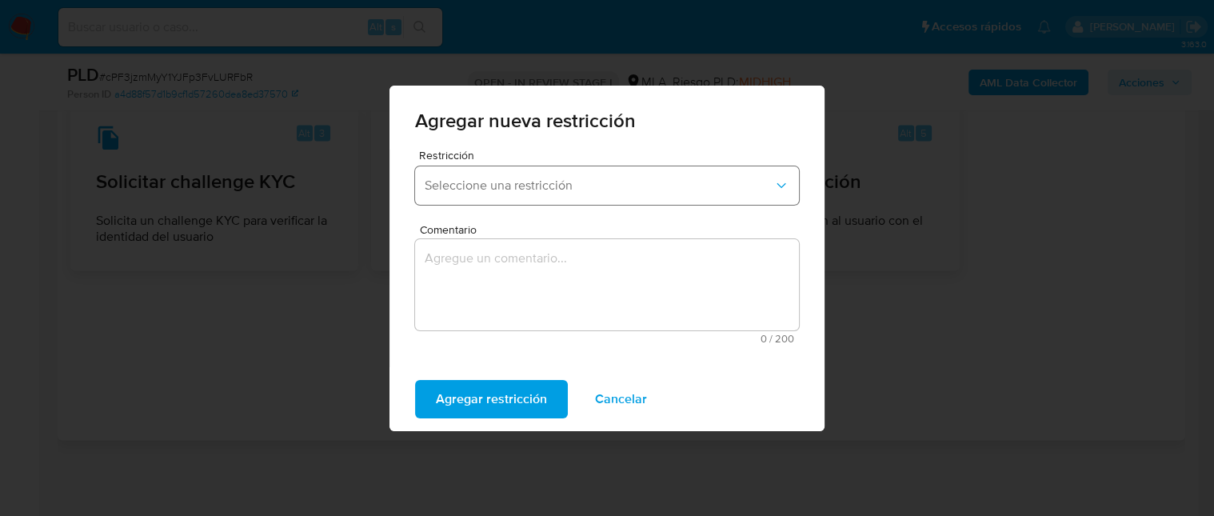
click at [593, 174] on button "Seleccione una restricción" at bounding box center [607, 185] width 384 height 38
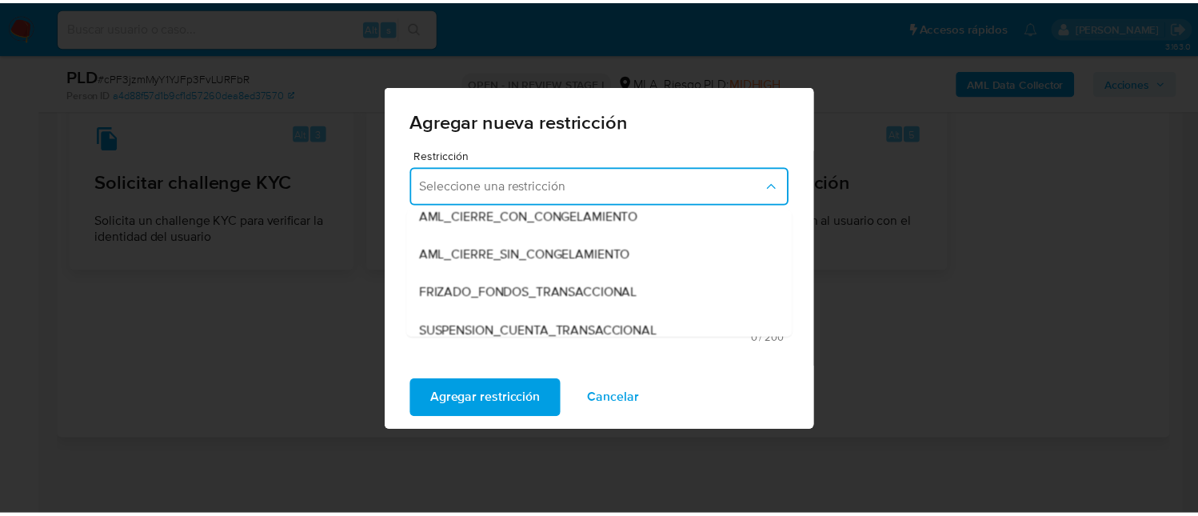
scroll to position [214, 0]
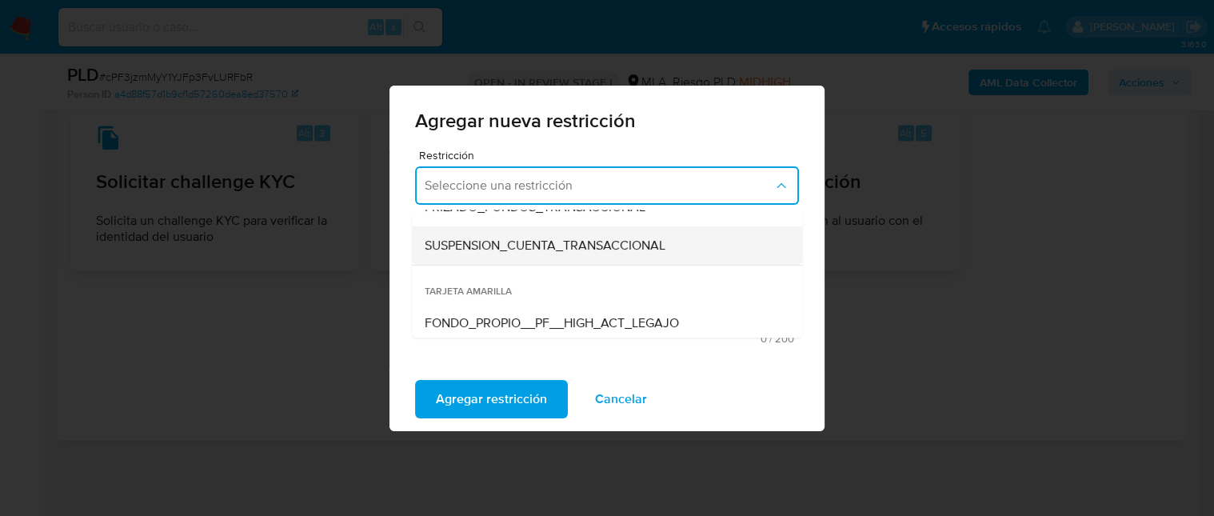
click at [613, 252] on span "SUSPENSION_CUENTA_TRANSACCIONAL" at bounding box center [545, 246] width 241 height 16
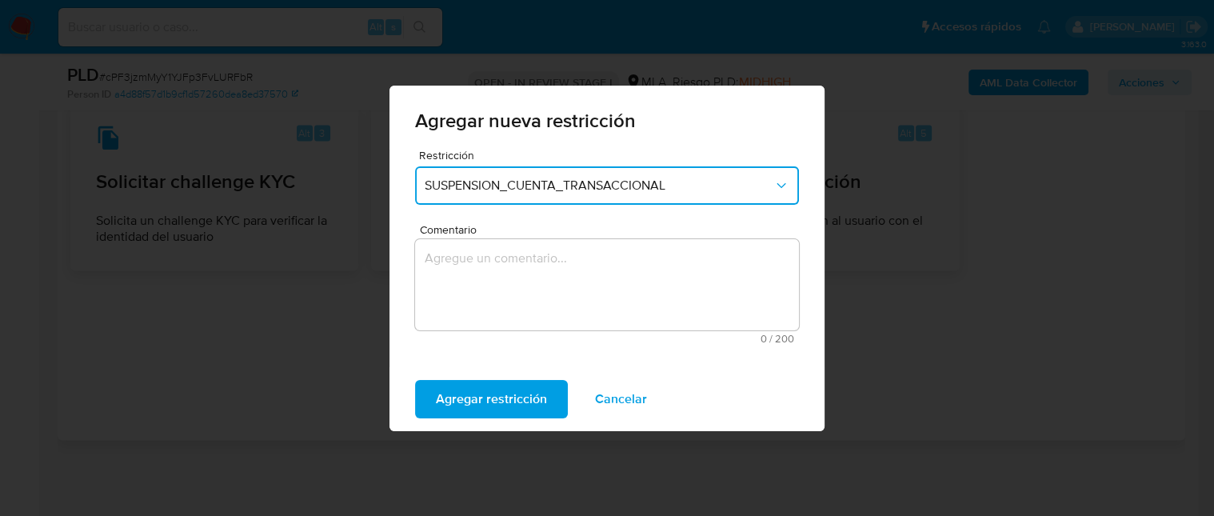
click at [601, 278] on textarea "Comentario" at bounding box center [607, 284] width 384 height 91
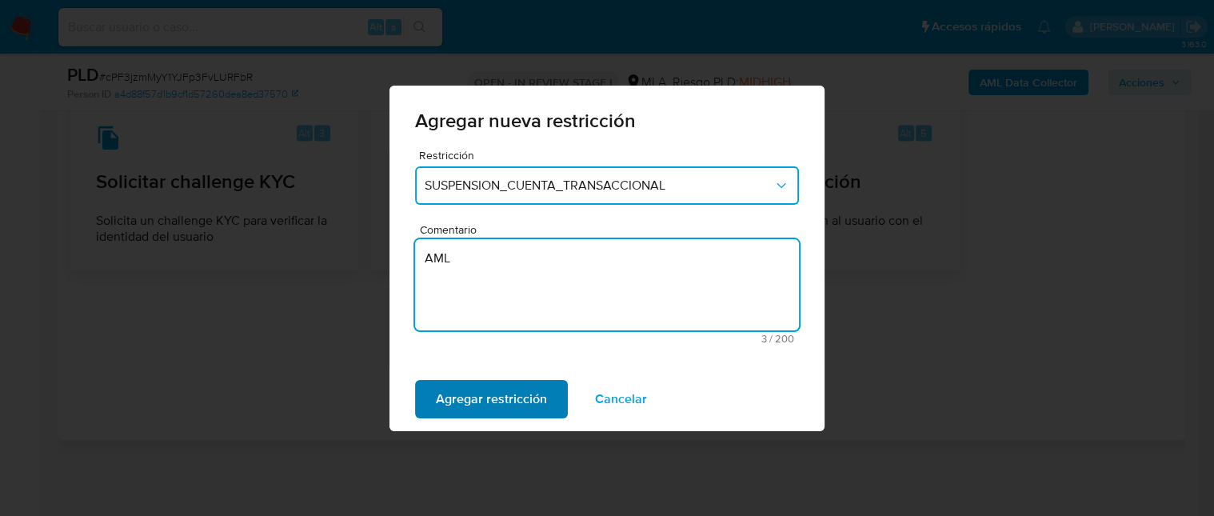
type textarea "AML"
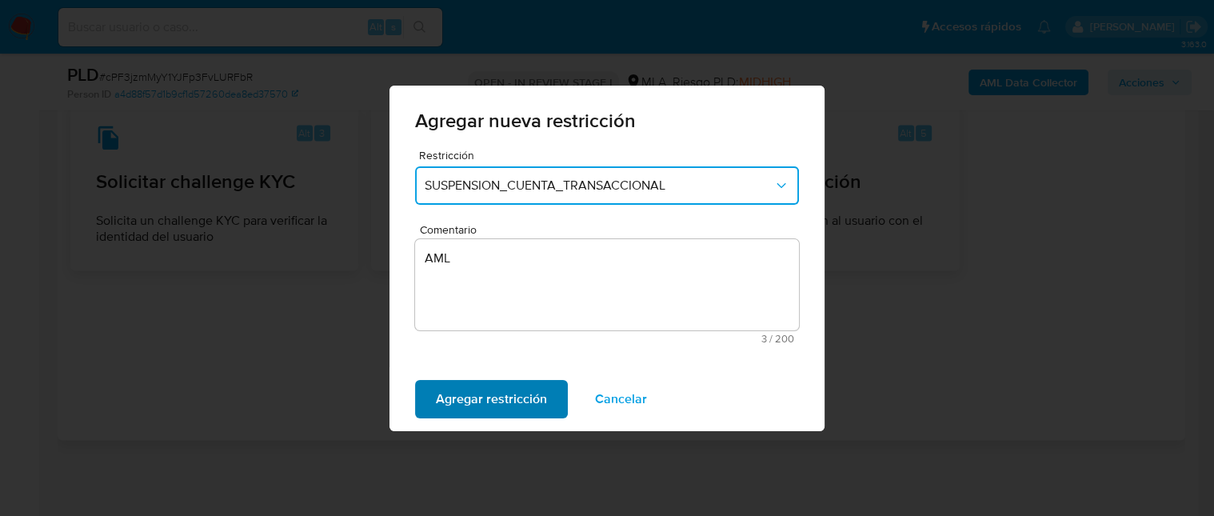
click at [519, 393] on span "Agregar restricción" at bounding box center [491, 399] width 111 height 35
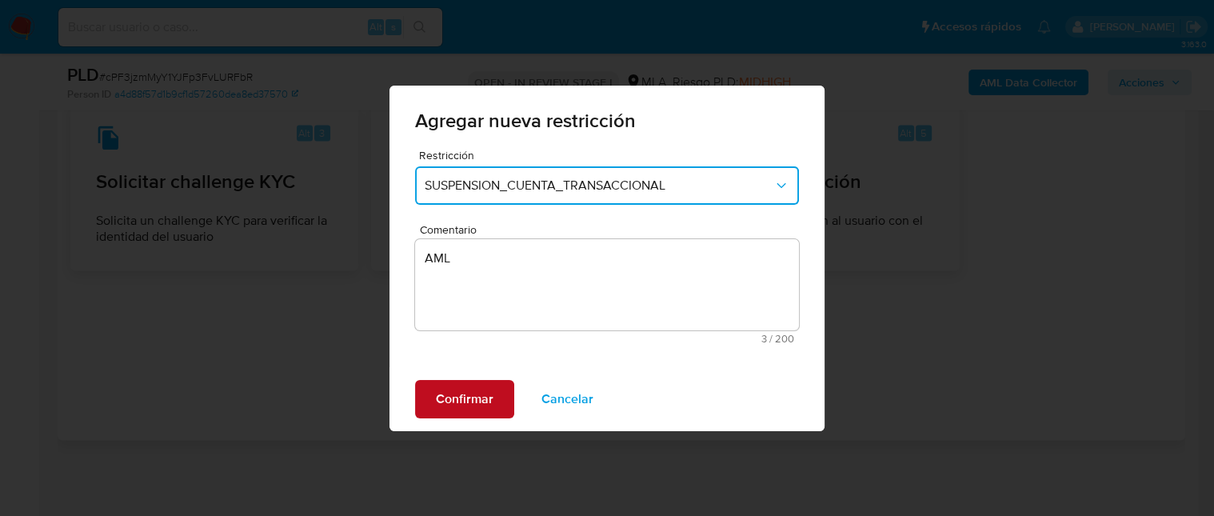
click at [499, 392] on button "Confirmar" at bounding box center [464, 399] width 99 height 38
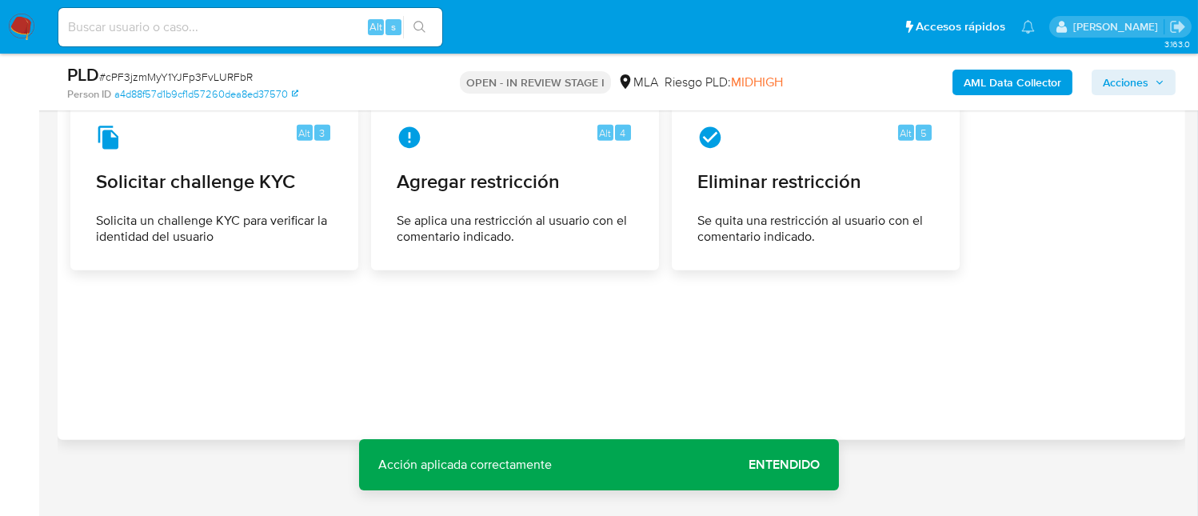
click at [1154, 86] on span "Acciones" at bounding box center [1134, 82] width 62 height 22
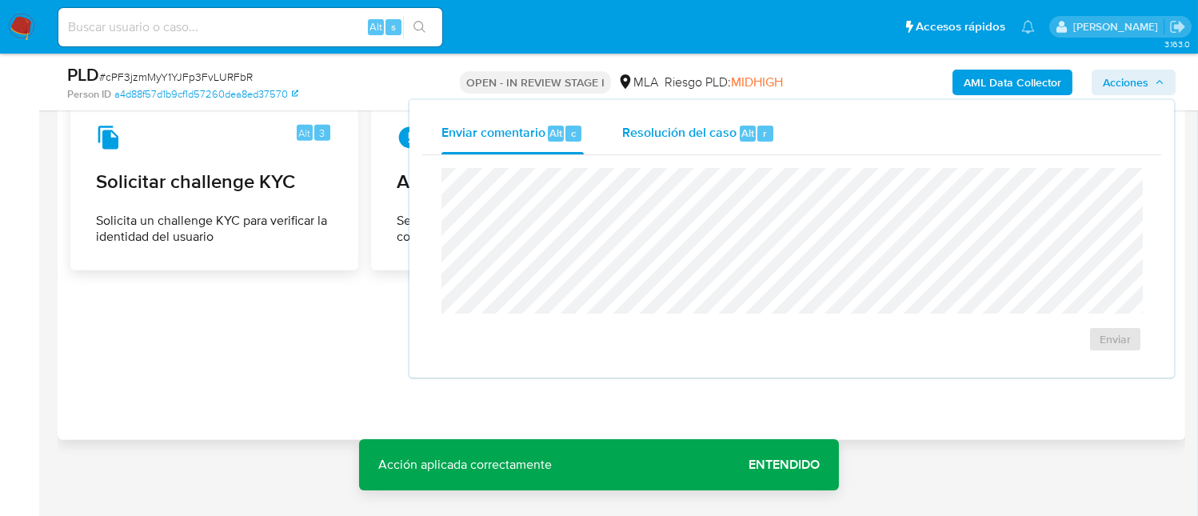
click at [788, 131] on button "Resolución del caso Alt r" at bounding box center [698, 134] width 191 height 42
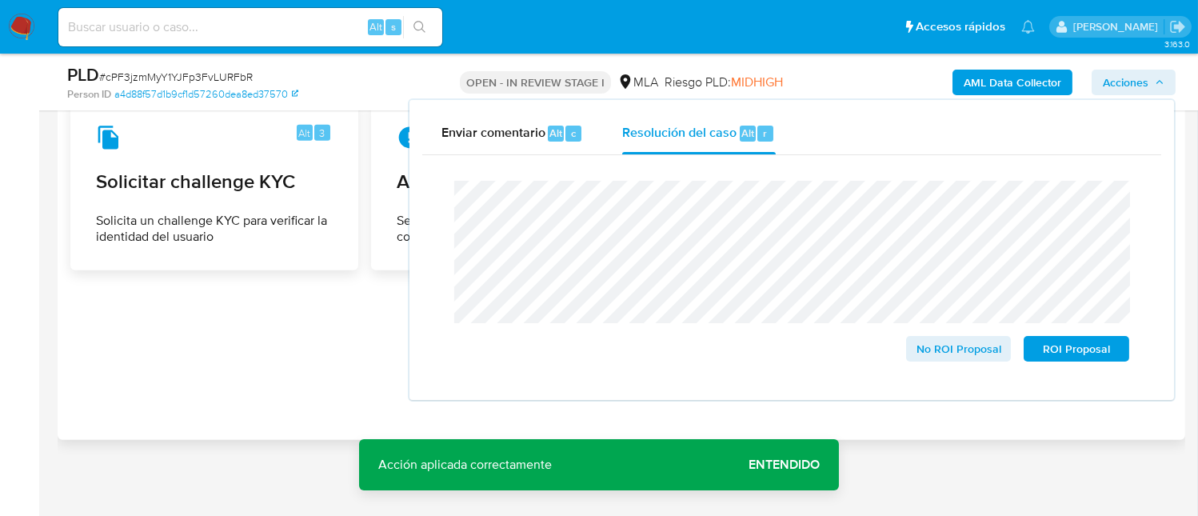
click at [226, 67] on div "PLD # cPF3jzmMyY1YJFp3FvLURFbR" at bounding box center [249, 75] width 364 height 24
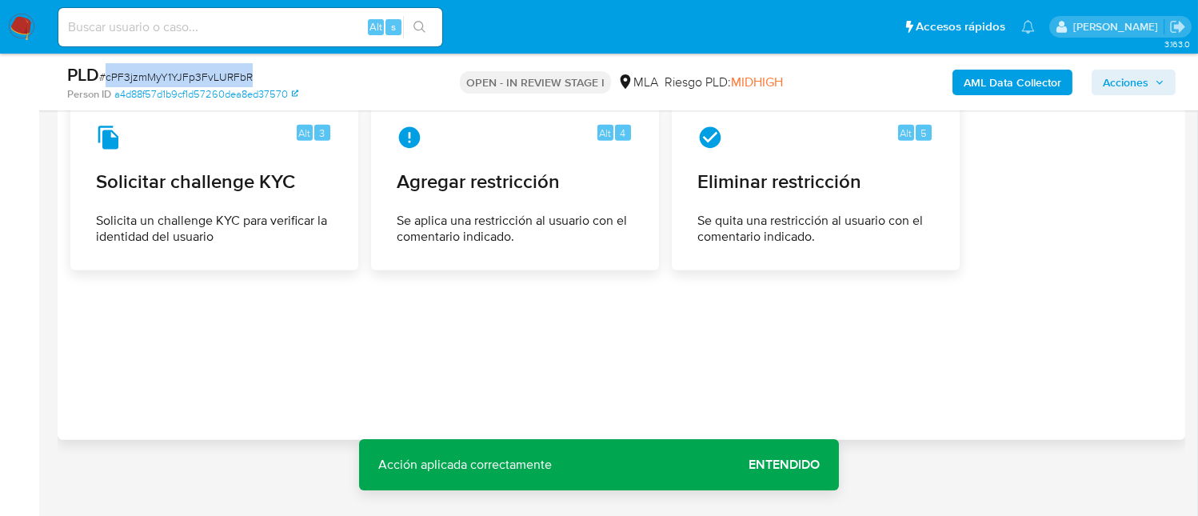
click at [226, 67] on div "PLD # cPF3jzmMyY1YJFp3FvLURFbR" at bounding box center [249, 75] width 364 height 24
copy span "cPF3jzmMyY1YJFp3FvLURFbR"
click at [1139, 90] on span "Acciones" at bounding box center [1126, 83] width 46 height 26
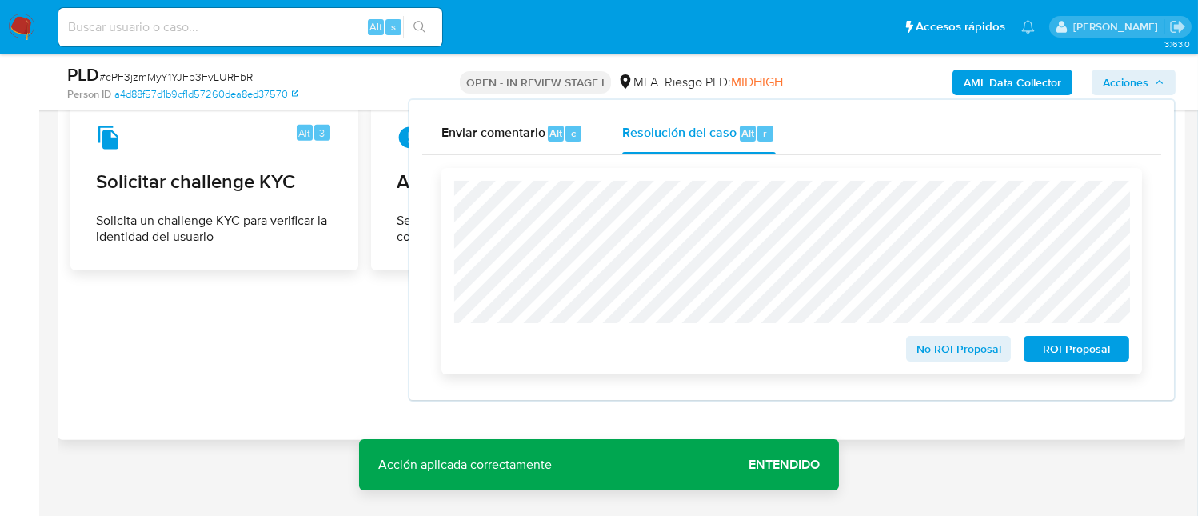
click at [1077, 346] on span "ROI Proposal" at bounding box center [1076, 349] width 83 height 22
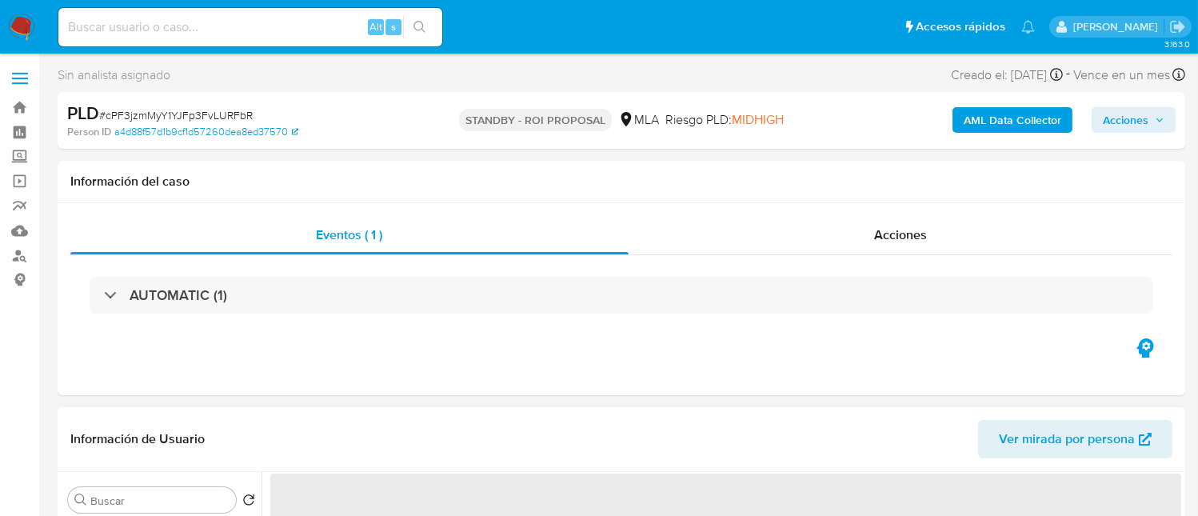
select select "10"
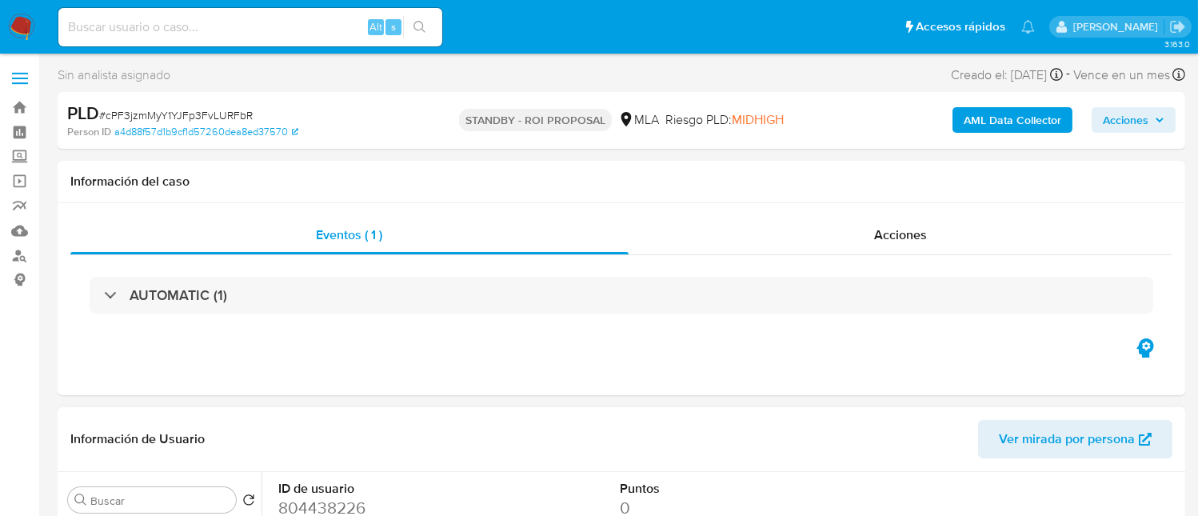
click at [36, 34] on nav "Pausado Ver notificaciones Alt s Accesos rápidos Presiona las siguientes teclas…" at bounding box center [599, 27] width 1198 height 54
click at [30, 27] on img at bounding box center [21, 27] width 27 height 27
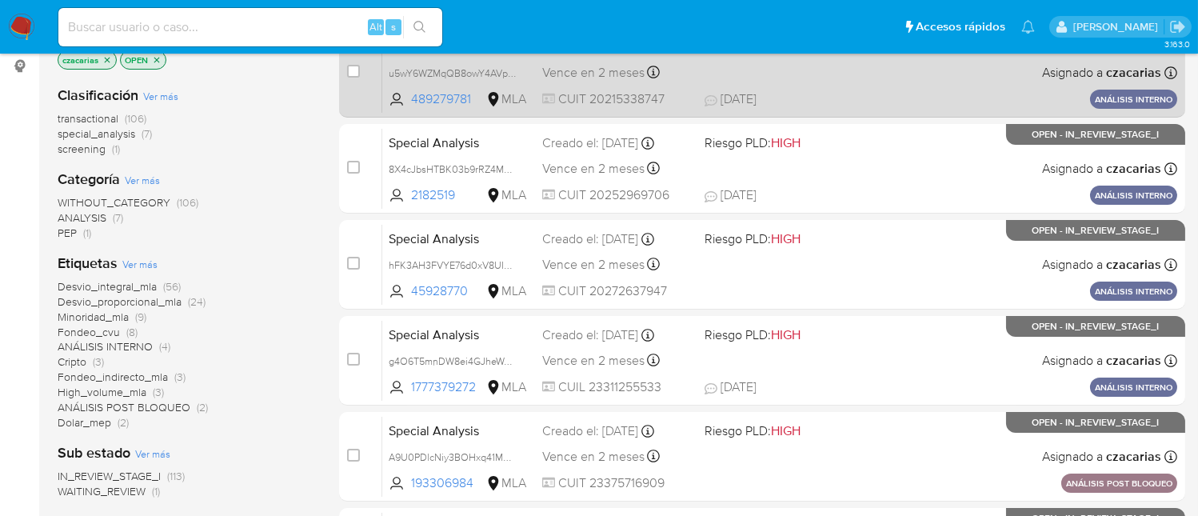
scroll to position [426, 0]
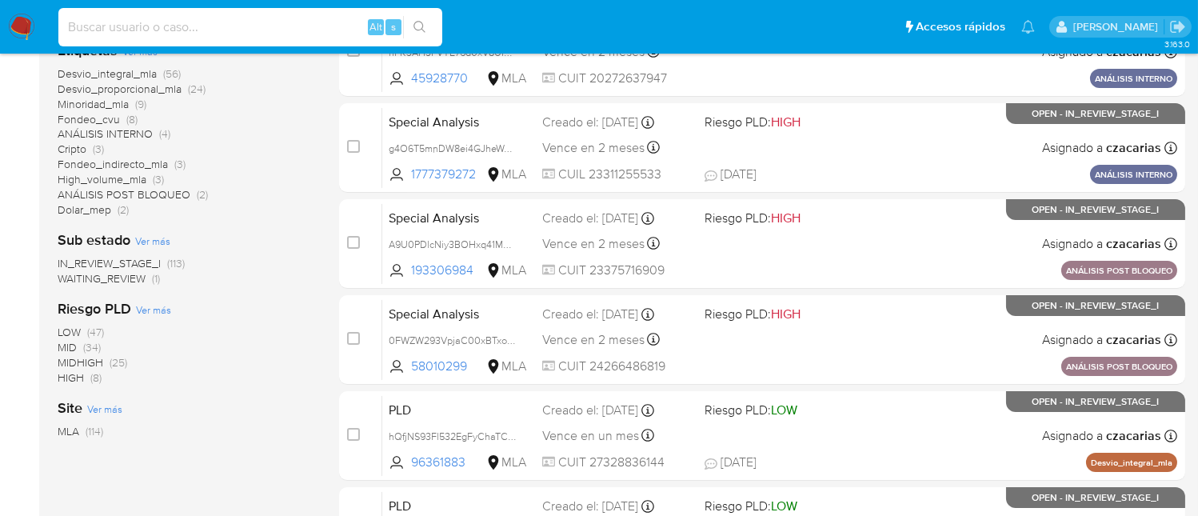
click at [338, 29] on input at bounding box center [250, 27] width 384 height 21
paste input "4jf8TKLKARYXNQVTMGptnU9L"
click at [415, 32] on icon "search-icon" at bounding box center [420, 27] width 13 height 13
click at [358, 29] on input "4jf8TKLKARYXNQVTMGptnU9L" at bounding box center [250, 27] width 384 height 21
click at [349, 29] on input "4jf8TKLKARYXNQVTMGptnU9L" at bounding box center [250, 27] width 384 height 21
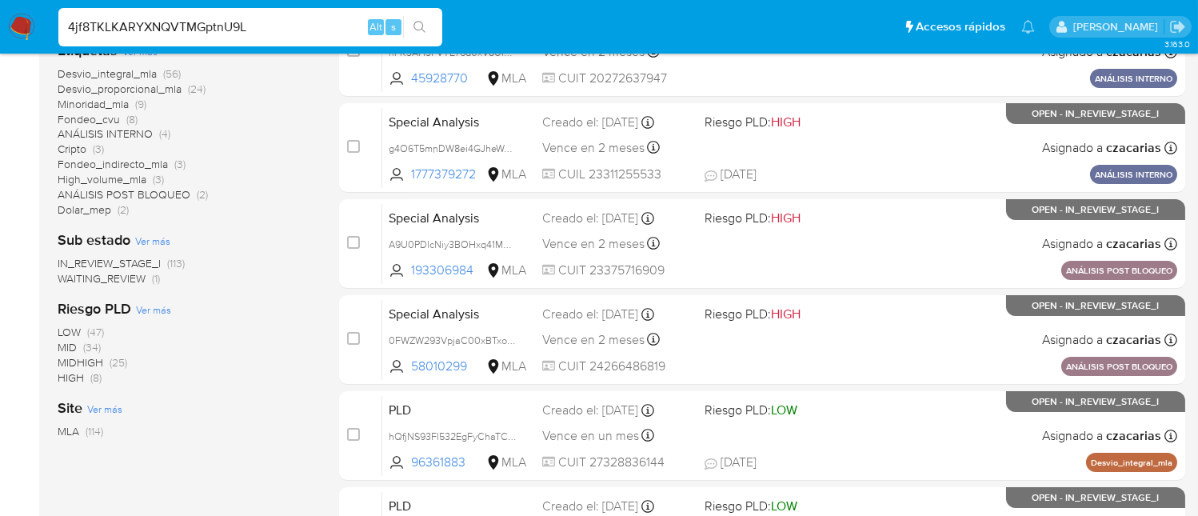
paste input "4jf8TKLKARYXNQVTMGptnU9L"
click at [313, 21] on input "4jf8TKLKARYXNQVTMGptnU9L4jf8TKLKARYXNQVTMGptnU9L" at bounding box center [250, 27] width 384 height 21
paste input "4jf8TKLKARYXNQVTMGptnU9L"
click at [328, 24] on input "4jf8TKLKARYXNQVTMGptnU9L4jf8TKLKARYX4jf8TKLKARYXNQVTMGptnU9LNQVTMGptnU9L" at bounding box center [250, 27] width 384 height 21
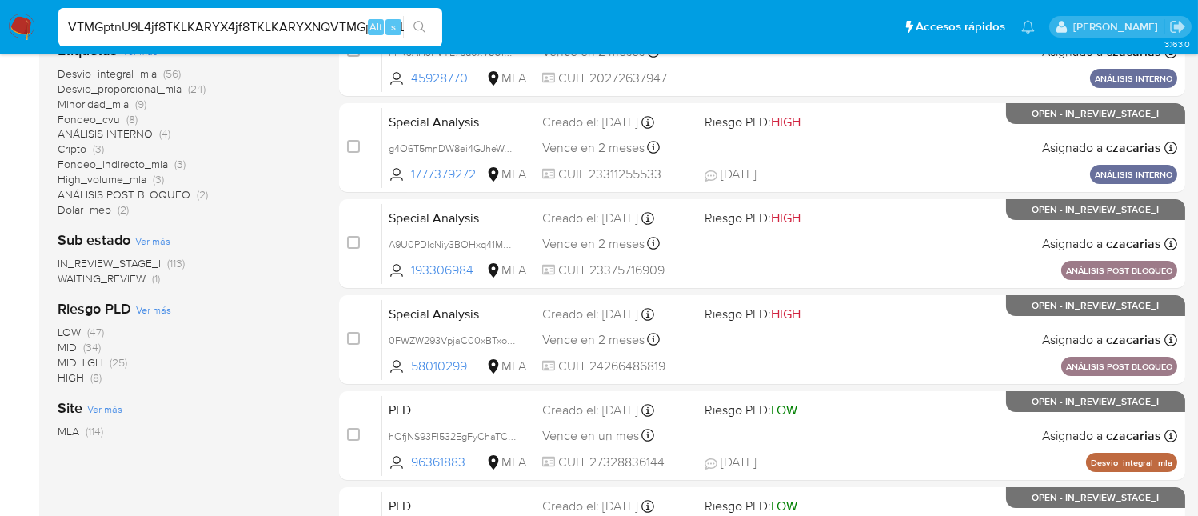
click at [328, 24] on input "4jf8TKLKARYXNQVTMGptnU9L4jf8TKLKARYX4jf8TKLKARYXNQVTMGptnU9LNQVTMGptnU9L" at bounding box center [250, 27] width 384 height 21
paste input
type input "4jf8TKLKARYXNQVTMGptnU9L"
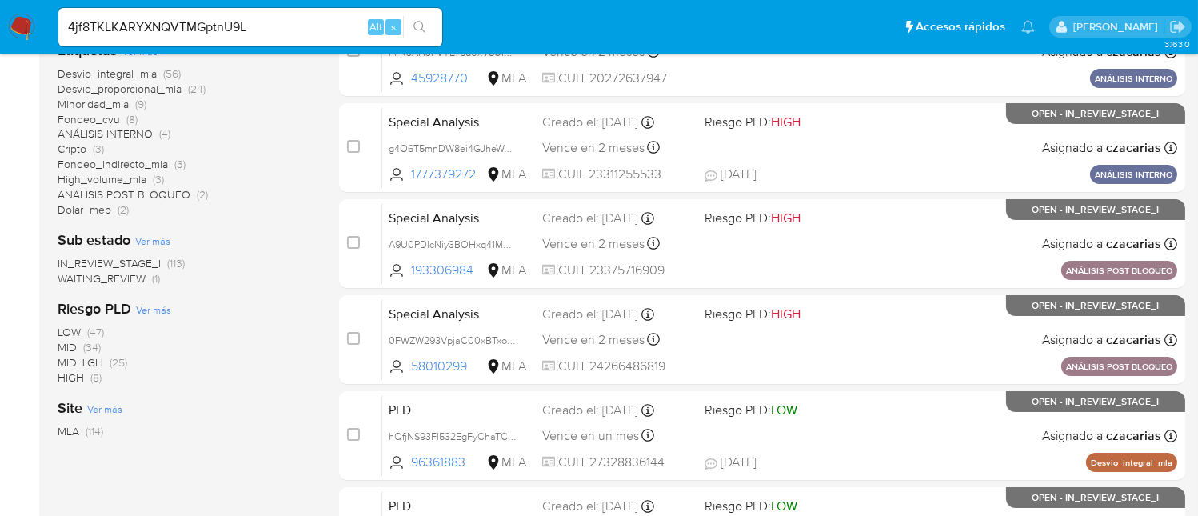
click at [418, 26] on icon "search-icon" at bounding box center [420, 27] width 13 height 13
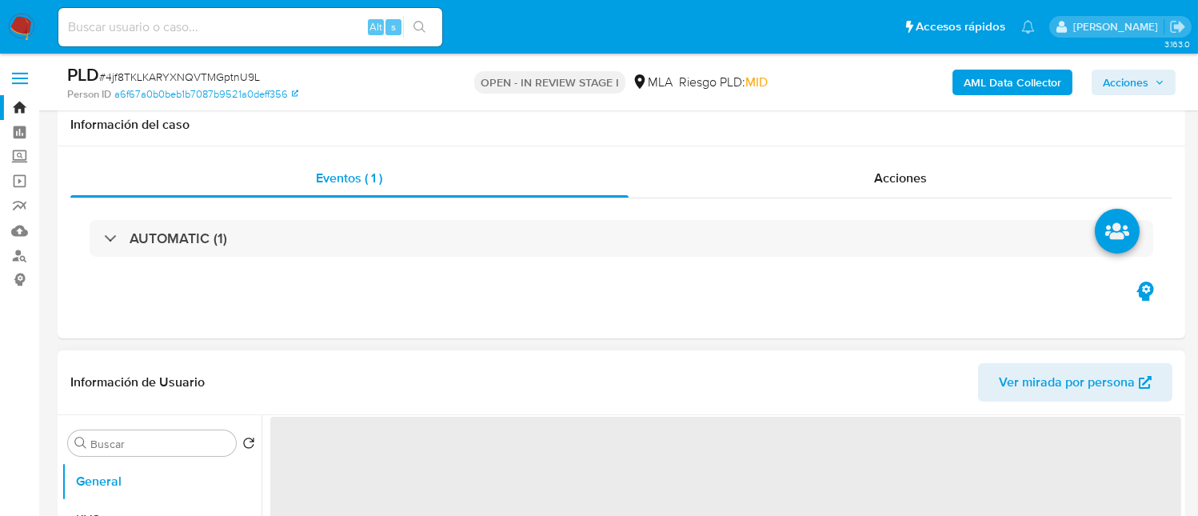
scroll to position [533, 0]
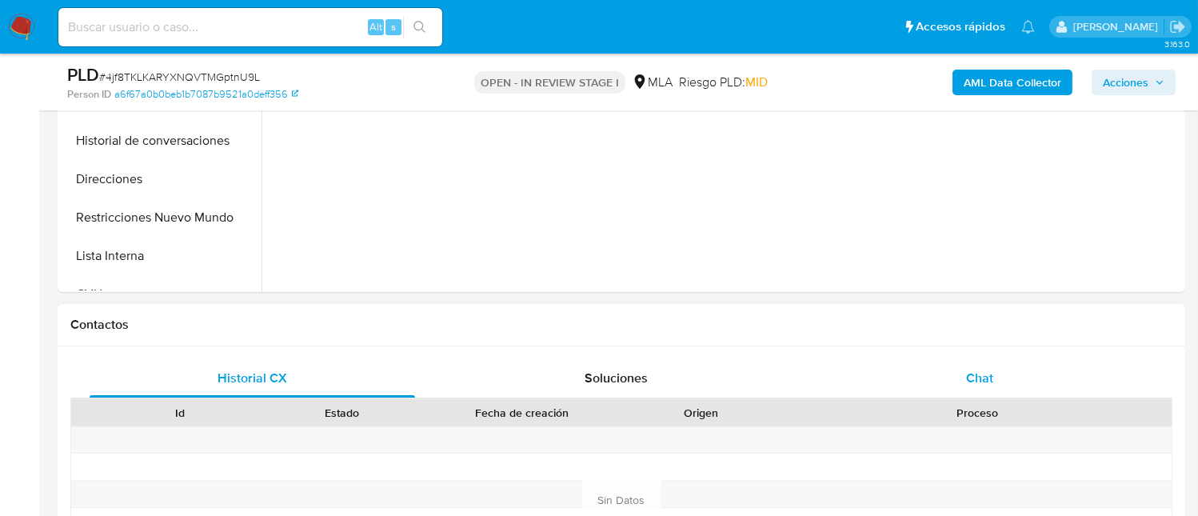
click at [951, 366] on div "Chat" at bounding box center [980, 378] width 326 height 38
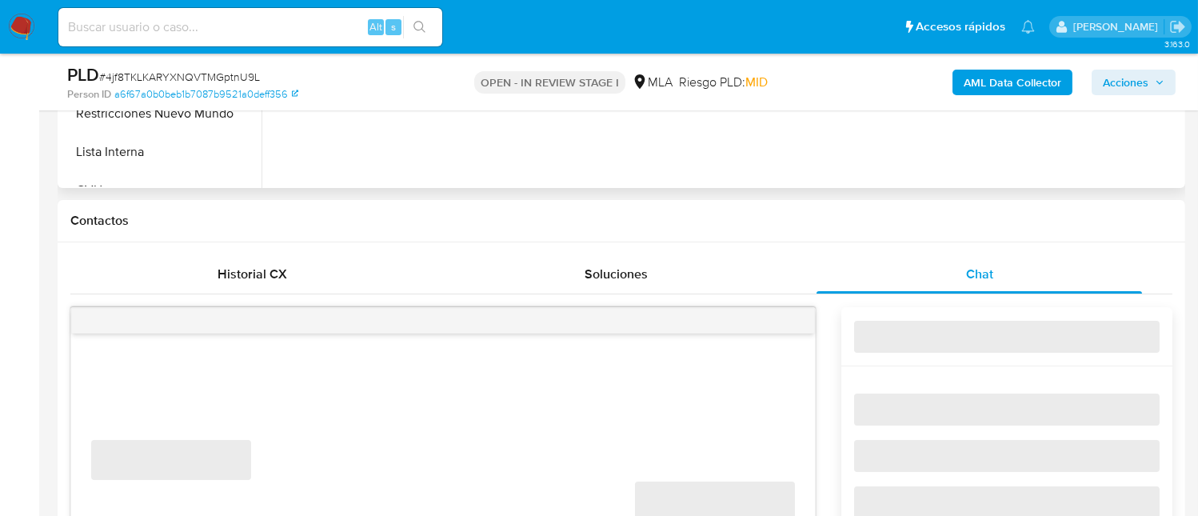
select select "10"
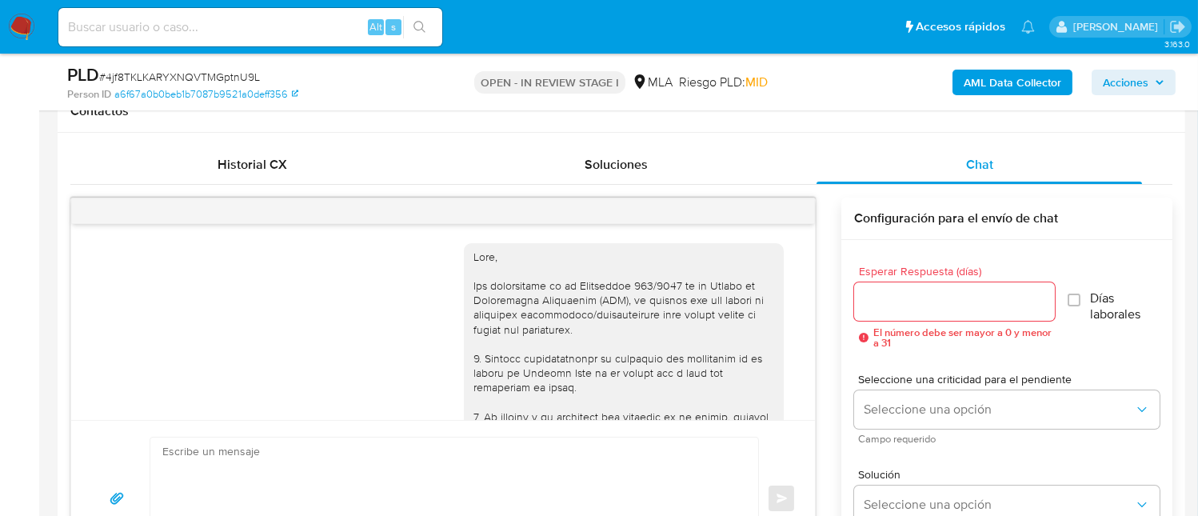
scroll to position [1586, 0]
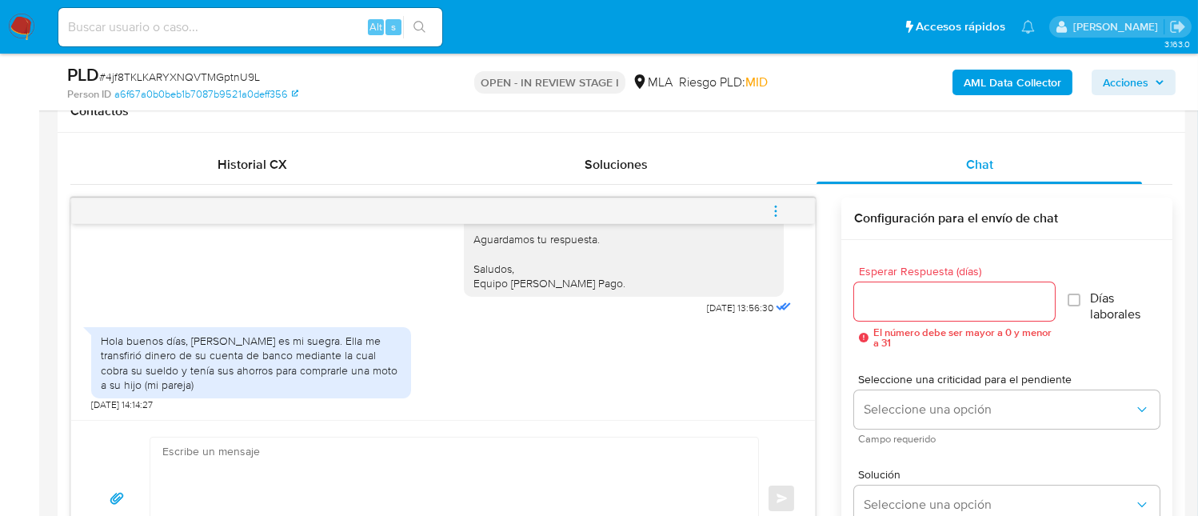
drag, startPoint x: 132, startPoint y: 334, endPoint x: 390, endPoint y: 382, distance: 261.8
click at [390, 382] on div "Hola buenos días, Fanti Adriana Emilia es mi suegra. Ella me transfirió dinero …" at bounding box center [251, 363] width 301 height 58
drag, startPoint x: 386, startPoint y: 382, endPoint x: 96, endPoint y: 345, distance: 292.7
click at [96, 345] on div "Hola buenos días, Fanti Adriana Emilia es mi suegra. Ella me transfirió dinero …" at bounding box center [251, 362] width 320 height 71
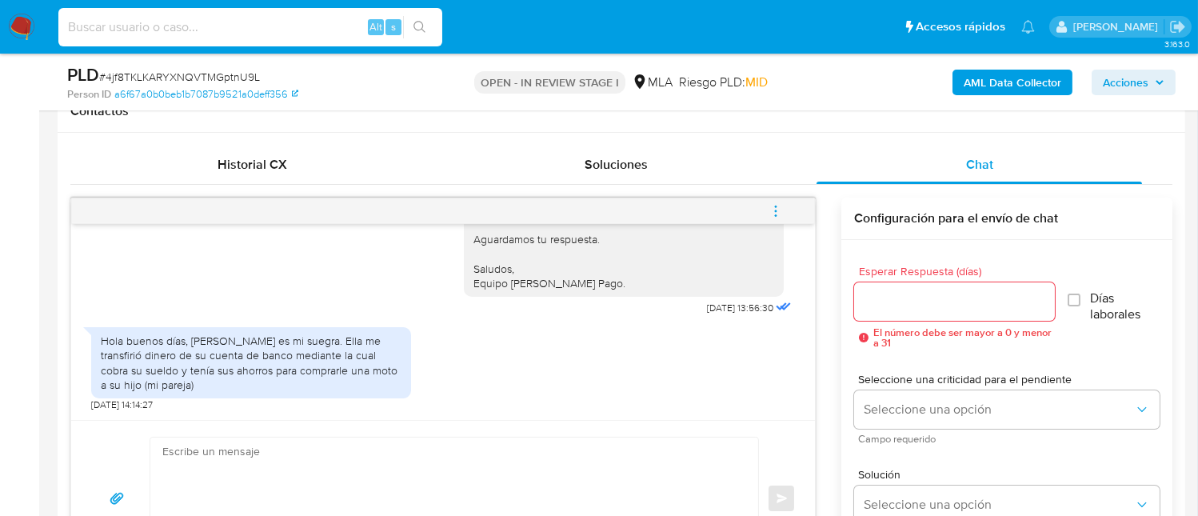
click at [274, 17] on input at bounding box center [250, 27] width 384 height 21
paste input "hEbHa8sZICUPQrshWzhERA42"
type input "hEbHa8sZICUPQrshWzhERA42"
click at [434, 25] on button "search-icon" at bounding box center [419, 27] width 33 height 22
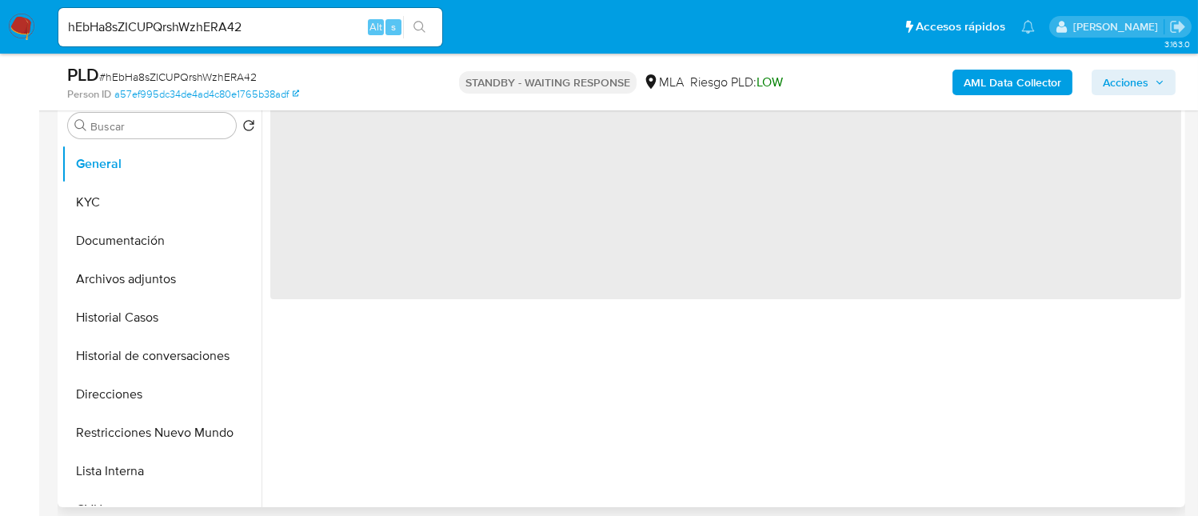
scroll to position [319, 0]
select select "10"
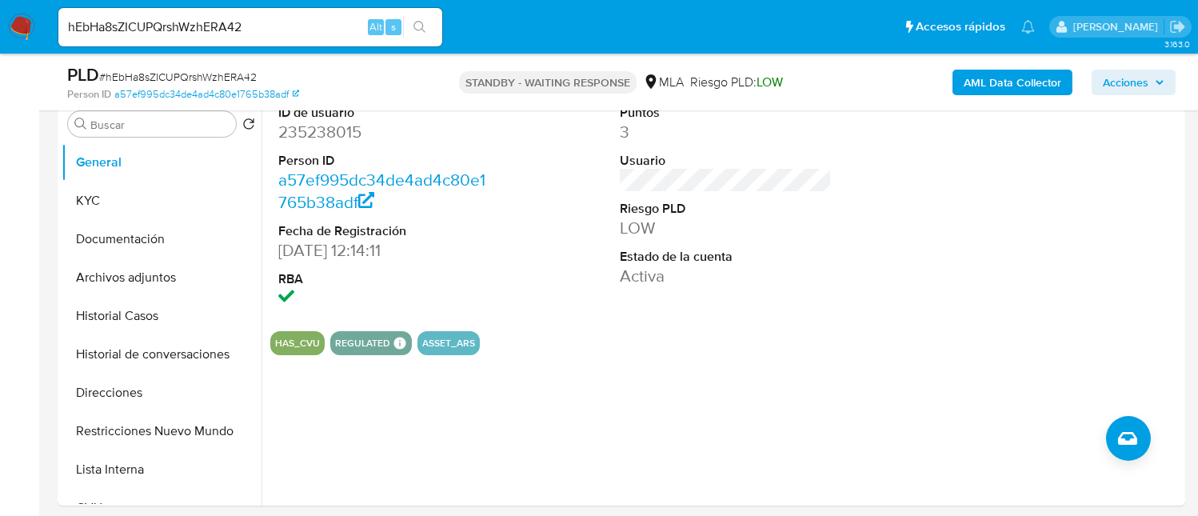
click at [296, 32] on input "hEbHa8sZICUPQrshWzhERA42" at bounding box center [250, 27] width 384 height 21
paste input "8iZqyxhsjm4XTNaUNIRaIIZt"
click at [433, 26] on div "8iZqyxhsjm4XTNaUNIRaIIZt Alt s" at bounding box center [250, 27] width 384 height 45
type input "8iZqyxhsjm4XTNaUNIRaIIZt"
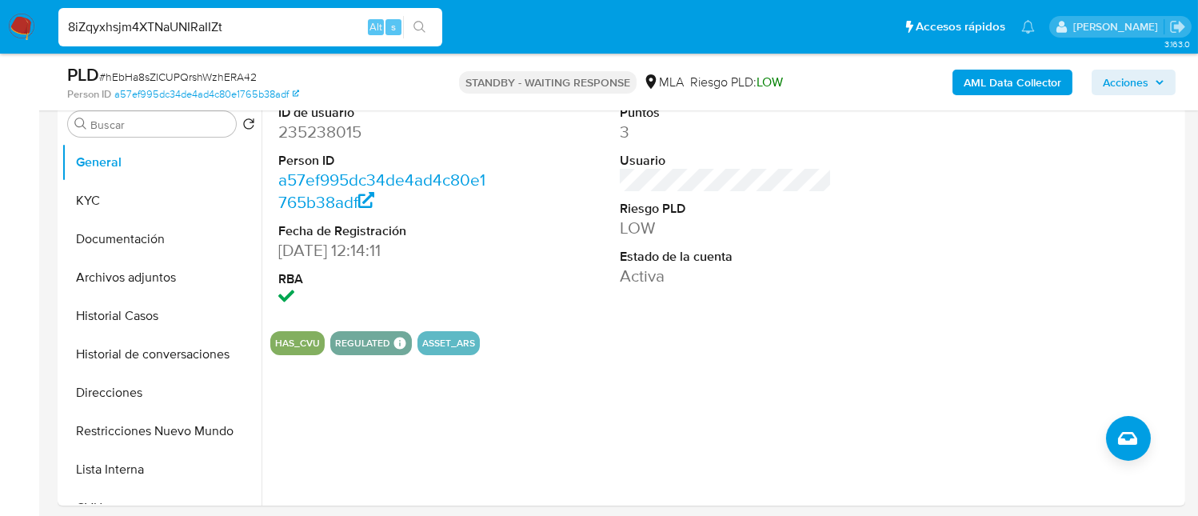
click at [427, 24] on button "search-icon" at bounding box center [419, 27] width 33 height 22
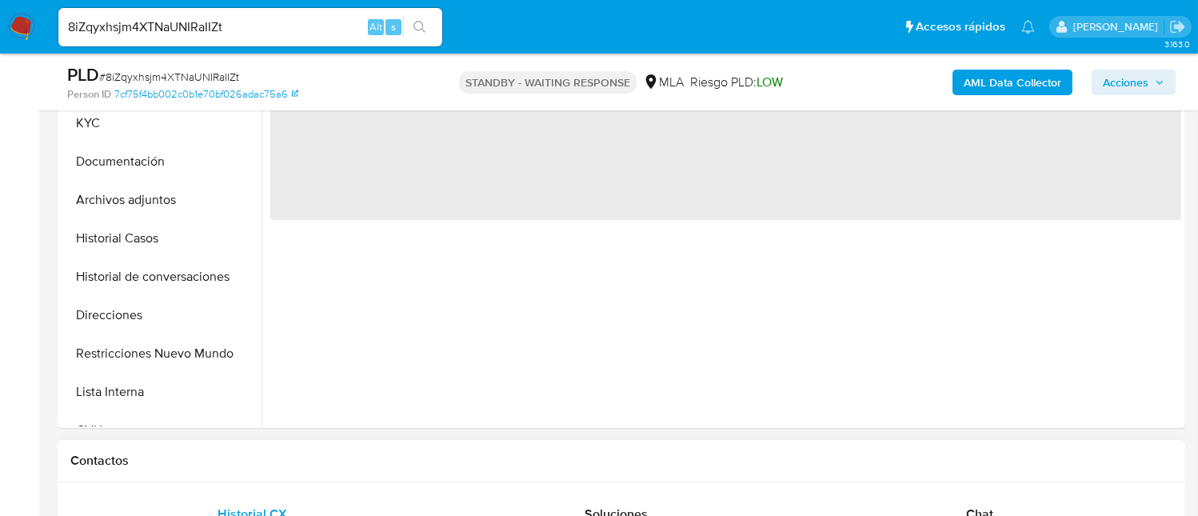
scroll to position [426, 0]
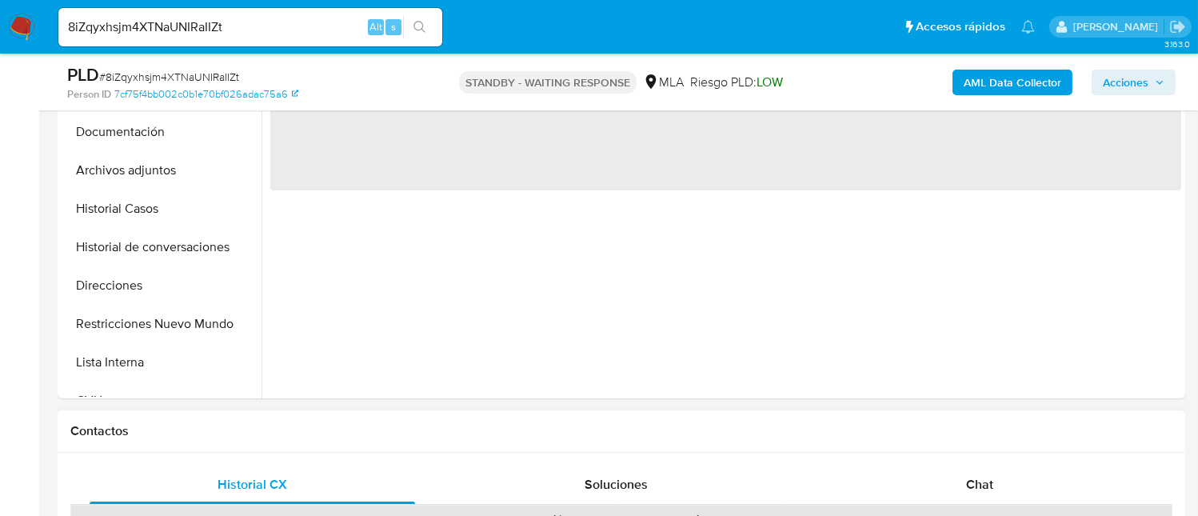
select select "10"
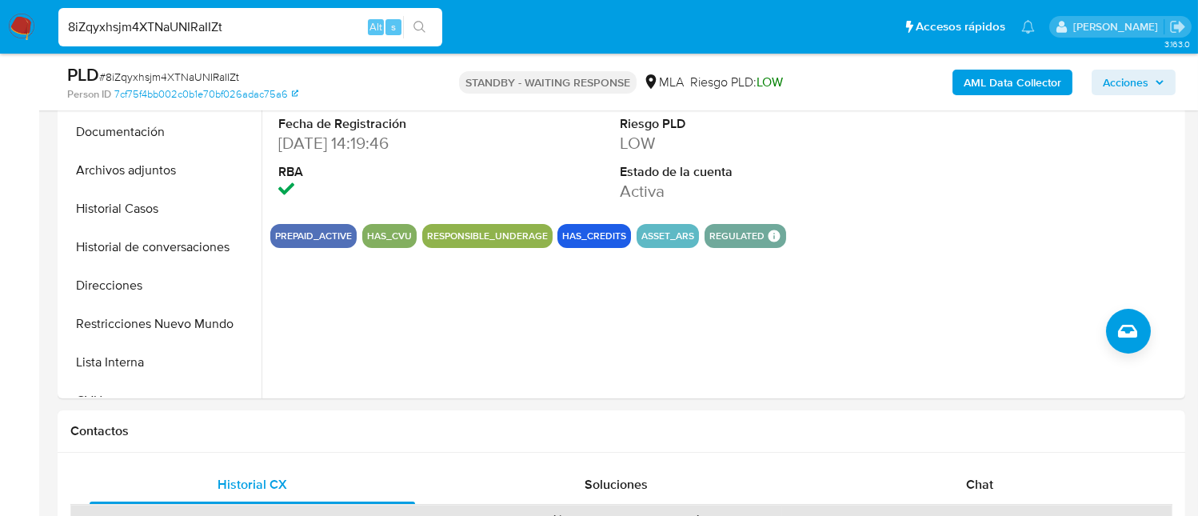
click at [338, 17] on input "8iZqyxhsjm4XTNaUNIRaIIZt" at bounding box center [250, 27] width 384 height 21
paste input "yWyRchzw5t0Ef7kNViIHMSoi"
type input "yWyRchzw5t0Ef7kNViIHMSoi"
click at [414, 27] on icon "search-icon" at bounding box center [420, 27] width 13 height 13
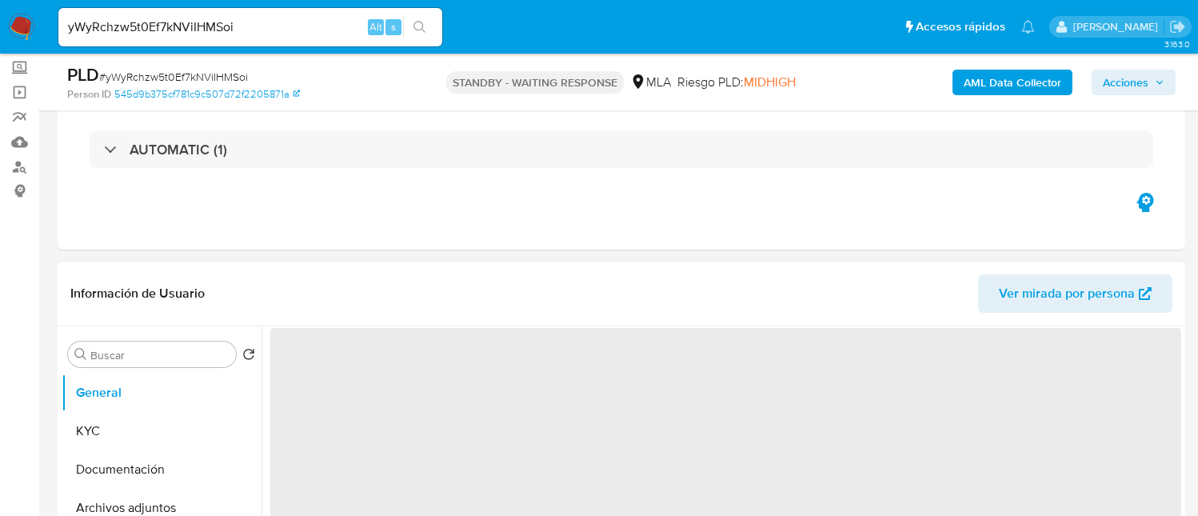
scroll to position [106, 0]
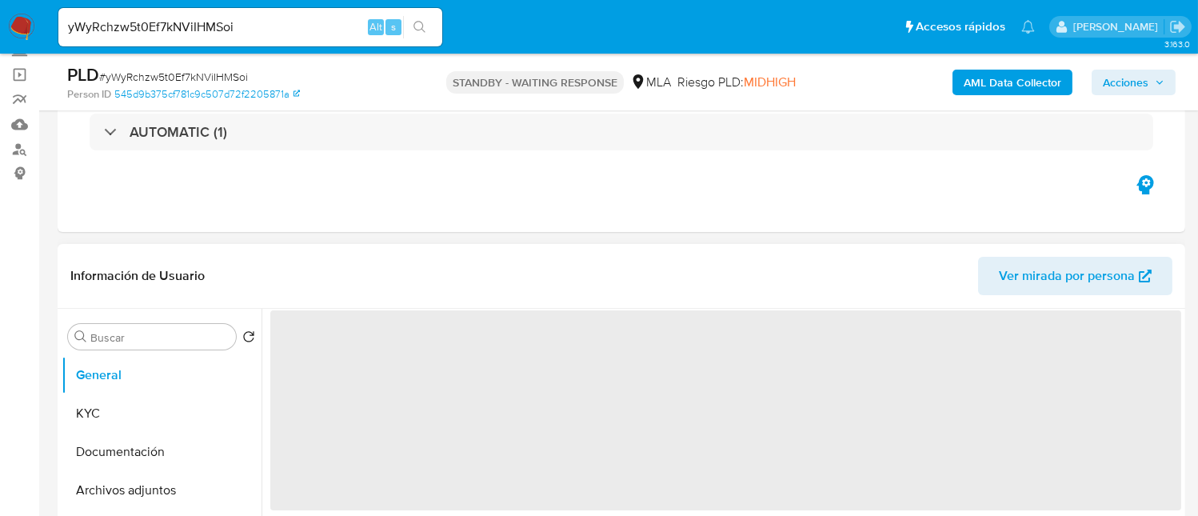
select select "10"
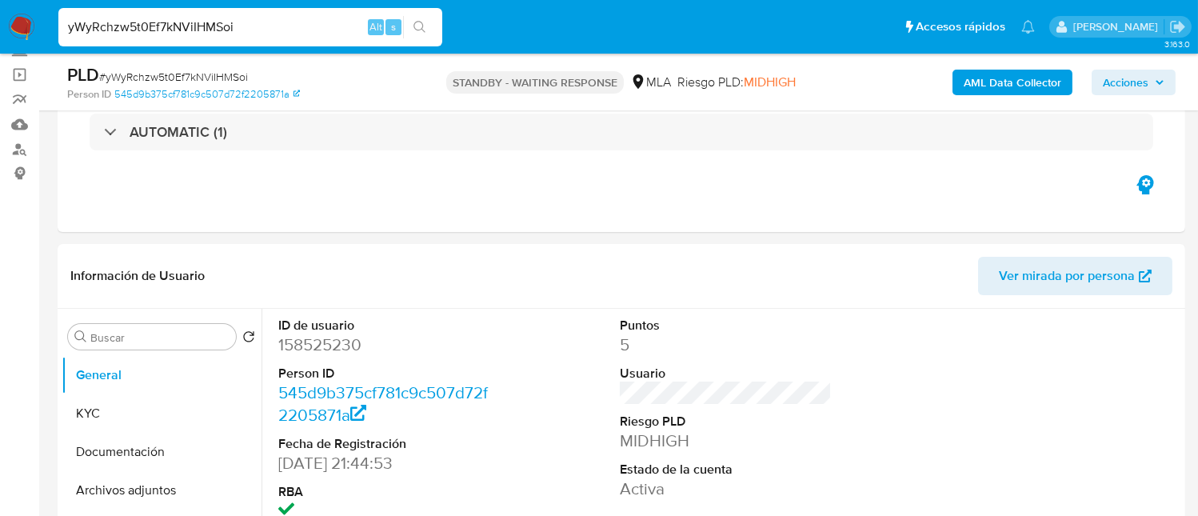
click at [306, 25] on input "yWyRchzw5t0Ef7kNViIHMSoi" at bounding box center [250, 27] width 384 height 21
paste input "I3ON2t0ApQnRwZJlCzs2Ywh0"
type input "I3ON2t0ApQnRwZJlCzs2Ywh0"
click at [414, 34] on button "search-icon" at bounding box center [419, 27] width 33 height 22
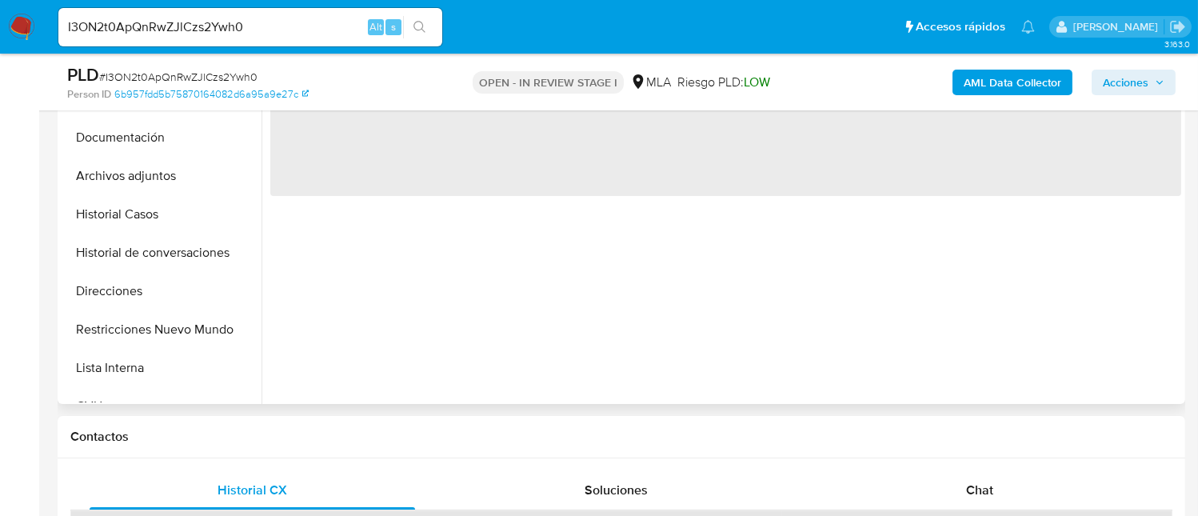
scroll to position [426, 0]
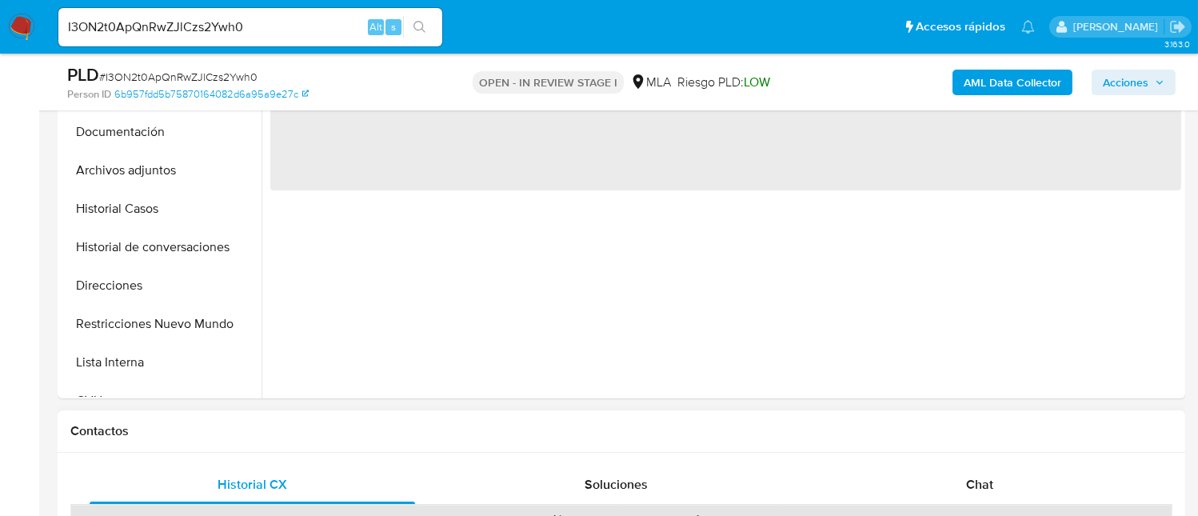
select select "10"
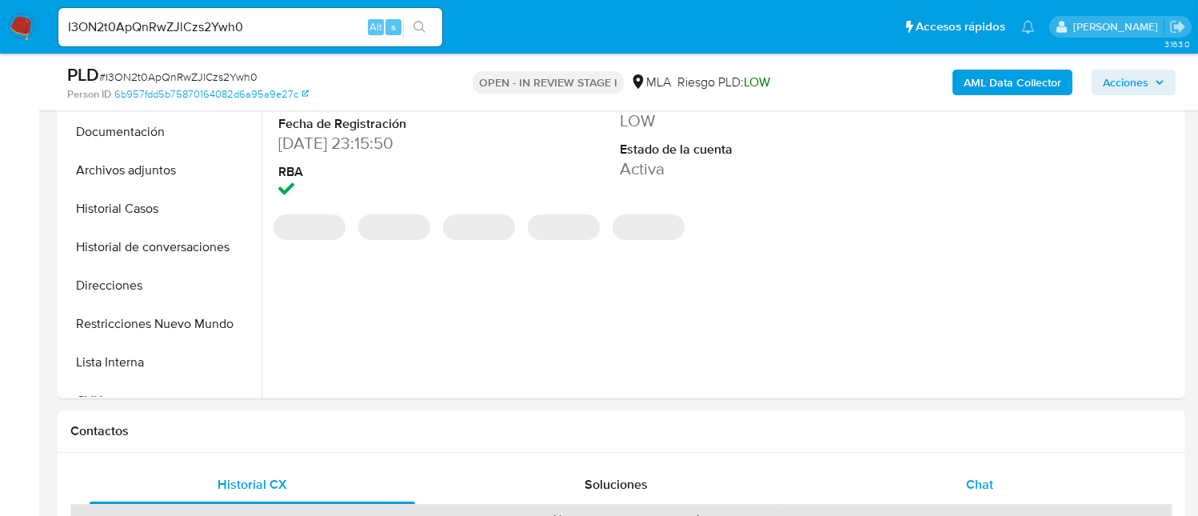
click at [988, 473] on div "Chat" at bounding box center [980, 485] width 326 height 38
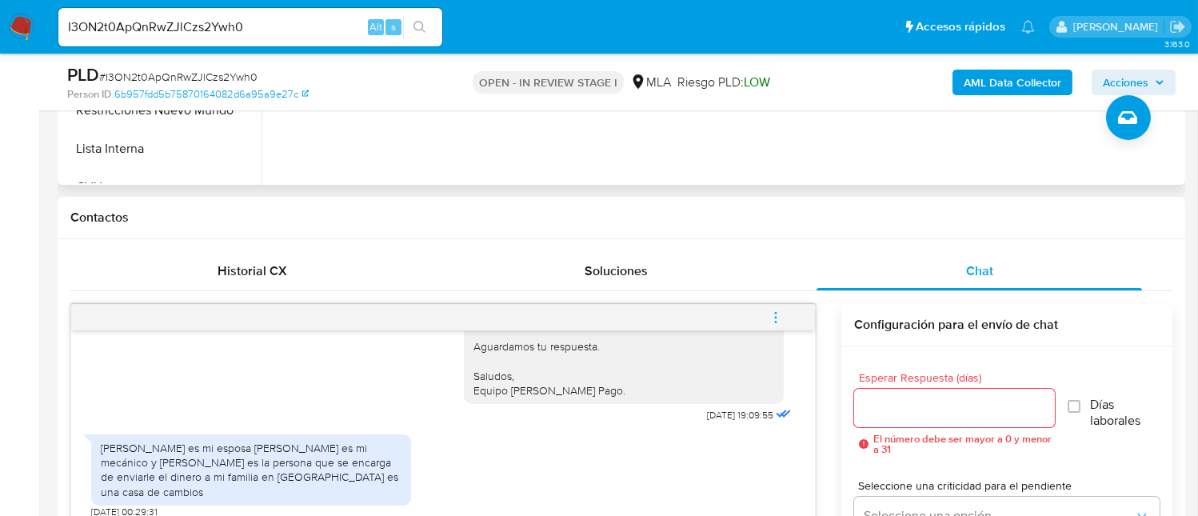
scroll to position [746, 0]
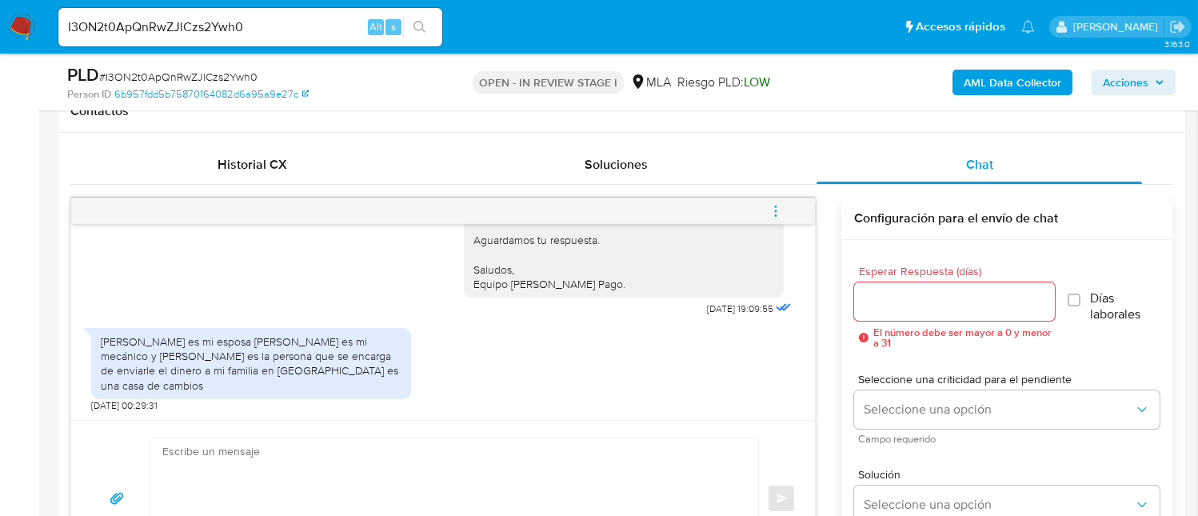
click at [322, 38] on div "I3ON2t0ApQnRwZJlCzs2Ywh0 Alt s" at bounding box center [250, 27] width 384 height 38
click at [322, 37] on input "I3ON2t0ApQnRwZJlCzs2Ywh0" at bounding box center [250, 27] width 384 height 21
paste input "YMRkZQH6gTDI0xPLZWo7Honi"
type input "YMRkZQH6gTDI0xPLZWo7Honi"
click at [404, 26] on button "search-icon" at bounding box center [419, 27] width 33 height 22
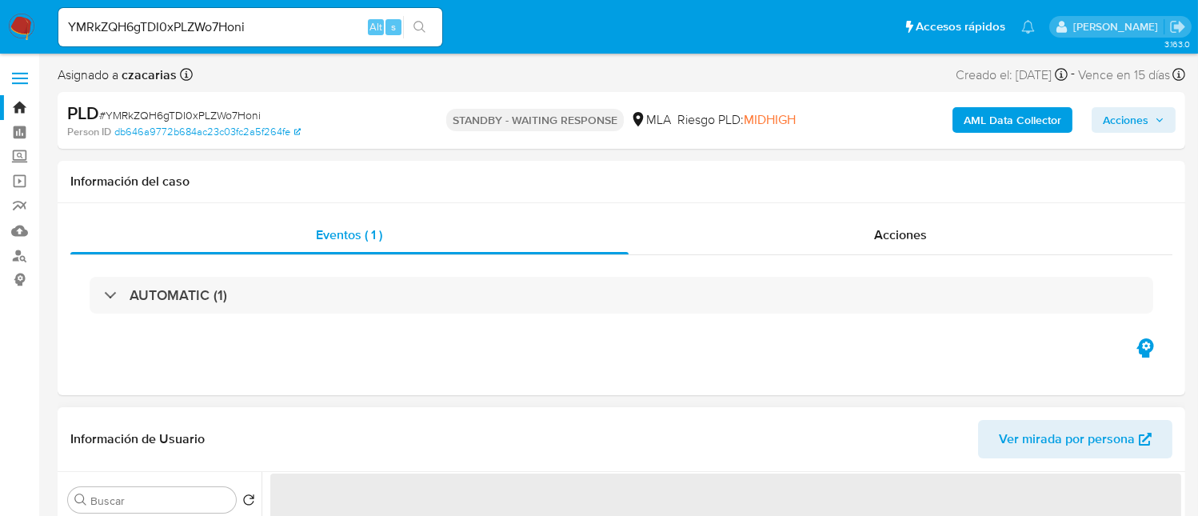
select select "10"
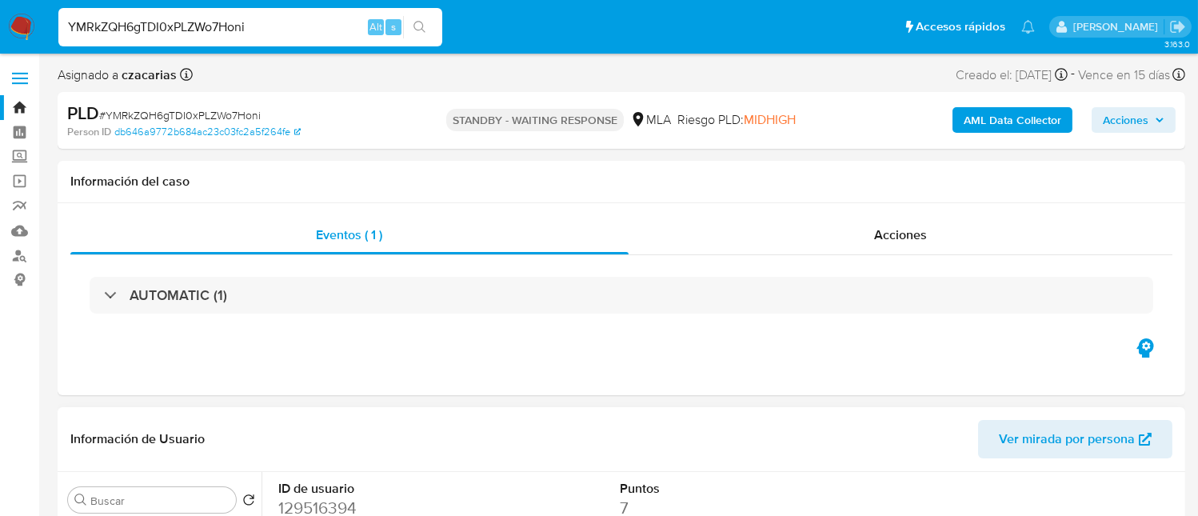
click at [339, 23] on input "YMRkZQH6gTDI0xPLZWo7Honi" at bounding box center [250, 27] width 384 height 21
paste input "Rc1h3Hw1pfVTB9pNaIfCJNhn"
type input "Rc1h3Hw1pfVTB9pNaIfCJNhn"
click at [415, 23] on icon "search-icon" at bounding box center [420, 27] width 12 height 12
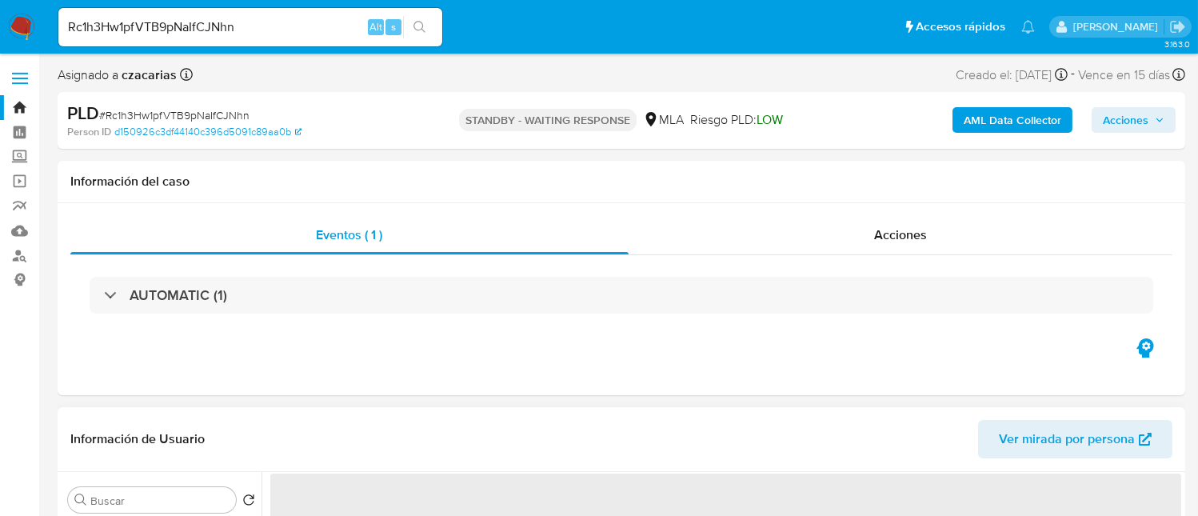
select select "10"
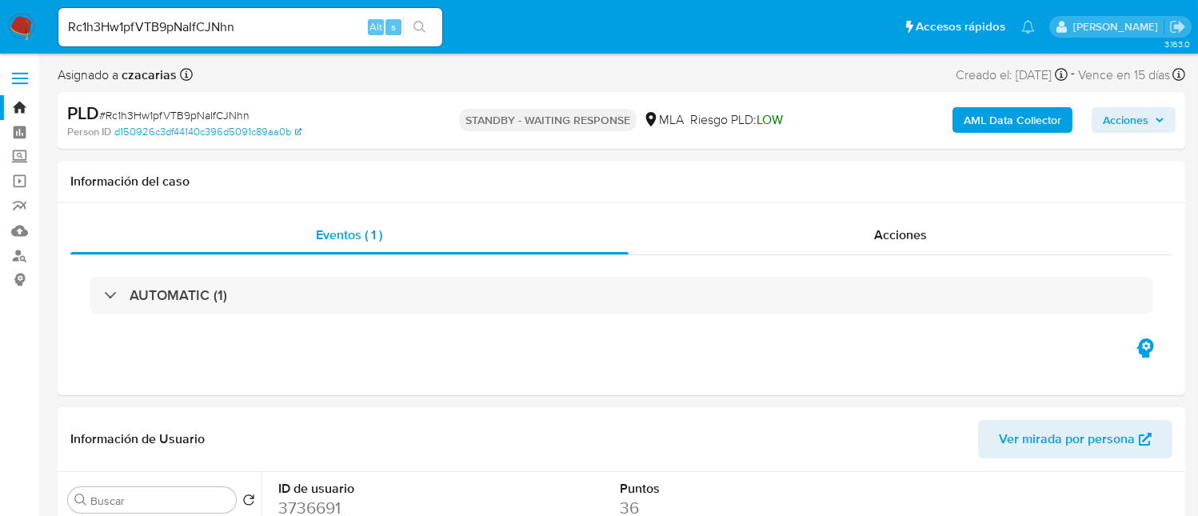
click at [281, 38] on div "Rc1h3Hw1pfVTB9pNaIfCJNhn Alt s" at bounding box center [250, 27] width 384 height 38
click at [274, 25] on input "Rc1h3Hw1pfVTB9pNaIfCJNhn" at bounding box center [250, 27] width 384 height 21
paste input "2qIbb5QFE5APfdaFrLrzUYuF"
type input "2qIbb5QFE5APfdaFrLrzUYuF"
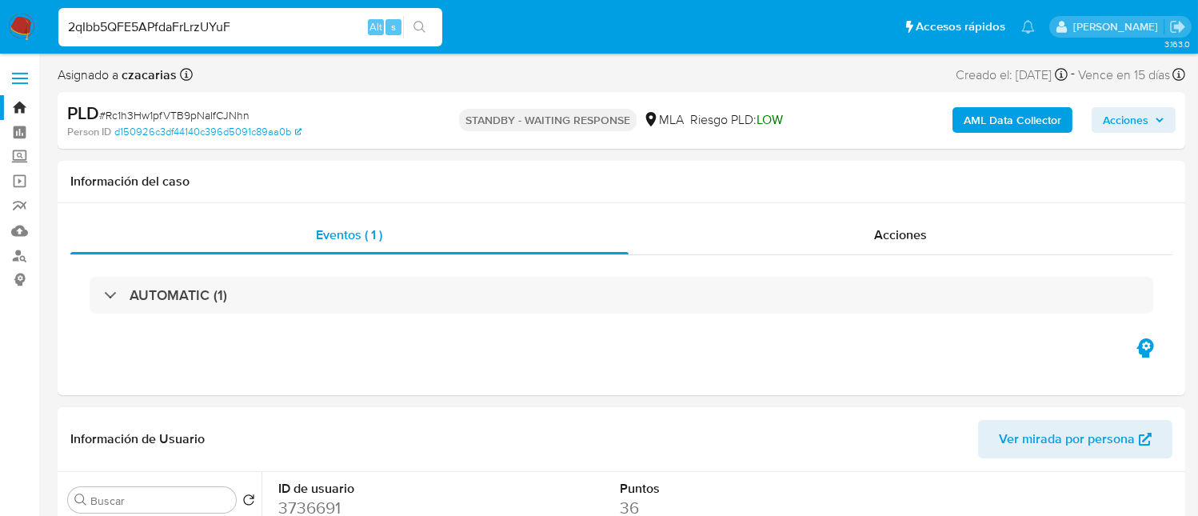
click at [417, 26] on icon "search-icon" at bounding box center [420, 27] width 13 height 13
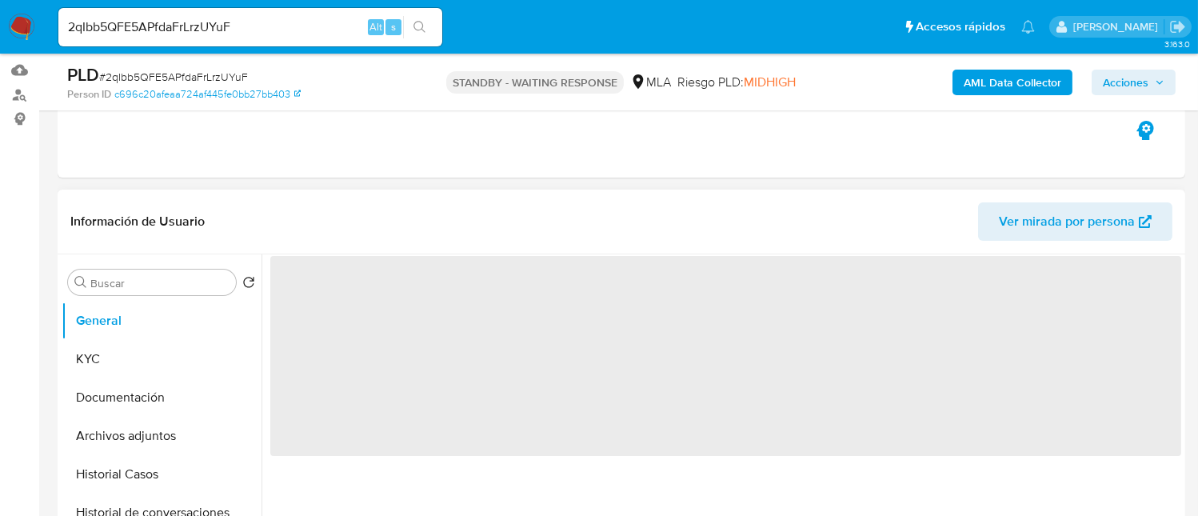
scroll to position [319, 0]
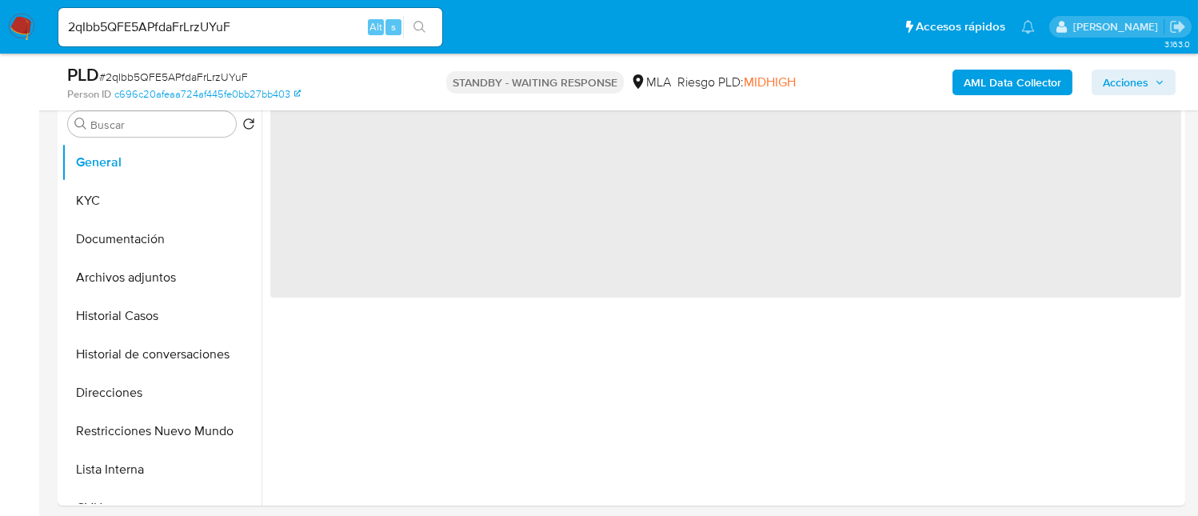
select select "10"
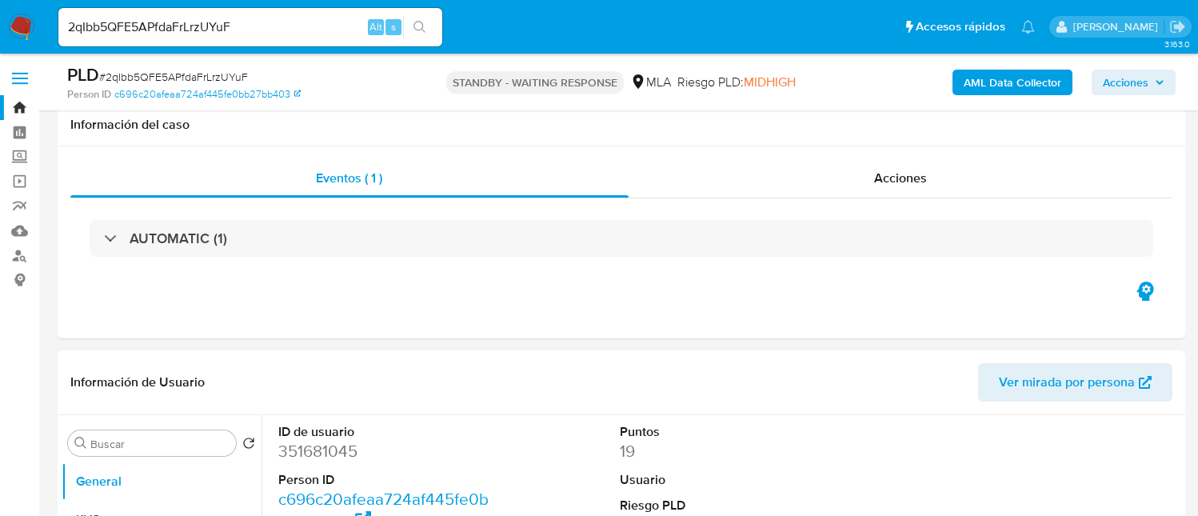
select select "10"
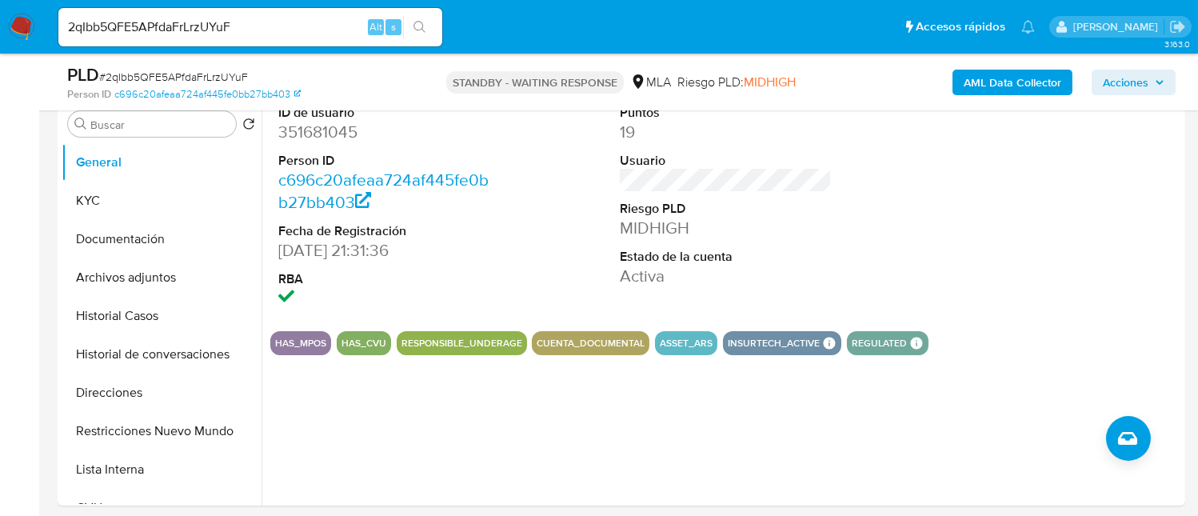
click at [277, 8] on div "2qIbb5QFE5APfdaFrLrzUYuF Alt s" at bounding box center [250, 27] width 384 height 38
click at [275, 17] on input "2qIbb5QFE5APfdaFrLrzUYuF" at bounding box center [250, 27] width 384 height 21
click at [276, 17] on input "2qIbb5QFE5APfdaFrLrzUYuF" at bounding box center [250, 27] width 384 height 21
paste input "xJ7rNvnBatdk36W3ptgf1tsm"
type input "xJ7rNvnBatdk36W3ptgf1tsm"
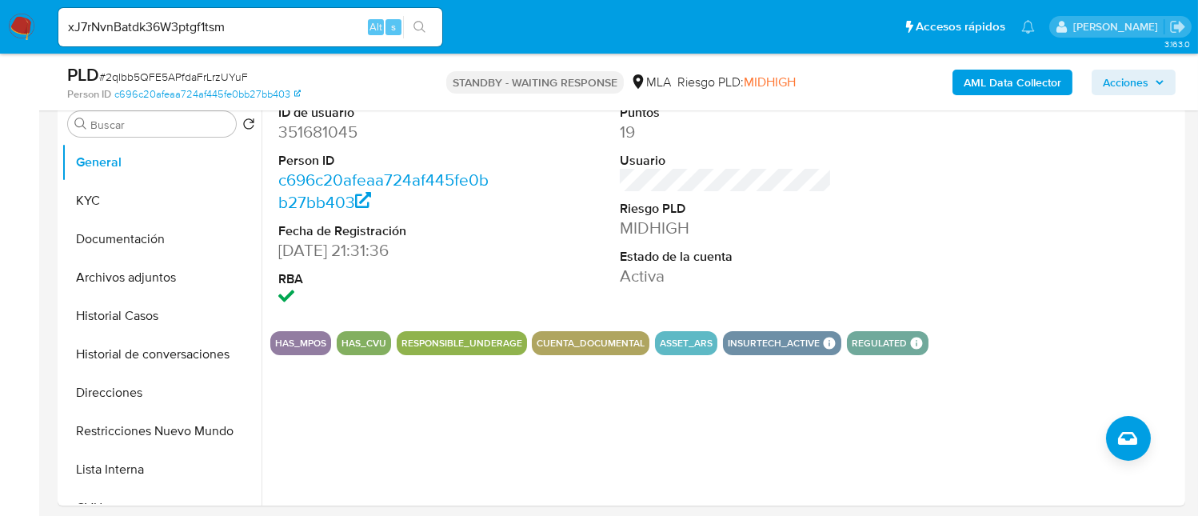
click at [430, 28] on button "search-icon" at bounding box center [419, 27] width 33 height 22
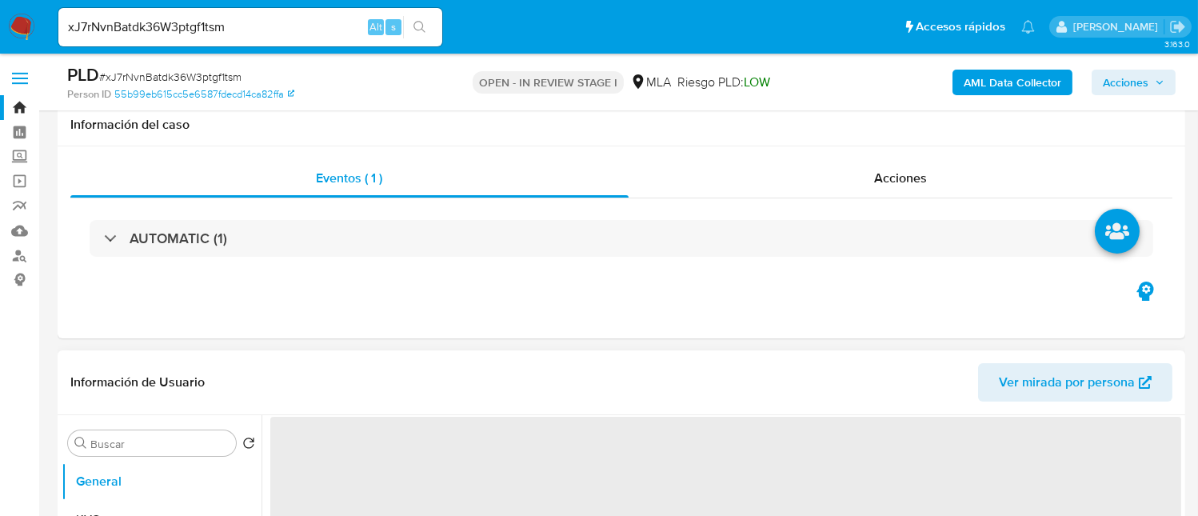
scroll to position [426, 0]
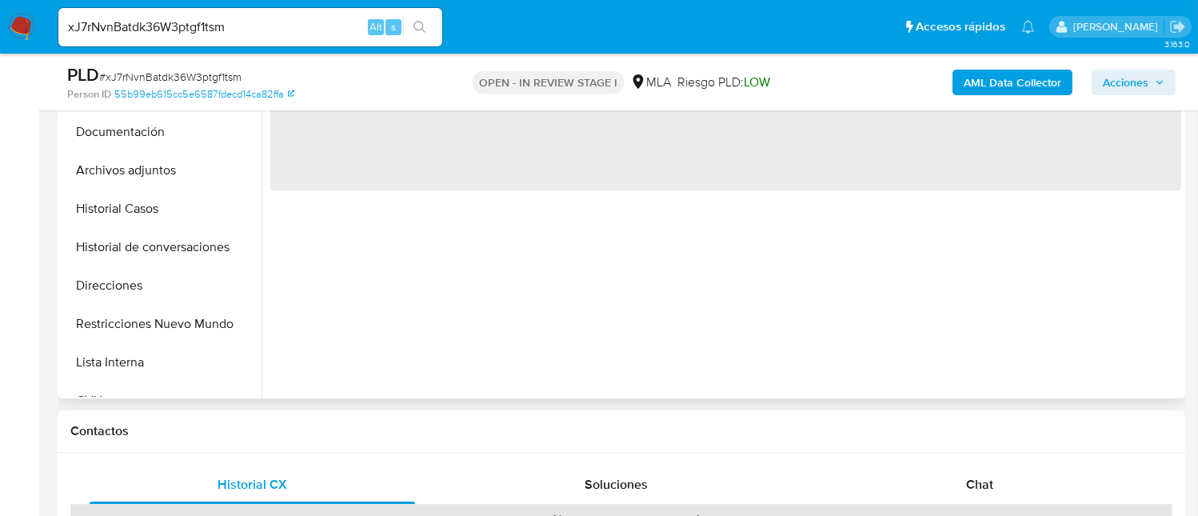
select select "10"
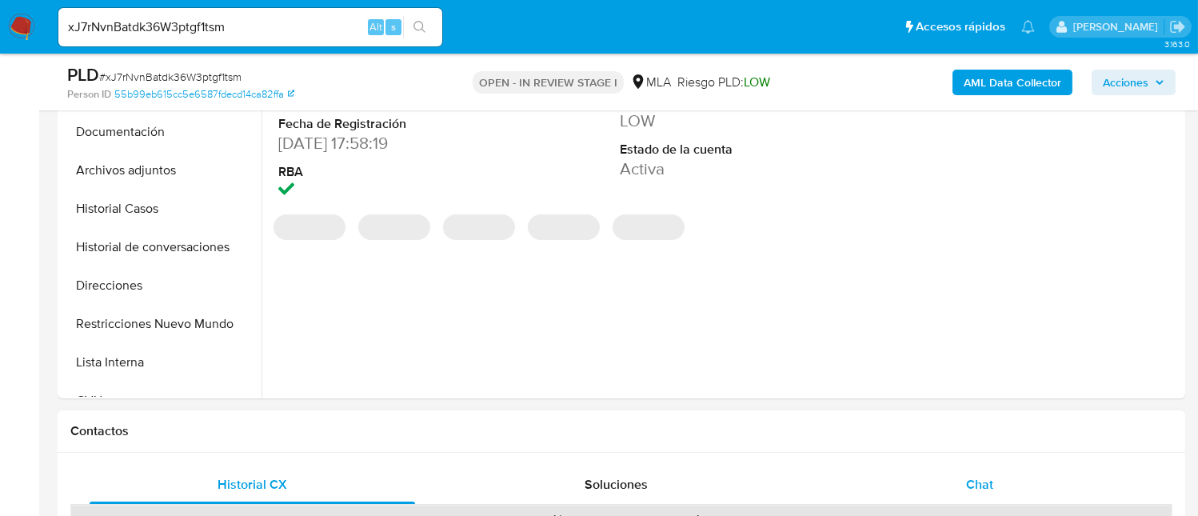
click at [980, 467] on div "Chat" at bounding box center [980, 485] width 326 height 38
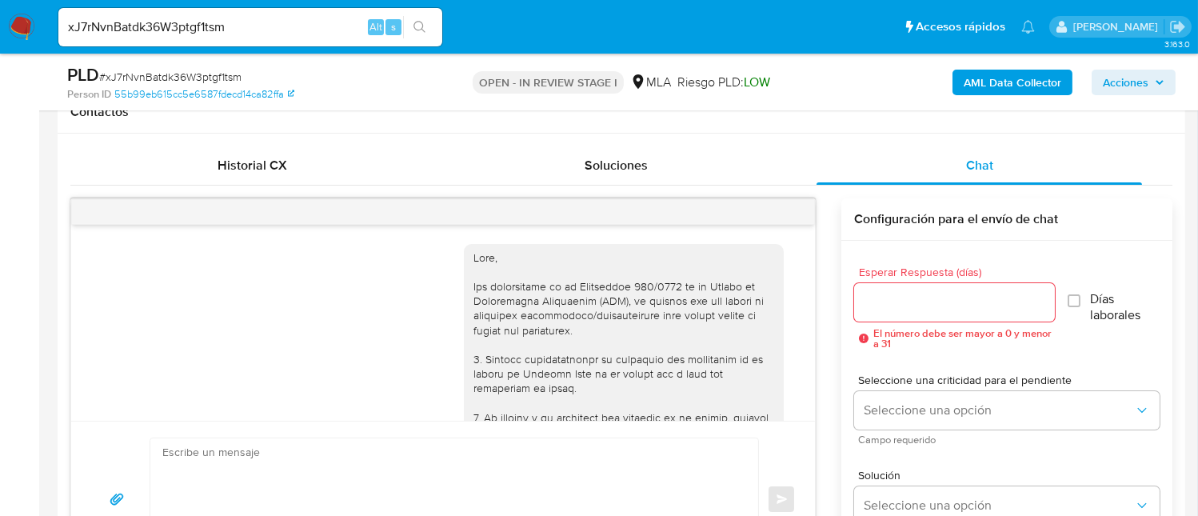
scroll to position [1515, 0]
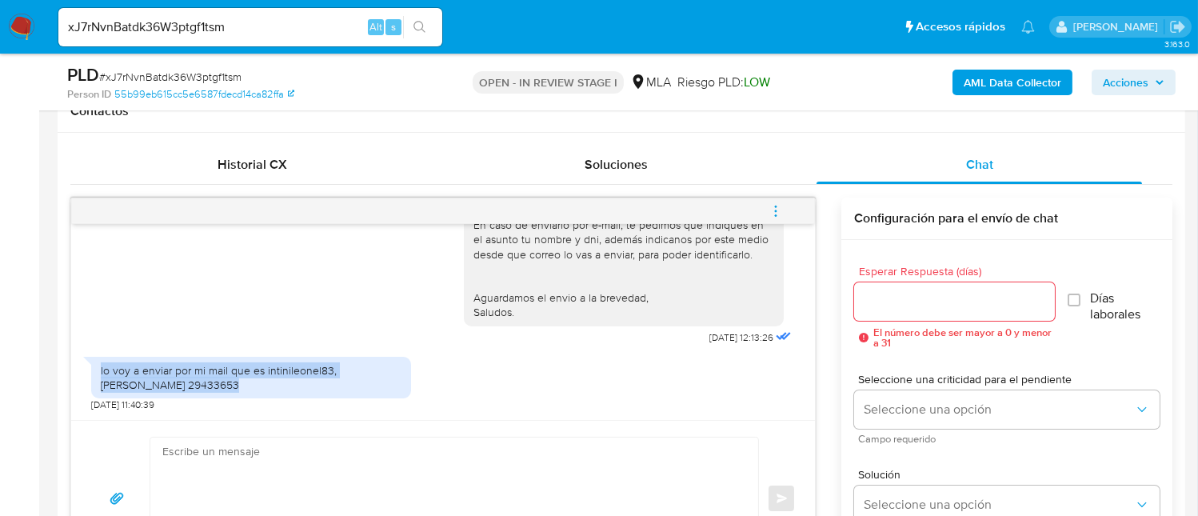
drag, startPoint x: 194, startPoint y: 384, endPoint x: 78, endPoint y: 373, distance: 115.7
click at [78, 373] on div "[DATE] 17:33:34 Buen [PERSON_NAME] [DATE] 12:58:52 Solo para uso personal y pag…" at bounding box center [443, 322] width 744 height 196
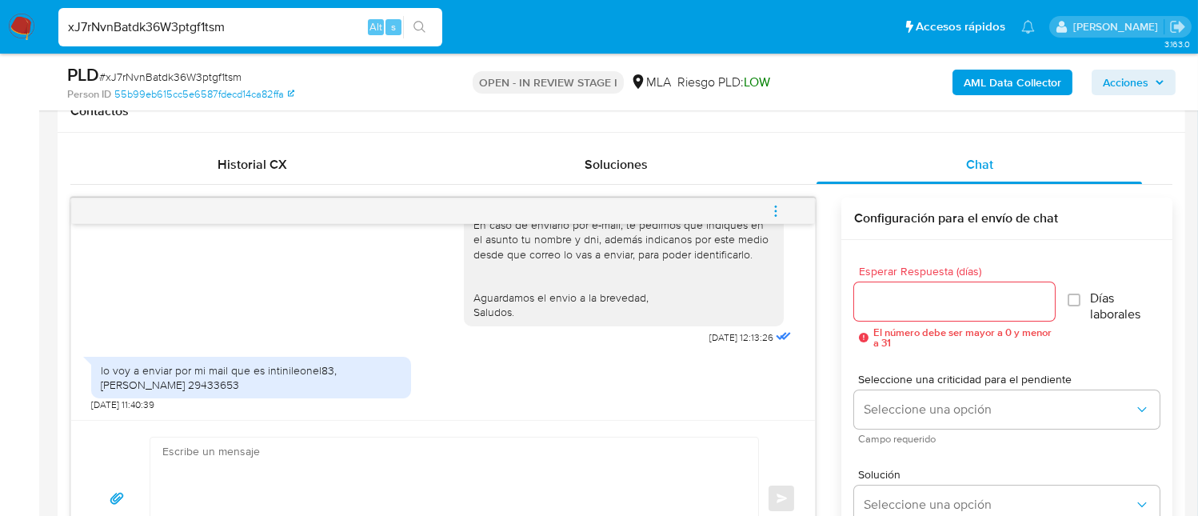
click at [265, 26] on input "xJ7rNvnBatdk36W3ptgf1tsm" at bounding box center [250, 27] width 384 height 21
paste input "L8uDgdSefLVrz9r0Bok2brIW"
type input "L8uDgdSefLVrz9r0Bok2brIW"
click at [420, 26] on icon "search-icon" at bounding box center [420, 27] width 13 height 13
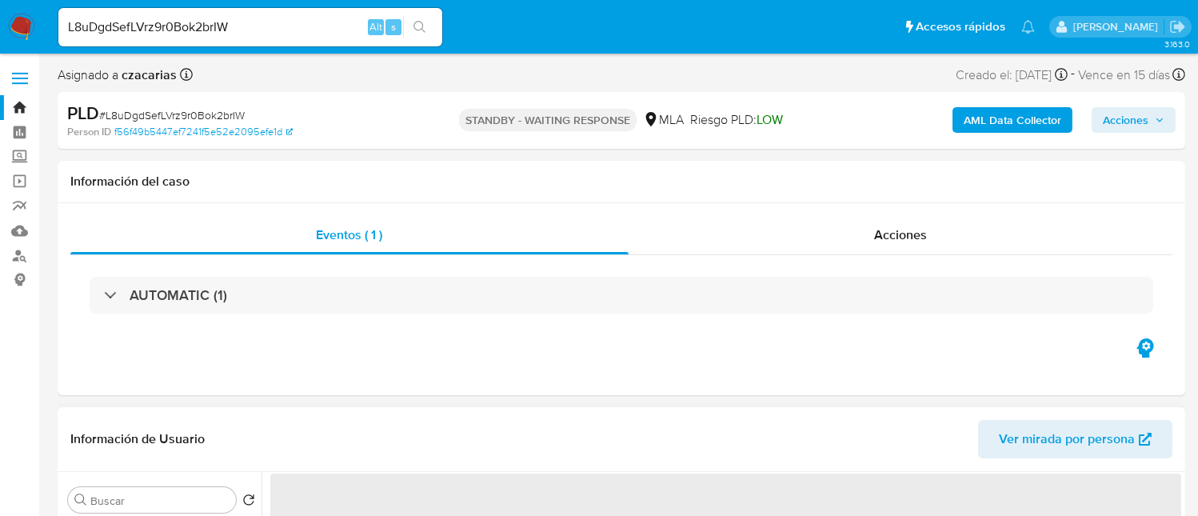
select select "10"
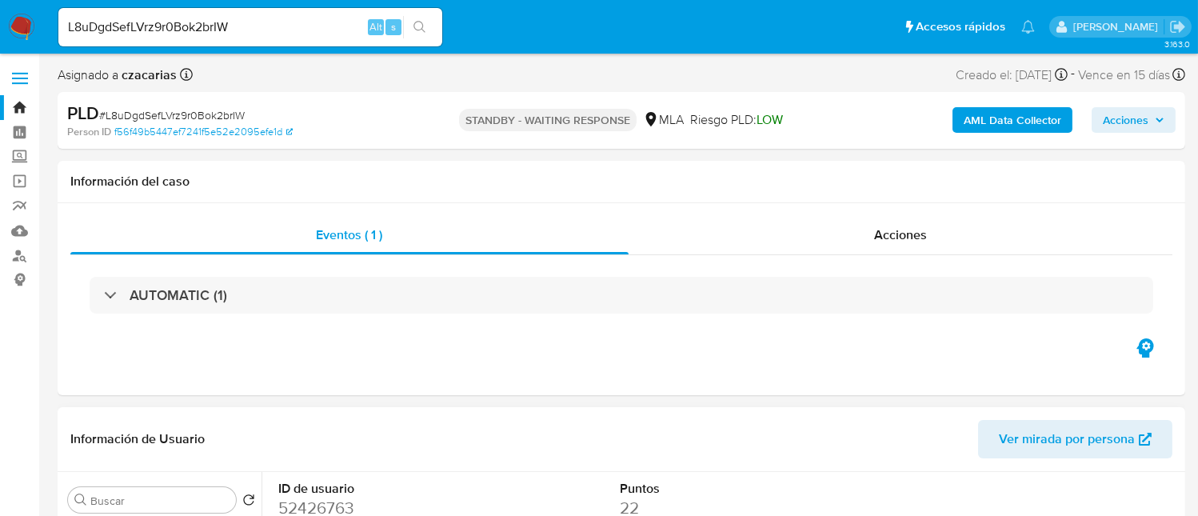
click at [290, 29] on input "L8uDgdSefLVrz9r0Bok2brIW" at bounding box center [250, 27] width 384 height 21
paste input "in9ttxvdnBjtBDazte3p6Y8h"
type input "in9ttxvdnBjtBDazte3p6Y8h"
click at [428, 38] on div "in9ttxvdnBjtBDazte3p6Y8h Alt s" at bounding box center [250, 27] width 384 height 38
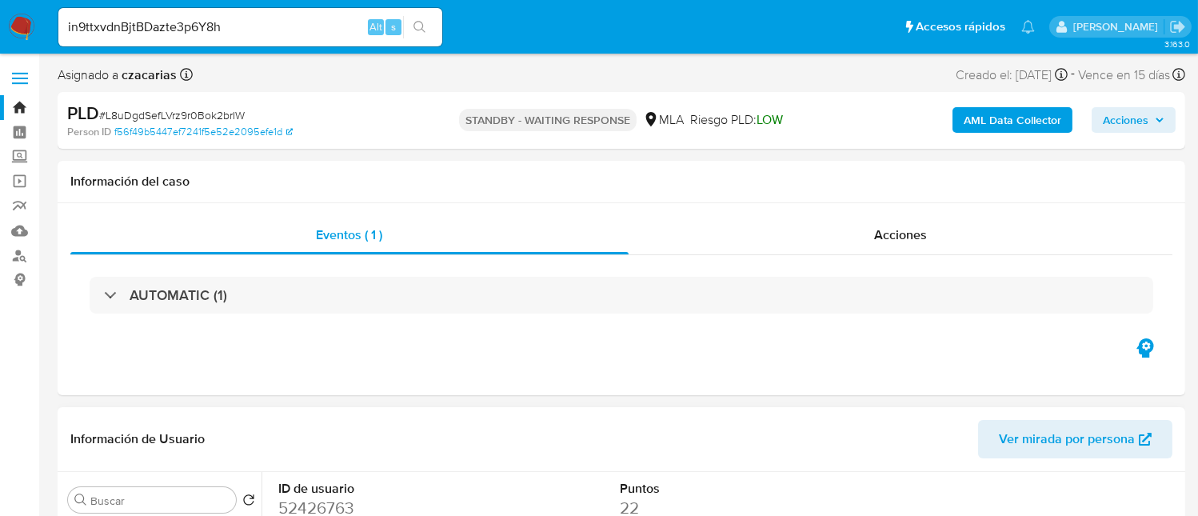
click at [420, 23] on icon "search-icon" at bounding box center [420, 27] width 13 height 13
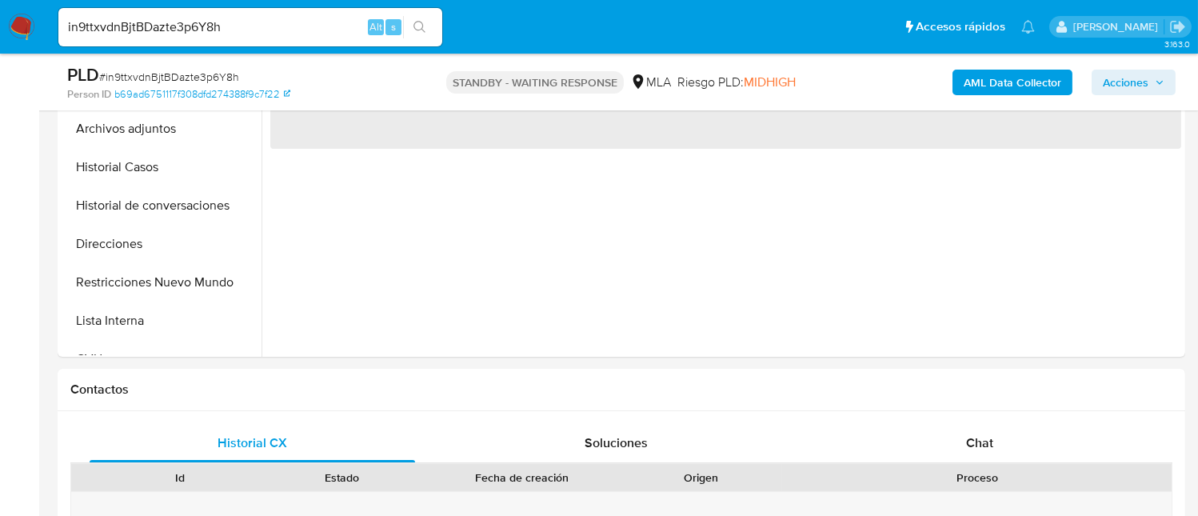
scroll to position [533, 0]
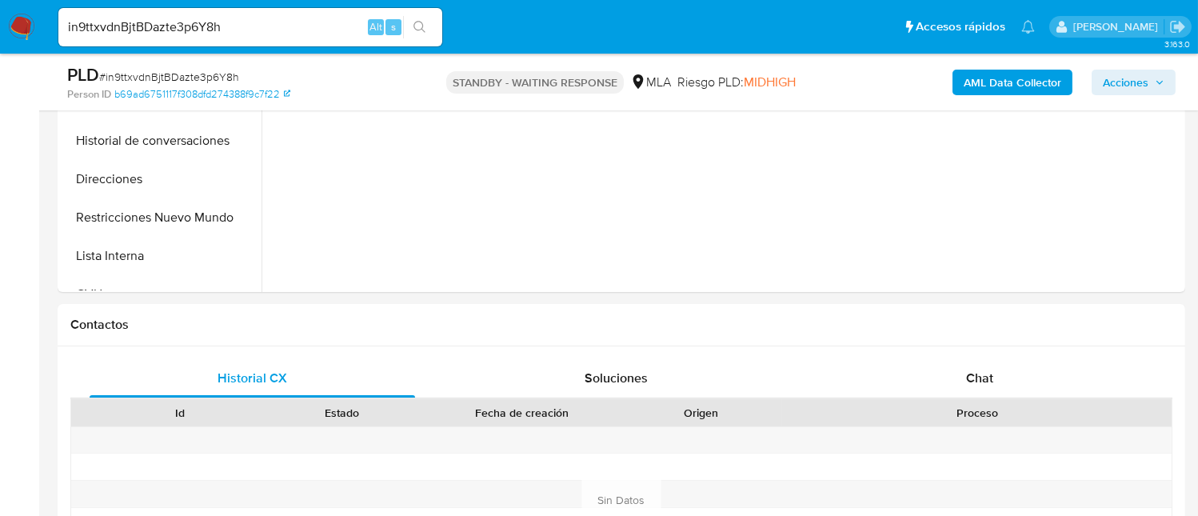
select select "10"
